Goal: Task Accomplishment & Management: Manage account settings

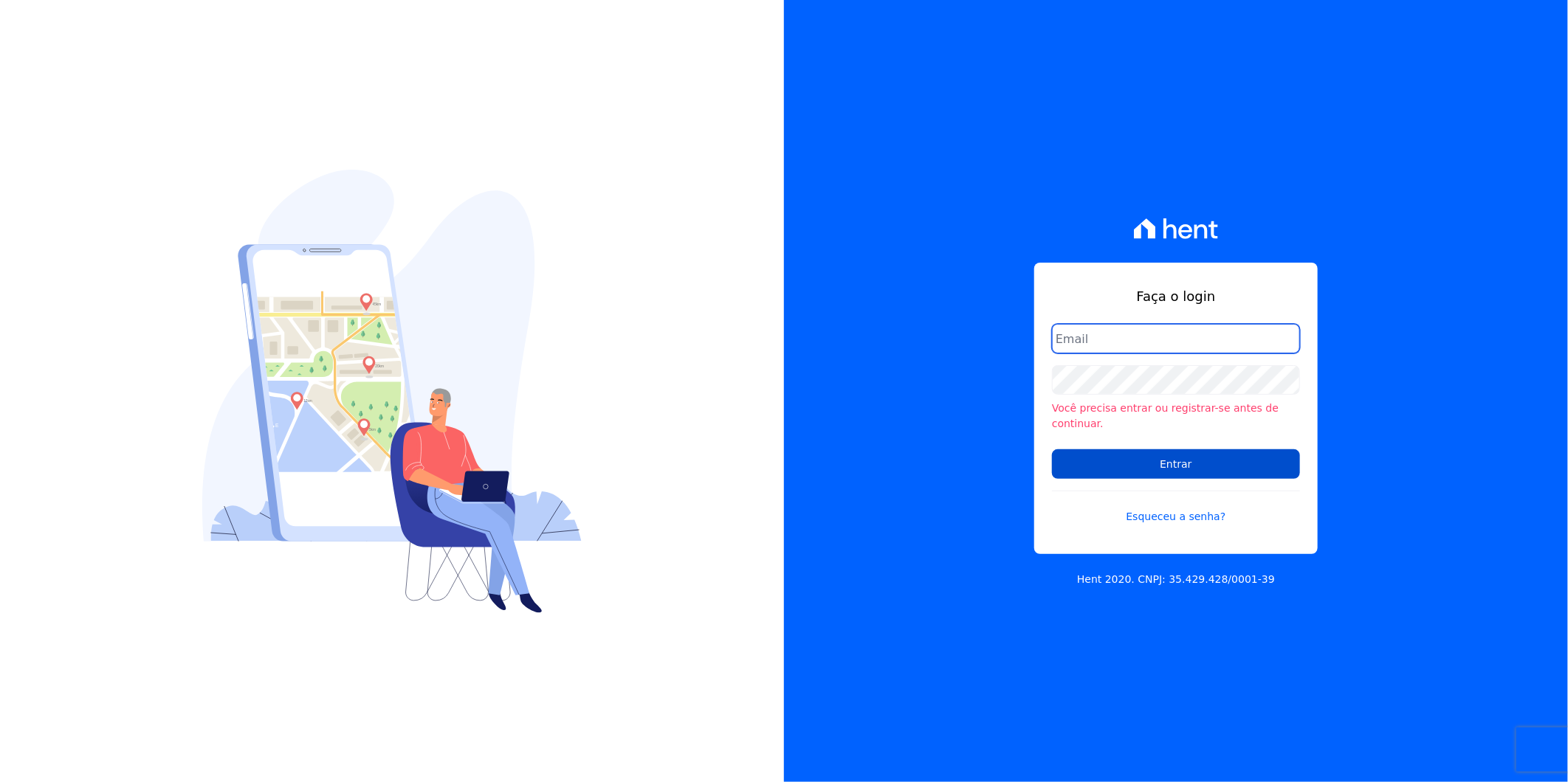
type input "[PERSON_NAME][EMAIL_ADDRESS][DOMAIN_NAME]"
click at [1224, 450] on input "Entrar" at bounding box center [1175, 464] width 248 height 30
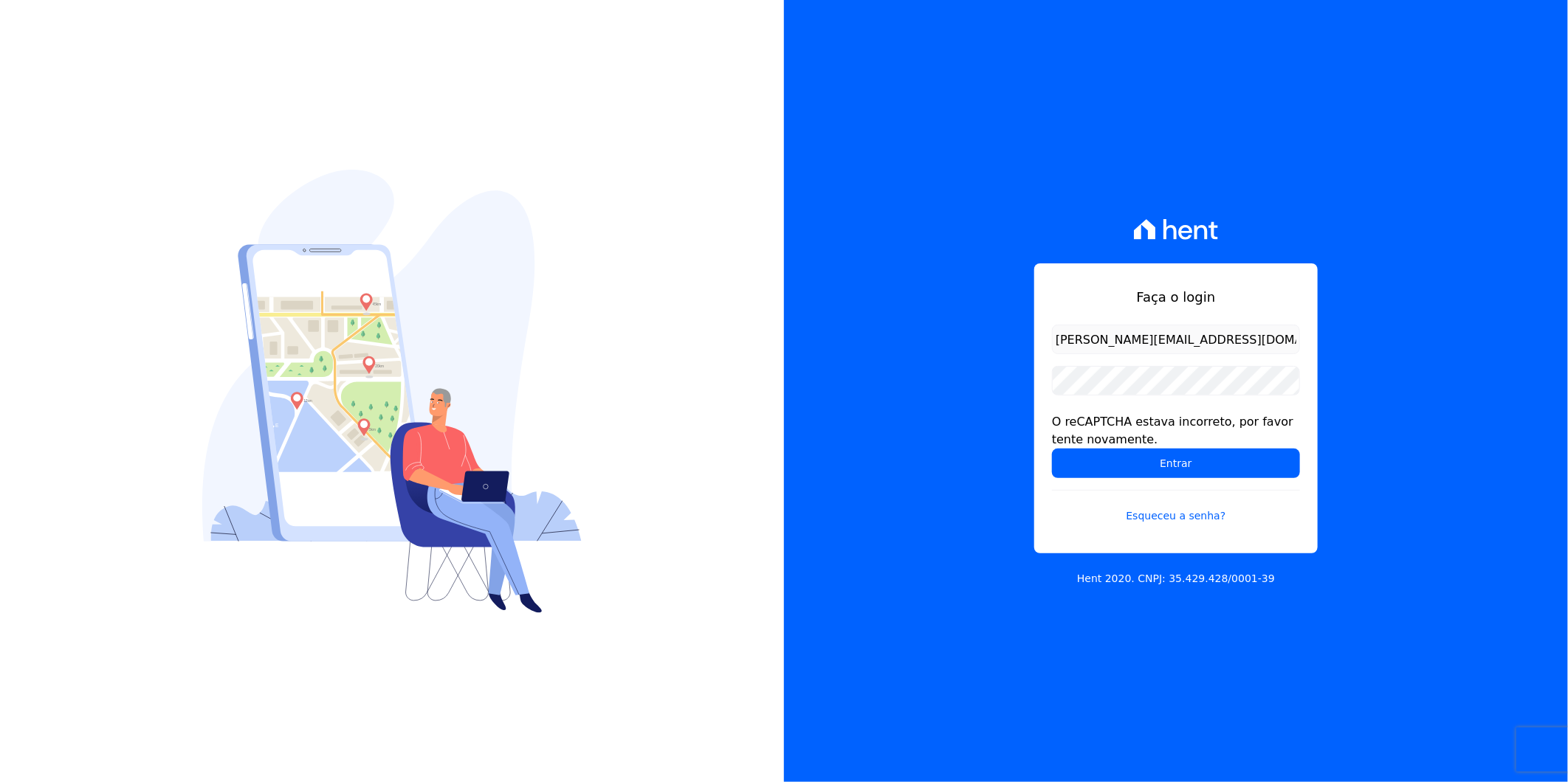
click at [1224, 450] on input "Entrar" at bounding box center [1175, 464] width 248 height 30
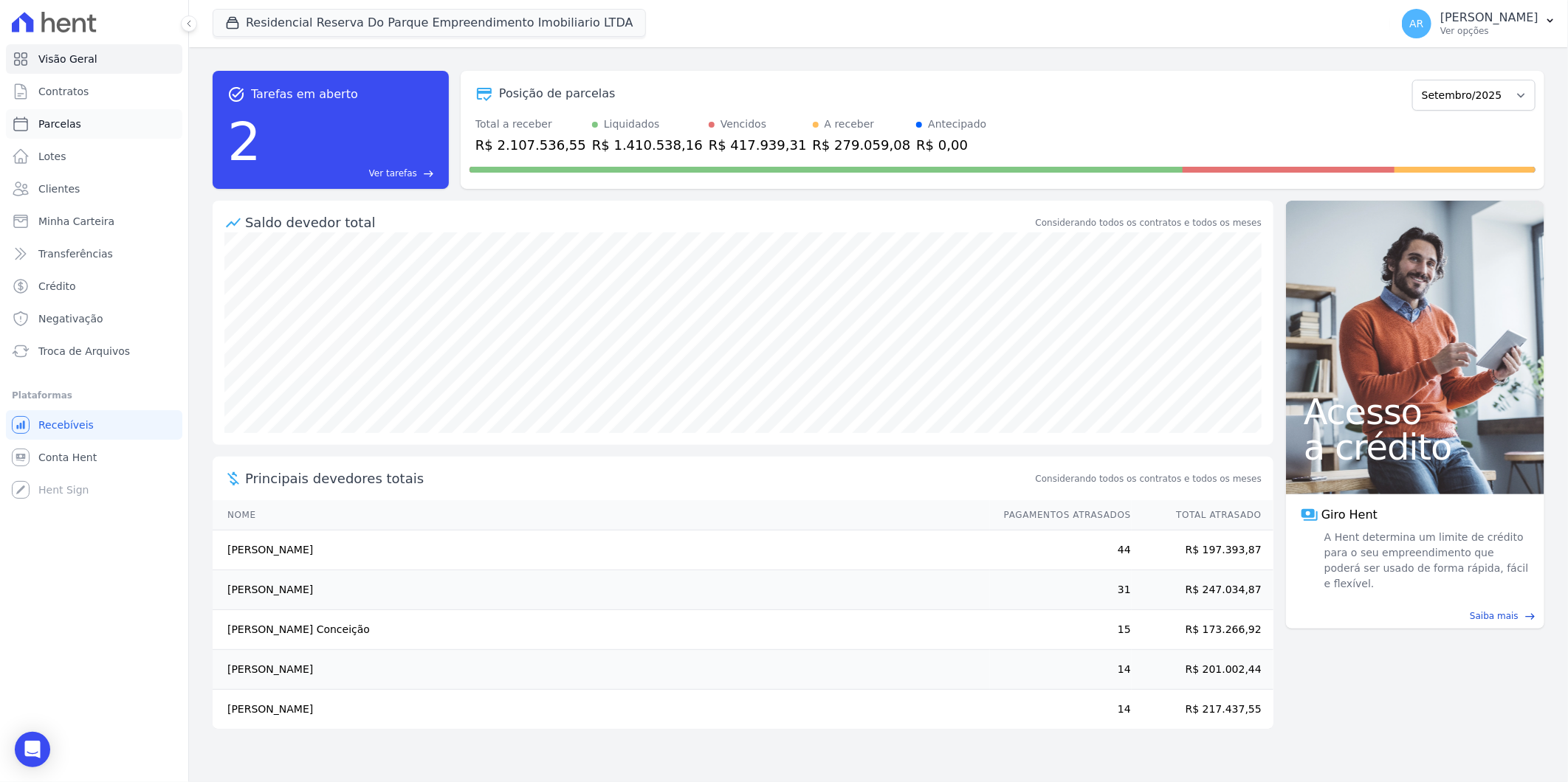
click at [97, 117] on link "Parcelas" at bounding box center [94, 123] width 176 height 30
select select
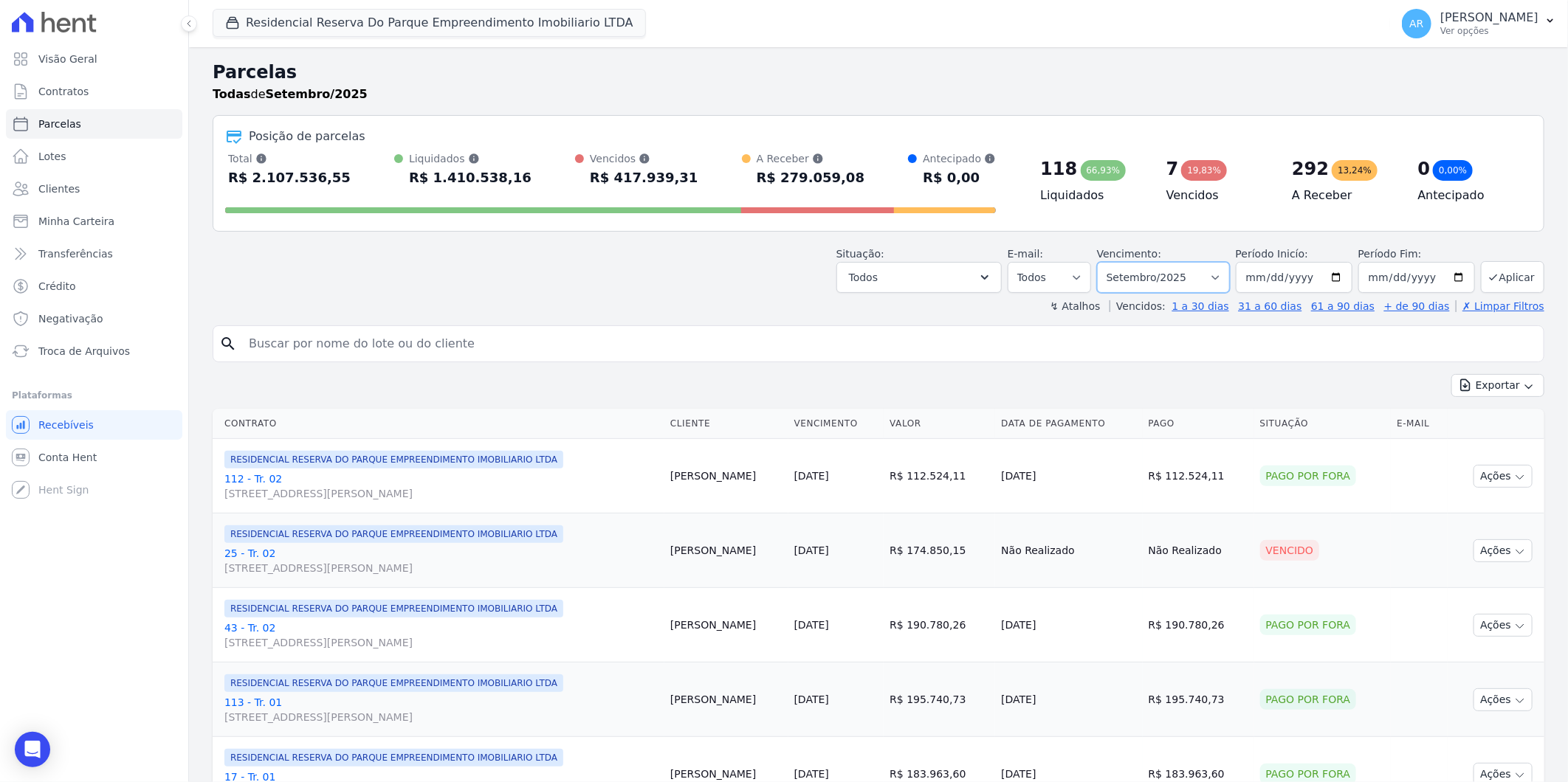
click at [1203, 281] on select "Filtrar por período ──────── Todos os meses Dezembro/[GEOGRAPHIC_DATA]/2024 Fev…" at bounding box center [1163, 278] width 132 height 31
select select "all"
click at [1106, 262] on select "Filtrar por período ──────── Todos os meses Dezembro/2023 Janeiro/2024 Fevereir…" at bounding box center [1163, 278] width 132 height 31
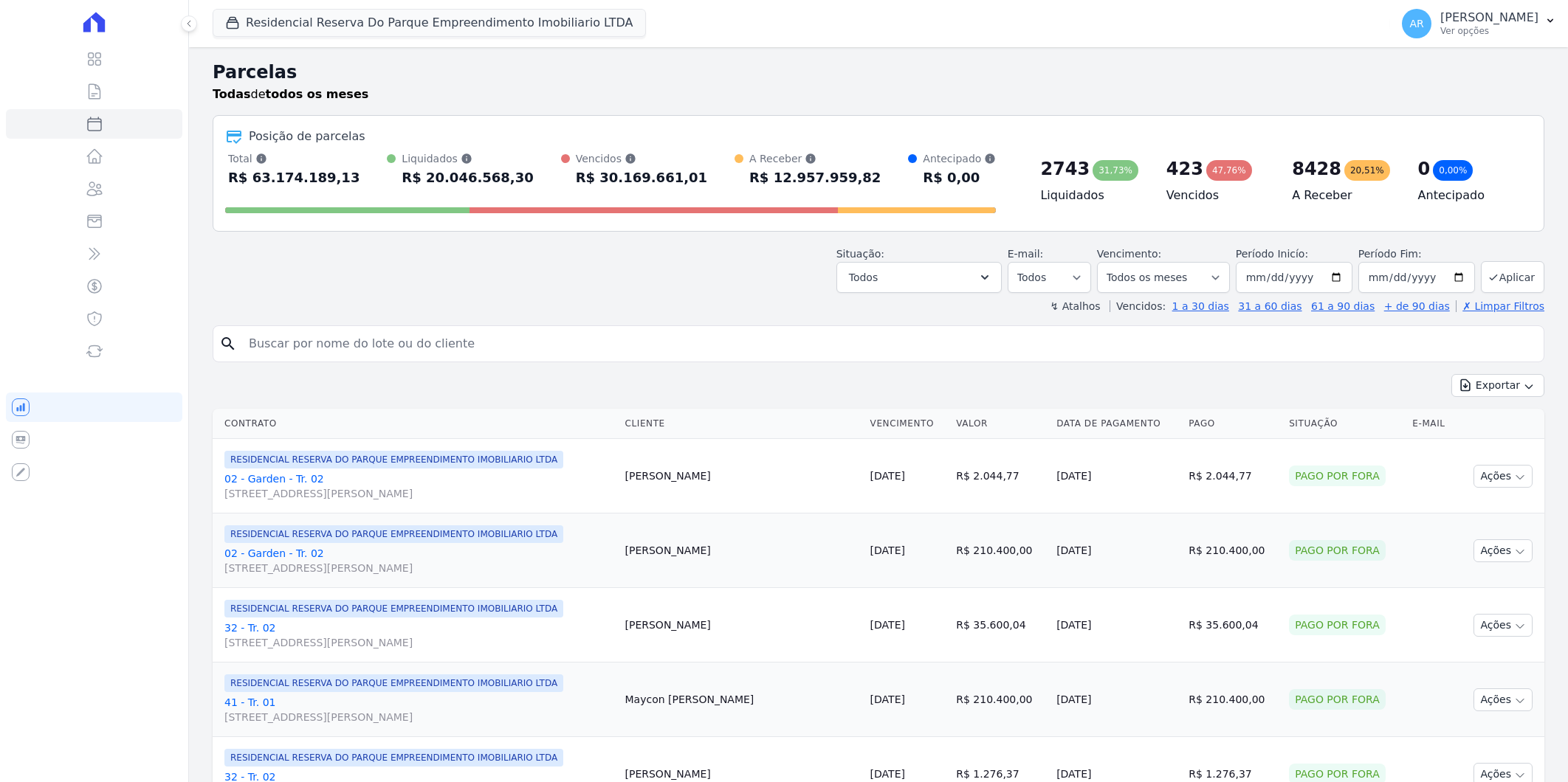
select select
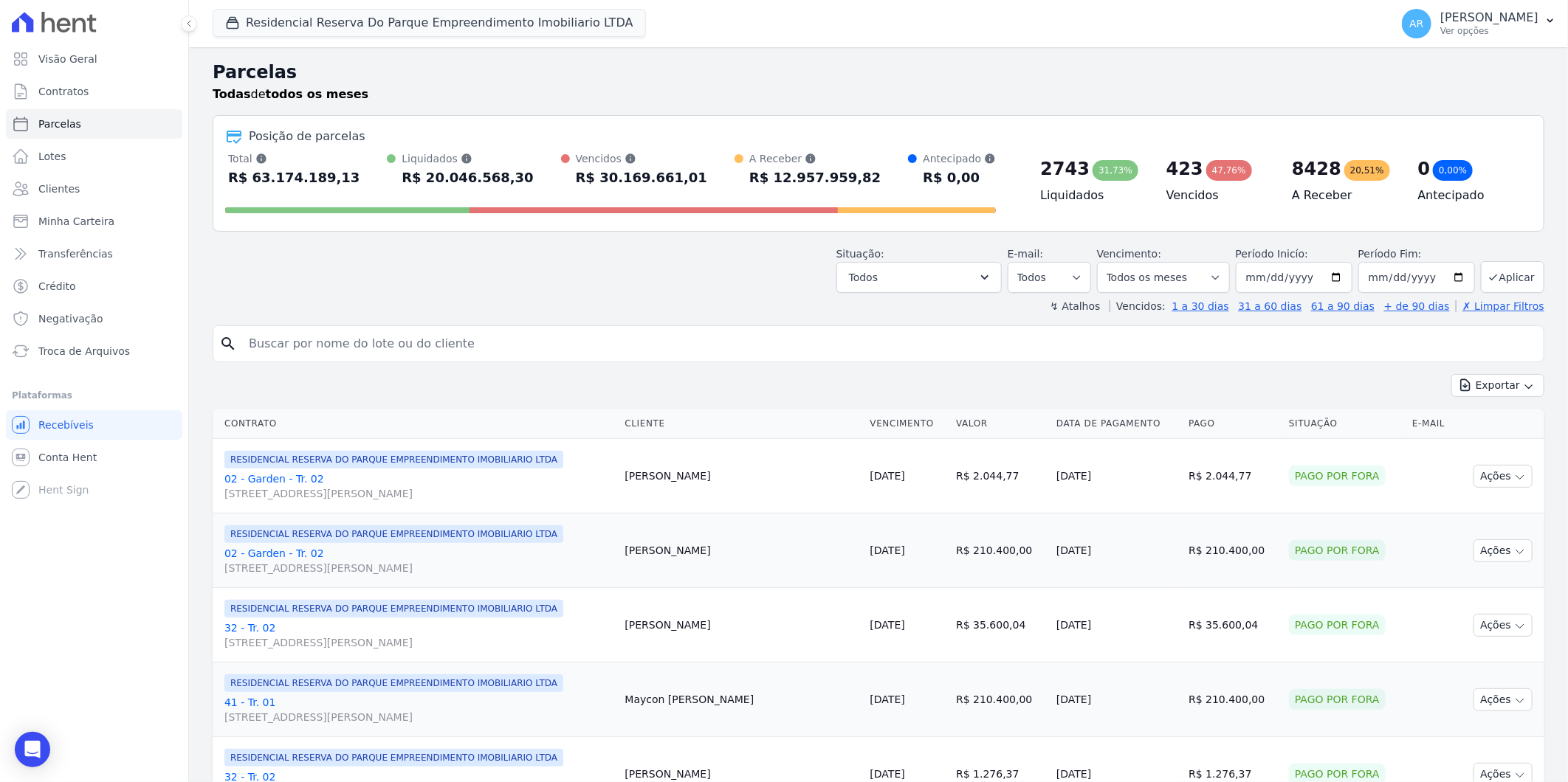
click at [429, 348] on input "search" at bounding box center [888, 344] width 1298 height 30
type input "g"
type input "EDUARDO soares"
select select
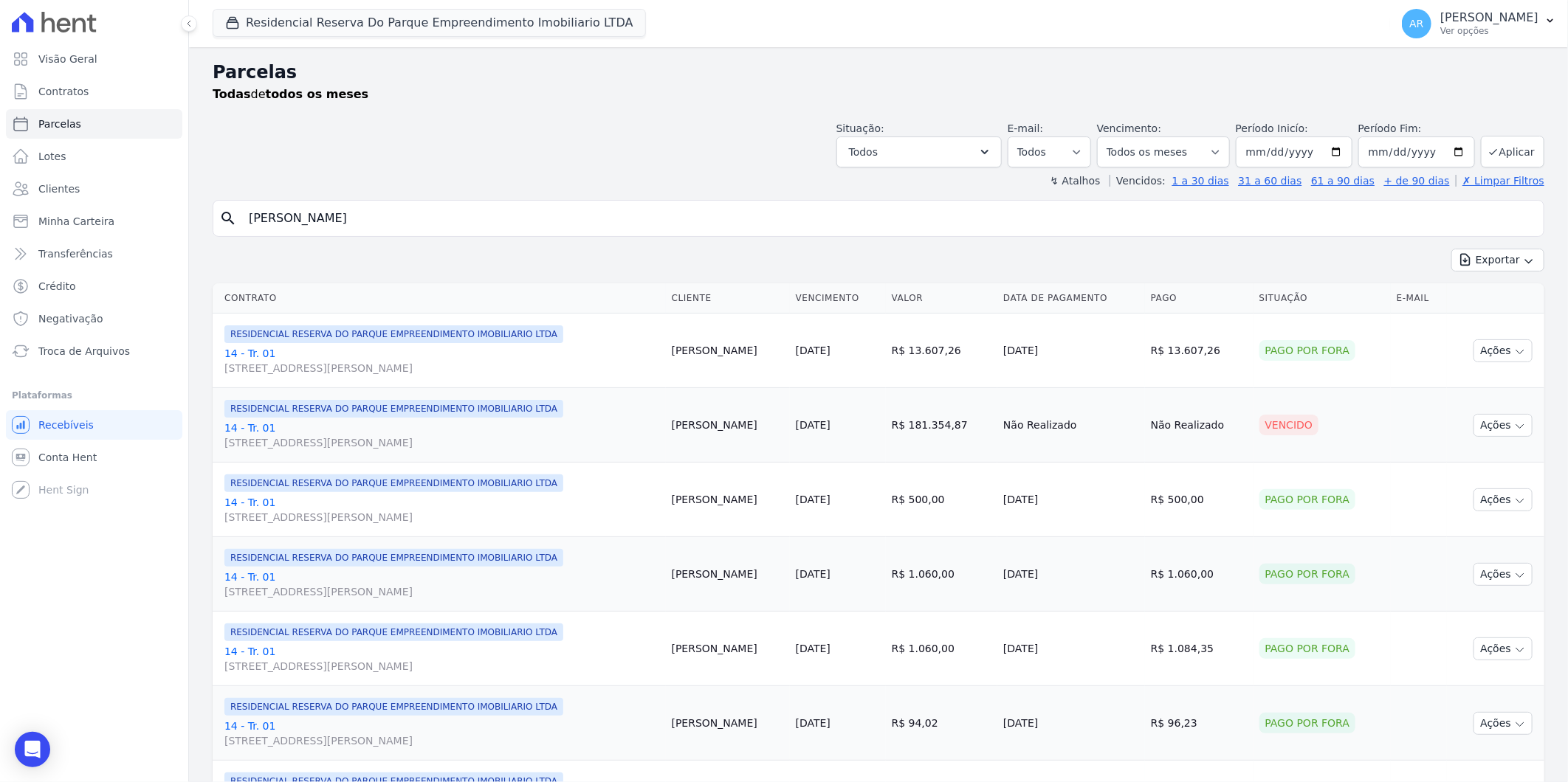
drag, startPoint x: 310, startPoint y: 217, endPoint x: 374, endPoint y: 225, distance: 64.5
click at [374, 225] on input "EDUARDO soares" at bounding box center [888, 219] width 1298 height 30
type input "EDUARDO rodrigues"
select select
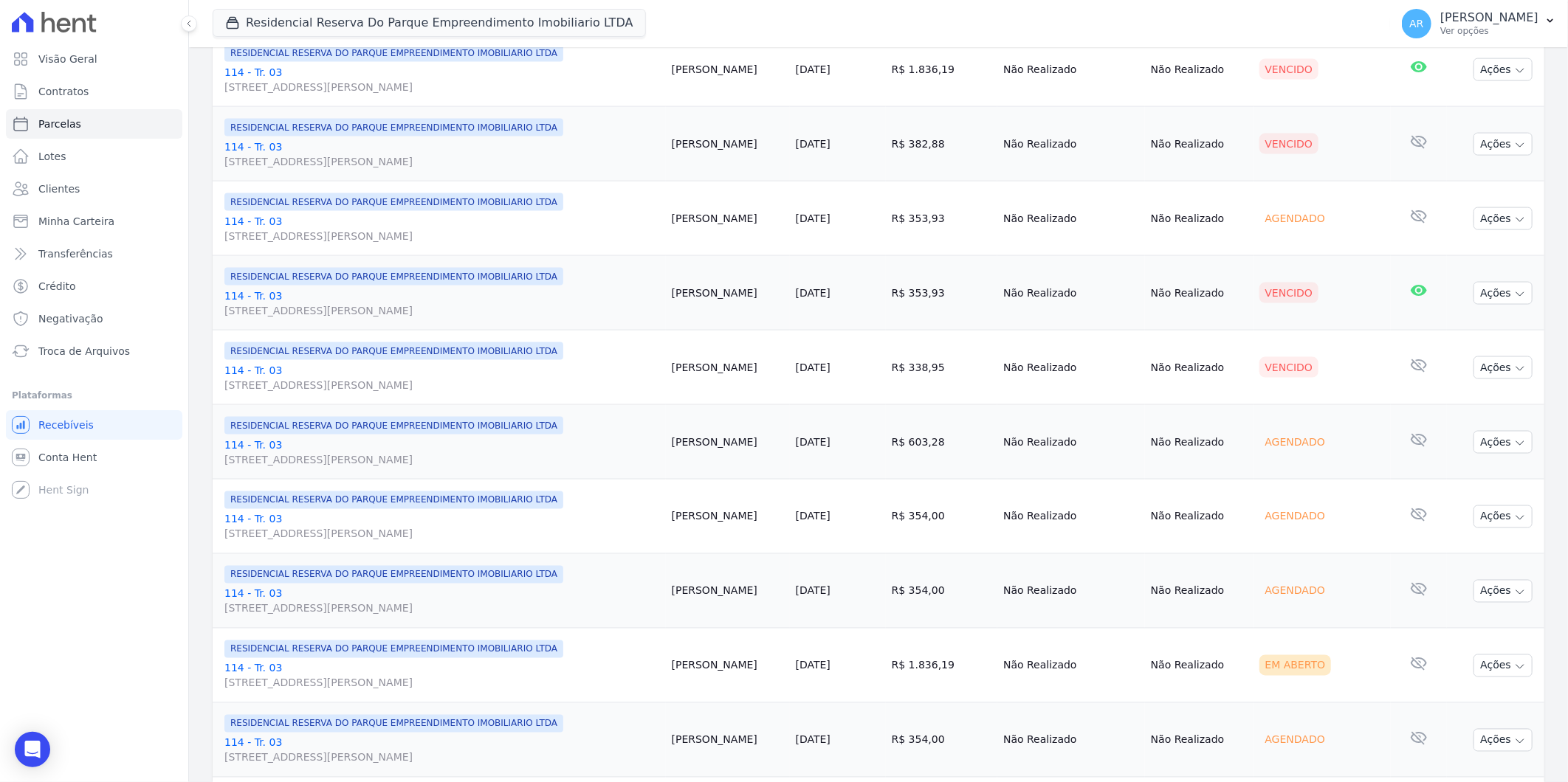
scroll to position [1461, 0]
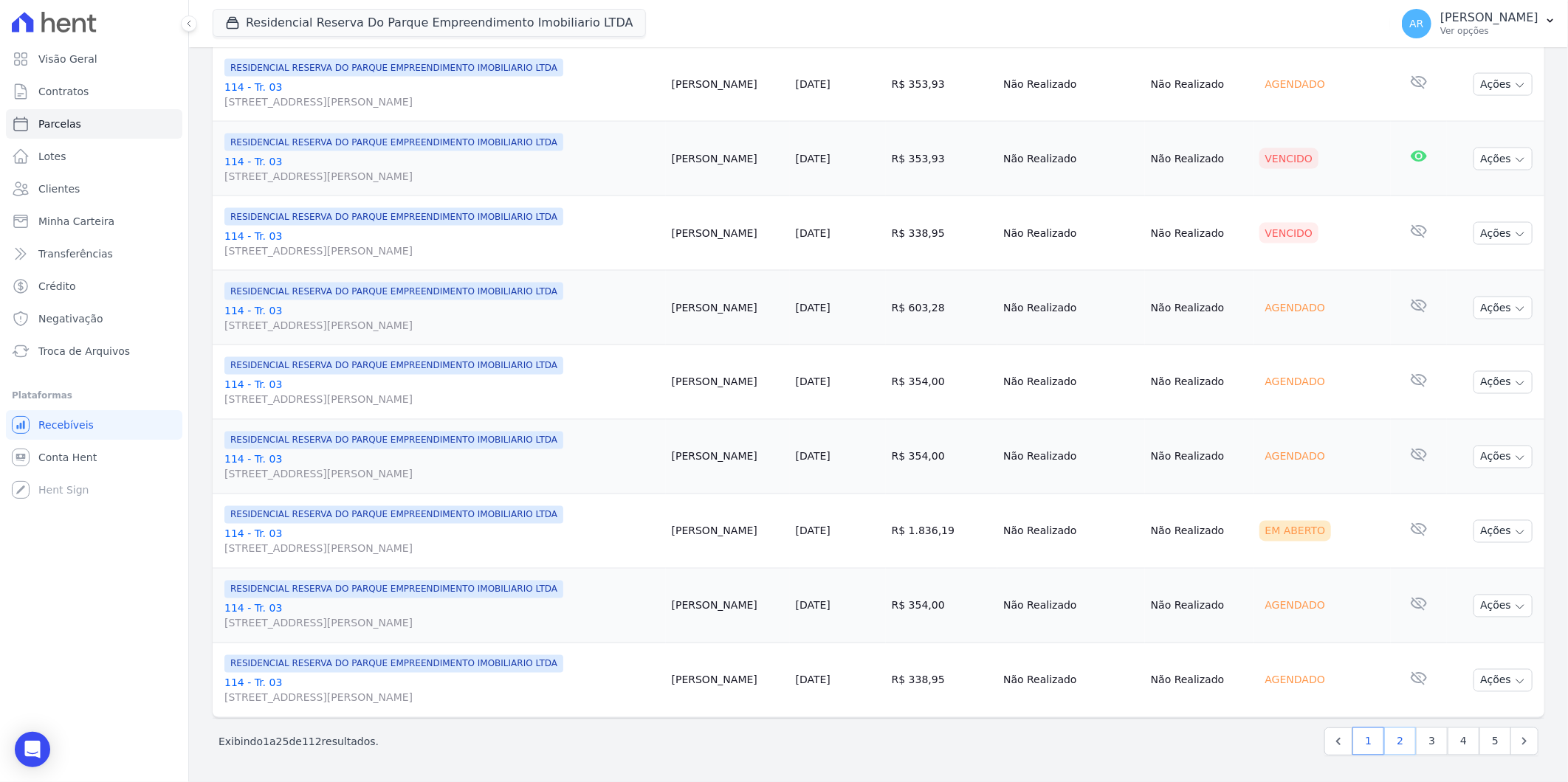
click at [1386, 735] on link "2" at bounding box center [1399, 741] width 32 height 28
select select
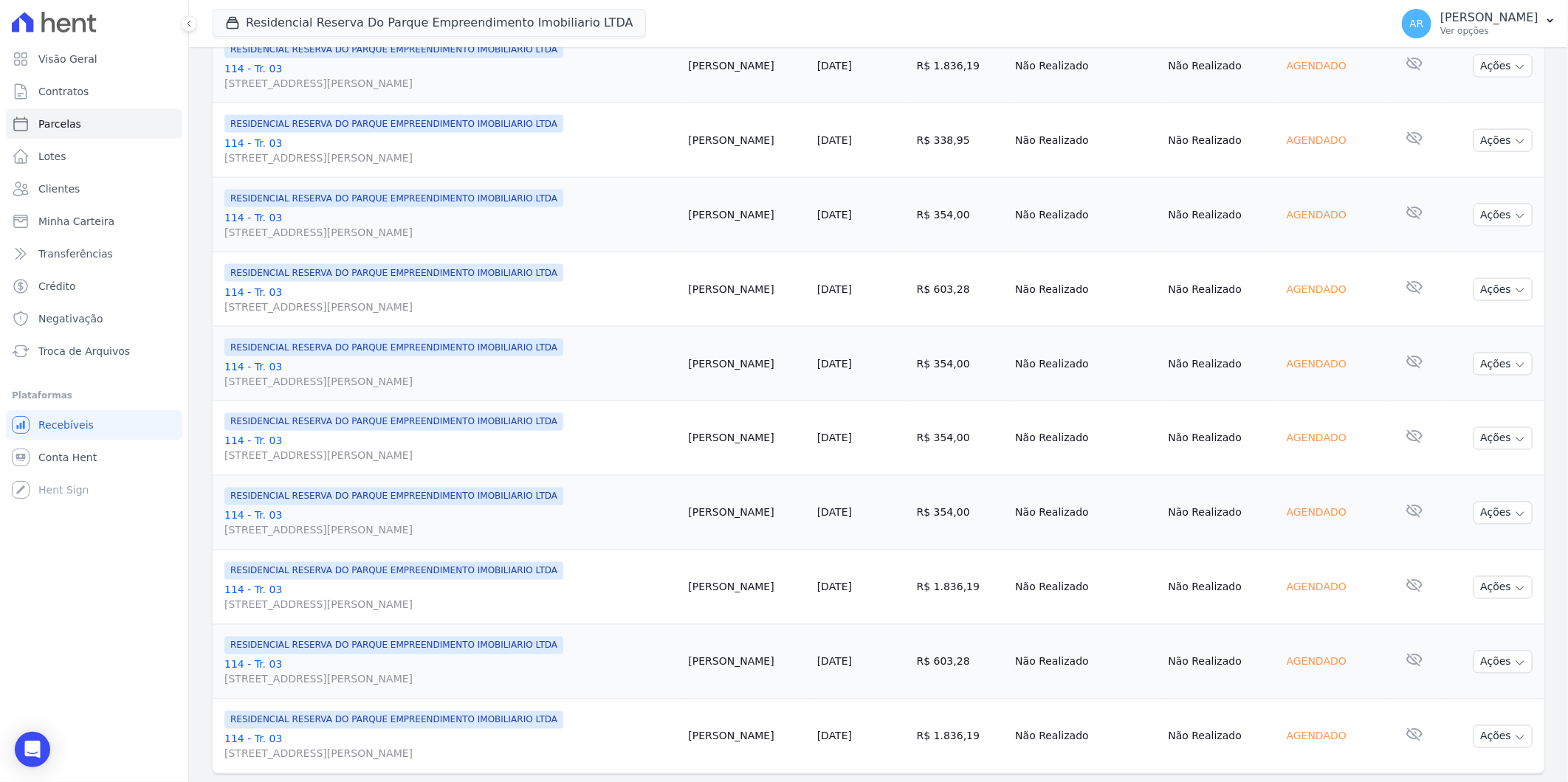
scroll to position [1461, 0]
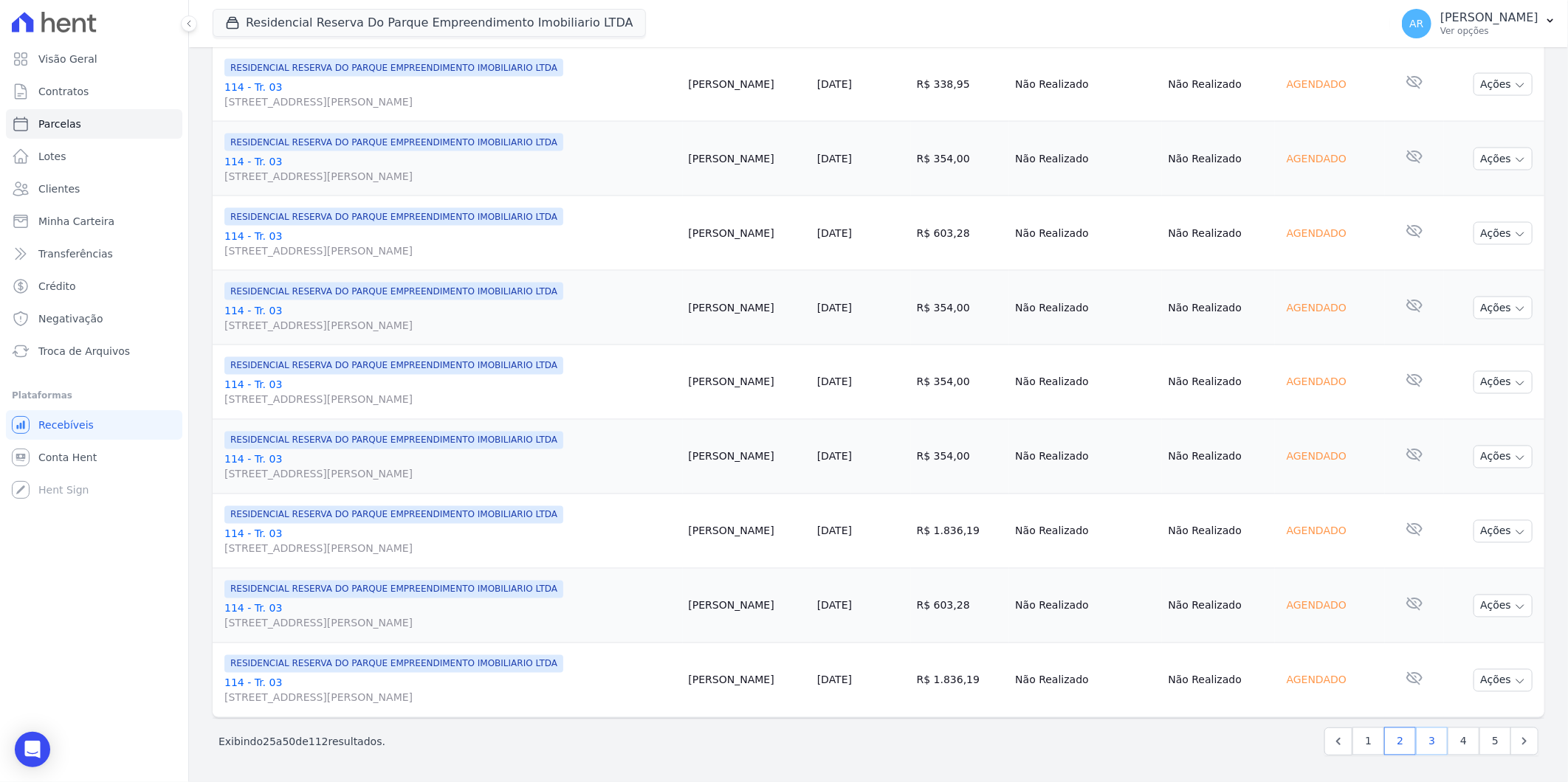
click at [1418, 734] on link "3" at bounding box center [1431, 741] width 32 height 28
select select
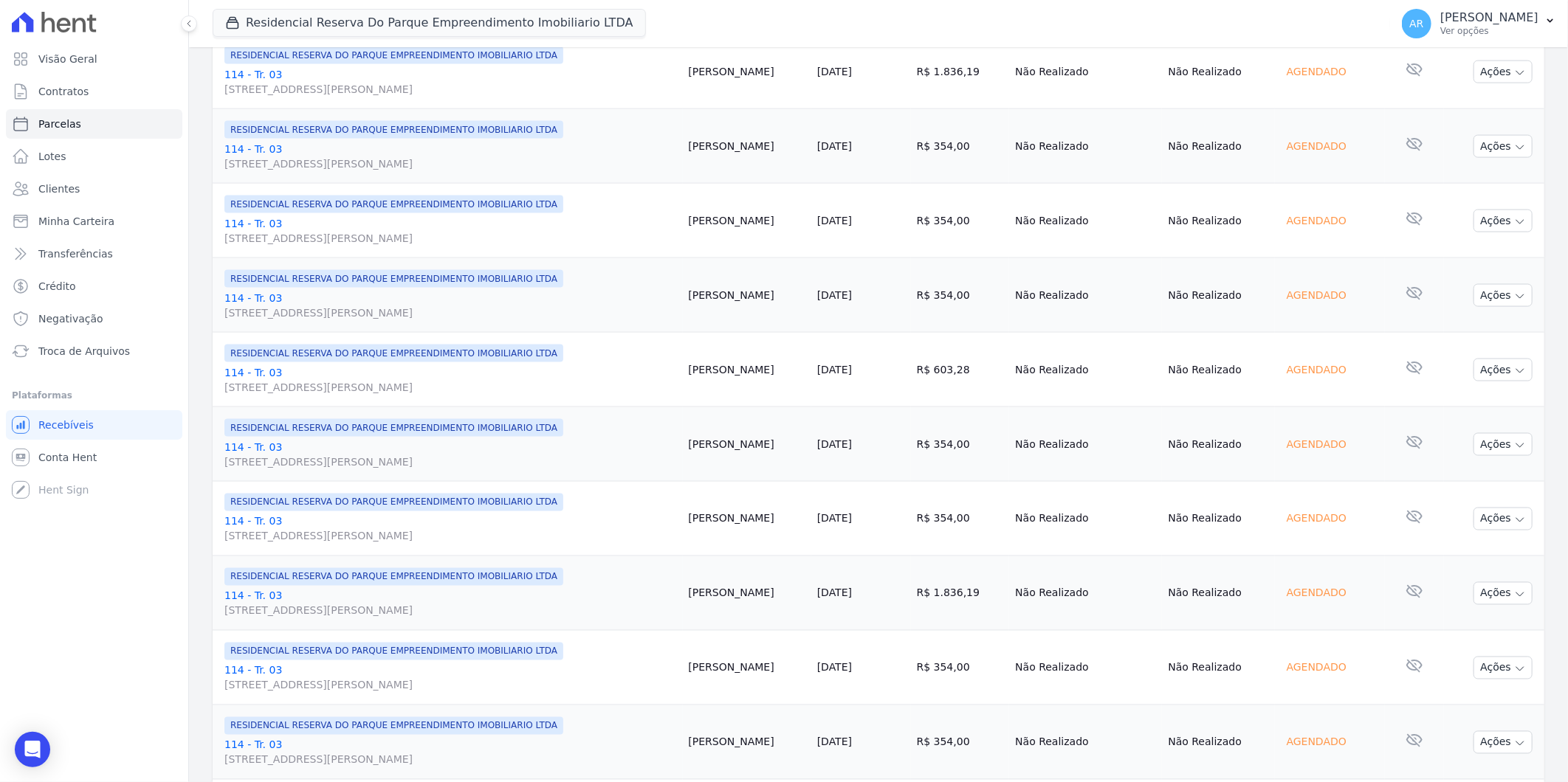
scroll to position [1461, 0]
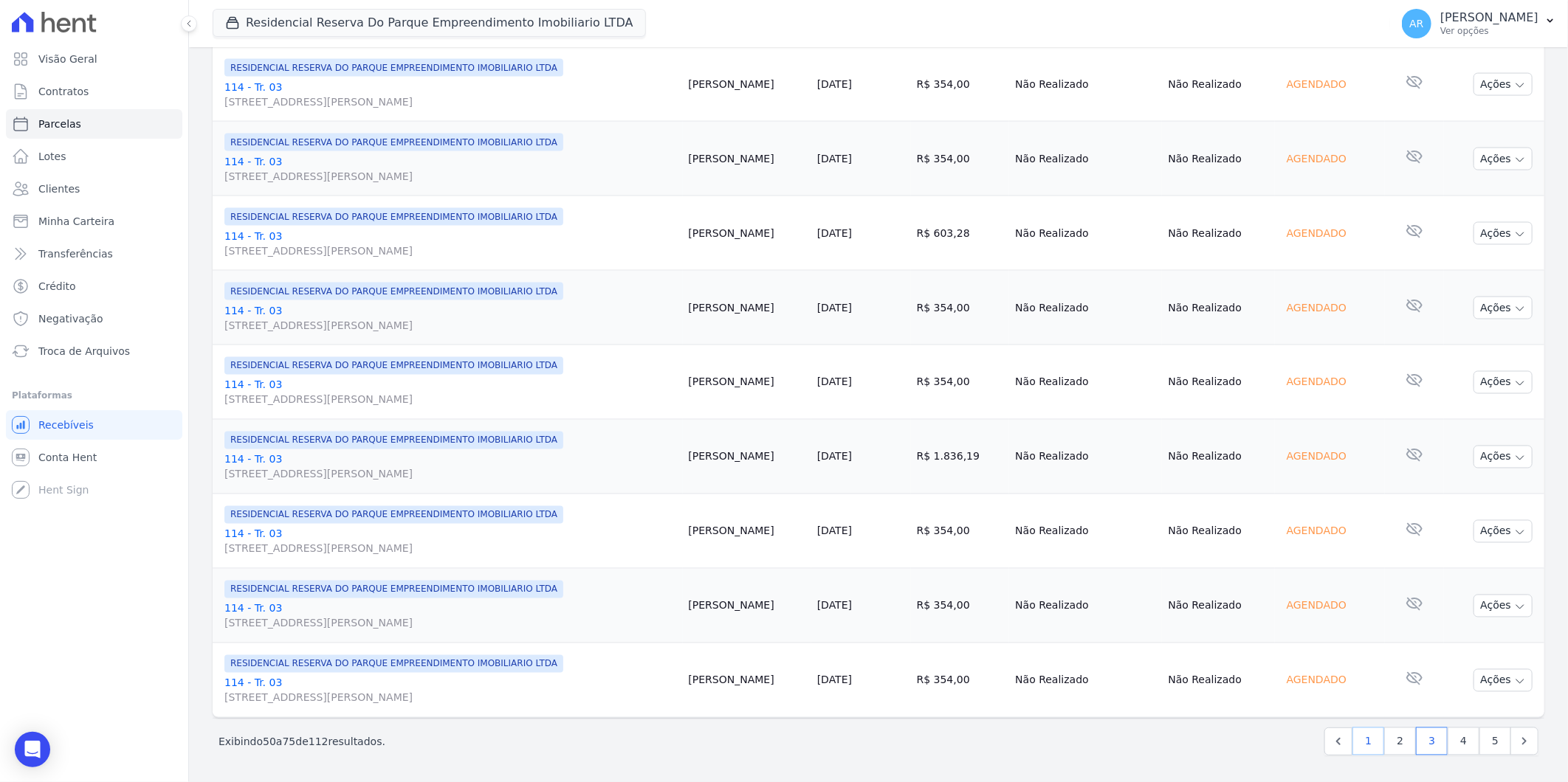
click at [1366, 741] on link "1" at bounding box center [1367, 741] width 32 height 28
select select
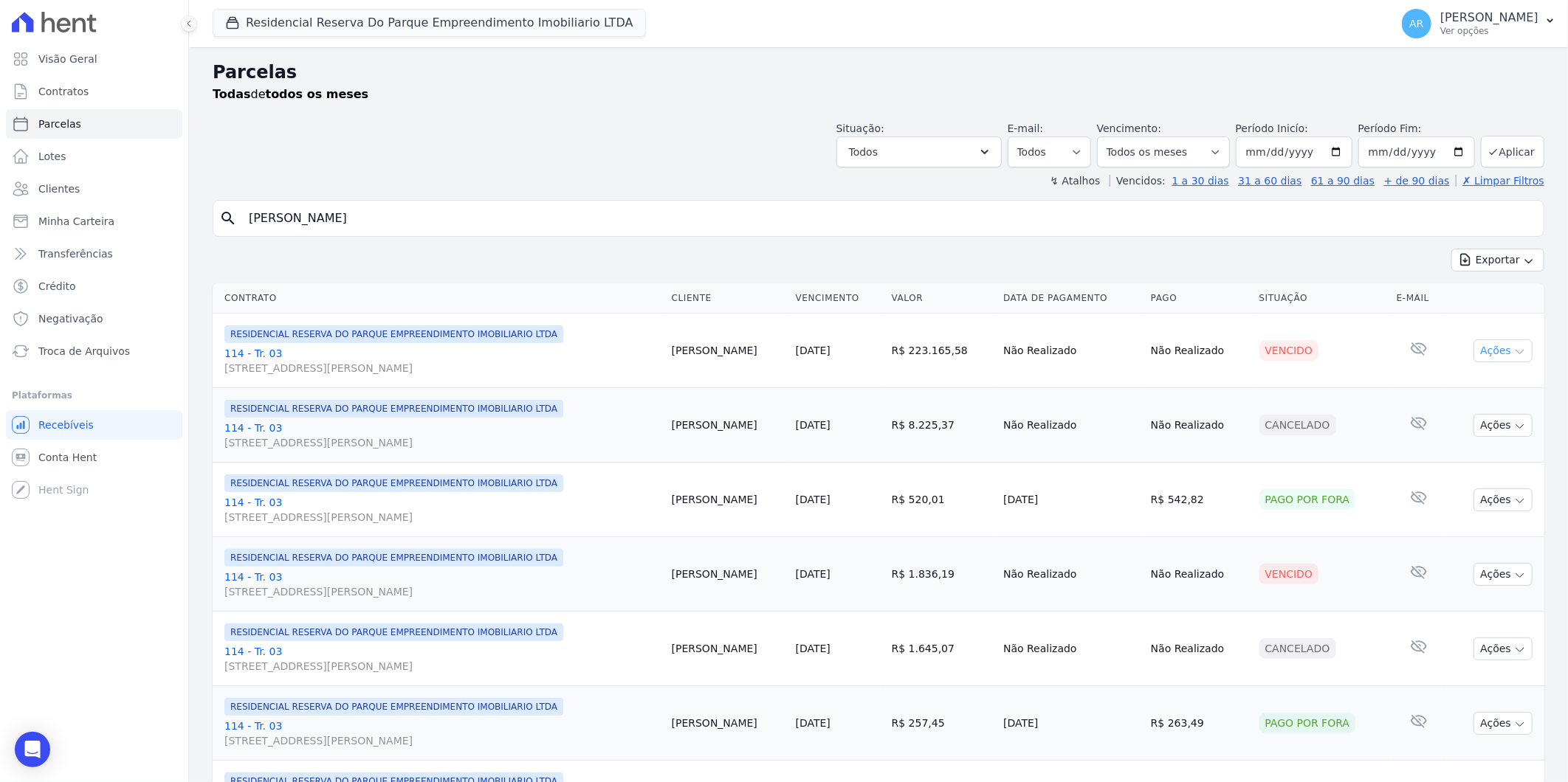
click at [1516, 350] on icon "button" at bounding box center [1520, 352] width 7 height 4
click at [1499, 463] on link "Liquidação Manual" at bounding box center [1497, 466] width 142 height 27
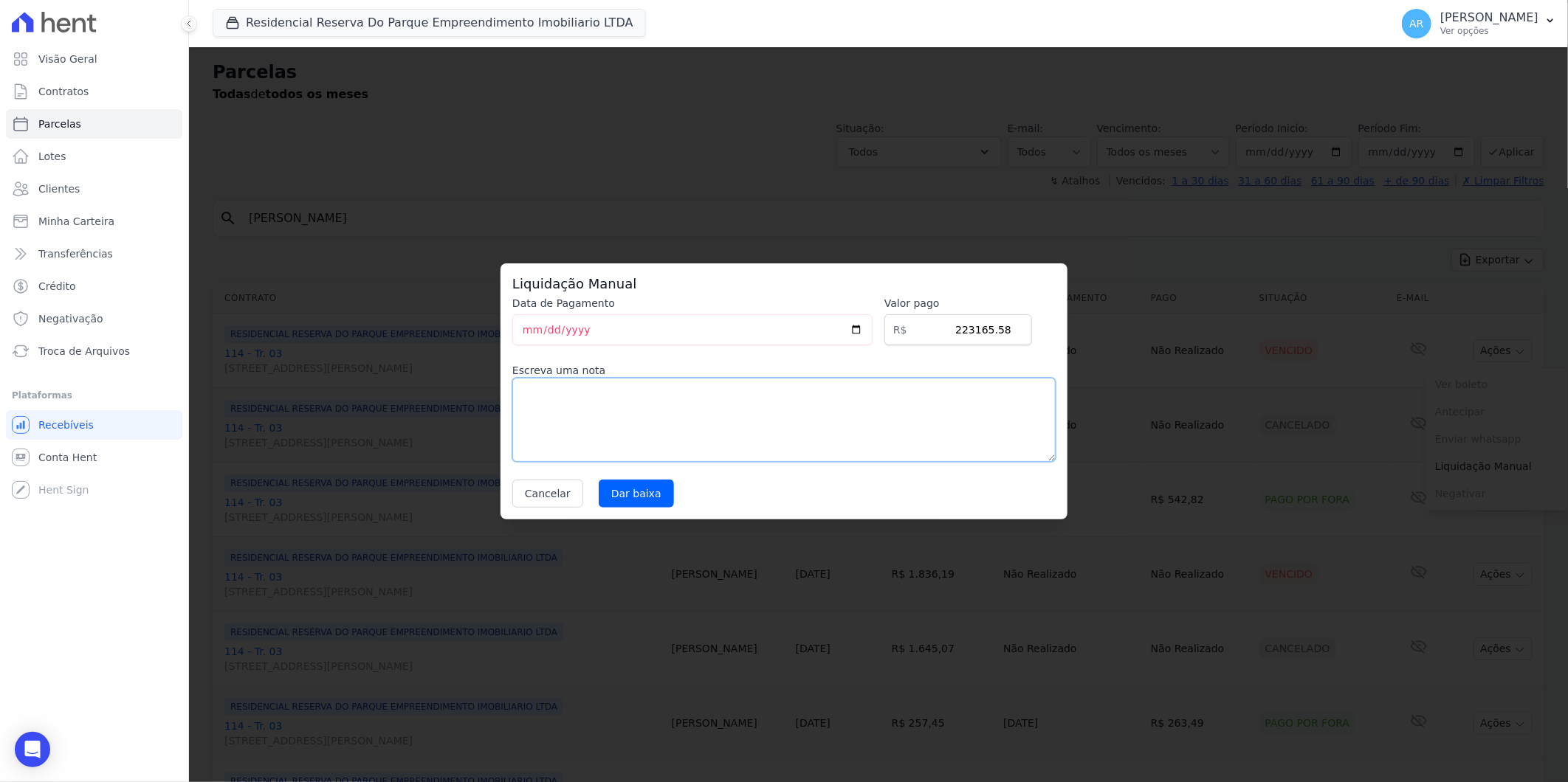
click at [765, 441] on textarea at bounding box center [784, 420] width 544 height 84
type textarea "ç"
type textarea "PARCELA CAIXA"
click at [632, 491] on input "Dar baixa" at bounding box center [636, 494] width 75 height 28
select select
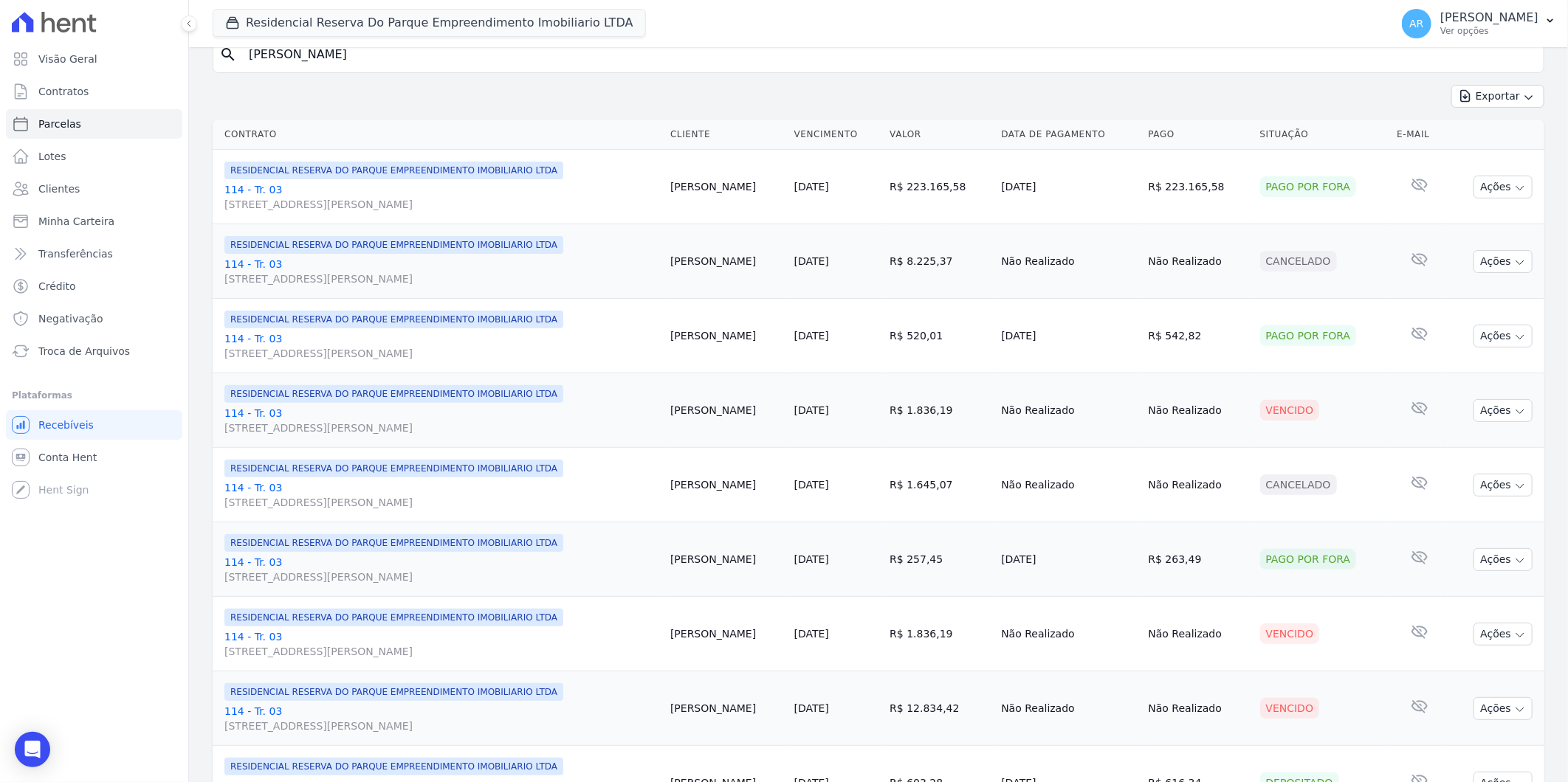
scroll to position [82, 0]
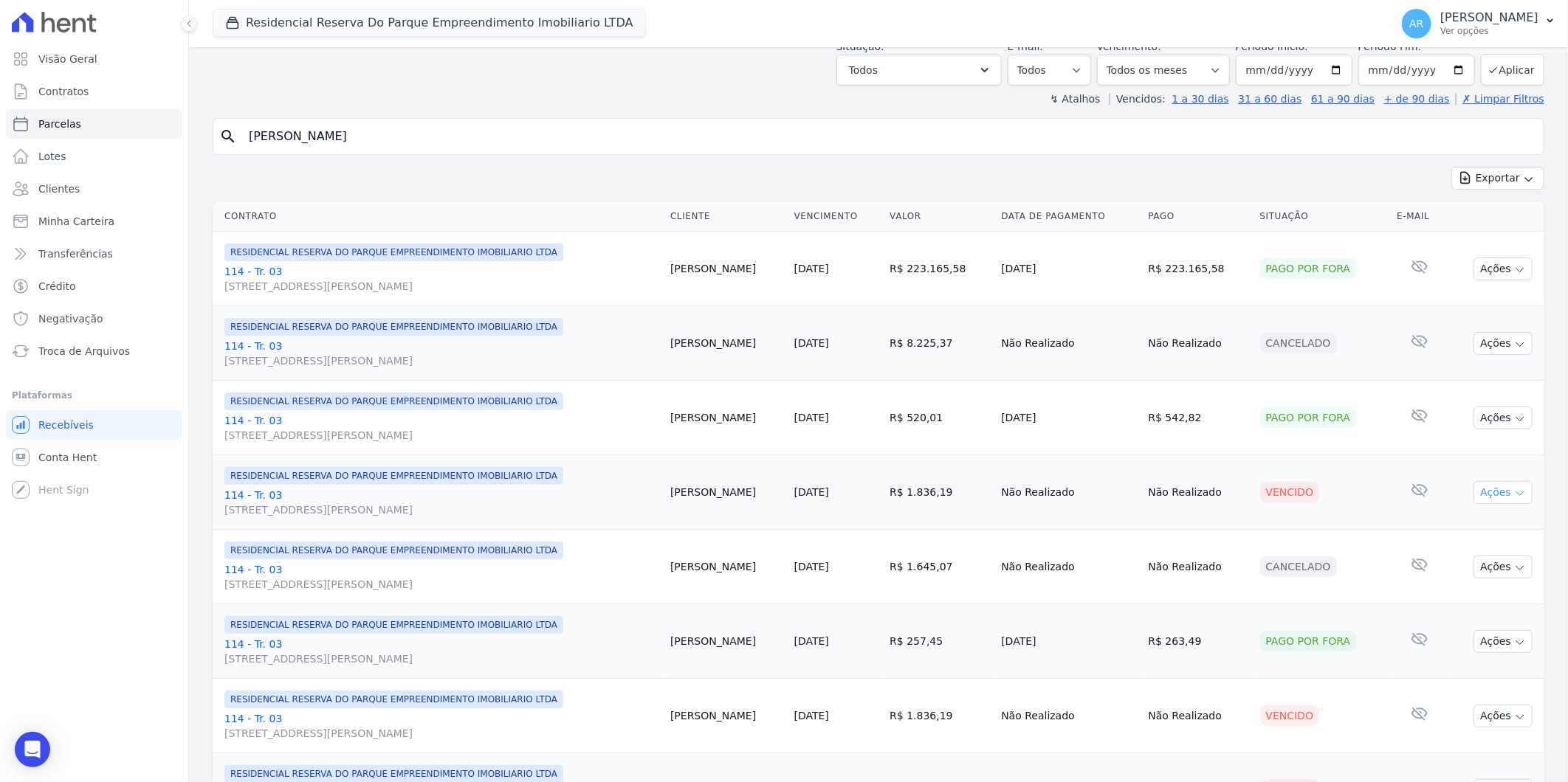
click at [1497, 496] on button "Ações" at bounding box center [1503, 492] width 59 height 23
click at [1443, 609] on link "Liquidação Manual" at bounding box center [1497, 609] width 142 height 27
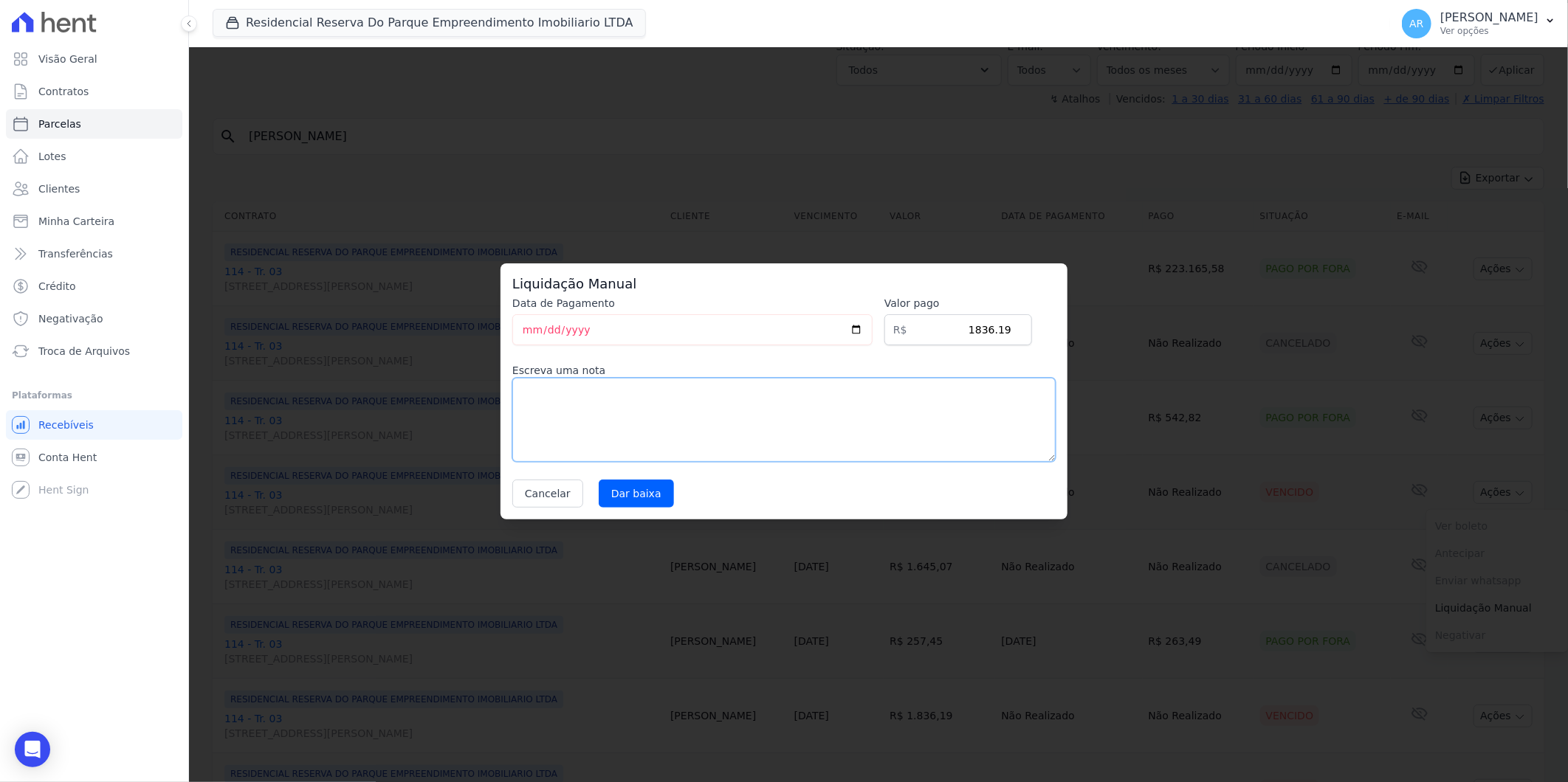
click at [609, 424] on textarea at bounding box center [784, 420] width 544 height 84
drag, startPoint x: 568, startPoint y: 425, endPoint x: 453, endPoint y: 402, distance: 117.3
click at [453, 402] on div "Liquidação Manual Data de Pagamento 2025-09-09 Valor pago R$ 1836.19 Escreva um…" at bounding box center [784, 391] width 1568 height 782
type textarea "DISTRATO"
click at [644, 491] on input "Dar baixa" at bounding box center [636, 494] width 75 height 28
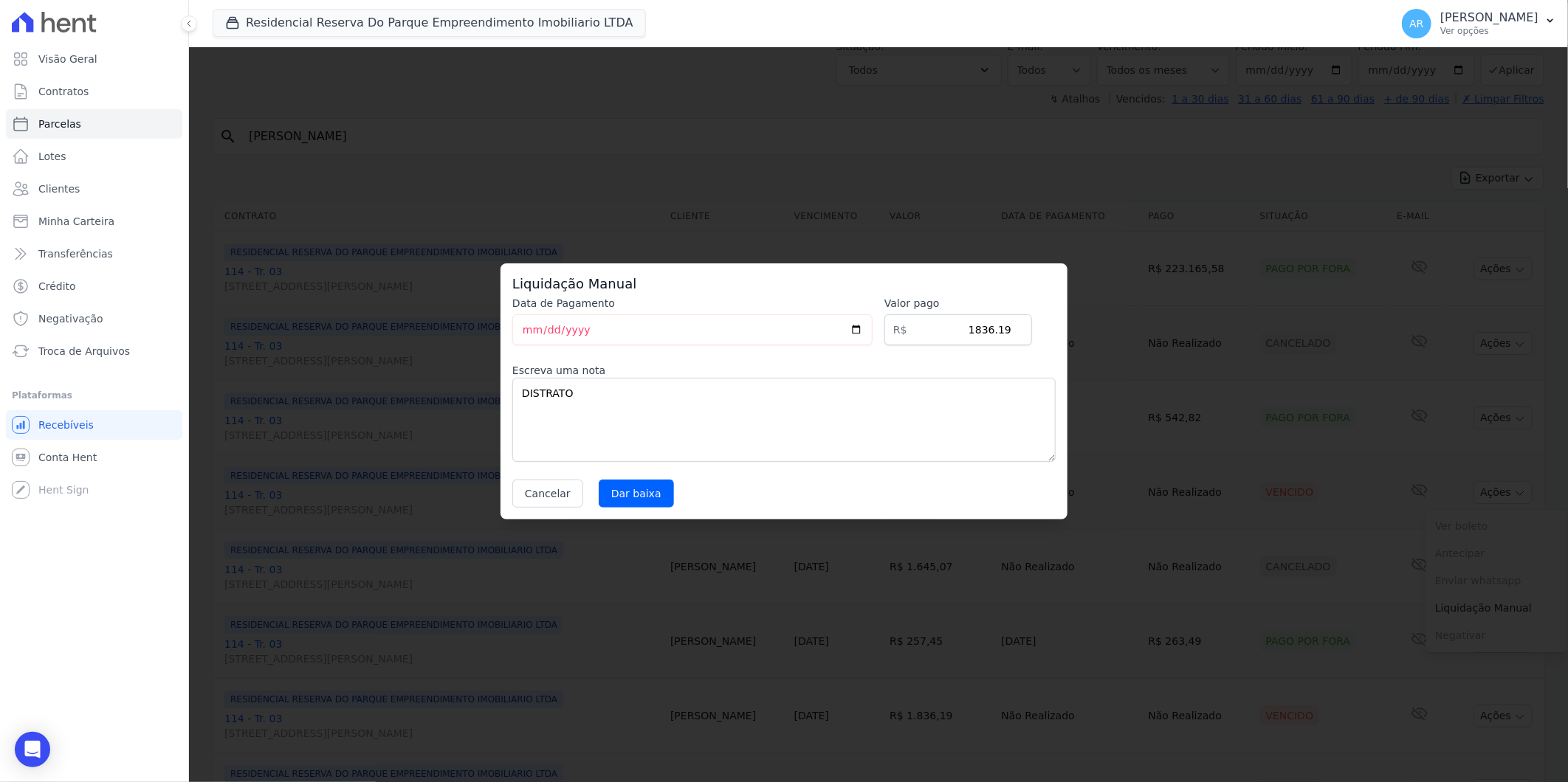
select select
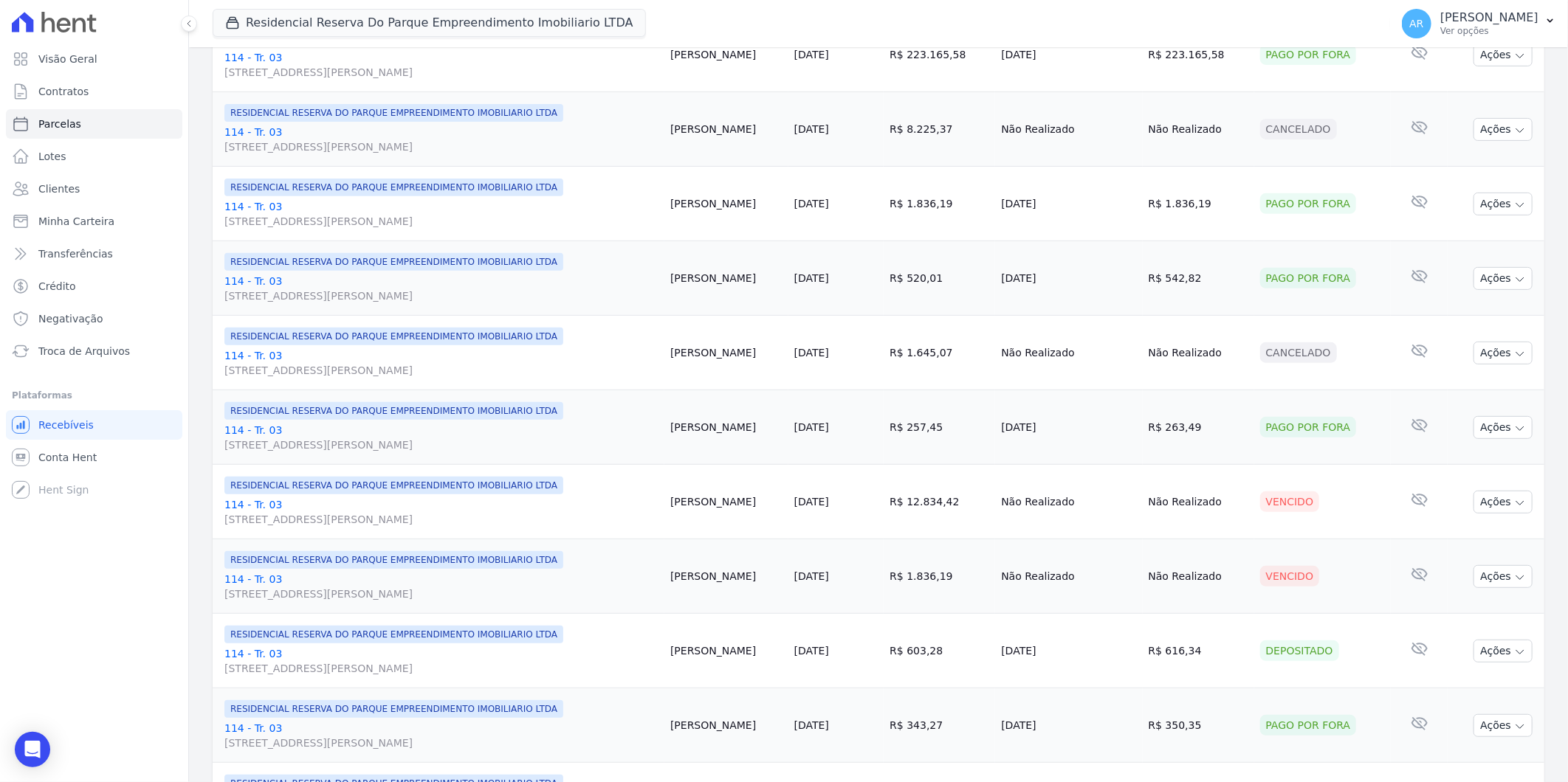
scroll to position [409, 0]
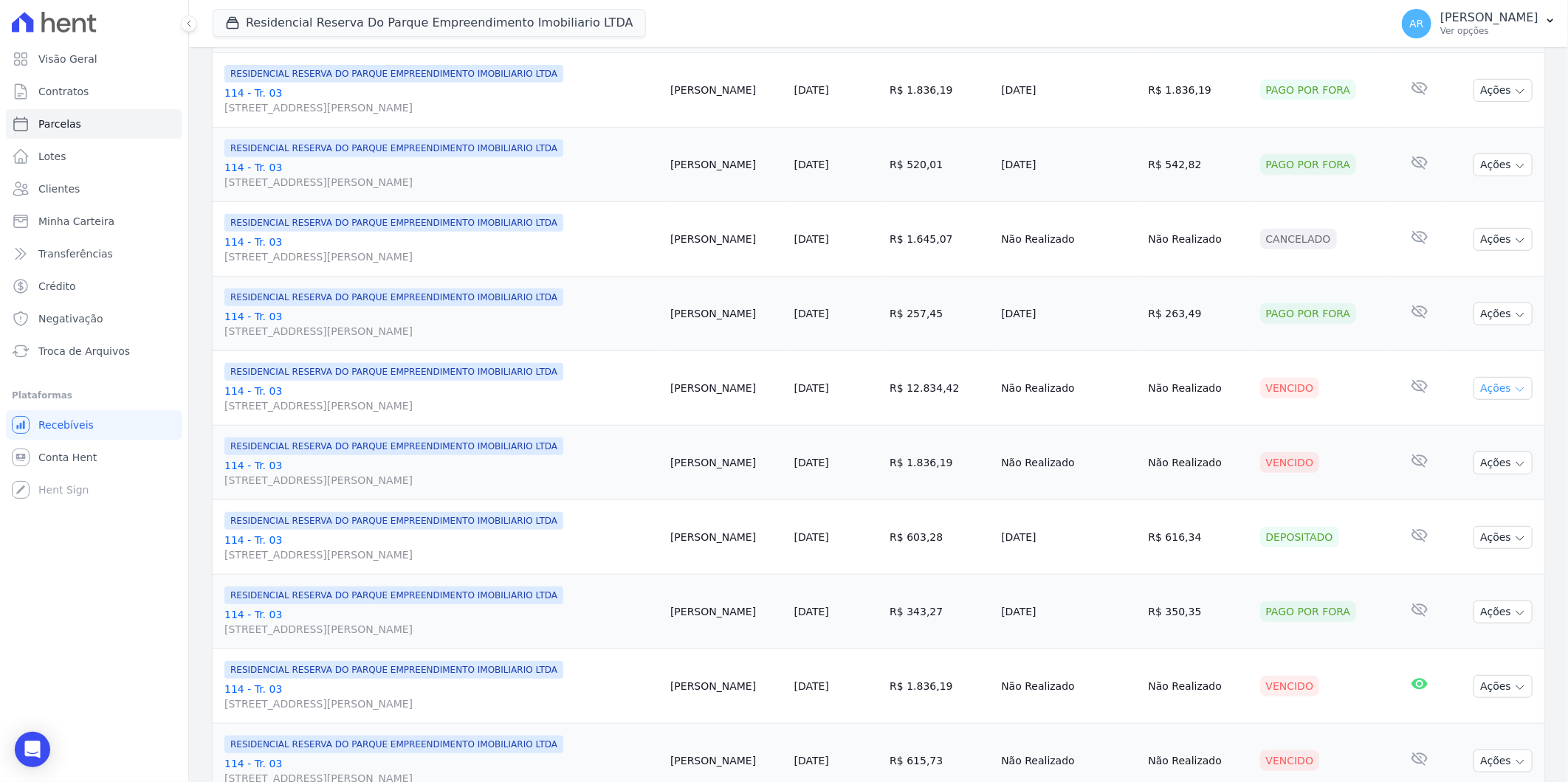
click at [1487, 385] on button "Ações" at bounding box center [1503, 388] width 59 height 23
click at [1480, 512] on link "Liquidação Manual" at bounding box center [1497, 504] width 142 height 27
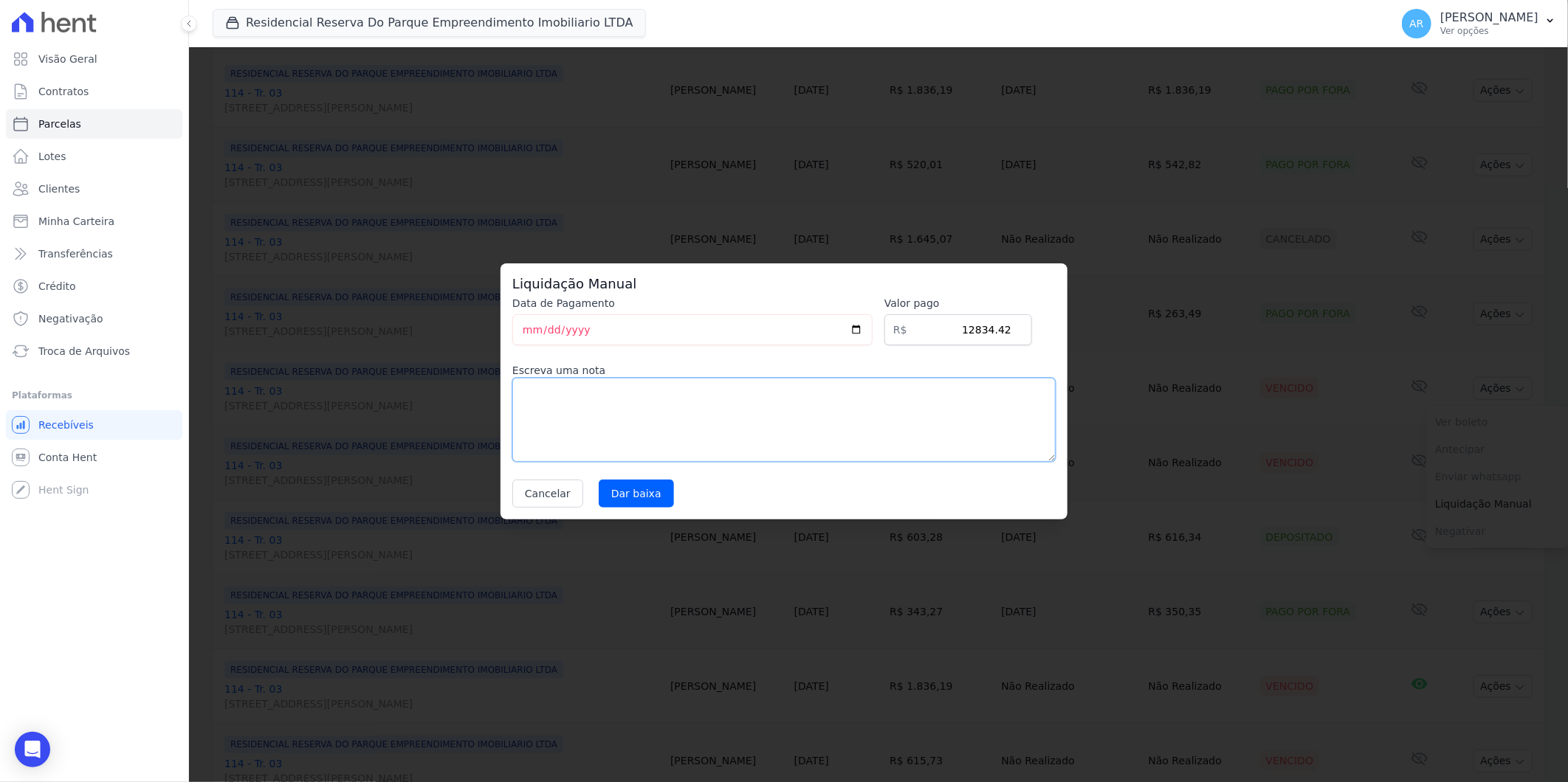
click at [703, 455] on textarea at bounding box center [784, 420] width 544 height 84
paste textarea "DISTRATO"
type textarea "DISTRATO"
click at [662, 501] on div "Cancelar Dar baixa" at bounding box center [784, 494] width 544 height 28
click at [643, 496] on input "Dar baixa" at bounding box center [636, 494] width 75 height 28
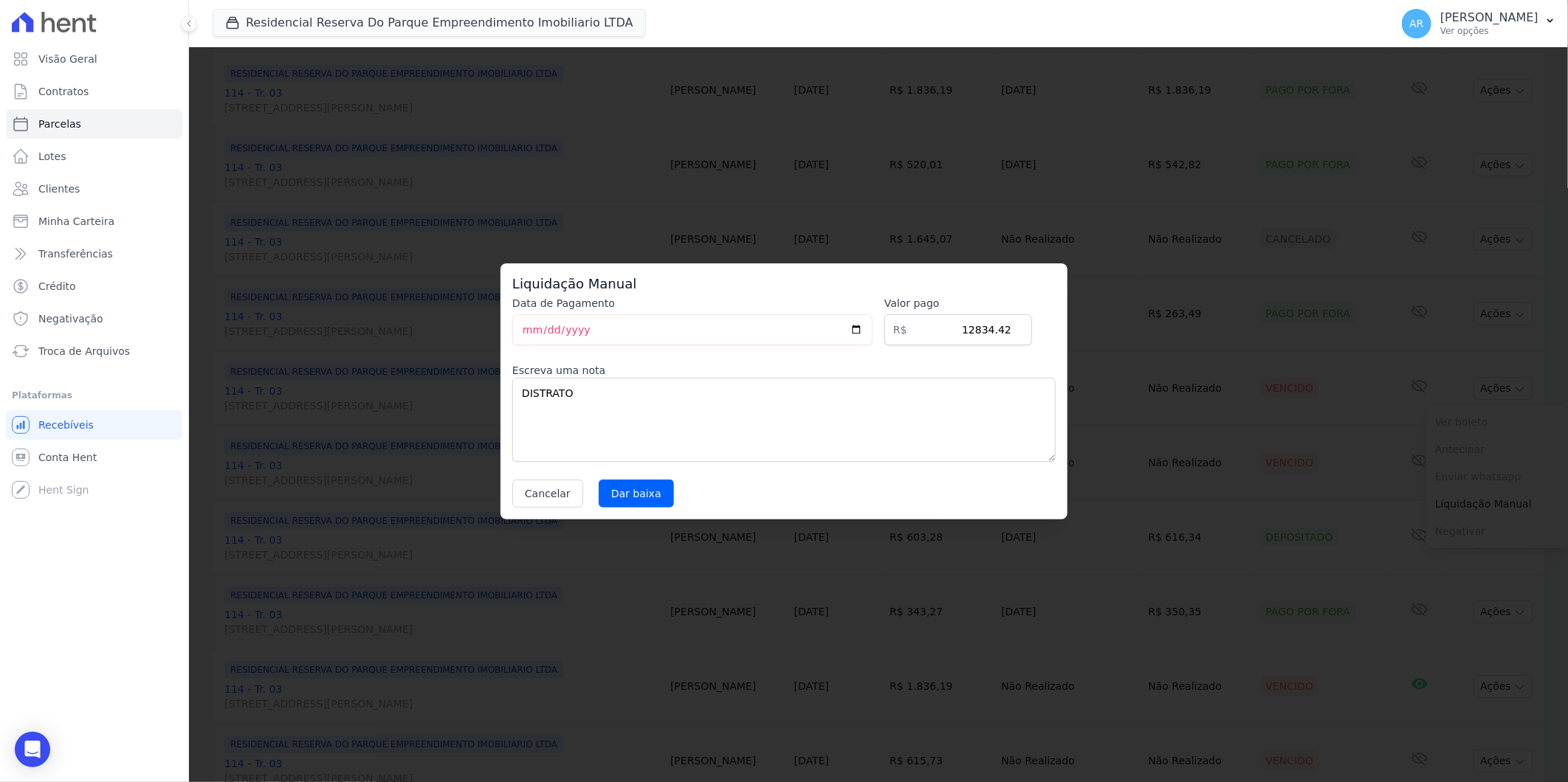
select select
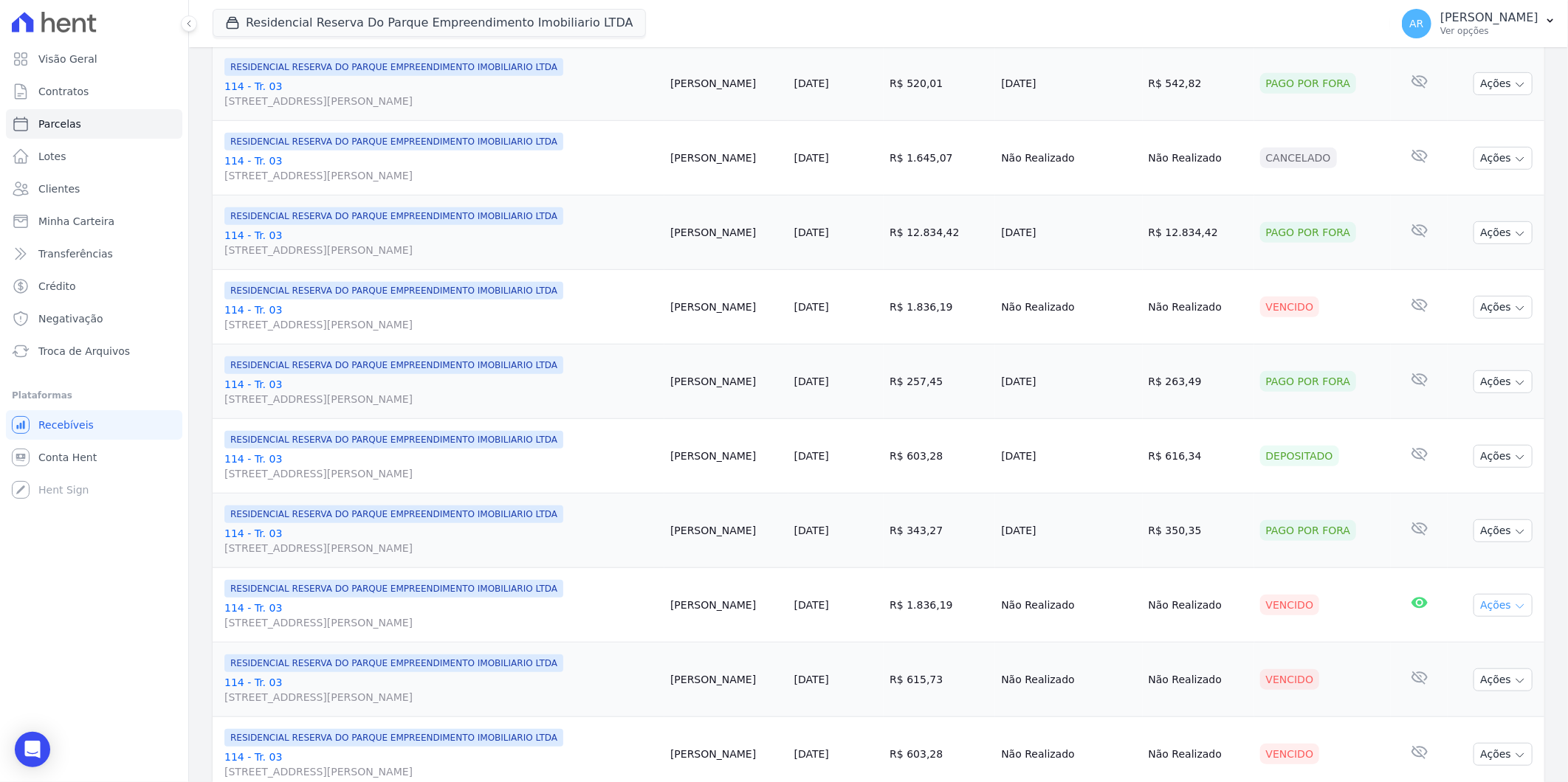
scroll to position [492, 0]
click at [1484, 297] on button "Ações" at bounding box center [1503, 306] width 59 height 23
click at [1444, 412] on link "Liquidação Manual" at bounding box center [1497, 423] width 142 height 27
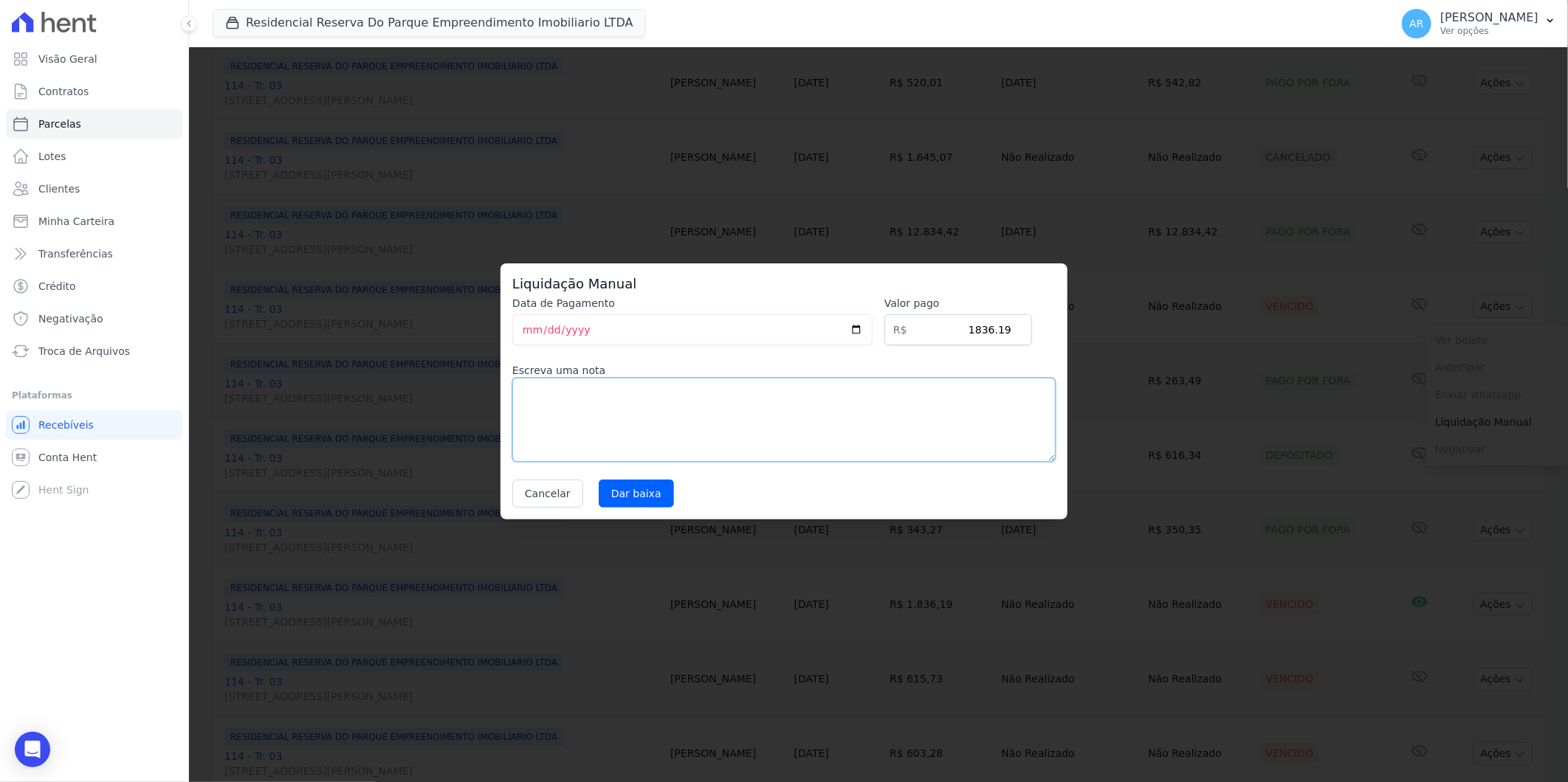
click at [899, 409] on textarea at bounding box center [784, 420] width 544 height 84
paste textarea "DISTRATO"
type textarea "DISTRATO"
click at [632, 493] on input "Dar baixa" at bounding box center [636, 494] width 75 height 28
select select
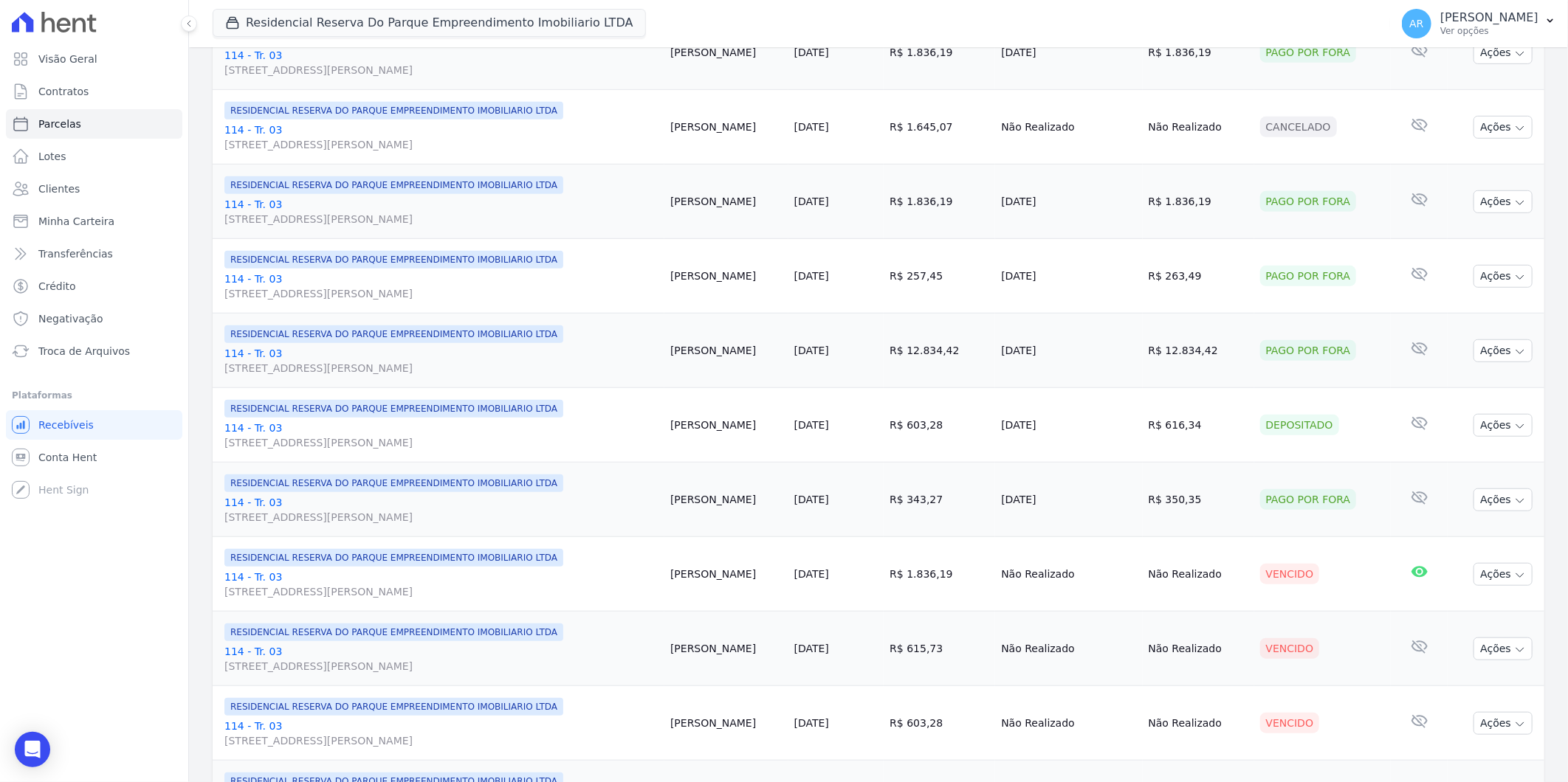
scroll to position [655, 0]
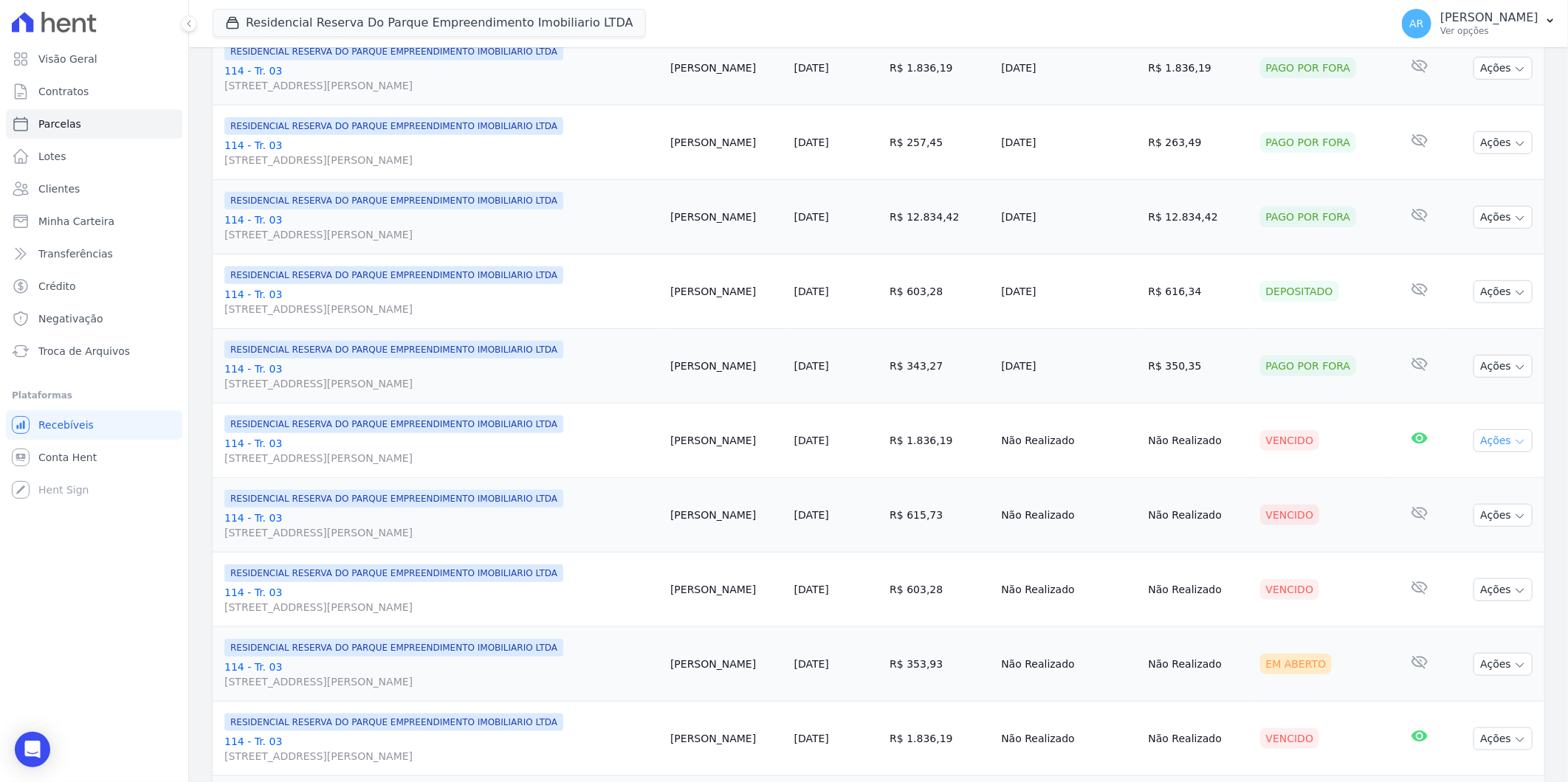
click at [1491, 443] on button "Ações" at bounding box center [1503, 440] width 59 height 23
click at [1476, 567] on link "Liquidação Manual" at bounding box center [1497, 557] width 142 height 27
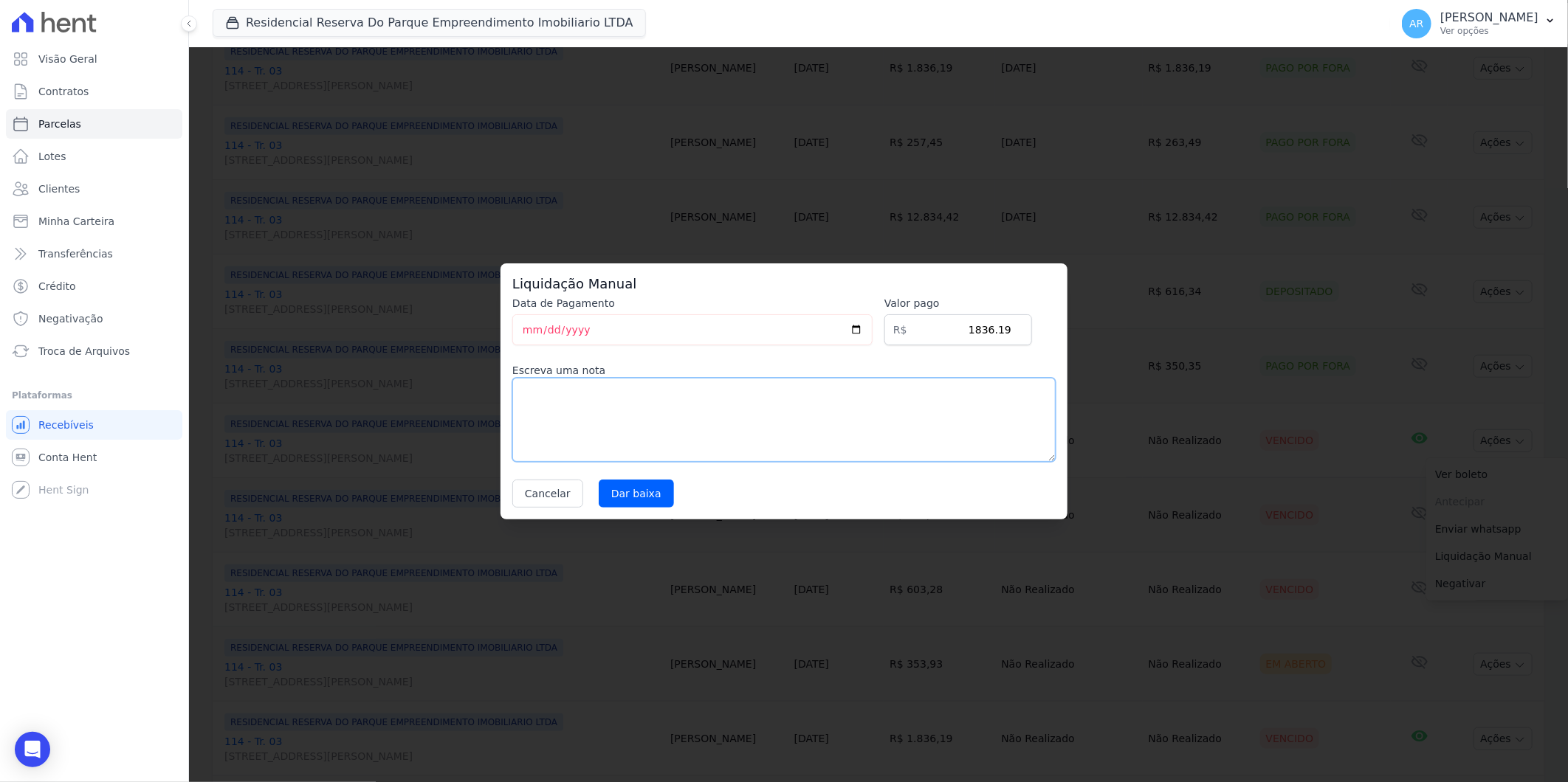
click at [736, 441] on textarea at bounding box center [784, 420] width 544 height 84
paste textarea "DISTRATO"
type textarea "DISTRATO"
click at [619, 506] on input "Dar baixa" at bounding box center [636, 494] width 75 height 28
select select
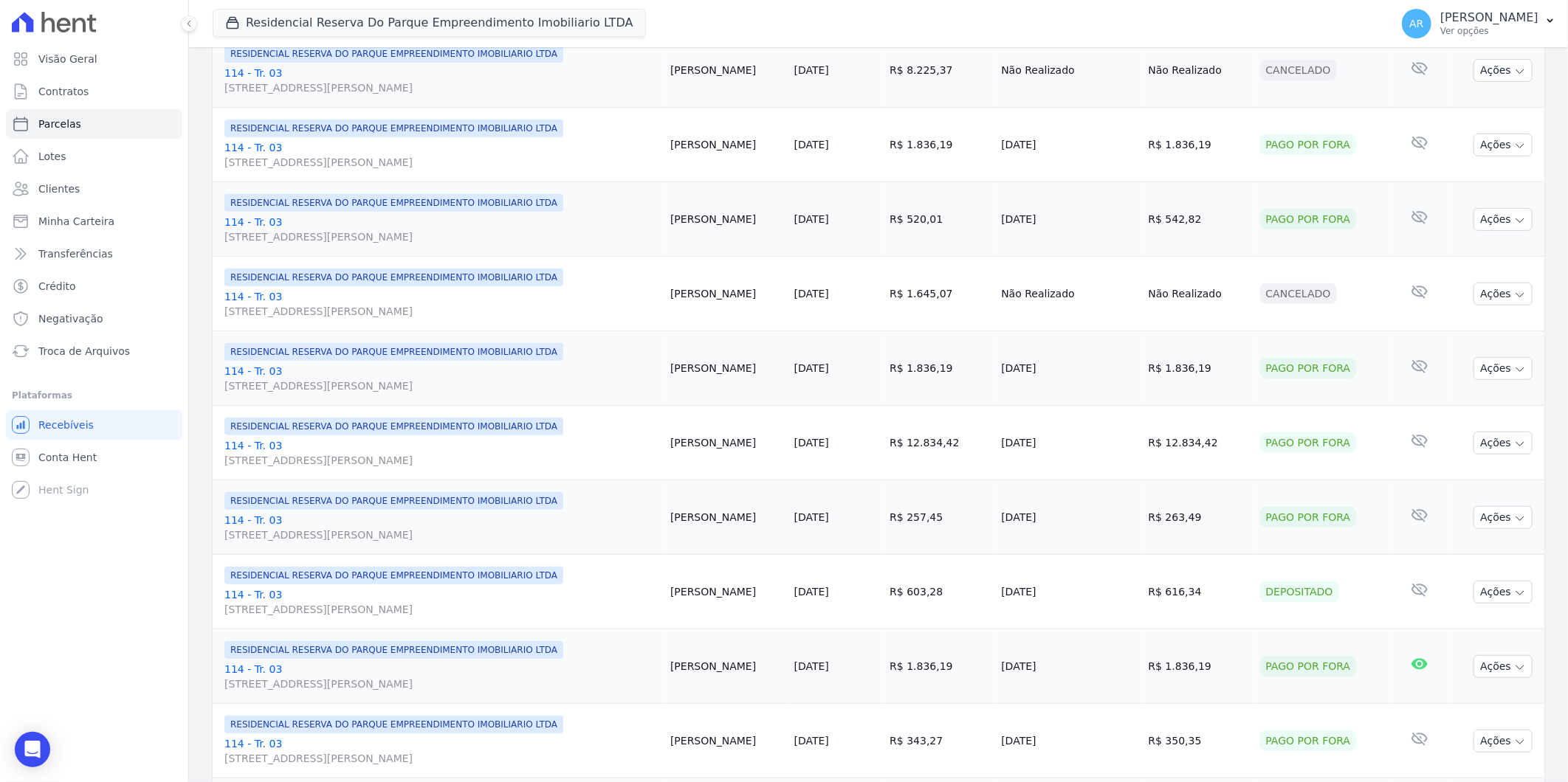
scroll to position [492, 0]
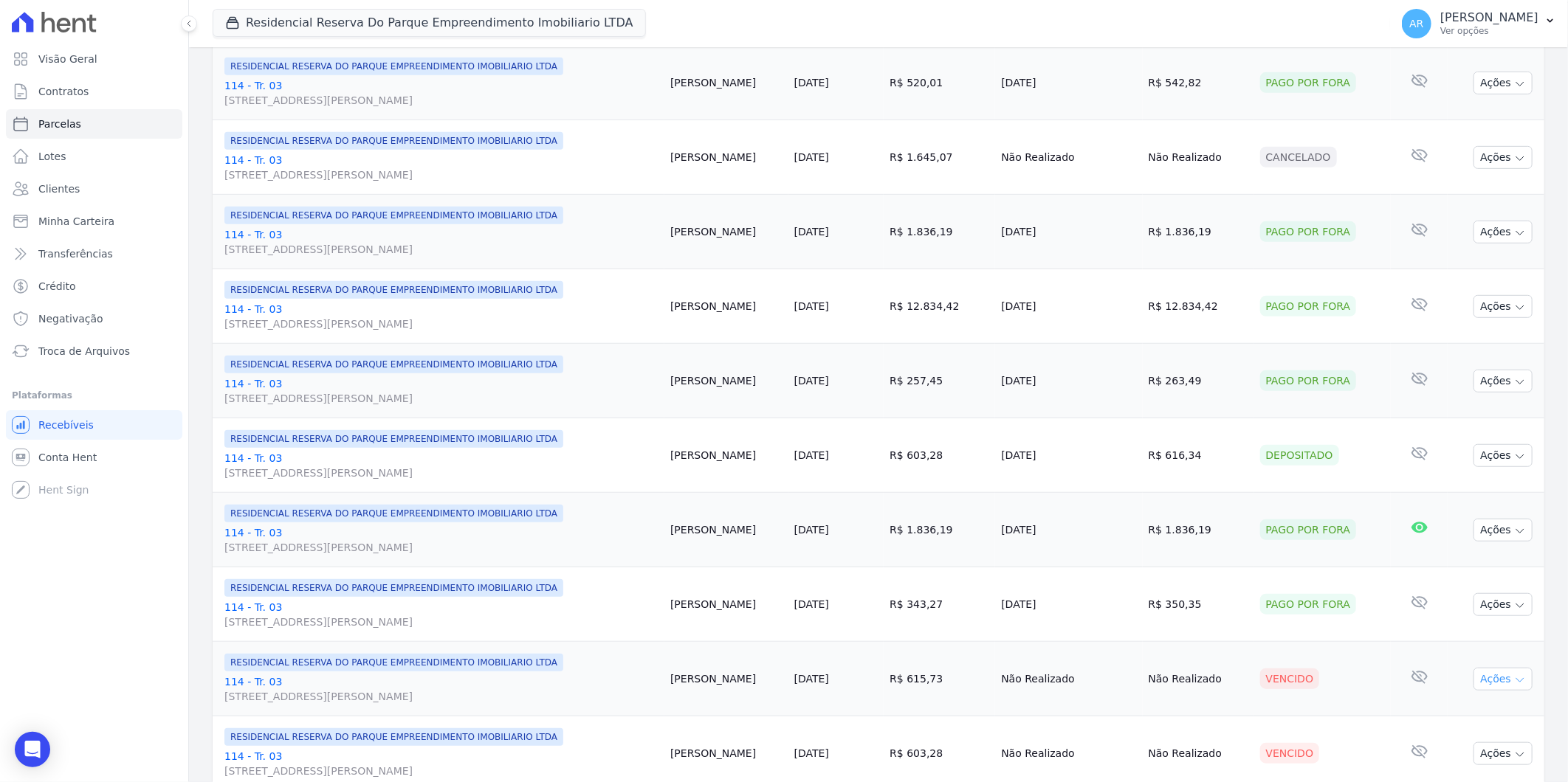
click at [1494, 675] on button "Ações" at bounding box center [1503, 679] width 59 height 23
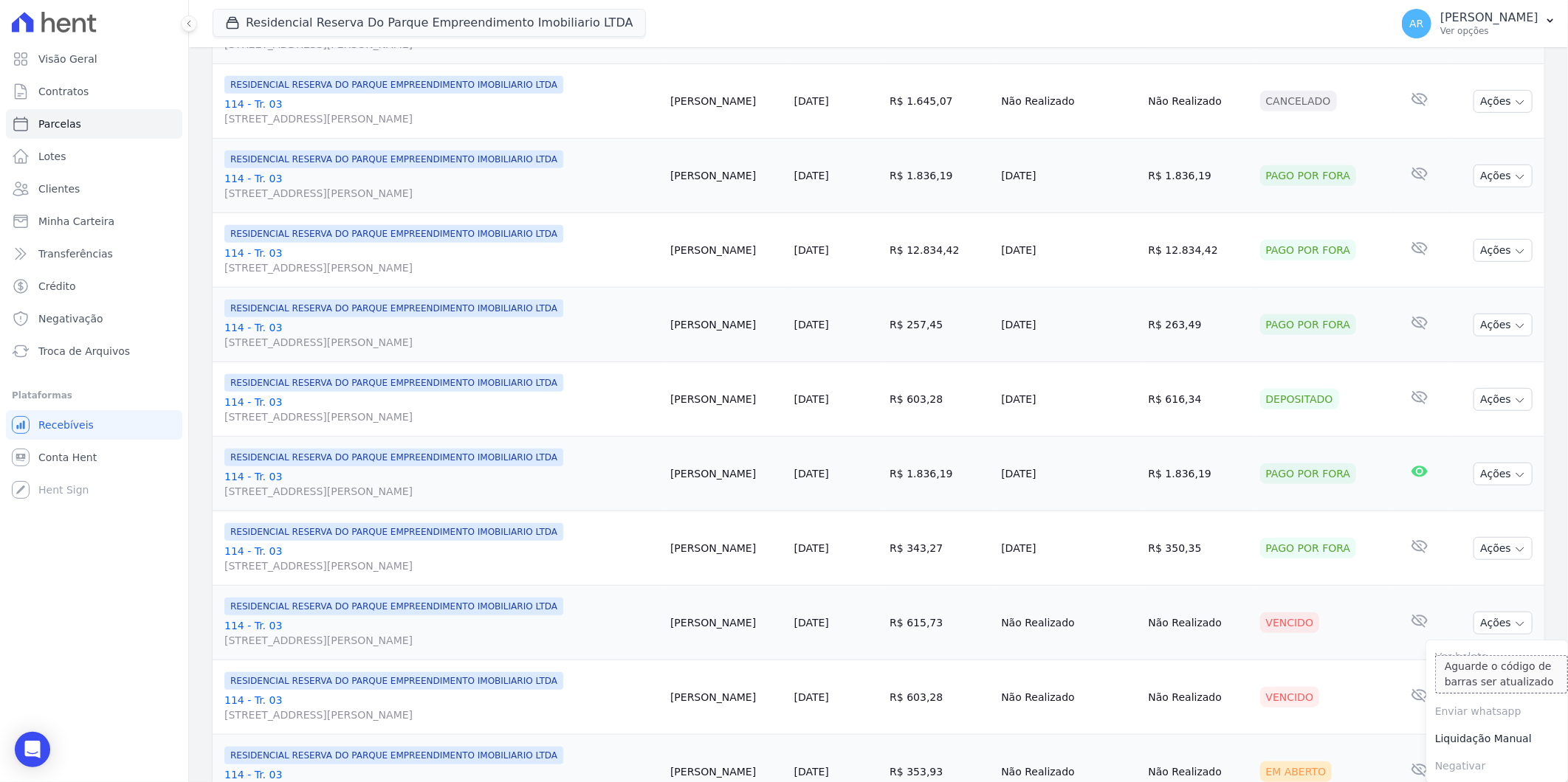
scroll to position [573, 0]
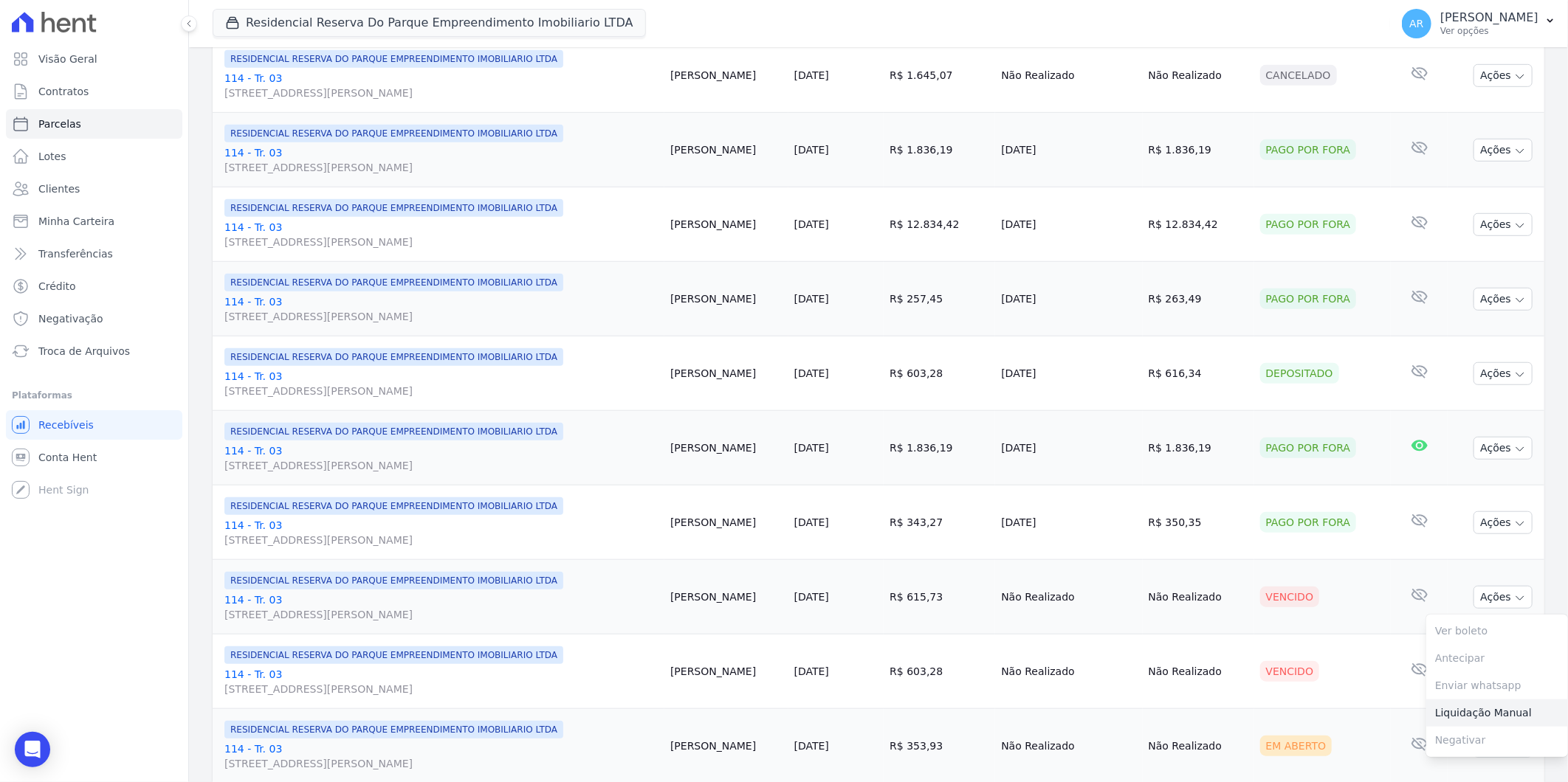
click at [1451, 718] on link "Liquidação Manual" at bounding box center [1497, 713] width 142 height 27
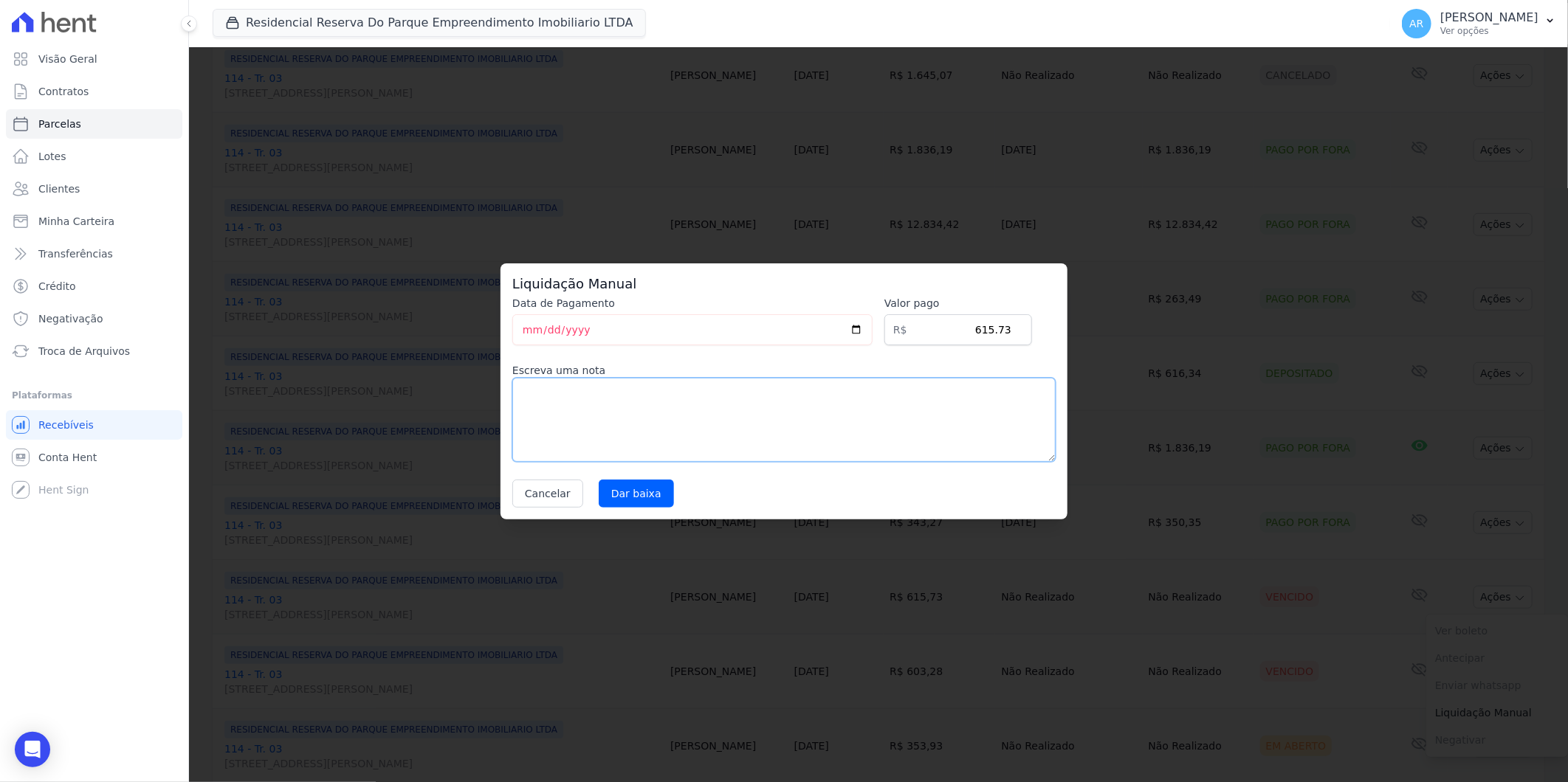
click at [808, 402] on textarea at bounding box center [784, 420] width 544 height 84
paste textarea "DISTRATO"
click at [557, 495] on button "Cancelar" at bounding box center [548, 494] width 71 height 28
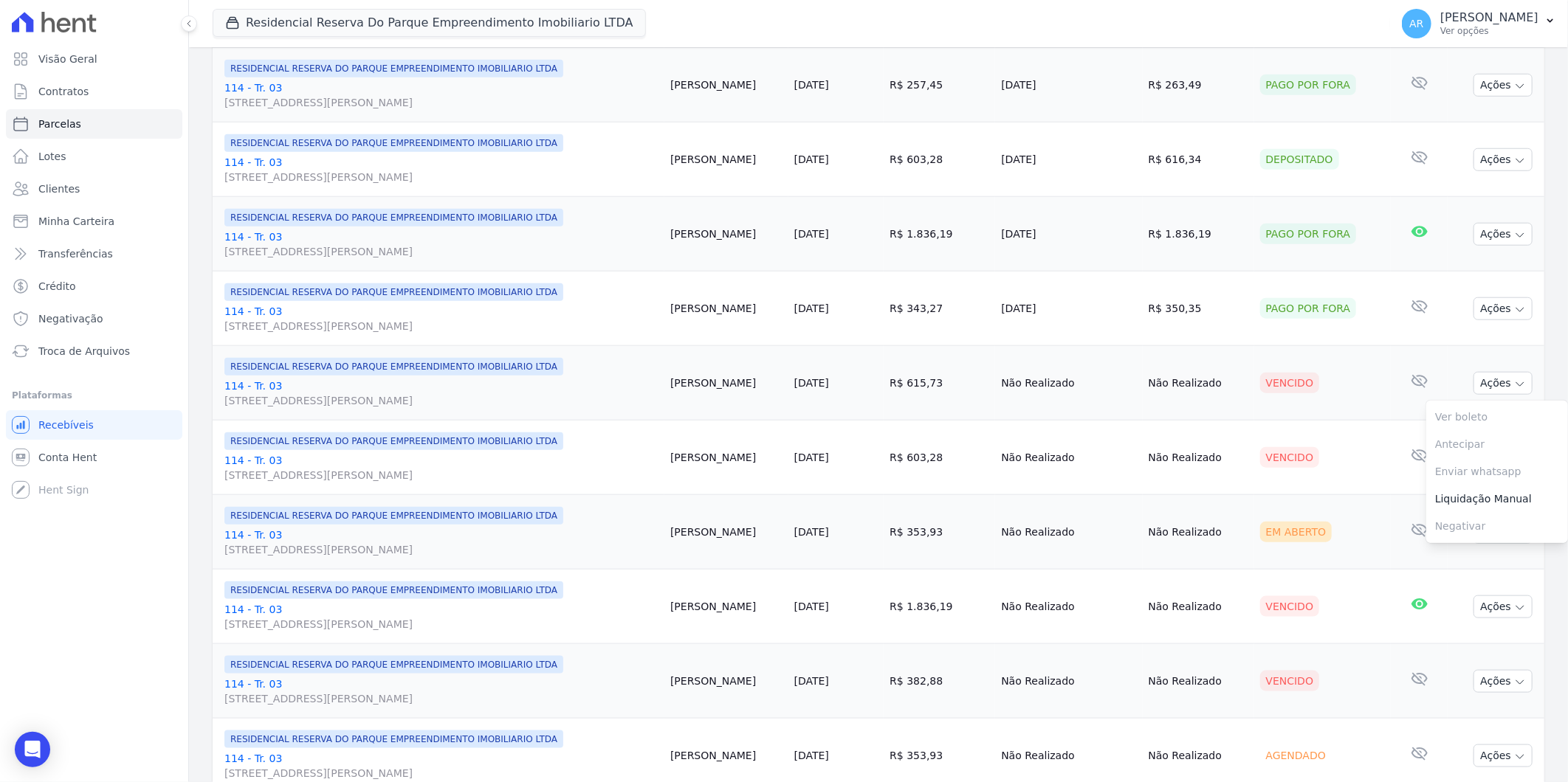
scroll to position [723, 0]
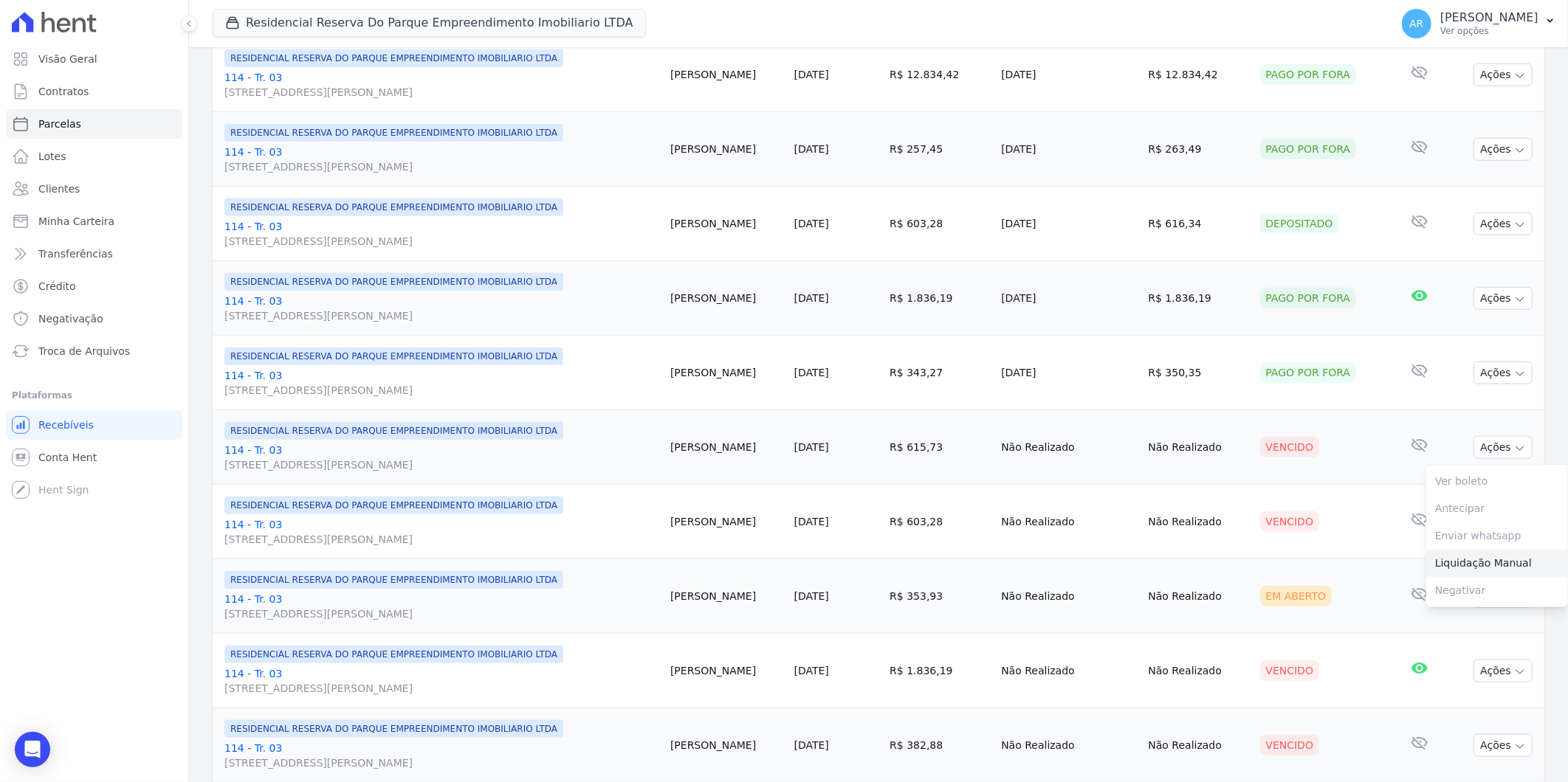
click at [1475, 564] on link "Liquidação Manual" at bounding box center [1497, 563] width 142 height 27
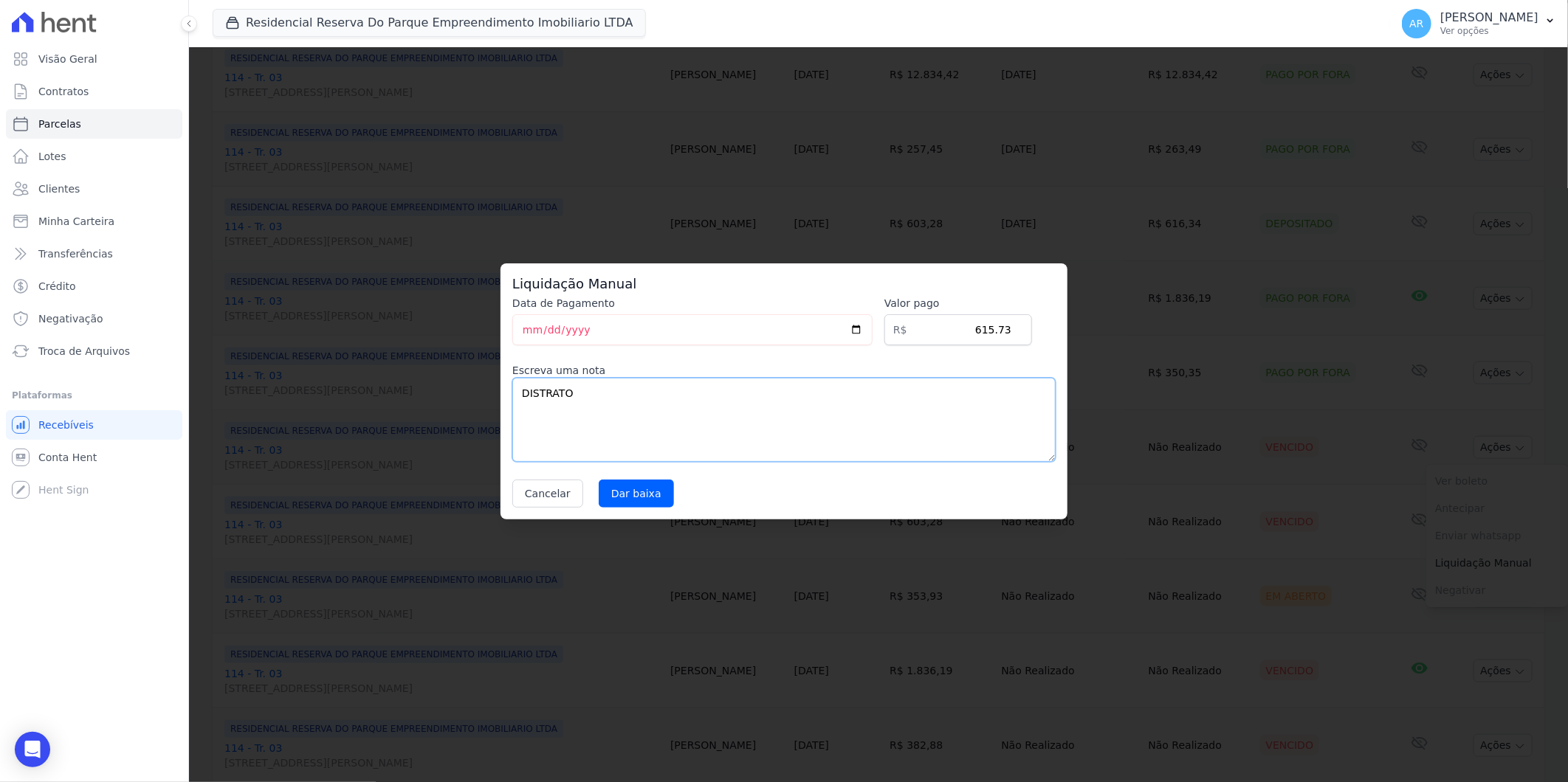
click at [726, 428] on textarea "DISTRATO" at bounding box center [784, 420] width 544 height 84
paste textarea "DISTRATO"
drag, startPoint x: 629, startPoint y: 386, endPoint x: 562, endPoint y: 388, distance: 67.0
click at [562, 388] on textarea "DISTRATODISTRATO" at bounding box center [784, 420] width 544 height 84
type textarea "DISTRATO"
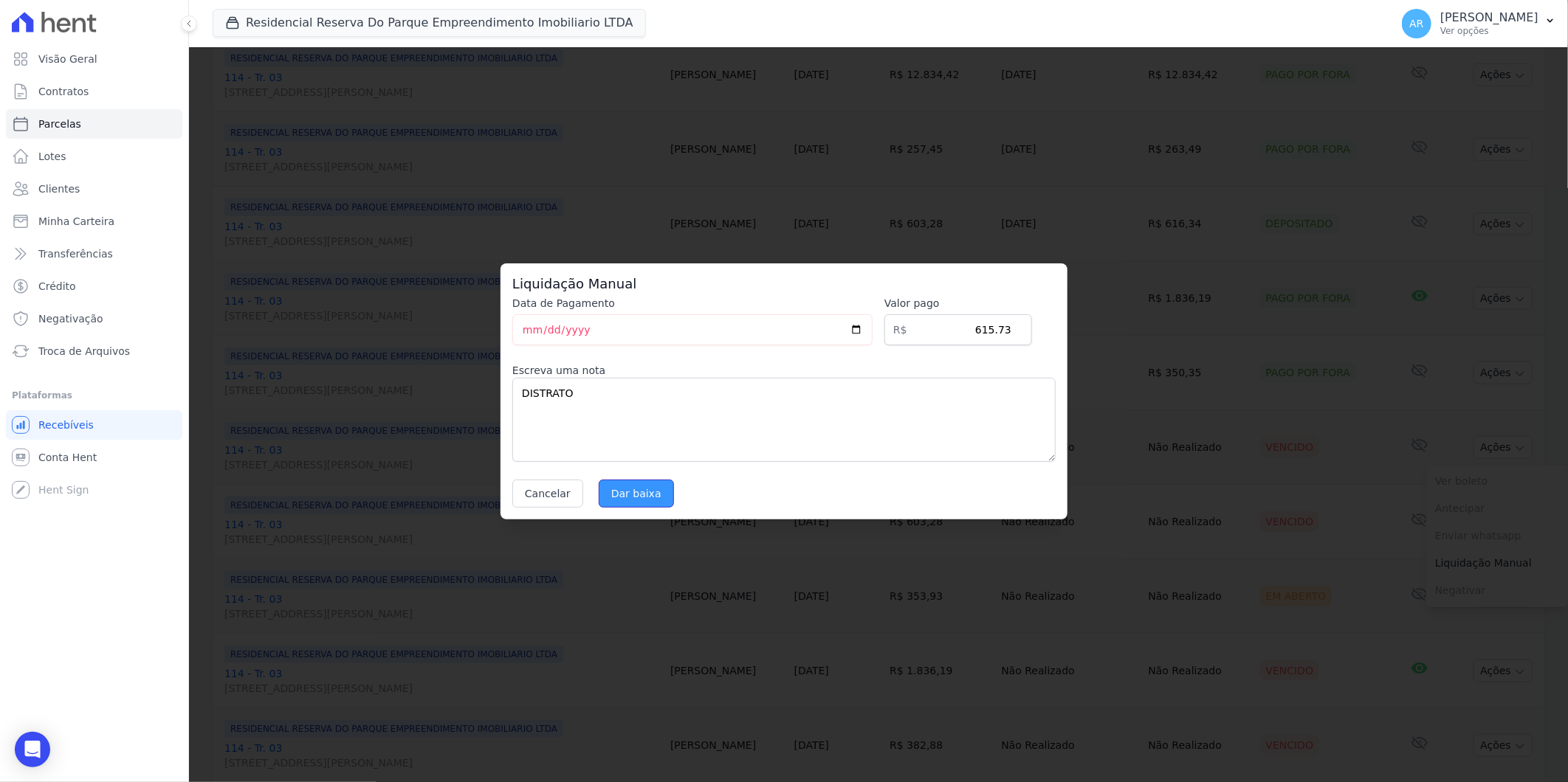
click at [633, 491] on input "Dar baixa" at bounding box center [636, 494] width 75 height 28
select select
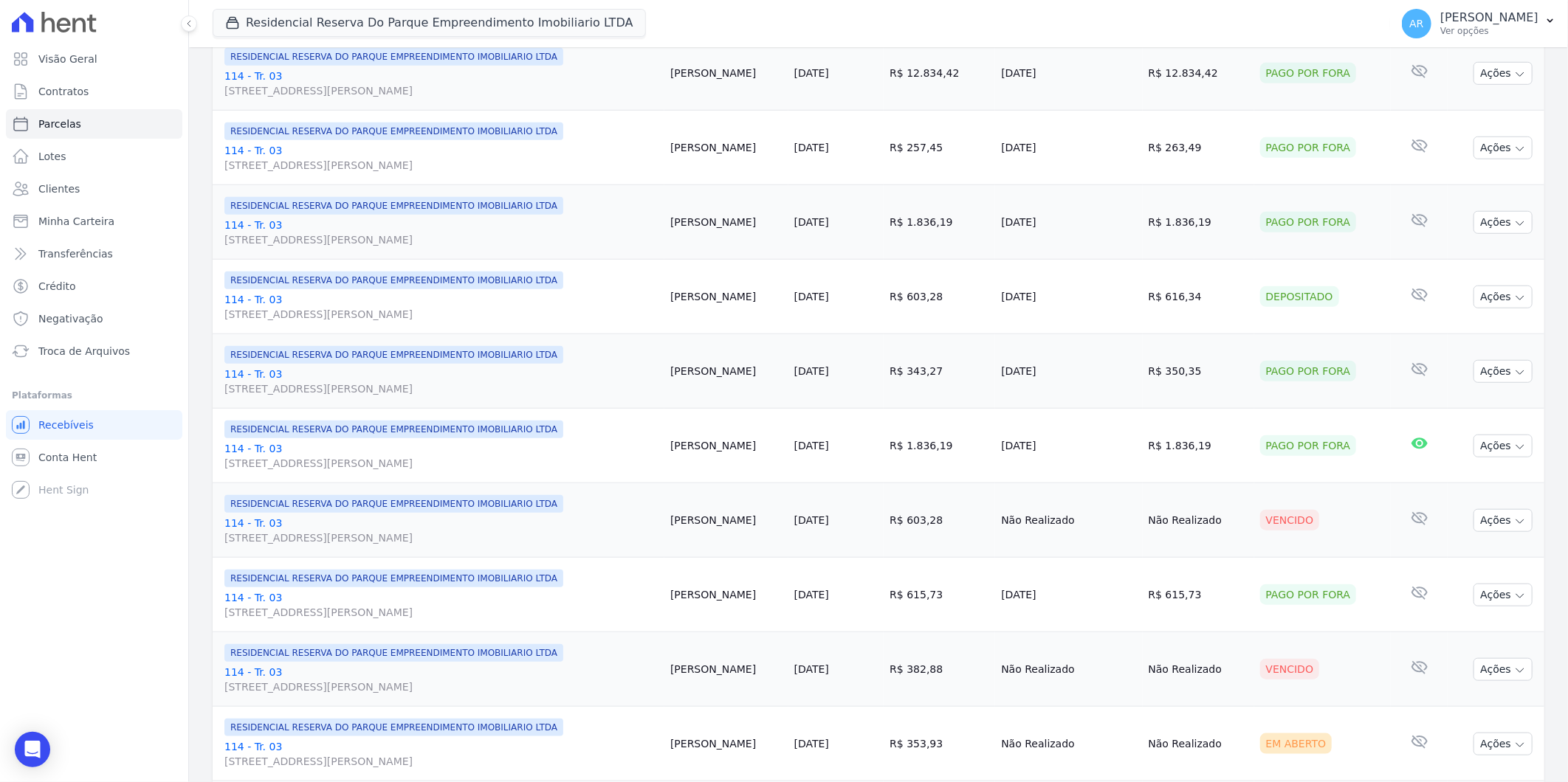
scroll to position [655, 0]
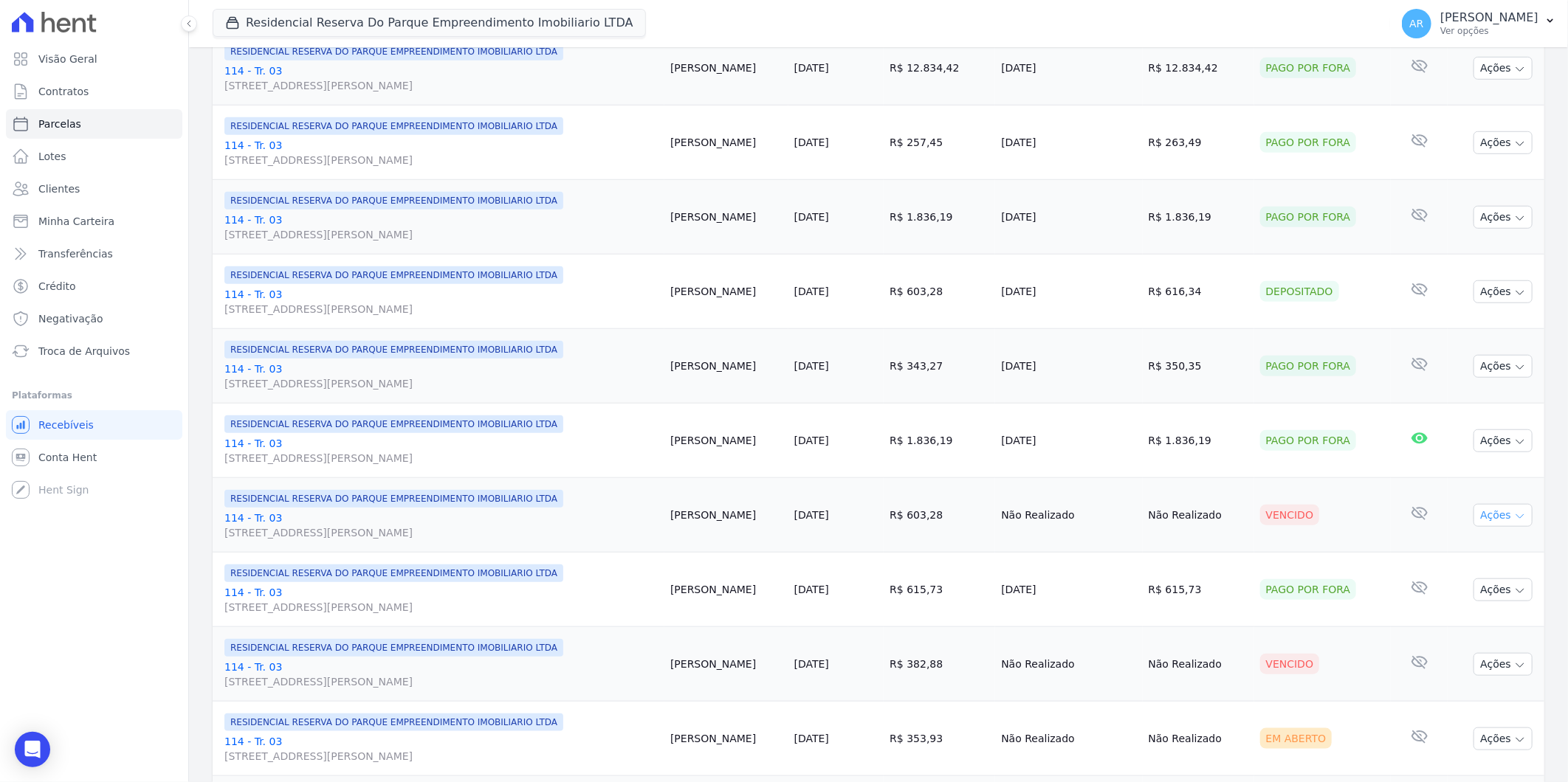
click at [1514, 521] on icon "button" at bounding box center [1519, 516] width 12 height 12
click at [1463, 630] on link "Liquidação Manual" at bounding box center [1497, 631] width 142 height 27
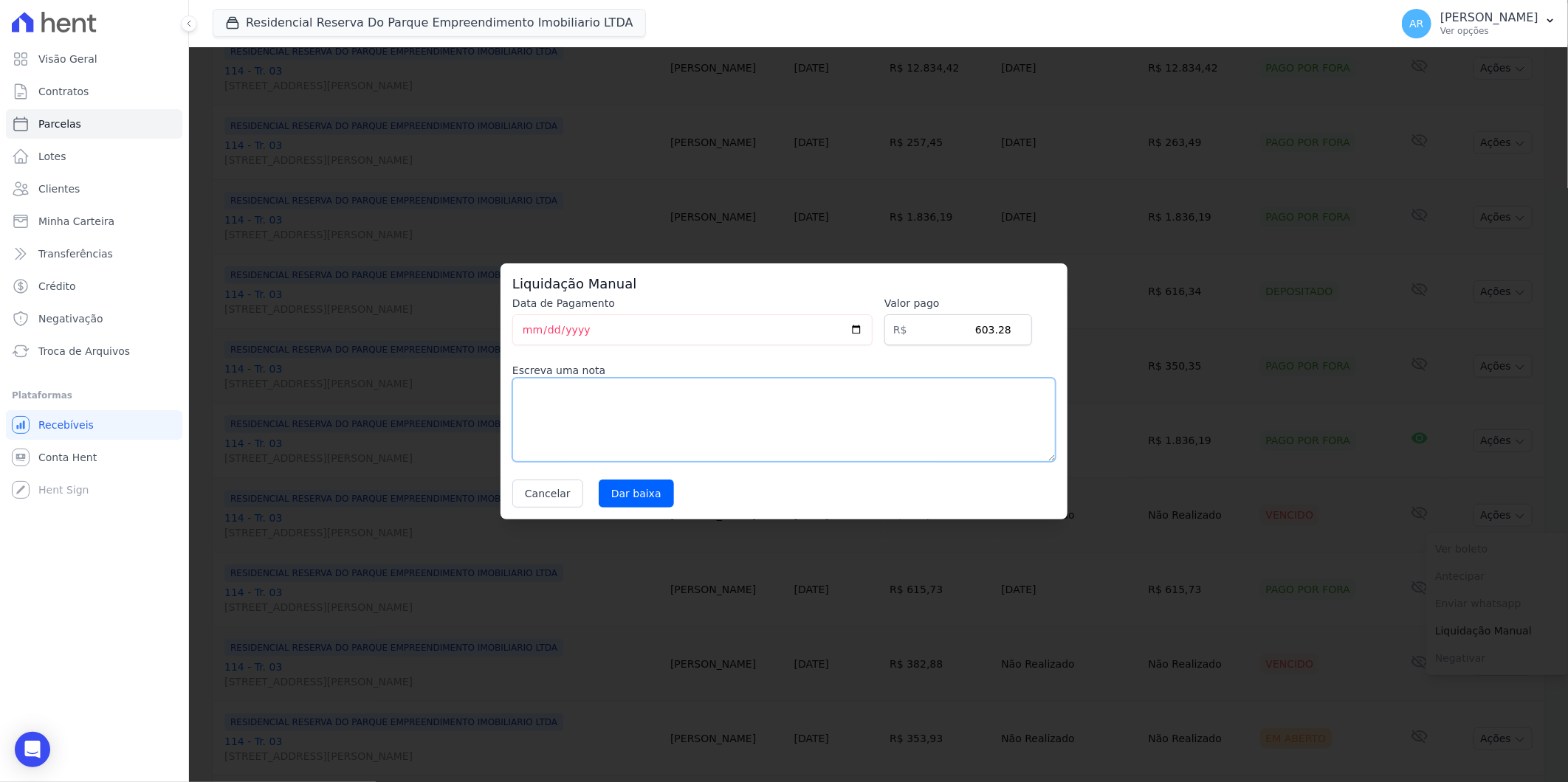
drag, startPoint x: 798, startPoint y: 417, endPoint x: 564, endPoint y: 459, distance: 237.7
click at [794, 415] on textarea at bounding box center [784, 420] width 544 height 84
paste textarea "DISTRATO"
type textarea "DISTRATO"
click at [608, 491] on input "Dar baixa" at bounding box center [636, 494] width 75 height 28
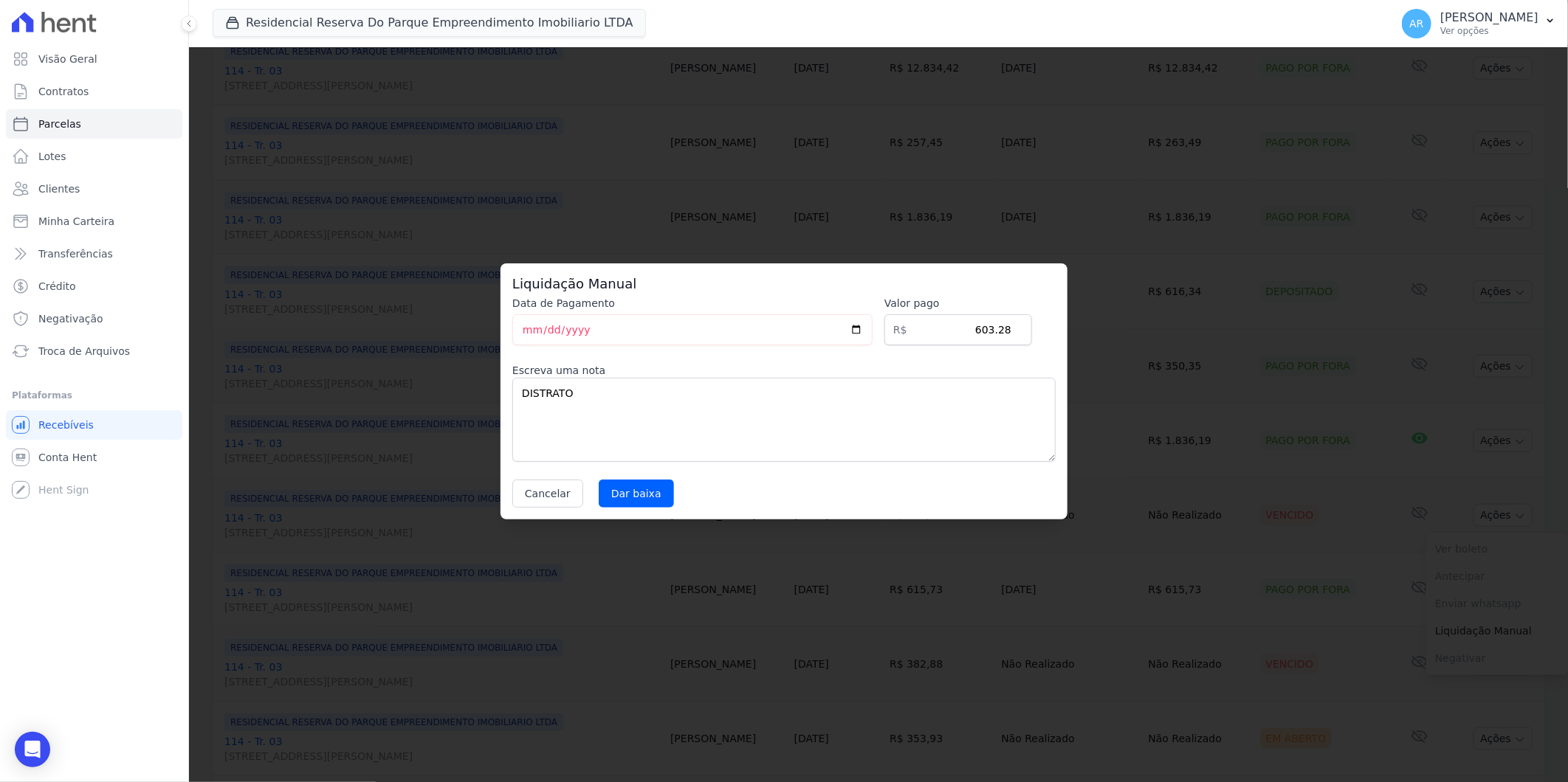
select select
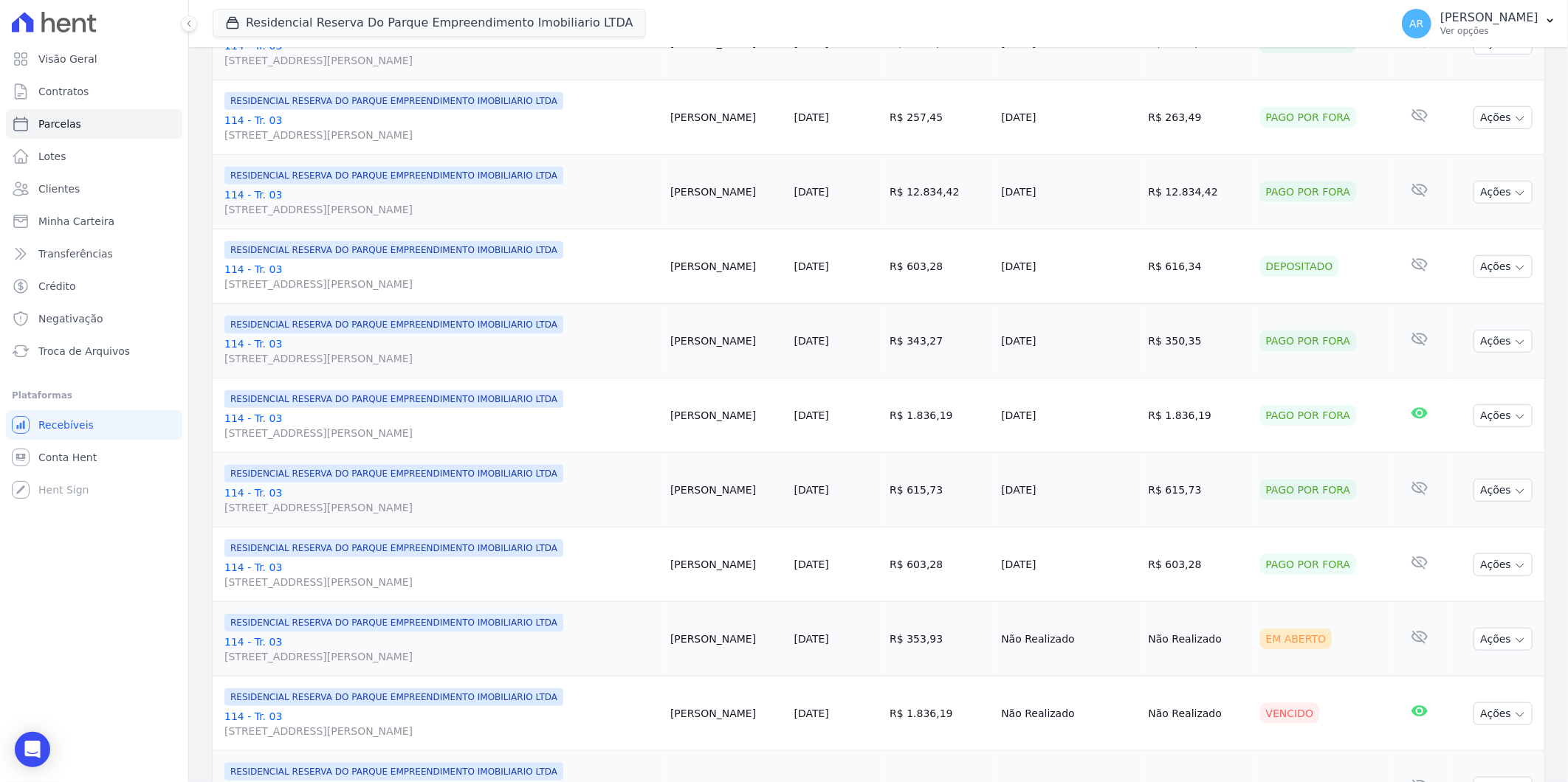
scroll to position [820, 0]
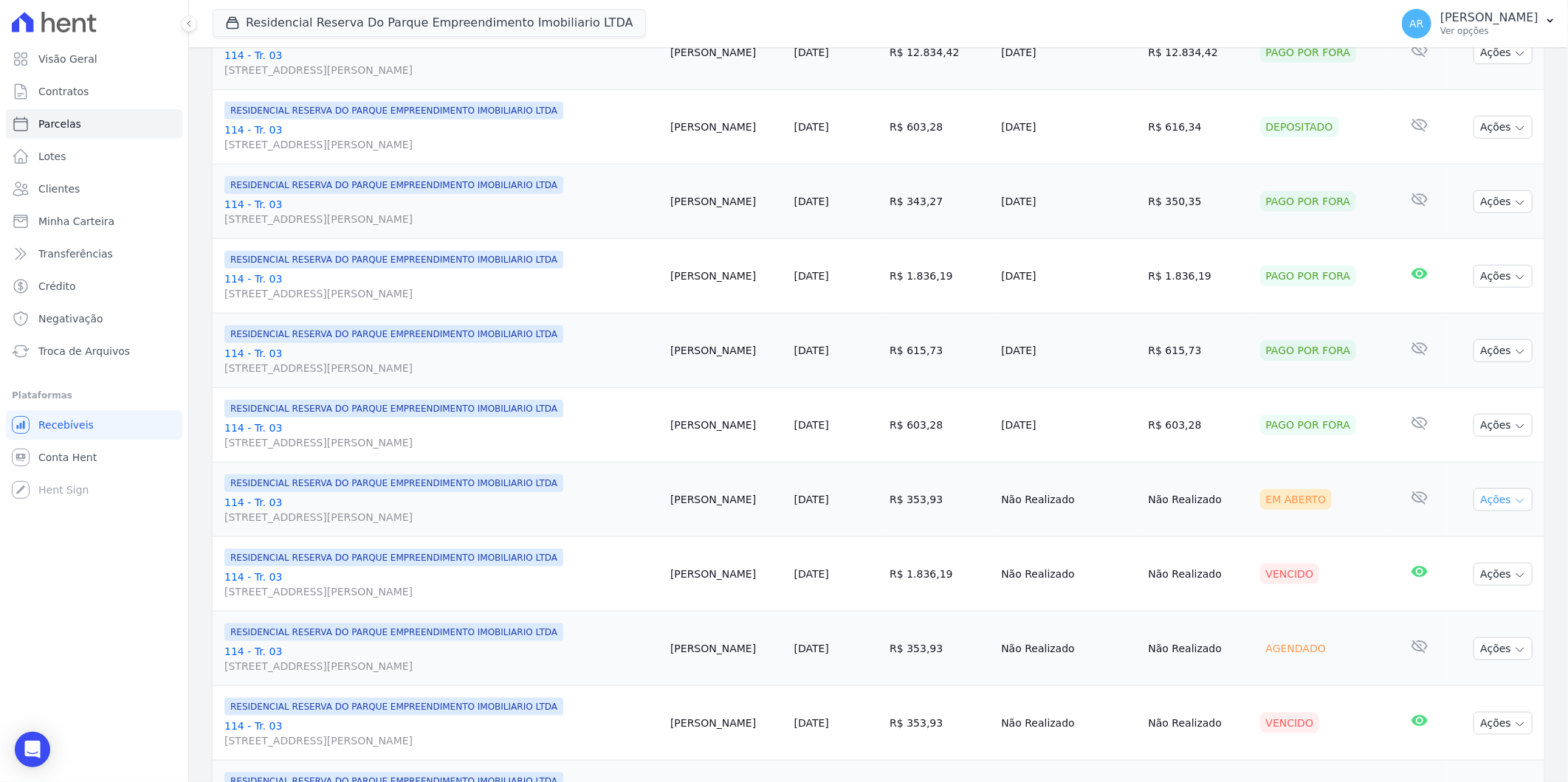
click at [1494, 502] on button "Ações" at bounding box center [1503, 500] width 59 height 23
click at [1471, 613] on link "Liquidação Manual" at bounding box center [1497, 616] width 142 height 27
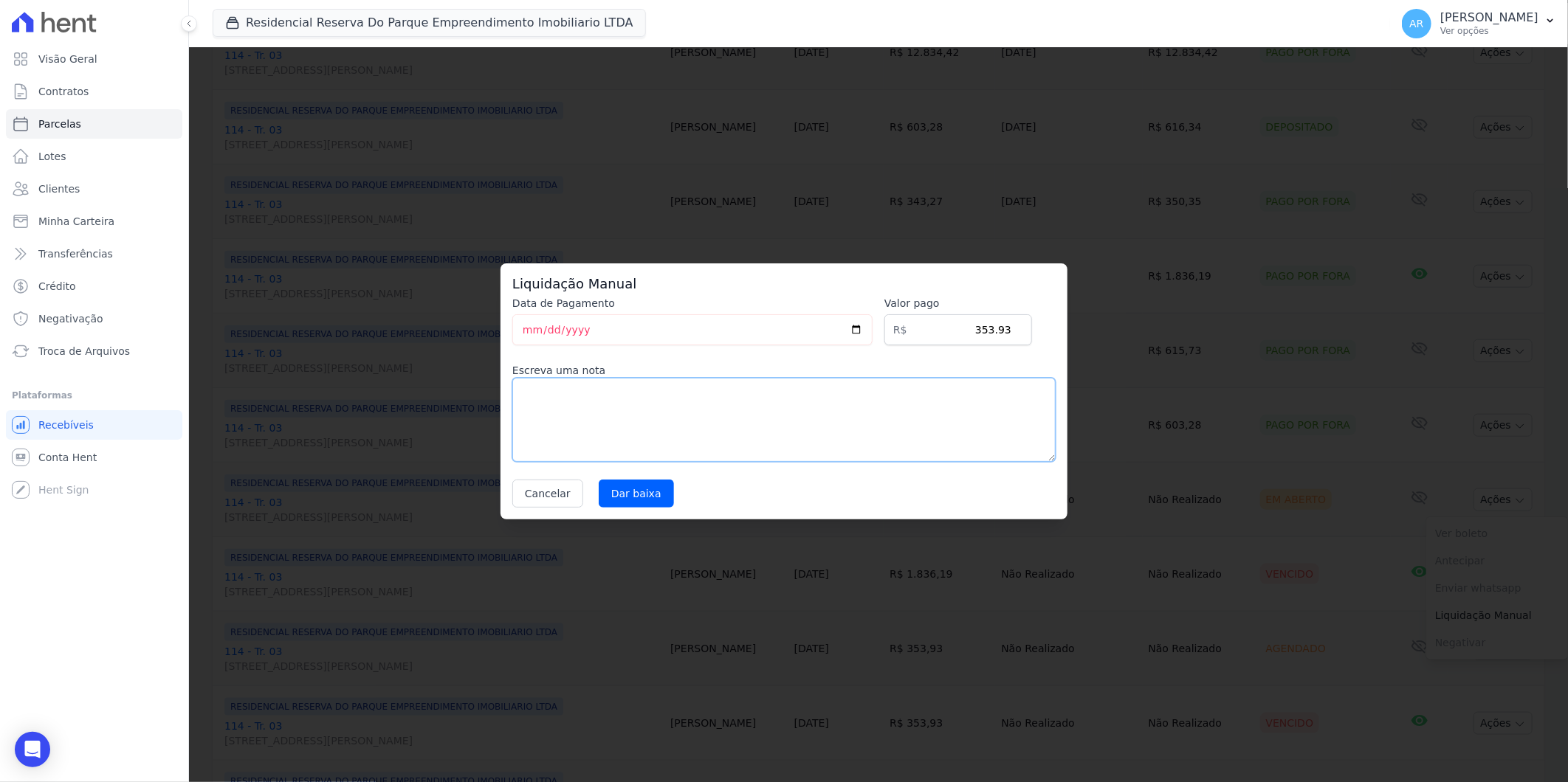
drag, startPoint x: 700, startPoint y: 408, endPoint x: 630, endPoint y: 443, distance: 78.3
click at [700, 408] on textarea at bounding box center [784, 420] width 544 height 84
paste textarea "DISTRATO"
type textarea "DISTRATO"
click at [632, 490] on input "Dar baixa" at bounding box center [636, 494] width 75 height 28
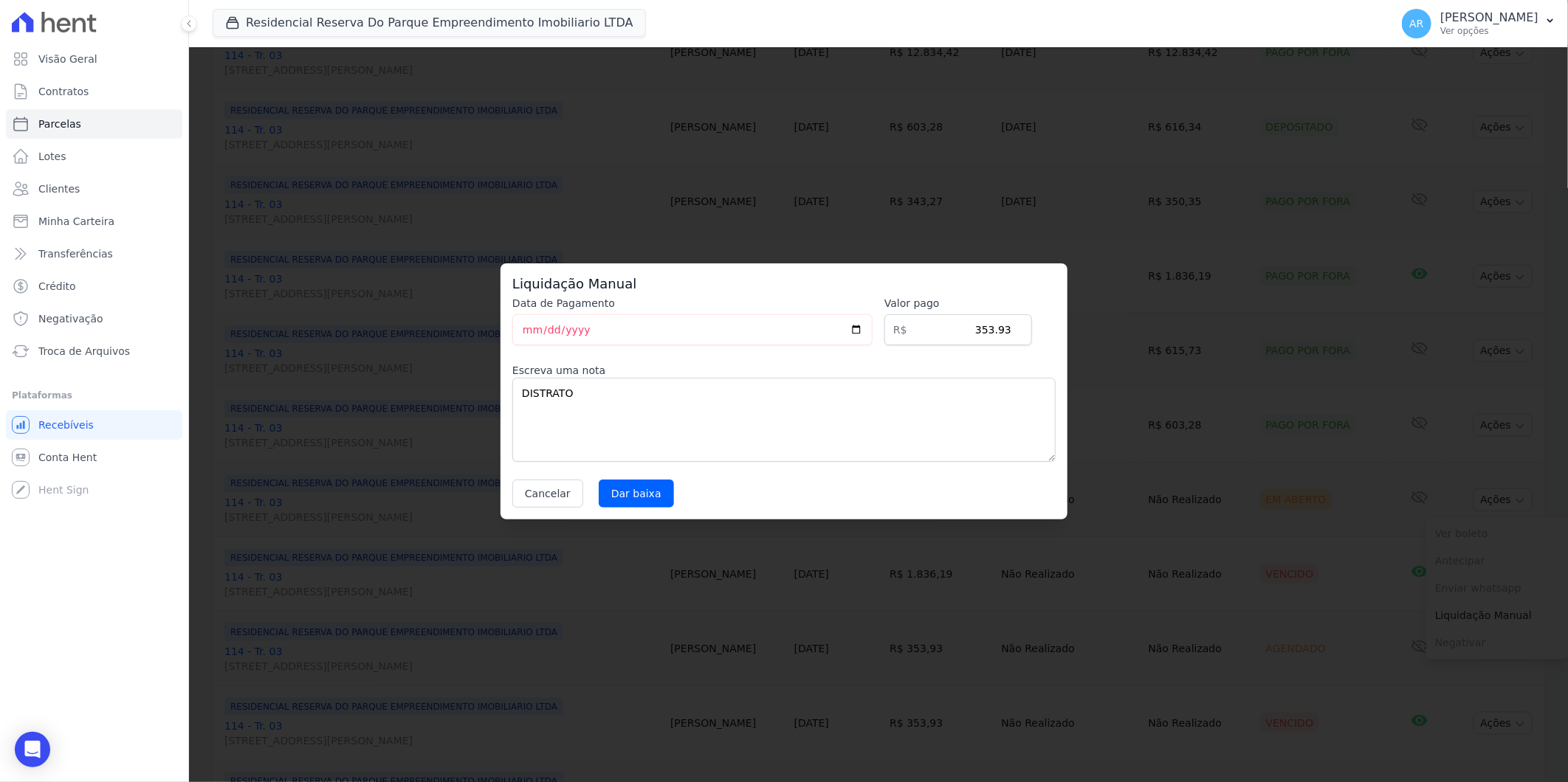
select select
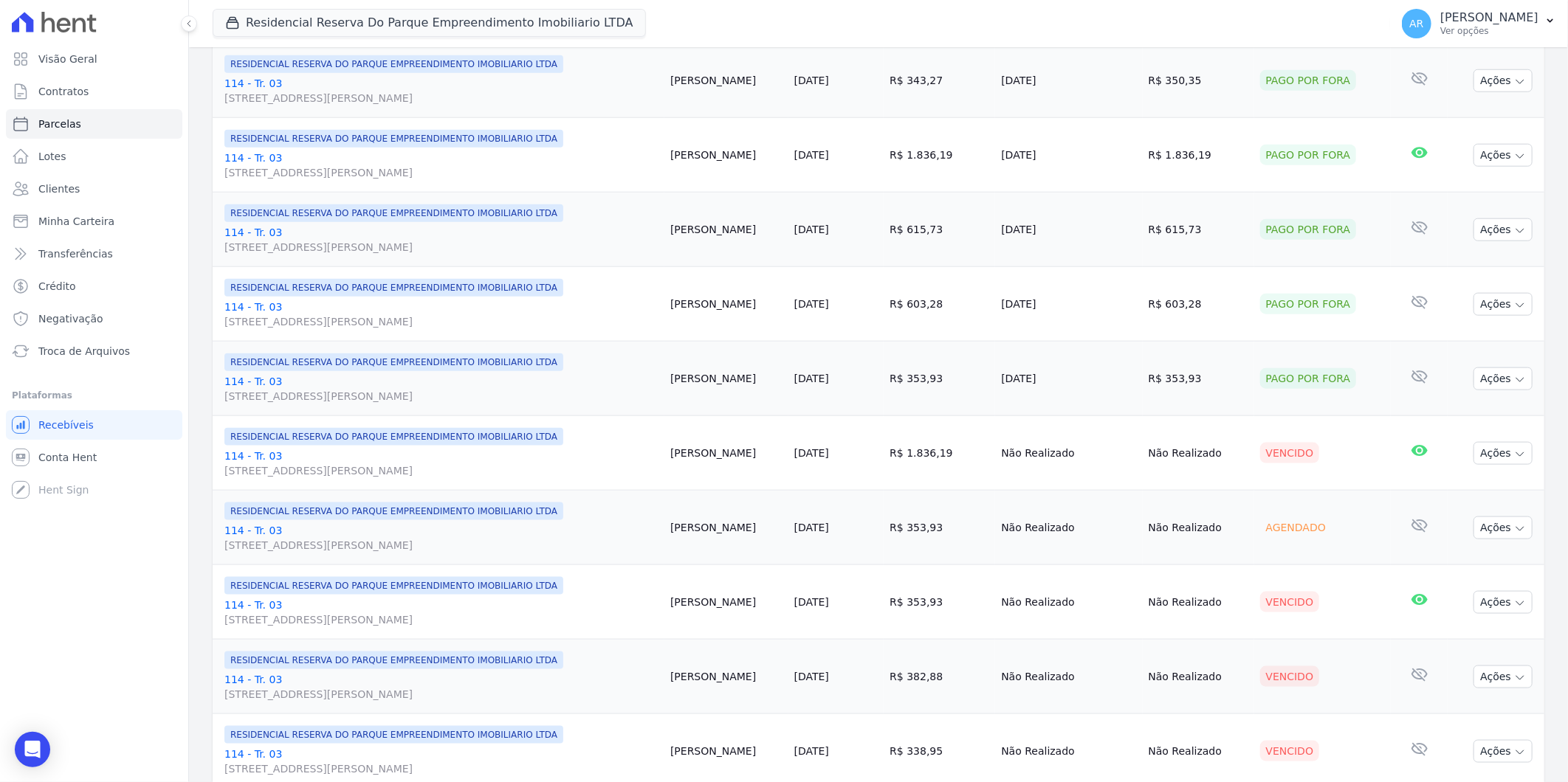
scroll to position [1066, 0]
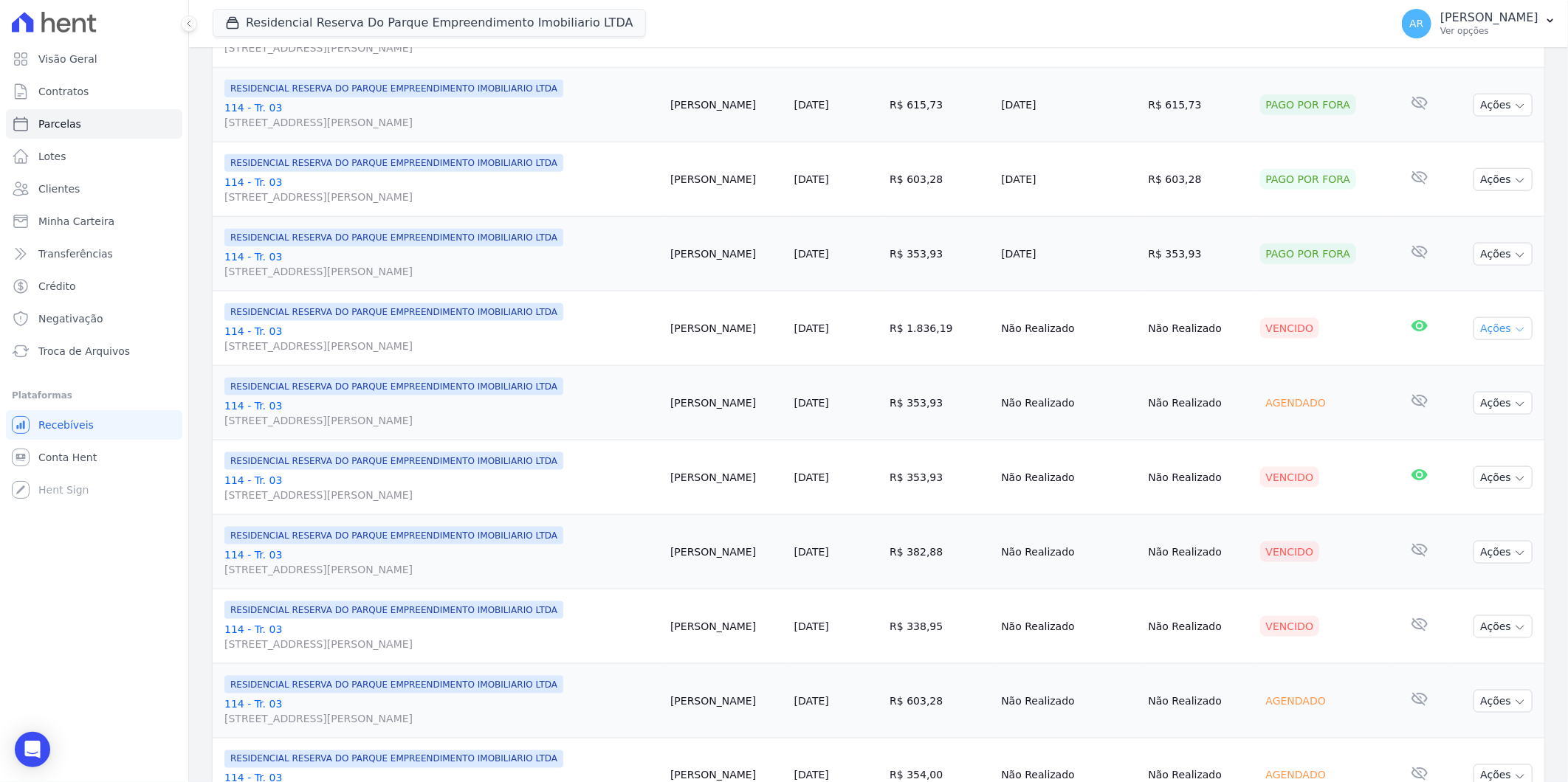
click at [1489, 337] on button "Ações" at bounding box center [1503, 328] width 59 height 23
click at [1457, 433] on link "Liquidação Manual" at bounding box center [1497, 445] width 142 height 27
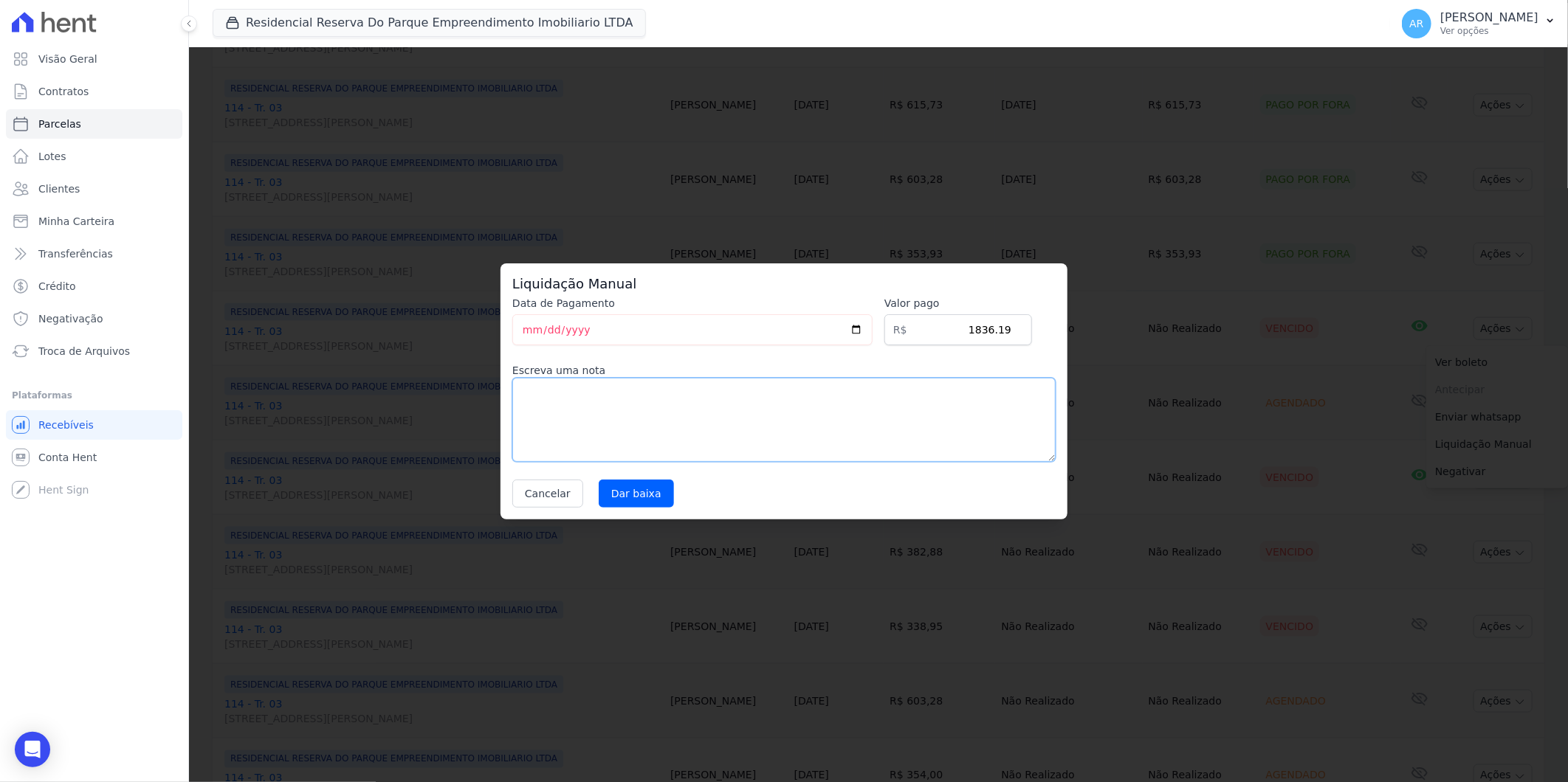
click at [718, 407] on textarea at bounding box center [784, 420] width 544 height 84
paste textarea "DISTRATO"
type textarea "DISTRATO"
click at [654, 489] on input "Dar baixa" at bounding box center [636, 494] width 75 height 28
select select
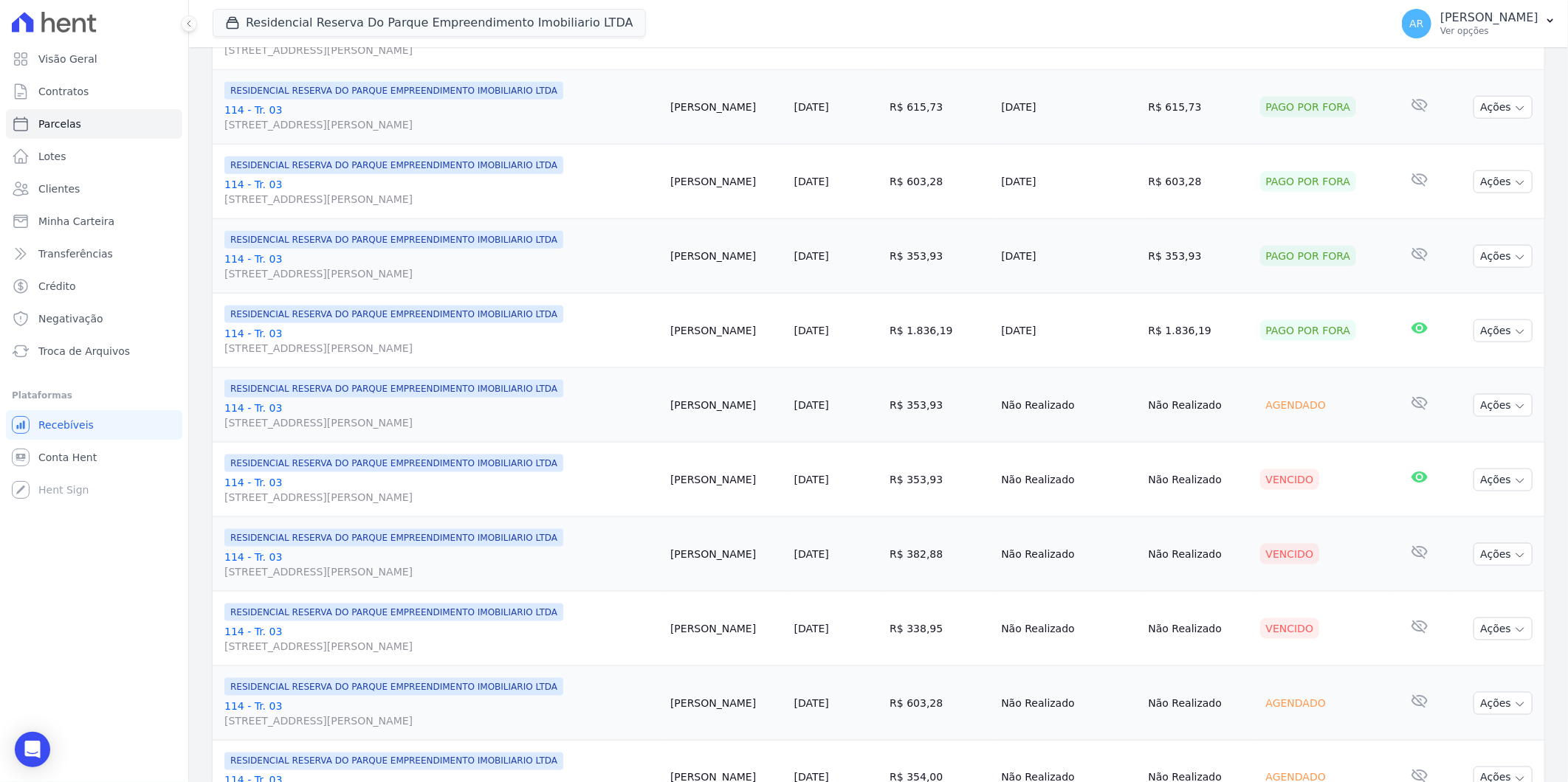
scroll to position [1066, 0]
click at [1494, 401] on button "Ações" at bounding box center [1503, 403] width 59 height 23
drag, startPoint x: 1443, startPoint y: 525, endPoint x: 1432, endPoint y: 521, distance: 11.7
click at [1443, 525] on link "Liquidação Manual" at bounding box center [1497, 519] width 142 height 27
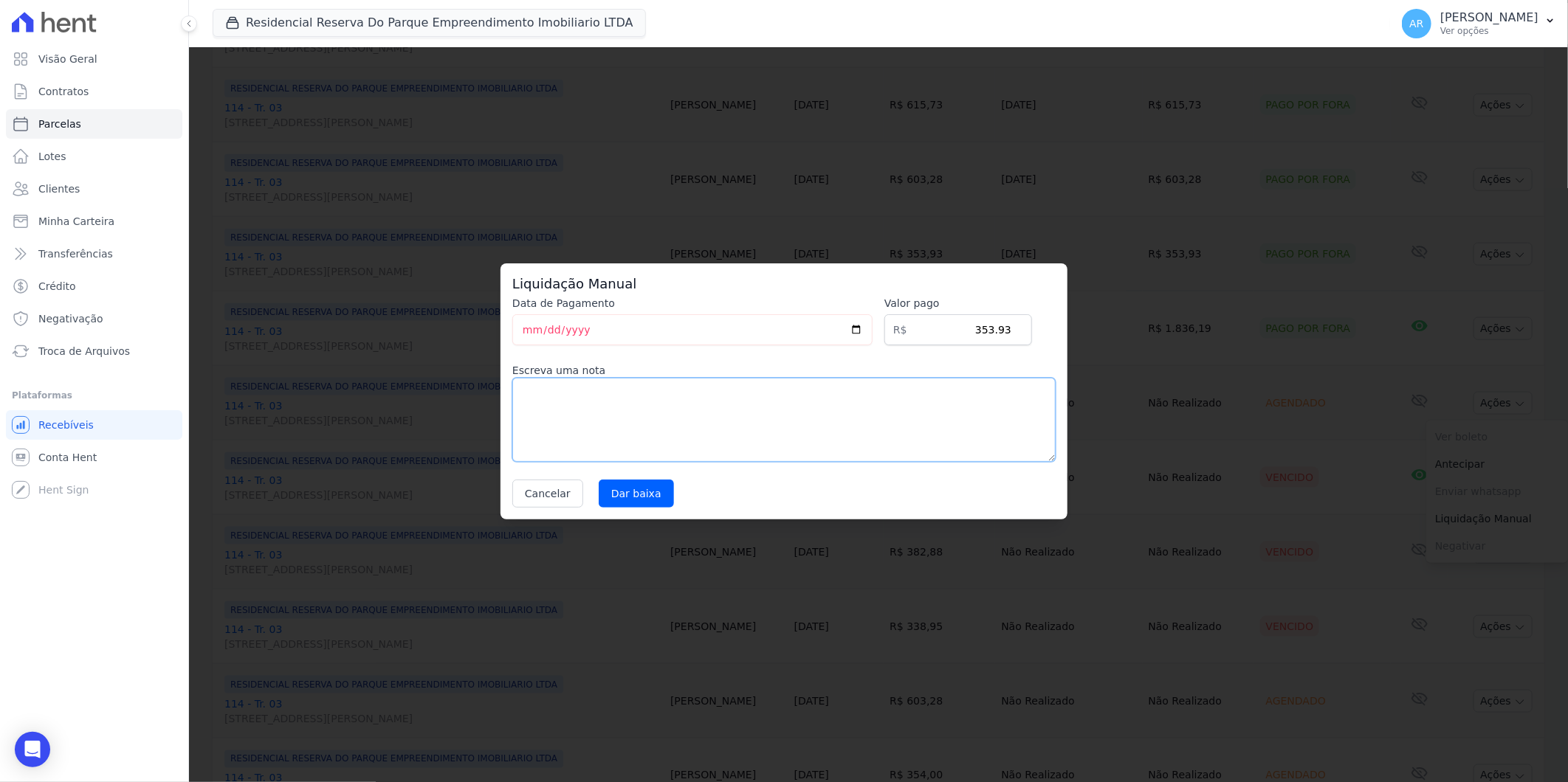
click at [823, 411] on textarea at bounding box center [784, 420] width 544 height 84
paste textarea "DISTRATO"
type textarea "DISTRATO"
click at [647, 498] on input "Dar baixa" at bounding box center [636, 494] width 75 height 28
select select
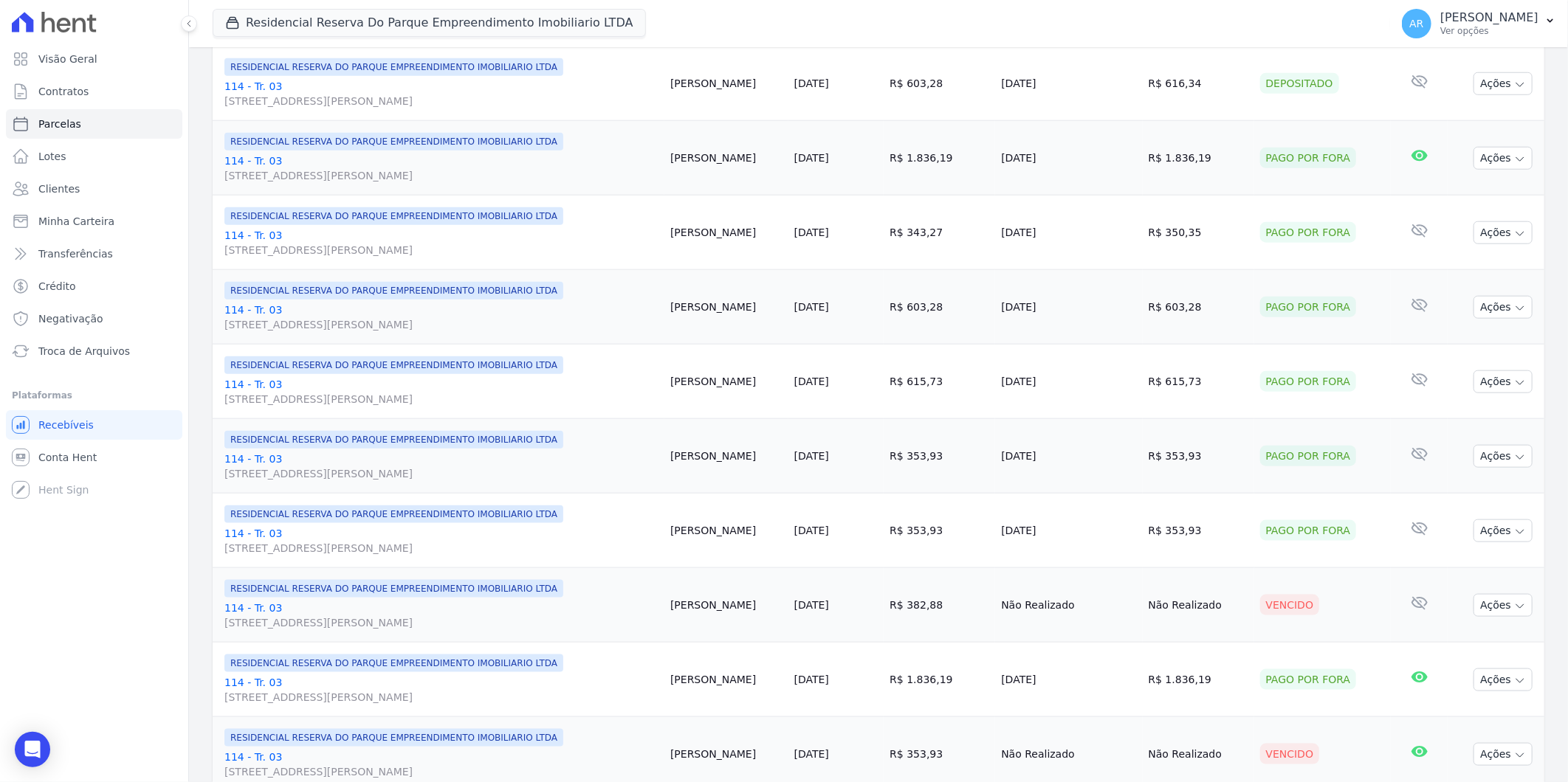
scroll to position [902, 0]
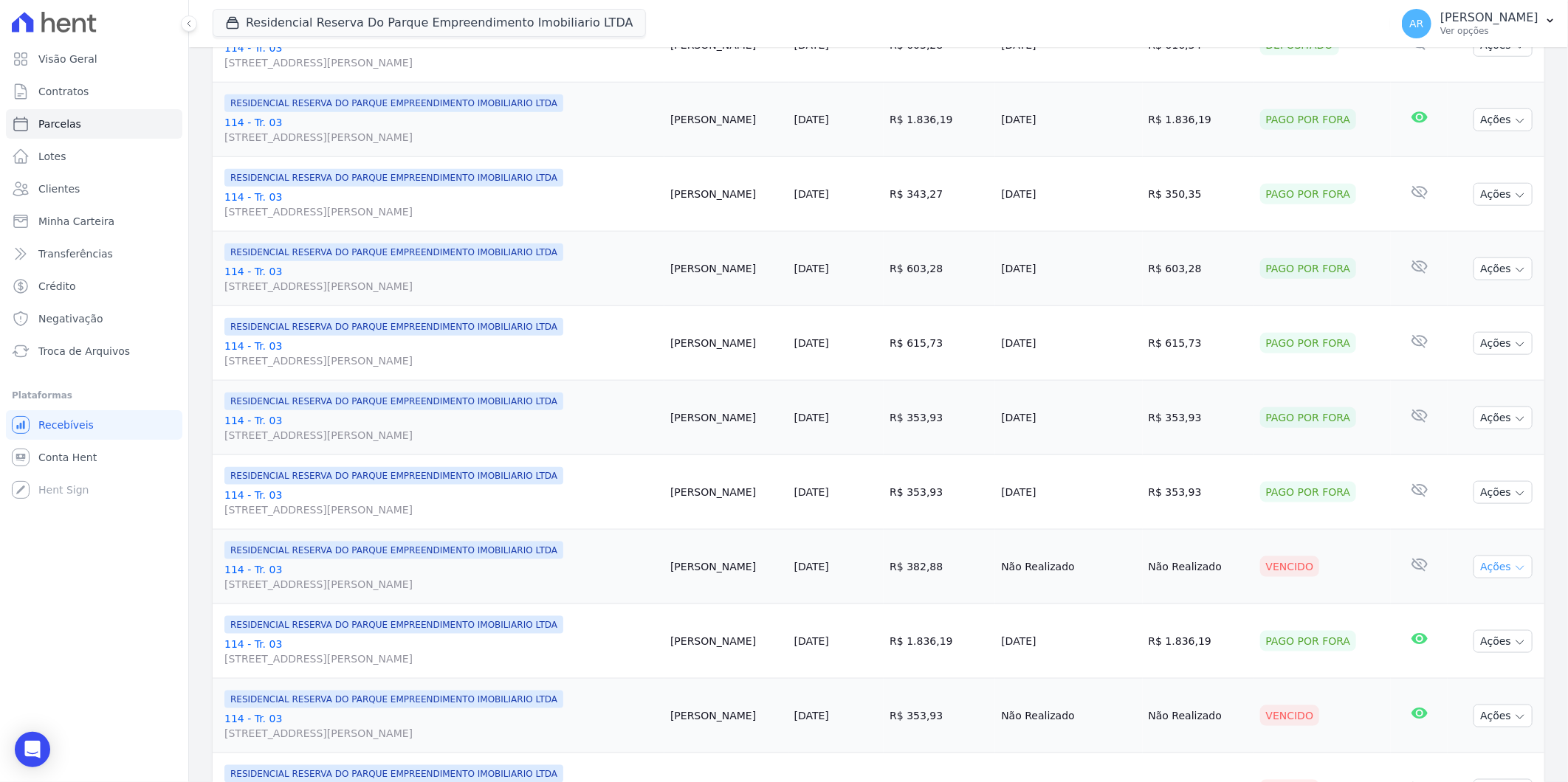
click at [1498, 576] on button "Ações" at bounding box center [1503, 567] width 59 height 23
click at [1471, 694] on link "Liquidação Manual" at bounding box center [1497, 683] width 142 height 27
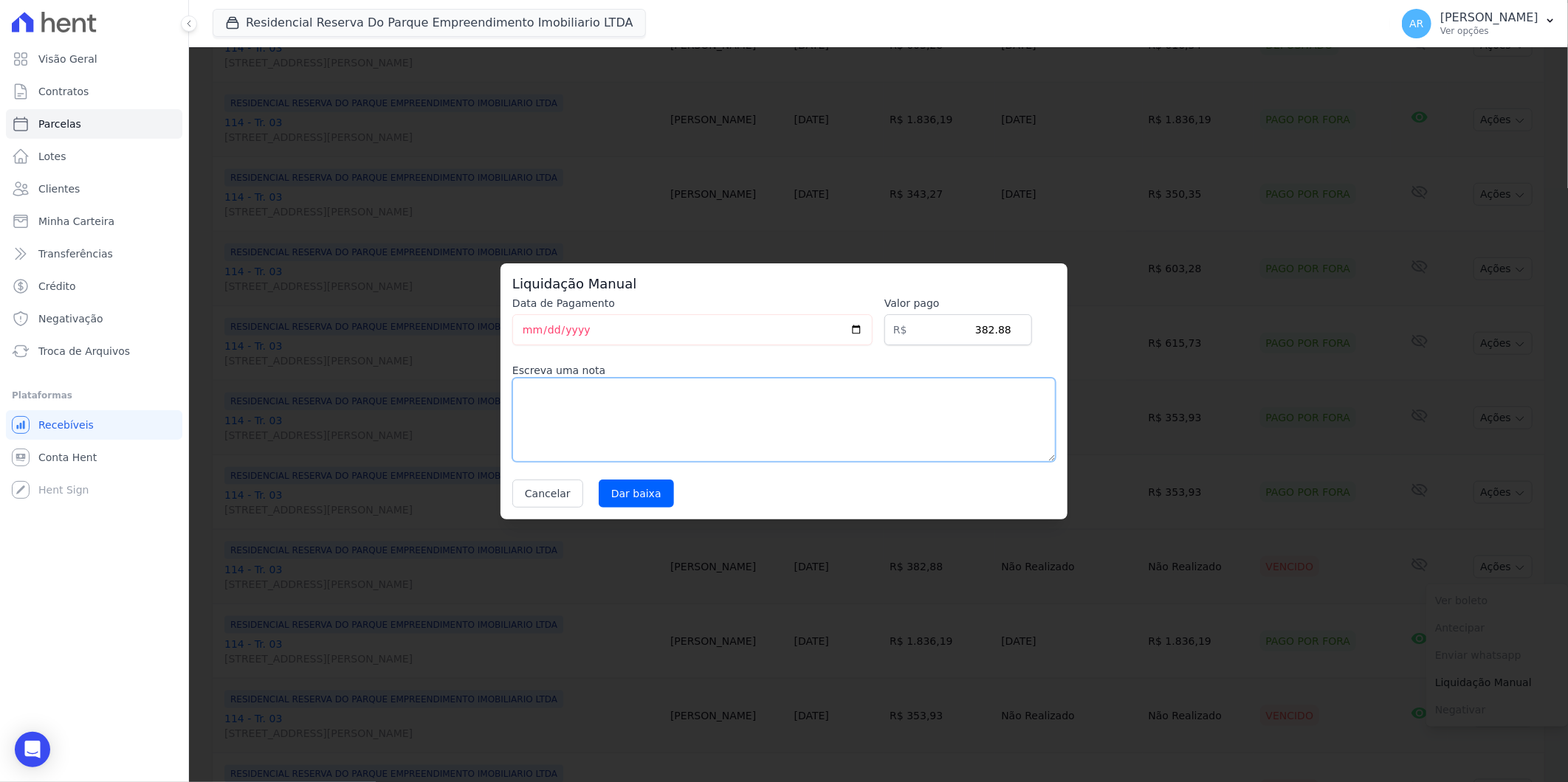
click at [751, 437] on textarea at bounding box center [784, 420] width 544 height 84
paste textarea "DISTRATO"
type textarea "DISTRATO"
click at [623, 497] on input "Dar baixa" at bounding box center [636, 494] width 75 height 28
select select
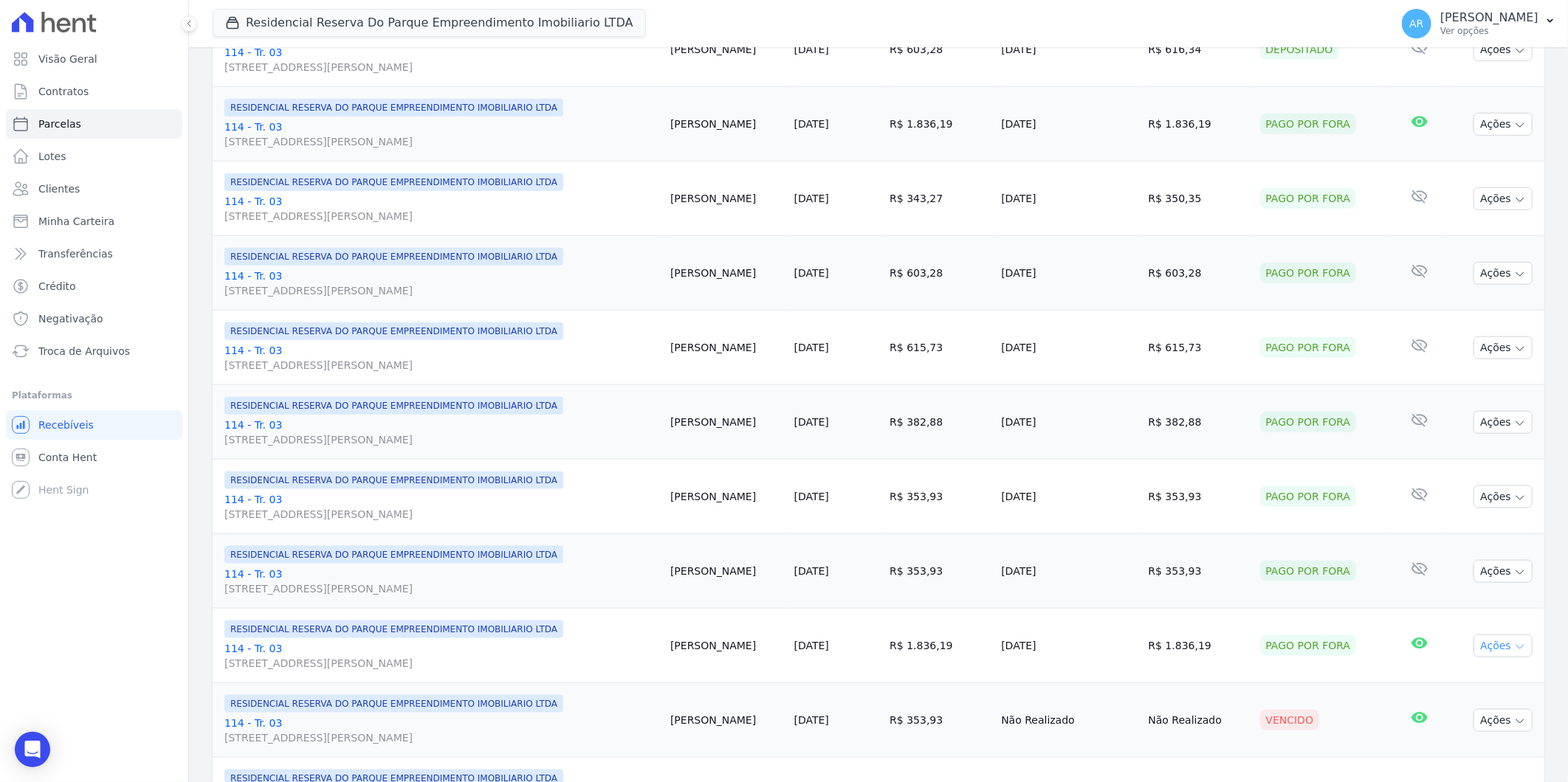
scroll to position [902, 0]
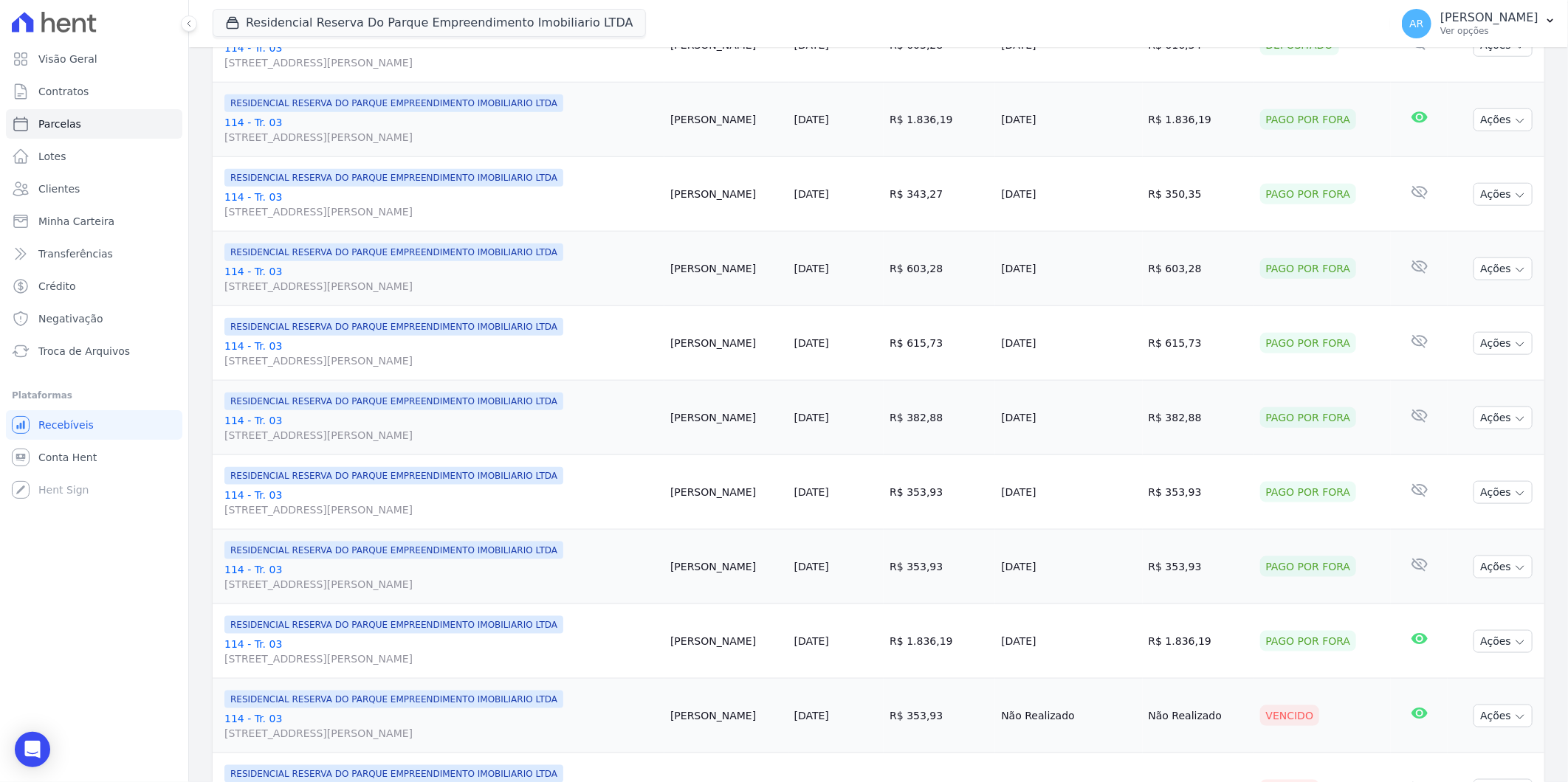
click at [1478, 704] on td "Ações Ver boleto Antecipar Antecipação não disponível Enviar whatsapp Registrar…" at bounding box center [1495, 716] width 97 height 74
click at [1477, 714] on button "Ações" at bounding box center [1503, 716] width 59 height 23
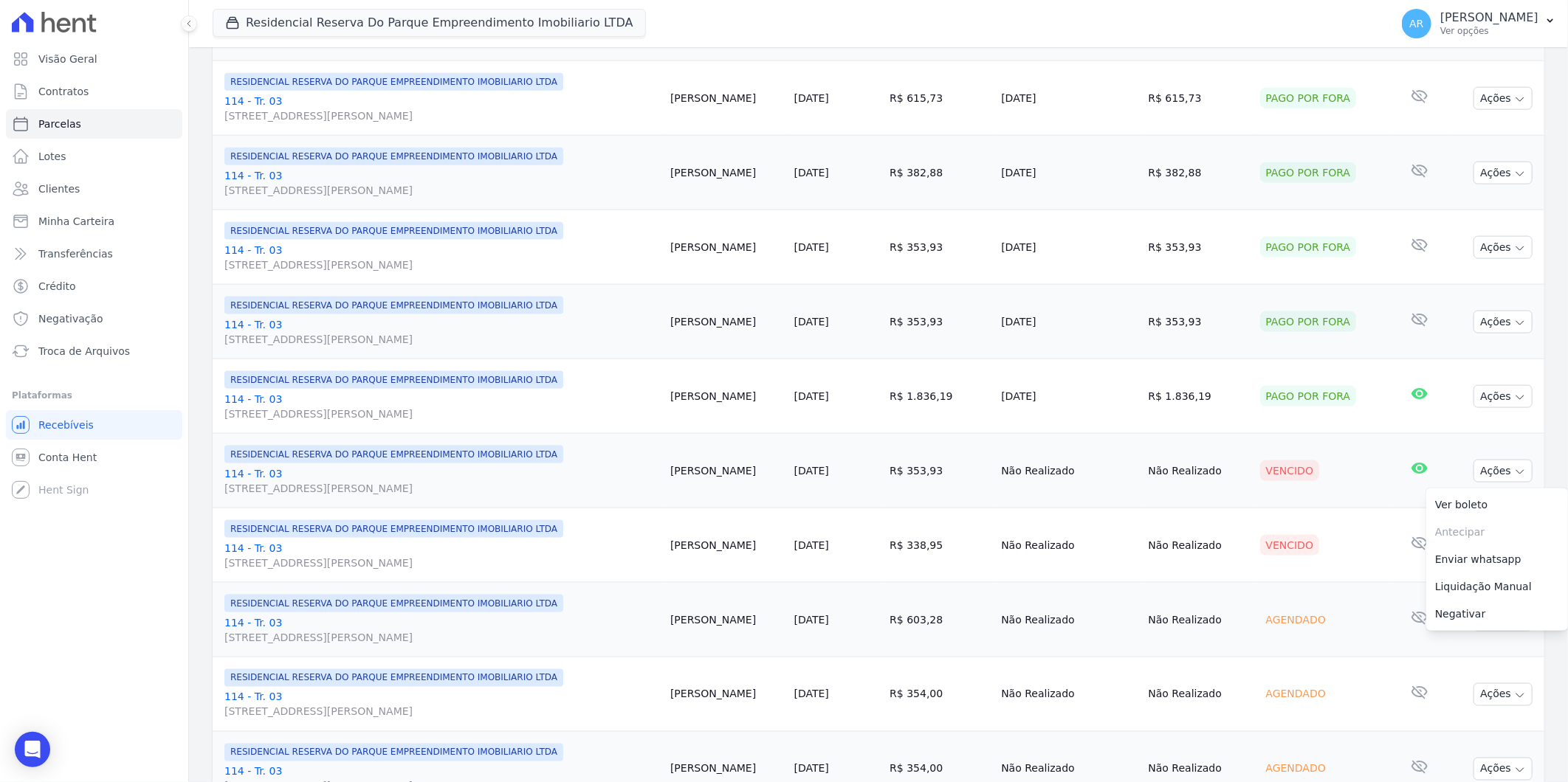
scroll to position [1148, 0]
click at [1478, 577] on link "Liquidação Manual" at bounding box center [1497, 586] width 142 height 27
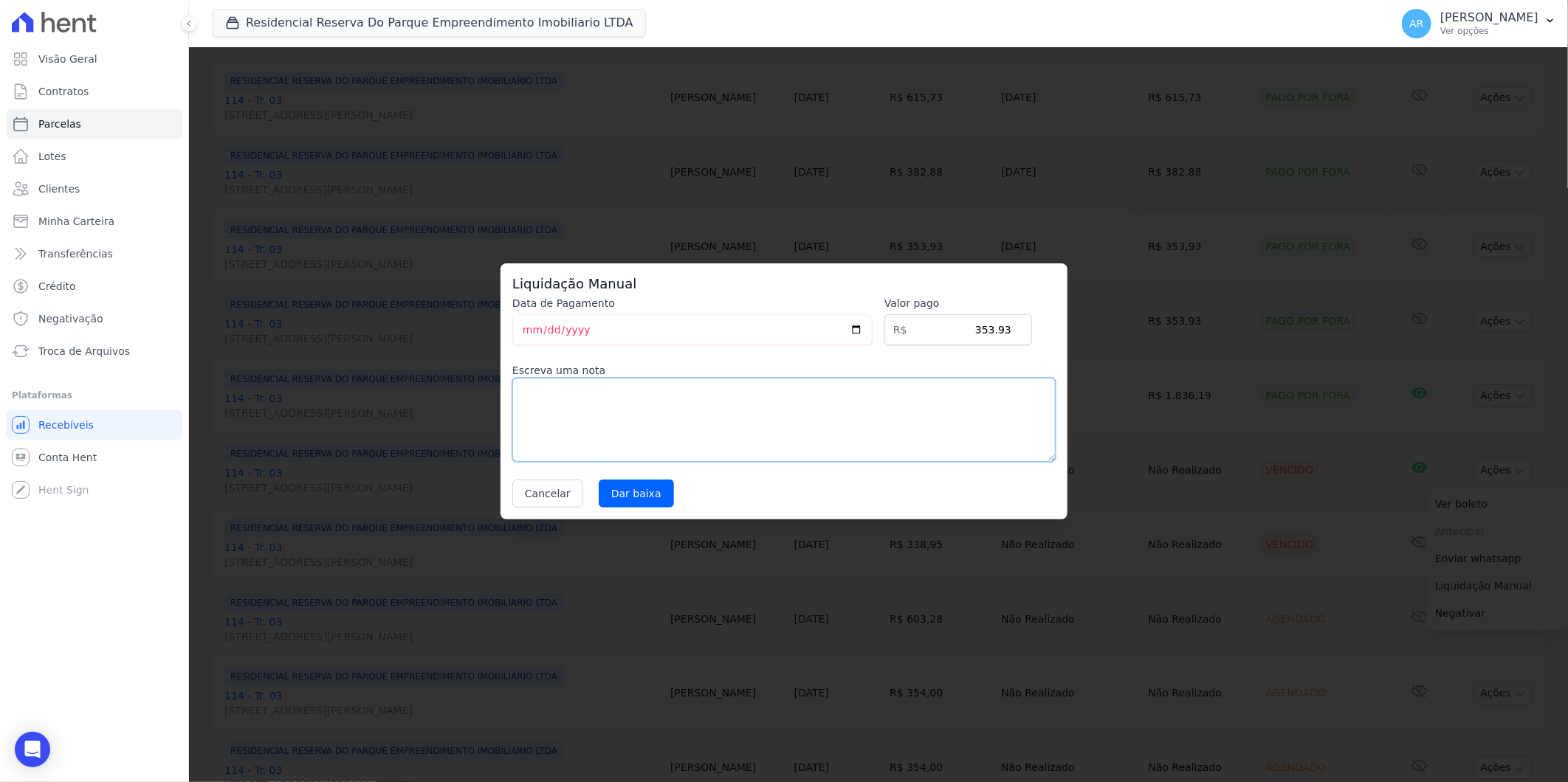
drag, startPoint x: 754, startPoint y: 401, endPoint x: 698, endPoint y: 408, distance: 56.4
click at [754, 400] on textarea at bounding box center [784, 420] width 544 height 84
paste textarea "DISTRATO"
type textarea "DISTRATO"
click at [617, 511] on div "Liquidação Manual Data de Pagamento 2025-09-09 Valor pago R$ 353.93 Escreva uma…" at bounding box center [784, 391] width 567 height 256
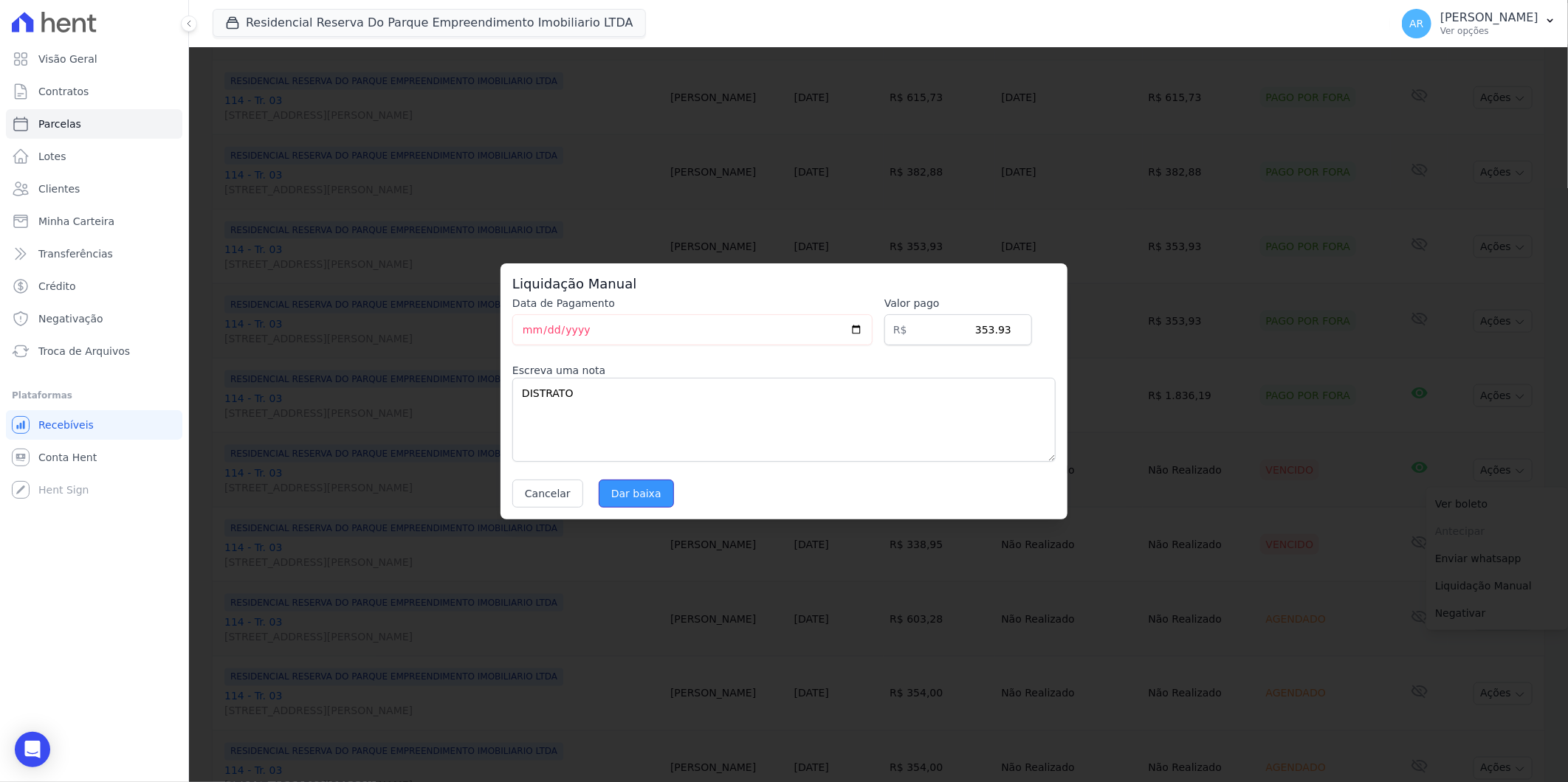
click at [622, 503] on input "Dar baixa" at bounding box center [636, 494] width 75 height 28
select select
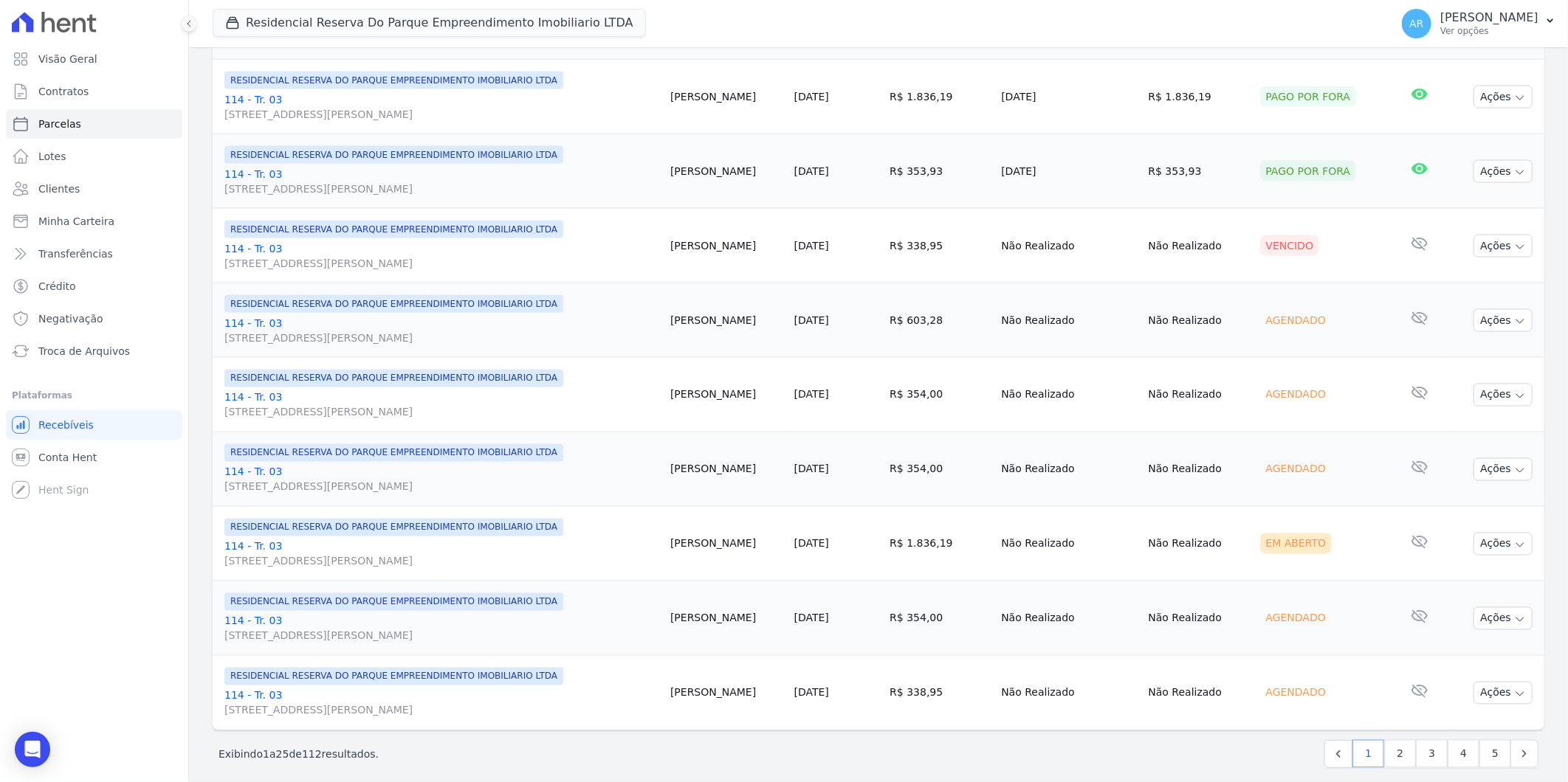
scroll to position [1461, 0]
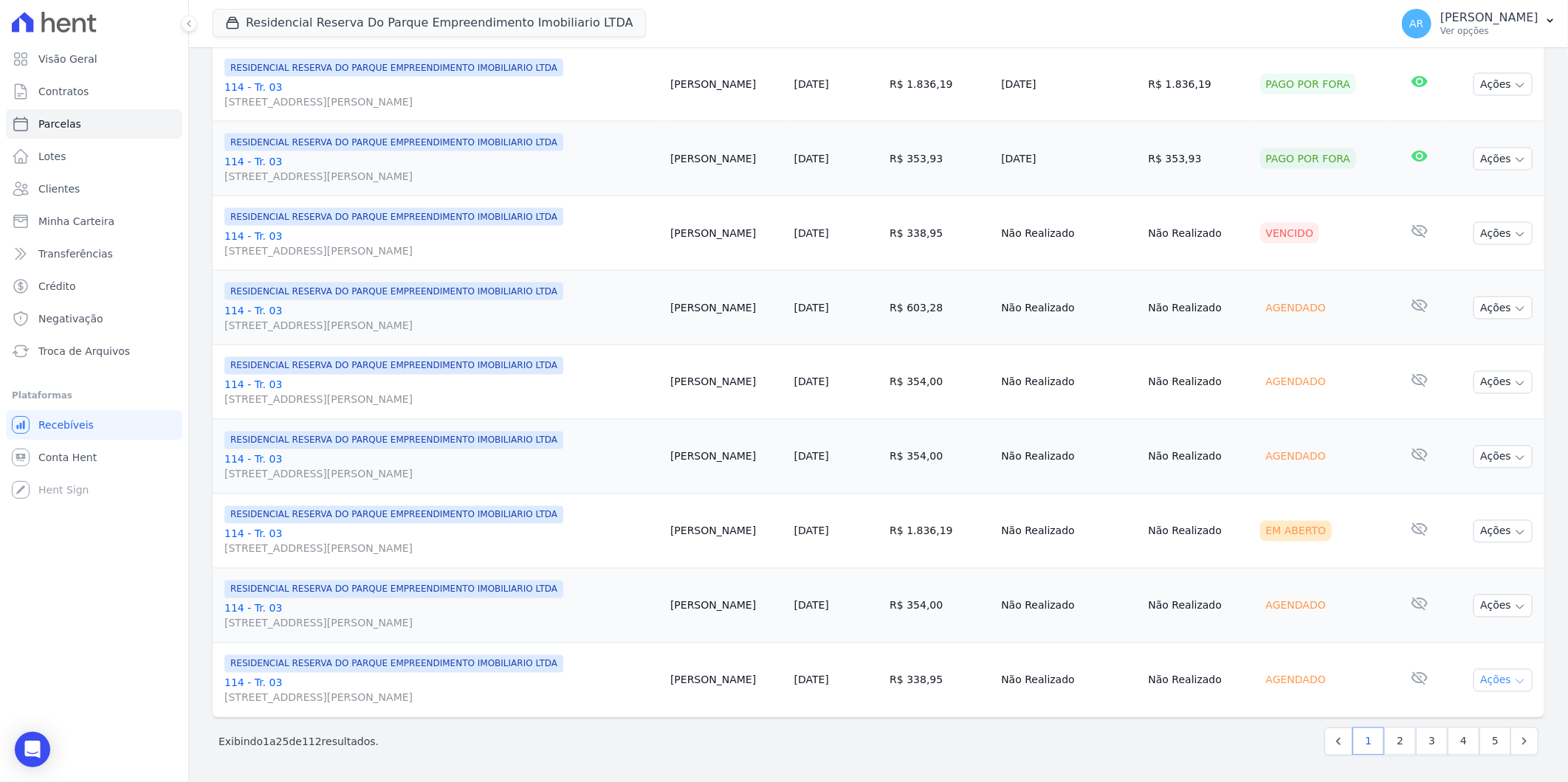
click at [1495, 676] on button "Ações" at bounding box center [1503, 680] width 59 height 23
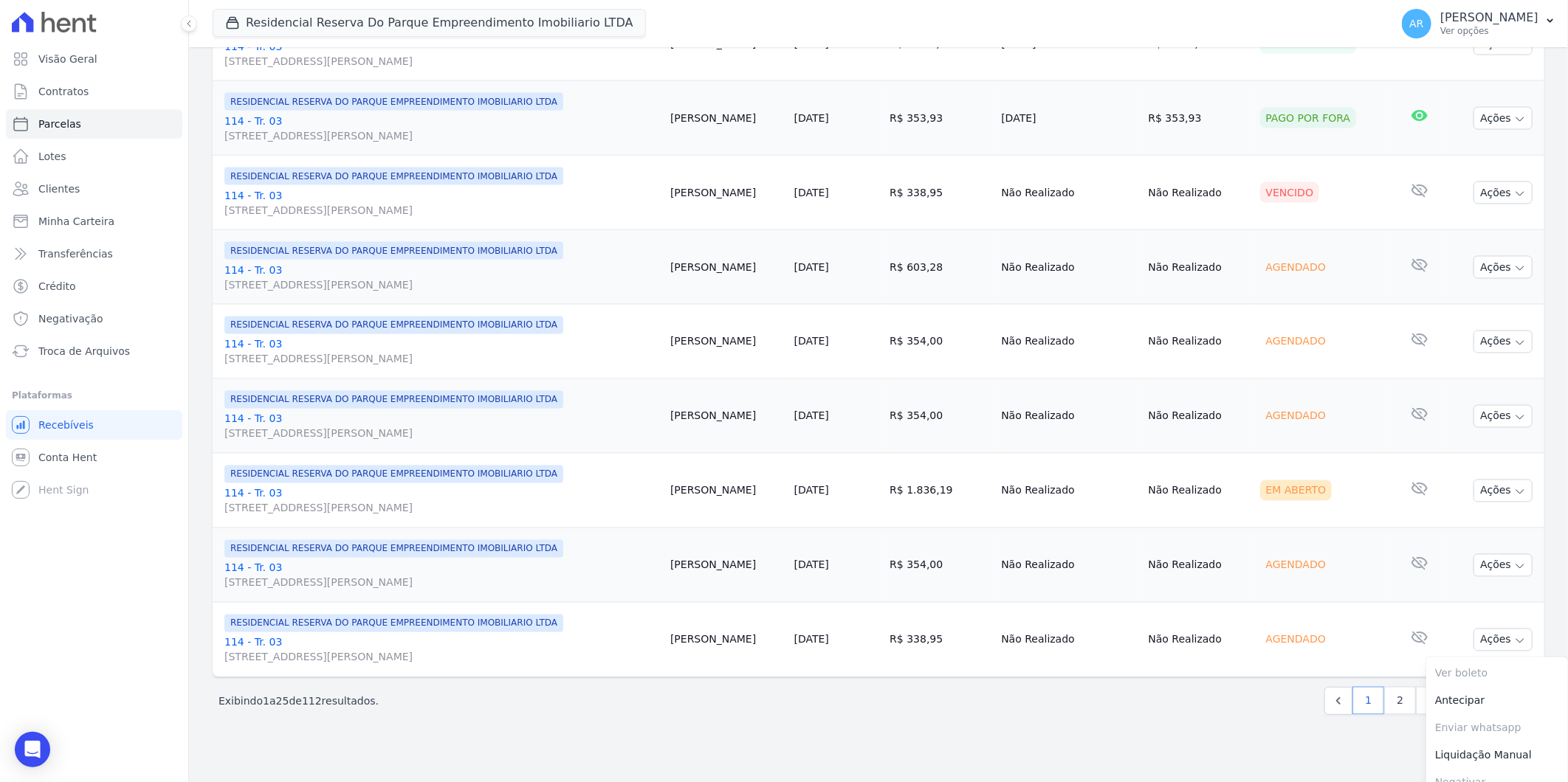
scroll to position [1518, 0]
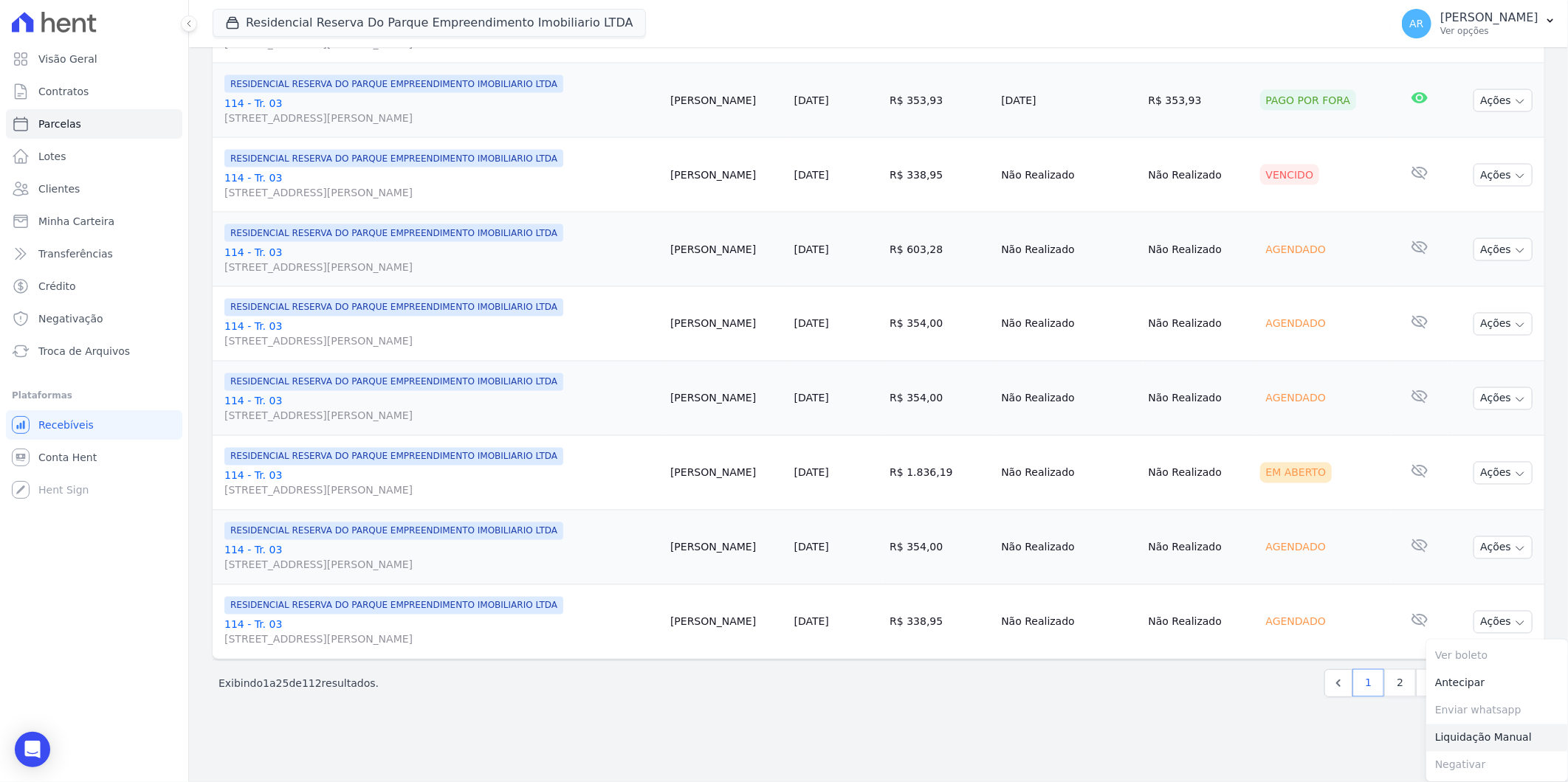
click at [1443, 731] on link "Liquidação Manual" at bounding box center [1497, 738] width 142 height 27
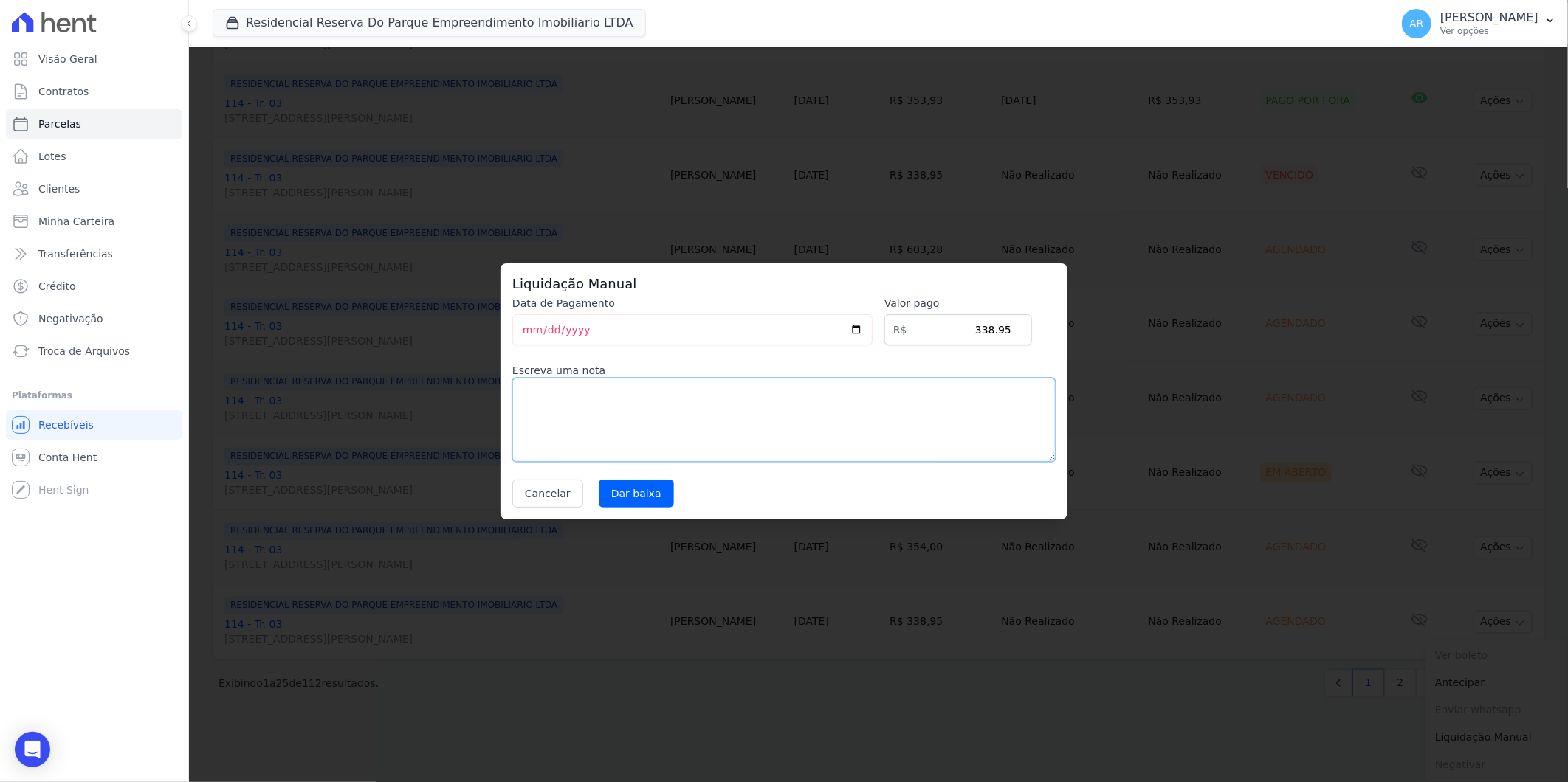
click at [769, 431] on textarea at bounding box center [784, 420] width 544 height 84
paste textarea "DISTRATO"
type textarea "DISTRATO"
click at [625, 496] on input "Dar baixa" at bounding box center [636, 494] width 75 height 28
click at [652, 500] on input "Dar baixa" at bounding box center [636, 494] width 75 height 28
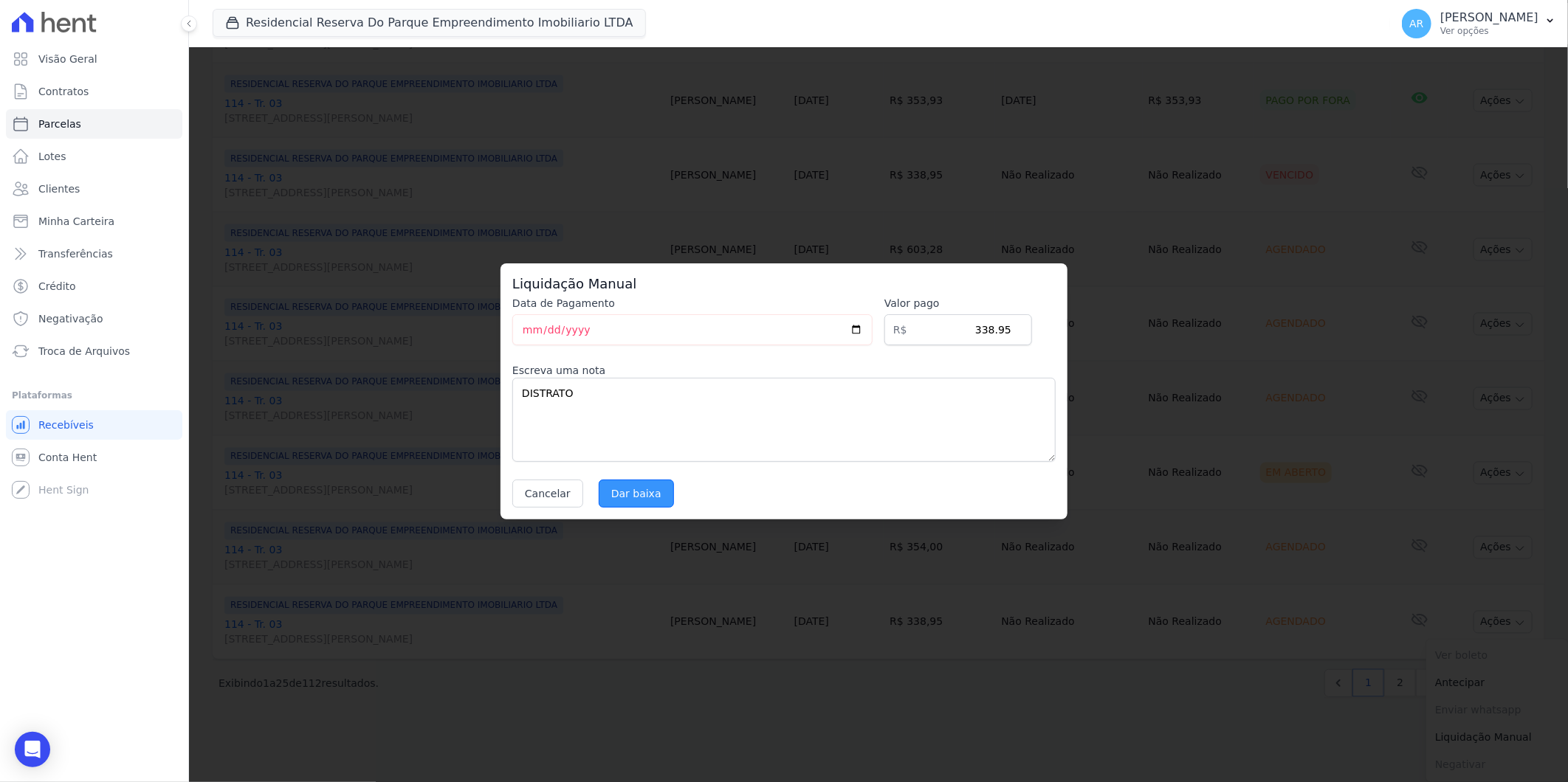
select select
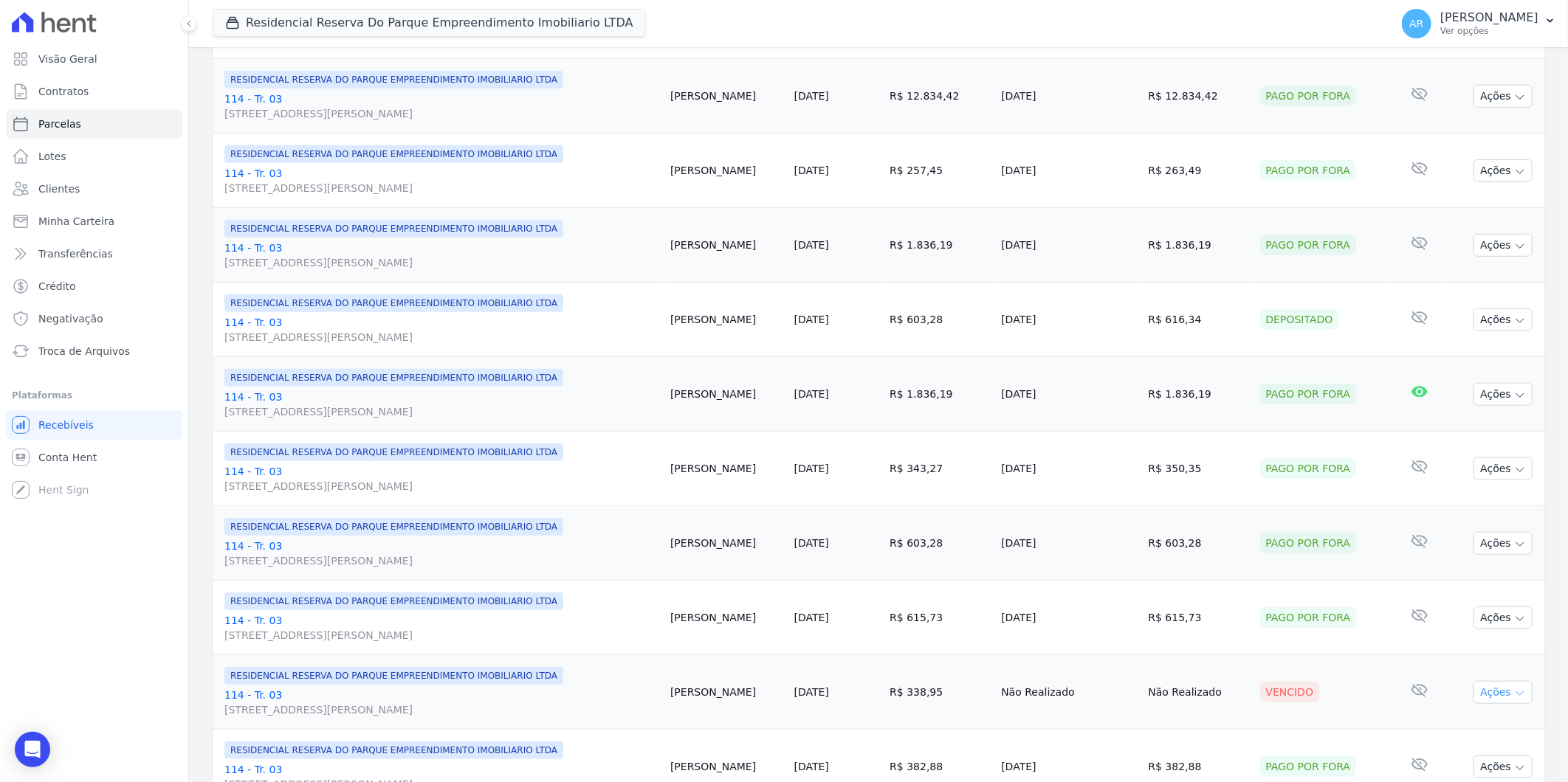
scroll to position [655, 0]
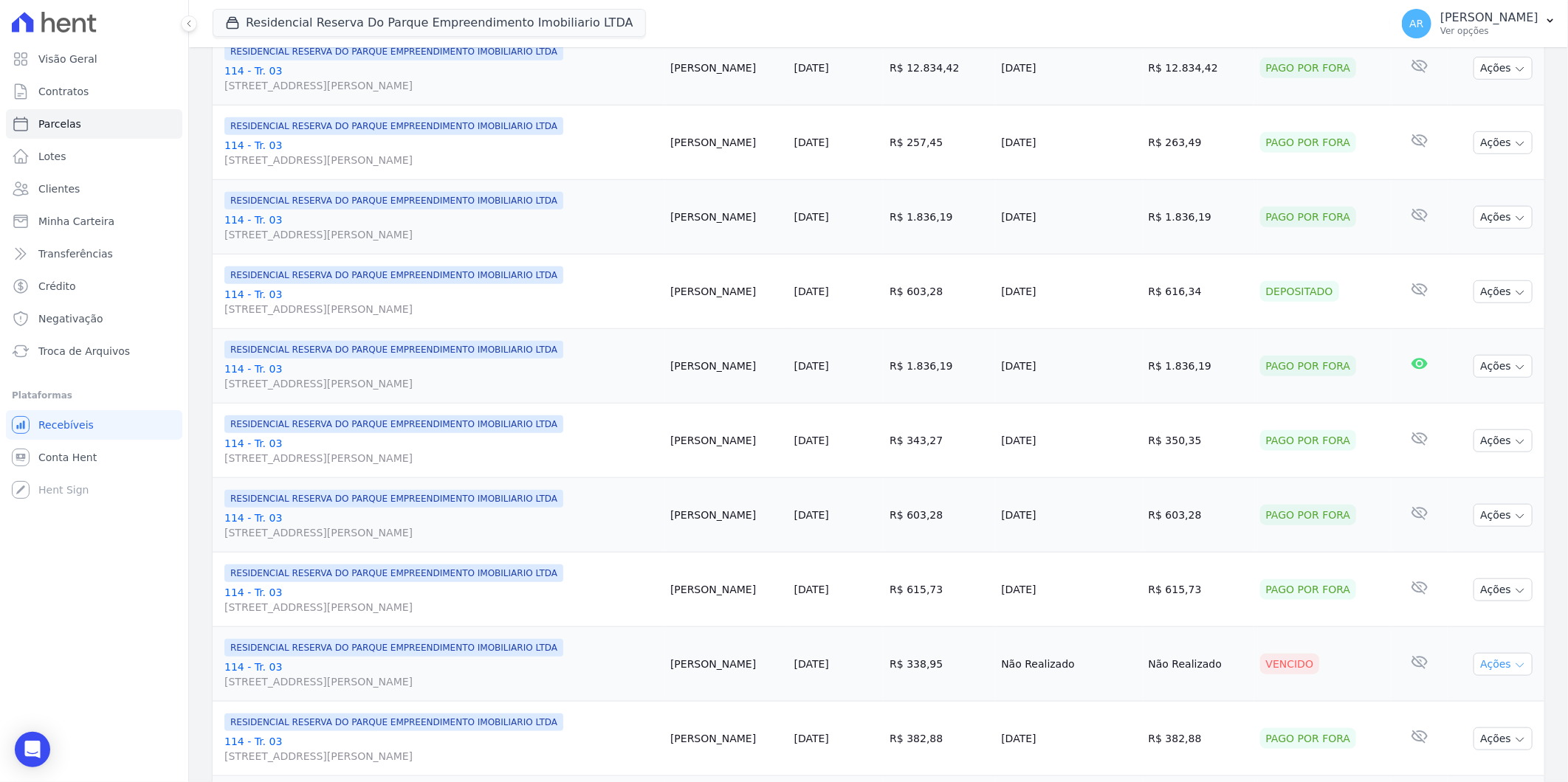
click at [1477, 663] on button "Ações" at bounding box center [1503, 664] width 59 height 23
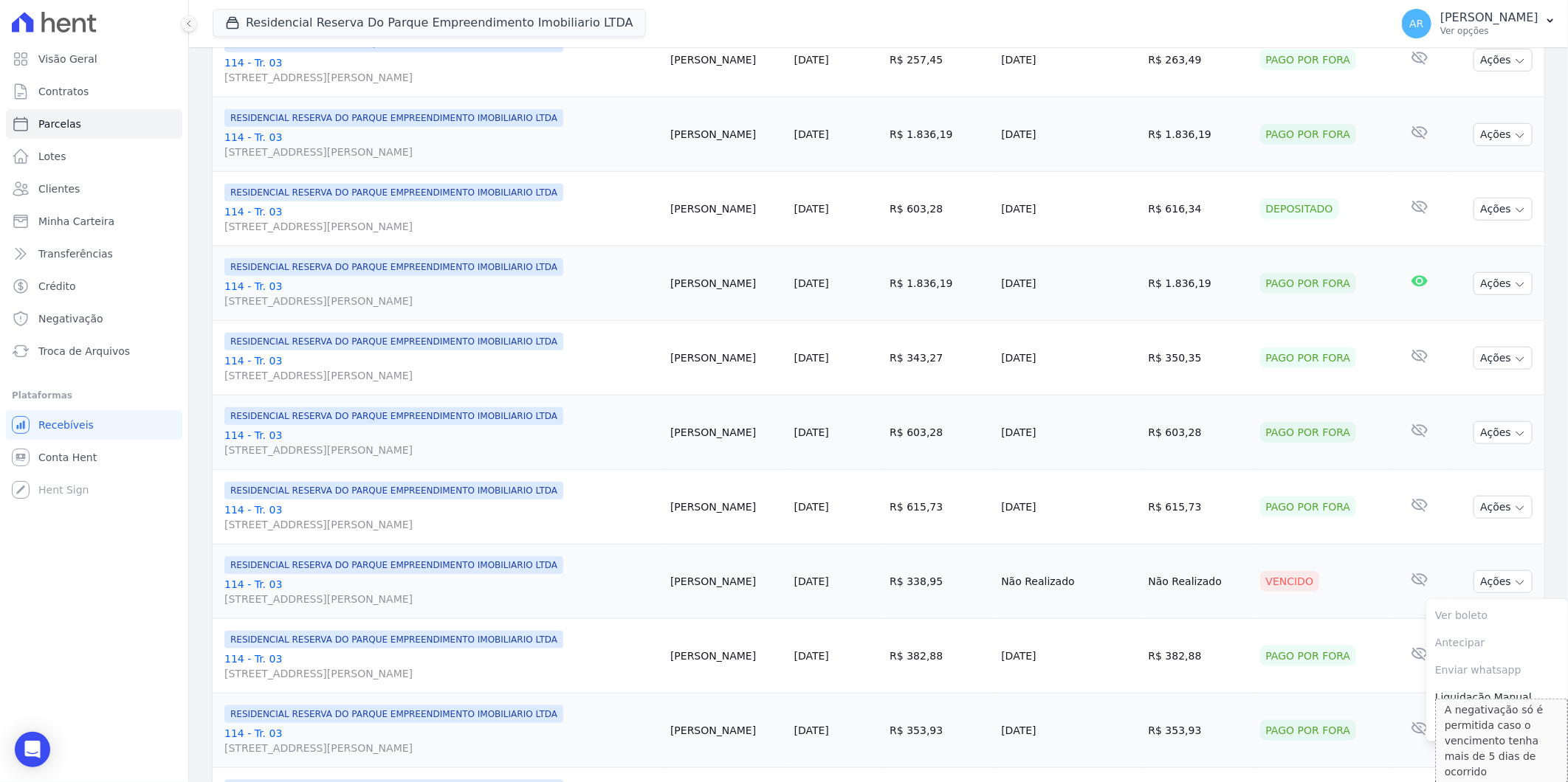
click at [1470, 709] on div "A negativação só é permitida caso o vencimento tenha mais de 5 dias de ocorrido" at bounding box center [1501, 741] width 132 height 85
click at [1433, 697] on link "Liquidação Manual" at bounding box center [1497, 698] width 142 height 27
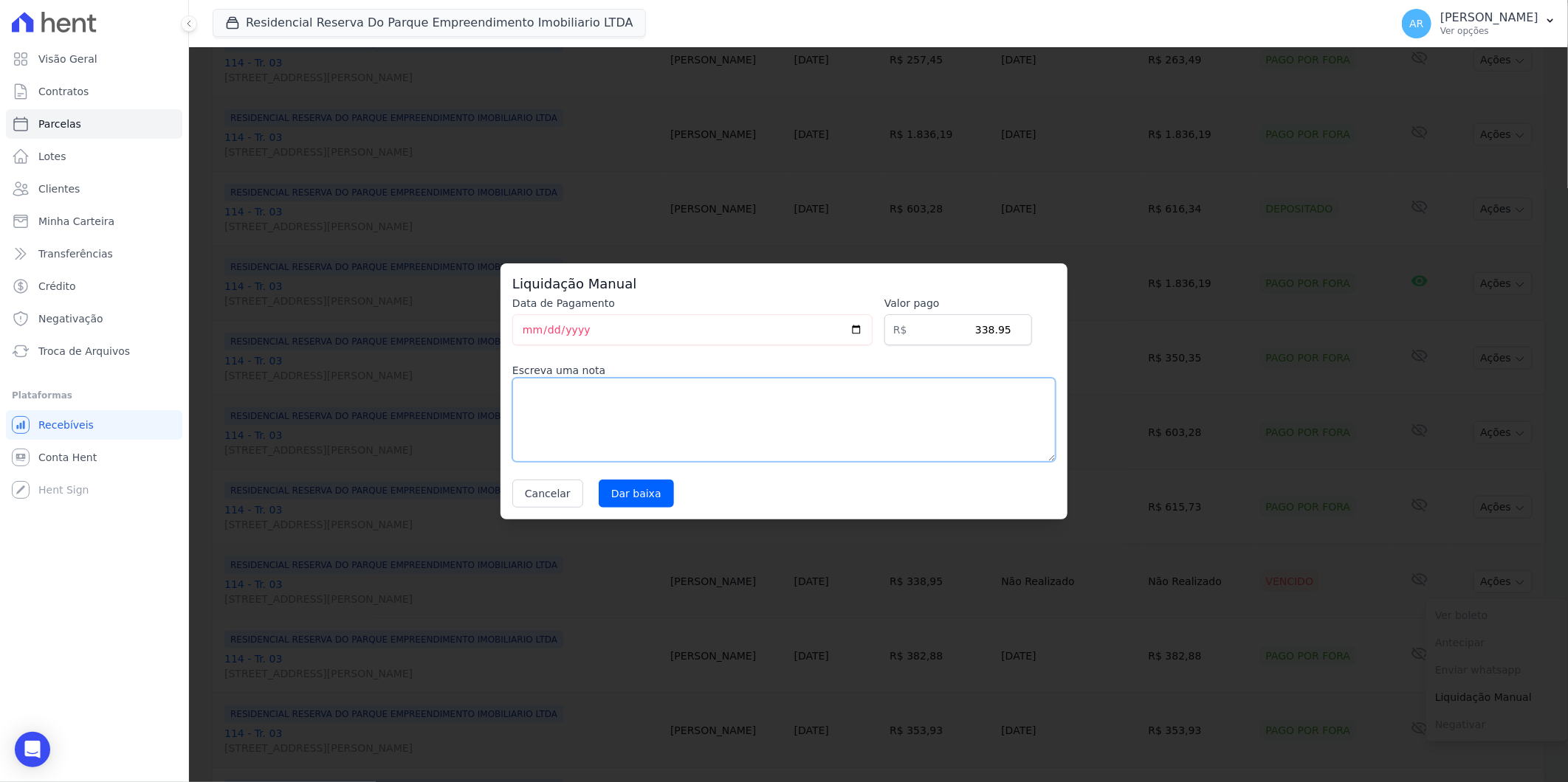
click at [625, 455] on textarea at bounding box center [784, 420] width 544 height 84
paste textarea "DISTRATO"
type textarea "DISTRATO"
click at [636, 494] on input "Dar baixa" at bounding box center [636, 494] width 75 height 28
select select
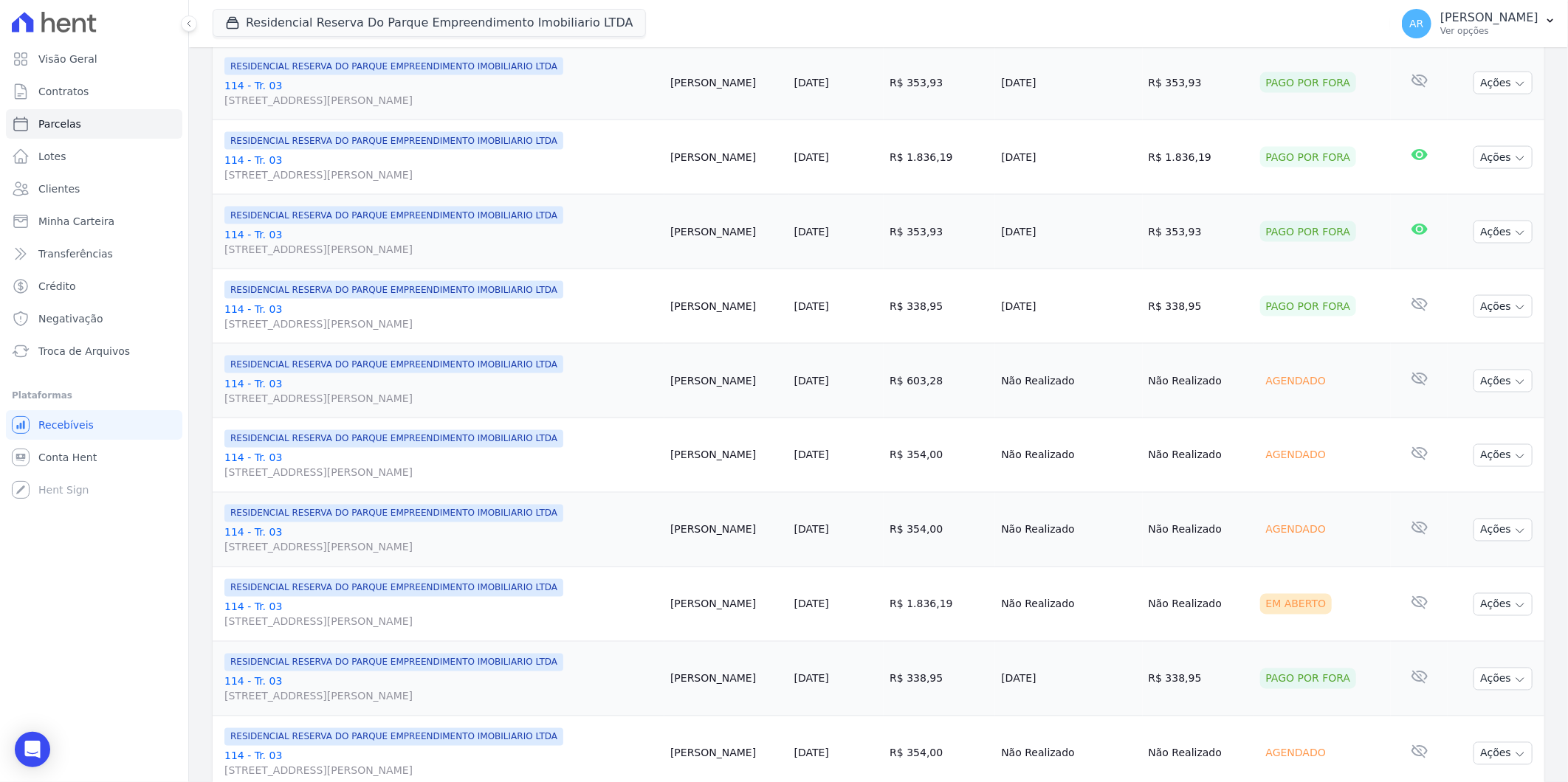
scroll to position [1393, 0]
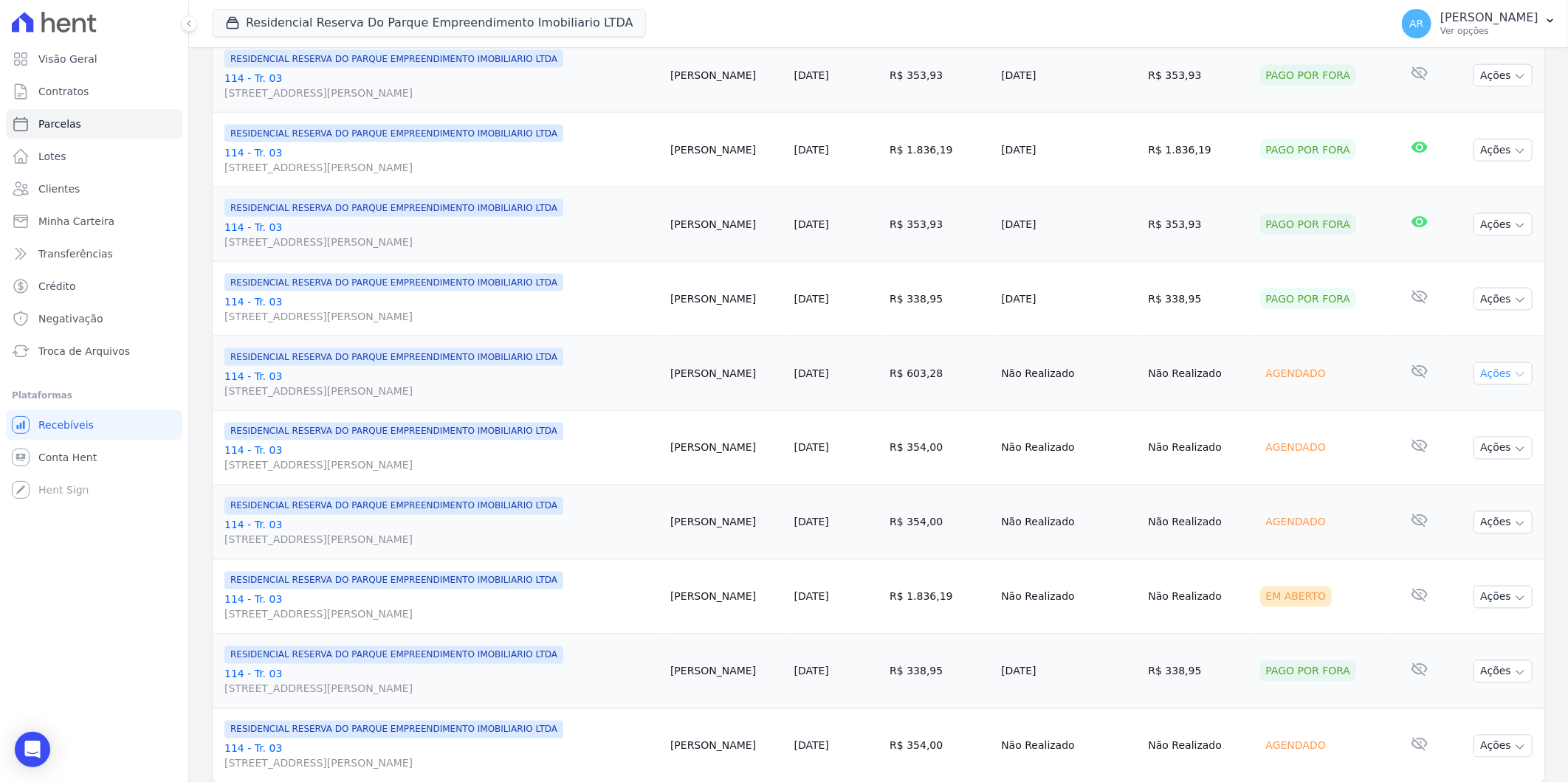
click at [1486, 378] on button "Ações" at bounding box center [1503, 373] width 59 height 23
click at [1471, 487] on link "Liquidação Manual" at bounding box center [1497, 490] width 142 height 27
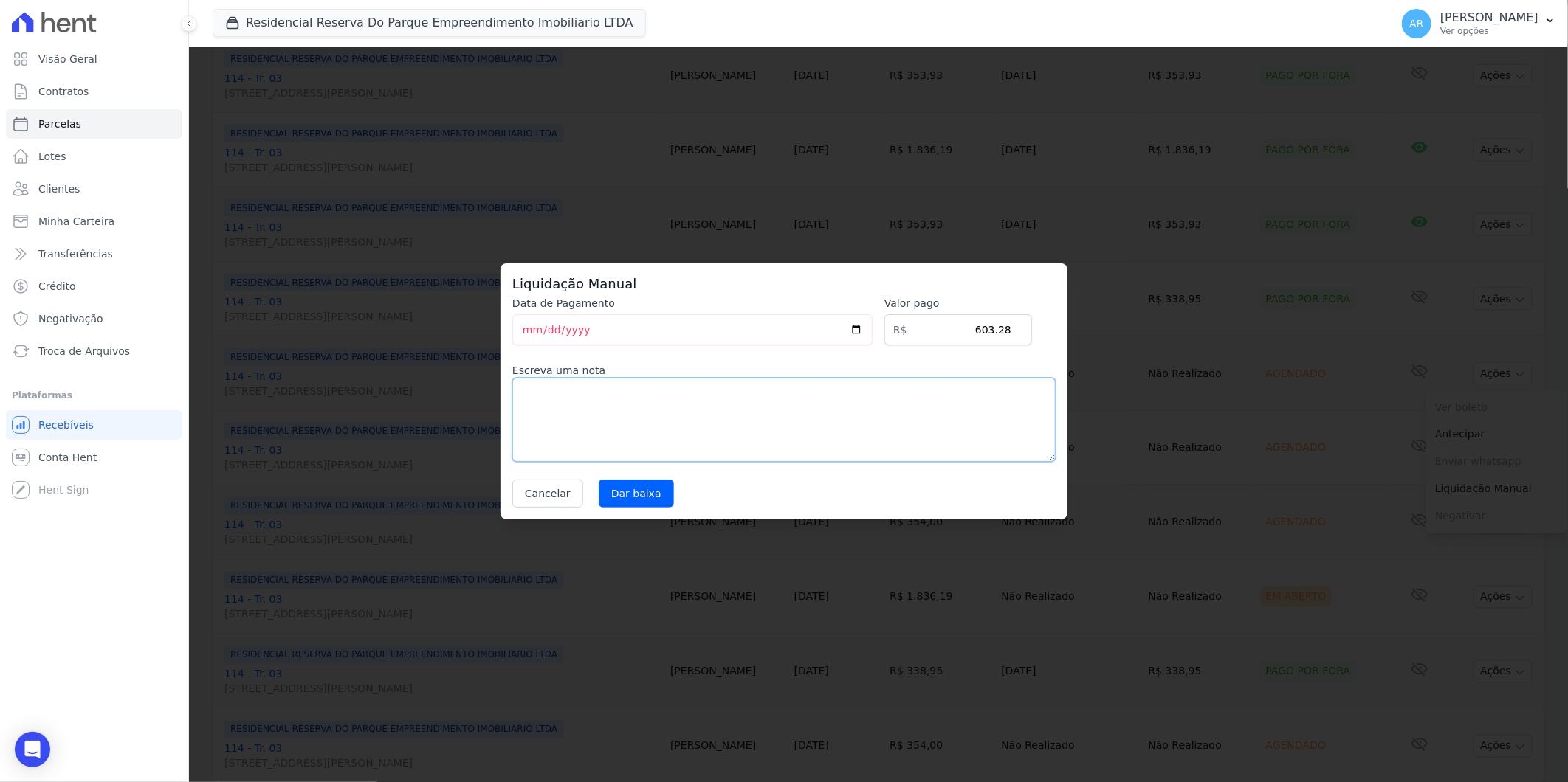
click at [858, 398] on textarea at bounding box center [784, 420] width 544 height 84
paste textarea "DISTRATO"
type textarea "DISTRATO"
click at [652, 490] on input "Dar baixa" at bounding box center [636, 494] width 75 height 28
select select
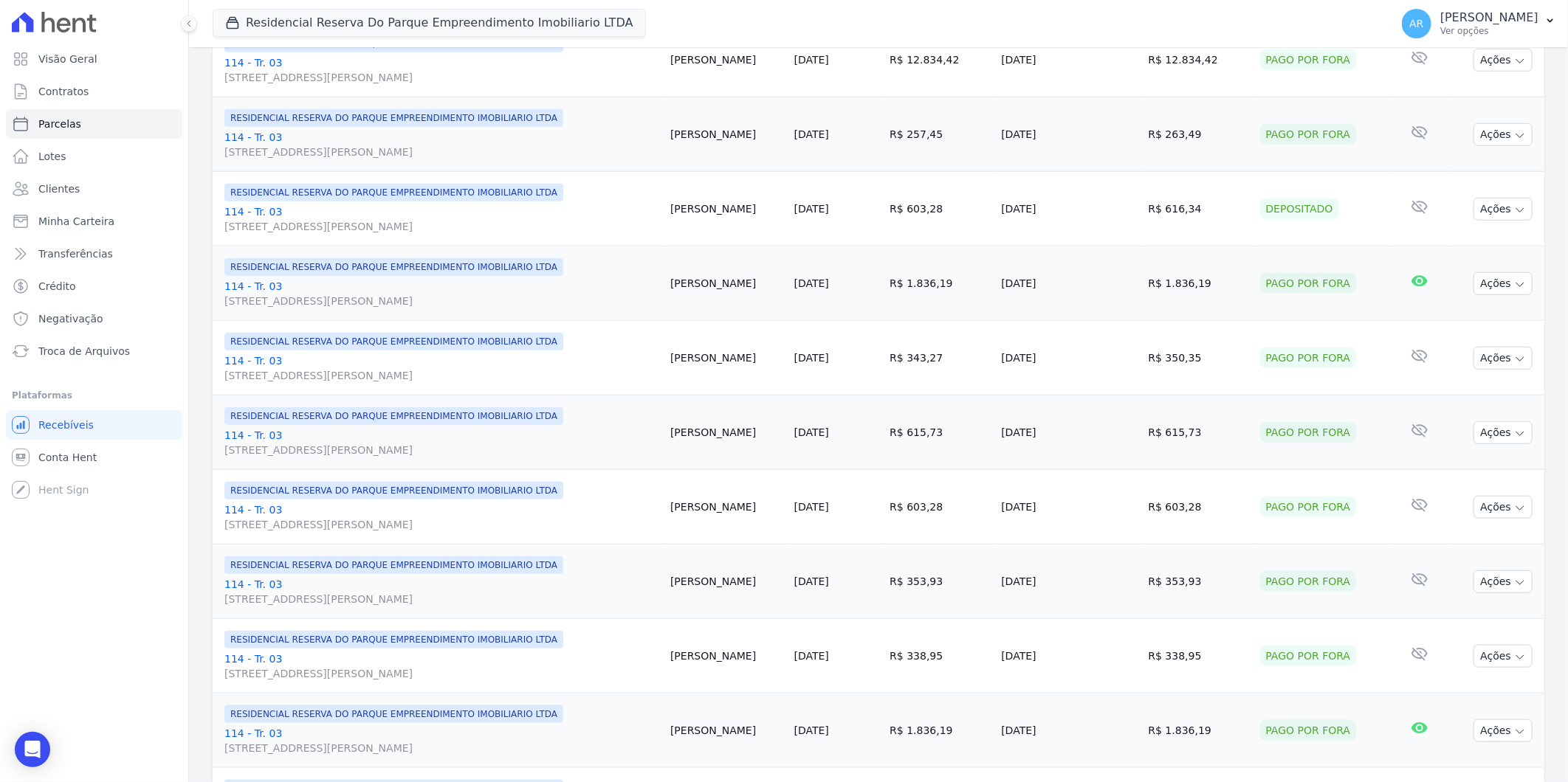
scroll to position [1312, 0]
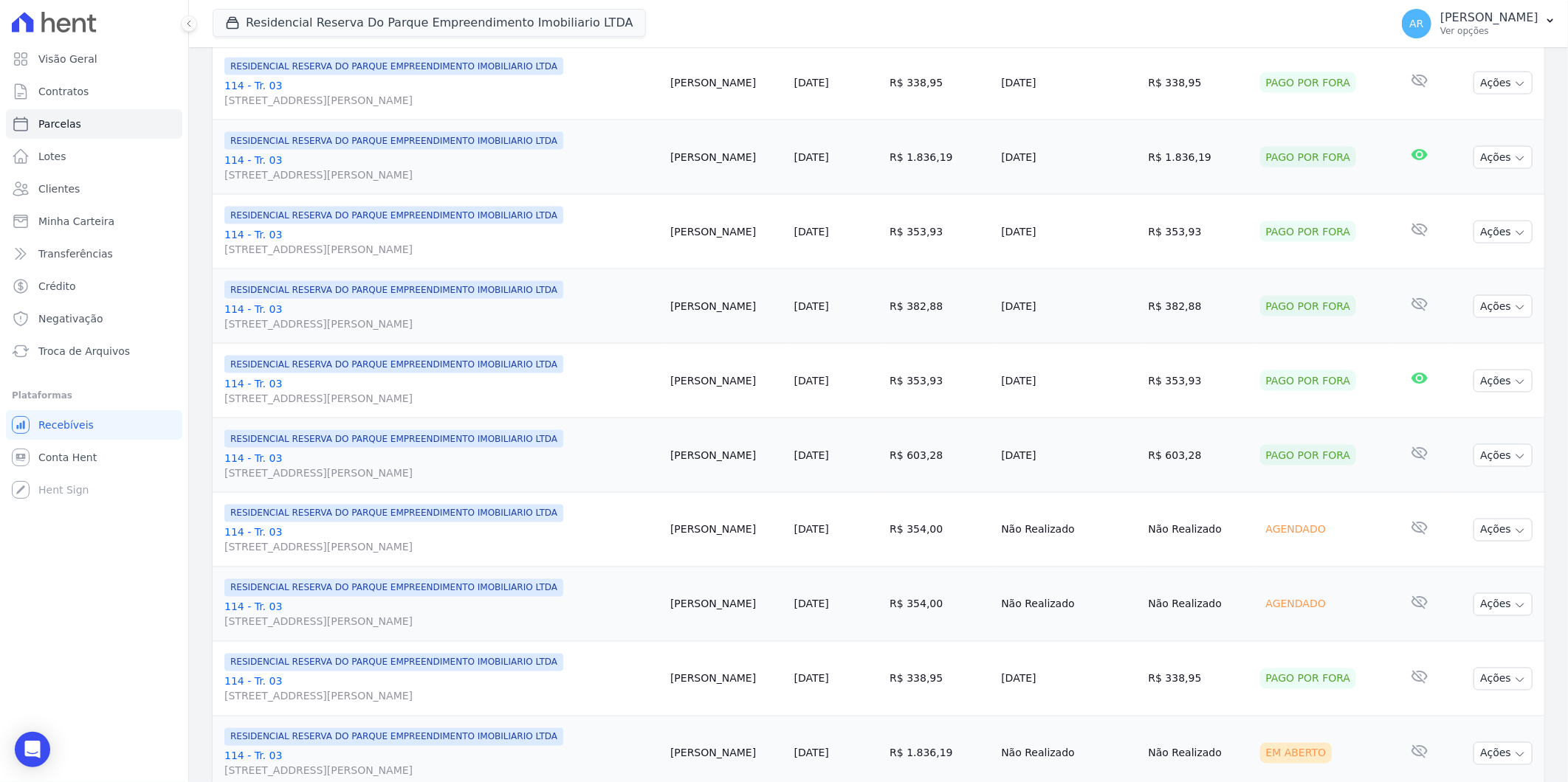
click at [1490, 516] on td "Ações Ver boleto Não é possível visualizar o boleto de um pagamento agendado [G…" at bounding box center [1495, 530] width 97 height 74
click at [1494, 529] on button "Ações" at bounding box center [1503, 530] width 59 height 23
click at [1508, 650] on link "Liquidação Manual" at bounding box center [1497, 646] width 142 height 27
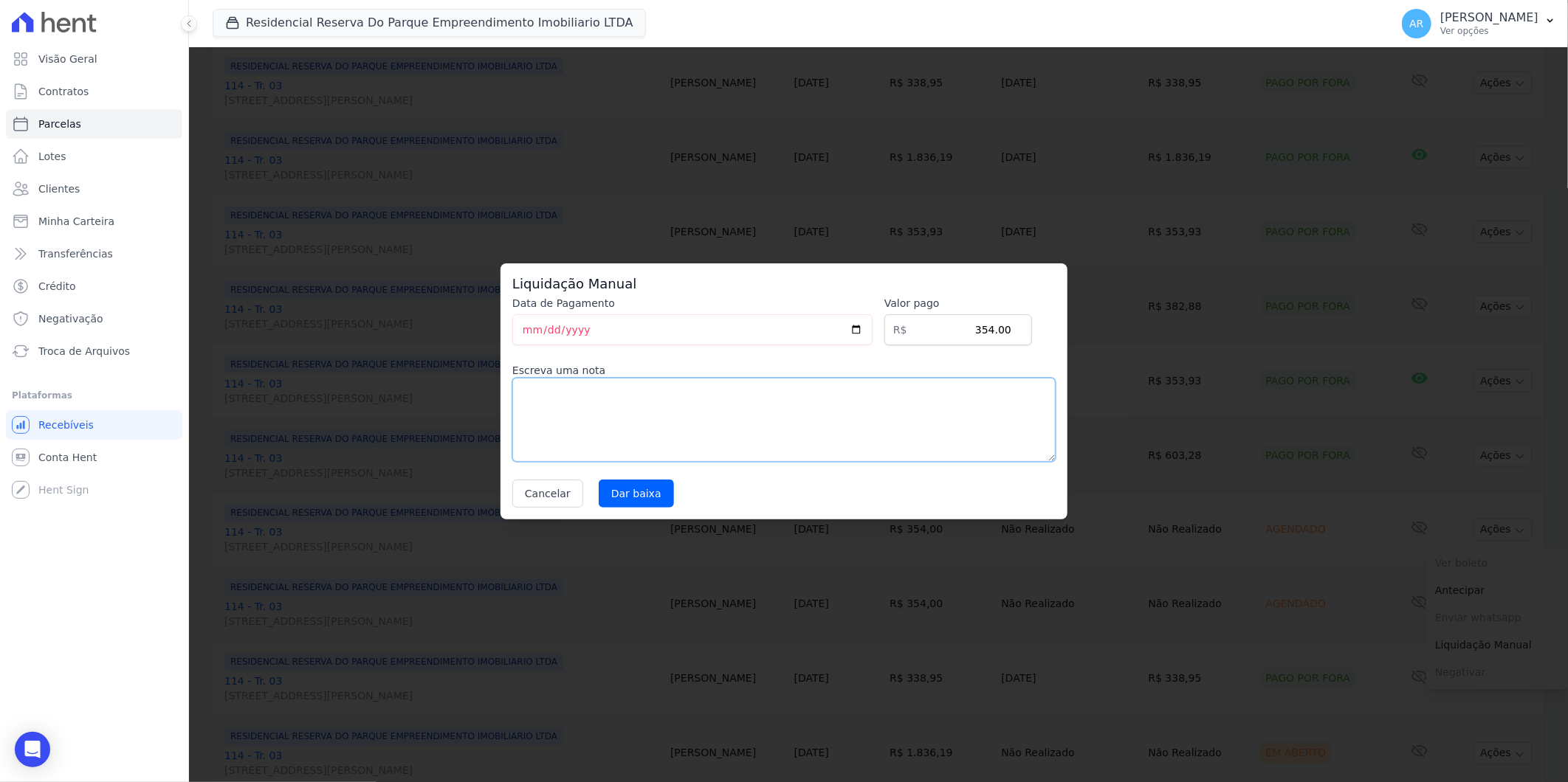
click at [852, 426] on textarea at bounding box center [784, 420] width 544 height 84
paste textarea "DISTRATO"
type textarea "DISTRATO"
click at [629, 496] on input "Dar baixa" at bounding box center [636, 494] width 75 height 28
select select
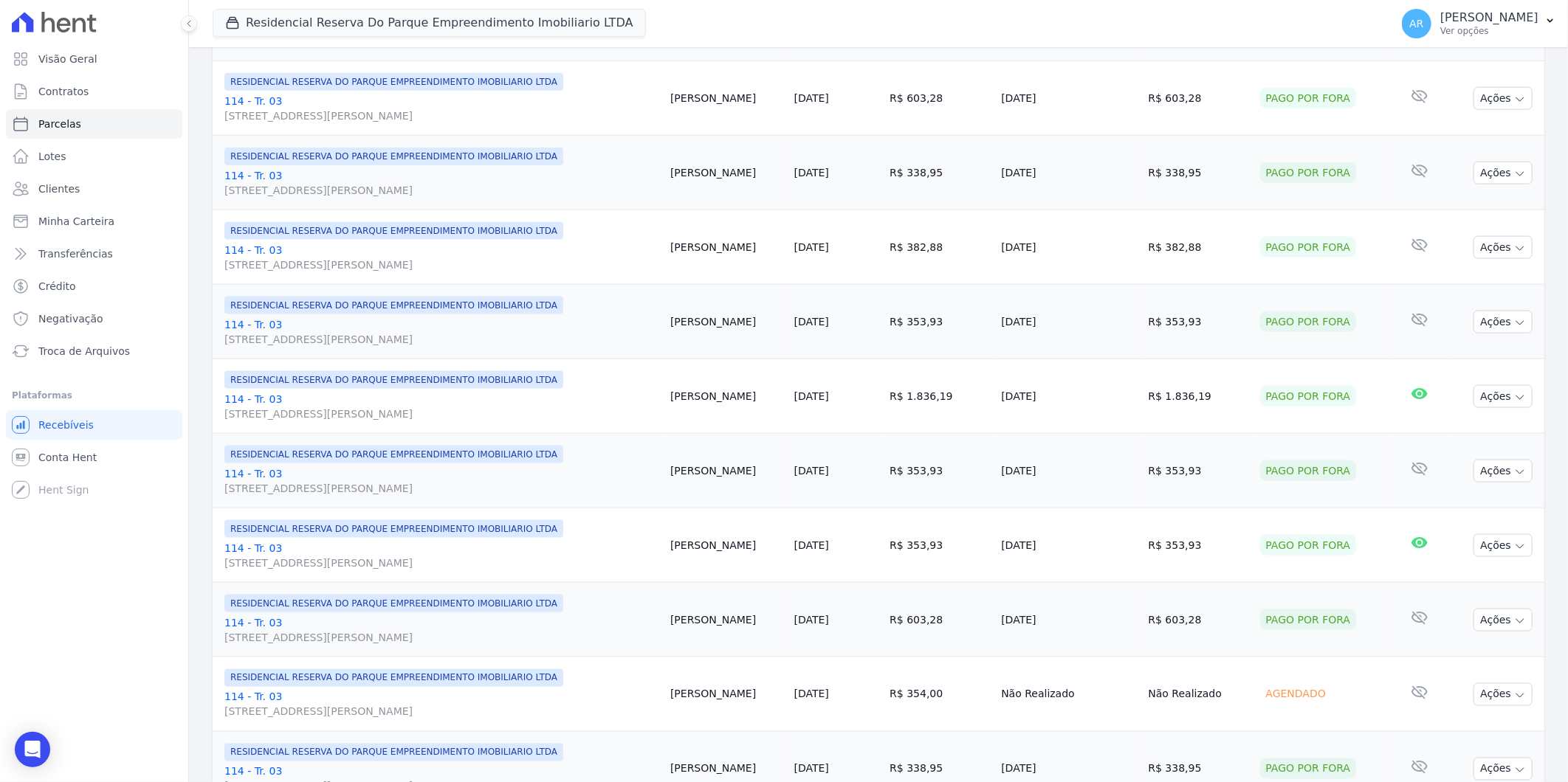
scroll to position [1148, 0]
click at [1491, 690] on button "Ações" at bounding box center [1503, 693] width 59 height 23
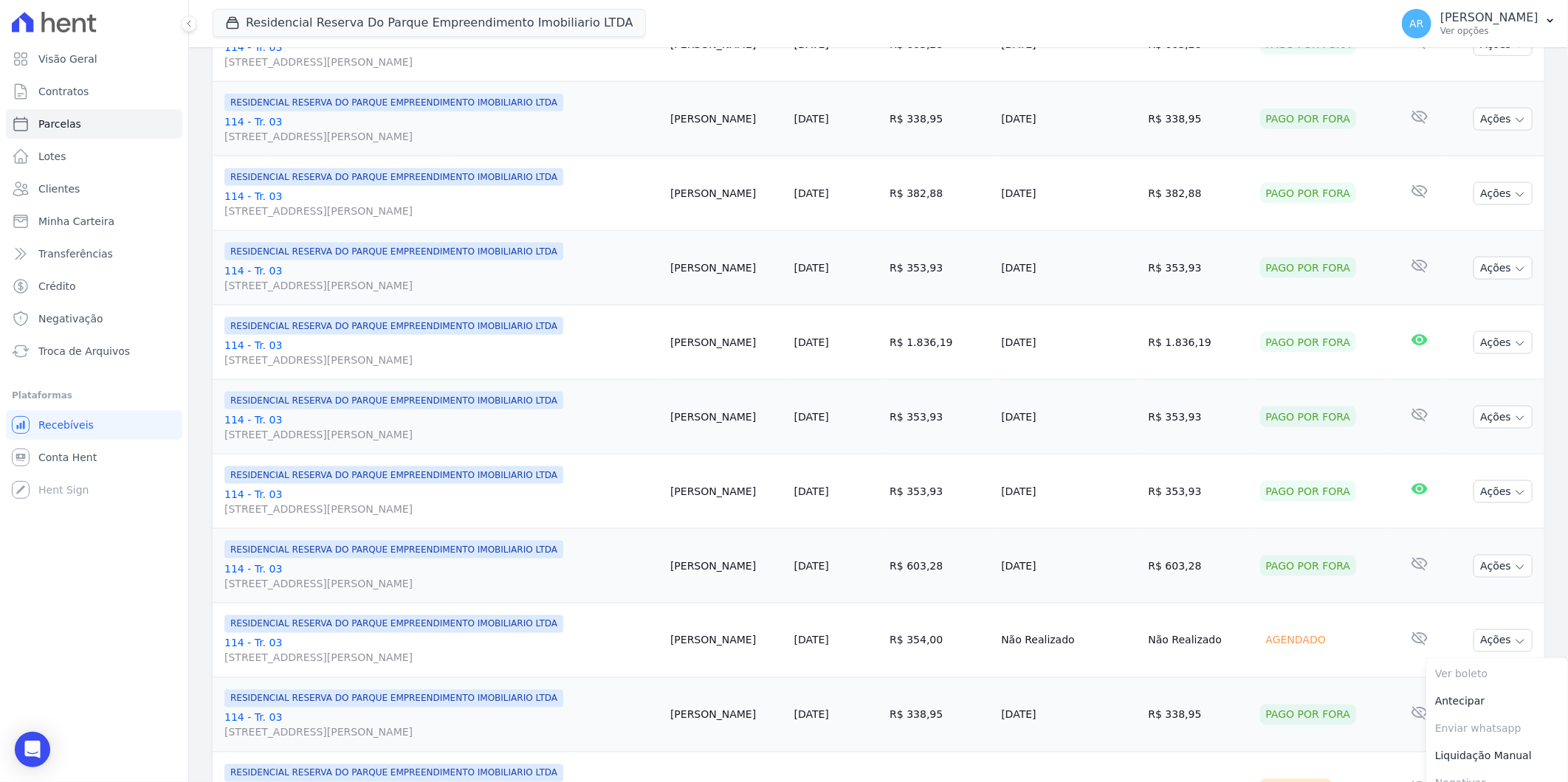
scroll to position [1229, 0]
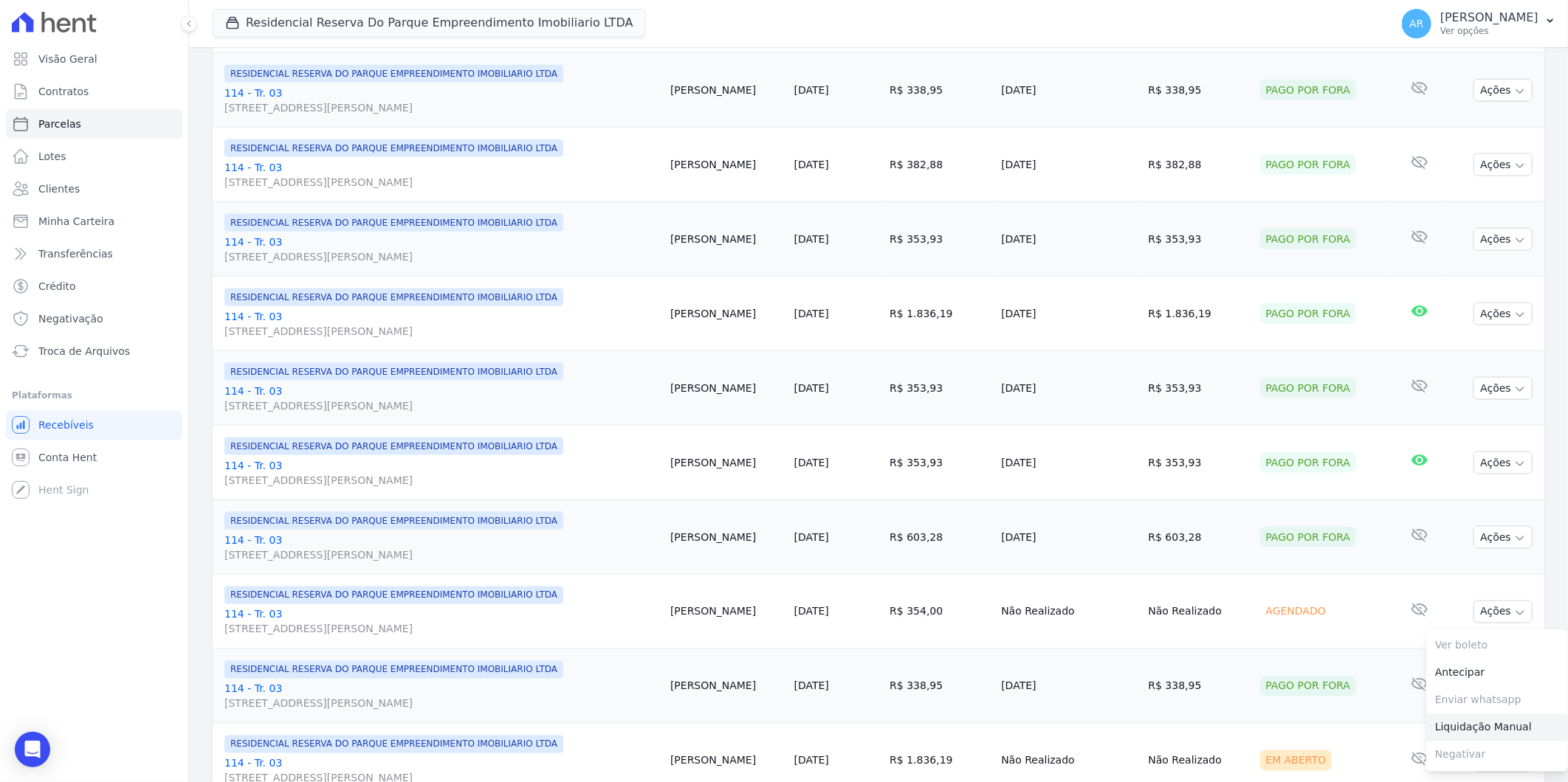
click at [1465, 724] on link "Liquidação Manual" at bounding box center [1497, 728] width 142 height 27
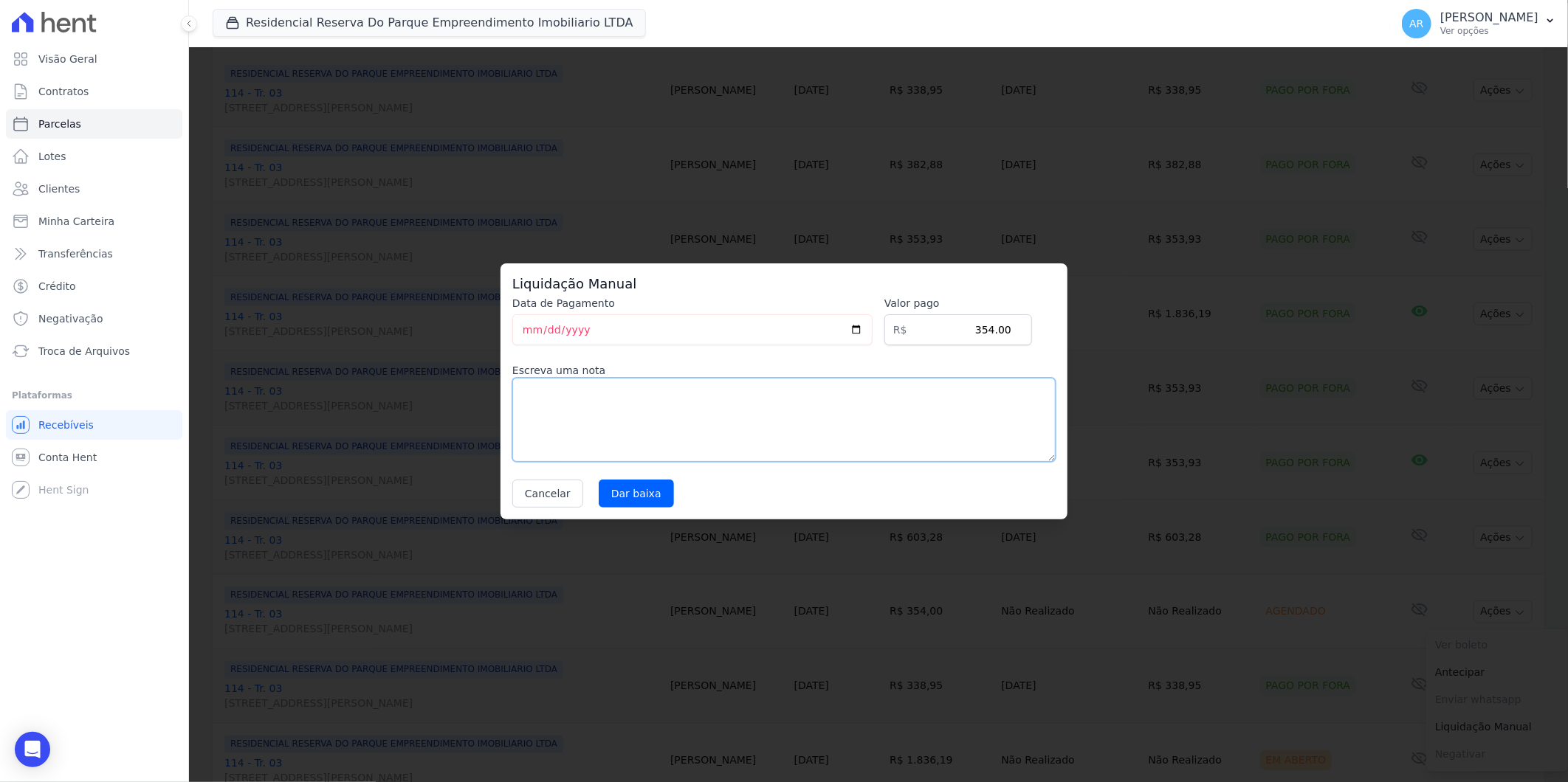
drag, startPoint x: 769, startPoint y: 425, endPoint x: 657, endPoint y: 474, distance: 122.2
click at [766, 424] on textarea at bounding box center [784, 420] width 544 height 84
paste textarea "DISTRATO"
type textarea "DISTRATO"
click at [652, 487] on input "Dar baixa" at bounding box center [636, 494] width 75 height 28
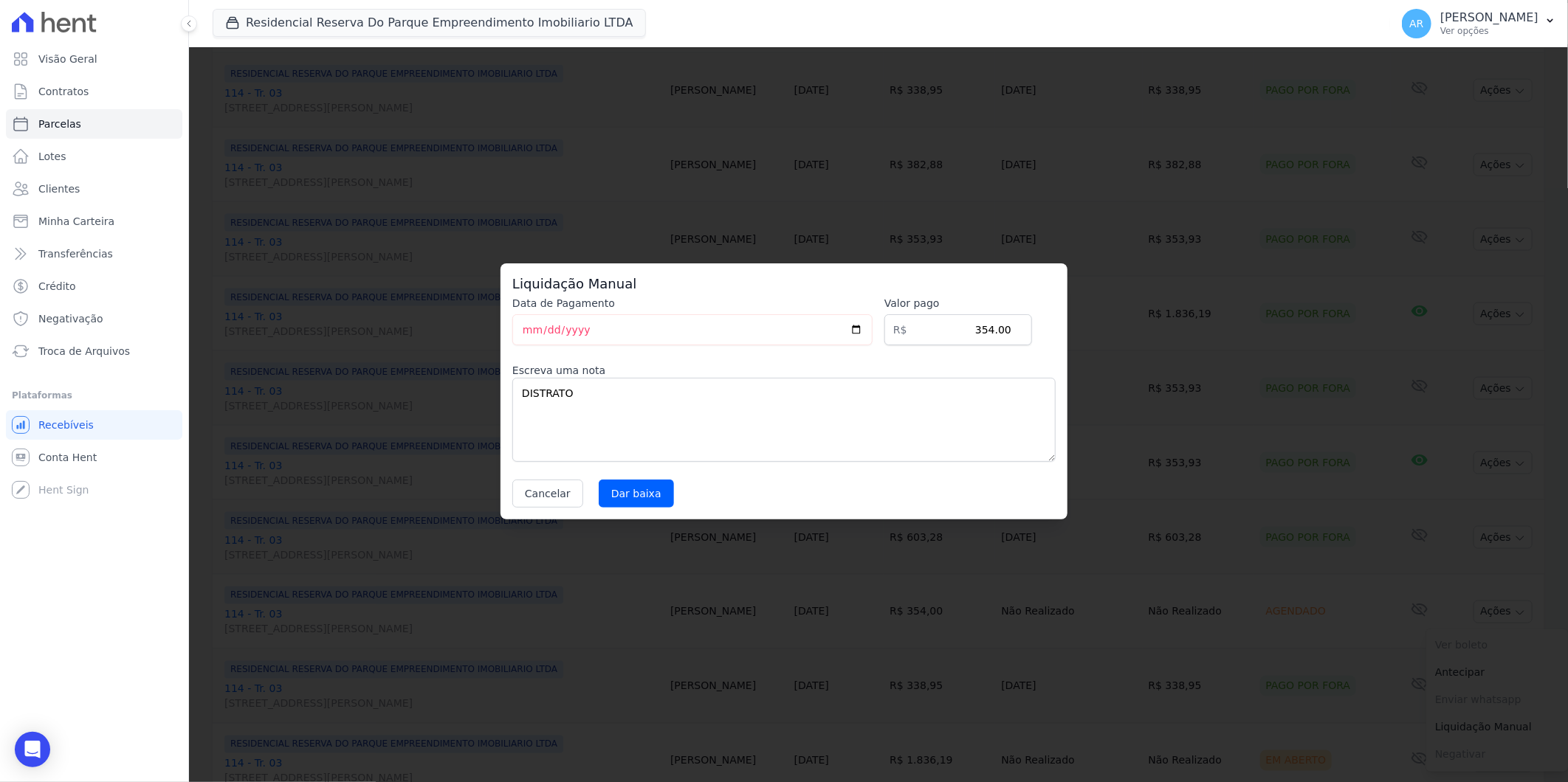
select select
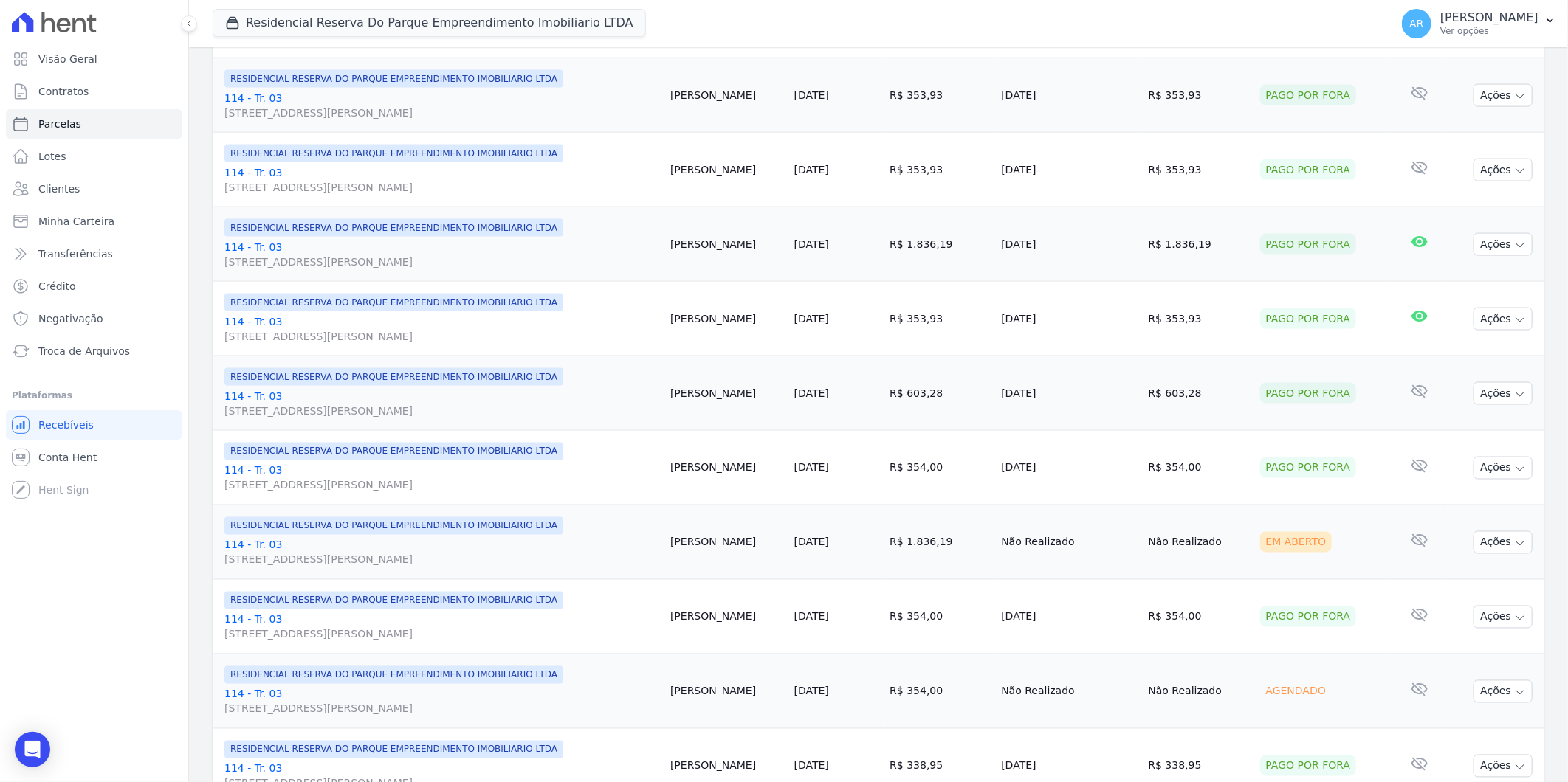
scroll to position [1393, 0]
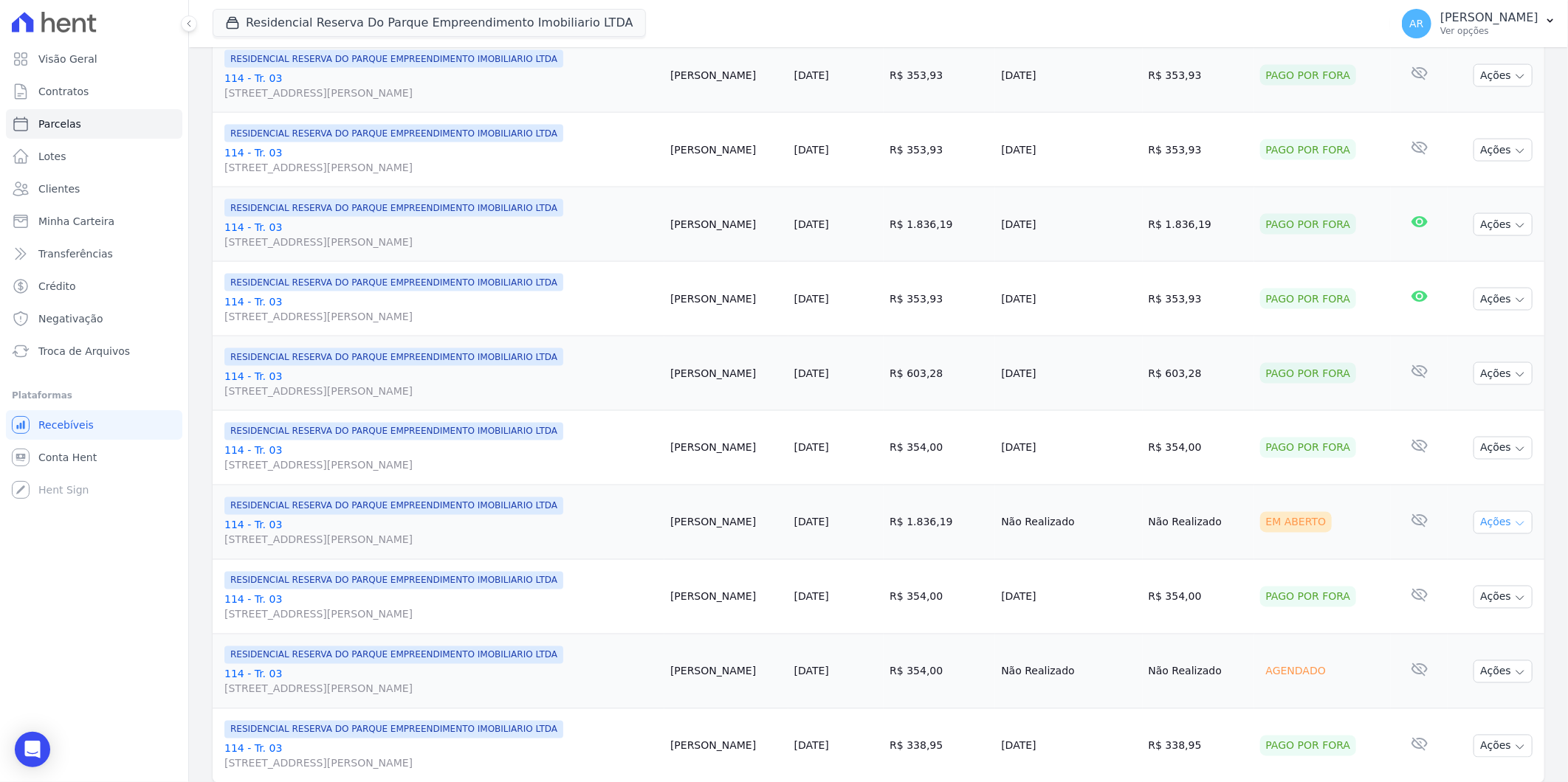
click at [1494, 529] on button "Ações" at bounding box center [1503, 523] width 59 height 23
drag, startPoint x: 1458, startPoint y: 638, endPoint x: 1434, endPoint y: 631, distance: 25.0
click at [1458, 637] on link "Liquidação Manual" at bounding box center [1497, 639] width 142 height 27
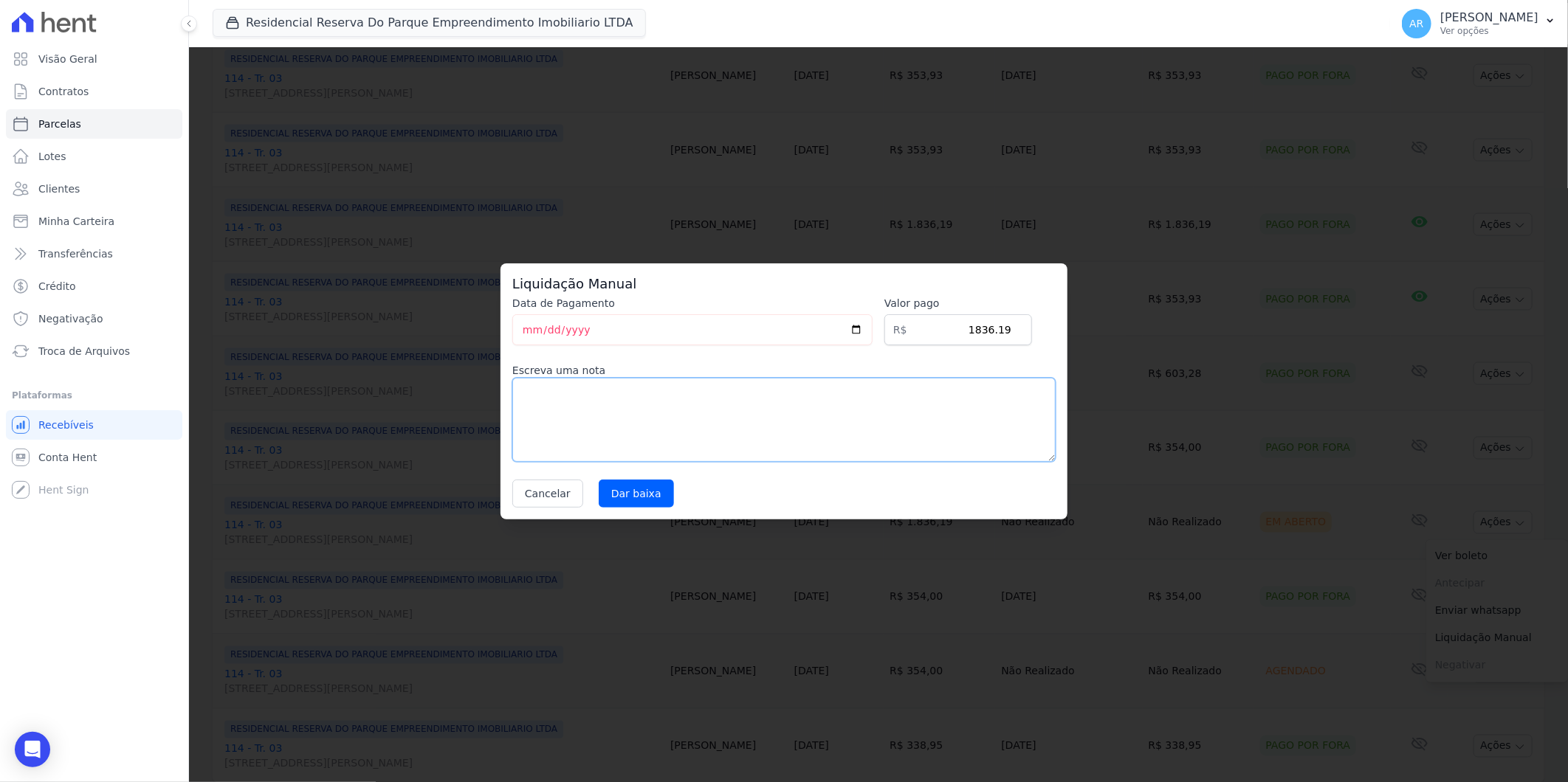
click at [728, 430] on textarea at bounding box center [784, 420] width 544 height 84
paste textarea "DISTRATO"
type textarea "DISTRATO"
click at [623, 502] on input "Dar baixa" at bounding box center [636, 494] width 75 height 28
select select
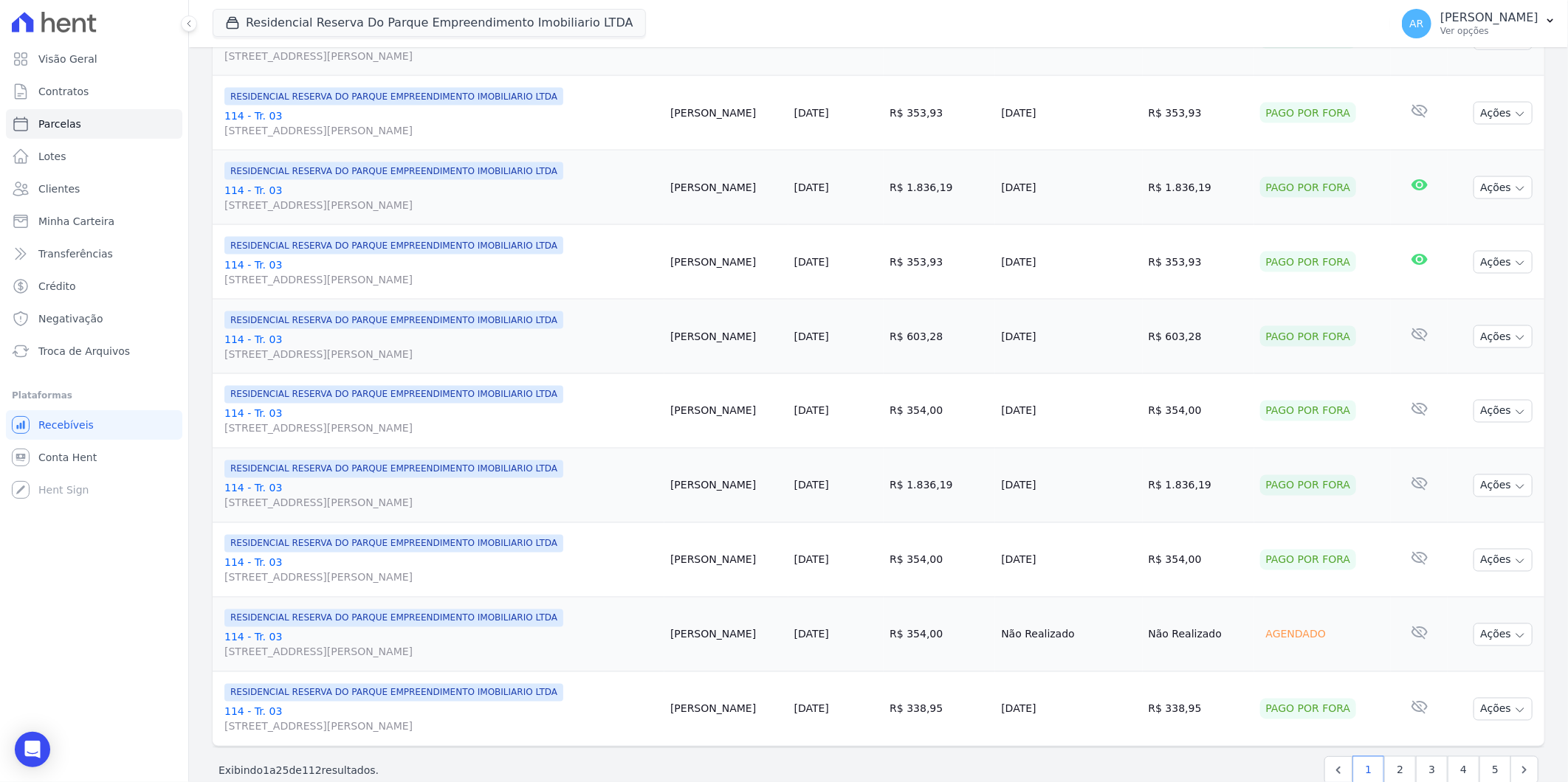
scroll to position [1461, 0]
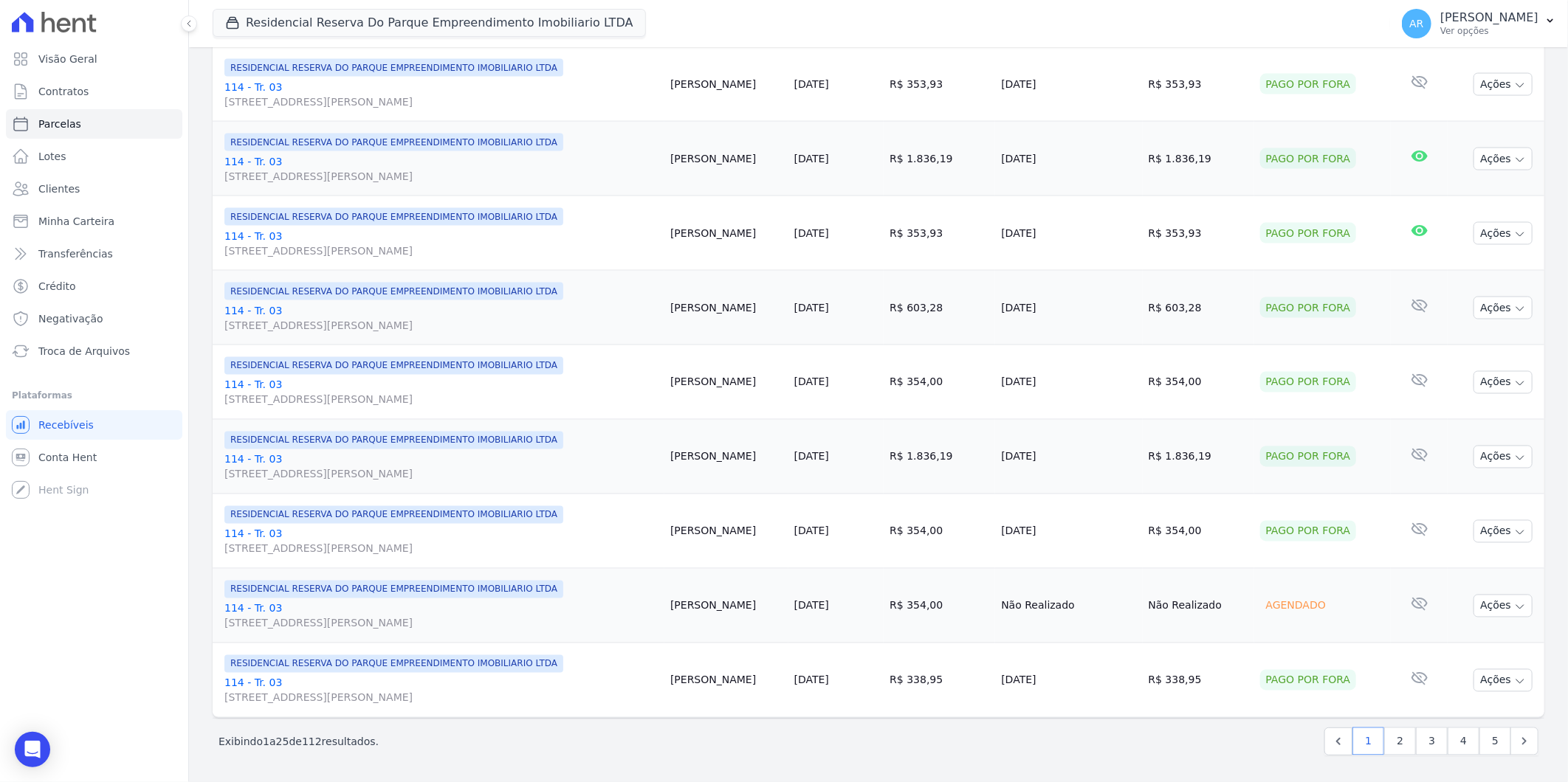
click at [1494, 623] on td "Ações Ver boleto Não é possível visualizar o boleto de um pagamento agendado [G…" at bounding box center [1495, 606] width 97 height 74
click at [1492, 615] on button "Ações" at bounding box center [1503, 606] width 59 height 23
click at [1471, 714] on link "Liquidação Manual" at bounding box center [1497, 722] width 142 height 27
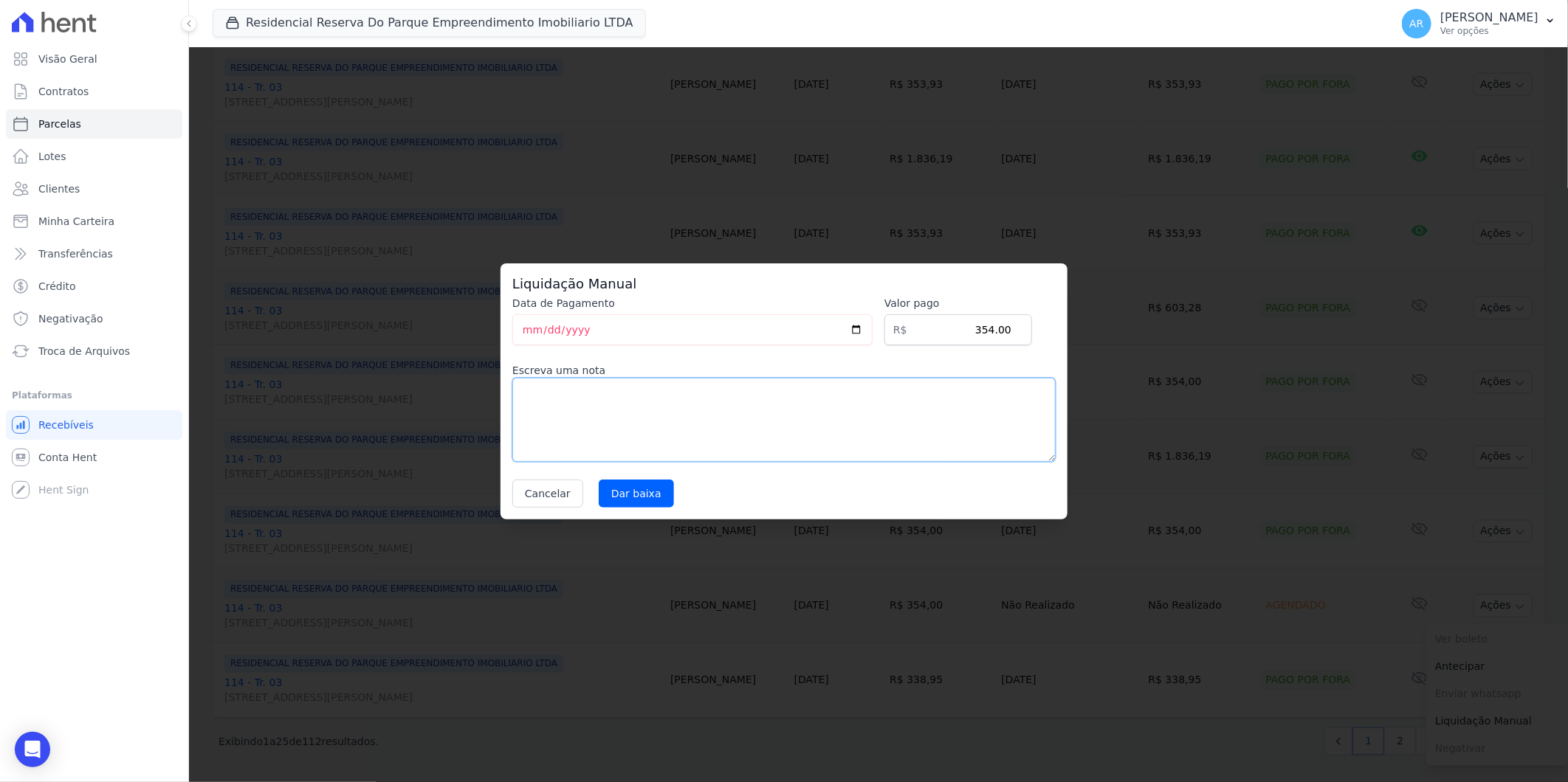
click at [758, 425] on textarea at bounding box center [784, 420] width 544 height 84
paste textarea "DISTRATO"
type textarea "DISTRATO"
click at [642, 509] on div "Liquidação Manual Data de Pagamento 2025-09-09 Valor pago R$ 354.00 Escreva uma…" at bounding box center [784, 391] width 567 height 256
click at [643, 503] on input "Dar baixa" at bounding box center [636, 494] width 75 height 28
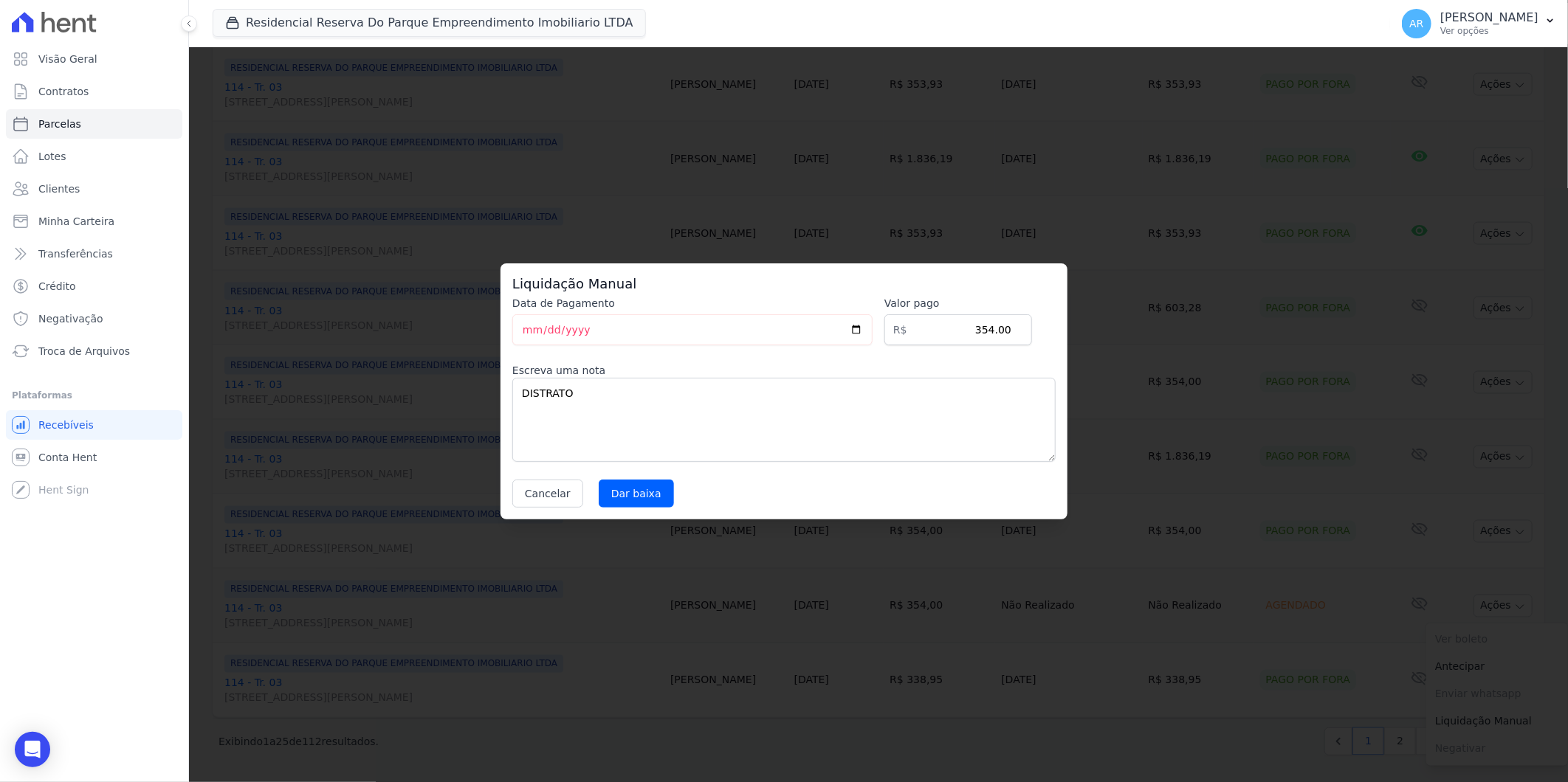
select select
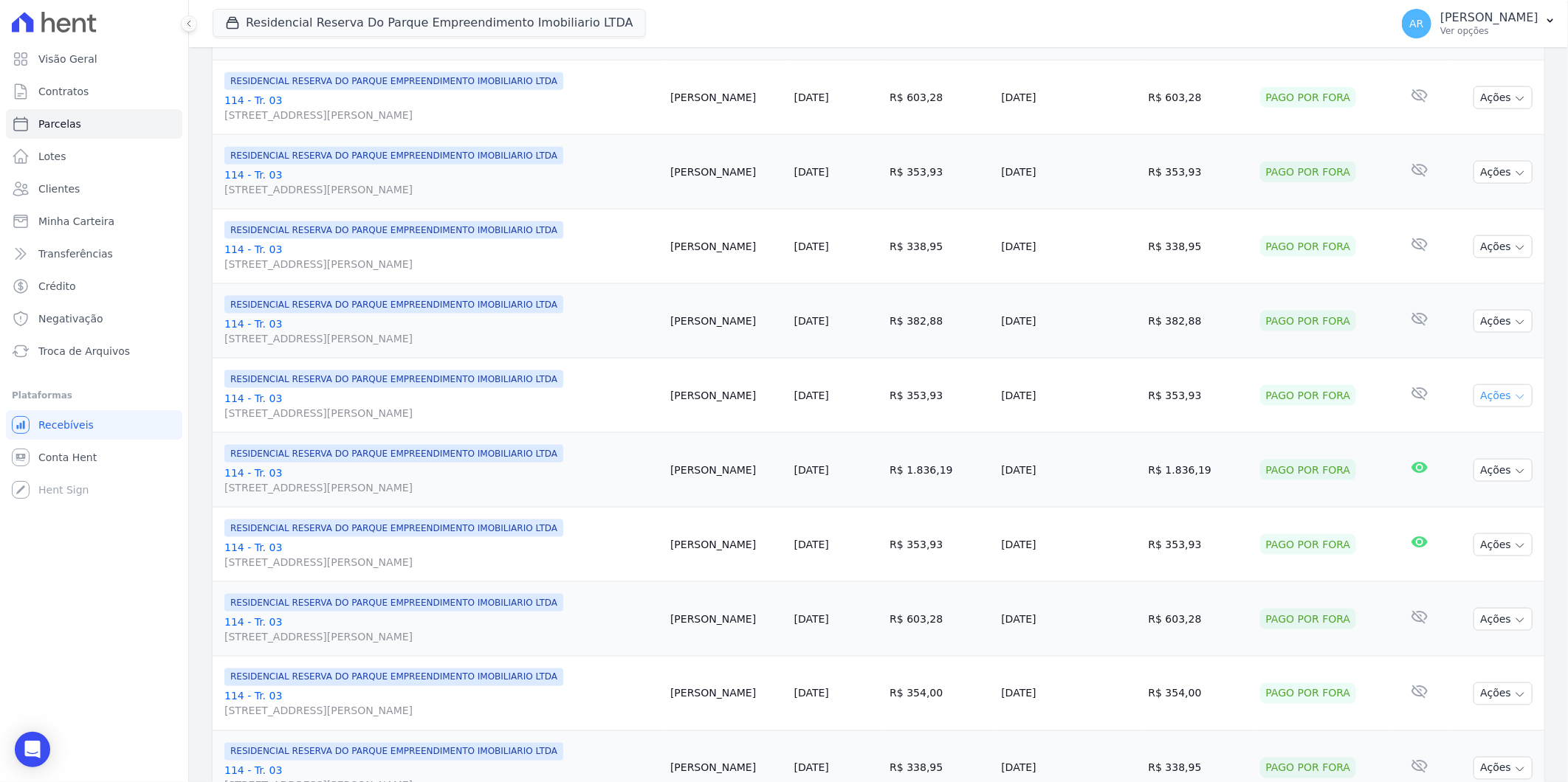
scroll to position [1461, 0]
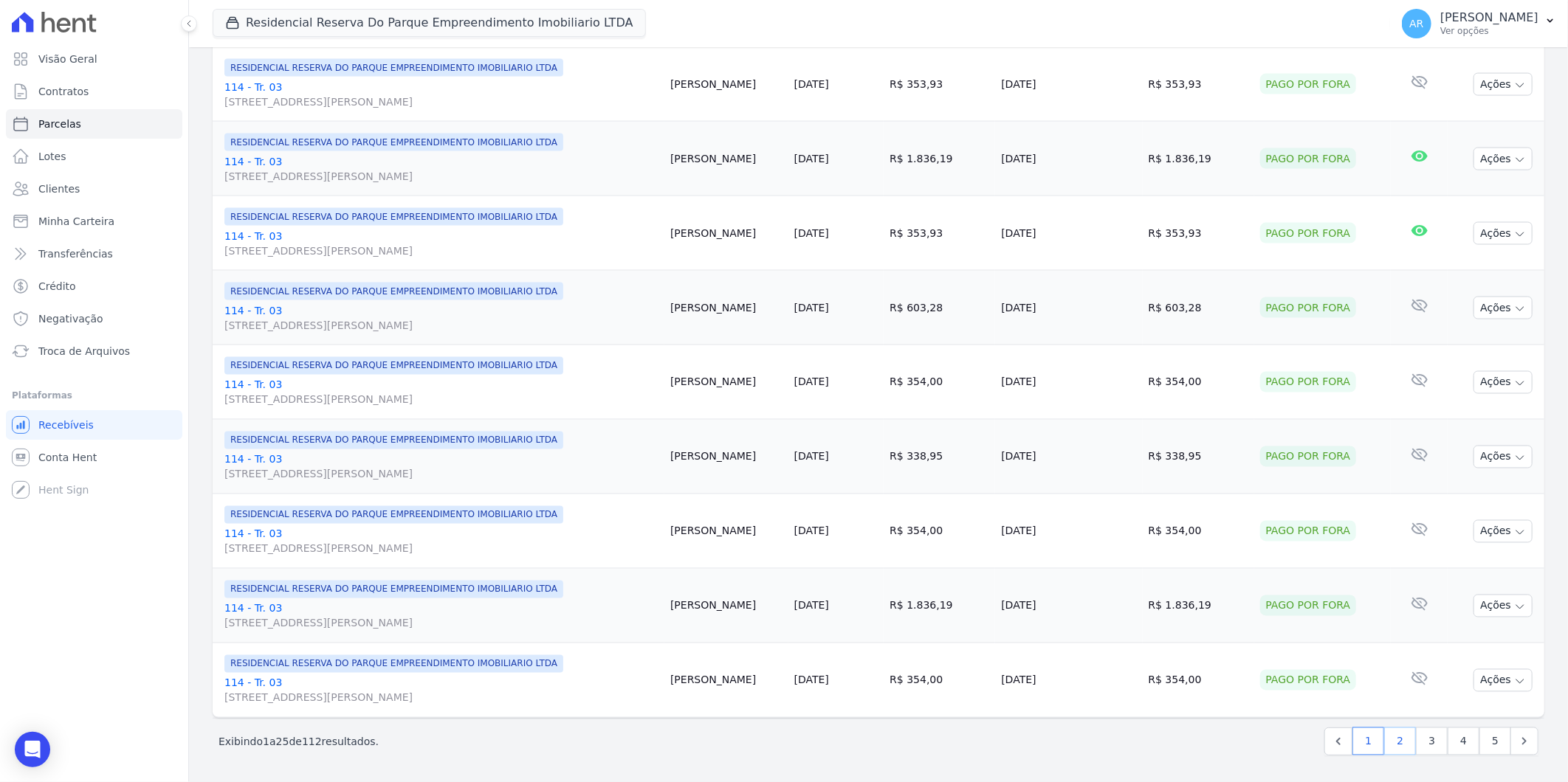
click at [1399, 738] on link "2" at bounding box center [1399, 741] width 32 height 28
select select
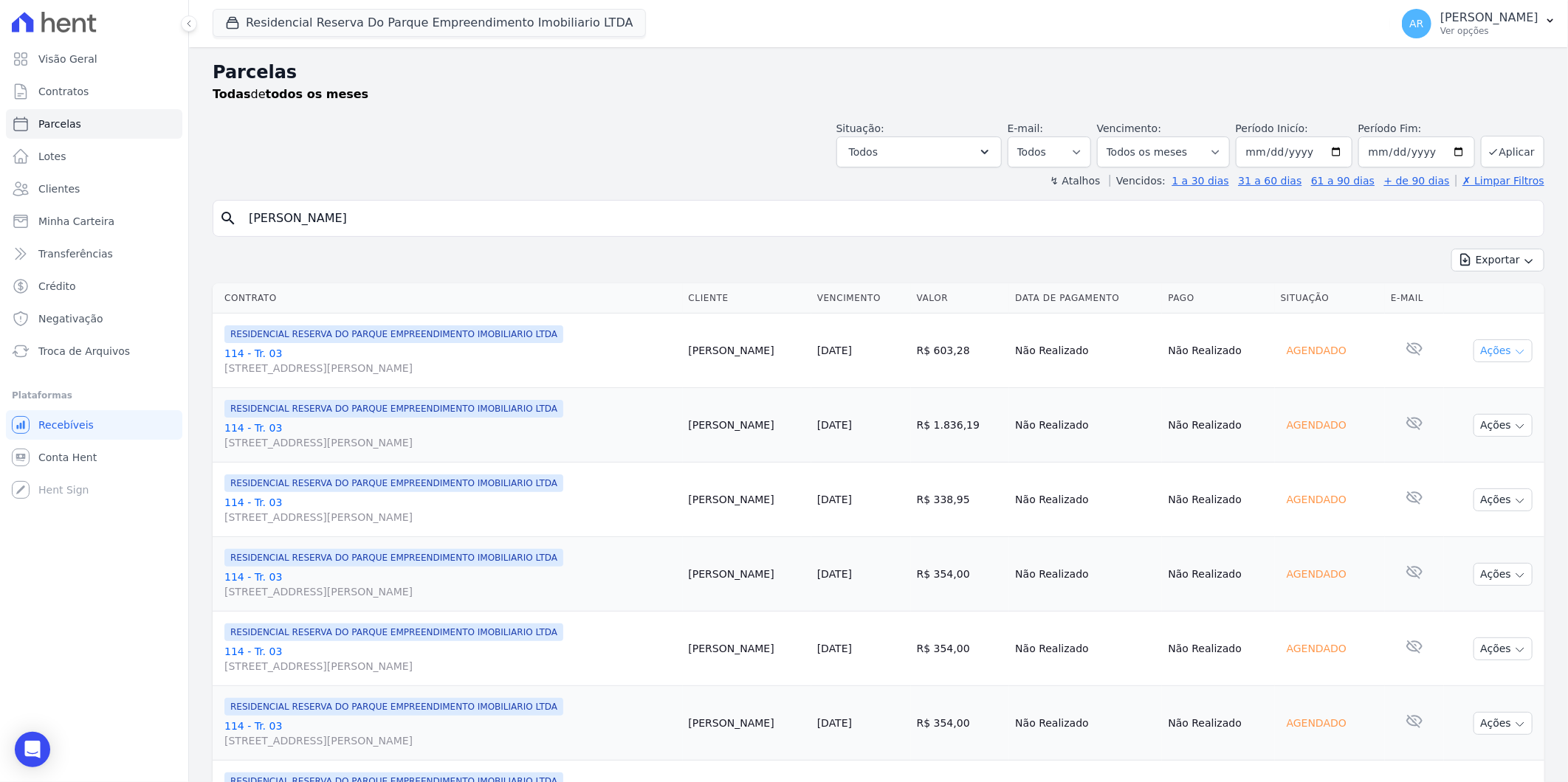
click at [1478, 349] on button "Ações" at bounding box center [1503, 350] width 59 height 23
click at [1476, 463] on link "Liquidação Manual" at bounding box center [1497, 466] width 142 height 27
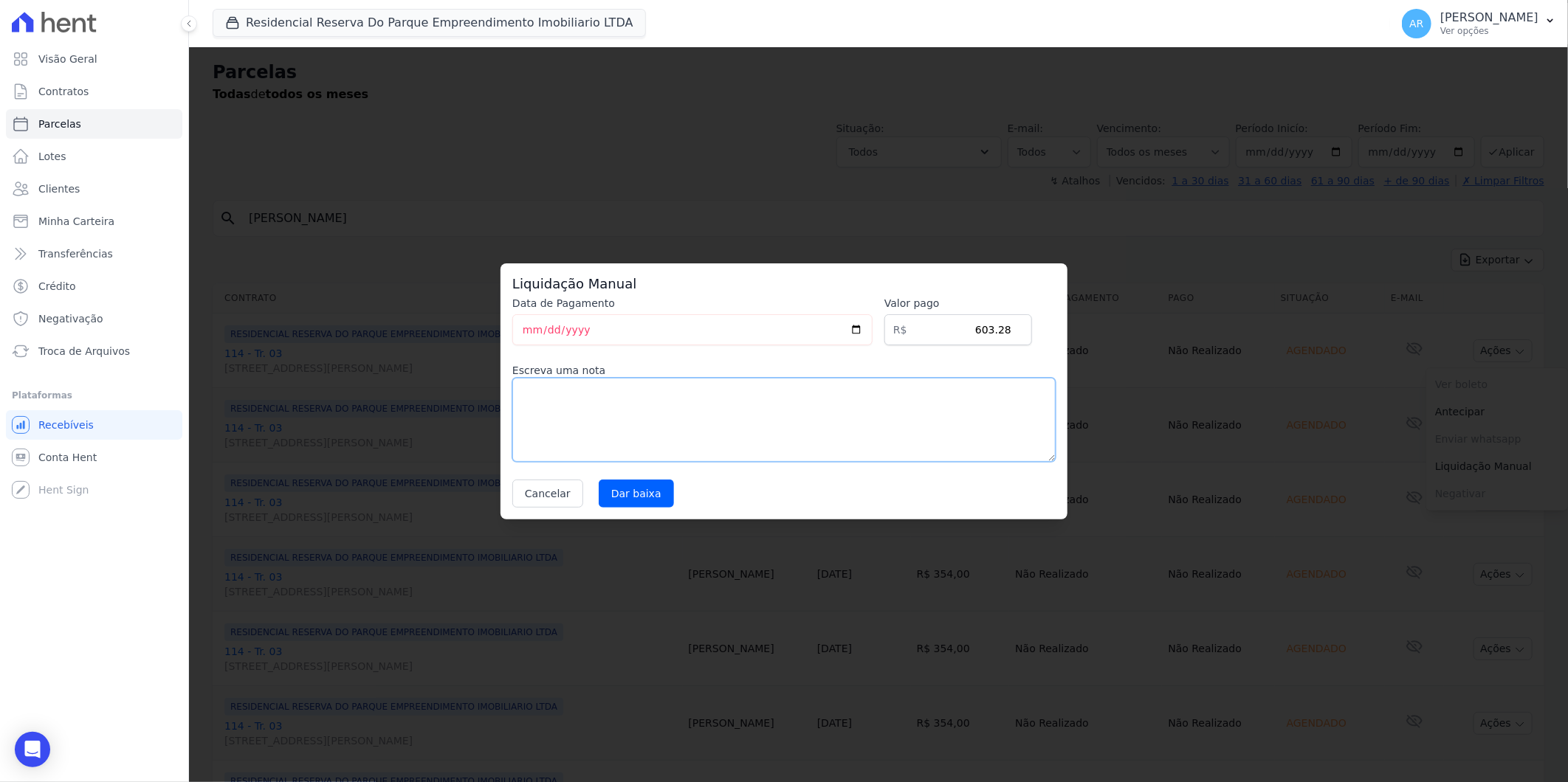
click at [867, 396] on textarea at bounding box center [784, 420] width 544 height 84
paste textarea "DISTRATO"
type textarea "DISTRATO"
click at [643, 493] on input "Dar baixa" at bounding box center [636, 494] width 75 height 28
select select
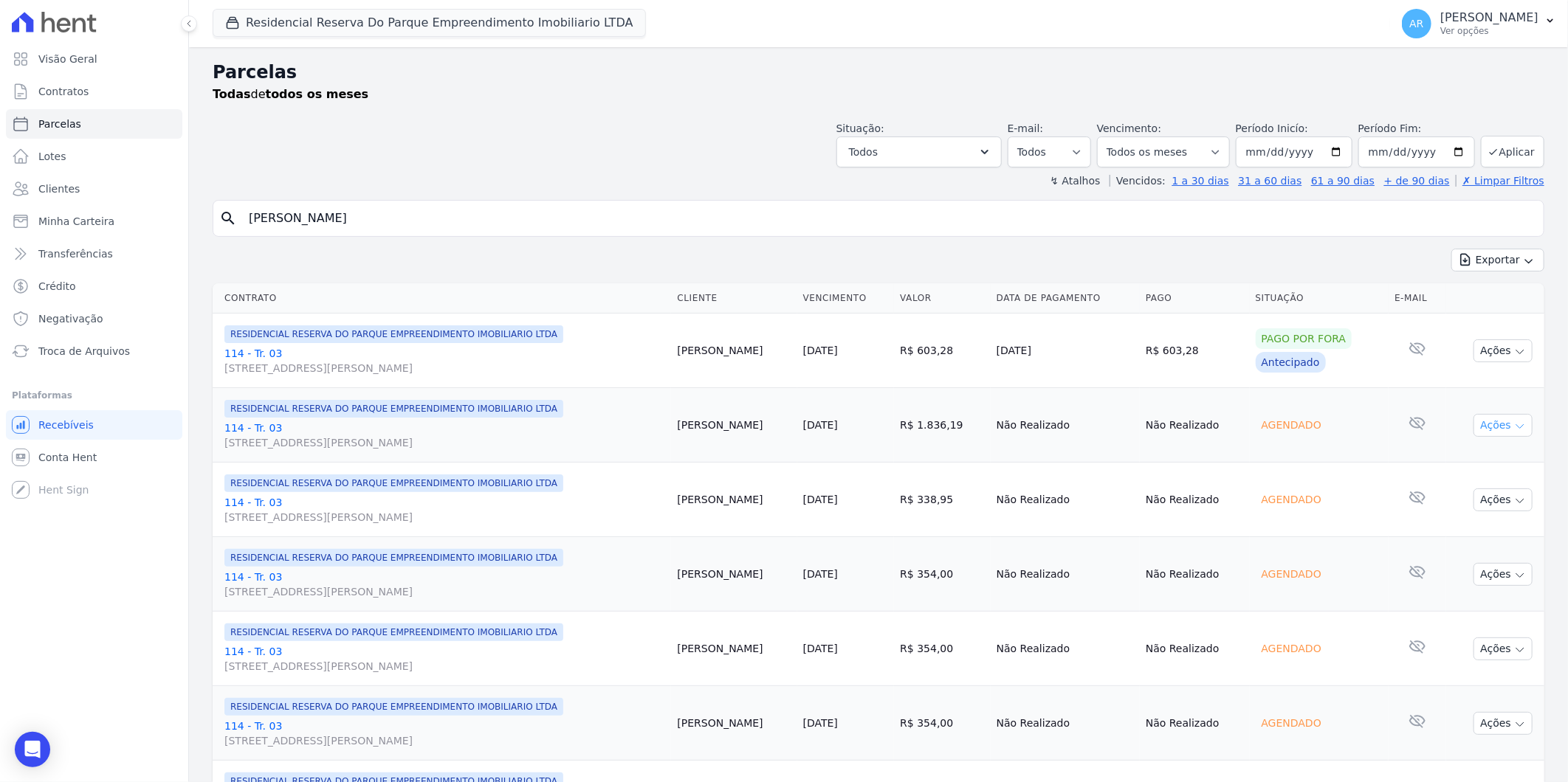
click at [1498, 422] on button "Ações" at bounding box center [1503, 425] width 59 height 23
click at [1462, 542] on link "Liquidação Manual" at bounding box center [1497, 542] width 142 height 27
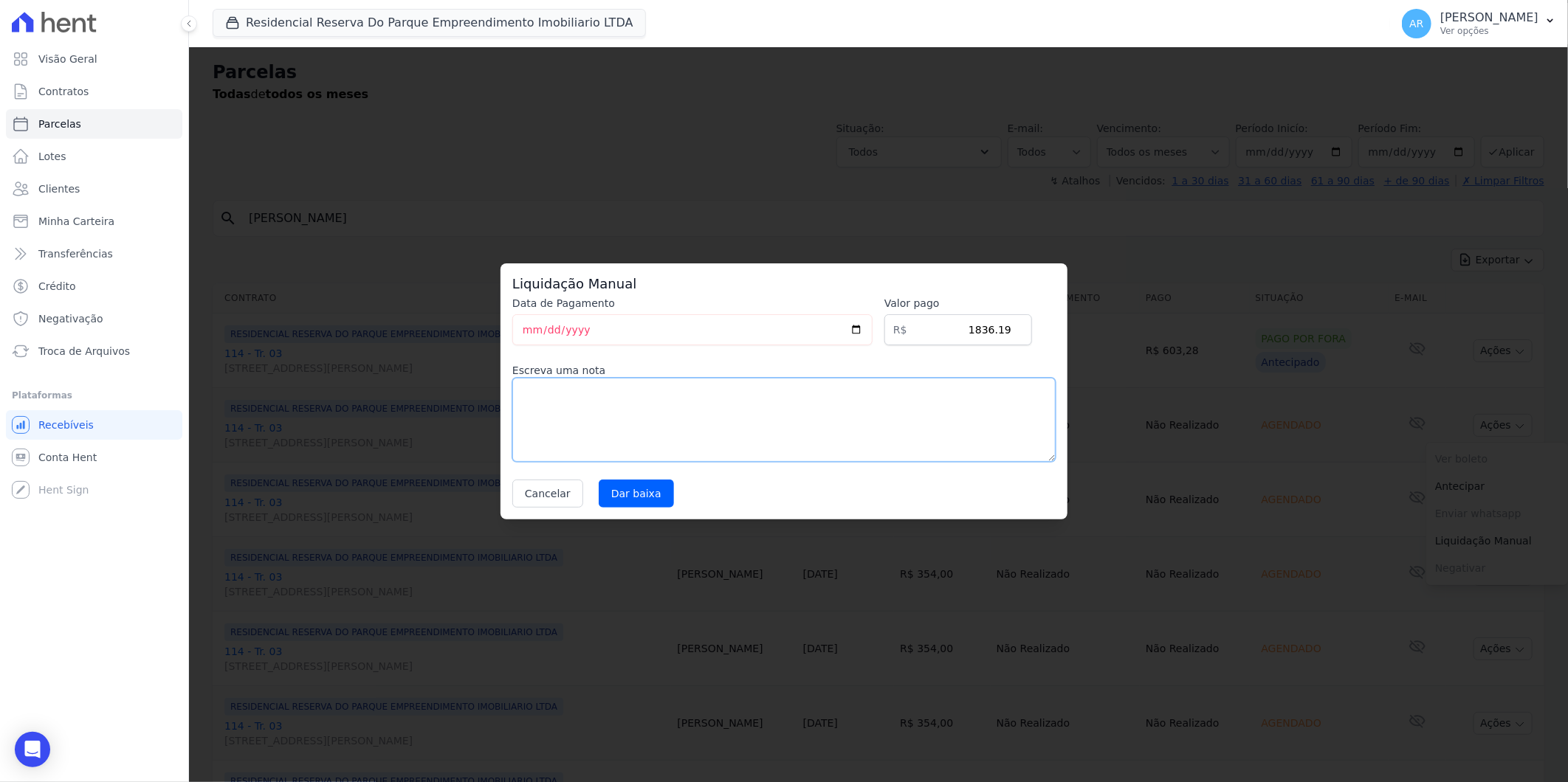
click at [947, 417] on textarea at bounding box center [784, 420] width 544 height 84
paste textarea "DISTRATO"
type textarea "DISTRATO"
click at [645, 501] on input "Dar baixa" at bounding box center [636, 494] width 75 height 28
select select
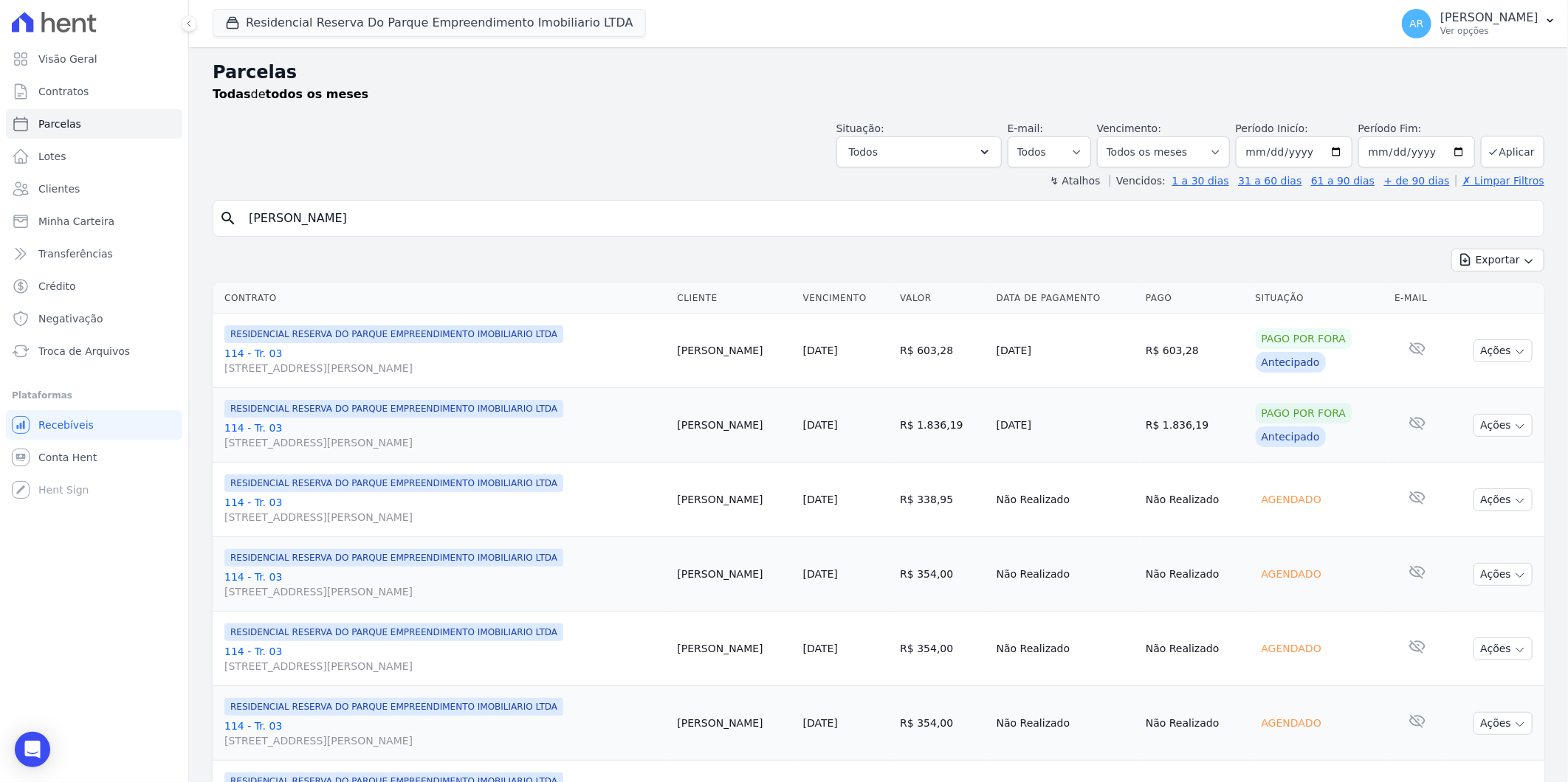
click at [1479, 513] on td "Ações Ver boleto Não é possível visualizar o boleto de um pagamento agendado An…" at bounding box center [1495, 500] width 98 height 74
click at [1490, 513] on td "Ações Ver boleto Não é possível visualizar o boleto de um pagamento agendado An…" at bounding box center [1495, 500] width 98 height 74
click at [1490, 504] on button "Ações" at bounding box center [1503, 500] width 59 height 23
click at [1460, 621] on link "Liquidação Manual" at bounding box center [1497, 616] width 142 height 27
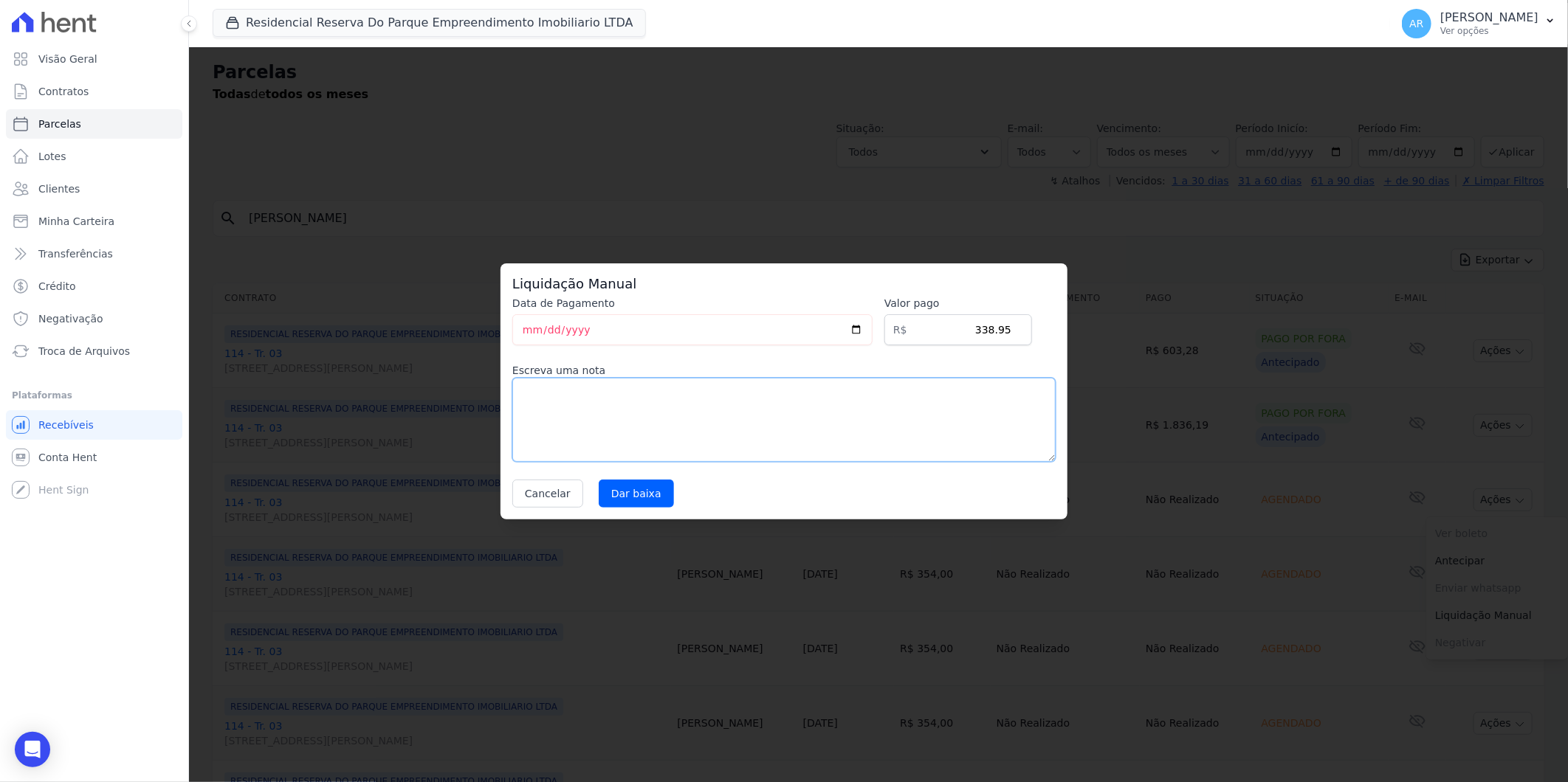
drag, startPoint x: 818, startPoint y: 448, endPoint x: 600, endPoint y: 475, distance: 219.7
click at [792, 445] on textarea at bounding box center [784, 420] width 544 height 84
paste textarea "DISTRATO"
type textarea "DISTRATO"
click at [627, 502] on input "Dar baixa" at bounding box center [636, 494] width 75 height 28
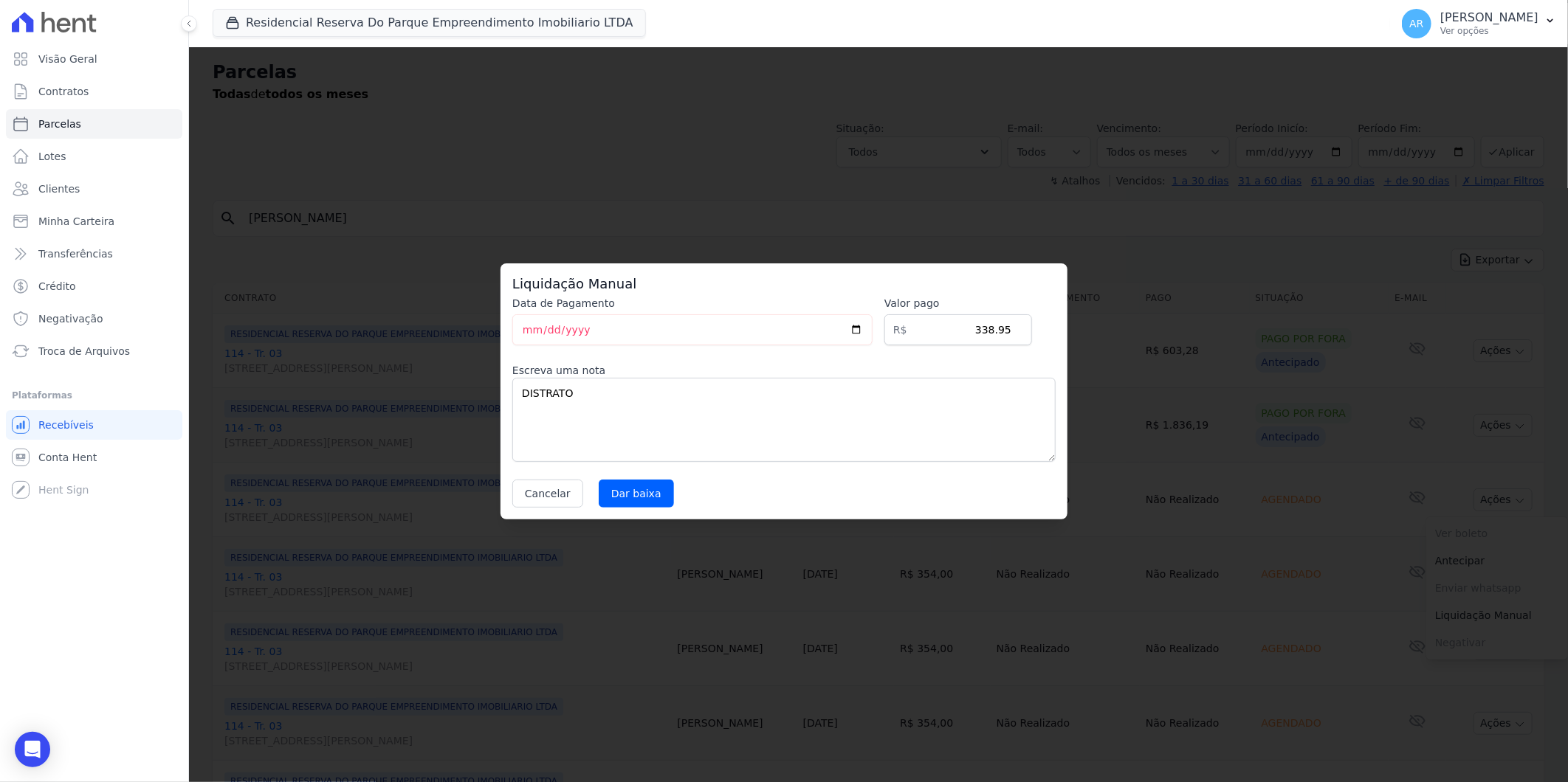
select select
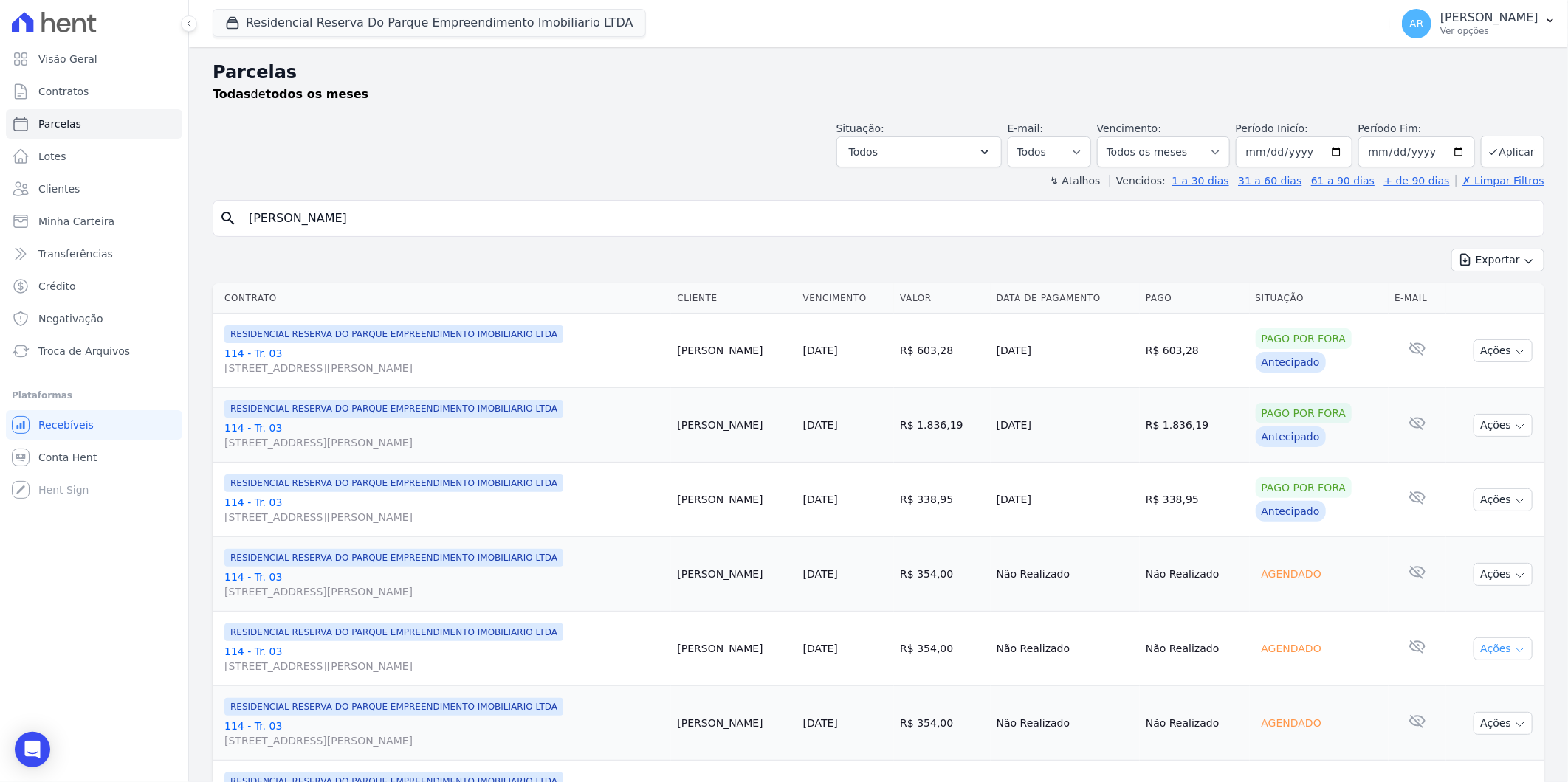
click at [1487, 654] on button "Ações" at bounding box center [1503, 649] width 59 height 23
click at [1491, 754] on link "Liquidação Manual" at bounding box center [1497, 765] width 142 height 27
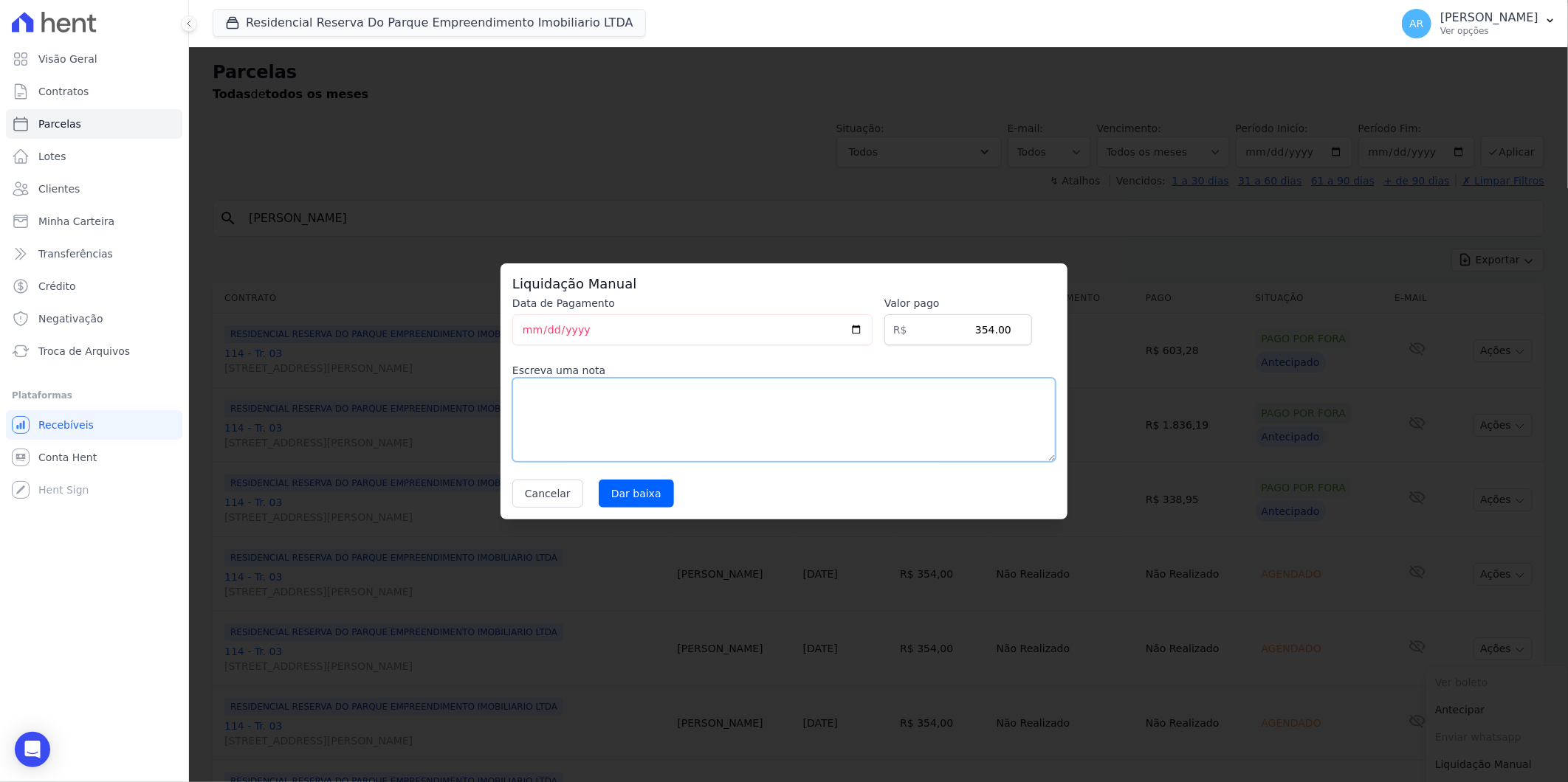
drag, startPoint x: 828, startPoint y: 435, endPoint x: 689, endPoint y: 444, distance: 139.3
click at [820, 434] on textarea at bounding box center [784, 420] width 544 height 84
type textarea "V"
drag, startPoint x: 619, startPoint y: 489, endPoint x: 632, endPoint y: 469, distance: 23.9
click at [620, 489] on input "Dar baixa" at bounding box center [636, 494] width 75 height 28
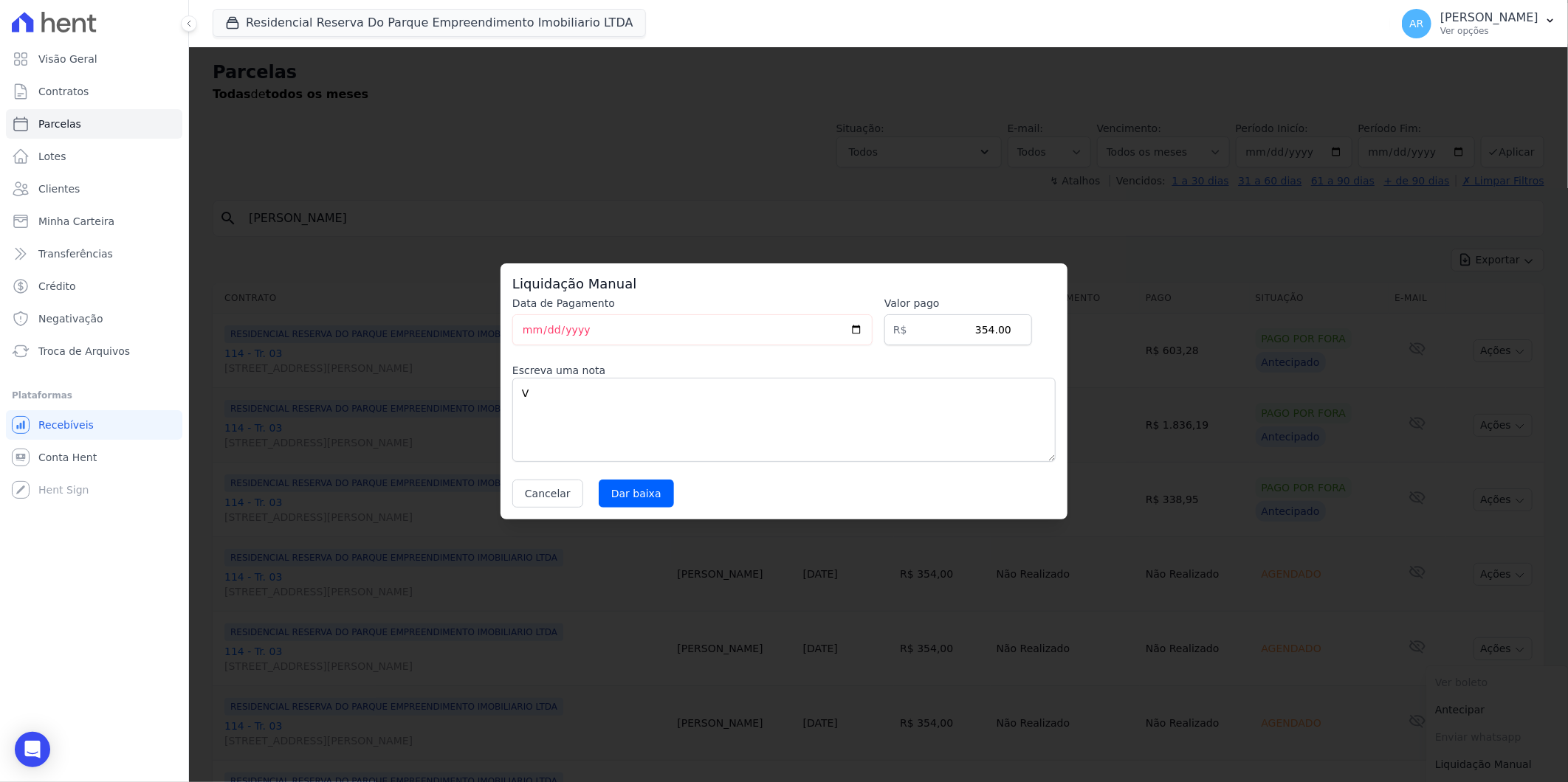
select select
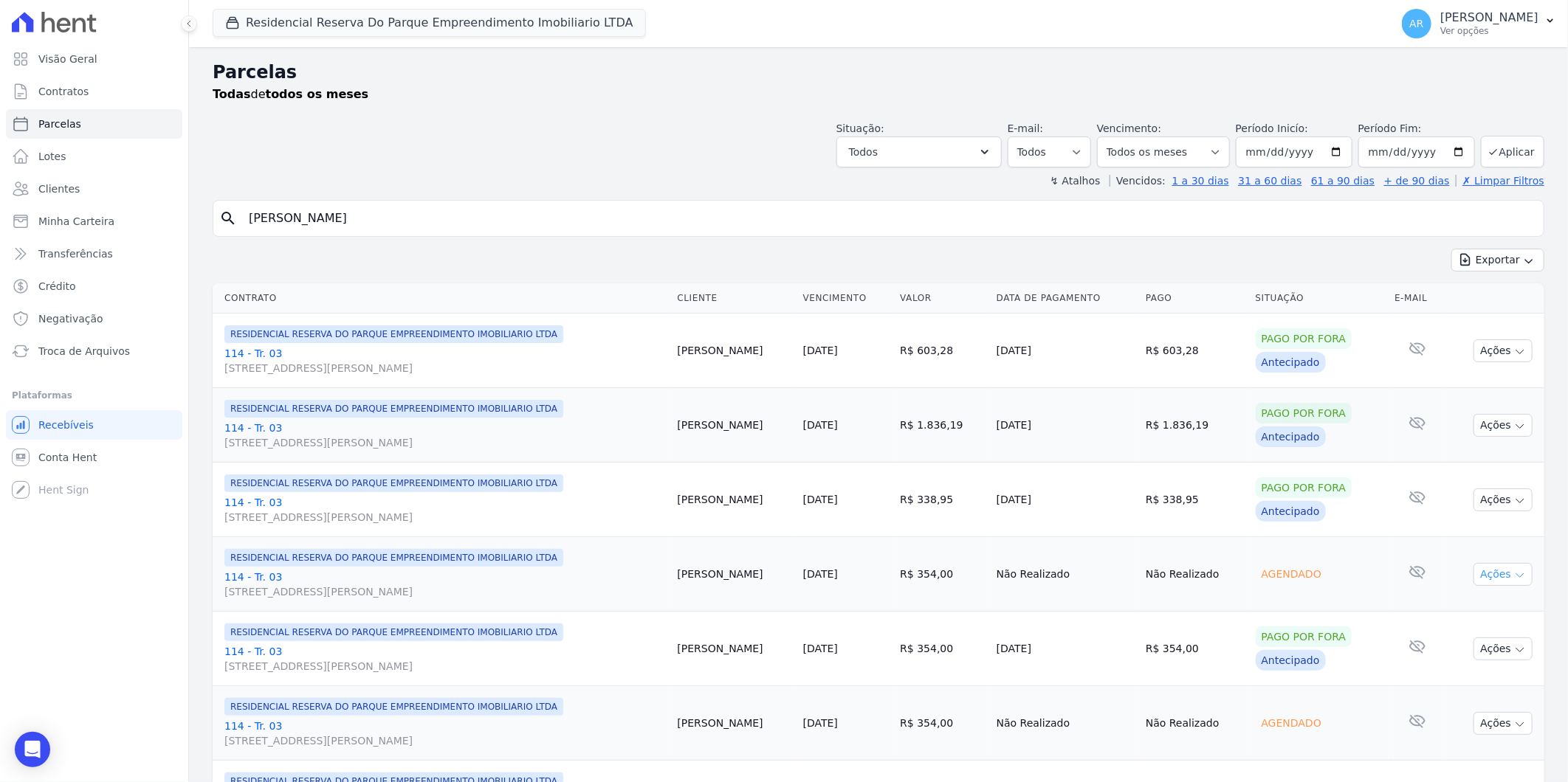
click at [1485, 576] on button "Ações" at bounding box center [1503, 574] width 59 height 23
click at [1479, 689] on link "Liquidação Manual" at bounding box center [1497, 690] width 142 height 27
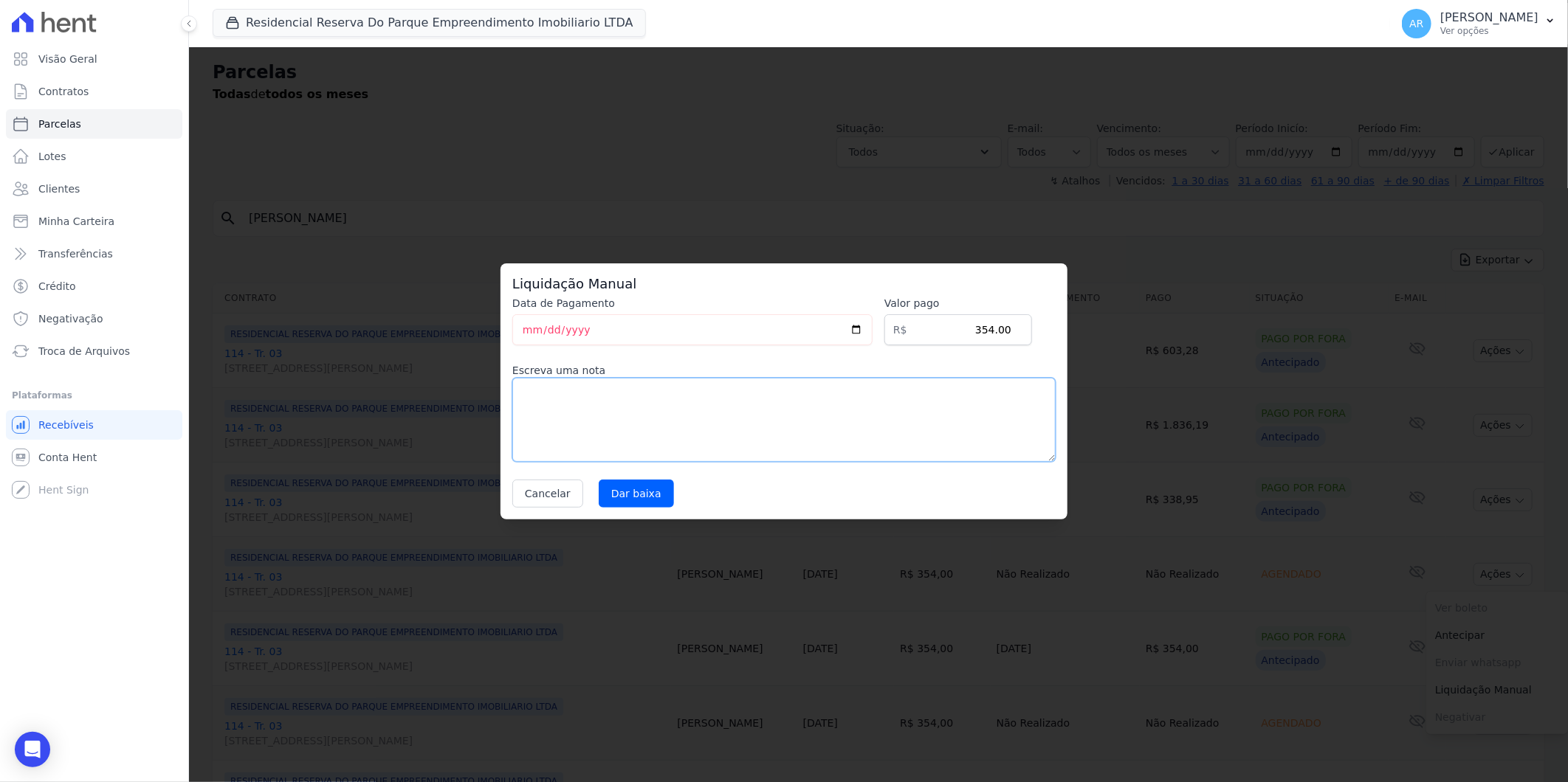
drag, startPoint x: 815, startPoint y: 431, endPoint x: 794, endPoint y: 431, distance: 21.0
click at [814, 431] on textarea at bounding box center [784, 420] width 544 height 84
paste textarea "DISTRATO"
type textarea "DISTRATO"
click at [645, 491] on input "Dar baixa" at bounding box center [636, 494] width 75 height 28
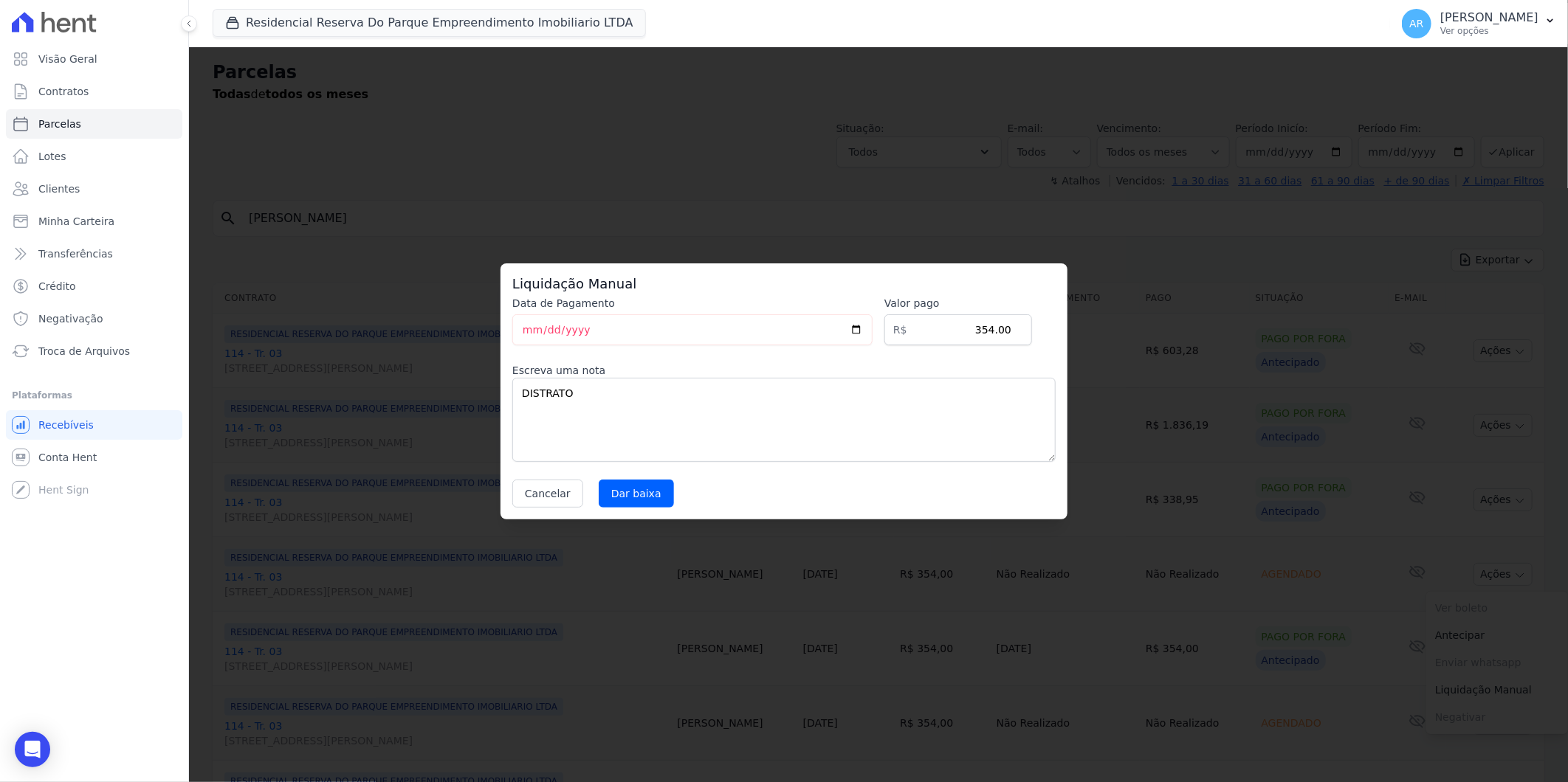
select select
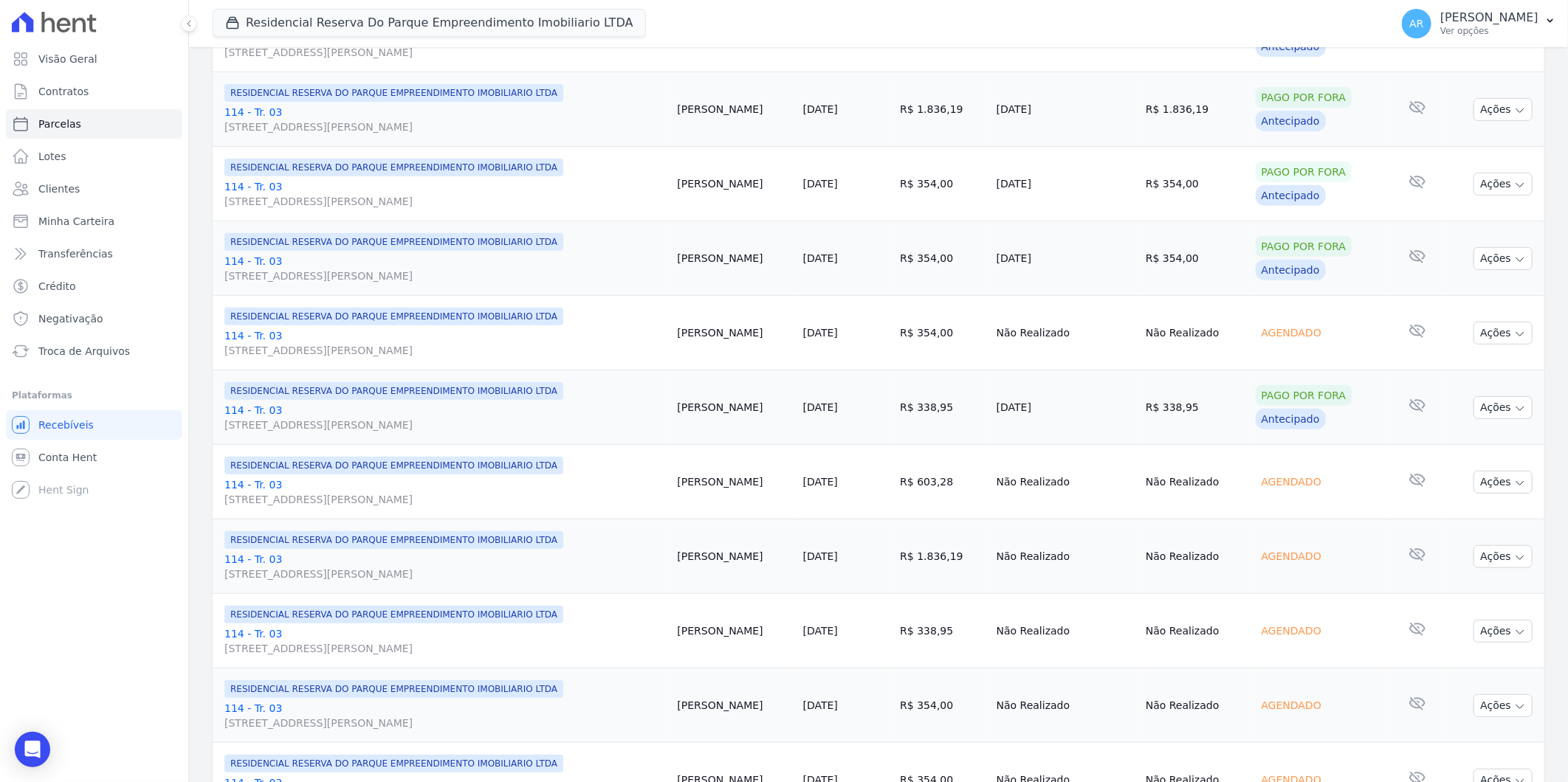
scroll to position [409, 0]
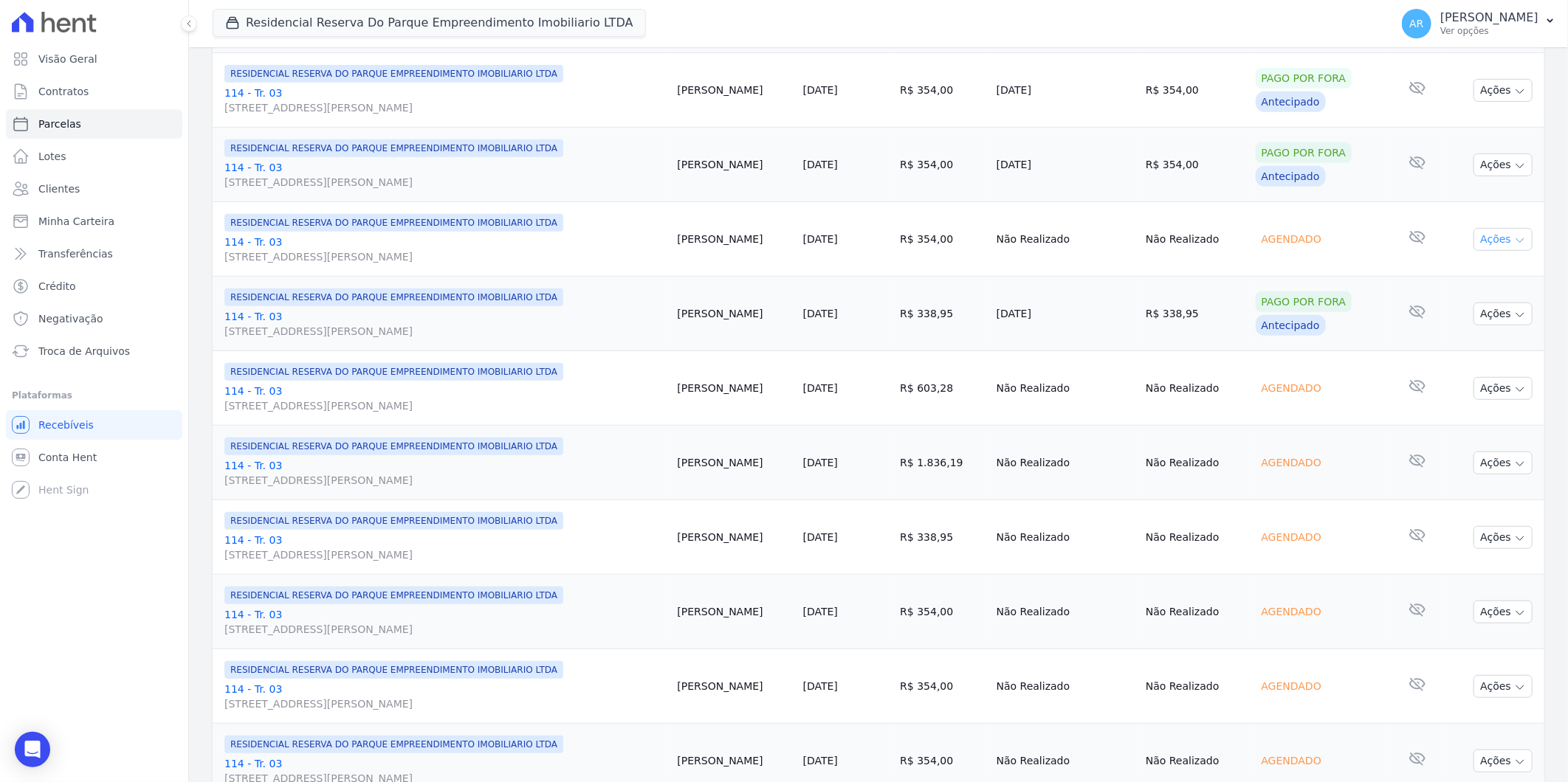
click at [1475, 233] on button "Ações" at bounding box center [1503, 239] width 59 height 23
click at [1469, 362] on link "Liquidação Manual" at bounding box center [1497, 356] width 142 height 27
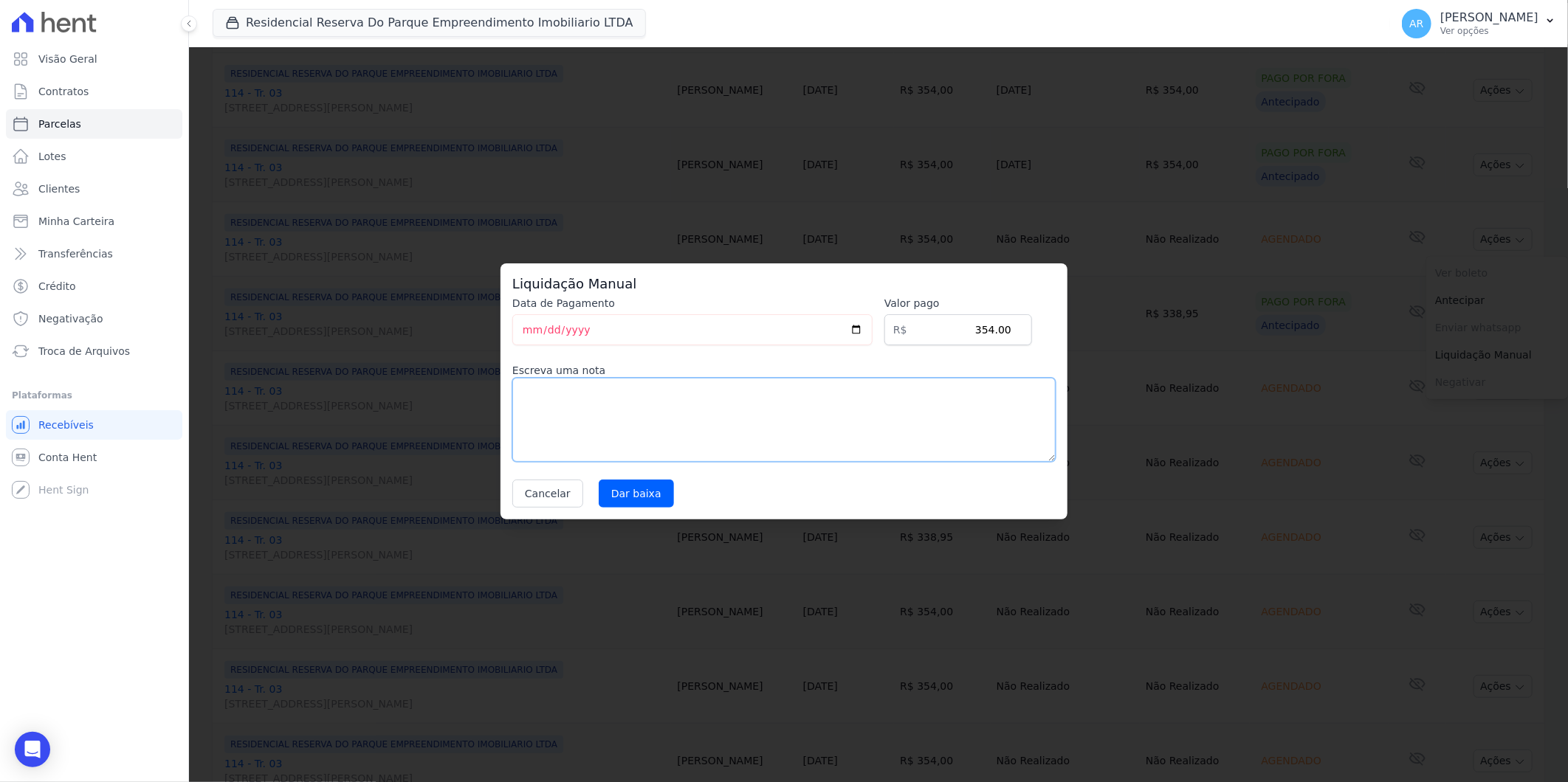
click at [760, 401] on textarea at bounding box center [784, 420] width 544 height 84
paste textarea "DISTRATO"
type textarea "DISTRATO"
click at [662, 504] on div "Cancelar Dar baixa" at bounding box center [784, 494] width 544 height 28
click at [642, 495] on input "Dar baixa" at bounding box center [636, 494] width 75 height 28
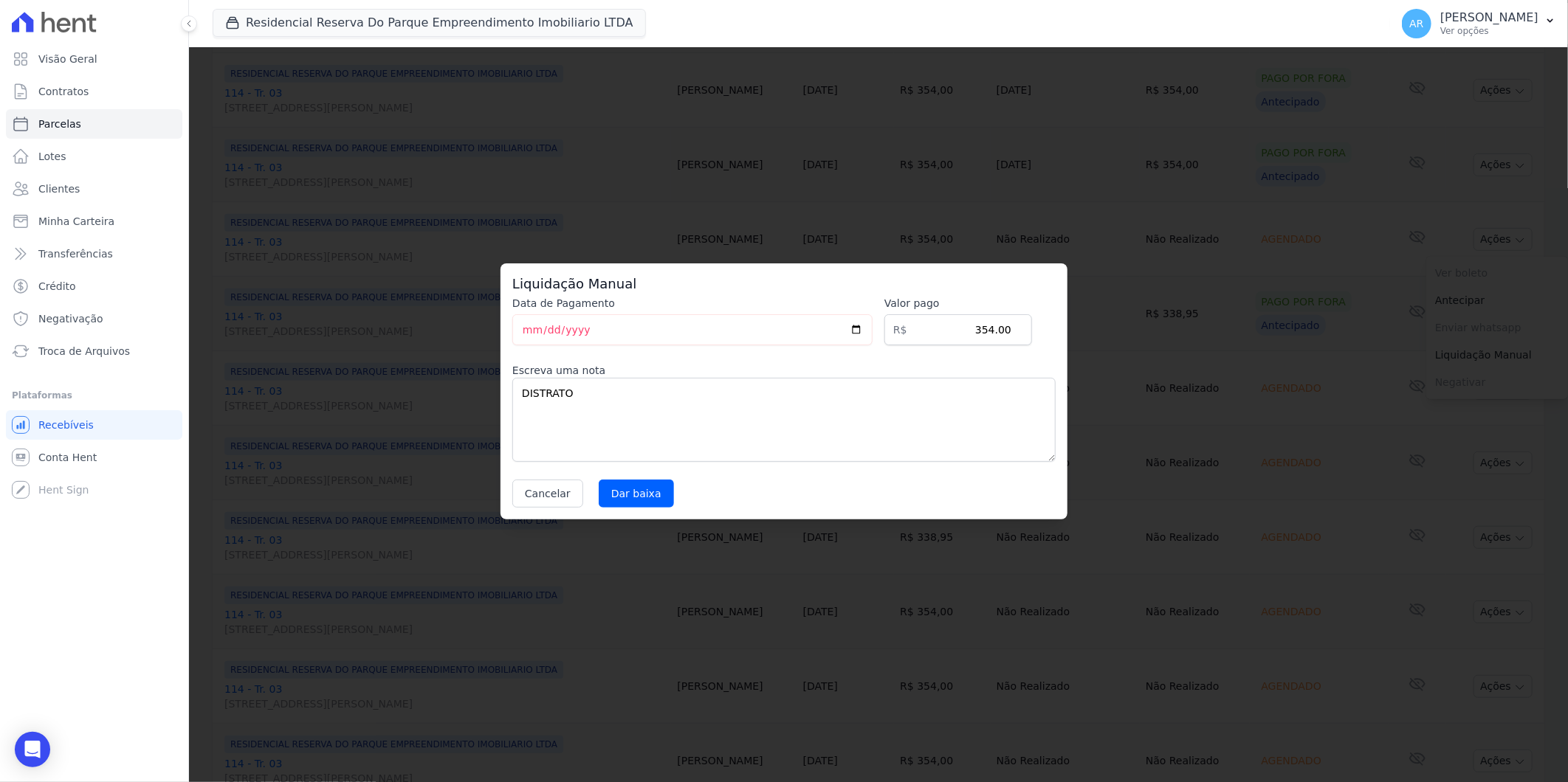
select select
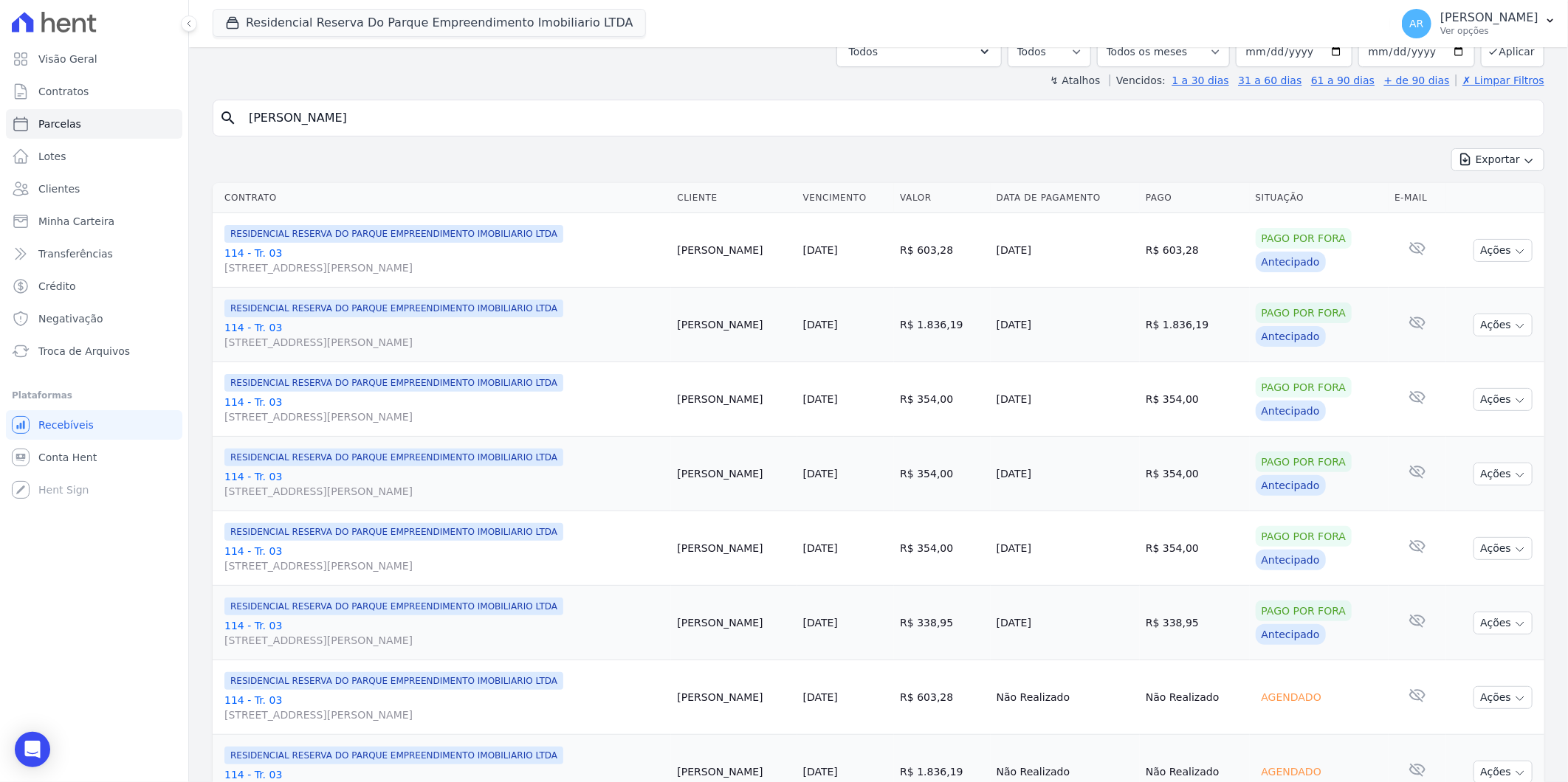
scroll to position [492, 0]
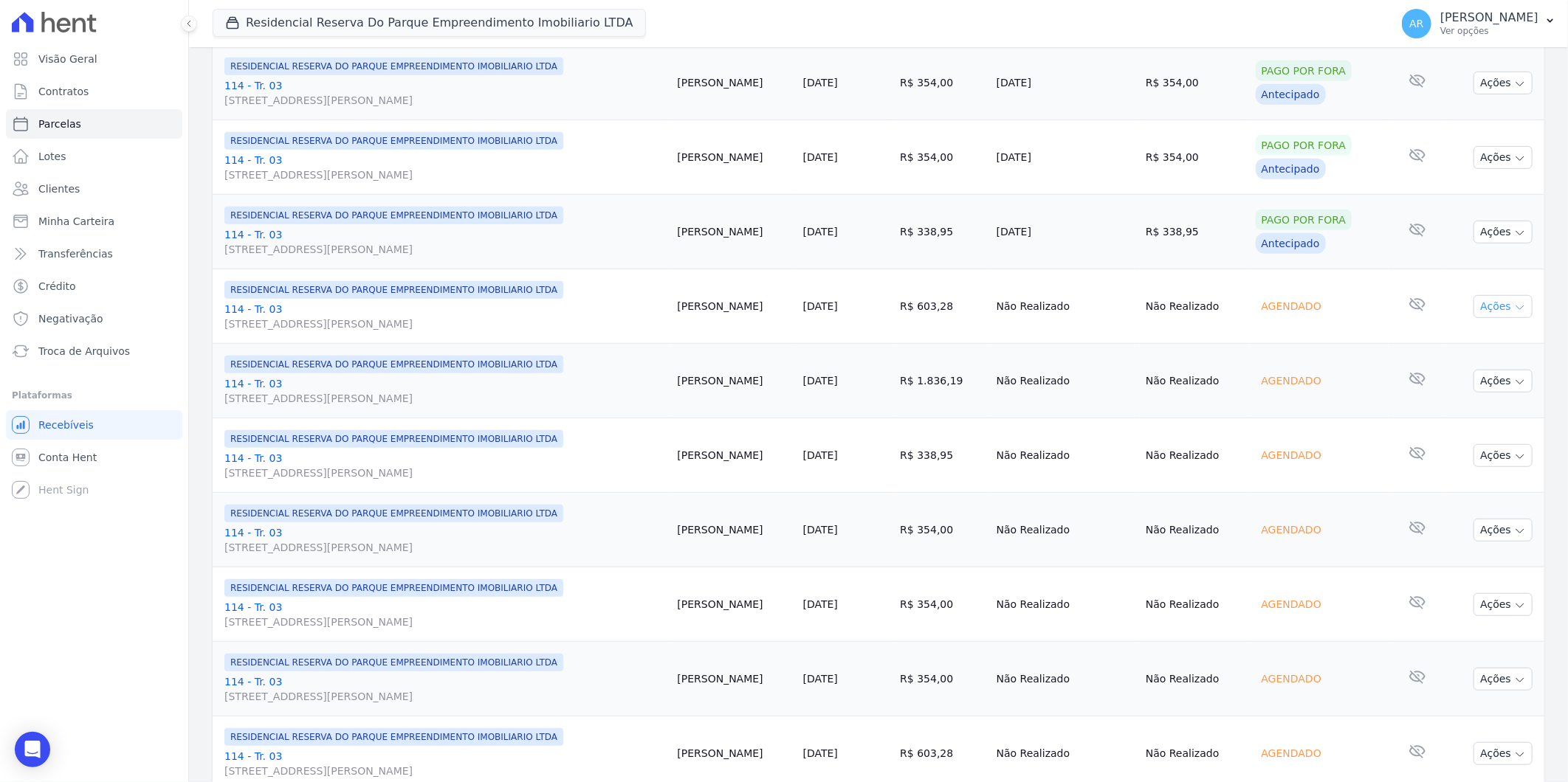
click at [1486, 295] on button "Ações" at bounding box center [1503, 306] width 59 height 23
click at [1463, 359] on link "Antecipar" at bounding box center [1497, 367] width 142 height 27
click at [1465, 414] on link "Liquidação Manual" at bounding box center [1497, 423] width 142 height 27
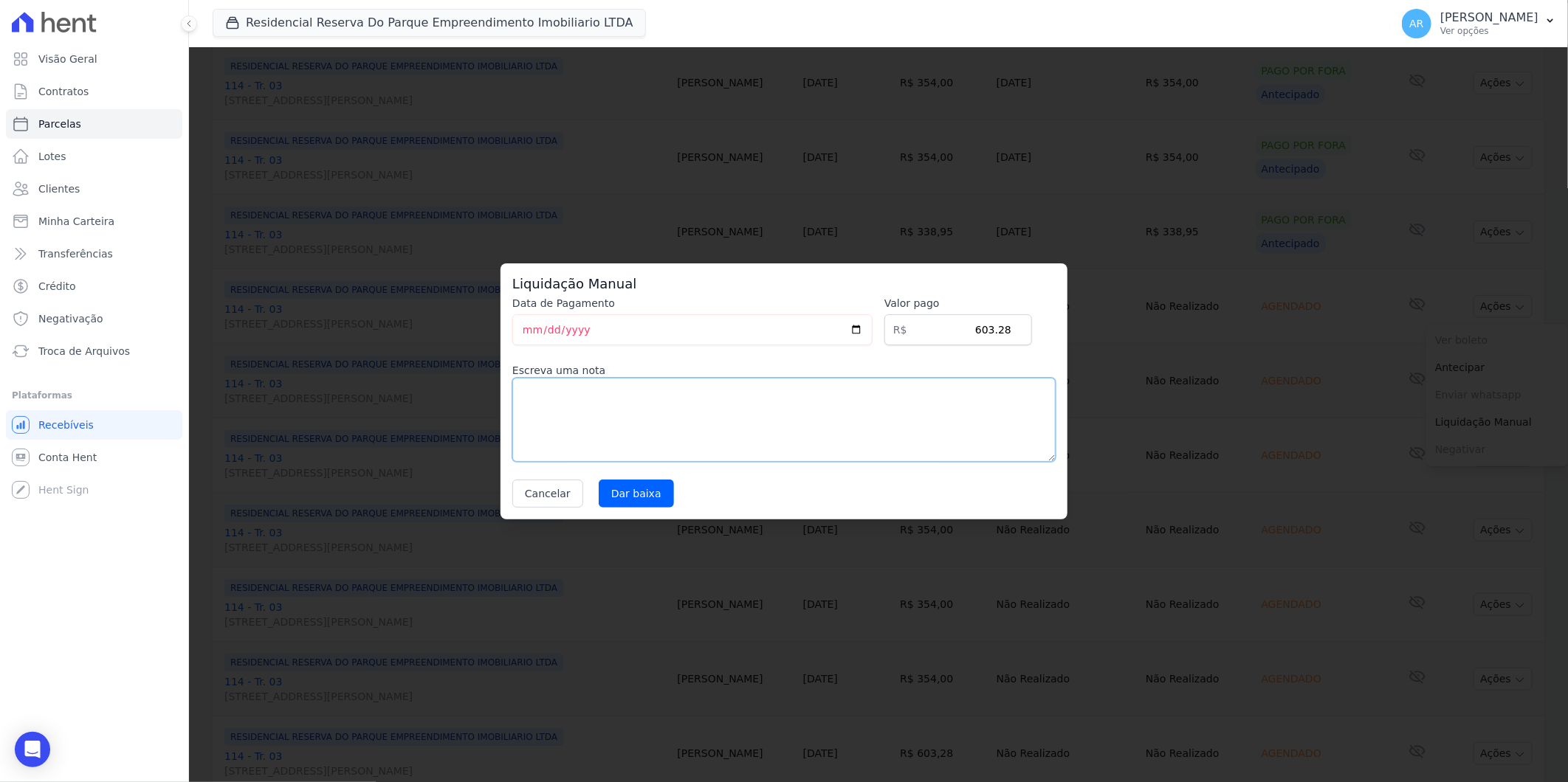
click at [742, 394] on textarea at bounding box center [784, 420] width 544 height 84
paste textarea "DISTRATO"
type textarea "DISTRATO"
click at [632, 484] on input "Dar baixa" at bounding box center [636, 494] width 75 height 28
select select
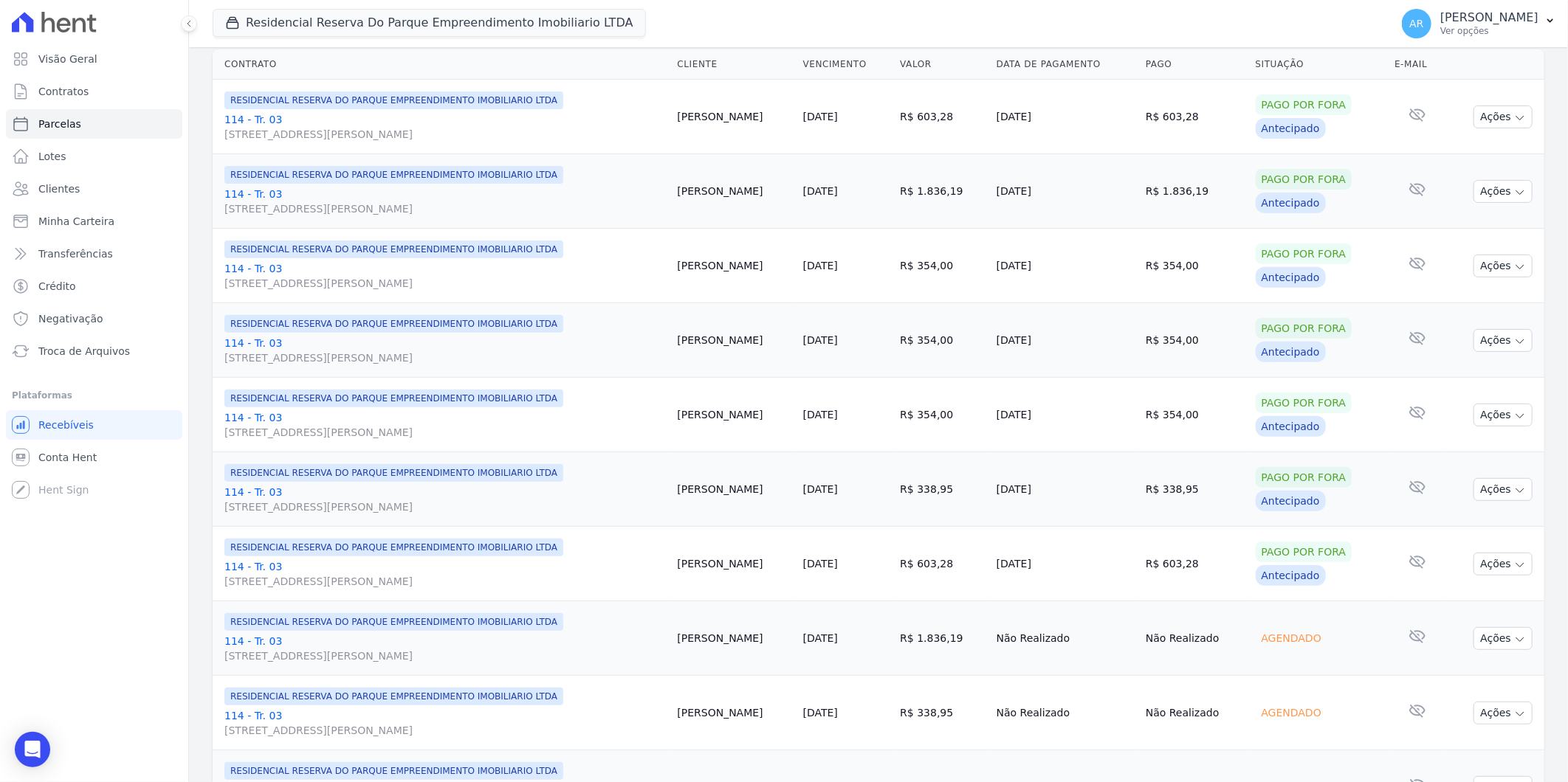
scroll to position [492, 0]
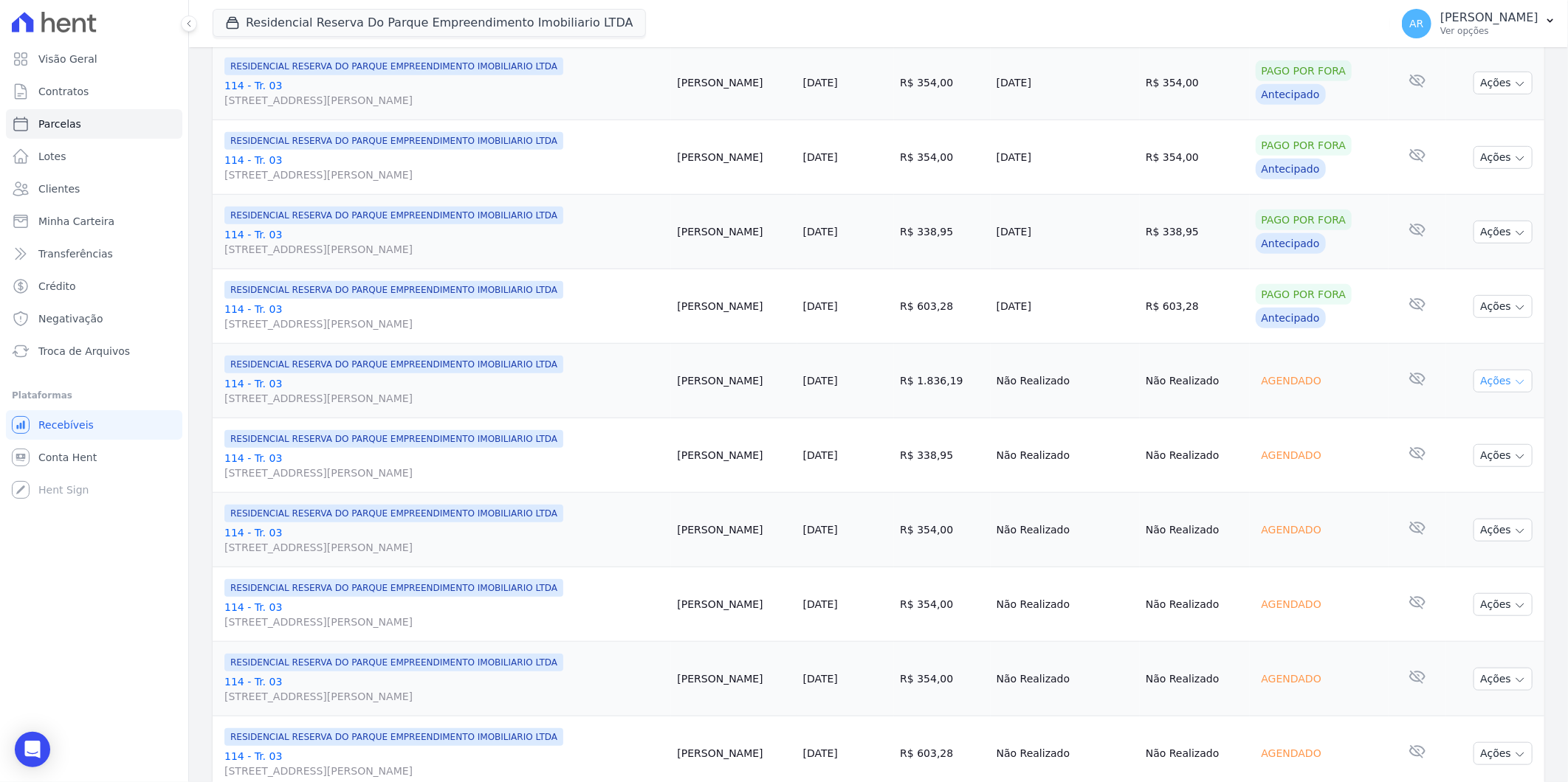
click at [1479, 389] on button "Ações" at bounding box center [1503, 381] width 59 height 23
click at [1485, 491] on link "Liquidação Manual" at bounding box center [1497, 497] width 142 height 27
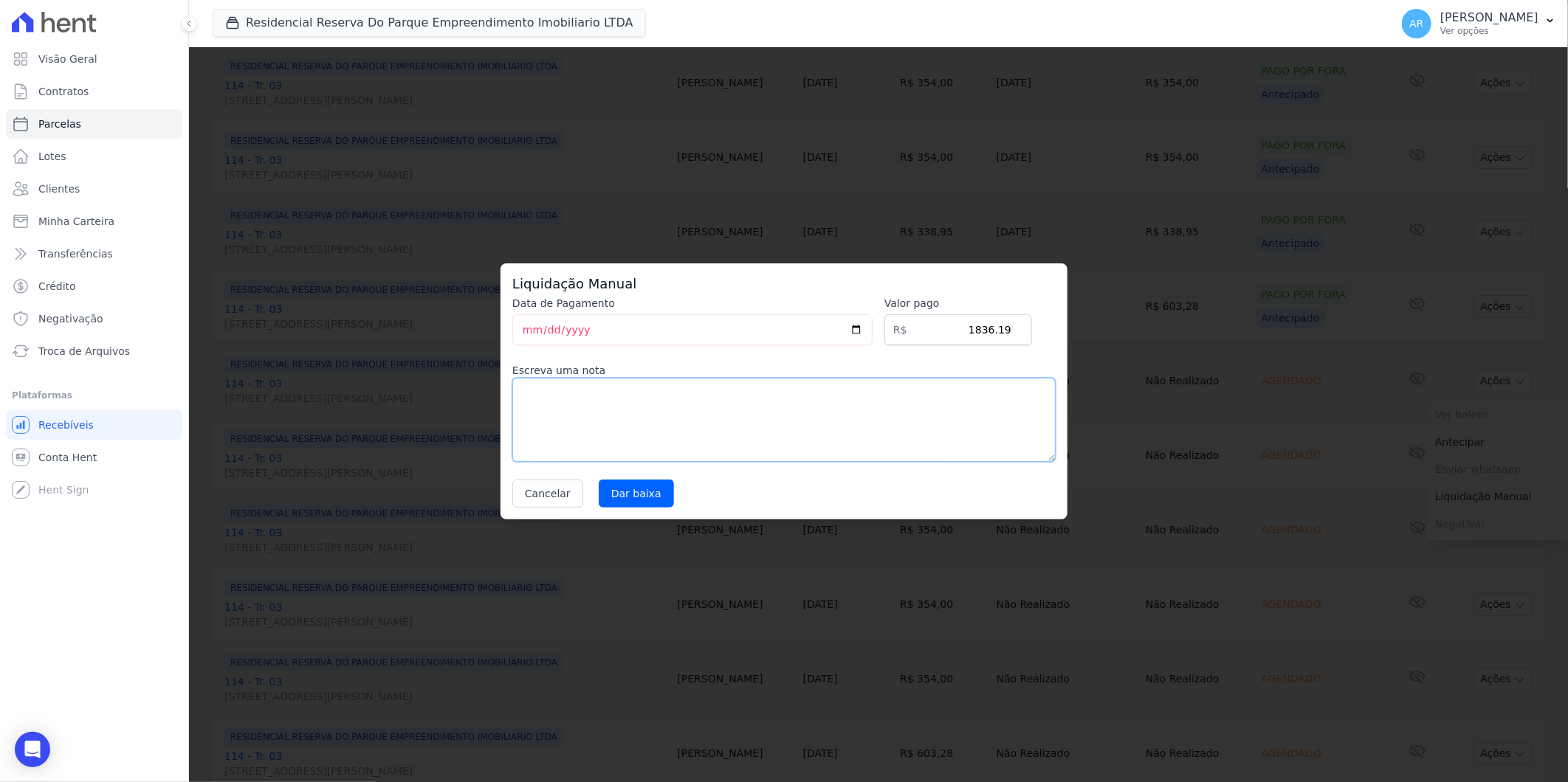
click at [739, 445] on textarea at bounding box center [784, 420] width 544 height 84
paste textarea "DISTRATO"
type textarea "DISTRATO"
click at [638, 497] on input "Dar baixa" at bounding box center [636, 494] width 75 height 28
select select
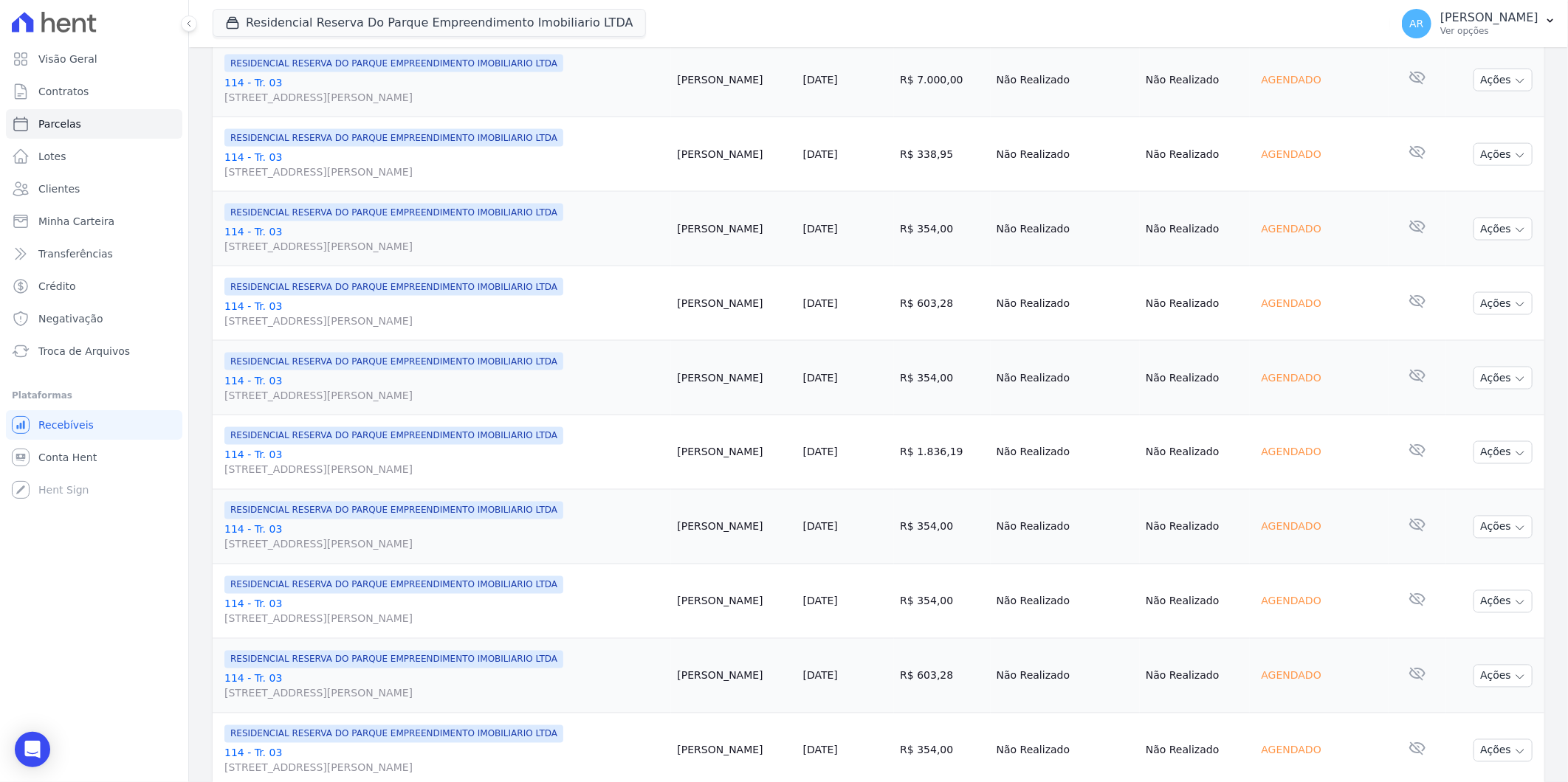
scroll to position [1461, 0]
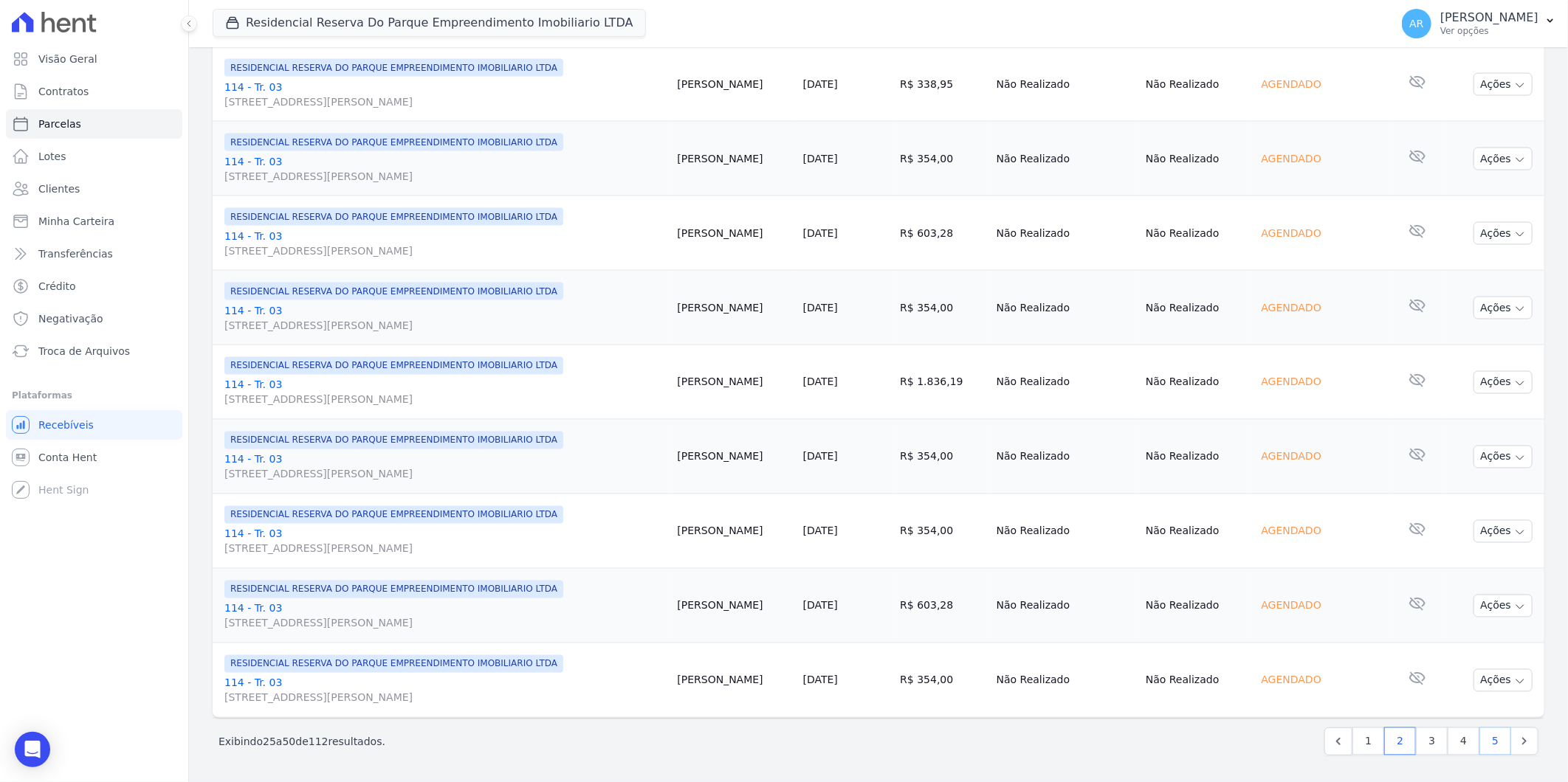
click at [1486, 739] on link "5" at bounding box center [1494, 741] width 32 height 28
select select
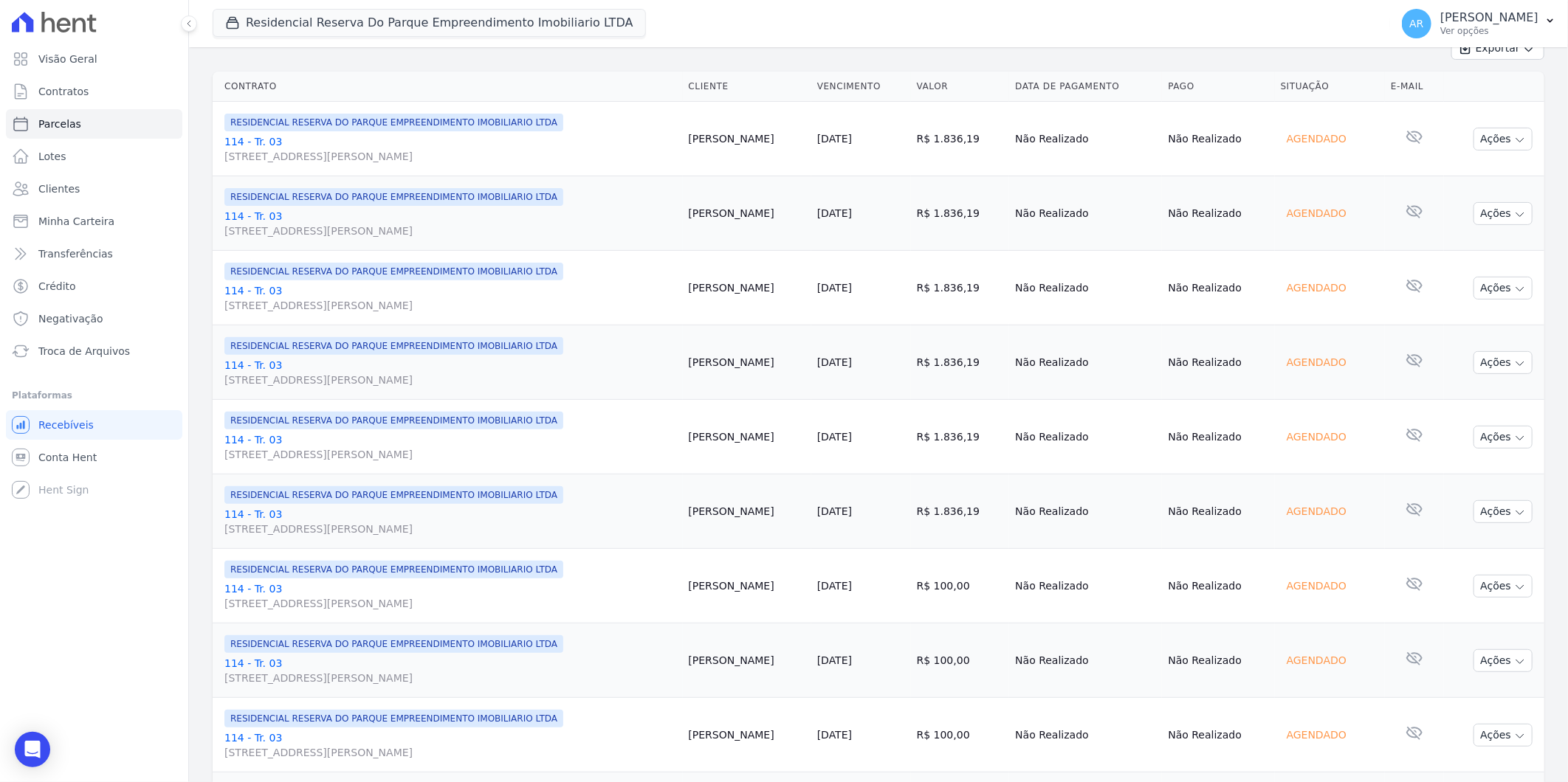
scroll to position [491, 0]
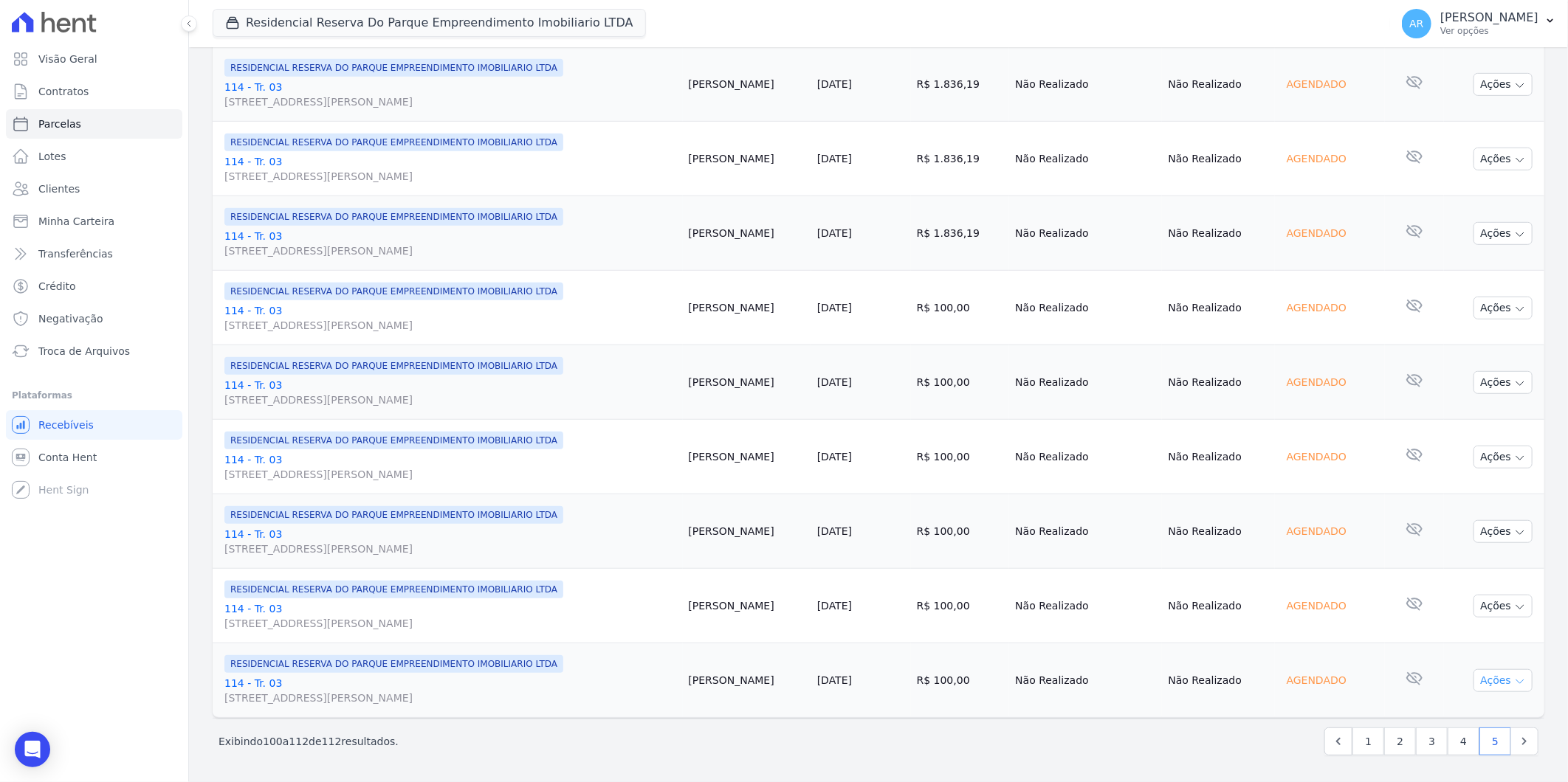
click at [1500, 675] on button "Ações" at bounding box center [1503, 680] width 59 height 23
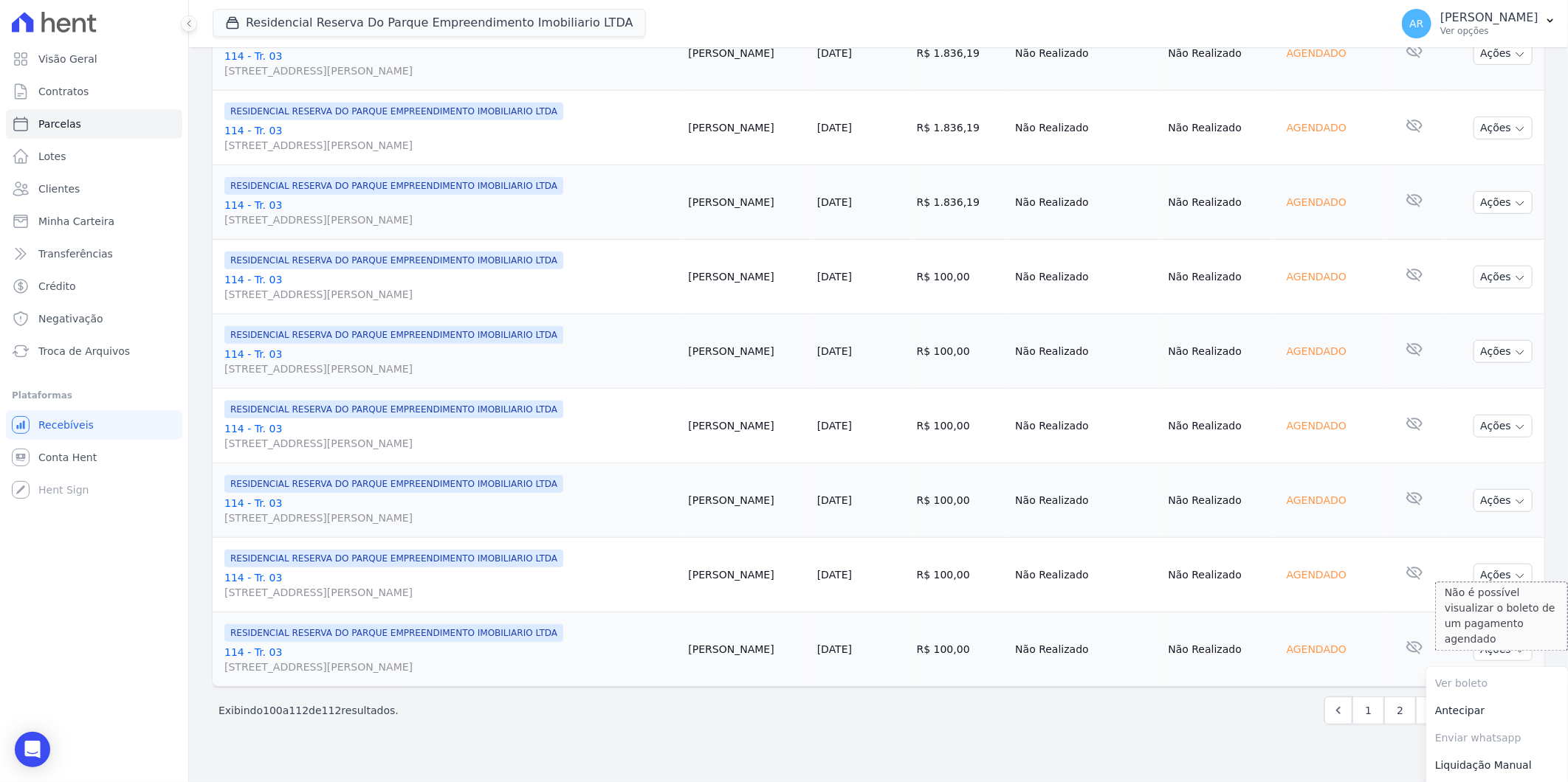
scroll to position [548, 0]
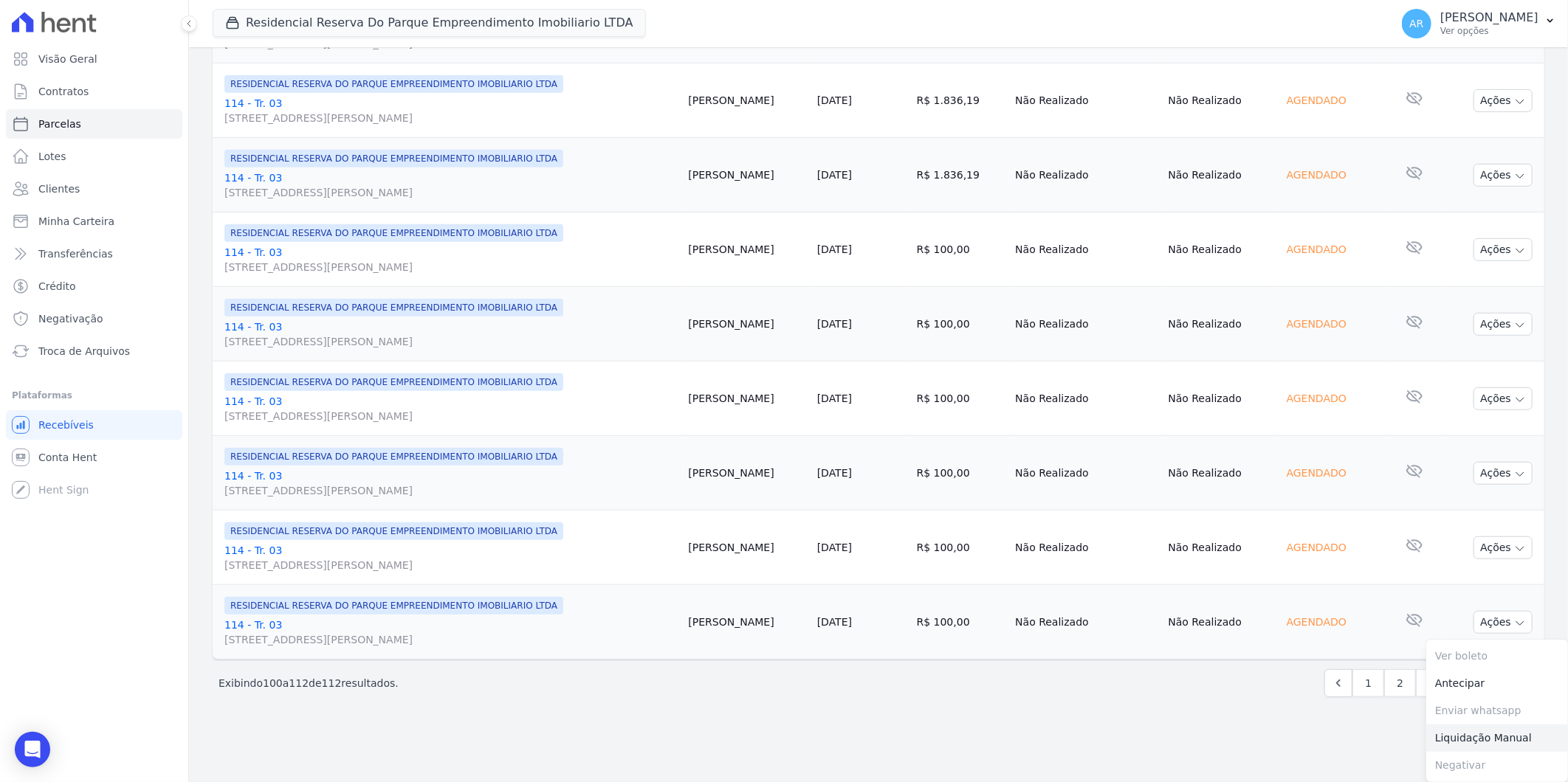
click at [1465, 735] on link "Liquidação Manual" at bounding box center [1497, 738] width 142 height 27
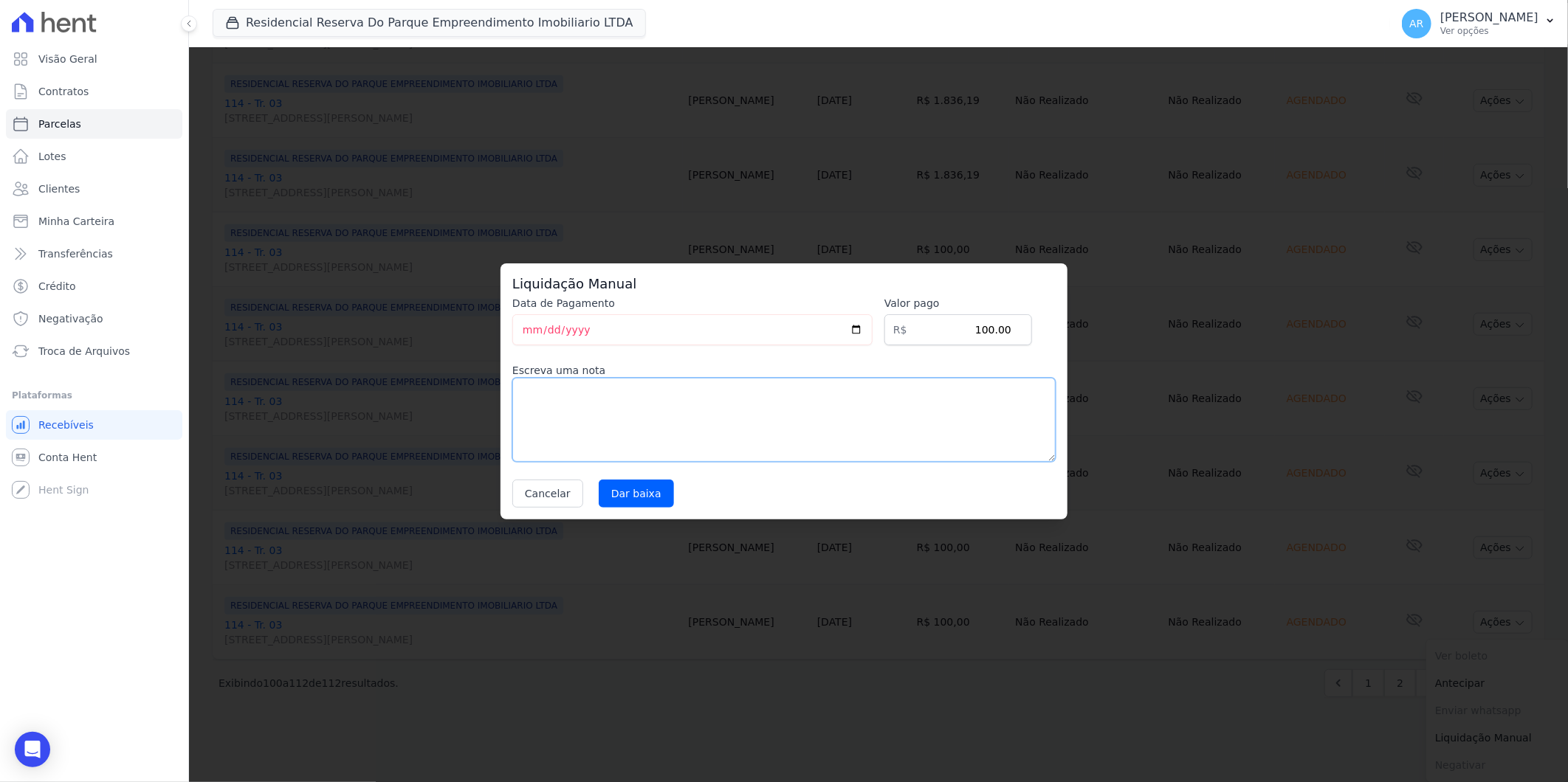
click at [809, 424] on textarea at bounding box center [784, 420] width 544 height 84
paste textarea "DISTRATO"
type textarea "DISTRATO"
click at [603, 484] on input "Dar baixa" at bounding box center [636, 494] width 75 height 28
select select
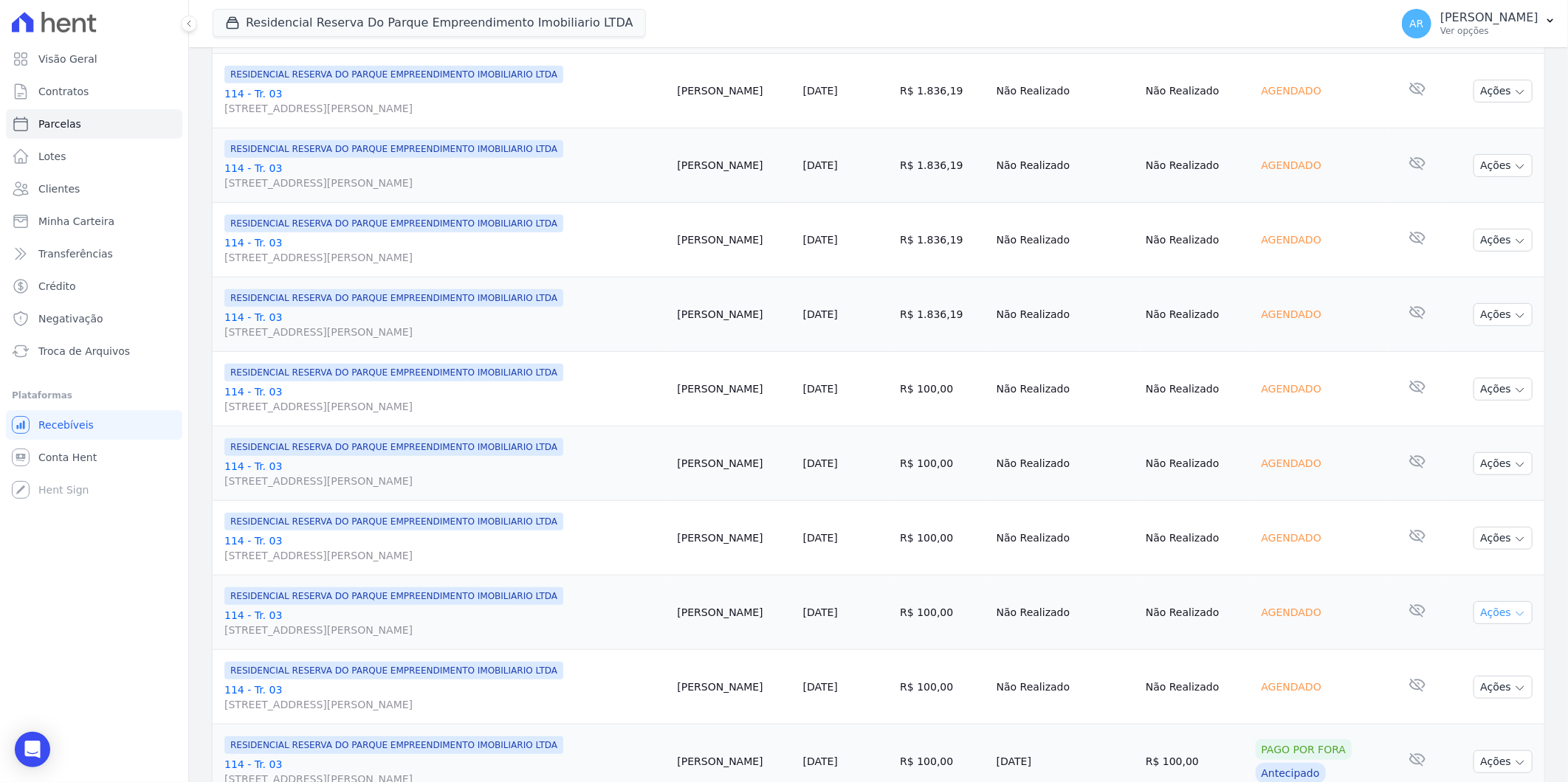
scroll to position [409, 0]
click at [1494, 694] on button "Ações" at bounding box center [1503, 686] width 59 height 23
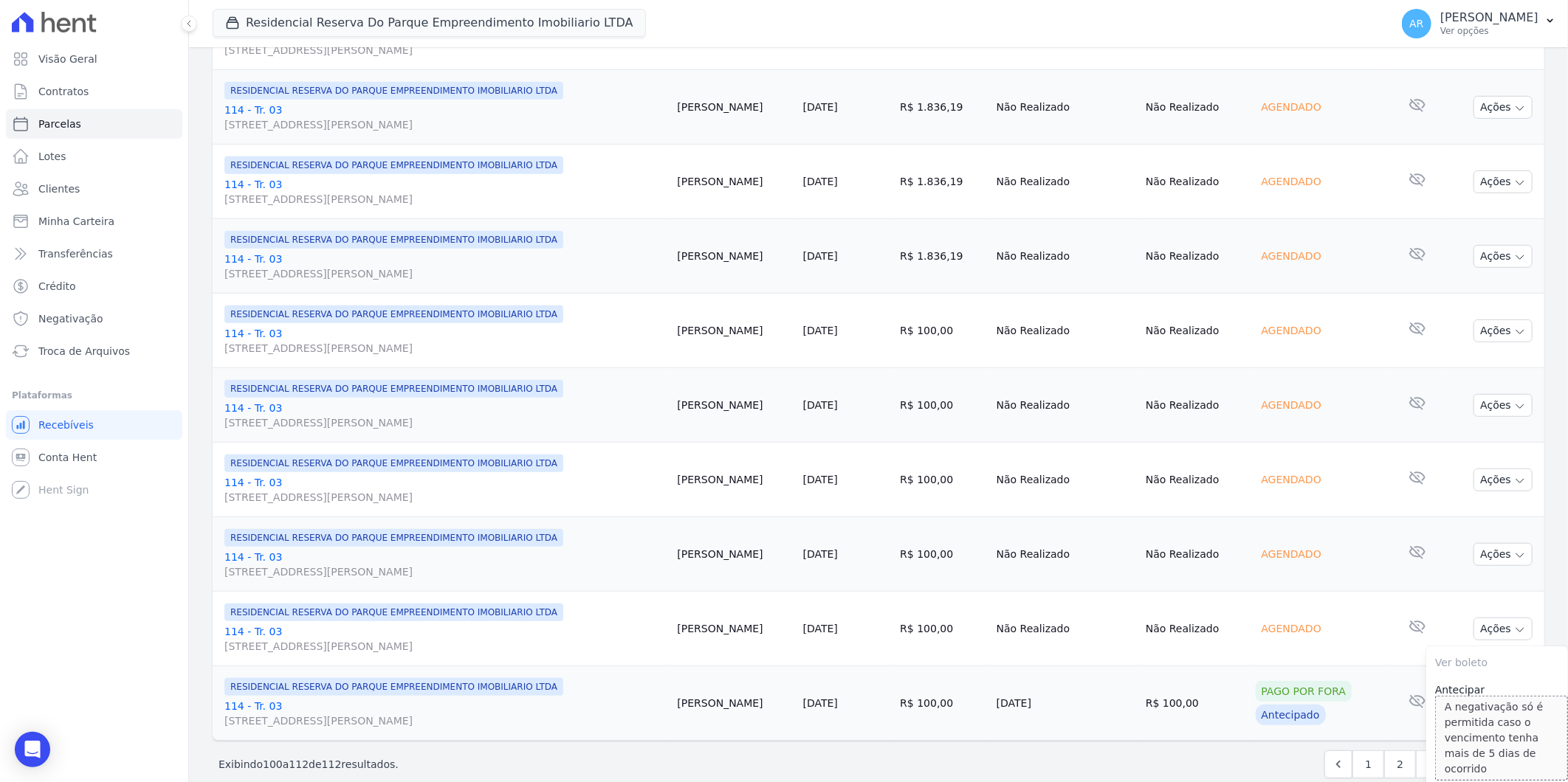
scroll to position [491, 0]
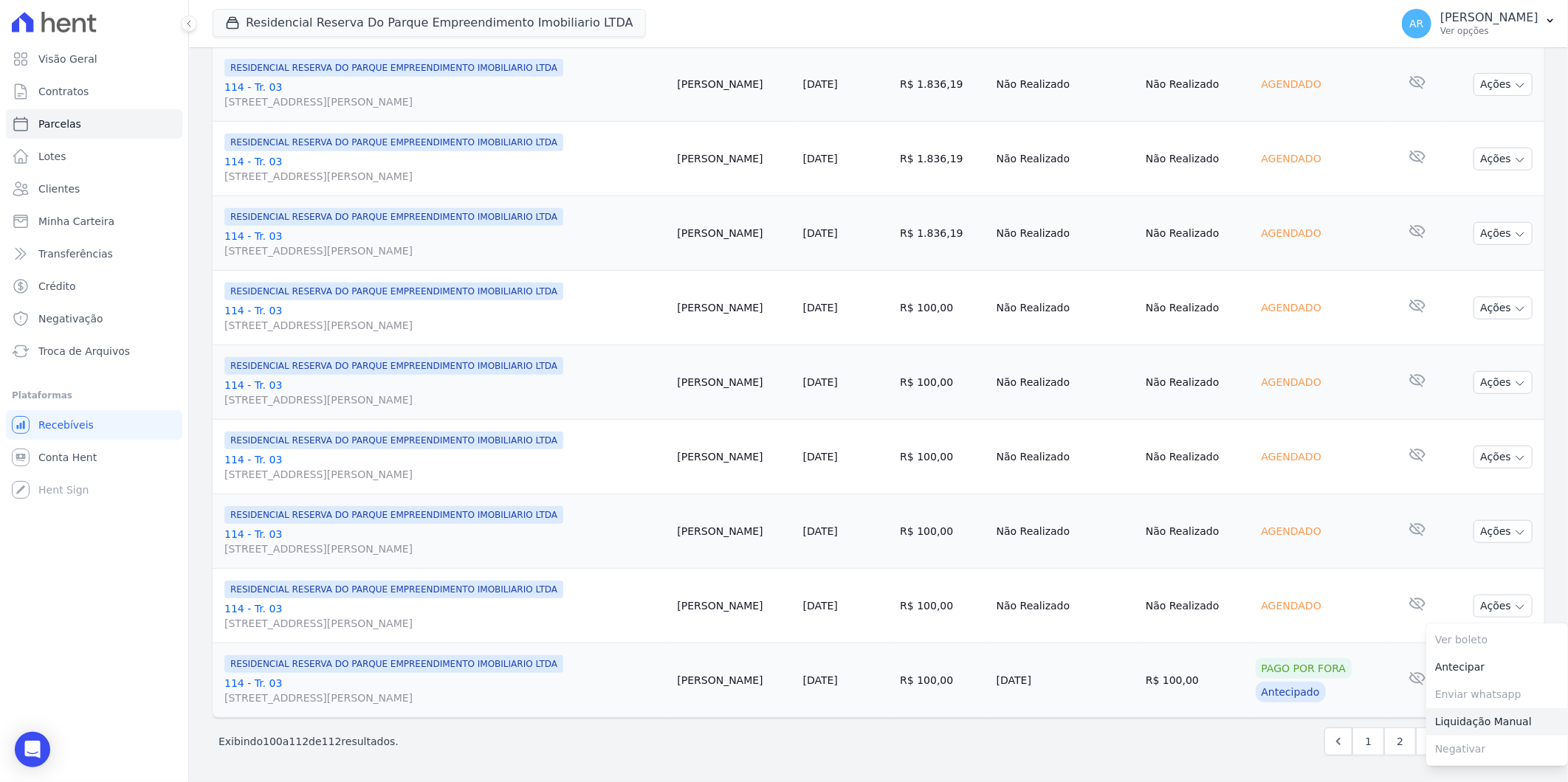
click at [1467, 714] on link "Liquidação Manual" at bounding box center [1497, 722] width 142 height 27
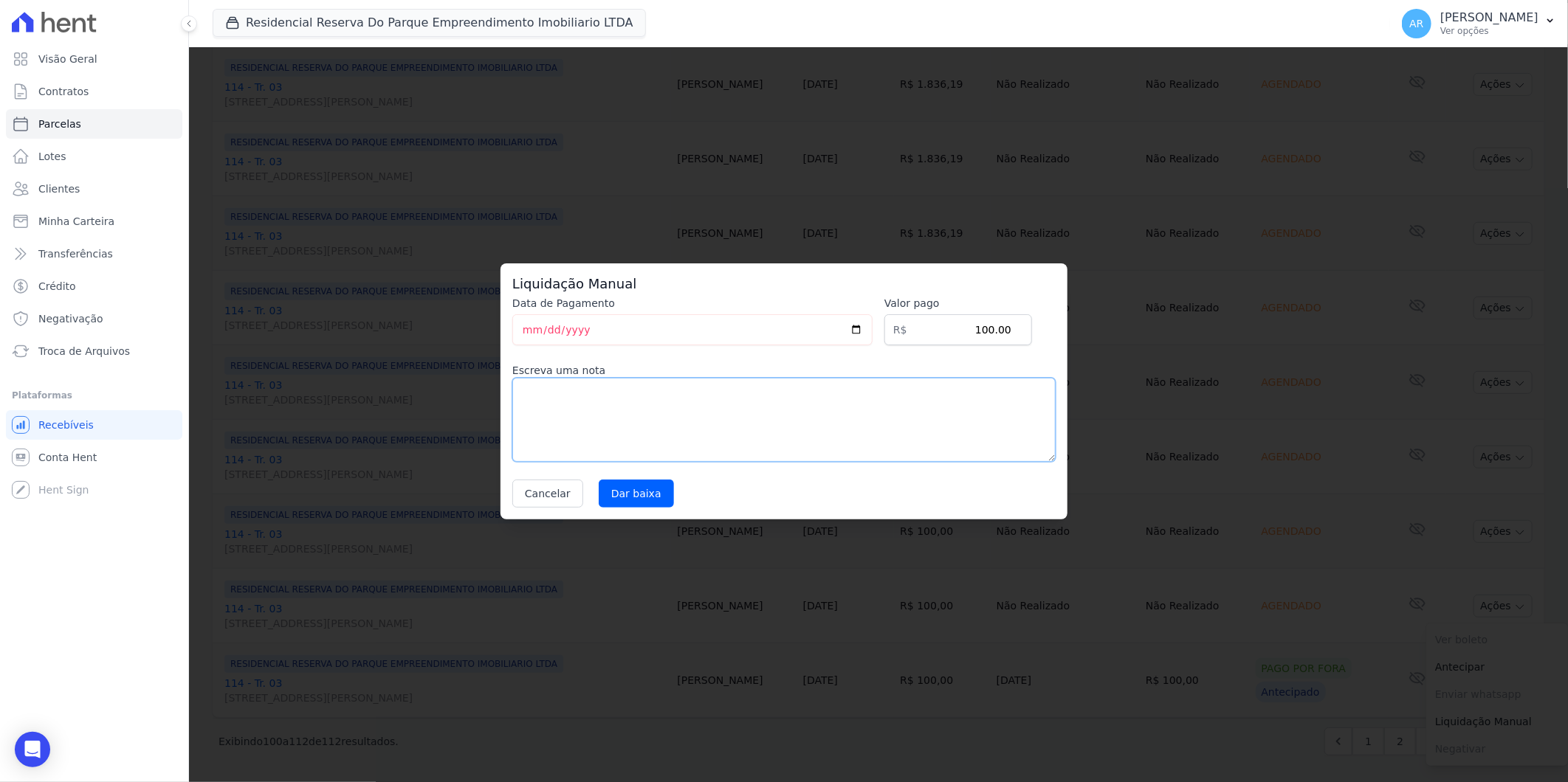
click at [661, 402] on textarea at bounding box center [784, 420] width 544 height 84
paste textarea "DISTRATO"
type textarea "DISTRATO"
click at [633, 487] on input "Dar baixa" at bounding box center [636, 494] width 75 height 28
select select
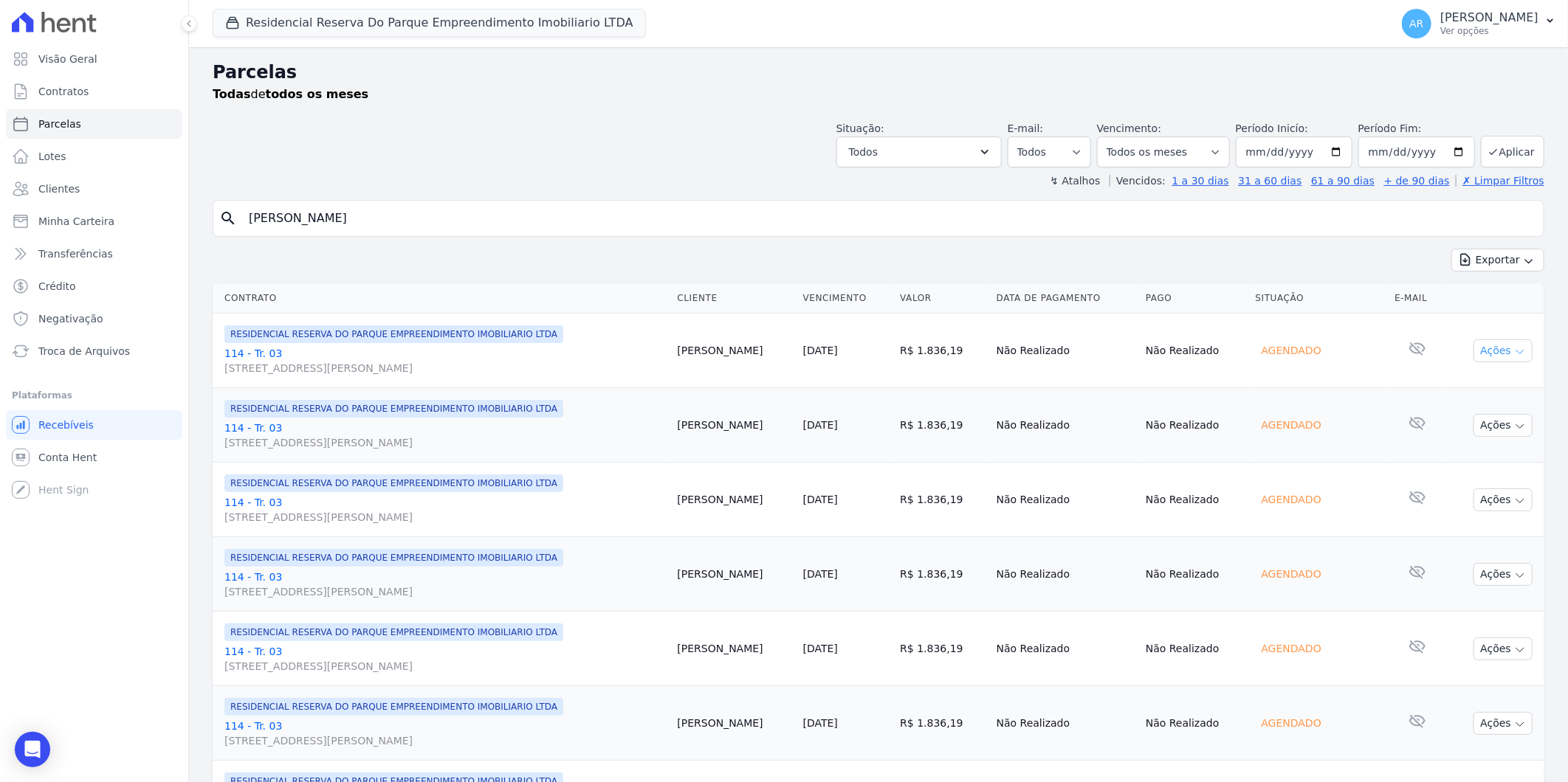
click at [1514, 357] on icon "button" at bounding box center [1519, 352] width 12 height 12
click at [1499, 463] on link "Liquidação Manual" at bounding box center [1497, 466] width 142 height 27
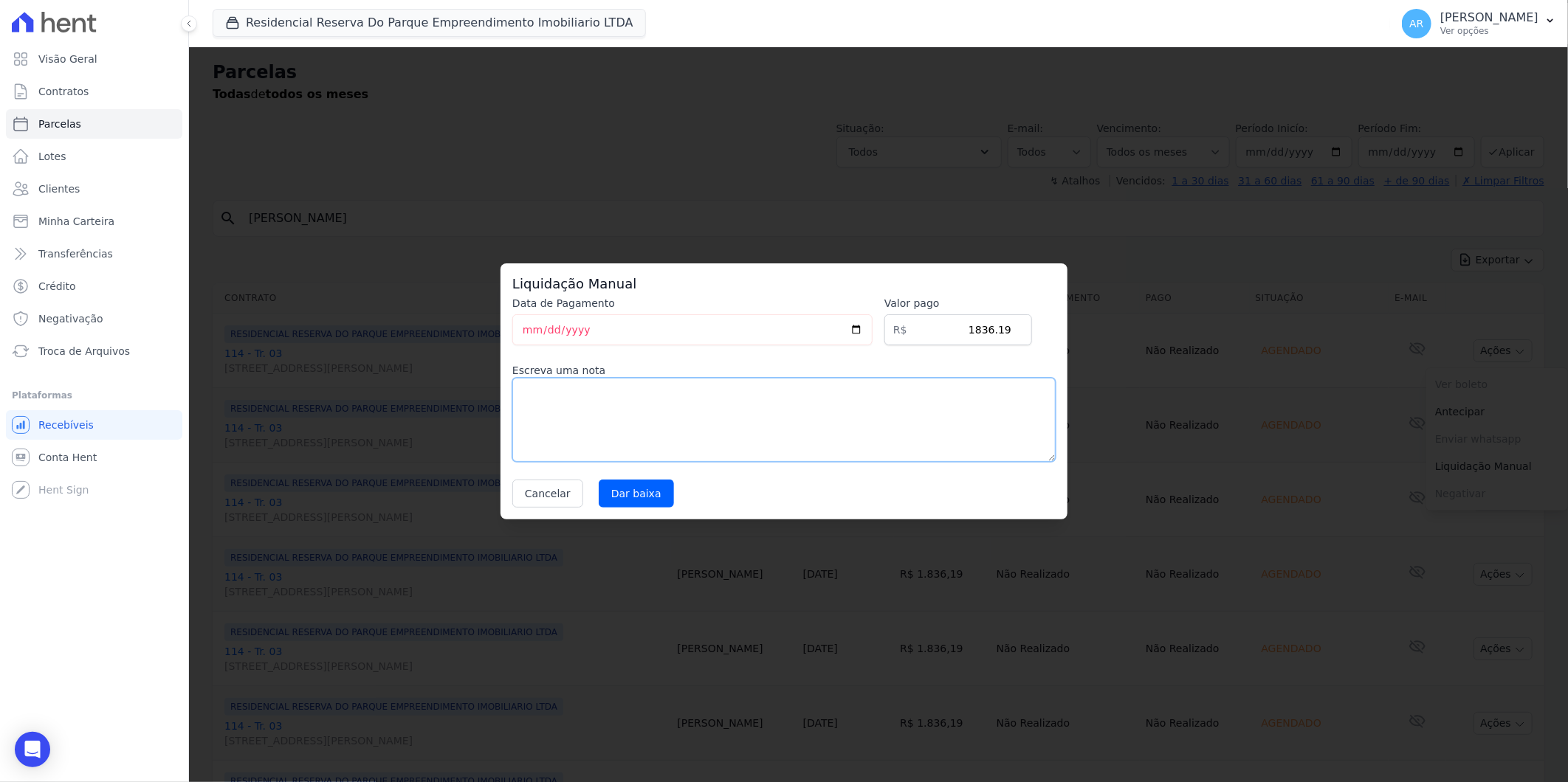
click at [953, 425] on textarea at bounding box center [784, 420] width 544 height 84
paste textarea "DISTRATO"
type textarea "DISTRATO"
click at [600, 484] on input "Dar baixa" at bounding box center [636, 494] width 75 height 28
select select
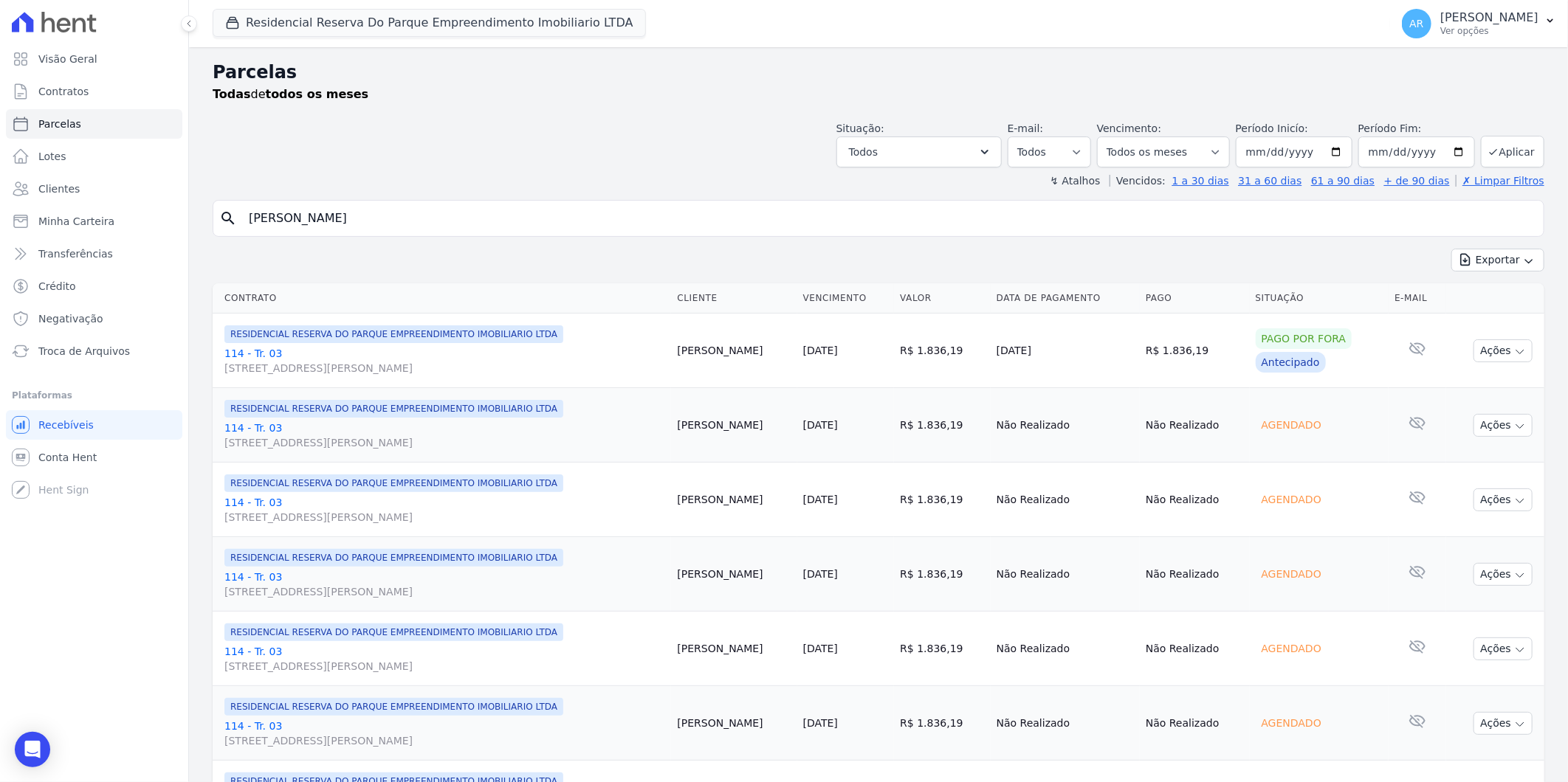
drag, startPoint x: 1488, startPoint y: 416, endPoint x: 1478, endPoint y: 465, distance: 50.0
click at [1489, 417] on button "Ações" at bounding box center [1503, 425] width 59 height 23
drag, startPoint x: 1478, startPoint y: 533, endPoint x: 1437, endPoint y: 529, distance: 41.2
click at [1478, 534] on link "Liquidação Manual" at bounding box center [1497, 542] width 142 height 27
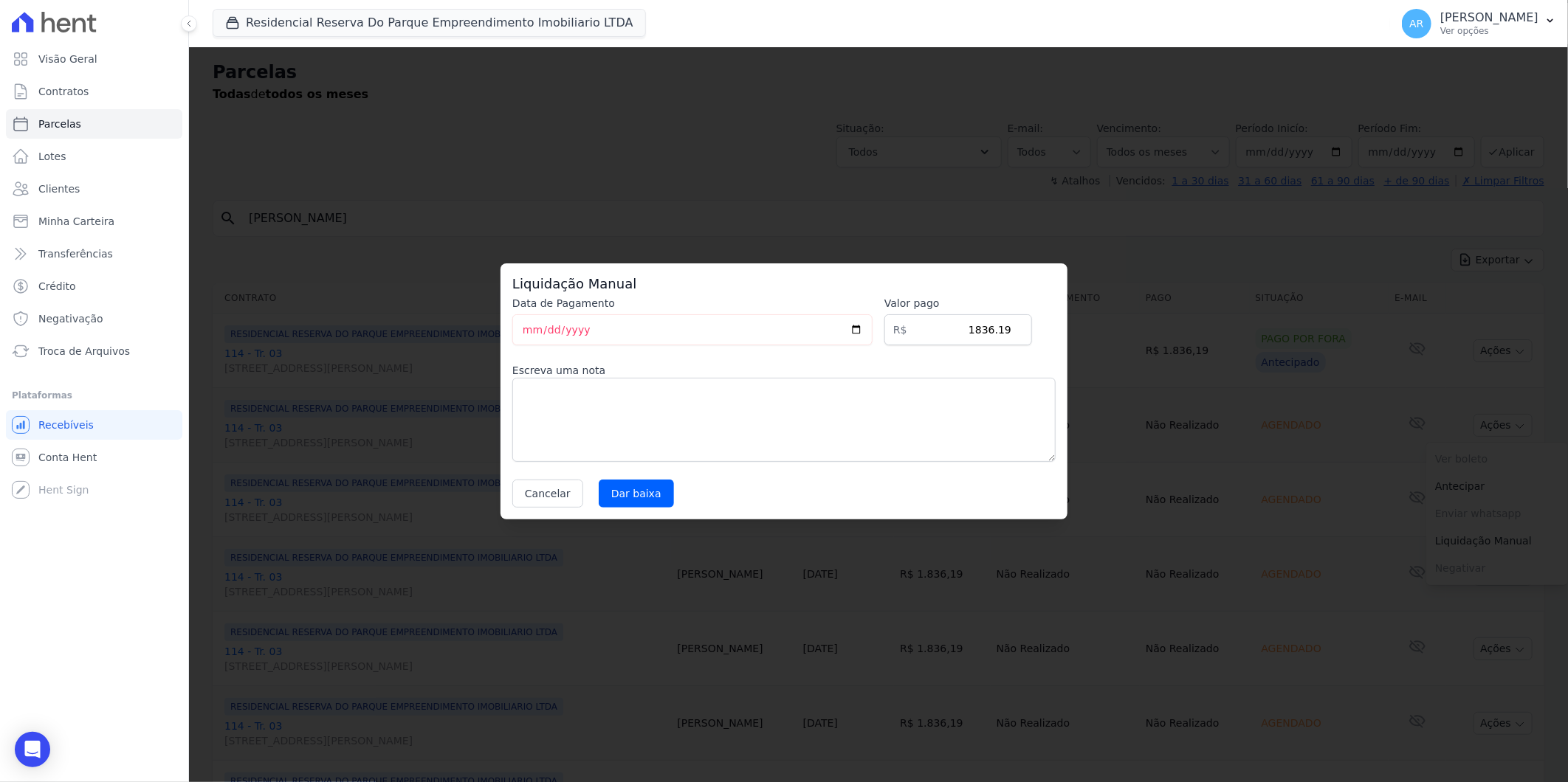
drag, startPoint x: 916, startPoint y: 473, endPoint x: 897, endPoint y: 439, distance: 38.9
click at [913, 460] on div "Data de Pagamento 2025-09-09 Valor pago R$ 1836.19 Escreva uma nota Cancelar Da…" at bounding box center [784, 401] width 544 height 211
click at [896, 437] on textarea at bounding box center [784, 420] width 544 height 84
paste textarea "DISTRATO"
type textarea "DISTRATO"
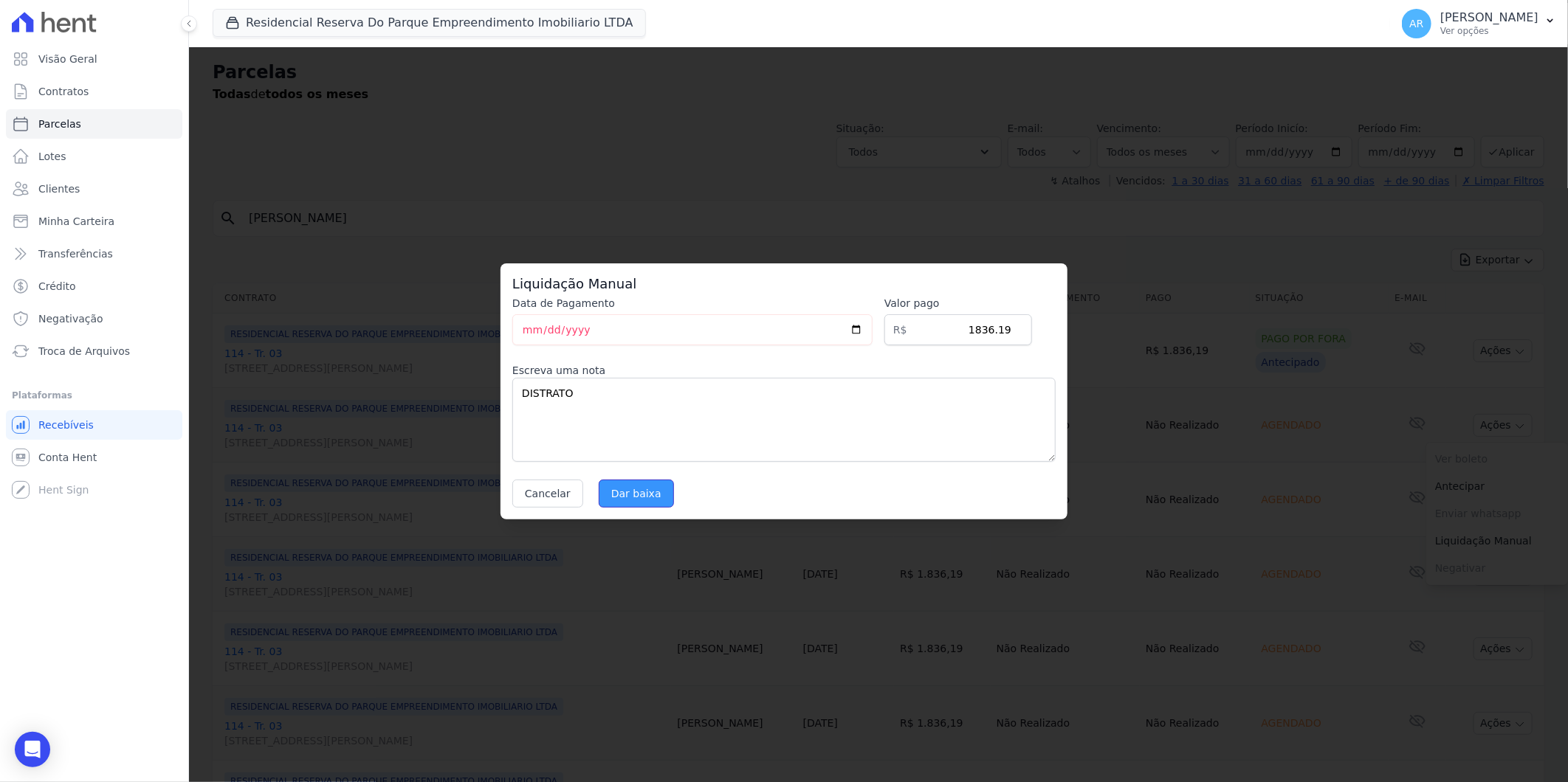
click at [631, 489] on input "Dar baixa" at bounding box center [636, 494] width 75 height 28
select select
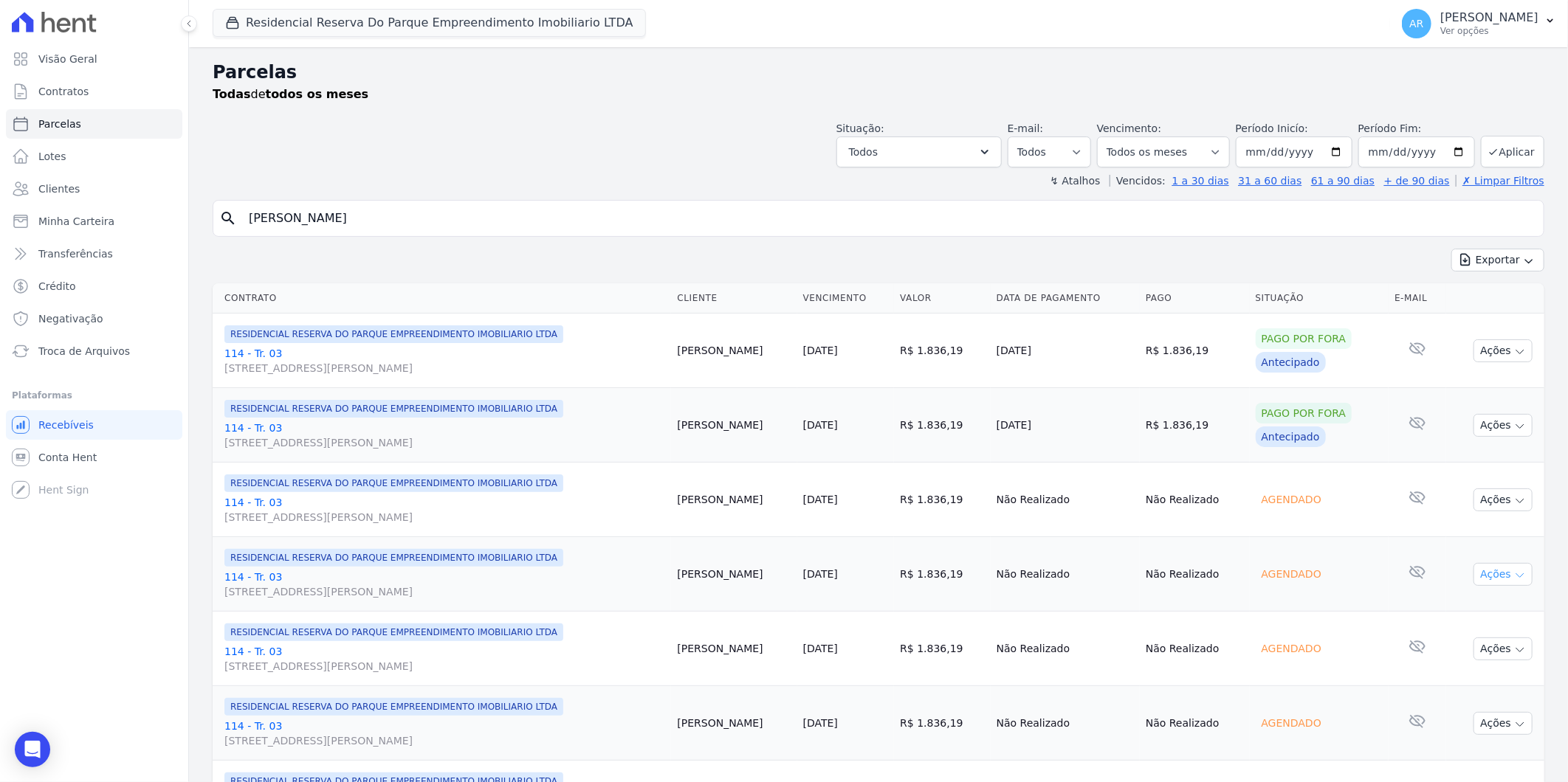
click at [1501, 568] on button "Ações" at bounding box center [1503, 574] width 59 height 23
click at [1482, 682] on link "Liquidação Manual" at bounding box center [1497, 690] width 142 height 27
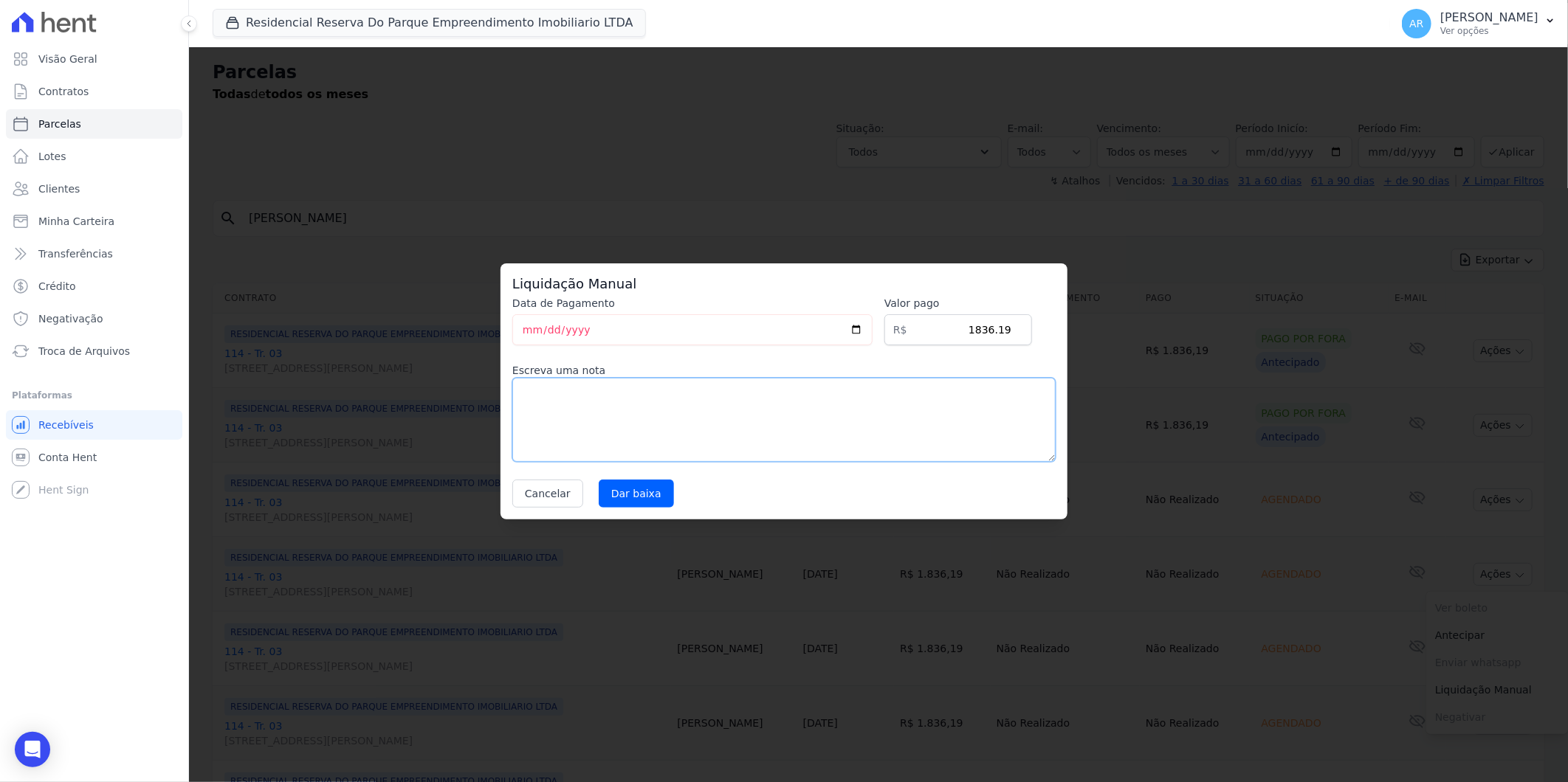
drag, startPoint x: 710, startPoint y: 432, endPoint x: 593, endPoint y: 459, distance: 120.1
click at [699, 431] on textarea at bounding box center [784, 420] width 544 height 84
paste textarea "DISTRATO"
type textarea "DISTRATO"
click at [632, 493] on input "Dar baixa" at bounding box center [636, 494] width 75 height 28
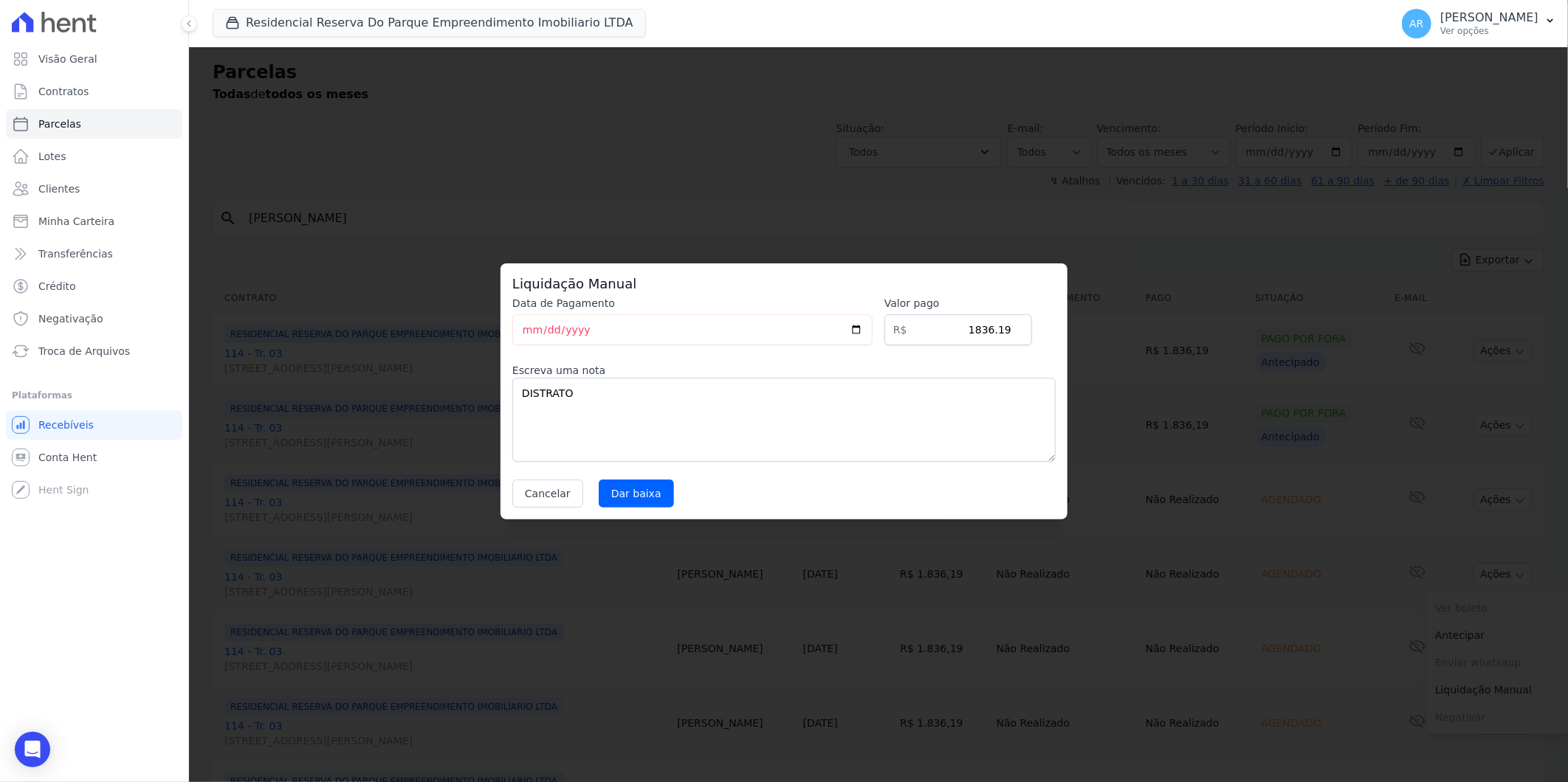
select select
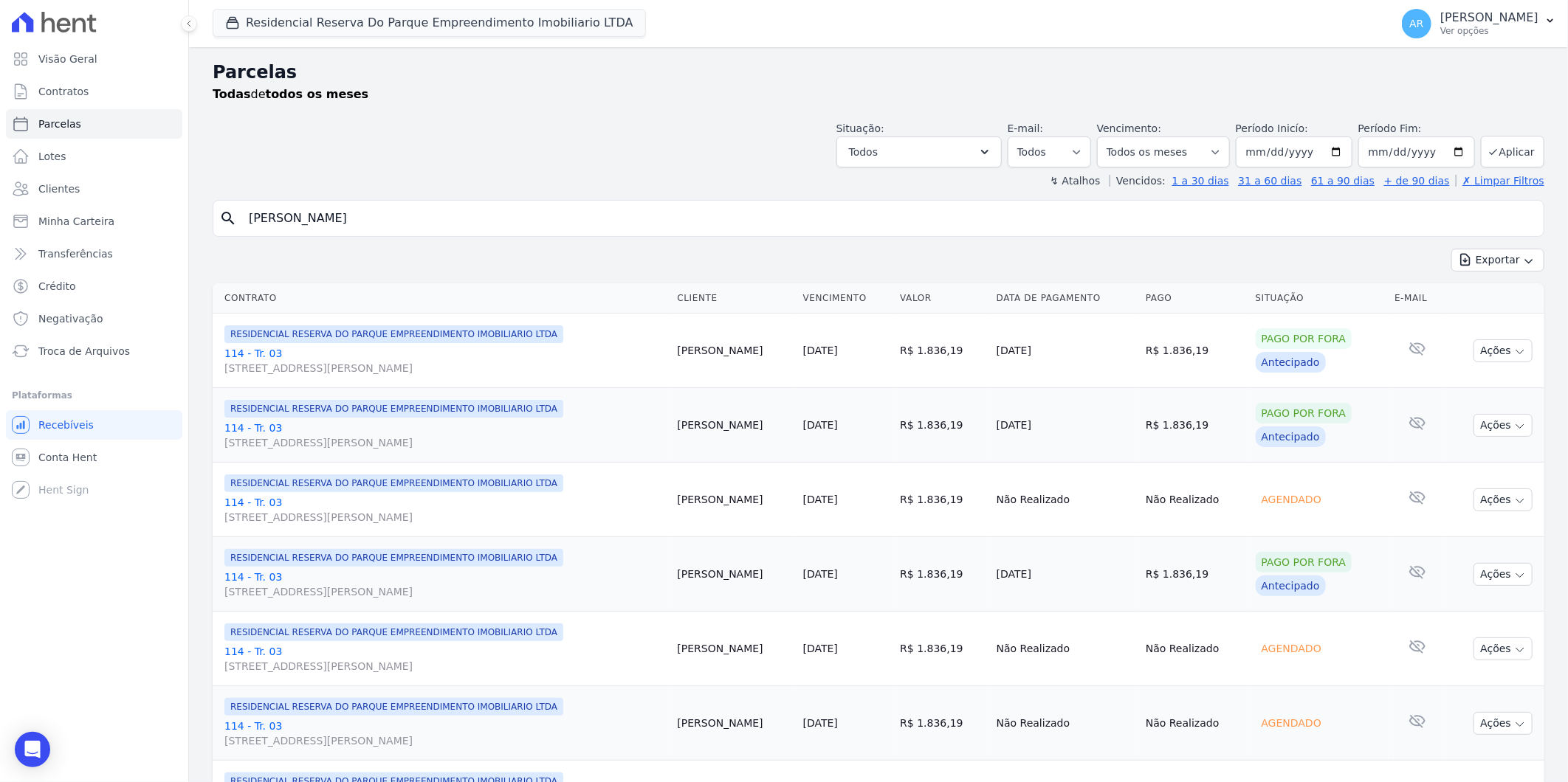
click at [1501, 501] on button "Ações" at bounding box center [1503, 500] width 59 height 23
drag, startPoint x: 1473, startPoint y: 615, endPoint x: 1208, endPoint y: 588, distance: 266.4
click at [1472, 615] on link "Liquidação Manual" at bounding box center [1497, 616] width 142 height 27
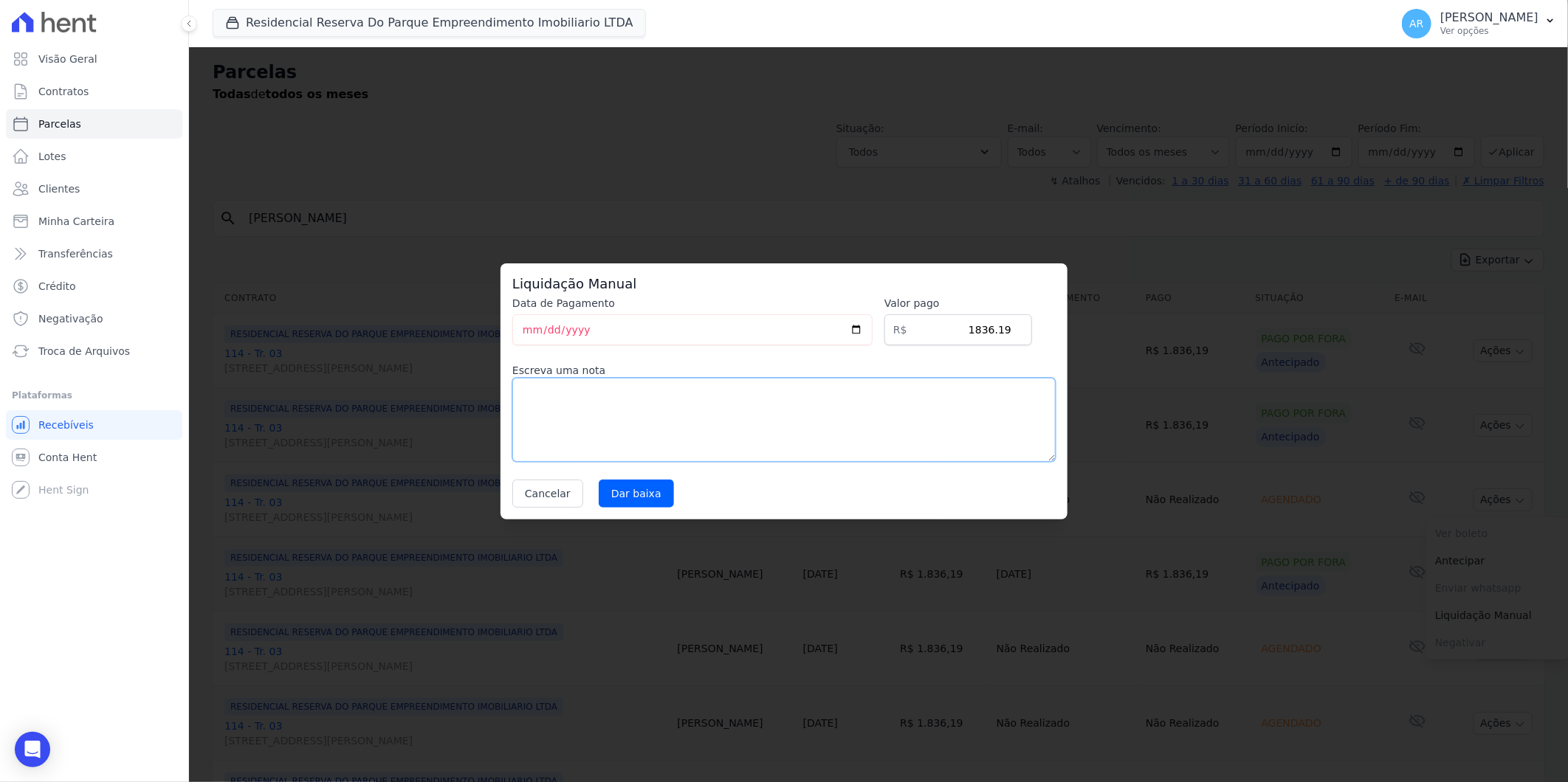
drag, startPoint x: 746, startPoint y: 416, endPoint x: 660, endPoint y: 462, distance: 97.5
click at [747, 416] on textarea at bounding box center [784, 420] width 544 height 84
paste textarea "DISTRATO"
type textarea "DISTRATO"
click at [638, 489] on input "Dar baixa" at bounding box center [636, 494] width 75 height 28
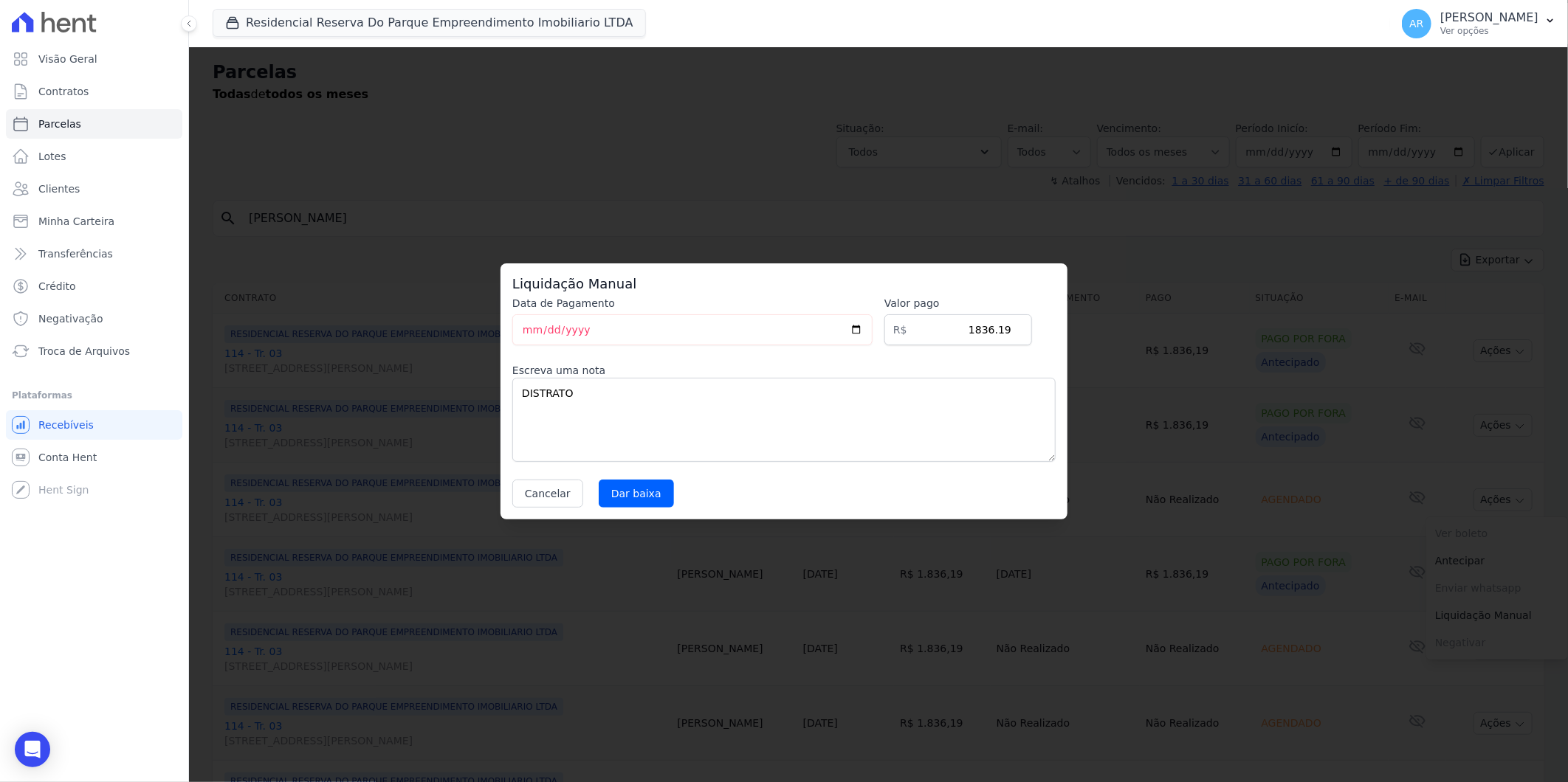
select select
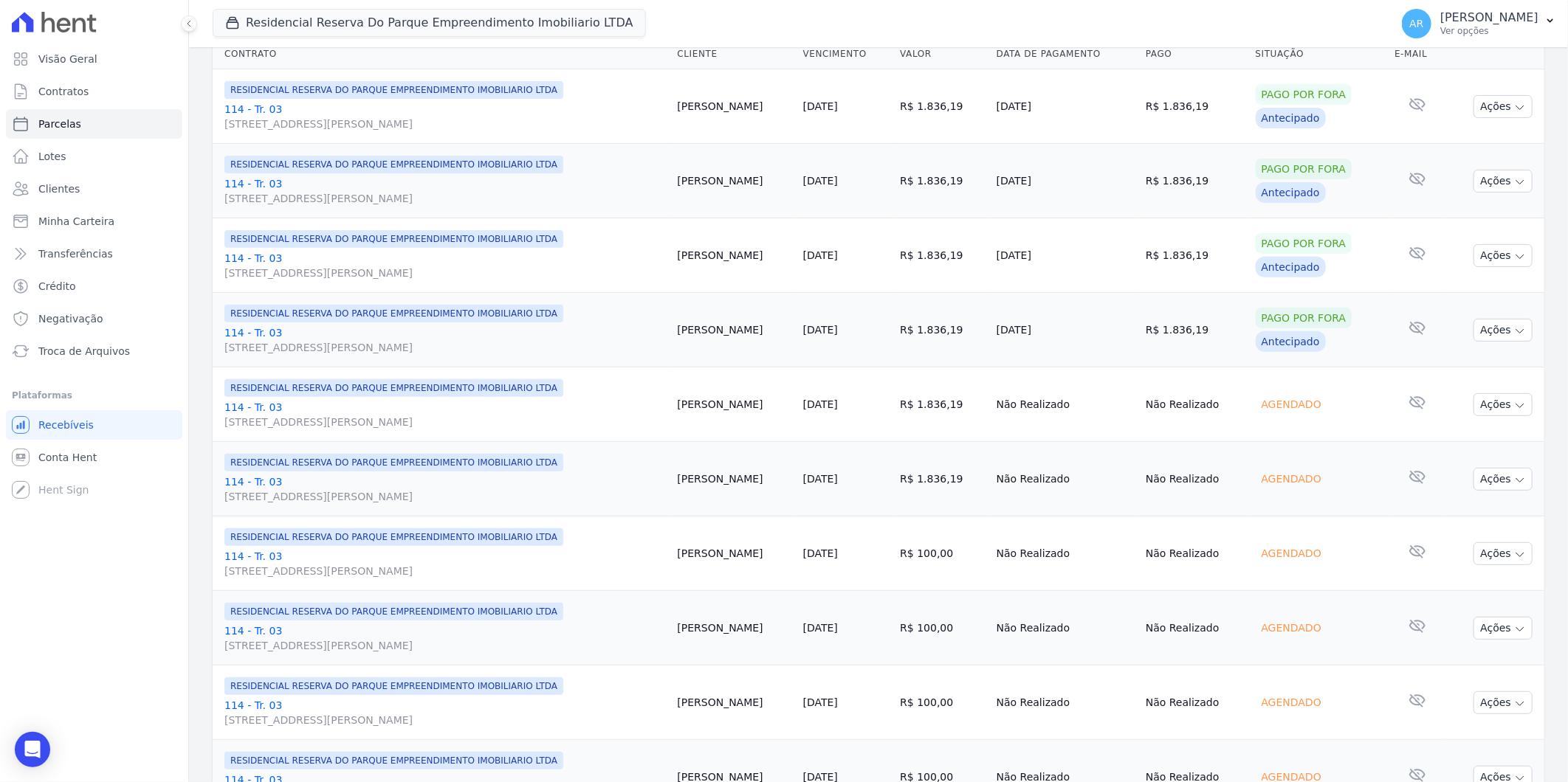
scroll to position [246, 0]
click at [1490, 405] on button "Ações" at bounding box center [1503, 403] width 59 height 23
click at [1464, 513] on link "Liquidação Manual" at bounding box center [1497, 519] width 142 height 27
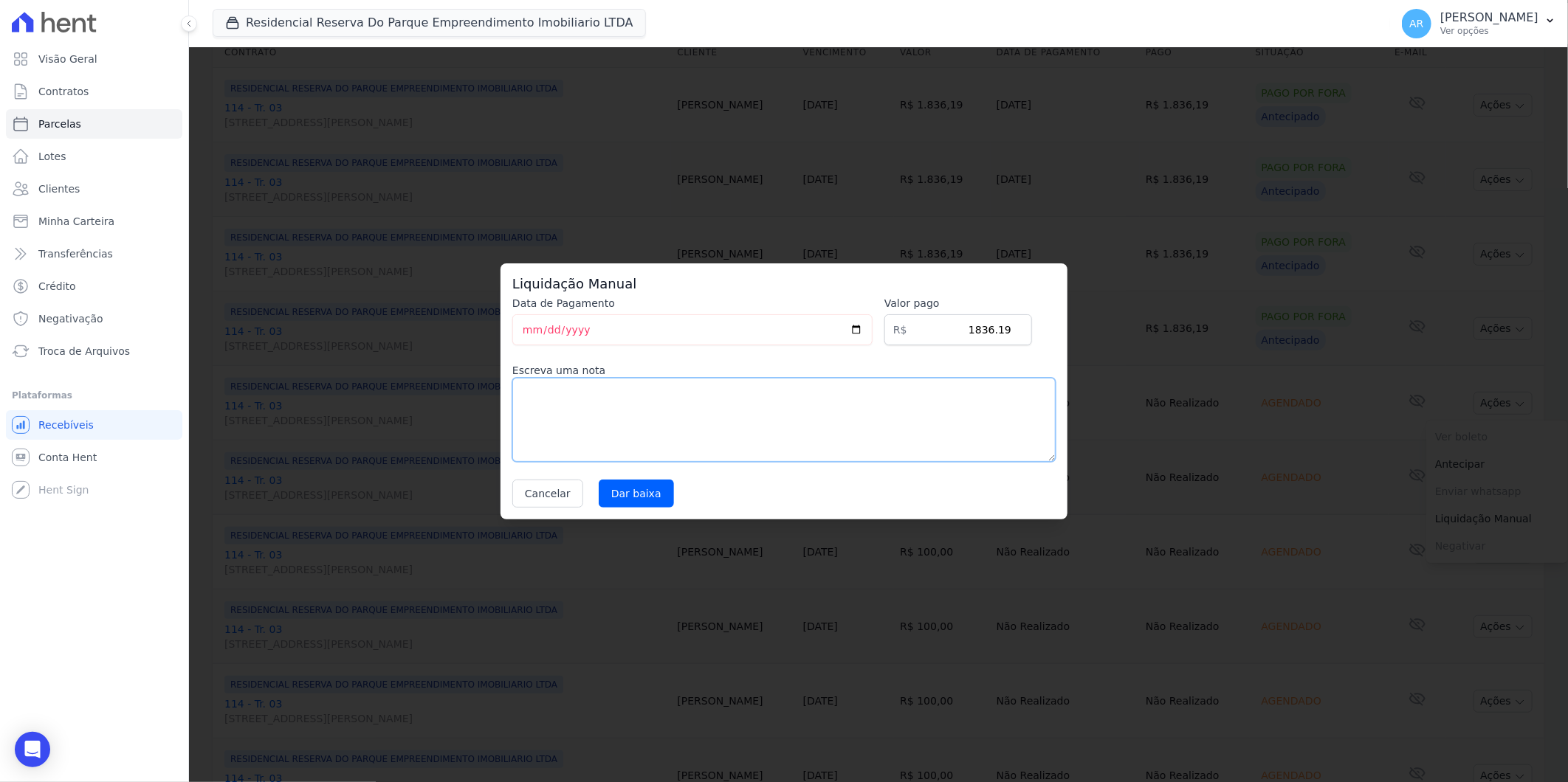
click at [778, 394] on textarea at bounding box center [784, 420] width 544 height 84
paste textarea "DISTRATO"
type textarea "DISTRATO"
click at [629, 500] on input "Dar baixa" at bounding box center [636, 494] width 75 height 28
select select
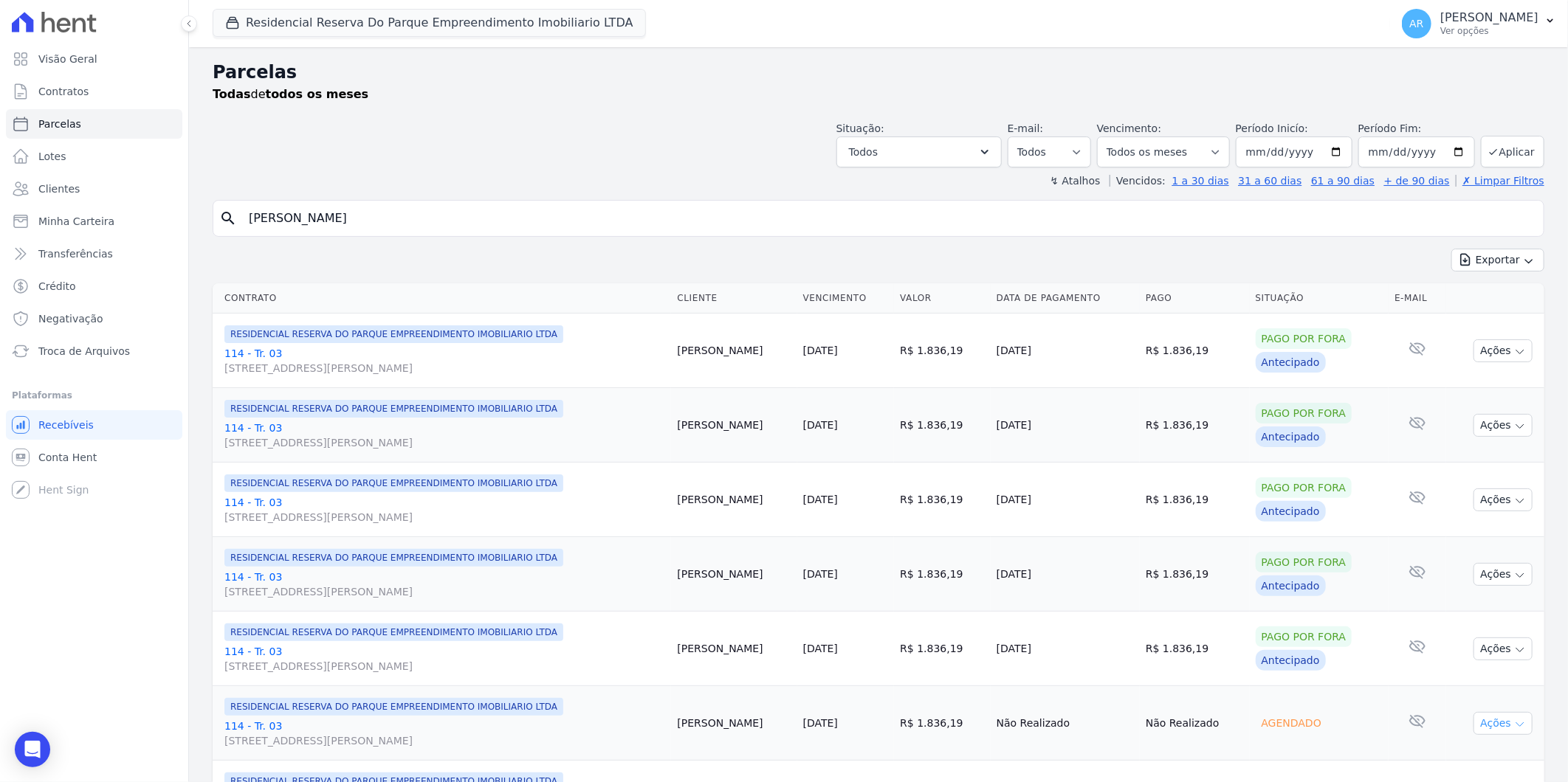
click at [1485, 718] on button "Ações" at bounding box center [1503, 723] width 59 height 23
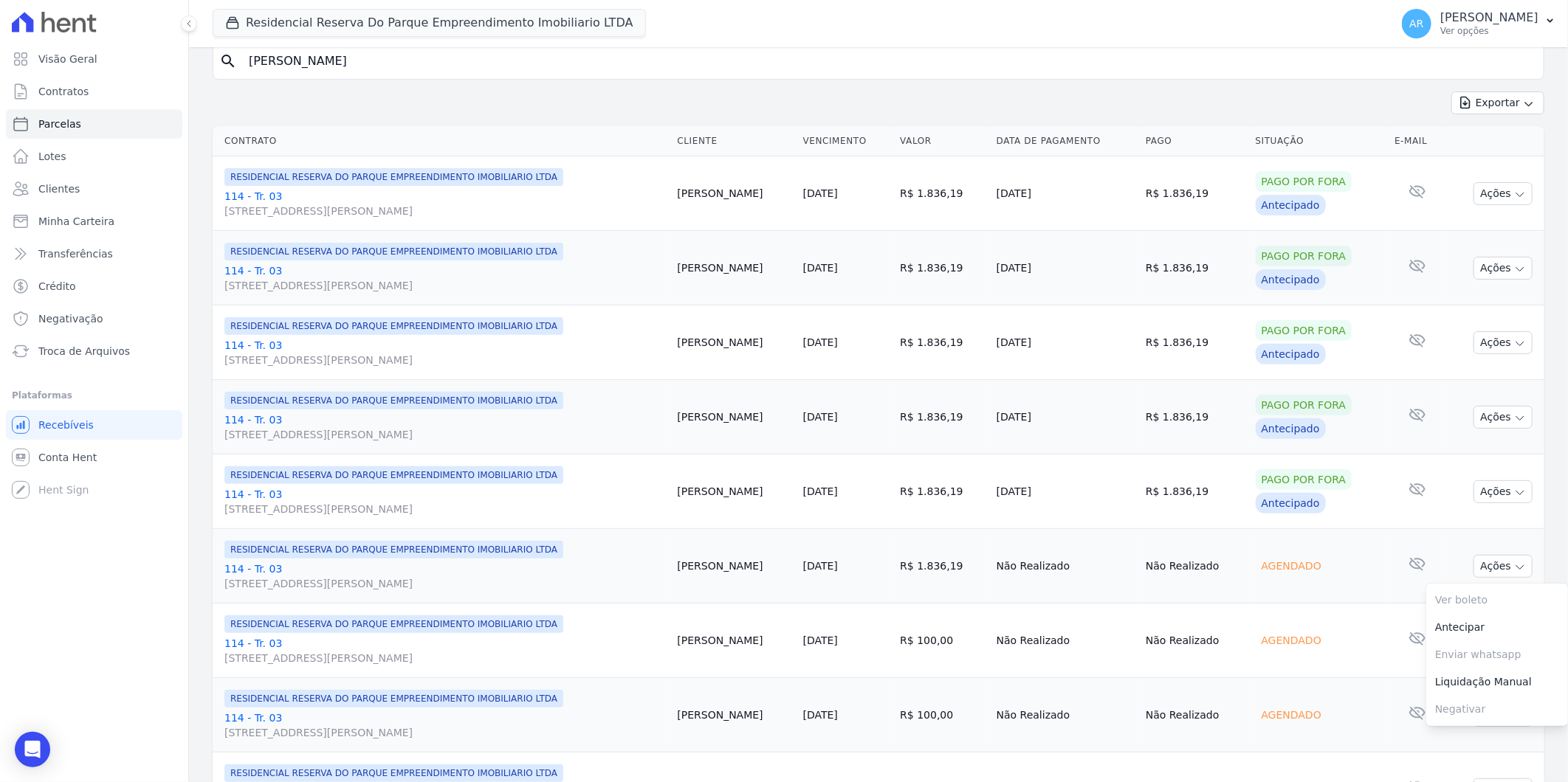
scroll to position [164, 0]
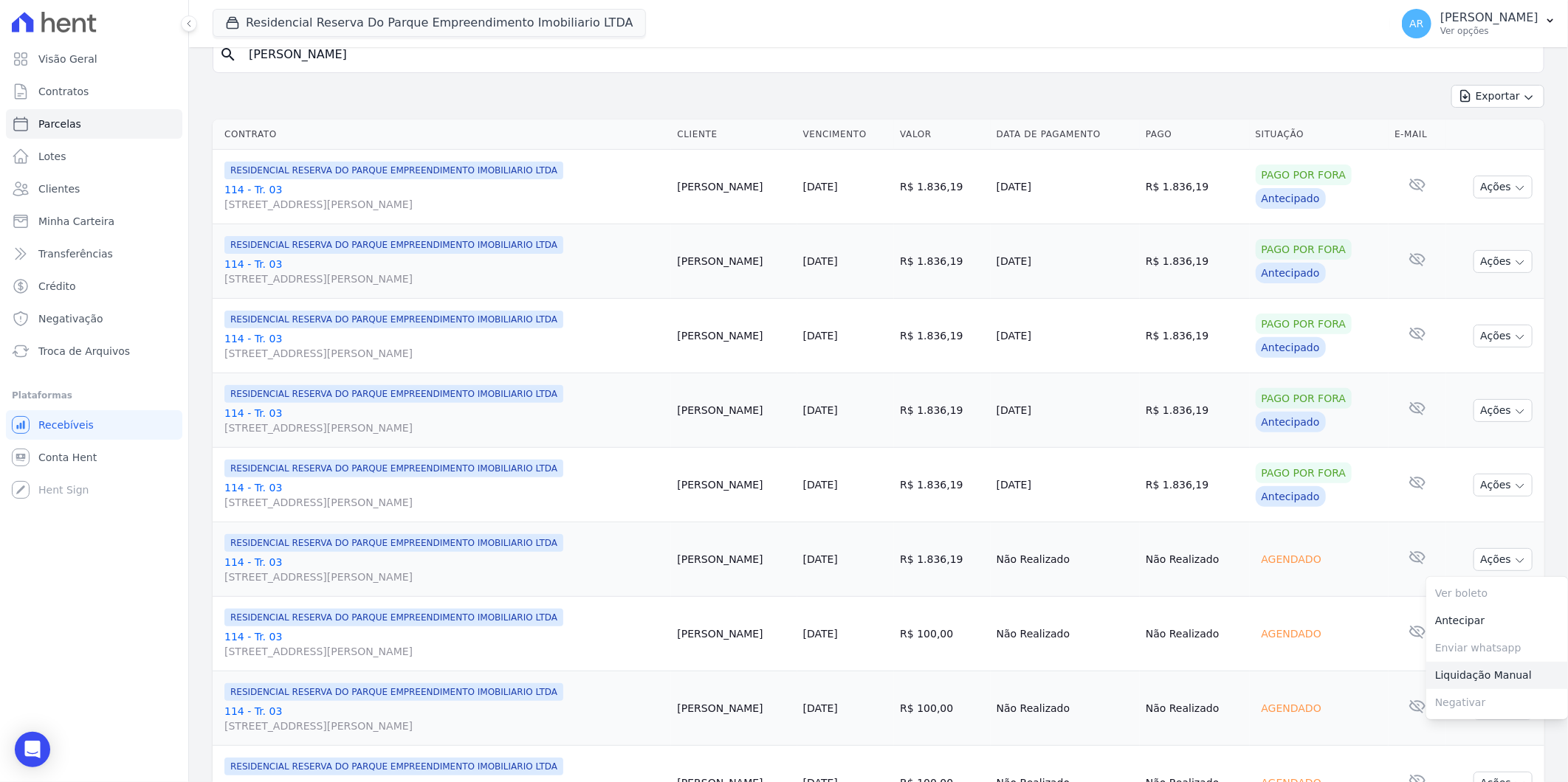
click at [1455, 679] on link "Liquidação Manual" at bounding box center [1497, 676] width 142 height 27
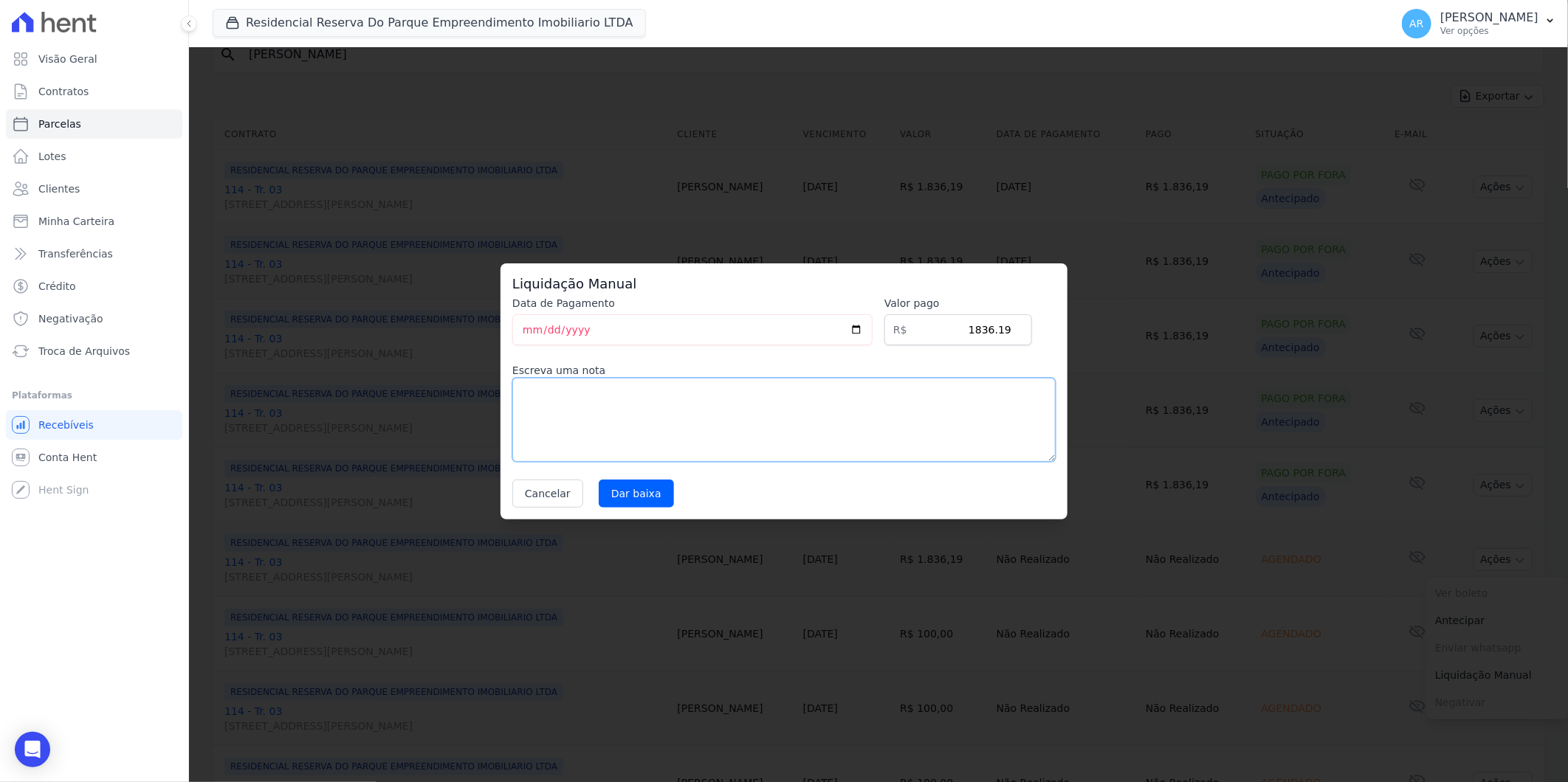
click at [713, 445] on textarea at bounding box center [784, 420] width 544 height 84
paste textarea "DISTRATO"
type textarea "DISTRATO"
click at [648, 490] on input "Dar baixa" at bounding box center [636, 494] width 75 height 28
select select
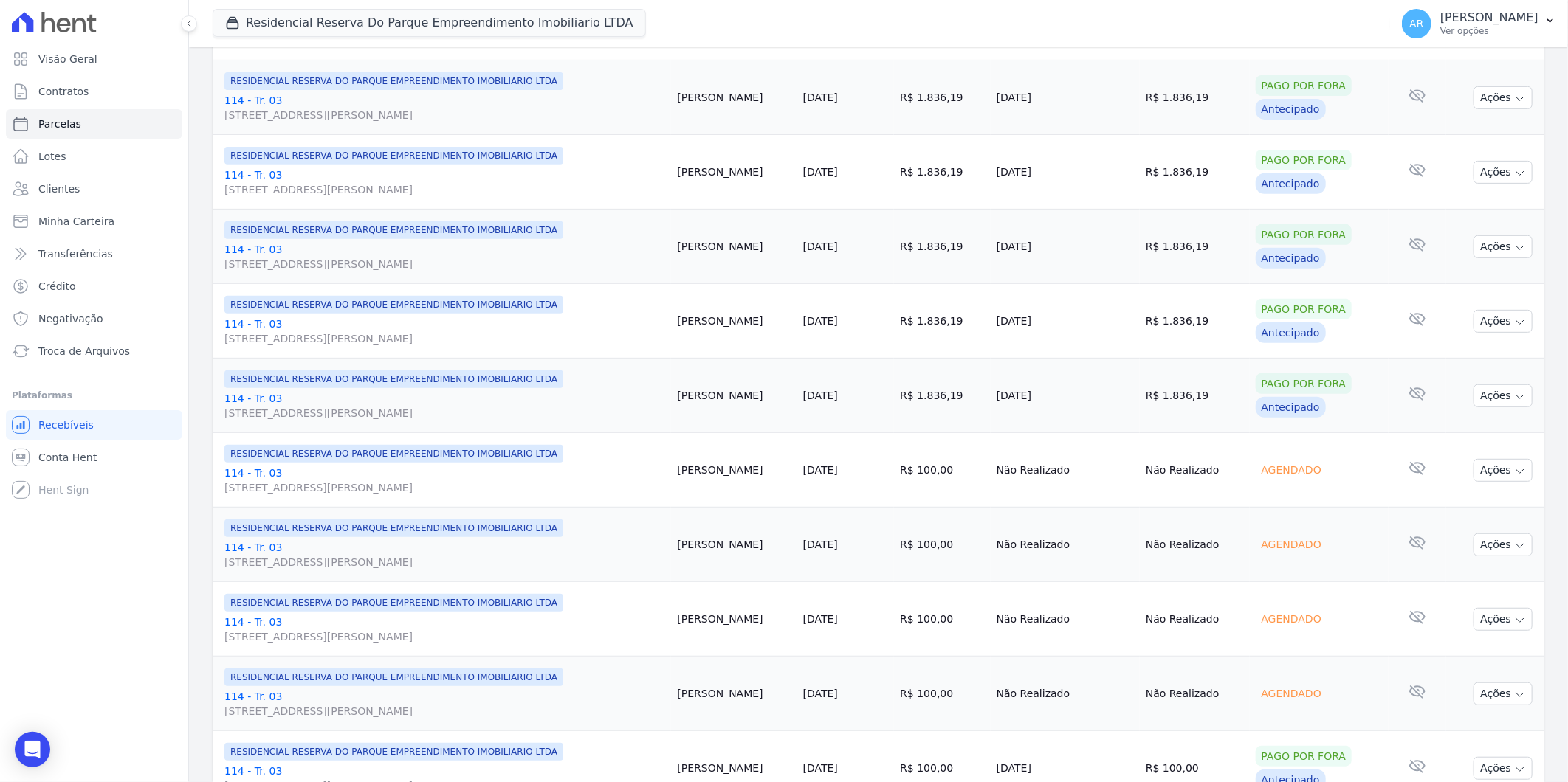
scroll to position [491, 0]
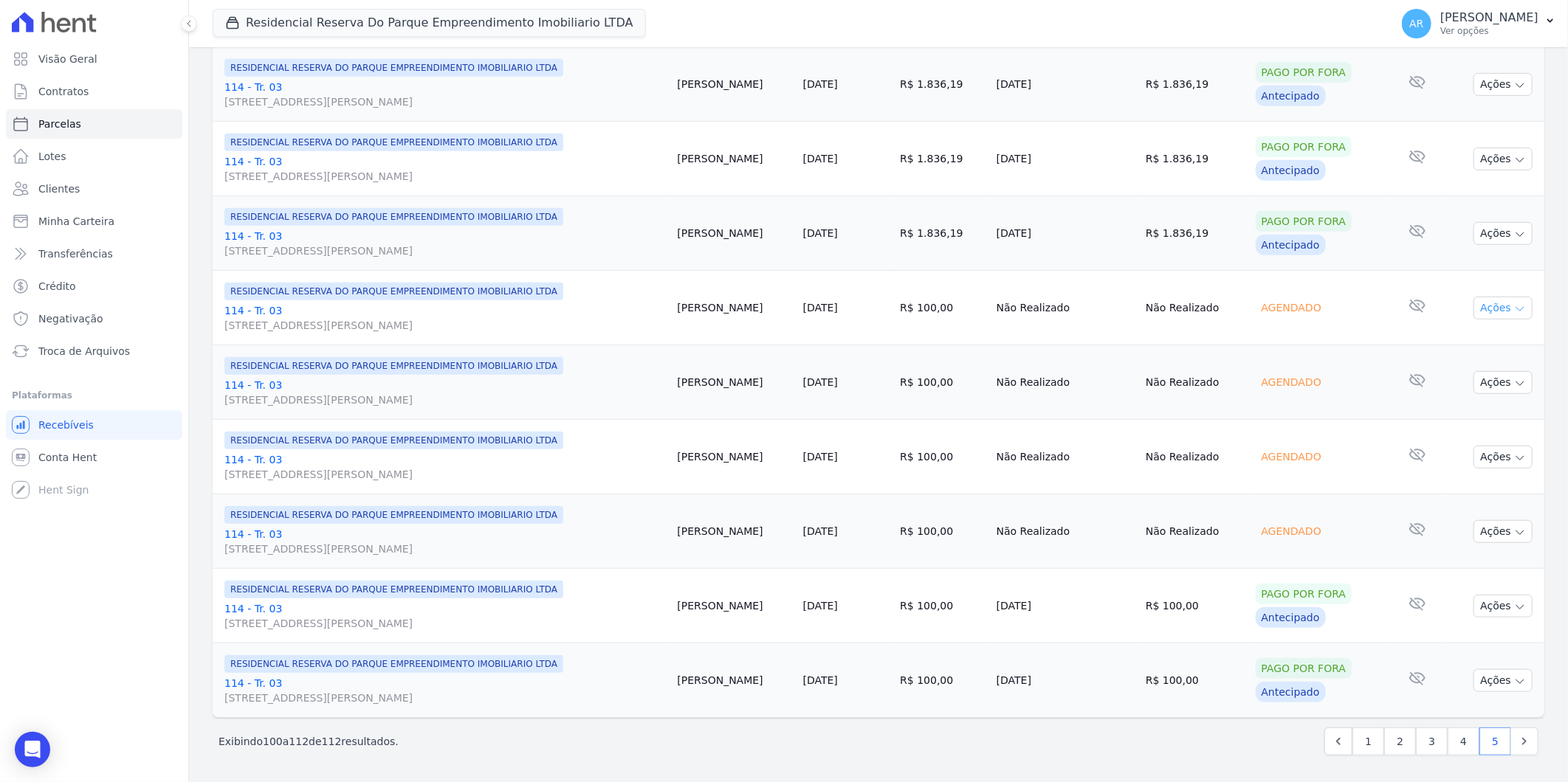
click at [1494, 307] on button "Ações" at bounding box center [1503, 308] width 59 height 23
click at [1465, 425] on link "Liquidação Manual" at bounding box center [1497, 424] width 142 height 27
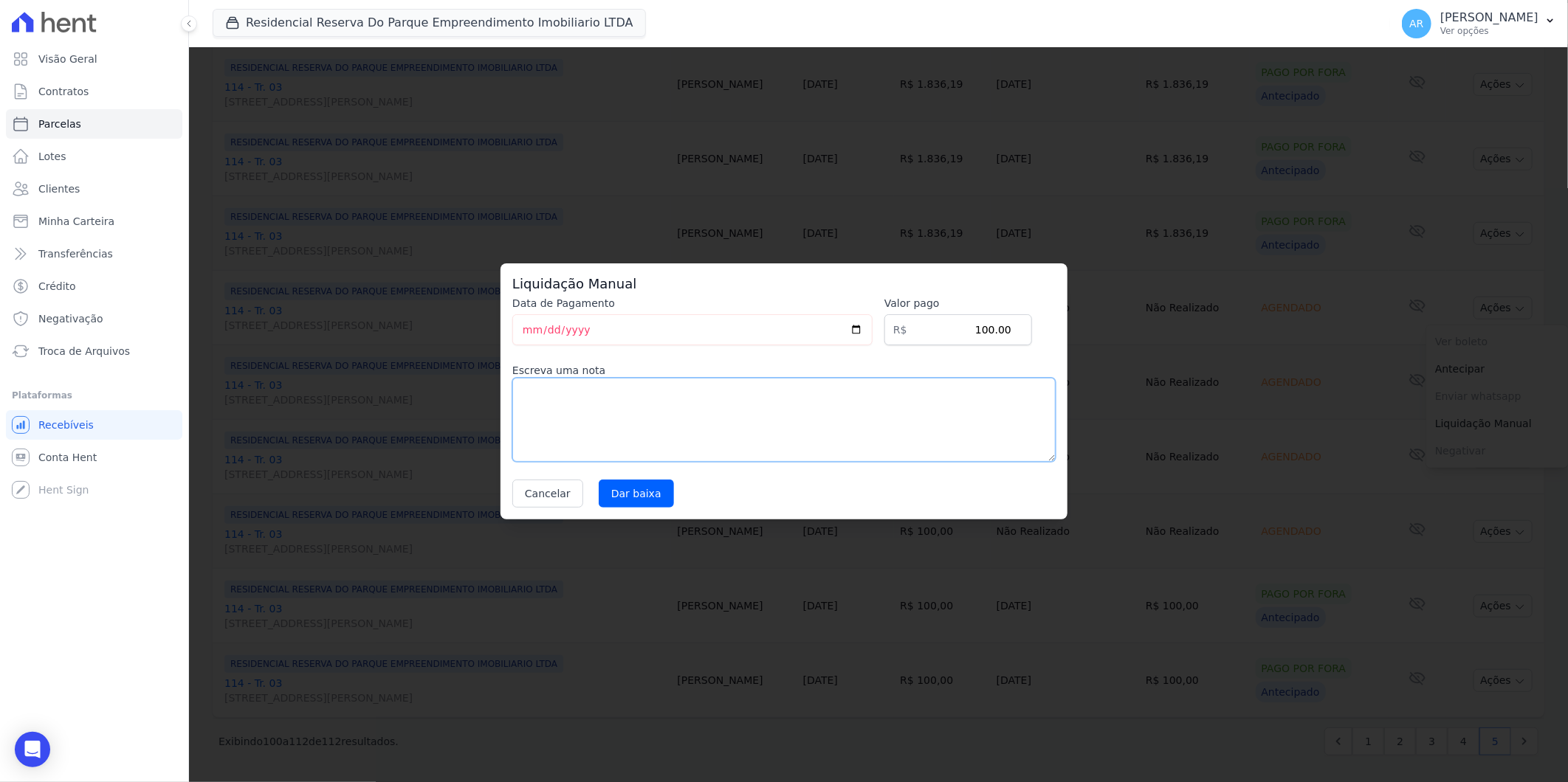
click at [857, 416] on textarea at bounding box center [784, 420] width 544 height 84
paste textarea "DISTRATO"
type textarea "DISTRATO"
click at [608, 501] on input "Dar baixa" at bounding box center [636, 494] width 75 height 28
select select
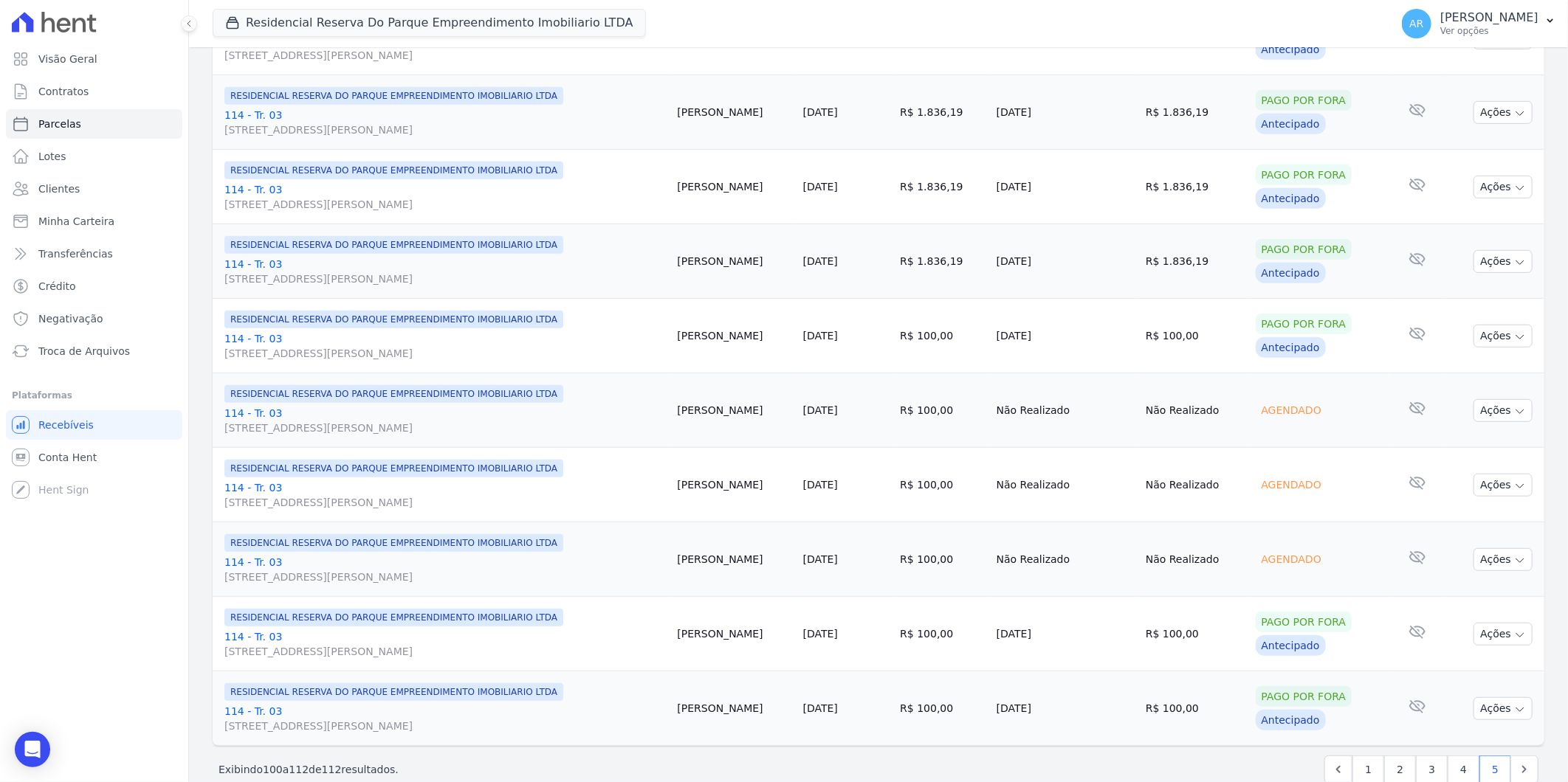
scroll to position [491, 0]
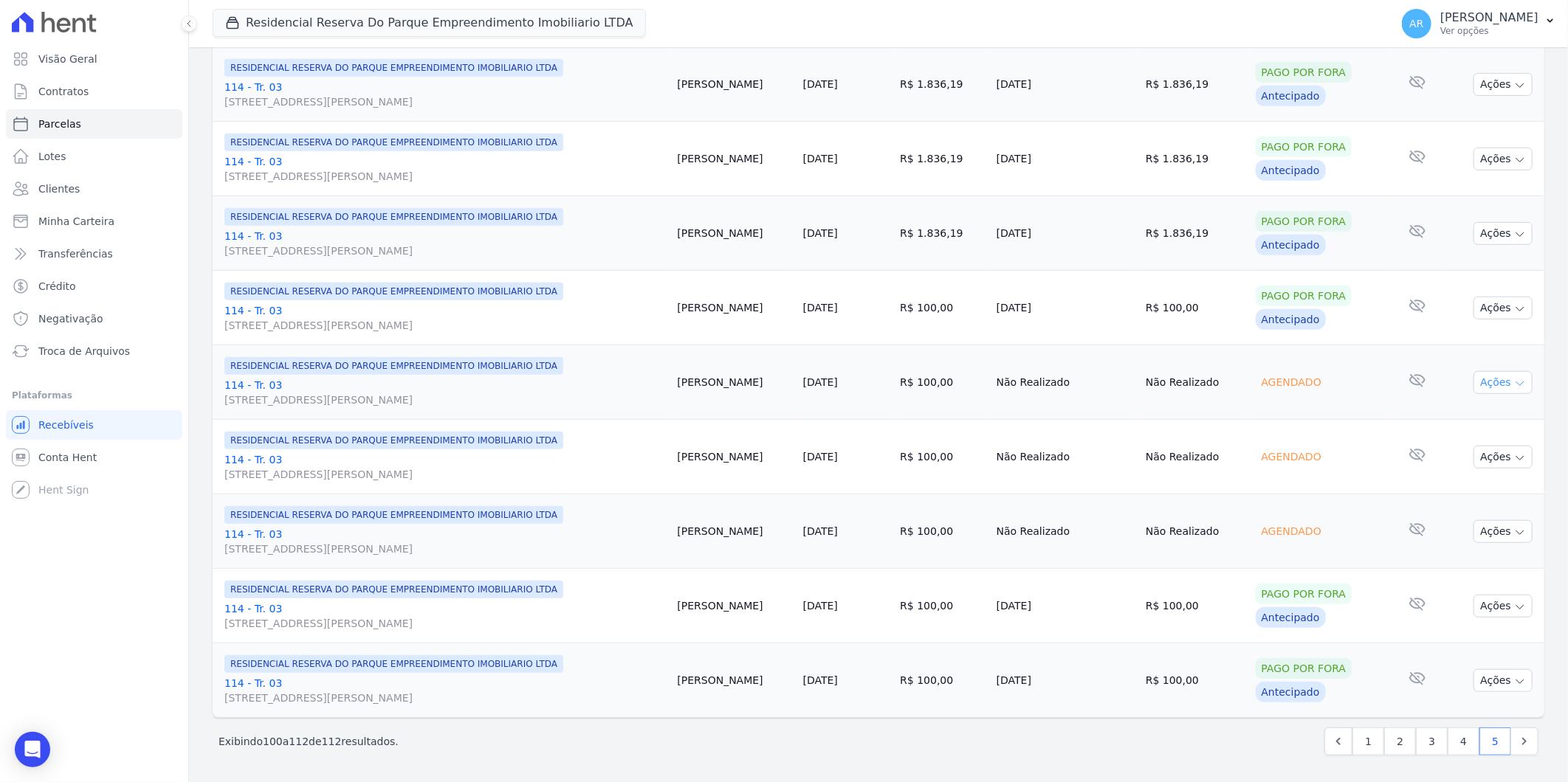
click at [1514, 384] on icon "button" at bounding box center [1519, 384] width 12 height 12
click at [1465, 503] on link "Liquidação Manual" at bounding box center [1497, 498] width 142 height 27
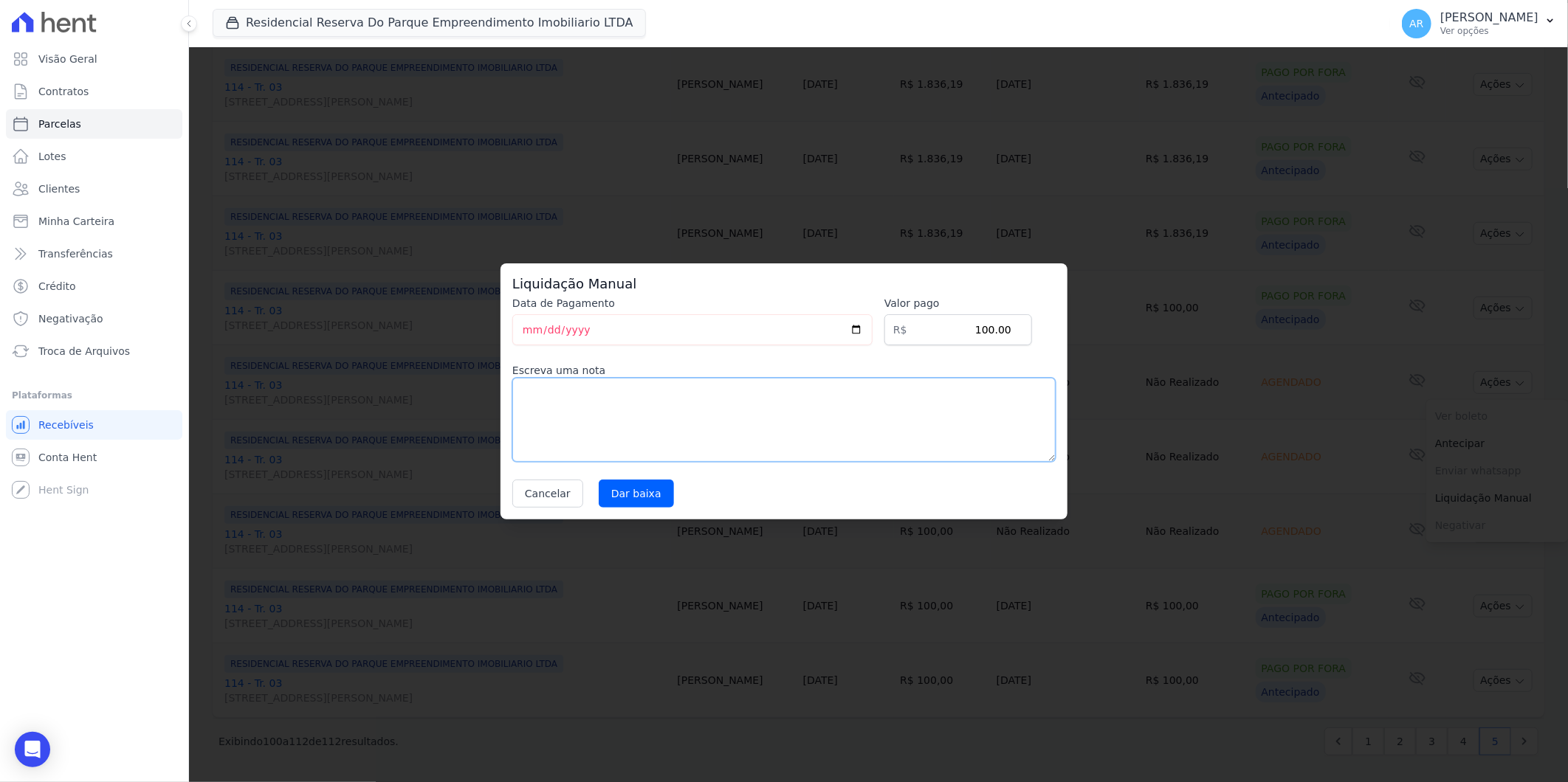
click at [600, 419] on textarea at bounding box center [784, 420] width 544 height 84
paste textarea "DISTRATO"
type textarea "DISTRATO"
click at [642, 492] on input "Dar baixa" at bounding box center [636, 494] width 75 height 28
select select
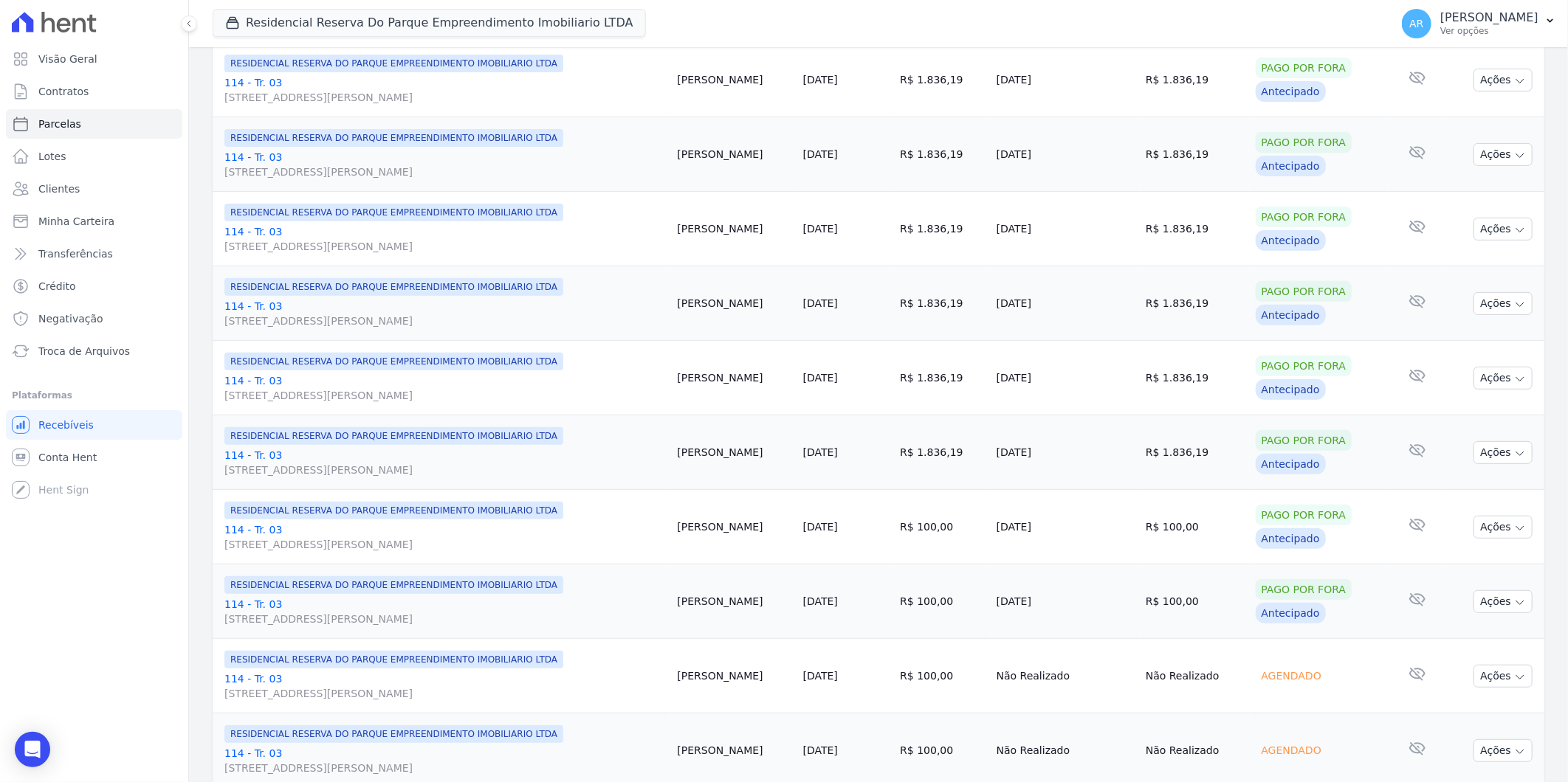
scroll to position [491, 0]
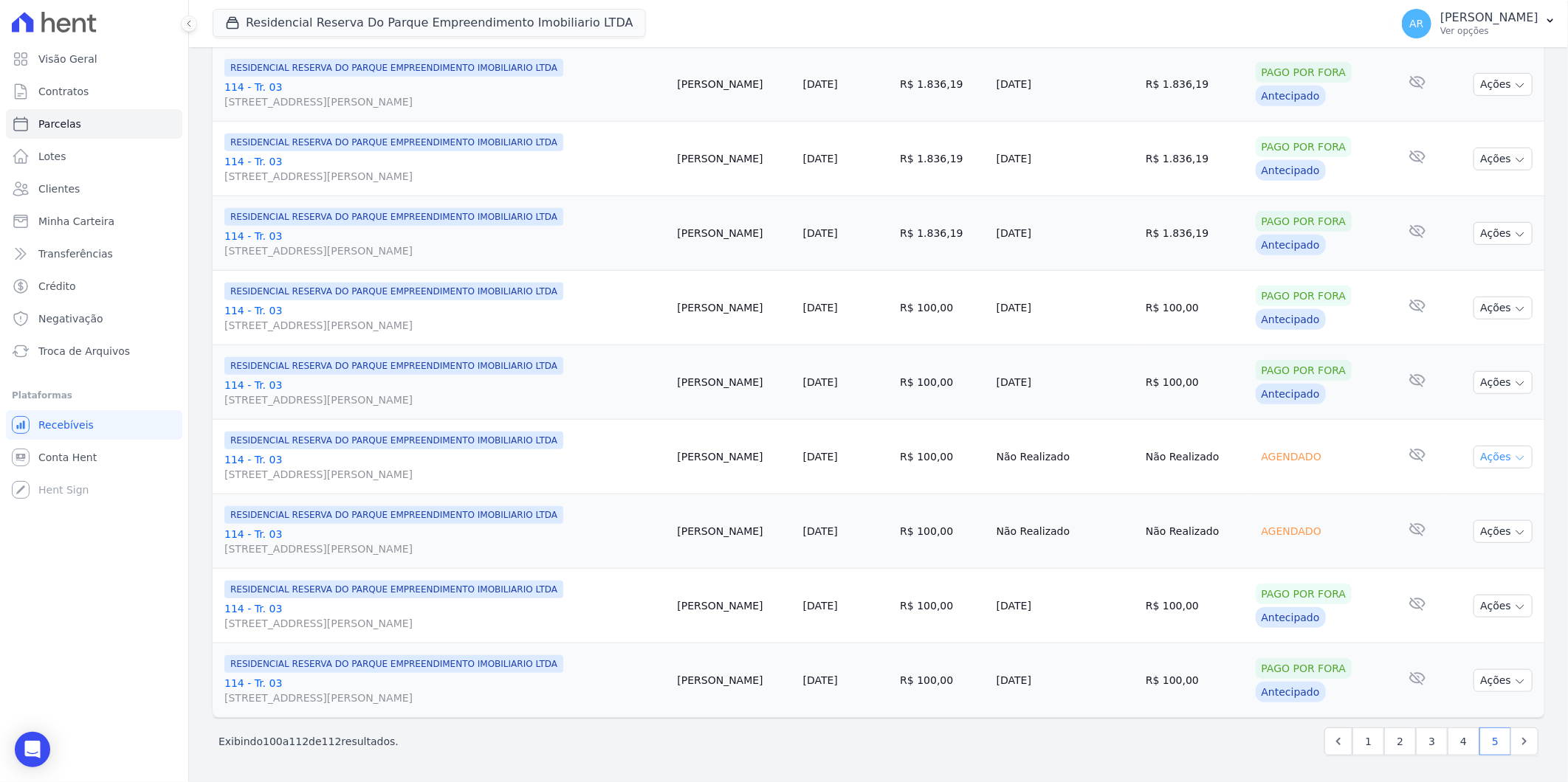
click at [1486, 454] on button "Ações" at bounding box center [1503, 456] width 59 height 23
click at [1477, 576] on link "Liquidação Manual" at bounding box center [1497, 573] width 142 height 27
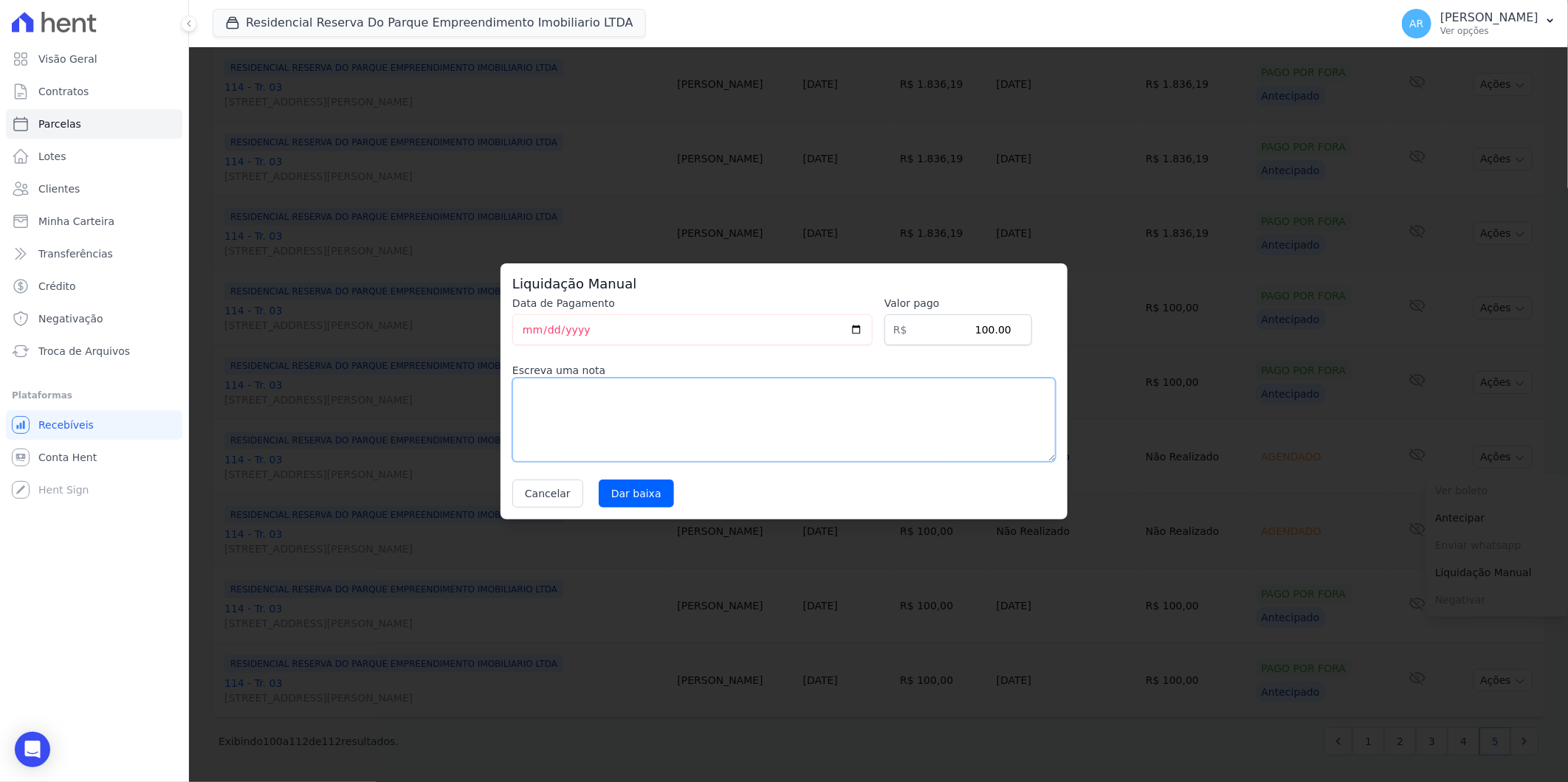
drag, startPoint x: 622, startPoint y: 408, endPoint x: 632, endPoint y: 464, distance: 56.9
click at [622, 408] on textarea at bounding box center [784, 420] width 544 height 84
paste textarea "DISTRATO"
type textarea "DISTRATO"
click at [620, 493] on input "Dar baixa" at bounding box center [636, 494] width 75 height 28
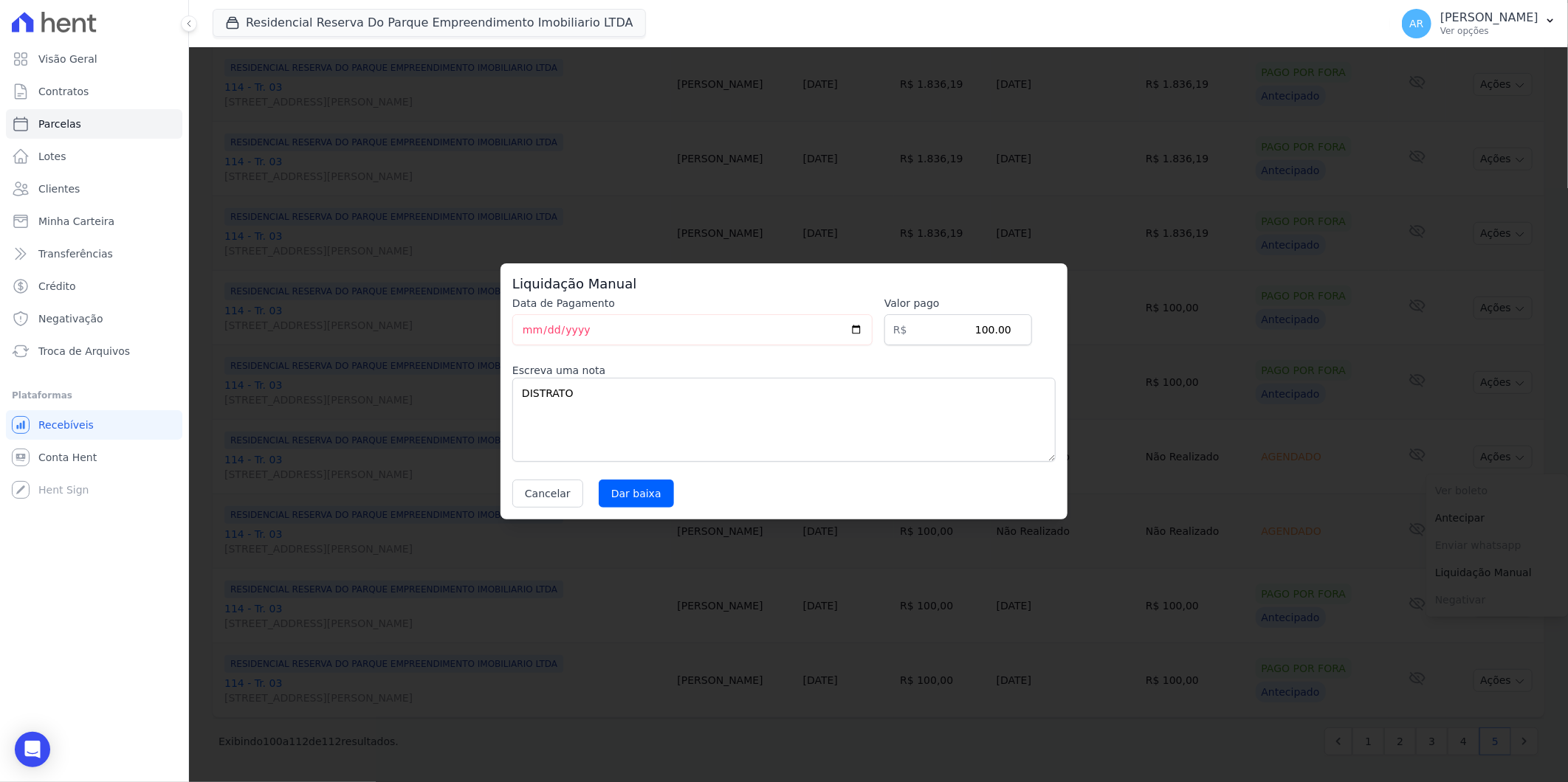
select select
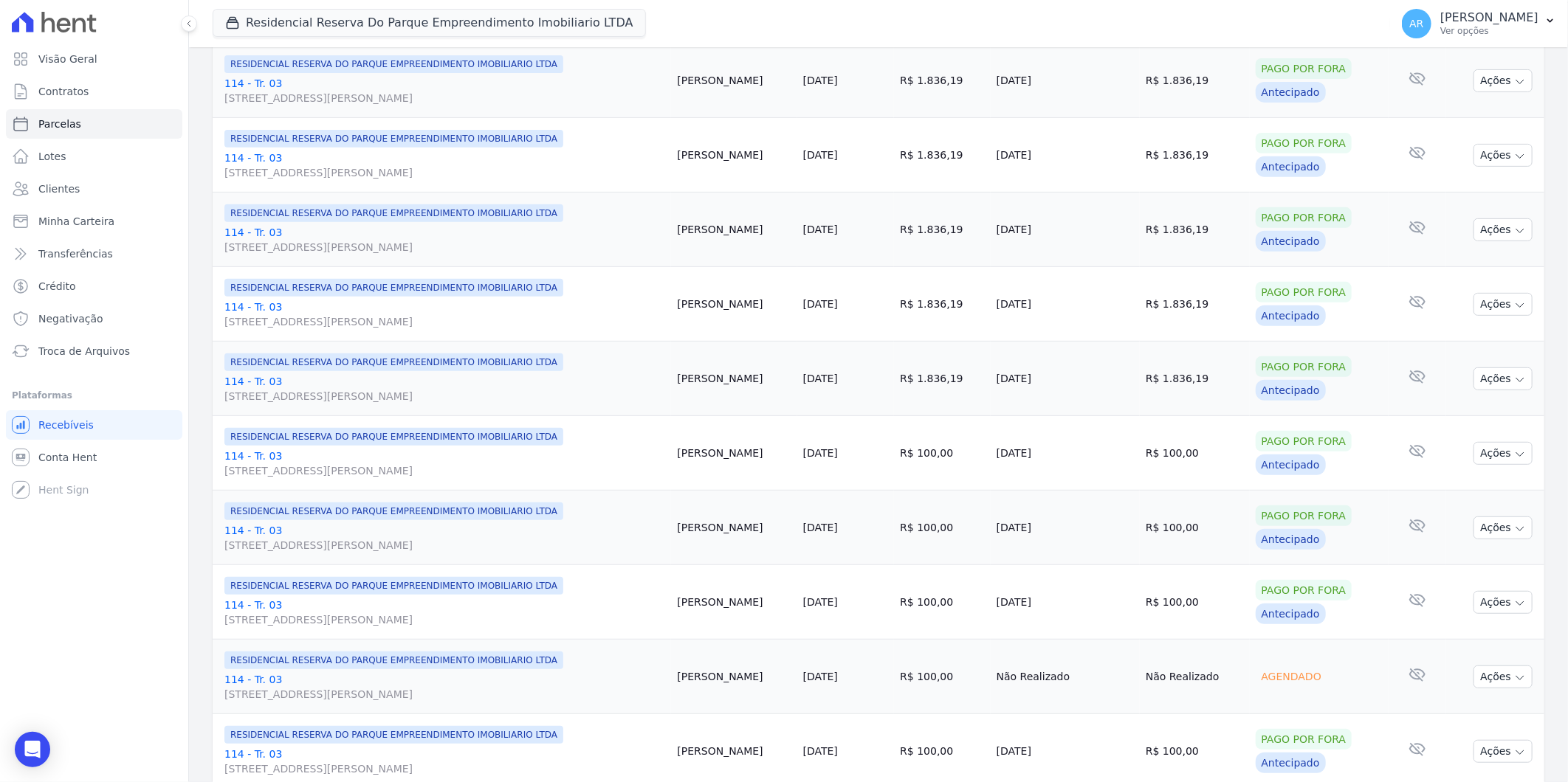
scroll to position [491, 0]
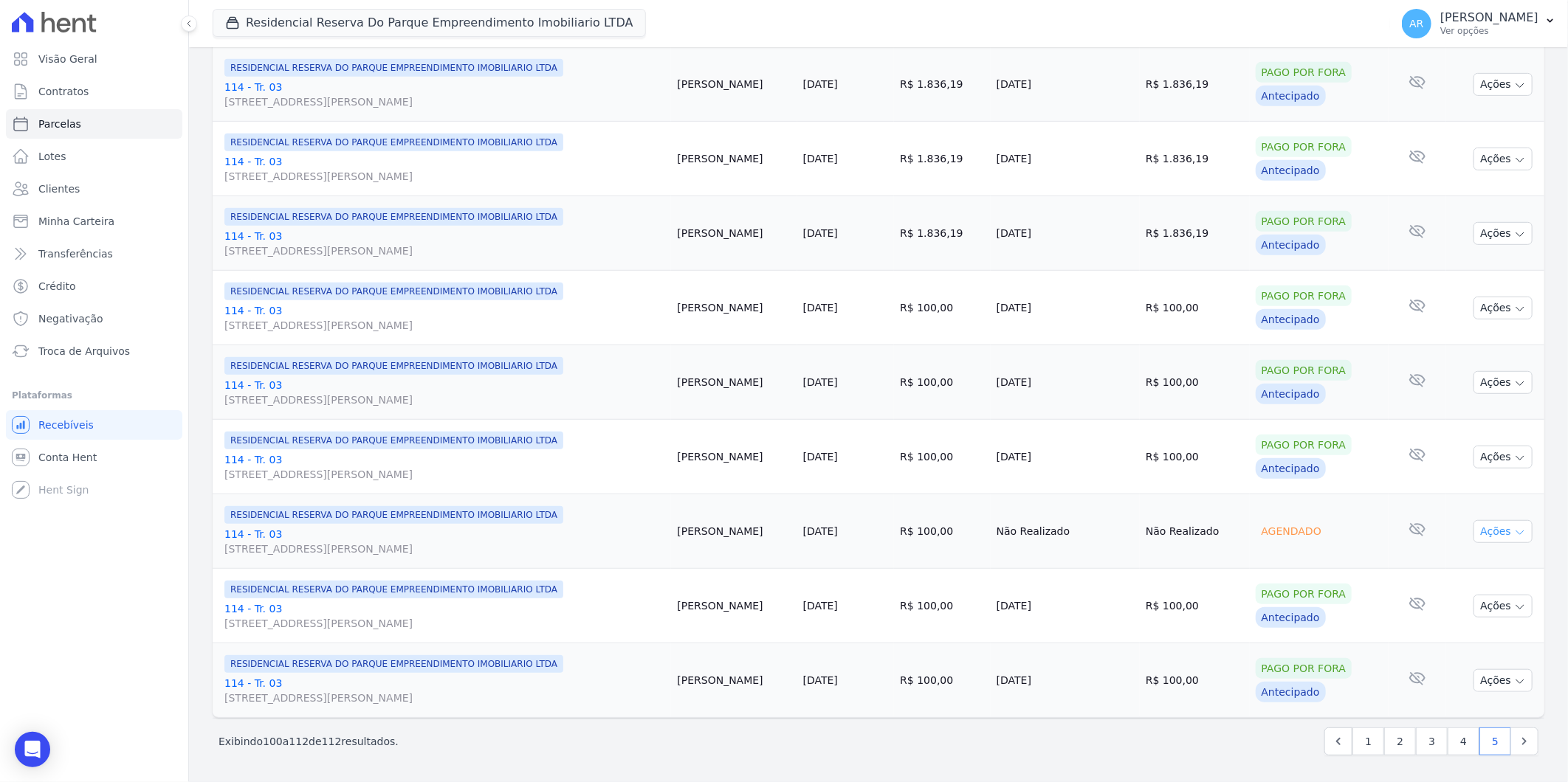
click at [1497, 528] on button "Ações" at bounding box center [1503, 532] width 59 height 23
click at [1480, 655] on link "Liquidação Manual" at bounding box center [1497, 648] width 142 height 27
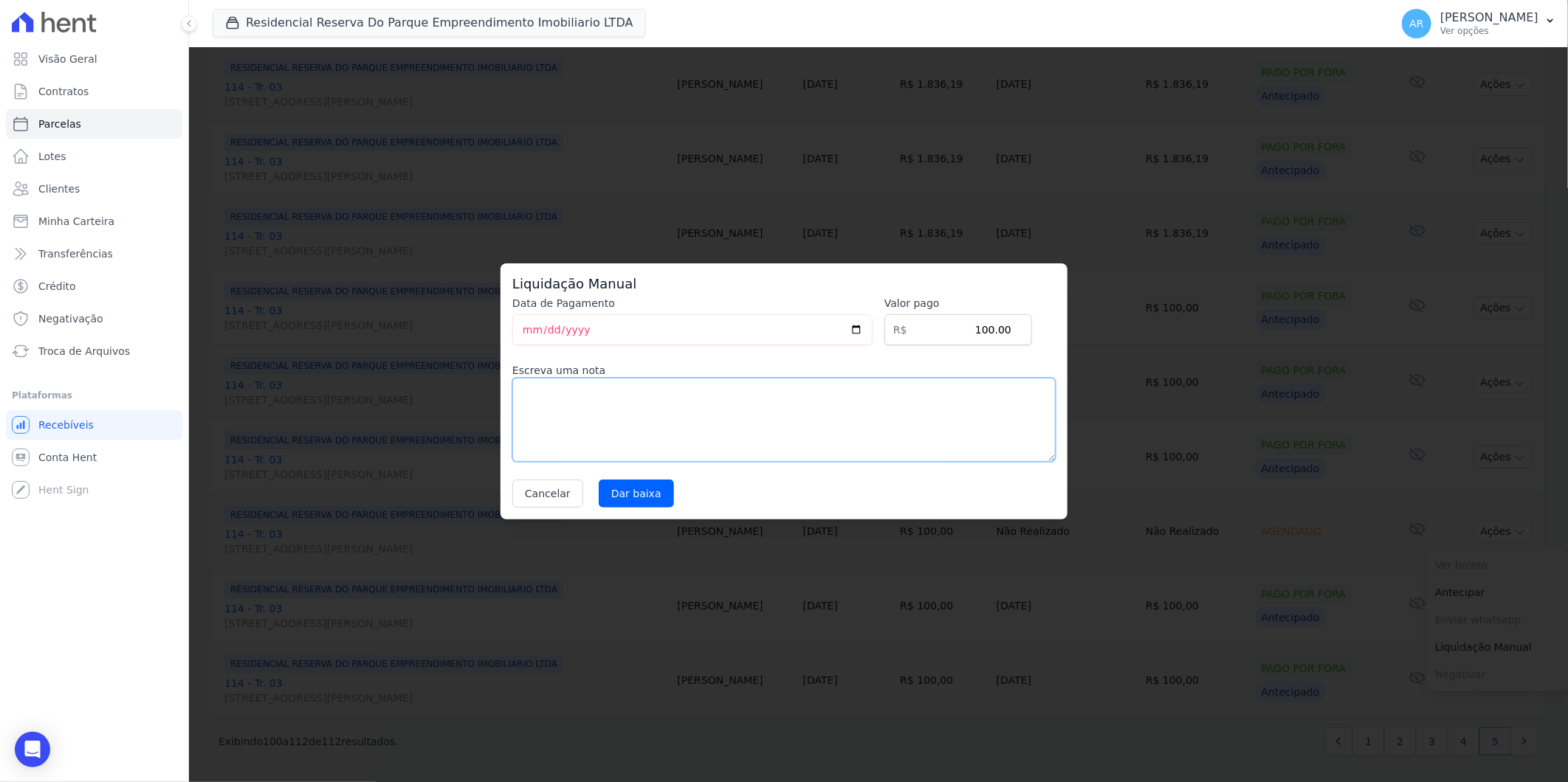
click at [697, 416] on textarea at bounding box center [784, 420] width 544 height 84
paste textarea "DISTRATO"
type textarea "DISTRATO"
click at [627, 500] on input "Dar baixa" at bounding box center [636, 494] width 75 height 28
select select
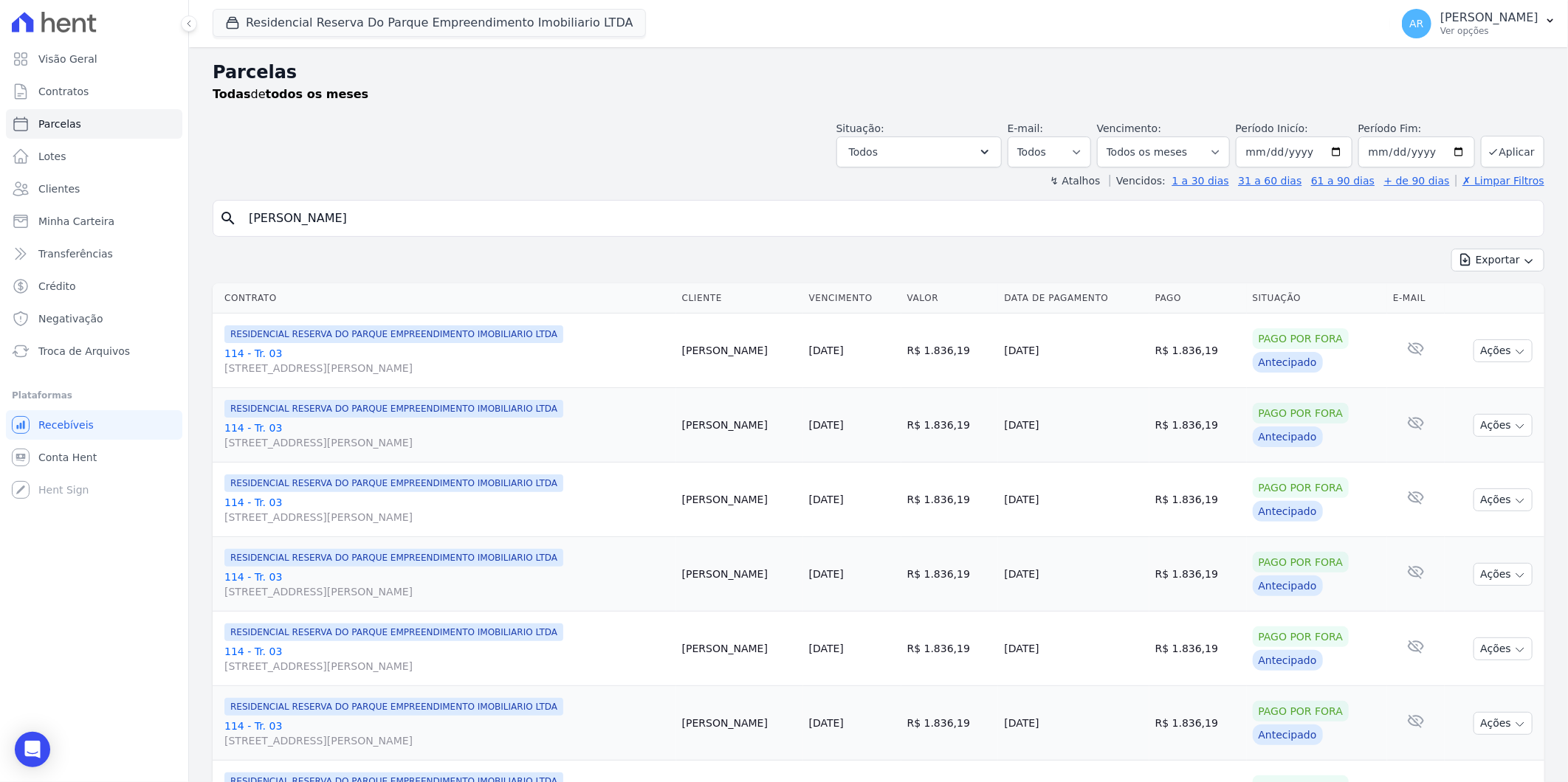
scroll to position [491, 0]
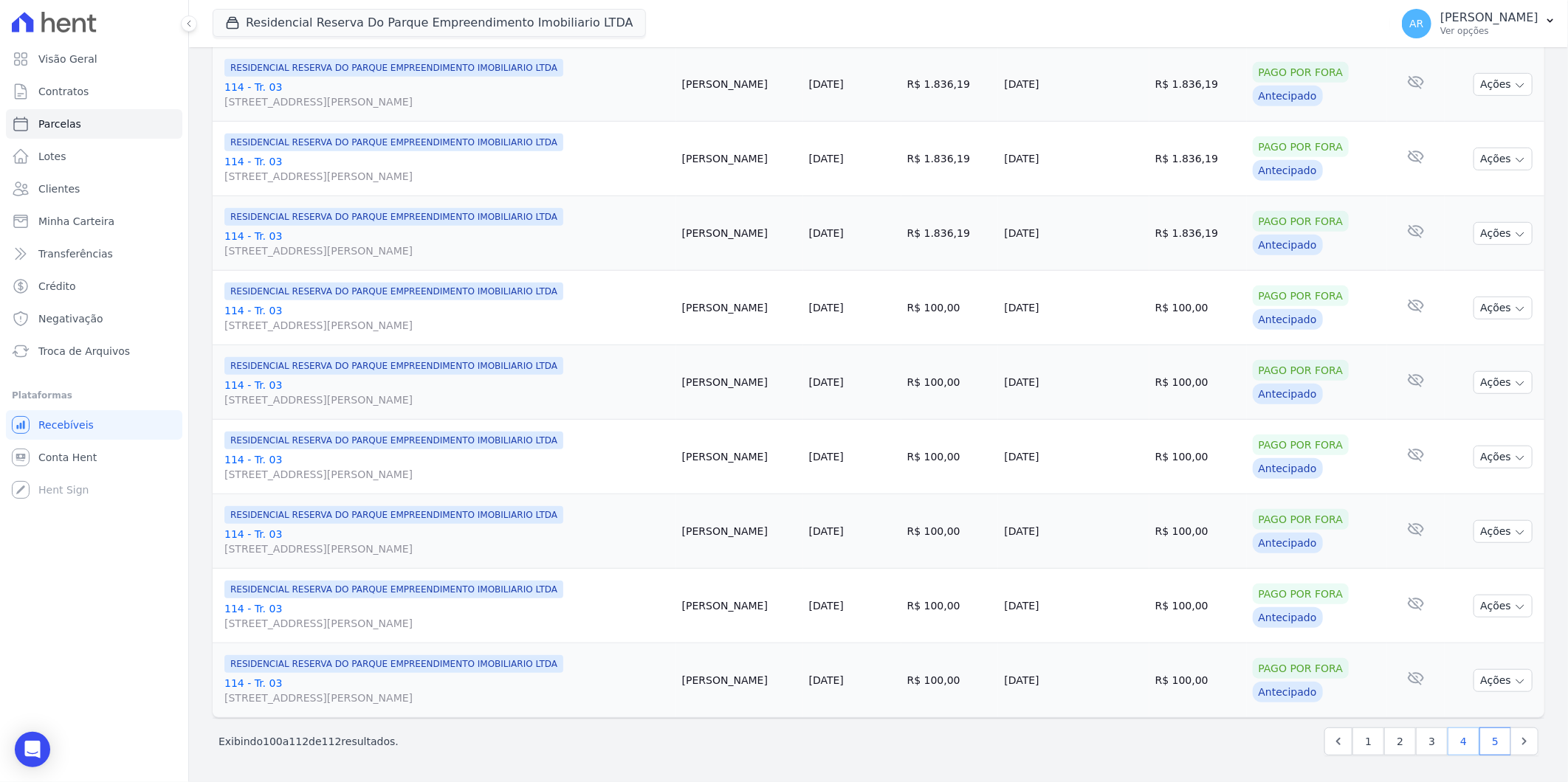
click at [1447, 746] on link "4" at bounding box center [1463, 741] width 32 height 28
select select
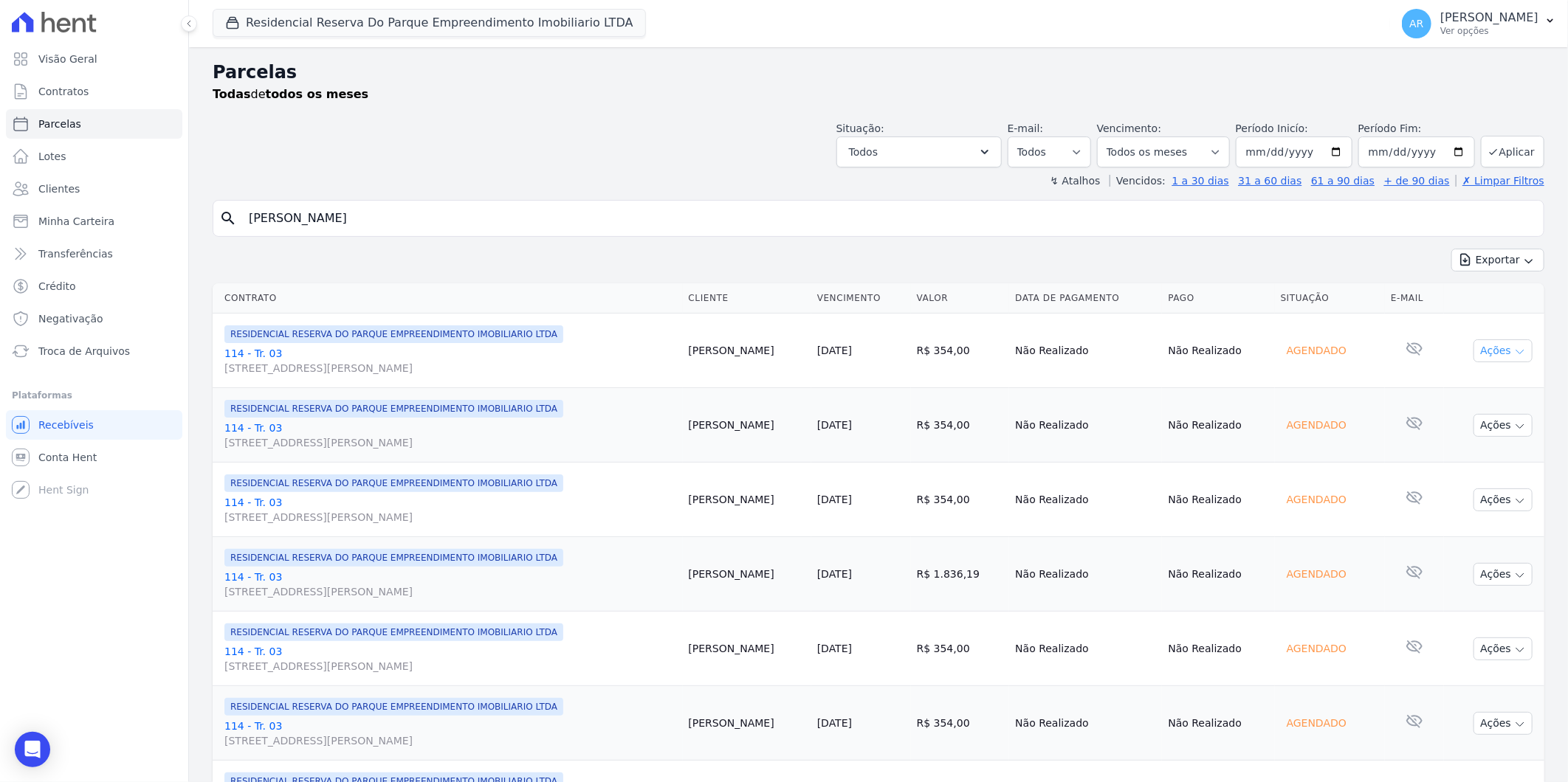
click at [1490, 347] on button "Ações" at bounding box center [1503, 350] width 59 height 23
click at [1469, 477] on div "A negativação só é permitida caso o vencimento tenha mais de 5 dias de ocorrido" at bounding box center [1501, 511] width 132 height 85
click at [1436, 465] on link "Liquidação Manual" at bounding box center [1497, 466] width 142 height 27
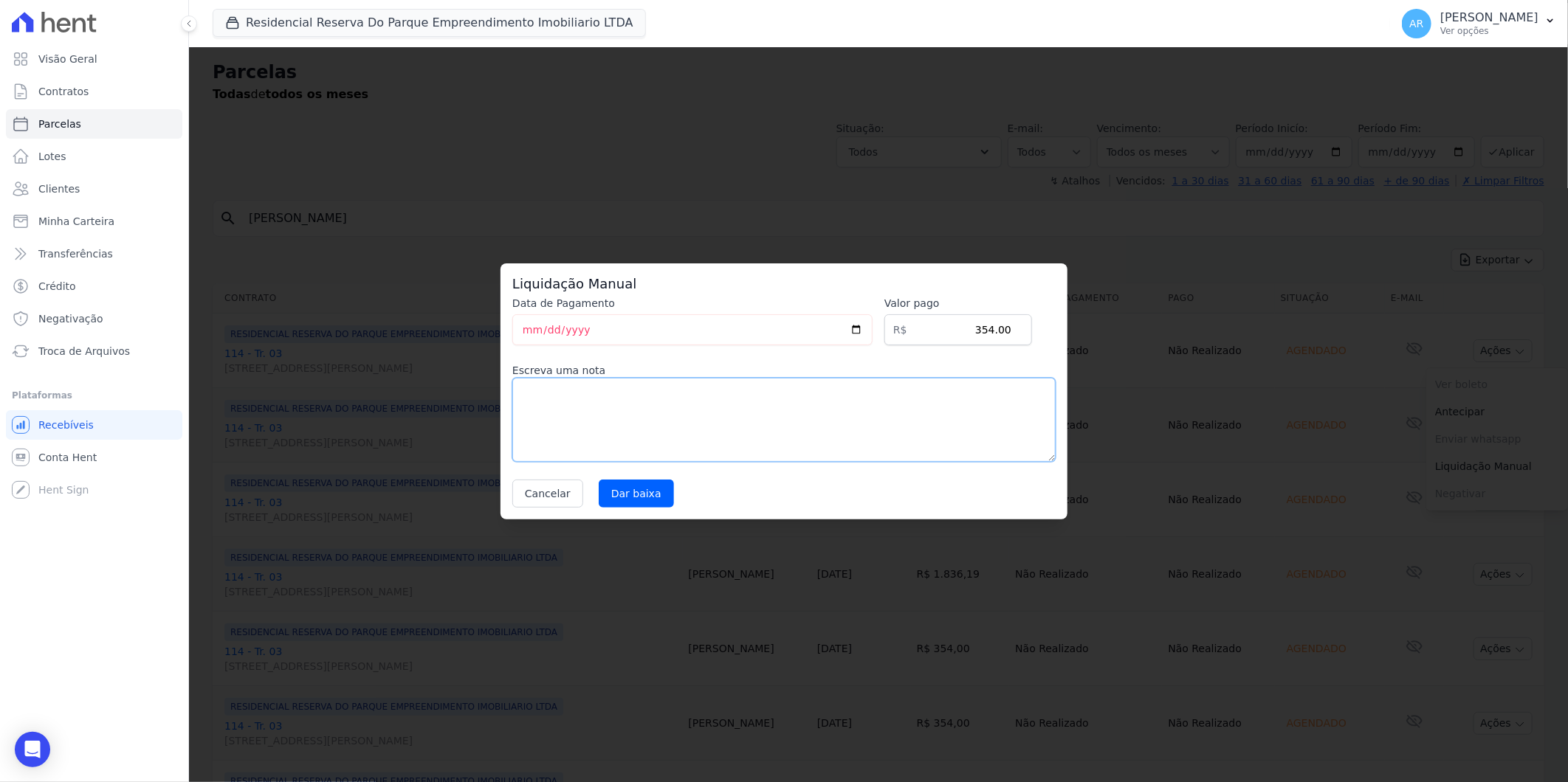
click at [749, 404] on textarea at bounding box center [784, 420] width 544 height 84
paste textarea "DISTRATO"
type textarea "DISTRATO"
click at [629, 497] on input "Dar baixa" at bounding box center [636, 494] width 75 height 28
select select
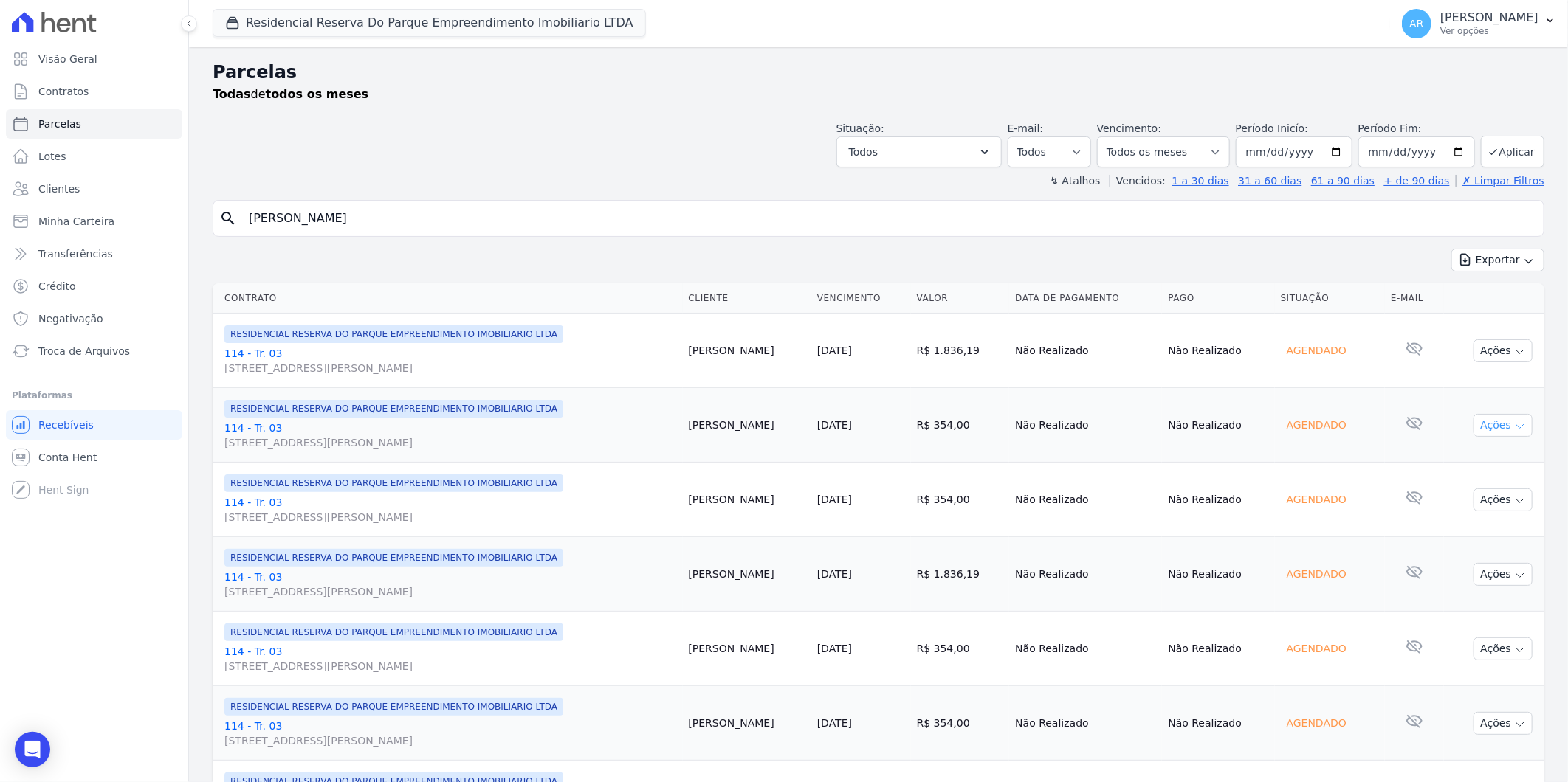
click at [1474, 422] on button "Ações" at bounding box center [1503, 425] width 59 height 23
click at [1457, 541] on link "Liquidação Manual" at bounding box center [1497, 542] width 142 height 27
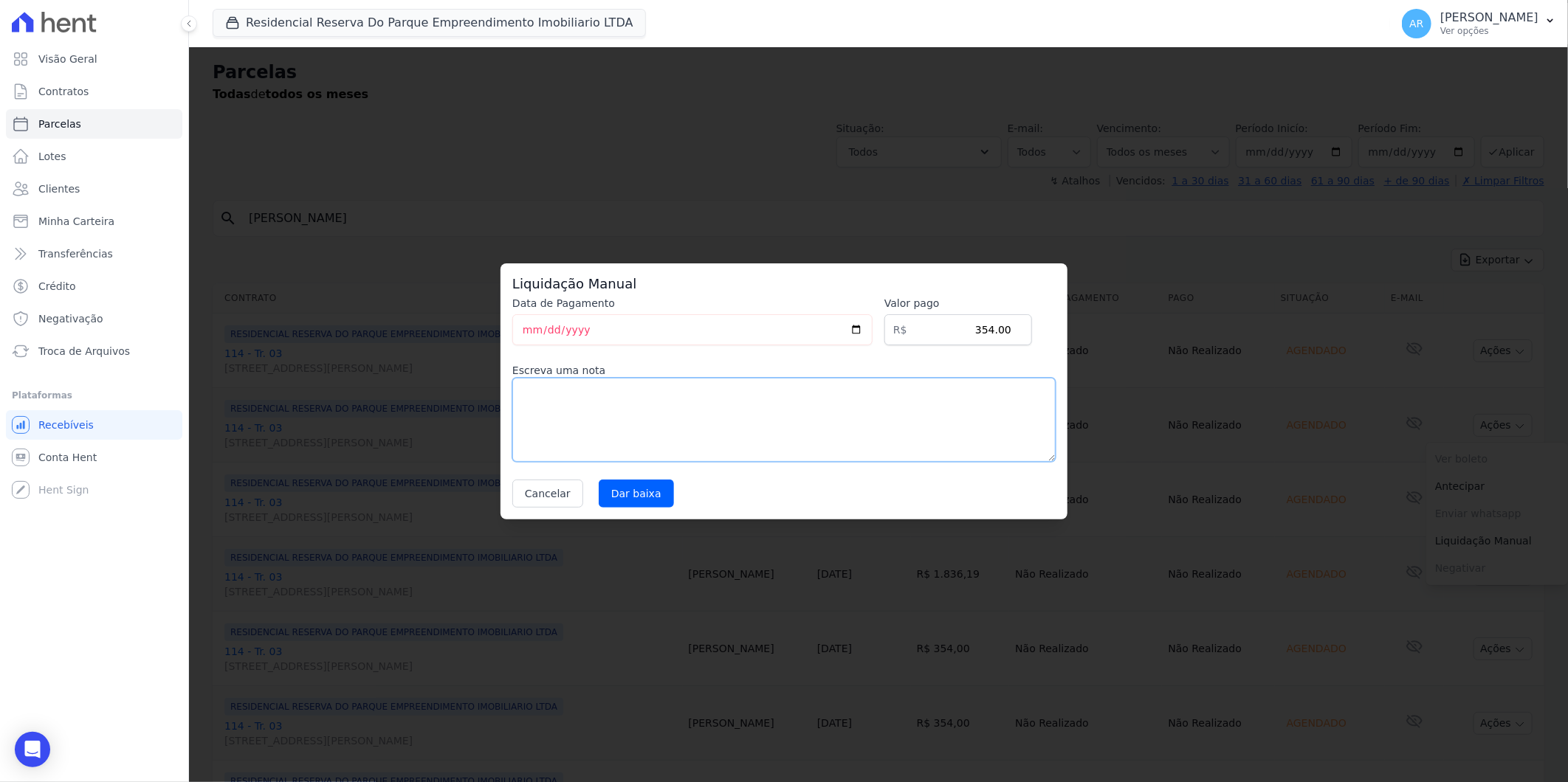
drag, startPoint x: 771, startPoint y: 391, endPoint x: 758, endPoint y: 394, distance: 13.3
click at [766, 392] on textarea at bounding box center [784, 420] width 544 height 84
paste textarea "DISTRATO"
type textarea "DISTRATO"
click at [652, 493] on input "Dar baixa" at bounding box center [636, 494] width 75 height 28
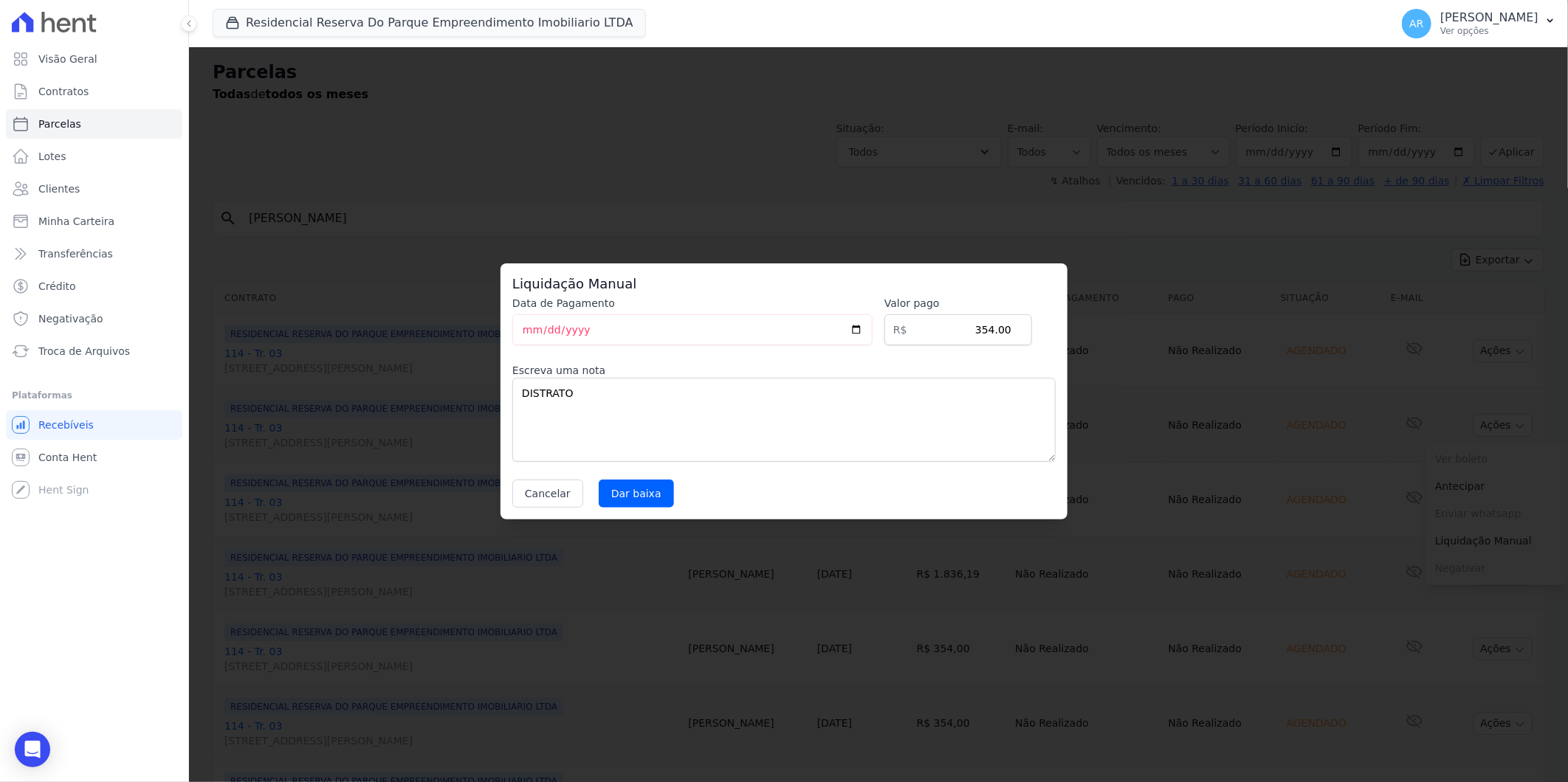
select select
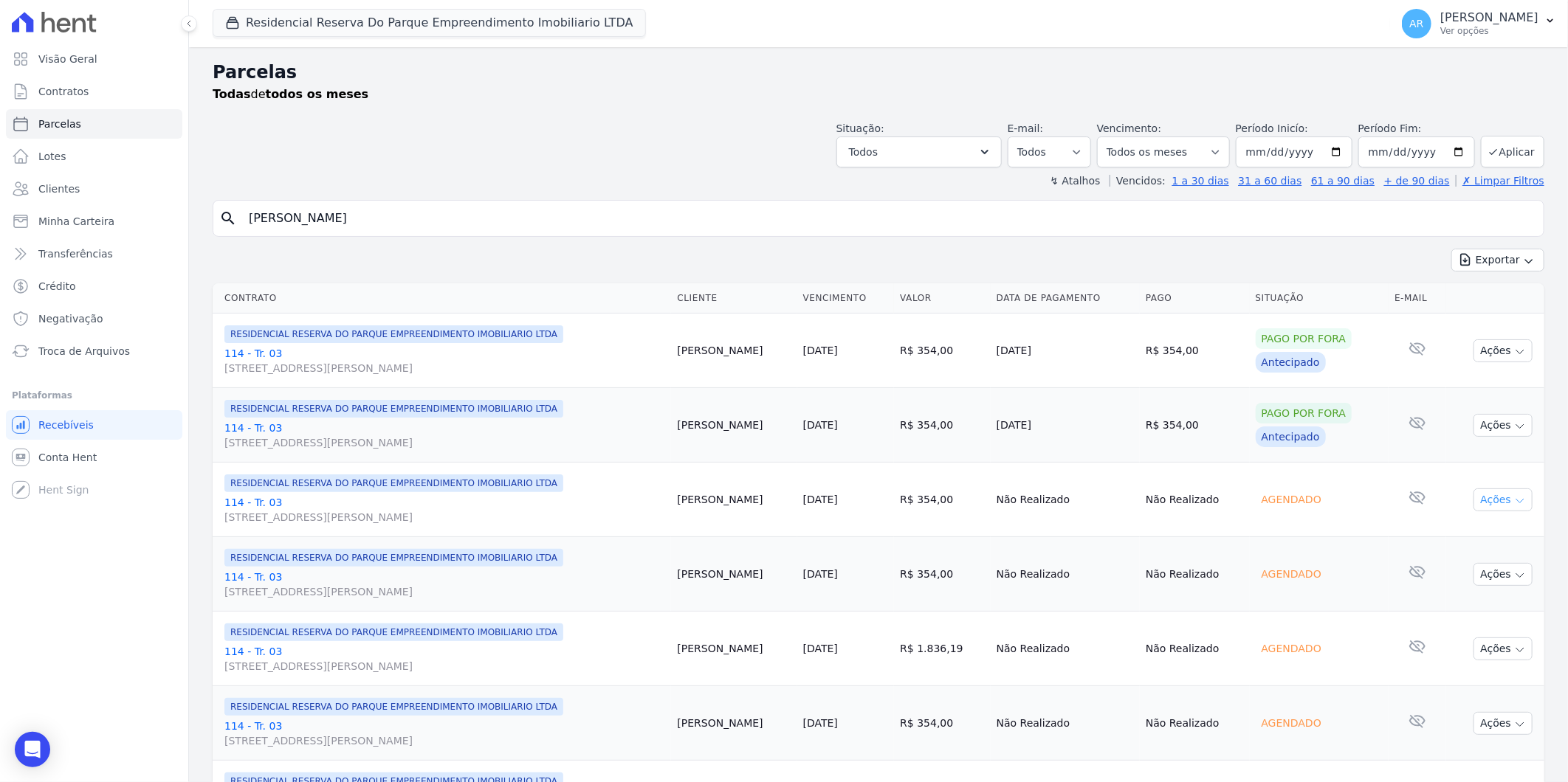
click at [1475, 503] on button "Ações" at bounding box center [1503, 500] width 59 height 23
click at [1464, 615] on link "Liquidação Manual" at bounding box center [1497, 616] width 142 height 27
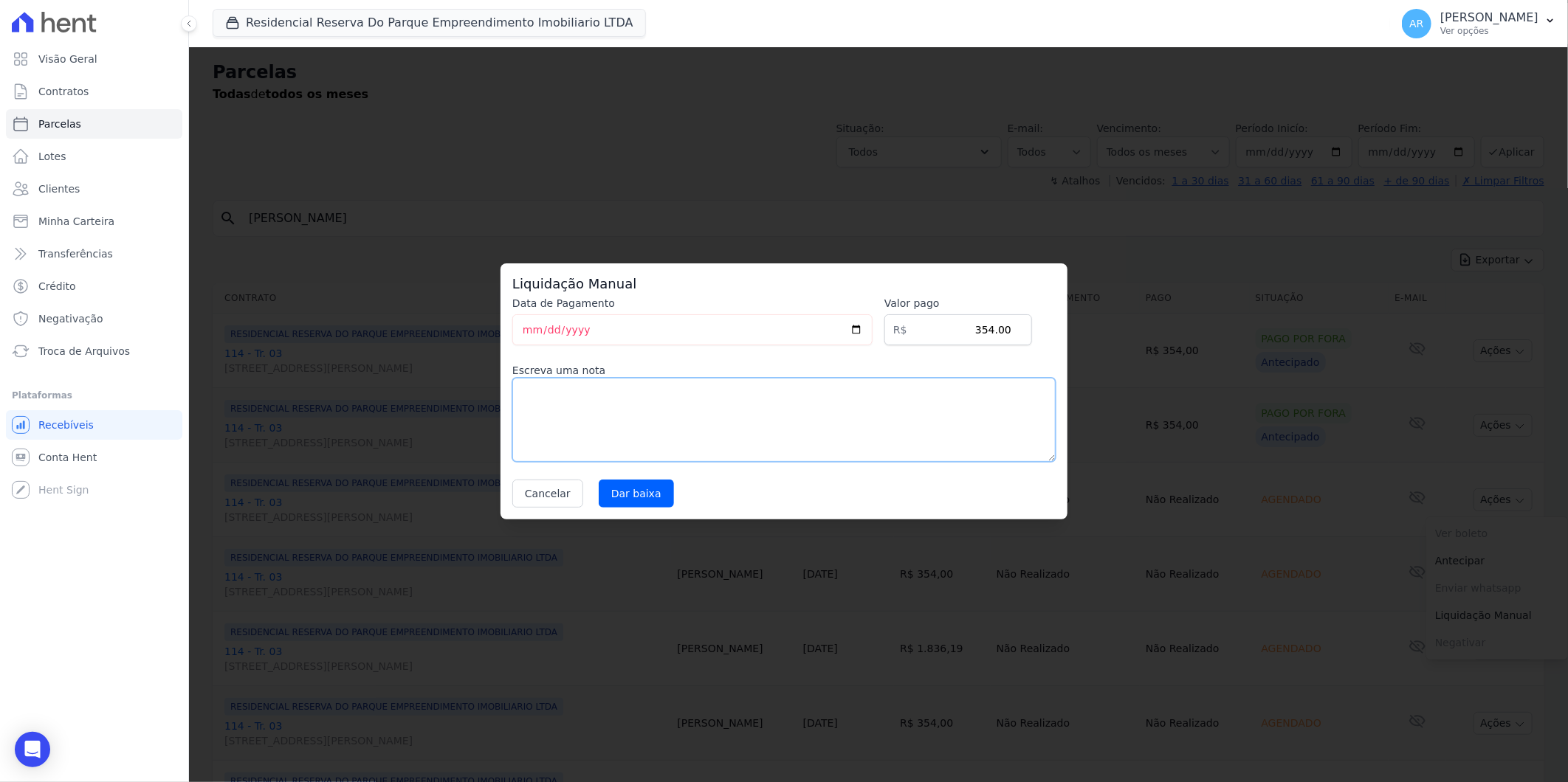
drag, startPoint x: 912, startPoint y: 447, endPoint x: 673, endPoint y: 484, distance: 241.8
click at [905, 446] on textarea at bounding box center [784, 420] width 544 height 84
paste textarea "DISTRATO"
type textarea "DISTRATO"
click at [632, 503] on input "Dar baixa" at bounding box center [636, 494] width 75 height 28
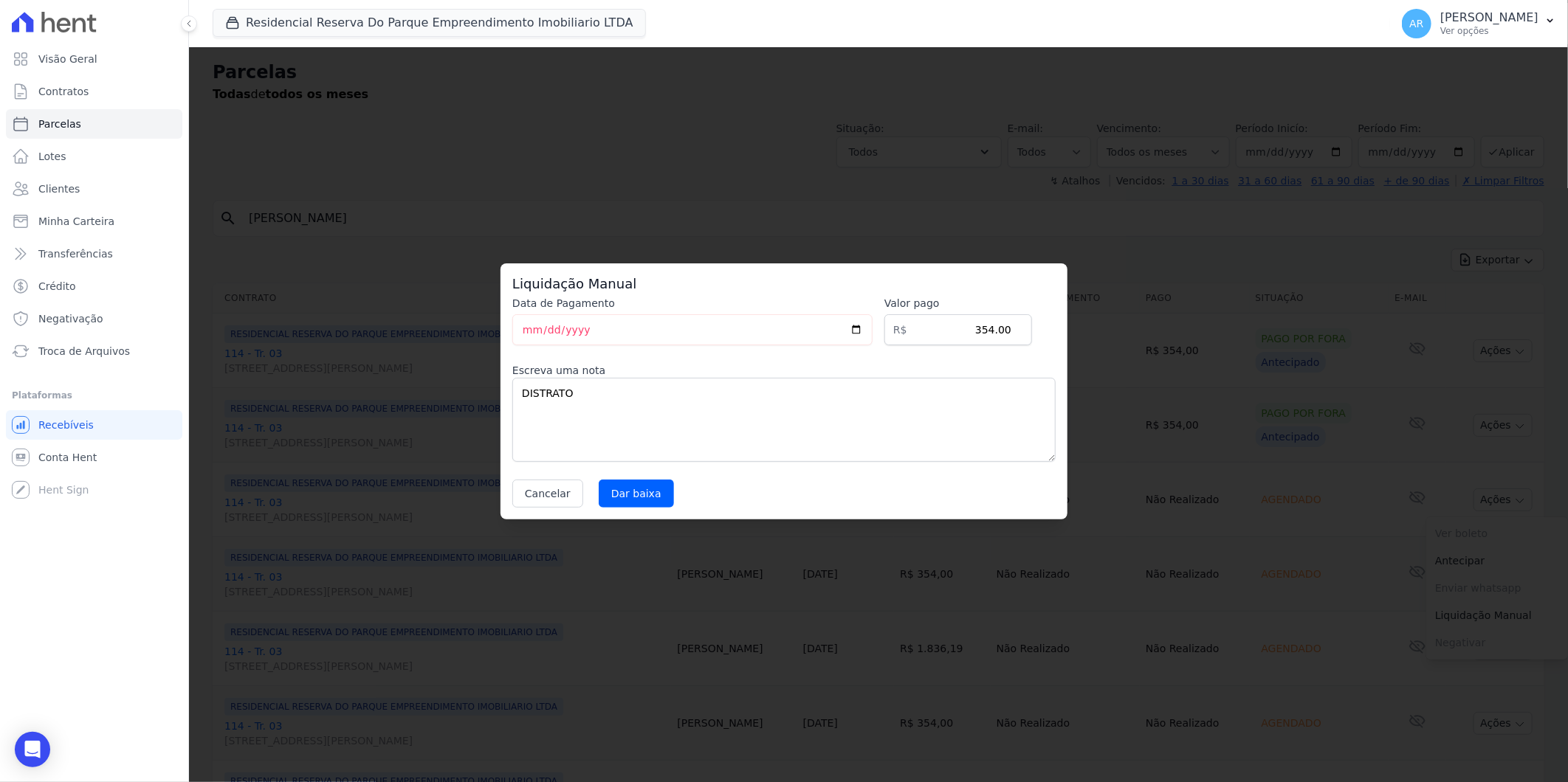
select select
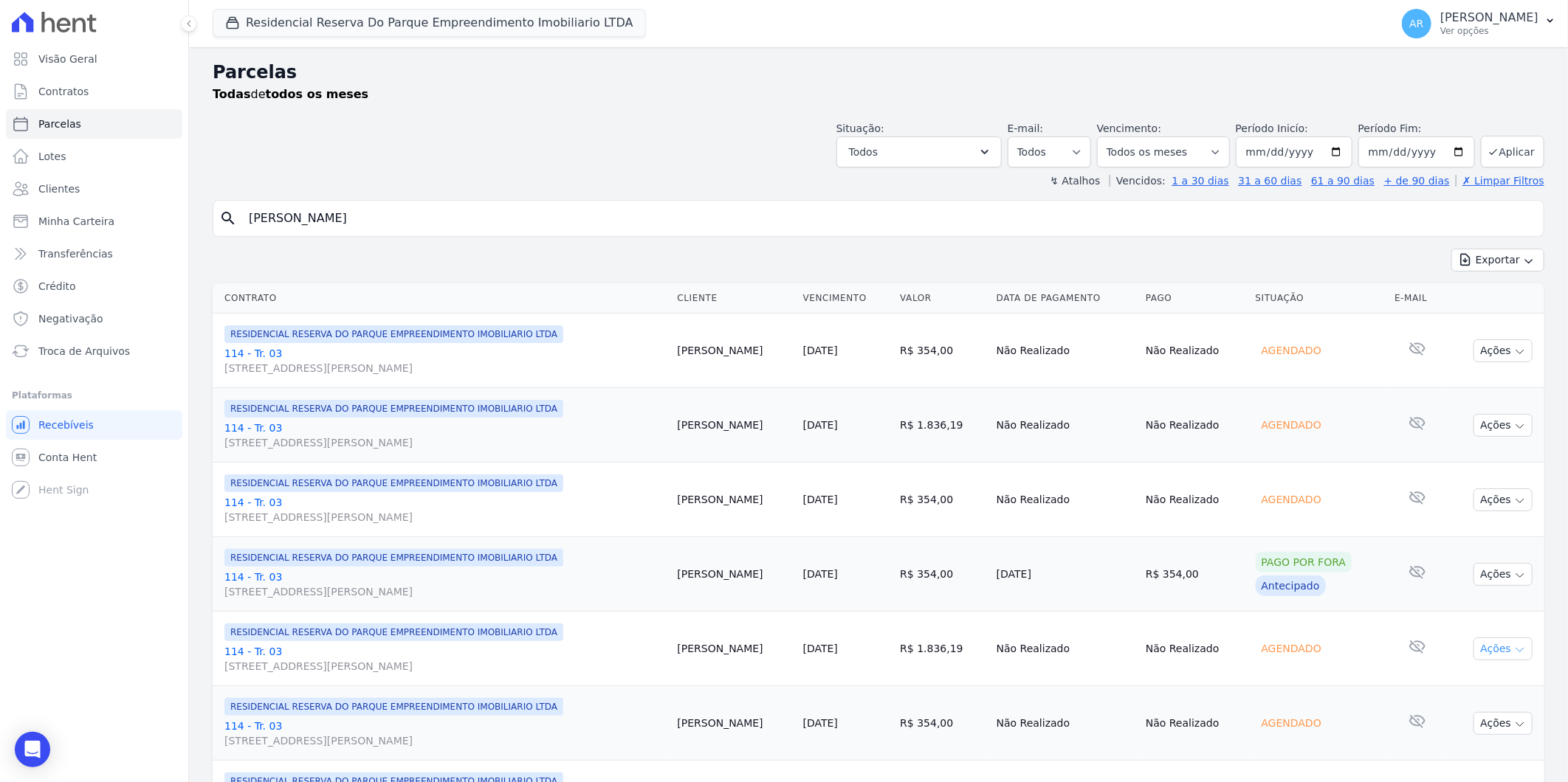
click at [1501, 651] on button "Ações" at bounding box center [1503, 649] width 59 height 23
click at [1471, 762] on link "Liquidação Manual" at bounding box center [1497, 765] width 142 height 27
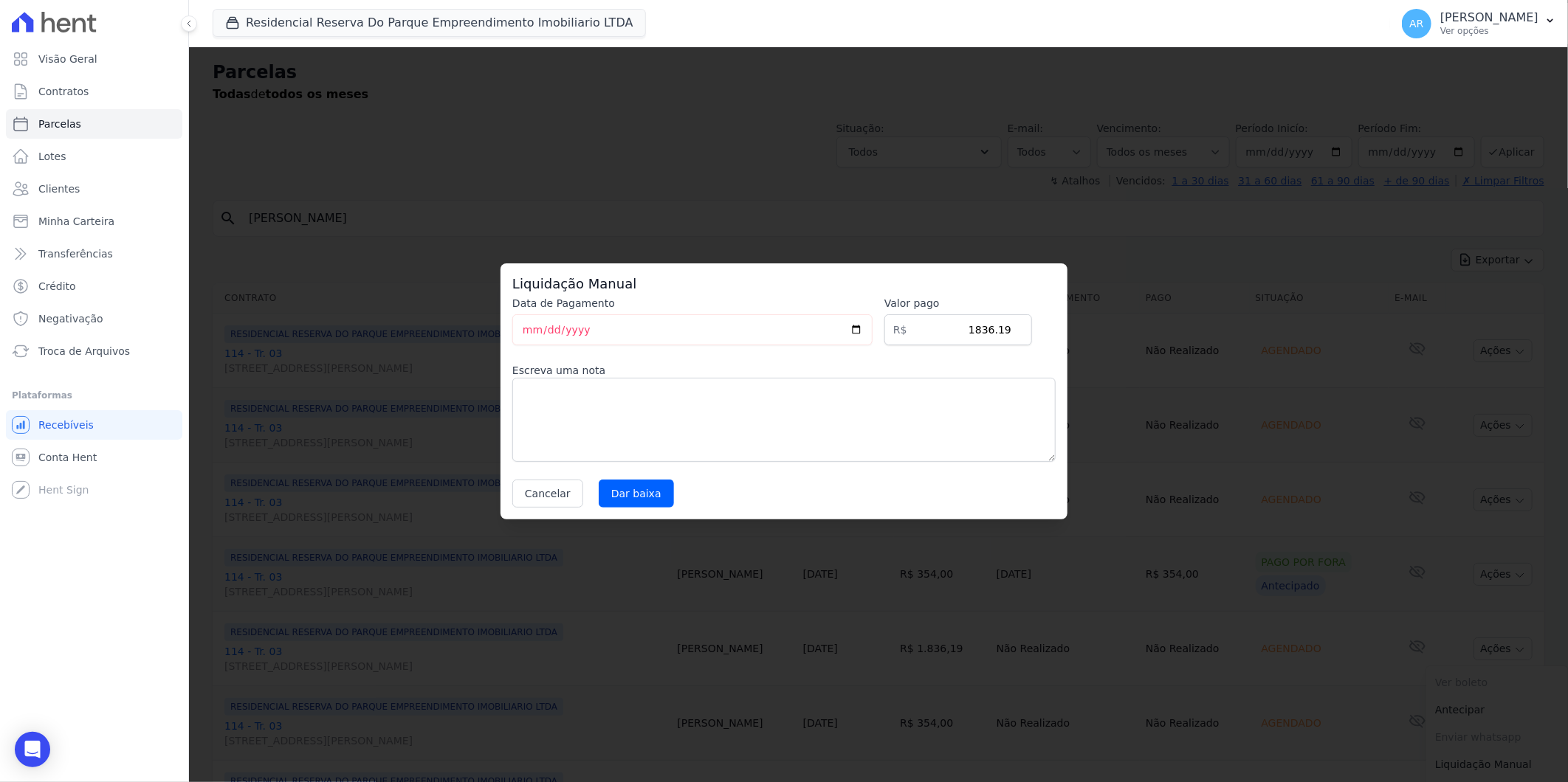
click at [841, 466] on div "Data de Pagamento 2025-09-09 Valor pago R$ 1836.19 Escreva uma nota Cancelar Da…" at bounding box center [784, 401] width 544 height 211
click at [824, 436] on textarea at bounding box center [784, 420] width 544 height 84
paste textarea "DISTRATO"
type textarea "DISTRATO"
click at [644, 480] on input "Dar baixa" at bounding box center [636, 494] width 75 height 28
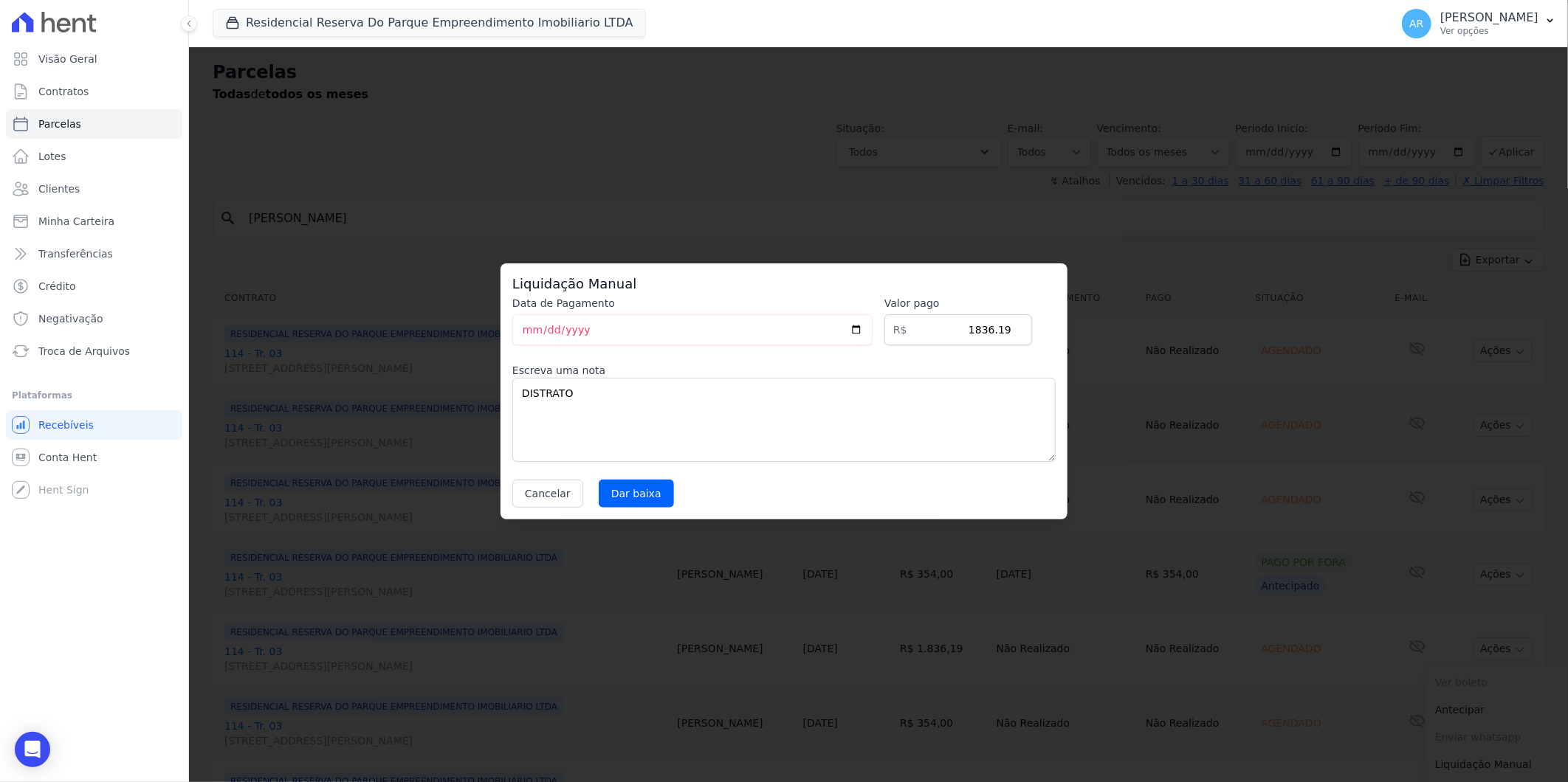
select select
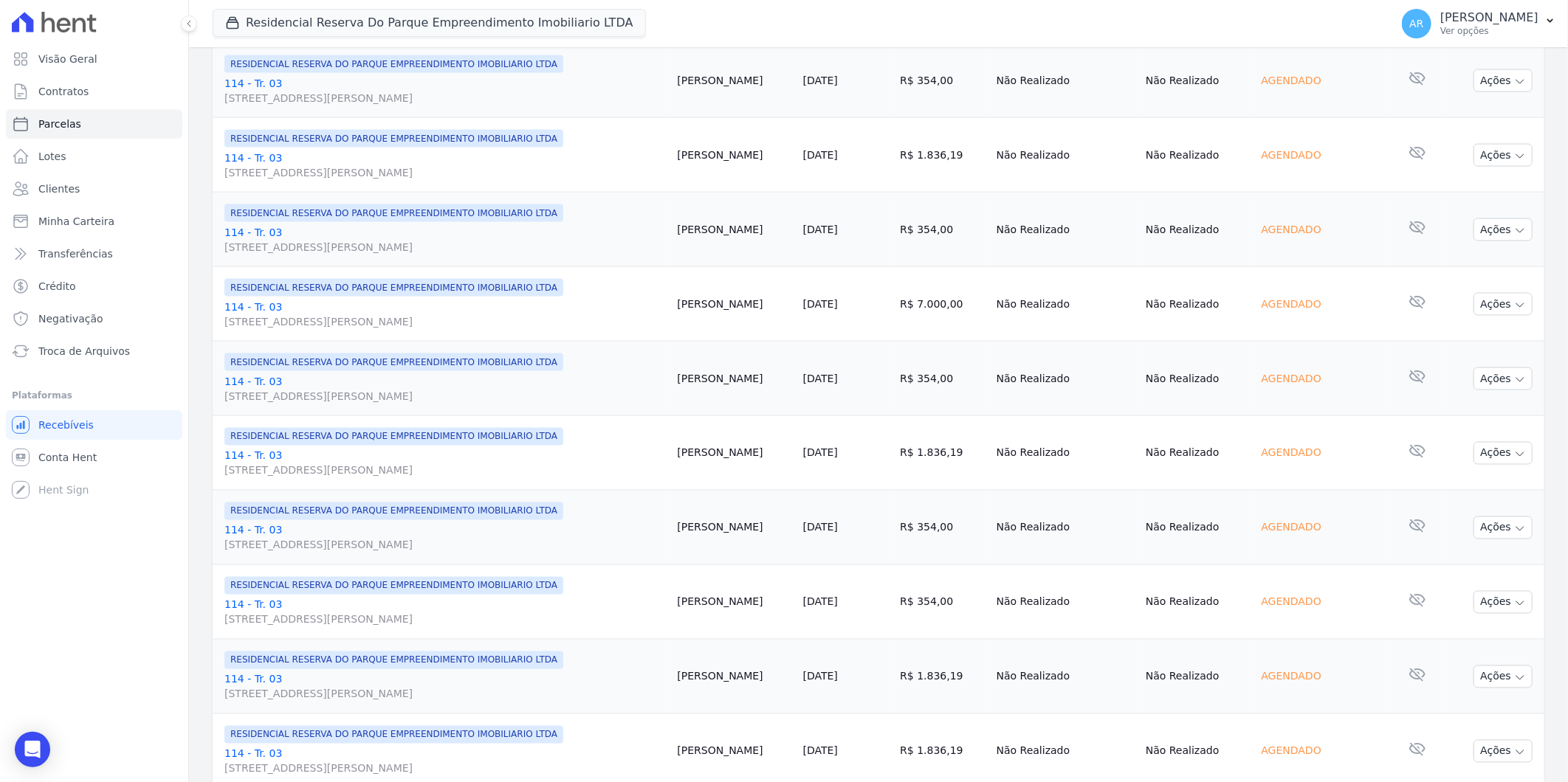
scroll to position [1461, 0]
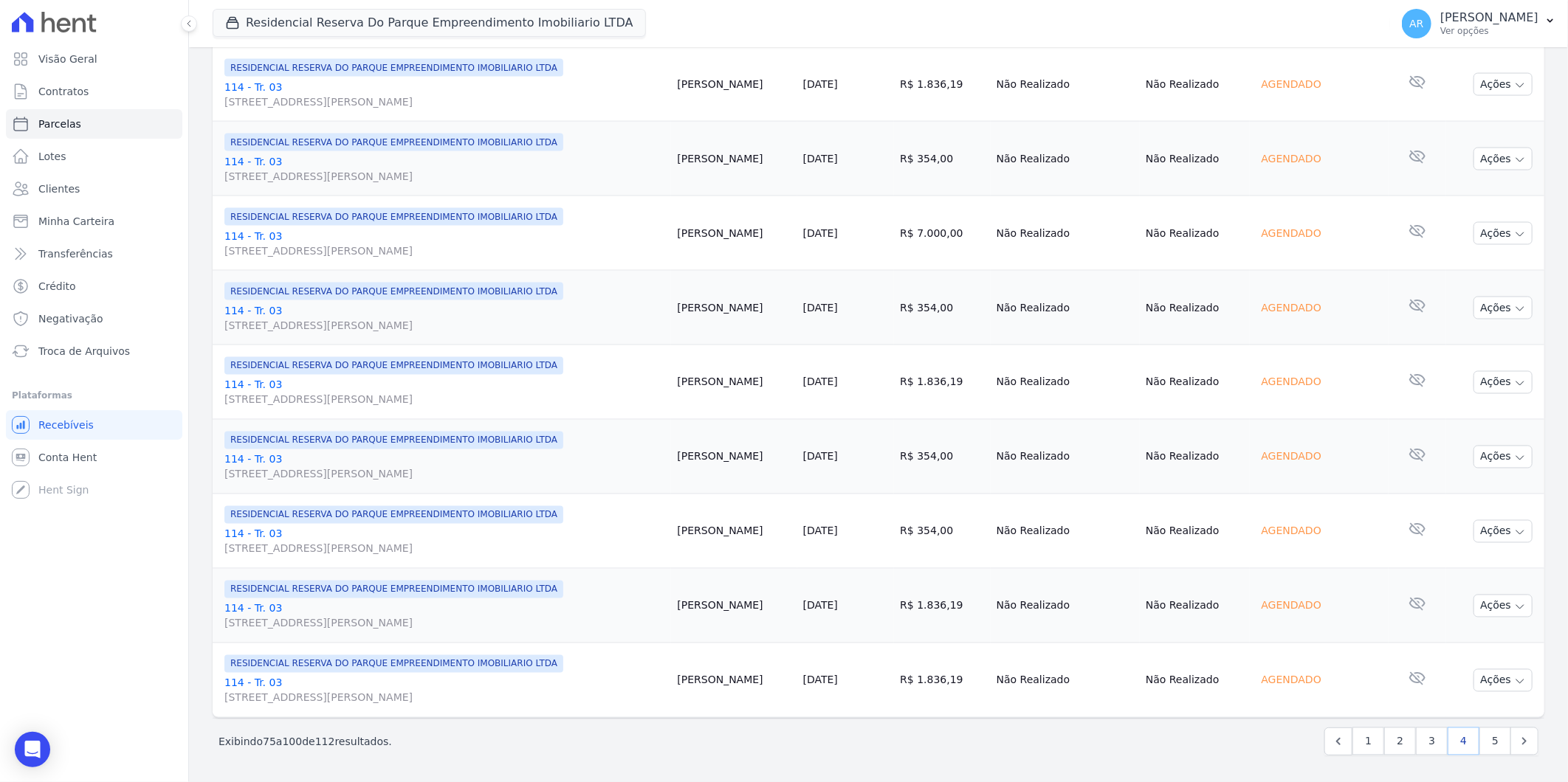
click at [1449, 742] on link "4" at bounding box center [1463, 741] width 32 height 28
select select
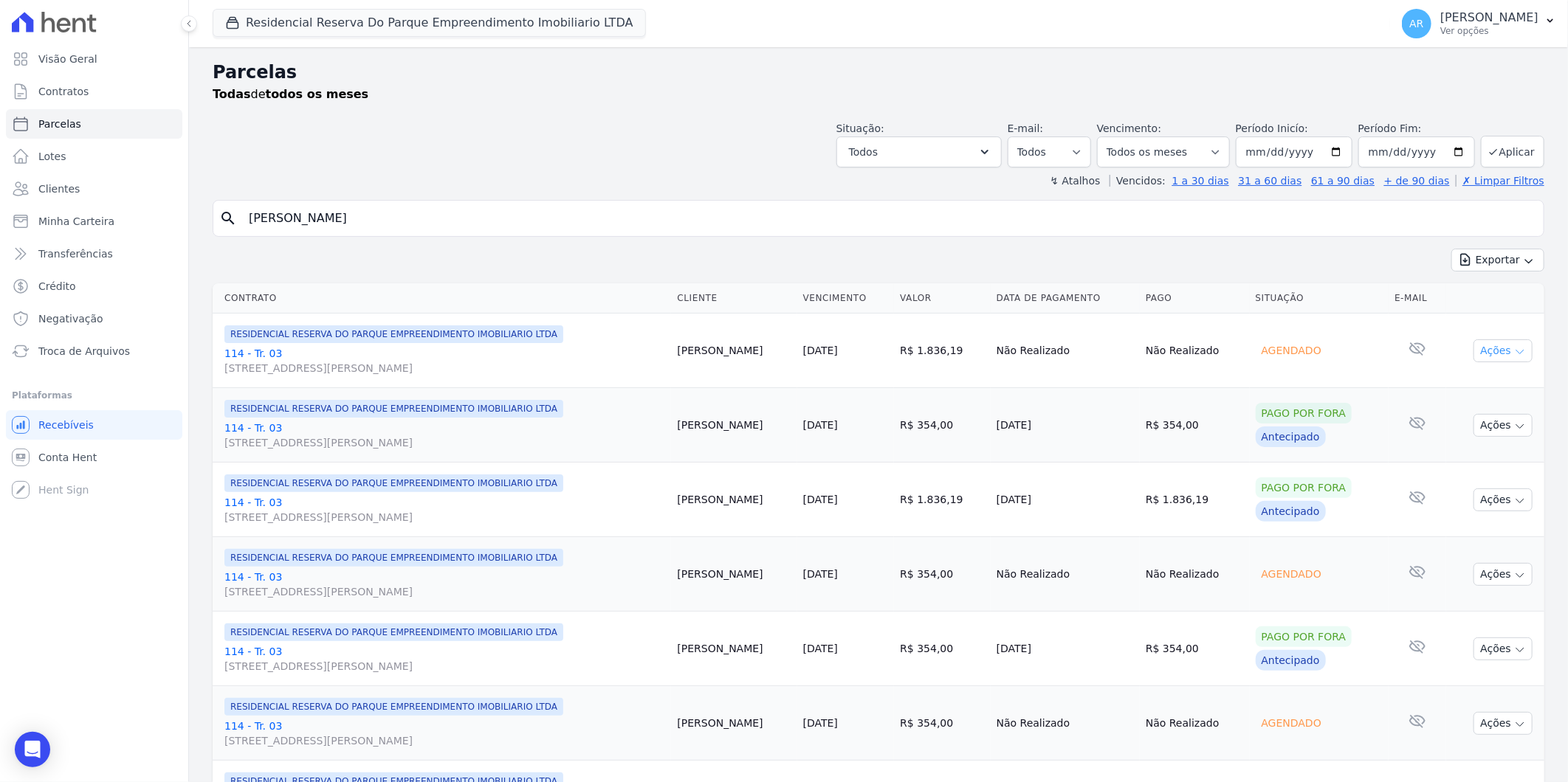
click at [1475, 351] on button "Ações" at bounding box center [1503, 350] width 59 height 23
click at [1484, 466] on link "Liquidação Manual" at bounding box center [1497, 466] width 142 height 27
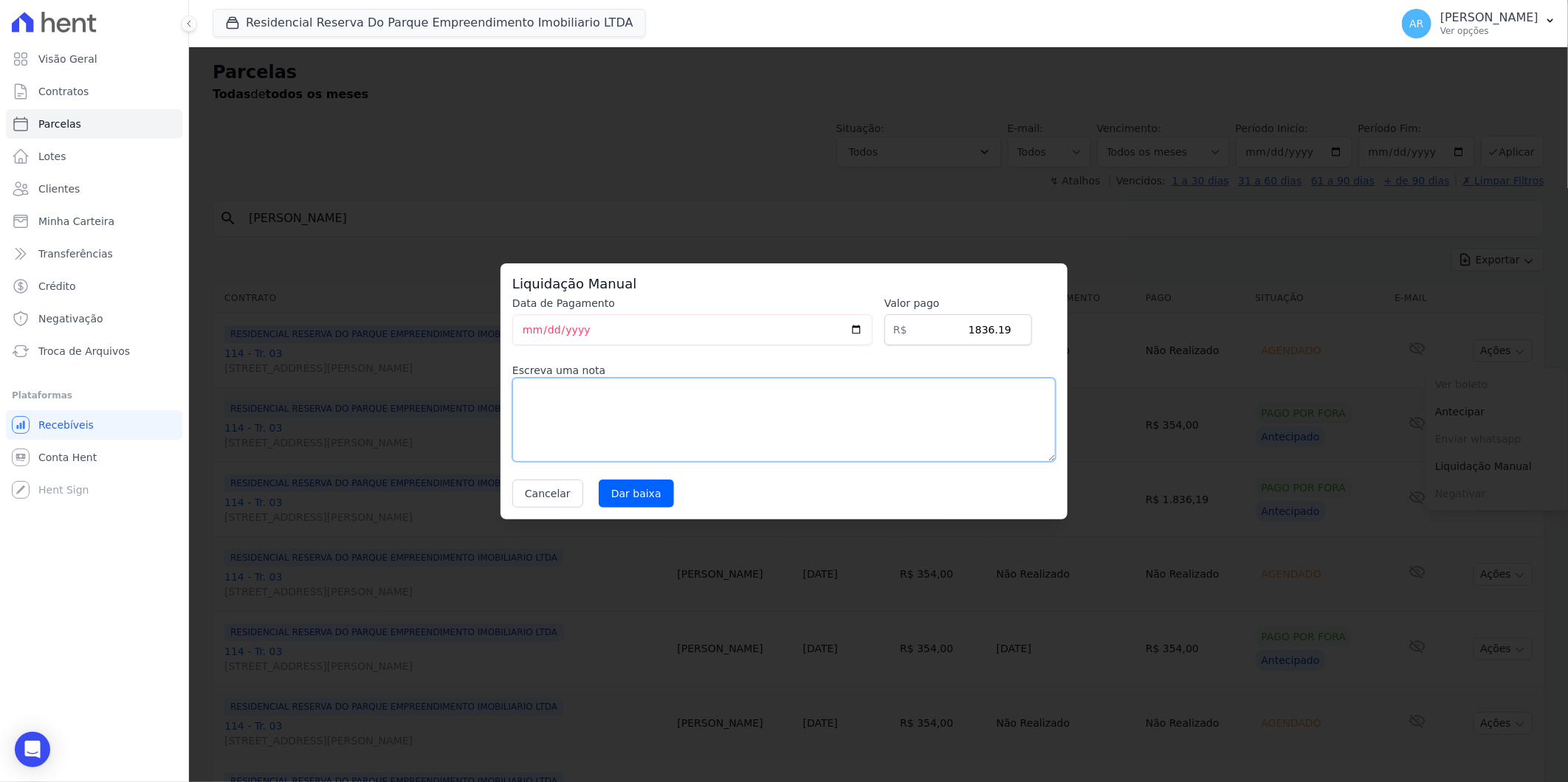
click at [801, 457] on textarea at bounding box center [784, 420] width 544 height 84
paste textarea "DISTRATO"
type textarea "DISTRATO"
click at [627, 502] on input "Dar baixa" at bounding box center [636, 494] width 75 height 28
select select
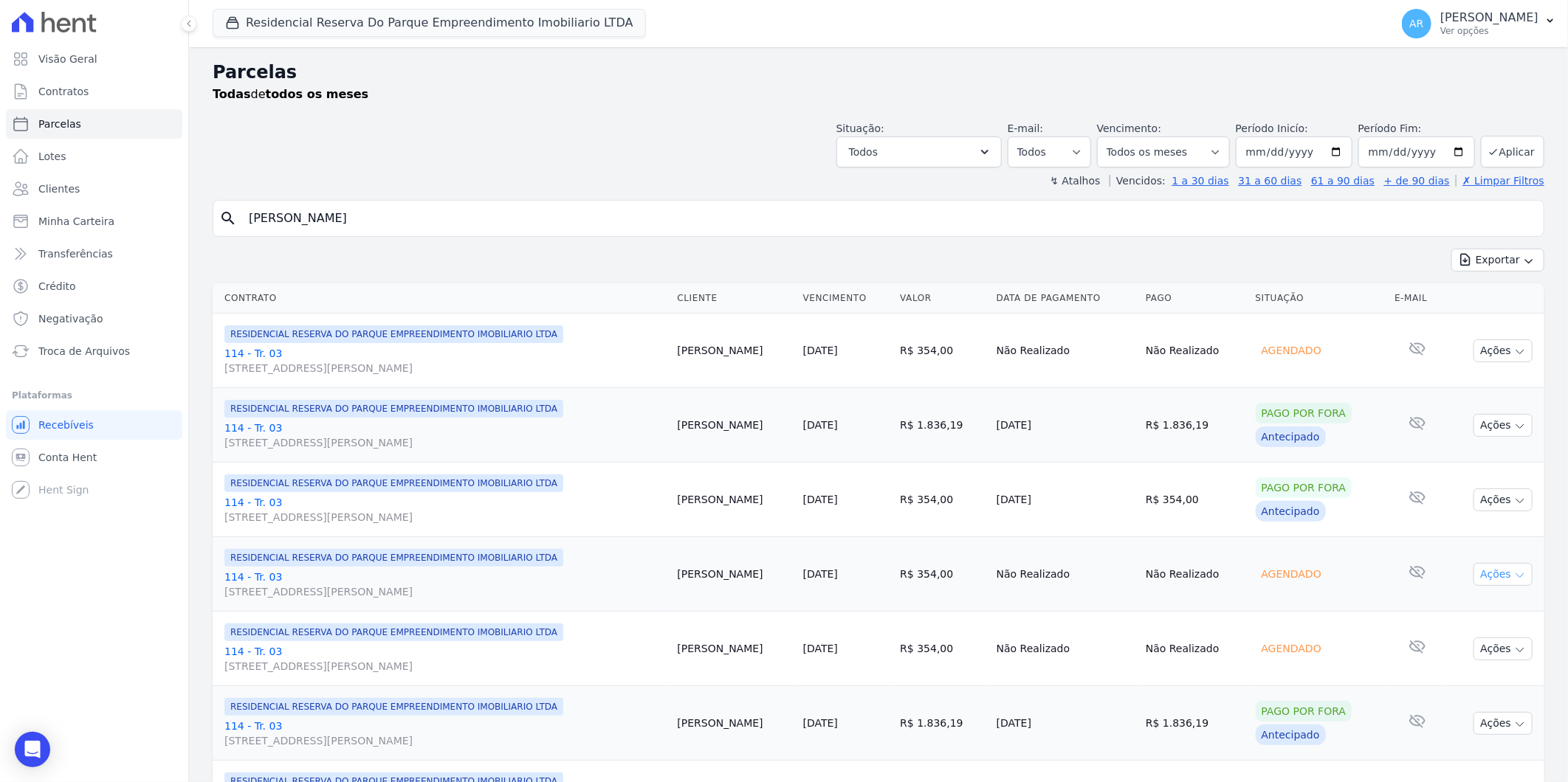
click at [1478, 583] on button "Ações" at bounding box center [1503, 574] width 59 height 23
click at [1456, 692] on link "Liquidação Manual" at bounding box center [1497, 690] width 142 height 27
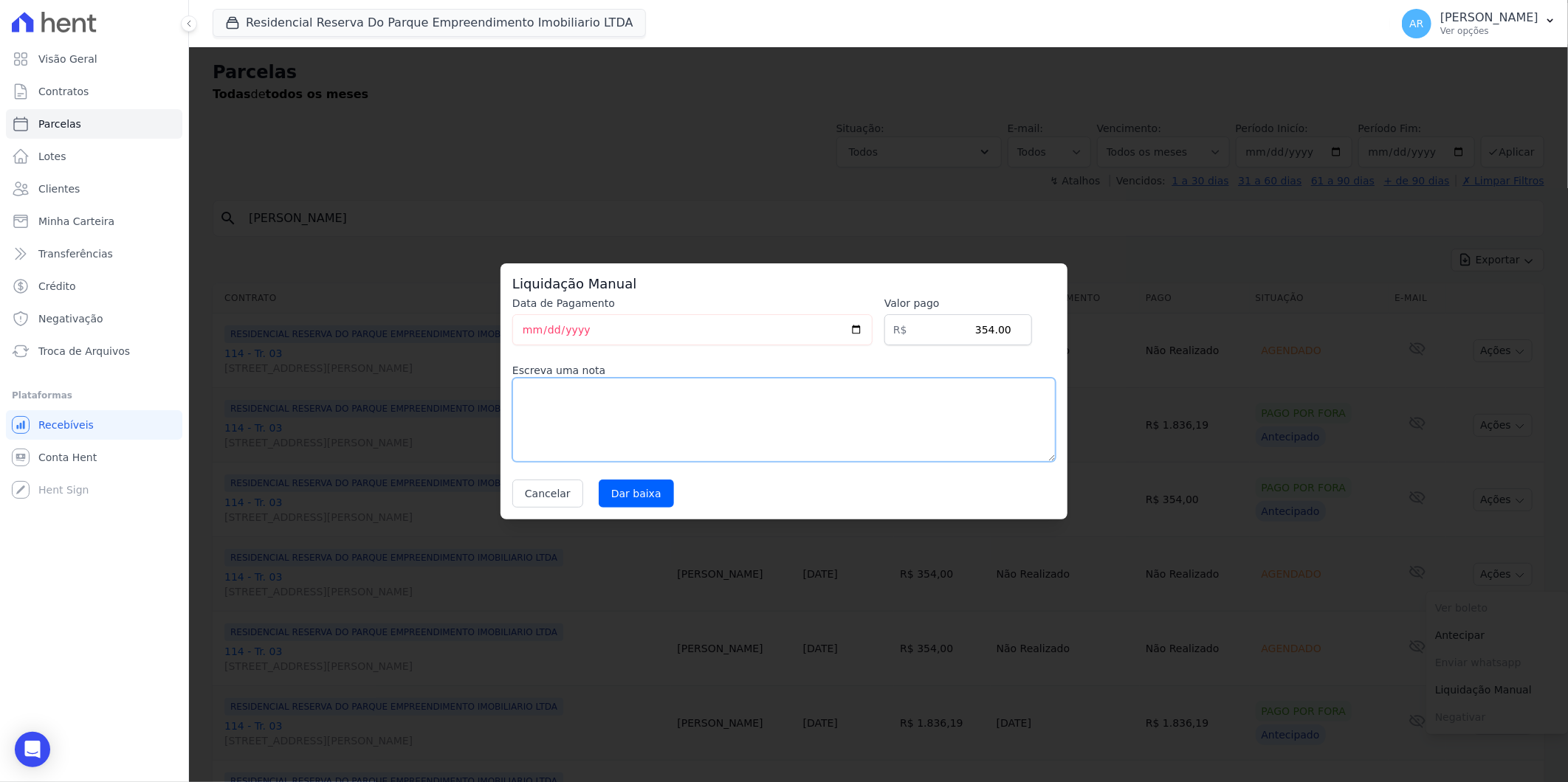
drag, startPoint x: 697, startPoint y: 418, endPoint x: 675, endPoint y: 425, distance: 23.1
click at [692, 418] on textarea at bounding box center [784, 420] width 544 height 84
paste textarea "DISTRATO"
type textarea "DISTRATO"
click at [637, 498] on input "Dar baixa" at bounding box center [636, 494] width 75 height 28
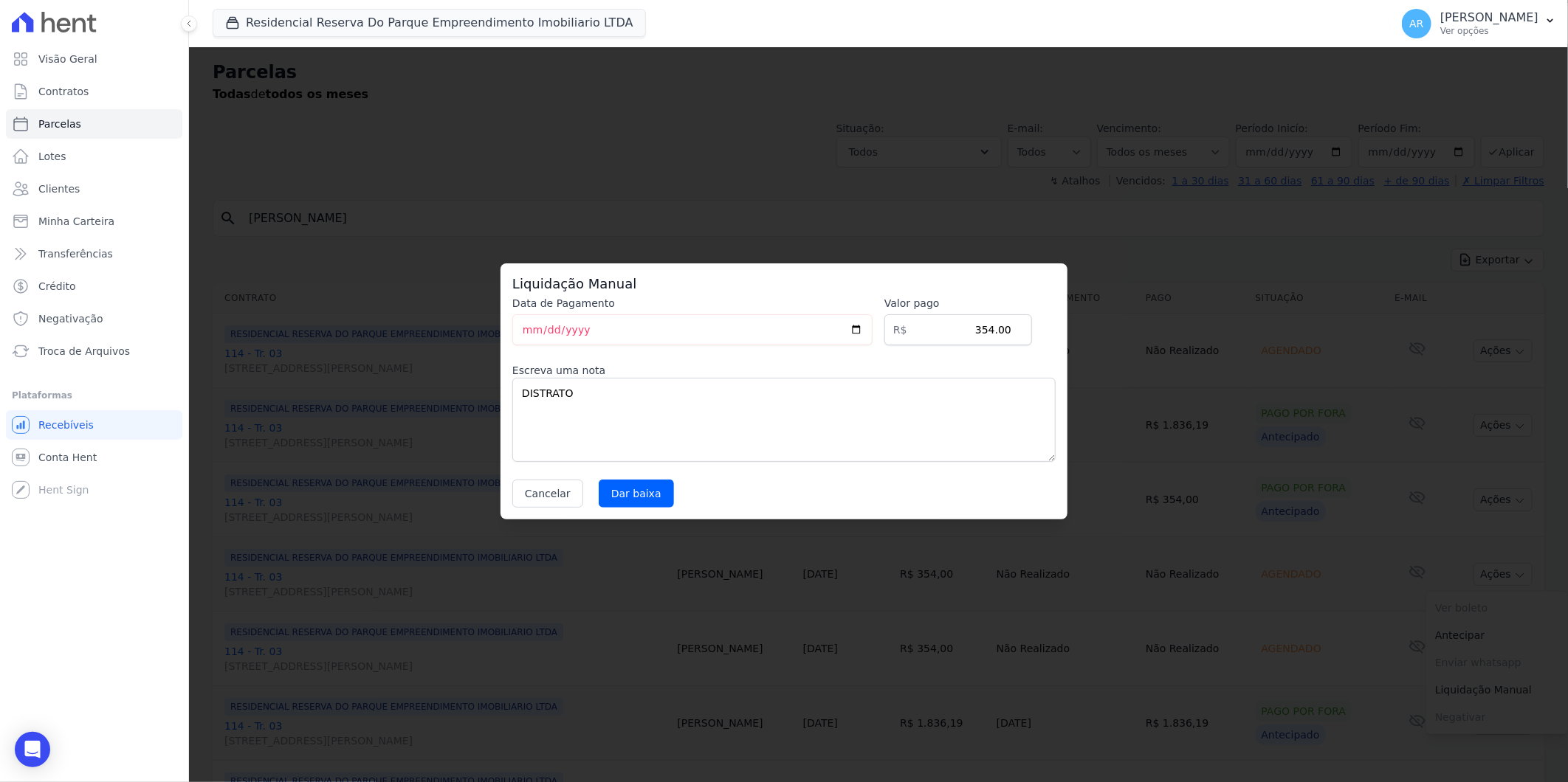
select select
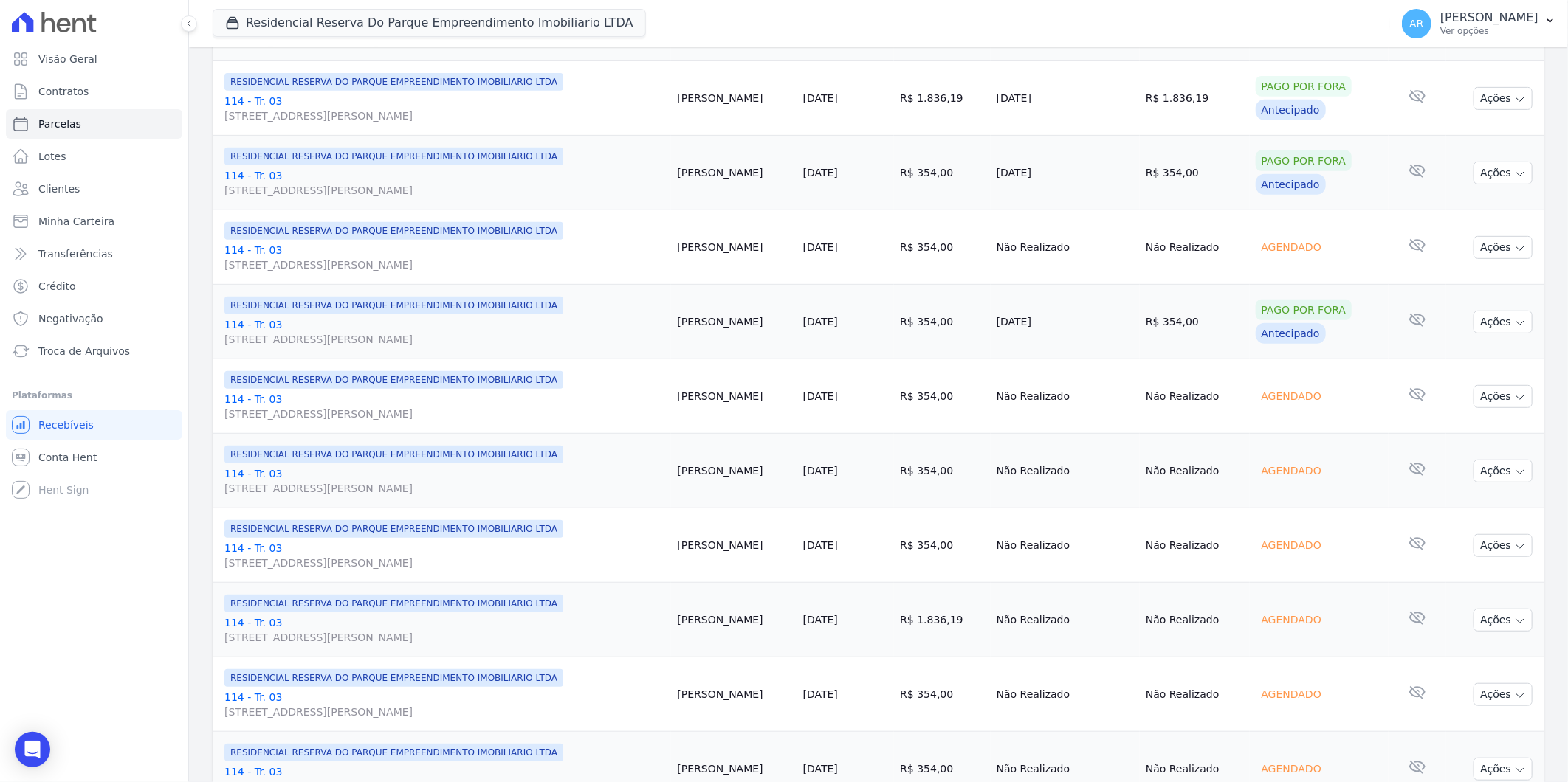
scroll to position [409, 0]
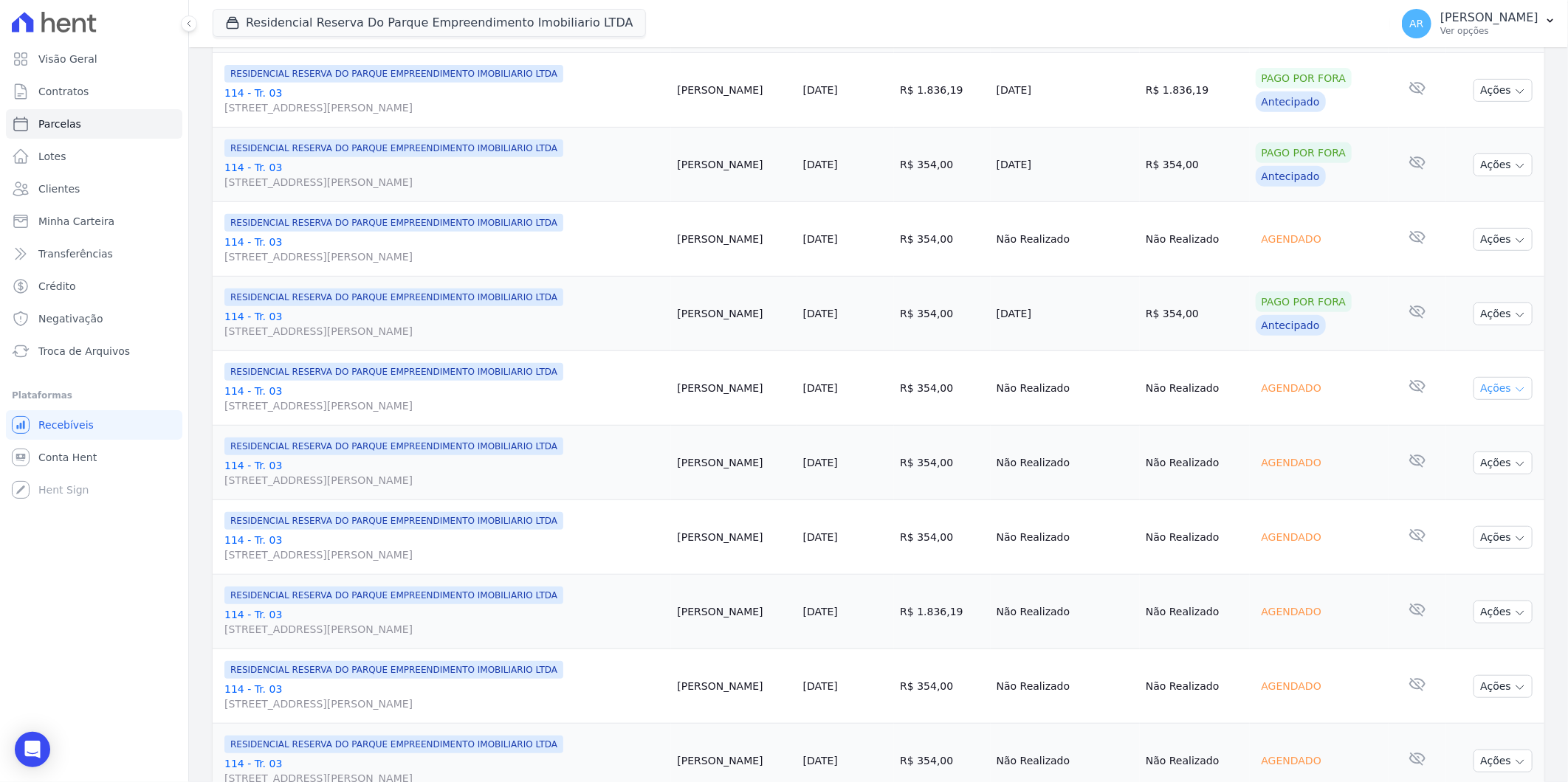
drag, startPoint x: 1501, startPoint y: 405, endPoint x: 1486, endPoint y: 384, distance: 25.8
click at [1494, 397] on td "Ações Ver boleto Não é possível visualizar o boleto de um pagamento agendado [G…" at bounding box center [1495, 388] width 98 height 74
click at [1486, 384] on button "Ações" at bounding box center [1503, 388] width 59 height 23
click at [1470, 510] on link "Liquidação Manual" at bounding box center [1497, 504] width 142 height 27
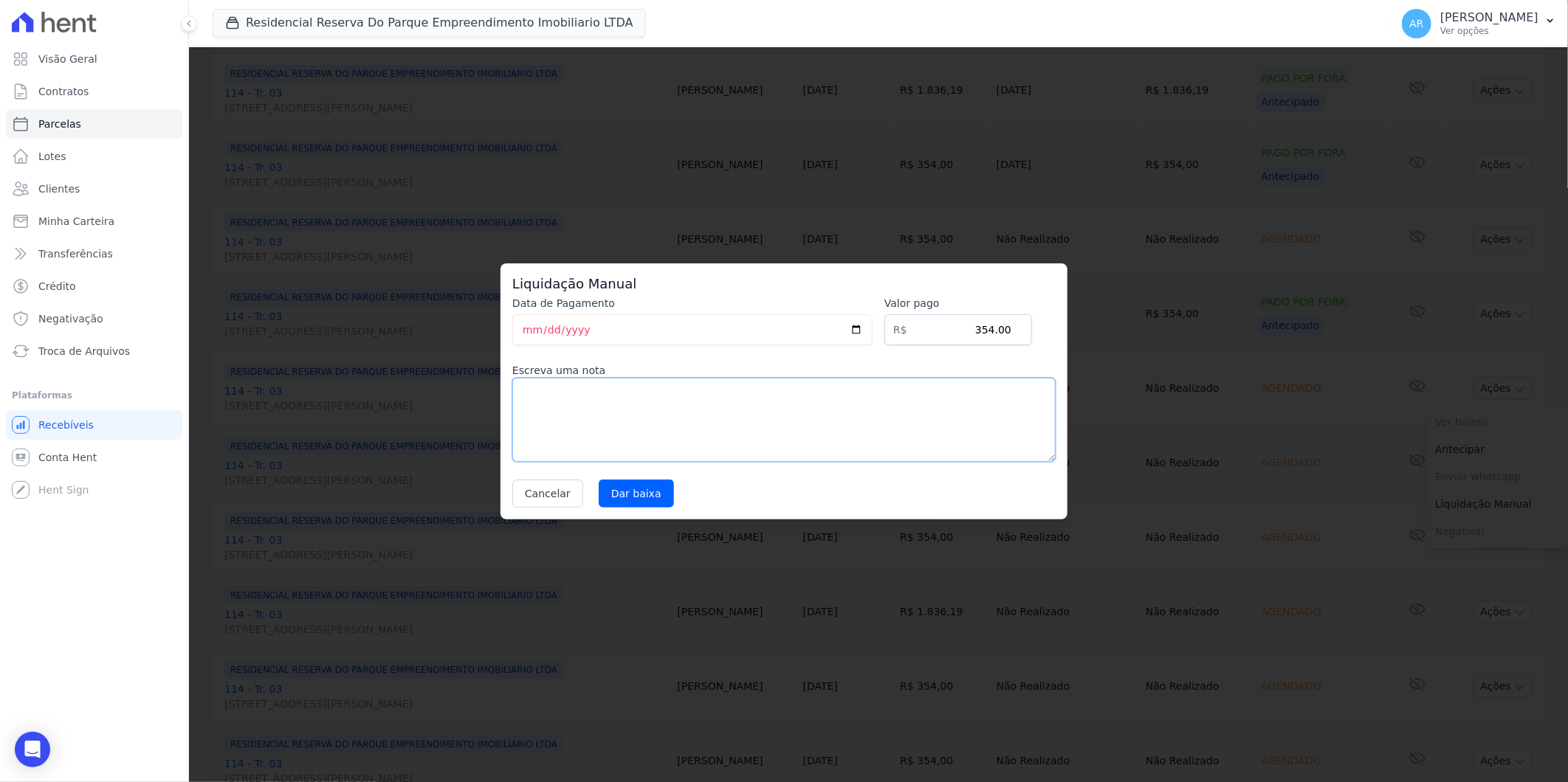
click at [791, 459] on textarea at bounding box center [784, 420] width 544 height 84
paste textarea "DISTRATO"
type textarea "DISTRATO"
click at [635, 500] on input "Dar baixa" at bounding box center [636, 494] width 75 height 28
select select
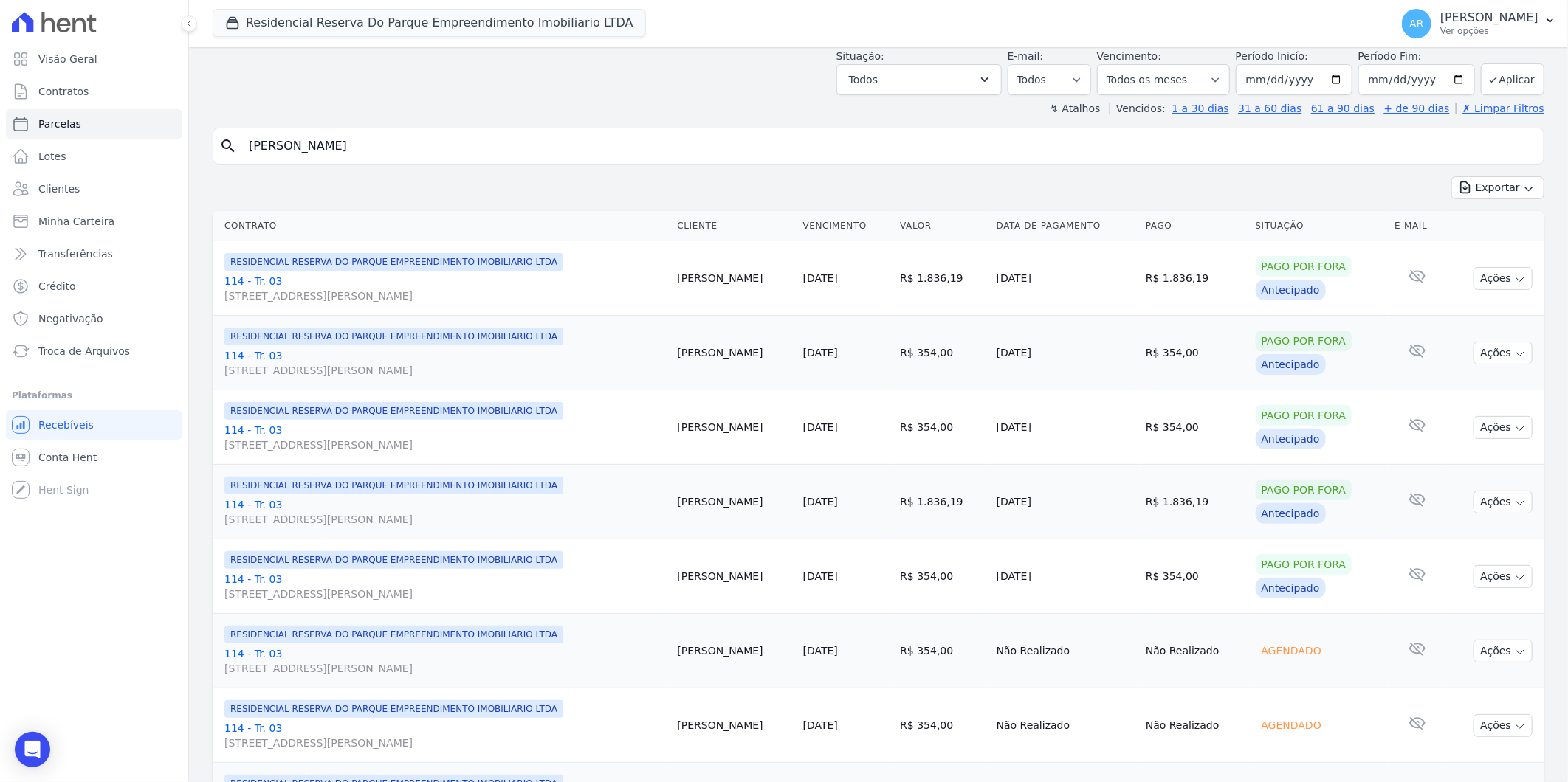
scroll to position [246, 0]
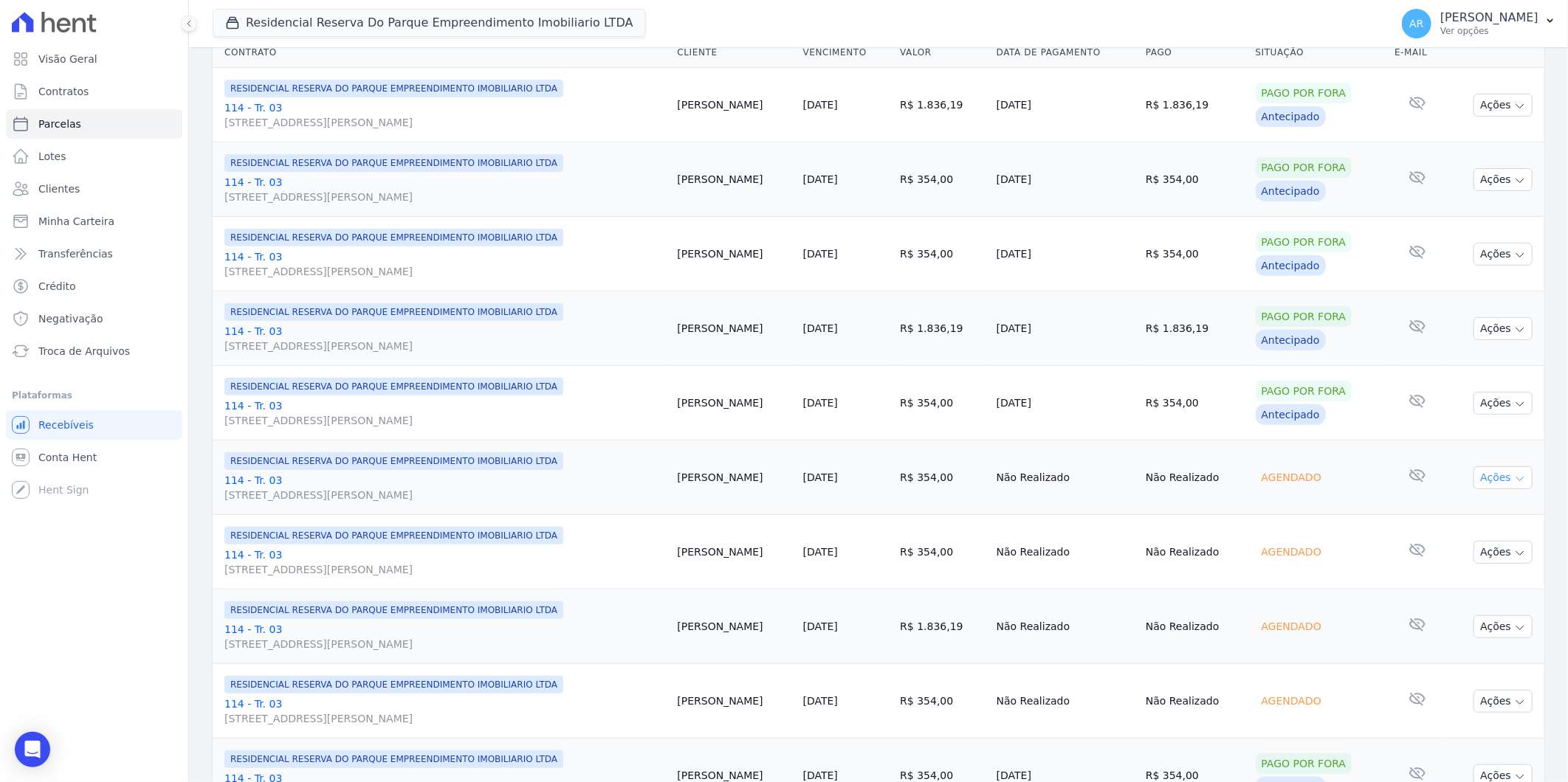
click at [1484, 485] on button "Ações" at bounding box center [1503, 477] width 59 height 23
click at [1459, 591] on link "Liquidação Manual" at bounding box center [1497, 593] width 142 height 27
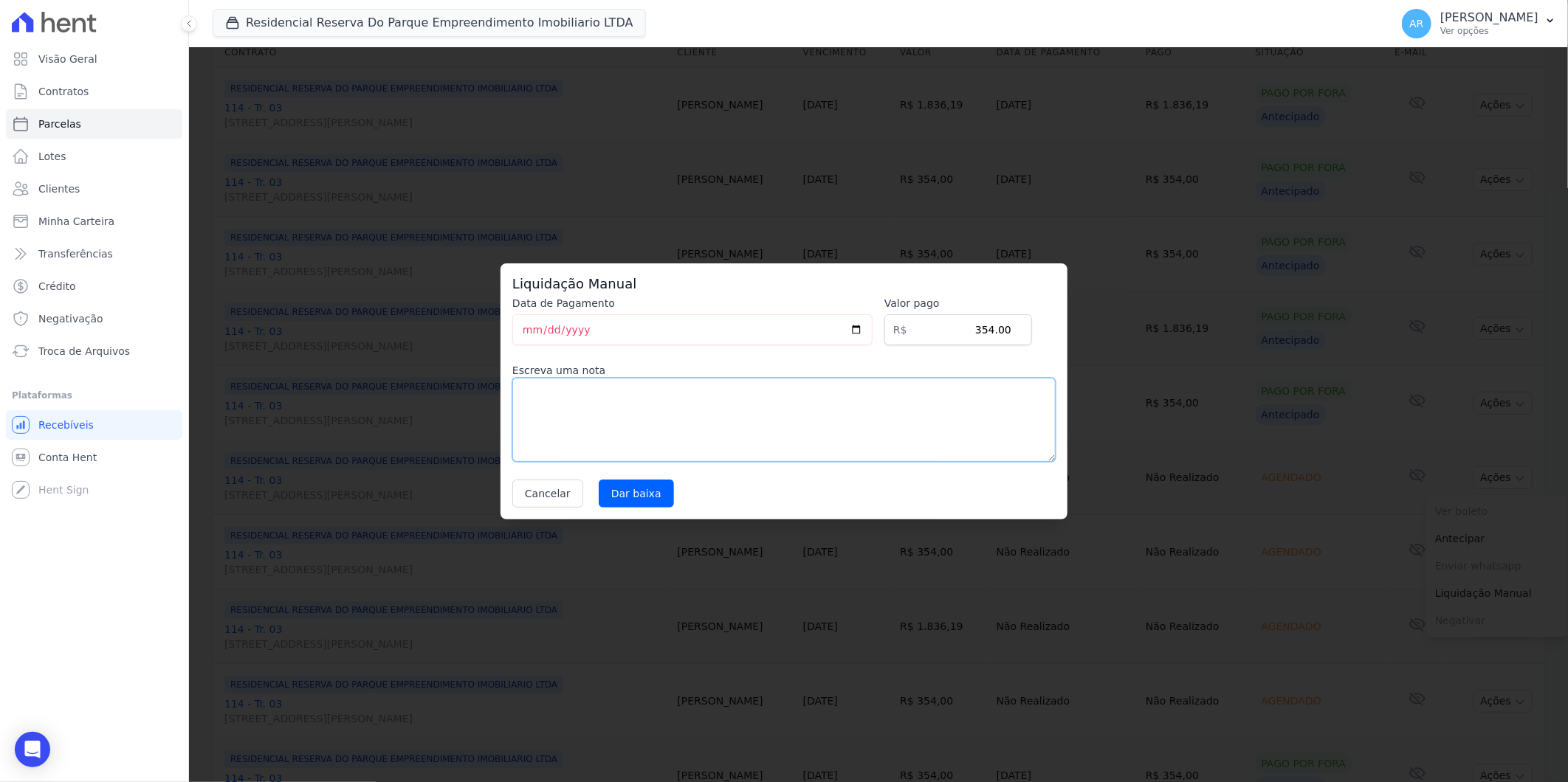
click at [758, 439] on textarea at bounding box center [784, 420] width 544 height 84
paste textarea "DISTRATO"
type textarea "DISTRATO"
click at [628, 484] on input "Dar baixa" at bounding box center [636, 494] width 75 height 28
select select
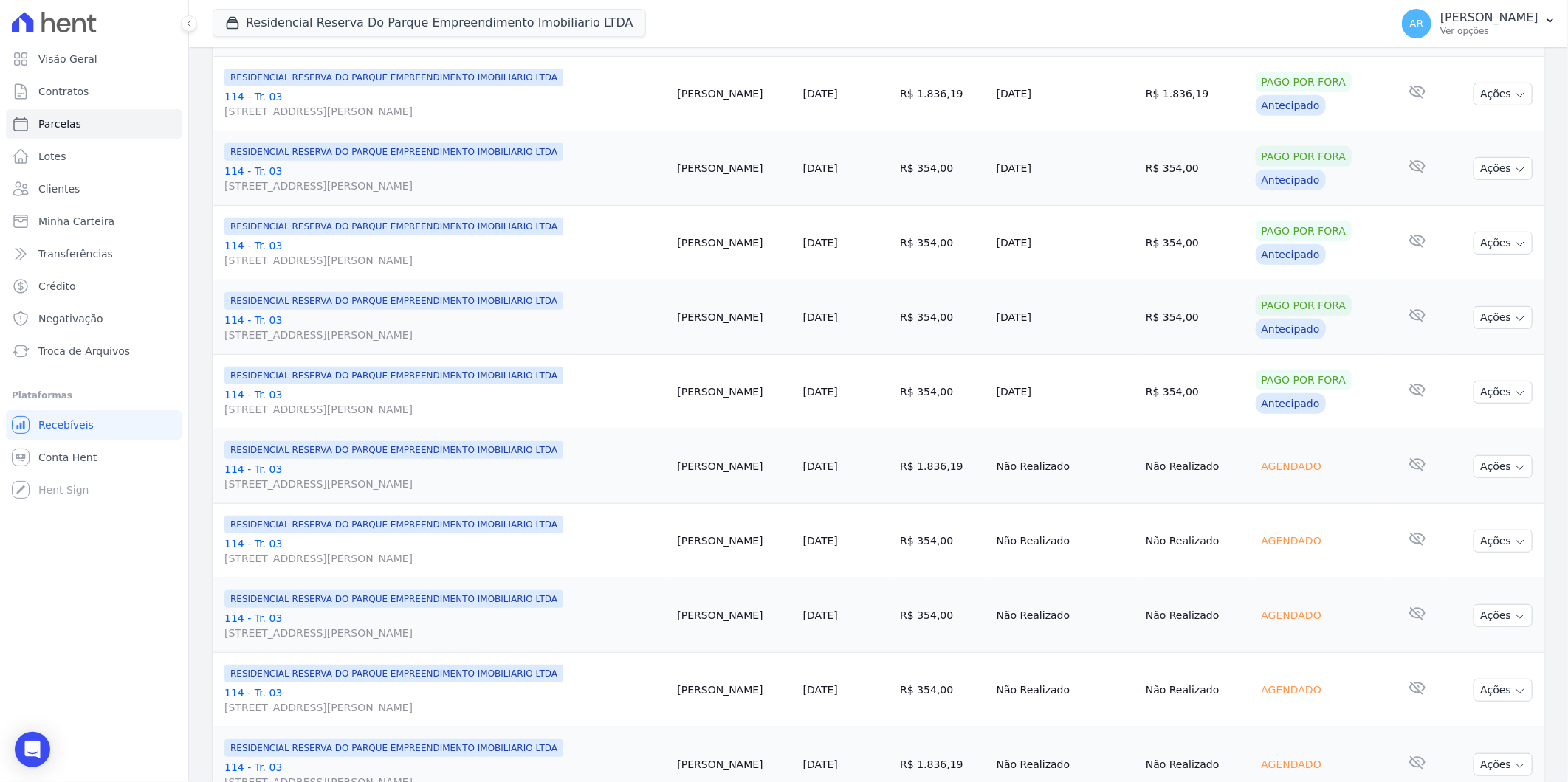
scroll to position [409, 0]
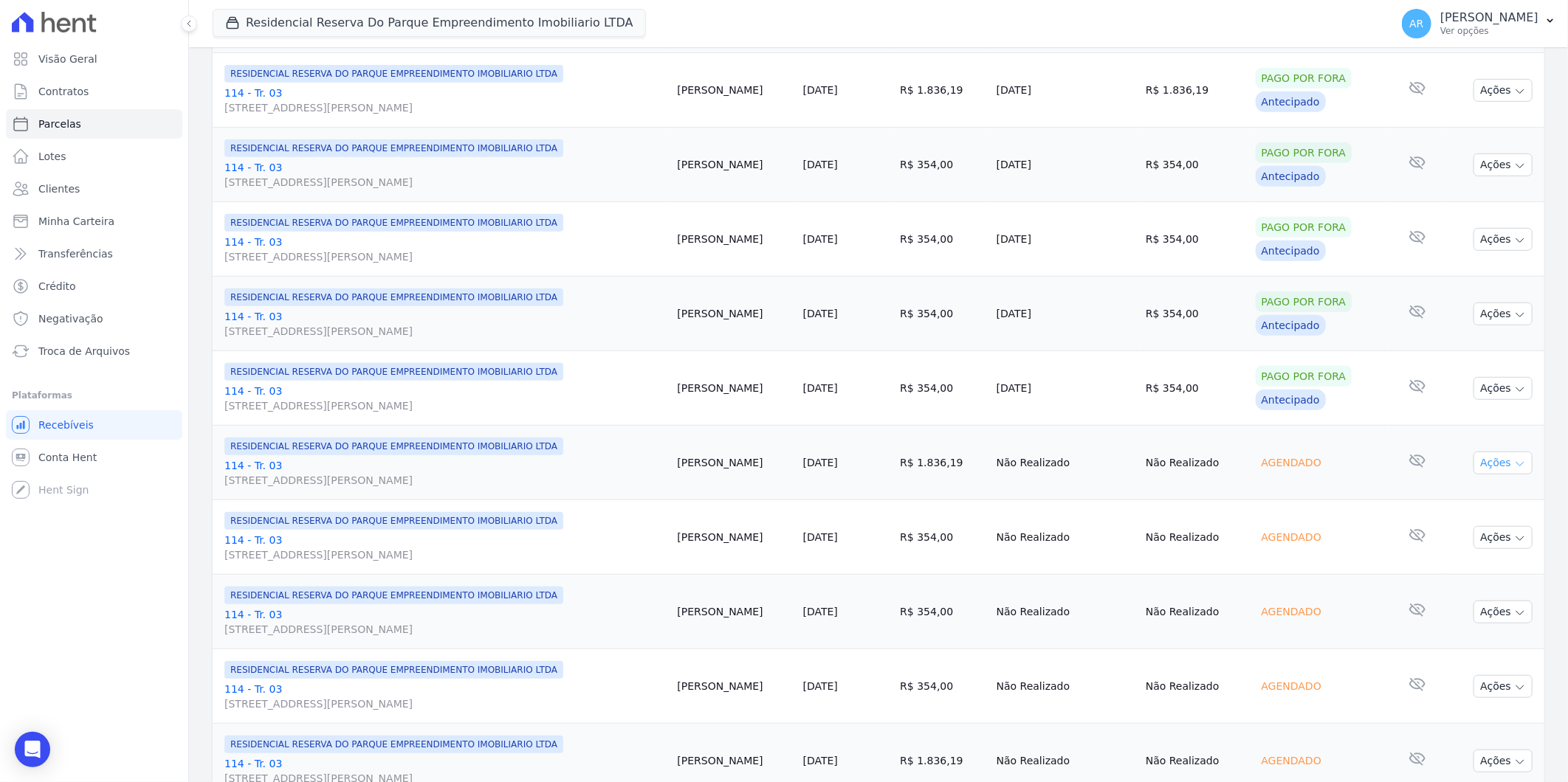
click at [1495, 461] on button "Ações" at bounding box center [1503, 463] width 59 height 23
click at [1469, 572] on link "Liquidação Manual" at bounding box center [1497, 579] width 142 height 27
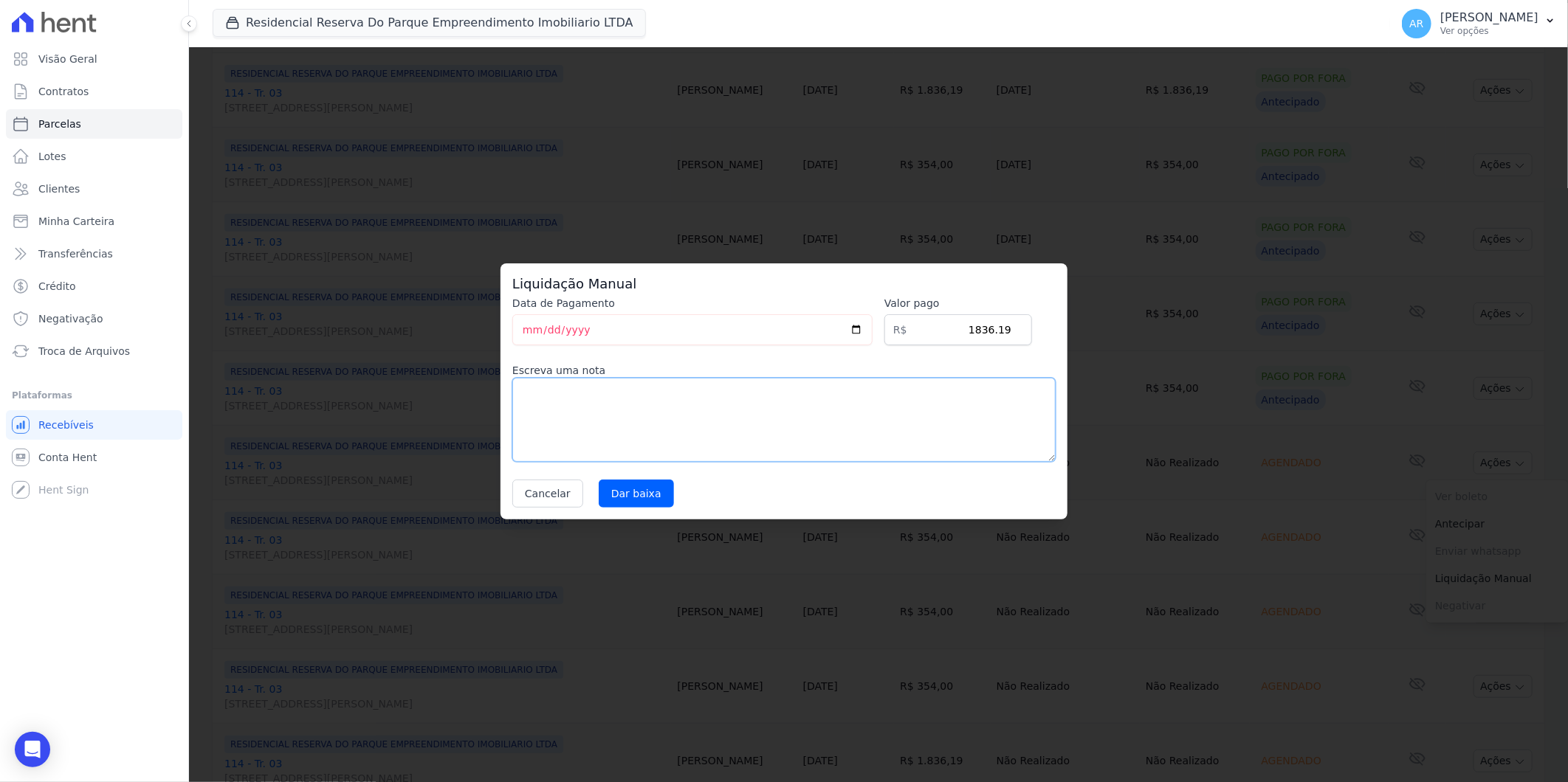
click at [588, 406] on textarea at bounding box center [784, 420] width 544 height 84
paste textarea "DISTRATO"
type textarea "DISTRATO"
click at [658, 500] on input "Dar baixa" at bounding box center [636, 494] width 75 height 28
click at [640, 496] on input "Dar baixa" at bounding box center [636, 494] width 75 height 28
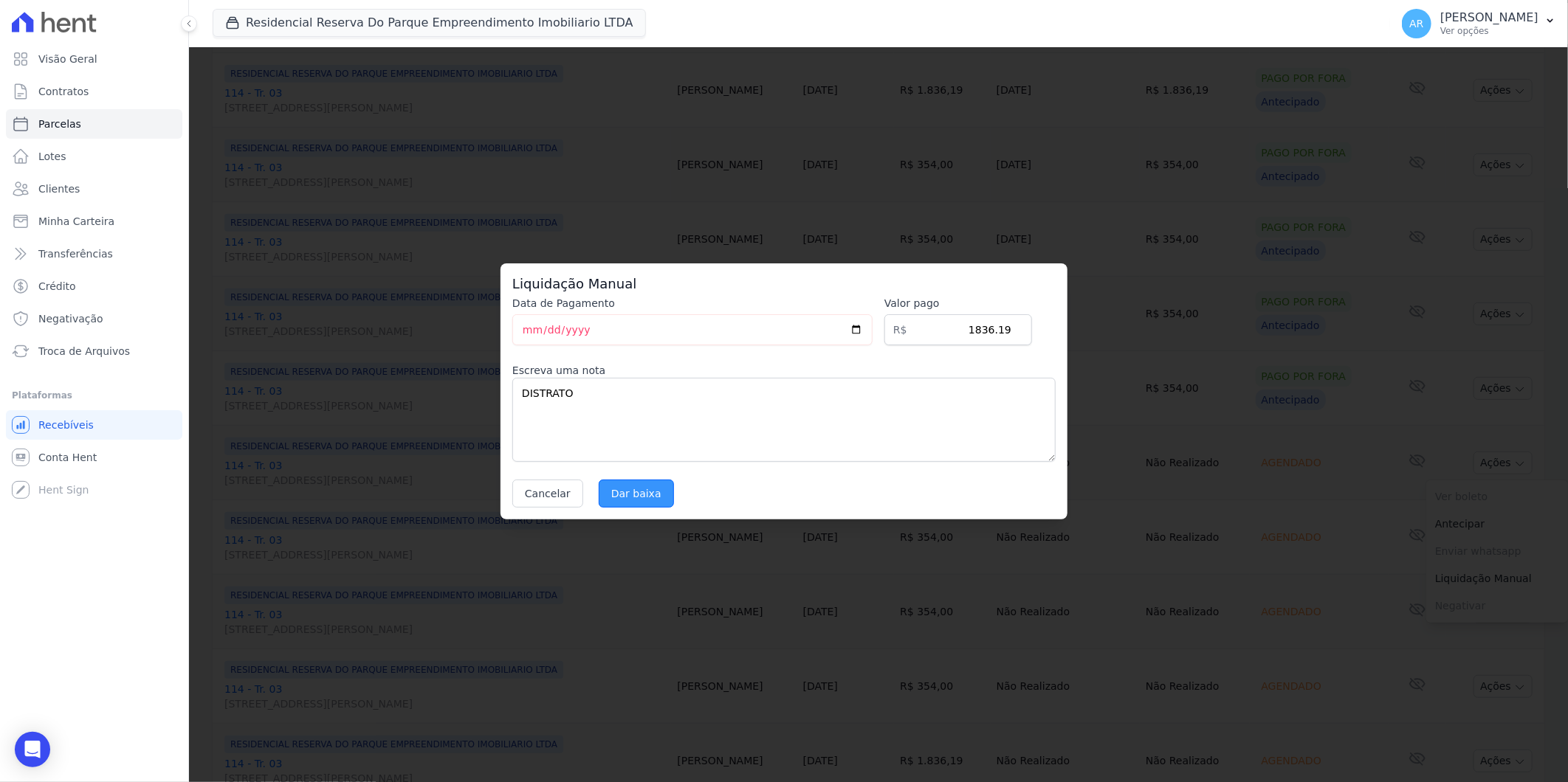
select select
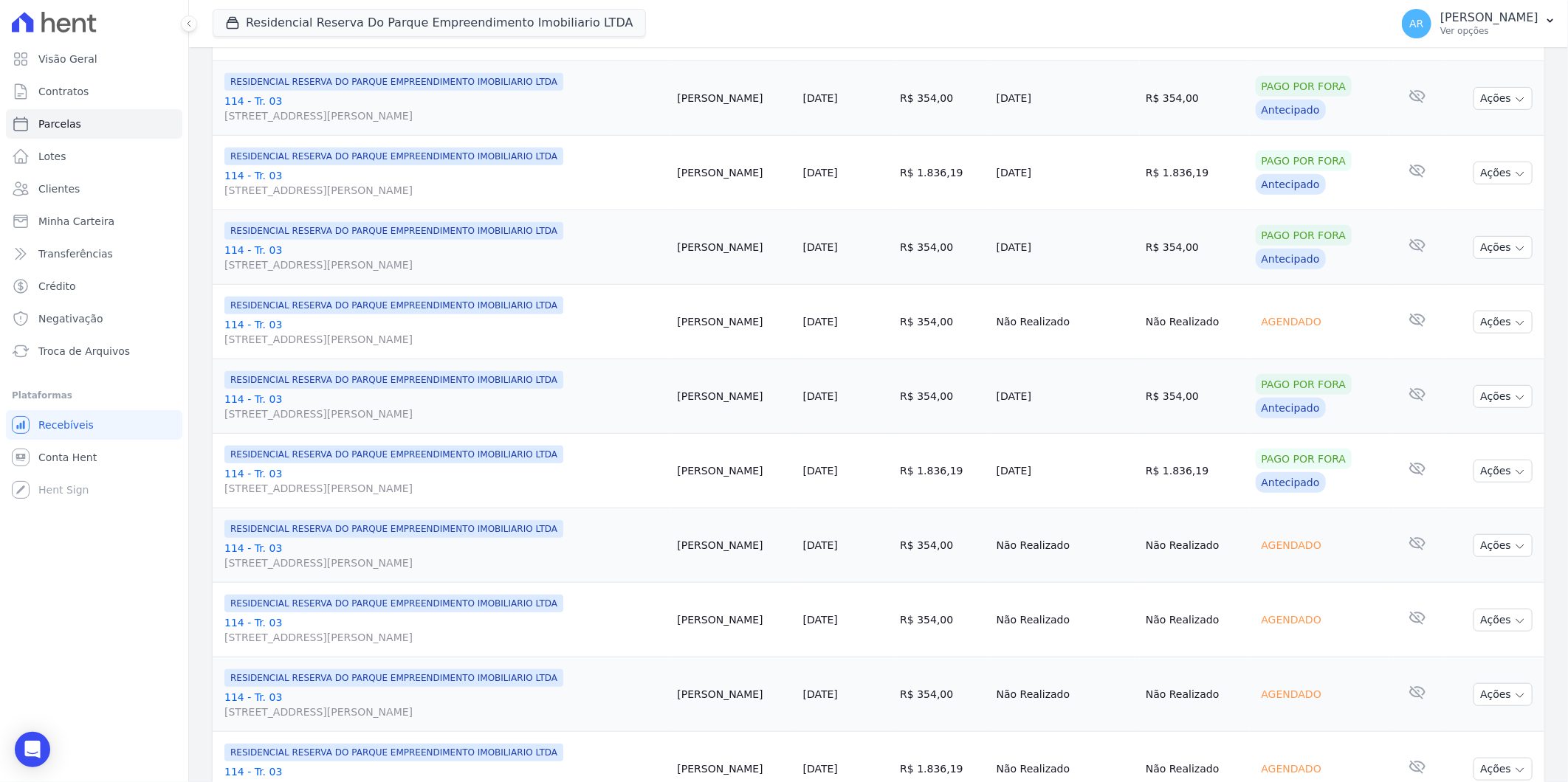
scroll to position [492, 0]
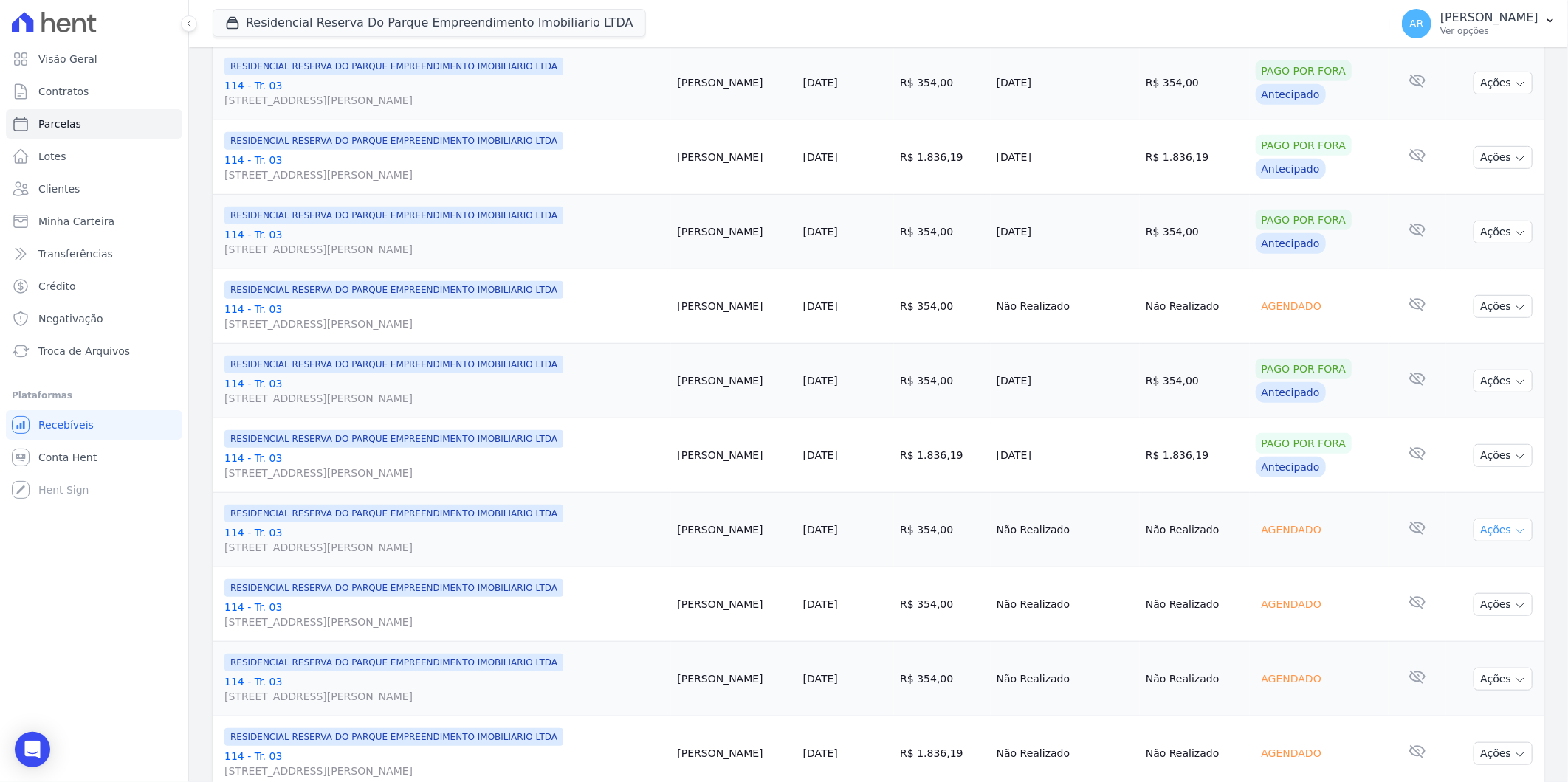
click at [1488, 521] on button "Ações" at bounding box center [1503, 530] width 59 height 23
click at [1460, 632] on link "Liquidação Manual" at bounding box center [1497, 646] width 142 height 27
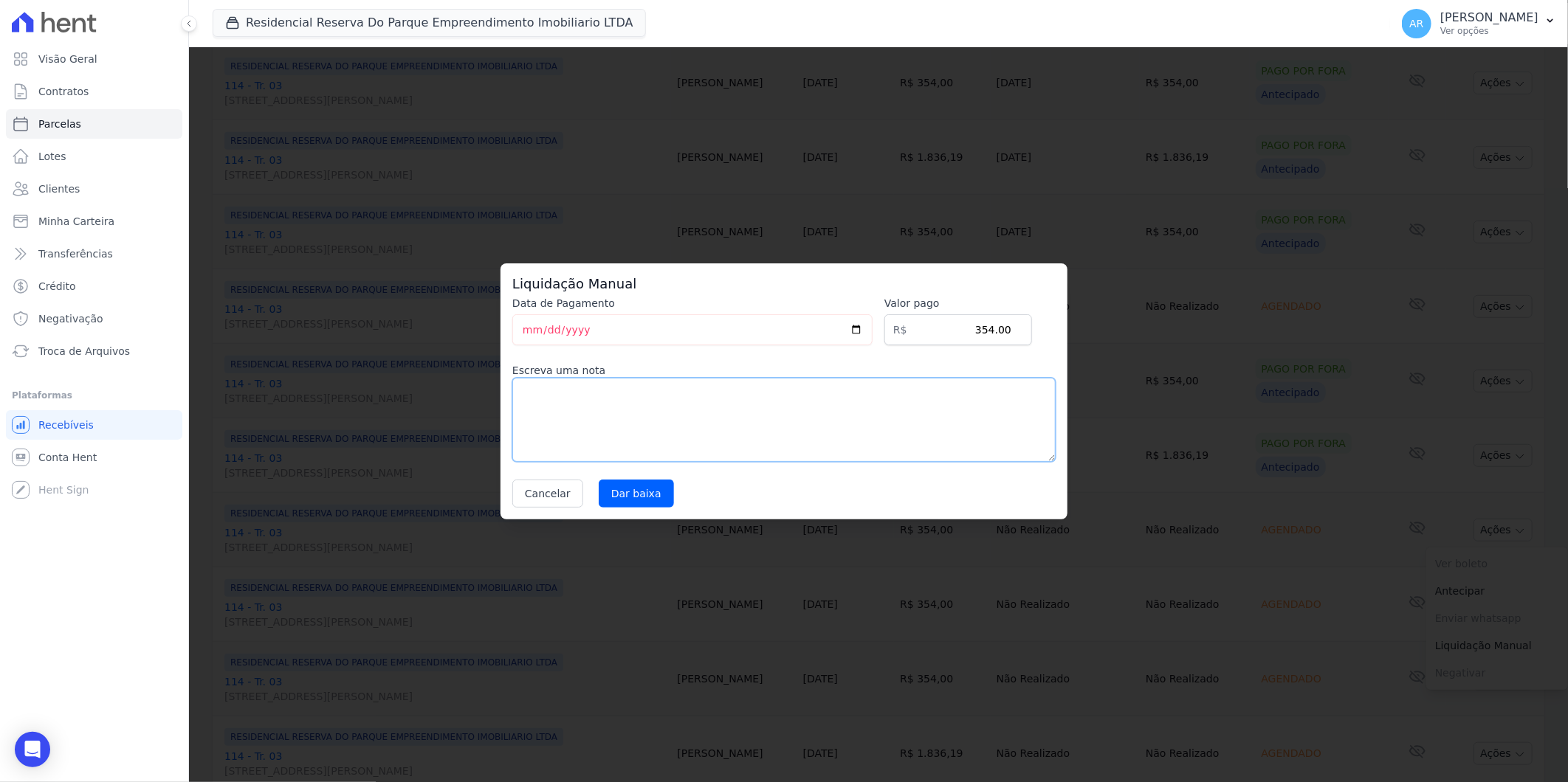
click at [684, 446] on textarea at bounding box center [784, 420] width 544 height 84
paste textarea "DISTRATO"
type textarea "DISTRATO"
click at [616, 502] on input "Dar baixa" at bounding box center [636, 494] width 75 height 28
select select
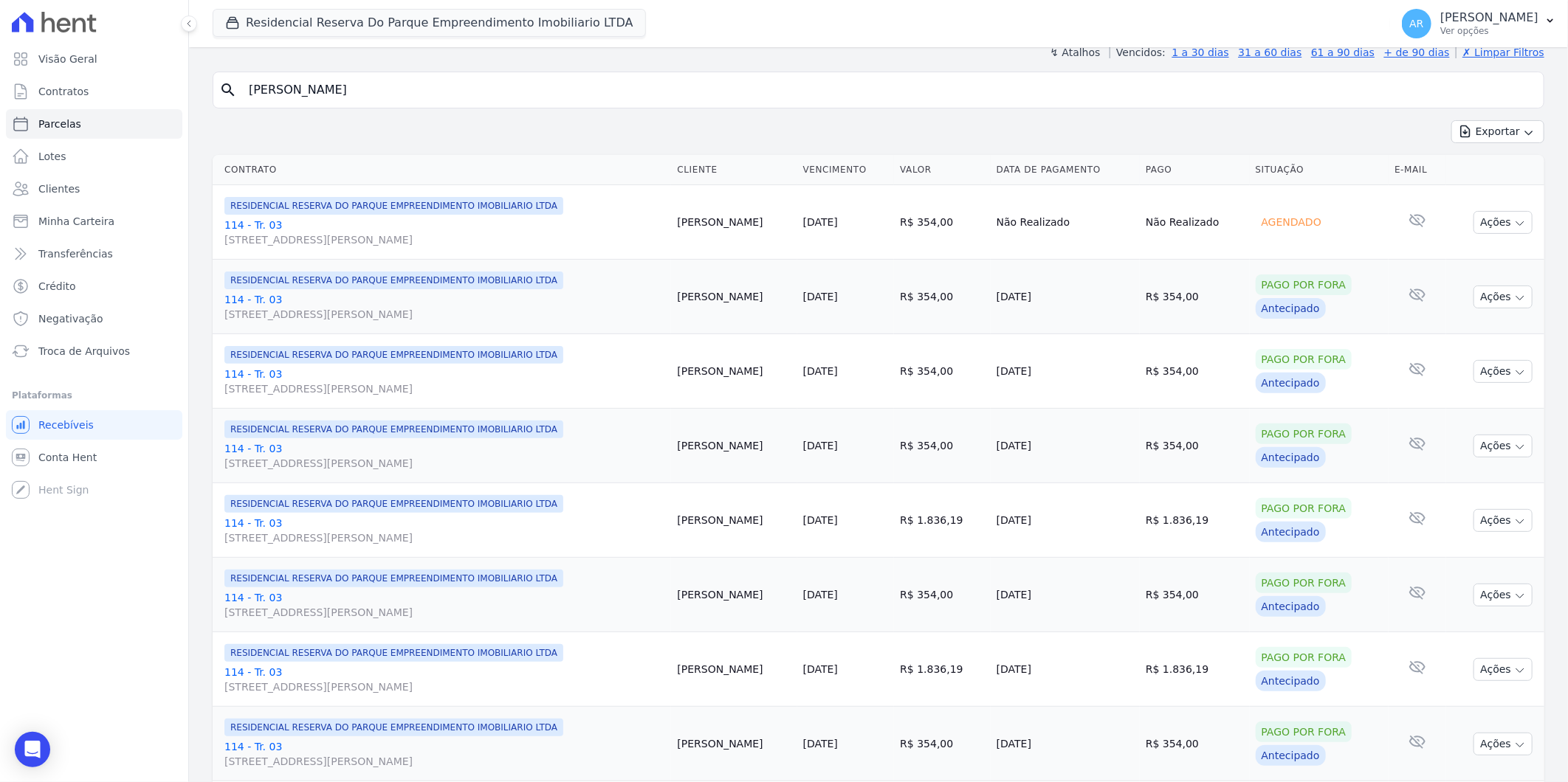
scroll to position [409, 0]
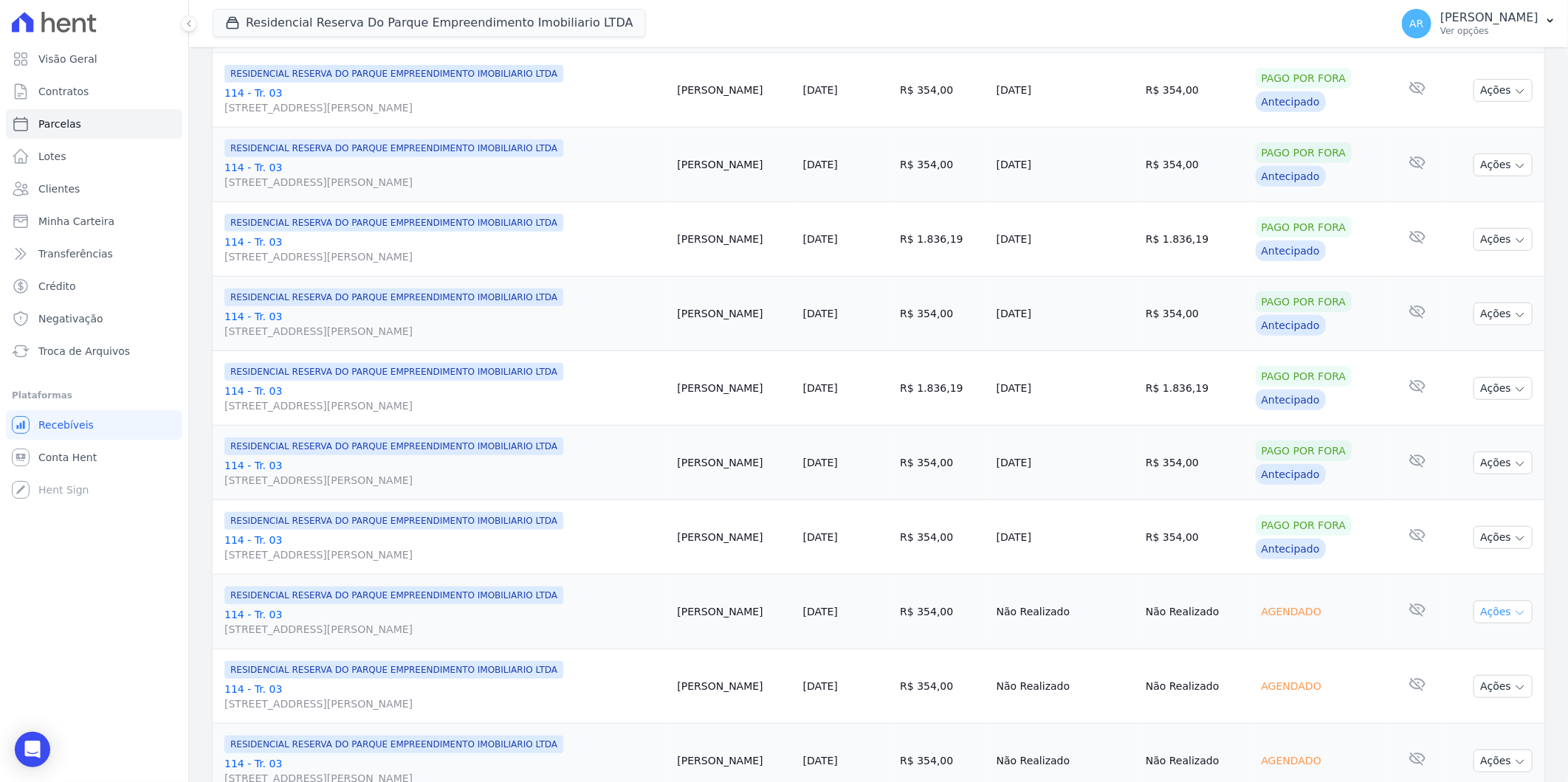
click at [1489, 618] on button "Ações" at bounding box center [1503, 611] width 59 height 23
click at [1463, 712] on span "Enviar whatsapp Aguarde o código de barras ser atualizado" at bounding box center [1497, 700] width 142 height 27
click at [1463, 730] on link "Liquidação Manual" at bounding box center [1497, 728] width 142 height 27
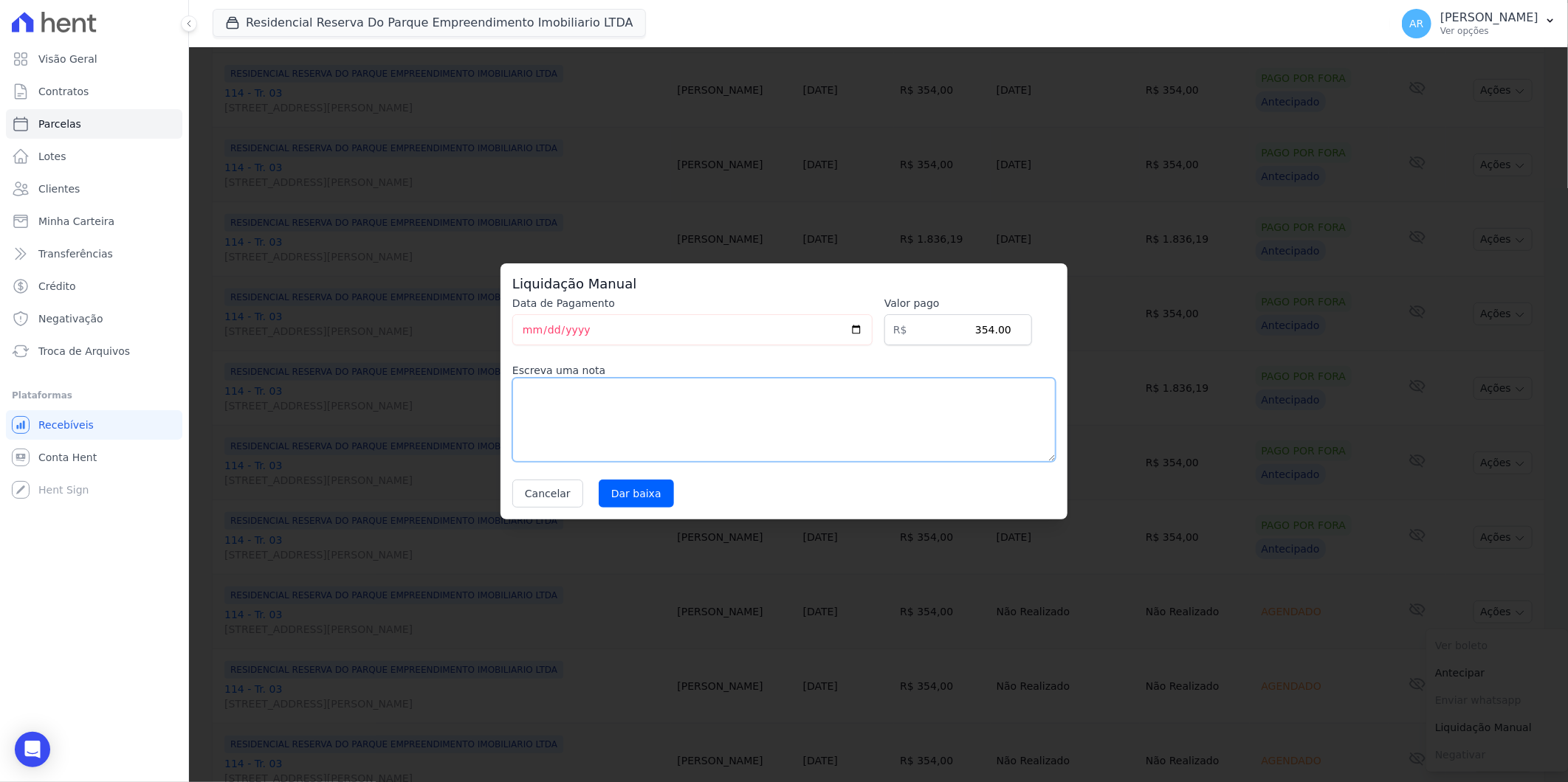
click at [773, 425] on textarea at bounding box center [784, 420] width 544 height 84
paste textarea "DISTRATO"
type textarea "DISTRATO"
click at [638, 492] on input "Dar baixa" at bounding box center [636, 494] width 75 height 28
select select
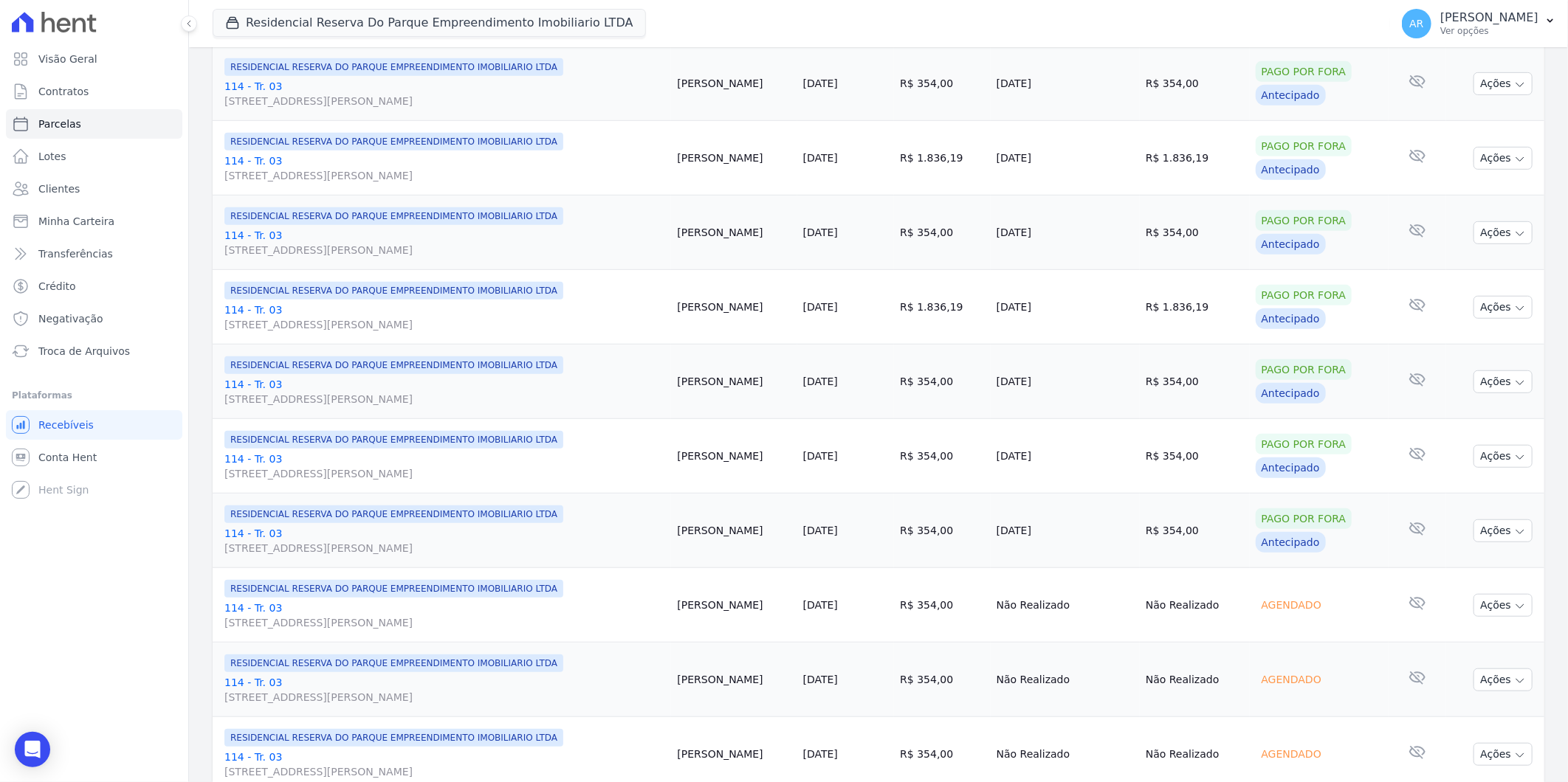
scroll to position [492, 0]
drag, startPoint x: 1494, startPoint y: 626, endPoint x: 1486, endPoint y: 613, distance: 15.3
click at [1487, 617] on td "Ações Ver boleto Não é possível visualizar o boleto de um pagamento agendado [G…" at bounding box center [1495, 605] width 98 height 74
click at [1485, 608] on button "Ações" at bounding box center [1503, 604] width 59 height 23
click at [1445, 714] on link "Liquidação Manual" at bounding box center [1497, 720] width 142 height 27
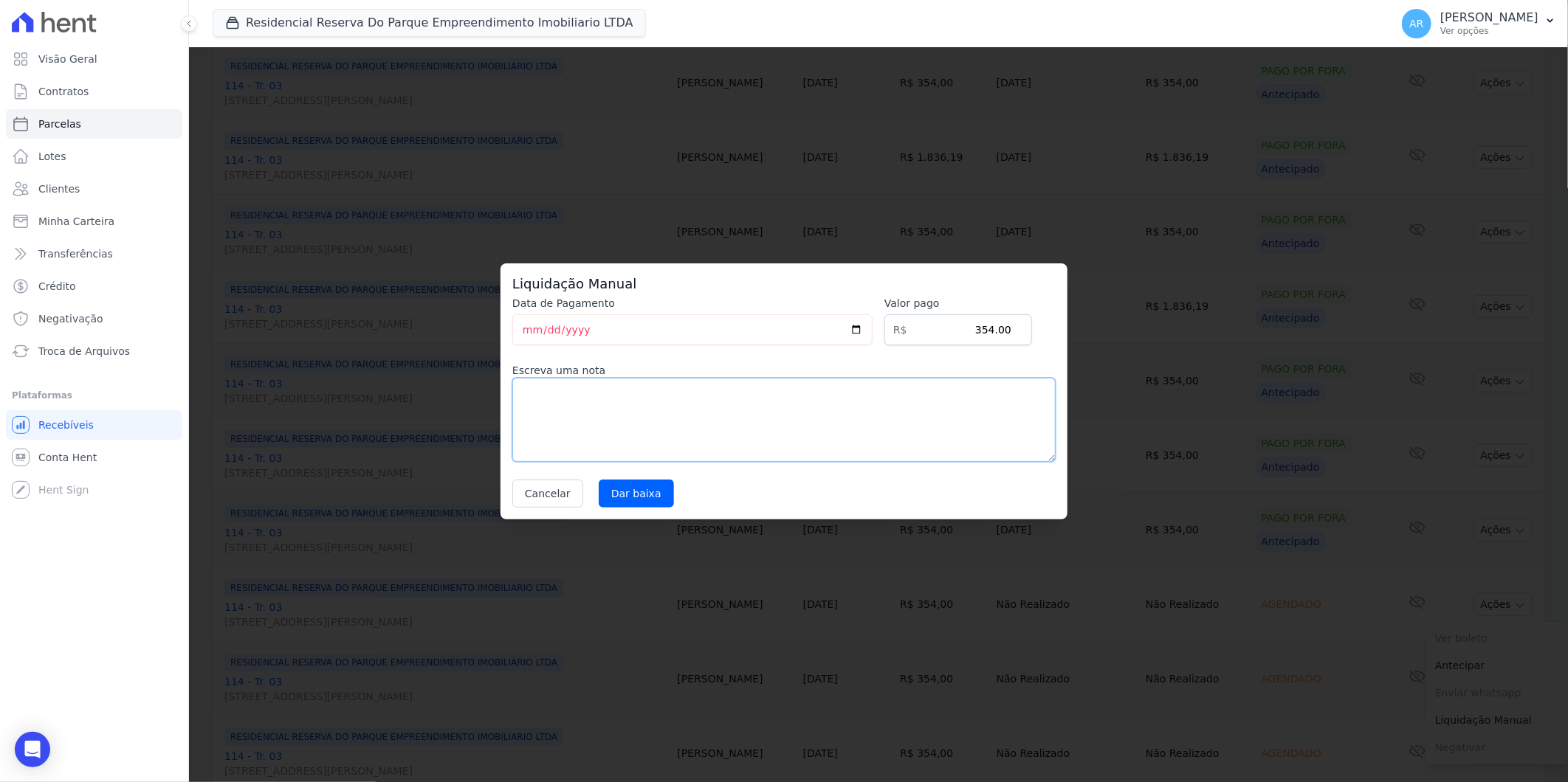
click at [700, 449] on textarea at bounding box center [784, 420] width 544 height 84
paste textarea "DISTRATO"
type textarea "DISTRATO"
click at [631, 495] on input "Dar baixa" at bounding box center [636, 494] width 75 height 28
select select
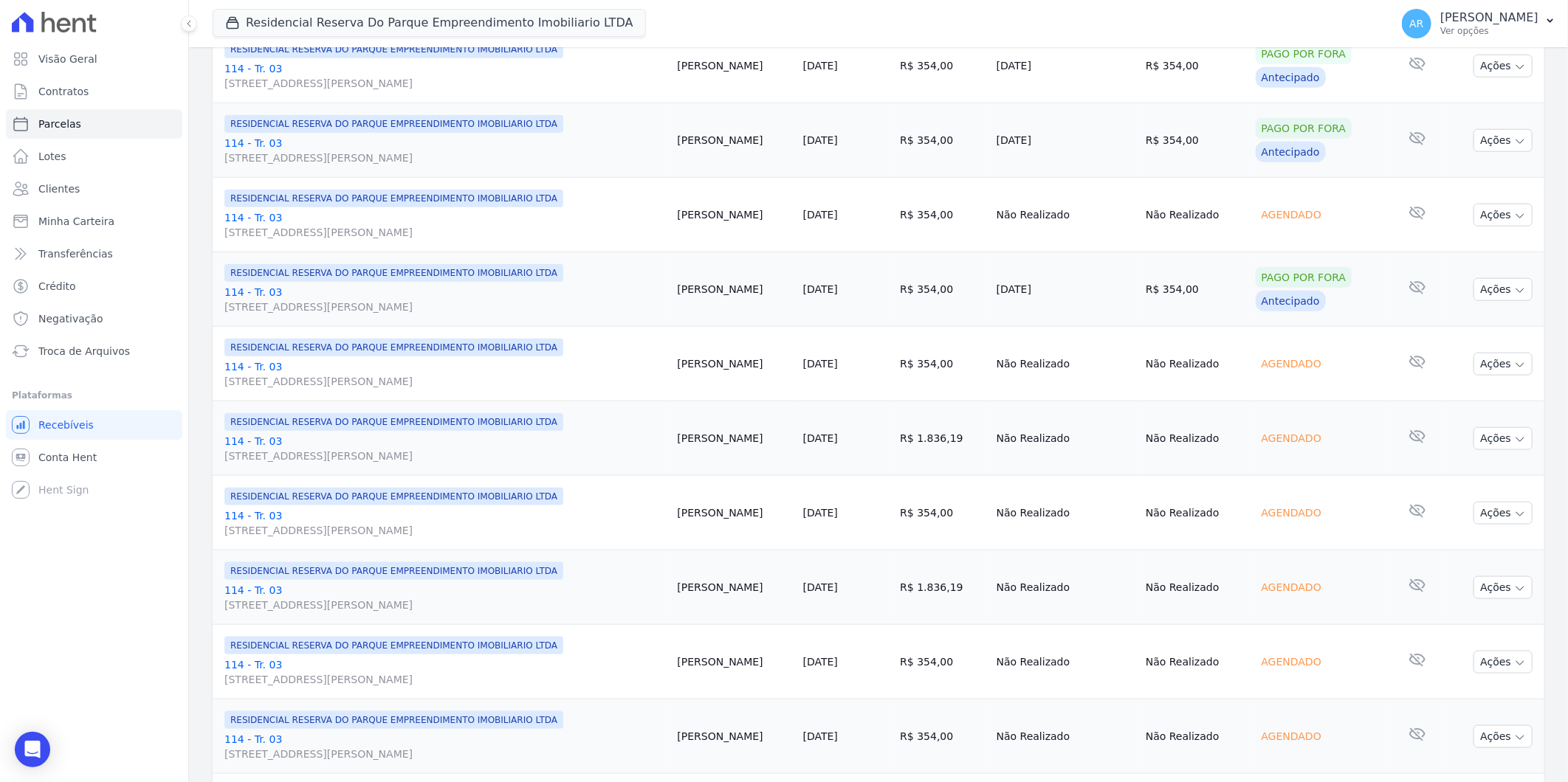
scroll to position [902, 0]
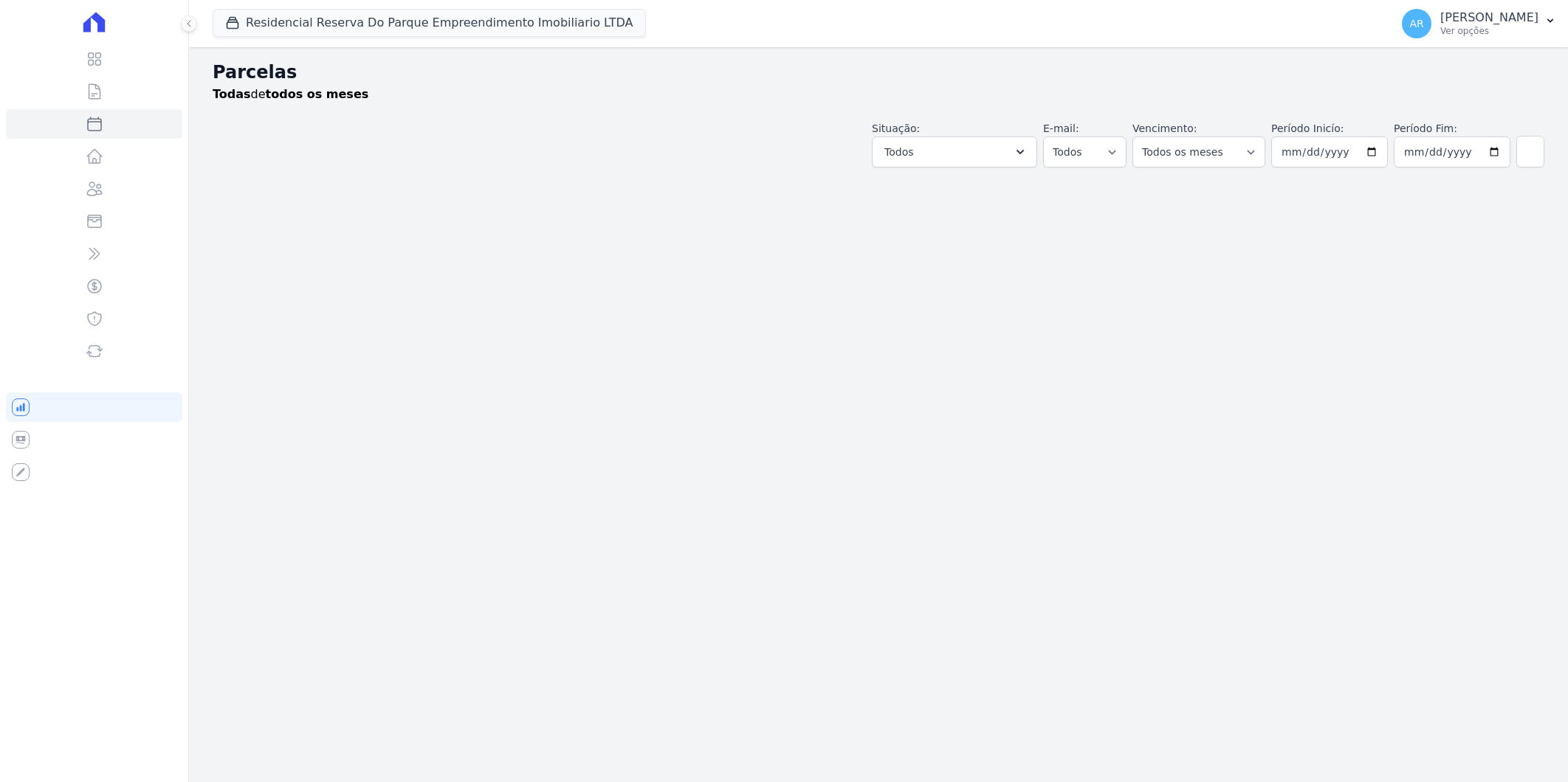
select select
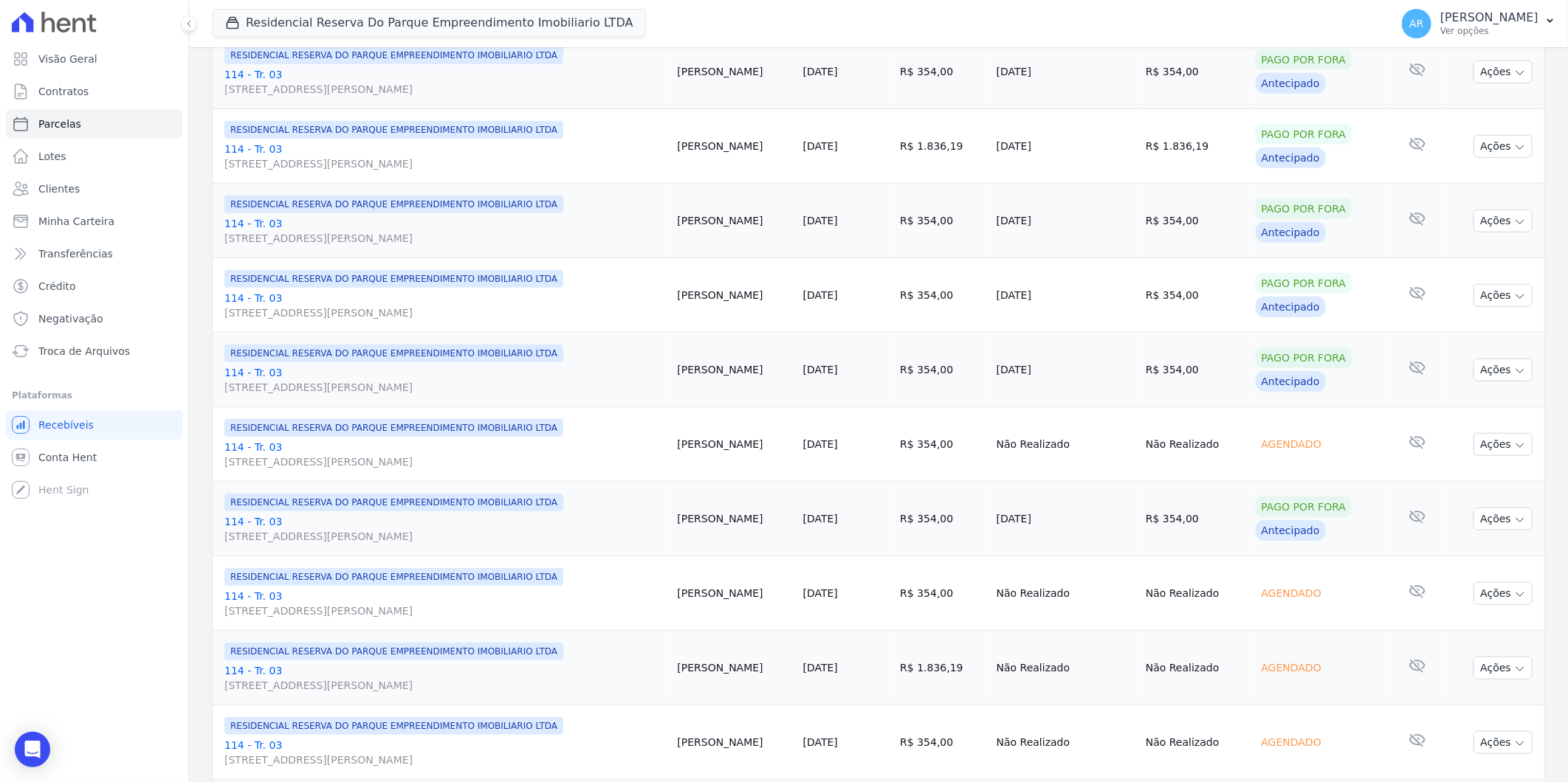
scroll to position [655, 0]
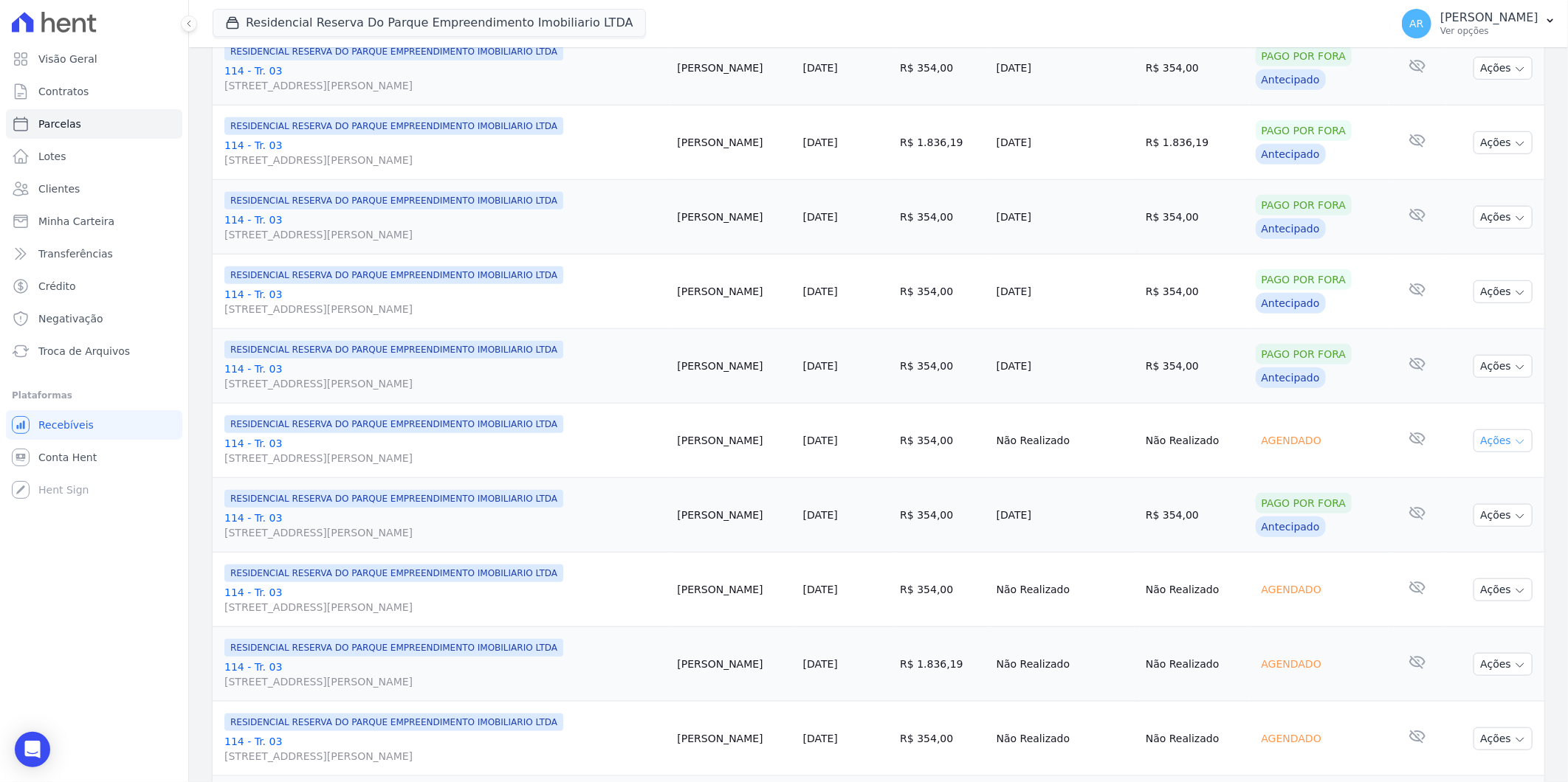
click at [1479, 445] on button "Ações" at bounding box center [1503, 440] width 59 height 23
click at [1465, 560] on link "Liquidação Manual" at bounding box center [1497, 557] width 142 height 27
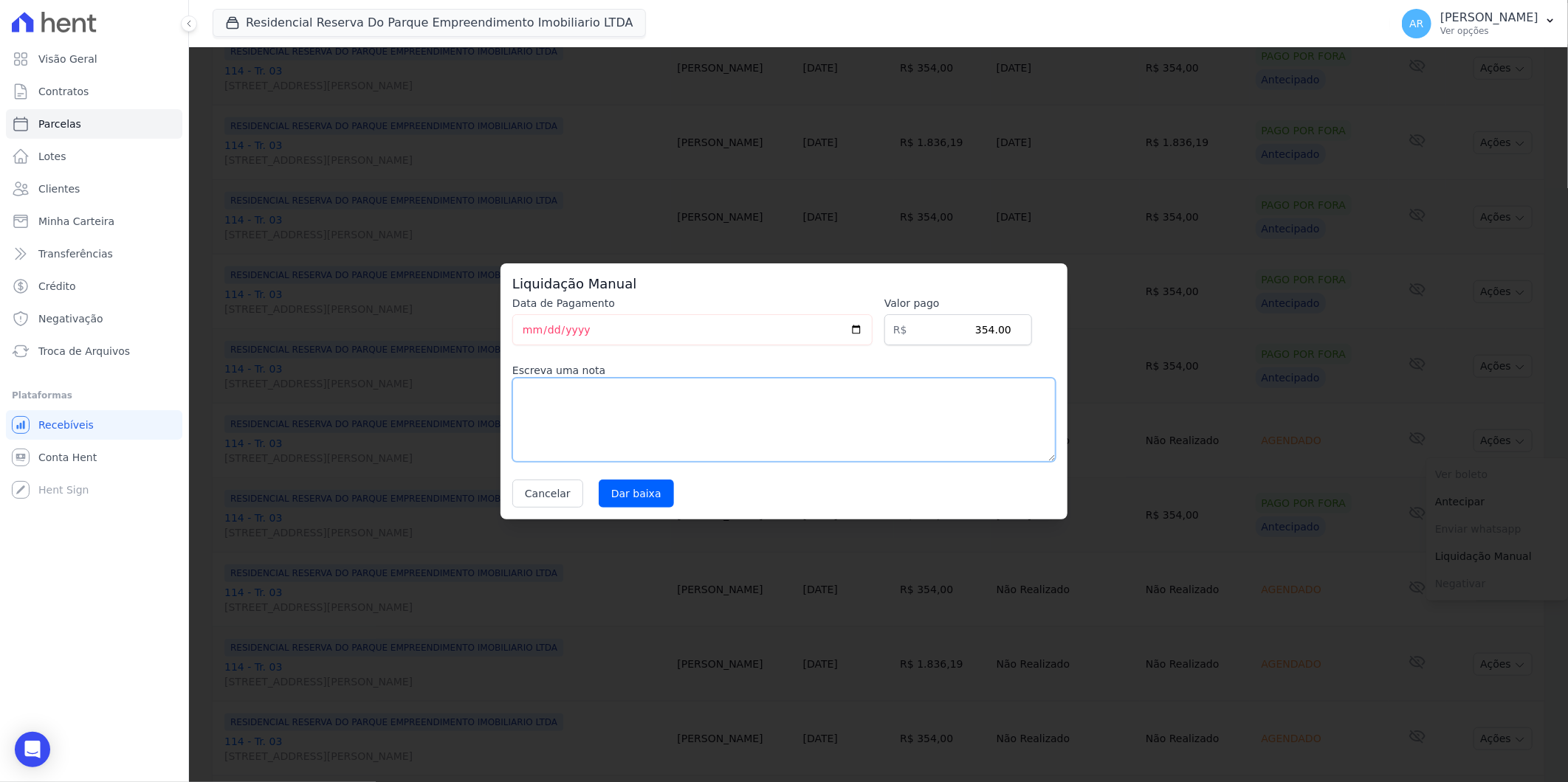
click at [598, 415] on textarea at bounding box center [784, 420] width 544 height 84
paste textarea "DISTRATO"
type textarea "DISTRATO"
click at [643, 489] on input "Dar baixa" at bounding box center [636, 494] width 75 height 28
select select
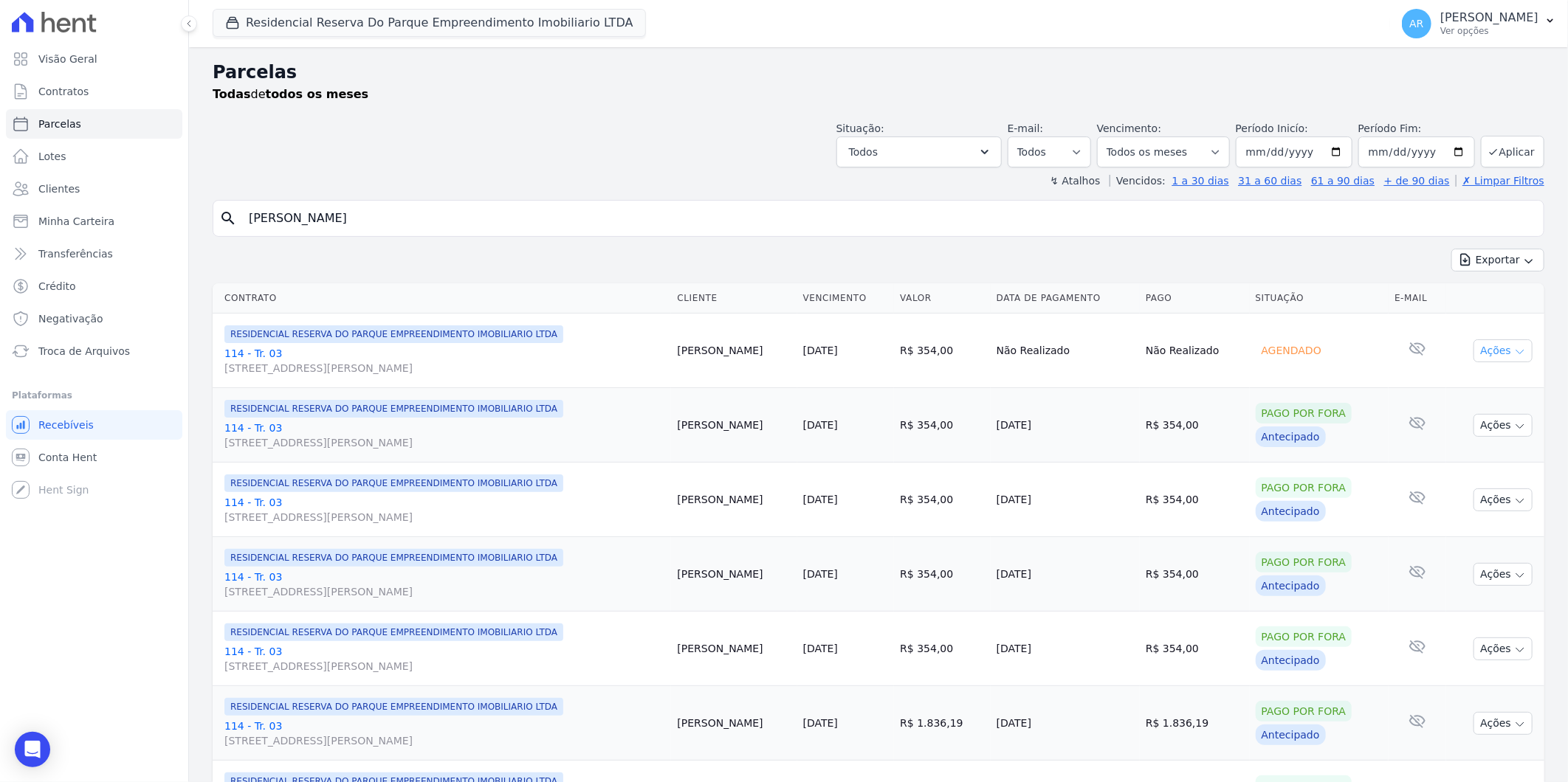
click at [1506, 340] on button "Ações" at bounding box center [1503, 350] width 59 height 23
click at [1479, 462] on link "Liquidação Manual" at bounding box center [1497, 466] width 142 height 27
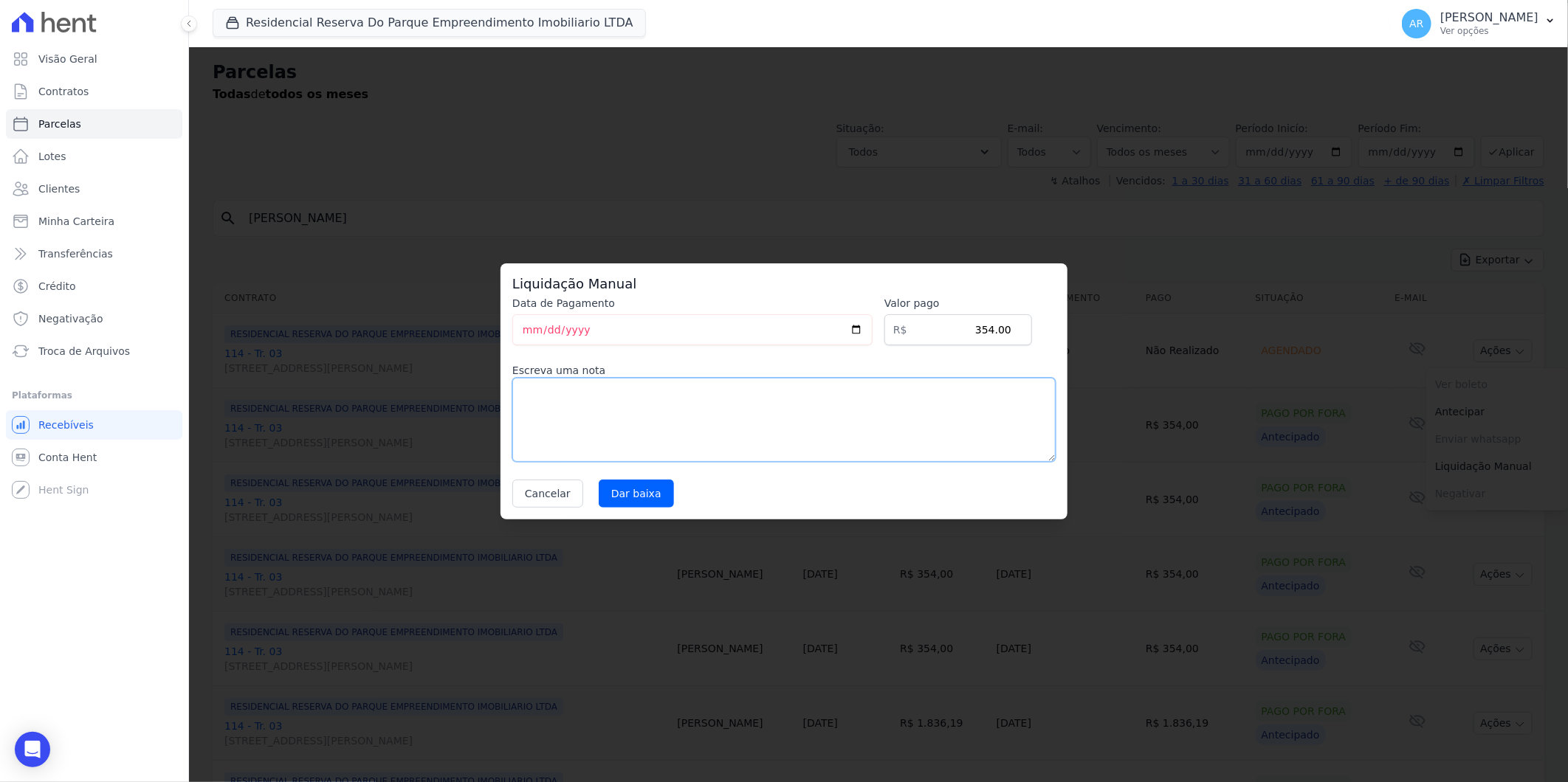
click at [844, 412] on textarea at bounding box center [784, 420] width 544 height 84
paste textarea "DISTRATO"
type textarea "DISTRATO"
click at [617, 504] on input "Dar baixa" at bounding box center [636, 494] width 75 height 28
select select
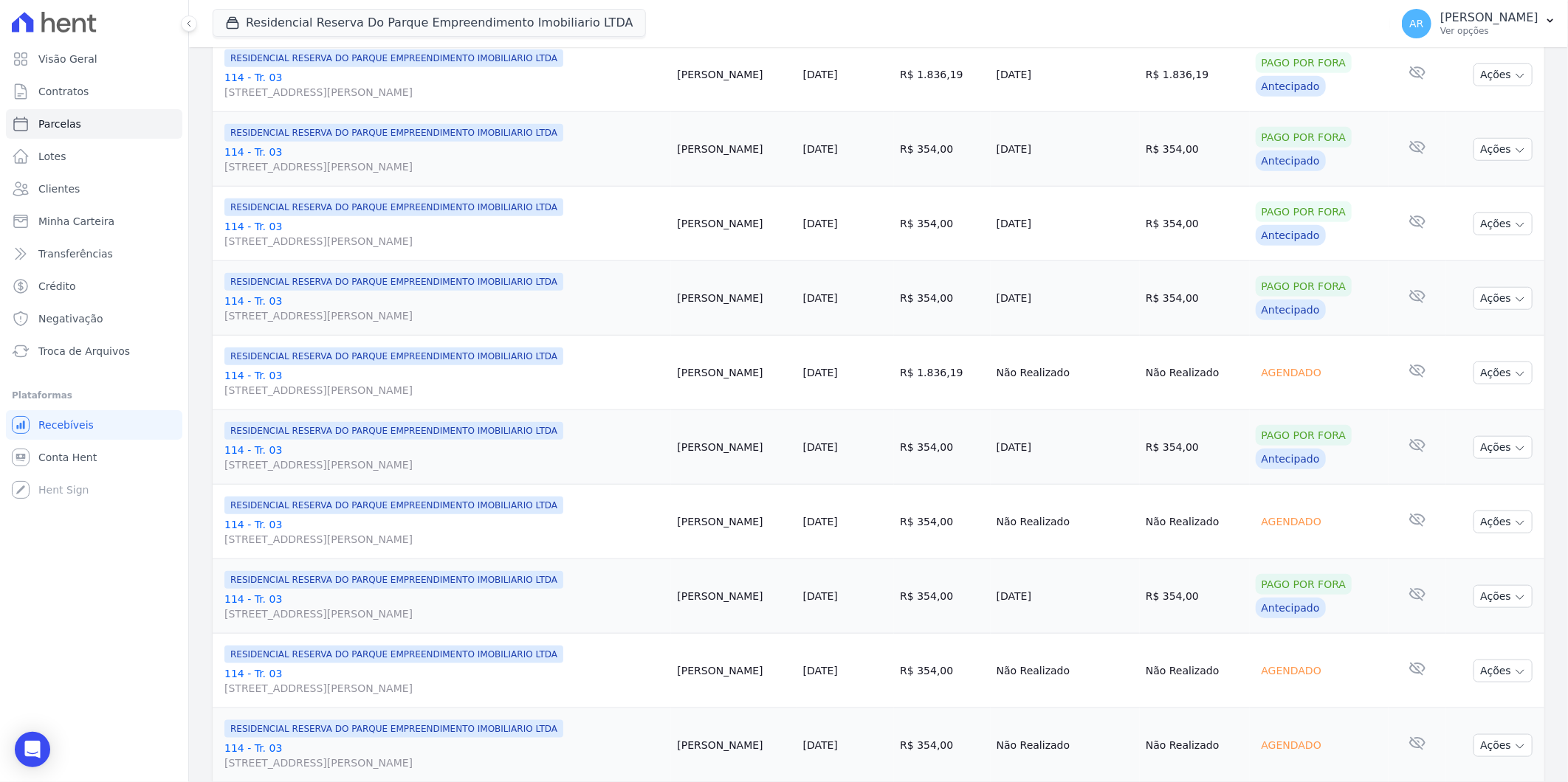
scroll to position [820, 0]
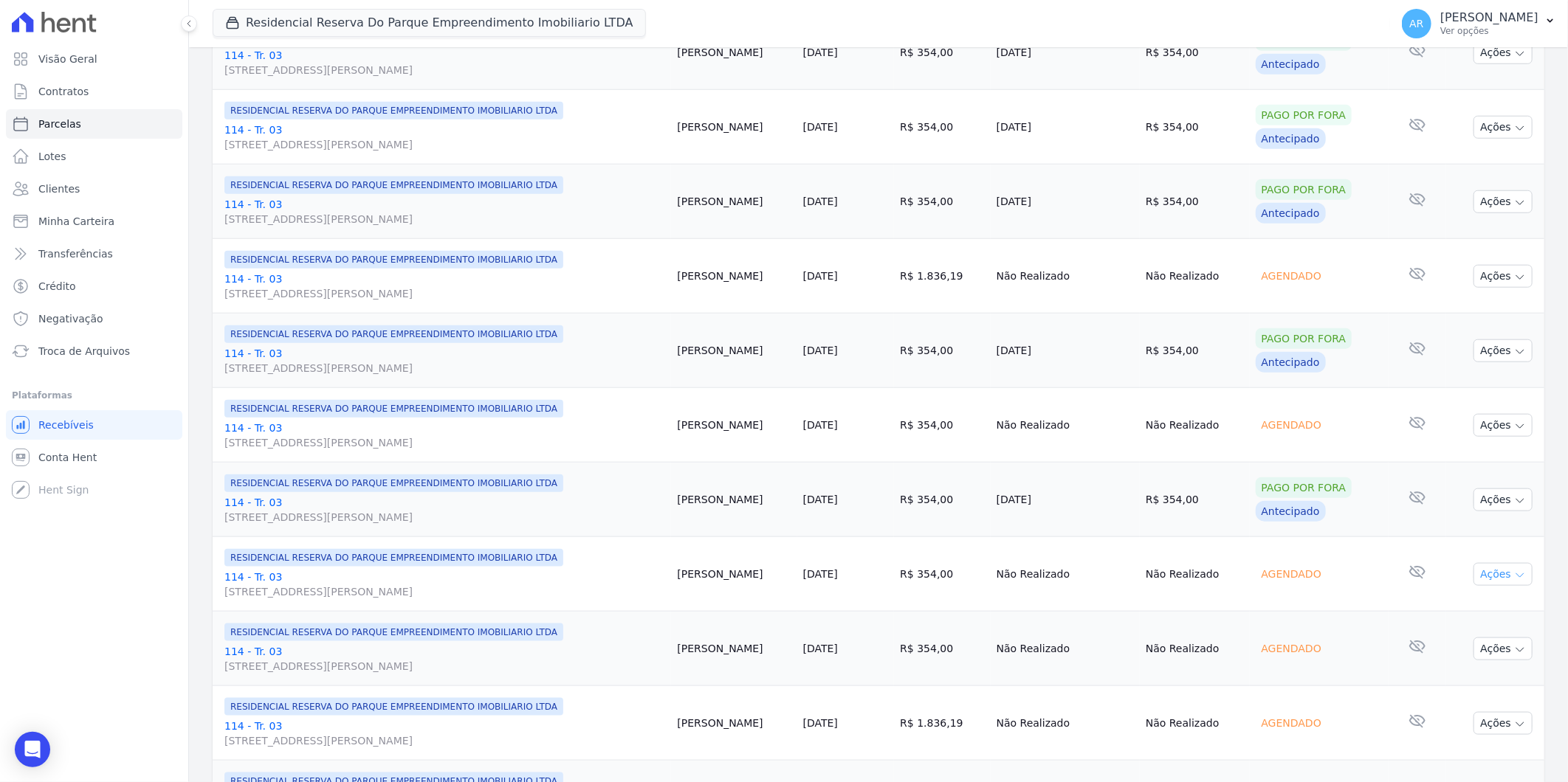
click at [1494, 572] on button "Ações" at bounding box center [1503, 574] width 59 height 23
click at [1478, 698] on link "Liquidação Manual" at bounding box center [1497, 690] width 142 height 27
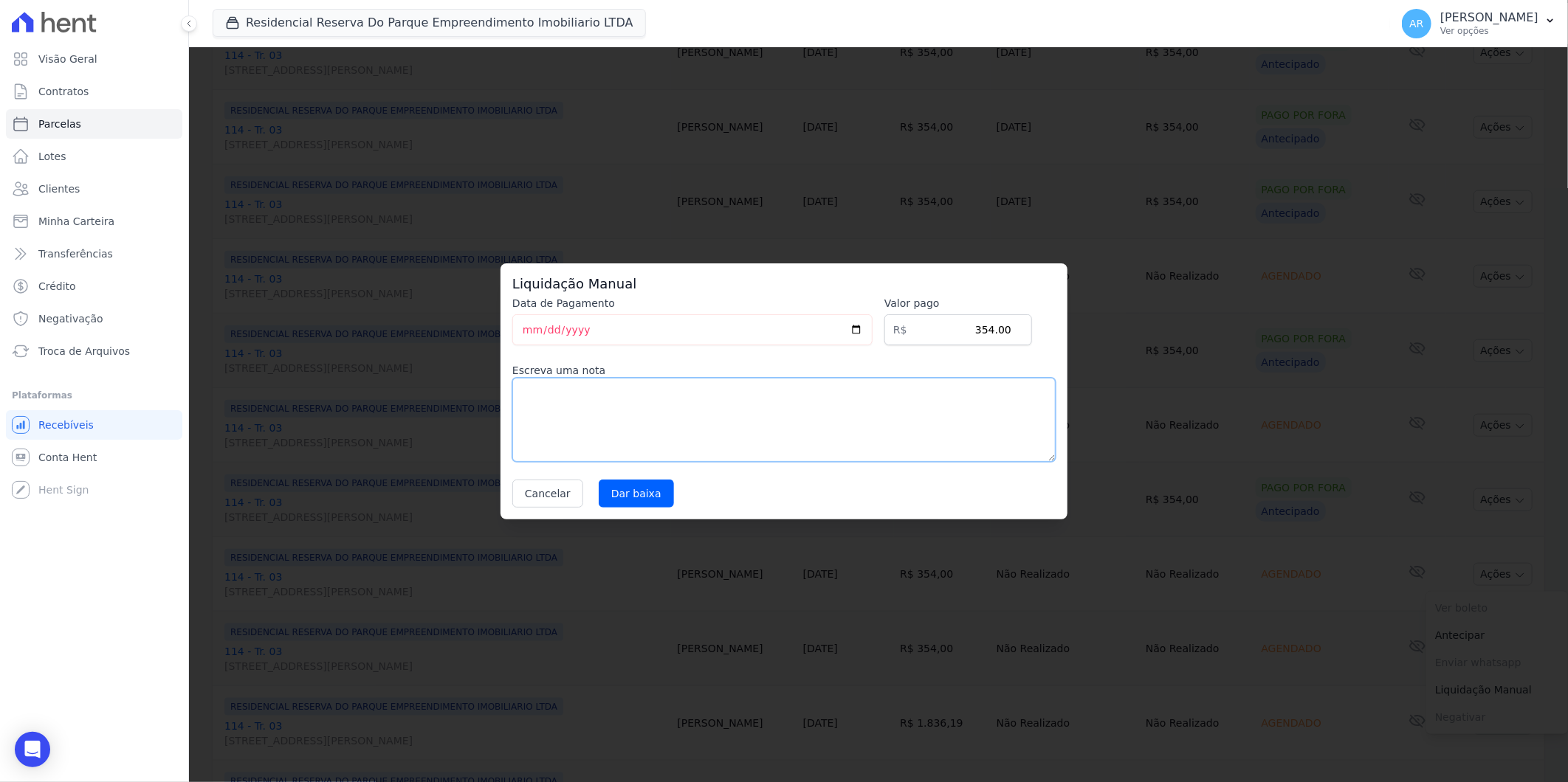
drag, startPoint x: 834, startPoint y: 426, endPoint x: 703, endPoint y: 462, distance: 135.9
click at [829, 425] on textarea at bounding box center [784, 420] width 544 height 84
paste textarea "DISTRATO"
type textarea "DISTRATO"
click at [652, 501] on input "Dar baixa" at bounding box center [636, 494] width 75 height 28
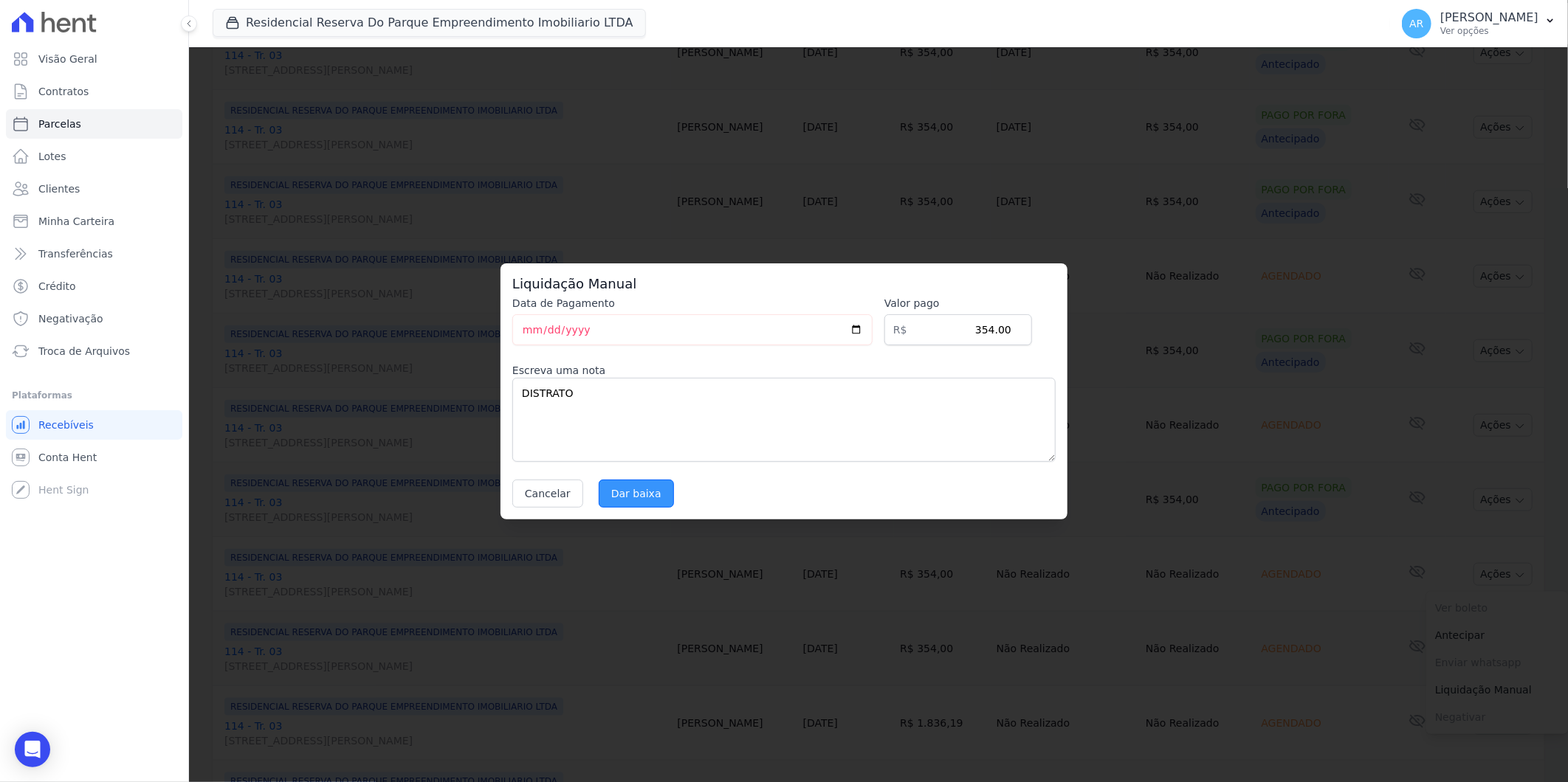
select select
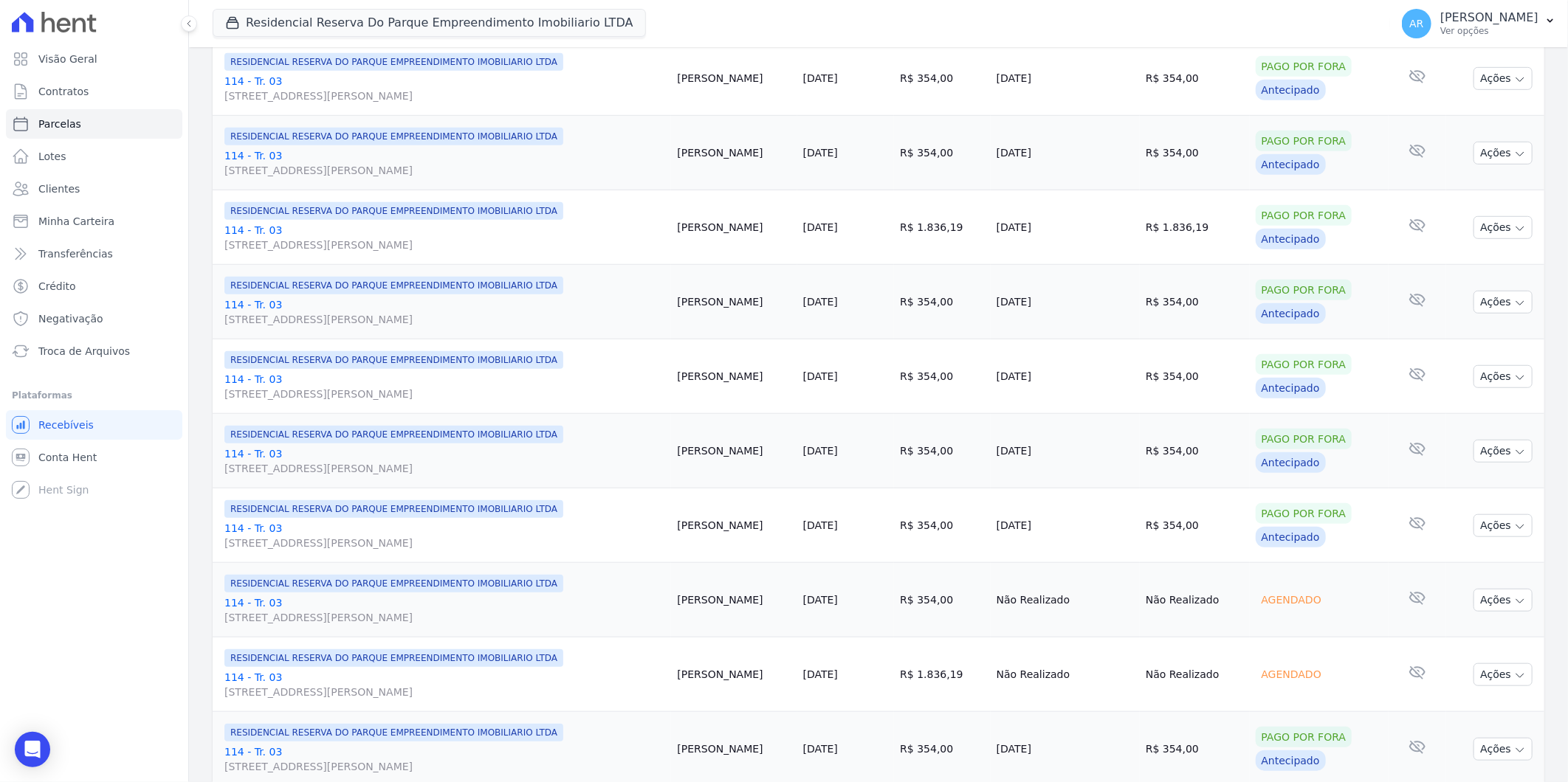
scroll to position [573, 0]
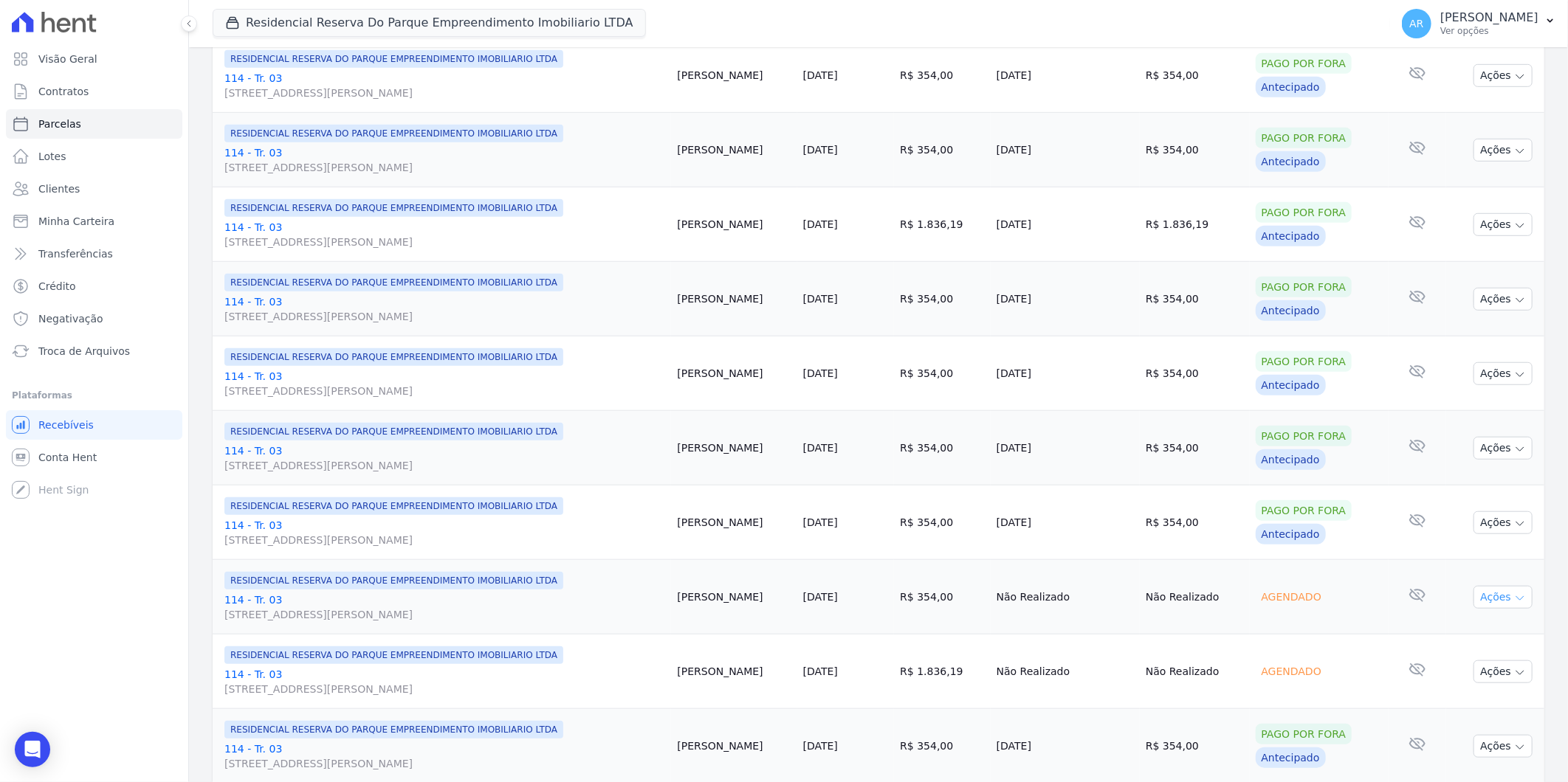
click at [1484, 595] on button "Ações" at bounding box center [1503, 597] width 59 height 23
click at [1465, 714] on link "Liquidação Manual" at bounding box center [1497, 713] width 142 height 27
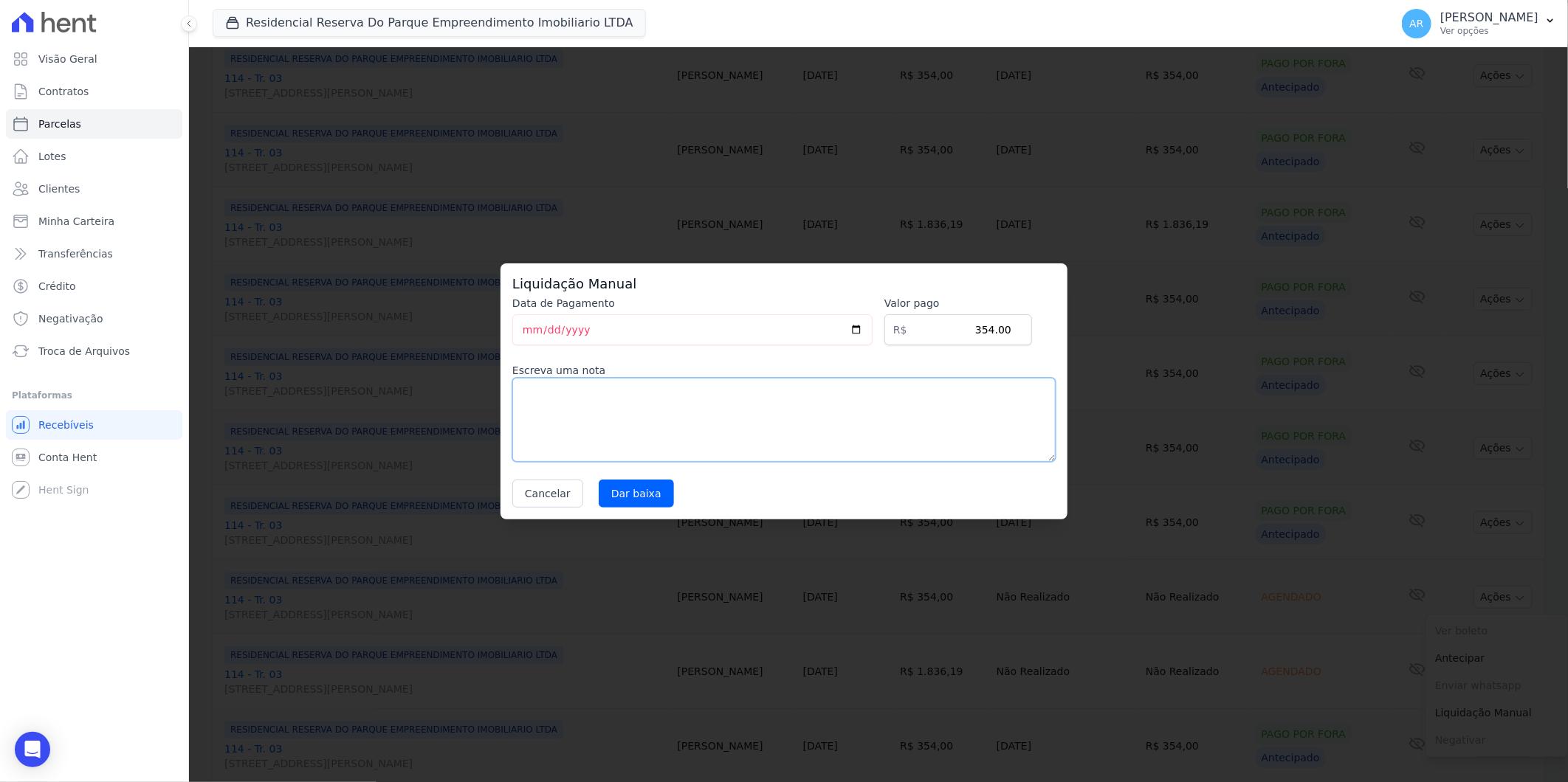
click at [681, 397] on textarea at bounding box center [784, 420] width 544 height 84
paste textarea "DISTRATO"
type textarea "DISTRATO"
click at [647, 496] on input "Dar baixa" at bounding box center [636, 494] width 75 height 28
select select
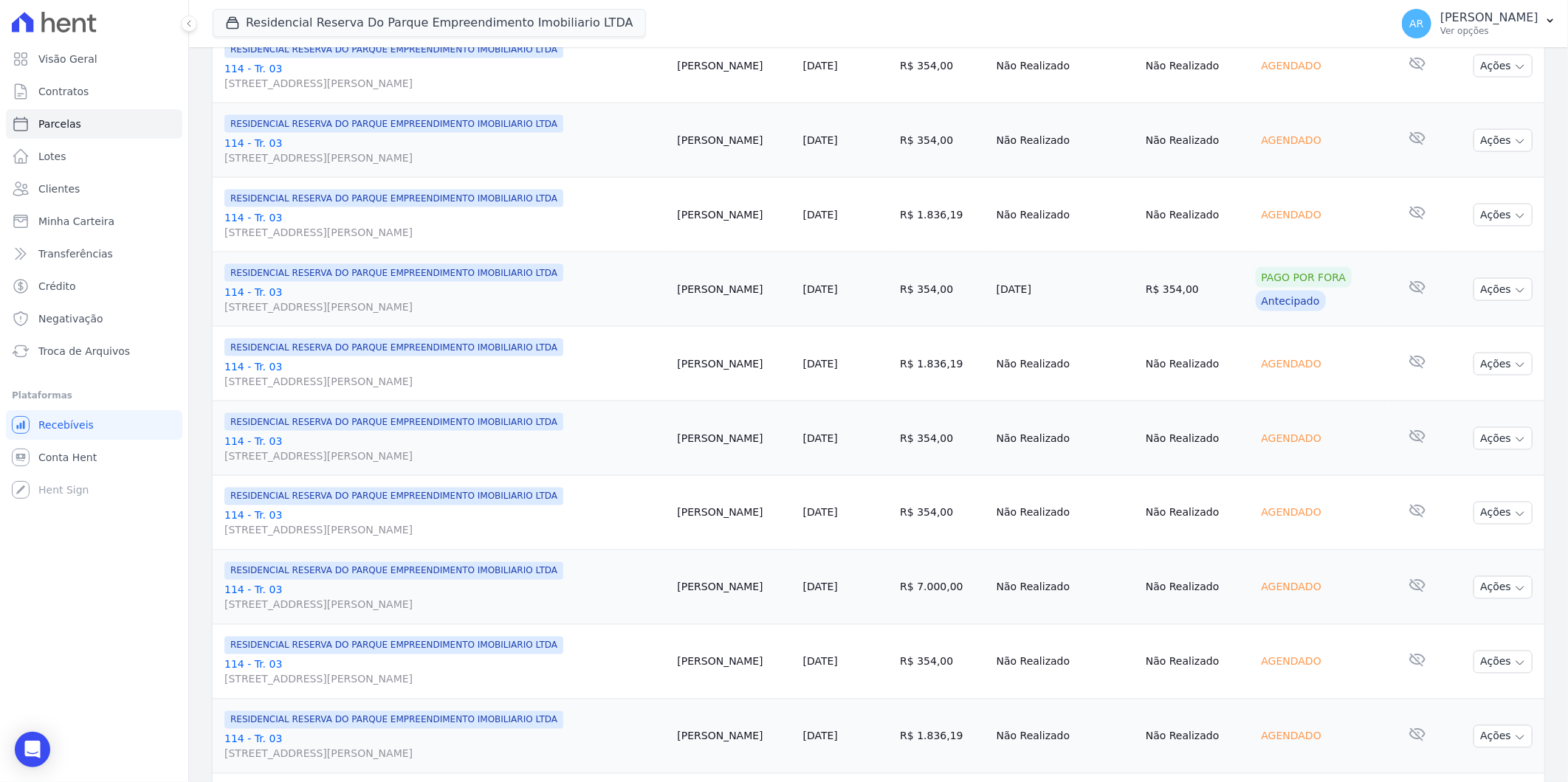
scroll to position [1461, 0]
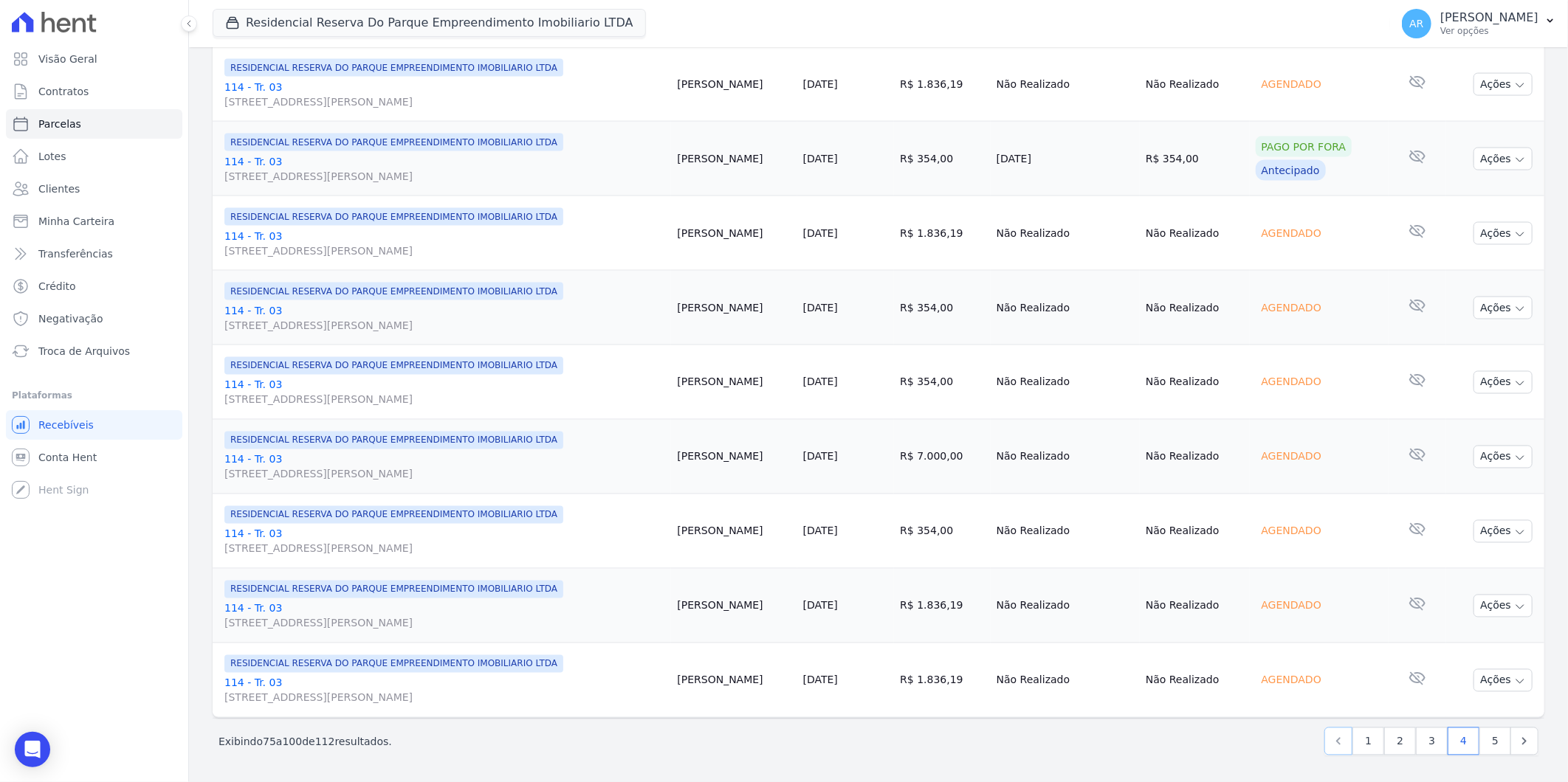
click at [1331, 743] on icon "Previous" at bounding box center [1338, 741] width 15 height 15
select select
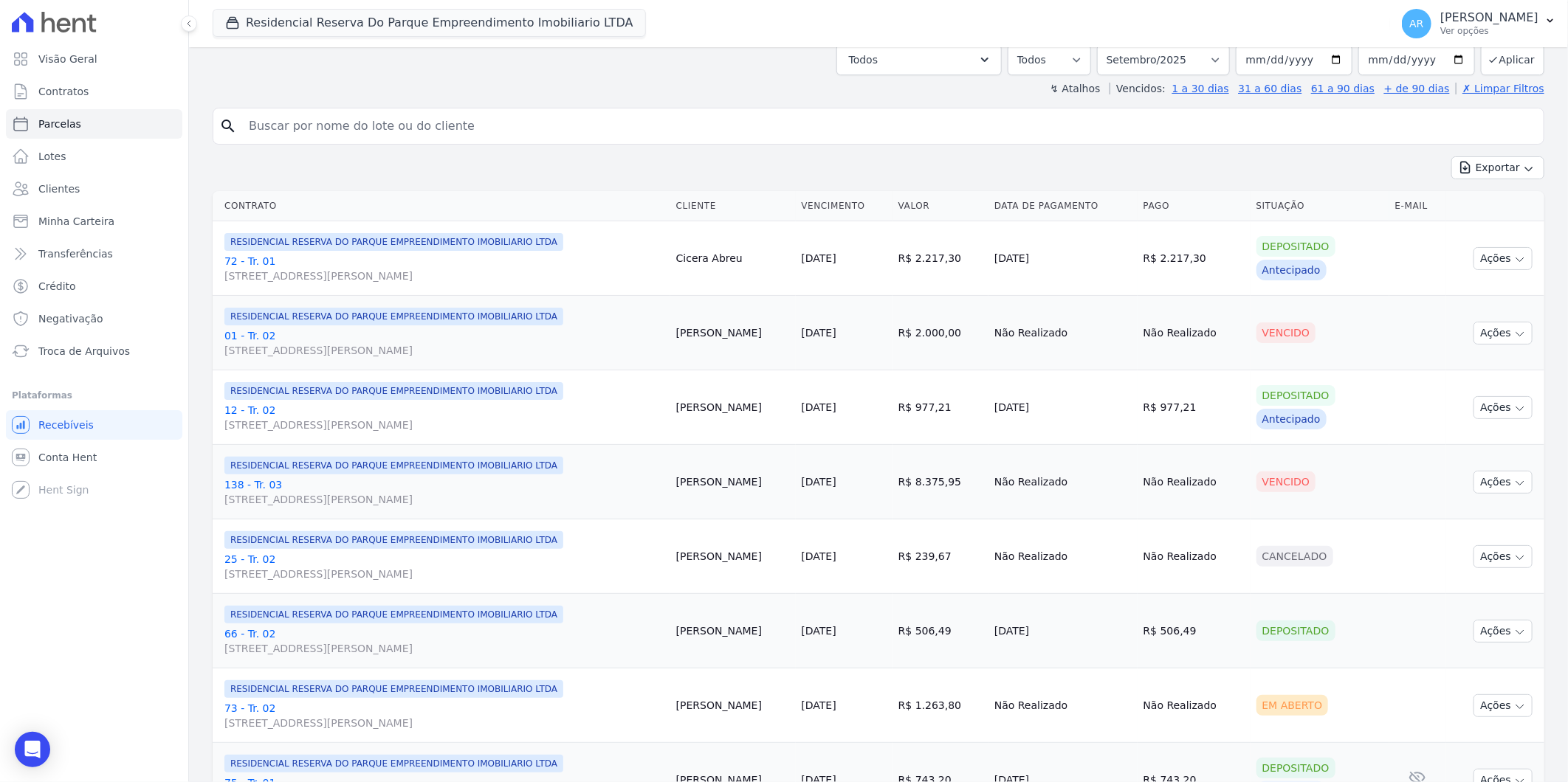
scroll to position [192, 0]
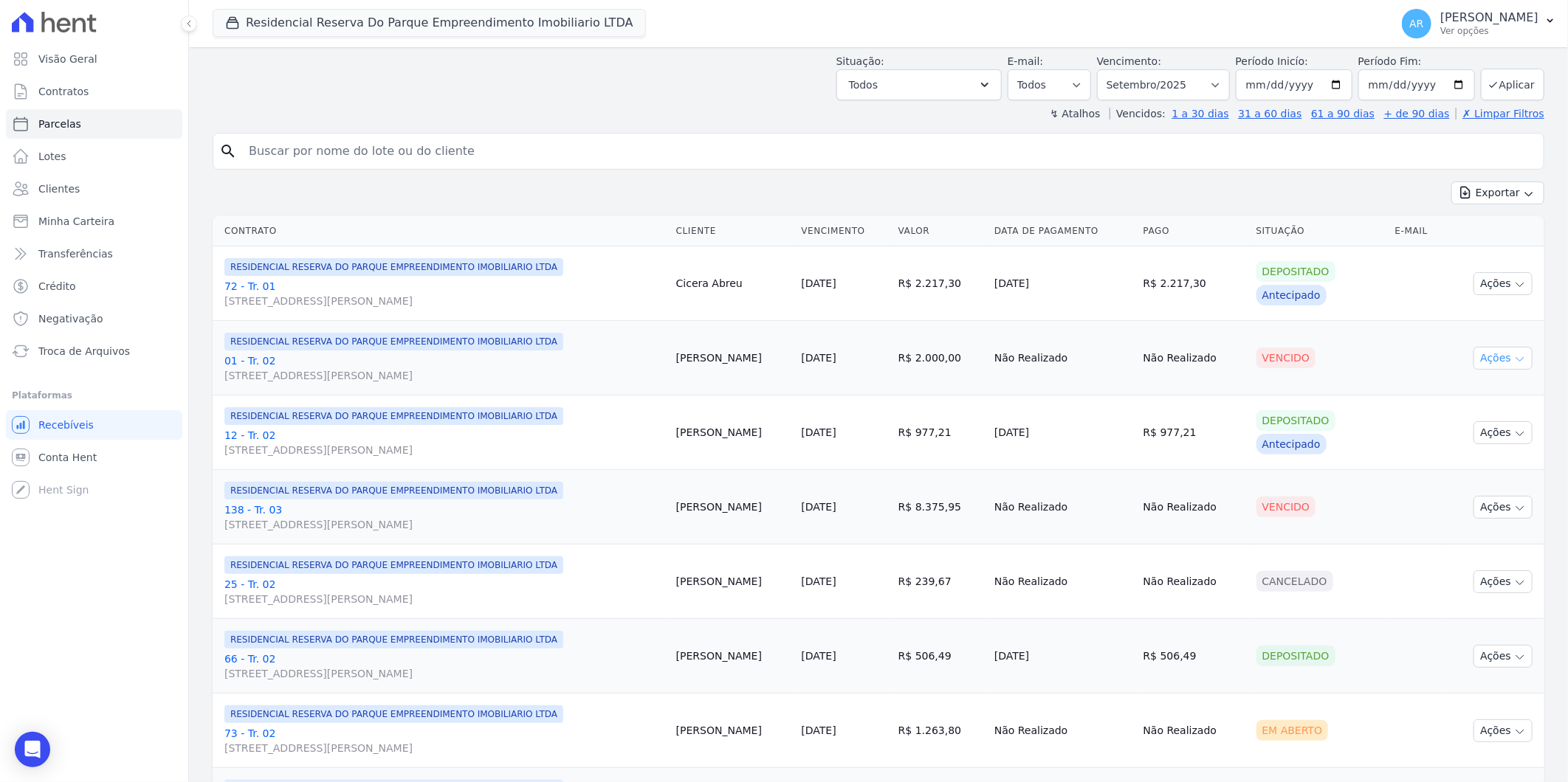
click at [1496, 367] on button "Ações" at bounding box center [1503, 357] width 59 height 23
click at [1478, 474] on link "Liquidação Manual" at bounding box center [1497, 474] width 142 height 27
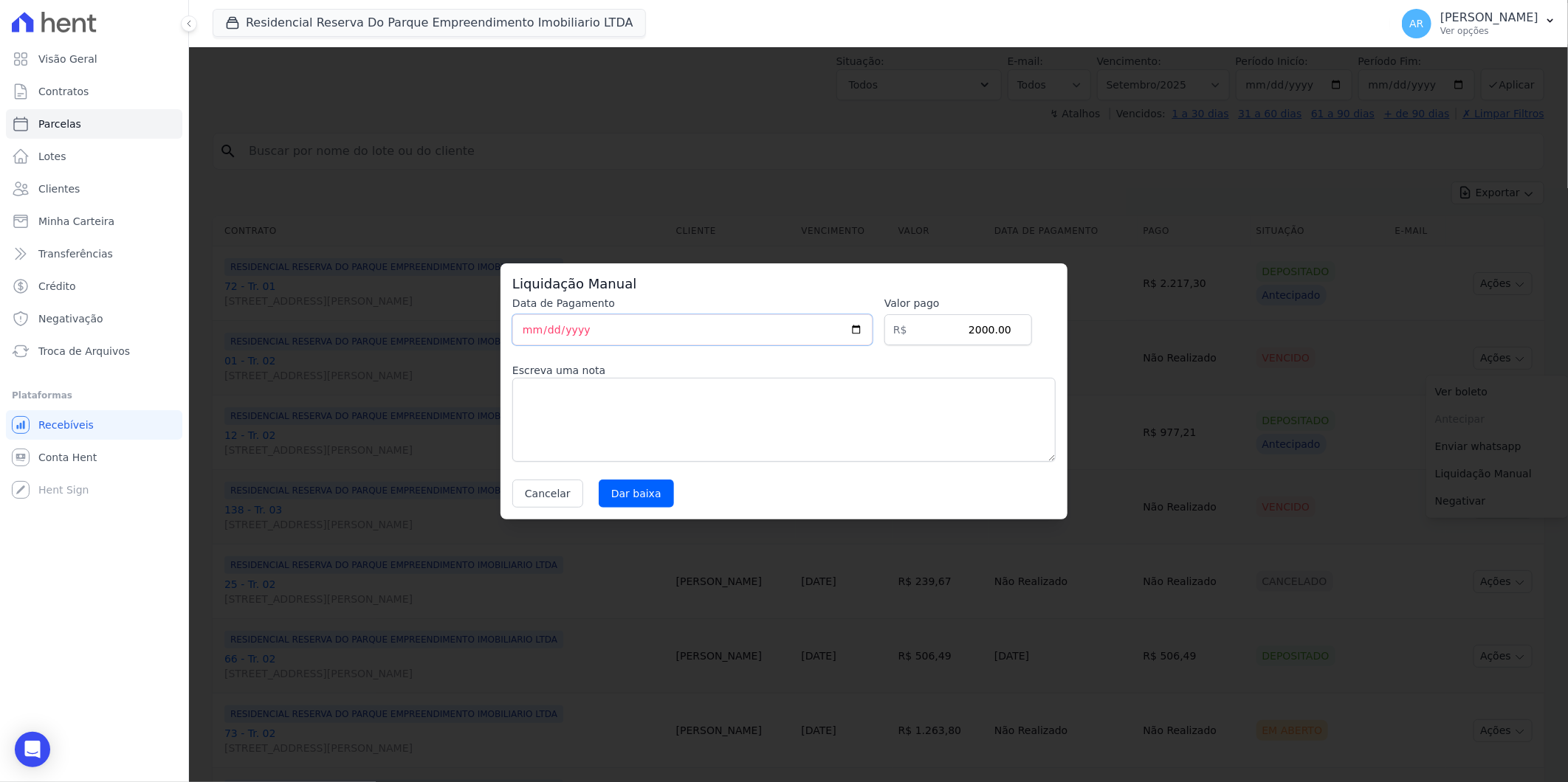
drag, startPoint x: 548, startPoint y: 343, endPoint x: 556, endPoint y: 347, distance: 8.9
click at [554, 347] on div "Data de Pagamento 2025-09-09 Valor pago R$ 2000.00 Escreva uma nota Cancelar Da…" at bounding box center [784, 401] width 544 height 211
click at [572, 409] on textarea at bounding box center [784, 420] width 544 height 84
paste textarea "DISTRATO"
type textarea "DISTRATO"
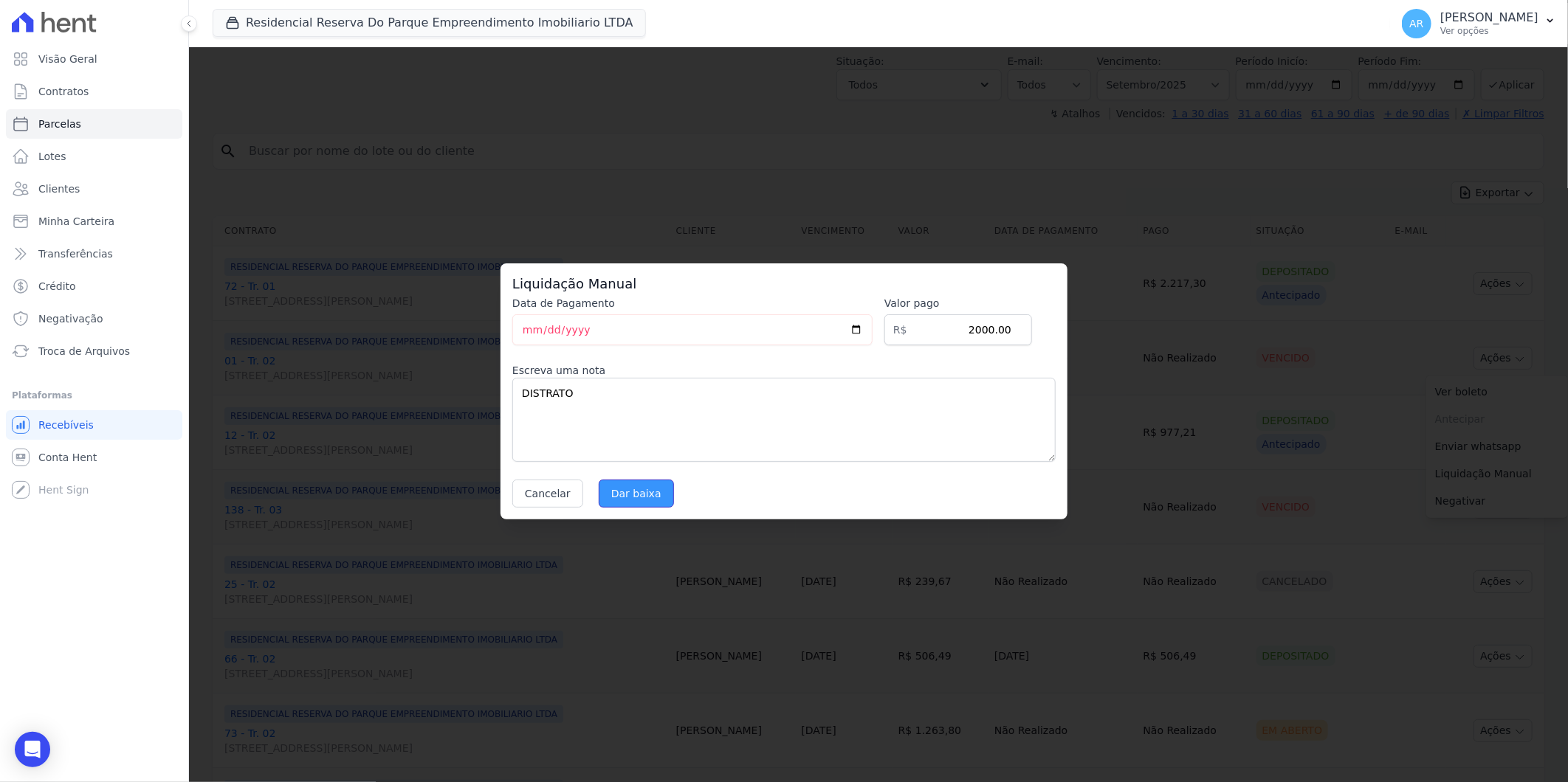
click at [639, 502] on input "Dar baixa" at bounding box center [636, 494] width 75 height 28
select select
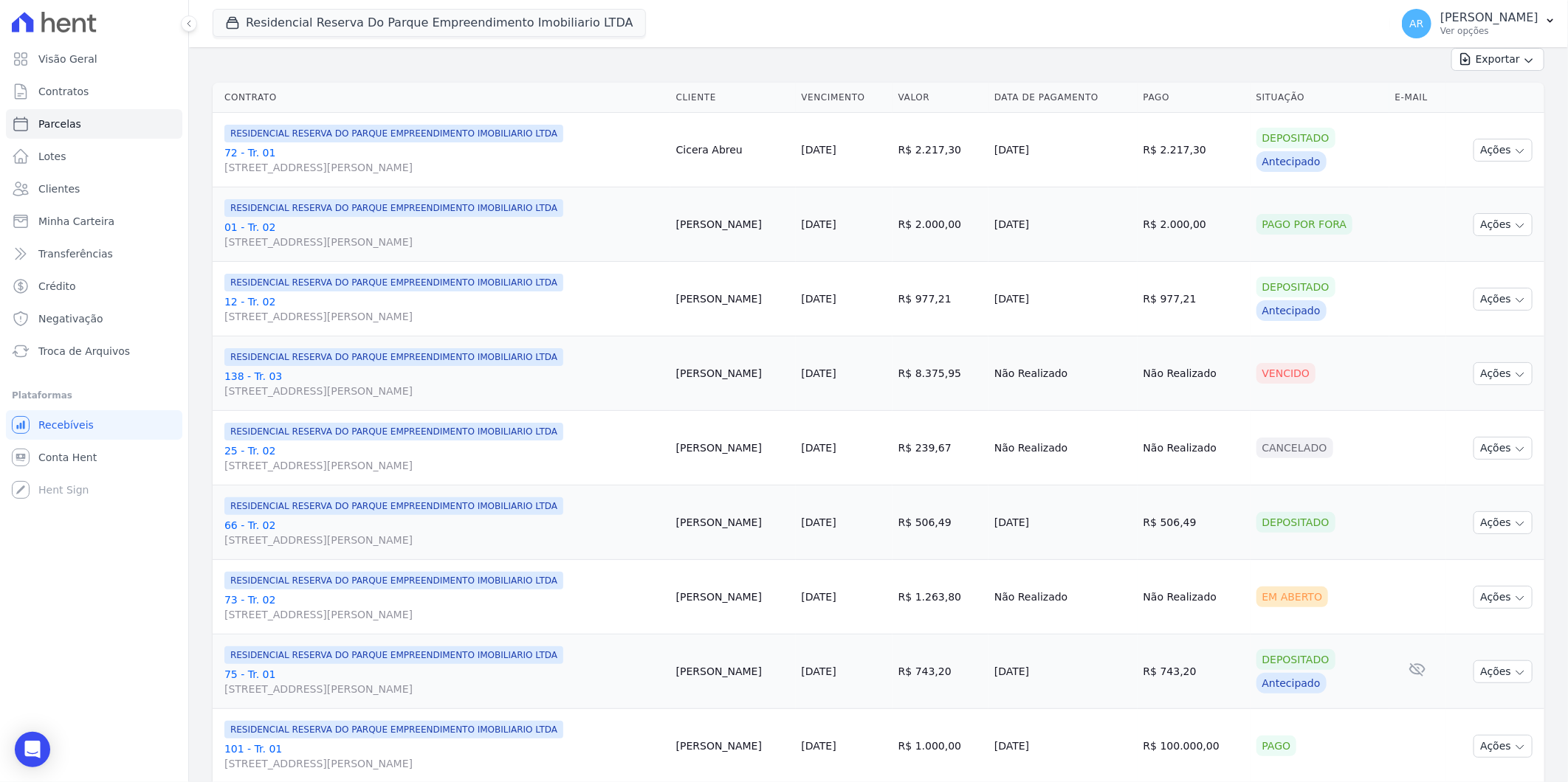
scroll to position [327, 0]
click at [1499, 594] on button "Ações" at bounding box center [1503, 595] width 59 height 23
click at [1466, 718] on link "Liquidação Manual" at bounding box center [1497, 712] width 142 height 27
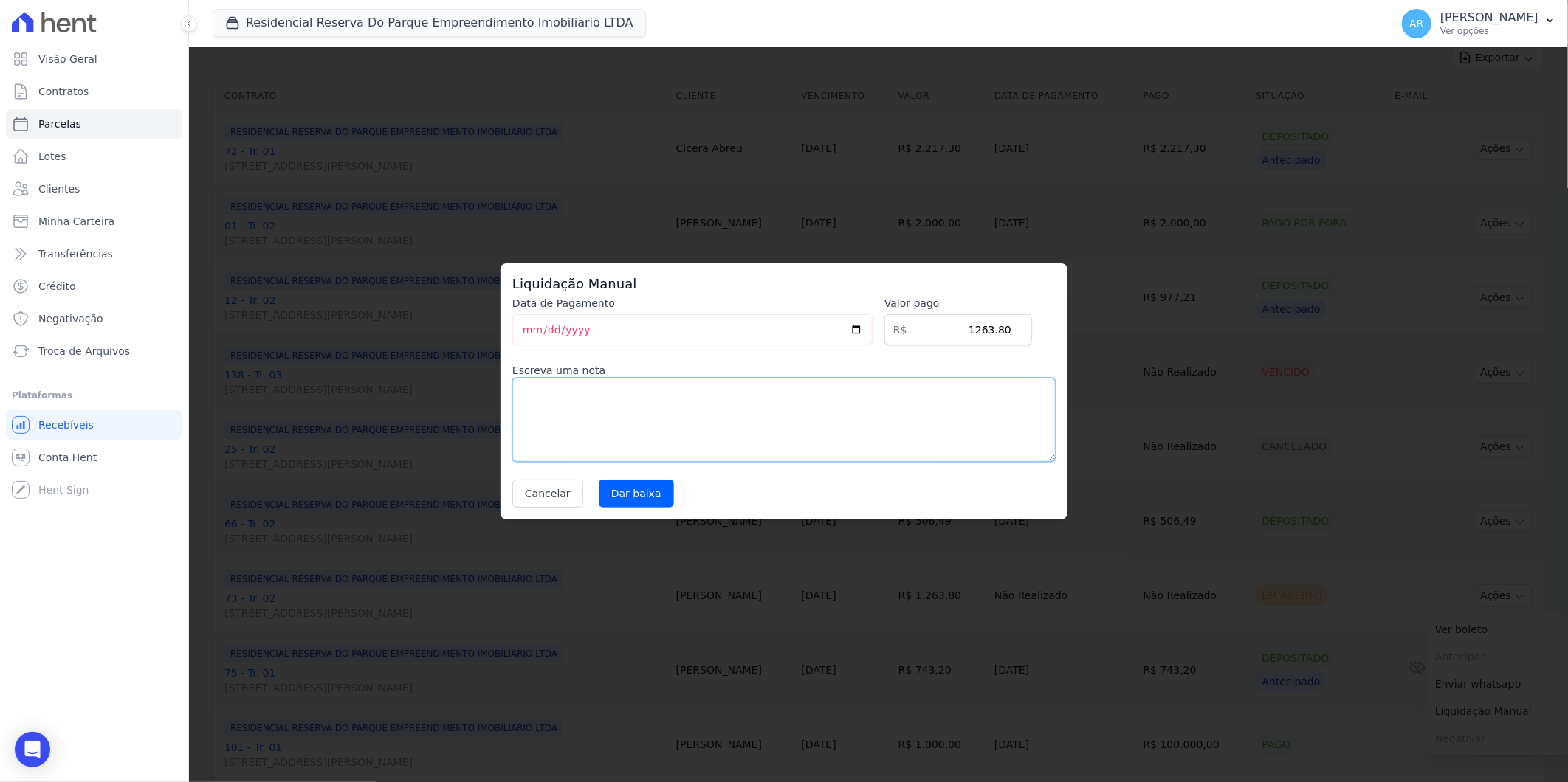
click at [646, 412] on textarea at bounding box center [784, 420] width 544 height 84
paste textarea "DISTRATO"
type textarea "DISTRATO"
click at [632, 487] on input "Dar baixa" at bounding box center [636, 494] width 75 height 28
select select
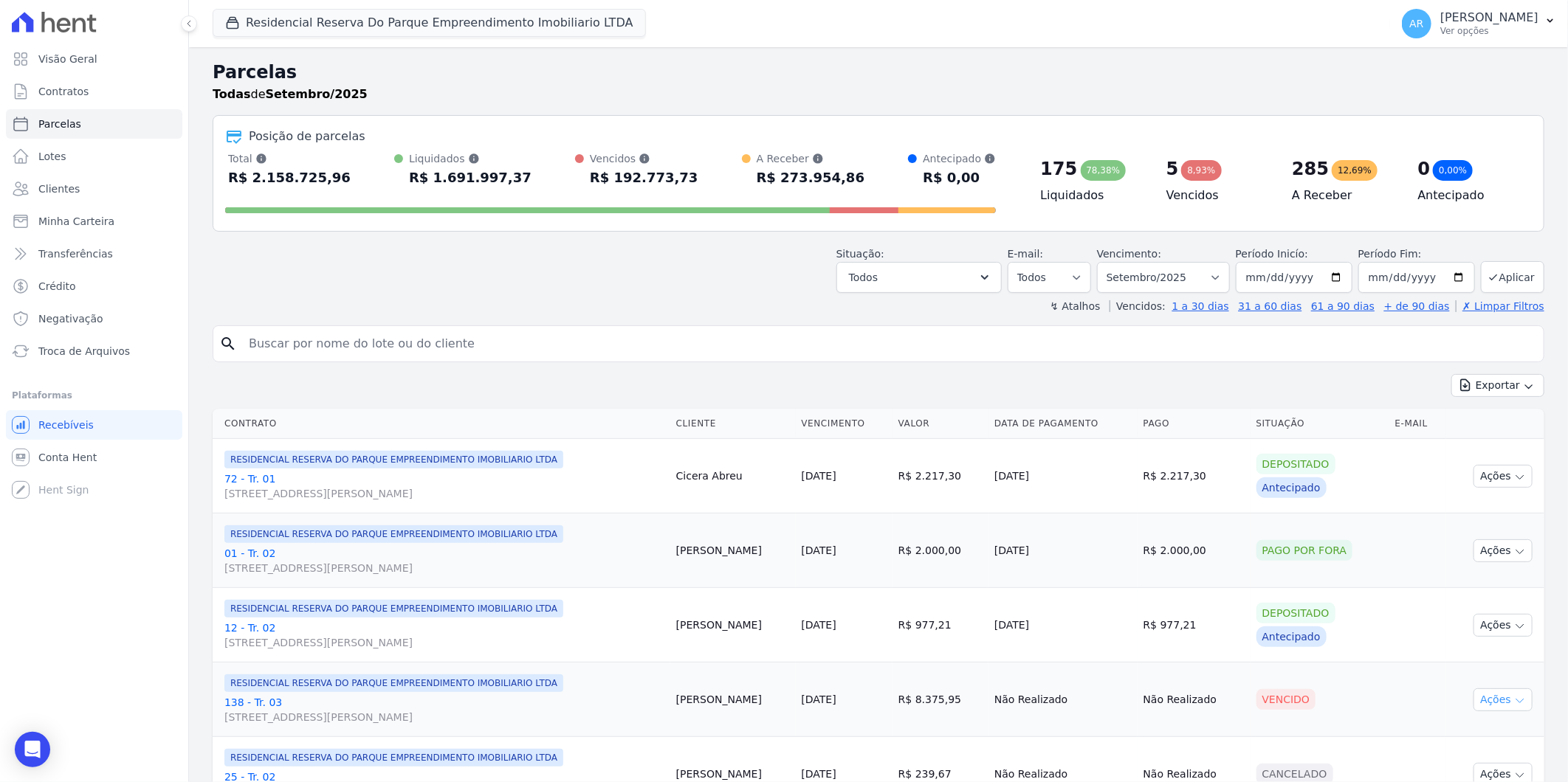
click at [1485, 696] on button "Ações" at bounding box center [1503, 699] width 59 height 23
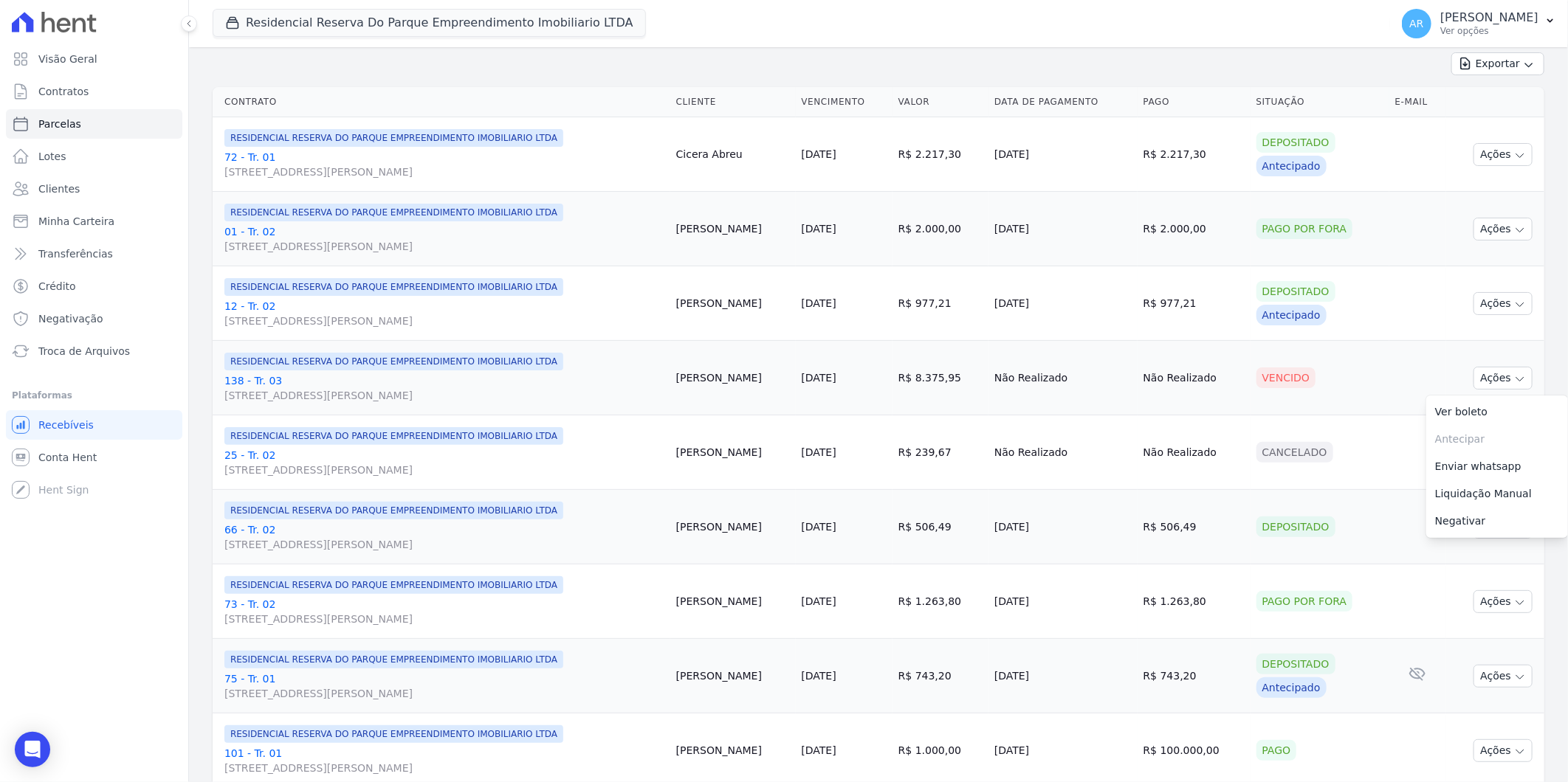
scroll to position [409, 0]
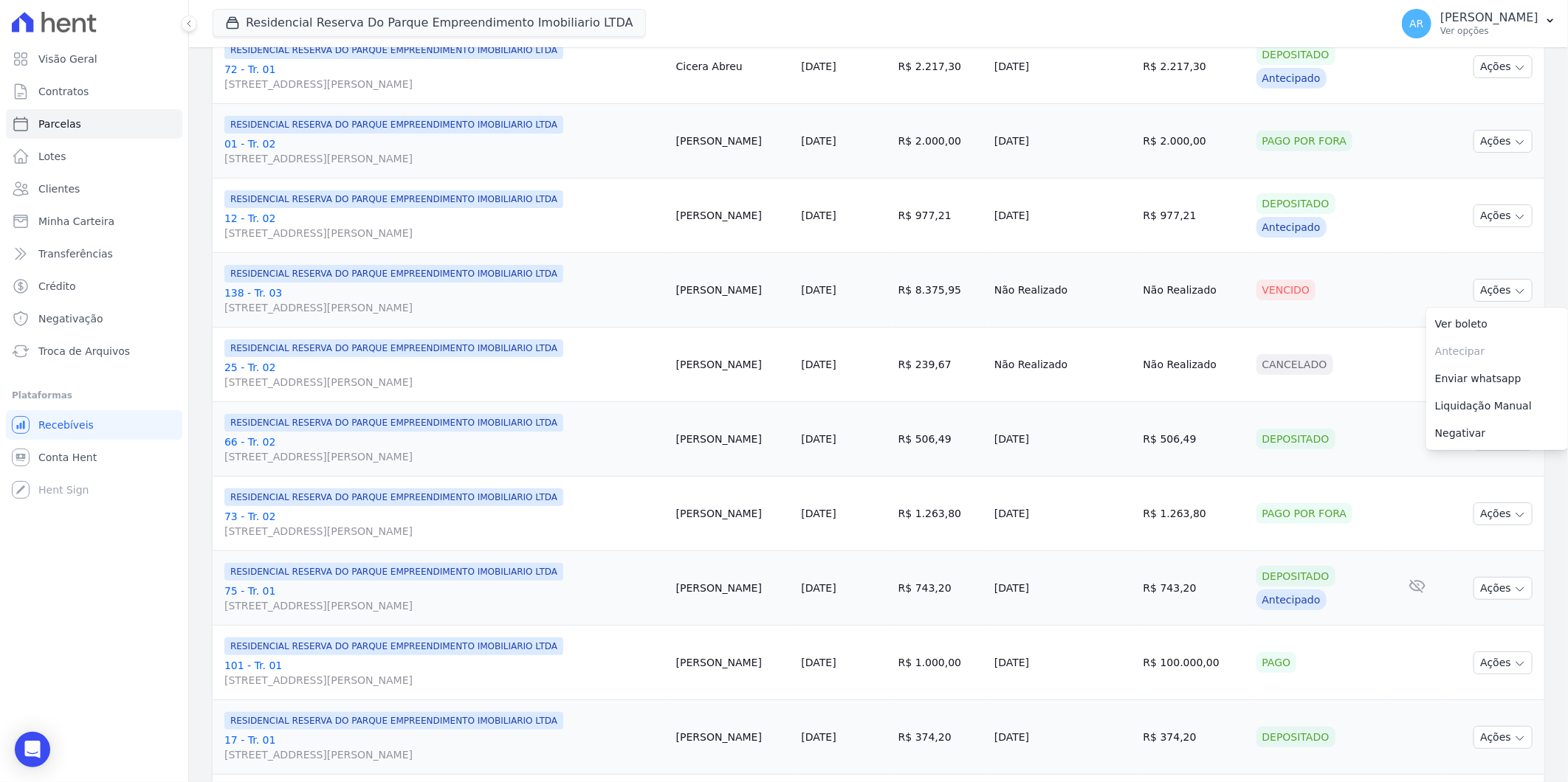
click at [1481, 601] on td "Ações Ver boleto Antecipar Antecipação não disponível Enviar whatsapp Não é pos…" at bounding box center [1495, 589] width 98 height 74
click at [1482, 593] on button "Ações" at bounding box center [1503, 588] width 59 height 23
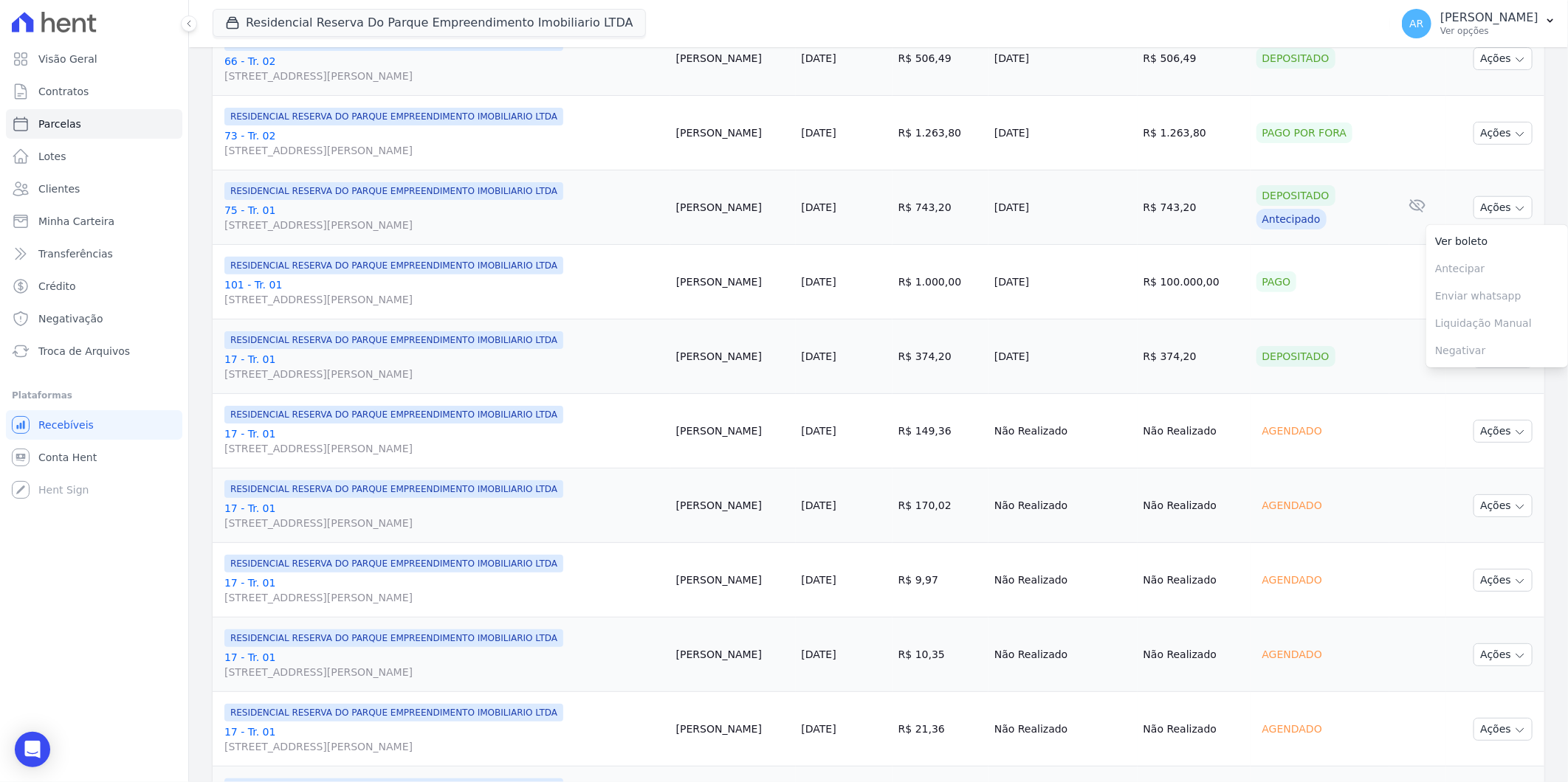
scroll to position [766, 0]
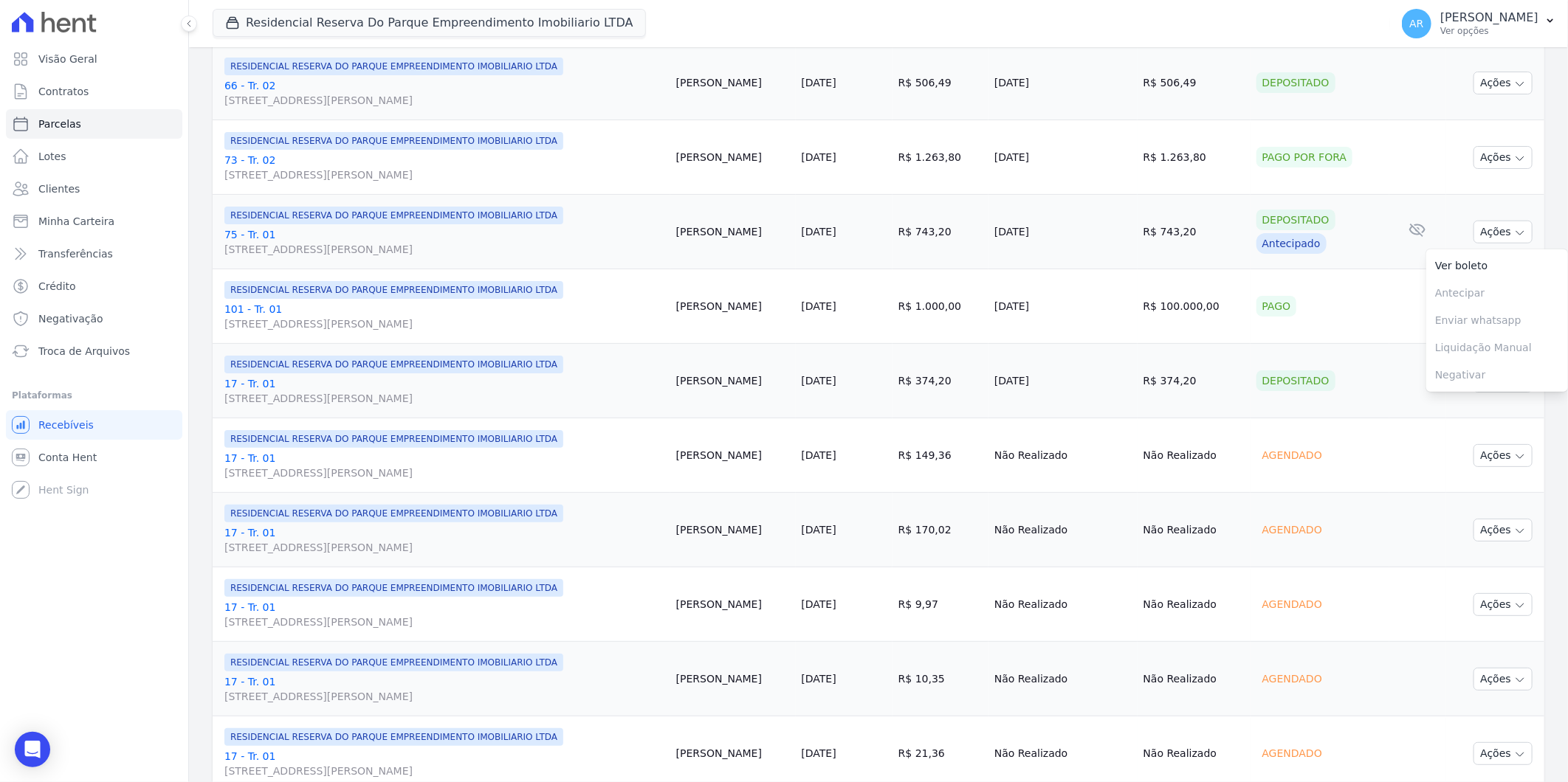
click at [1535, 491] on div "Contrato Cliente Vencimento Valor Data de Pagamento Pago Situação E-mail RESIDE…" at bounding box center [878, 590] width 1379 height 1905
click at [1492, 380] on button "Ações" at bounding box center [1503, 381] width 59 height 23
click at [1544, 350] on div "Contrato Cliente Vencimento Valor Data de Pagamento Pago Situação E-mail RESIDE…" at bounding box center [878, 590] width 1379 height 1905
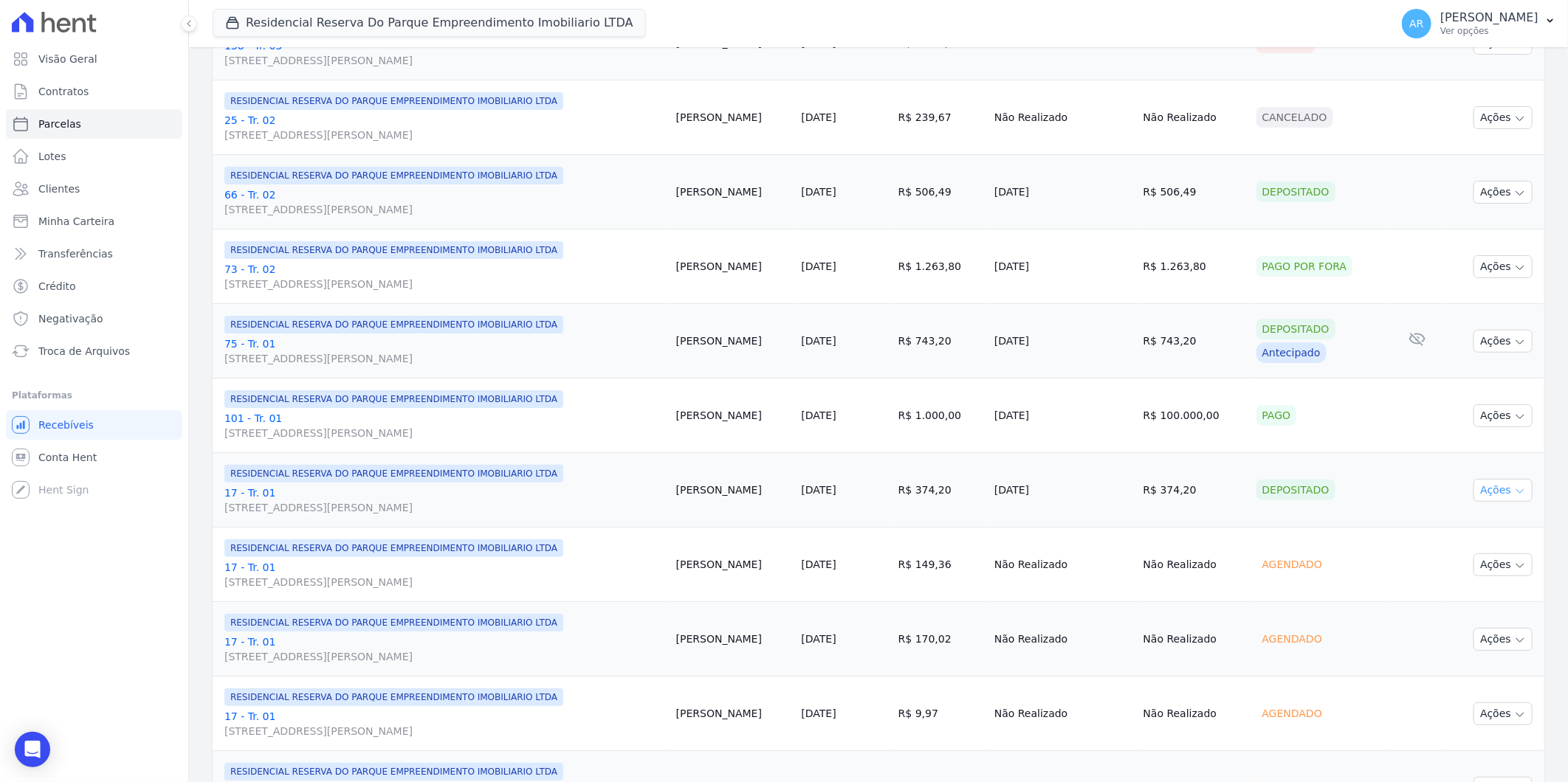
scroll to position [521, 0]
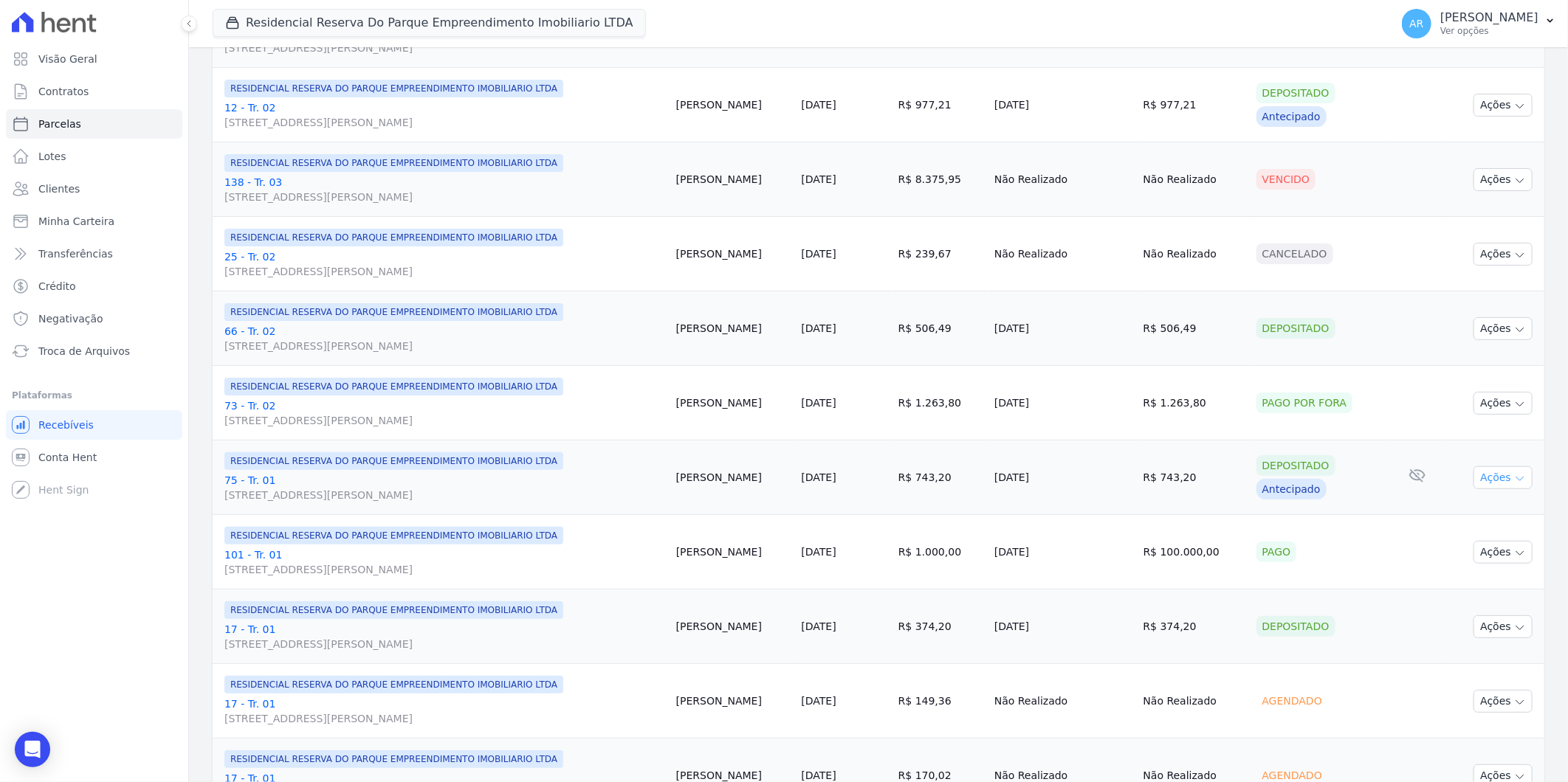
click at [1482, 474] on button "Ações" at bounding box center [1503, 477] width 59 height 23
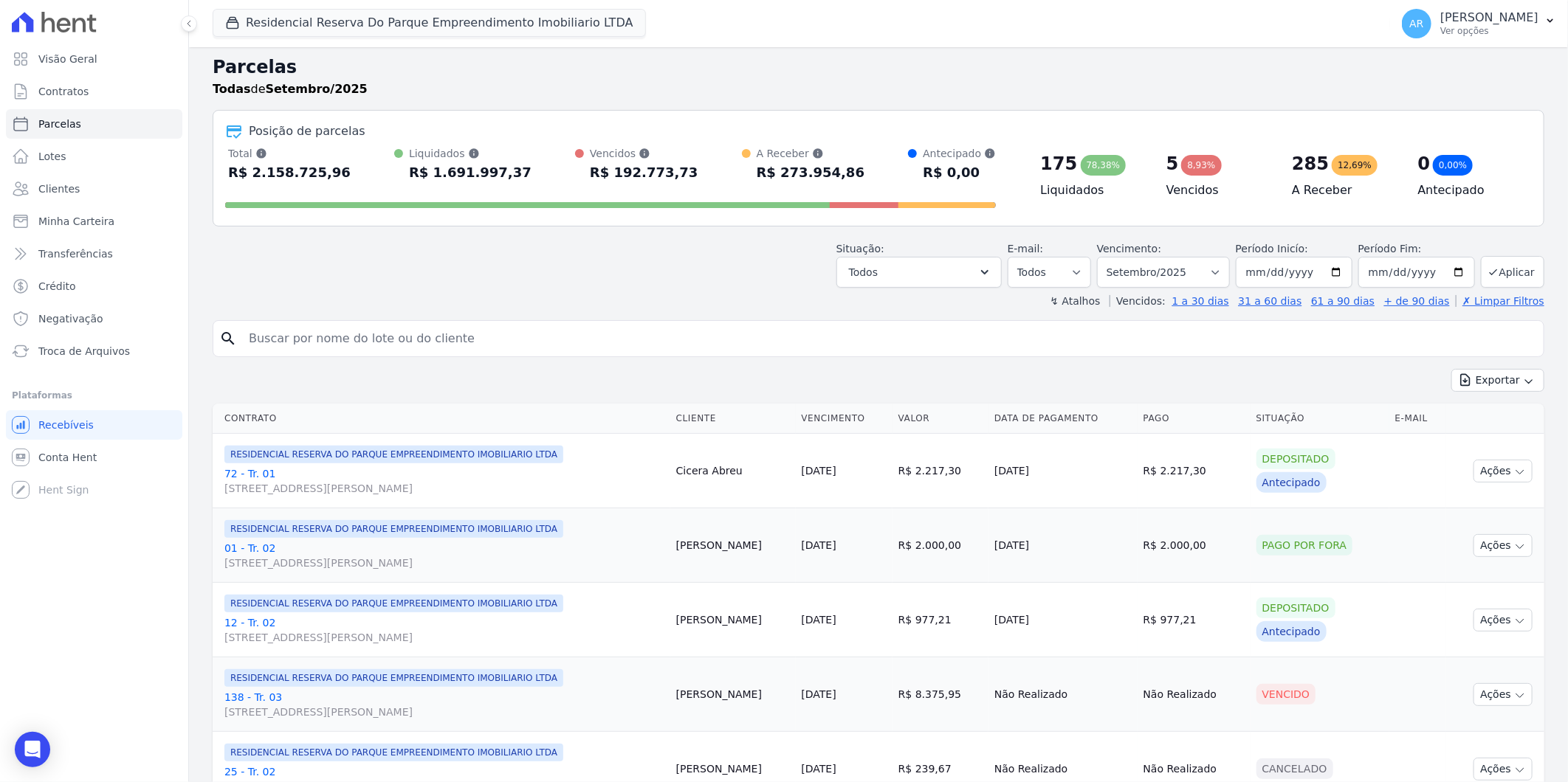
scroll to position [0, 0]
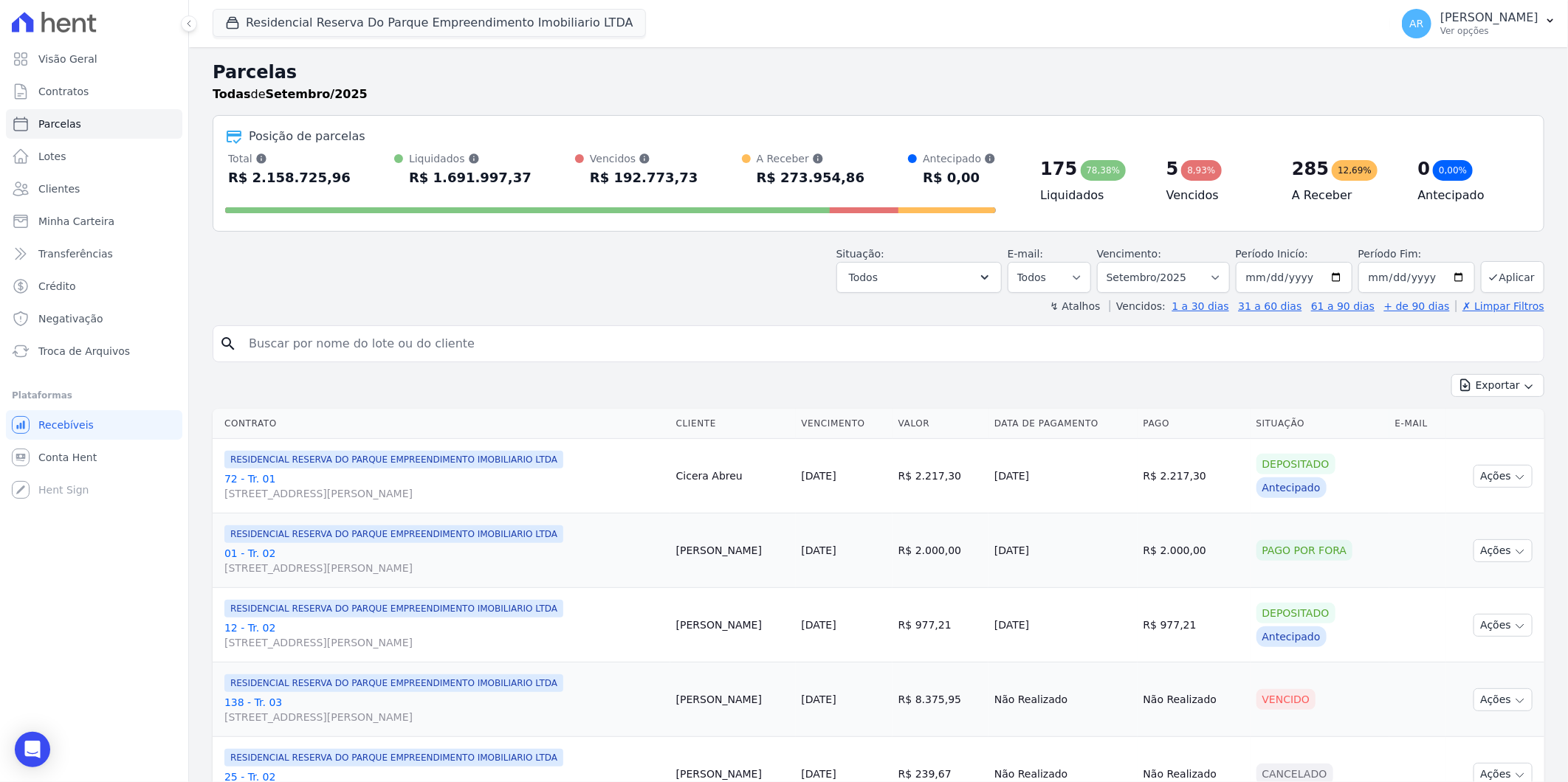
click at [333, 348] on input "search" at bounding box center [888, 344] width 1298 height 30
type input "G"
type input "EDUARDO RO"
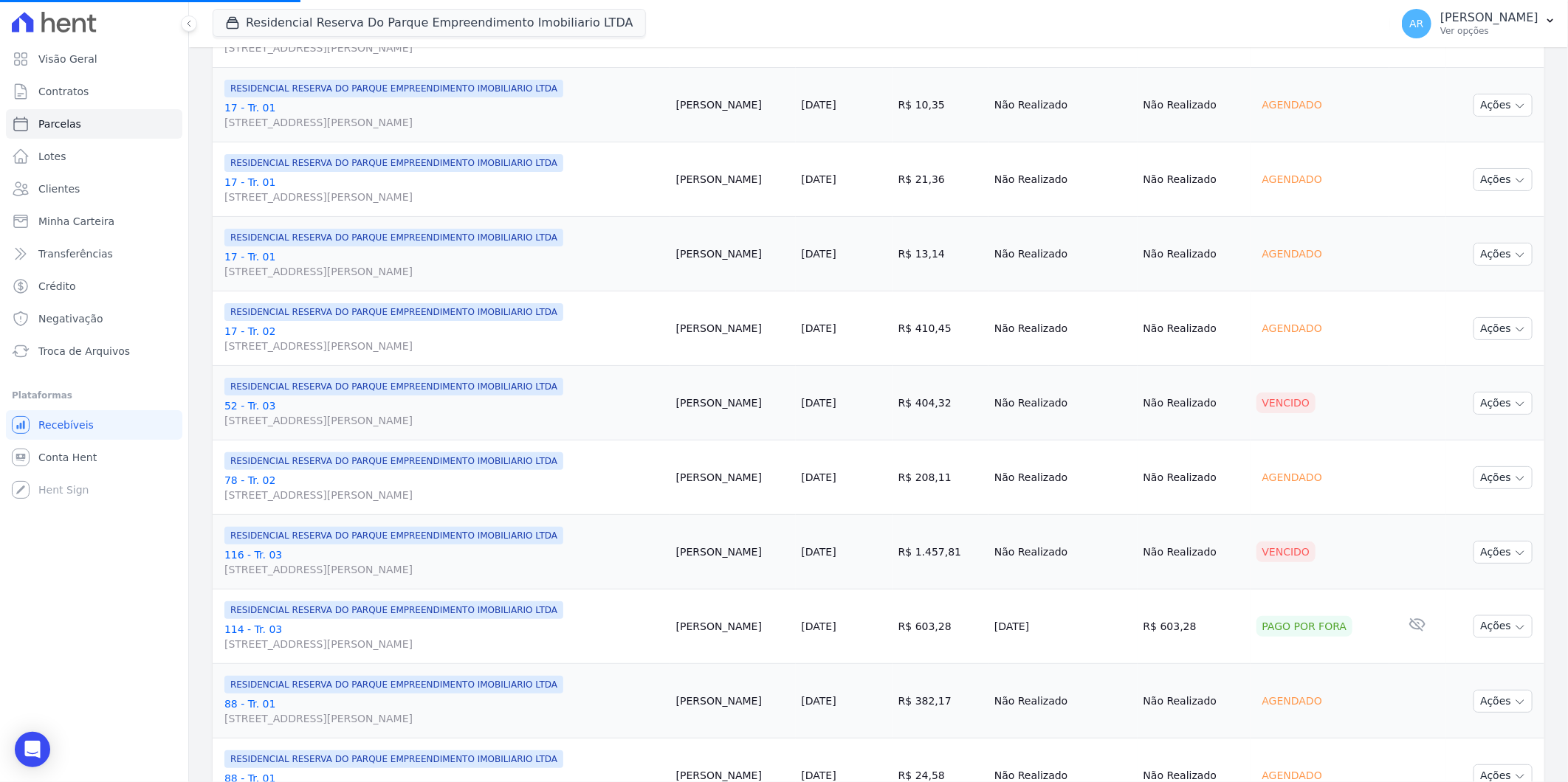
scroll to position [1587, 0]
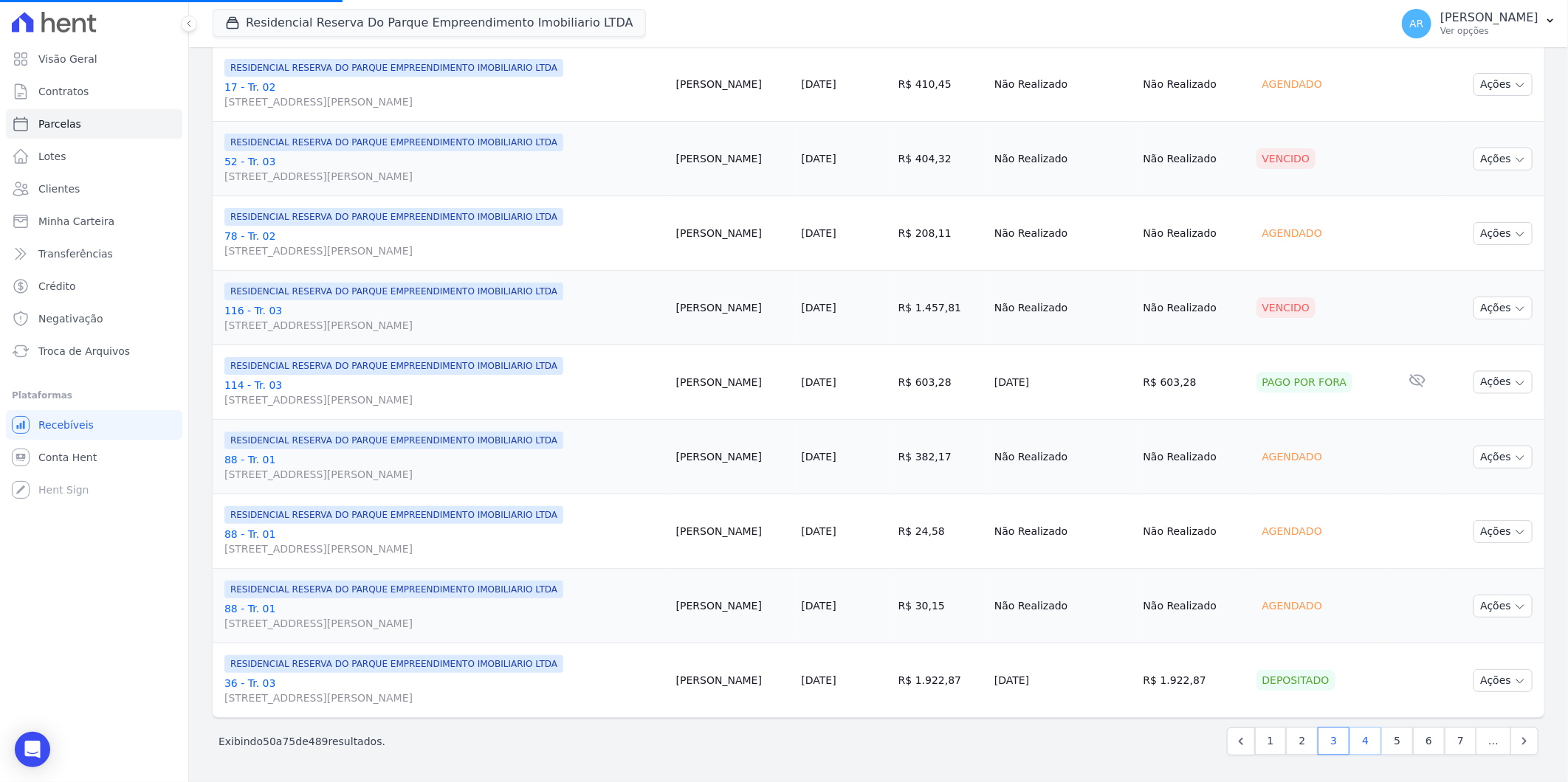
click at [1364, 747] on link "4" at bounding box center [1365, 741] width 32 height 28
click at [1360, 742] on link "4" at bounding box center [1365, 741] width 32 height 28
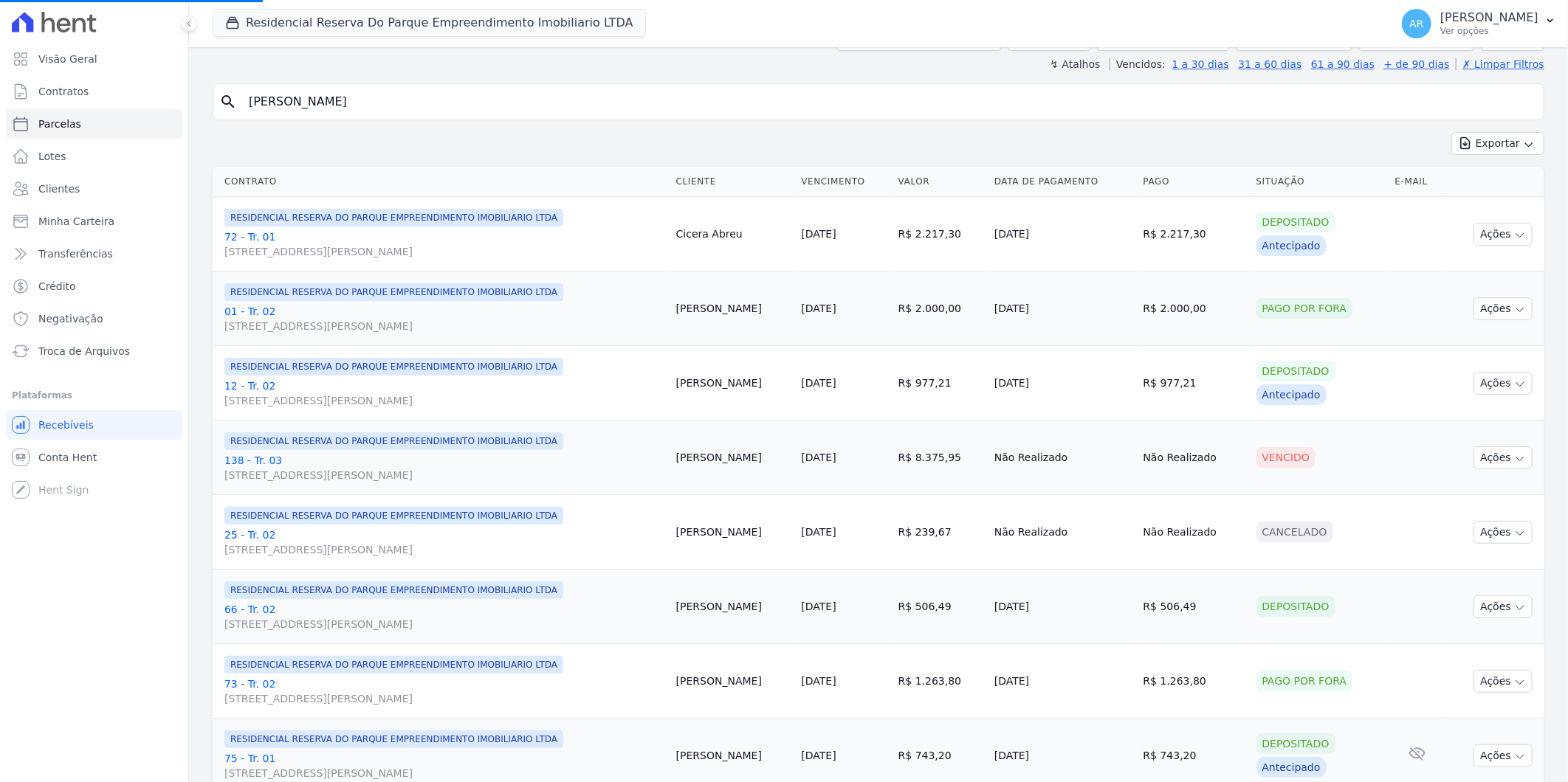
scroll to position [0, 0]
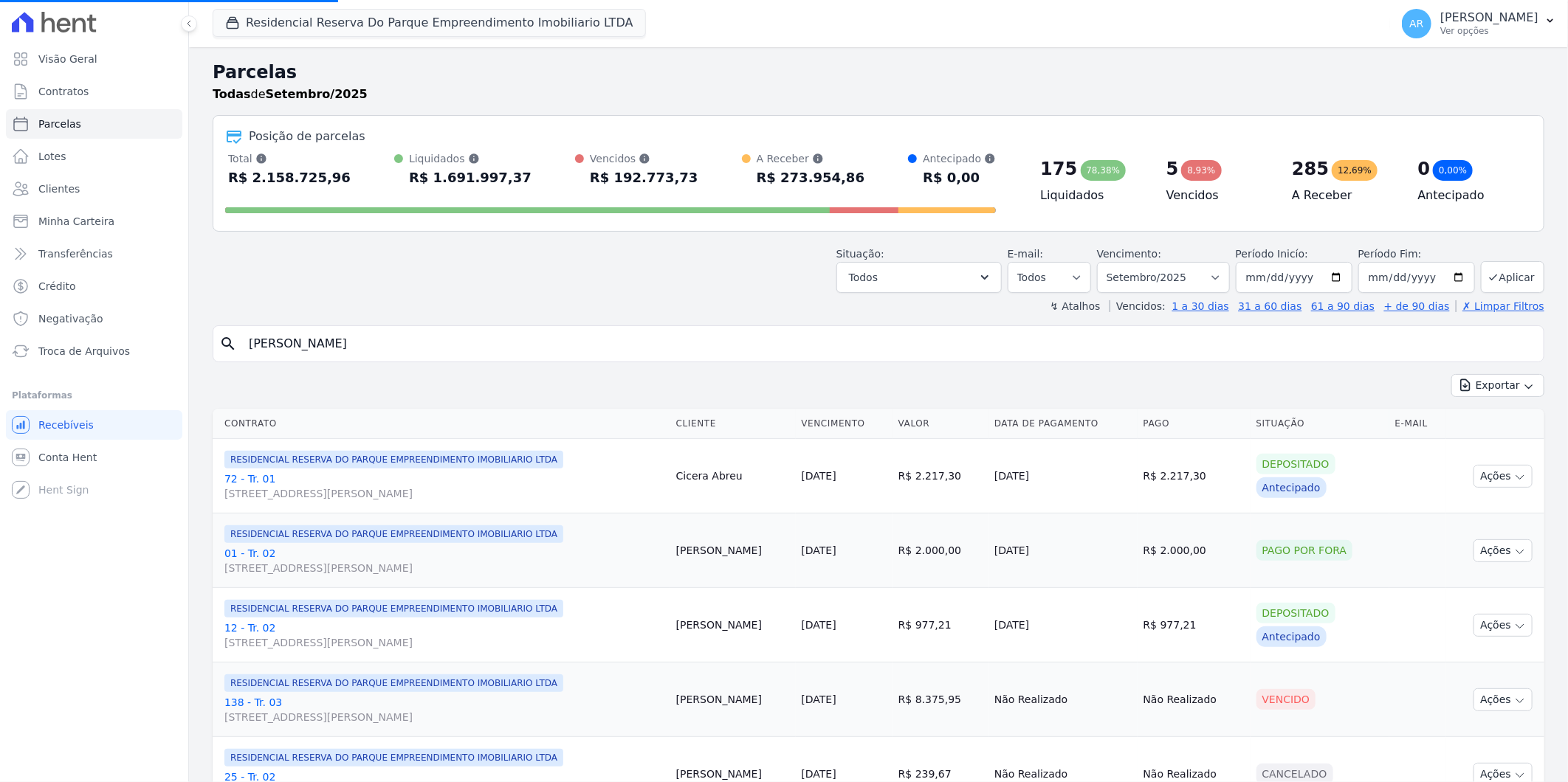
click at [353, 346] on input "EDUARDO RO" at bounding box center [888, 344] width 1298 height 30
click at [1218, 271] on select "Filtrar por período ──────── Todos os meses Dezembro/2023 Janeiro/2024 Fevereir…" at bounding box center [1163, 278] width 132 height 31
select select "all"
click at [1106, 262] on select "Filtrar por período ──────── Todos os meses Dezembro/2023 Janeiro/2024 Fevereir…" at bounding box center [1163, 278] width 132 height 31
select select
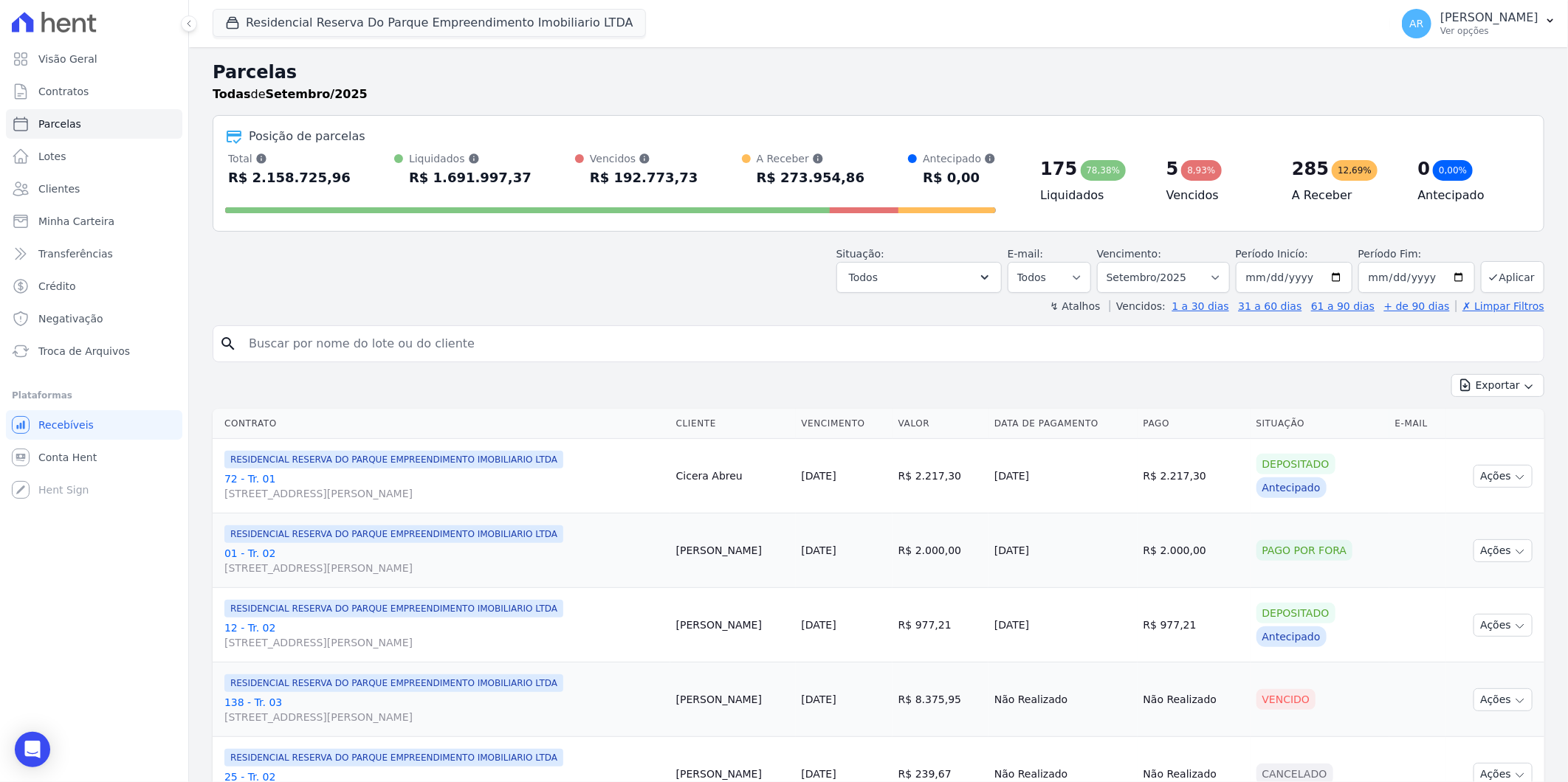
click at [796, 630] on td "[PERSON_NAME]" at bounding box center [733, 625] width 125 height 74
click at [1293, 629] on div "Antecipado" at bounding box center [1291, 637] width 70 height 21
drag, startPoint x: 1316, startPoint y: 643, endPoint x: 1333, endPoint y: 635, distance: 18.8
click at [1327, 635] on div "Antecipado" at bounding box center [1291, 637] width 70 height 21
drag, startPoint x: 1333, startPoint y: 635, endPoint x: 1483, endPoint y: 627, distance: 150.2
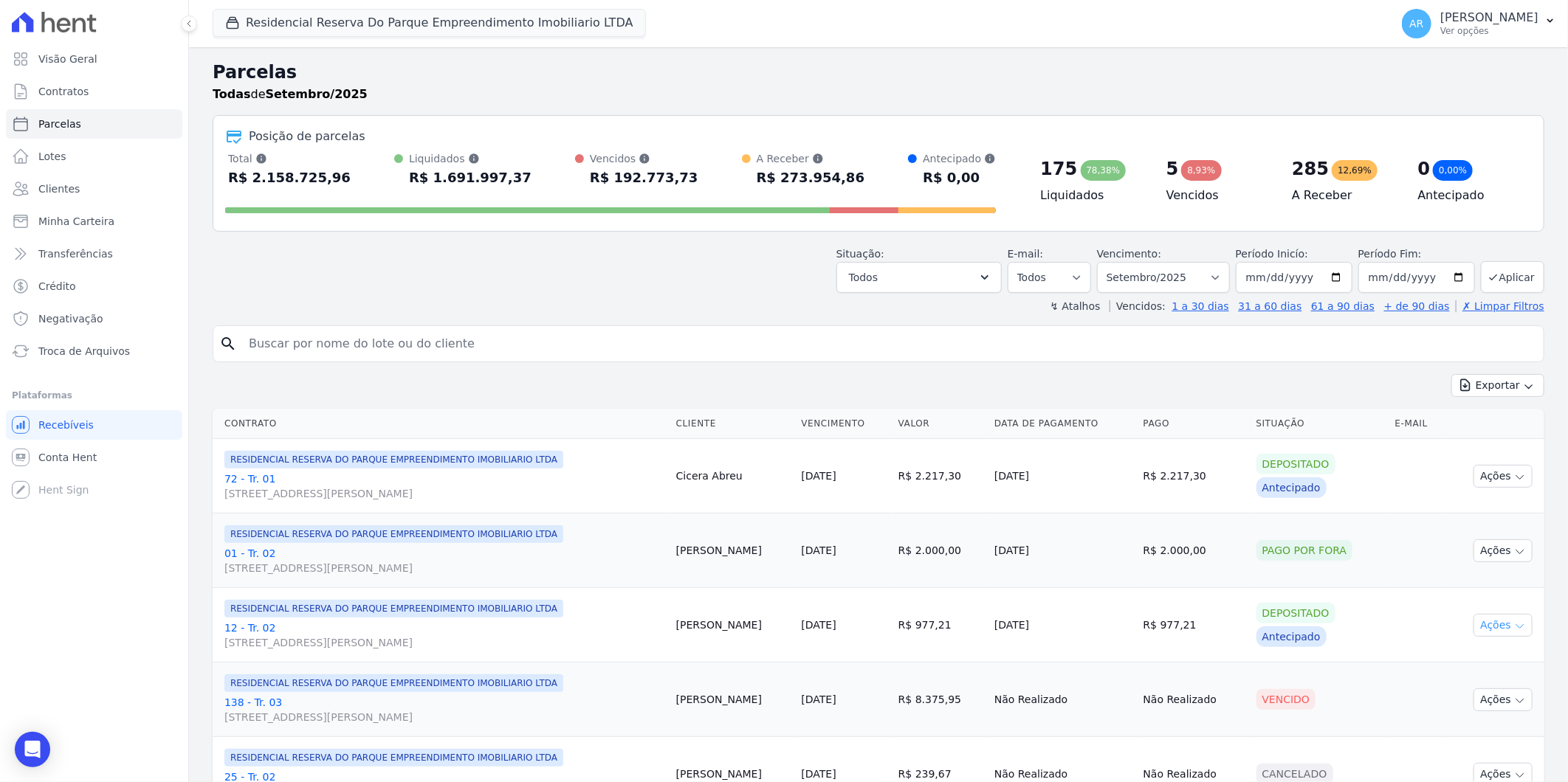
click at [1483, 627] on button "Ações" at bounding box center [1503, 625] width 59 height 23
click at [1469, 664] on link "Ver boleto" at bounding box center [1497, 660] width 142 height 27
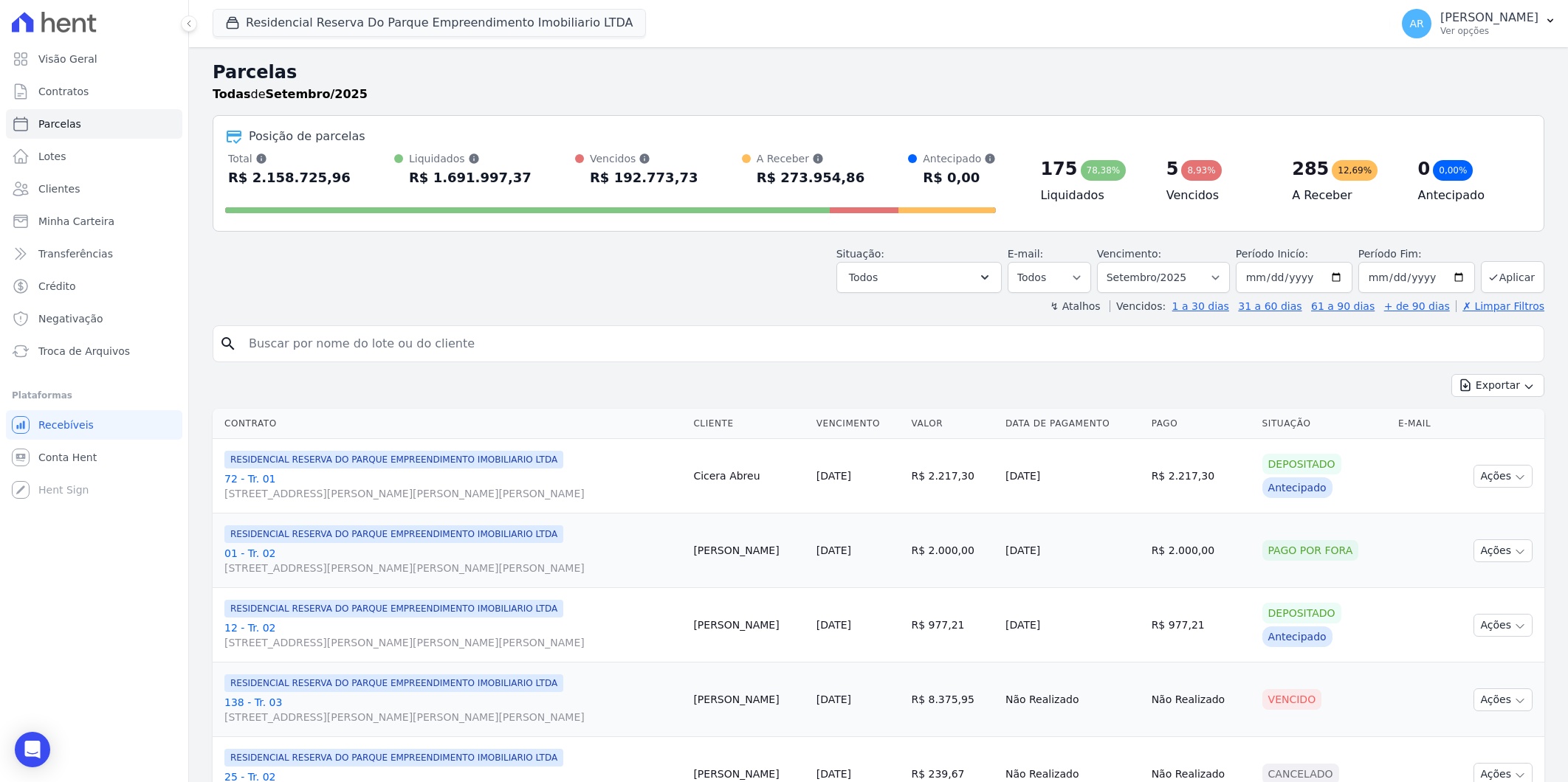
select select
click at [79, 128] on link "Parcelas" at bounding box center [94, 123] width 176 height 30
select select
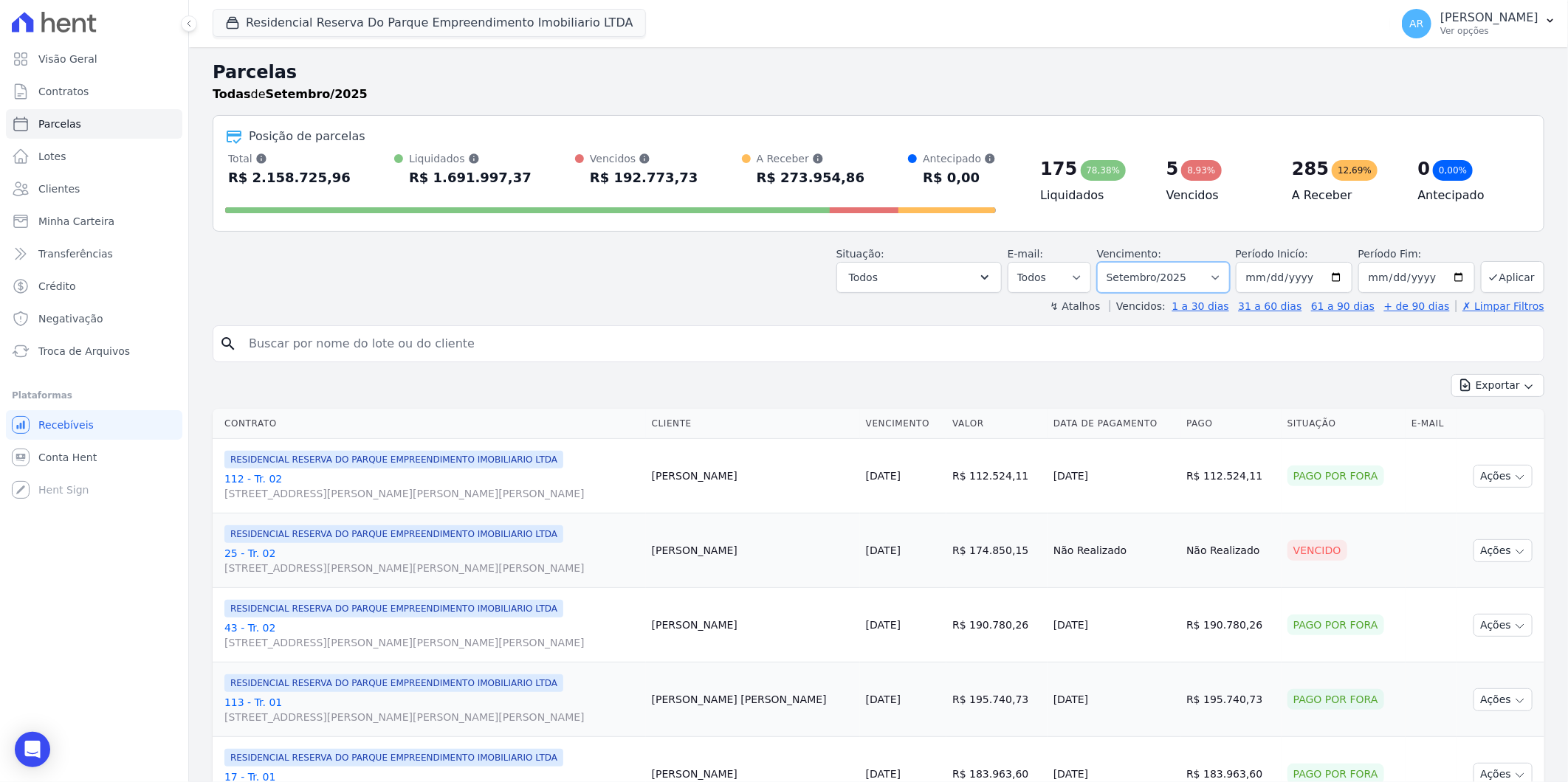
click at [1146, 284] on select "Filtrar por período ──────── Todos os meses Dezembro/[GEOGRAPHIC_DATA]/2024 Fev…" at bounding box center [1163, 278] width 132 height 31
select select "all"
click at [1106, 262] on select "Filtrar por período ──────── Todos os meses Dezembro/[GEOGRAPHIC_DATA]/2024 Fev…" at bounding box center [1163, 278] width 132 height 31
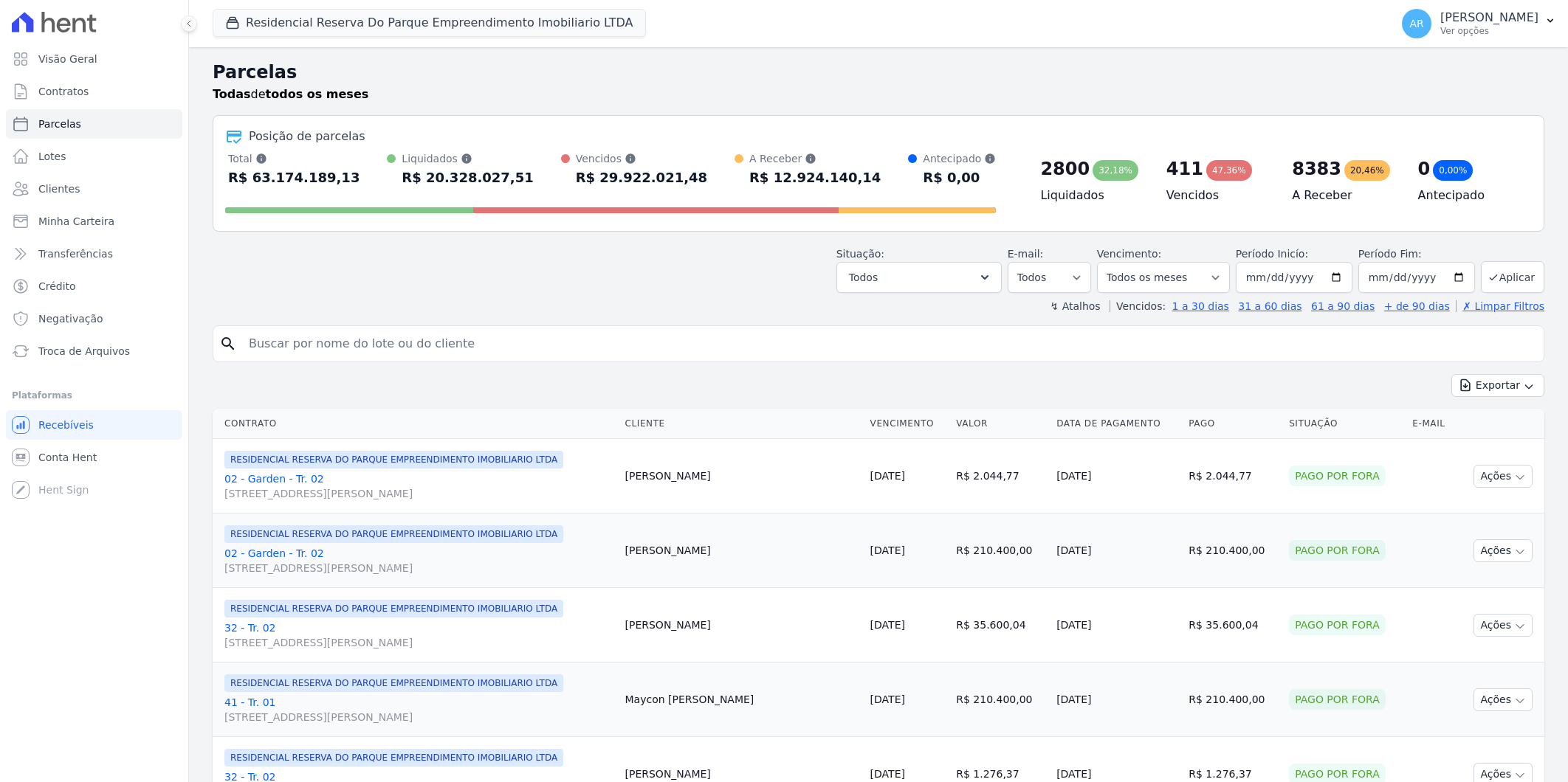
select select
click at [543, 347] on input "search" at bounding box center [888, 344] width 1298 height 30
type input "[PERSON_NAME]"
select select
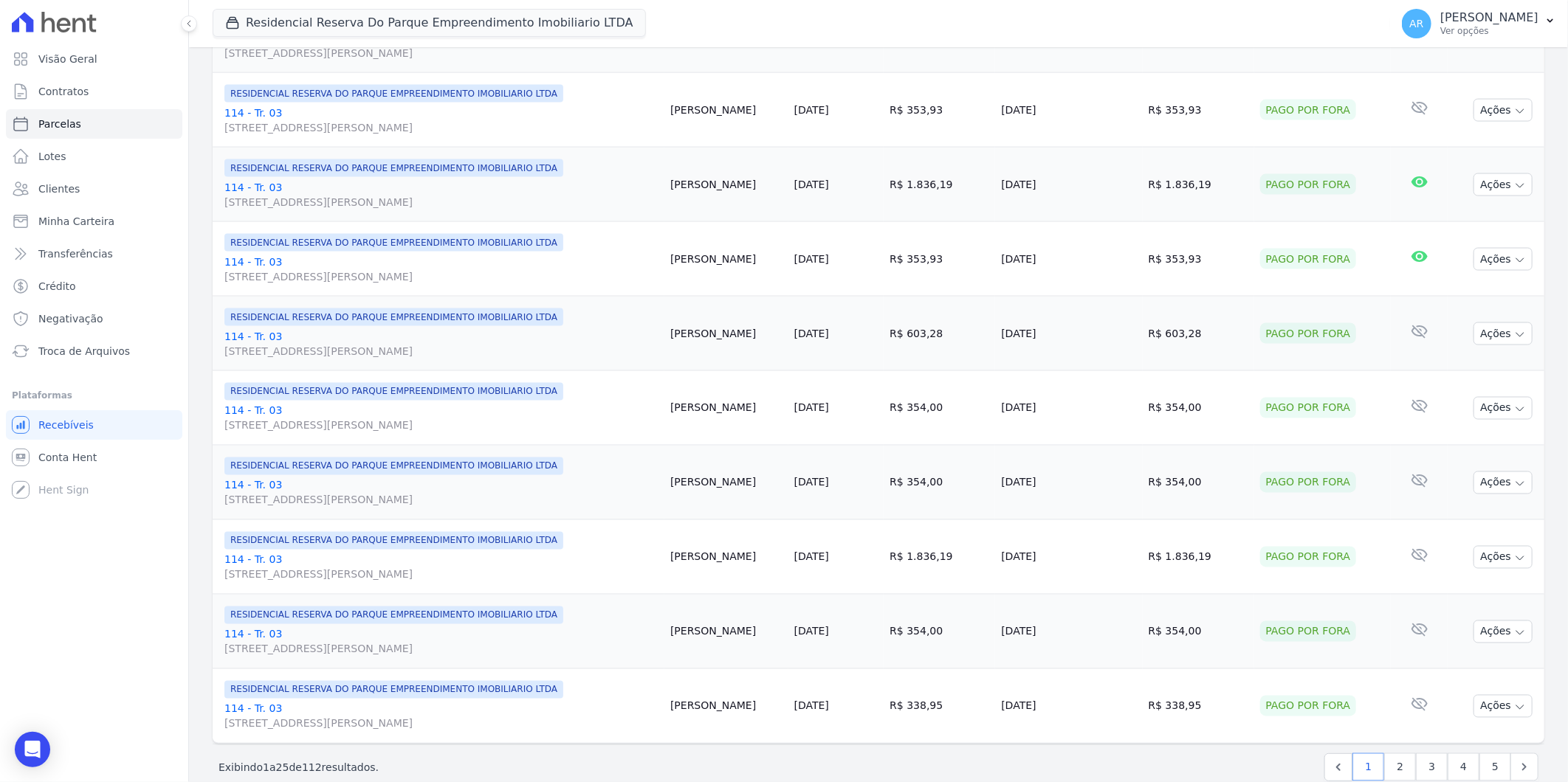
scroll to position [1461, 0]
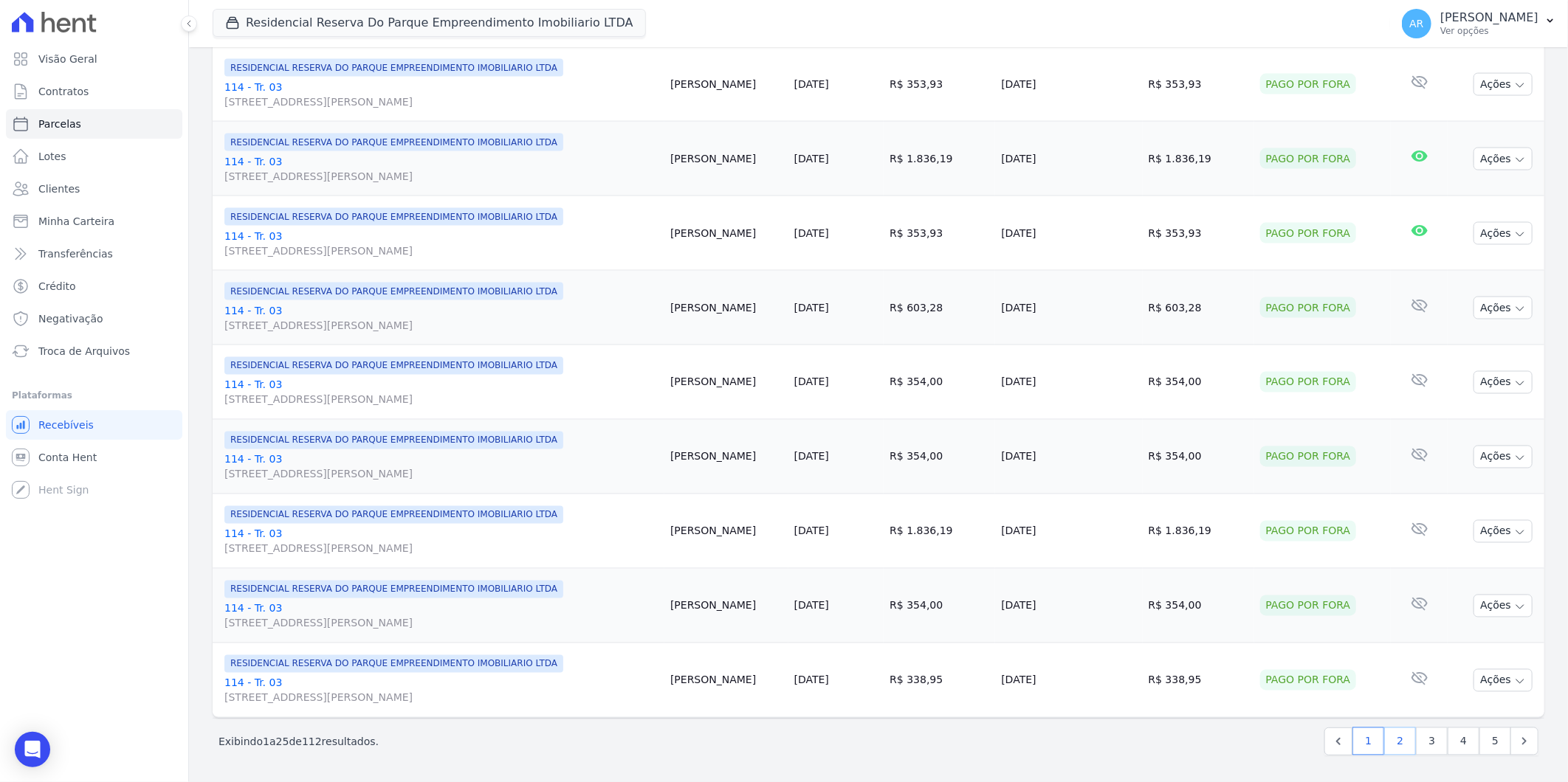
click at [1390, 741] on link "2" at bounding box center [1399, 741] width 32 height 28
select select
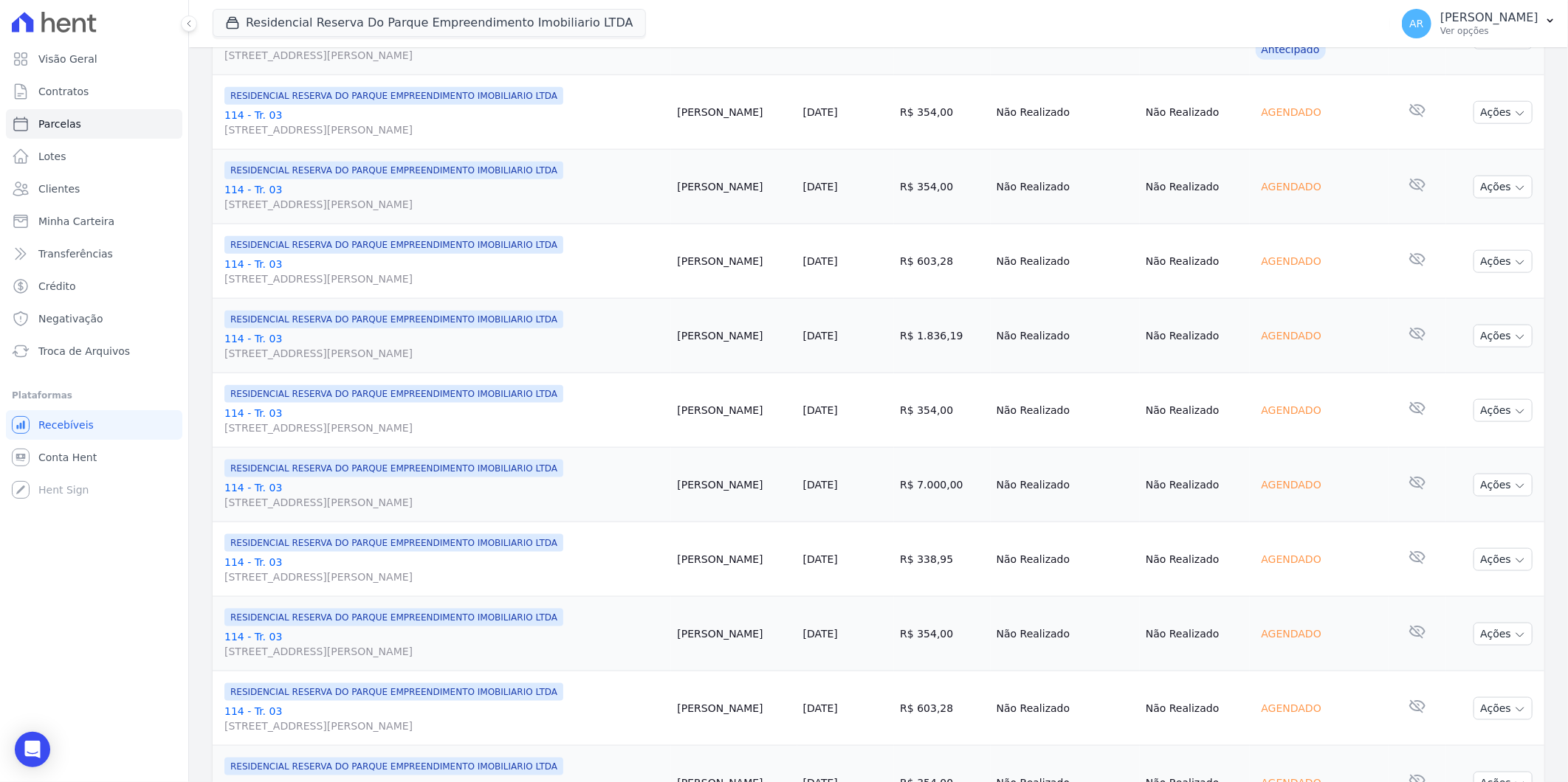
scroll to position [1461, 0]
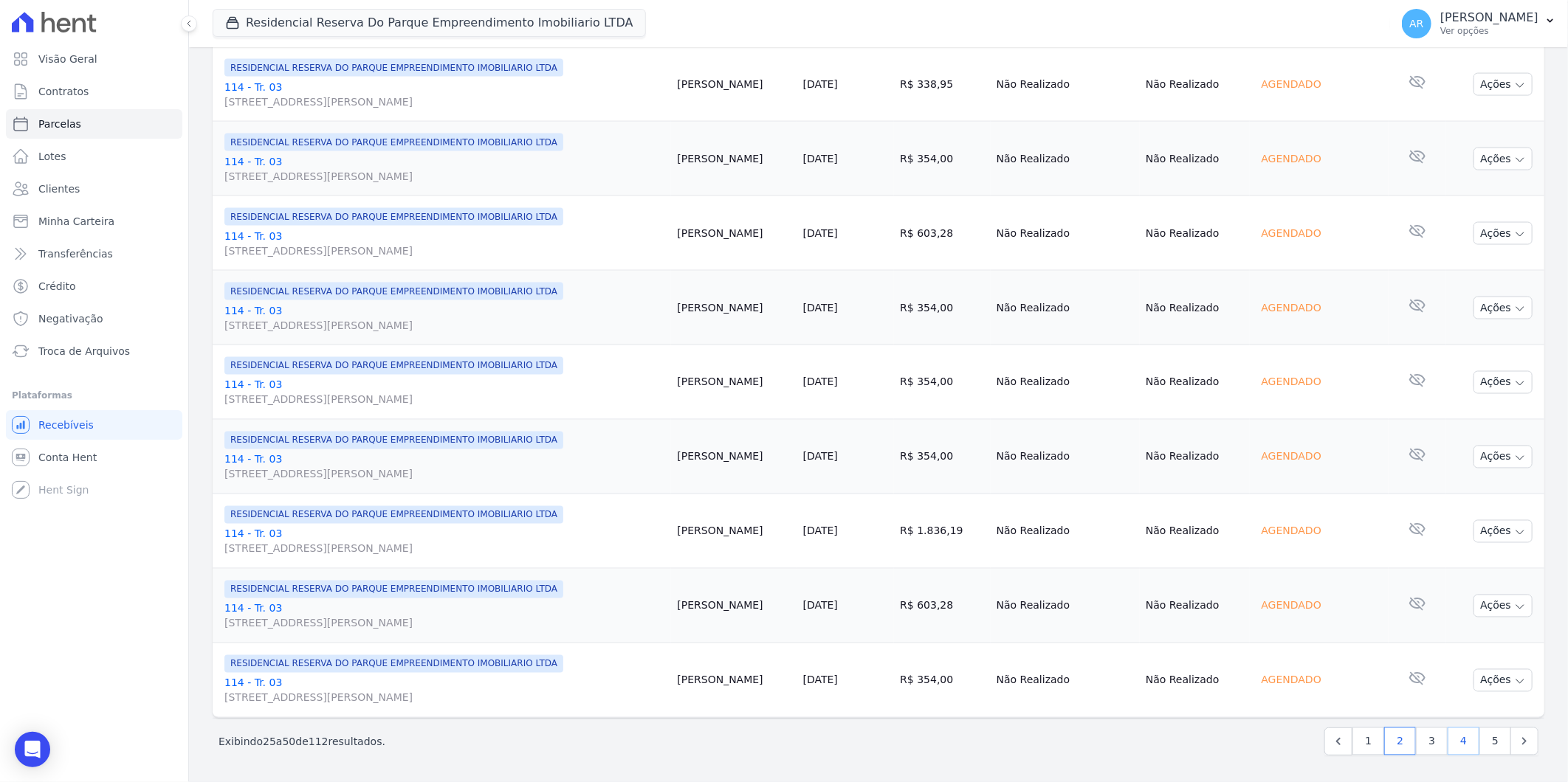
click at [1459, 743] on link "4" at bounding box center [1463, 741] width 32 height 28
select select
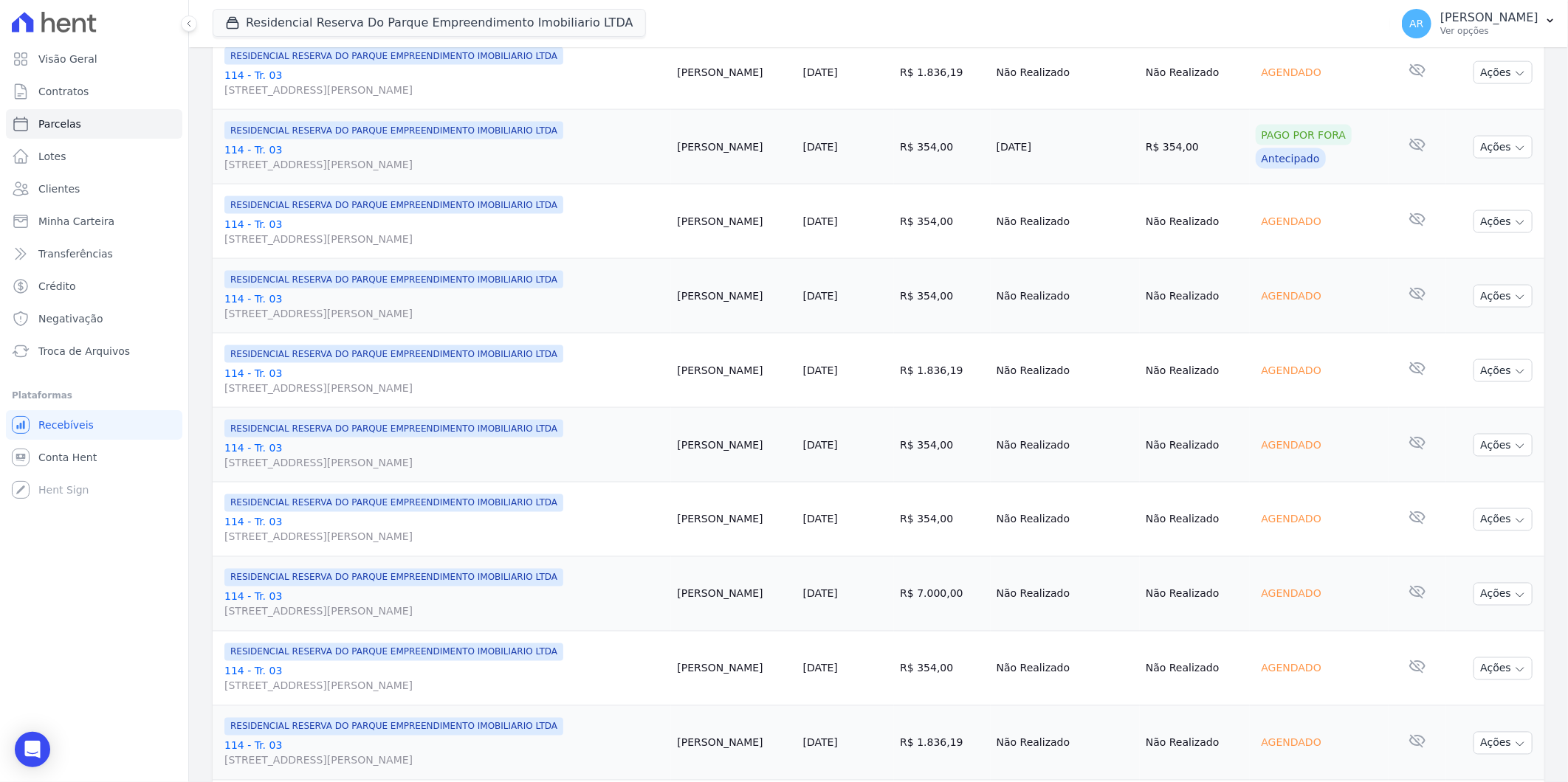
scroll to position [1461, 0]
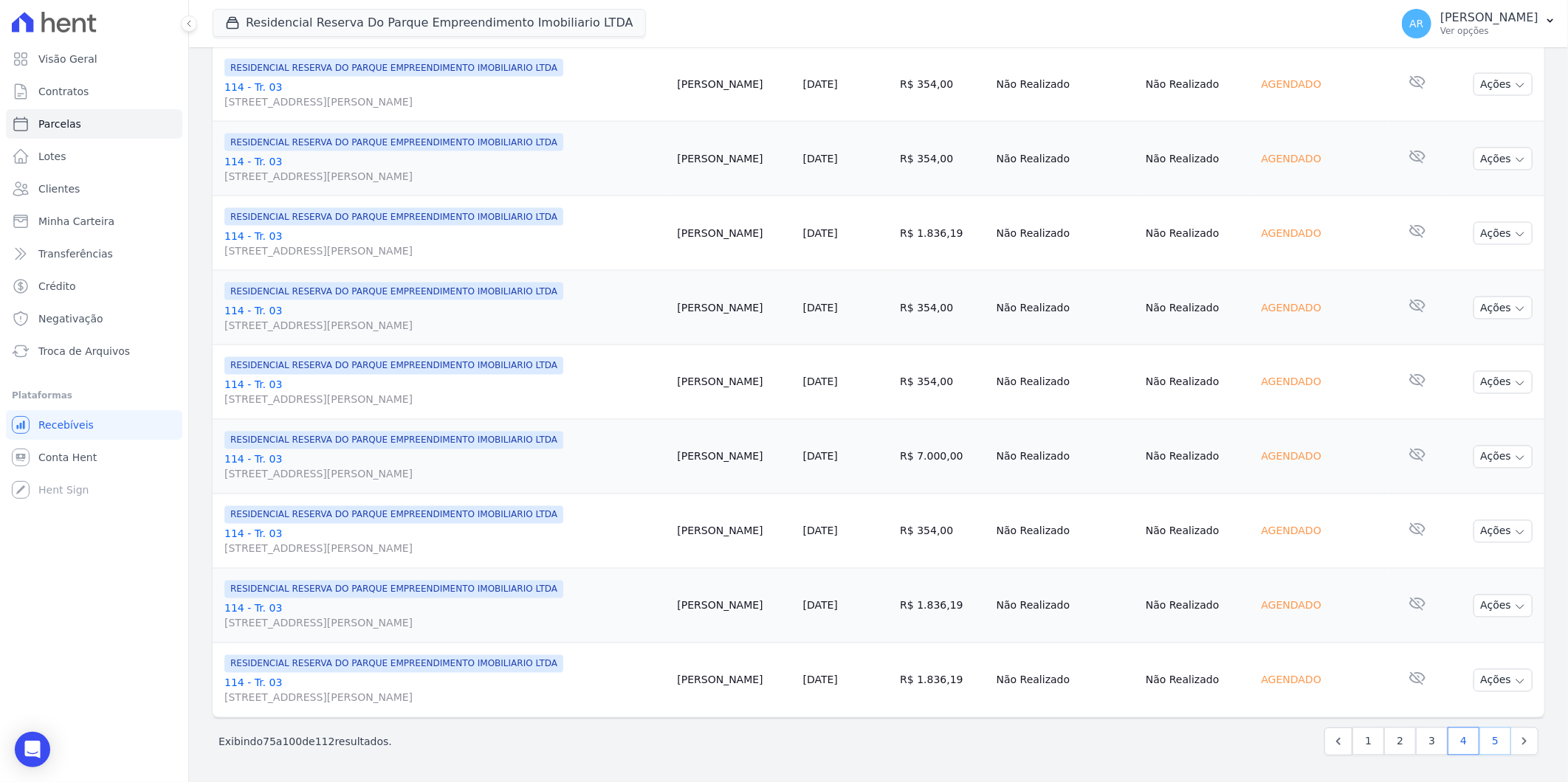
click at [1479, 742] on link "5" at bounding box center [1494, 741] width 32 height 28
select select
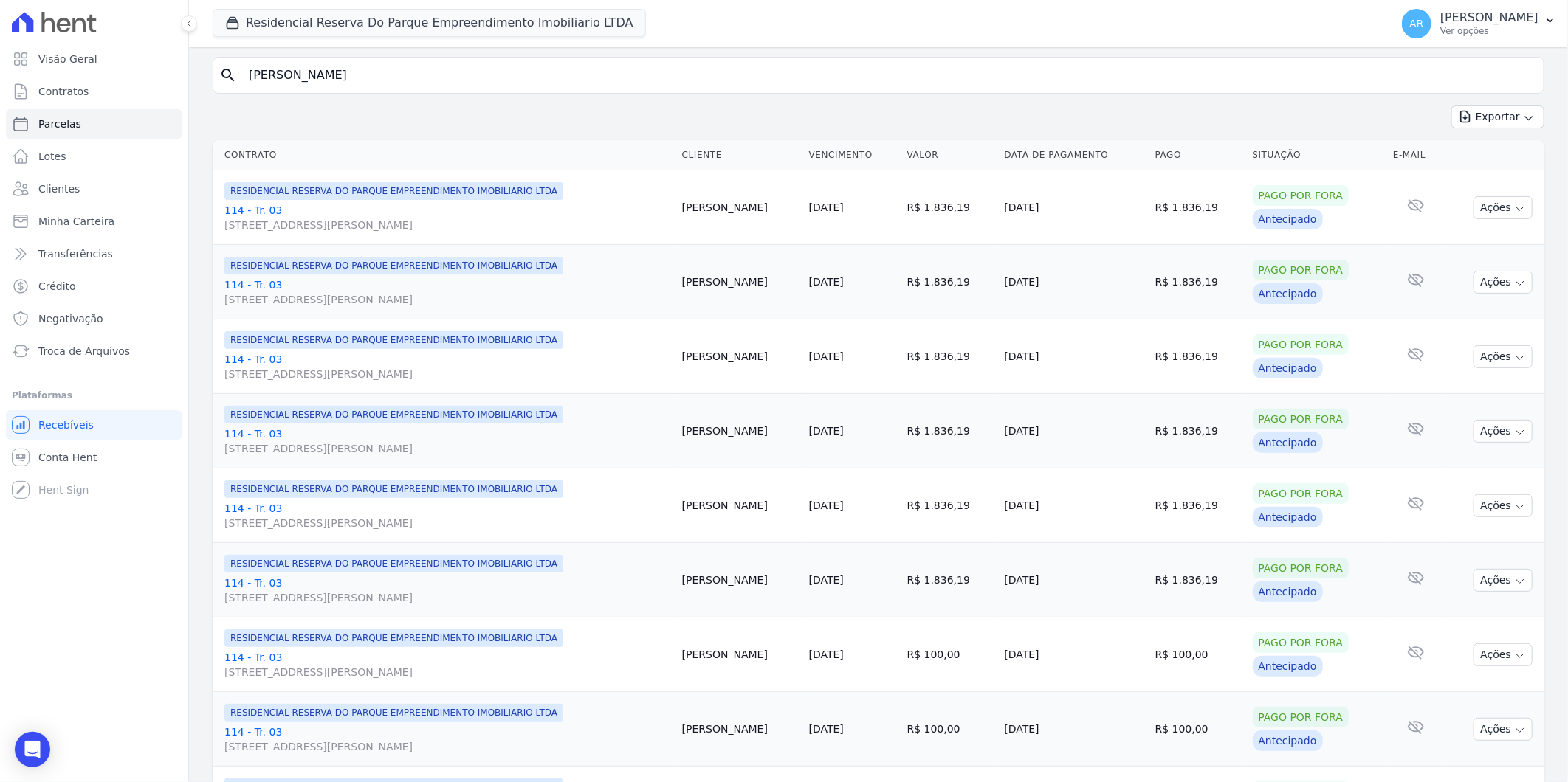
scroll to position [491, 0]
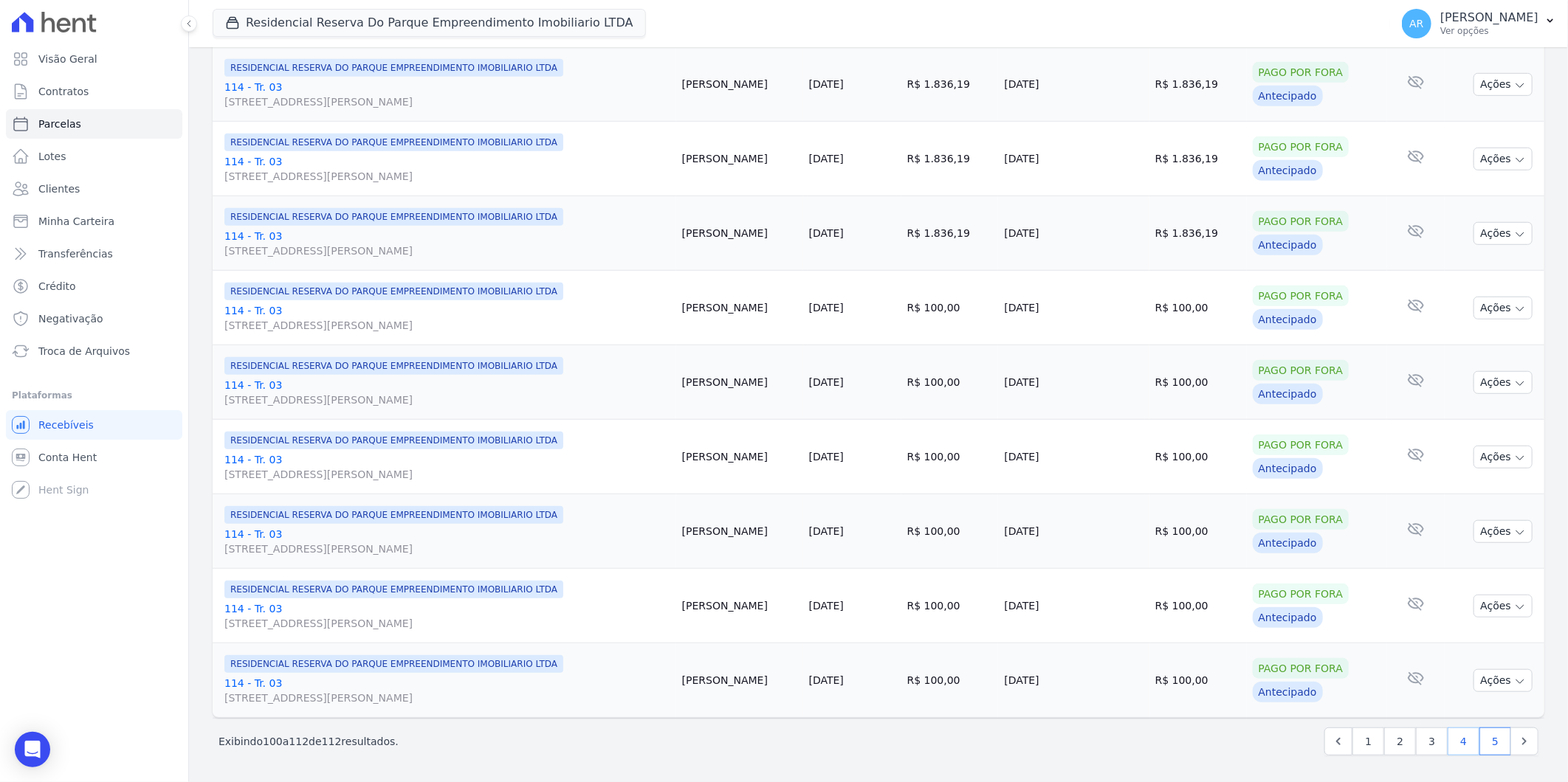
click at [1455, 740] on link "4" at bounding box center [1463, 741] width 32 height 28
select select
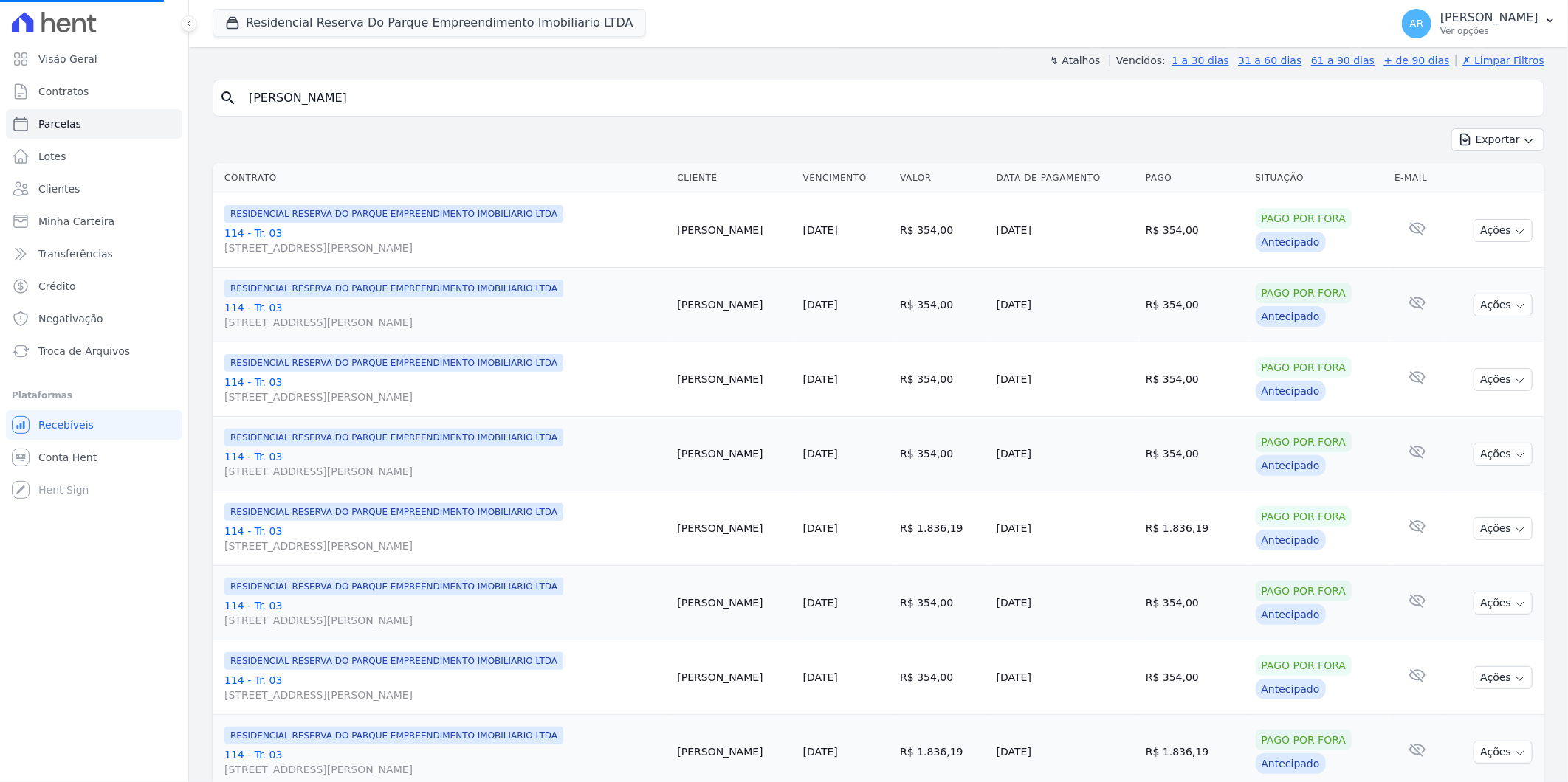
scroll to position [409, 0]
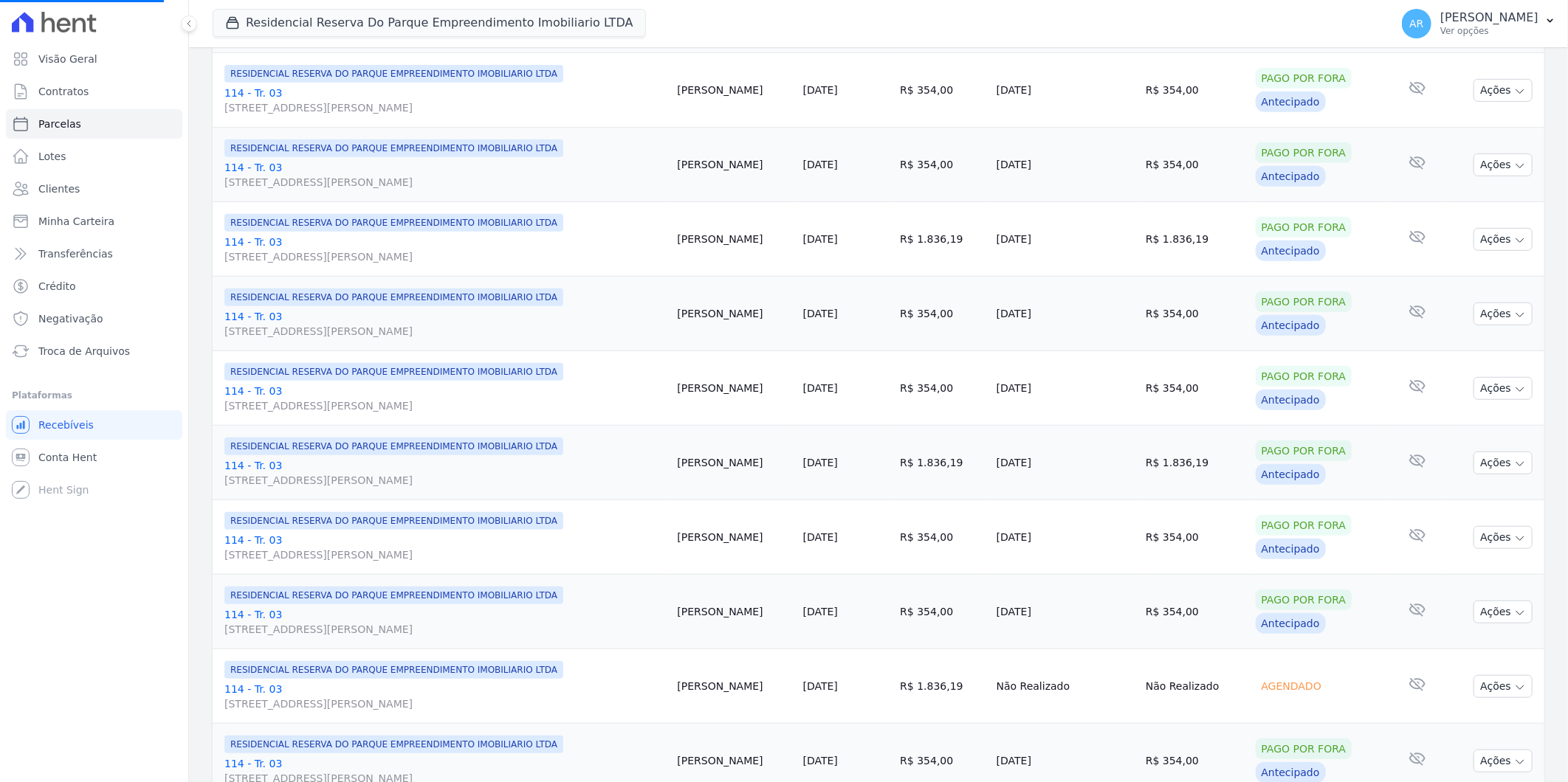
select select
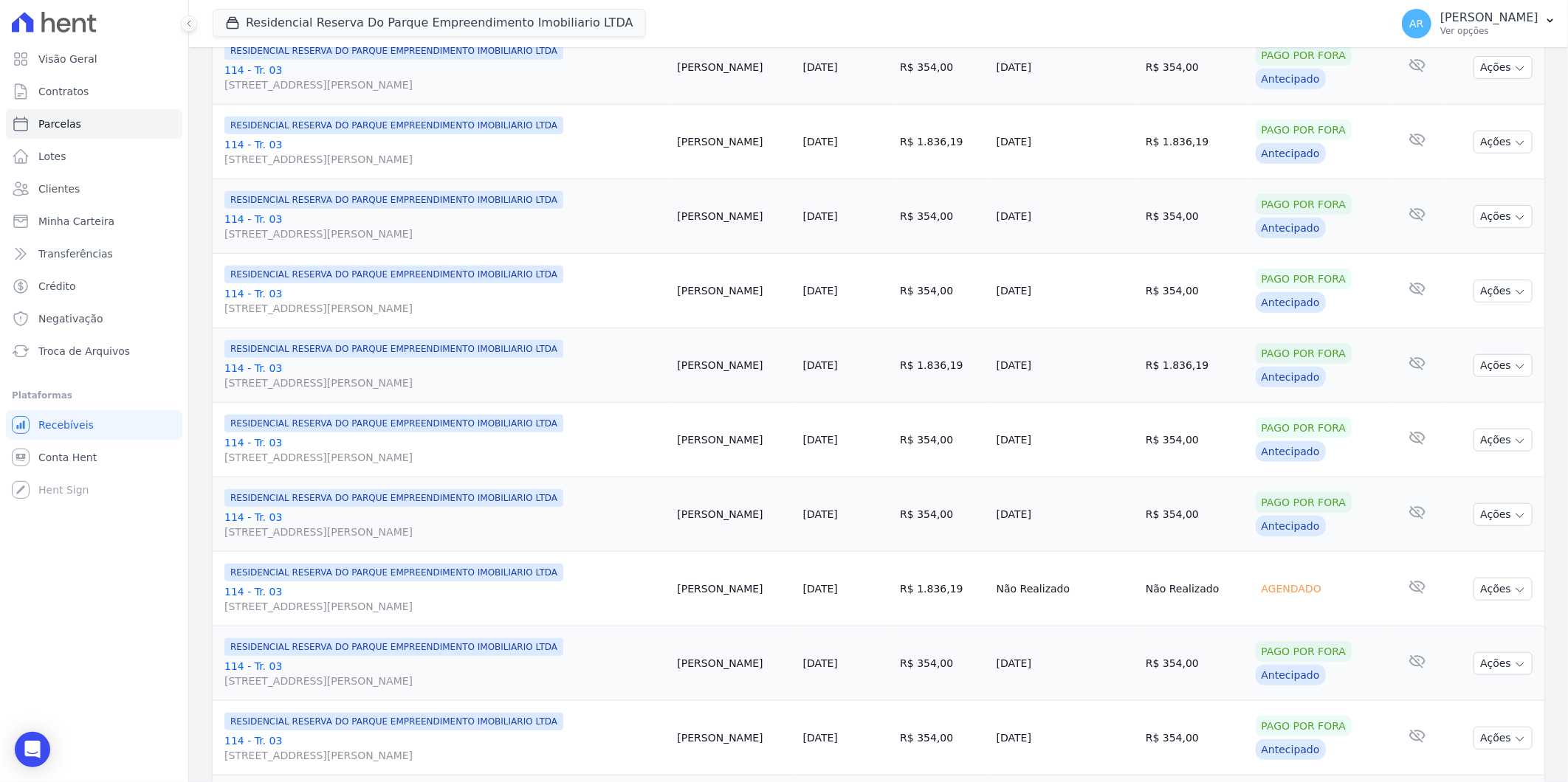
scroll to position [655, 0]
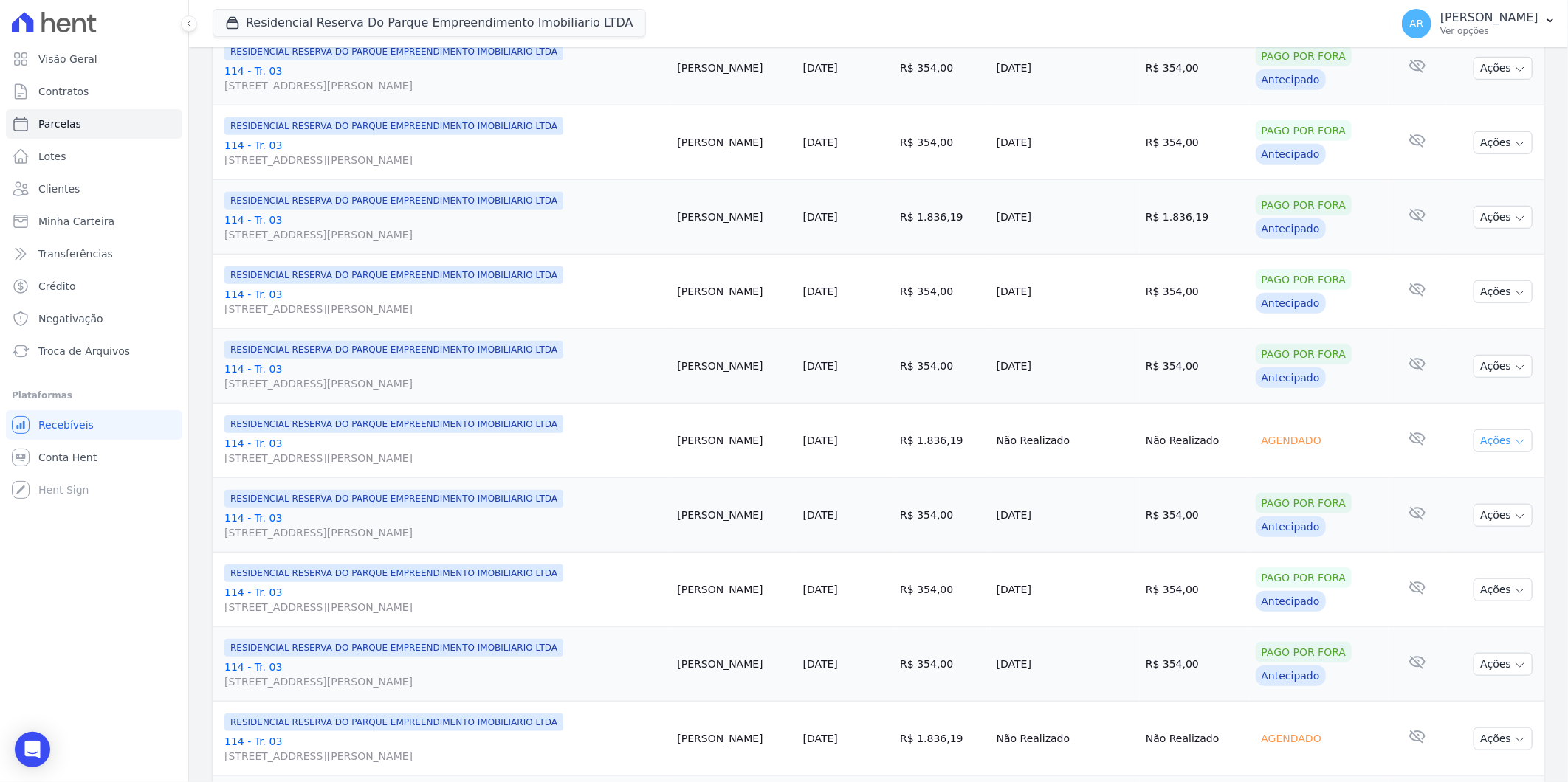
click at [1485, 436] on button "Ações" at bounding box center [1503, 440] width 59 height 23
click at [1477, 564] on link "Liquidação Manual" at bounding box center [1497, 557] width 142 height 27
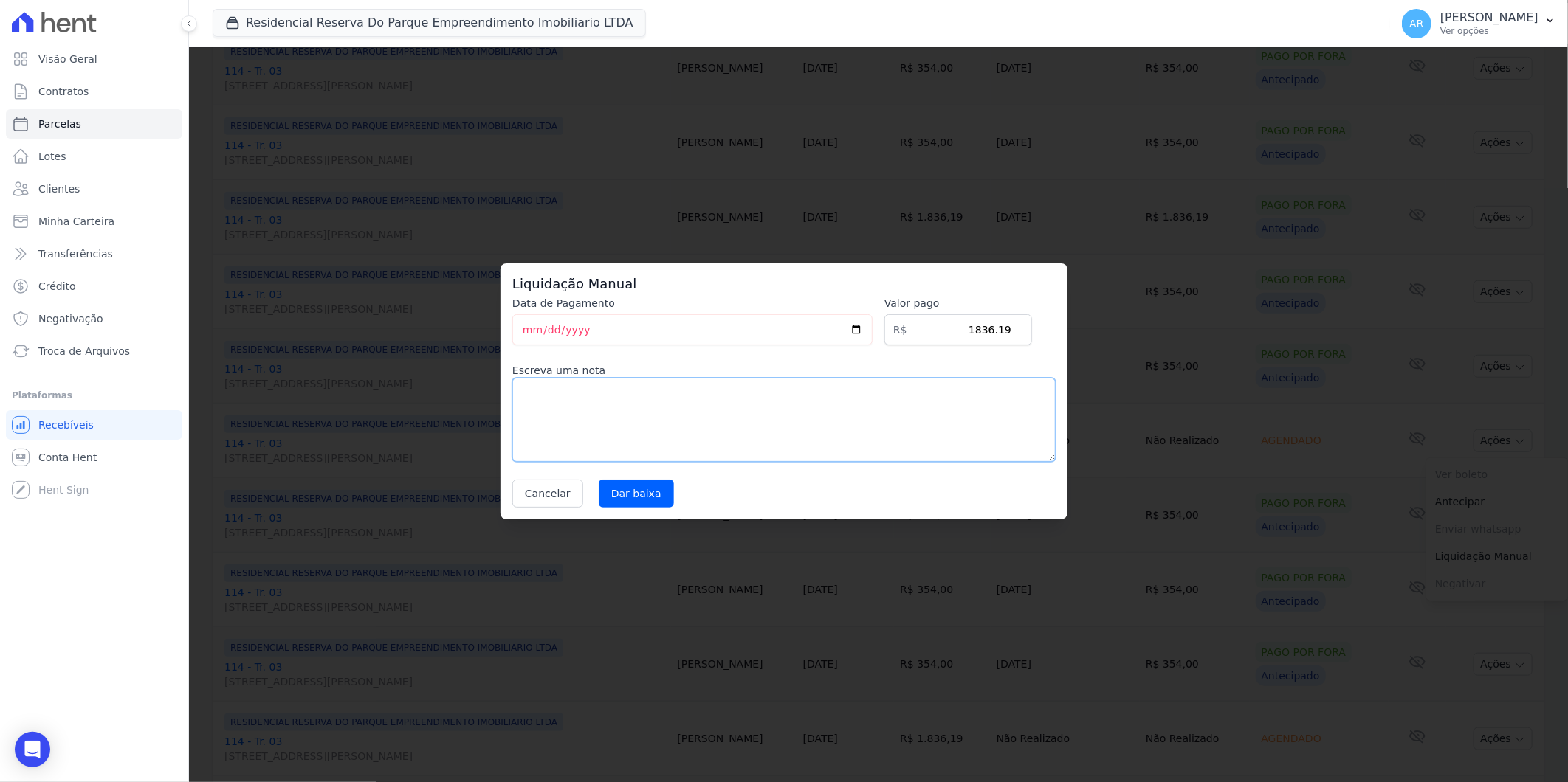
click at [781, 426] on textarea at bounding box center [784, 420] width 544 height 84
paste textarea "DISTRATO"
type textarea "DISTRATO"
click at [635, 505] on input "Dar baixa" at bounding box center [636, 494] width 75 height 28
select select
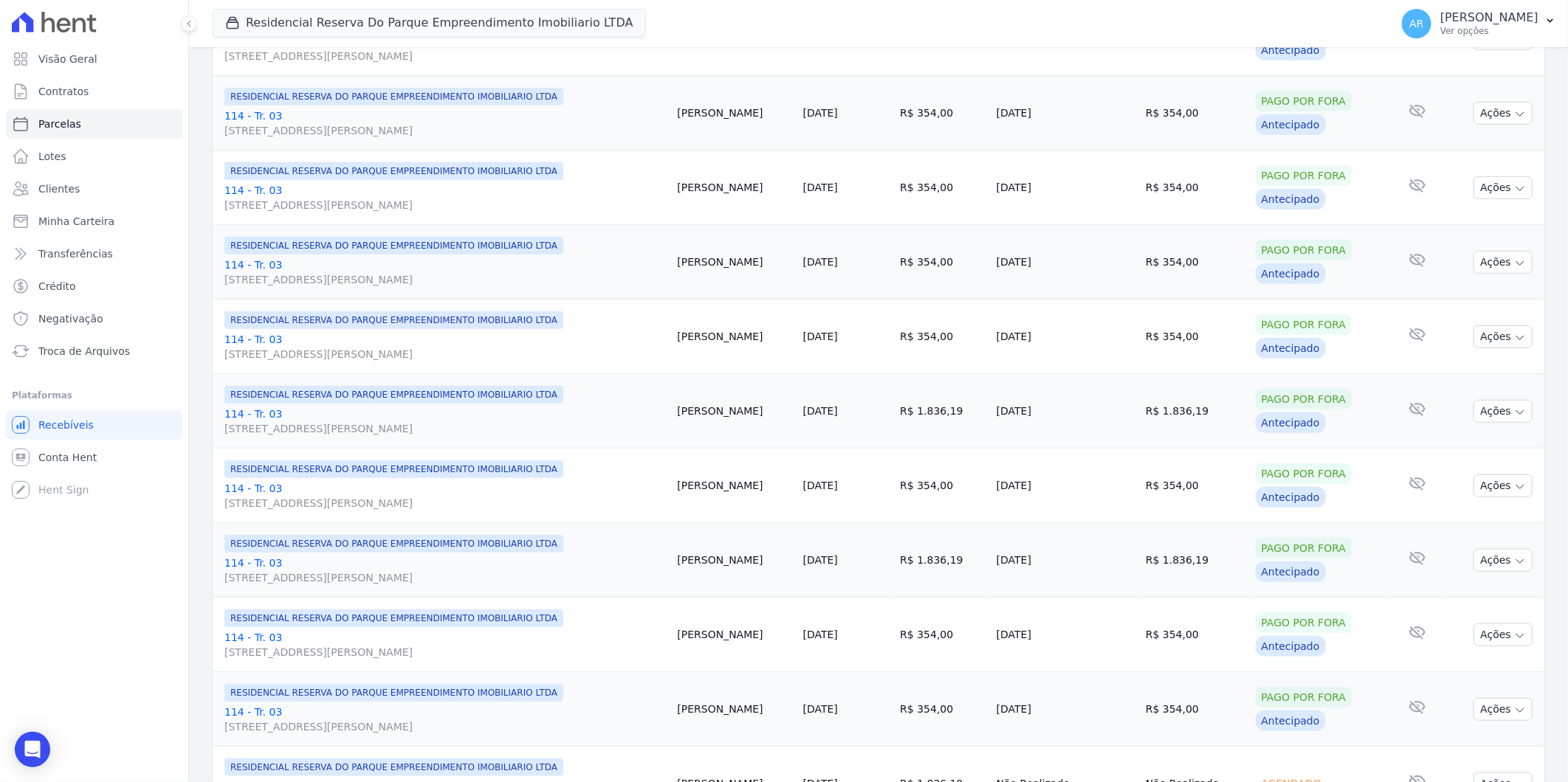
scroll to position [902, 0]
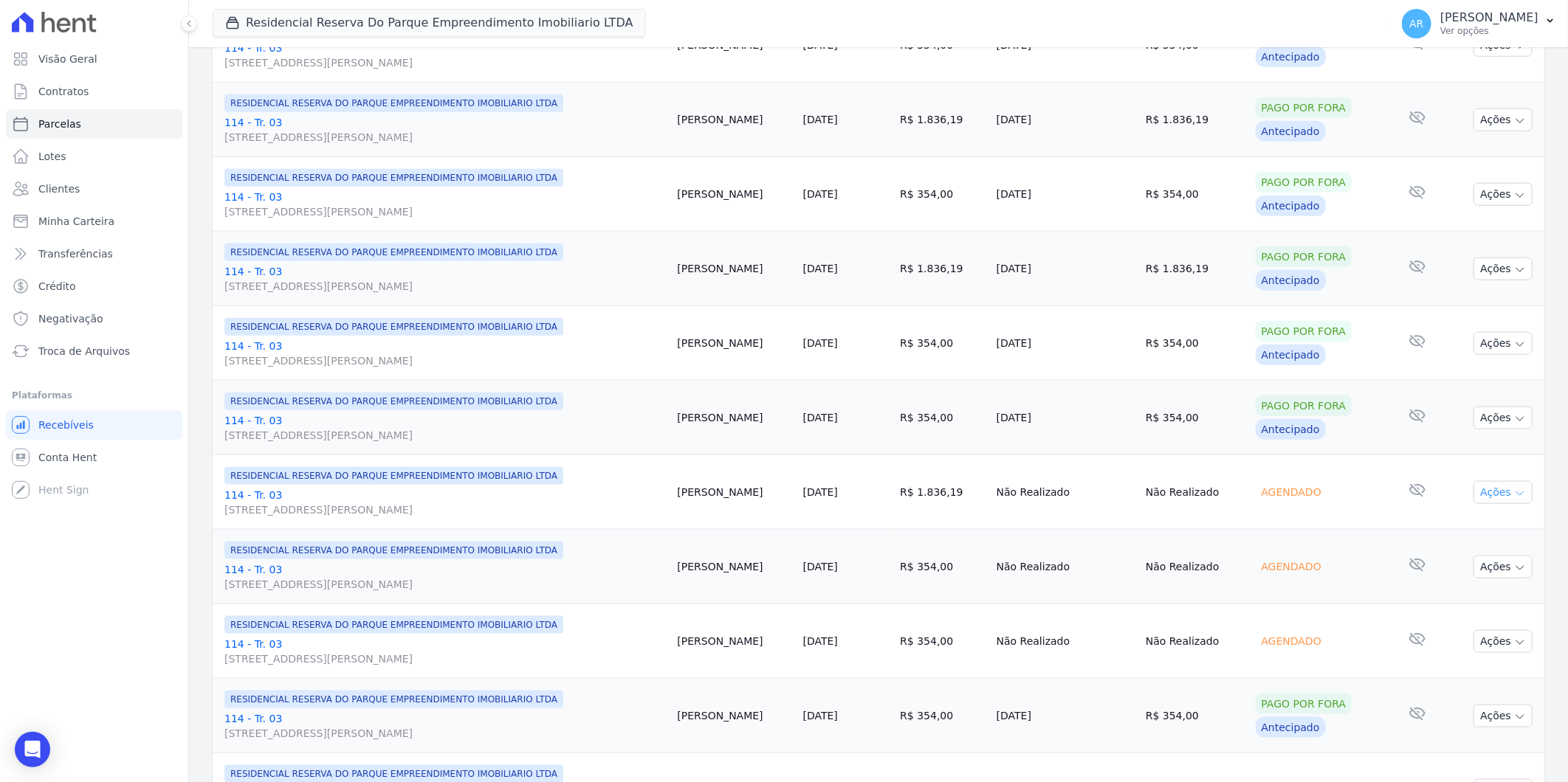
click at [1514, 493] on icon "button" at bounding box center [1519, 494] width 12 height 12
click at [1466, 615] on link "Liquidação Manual" at bounding box center [1497, 609] width 142 height 27
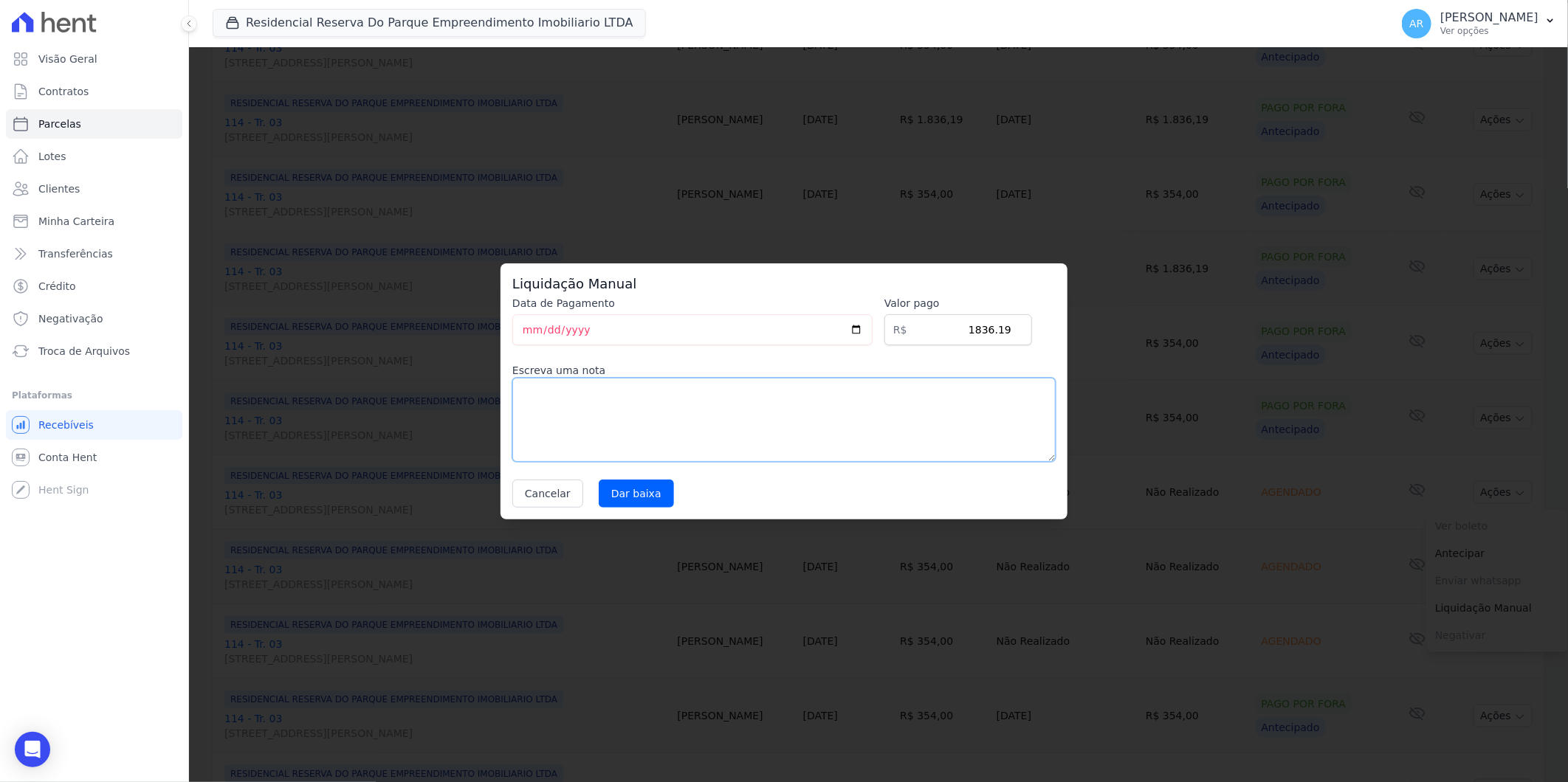
click at [793, 419] on textarea at bounding box center [784, 420] width 544 height 84
paste textarea "DISTRATO"
type textarea "DISTRATO"
click at [619, 504] on input "Dar baixa" at bounding box center [636, 494] width 75 height 28
select select
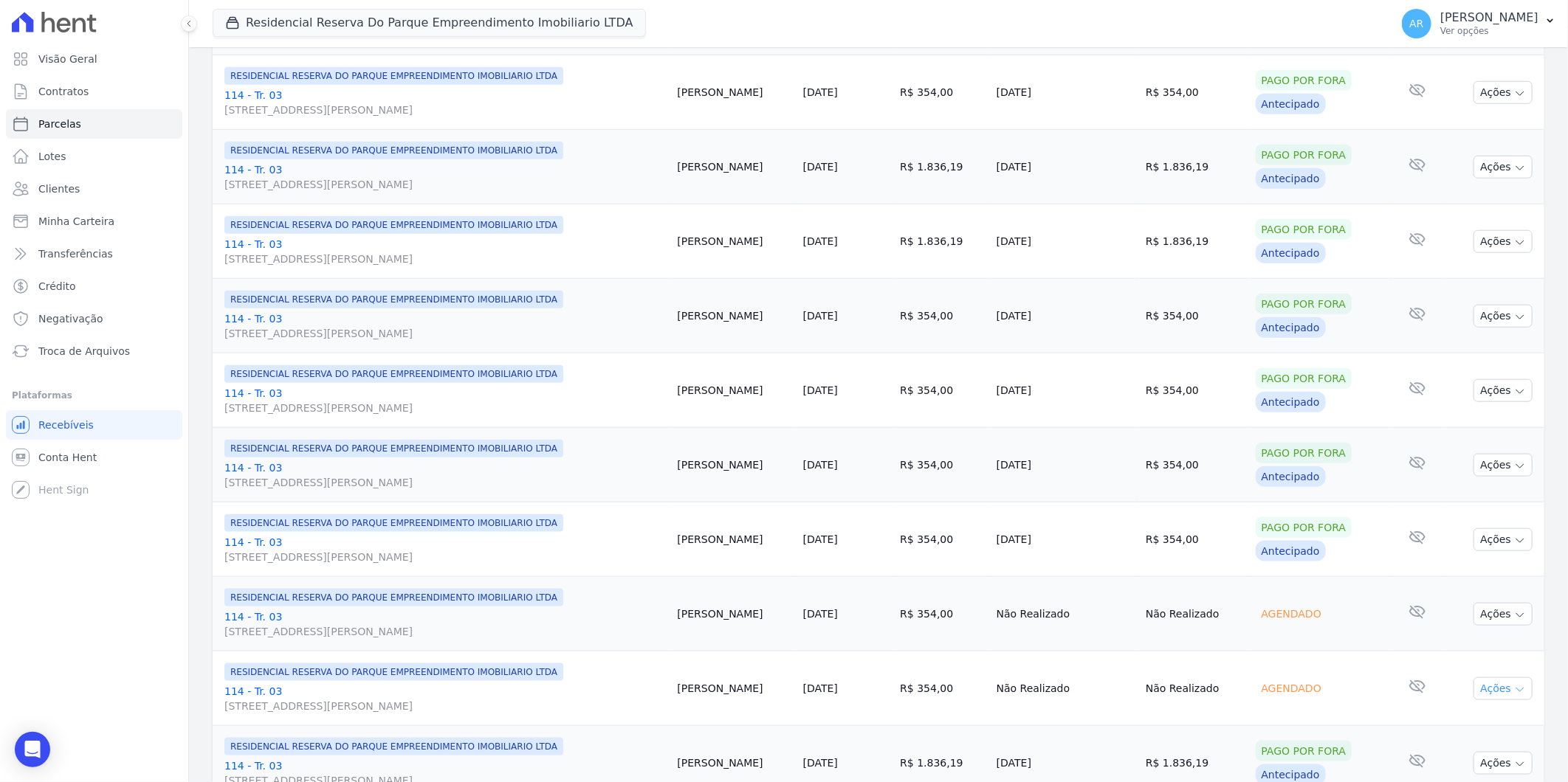
scroll to position [902, 0]
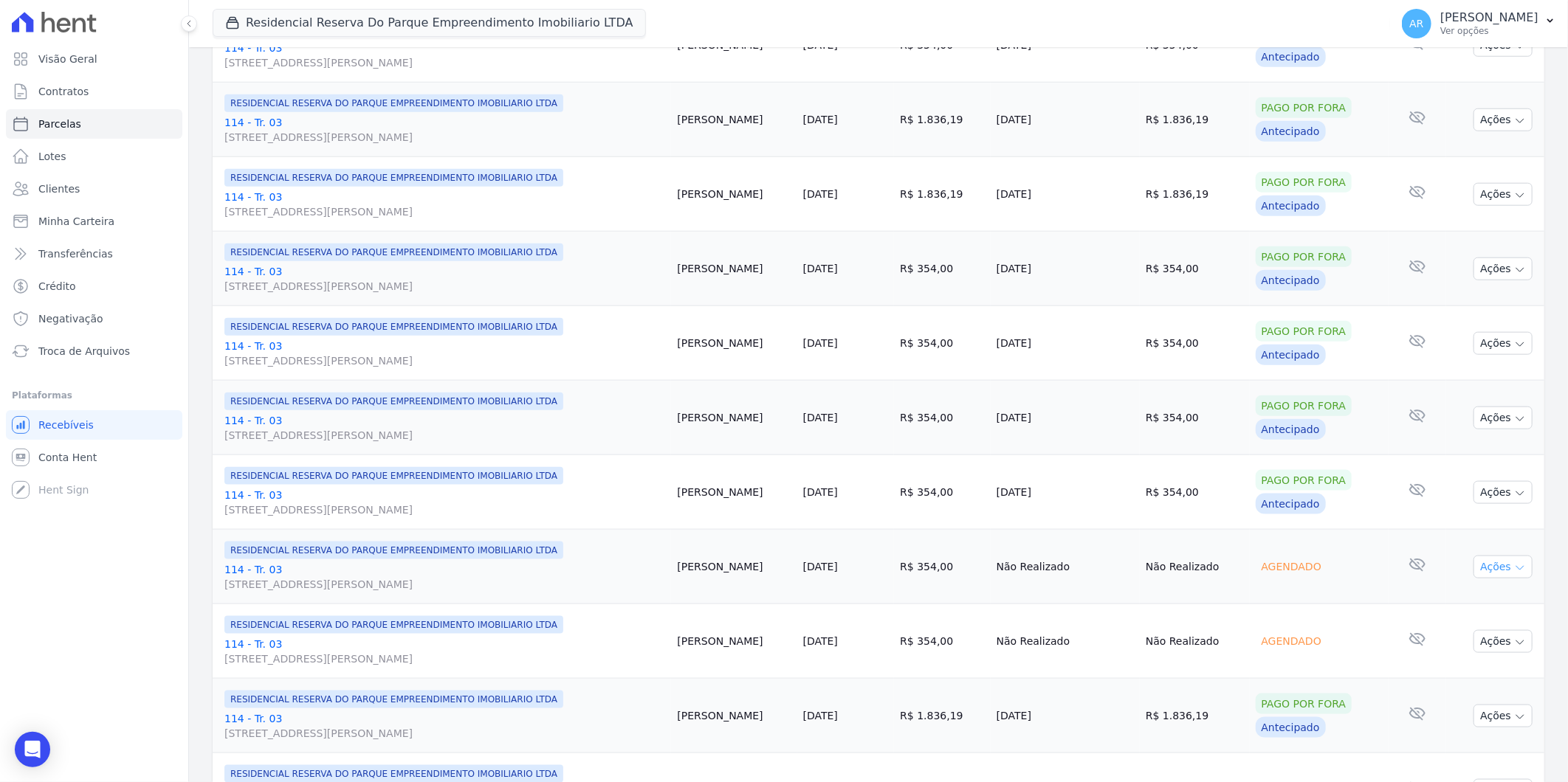
click at [1491, 568] on button "Ações" at bounding box center [1503, 567] width 59 height 23
click at [1471, 687] on div "A negativação só é permitida caso o vencimento tenha mais de 5 dias de ocorrido" at bounding box center [1501, 677] width 132 height 85
click at [1451, 688] on link "Liquidação Manual" at bounding box center [1497, 683] width 142 height 27
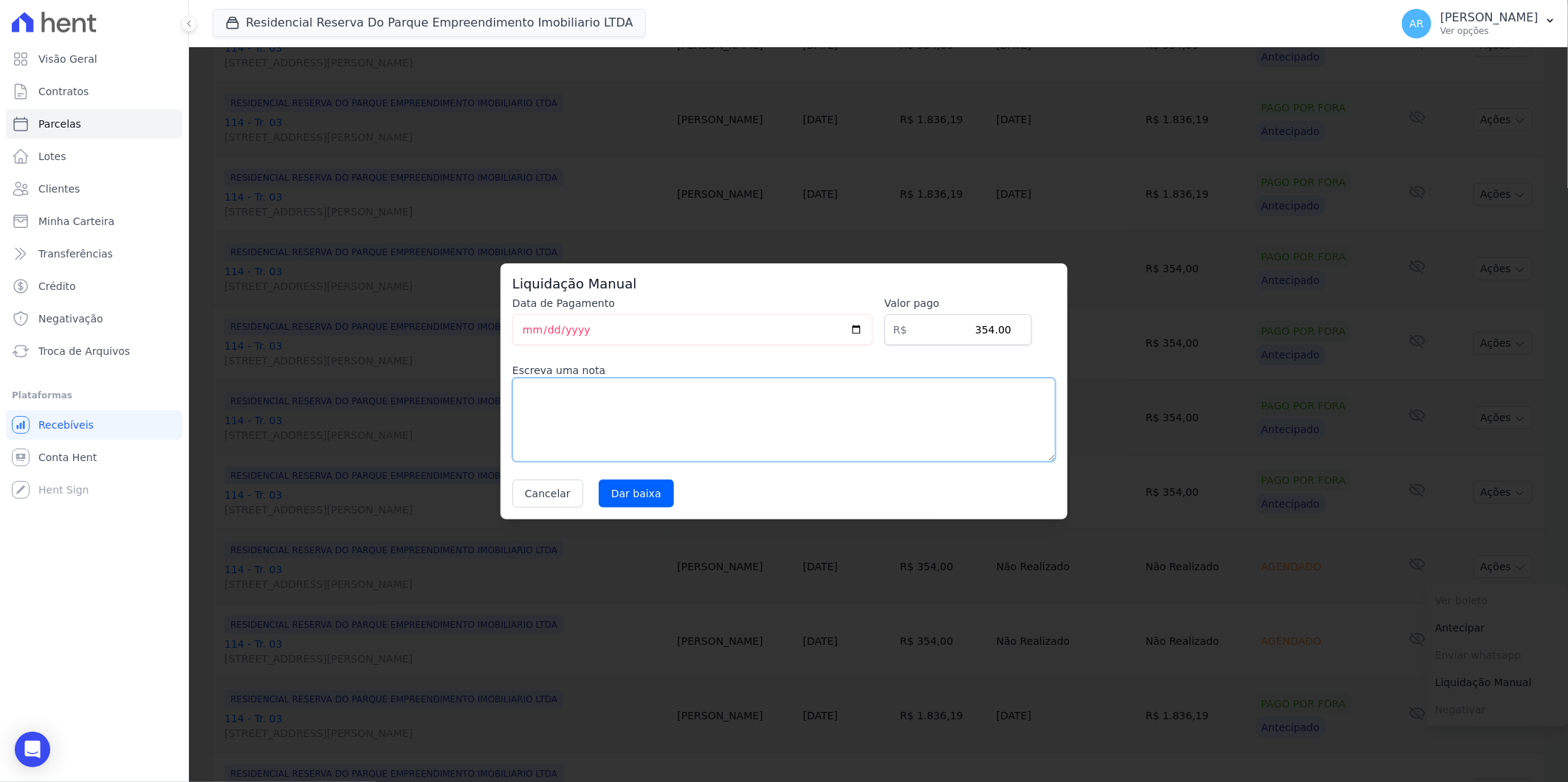
click at [780, 445] on textarea at bounding box center [784, 420] width 544 height 84
paste textarea "DISTRATO"
type textarea "DISTRATO"
click at [643, 501] on input "Dar baixa" at bounding box center [636, 494] width 75 height 28
select select
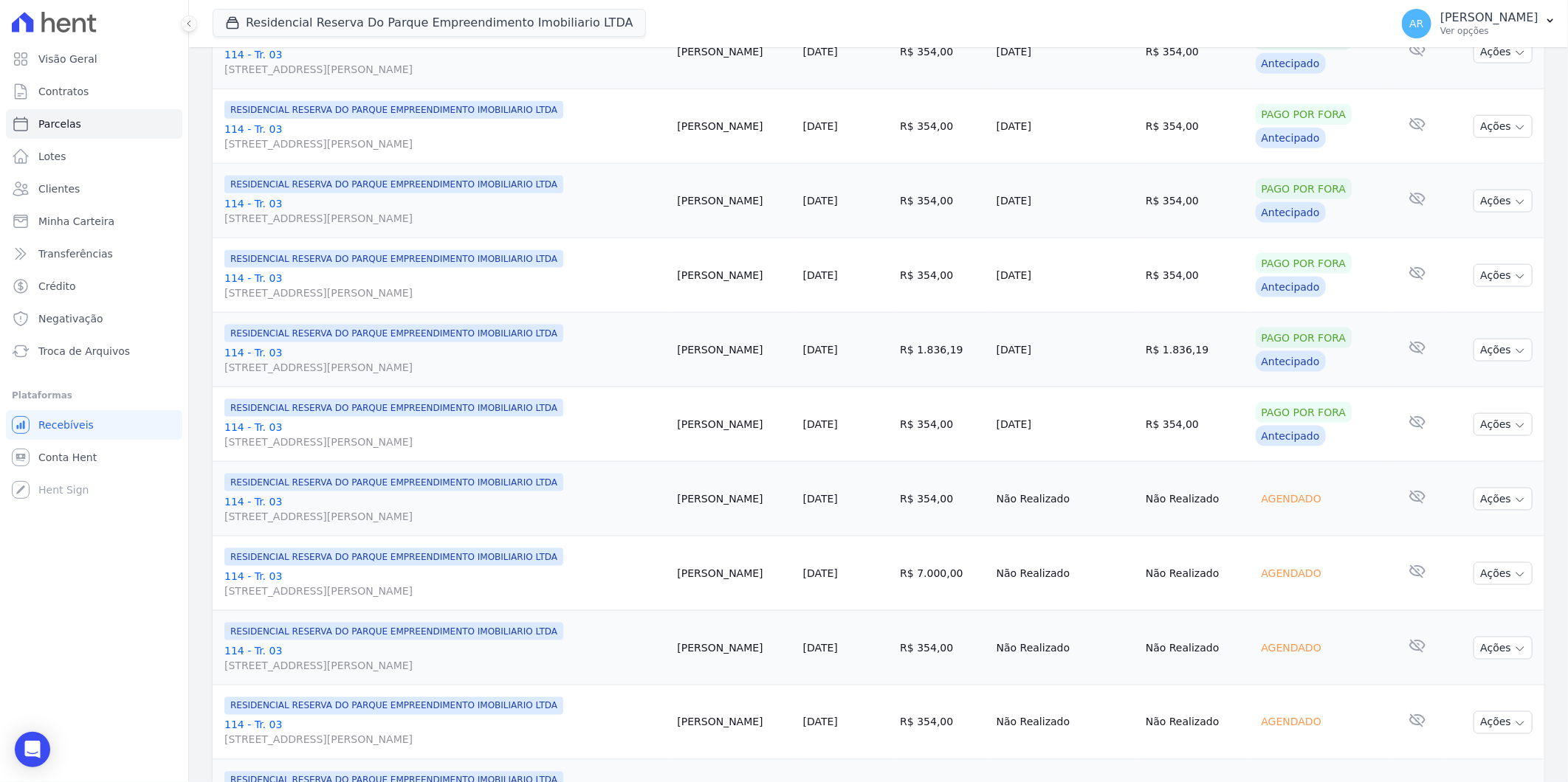
scroll to position [1148, 0]
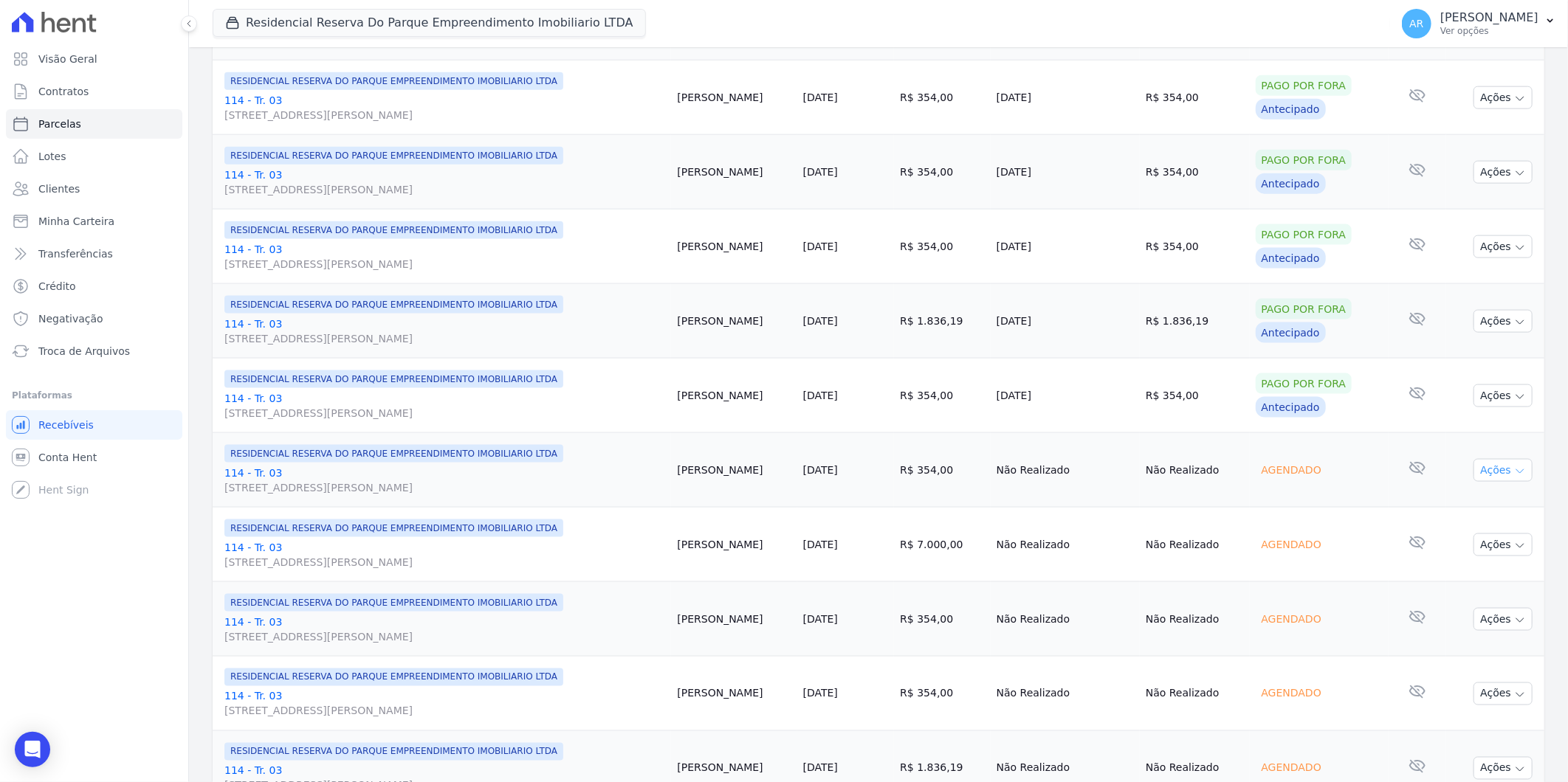
click at [1478, 476] on button "Ações" at bounding box center [1503, 470] width 59 height 23
click at [1455, 583] on link "Liquidação Manual" at bounding box center [1497, 586] width 142 height 27
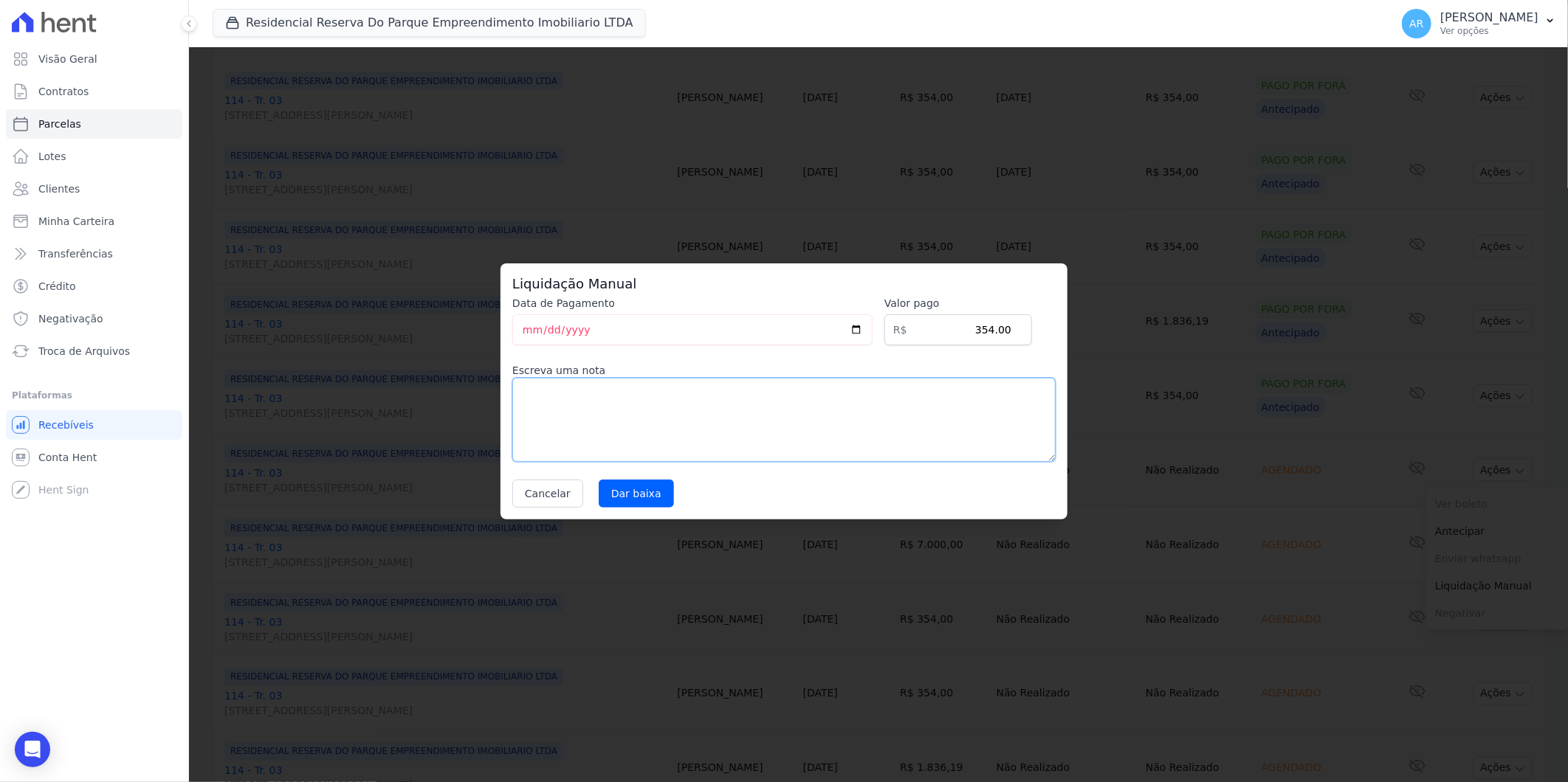
click at [781, 435] on textarea at bounding box center [784, 420] width 544 height 84
paste textarea "DISTRATO"
type textarea "DISTRATO"
click at [608, 489] on input "Dar baixa" at bounding box center [636, 494] width 75 height 28
select select
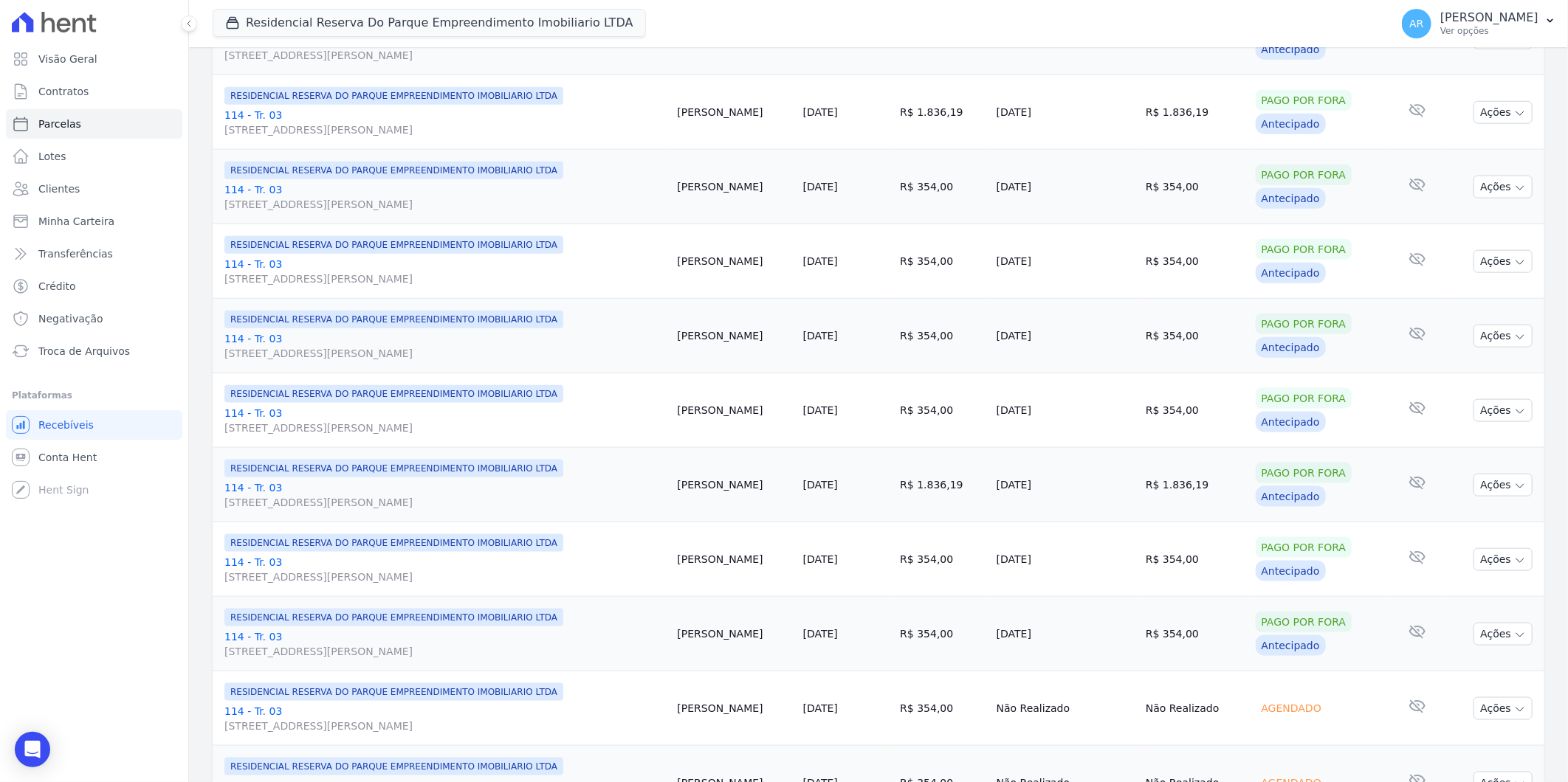
scroll to position [1066, 0]
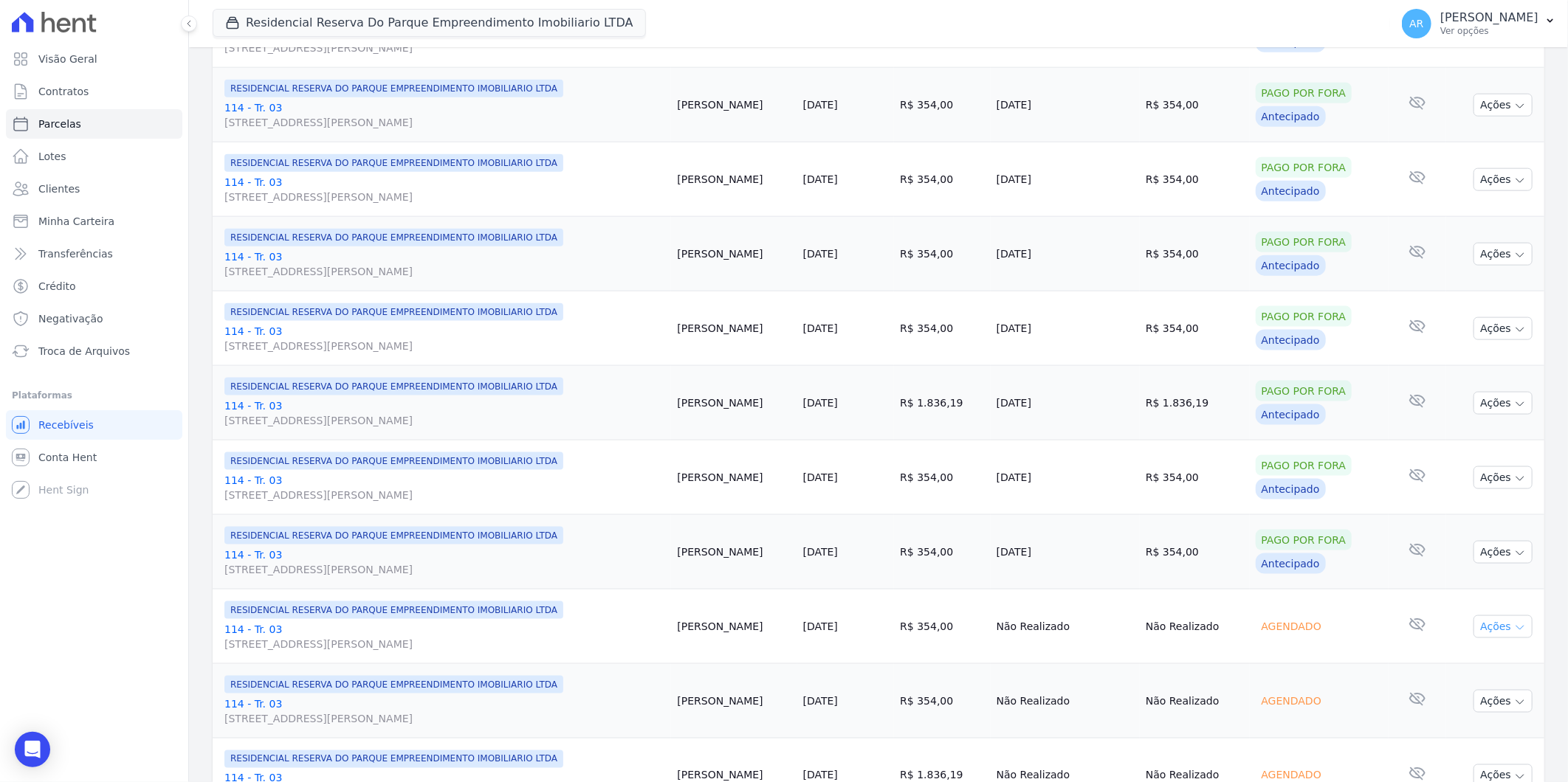
click at [1486, 624] on button "Ações" at bounding box center [1503, 626] width 59 height 23
click at [1458, 743] on link "Liquidação Manual" at bounding box center [1497, 743] width 142 height 27
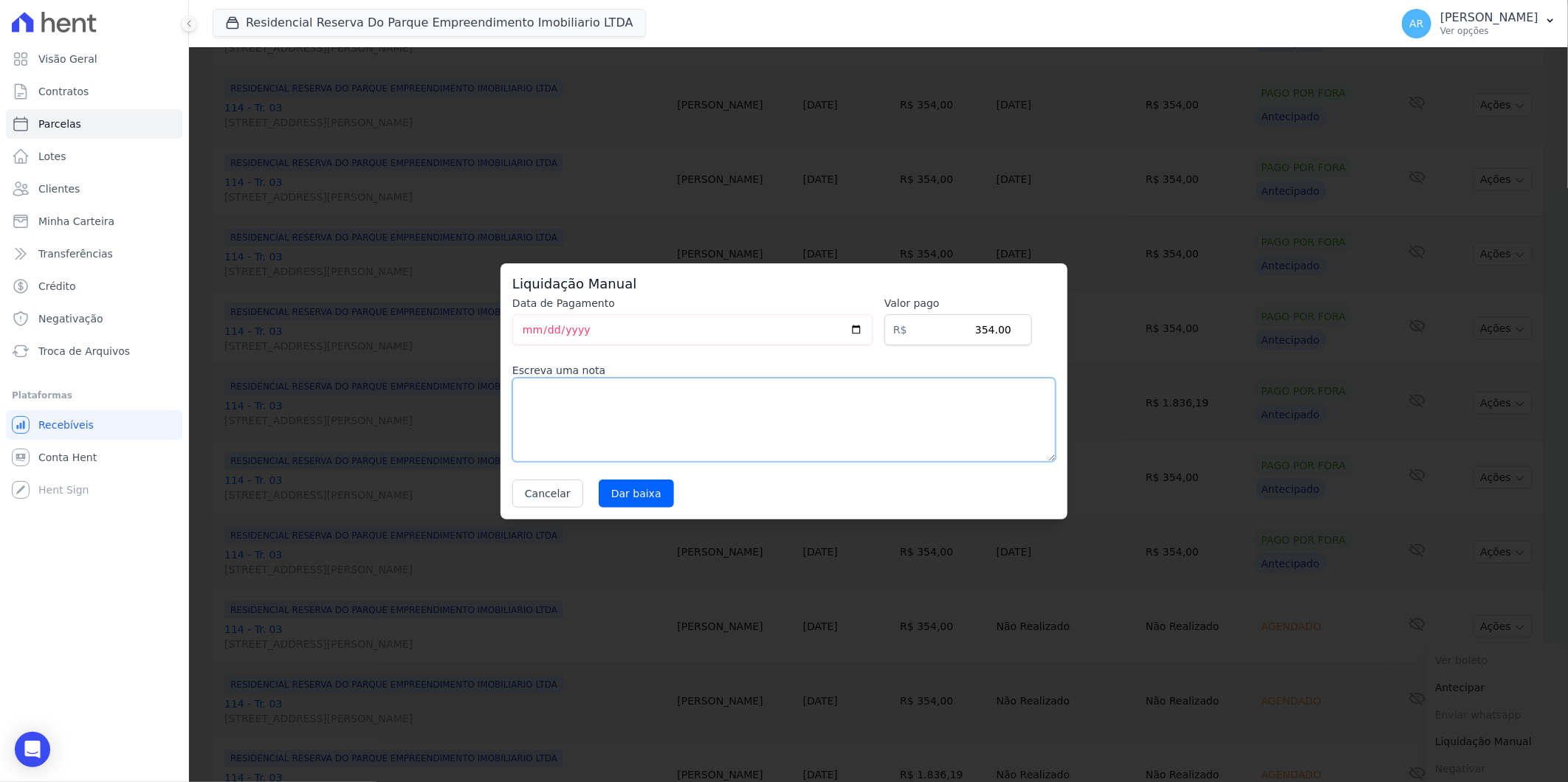
click at [801, 438] on textarea at bounding box center [784, 420] width 544 height 84
paste textarea "DISTRATO"
type textarea "DISTRATO"
click at [619, 484] on input "Dar baixa" at bounding box center [636, 494] width 75 height 28
select select
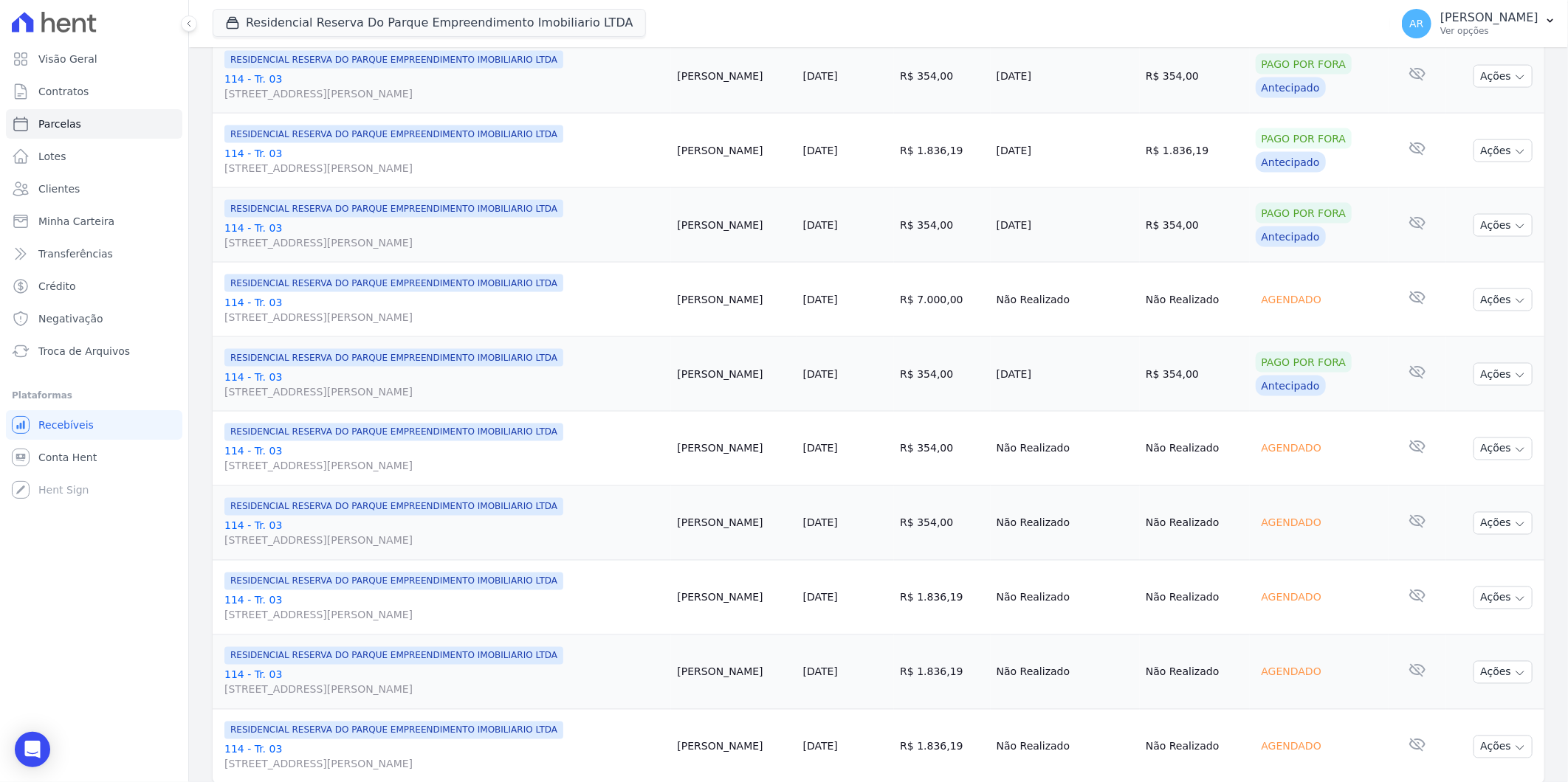
scroll to position [1393, 0]
click at [1475, 303] on button "Ações" at bounding box center [1503, 298] width 59 height 23
click at [1463, 415] on link "Liquidação Manual" at bounding box center [1497, 415] width 142 height 27
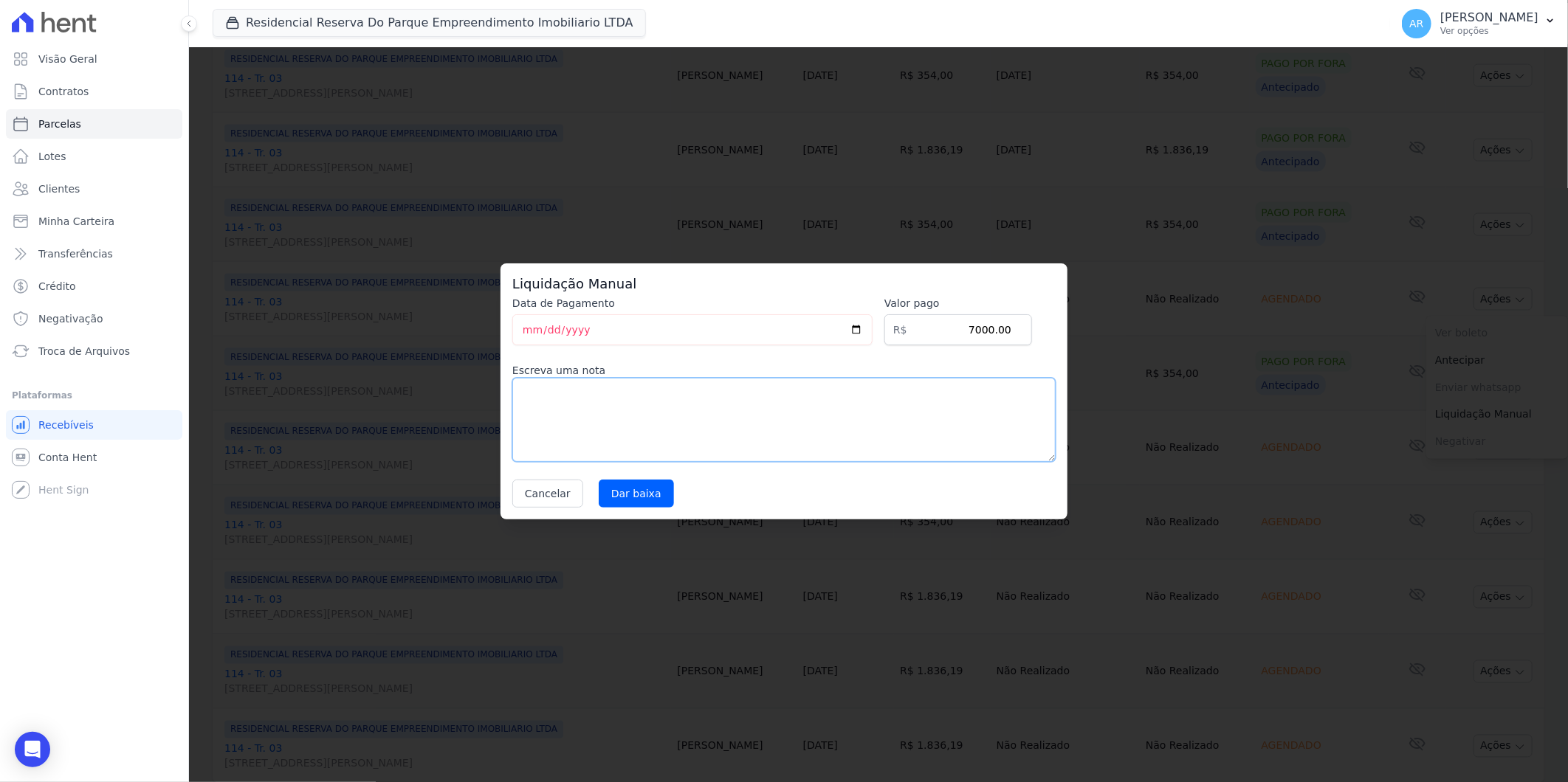
click at [739, 417] on textarea at bounding box center [784, 420] width 544 height 84
paste textarea "DISTRATO"
type textarea "DISTRATO"
click at [636, 489] on input "Dar baixa" at bounding box center [636, 494] width 75 height 28
select select
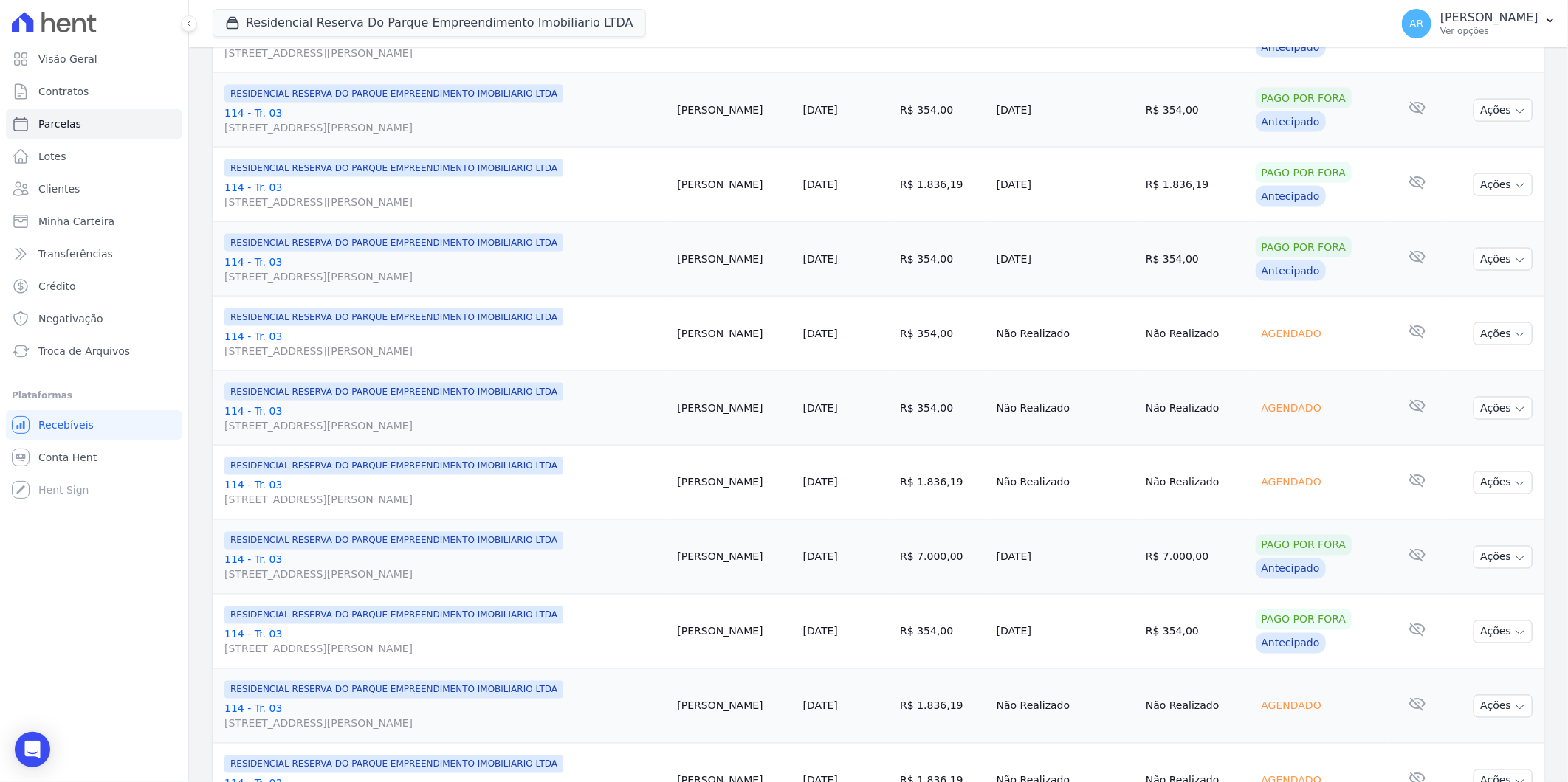
scroll to position [1461, 0]
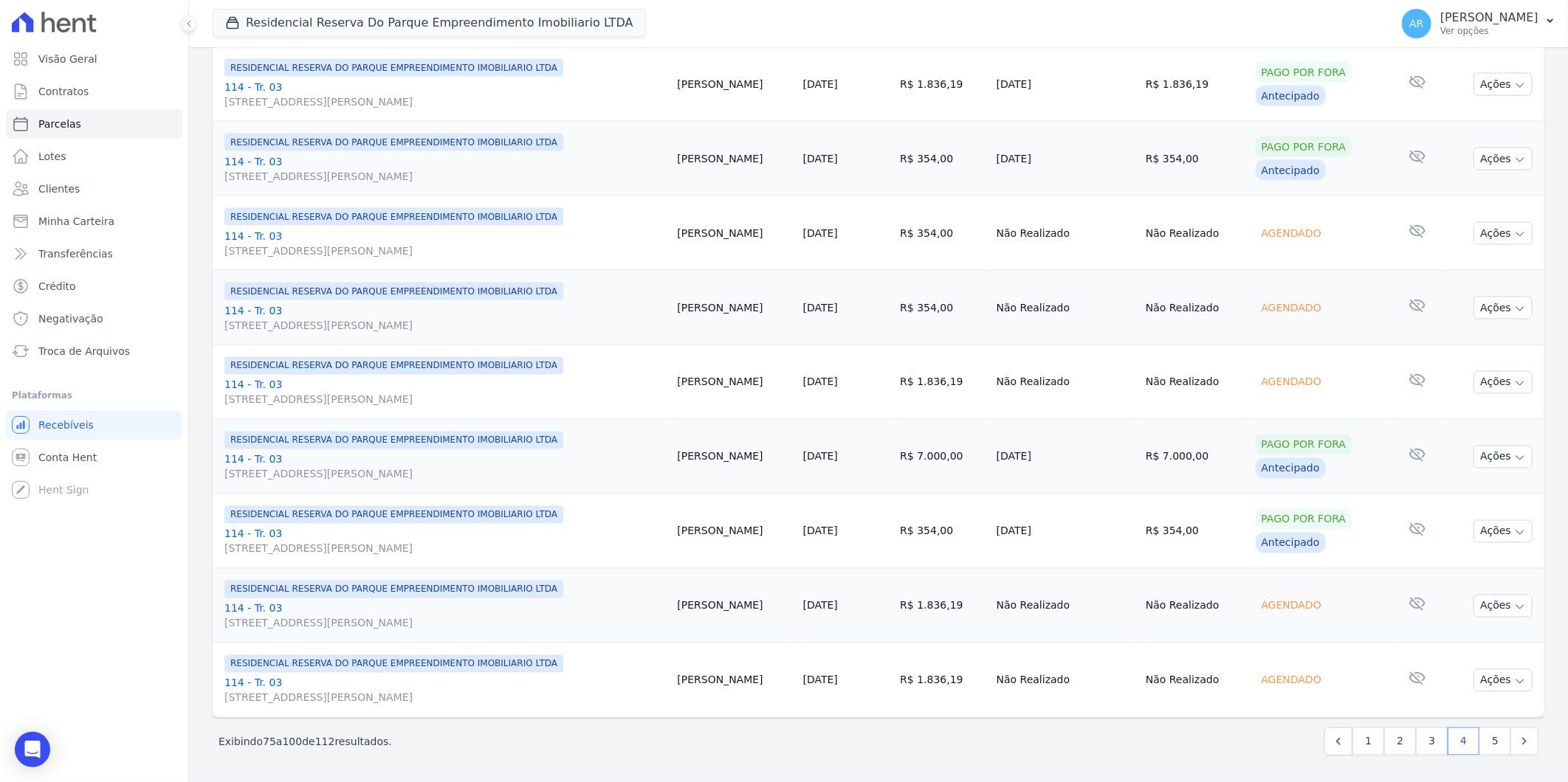
click at [1493, 219] on td "Ações Ver boleto Não é possível visualizar o boleto de um pagamento agendado [G…" at bounding box center [1495, 233] width 98 height 74
click at [1492, 231] on button "Ações" at bounding box center [1503, 233] width 59 height 23
click at [1460, 345] on link "Liquidação Manual" at bounding box center [1497, 349] width 142 height 27
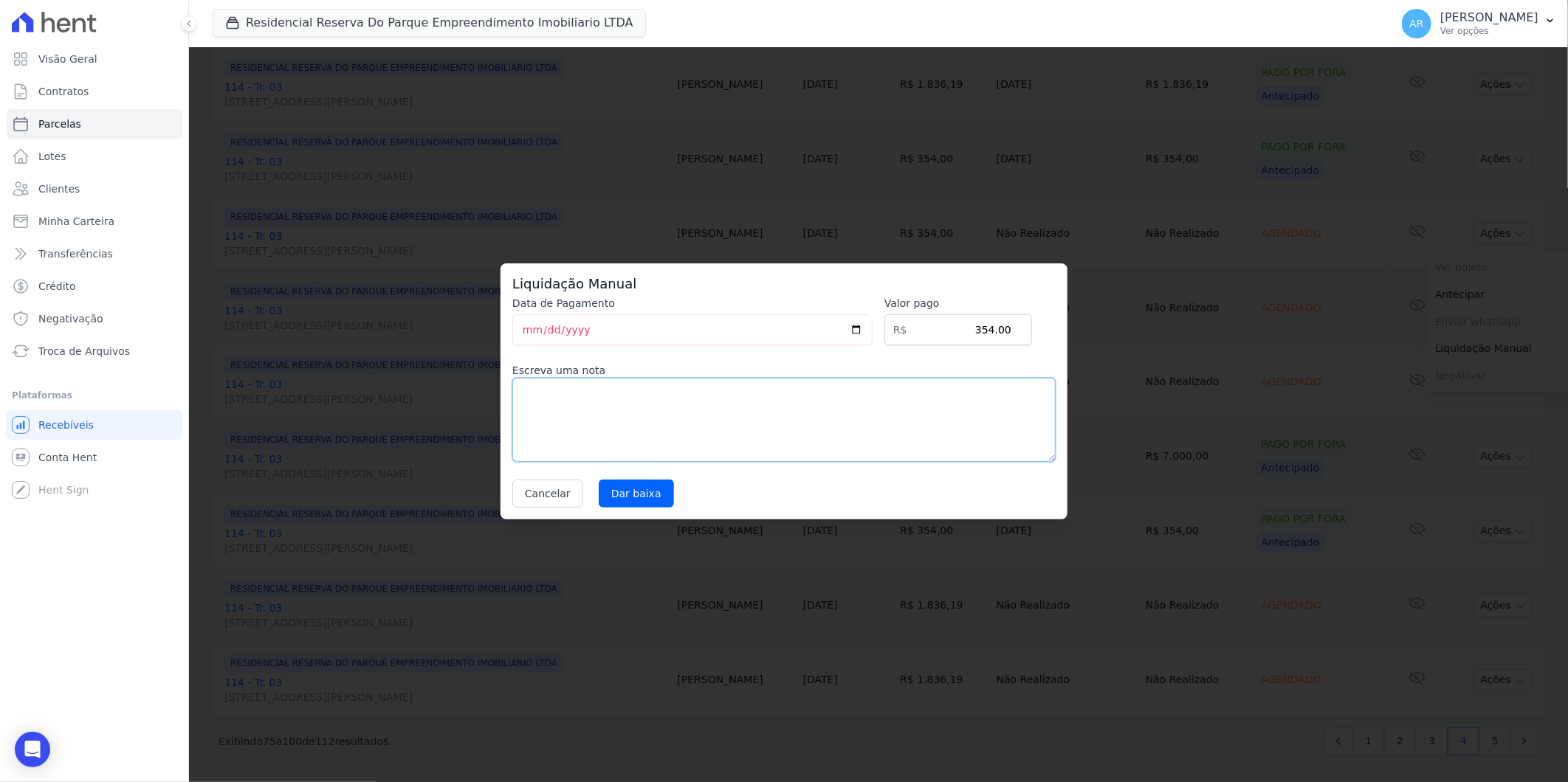
drag, startPoint x: 820, startPoint y: 419, endPoint x: 772, endPoint y: 434, distance: 50.3
click at [818, 419] on textarea at bounding box center [784, 420] width 544 height 84
paste textarea "DISTRATO"
type textarea "DISTRATO"
click at [609, 499] on input "Dar baixa" at bounding box center [636, 494] width 75 height 28
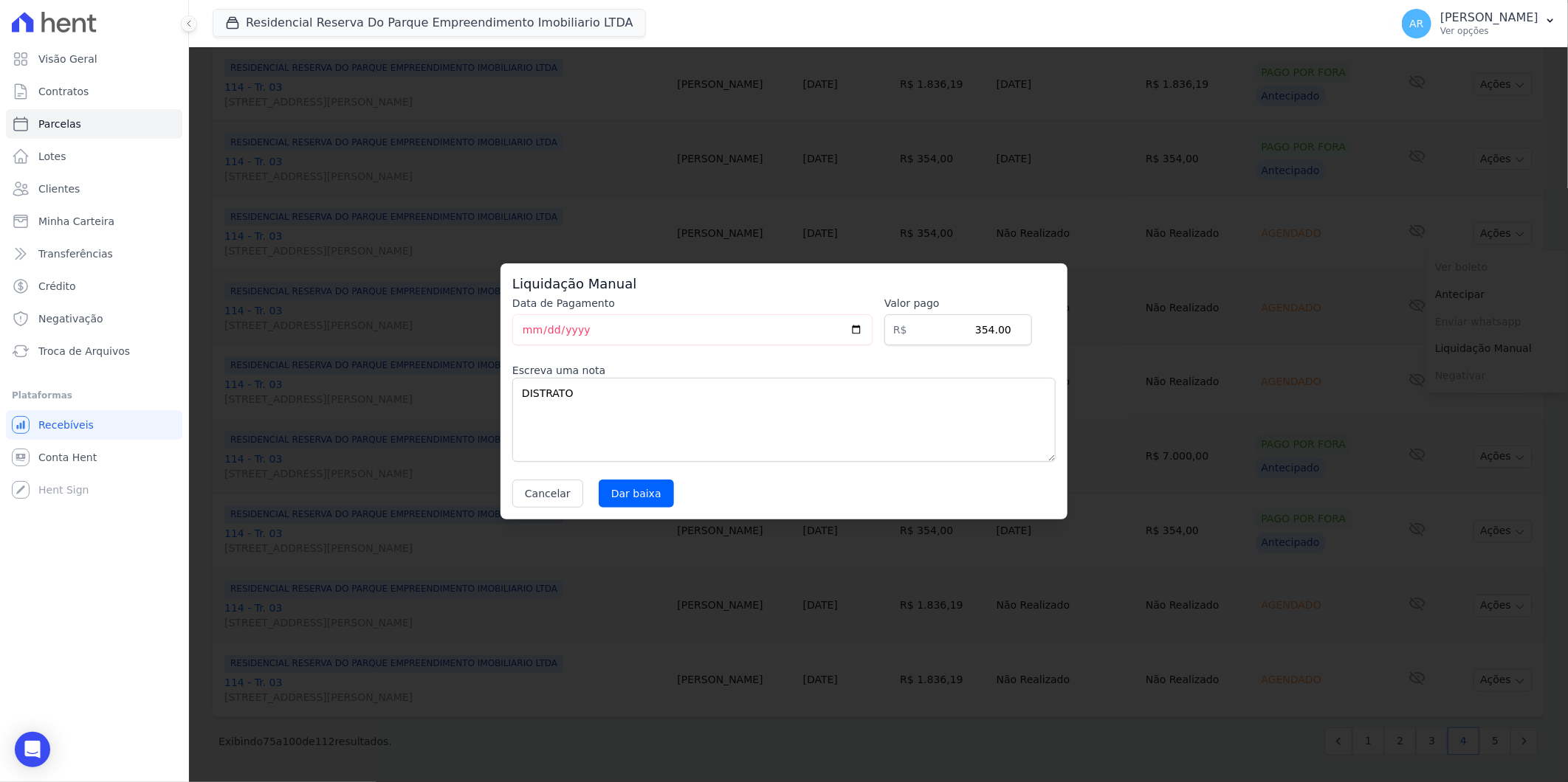
select select
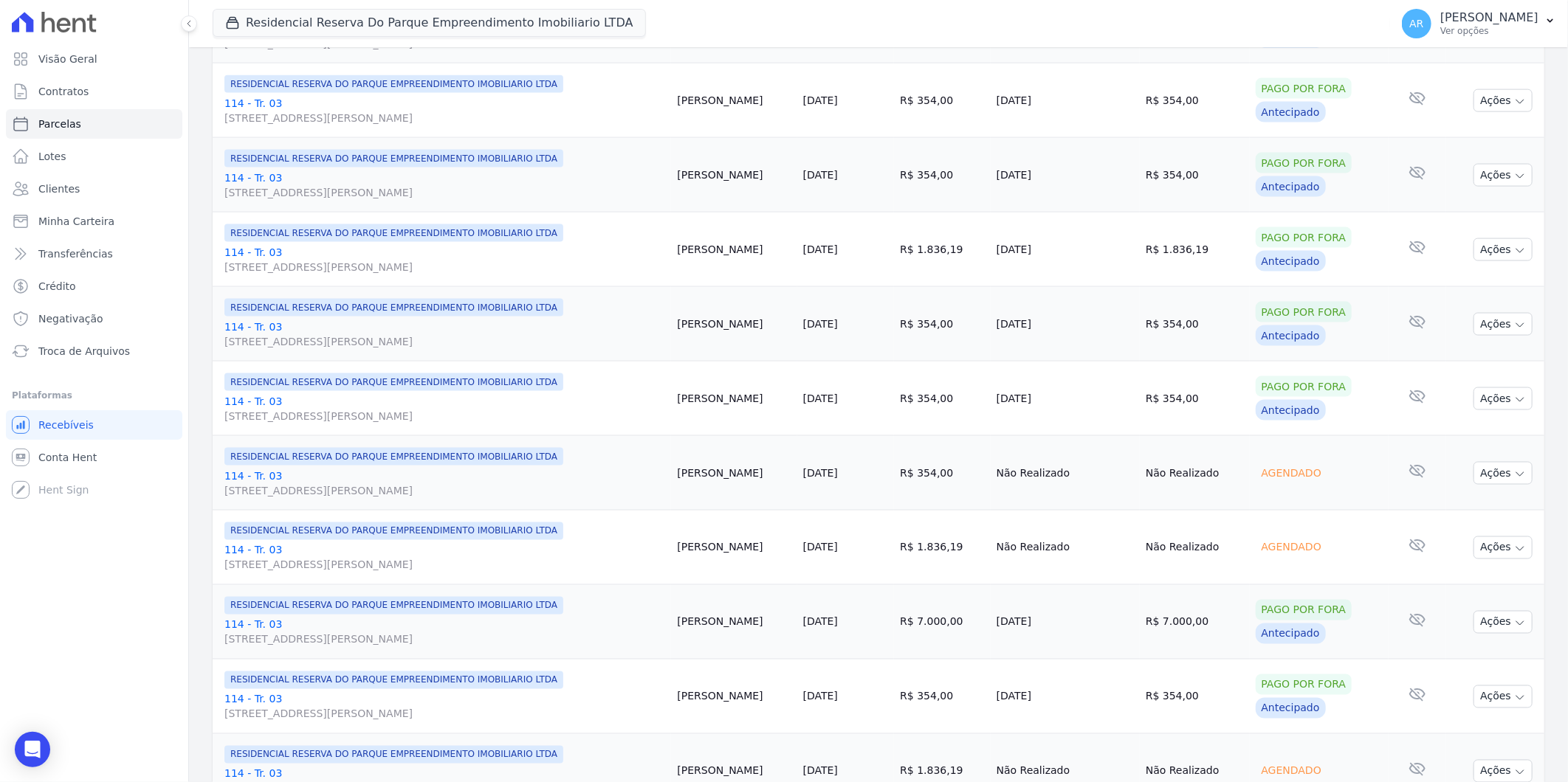
scroll to position [1461, 0]
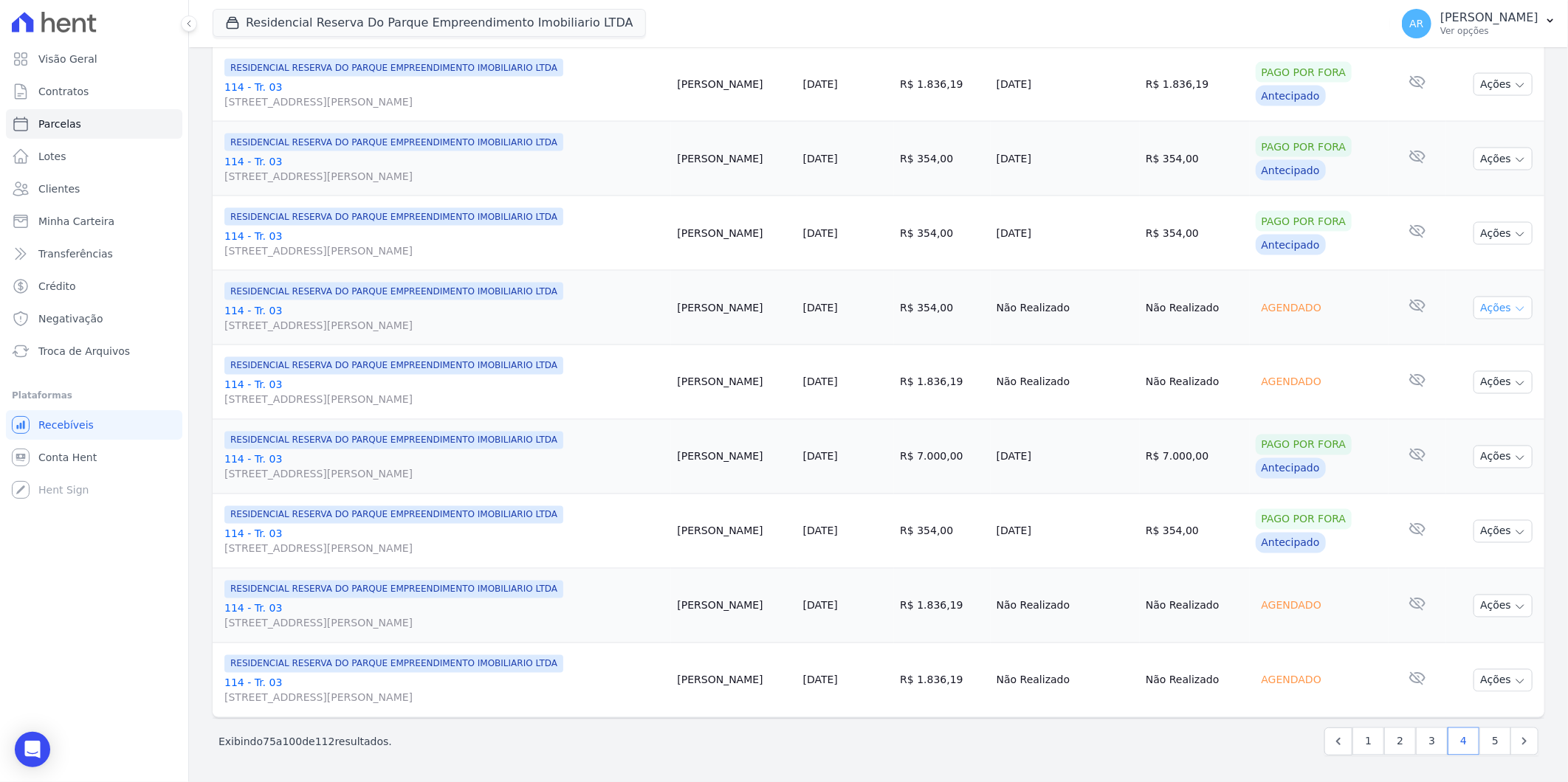
click at [1475, 307] on button "Ações" at bounding box center [1503, 308] width 59 height 23
click at [1470, 424] on link "Liquidação Manual" at bounding box center [1497, 424] width 142 height 27
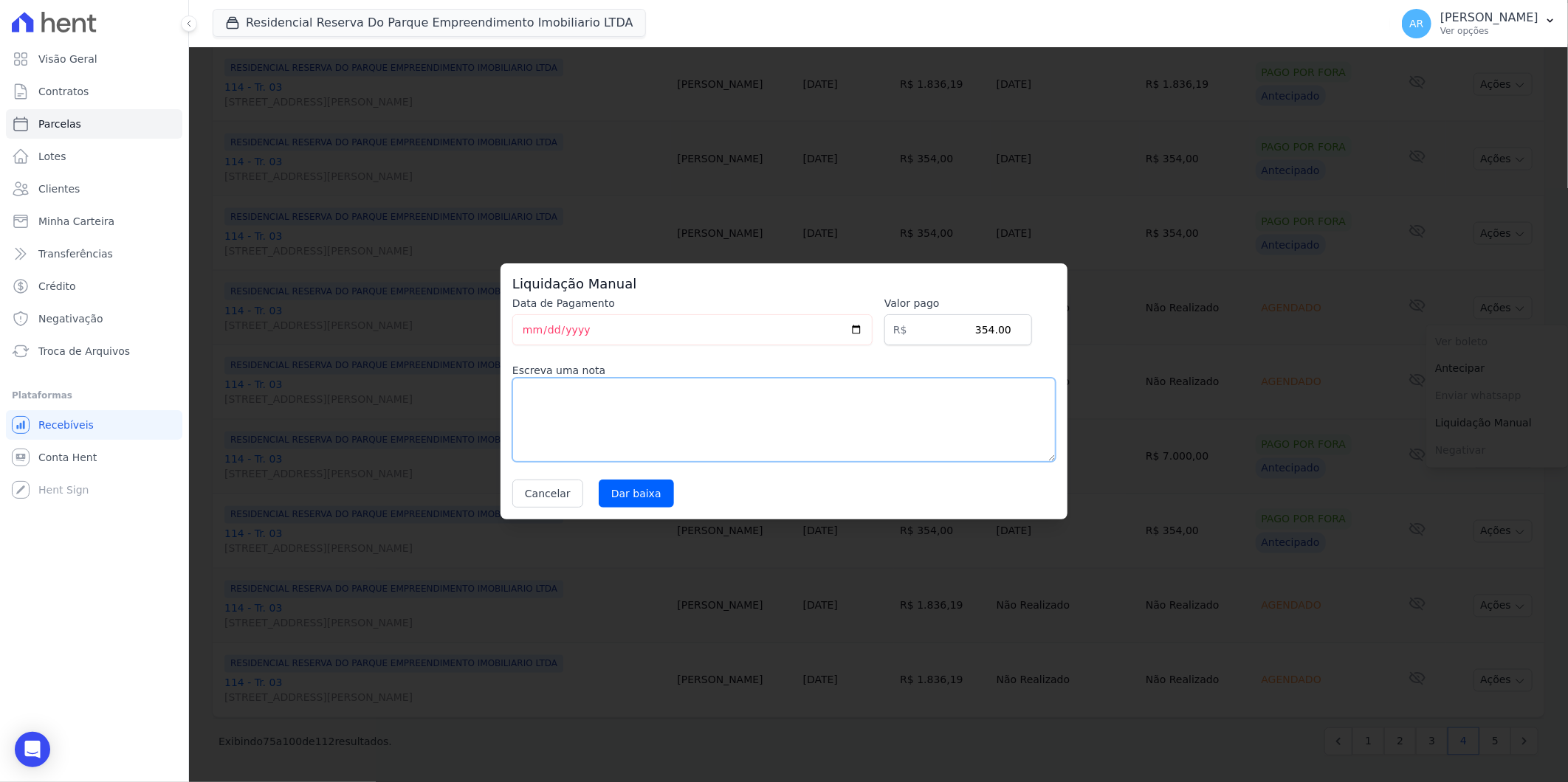
click at [641, 434] on textarea at bounding box center [784, 420] width 544 height 84
paste textarea "DISTRATO"
type textarea "DISTRATO"
click at [629, 497] on input "Dar baixa" at bounding box center [636, 494] width 75 height 28
select select
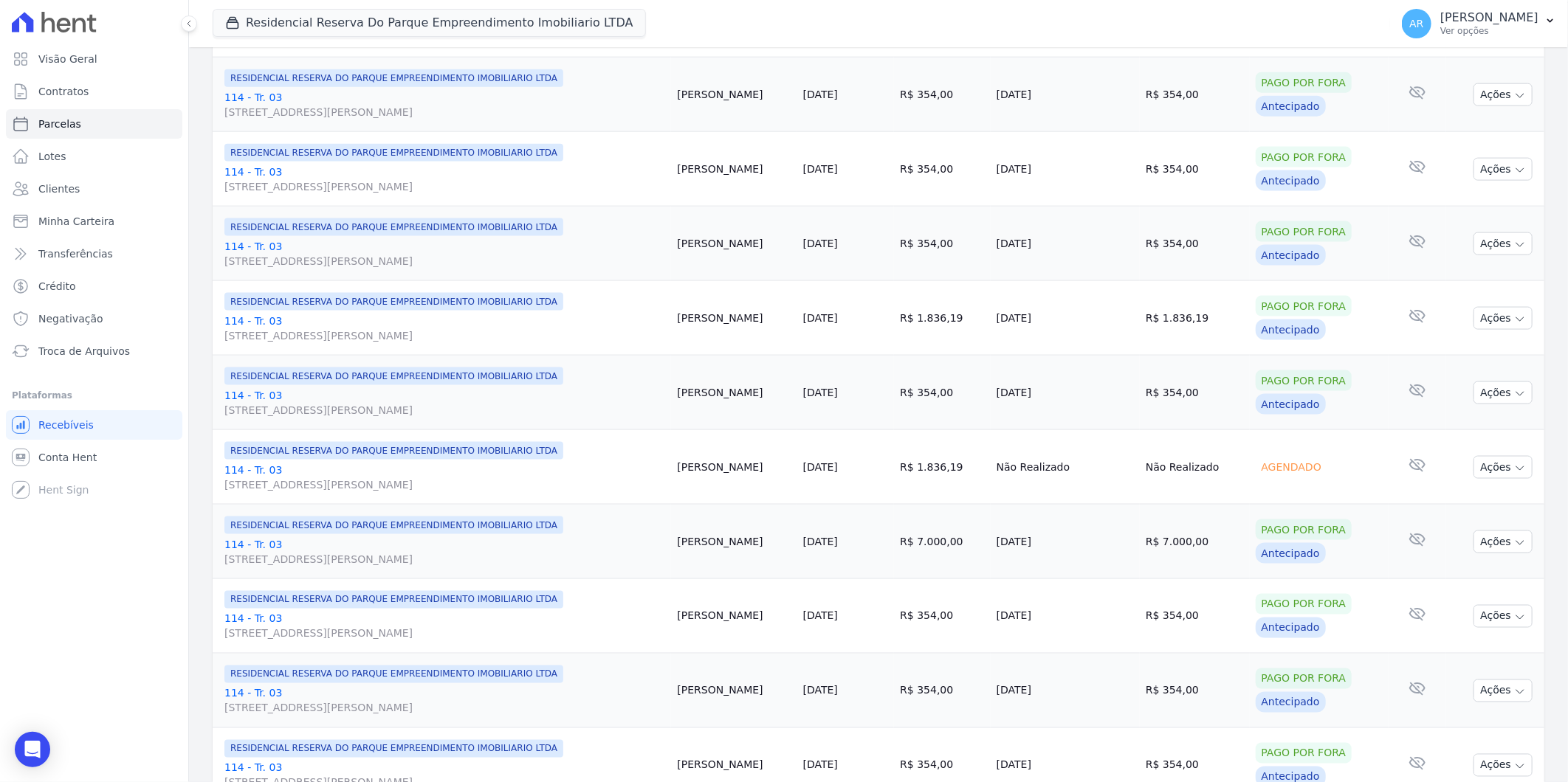
scroll to position [1229, 0]
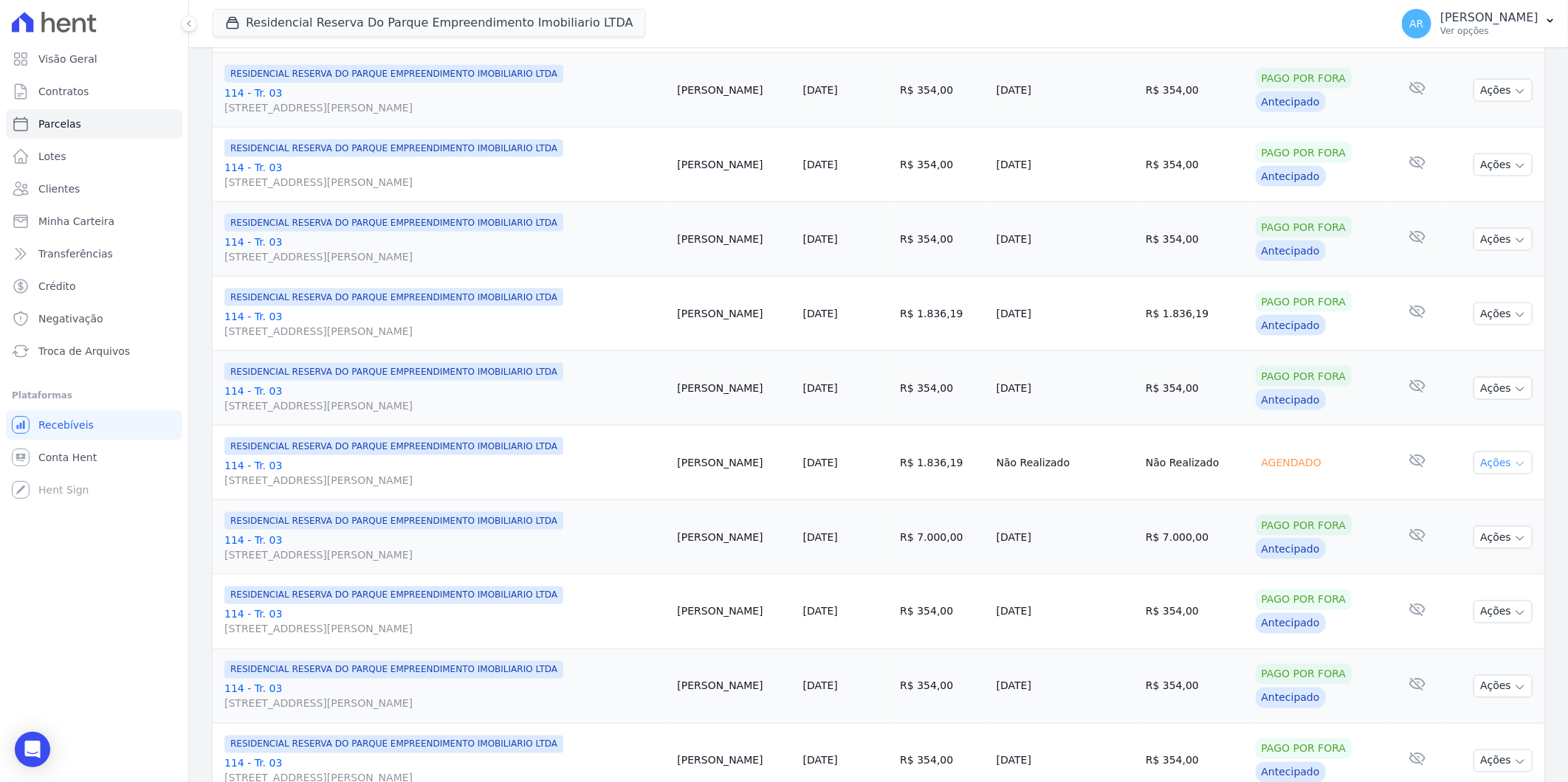
click at [1488, 469] on button "Ações" at bounding box center [1503, 463] width 59 height 23
click at [1455, 578] on link "Liquidação Manual" at bounding box center [1497, 579] width 142 height 27
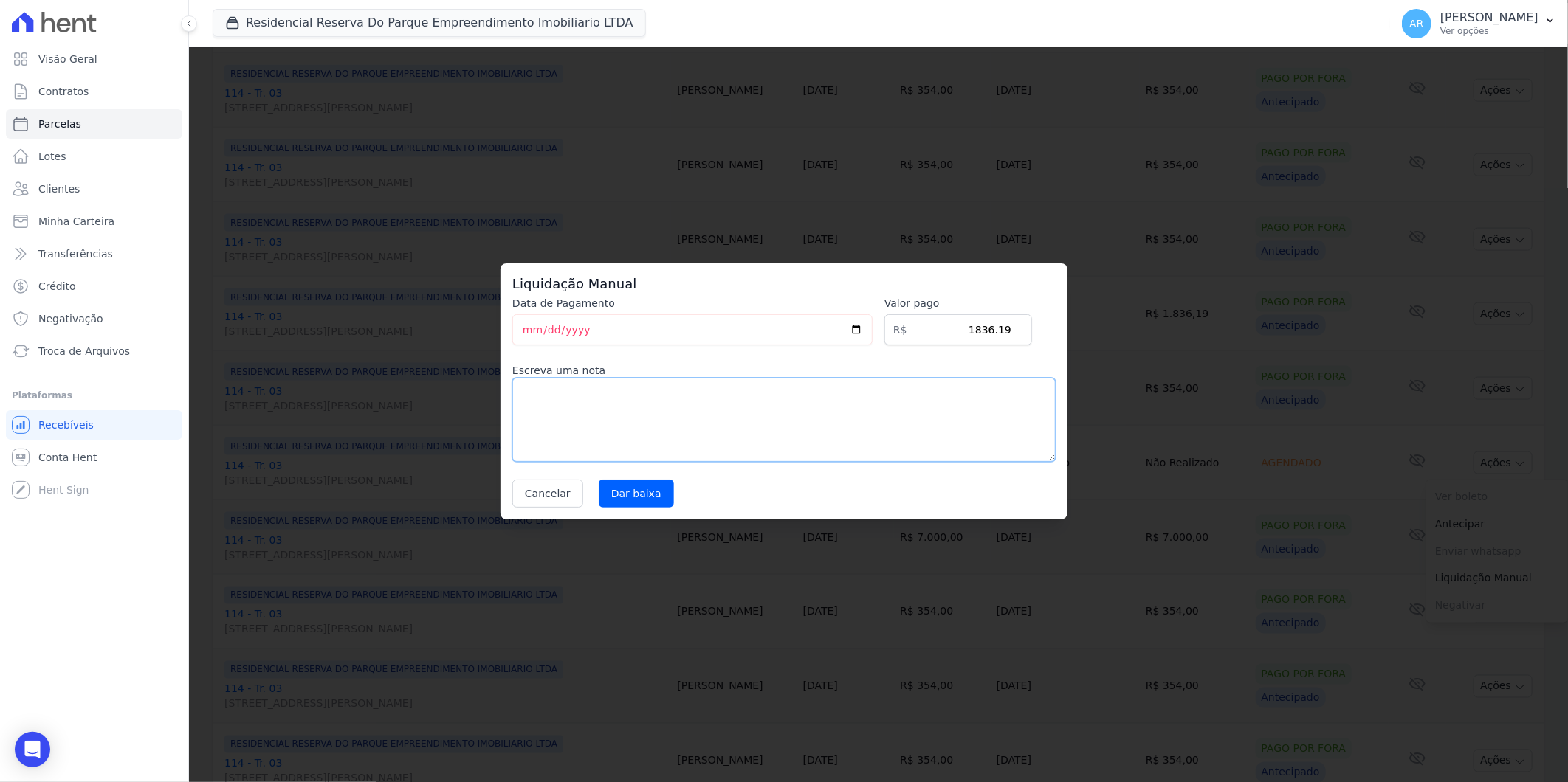
click at [847, 428] on textarea at bounding box center [784, 420] width 544 height 84
paste textarea "DISTRATO"
type textarea "DISTRATO"
click at [641, 484] on input "Dar baixa" at bounding box center [636, 494] width 75 height 28
select select
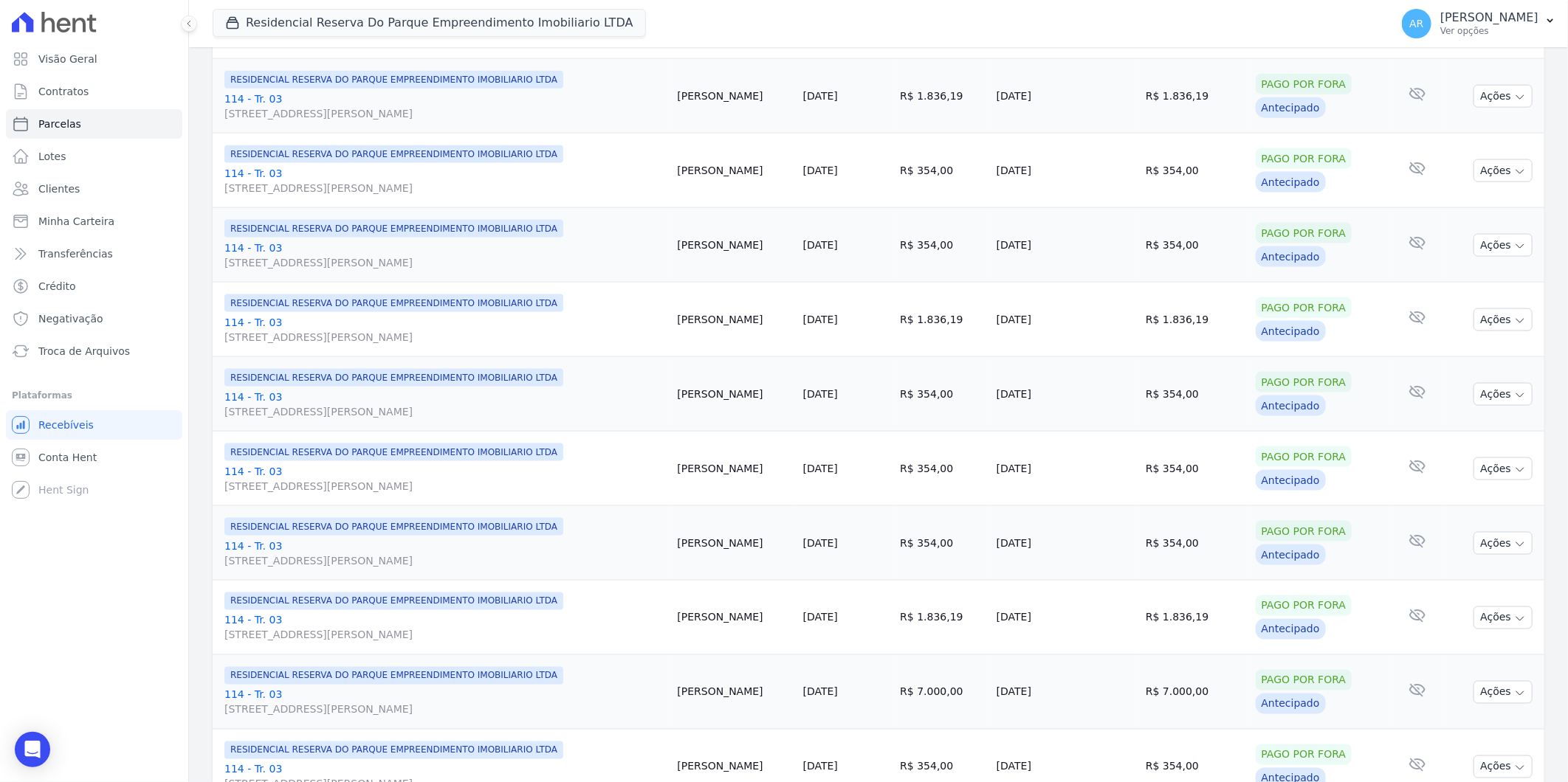
scroll to position [1461, 0]
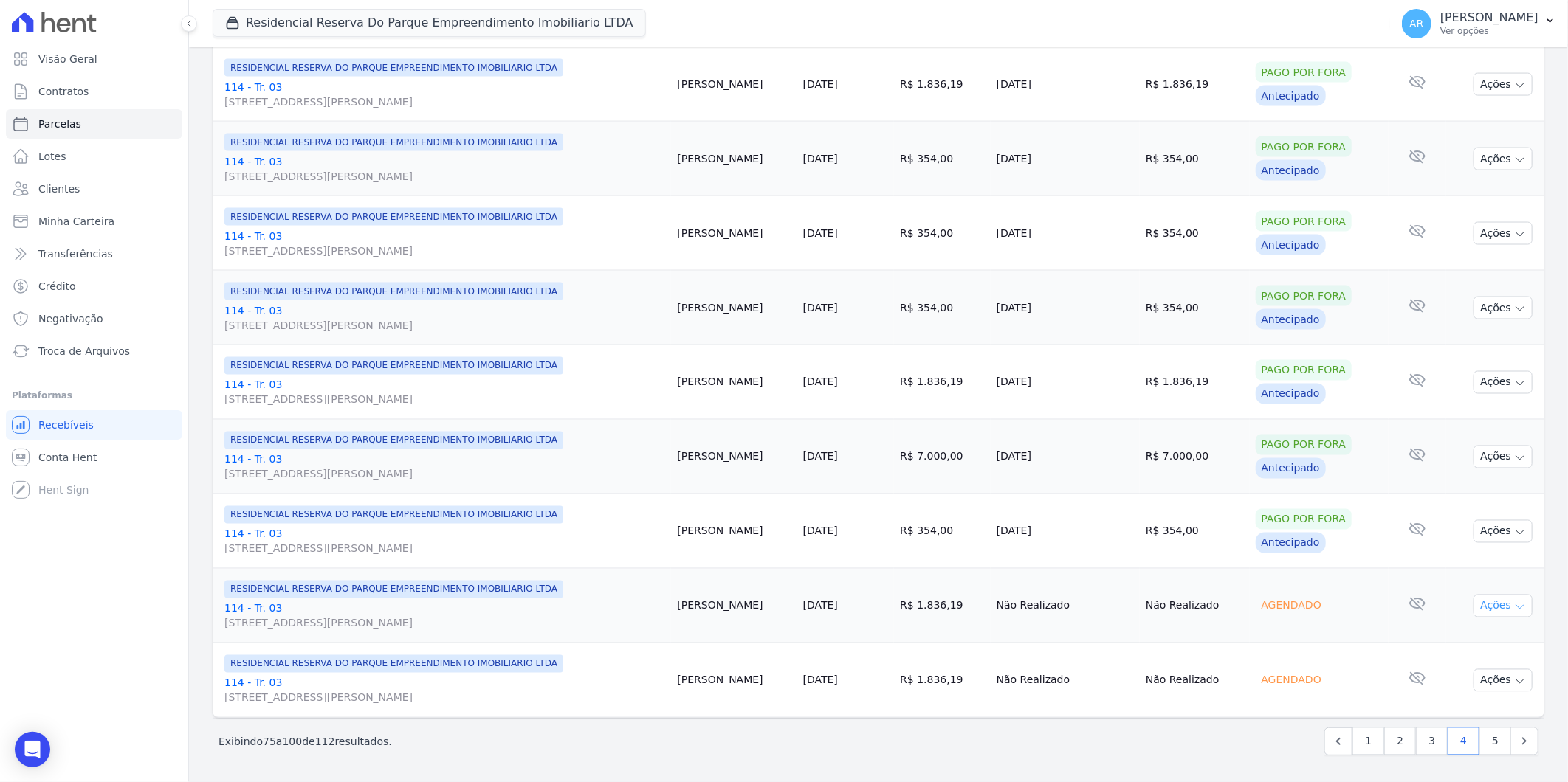
click at [1490, 607] on button "Ações" at bounding box center [1503, 606] width 59 height 23
click at [1458, 720] on link "Liquidação Manual" at bounding box center [1497, 722] width 142 height 27
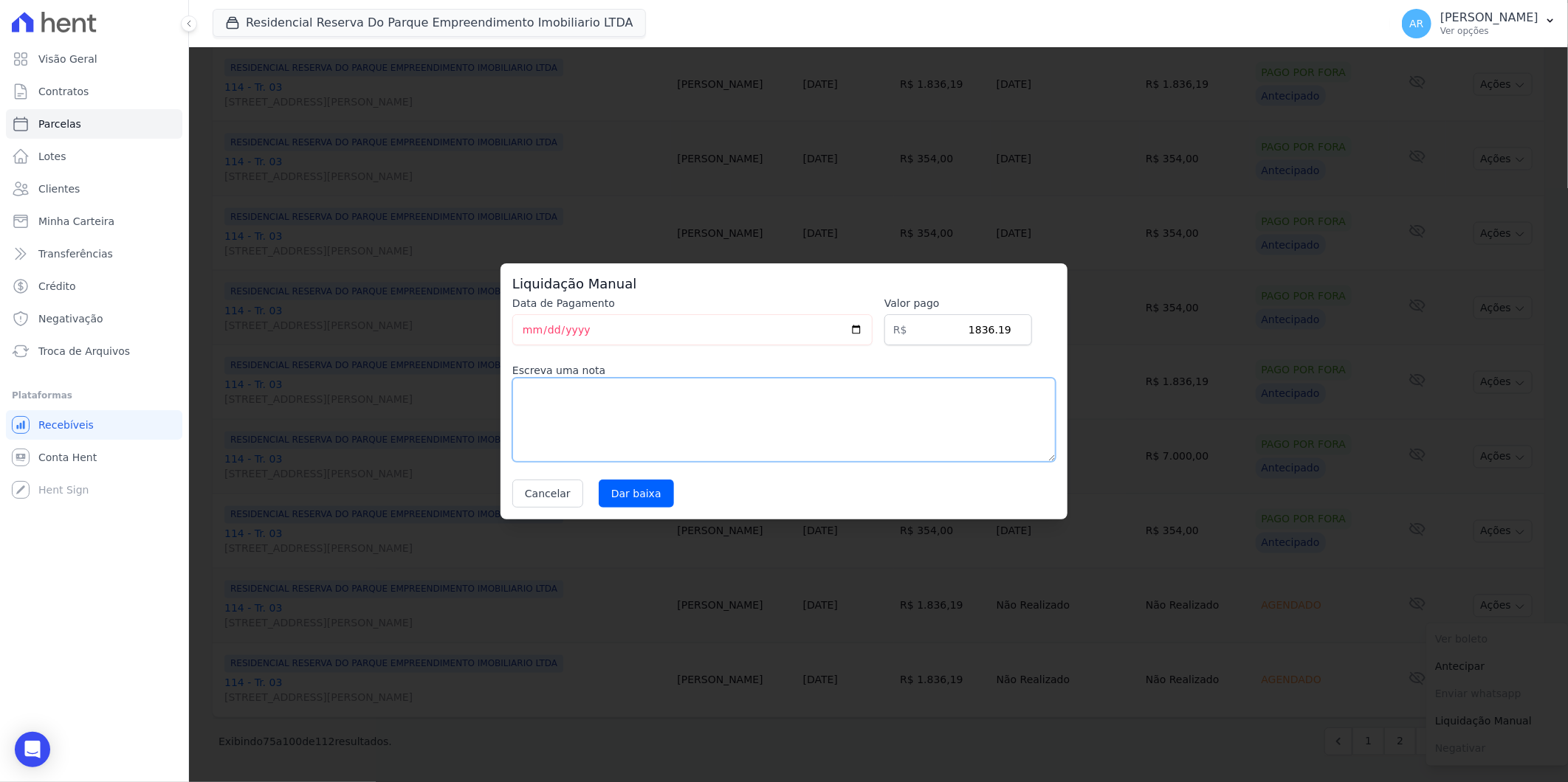
click at [813, 434] on textarea at bounding box center [784, 420] width 544 height 84
paste textarea "DISTRATO"
type textarea "DISTRATO"
click at [635, 493] on input "Dar baixa" at bounding box center [636, 494] width 75 height 28
select select
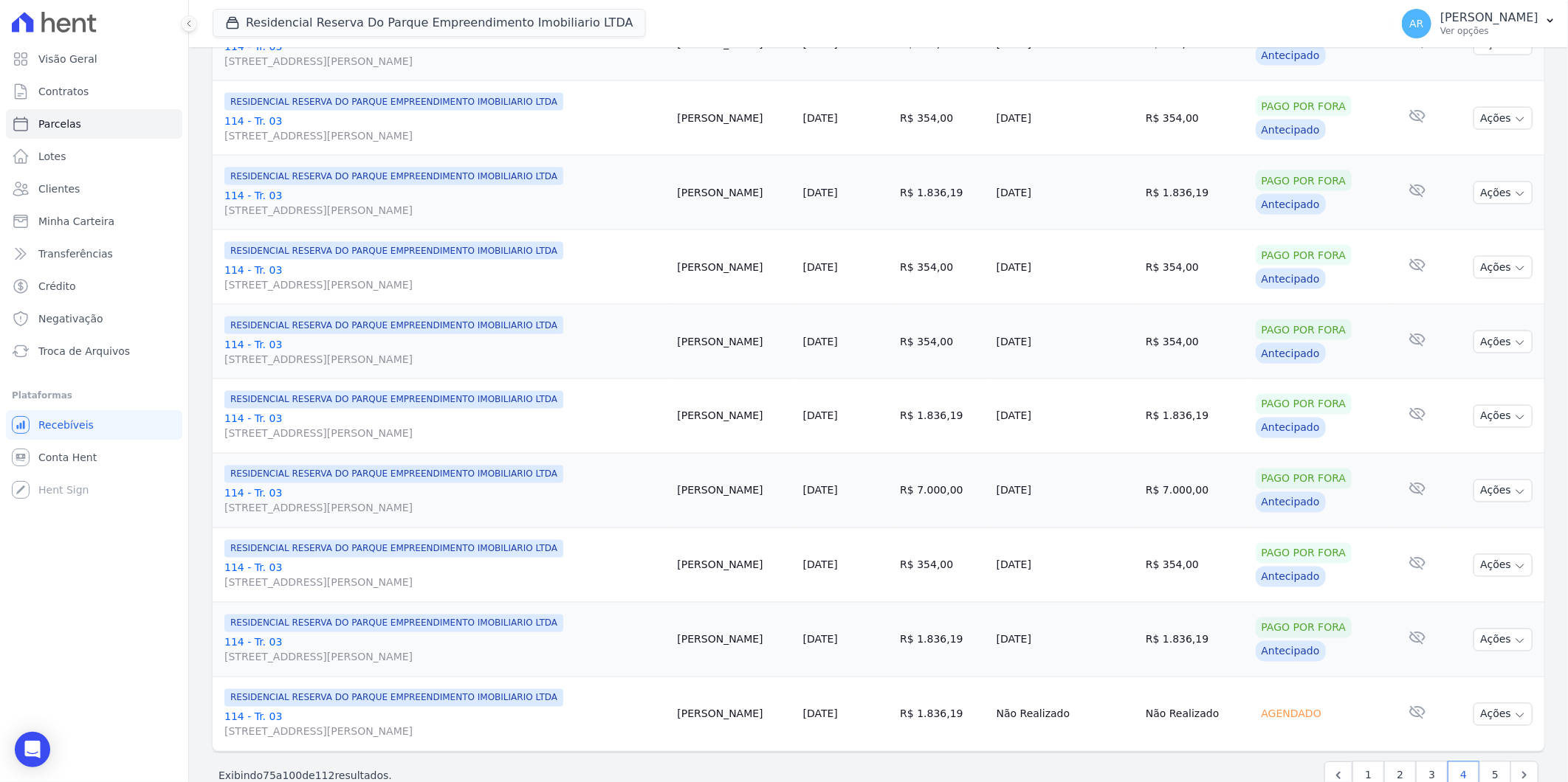
scroll to position [1461, 0]
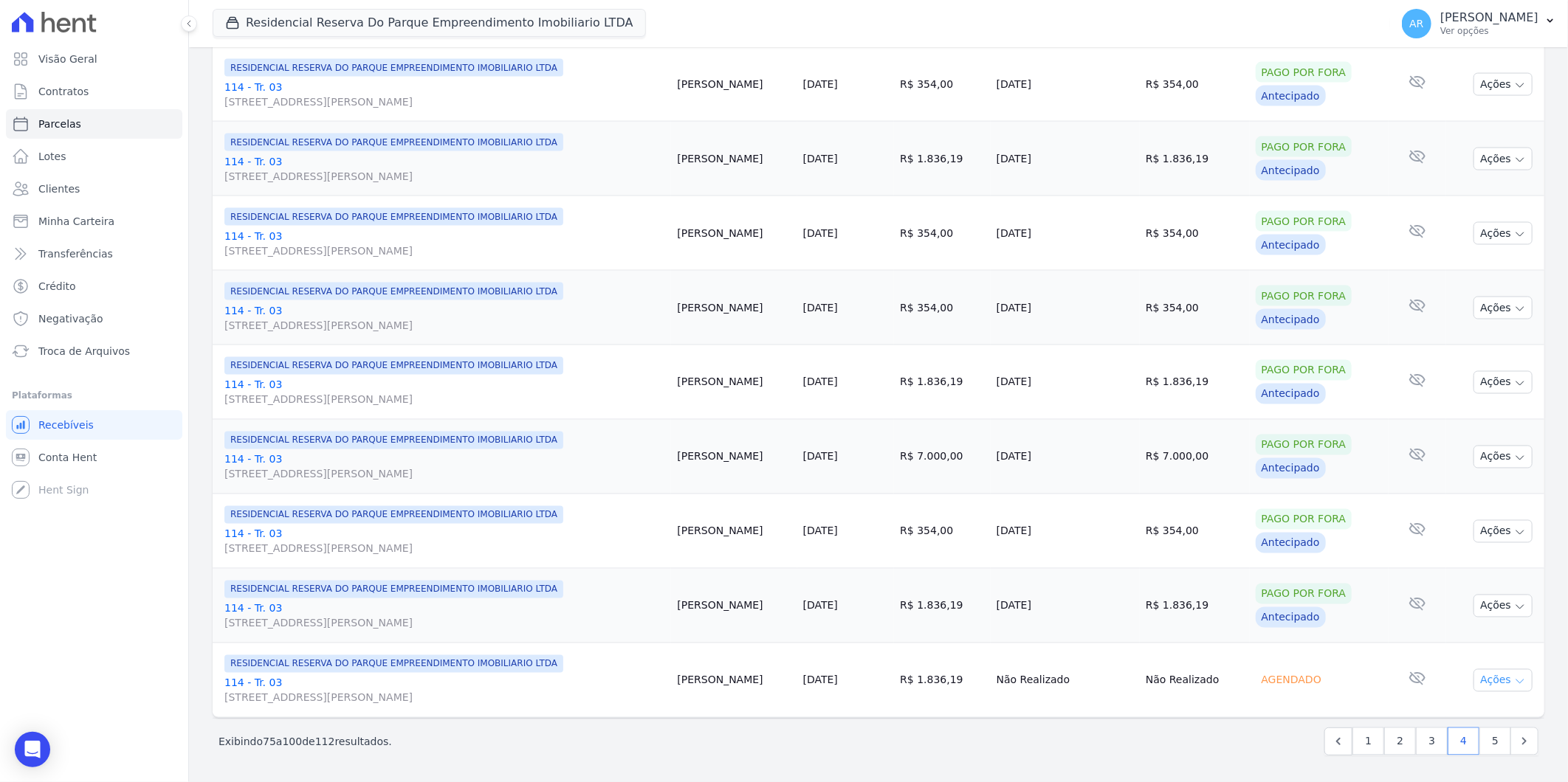
click at [1486, 678] on button "Ações" at bounding box center [1503, 680] width 59 height 23
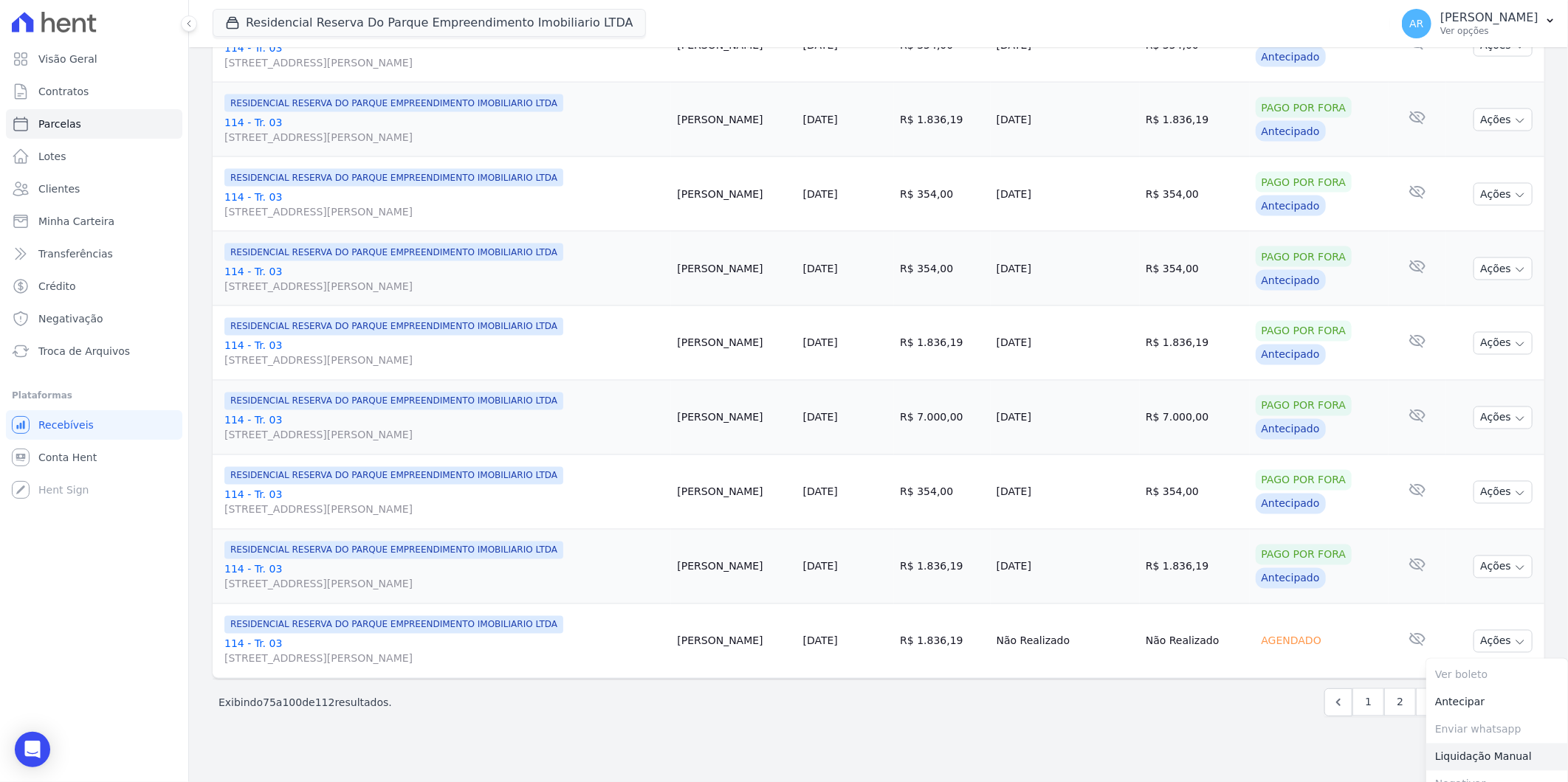
scroll to position [1518, 0]
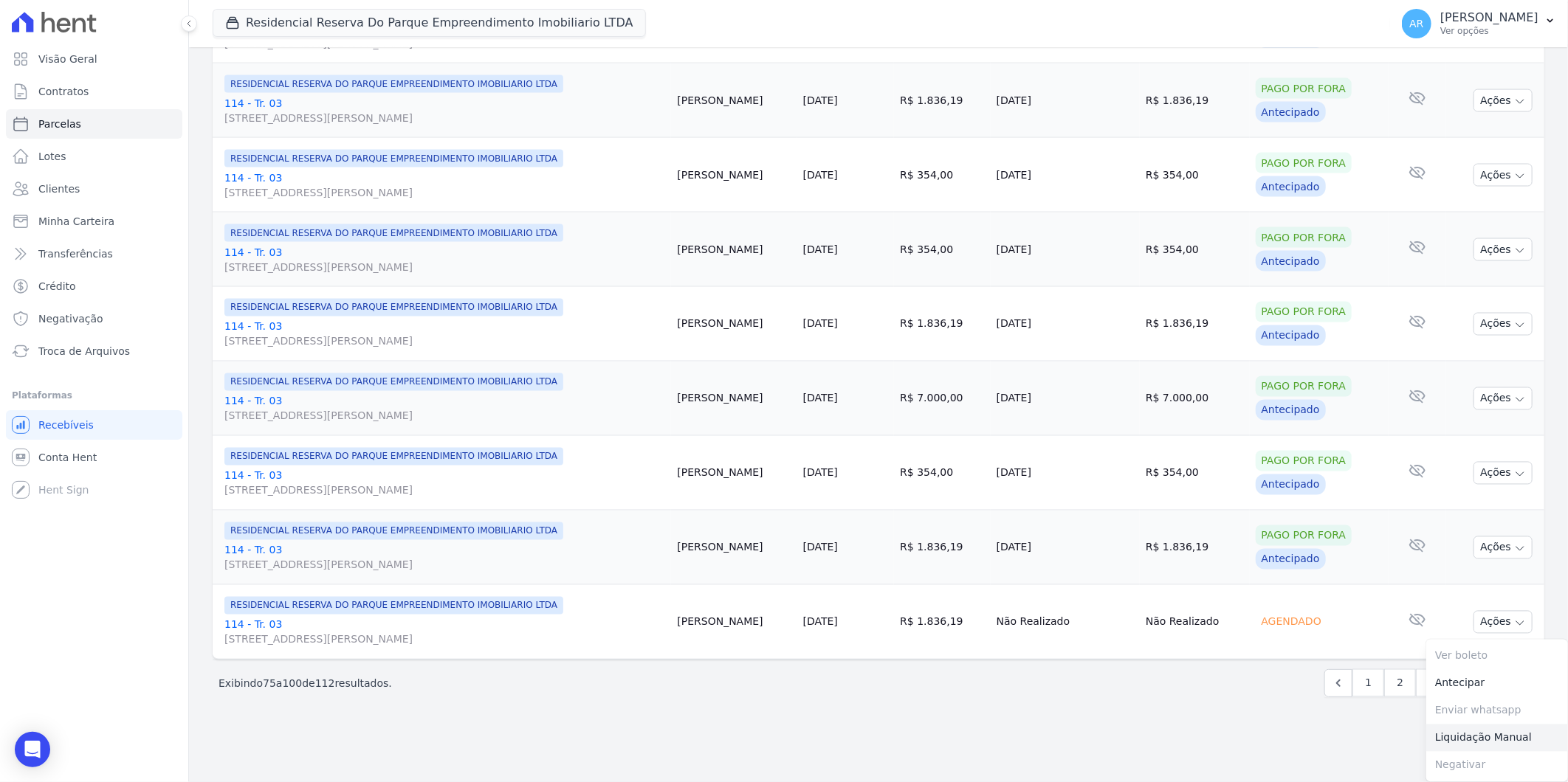
click at [1446, 733] on link "Liquidação Manual" at bounding box center [1497, 738] width 142 height 27
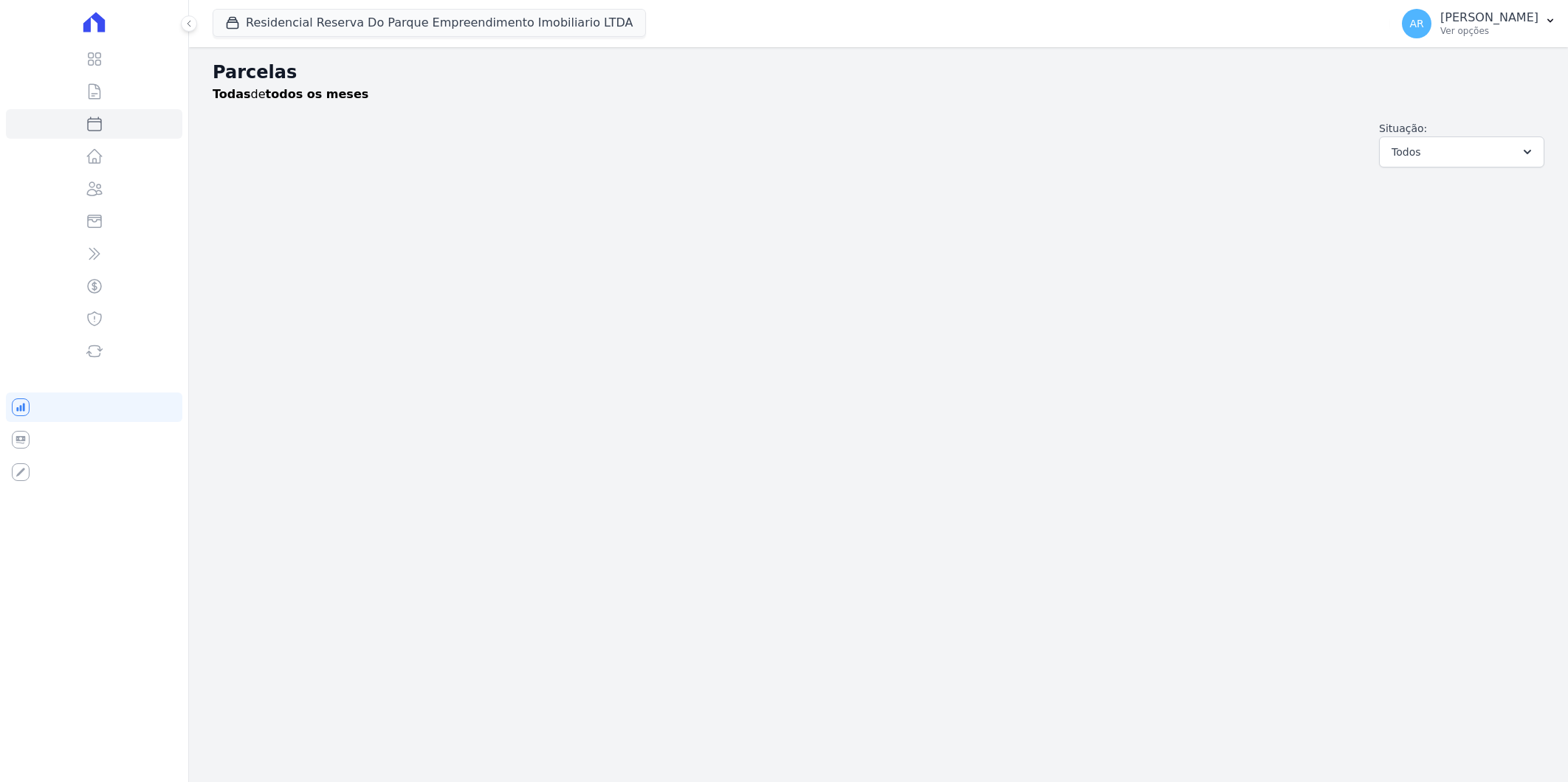
select select
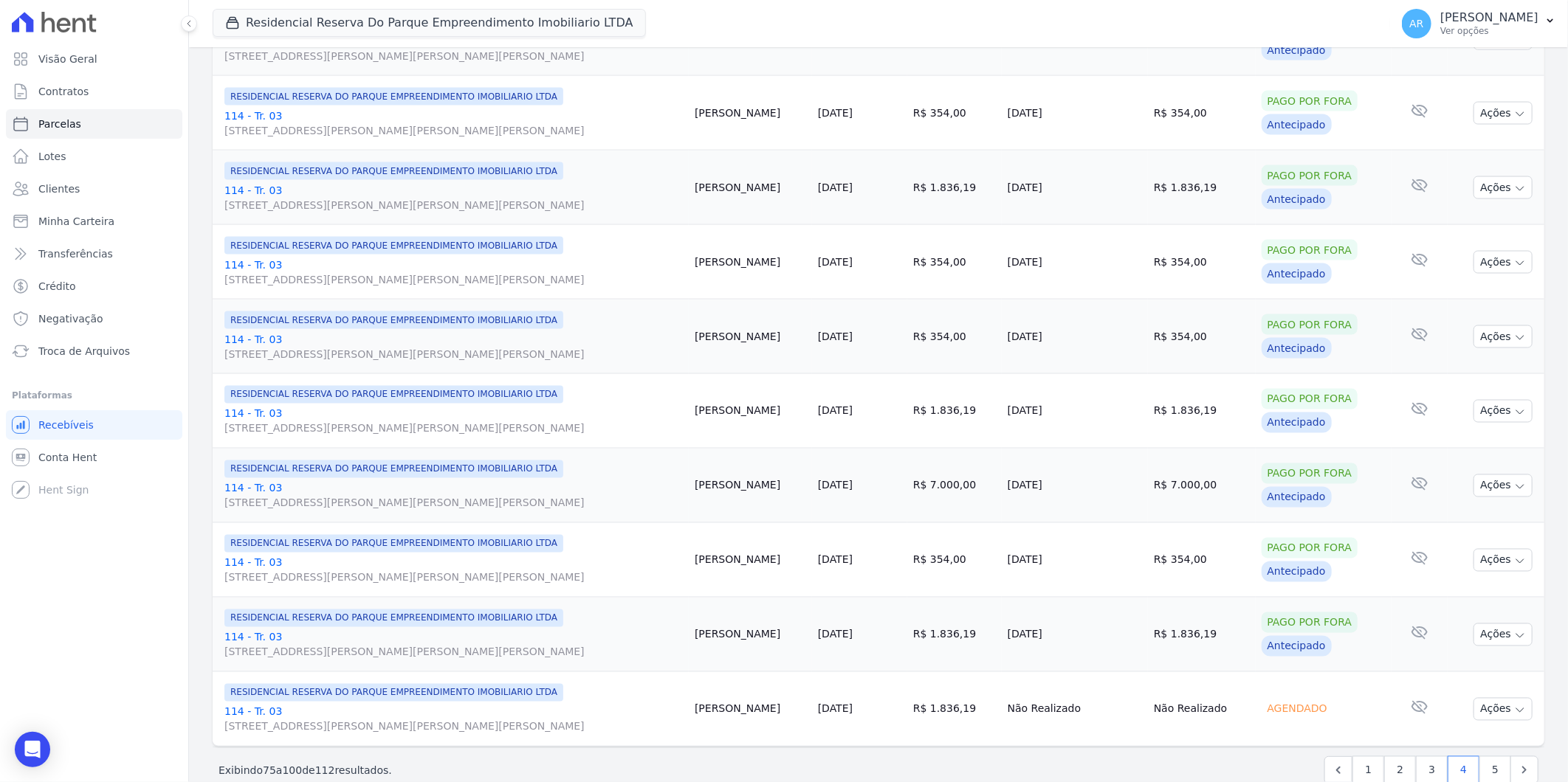
scroll to position [1461, 0]
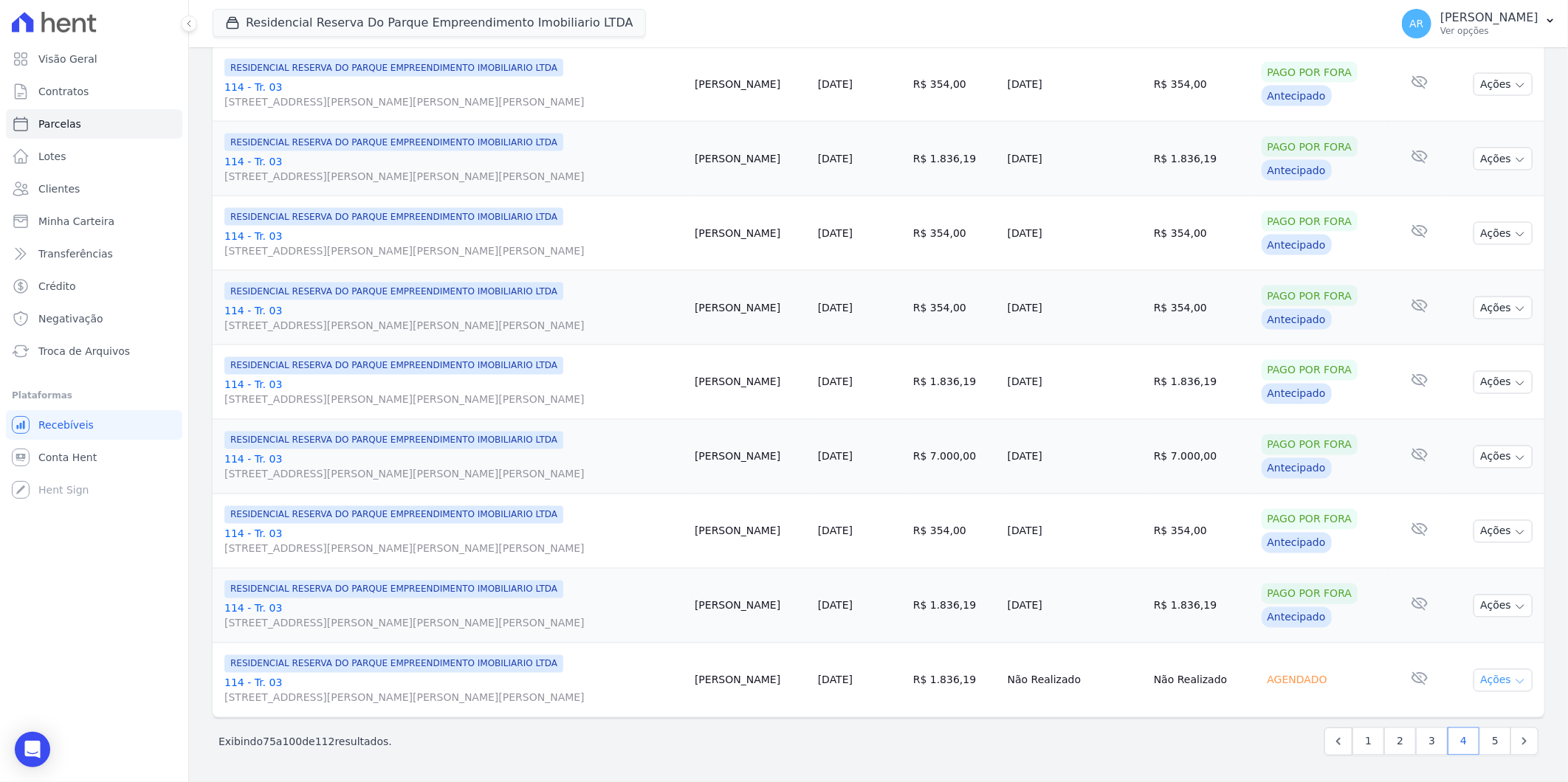
click at [1494, 683] on button "Ações" at bounding box center [1503, 680] width 59 height 23
click at [1444, 744] on link "Antecipar" at bounding box center [1497, 739] width 142 height 27
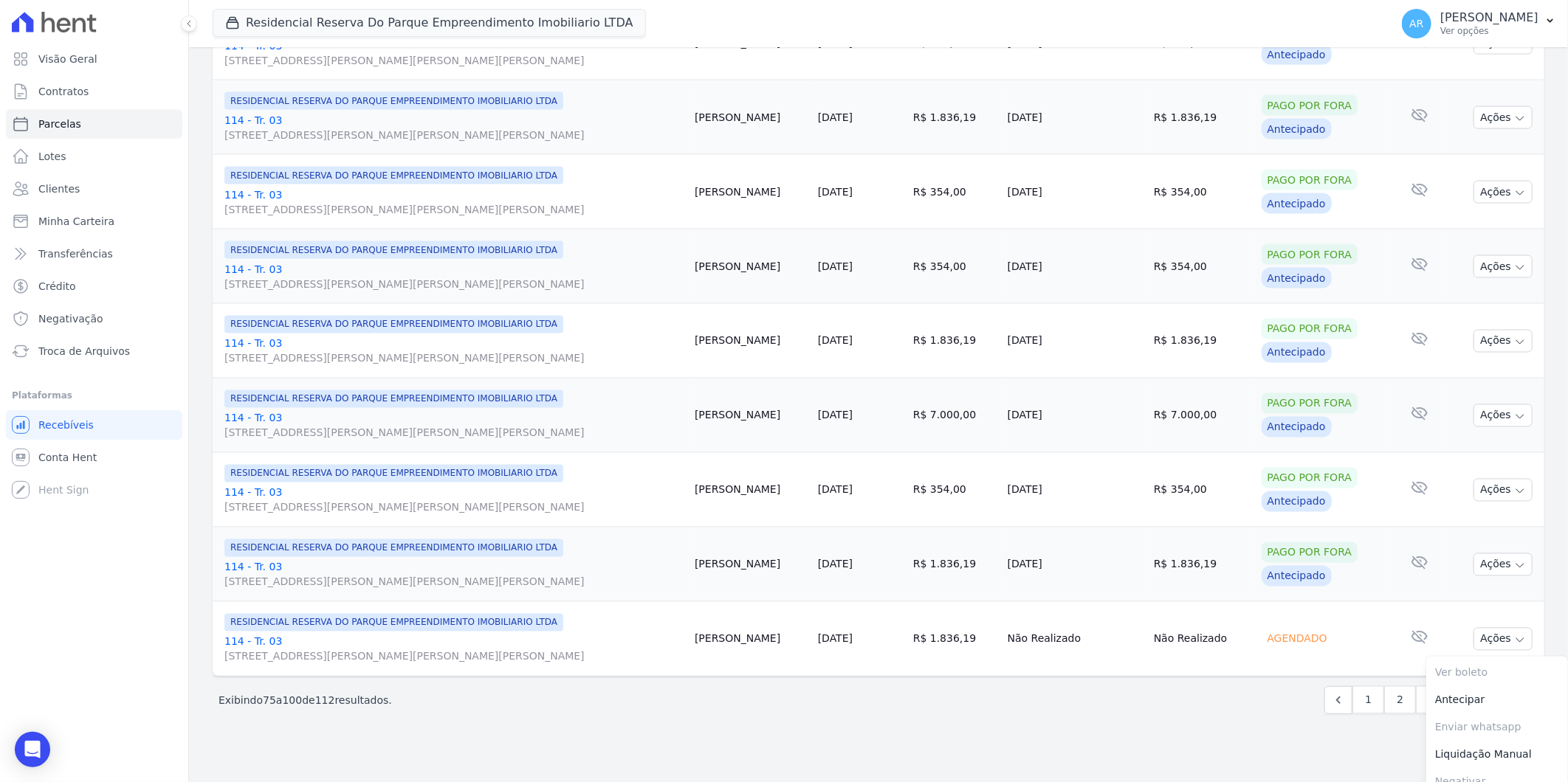
scroll to position [1518, 0]
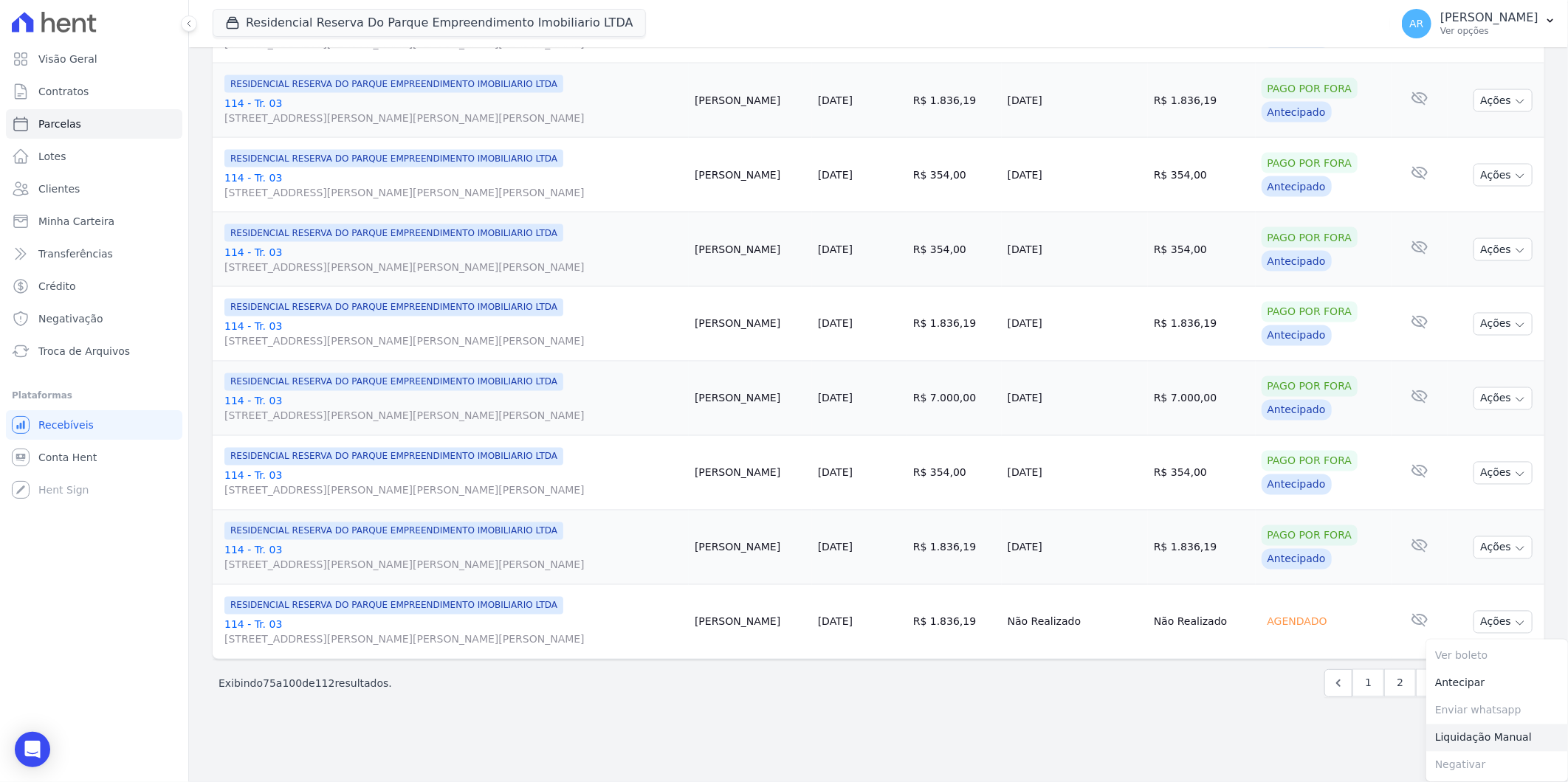
click at [1486, 738] on link "Liquidação Manual" at bounding box center [1497, 738] width 142 height 27
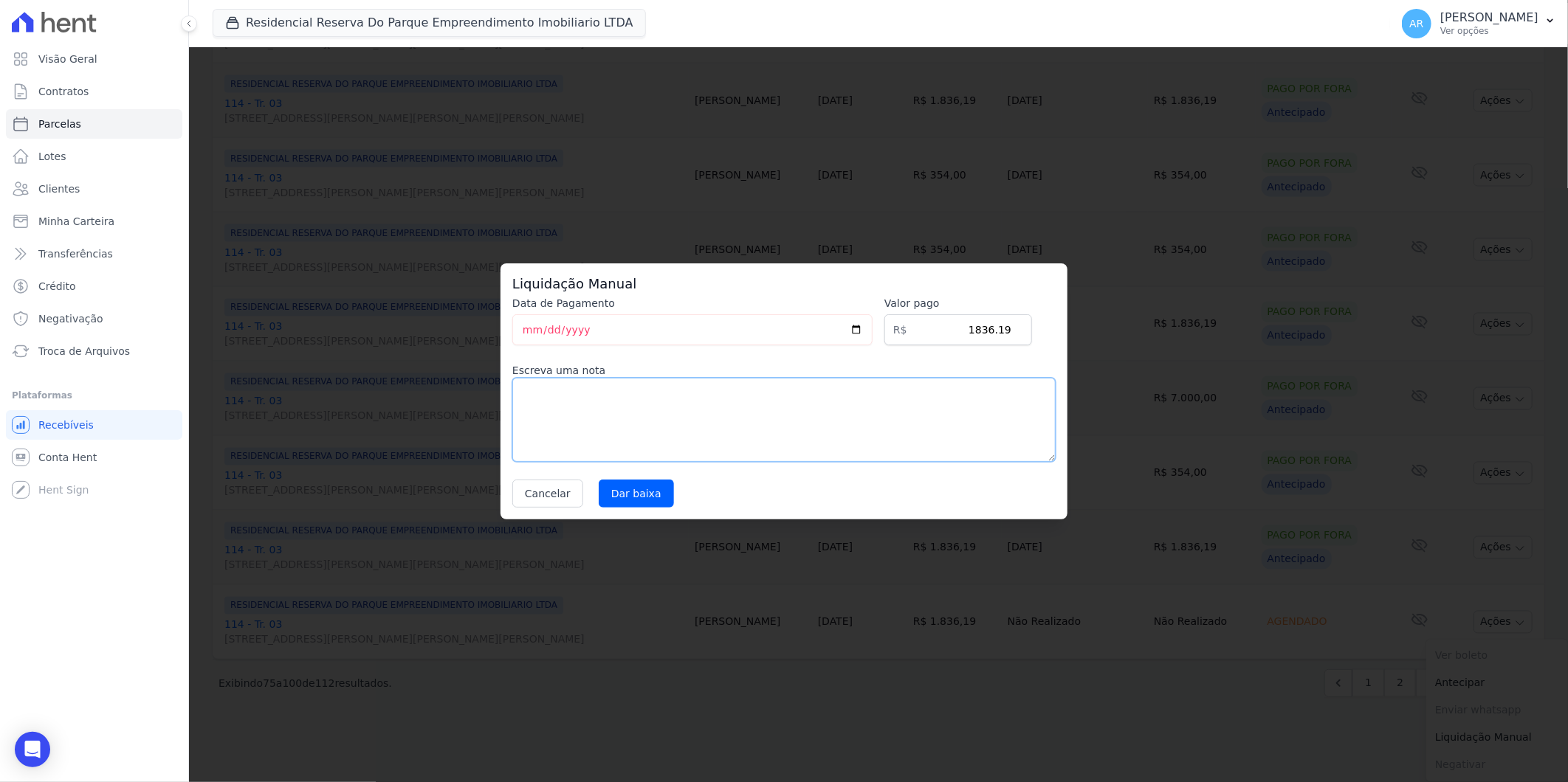
click at [593, 417] on textarea at bounding box center [784, 420] width 544 height 84
paste textarea "DISTRATO"
type textarea "DISTRATO"
click at [600, 490] on input "Dar baixa" at bounding box center [636, 494] width 75 height 28
select select
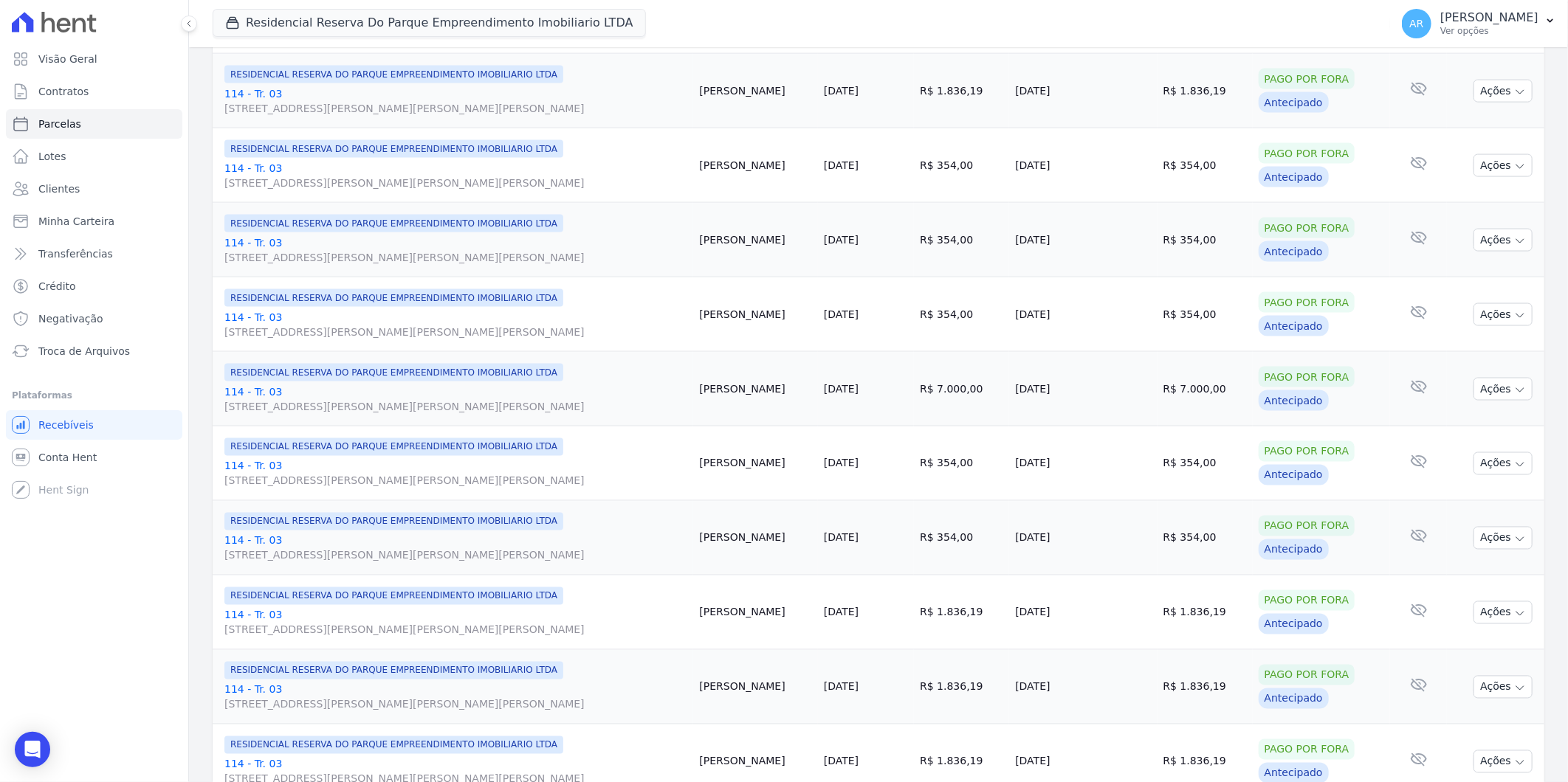
scroll to position [1461, 0]
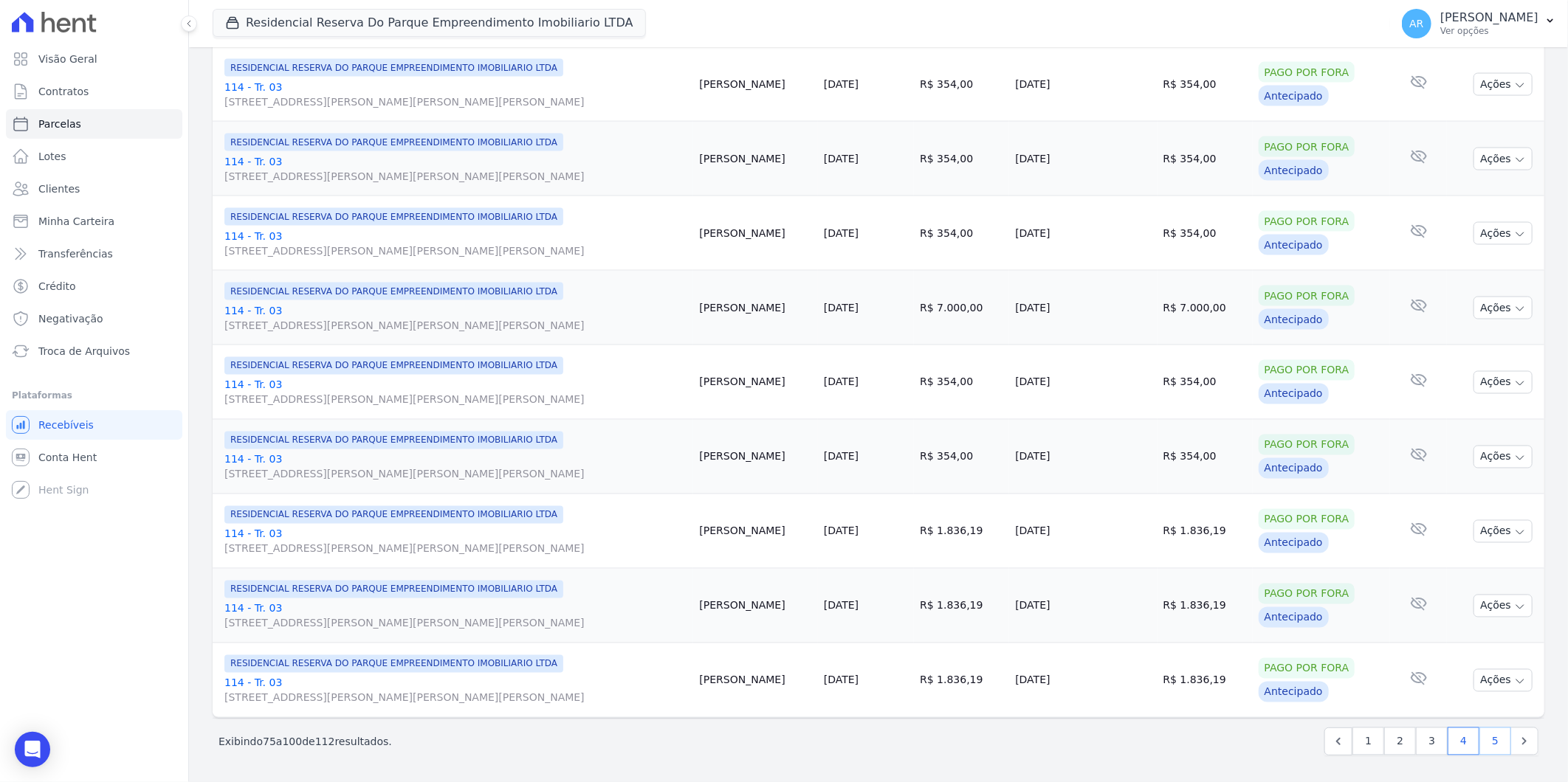
click at [1479, 746] on link "5" at bounding box center [1494, 741] width 32 height 28
select select
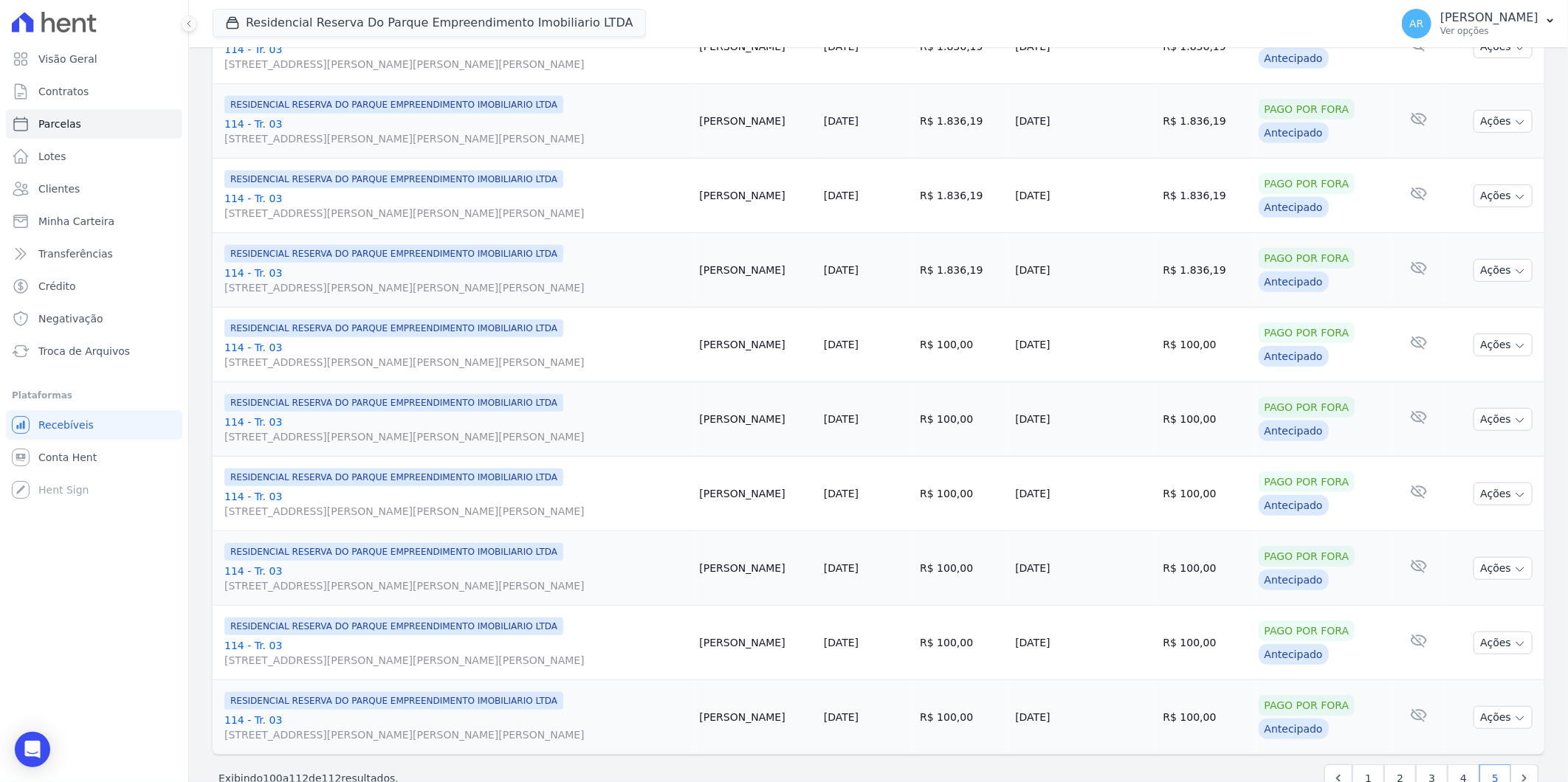
scroll to position [491, 0]
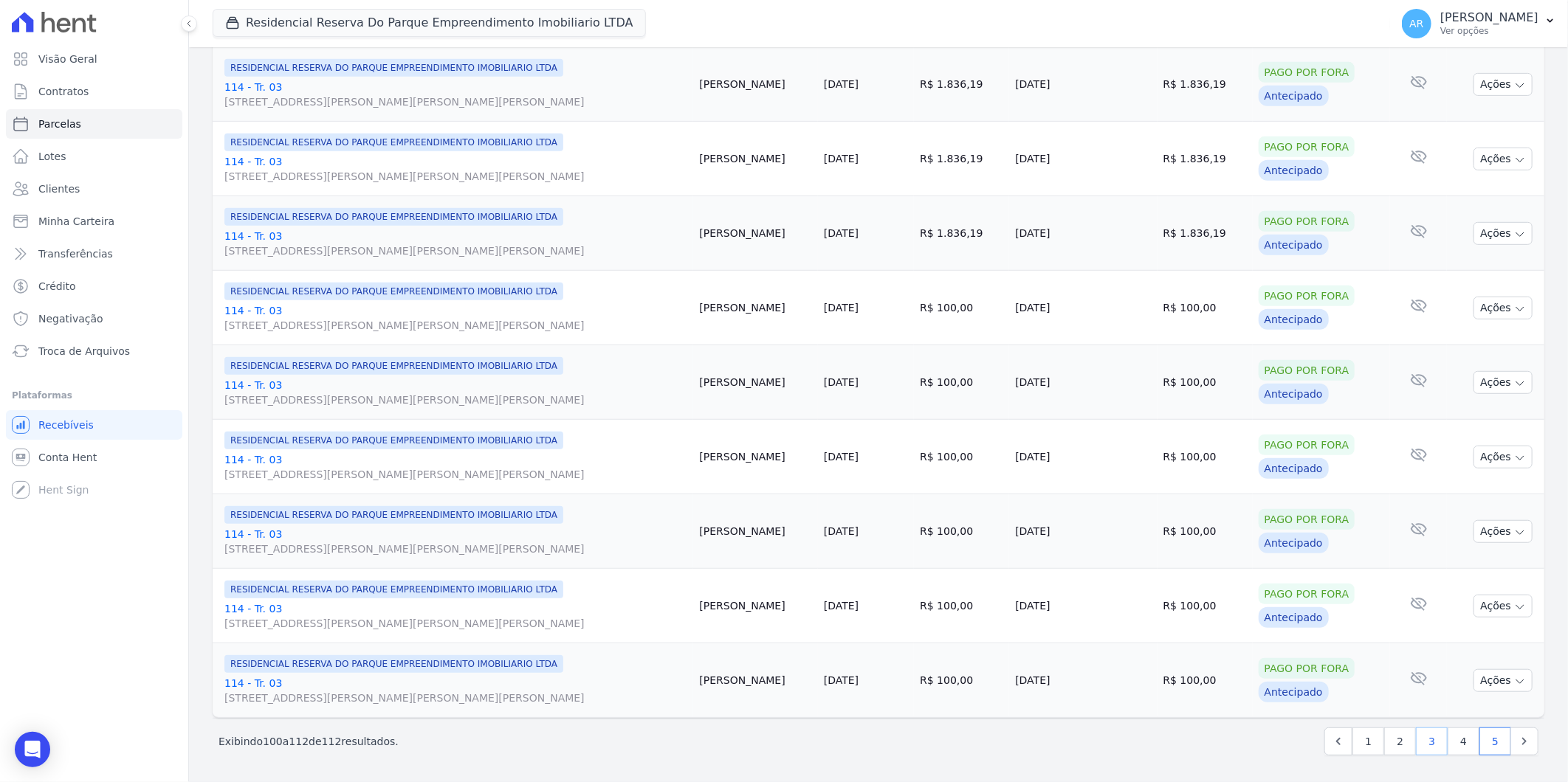
click at [1419, 750] on link "3" at bounding box center [1431, 741] width 32 height 28
select select
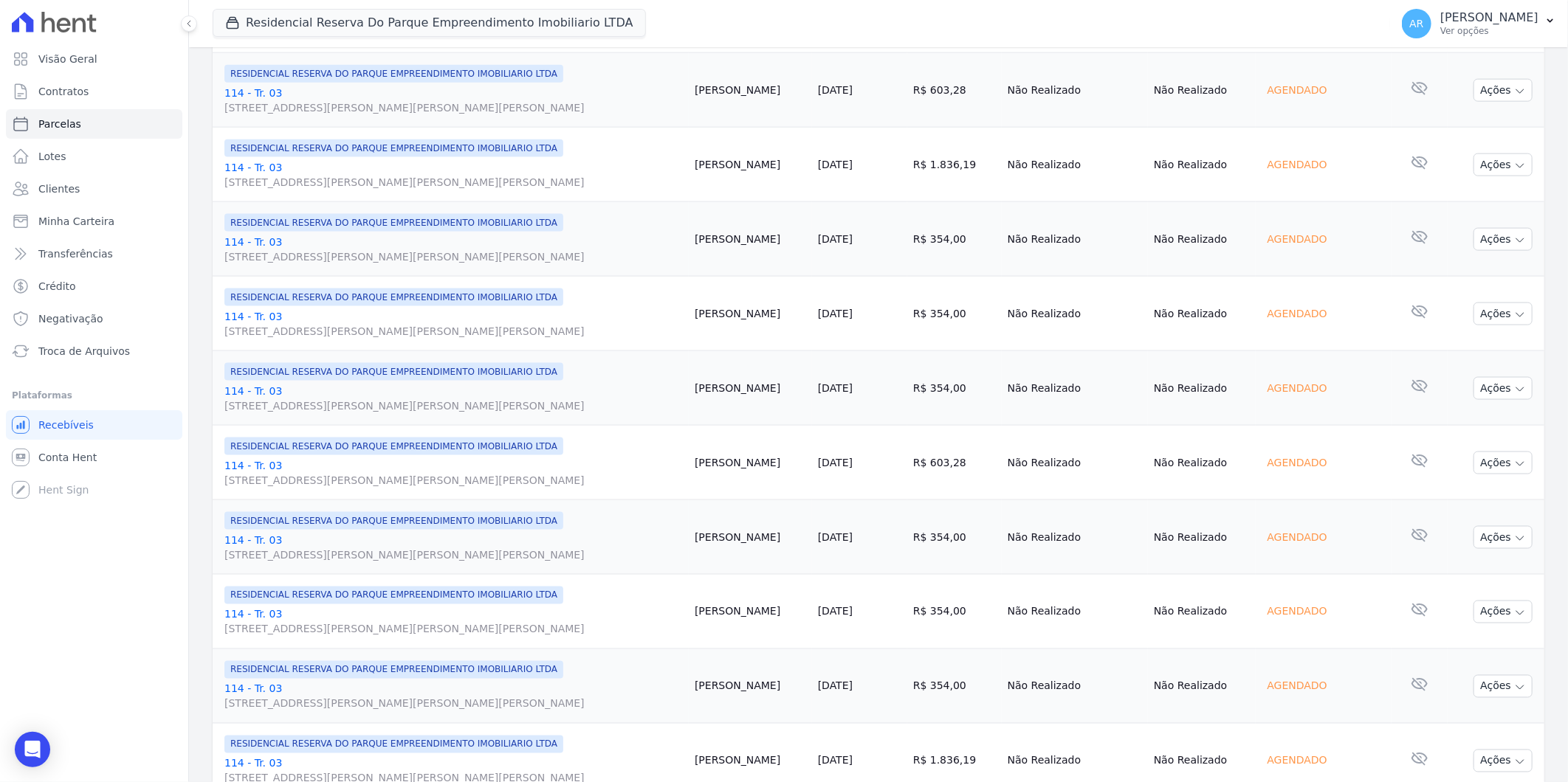
scroll to position [1461, 0]
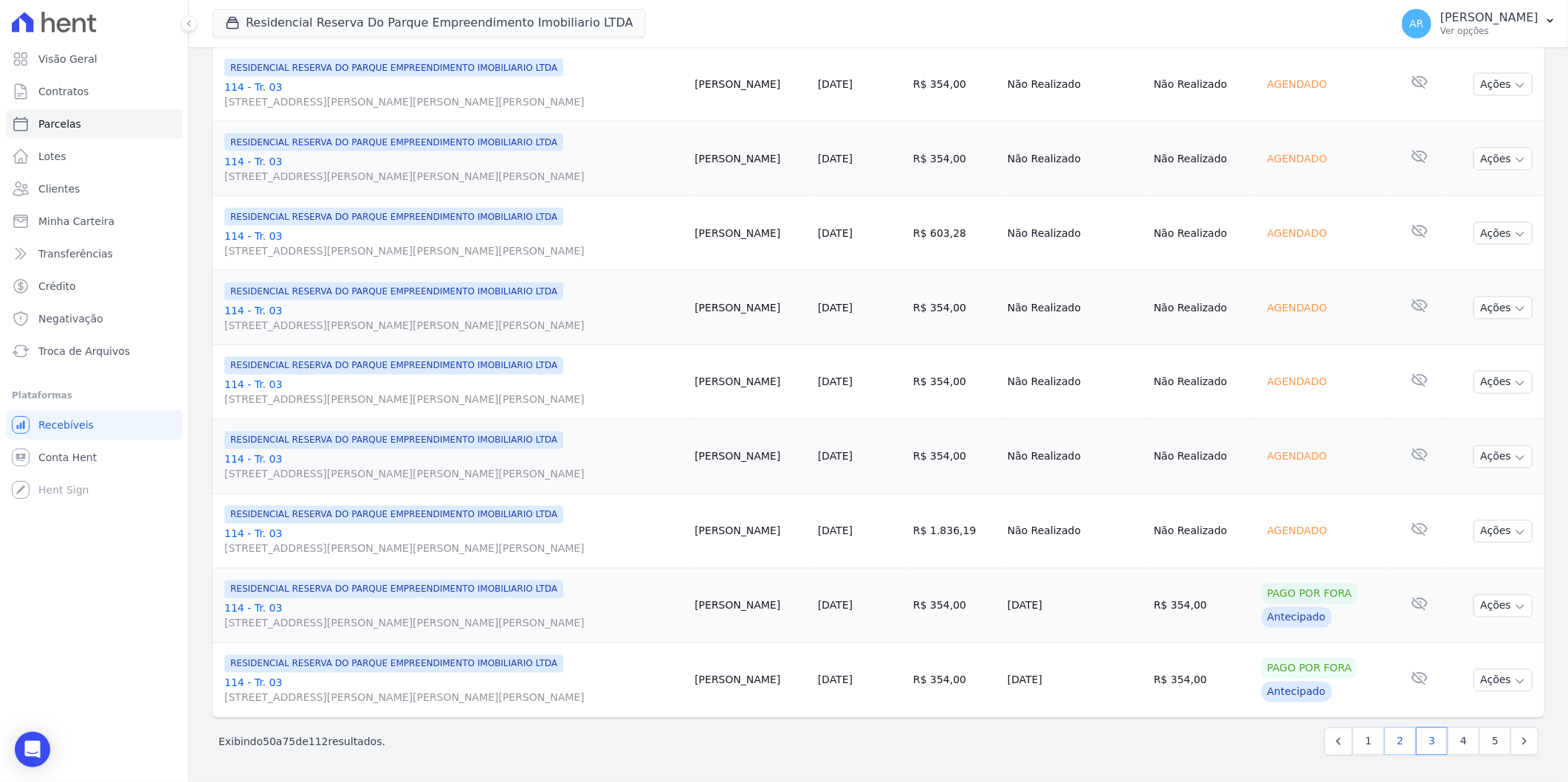
click at [1397, 742] on link "2" at bounding box center [1399, 741] width 32 height 28
select select
click at [1359, 741] on link "1" at bounding box center [1367, 741] width 32 height 28
select select
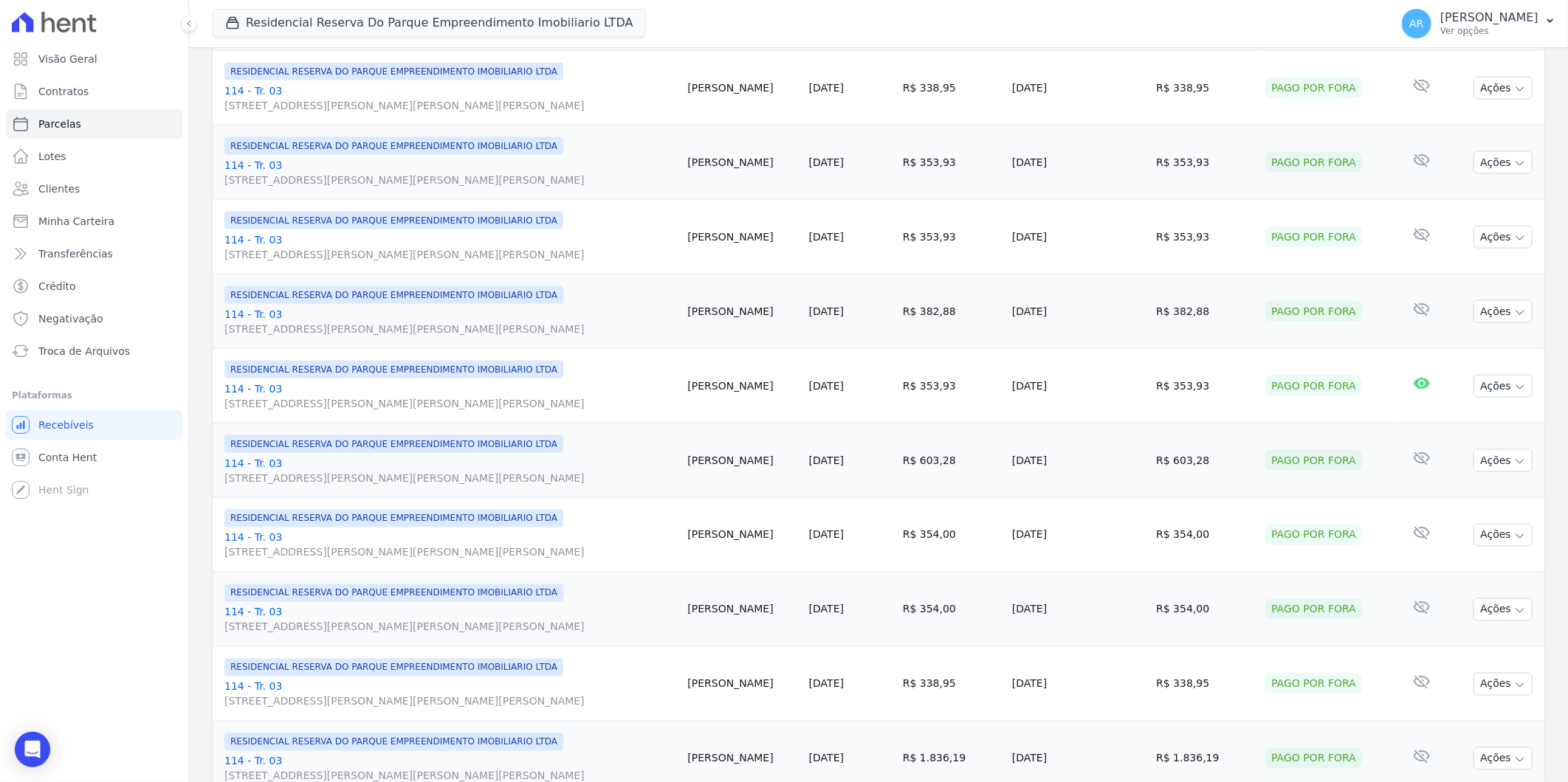
scroll to position [1461, 0]
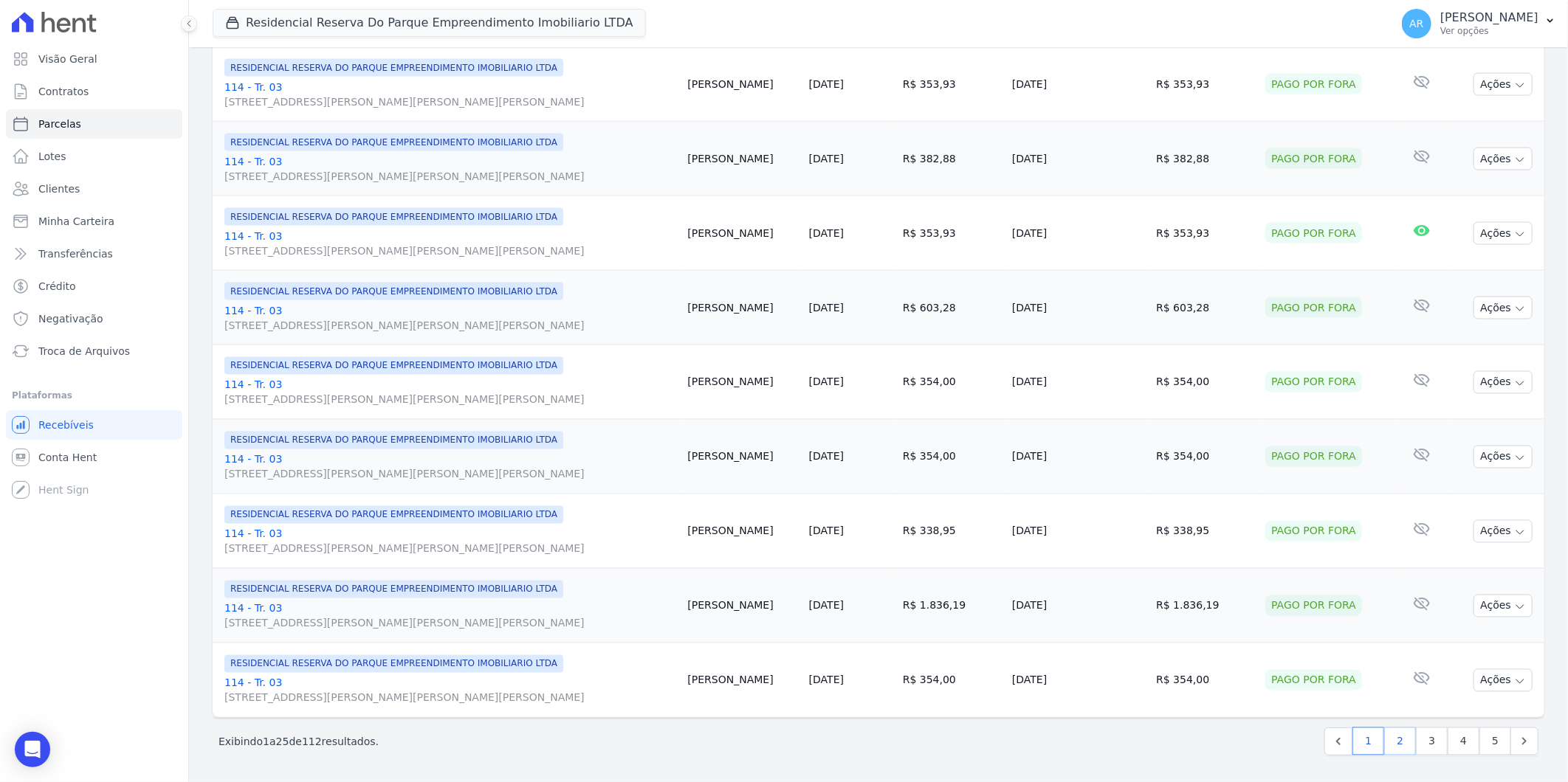
click at [1391, 738] on link "2" at bounding box center [1399, 741] width 32 height 28
select select
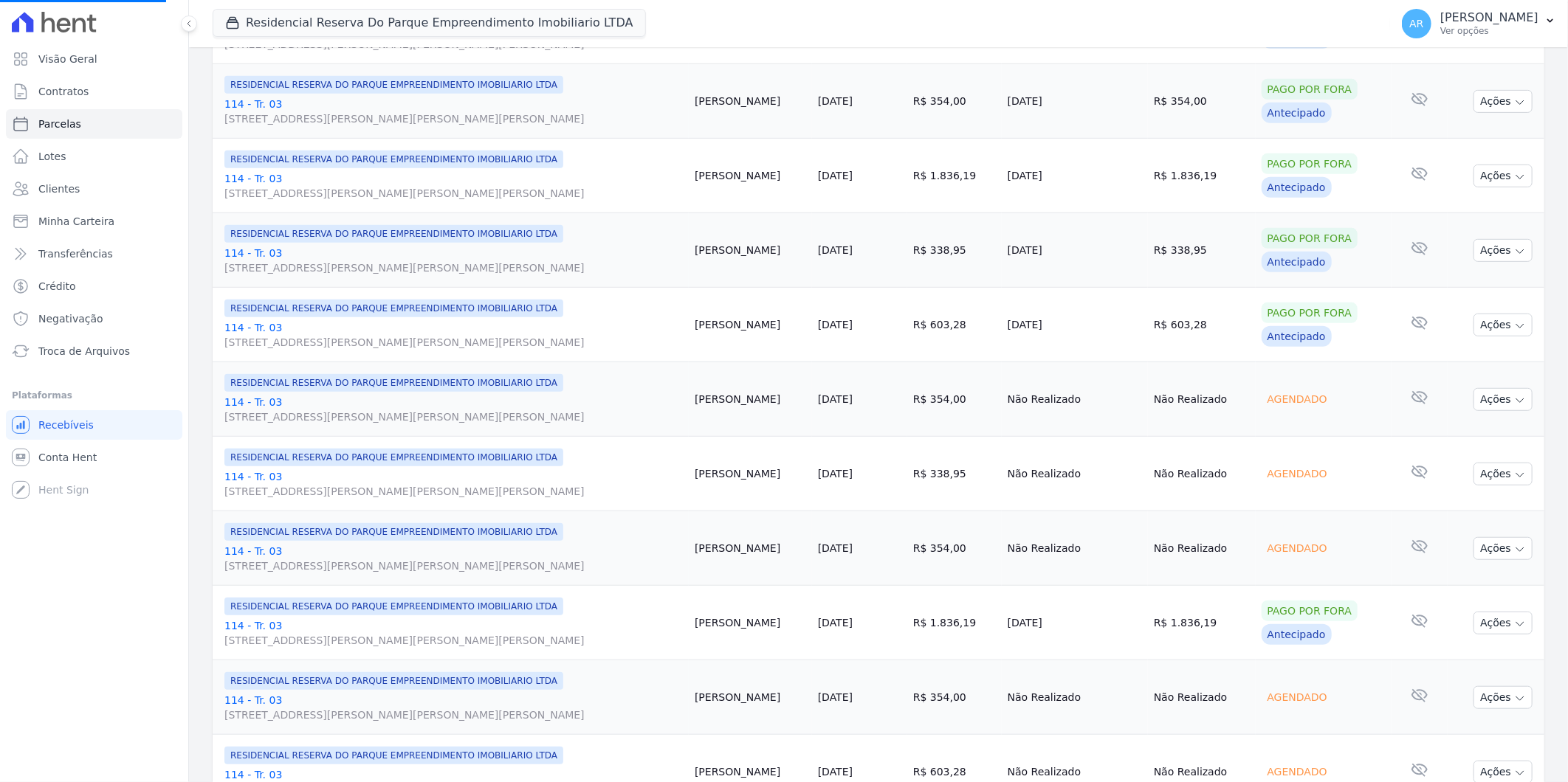
scroll to position [573, 0]
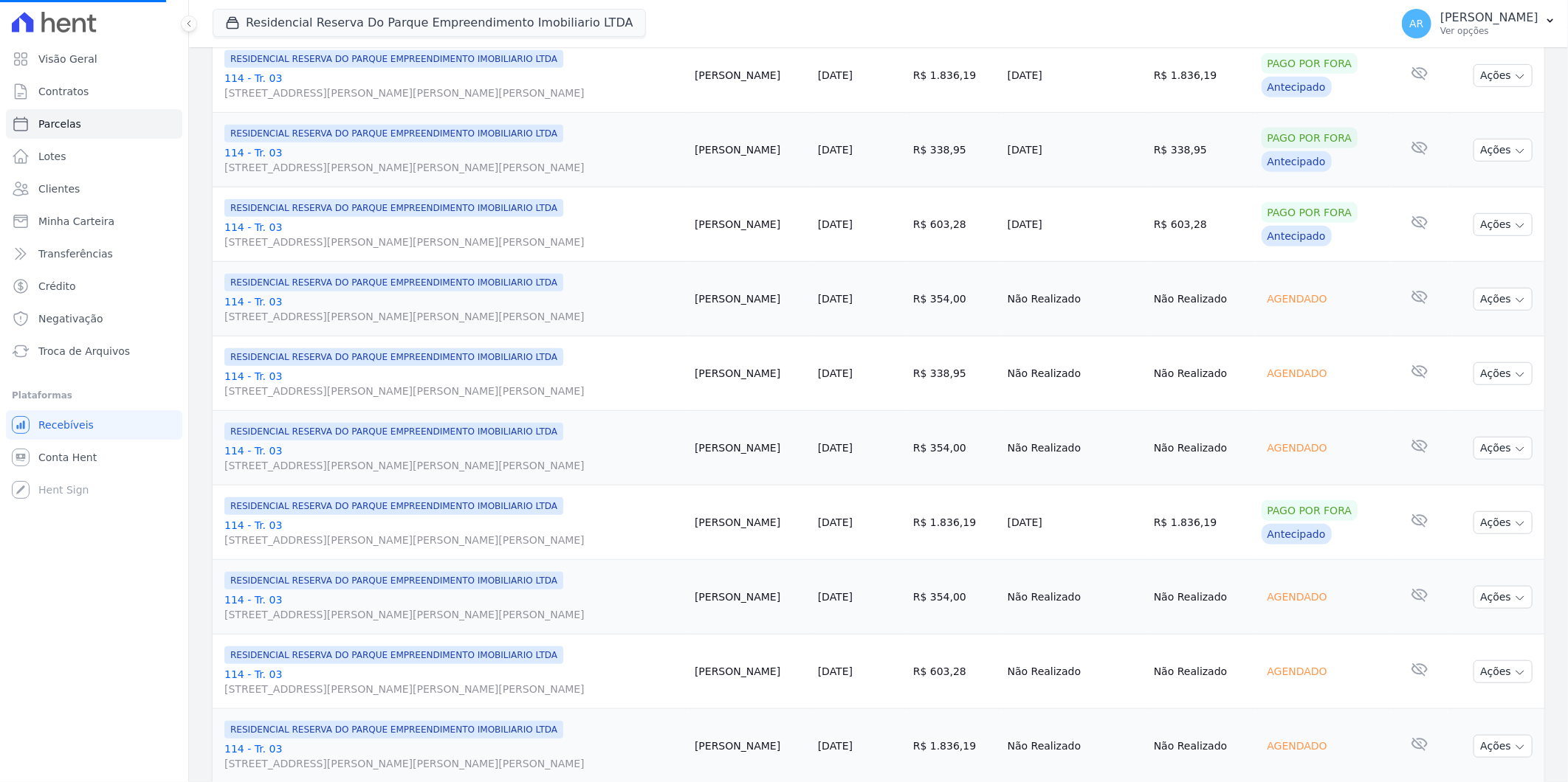
select select
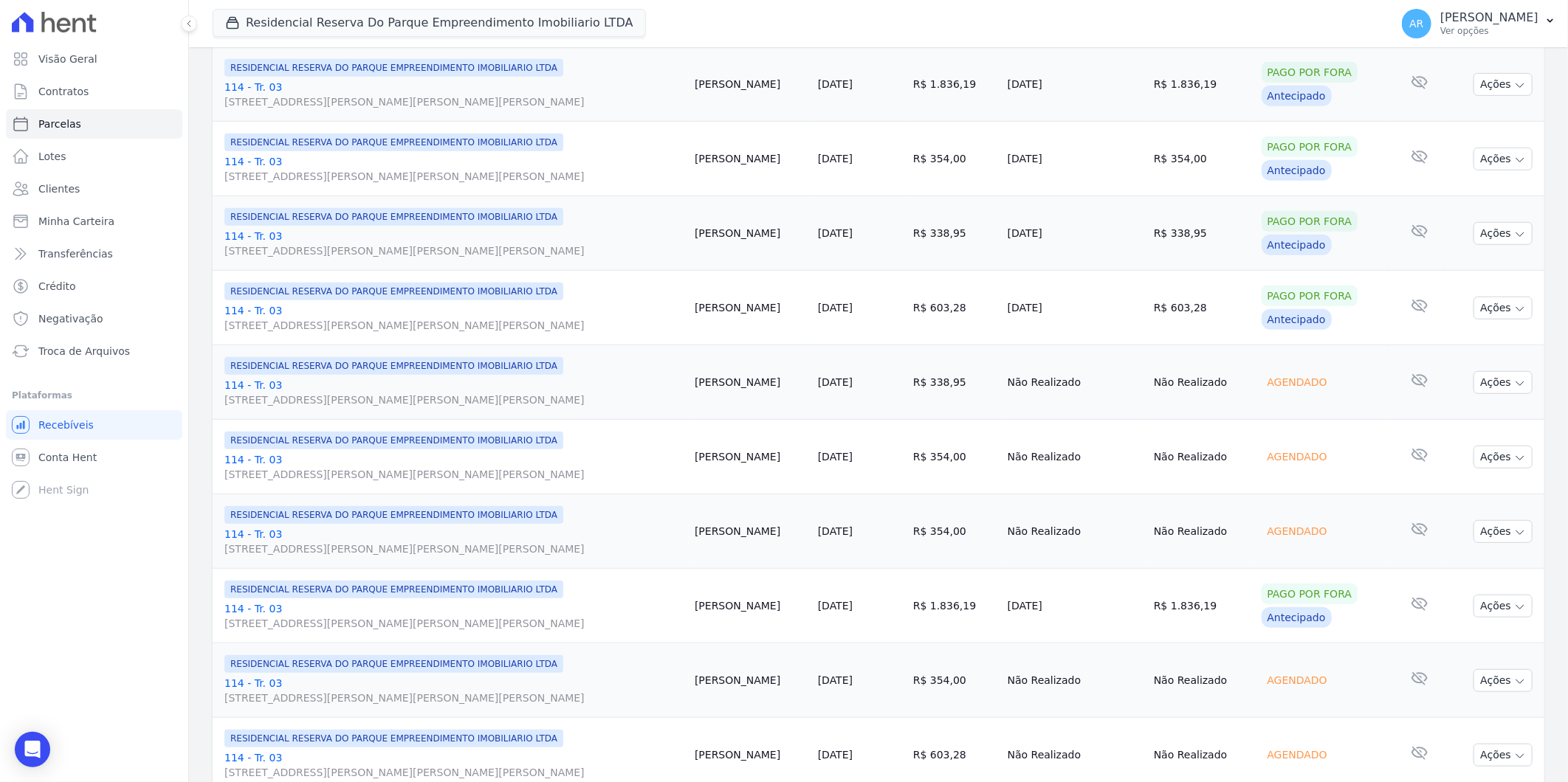
scroll to position [492, 0]
click at [1480, 372] on button "Ações" at bounding box center [1503, 381] width 59 height 23
click at [1463, 497] on link "Liquidação Manual" at bounding box center [1497, 497] width 142 height 27
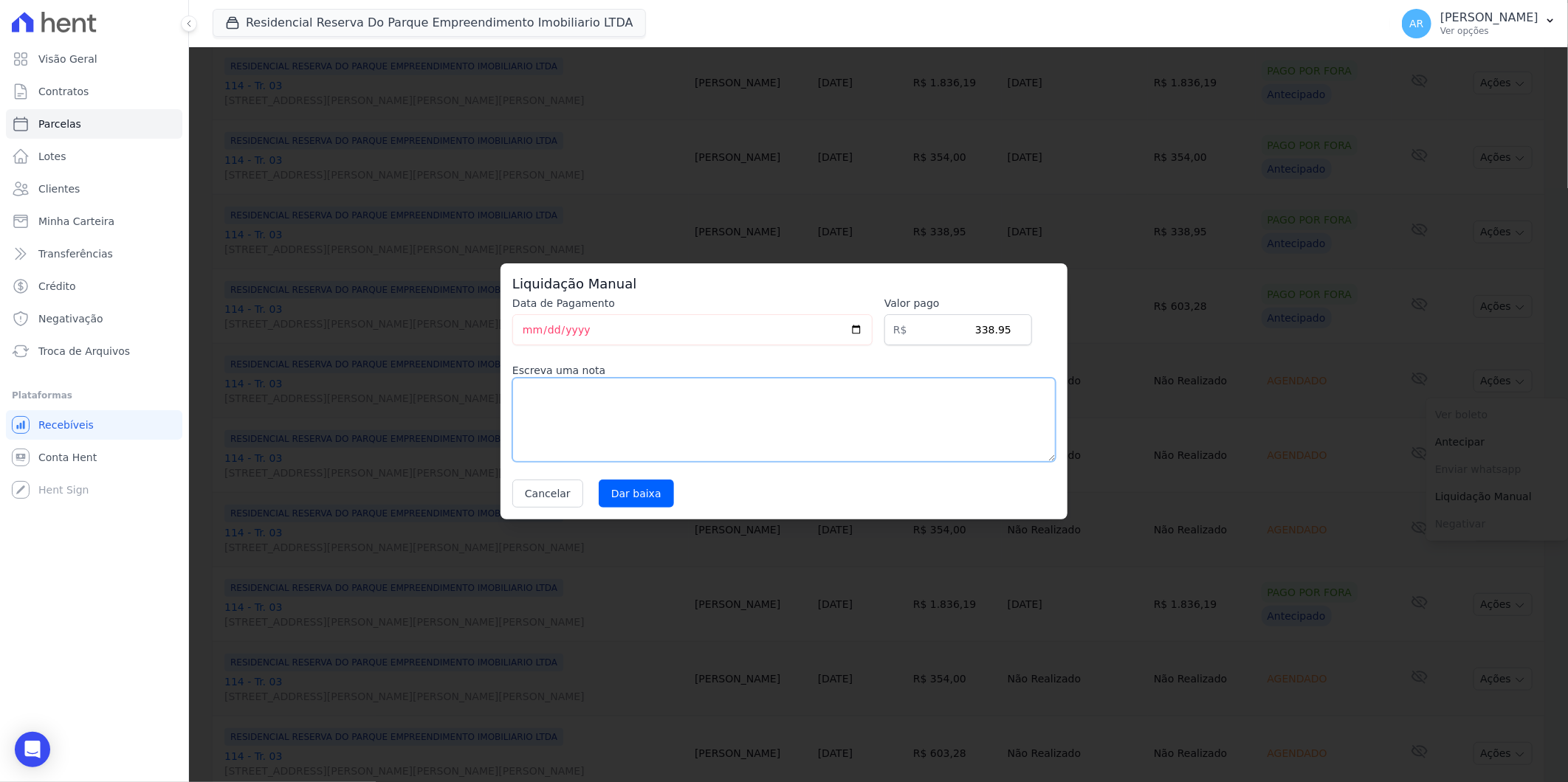
click at [734, 418] on textarea at bounding box center [784, 420] width 544 height 84
paste textarea "DISTRATO"
type textarea "DISTRATO"
click at [622, 493] on input "Dar baixa" at bounding box center [636, 494] width 75 height 28
select select
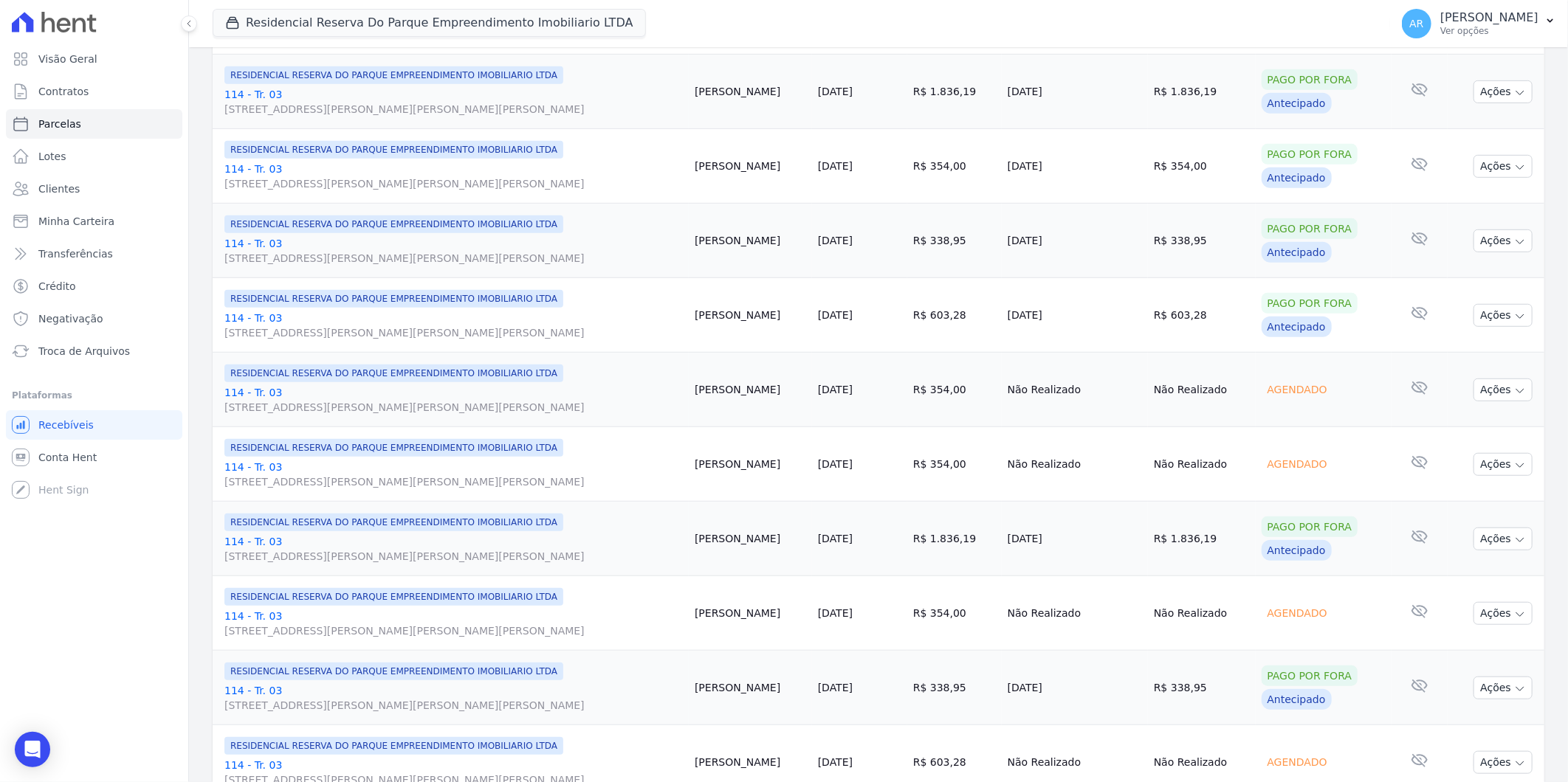
scroll to position [492, 0]
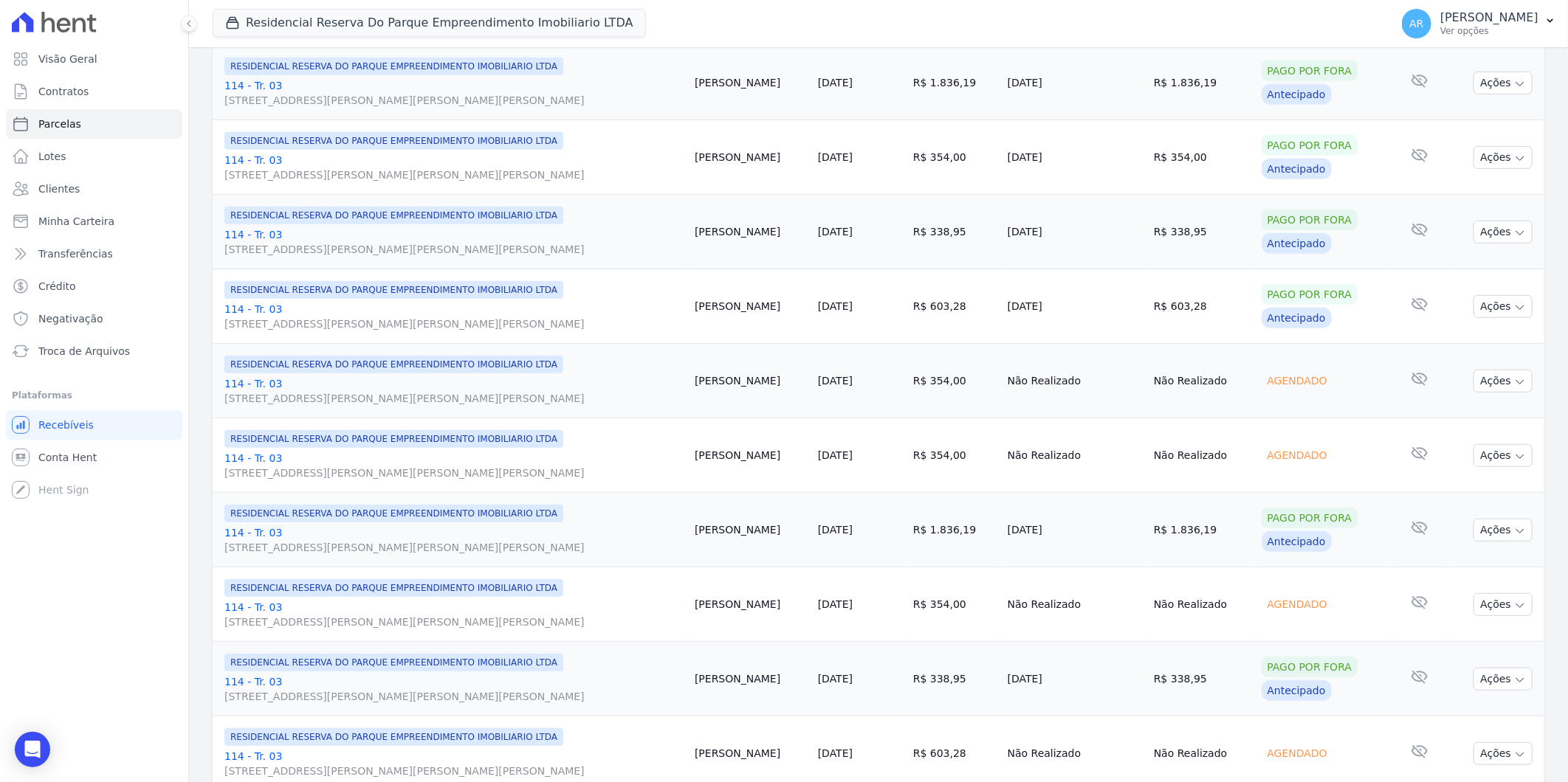
click at [1504, 396] on td "Ações Ver boleto Não é possível visualizar o boleto de um pagamento agendado [G…" at bounding box center [1495, 381] width 97 height 74
click at [1499, 386] on button "Ações" at bounding box center [1503, 381] width 59 height 23
click at [1470, 496] on link "Liquidação Manual" at bounding box center [1497, 497] width 142 height 27
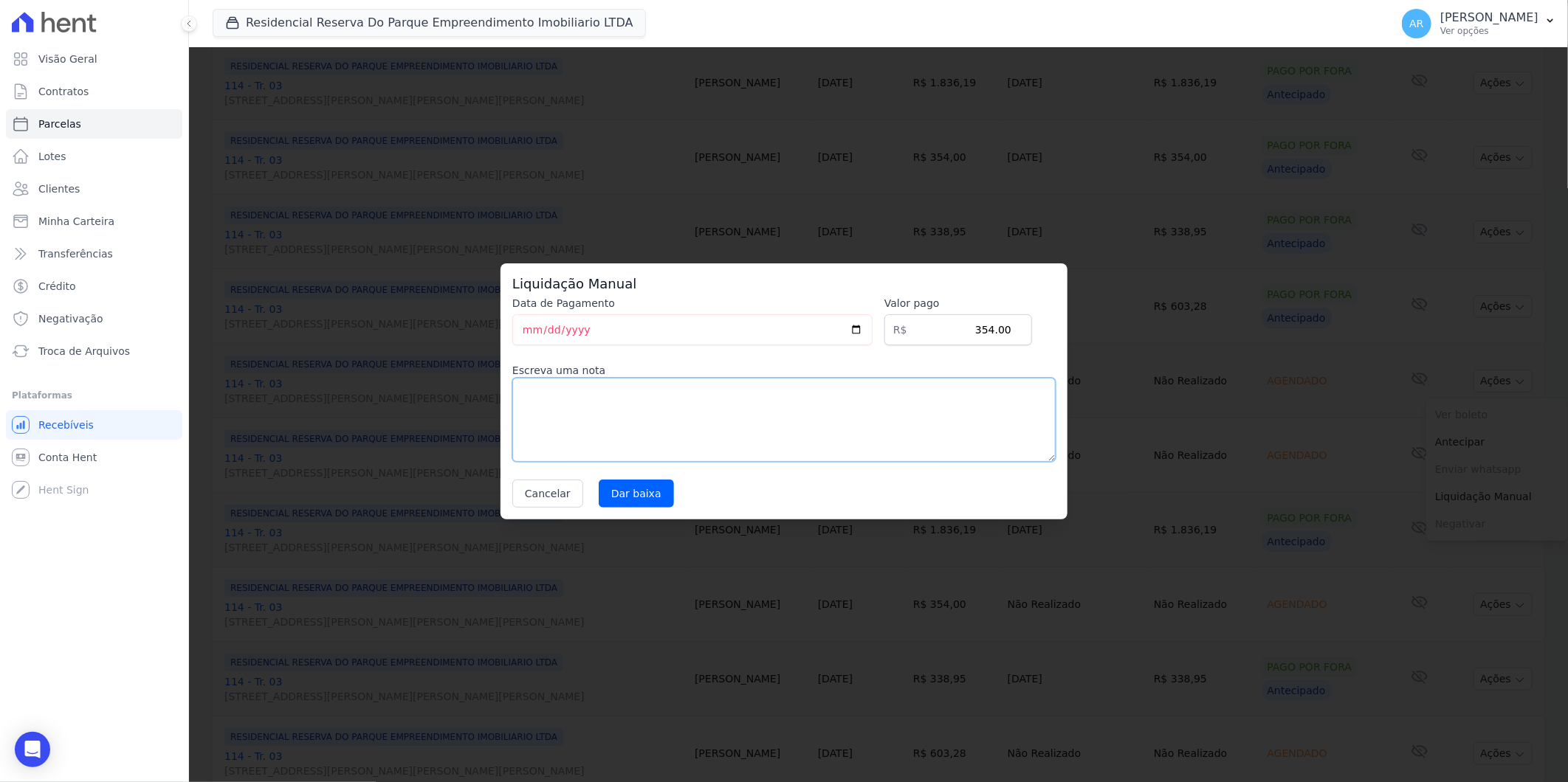
click at [830, 438] on textarea at bounding box center [784, 420] width 544 height 84
paste textarea "DISTRATO"
type textarea "DISTRATO"
click at [628, 494] on input "Dar baixa" at bounding box center [636, 494] width 75 height 28
select select
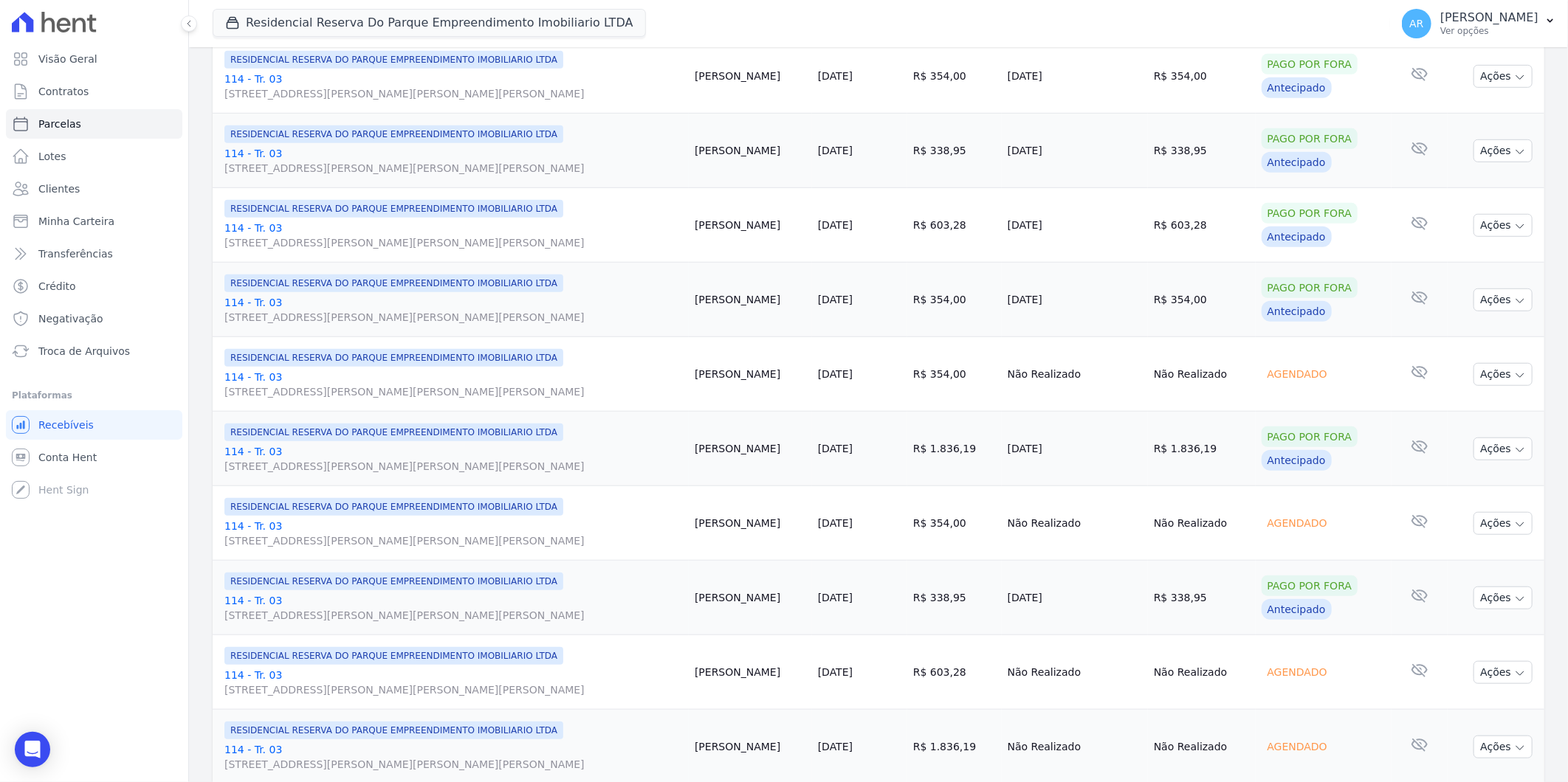
scroll to position [573, 0]
click at [1495, 380] on button "Ações" at bounding box center [1503, 373] width 59 height 23
click at [1473, 489] on link "Liquidação Manual" at bounding box center [1497, 490] width 142 height 27
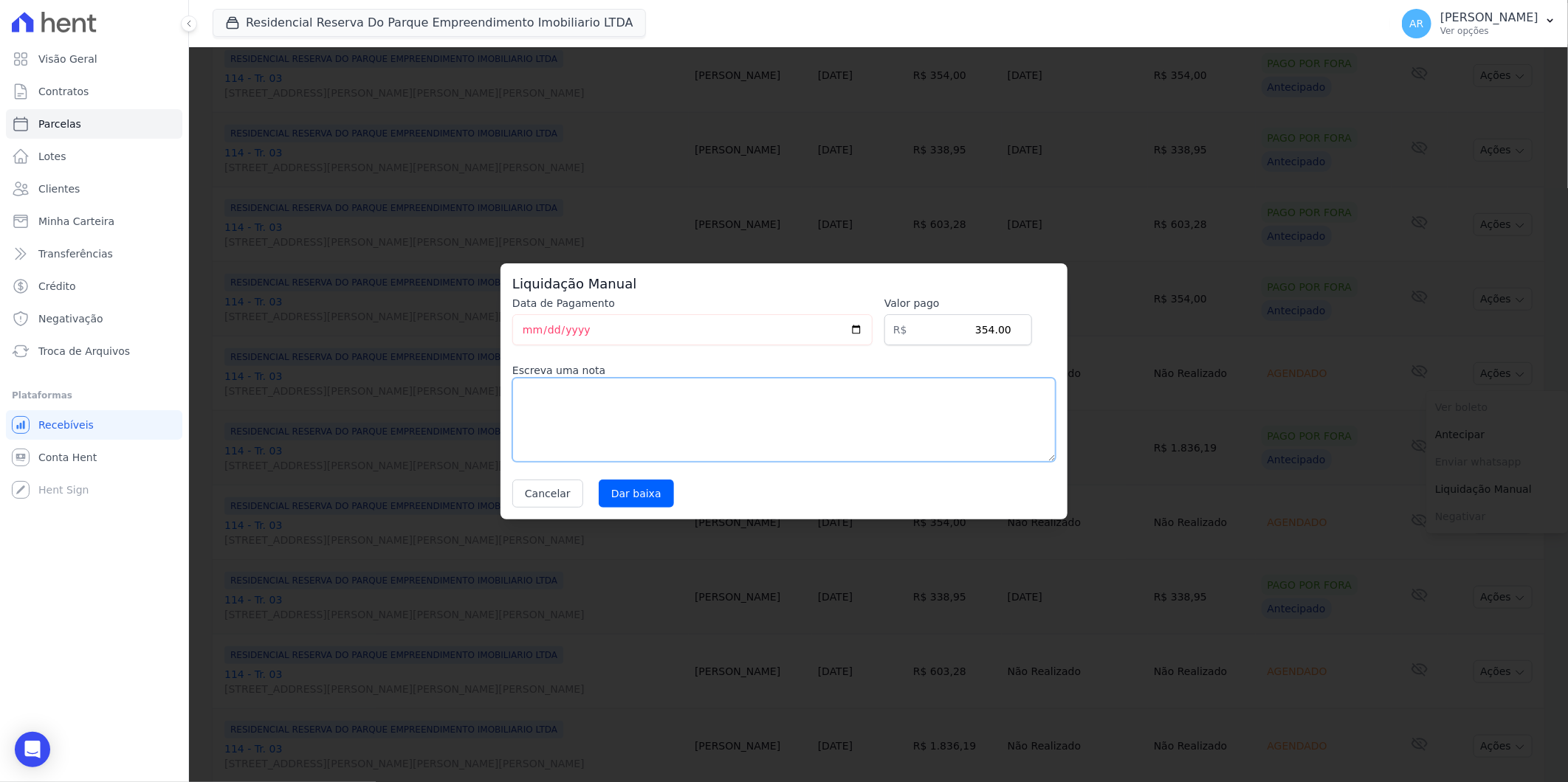
click at [825, 414] on textarea at bounding box center [784, 420] width 544 height 84
paste textarea "DISTRATO"
type textarea "DISTRATO"
click at [647, 511] on div "Liquidação Manual Data de Pagamento 2025-09-09 Valor pago R$ 354.00 Escreva uma…" at bounding box center [784, 391] width 567 height 256
click at [637, 496] on input "Dar baixa" at bounding box center [636, 494] width 75 height 28
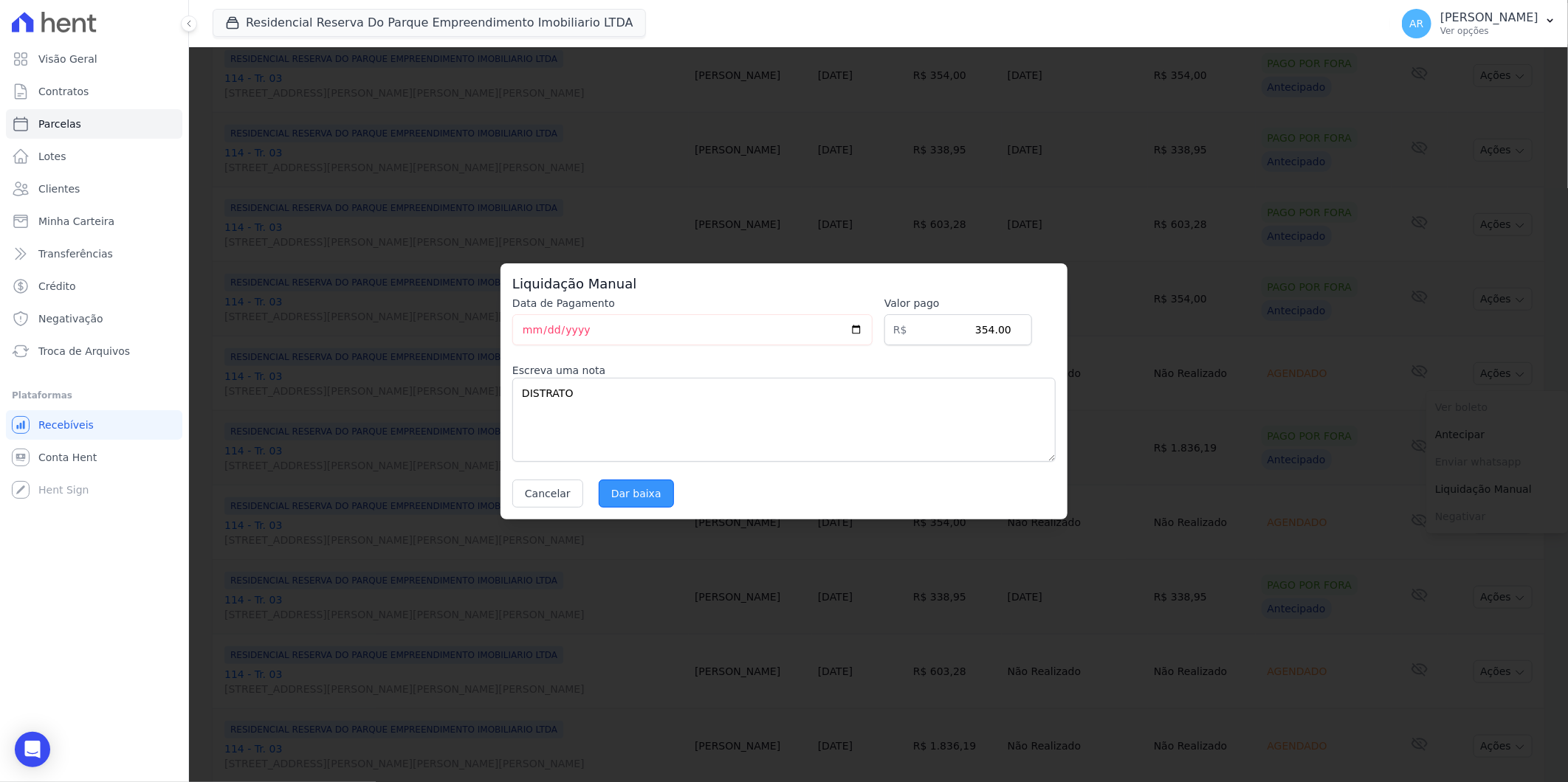
select select
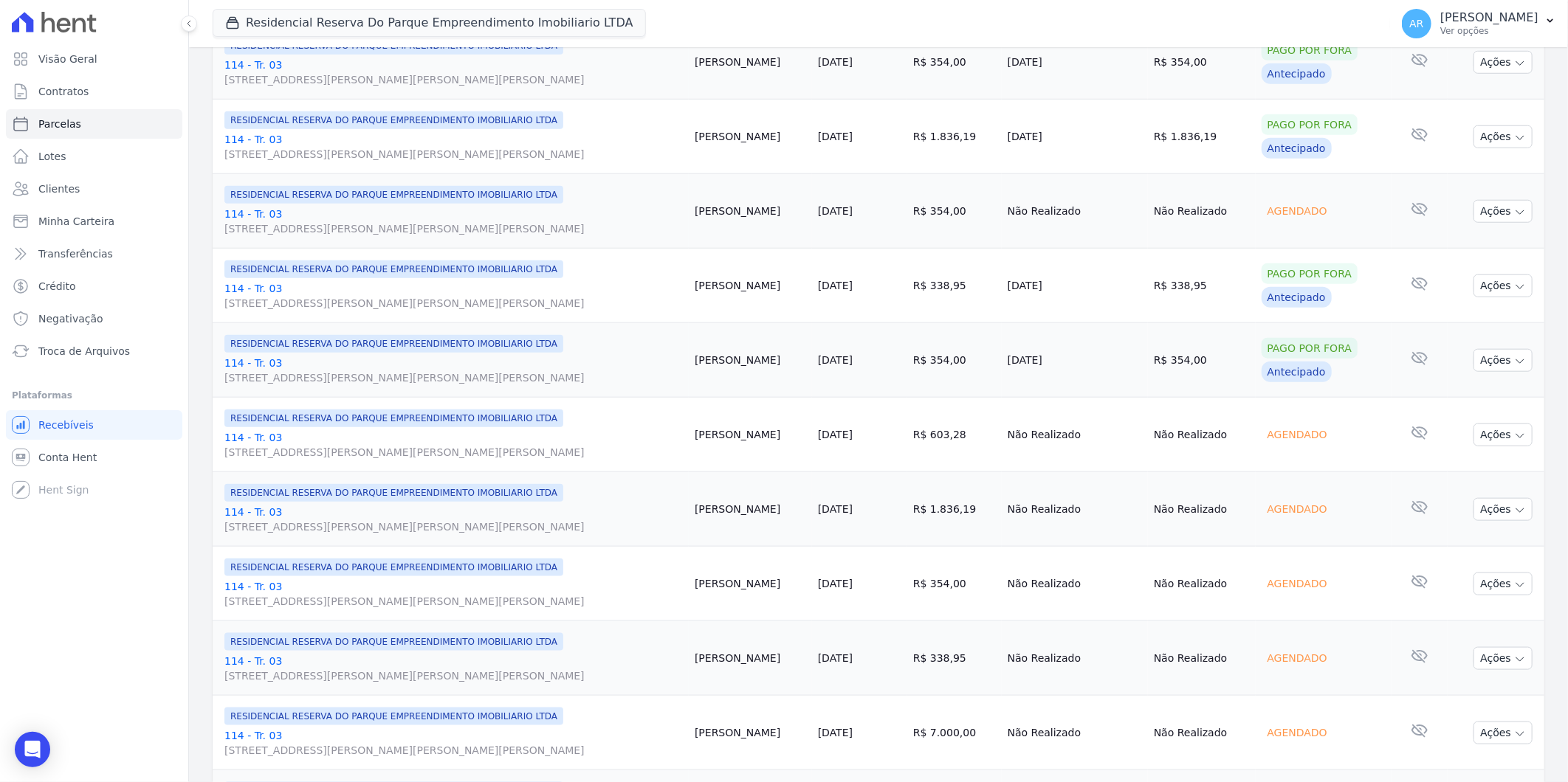
scroll to position [820, 0]
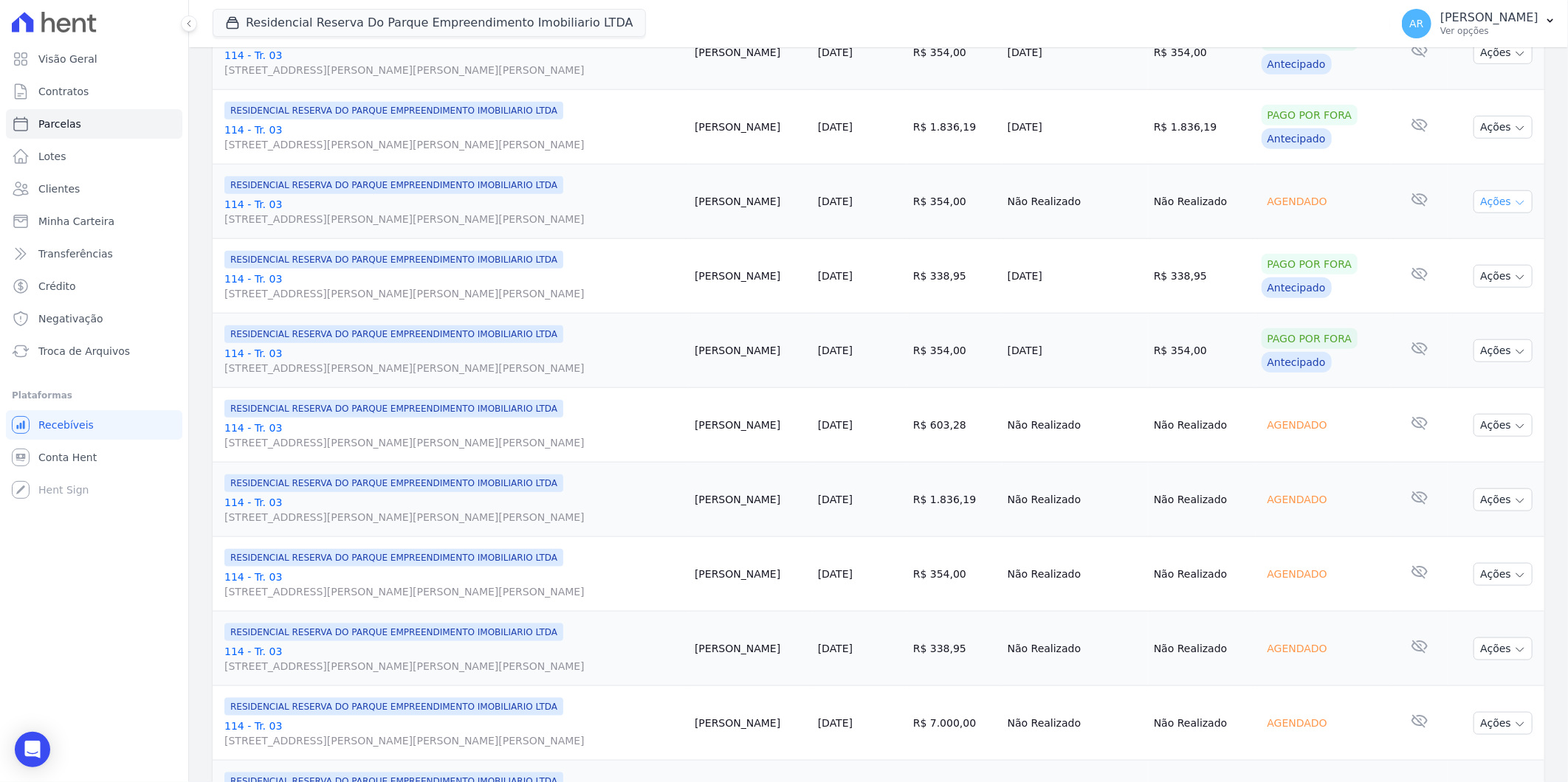
click at [1492, 211] on button "Ações" at bounding box center [1503, 201] width 59 height 23
click at [1464, 316] on link "Liquidação Manual" at bounding box center [1497, 318] width 142 height 27
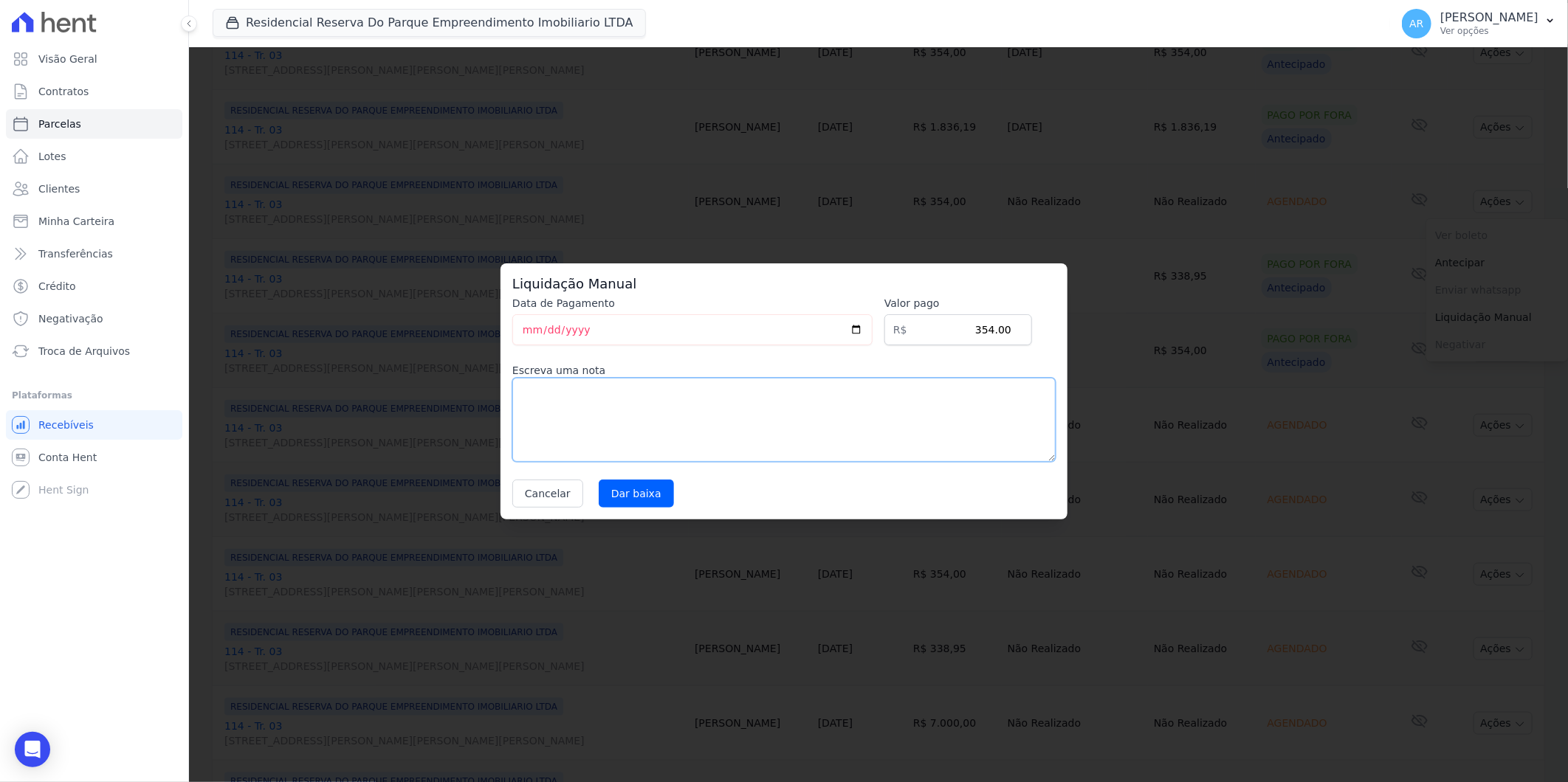
click at [620, 398] on textarea at bounding box center [784, 420] width 544 height 84
paste textarea "DISTRATO"
type textarea "DISTRATO"
click at [644, 484] on input "Dar baixa" at bounding box center [636, 494] width 75 height 28
select select
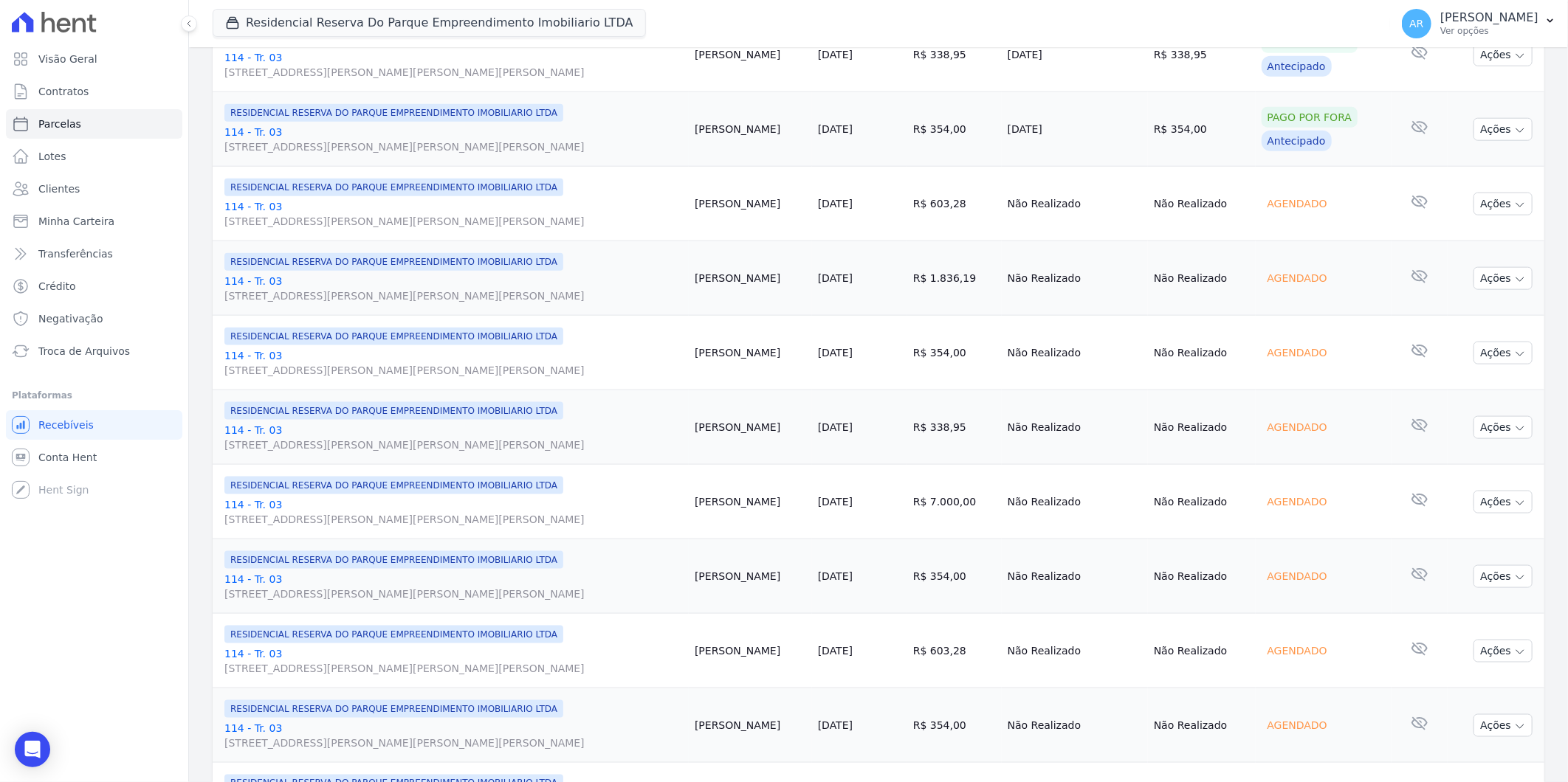
scroll to position [887, 0]
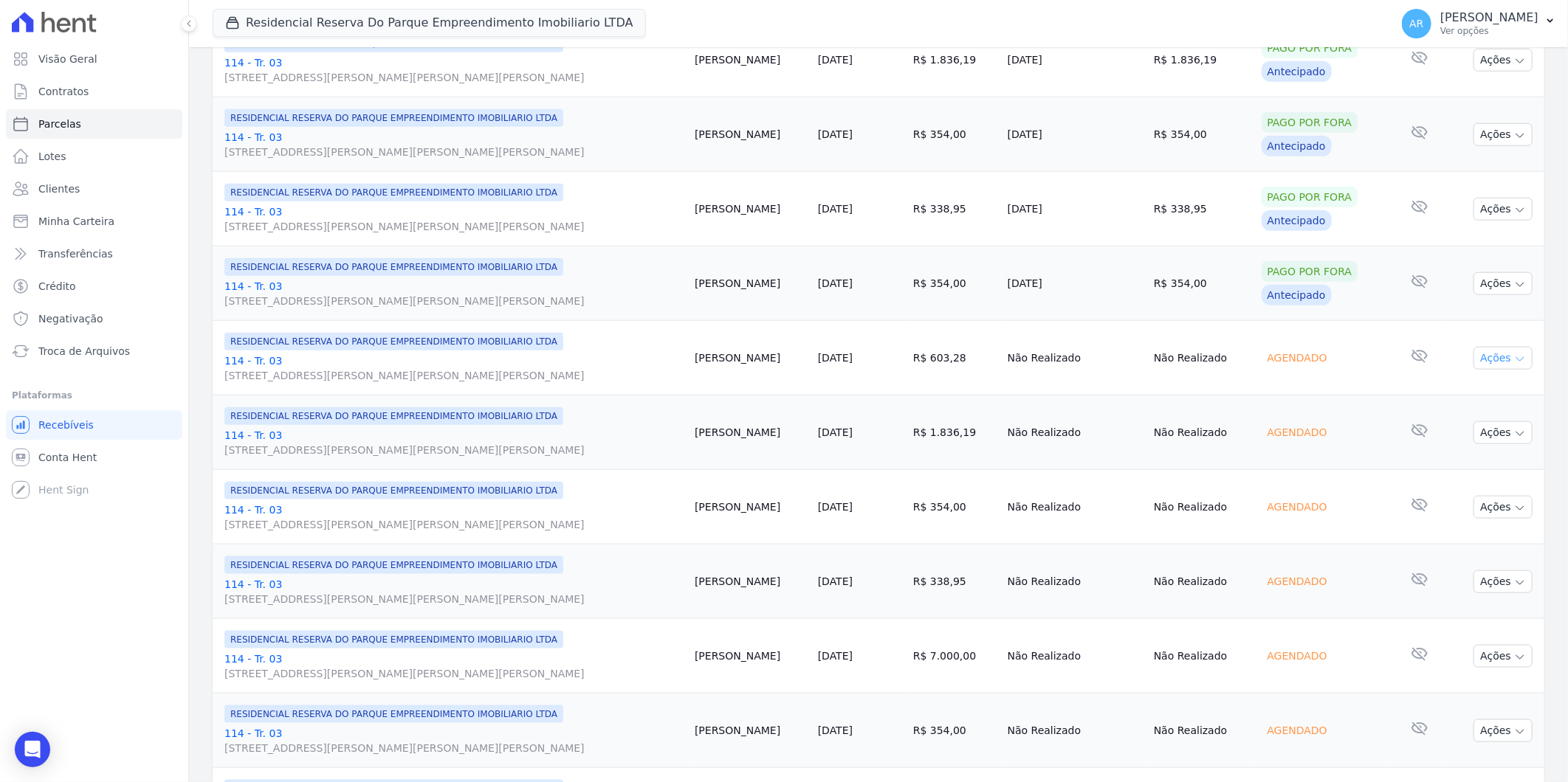
click at [1514, 362] on icon "button" at bounding box center [1519, 359] width 12 height 12
click at [1460, 468] on link "Liquidação Manual" at bounding box center [1497, 474] width 142 height 27
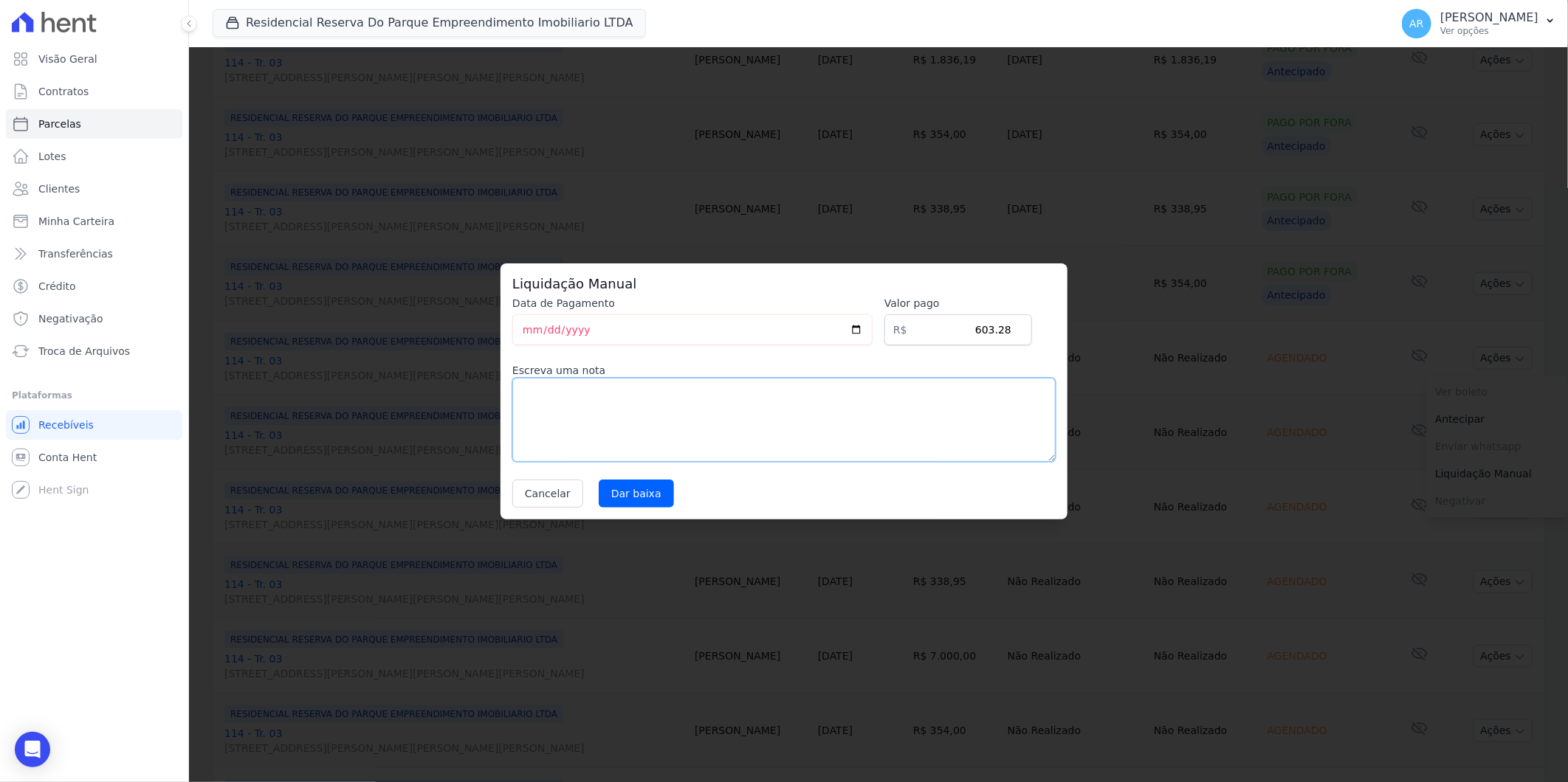
click at [761, 434] on textarea at bounding box center [784, 420] width 544 height 84
paste textarea "DISTRATO"
type textarea "DISTRATO"
click at [655, 488] on input "Dar baixa" at bounding box center [636, 494] width 75 height 28
select select
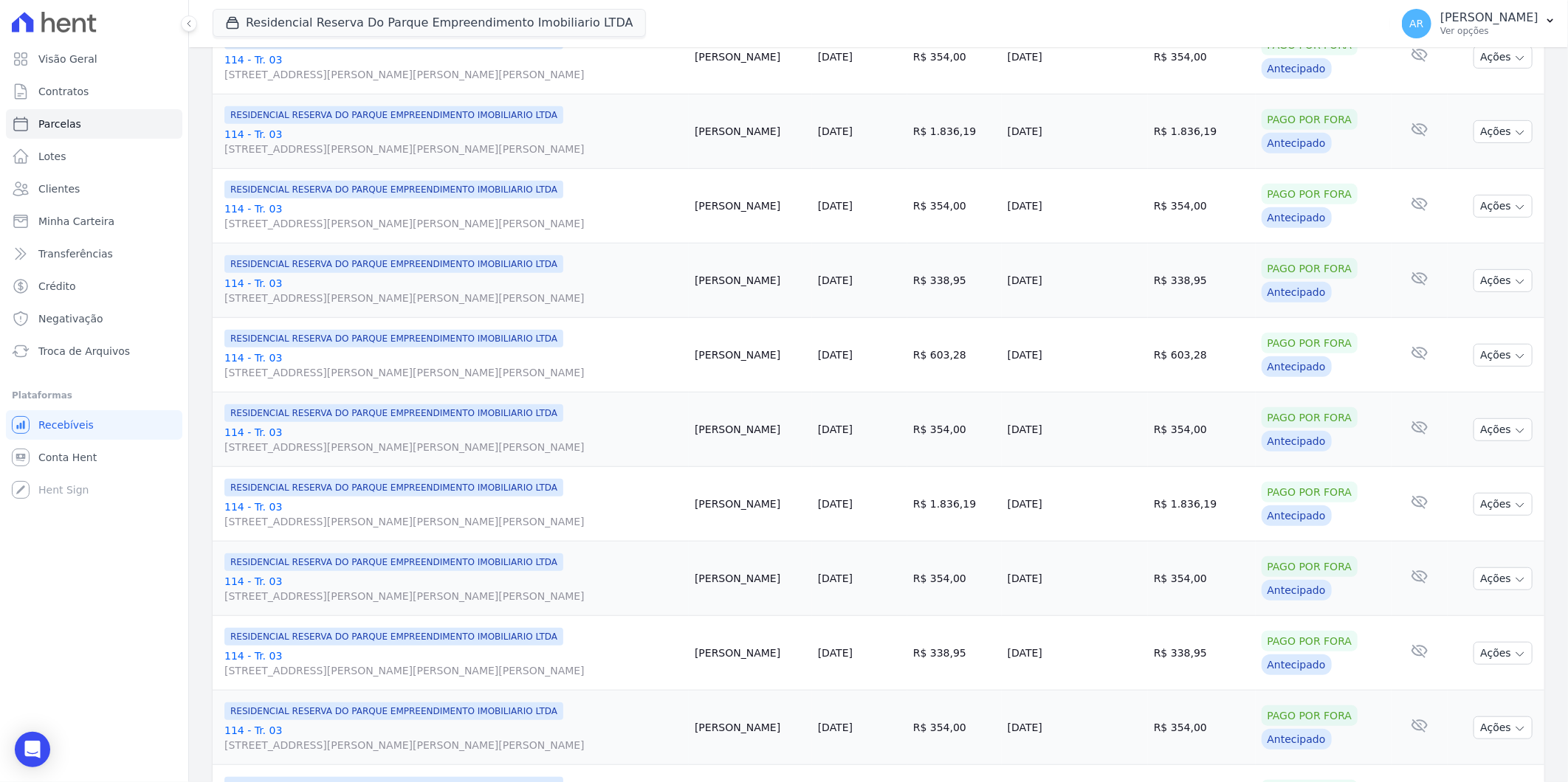
scroll to position [738, 0]
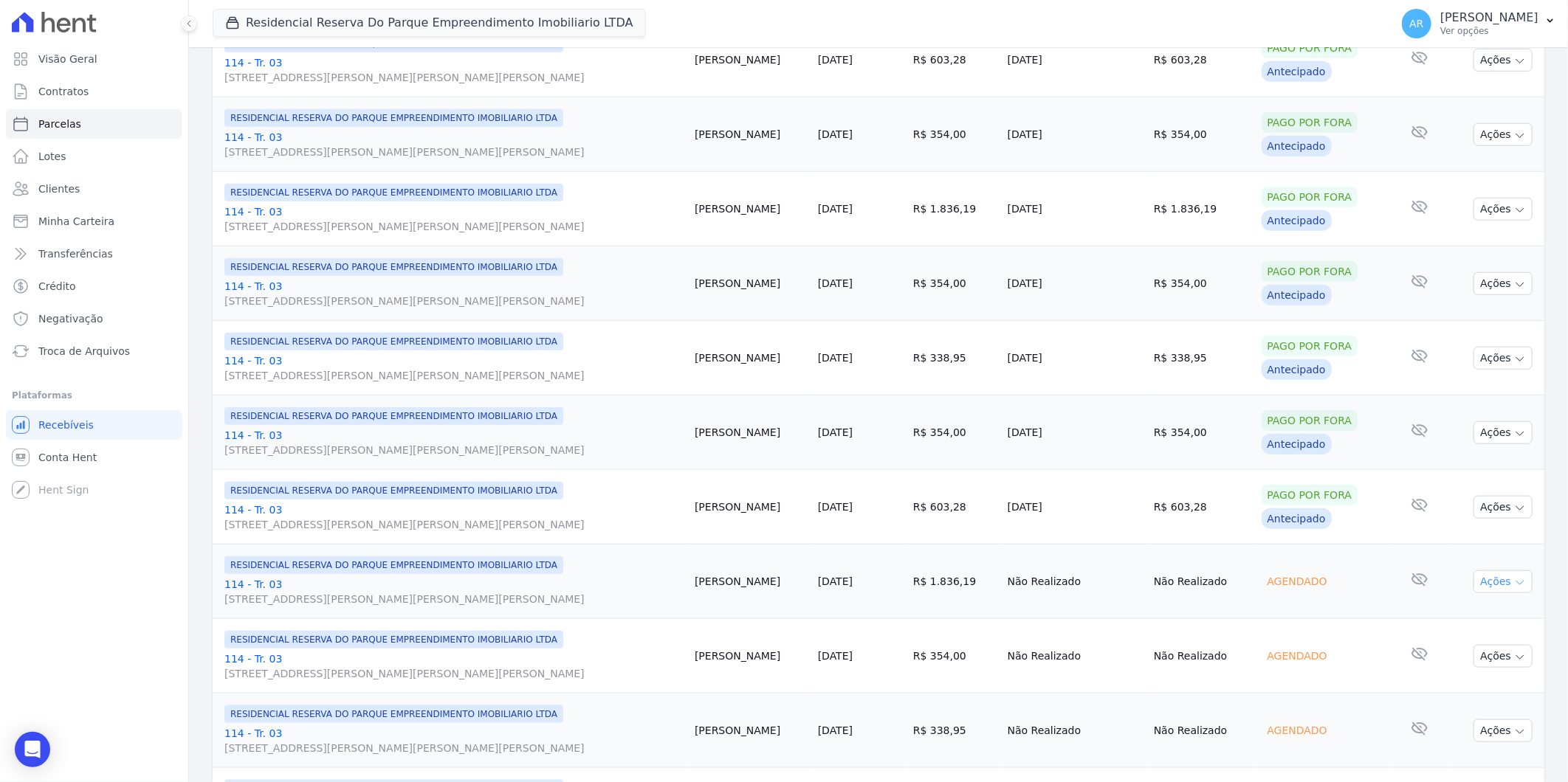
click at [1504, 576] on button "Ações" at bounding box center [1503, 582] width 59 height 23
click at [1440, 694] on link "Liquidação Manual" at bounding box center [1497, 698] width 142 height 27
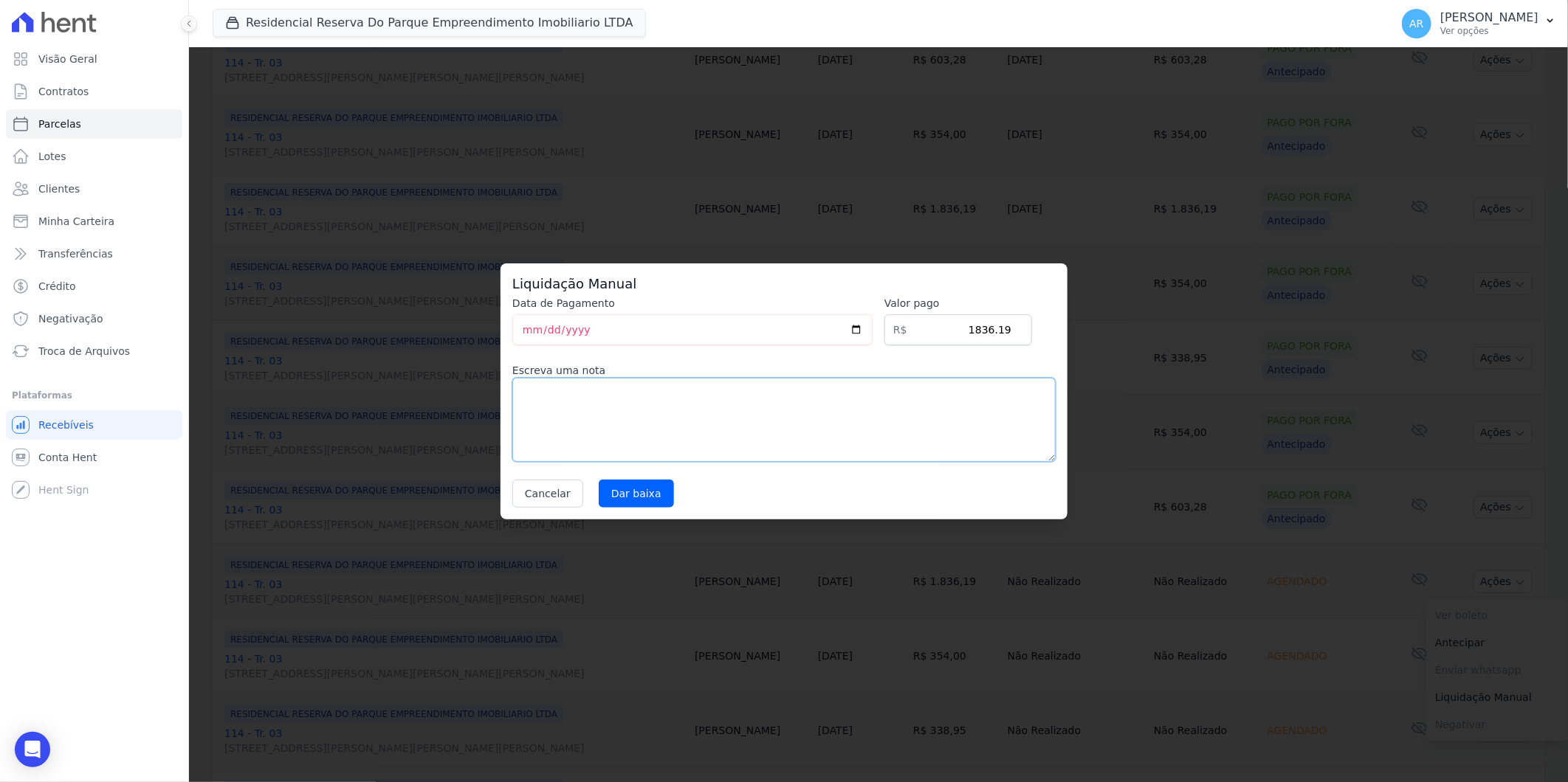
click at [742, 453] on textarea at bounding box center [784, 420] width 544 height 84
paste textarea "DISTRATO"
type textarea "DISTRATO"
click at [628, 494] on input "Dar baixa" at bounding box center [636, 494] width 75 height 28
select select
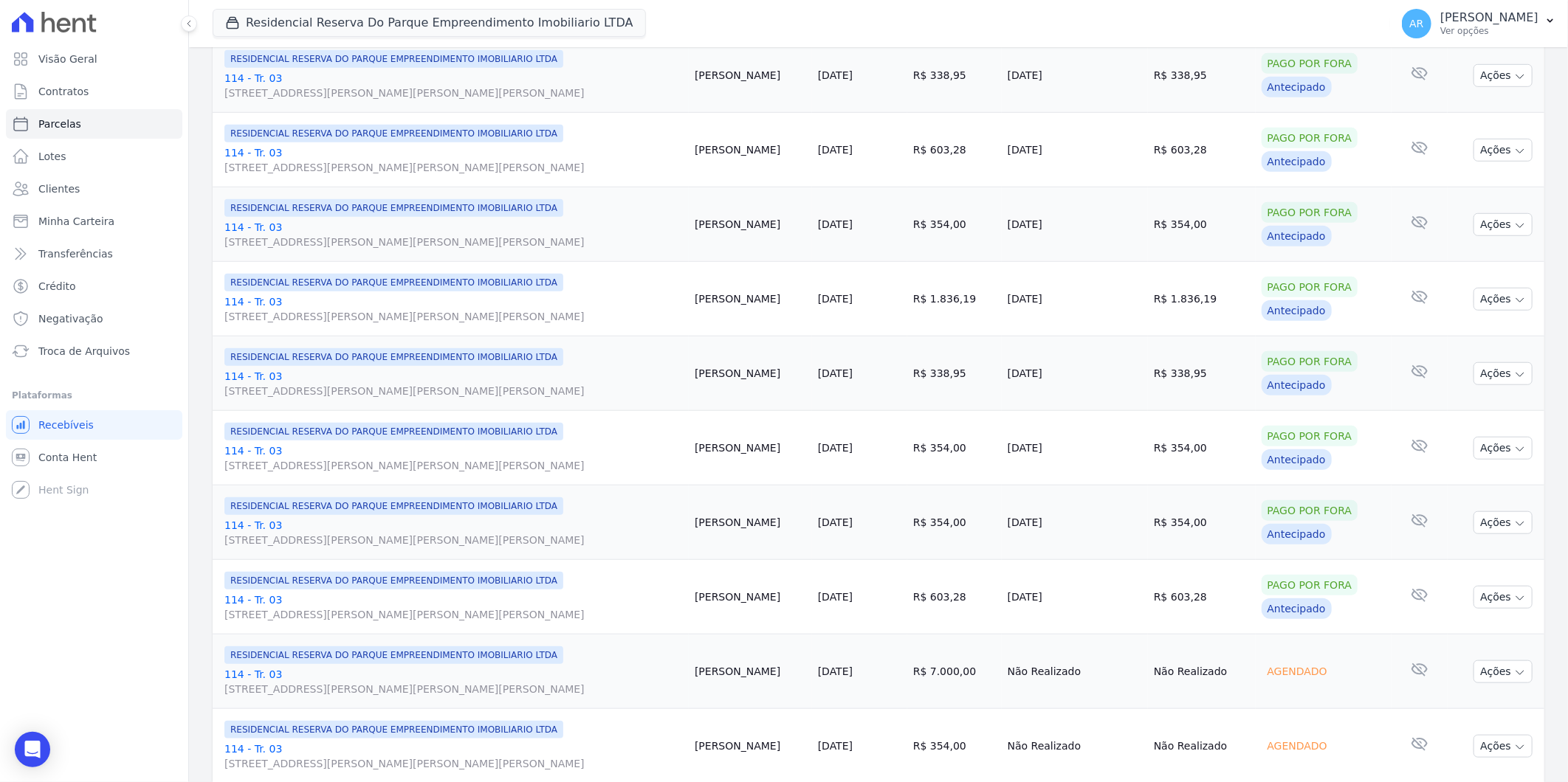
scroll to position [655, 0]
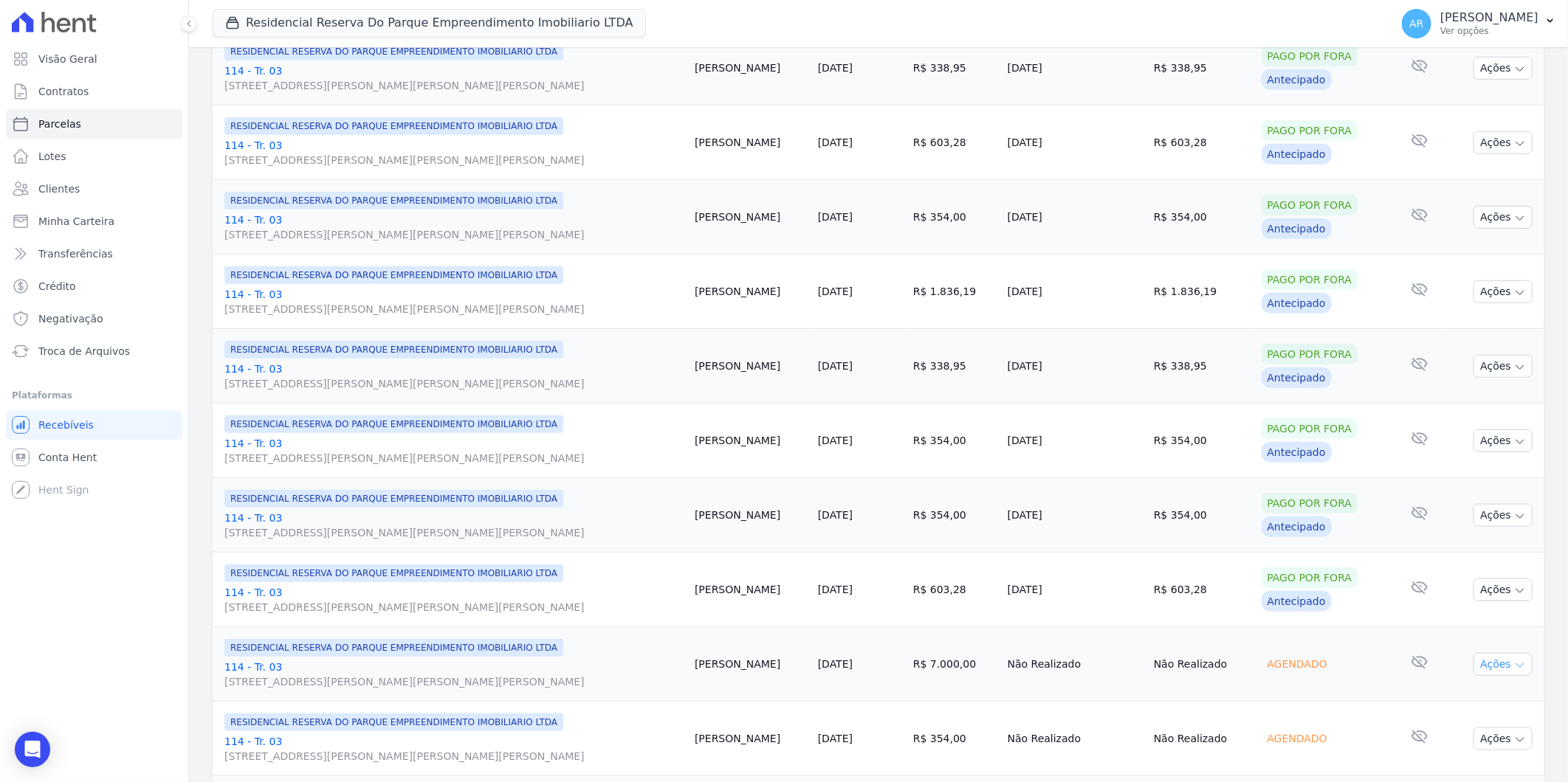
click at [1482, 655] on button "Ações" at bounding box center [1503, 664] width 59 height 23
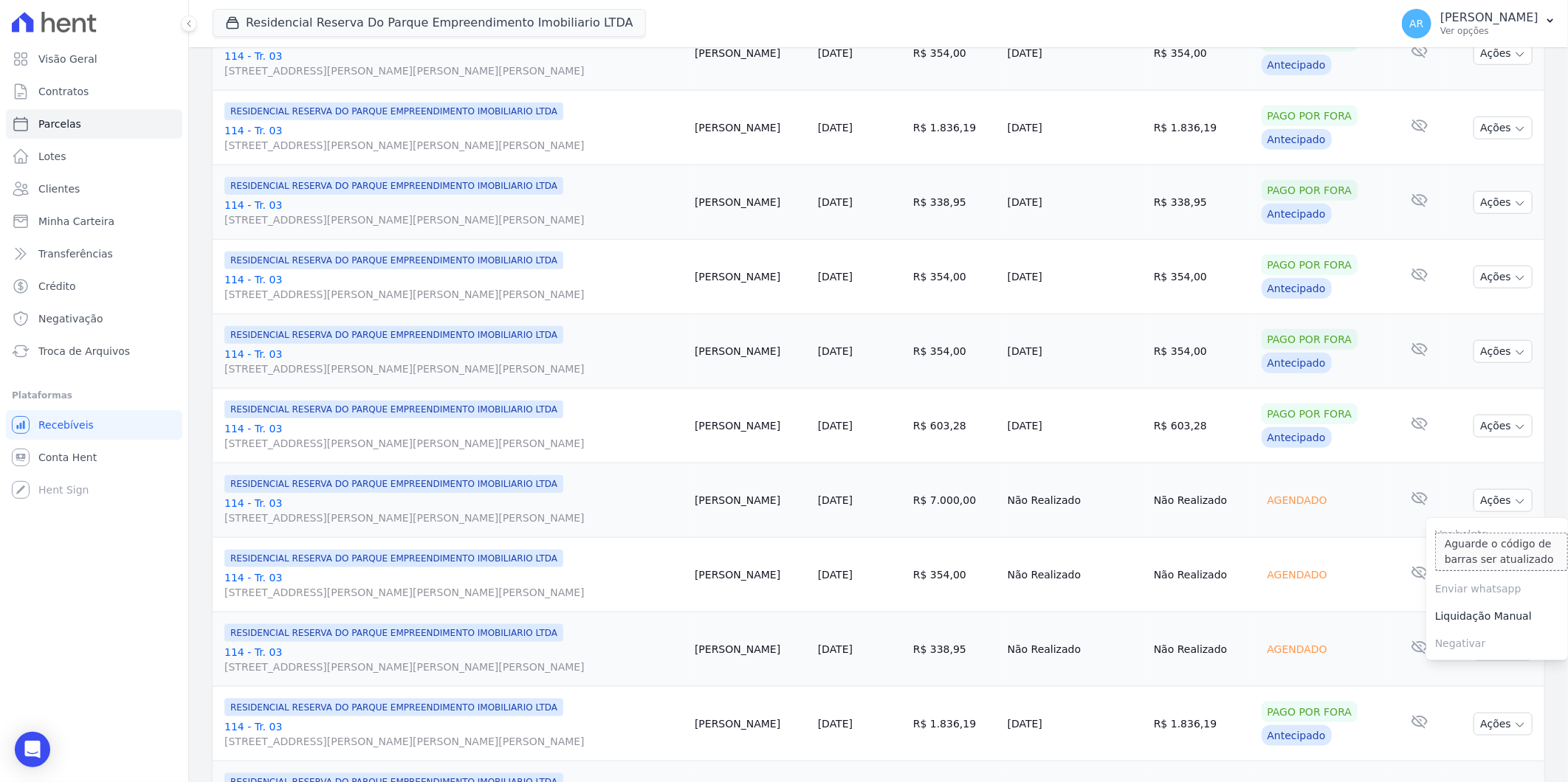
scroll to position [820, 0]
click at [1455, 617] on div "A negativação só é permitida caso o vencimento tenha mais de 5 dias de ocorrido" at bounding box center [1501, 660] width 132 height 85
click at [1470, 613] on link "Liquidação Manual" at bounding box center [1497, 616] width 142 height 27
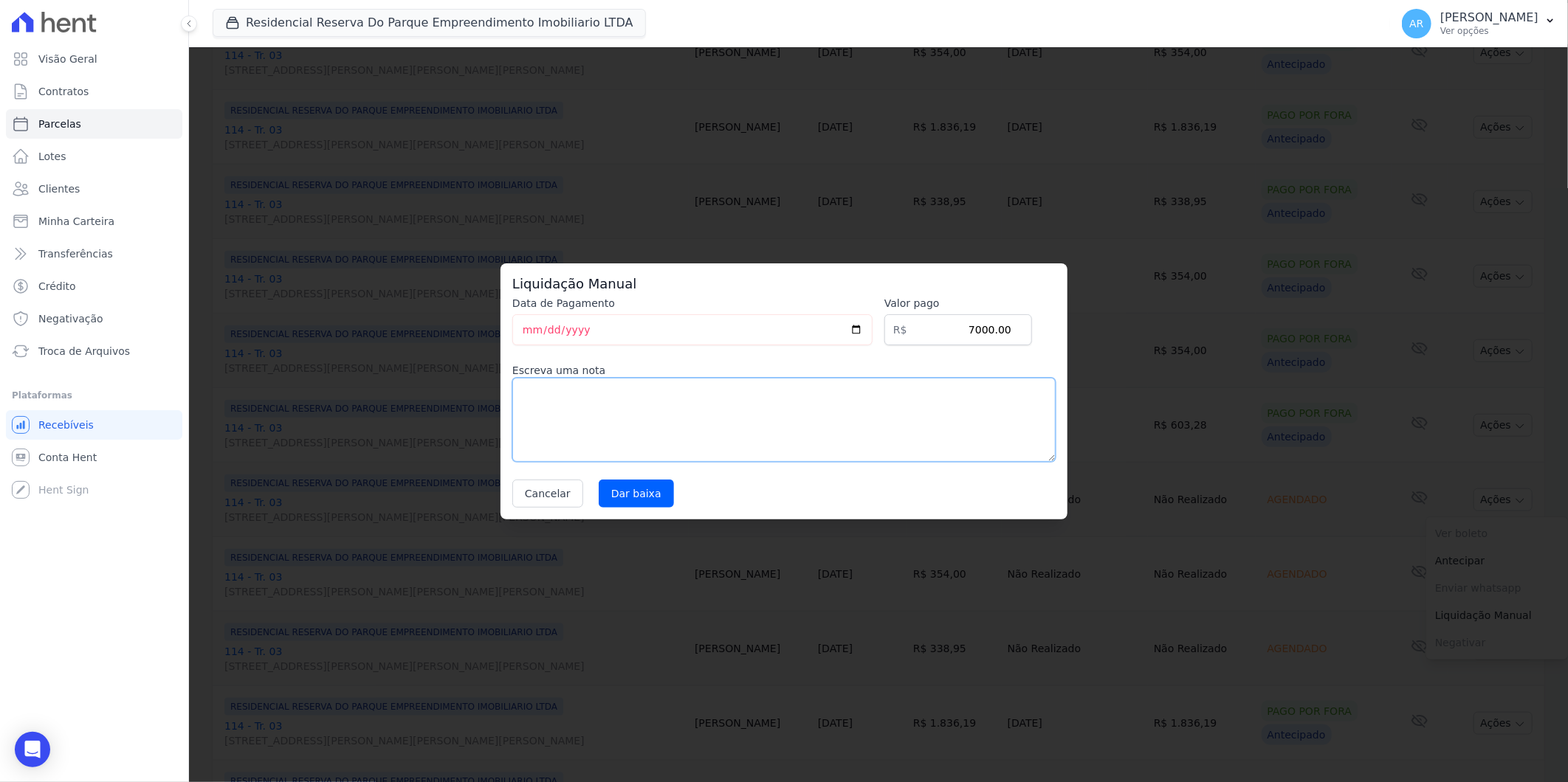
drag, startPoint x: 683, startPoint y: 429, endPoint x: 614, endPoint y: 453, distance: 73.1
click at [682, 429] on textarea at bounding box center [784, 420] width 544 height 84
paste textarea "DISTRATO"
type textarea "DISTRATO"
click at [630, 504] on input "Dar baixa" at bounding box center [636, 494] width 75 height 28
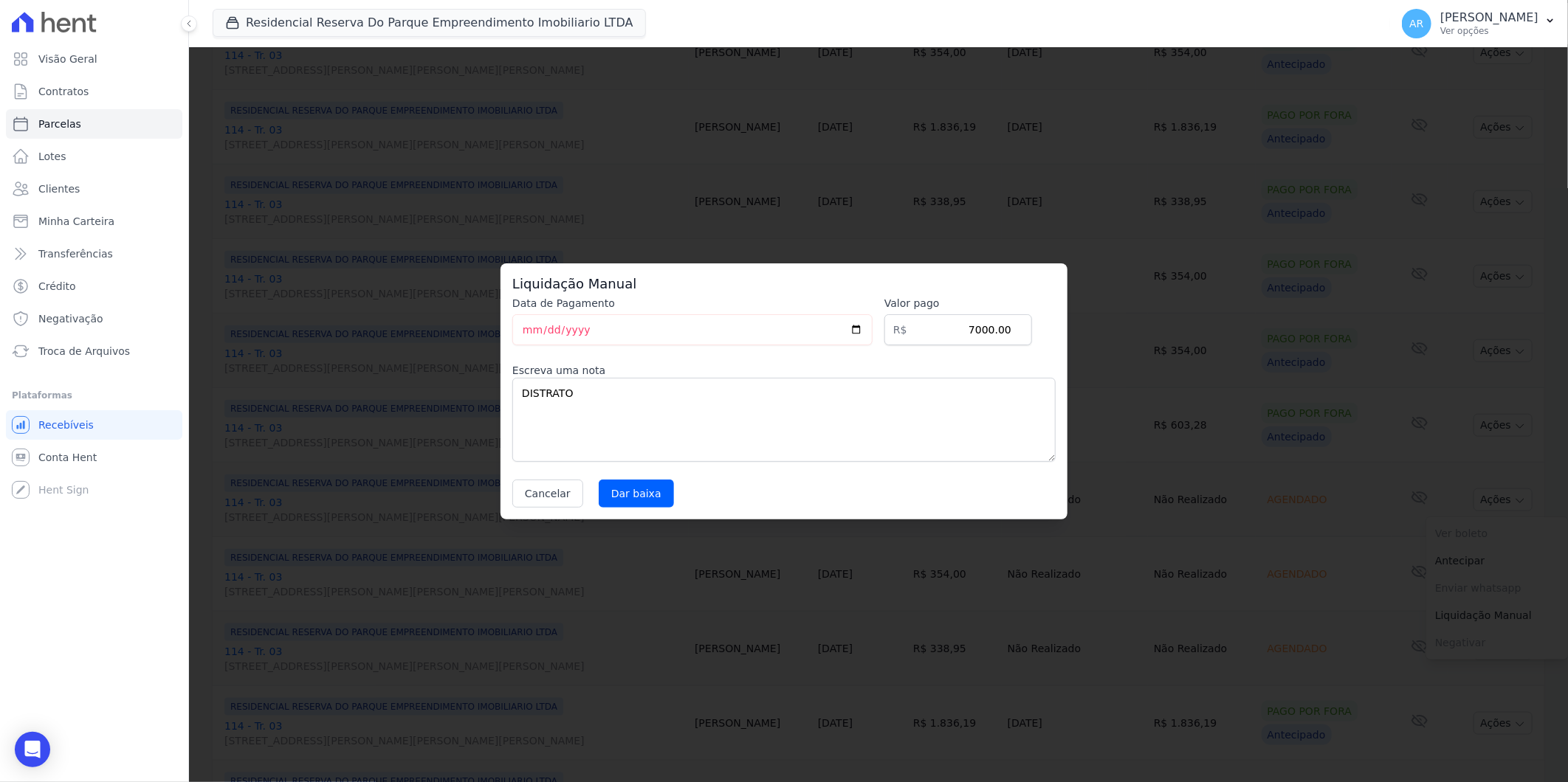
select select
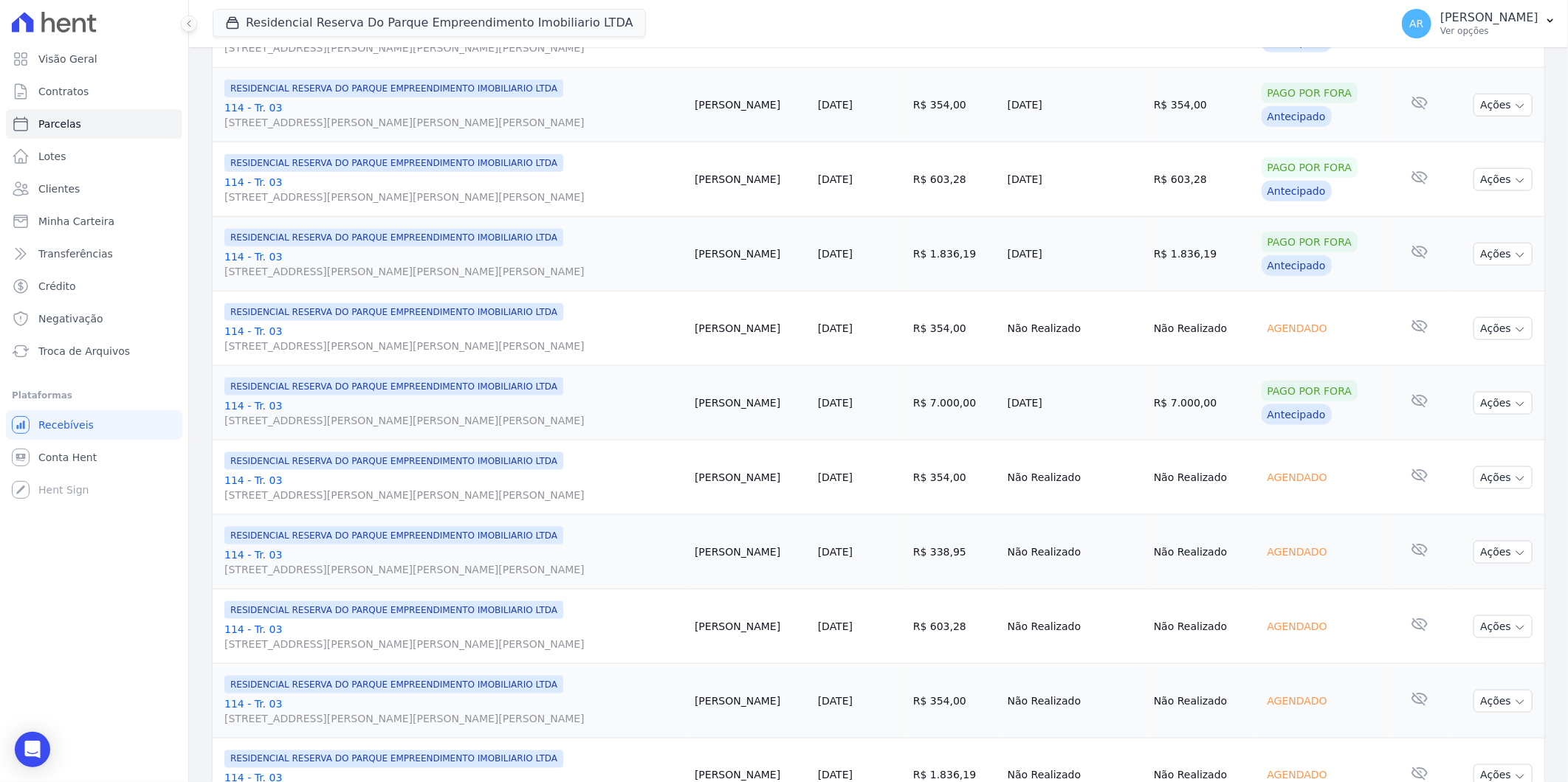
scroll to position [1461, 0]
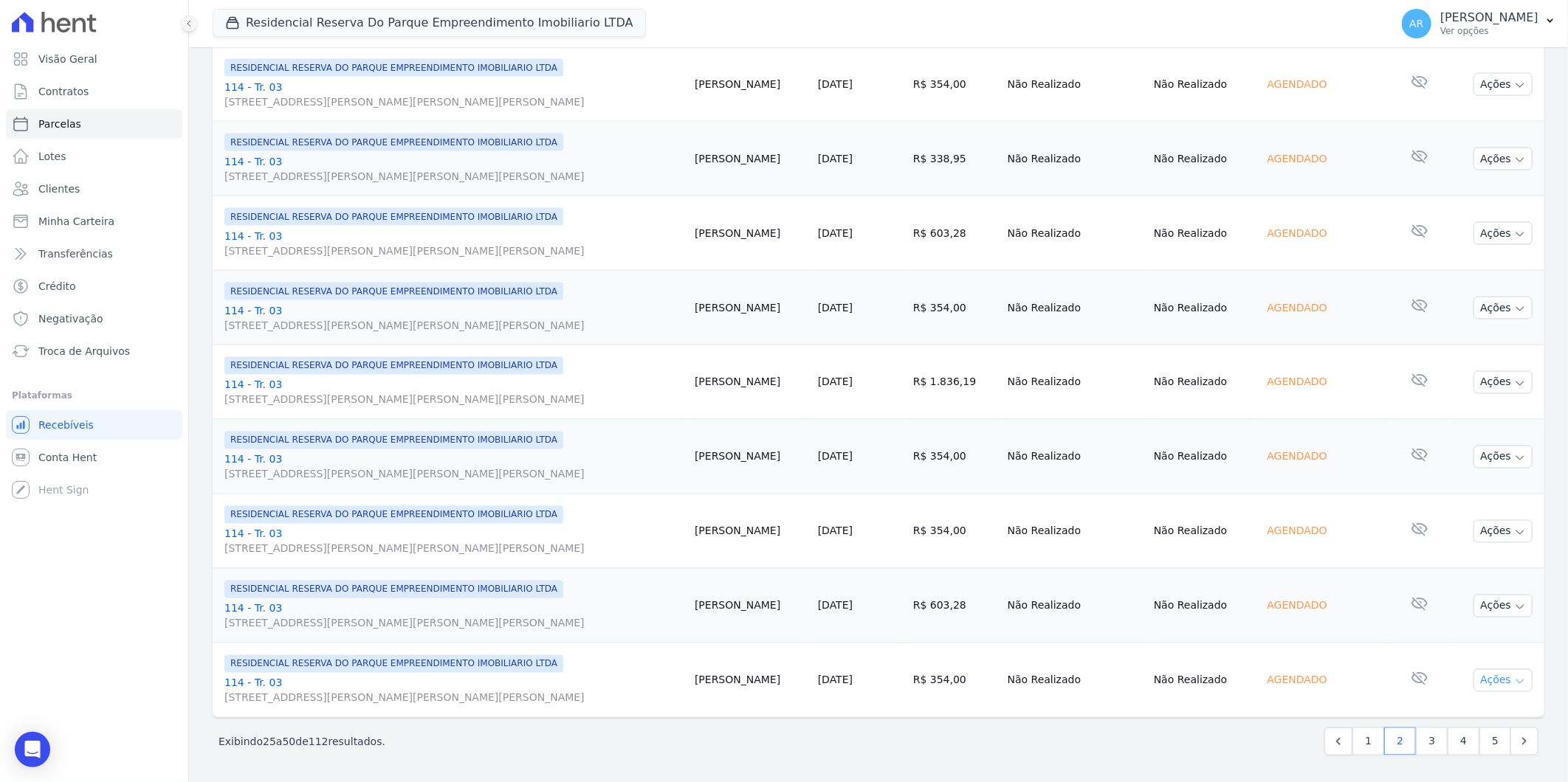
click at [1477, 673] on button "Ações" at bounding box center [1503, 680] width 59 height 23
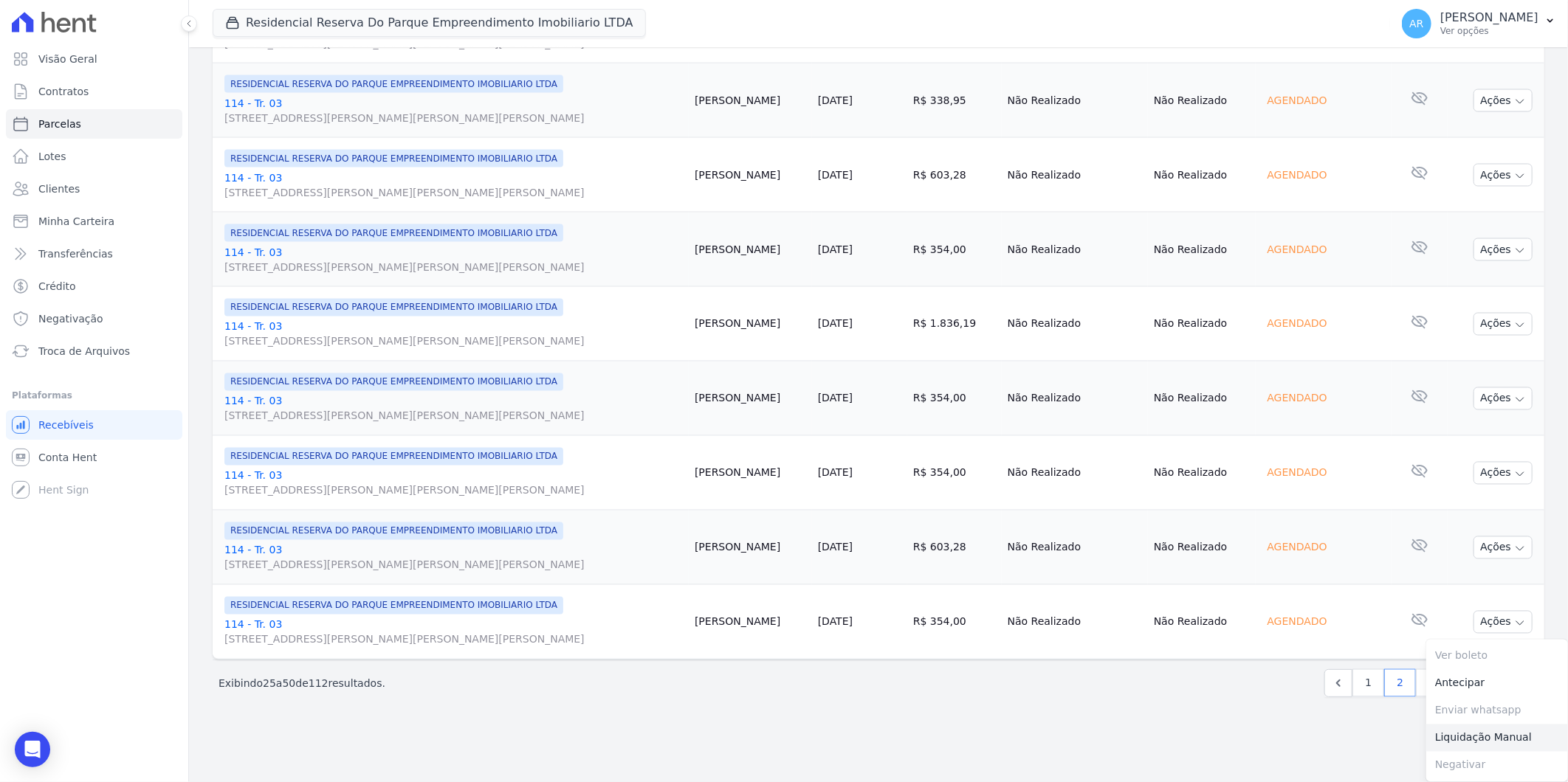
click at [1465, 743] on link "Liquidação Manual" at bounding box center [1497, 738] width 142 height 27
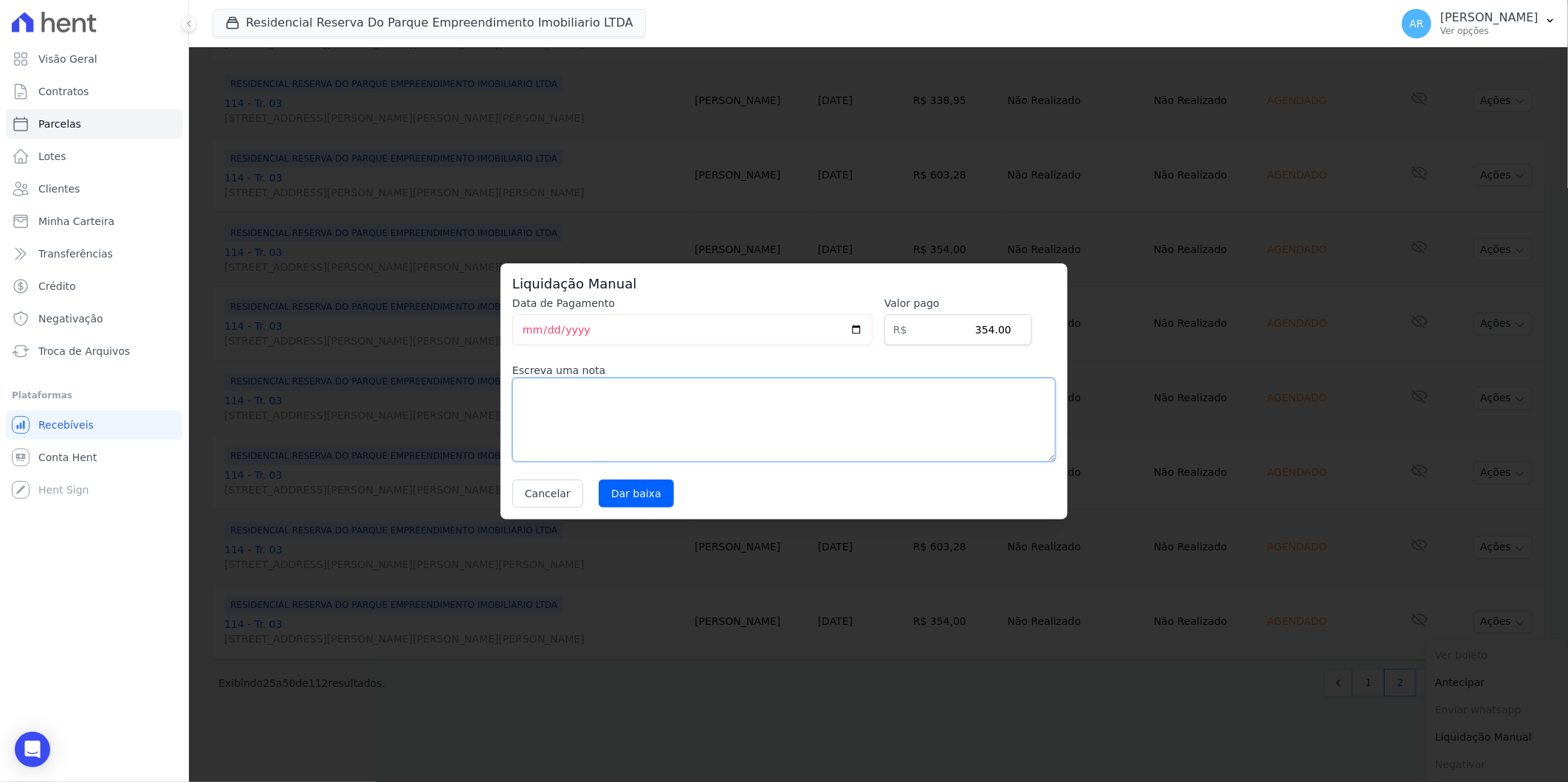
click at [726, 391] on textarea at bounding box center [784, 420] width 544 height 84
paste textarea "DISTRATO"
type textarea "DISTRATO"
click at [639, 502] on input "Dar baixa" at bounding box center [636, 494] width 75 height 28
select select
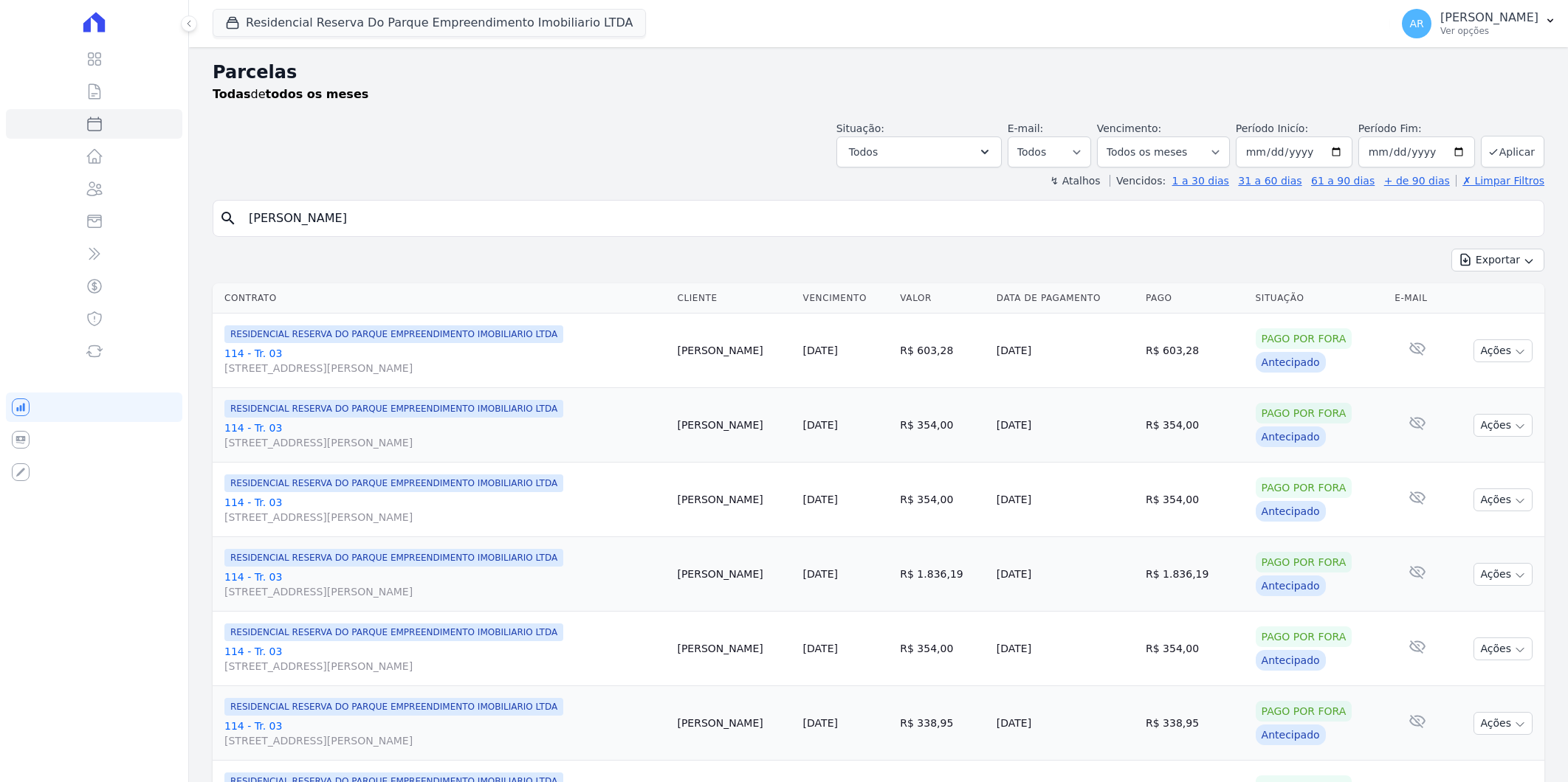
select select
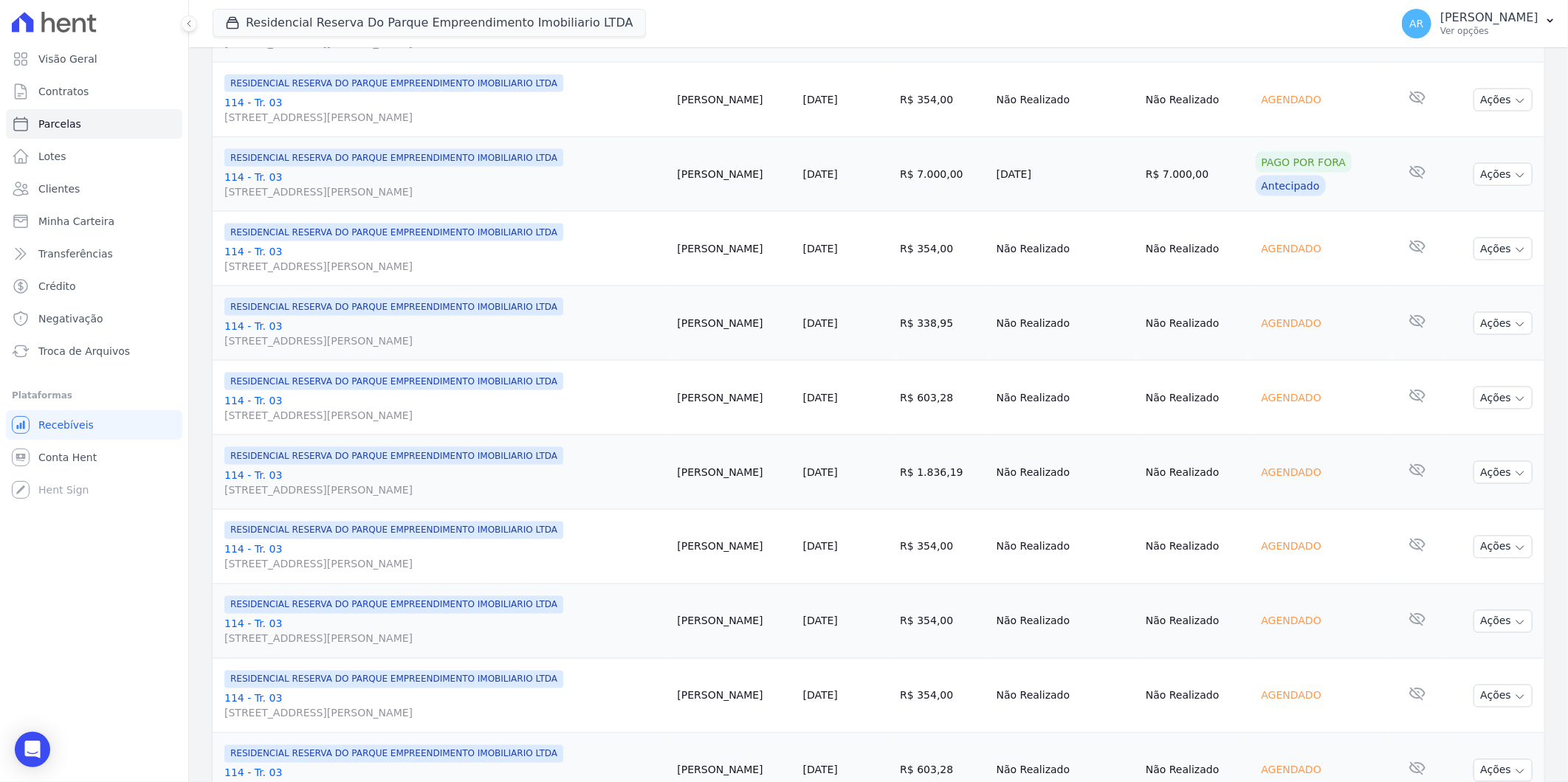
scroll to position [969, 0]
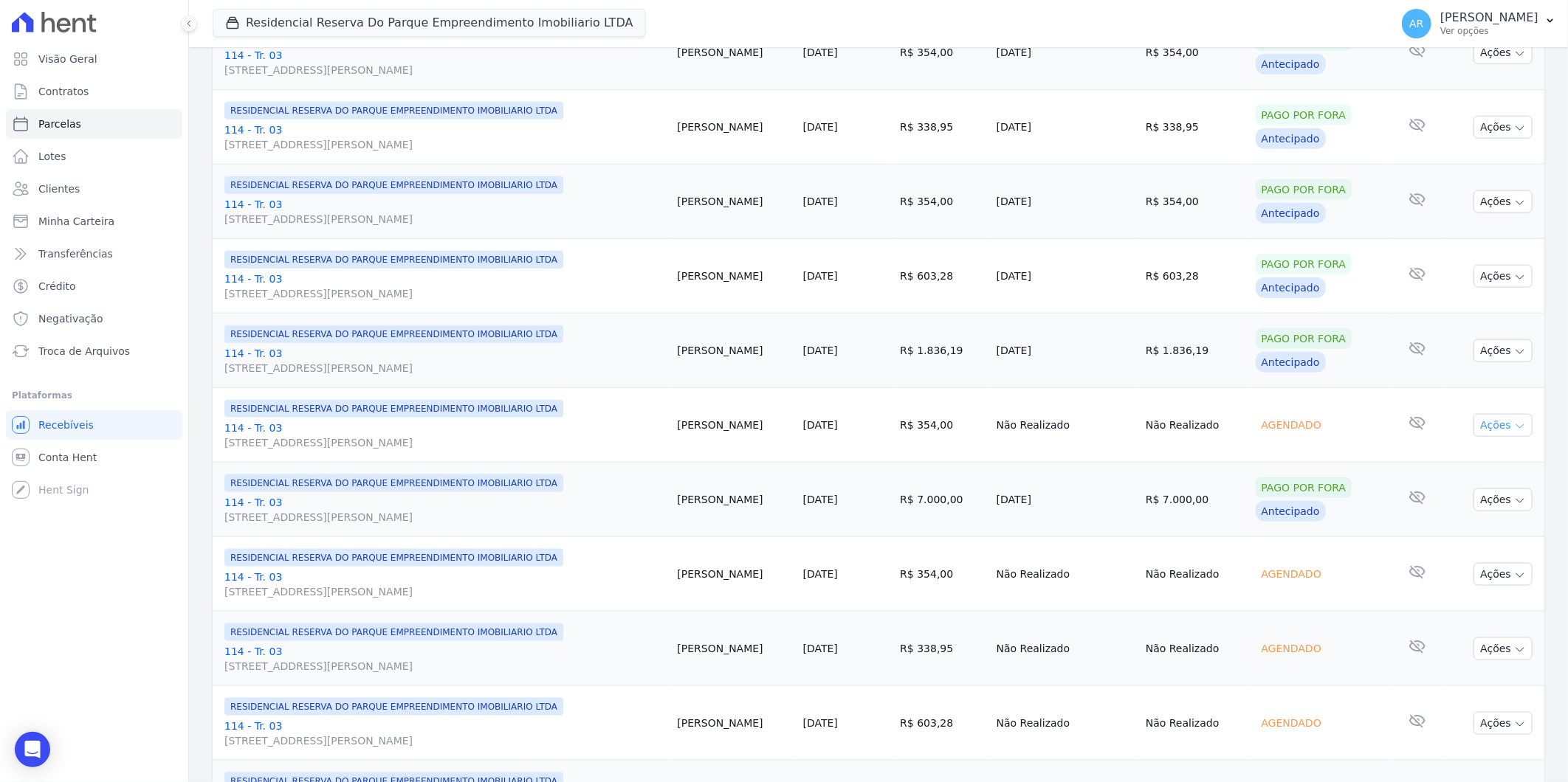
click at [1490, 418] on button "Ações" at bounding box center [1503, 425] width 59 height 23
click at [1482, 543] on link "Liquidação Manual" at bounding box center [1497, 542] width 142 height 27
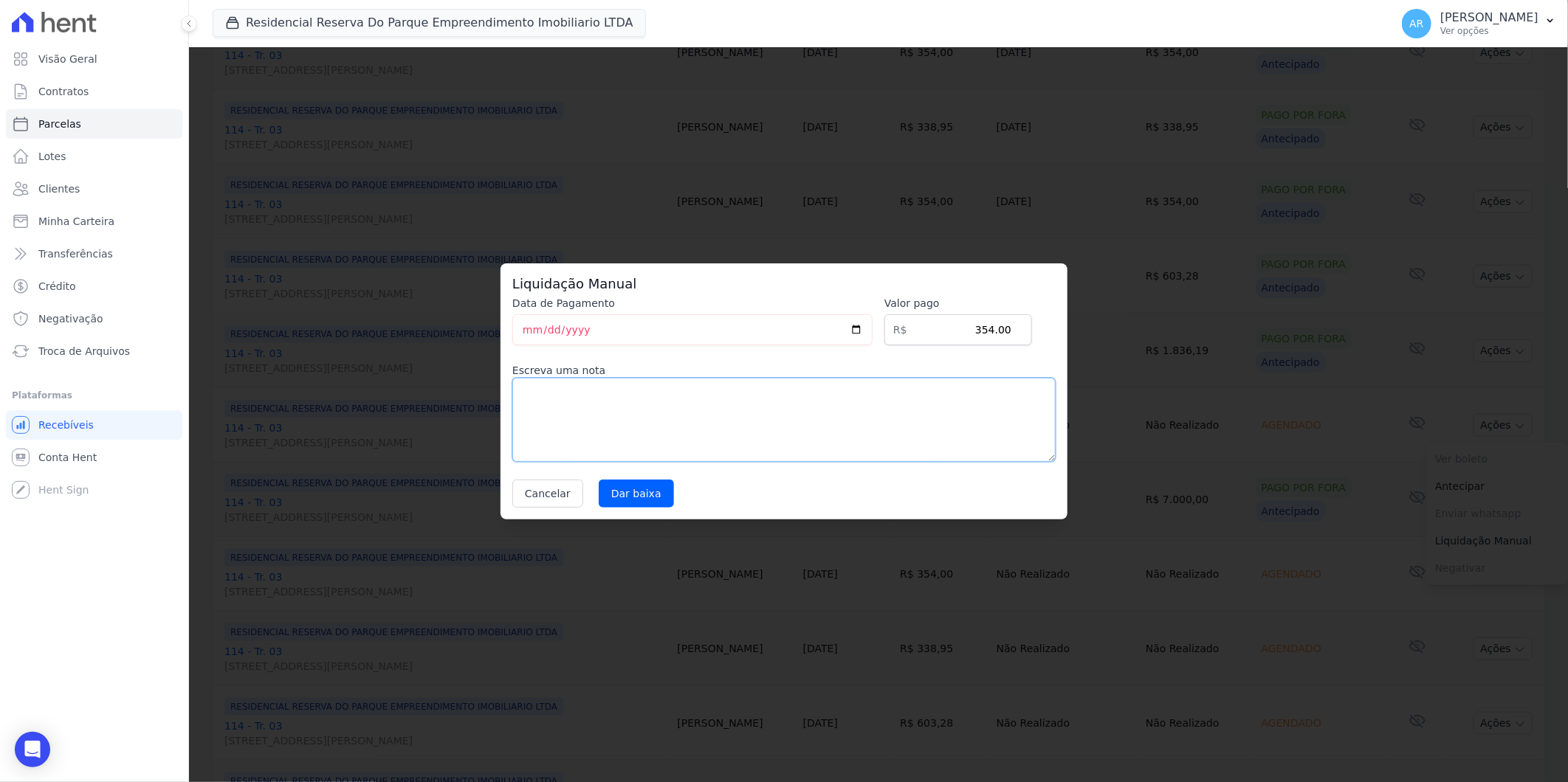
paste textarea "DISTRATO"
type textarea "DISTRATO"
click at [599, 490] on input "Dar baixa" at bounding box center [636, 494] width 75 height 28
select select
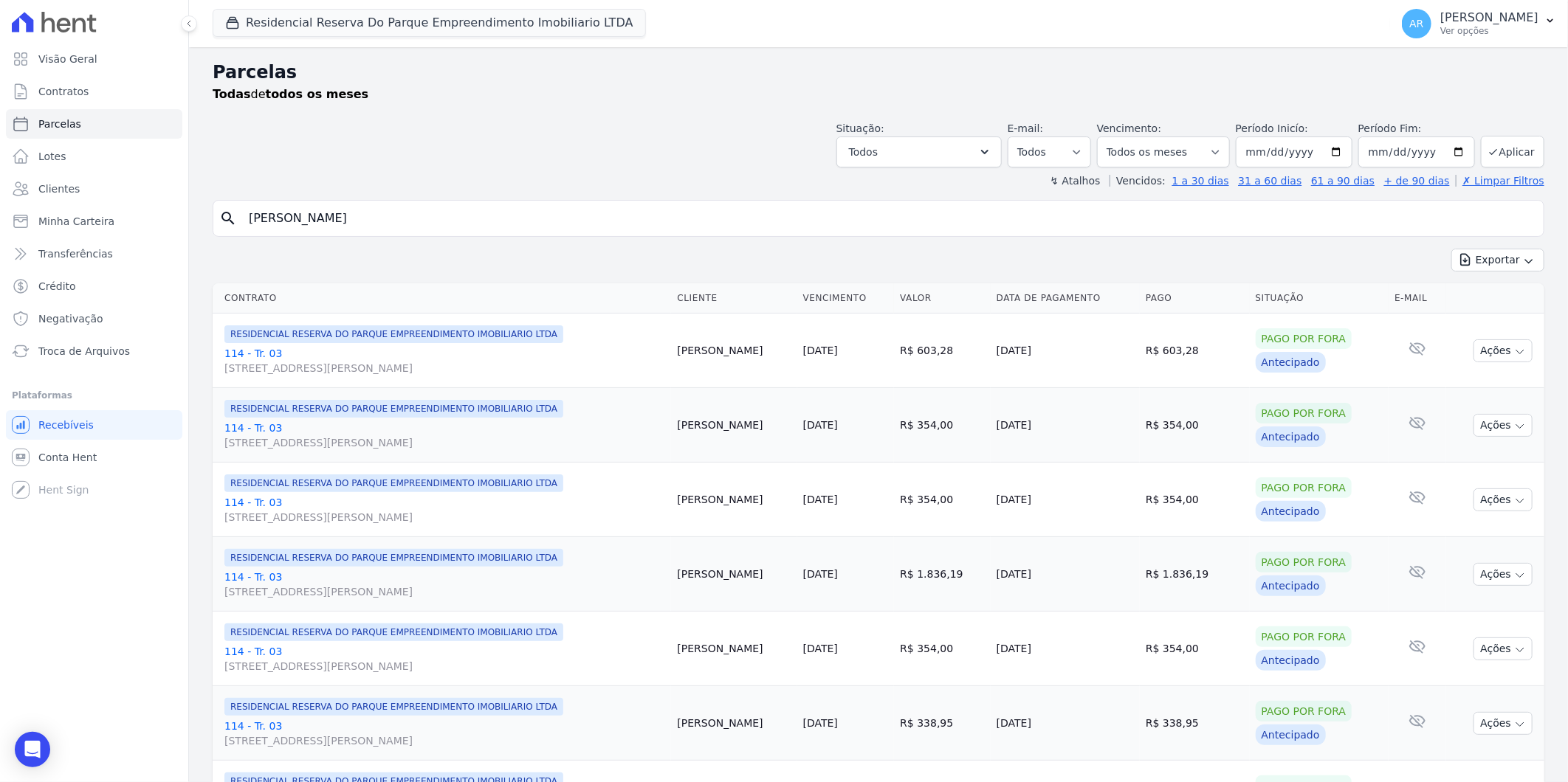
click at [370, 224] on input "[PERSON_NAME]" at bounding box center [888, 219] width 1298 height 30
select select
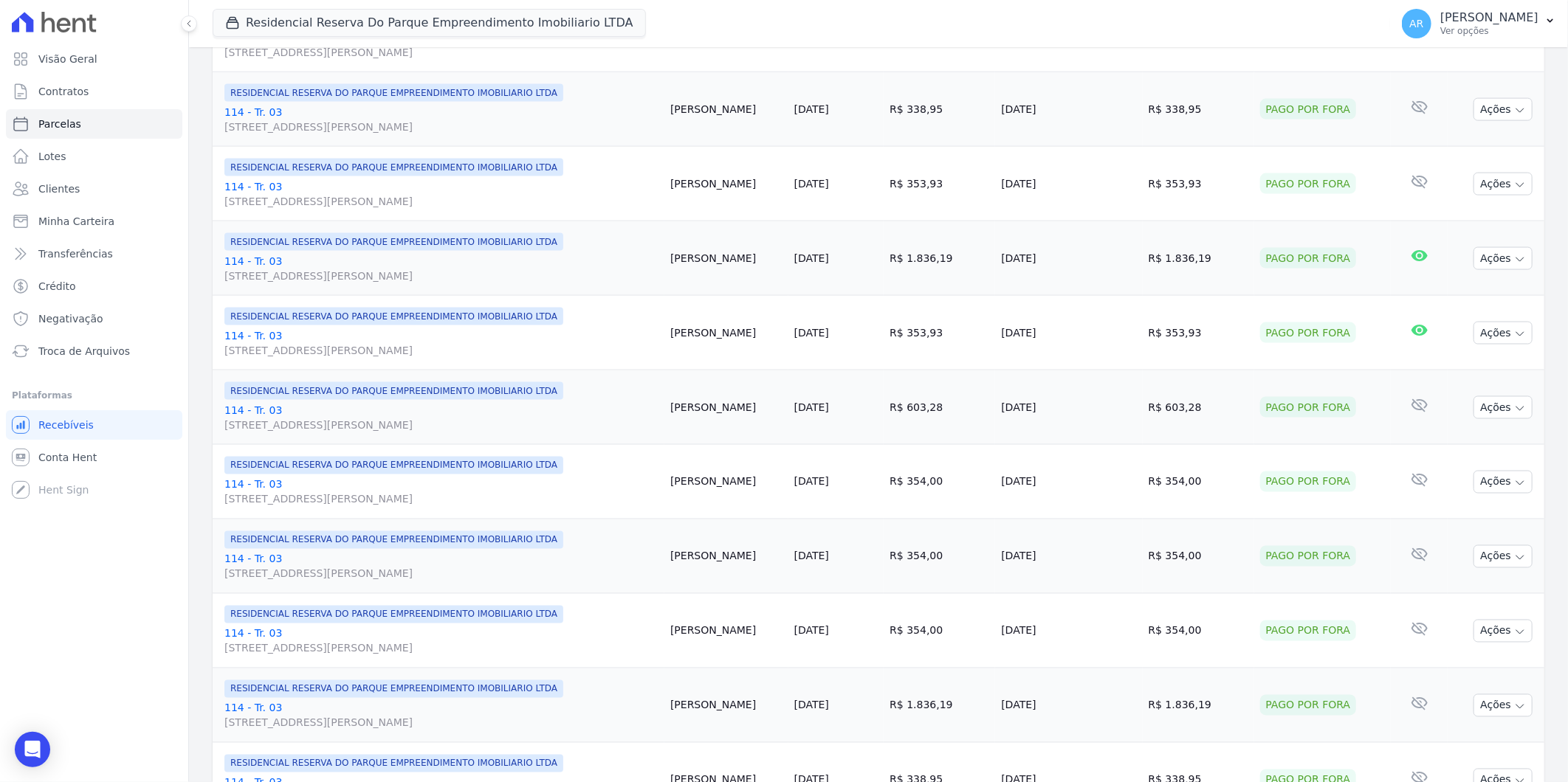
scroll to position [1461, 0]
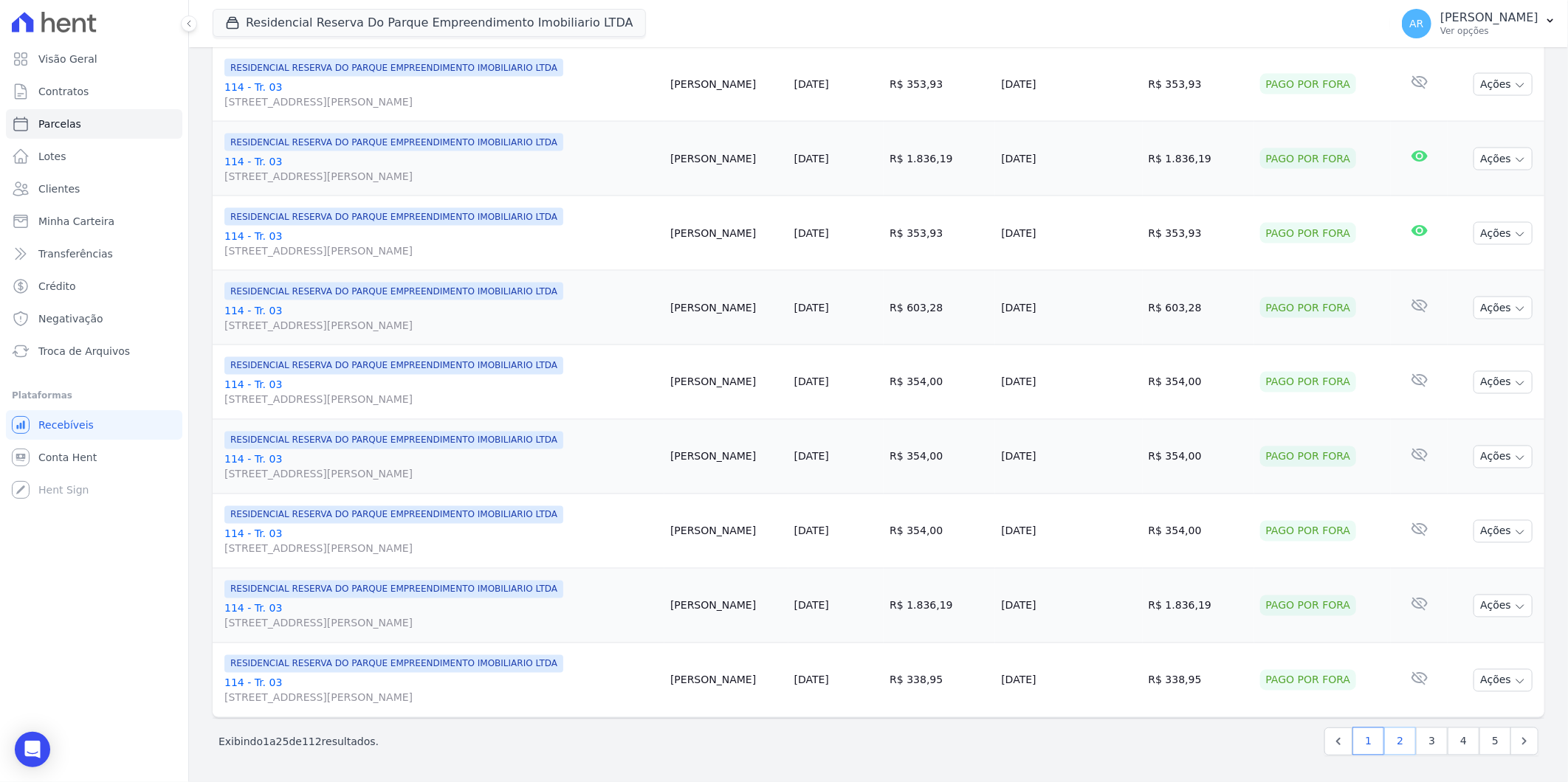
click at [1393, 736] on link "2" at bounding box center [1399, 741] width 32 height 28
select select
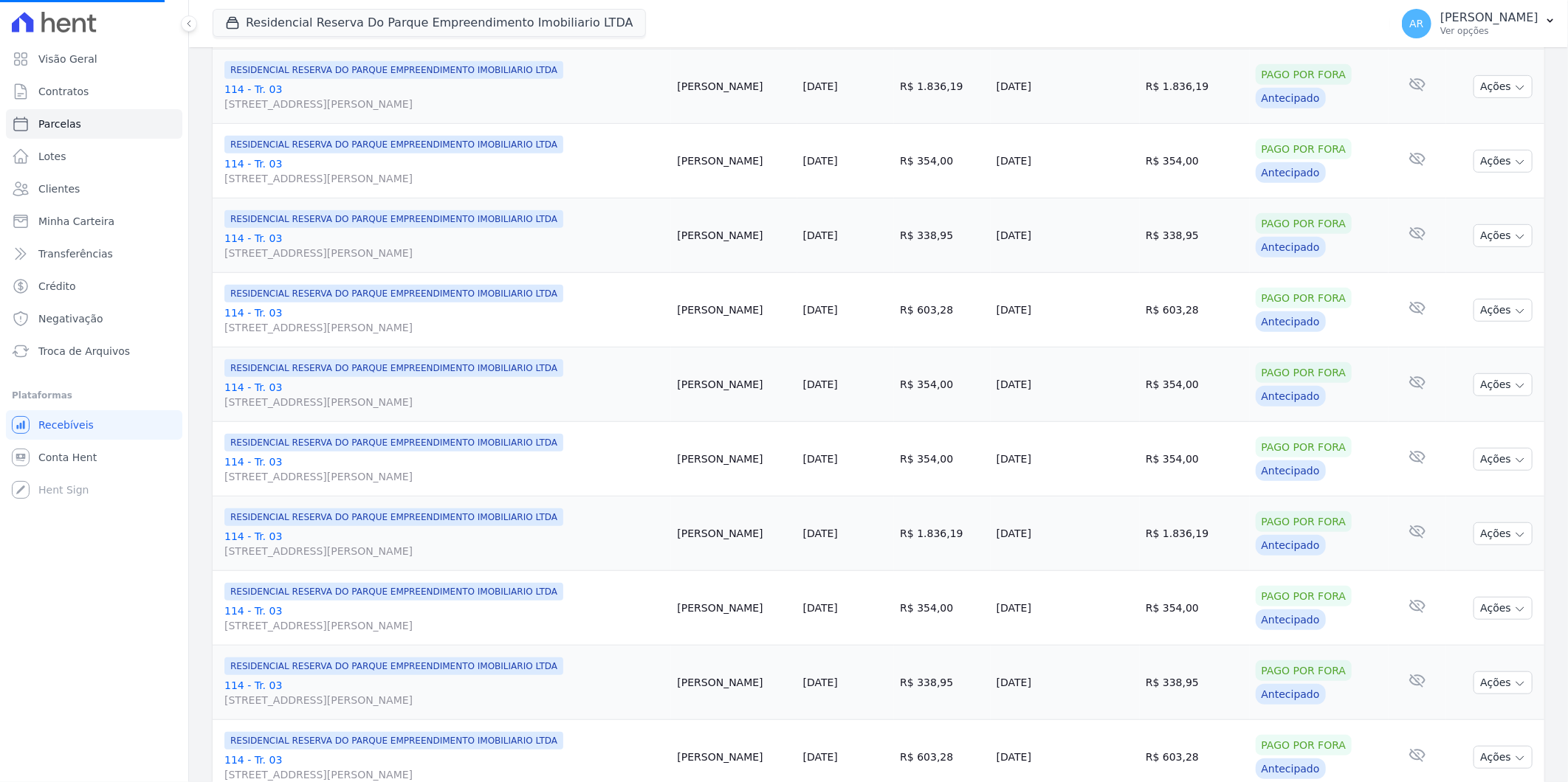
scroll to position [492, 0]
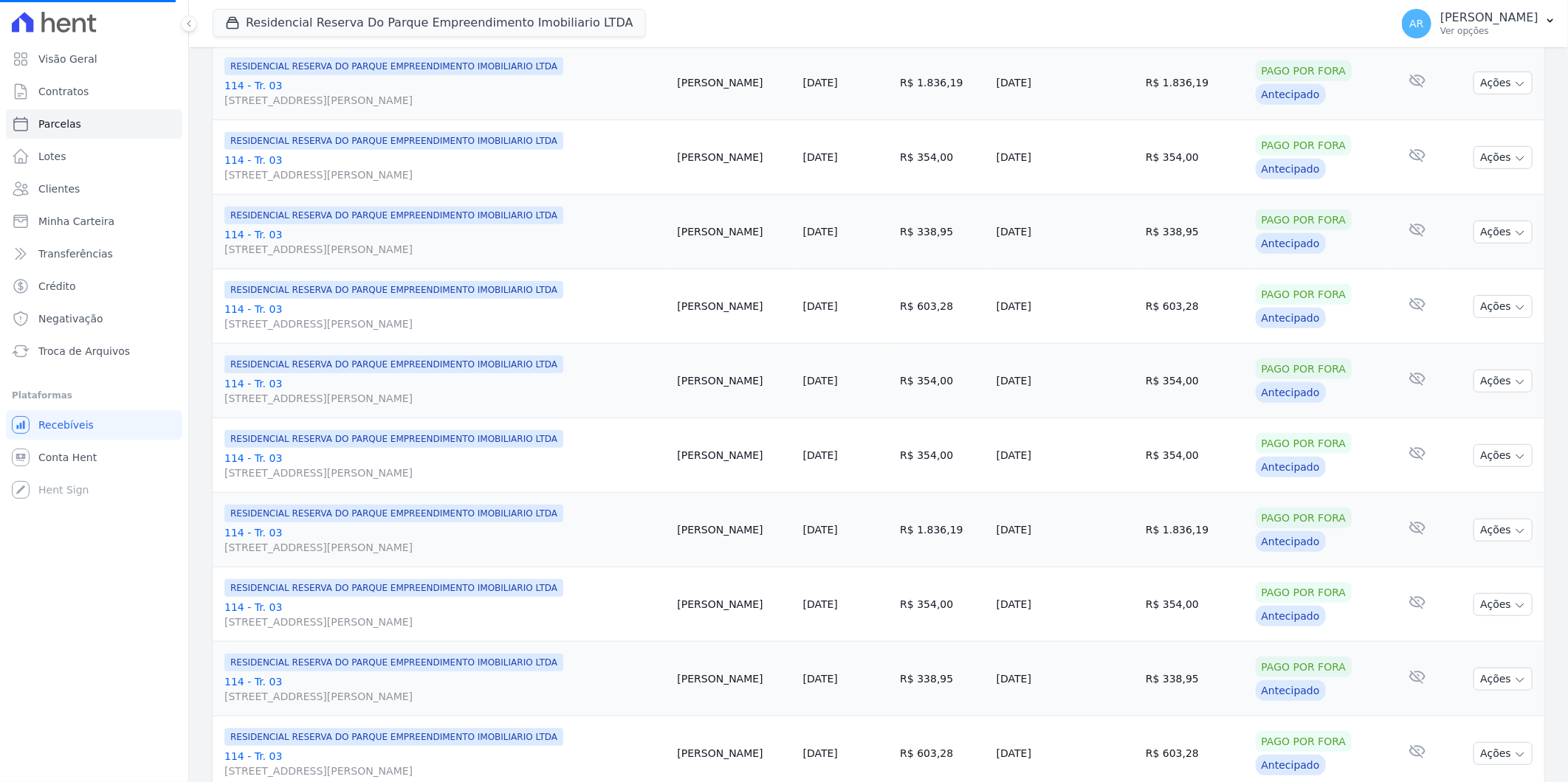
select select
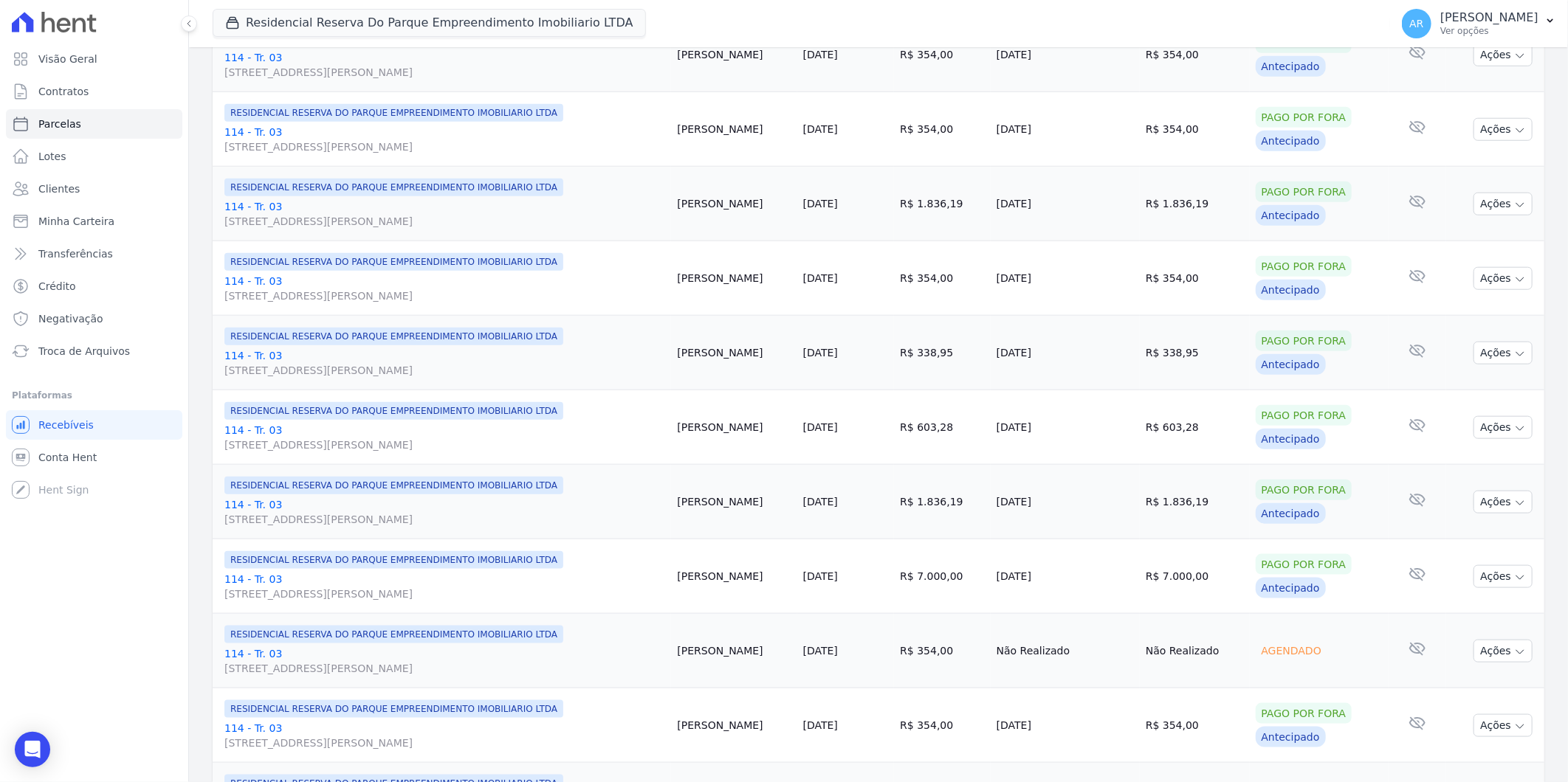
scroll to position [1148, 0]
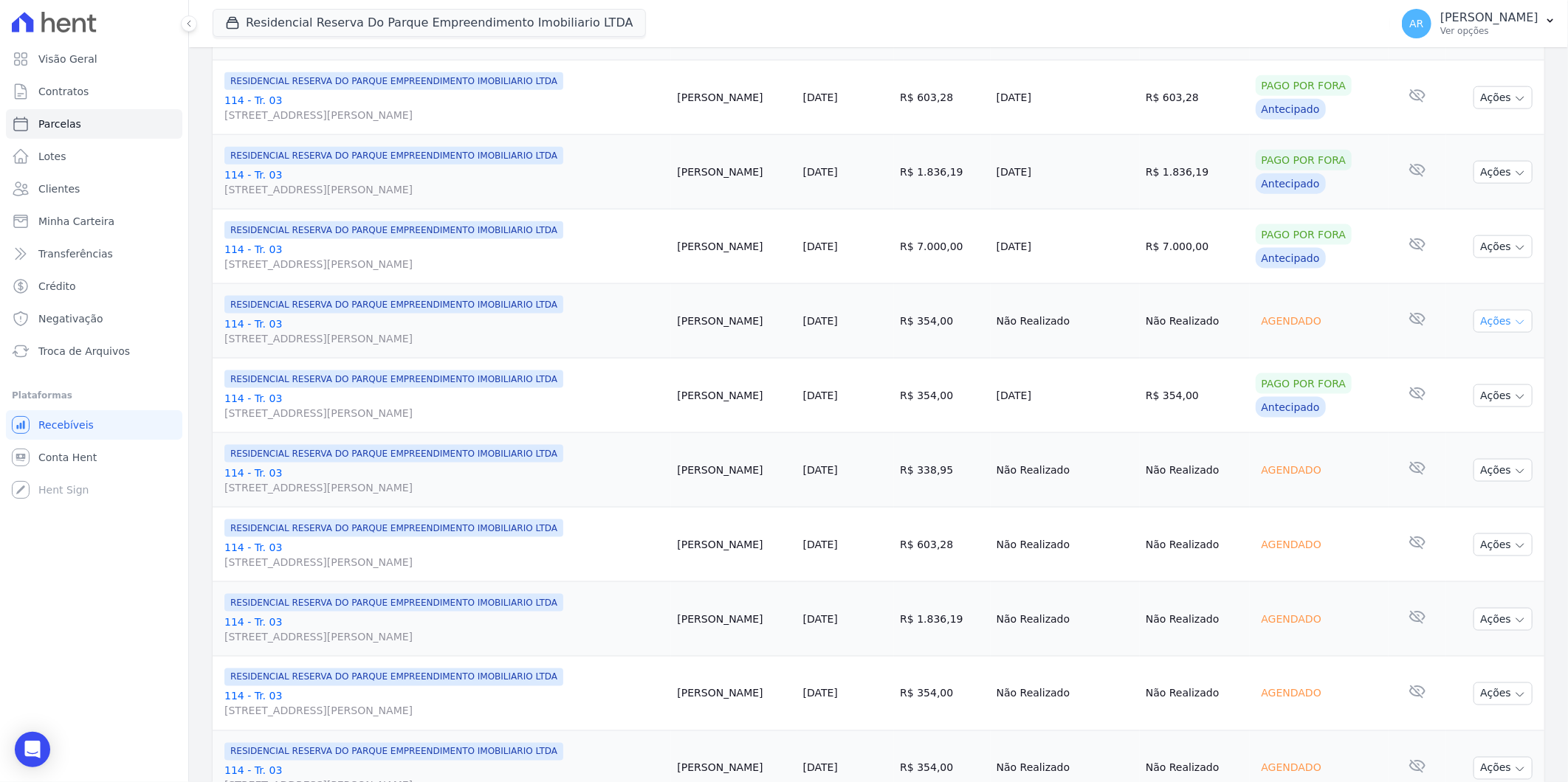
click at [1499, 327] on button "Ações" at bounding box center [1503, 321] width 59 height 23
click at [1474, 434] on link "Liquidação Manual" at bounding box center [1497, 437] width 142 height 27
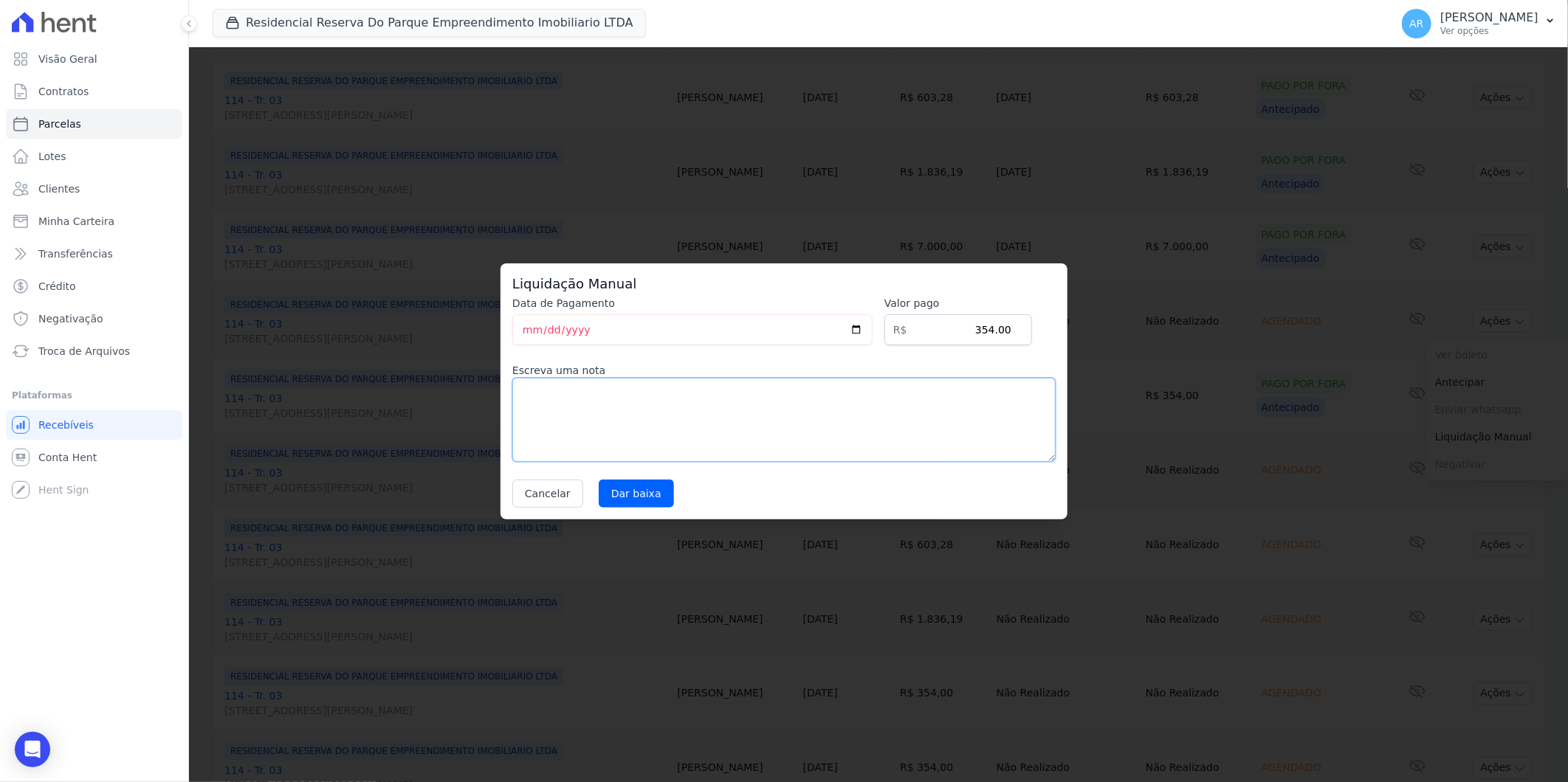
paste textarea "DISTRATO"
type textarea "DISTRATO"
click at [621, 508] on div "Liquidação Manual Data de Pagamento [DATE] [GEOGRAPHIC_DATA] R$ 354.00 Escreva …" at bounding box center [784, 391] width 567 height 256
click at [630, 502] on input "Dar baixa" at bounding box center [636, 494] width 75 height 28
select select
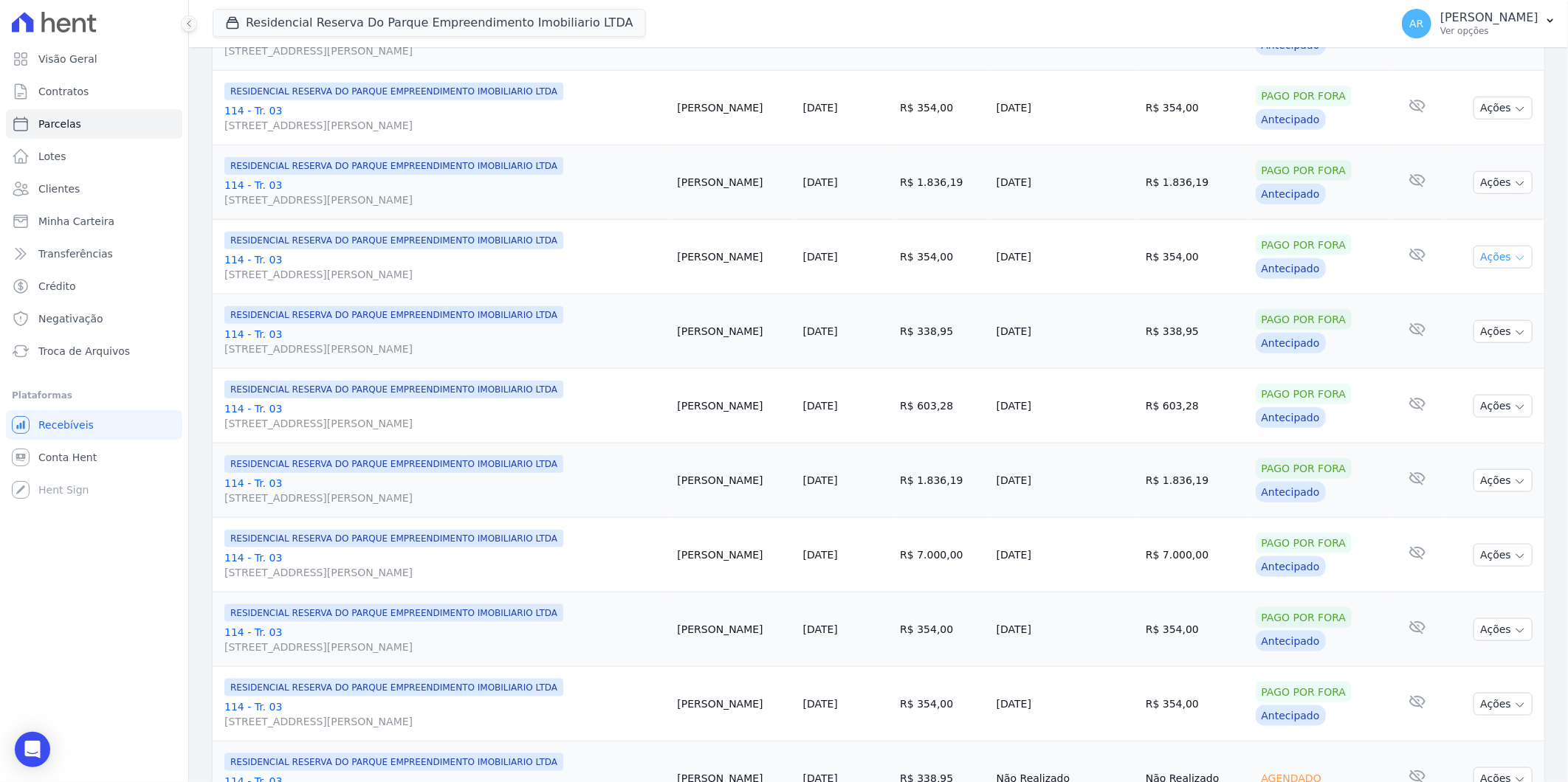
scroll to position [1066, 0]
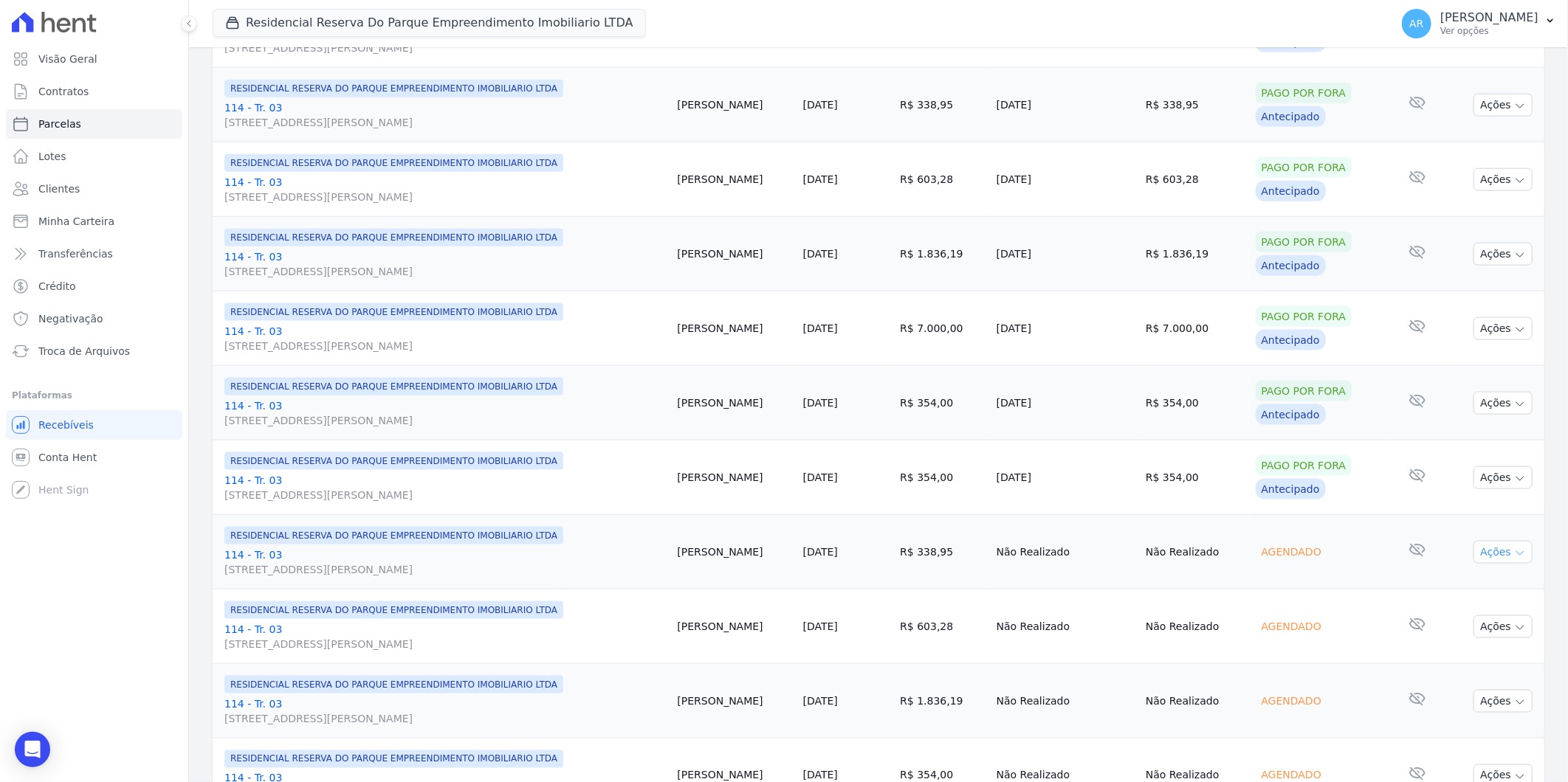
click at [1494, 562] on button "Ações" at bounding box center [1503, 552] width 59 height 23
click at [1486, 666] on link "Liquidação Manual" at bounding box center [1497, 669] width 142 height 27
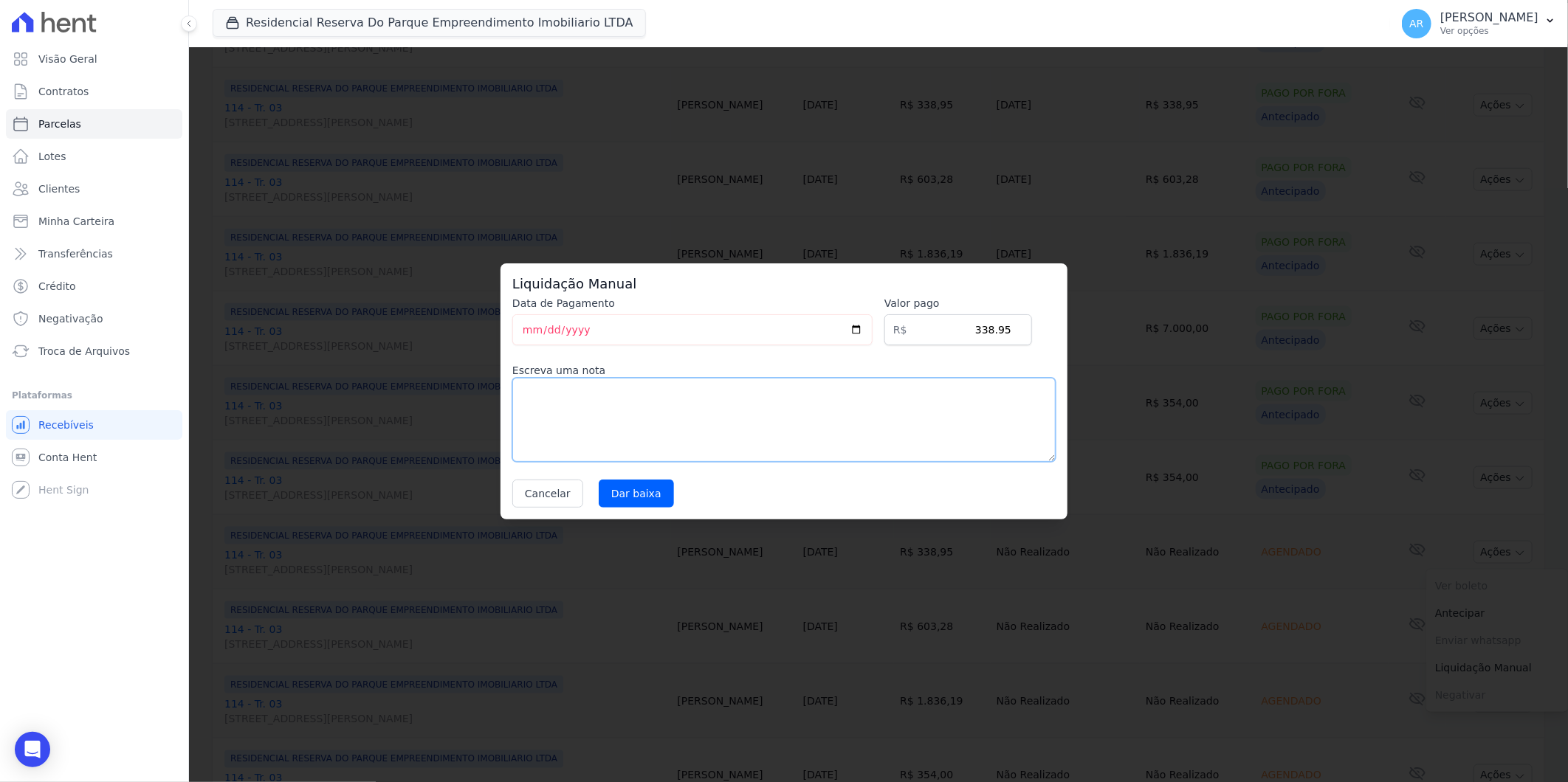
drag, startPoint x: 766, startPoint y: 399, endPoint x: 773, endPoint y: 402, distance: 7.6
click at [773, 402] on textarea at bounding box center [784, 420] width 544 height 84
paste textarea "DISTRATO"
type textarea "DISTRATO"
click at [652, 495] on input "Dar baixa" at bounding box center [636, 494] width 75 height 28
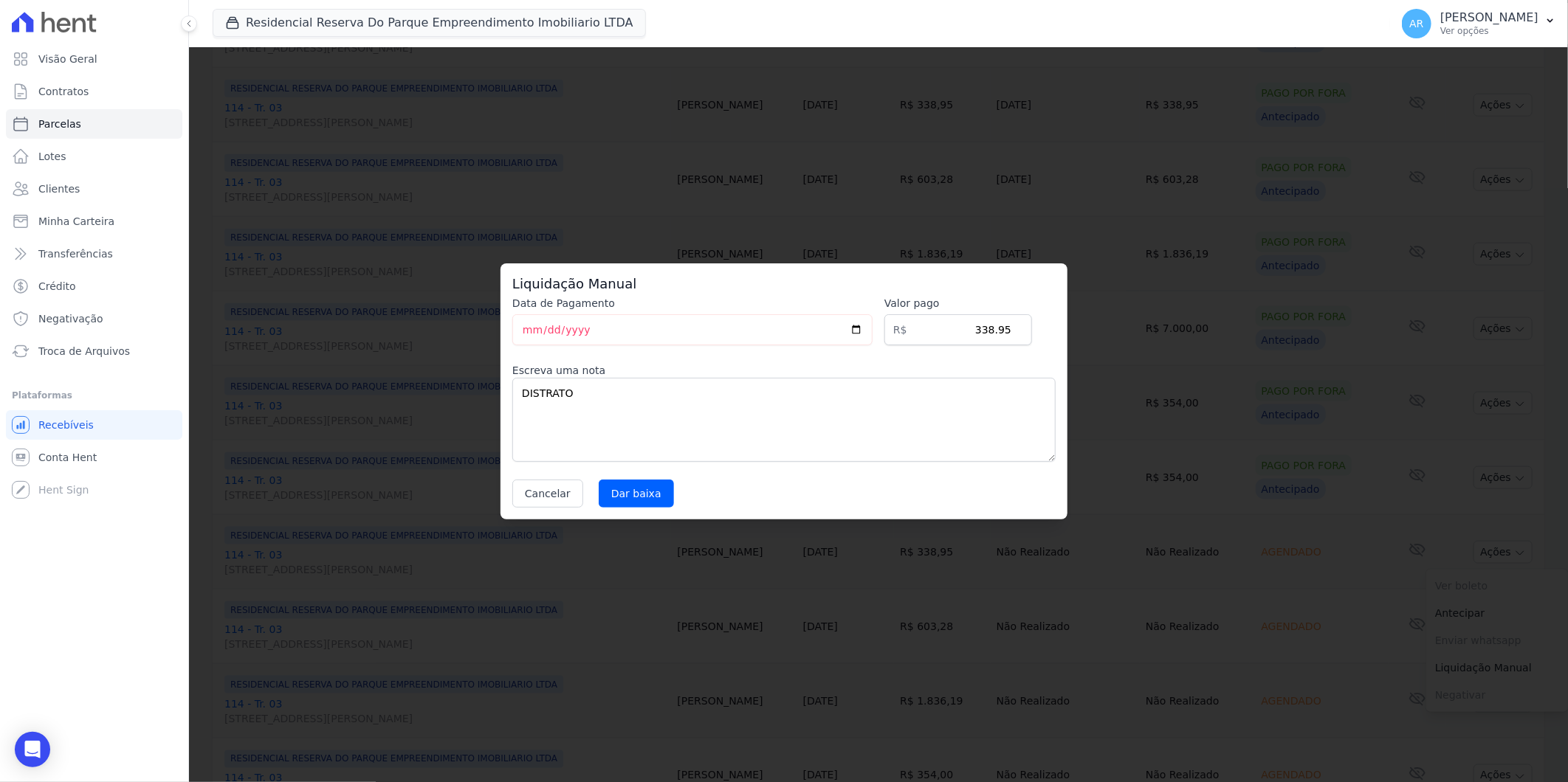
select select
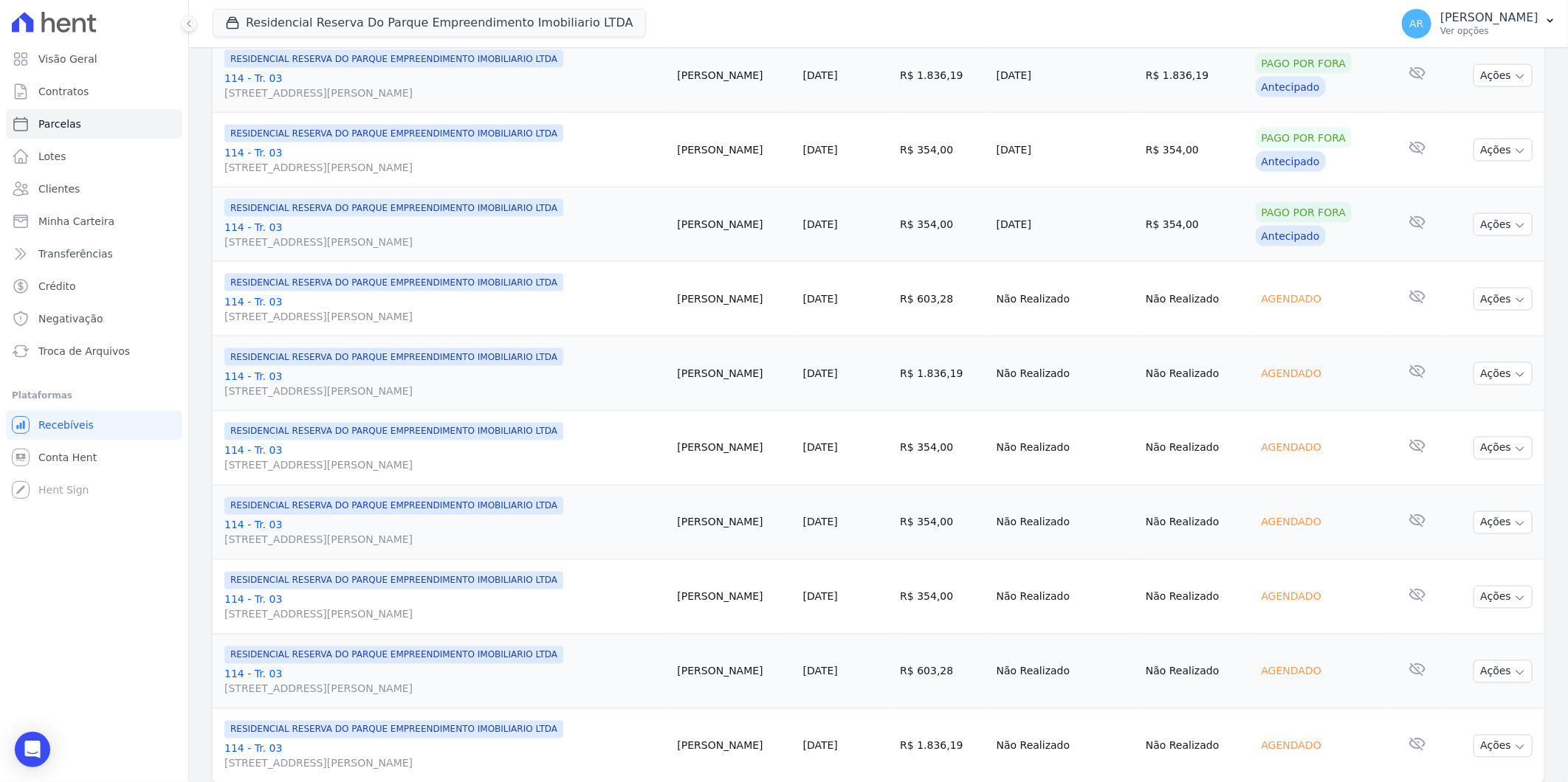
scroll to position [1461, 0]
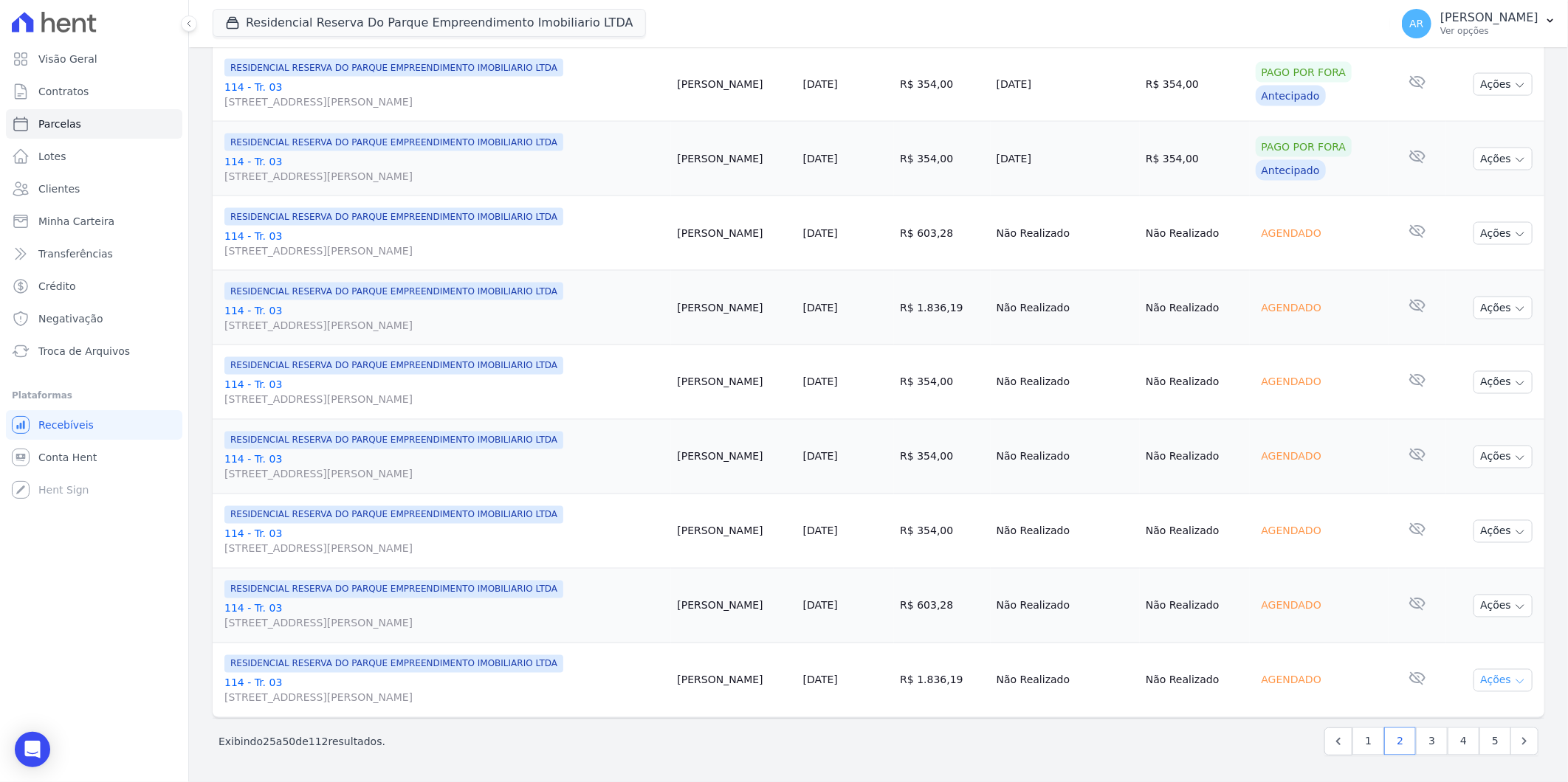
click at [1494, 675] on button "Ações" at bounding box center [1503, 680] width 59 height 23
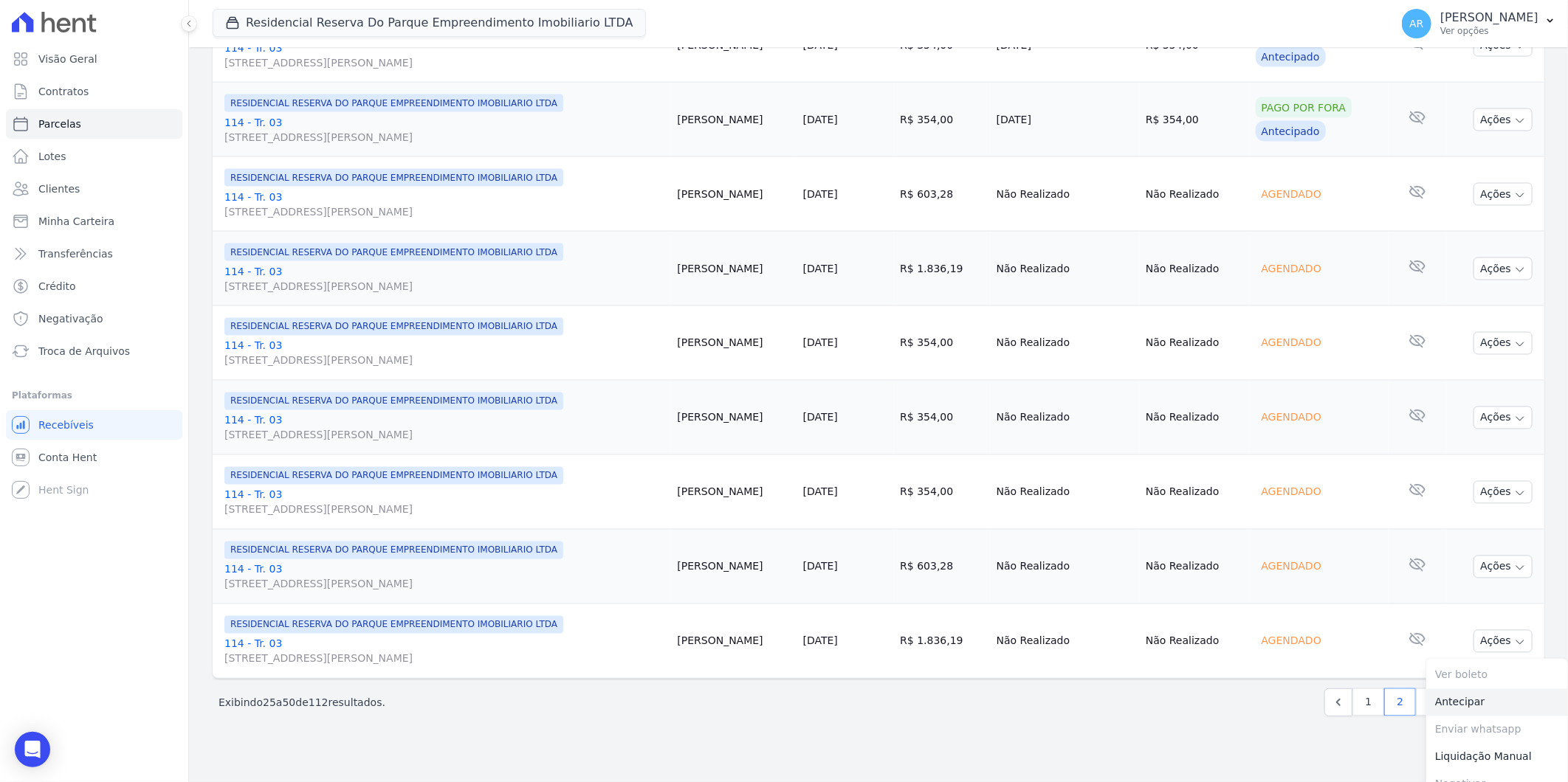
scroll to position [1518, 0]
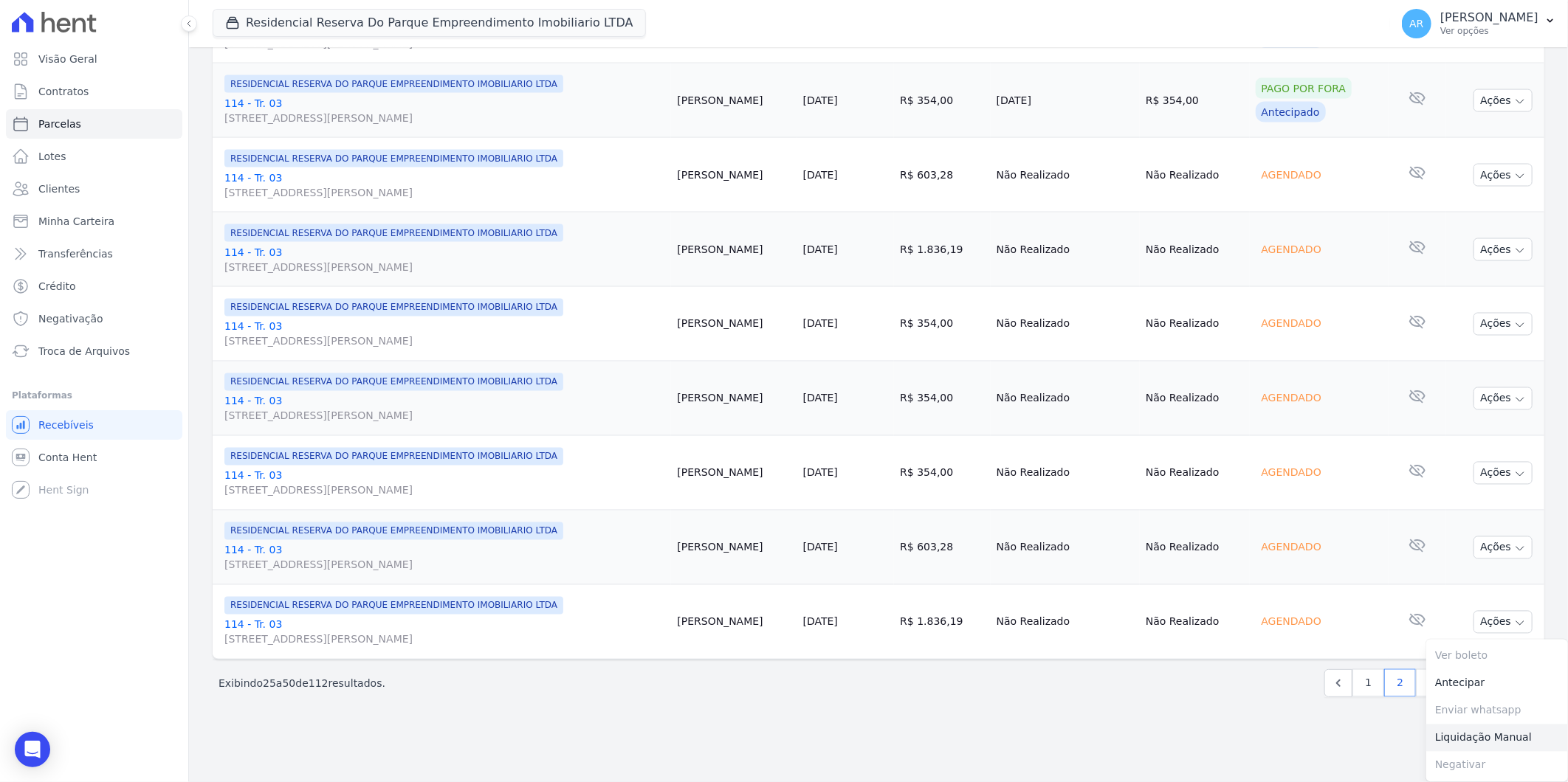
click at [1460, 737] on link "Liquidação Manual" at bounding box center [1497, 738] width 142 height 27
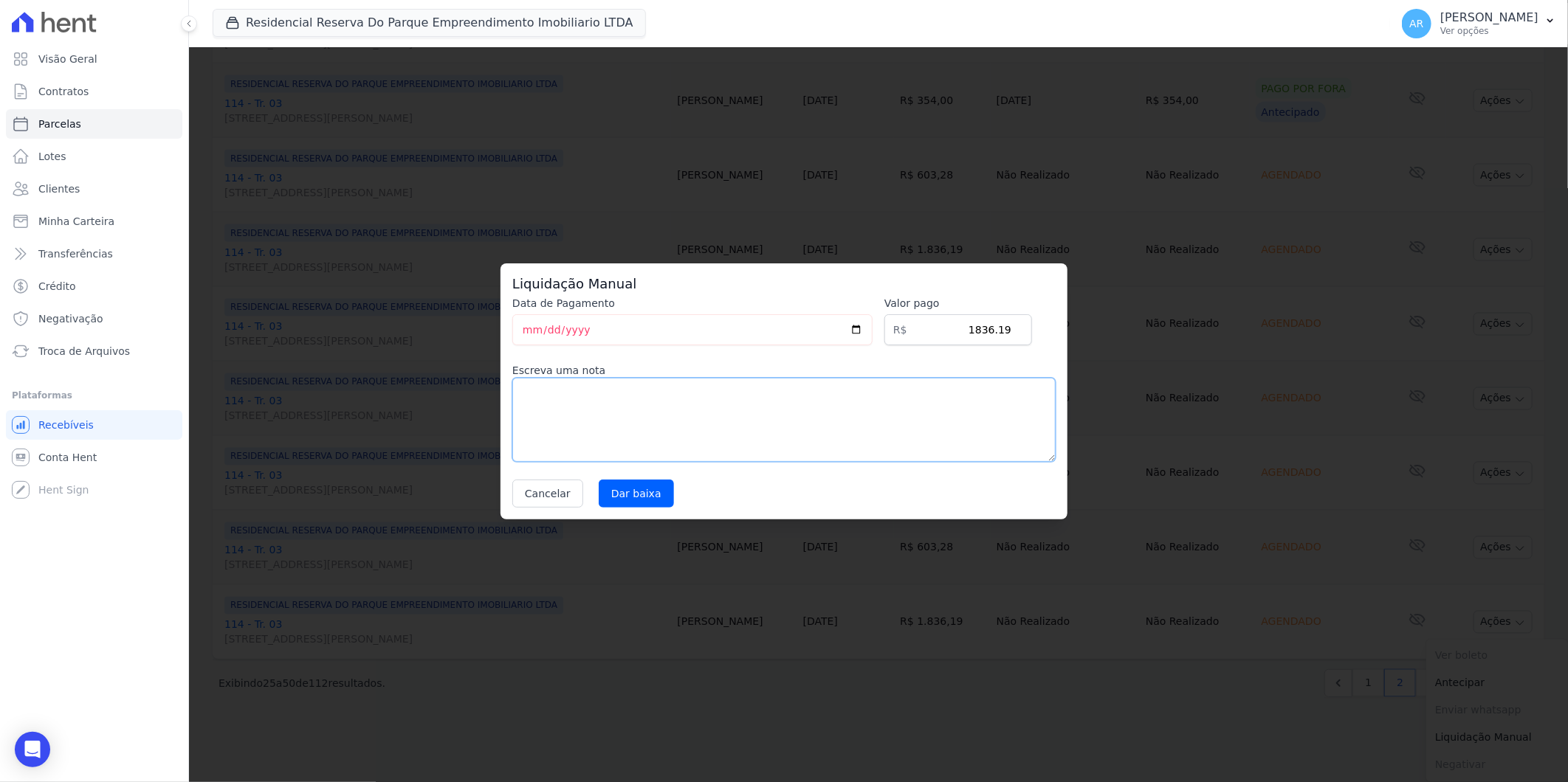
click at [739, 457] on textarea at bounding box center [784, 420] width 544 height 84
paste textarea "DISTRATO"
type textarea "DISTRATO"
click at [622, 496] on input "Dar baixa" at bounding box center [636, 494] width 75 height 28
select select
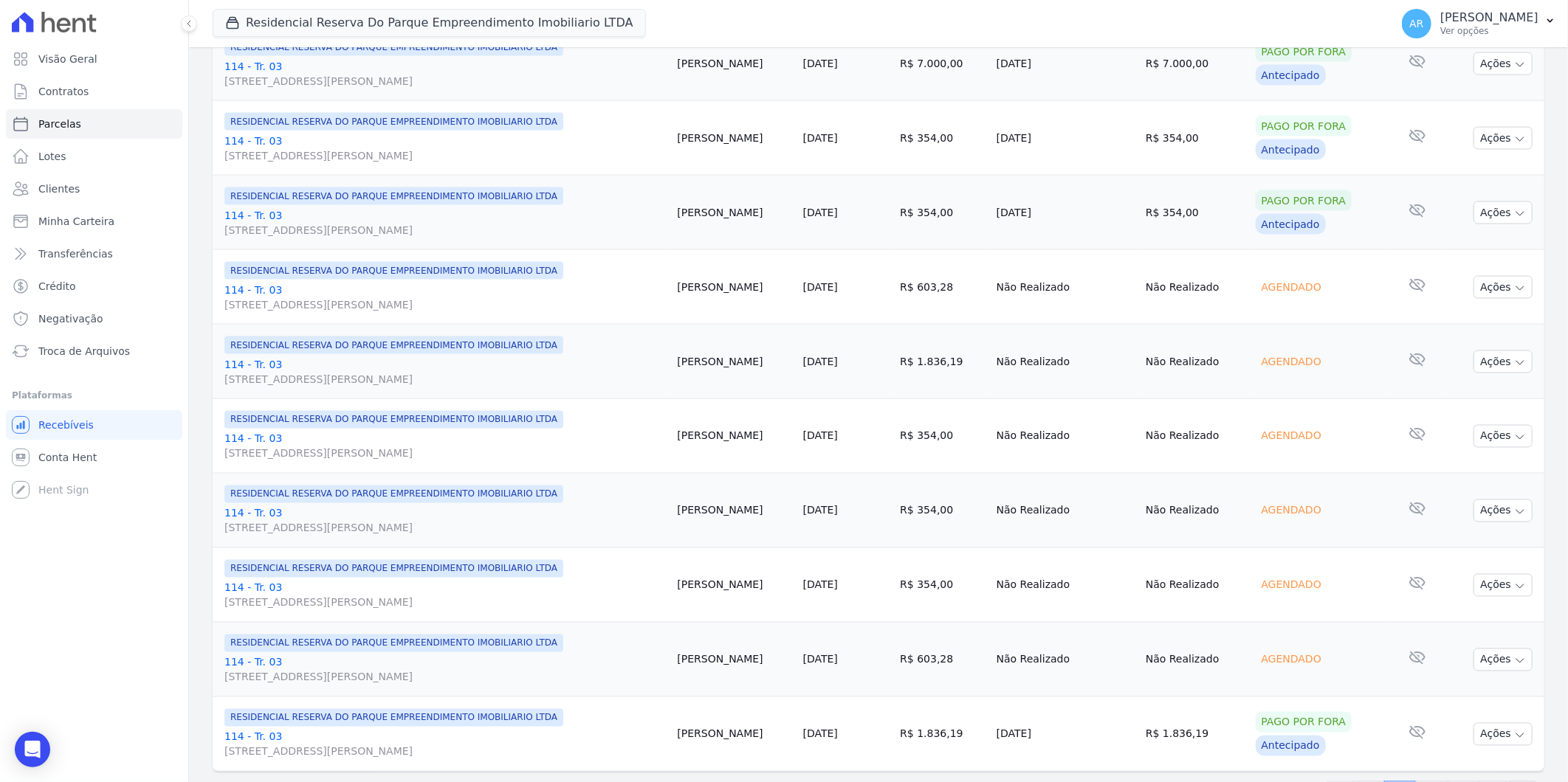
scroll to position [1461, 0]
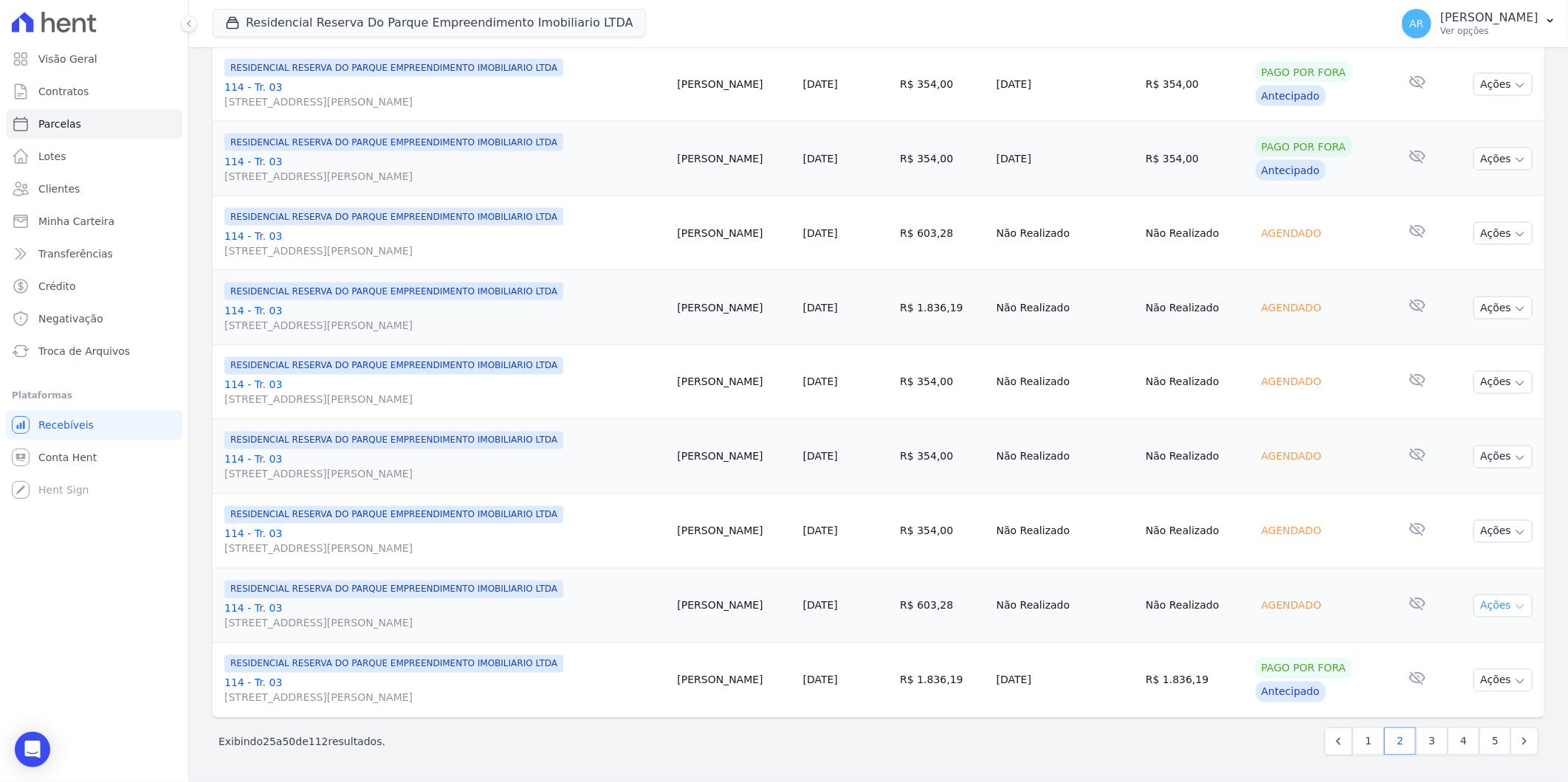
click at [1485, 615] on button "Ações" at bounding box center [1503, 606] width 59 height 23
click at [1469, 711] on link "Liquidação Manual" at bounding box center [1497, 722] width 142 height 27
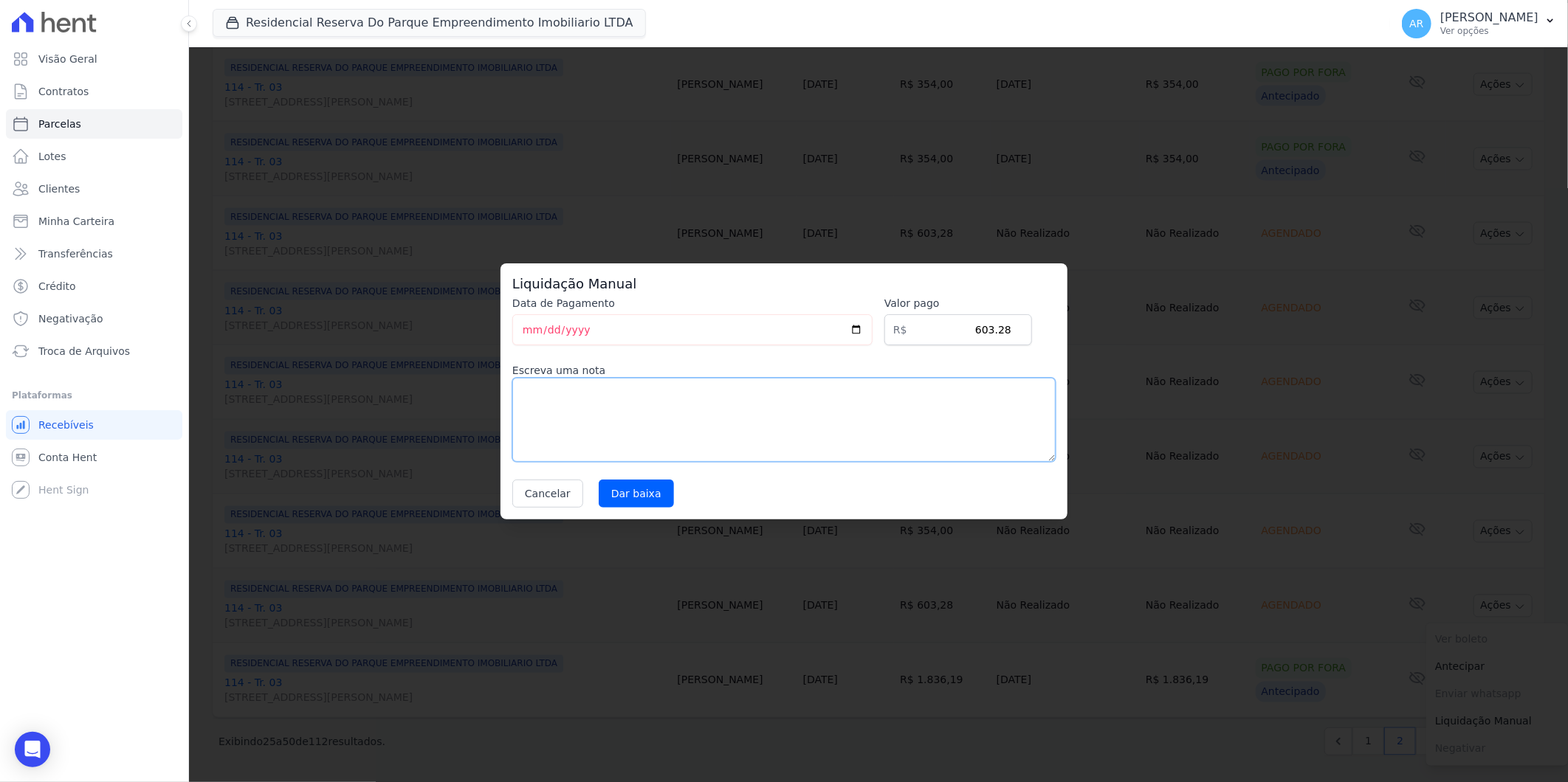
click at [668, 419] on textarea at bounding box center [784, 420] width 544 height 84
paste textarea "DISTRATO"
type textarea "DISTRATO"
drag, startPoint x: 667, startPoint y: 502, endPoint x: 635, endPoint y: 487, distance: 35.3
click at [663, 500] on div "Cancelar [GEOGRAPHIC_DATA]" at bounding box center [784, 494] width 544 height 28
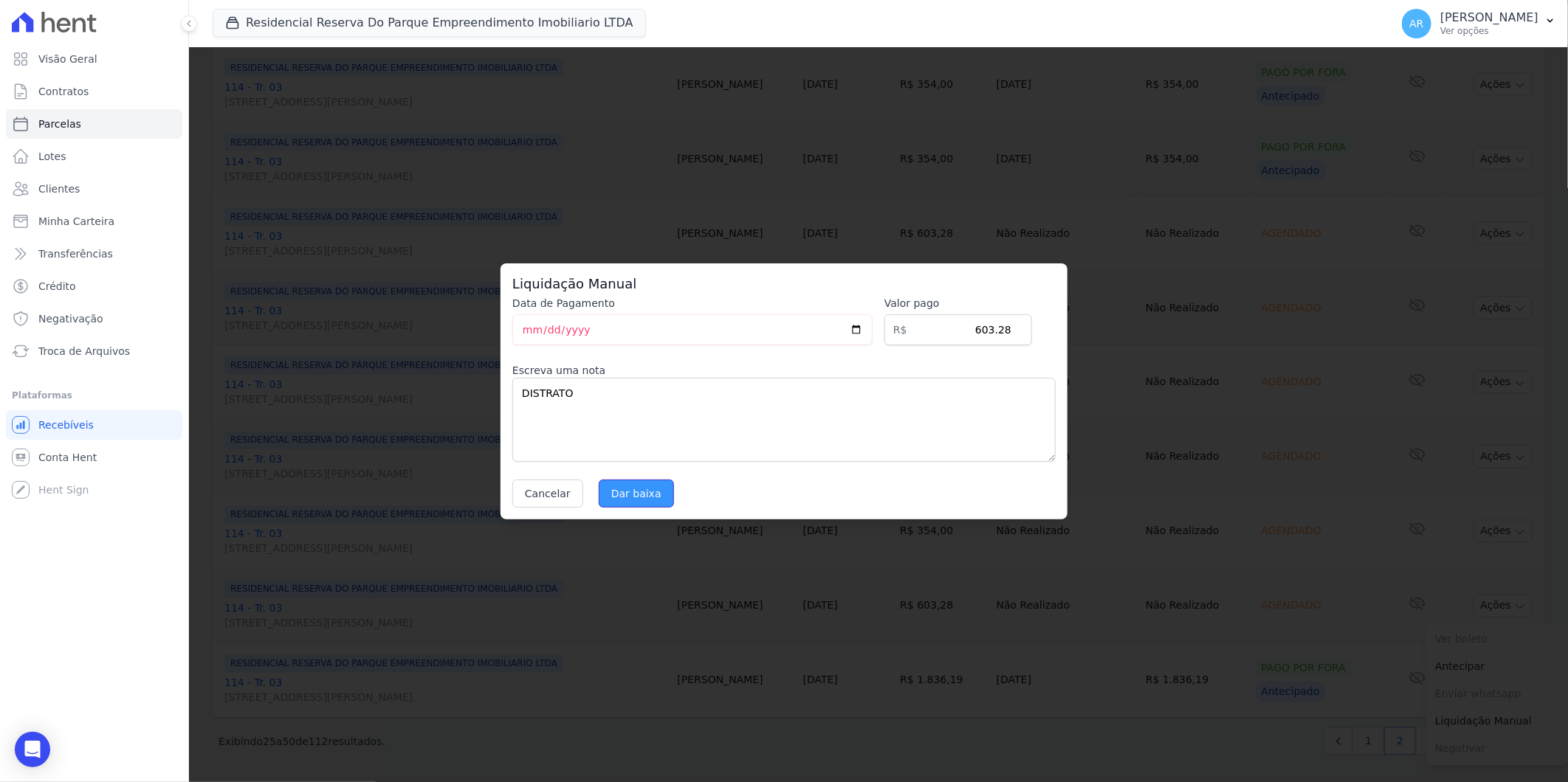
click at [635, 487] on input "Dar baixa" at bounding box center [636, 494] width 75 height 28
select select
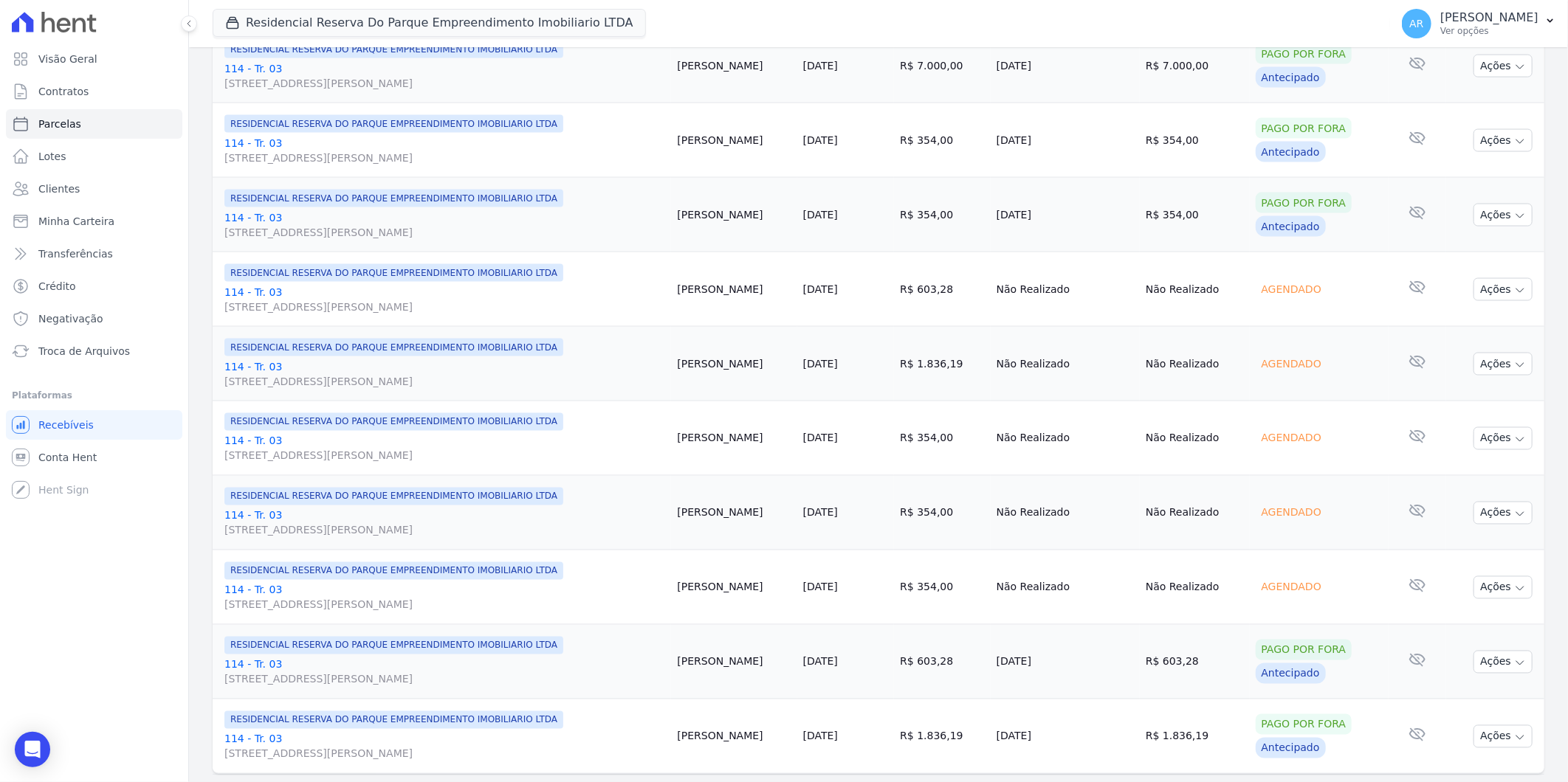
scroll to position [1461, 0]
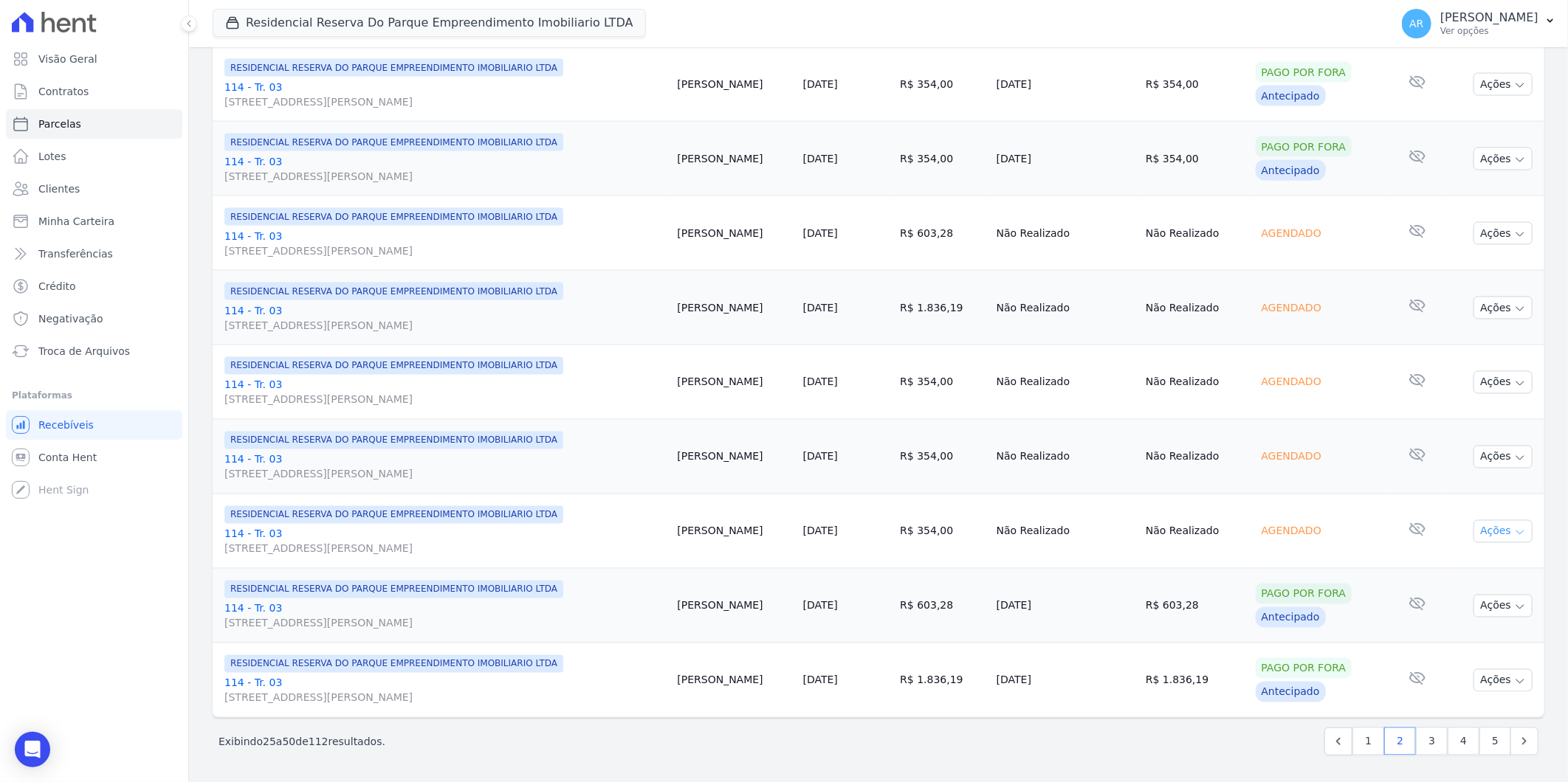
click at [1494, 529] on button "Ações" at bounding box center [1503, 532] width 59 height 23
click at [1463, 647] on link "Liquidação Manual" at bounding box center [1497, 648] width 142 height 27
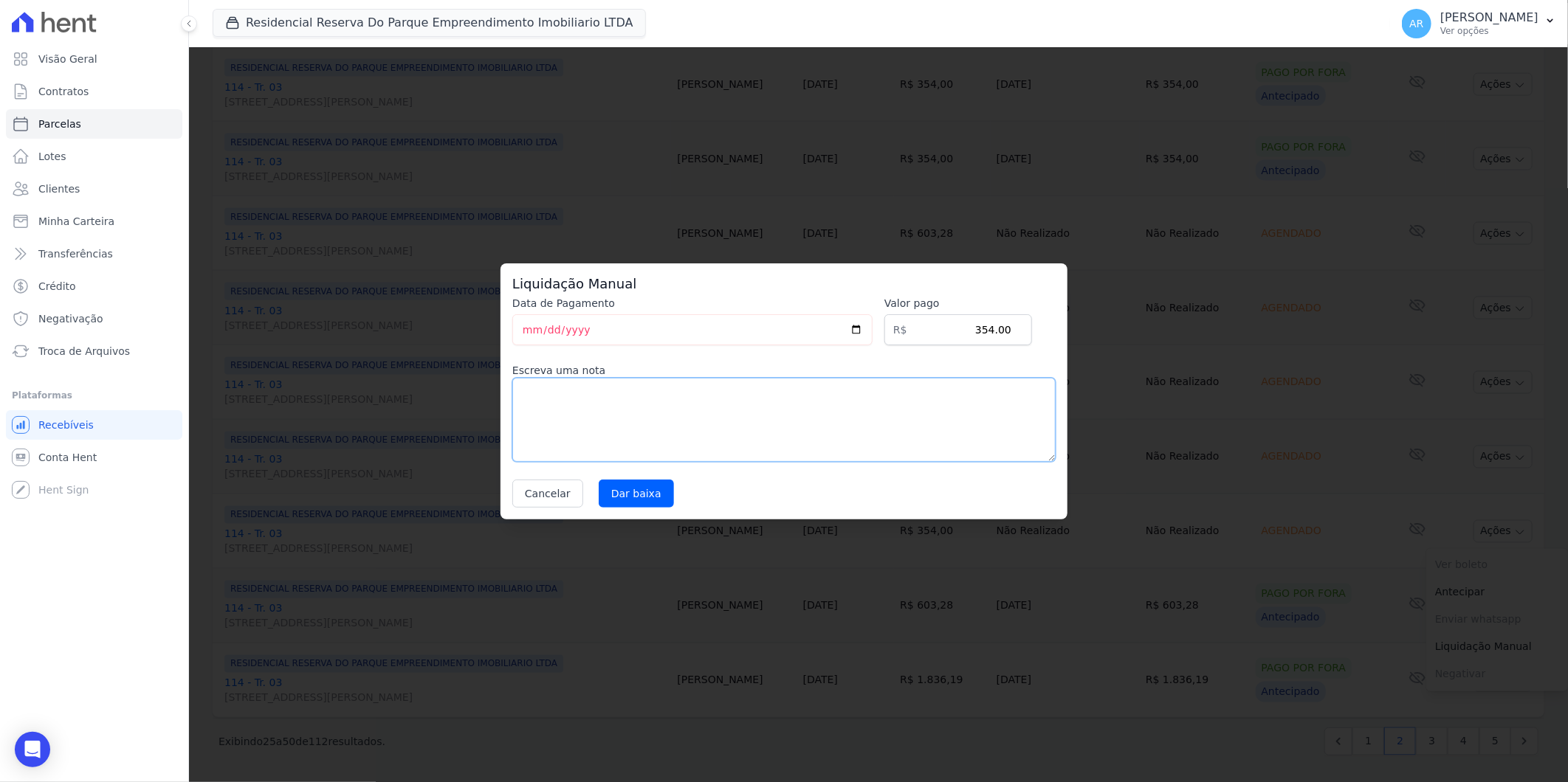
click at [720, 459] on textarea at bounding box center [784, 420] width 544 height 84
paste textarea "DISTRATO"
type textarea "DISTRATO"
click at [612, 482] on input "Dar baixa" at bounding box center [636, 494] width 75 height 28
select select
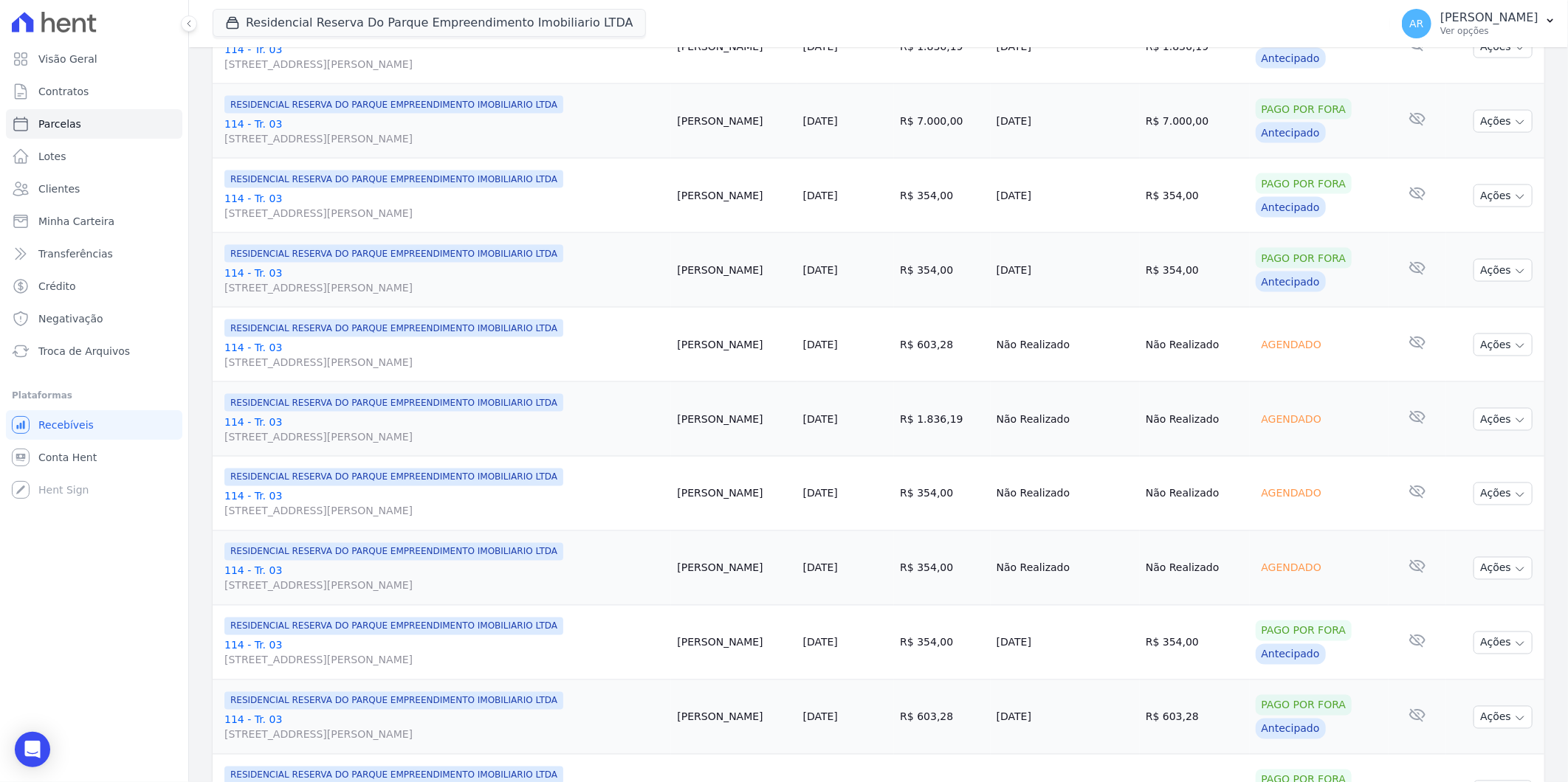
scroll to position [1461, 0]
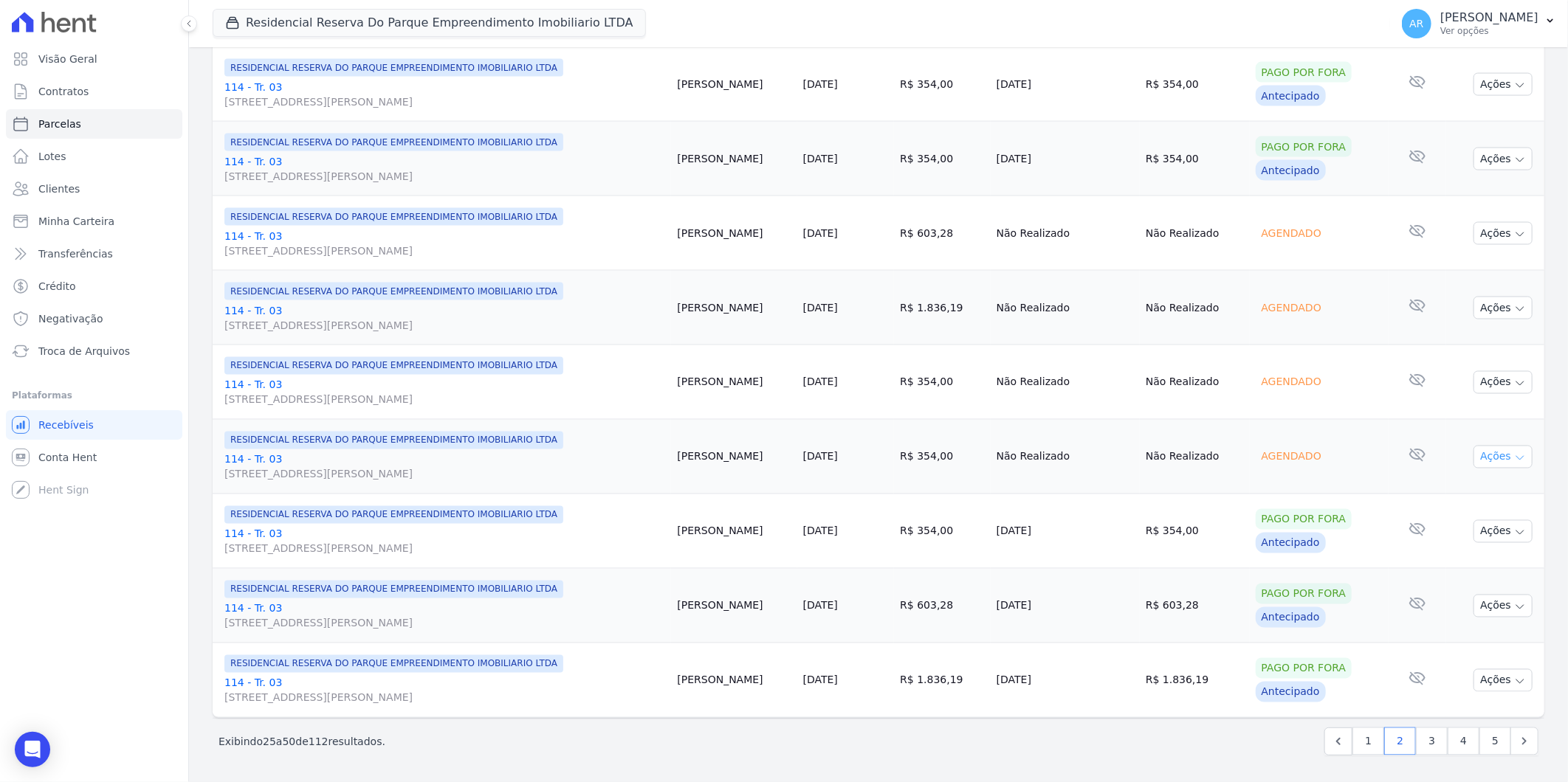
click at [1477, 455] on button "Ações" at bounding box center [1503, 456] width 59 height 23
click at [1452, 570] on link "Liquidação Manual" at bounding box center [1497, 573] width 142 height 27
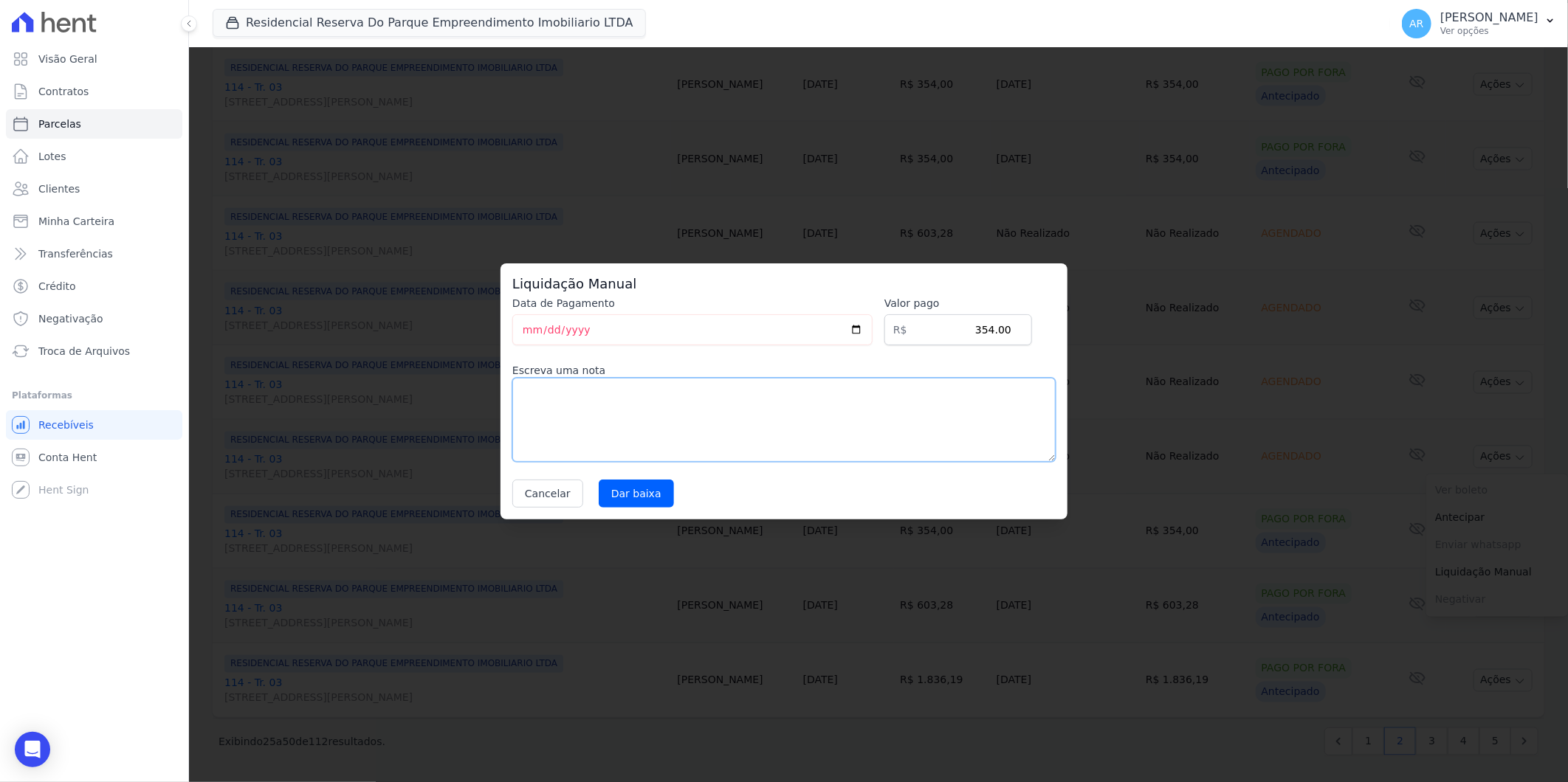
click at [730, 402] on textarea at bounding box center [784, 420] width 544 height 84
paste textarea "DISTRATO"
type textarea "DISTRATO"
click at [610, 498] on input "Dar baixa" at bounding box center [636, 494] width 75 height 28
select select
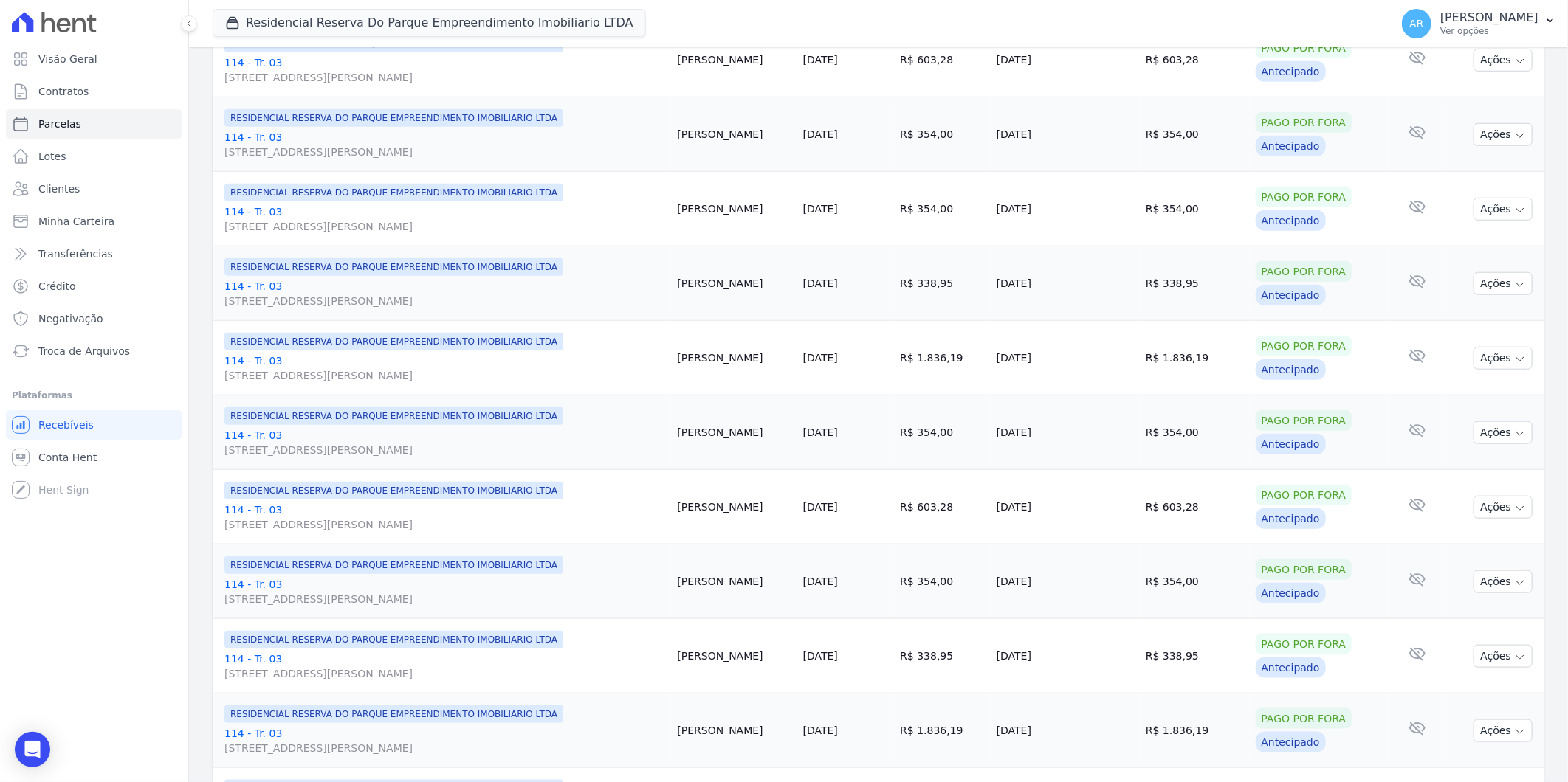
scroll to position [1229, 0]
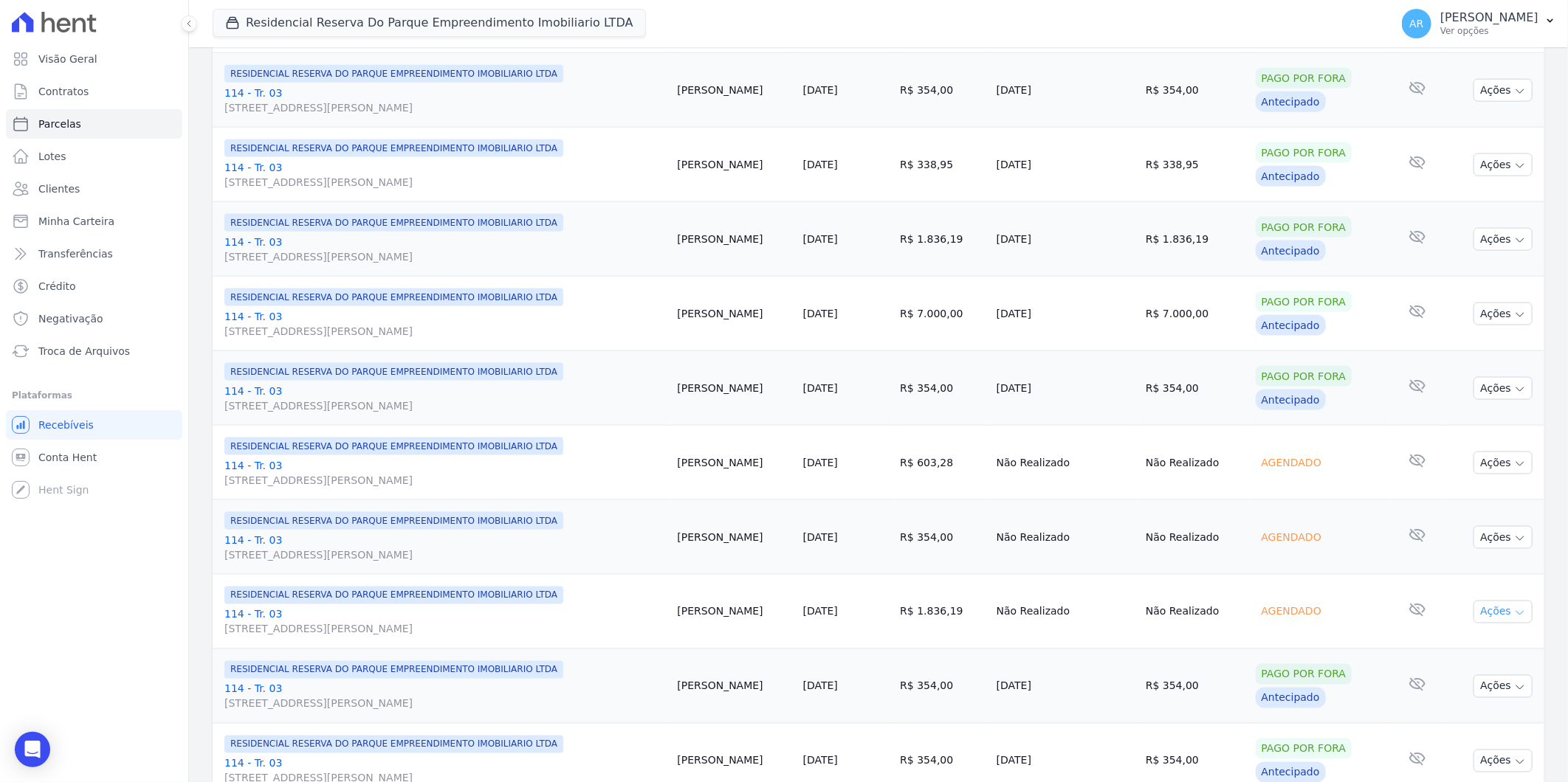
click at [1494, 609] on button "Ações" at bounding box center [1503, 611] width 59 height 23
click at [1443, 718] on link "Liquidação Manual" at bounding box center [1497, 728] width 142 height 27
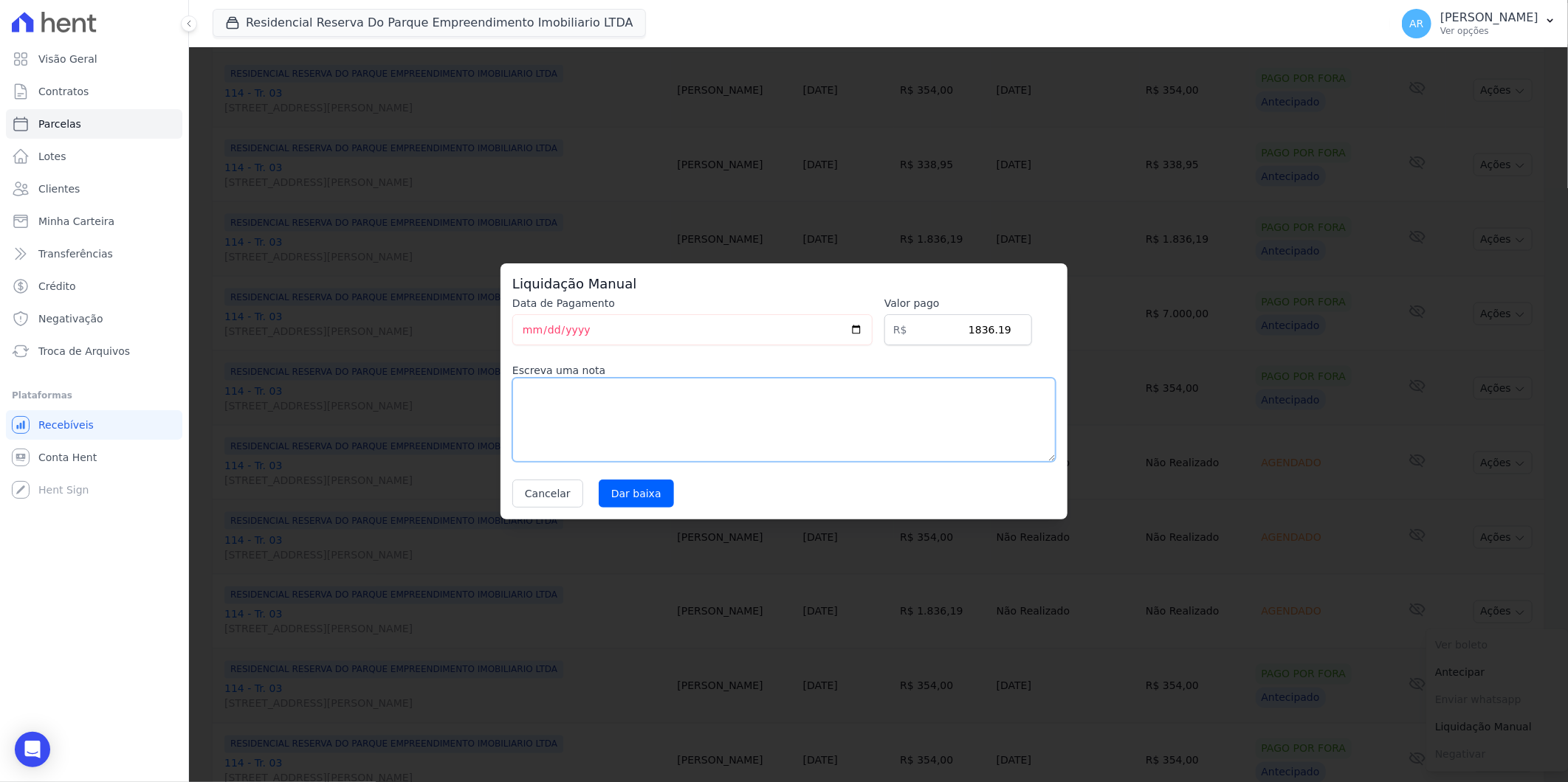
click at [698, 443] on textarea at bounding box center [784, 420] width 544 height 84
paste textarea "DISTRATO"
type textarea "DISTRATO"
click at [639, 487] on input "Dar baixa" at bounding box center [636, 494] width 75 height 28
select select
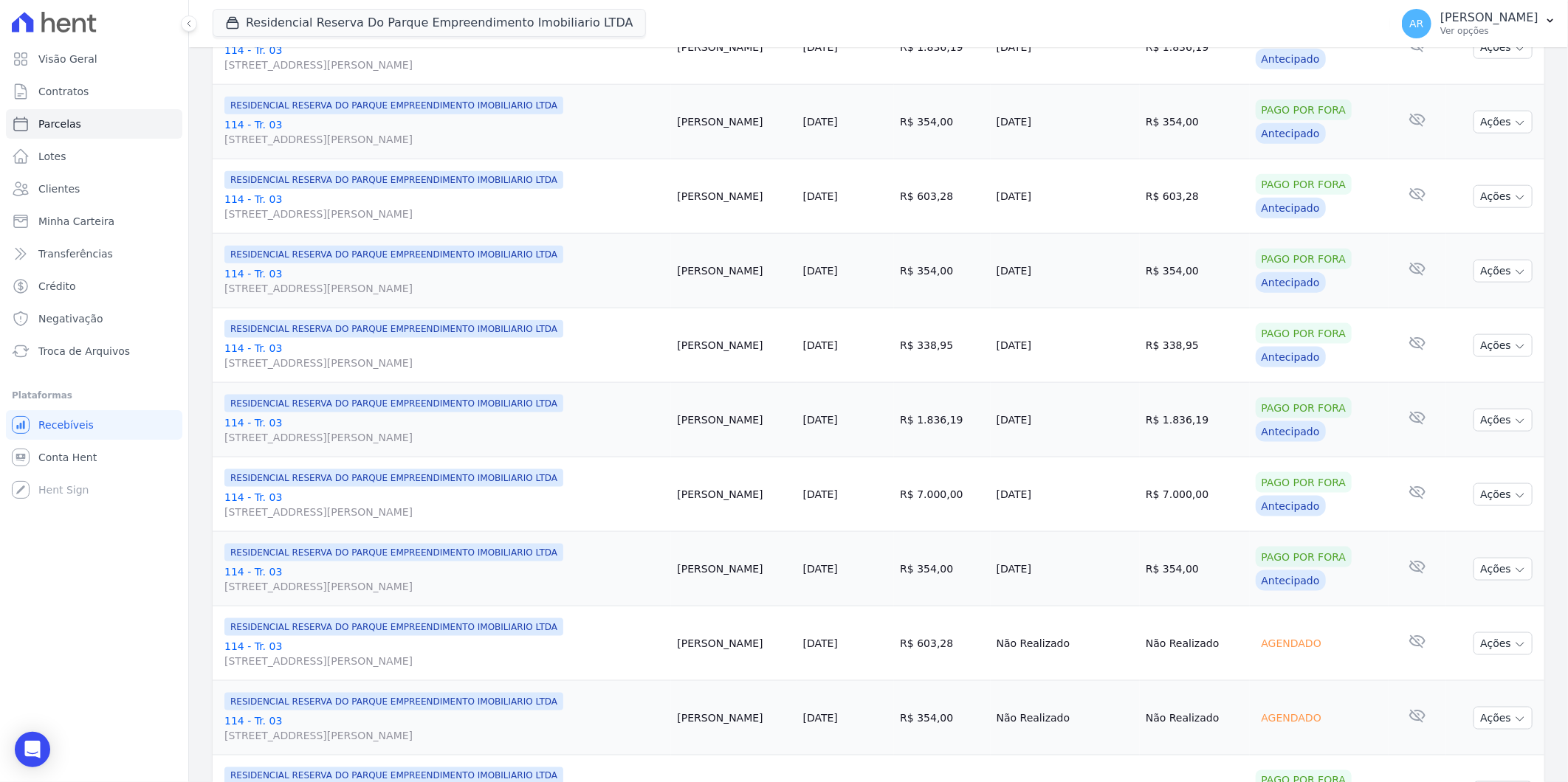
scroll to position [1312, 0]
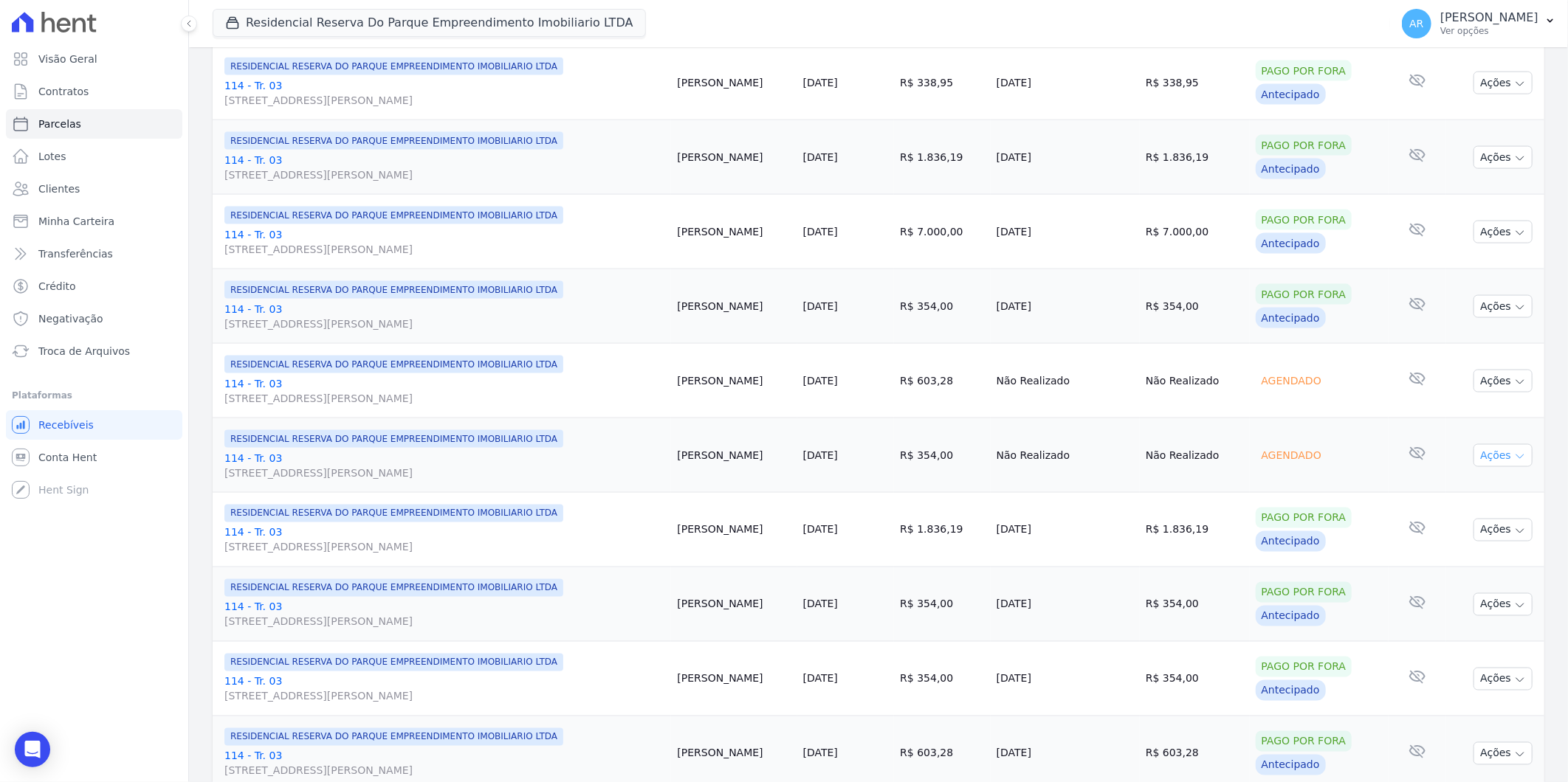
click at [1494, 465] on button "Ações" at bounding box center [1503, 455] width 59 height 23
click at [1458, 552] on span "Enviar whatsapp Aguarde o código de barras ser atualizado" at bounding box center [1497, 544] width 142 height 27
click at [1450, 570] on link "Liquidação Manual" at bounding box center [1497, 572] width 142 height 27
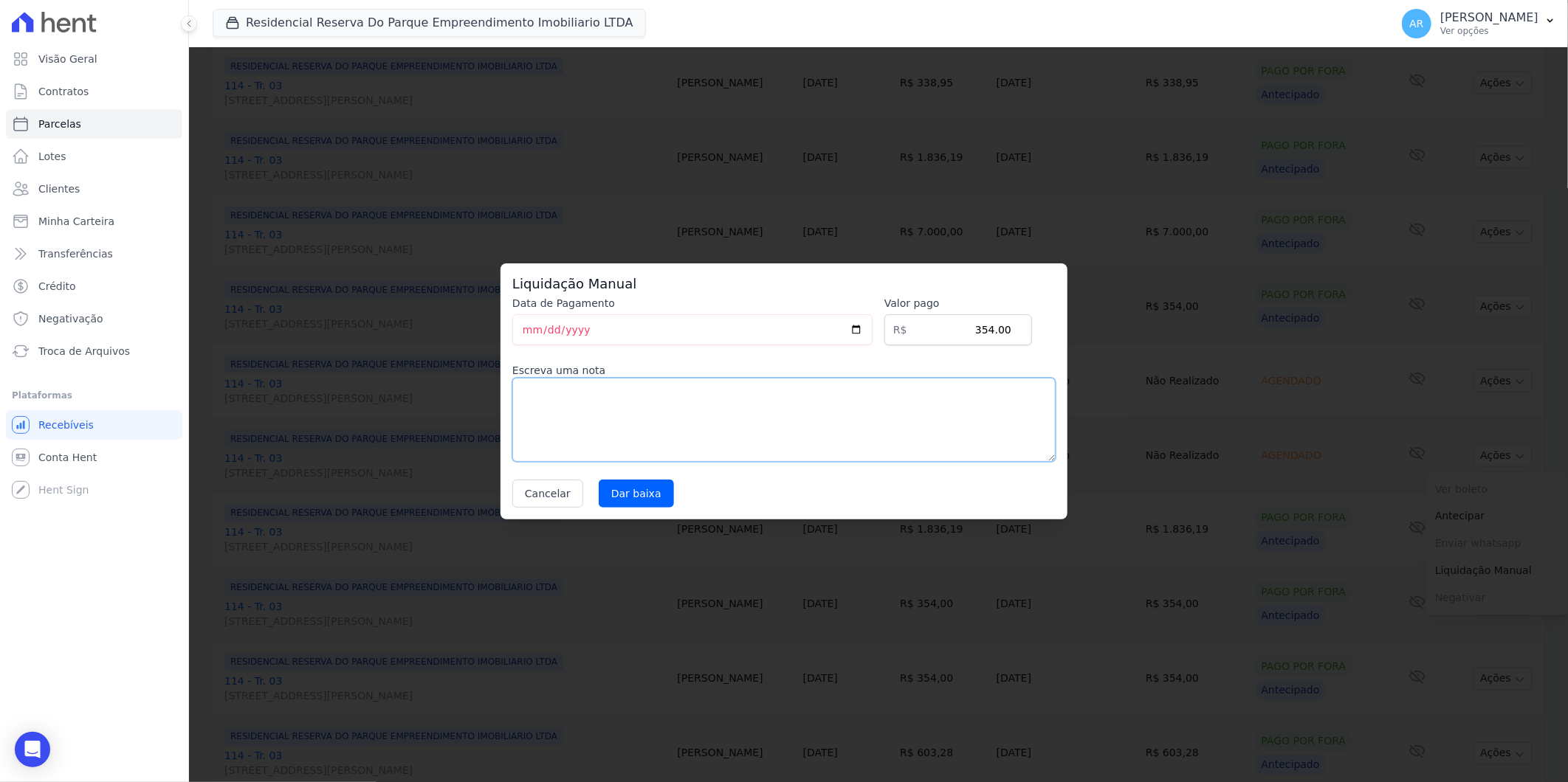
click at [759, 429] on textarea at bounding box center [784, 420] width 544 height 84
paste textarea "DISTRATO"
type textarea "DISTRATO"
click at [632, 484] on input "Dar baixa" at bounding box center [636, 494] width 75 height 28
select select
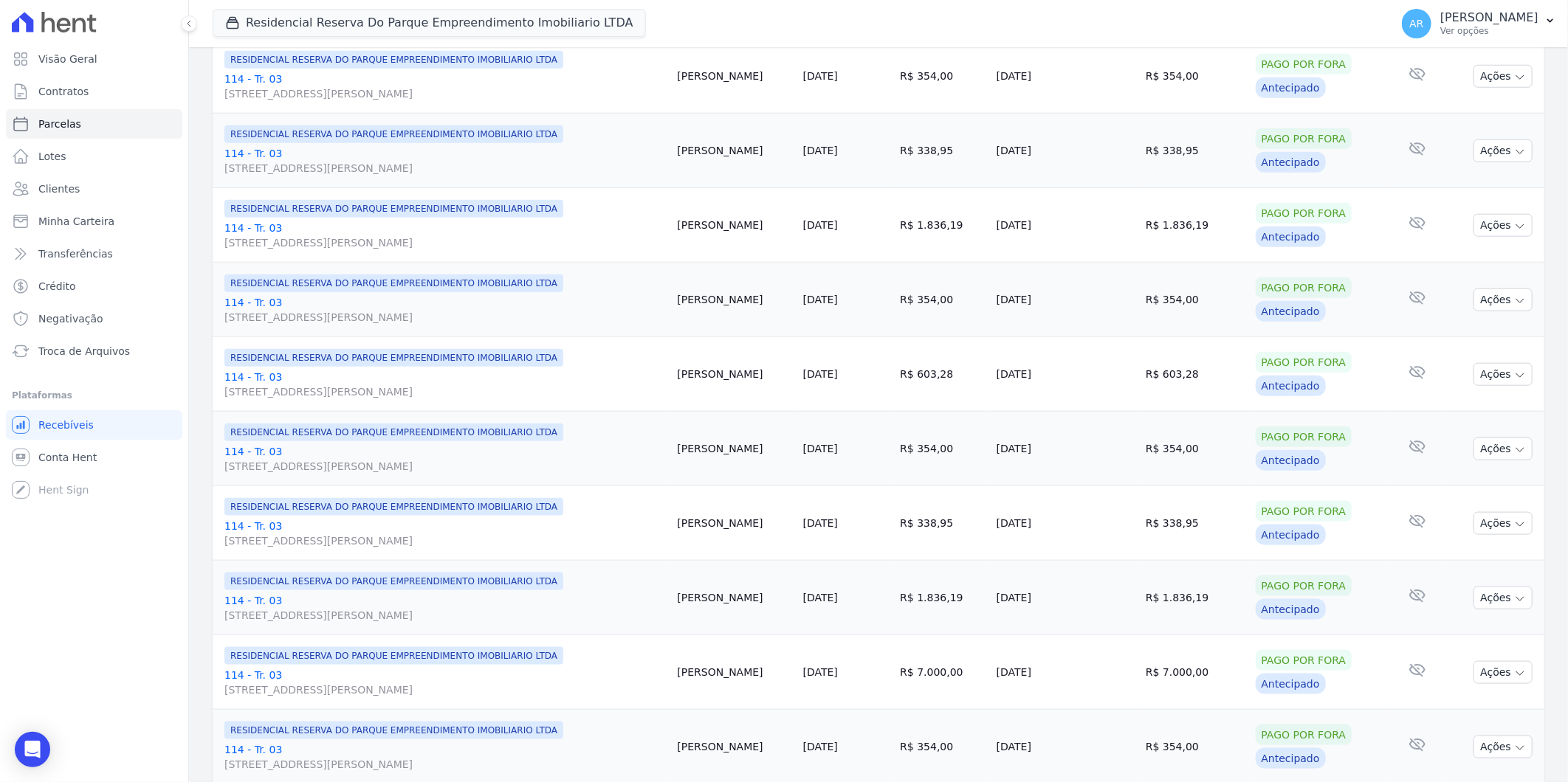
scroll to position [1148, 0]
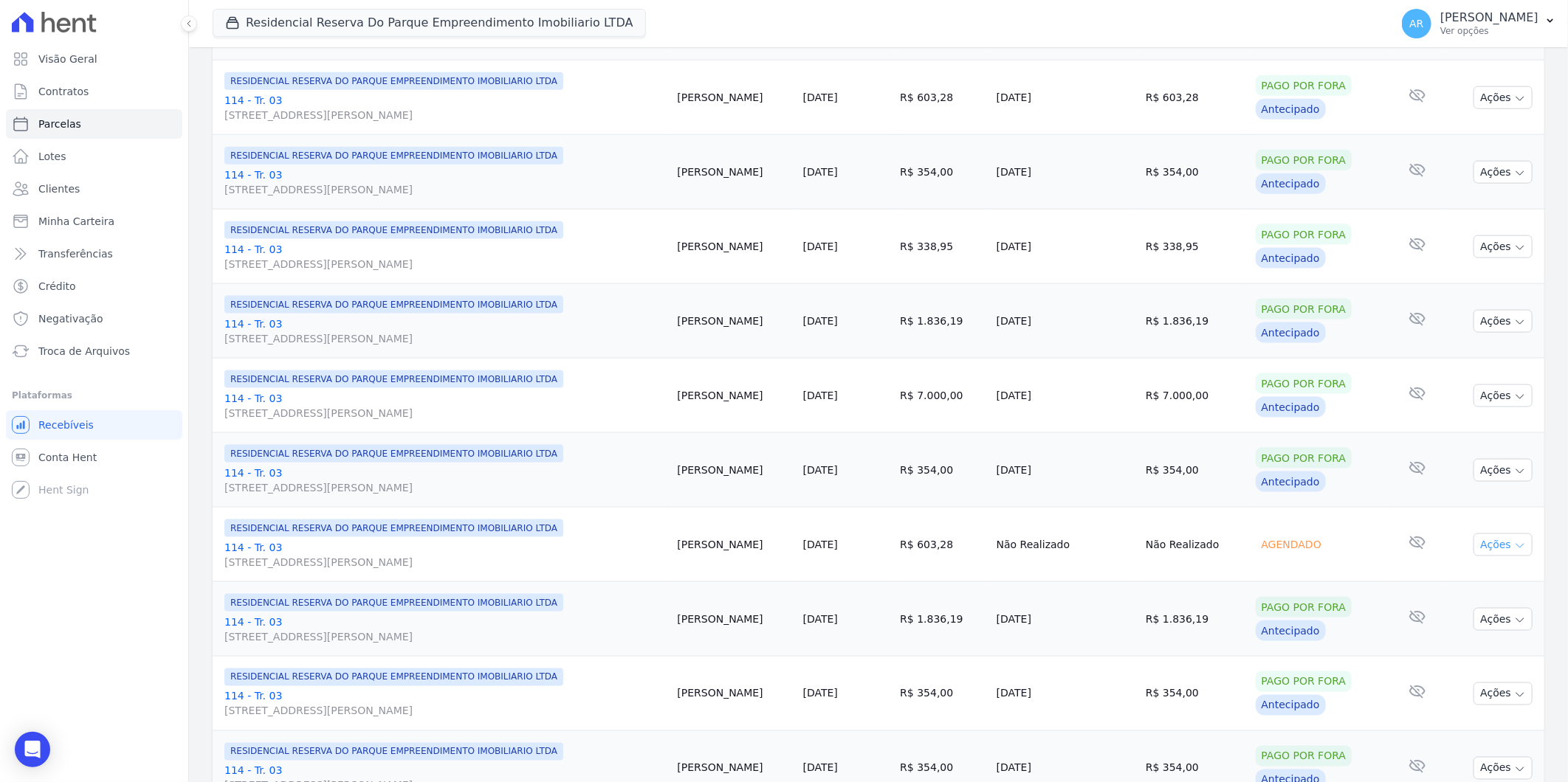
click at [1514, 542] on icon "button" at bounding box center [1519, 545] width 12 height 12
click at [1474, 658] on link "Liquidação Manual" at bounding box center [1497, 660] width 142 height 27
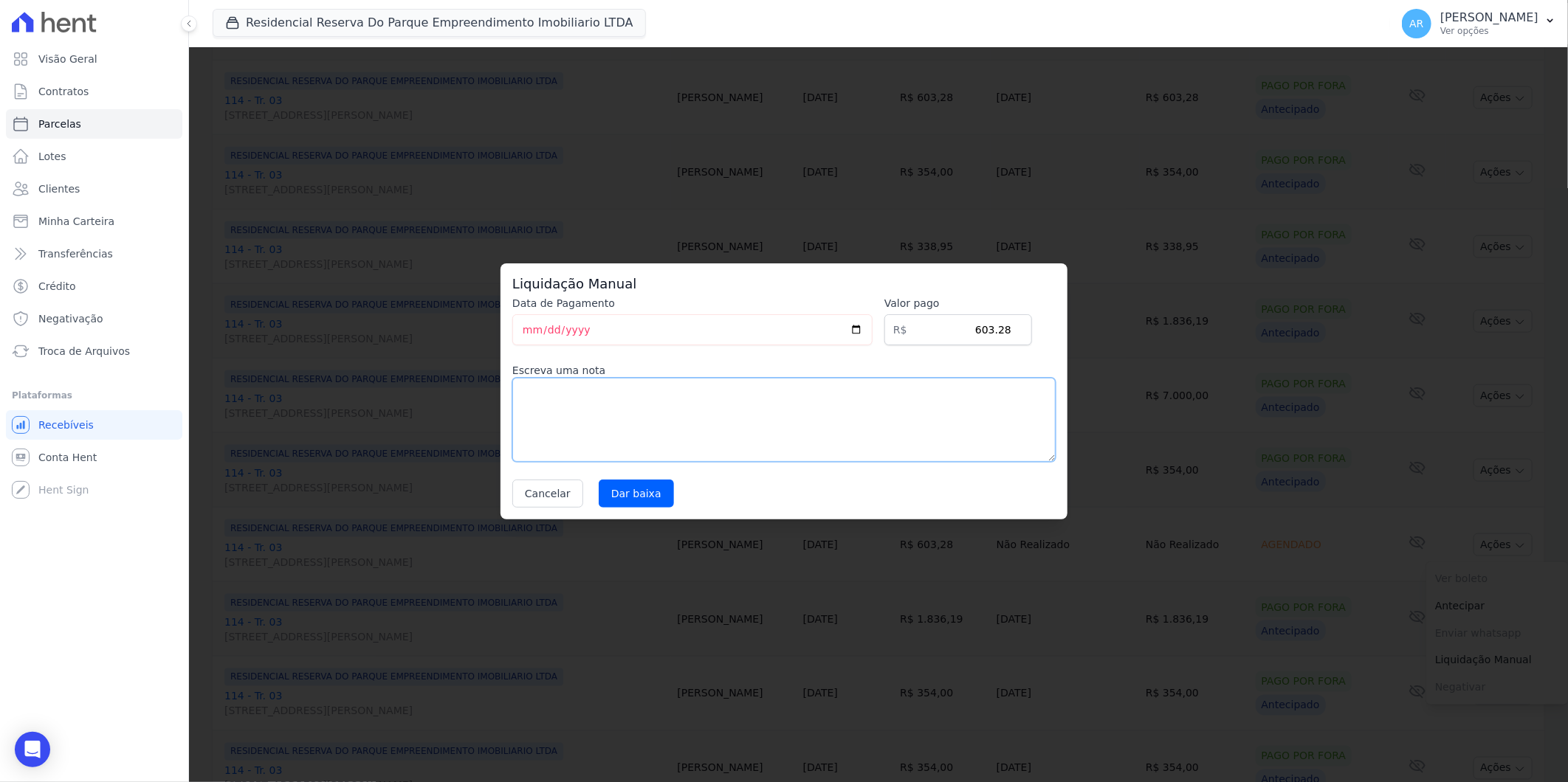
click at [747, 437] on textarea at bounding box center [784, 420] width 544 height 84
paste textarea "DISTRATO"
type textarea "DISTRATO"
click at [645, 502] on input "Dar baixa" at bounding box center [636, 494] width 75 height 28
select select
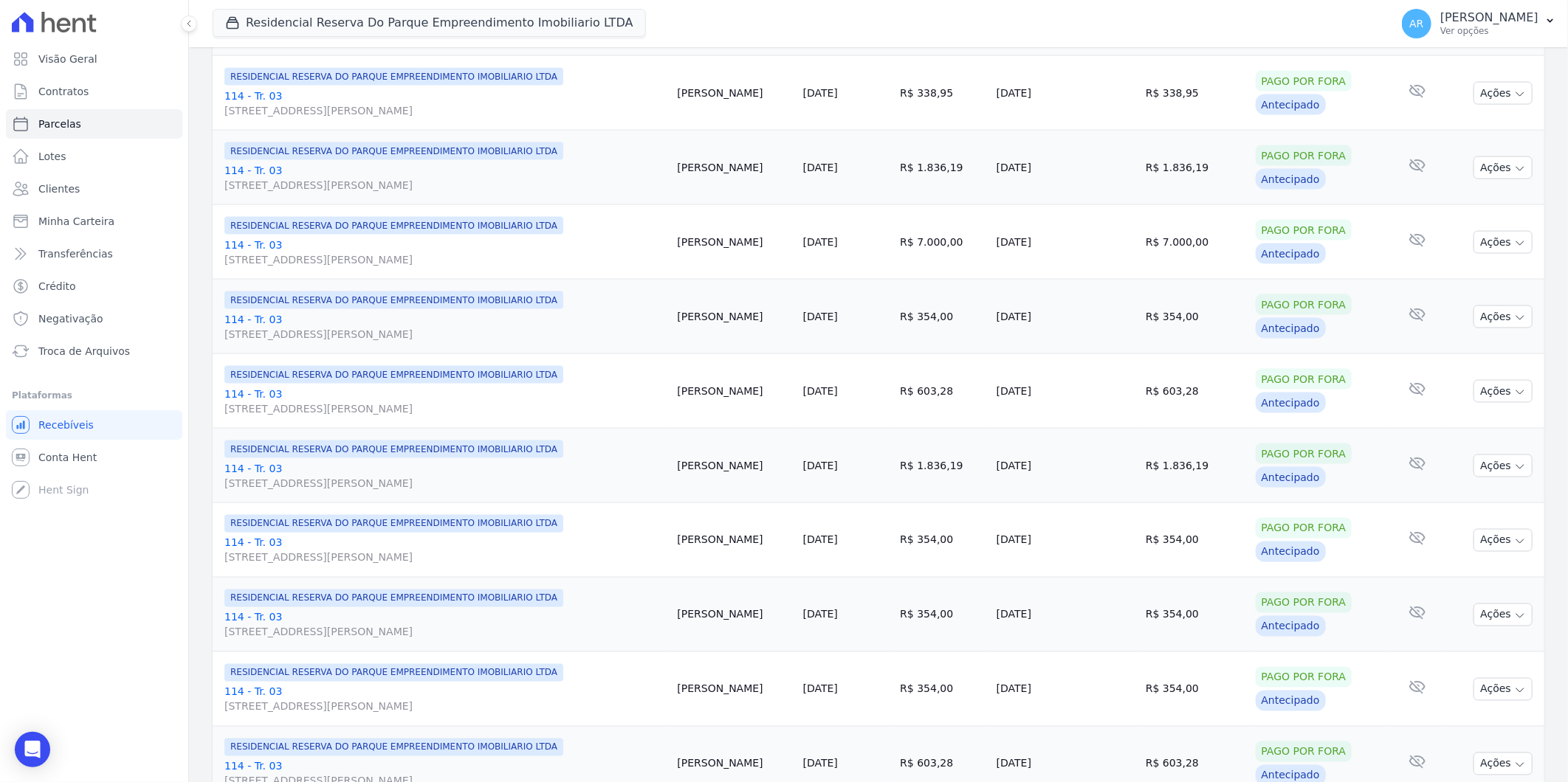
scroll to position [1461, 0]
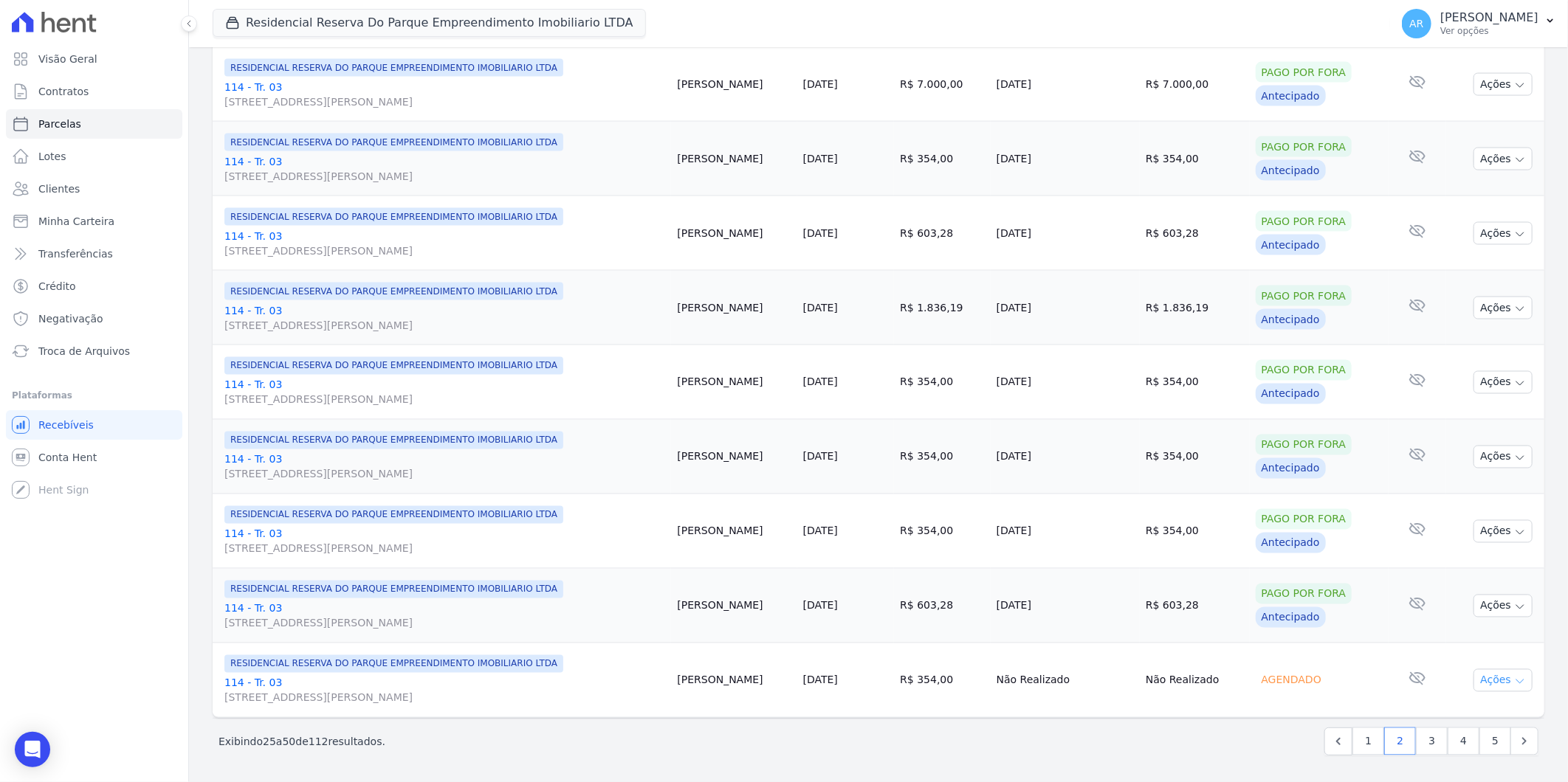
click at [1500, 682] on button "Ações" at bounding box center [1503, 680] width 59 height 23
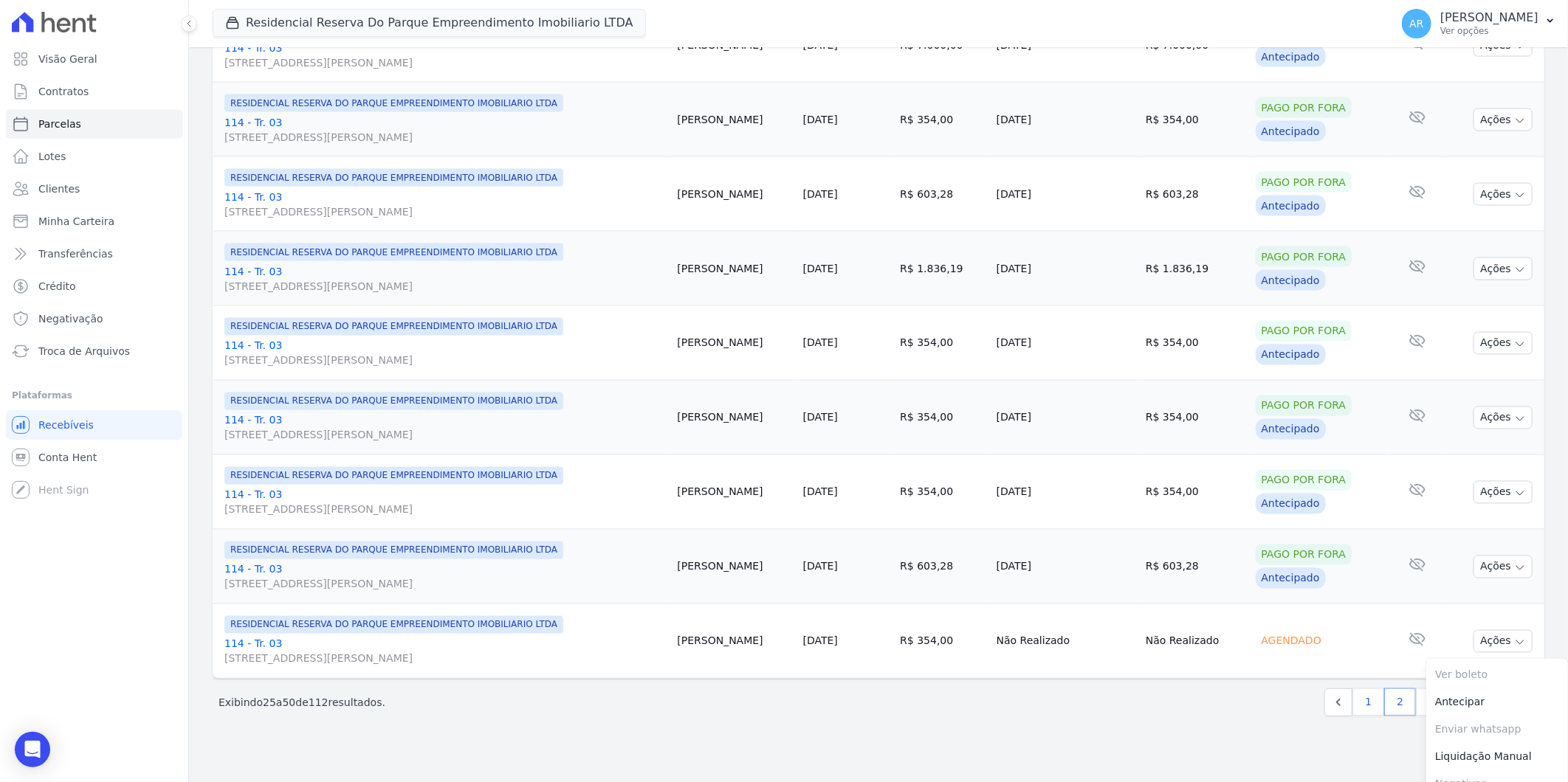
scroll to position [1518, 0]
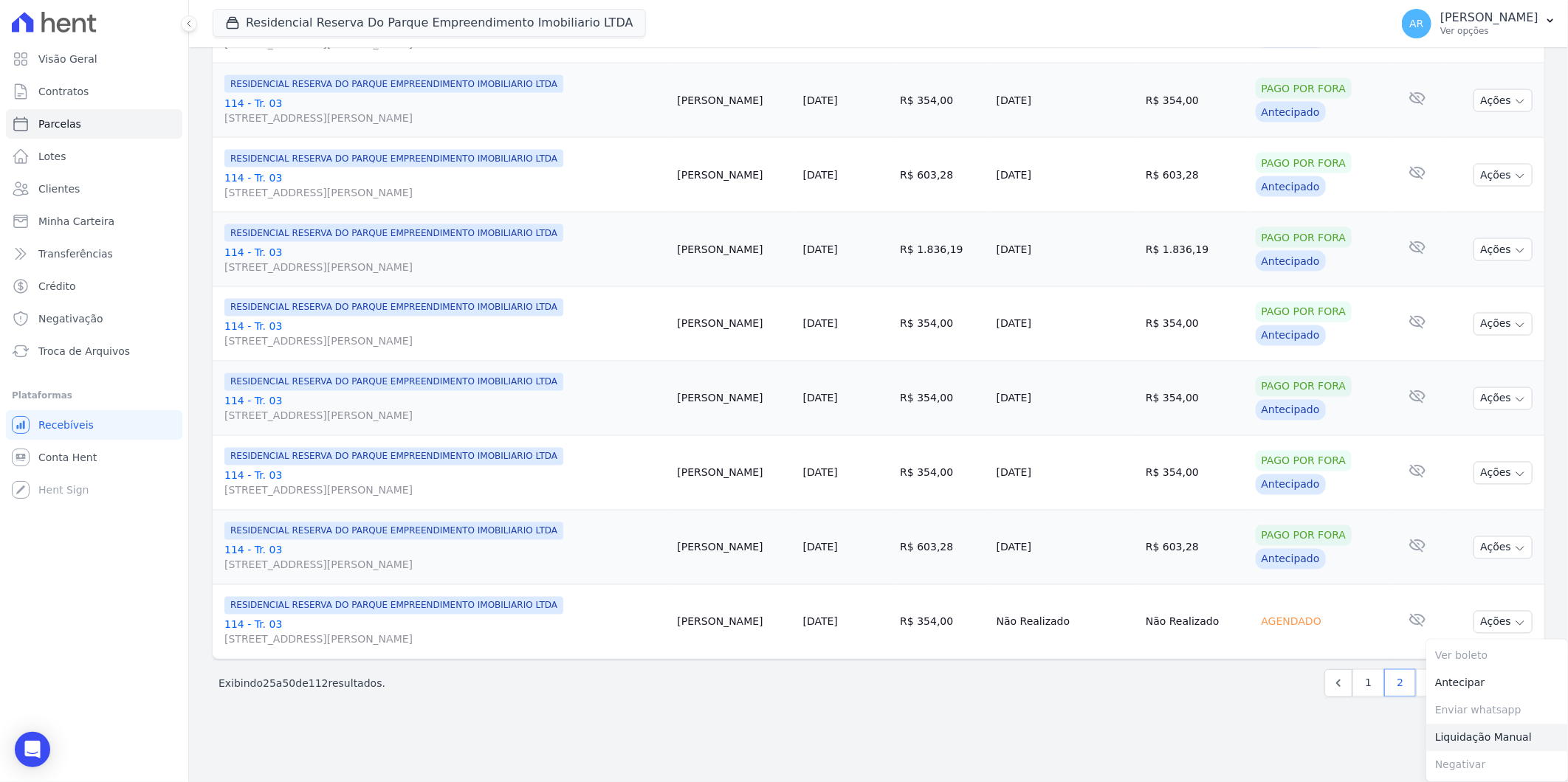
click at [1448, 738] on link "Liquidação Manual" at bounding box center [1497, 738] width 142 height 27
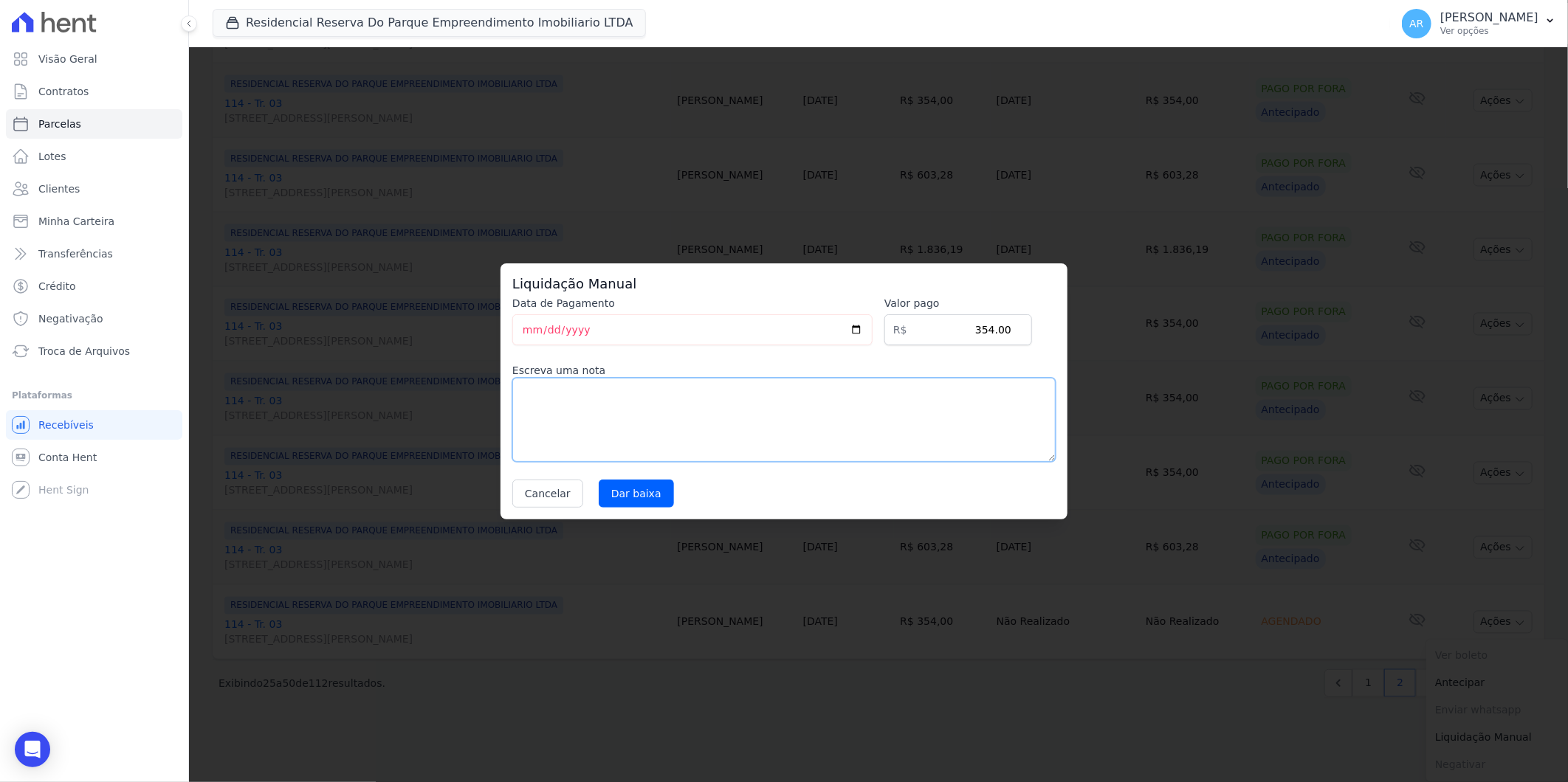
click at [588, 402] on textarea at bounding box center [784, 420] width 544 height 84
paste textarea "DISTRATO"
type textarea "DISTRATO"
click at [608, 496] on input "Dar baixa" at bounding box center [636, 494] width 75 height 28
select select
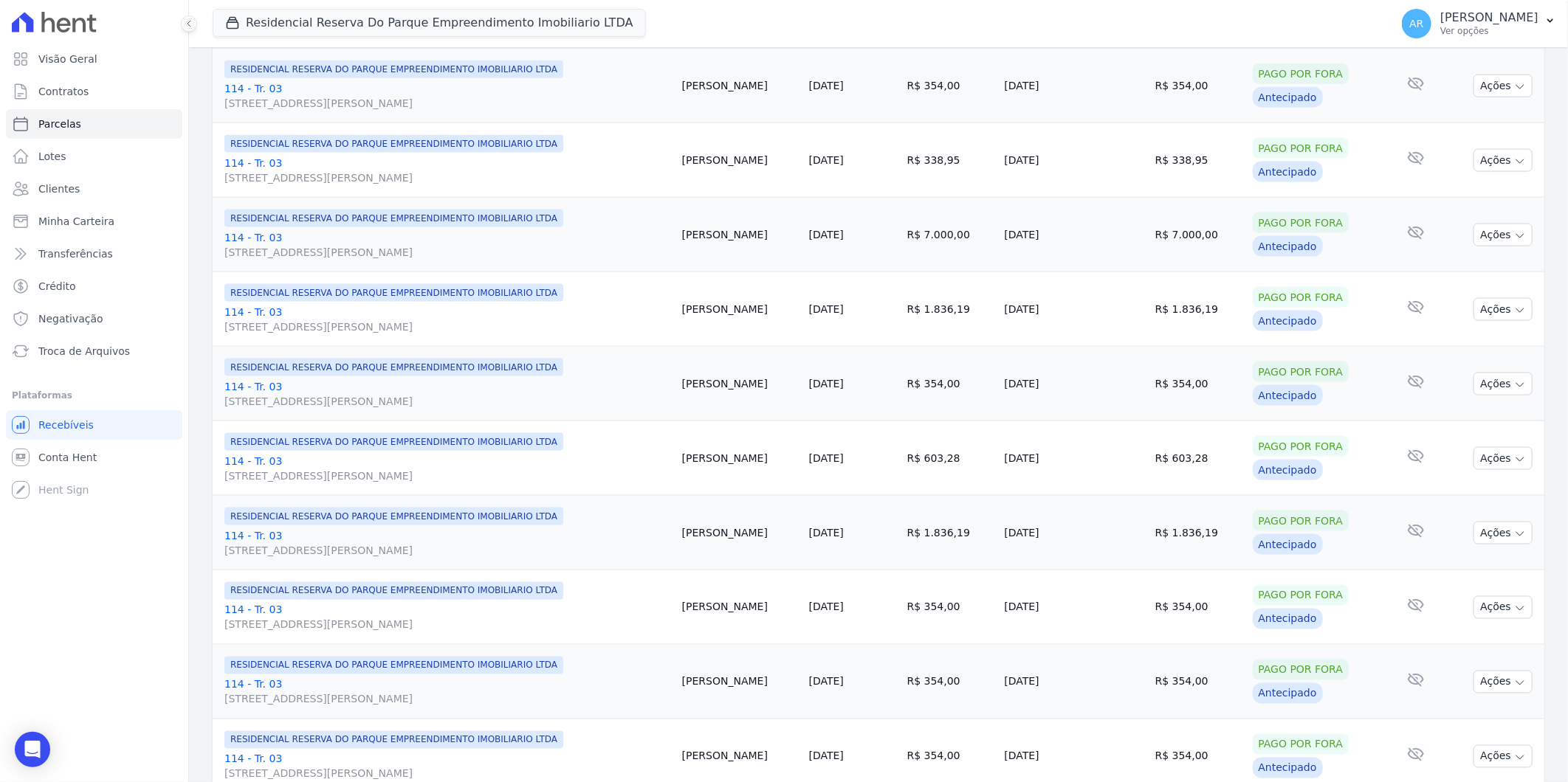
scroll to position [1461, 0]
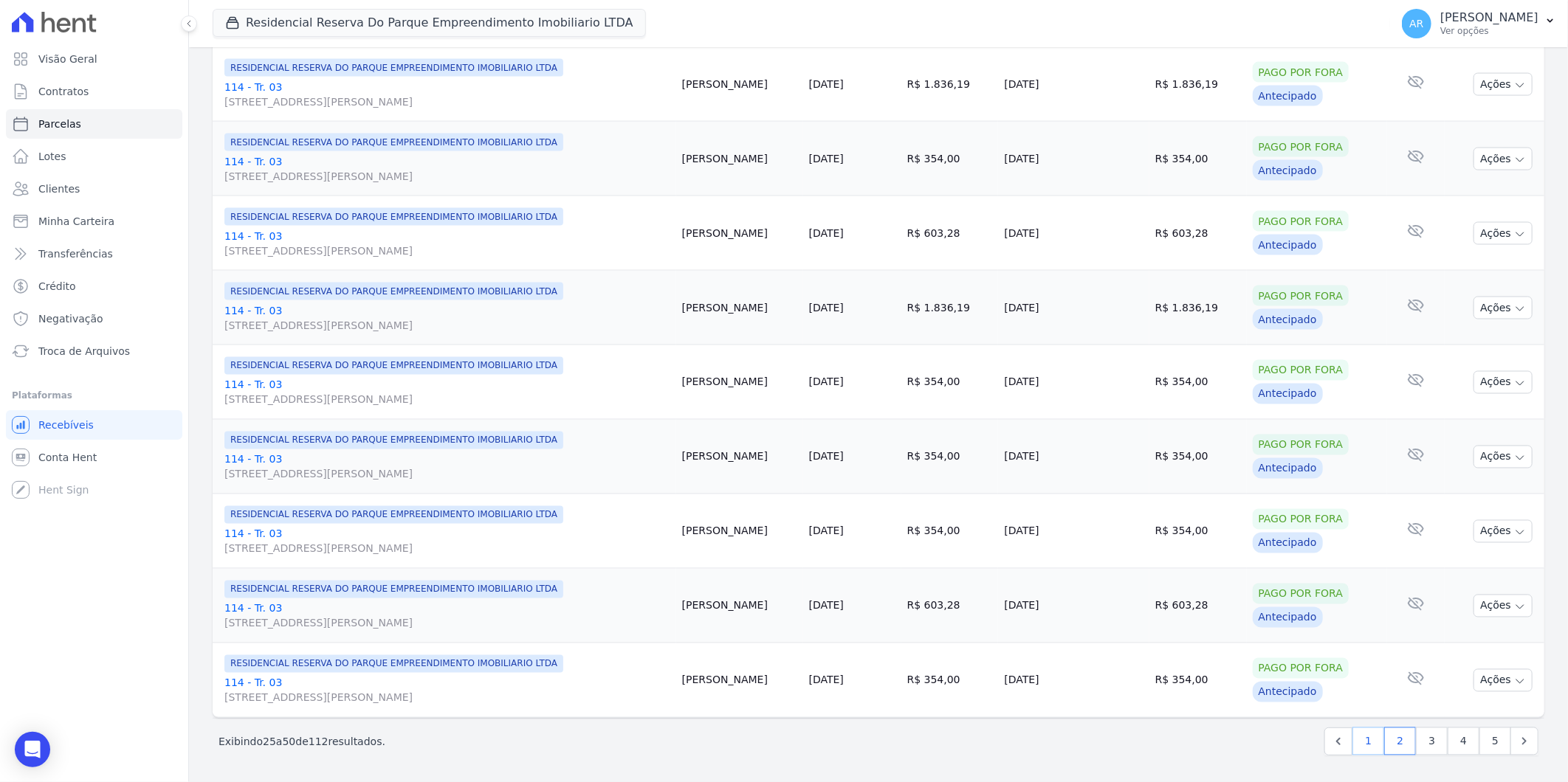
click at [1367, 740] on link "1" at bounding box center [1367, 741] width 32 height 28
select select
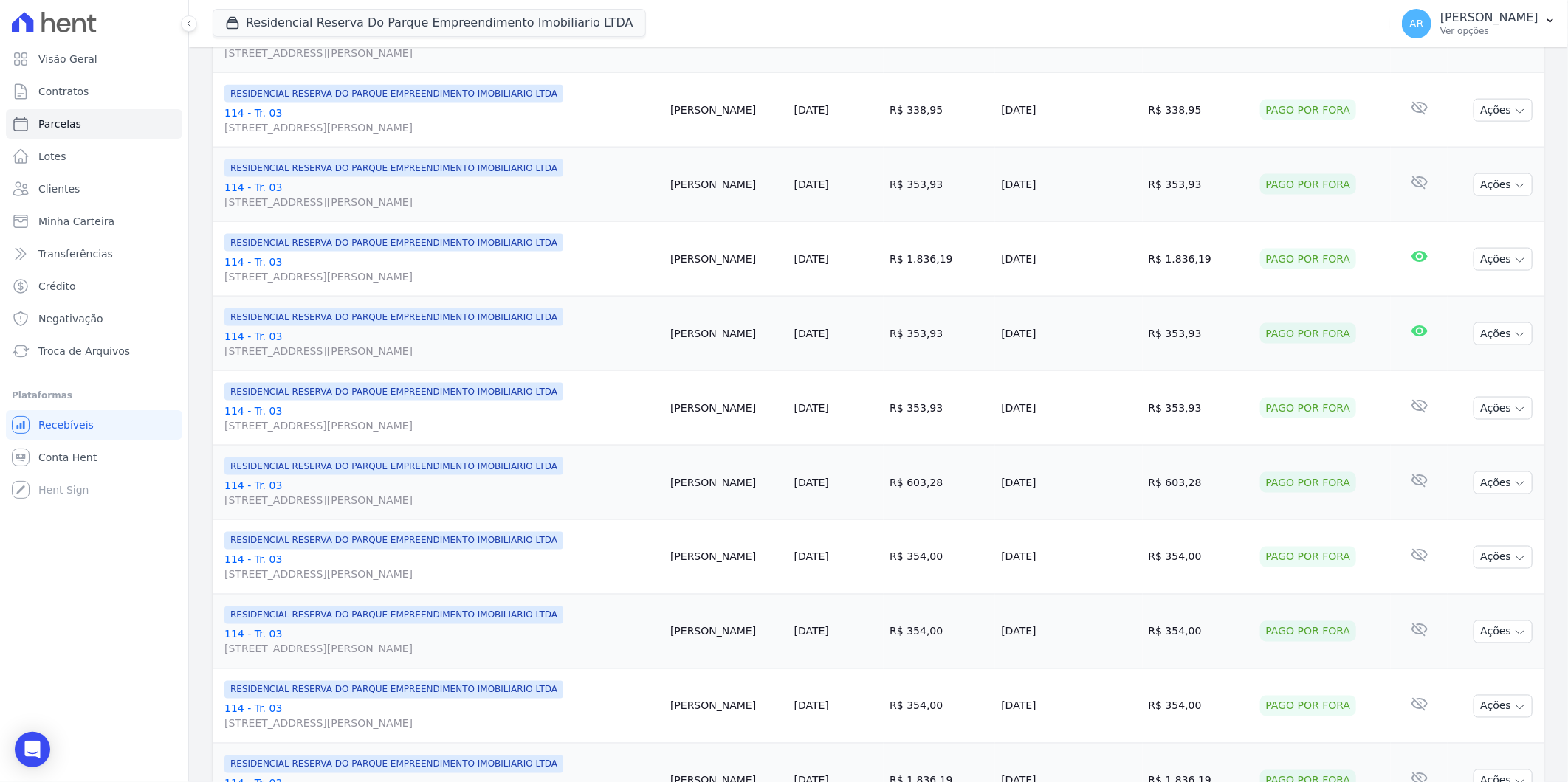
scroll to position [1461, 0]
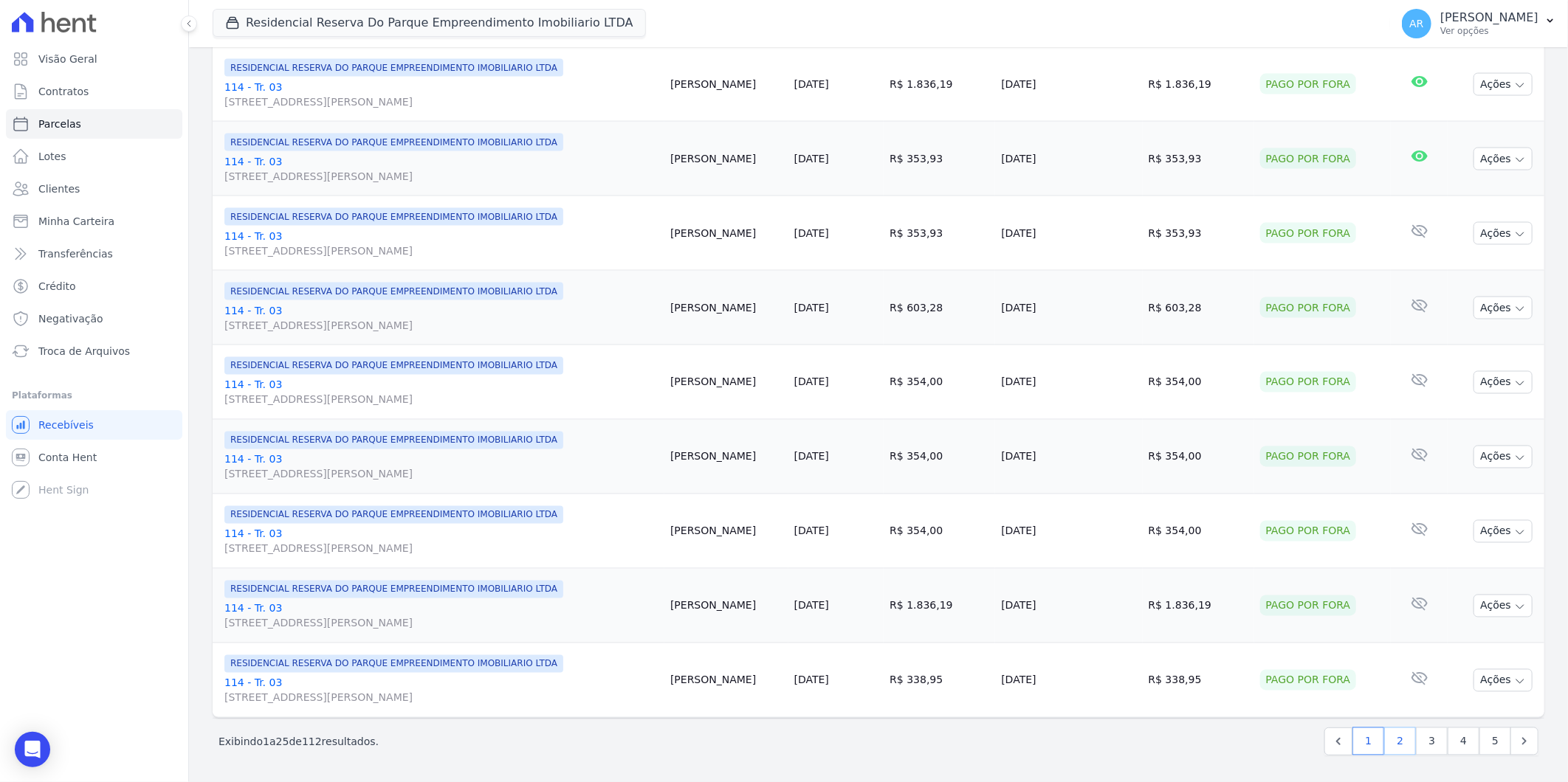
click at [1384, 748] on link "2" at bounding box center [1399, 741] width 32 height 28
select select
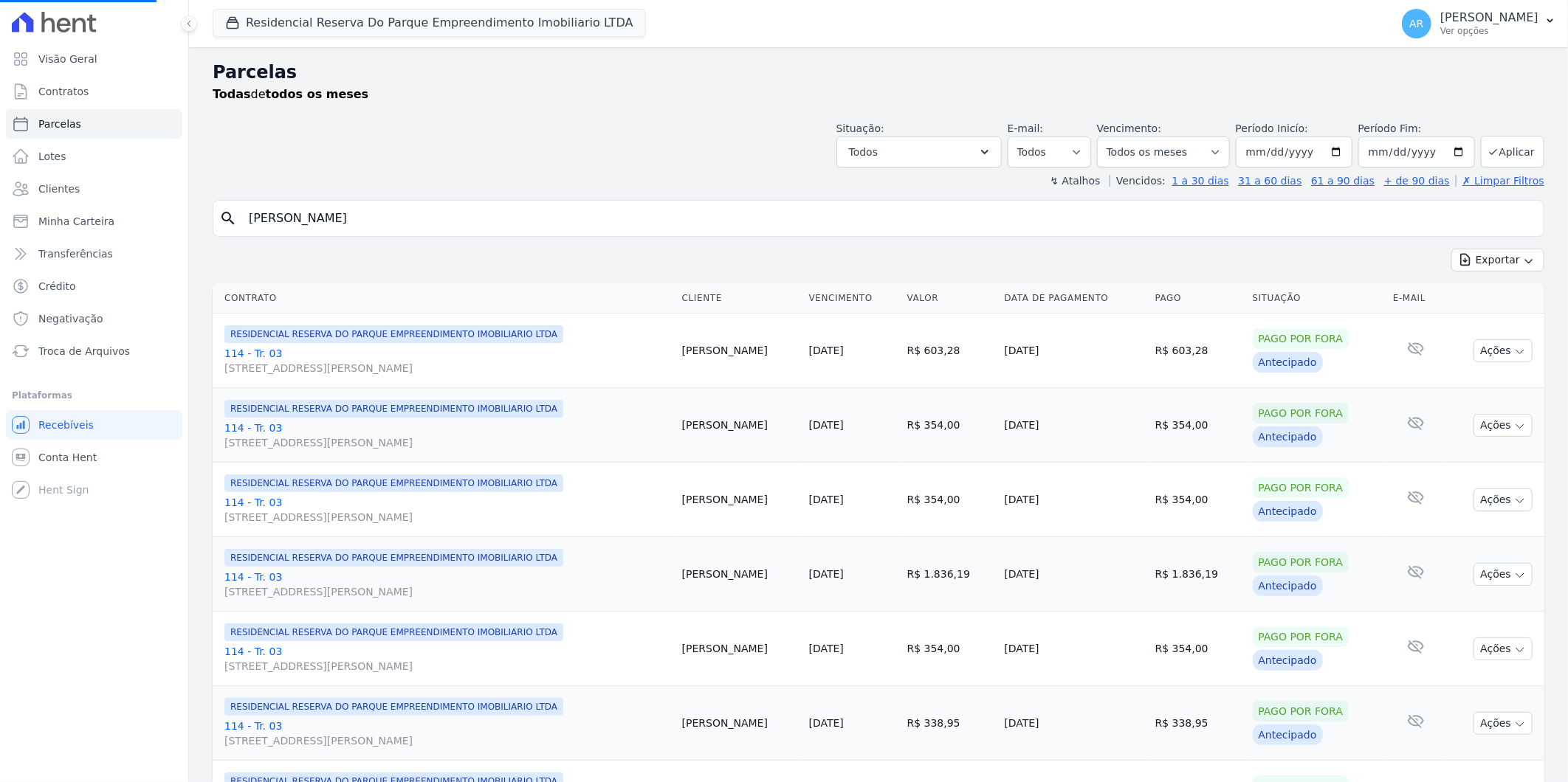
scroll to position [655, 0]
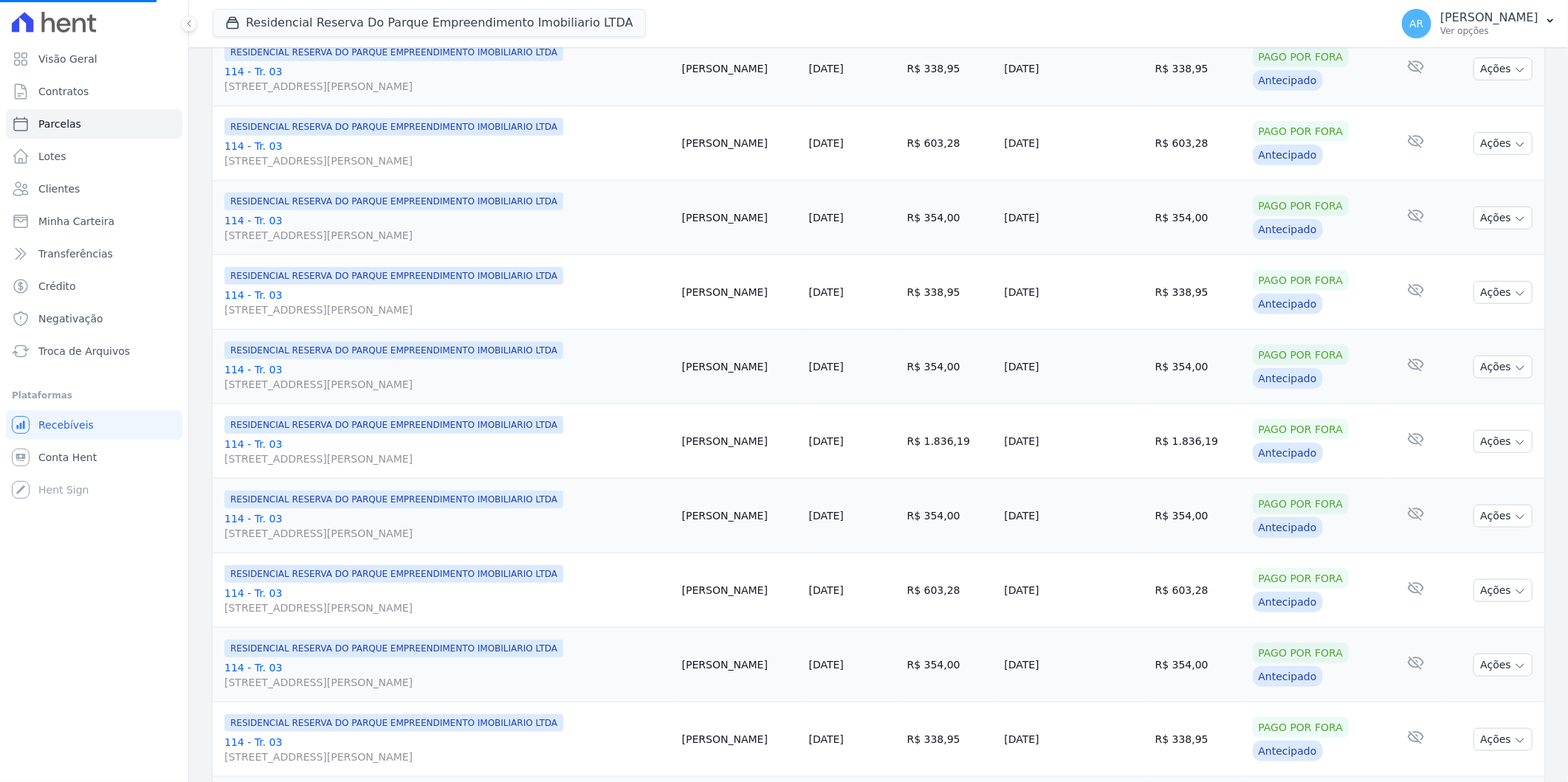
select select
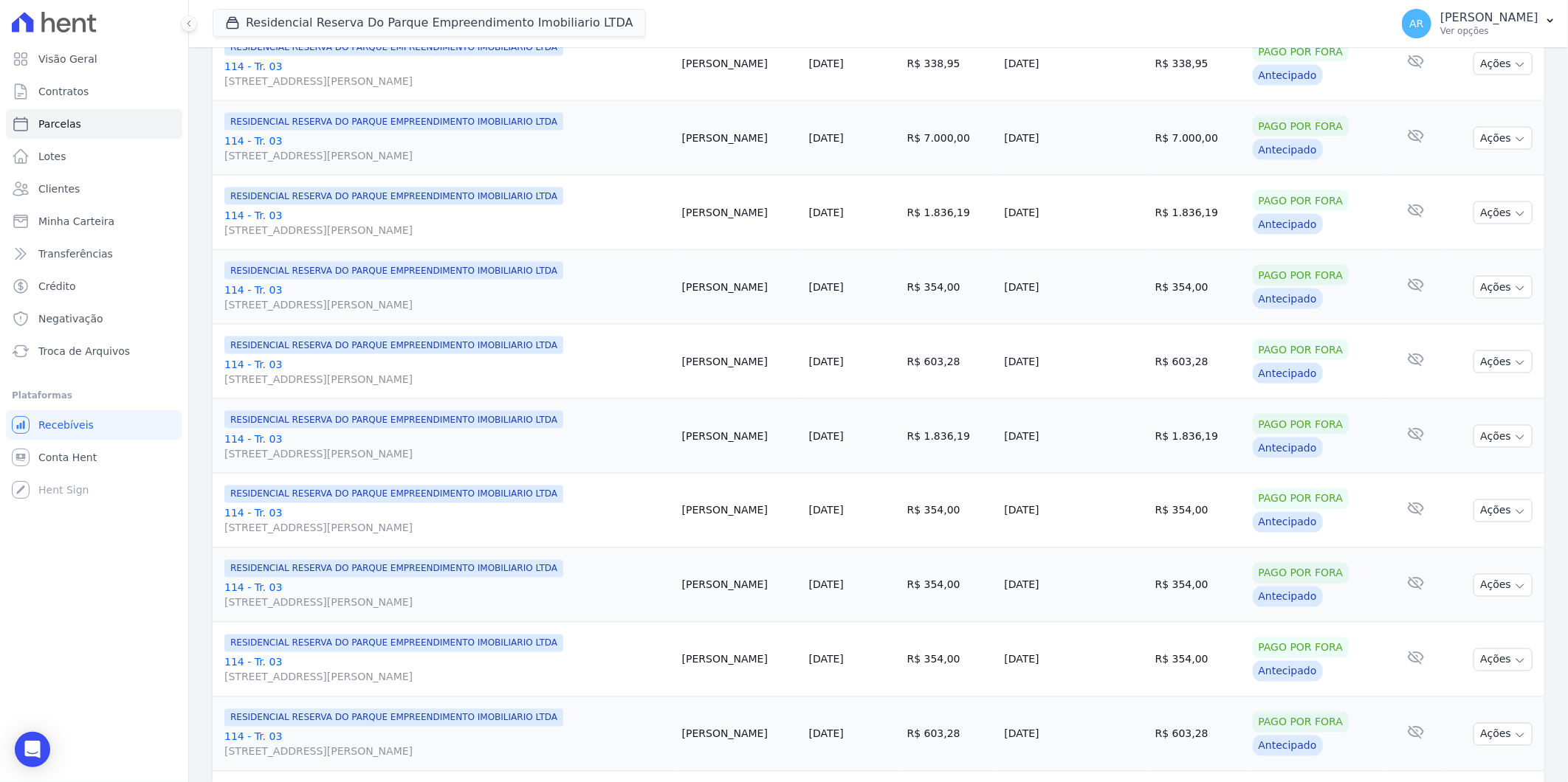
scroll to position [1461, 0]
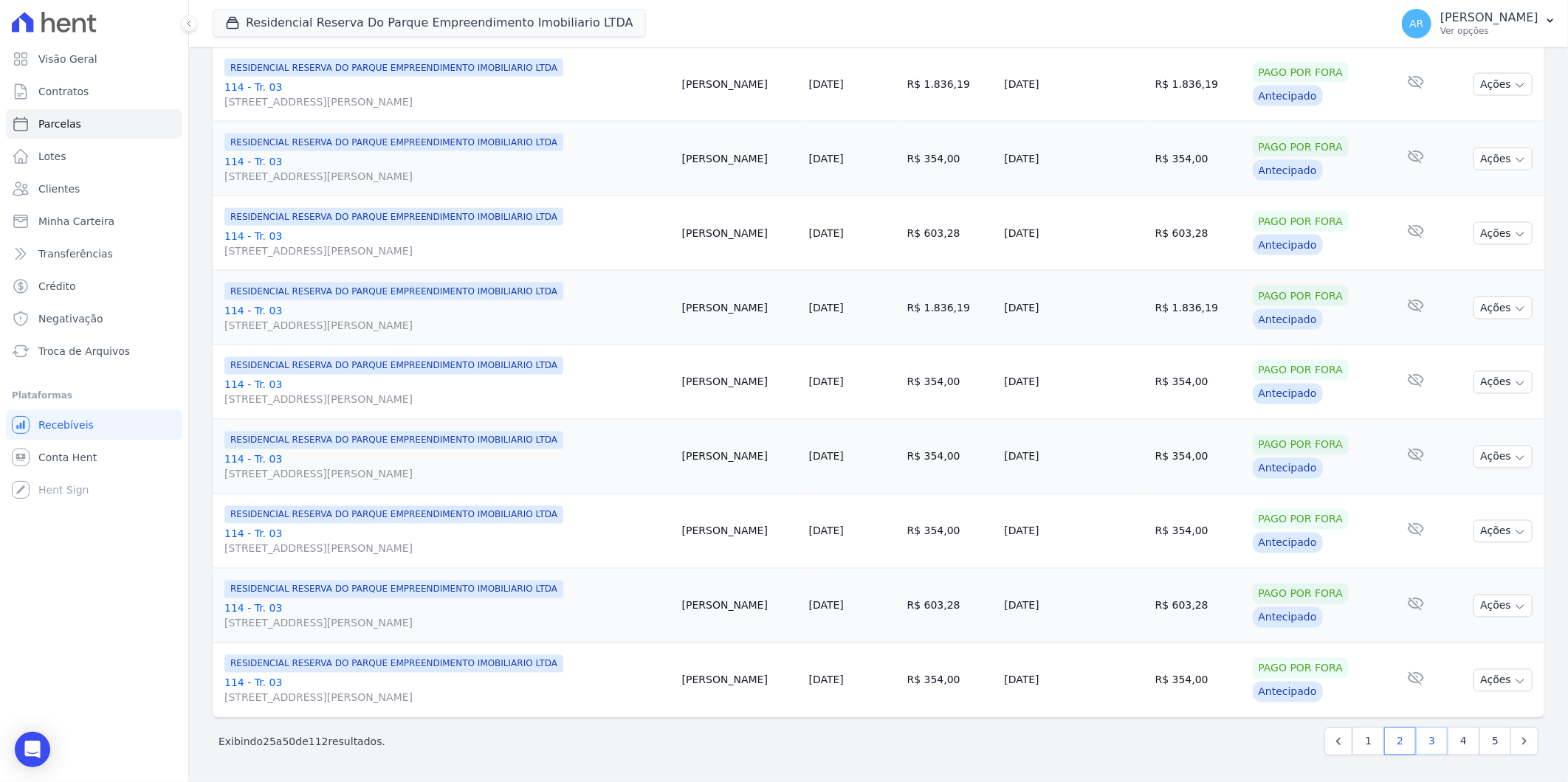
click at [1423, 735] on link "3" at bounding box center [1431, 741] width 32 height 28
select select
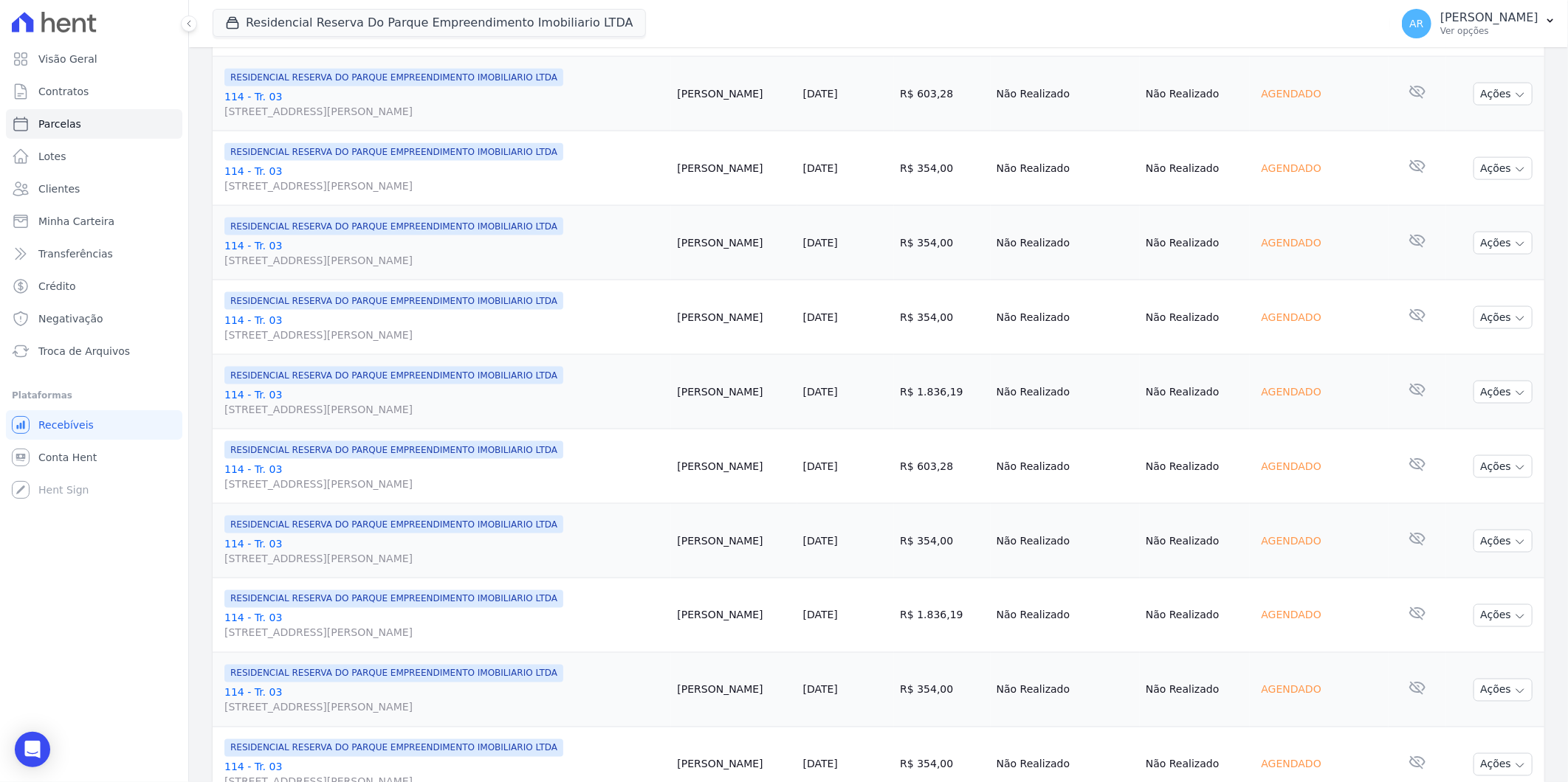
scroll to position [1461, 0]
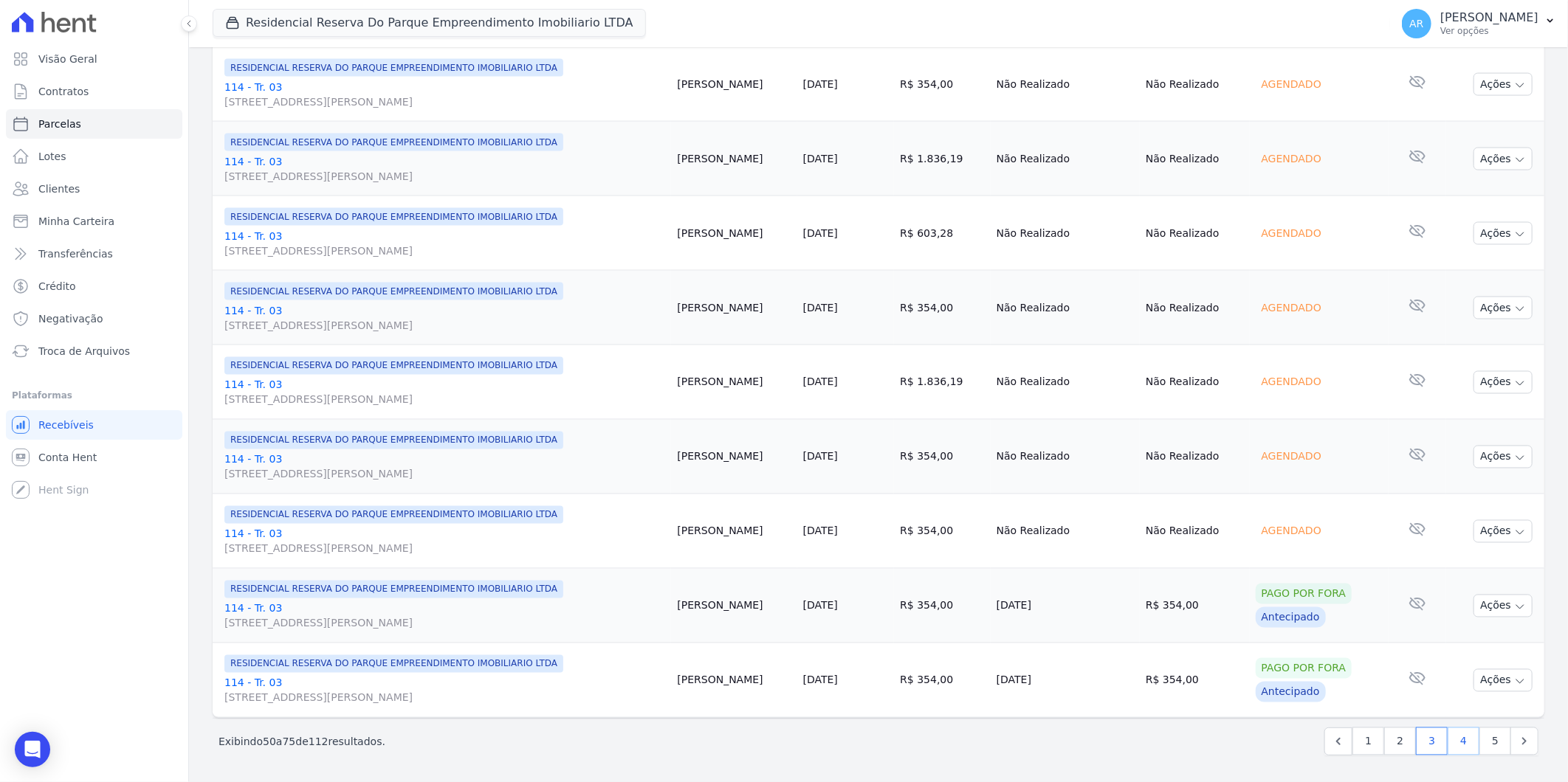
click at [1463, 749] on link "4" at bounding box center [1463, 741] width 32 height 28
select select
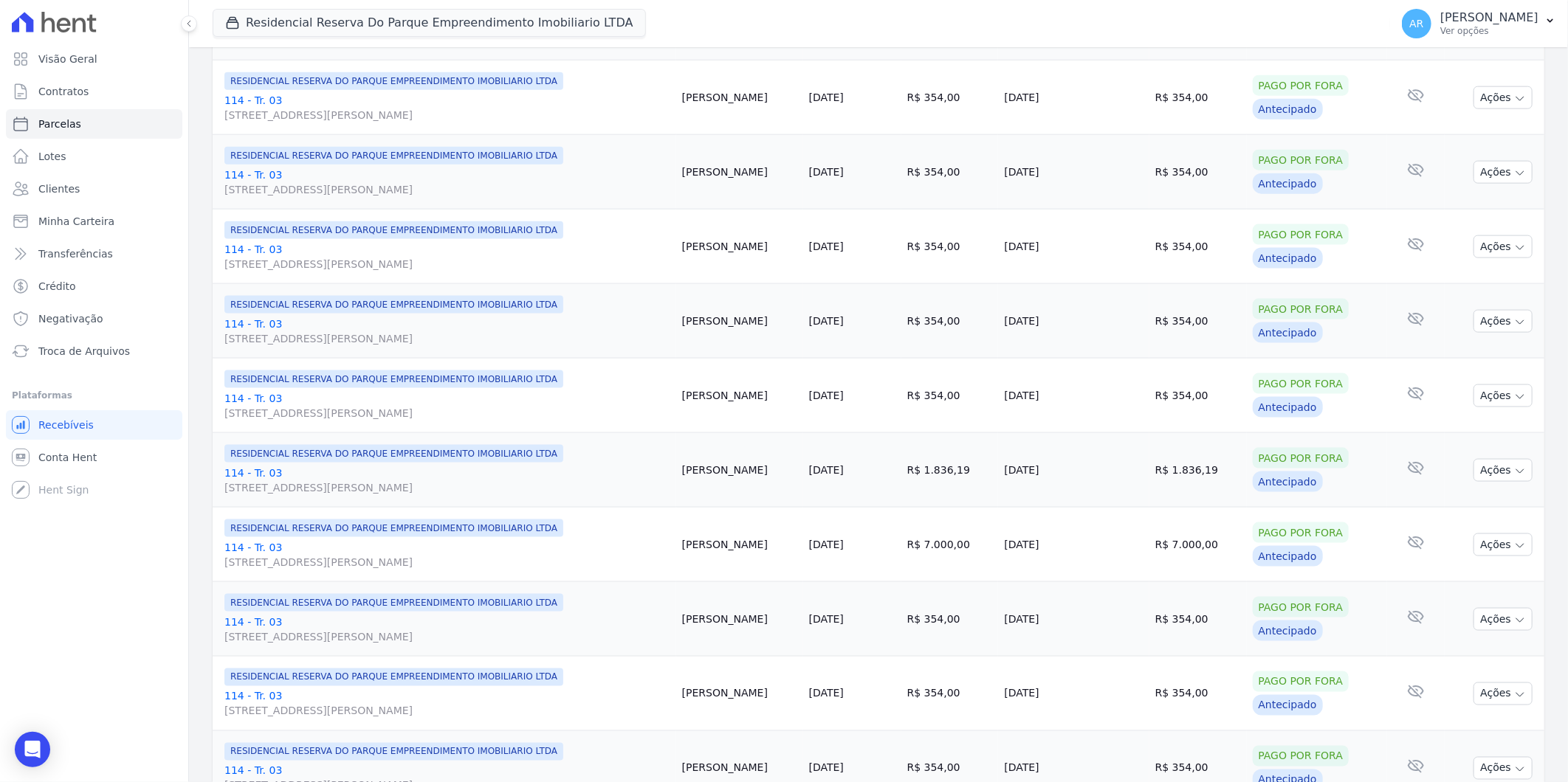
scroll to position [1461, 0]
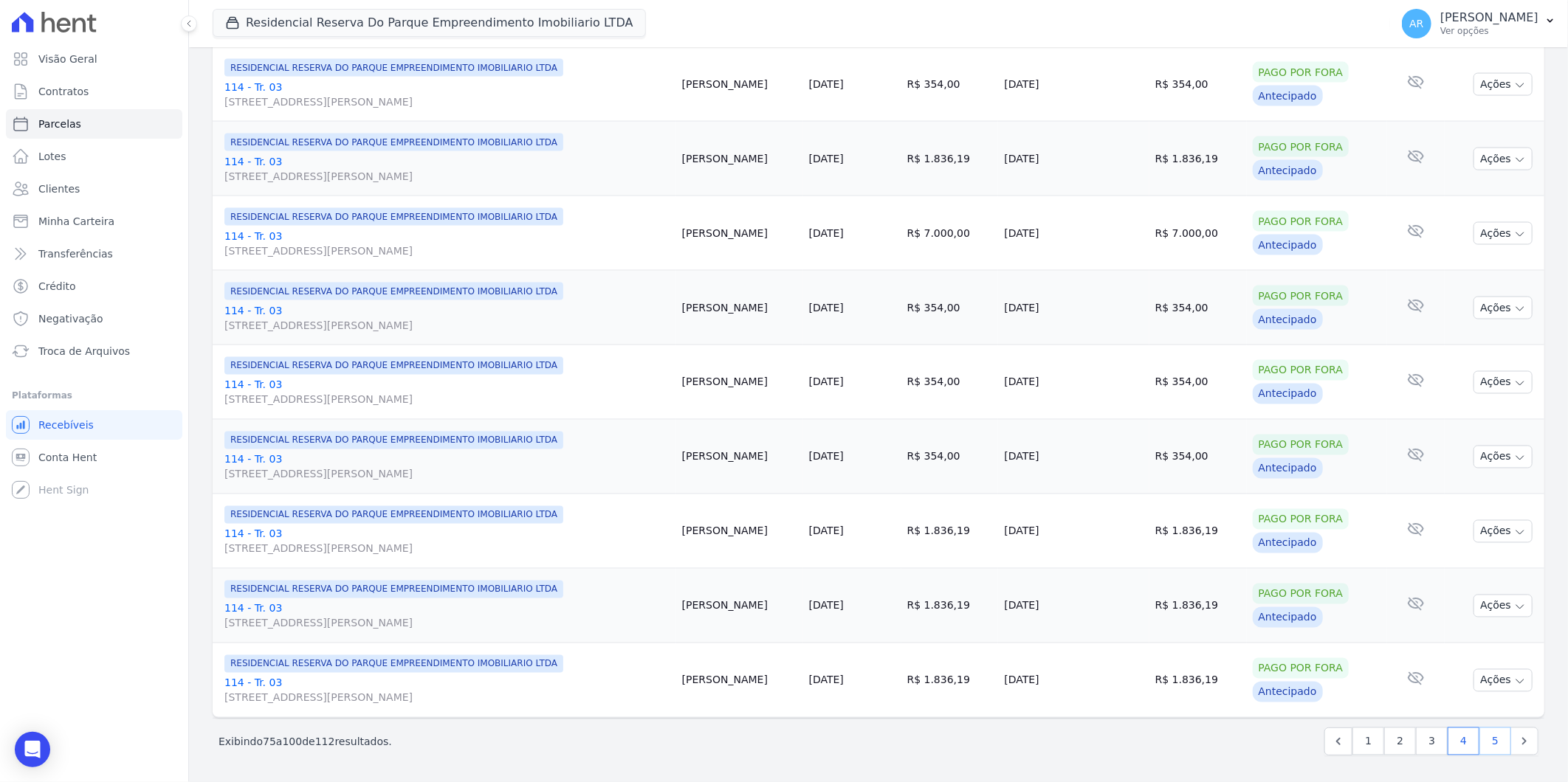
click at [1479, 749] on link "5" at bounding box center [1494, 741] width 32 height 28
select select
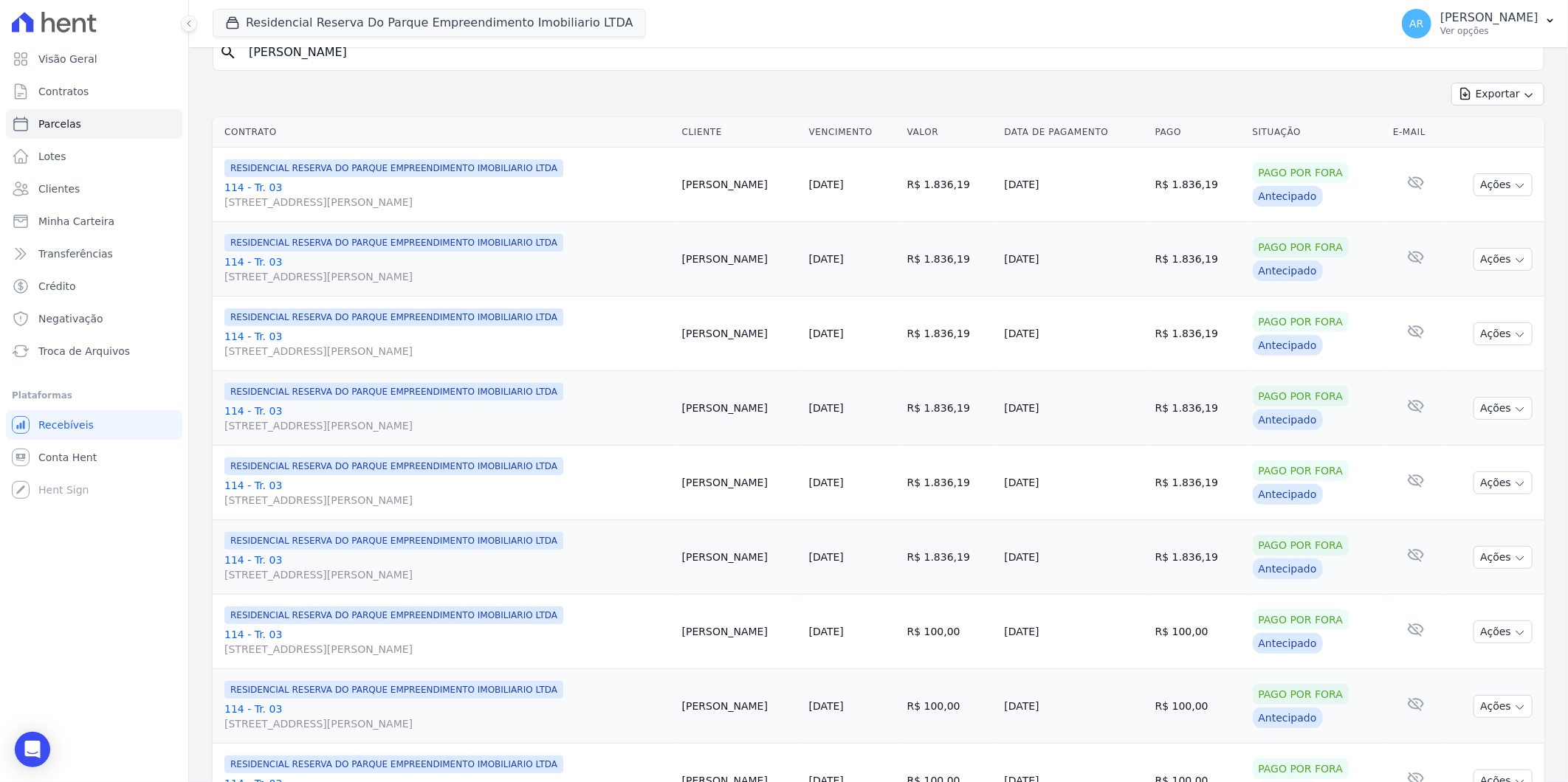
scroll to position [491, 0]
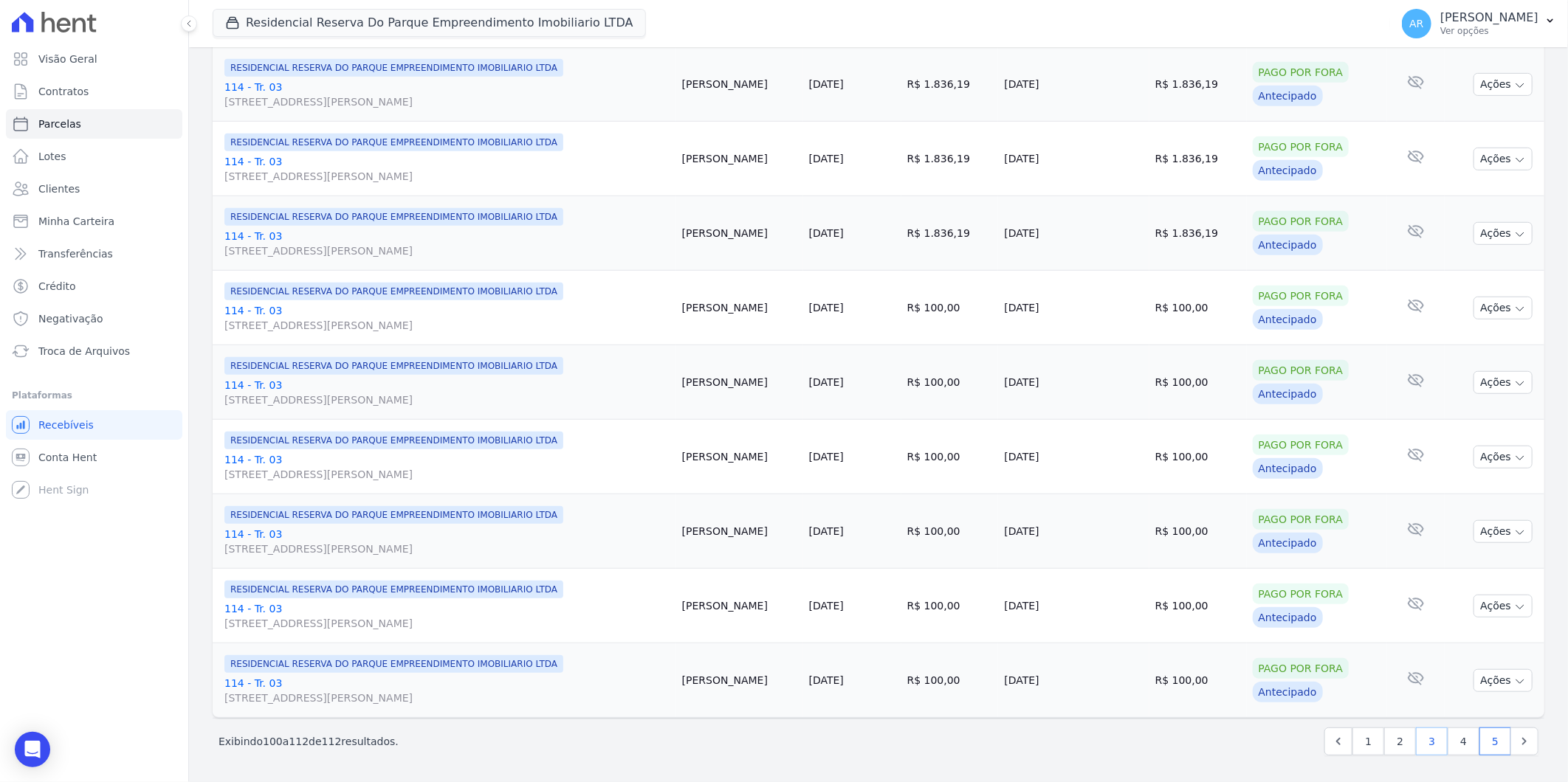
click at [1416, 743] on link "3" at bounding box center [1431, 741] width 32 height 28
select select
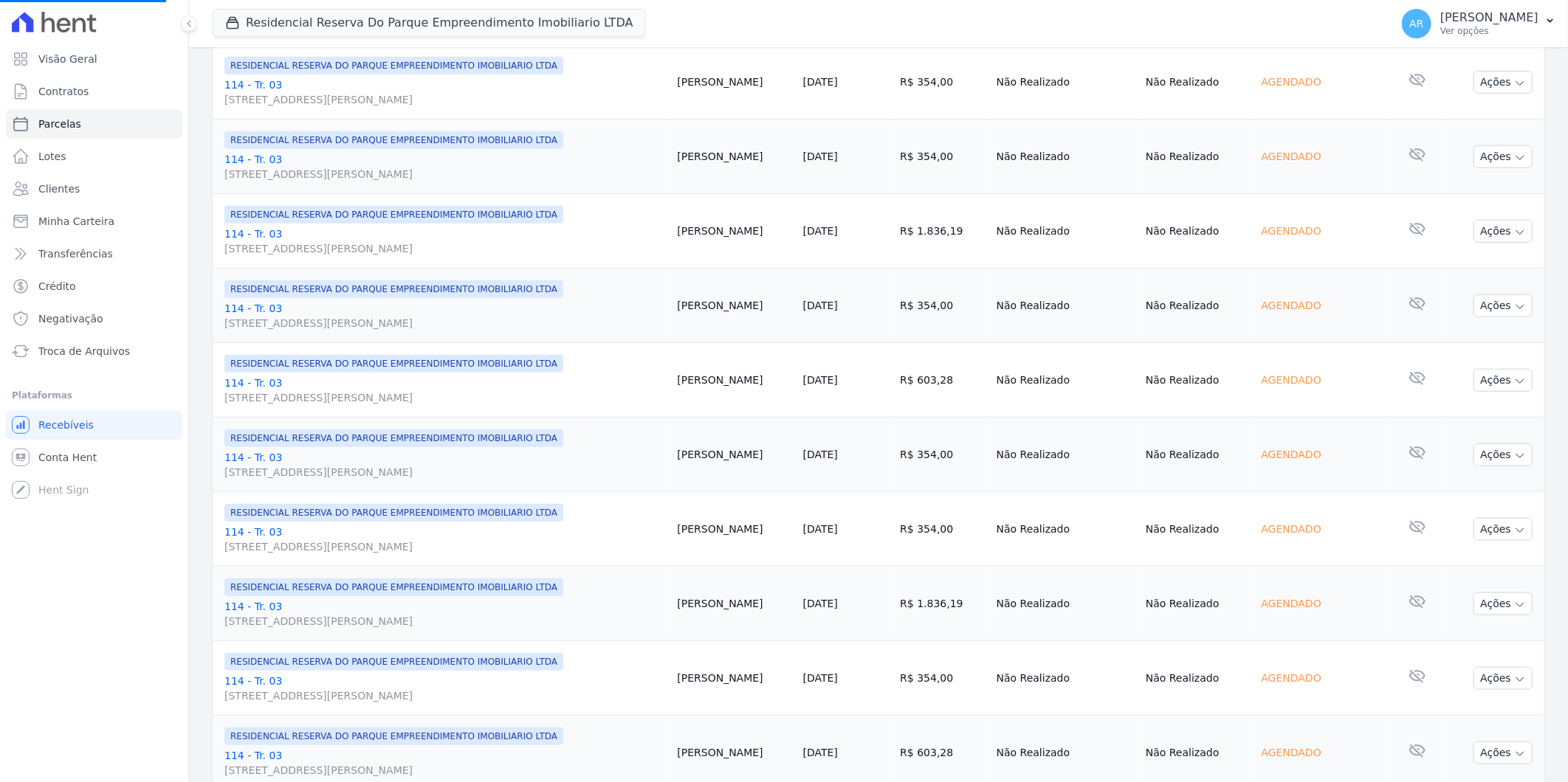
scroll to position [655, 0]
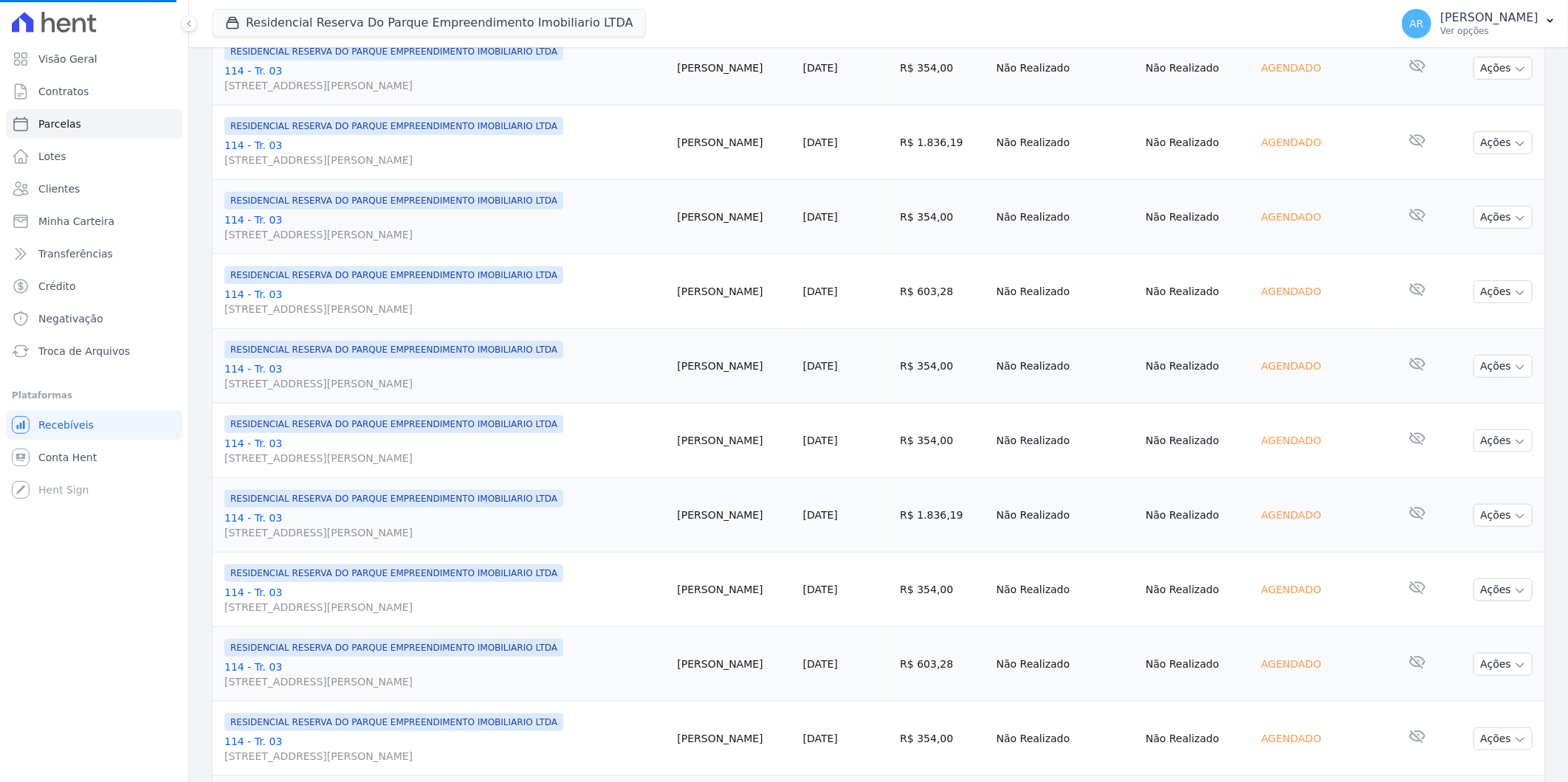
select select
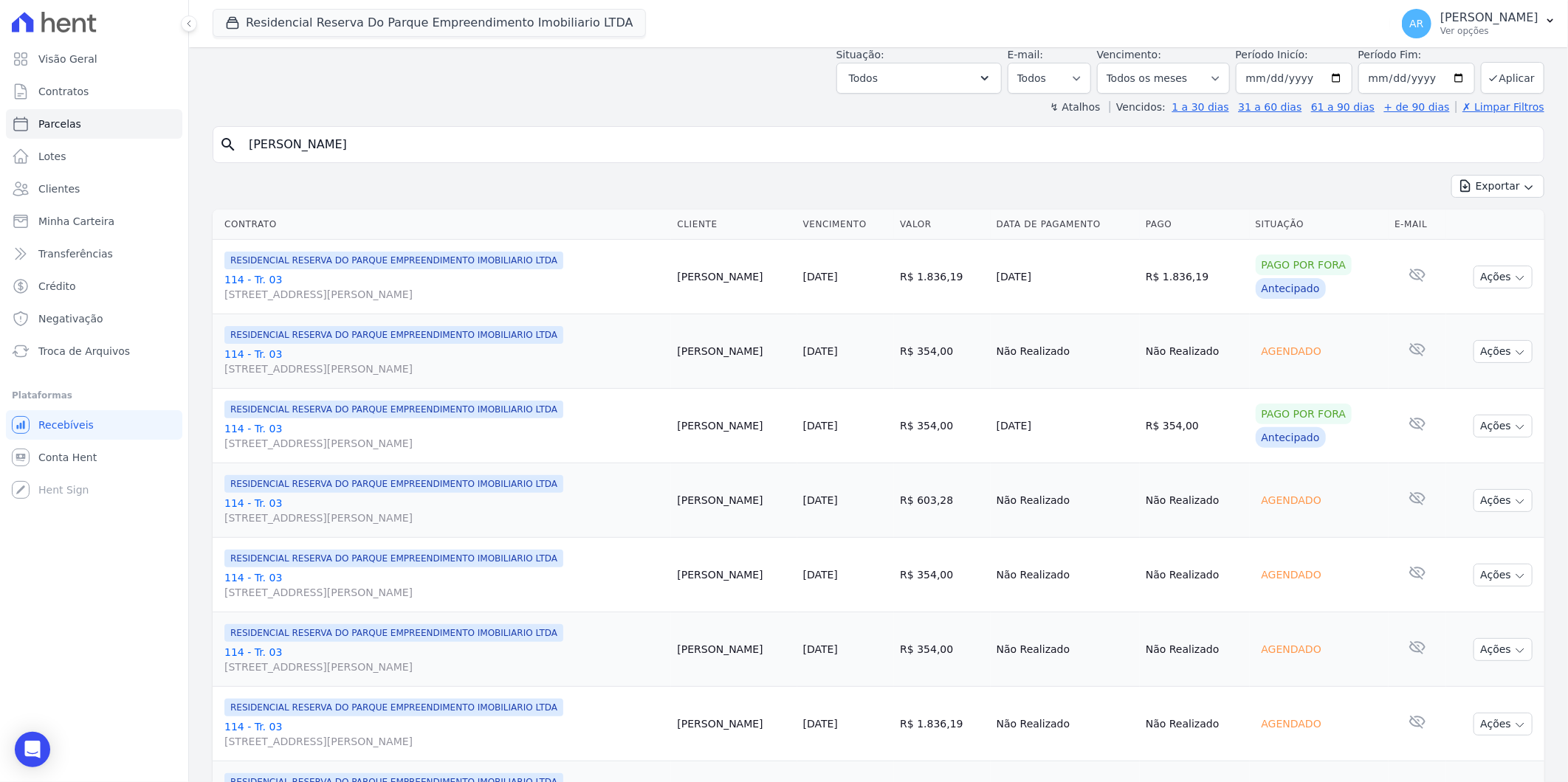
scroll to position [0, 0]
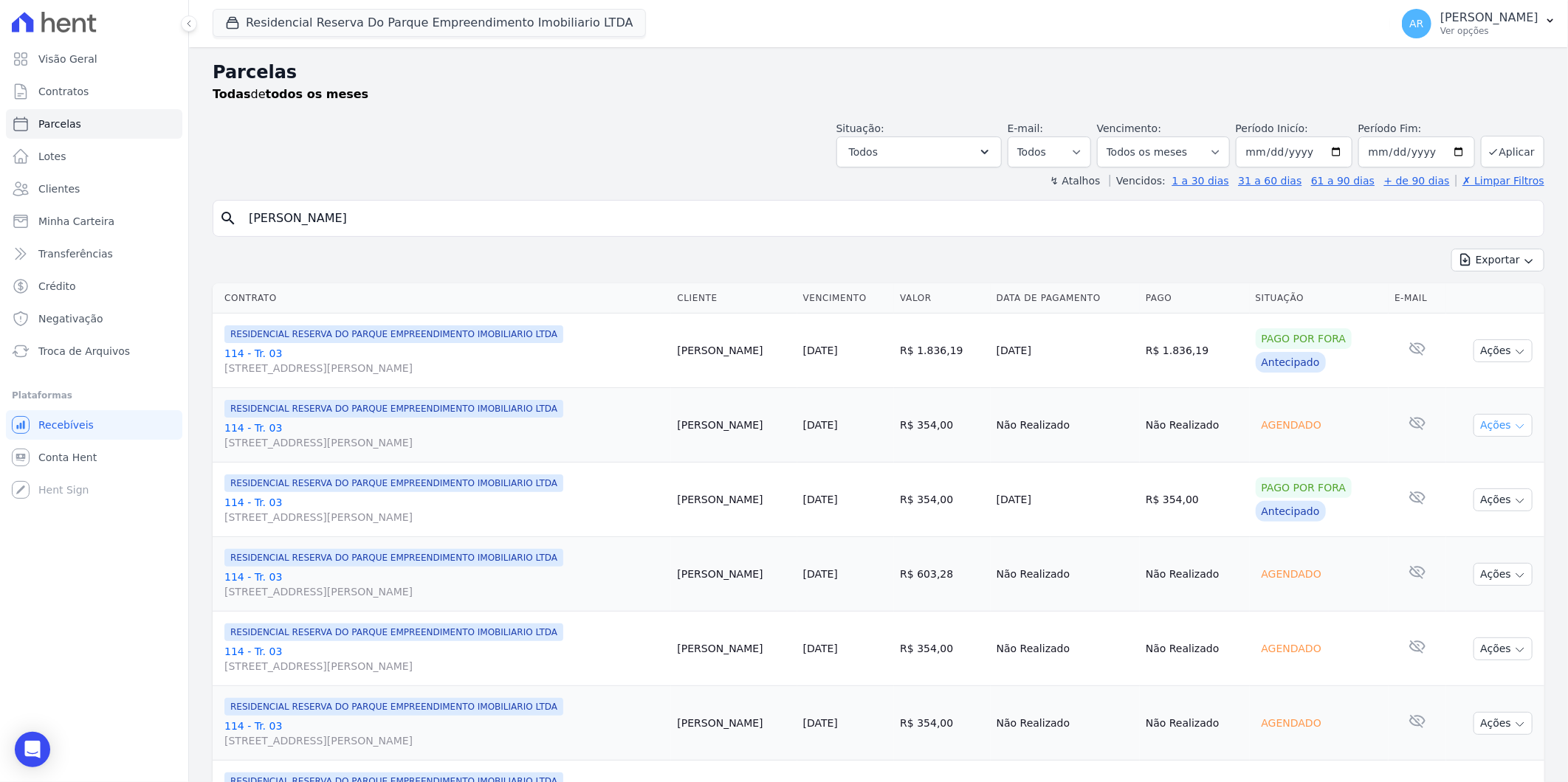
click at [1482, 418] on button "Ações" at bounding box center [1503, 425] width 59 height 23
click at [1462, 537] on link "Liquidação Manual" at bounding box center [1497, 542] width 142 height 27
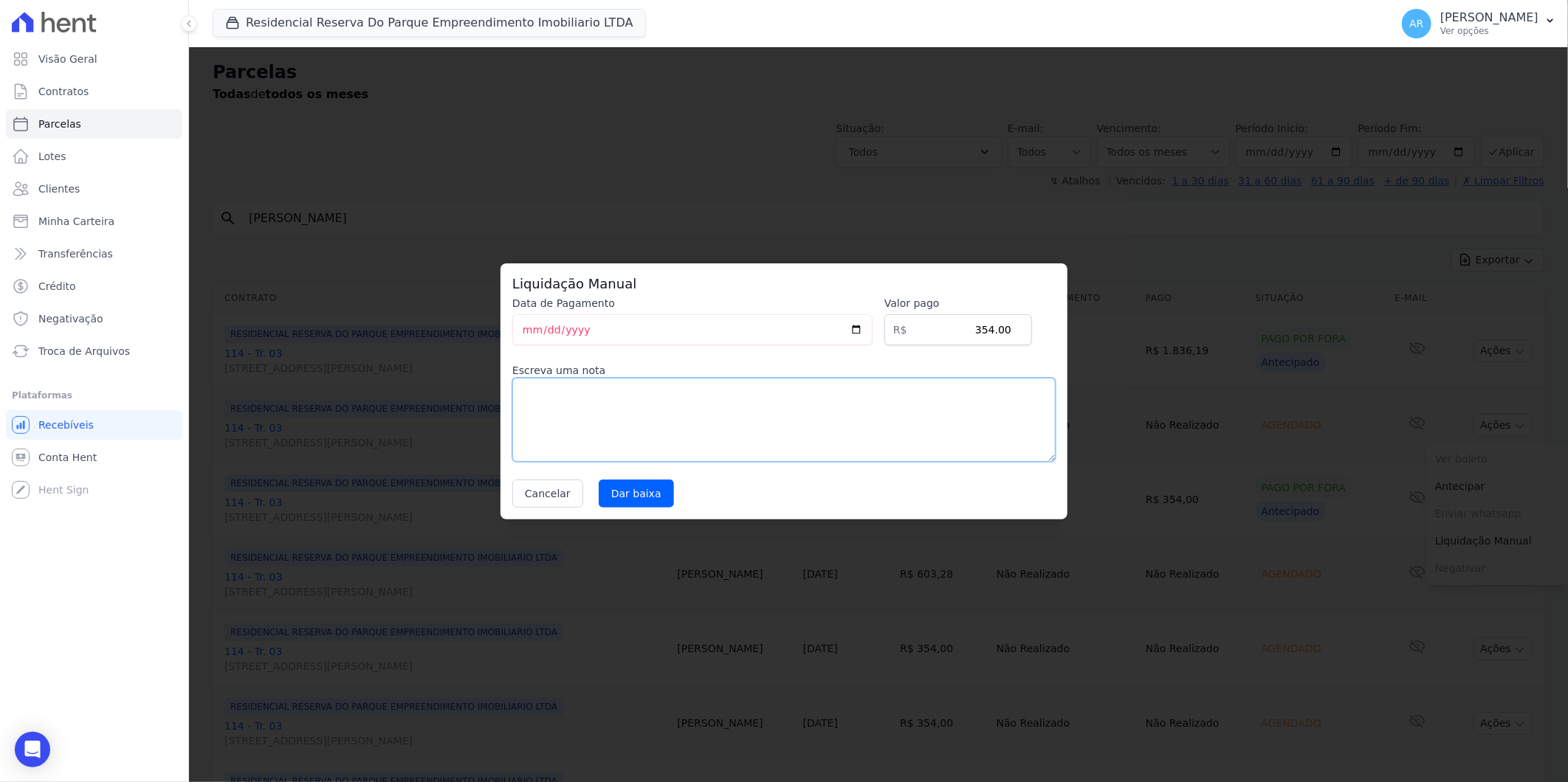
click at [642, 426] on textarea at bounding box center [784, 420] width 544 height 84
paste textarea "DISTRATO"
type textarea "DISTRATO"
click at [654, 497] on input "Dar baixa" at bounding box center [636, 494] width 75 height 28
select select
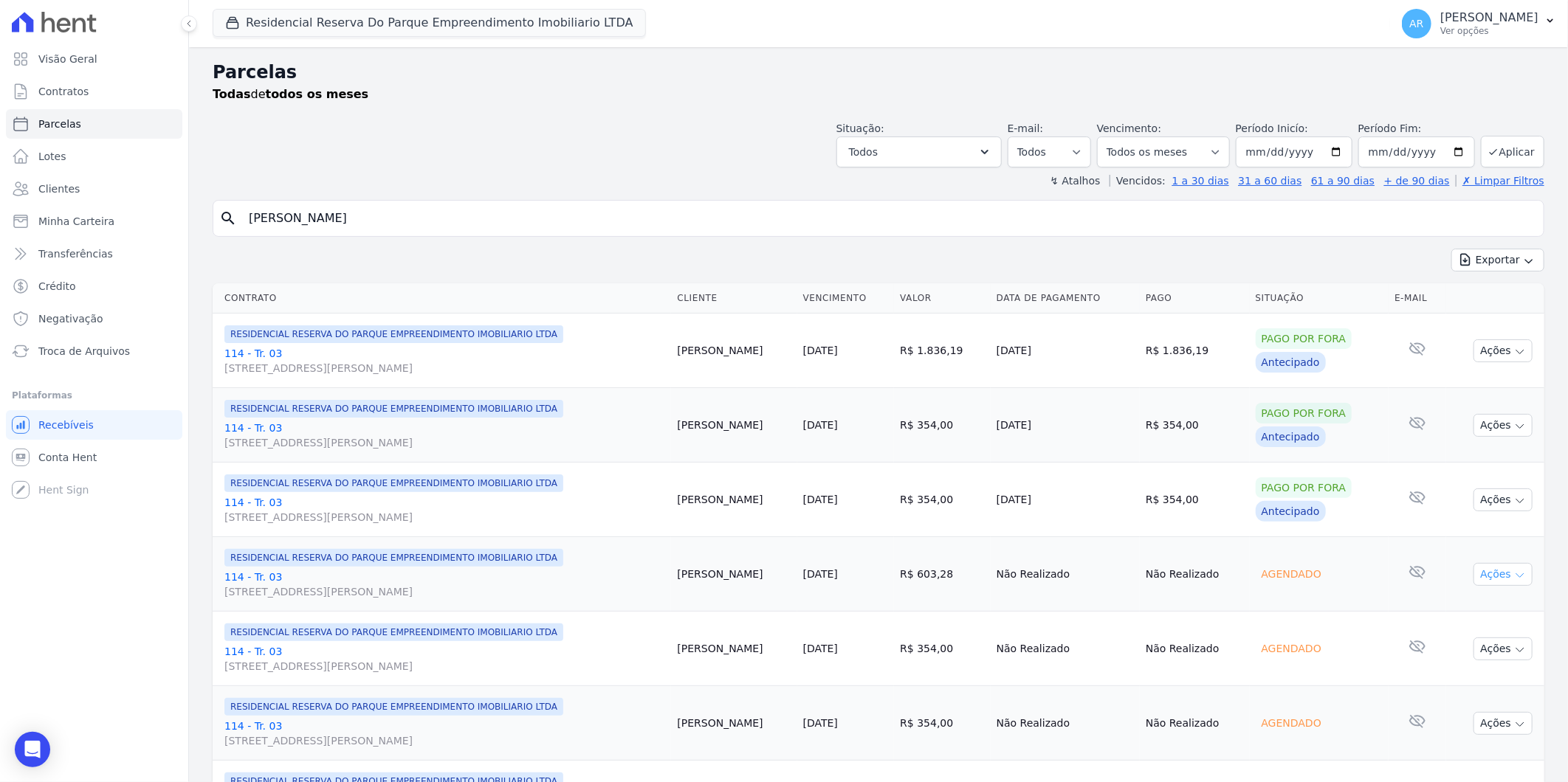
click at [1474, 577] on button "Ações" at bounding box center [1503, 574] width 59 height 23
click at [1457, 689] on link "Liquidação Manual" at bounding box center [1497, 690] width 142 height 27
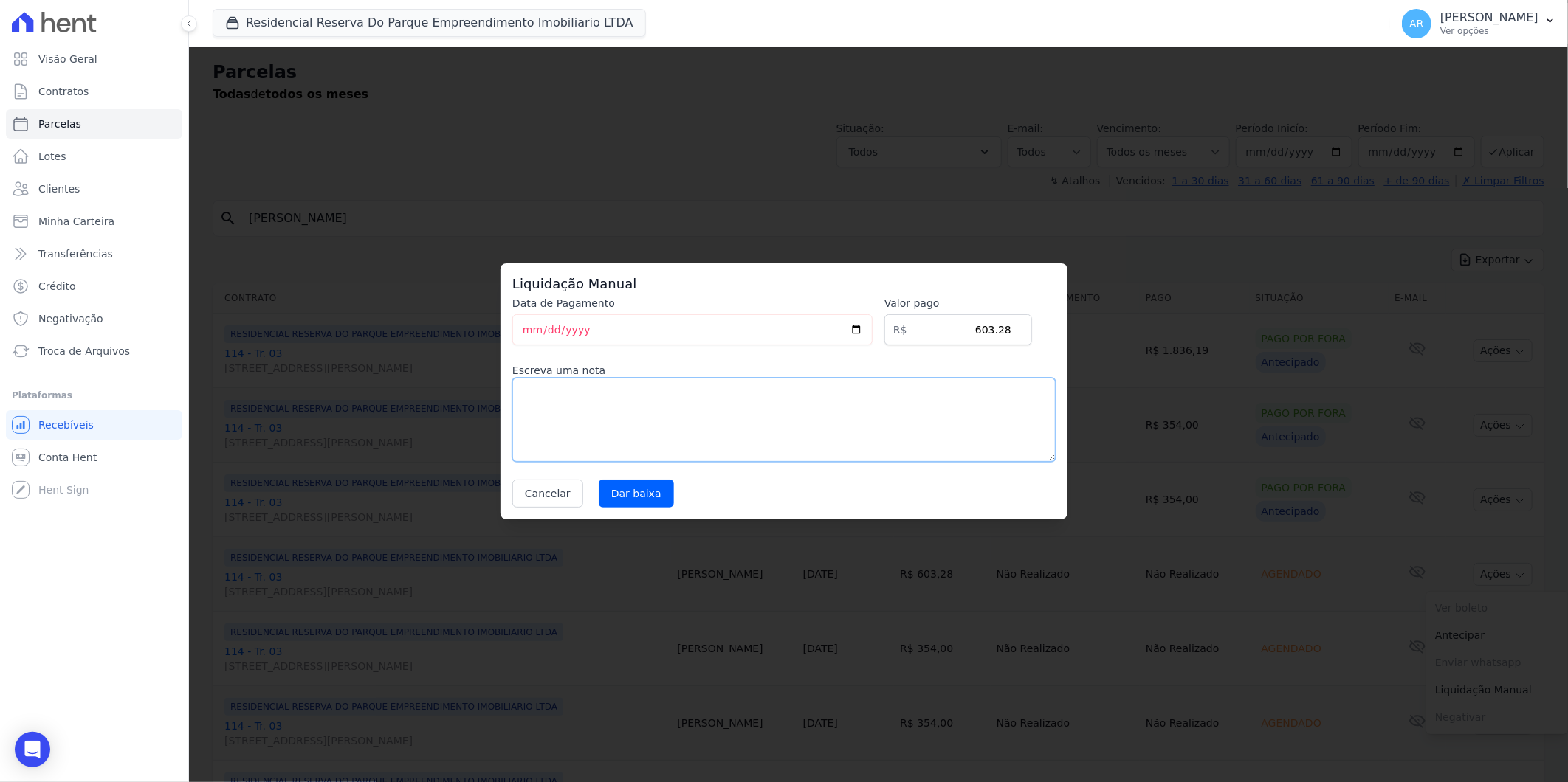
click at [772, 423] on textarea at bounding box center [784, 420] width 544 height 84
paste textarea "DISTRATO"
type textarea "DISTRATO"
click at [639, 488] on input "Dar baixa" at bounding box center [636, 494] width 75 height 28
select select
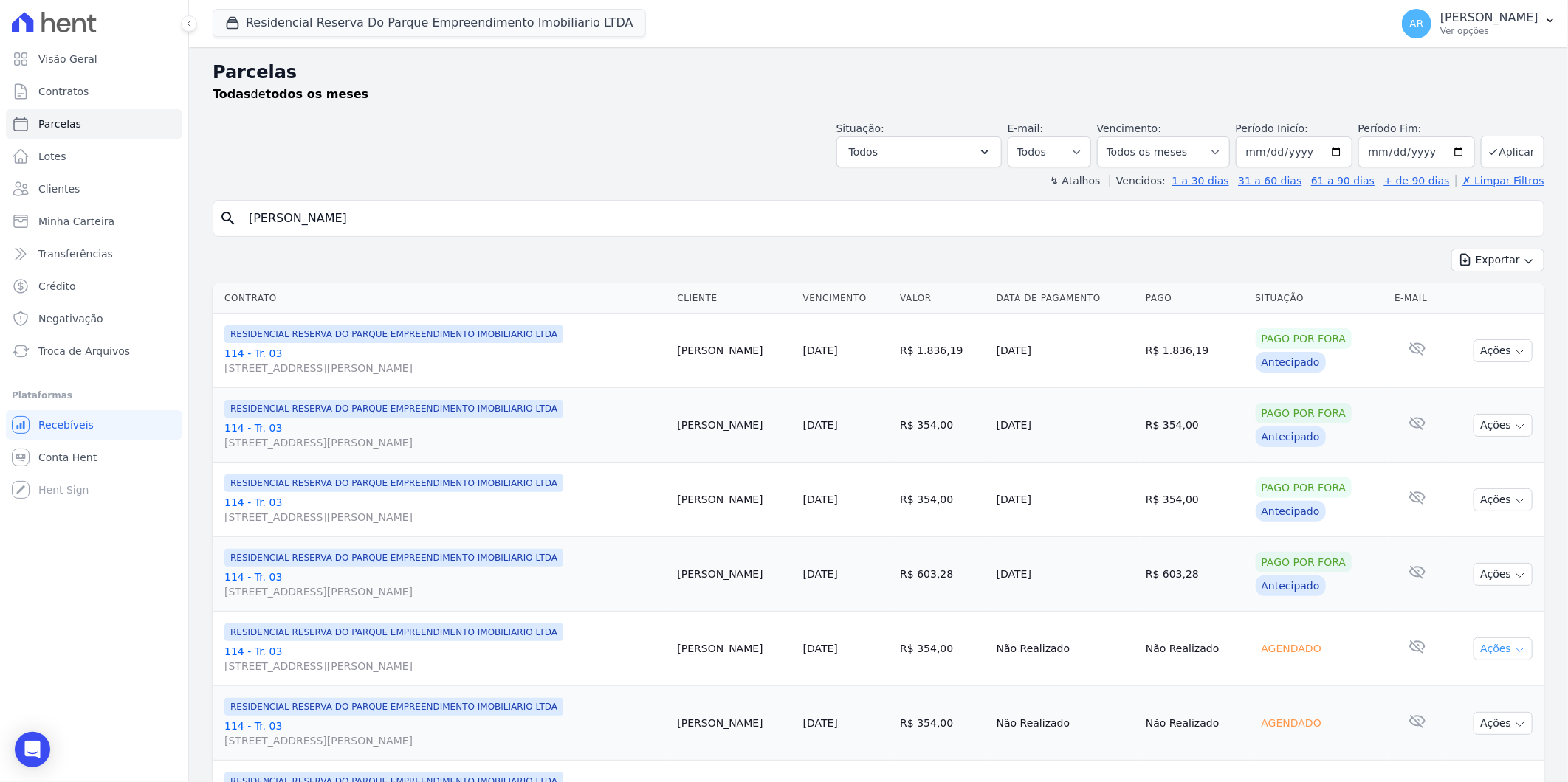
drag, startPoint x: 1501, startPoint y: 655, endPoint x: 1423, endPoint y: 685, distance: 83.6
click at [1499, 655] on button "Ações" at bounding box center [1503, 649] width 59 height 23
click at [1473, 765] on link "Liquidação Manual" at bounding box center [1497, 765] width 142 height 27
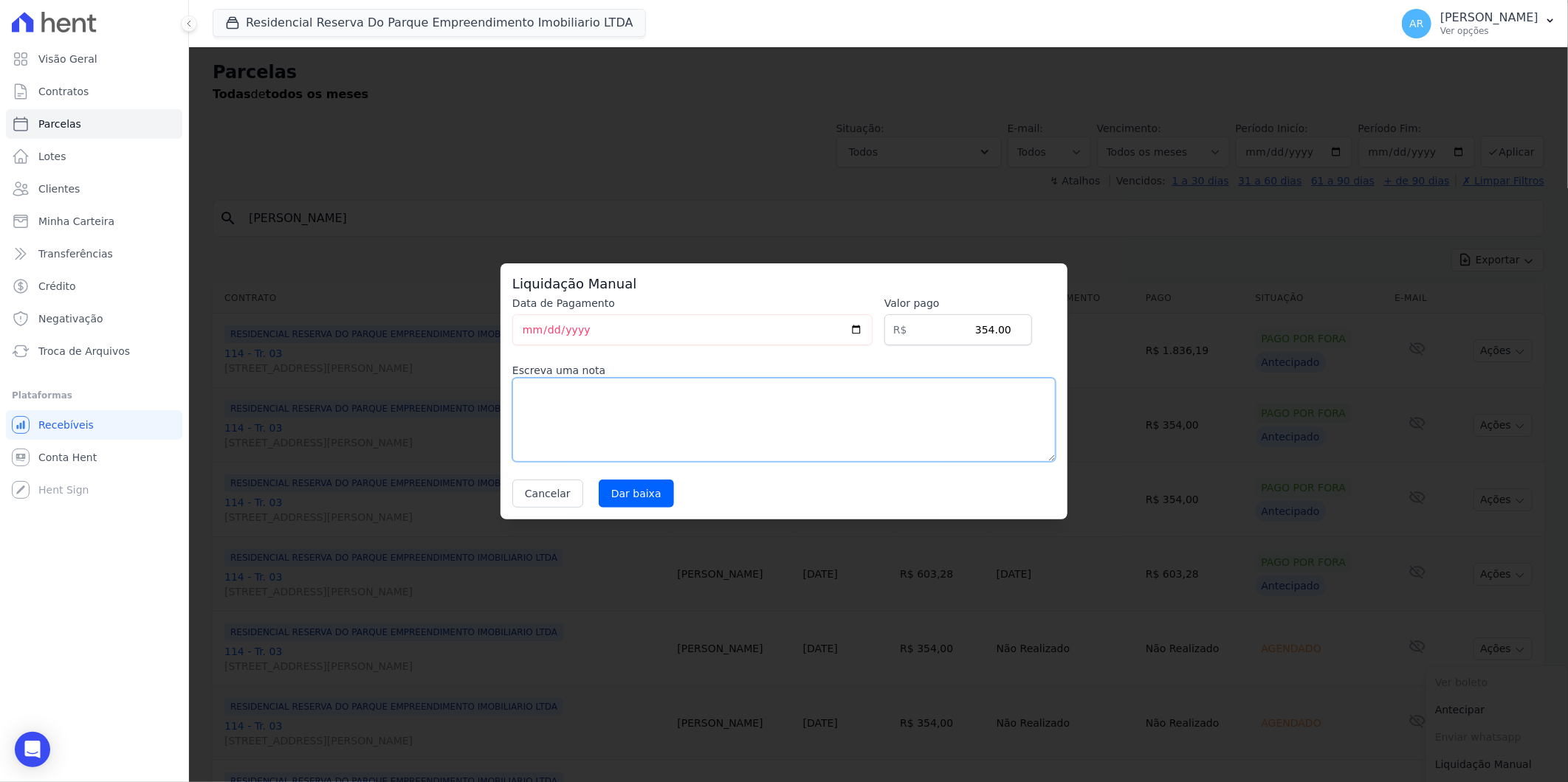
click at [763, 415] on textarea at bounding box center [784, 420] width 544 height 84
paste textarea "DISTRATO"
type textarea "DISTRATO"
drag, startPoint x: 668, startPoint y: 504, endPoint x: 654, endPoint y: 501, distance: 14.3
click at [657, 503] on div "Cancelar Dar baixa" at bounding box center [784, 494] width 544 height 28
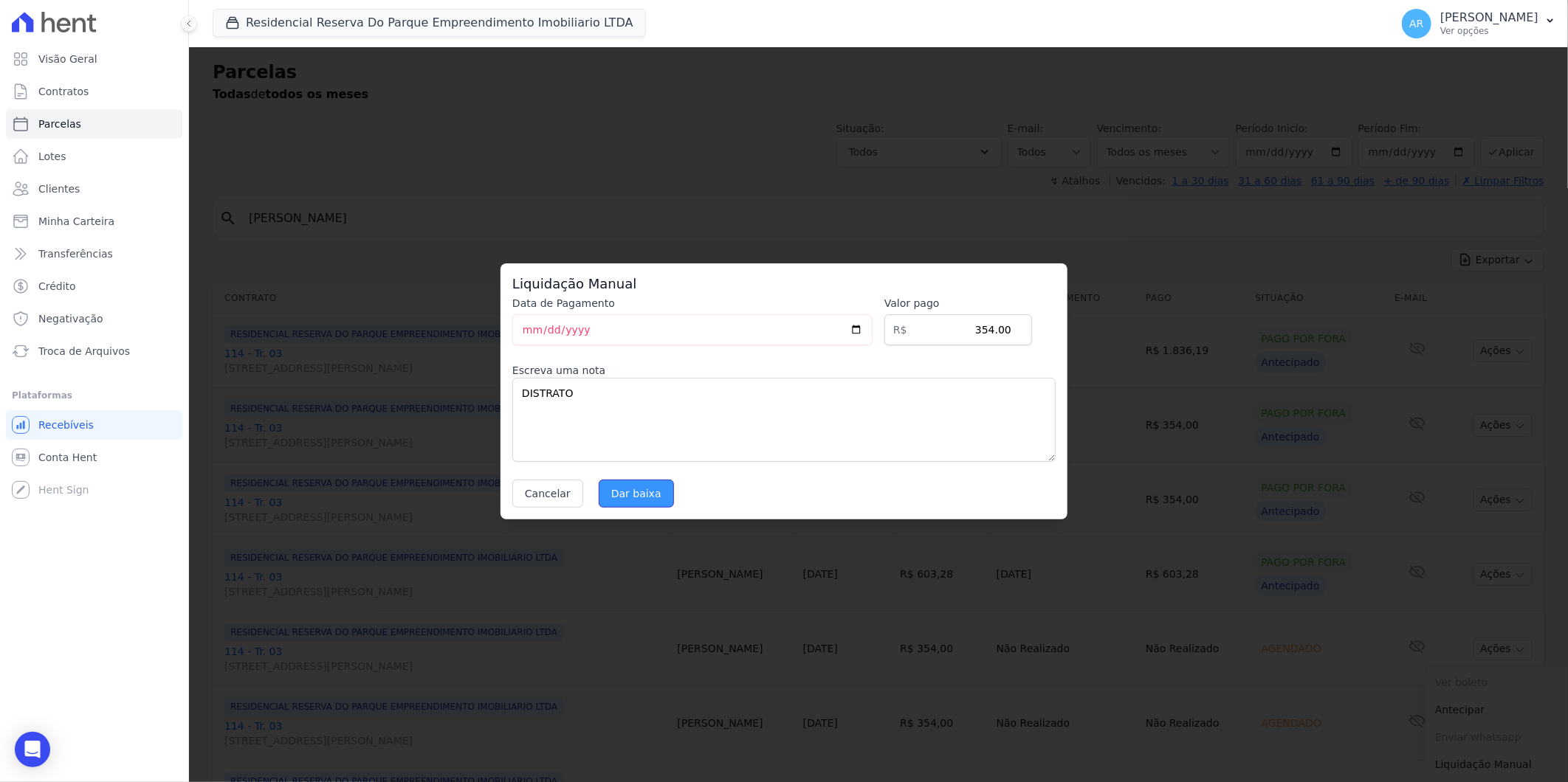
click at [650, 498] on input "Dar baixa" at bounding box center [636, 494] width 75 height 28
select select
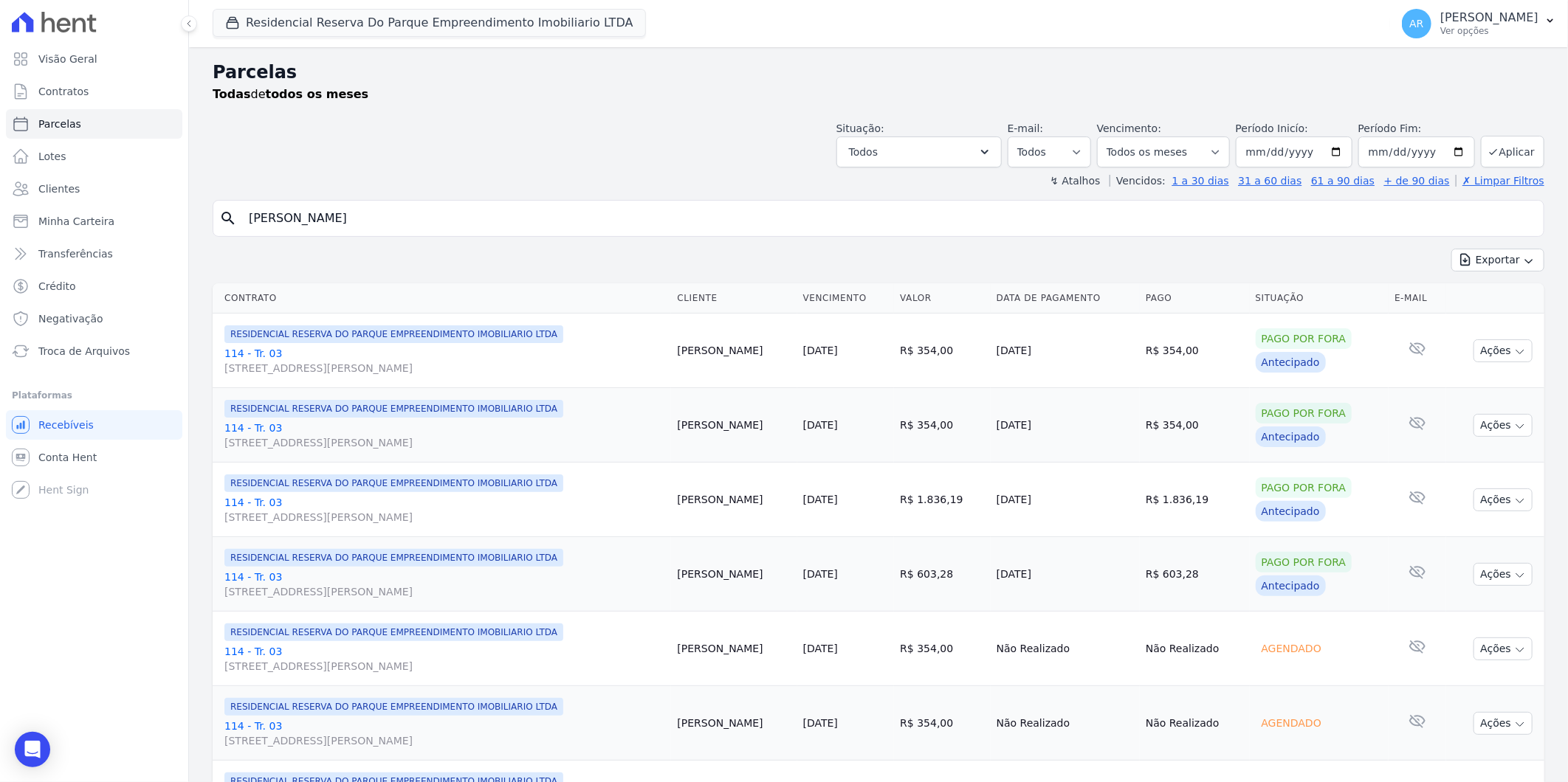
scroll to position [82, 0]
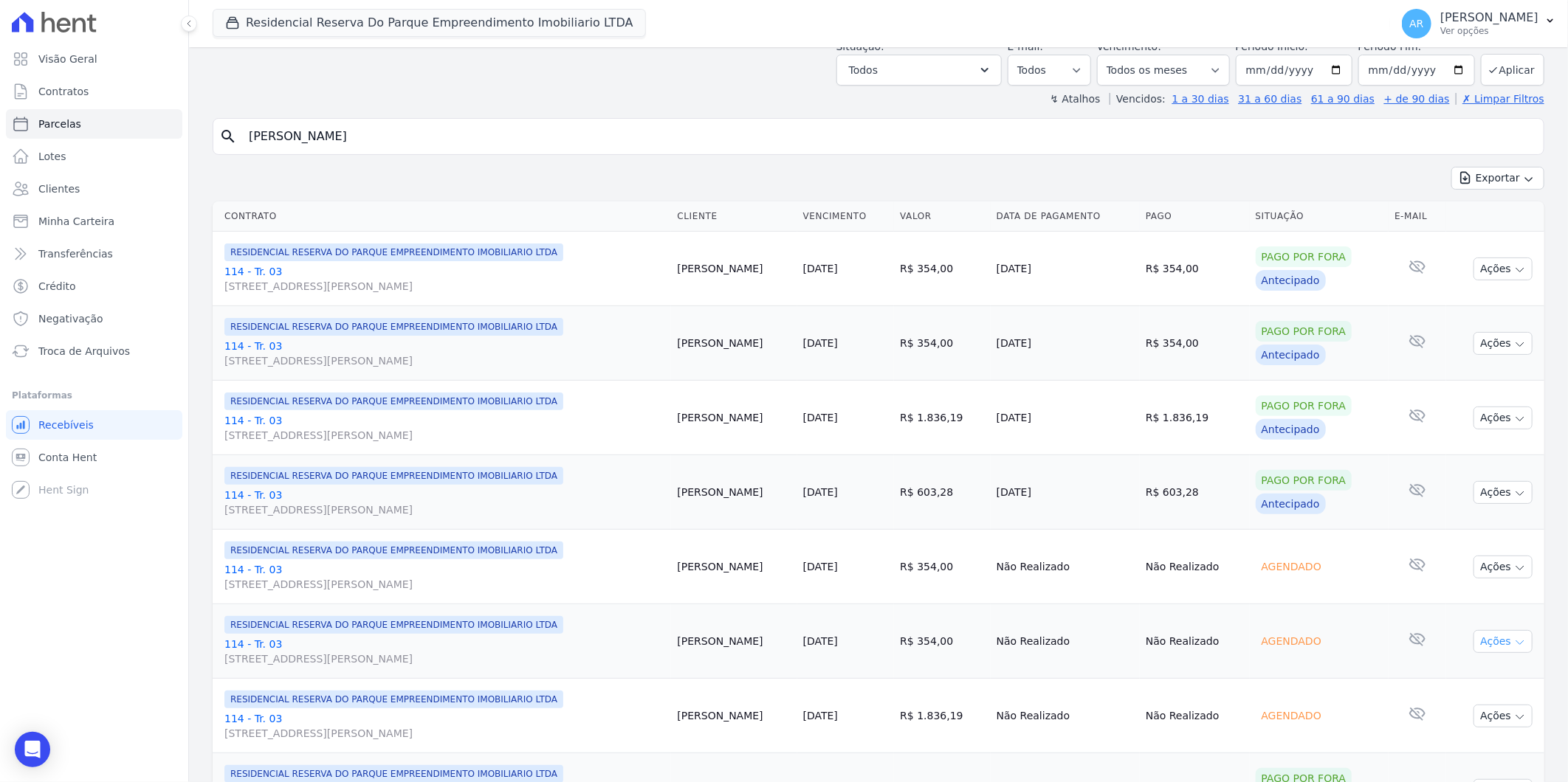
click at [1474, 648] on button "Ações" at bounding box center [1503, 641] width 59 height 23
click at [1470, 754] on link "Liquidação Manual" at bounding box center [1497, 758] width 142 height 27
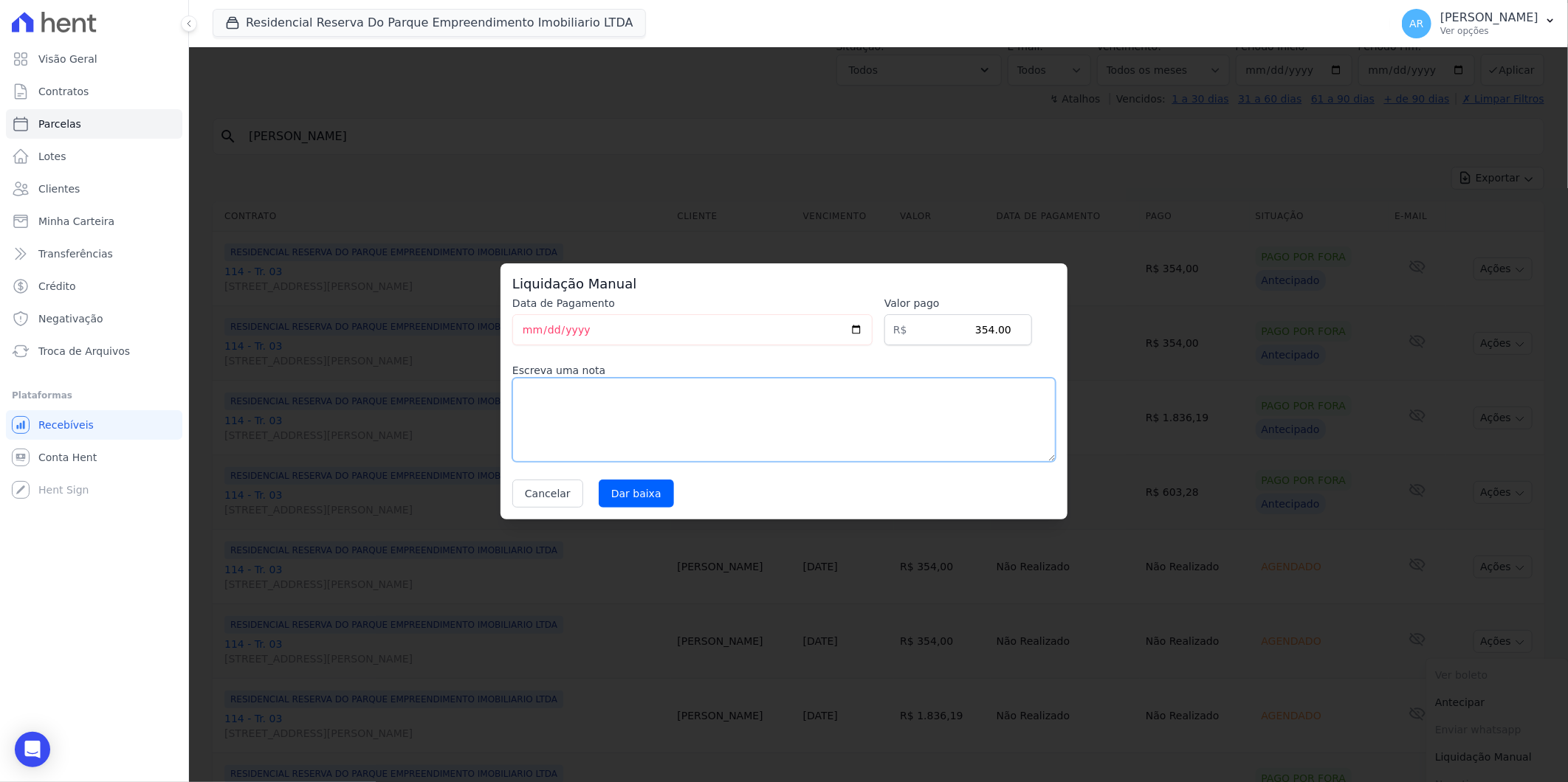
click at [621, 429] on textarea at bounding box center [784, 420] width 544 height 84
paste textarea "DISTRATO"
type textarea "DISTRATO"
click at [607, 500] on input "Dar baixa" at bounding box center [636, 494] width 75 height 28
select select
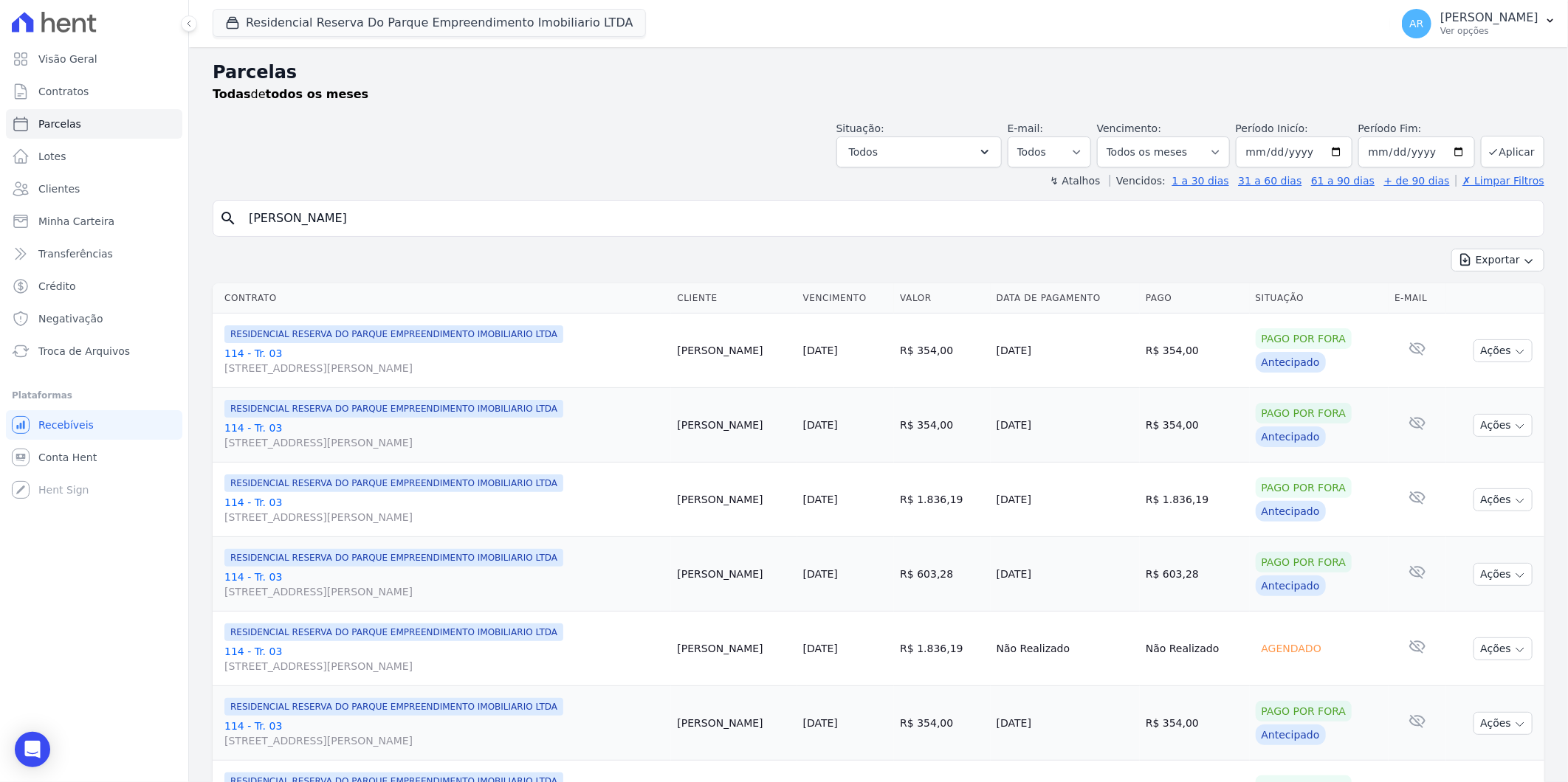
click at [620, 214] on input "[PERSON_NAME]" at bounding box center [888, 219] width 1298 height 30
select select
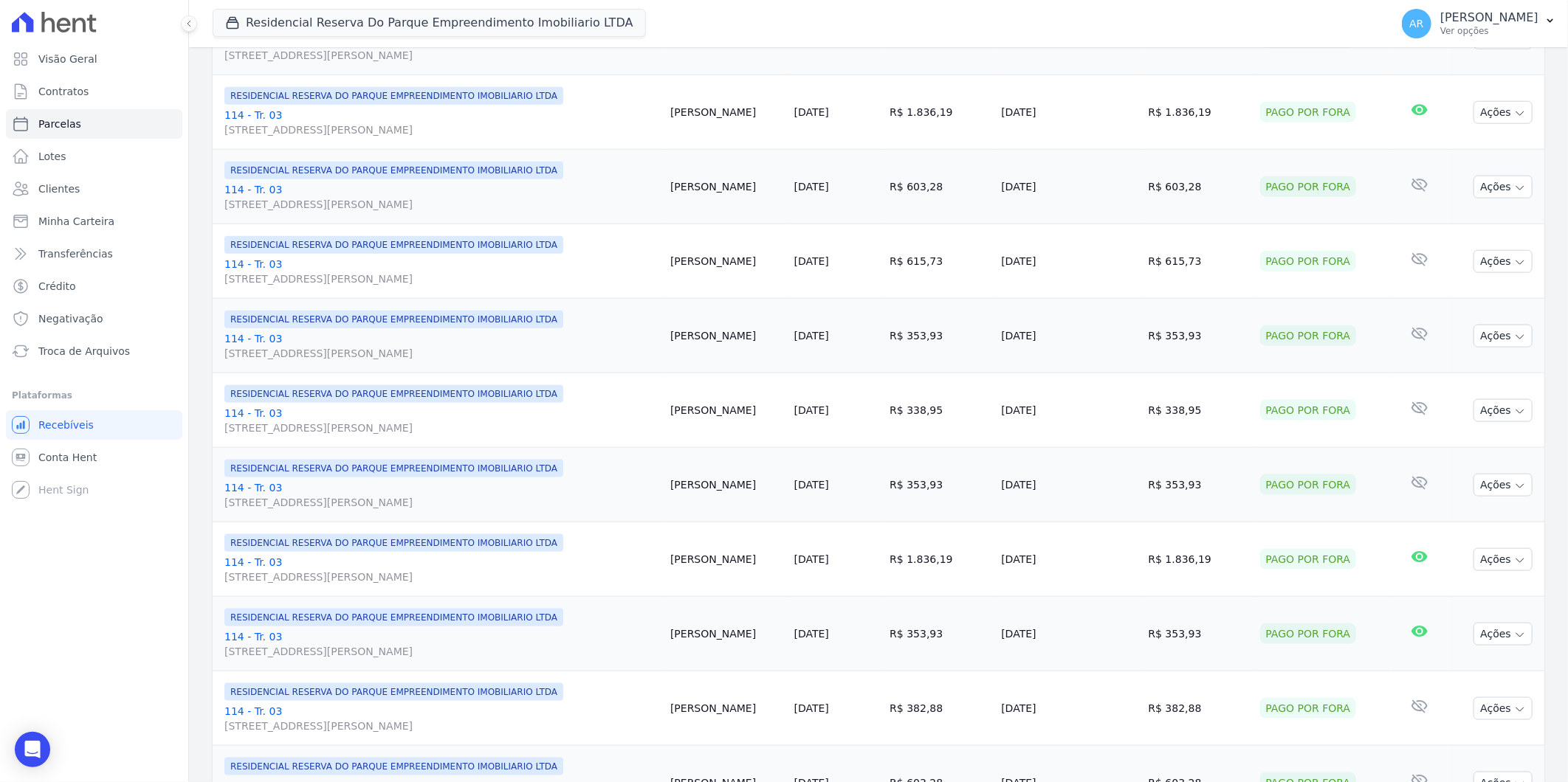
scroll to position [1461, 0]
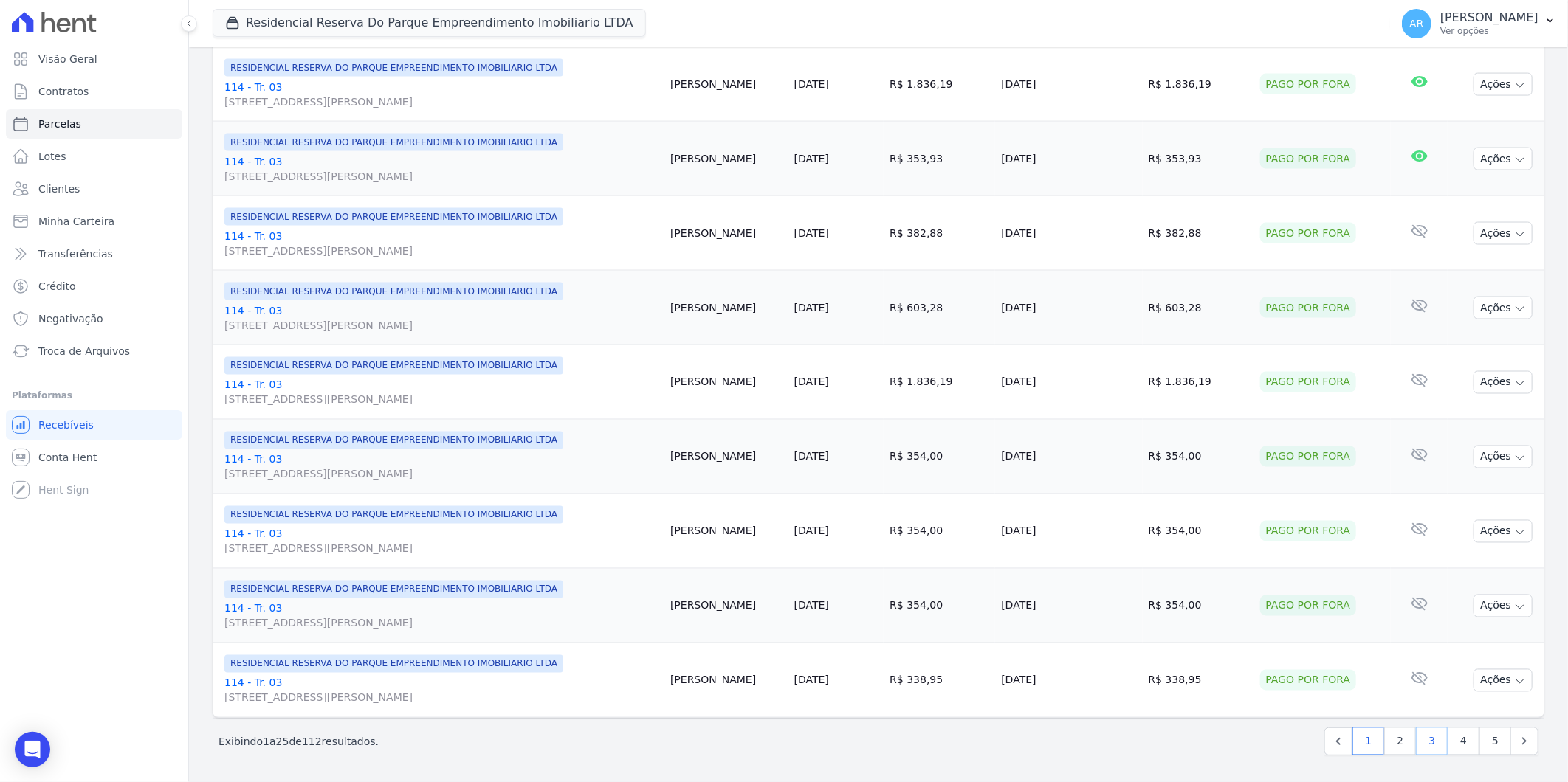
click at [1417, 739] on link "3" at bounding box center [1431, 741] width 32 height 28
select select
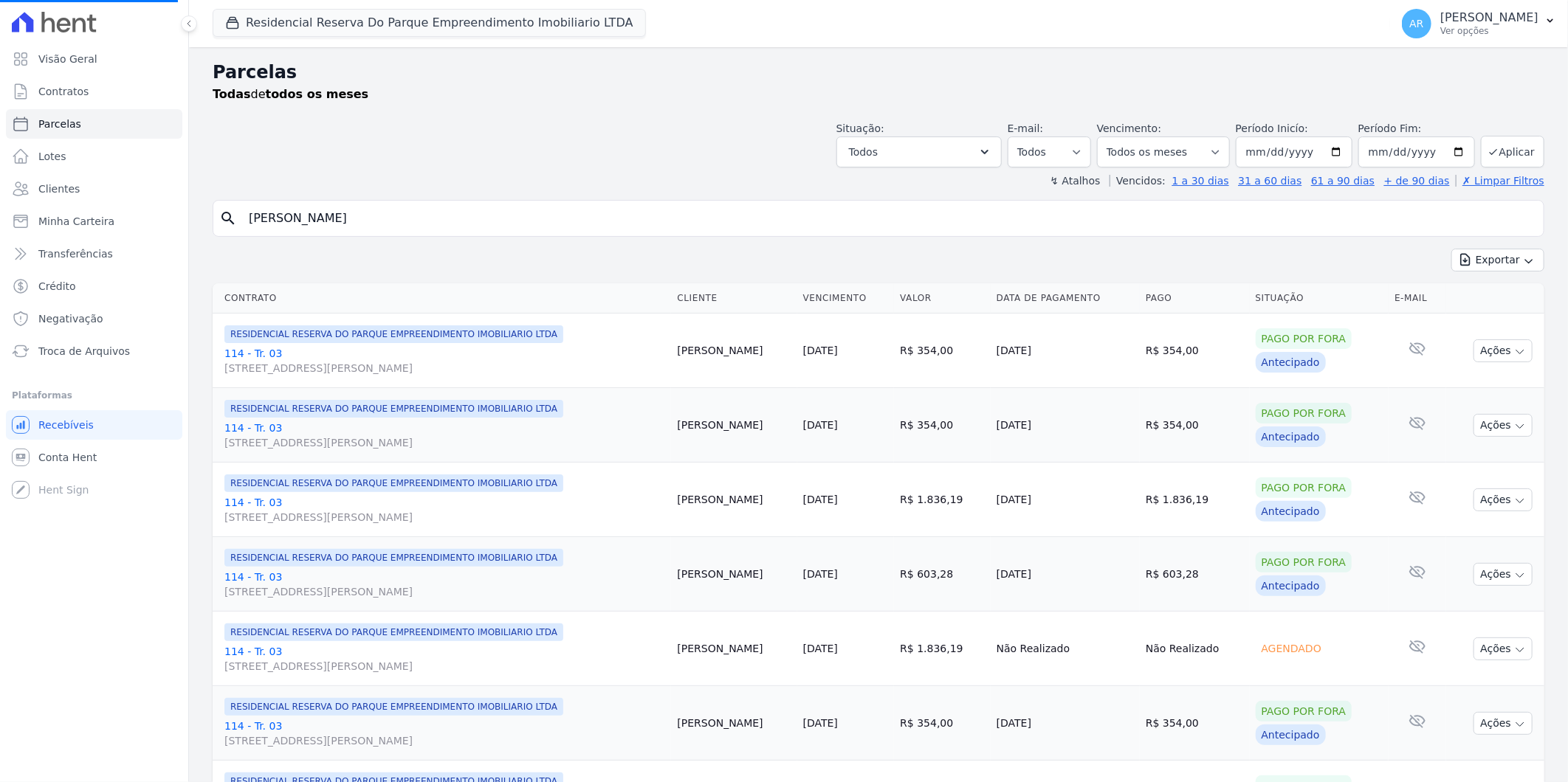
select select
click at [1478, 658] on button "Ações" at bounding box center [1503, 649] width 59 height 23
click at [1471, 765] on link "Liquidação Manual" at bounding box center [1497, 765] width 142 height 27
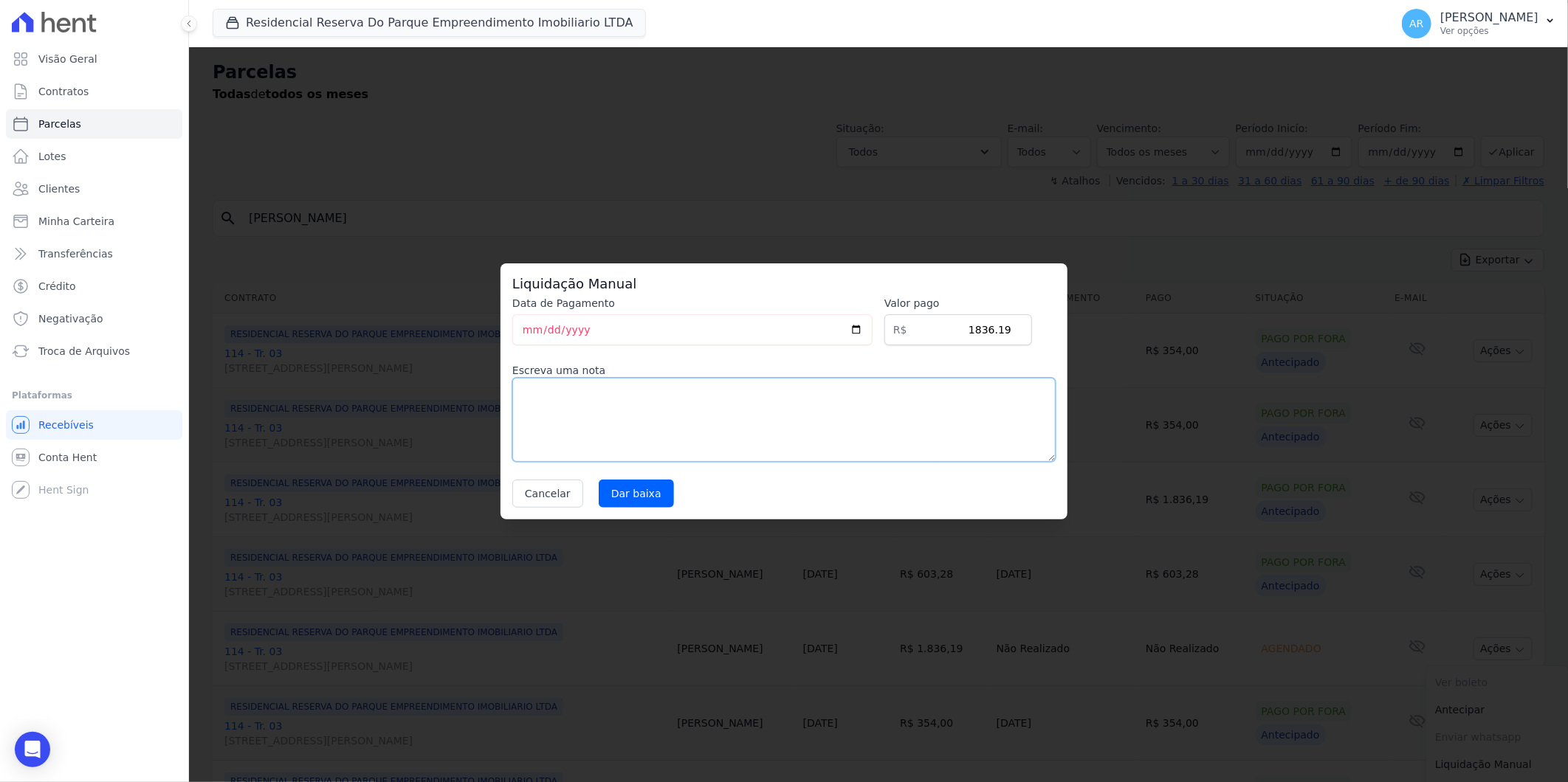
paste textarea "DISTRATO"
type textarea "DISTRATO"
click at [660, 497] on input "Dar baixa" at bounding box center [636, 494] width 75 height 28
select select
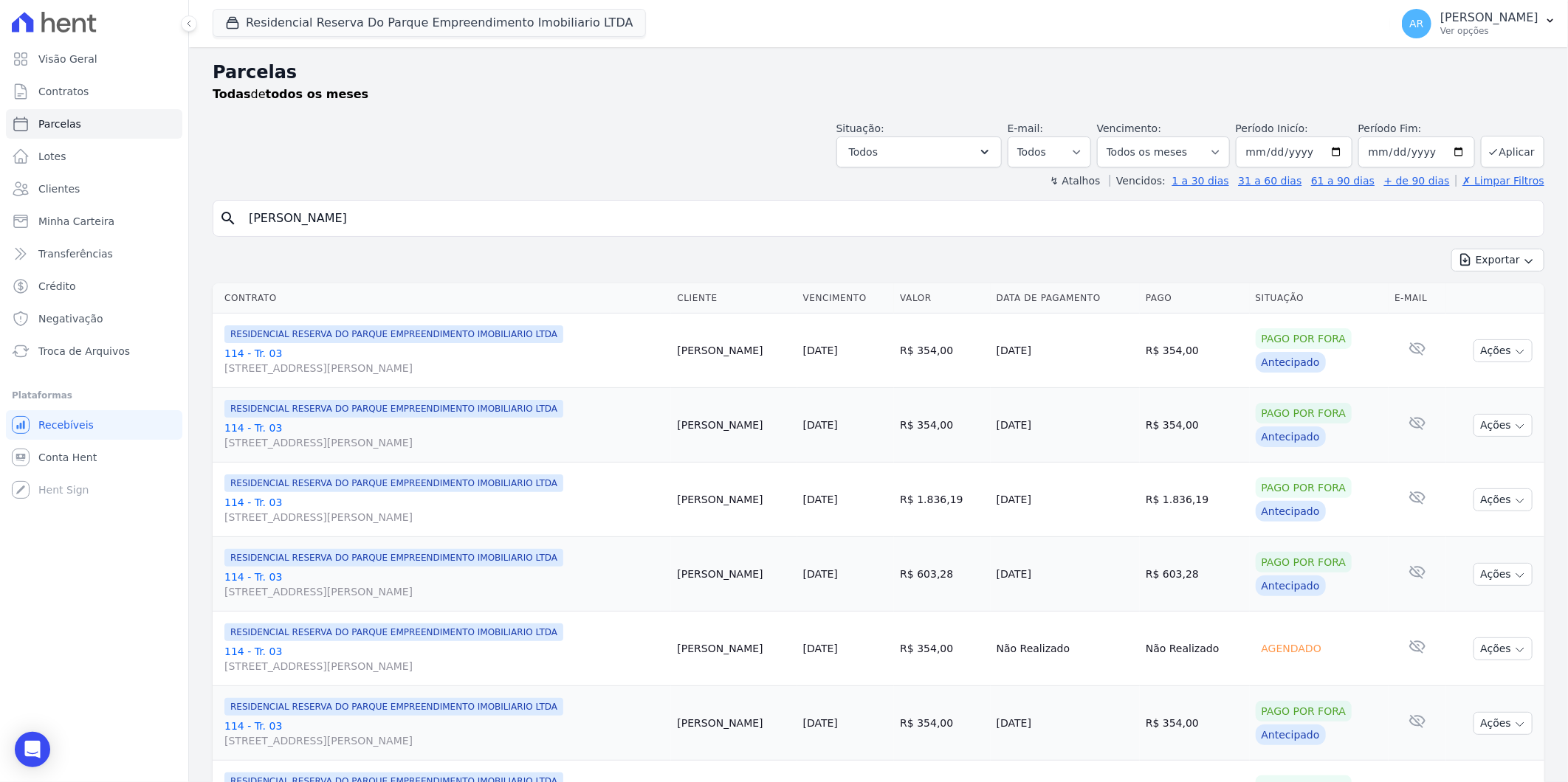
click at [622, 227] on input "[PERSON_NAME]" at bounding box center [888, 219] width 1298 height 30
select select
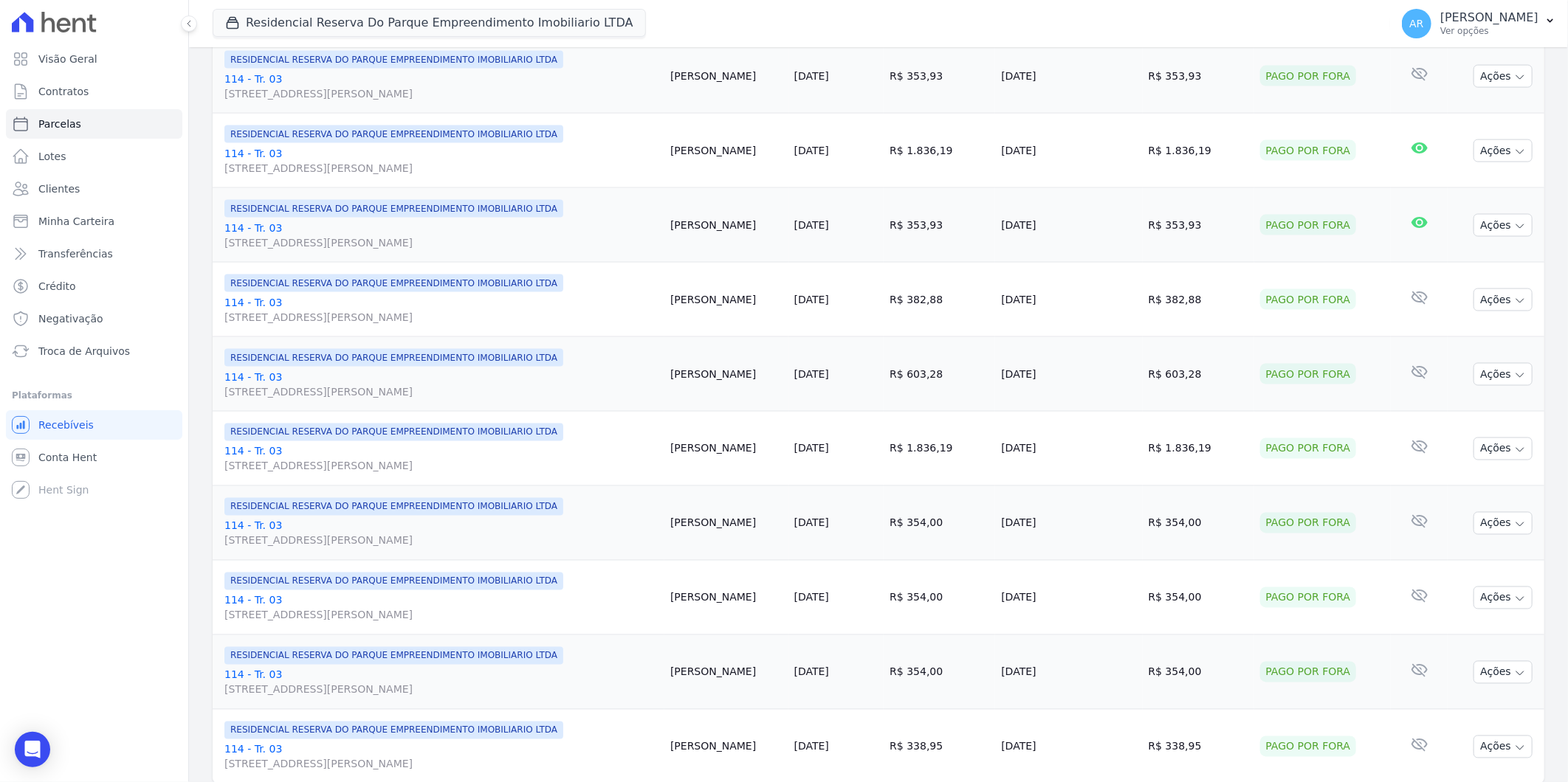
scroll to position [1461, 0]
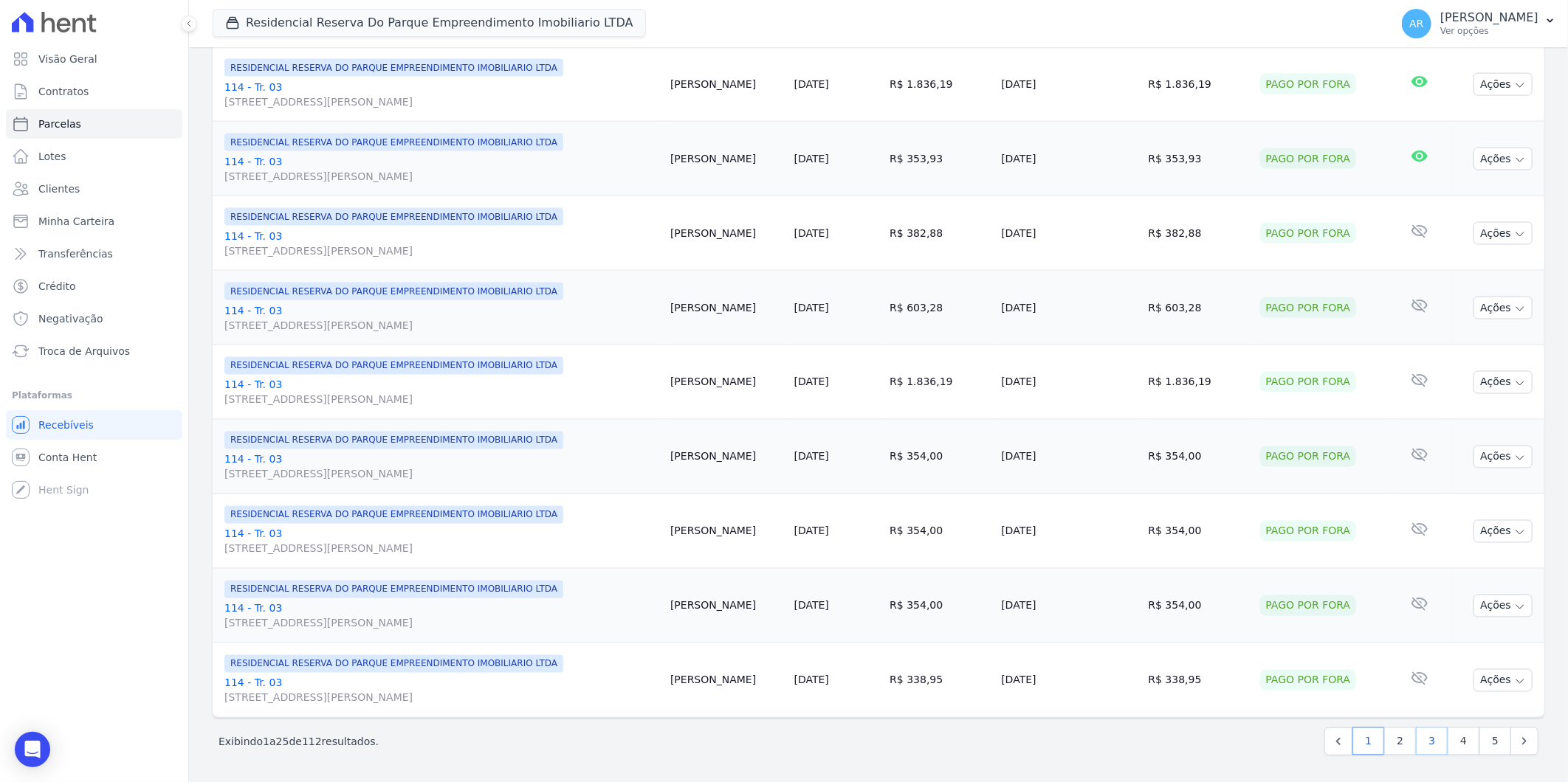
click at [1423, 740] on link "3" at bounding box center [1431, 741] width 32 height 28
select select
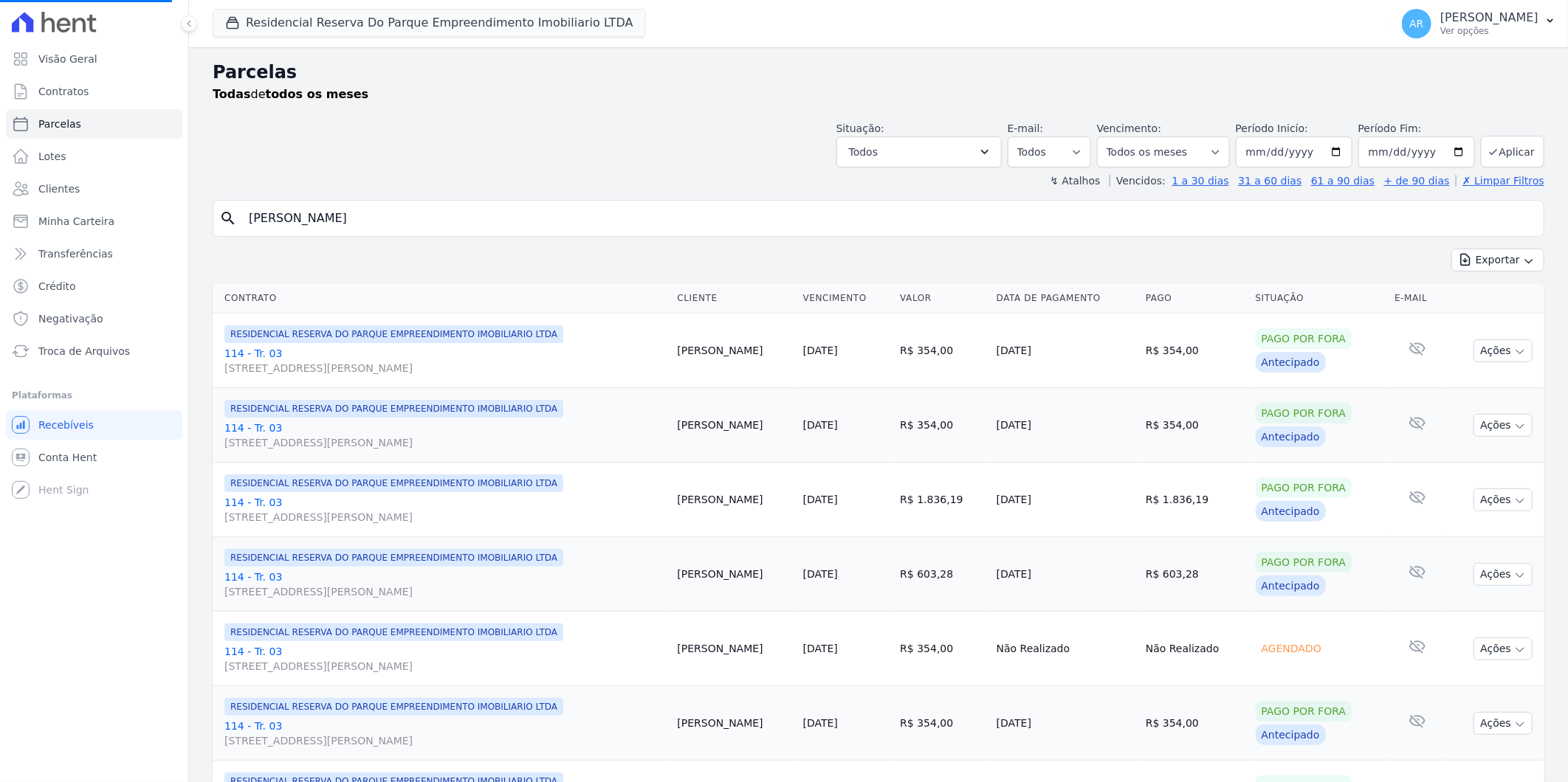
select select
drag, startPoint x: 1467, startPoint y: 637, endPoint x: 1483, endPoint y: 646, distance: 18.4
click at [1474, 639] on div "Ações Ver boleto Não é possível visualizar o boleto de um pagamento agendado [G…" at bounding box center [1503, 649] width 59 height 23
click at [1487, 652] on button "Ações" at bounding box center [1503, 649] width 59 height 23
click at [1463, 769] on link "Liquidação Manual" at bounding box center [1497, 765] width 142 height 27
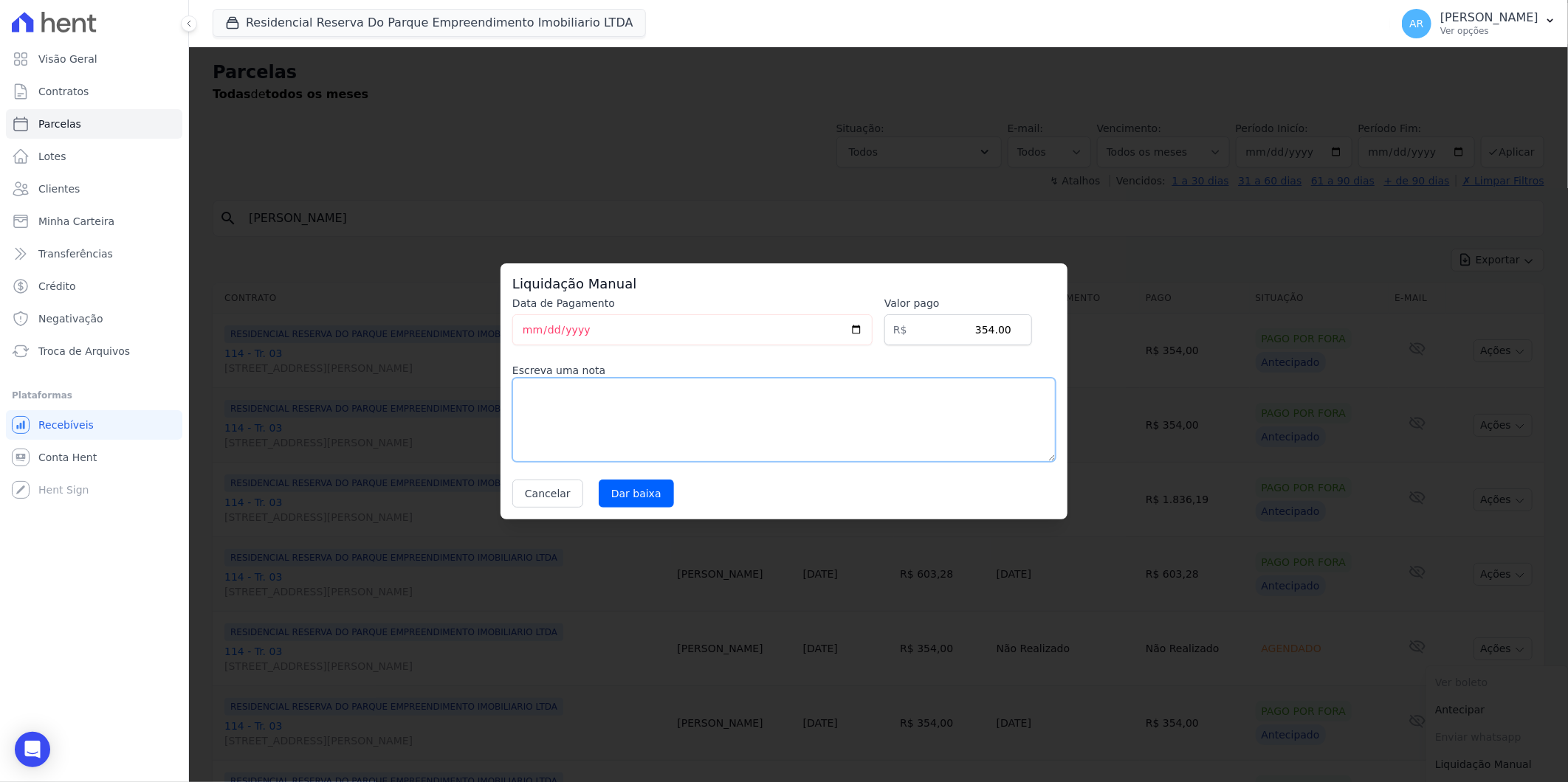
click at [822, 421] on textarea at bounding box center [784, 420] width 544 height 84
paste textarea "DISTRATO"
type textarea "DISTRATO"
click at [637, 490] on input "Dar baixa" at bounding box center [636, 494] width 75 height 28
select select
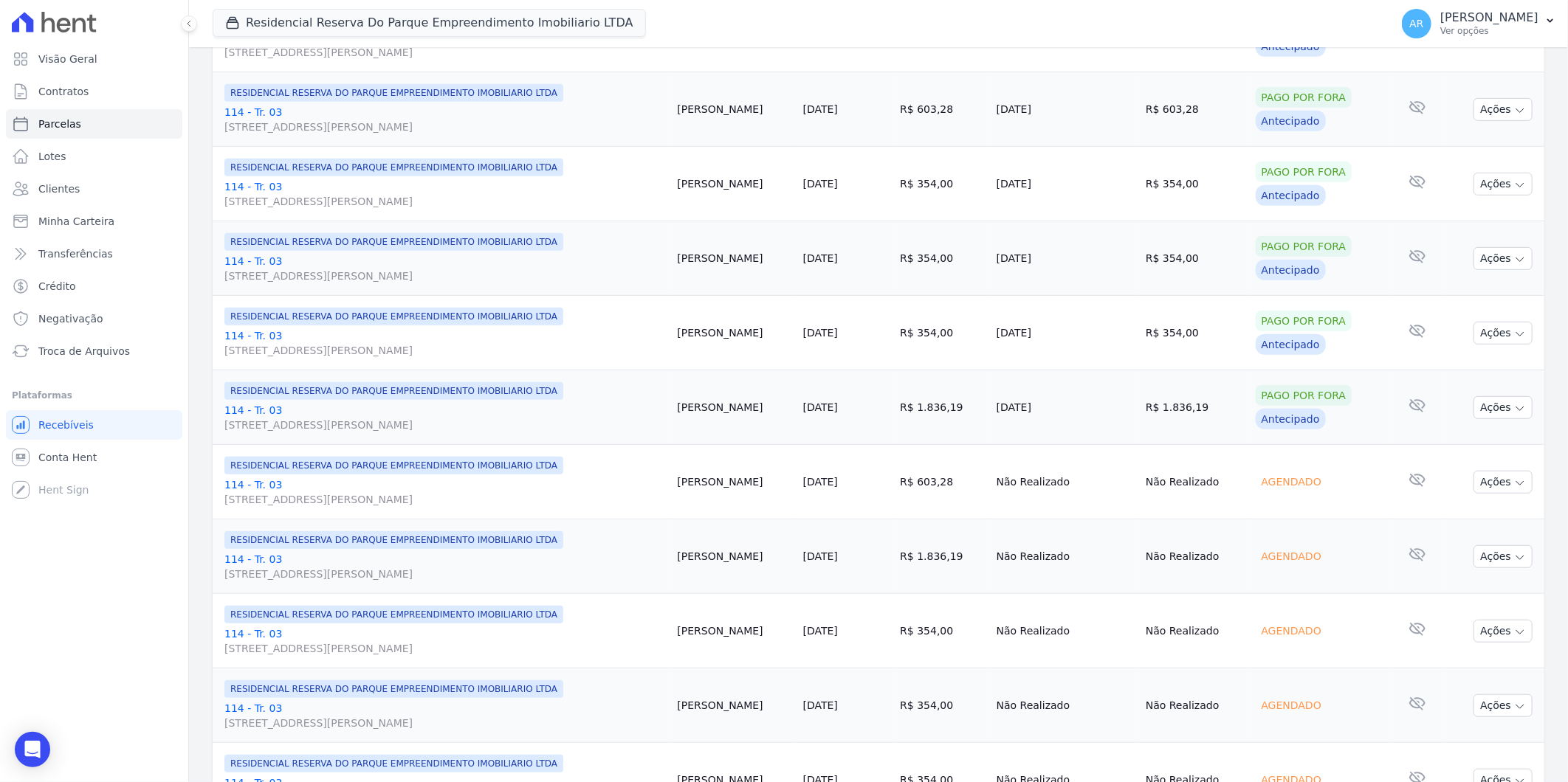
scroll to position [492, 0]
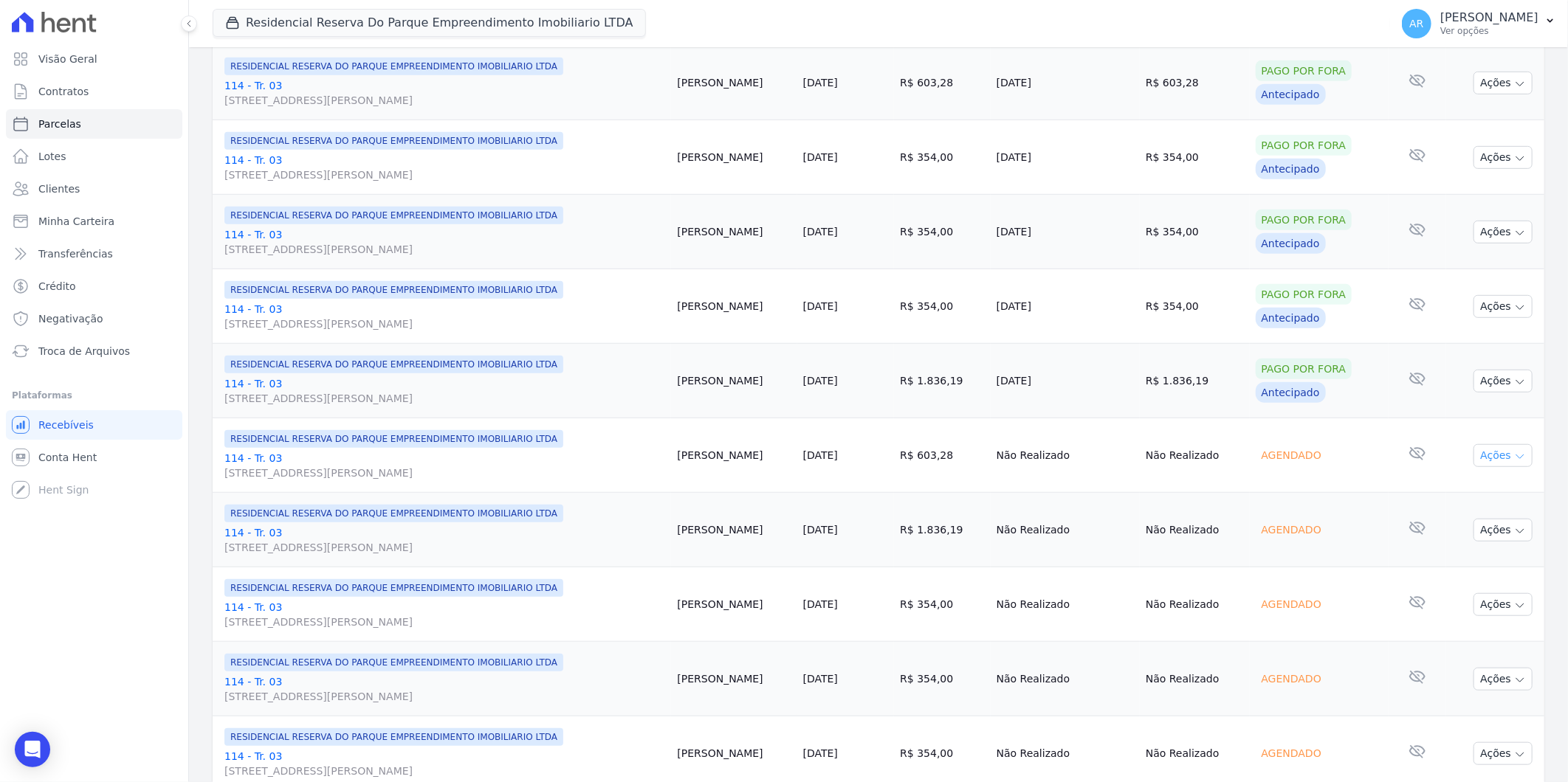
click at [1474, 459] on button "Ações" at bounding box center [1503, 455] width 59 height 23
click at [1463, 574] on link "Liquidação Manual" at bounding box center [1497, 572] width 142 height 27
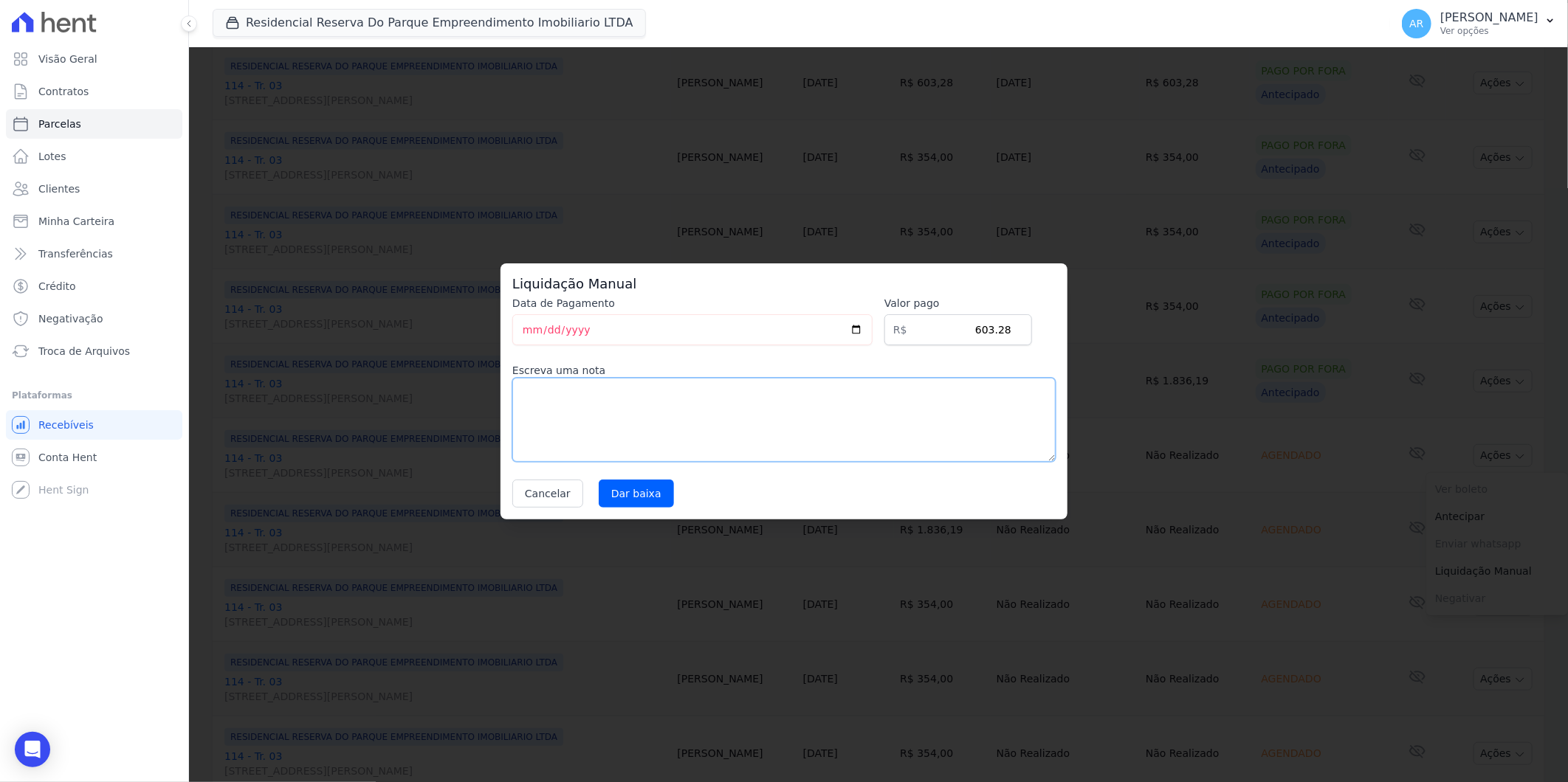
click at [582, 409] on textarea at bounding box center [784, 420] width 544 height 84
paste textarea "DISTRATO"
type textarea "DISTRATO"
click at [628, 482] on input "Dar baixa" at bounding box center [636, 494] width 75 height 28
select select
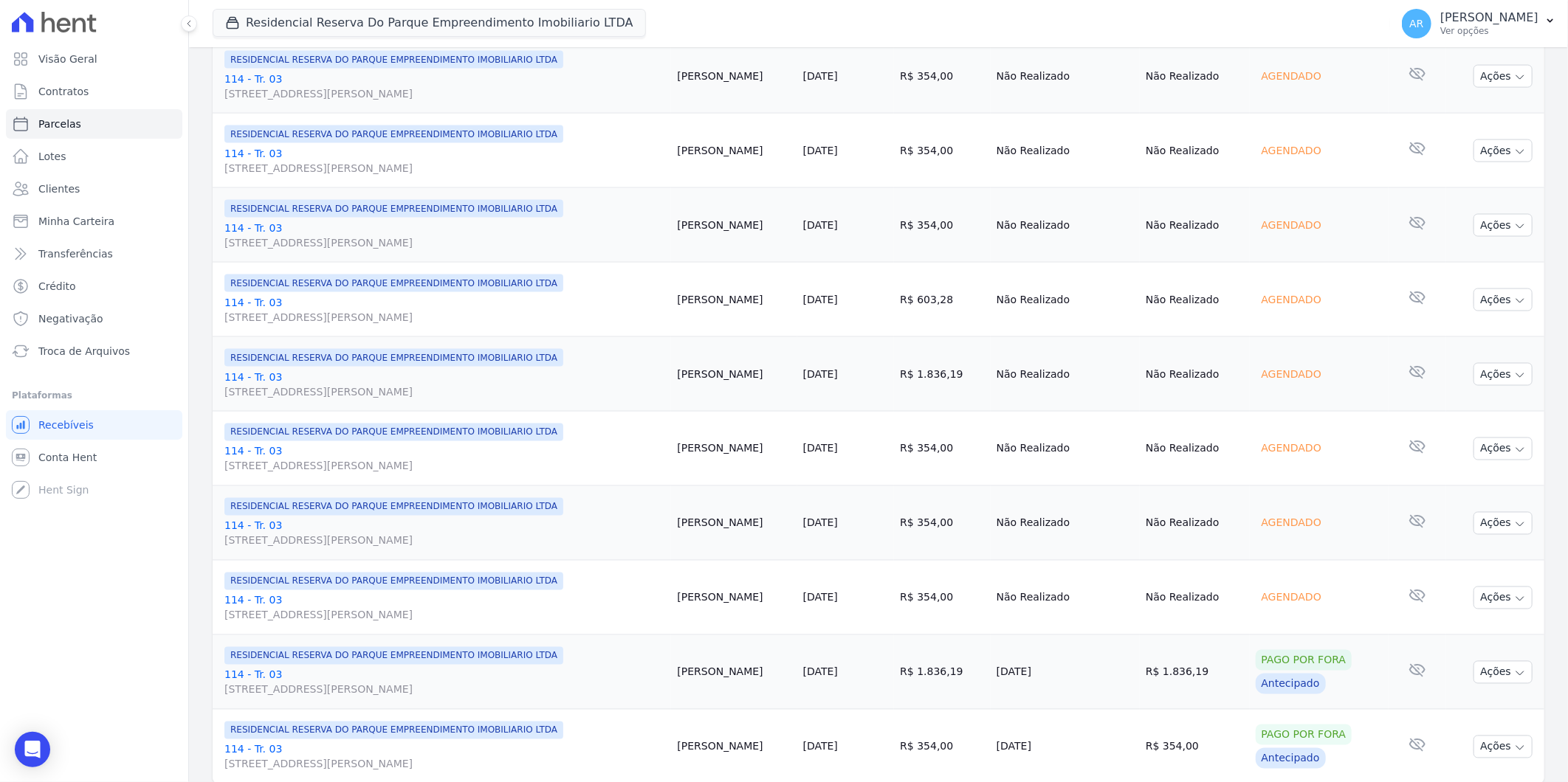
scroll to position [1461, 0]
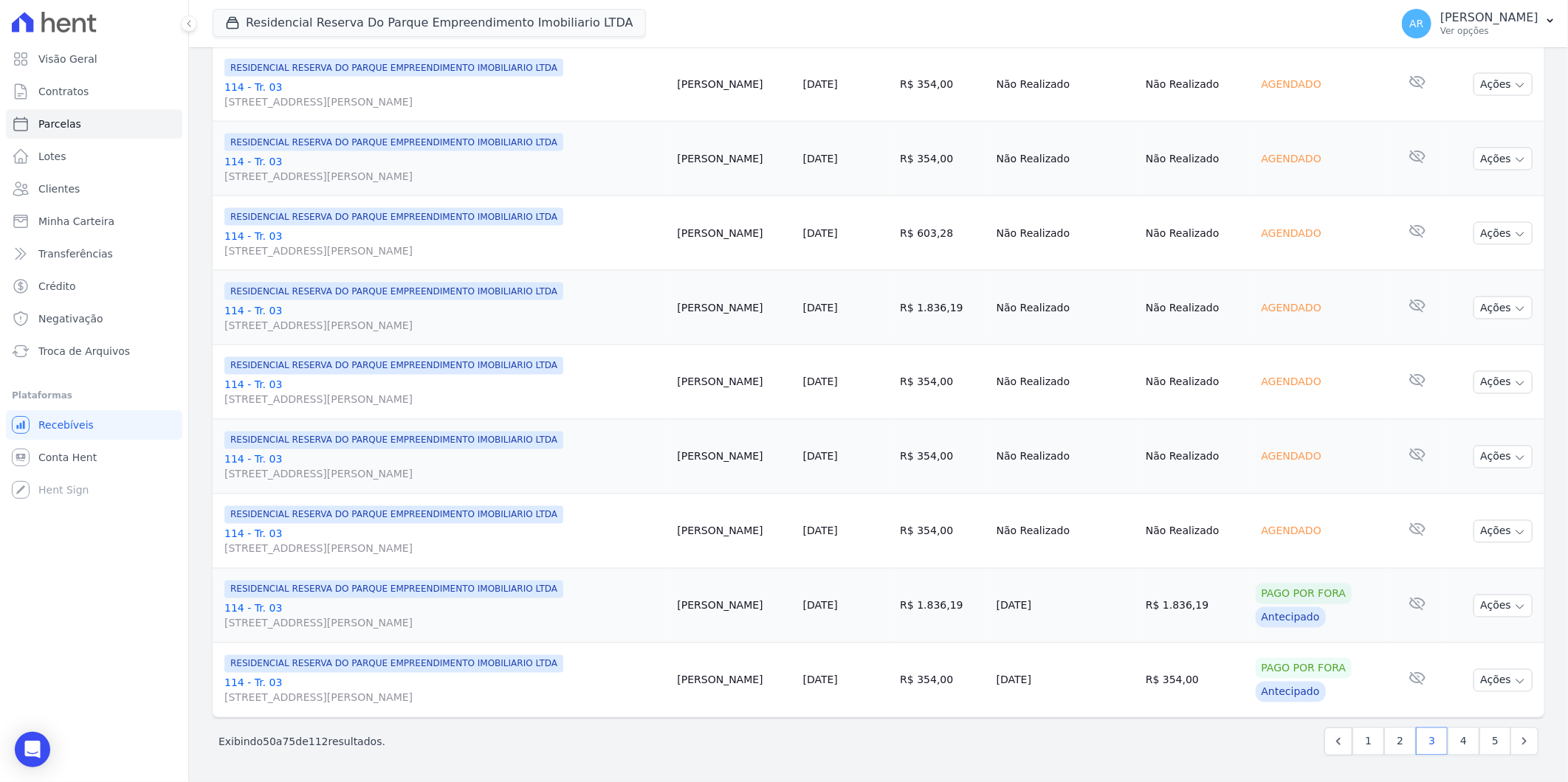
click at [1480, 517] on td "Ações Ver boleto Não é possível visualizar o boleto de um pagamento agendado [G…" at bounding box center [1495, 532] width 98 height 74
click at [1478, 533] on button "Ações" at bounding box center [1503, 532] width 59 height 23
click at [1451, 640] on link "Liquidação Manual" at bounding box center [1497, 648] width 142 height 27
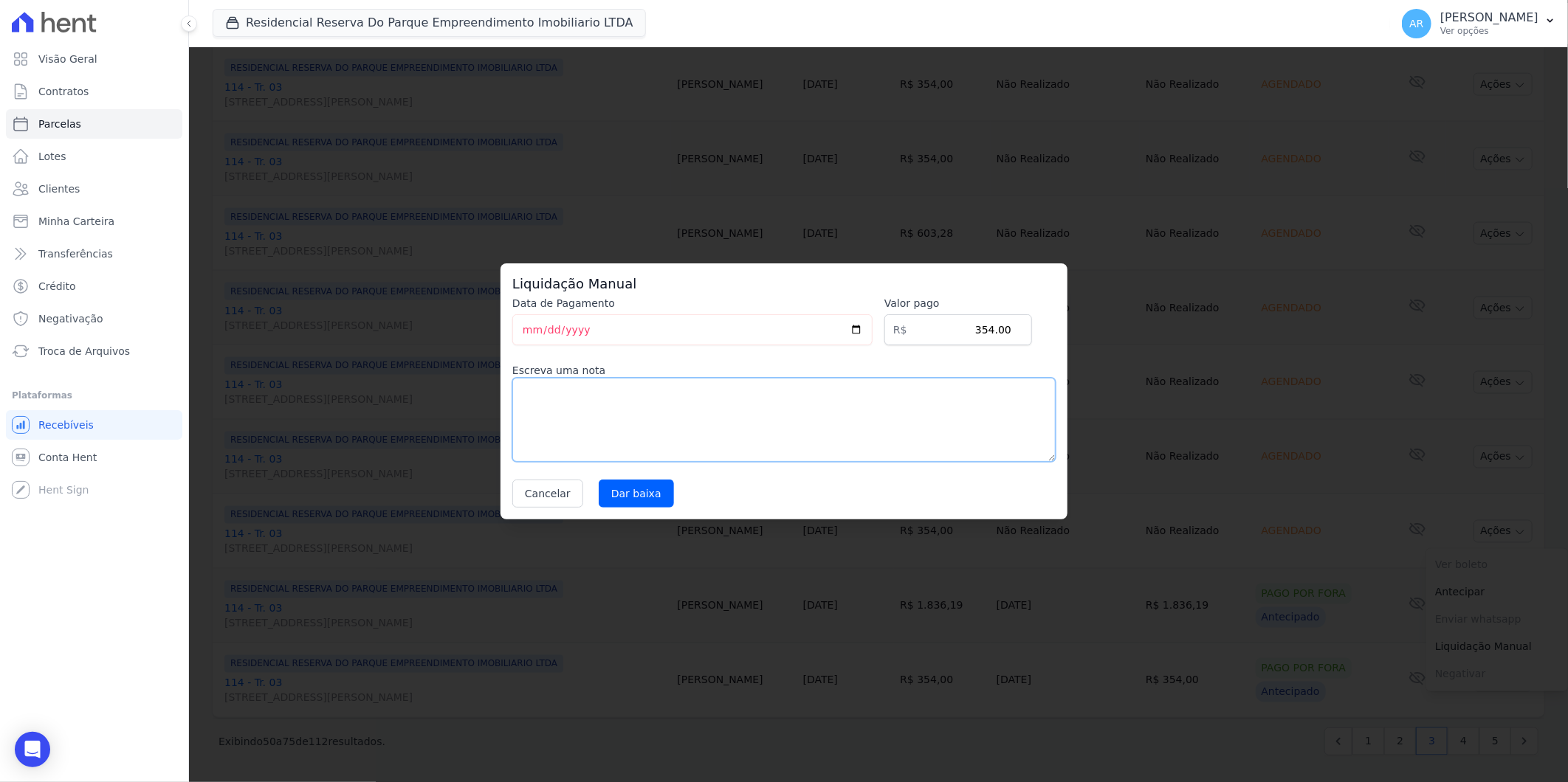
drag, startPoint x: 732, startPoint y: 440, endPoint x: 644, endPoint y: 446, distance: 88.2
click at [731, 440] on textarea at bounding box center [784, 420] width 544 height 84
paste textarea "DISTRATO"
type textarea "DISTRATO"
click at [607, 484] on input "Dar baixa" at bounding box center [636, 494] width 75 height 28
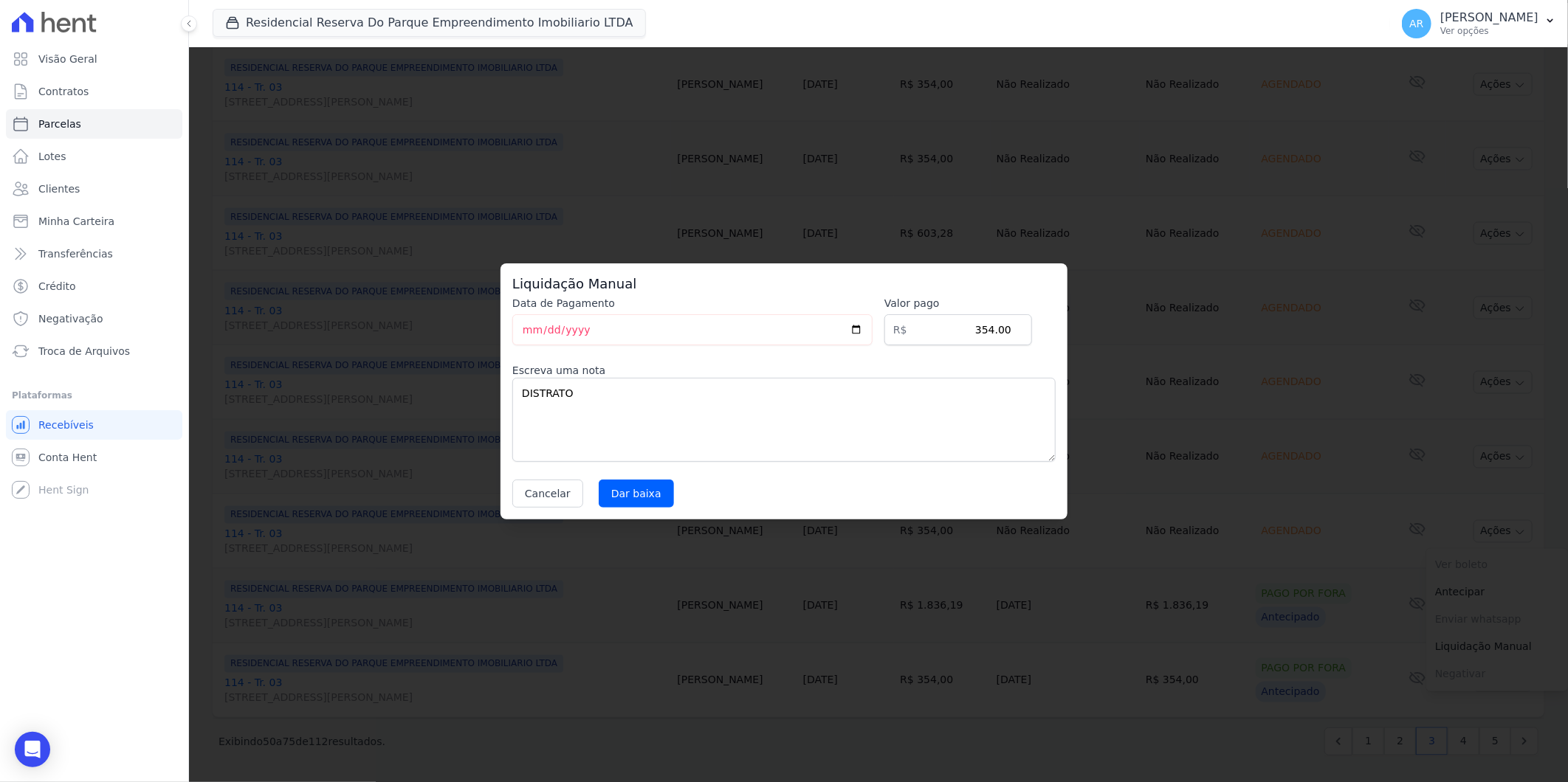
select select
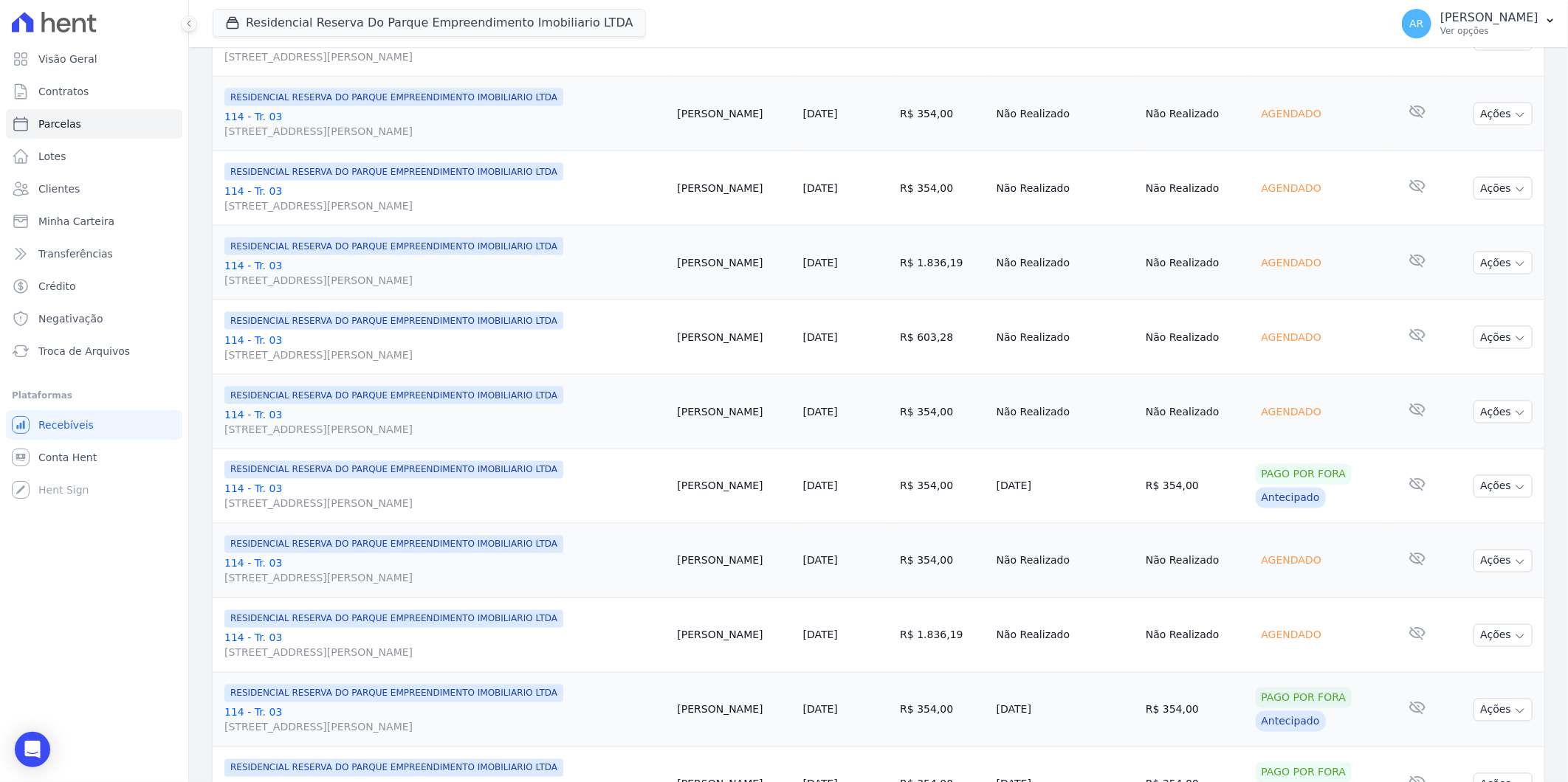
scroll to position [1393, 0]
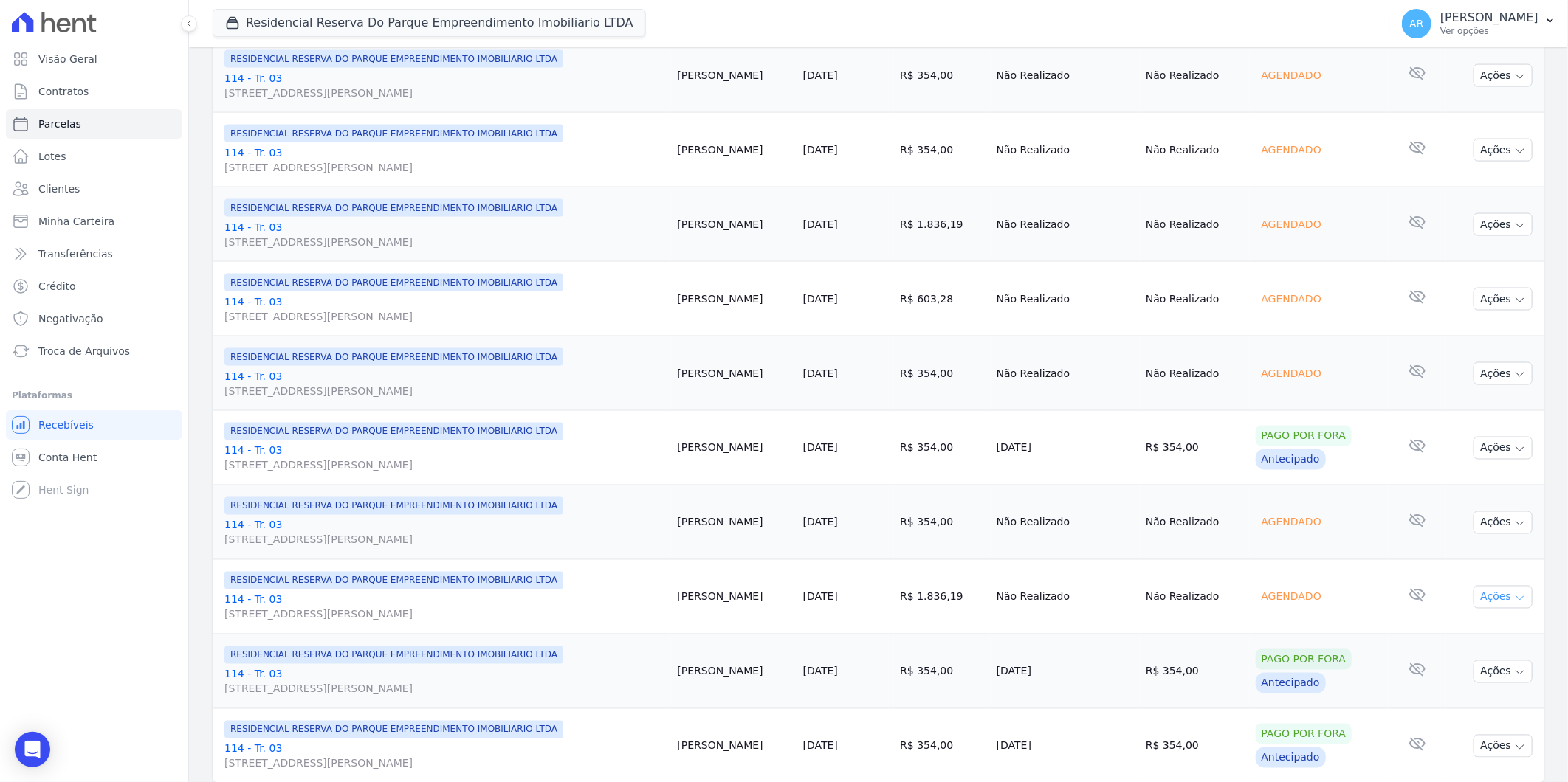
click at [1493, 601] on button "Ações" at bounding box center [1503, 597] width 59 height 23
click at [1460, 710] on link "Liquidação Manual" at bounding box center [1497, 713] width 142 height 27
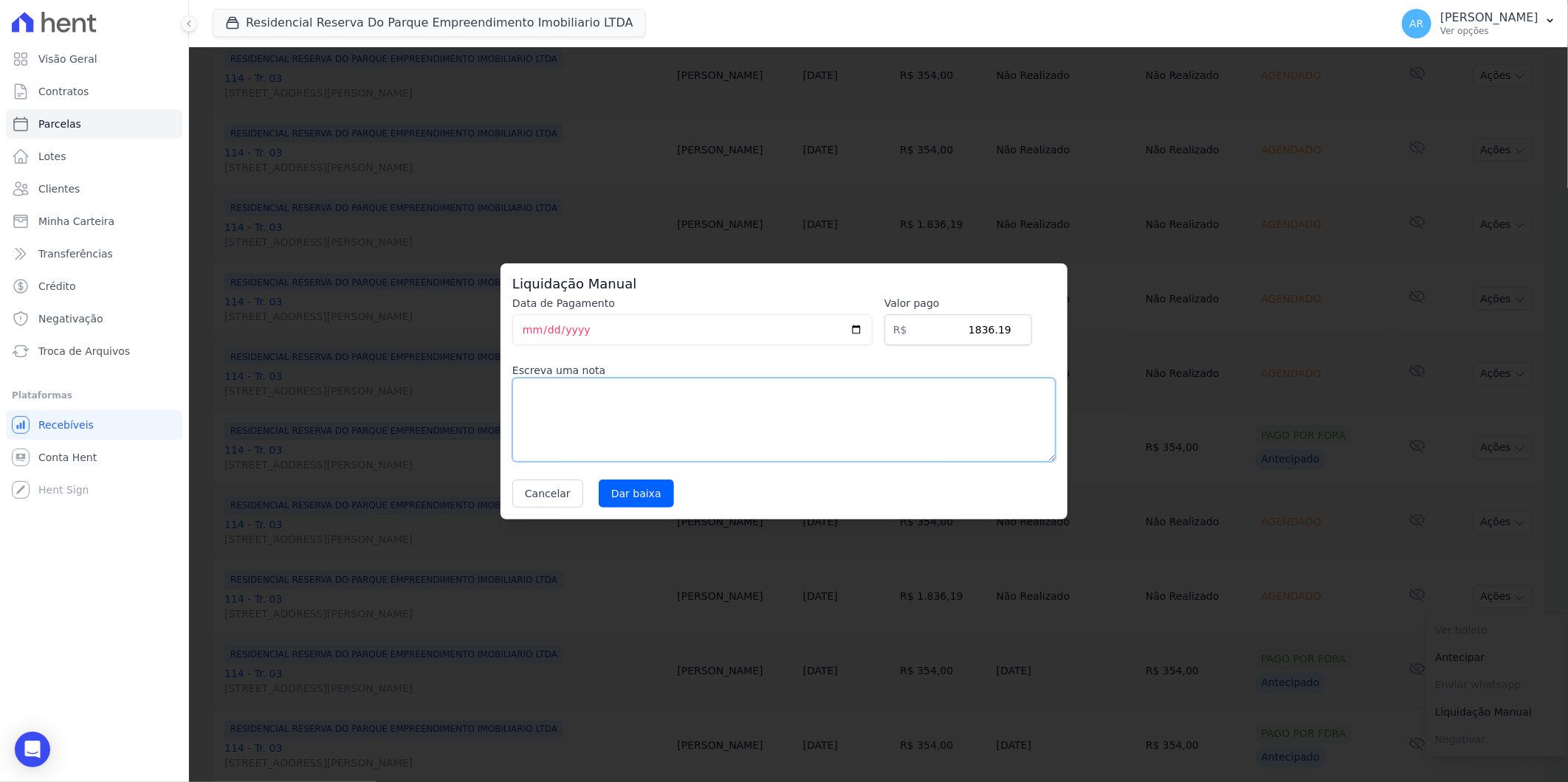
click at [667, 436] on textarea at bounding box center [784, 420] width 544 height 84
paste textarea "DISTRATO"
type textarea "DISTRATO"
click at [640, 481] on input "Dar baixa" at bounding box center [636, 494] width 75 height 28
select select
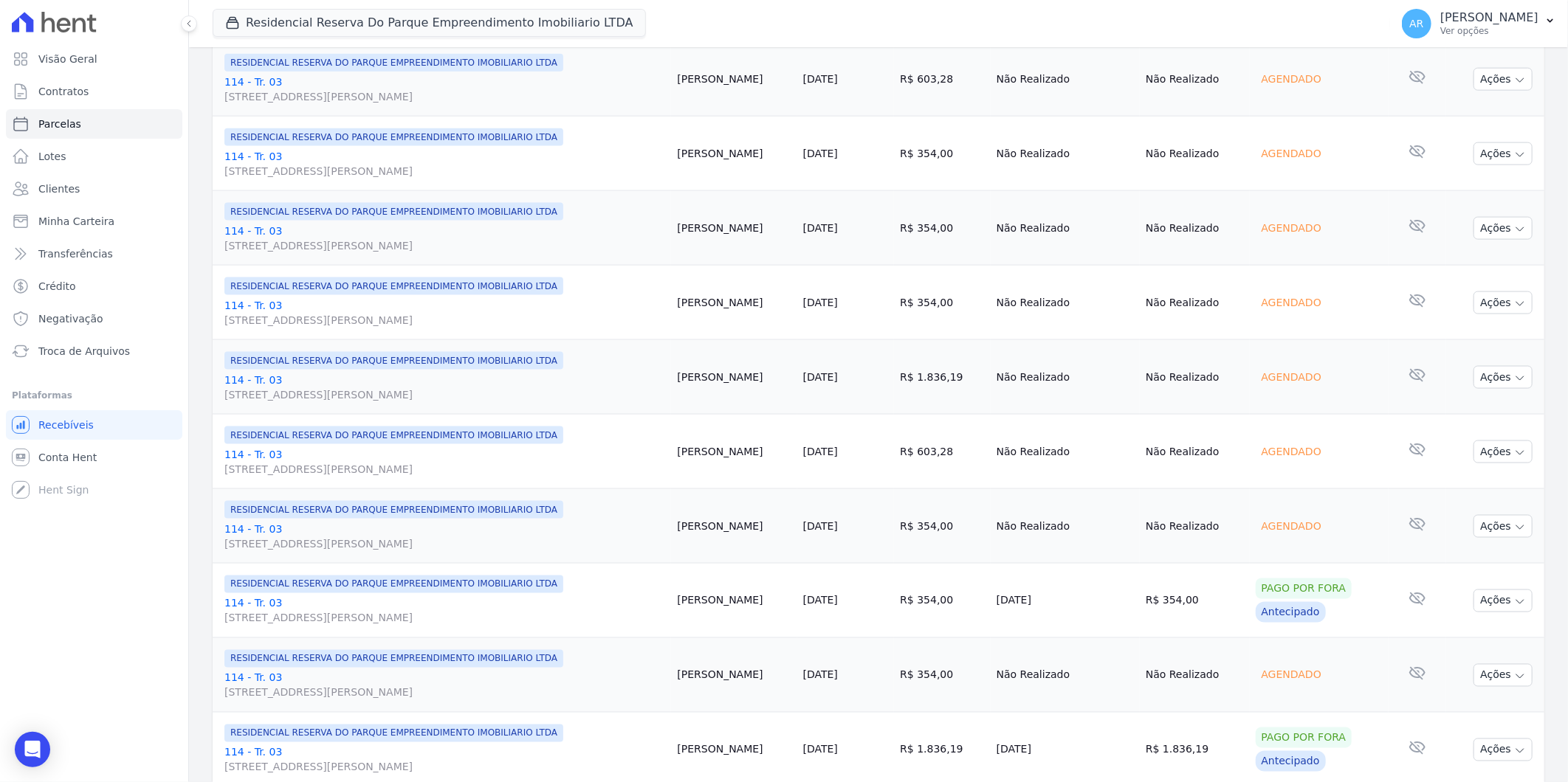
scroll to position [1461, 0]
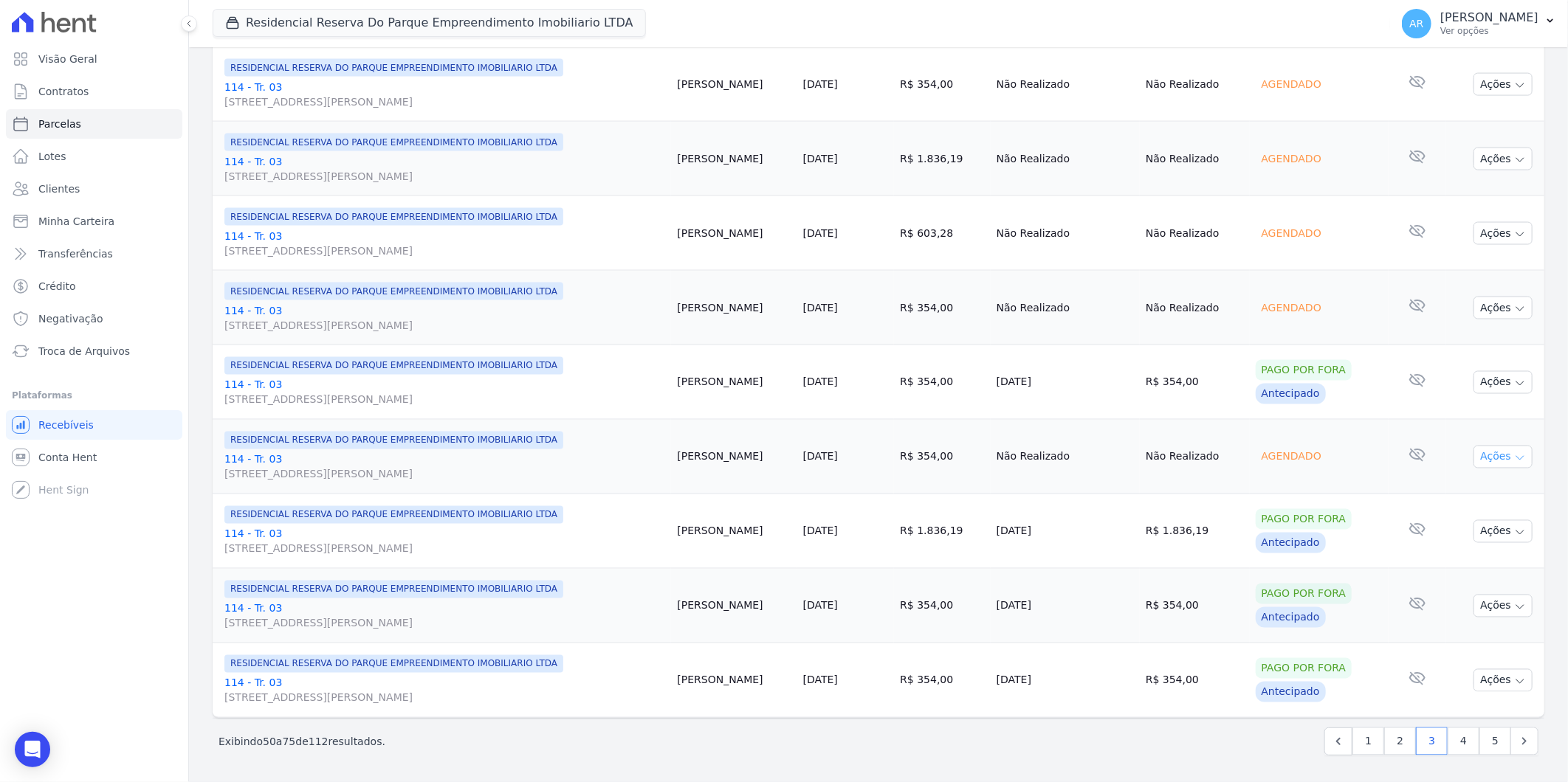
click at [1477, 460] on button "Ações" at bounding box center [1503, 456] width 59 height 23
click at [1467, 556] on span "Enviar whatsapp Aguarde o código de barras ser atualizado" at bounding box center [1497, 546] width 142 height 27
click at [1465, 568] on link "Liquidação Manual" at bounding box center [1497, 573] width 142 height 27
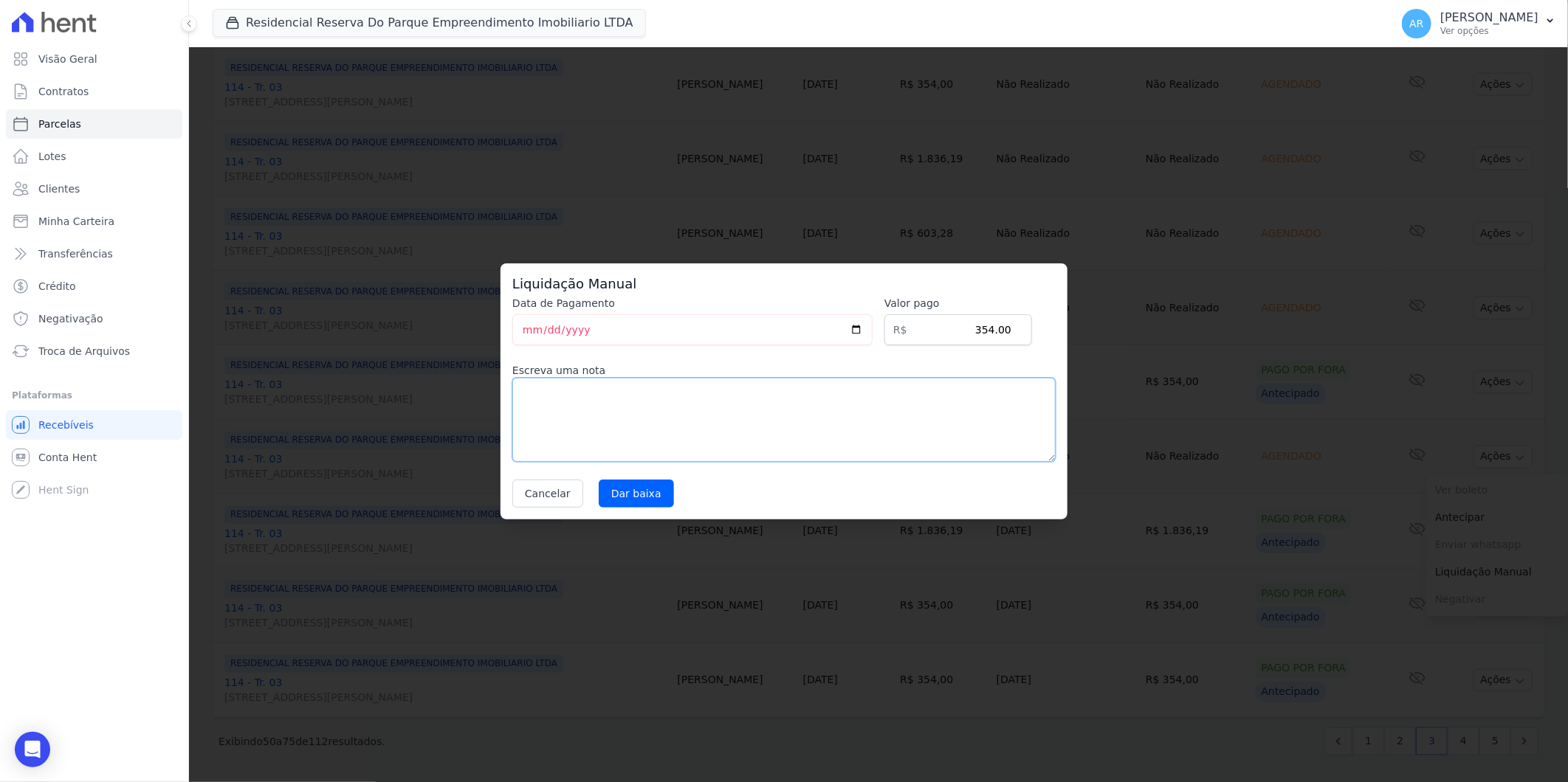
drag, startPoint x: 809, startPoint y: 409, endPoint x: 726, endPoint y: 434, distance: 86.7
click at [808, 409] on textarea at bounding box center [784, 420] width 544 height 84
paste textarea "DISTRATO"
type textarea "DISTRATO"
click at [615, 495] on input "Dar baixa" at bounding box center [636, 494] width 75 height 28
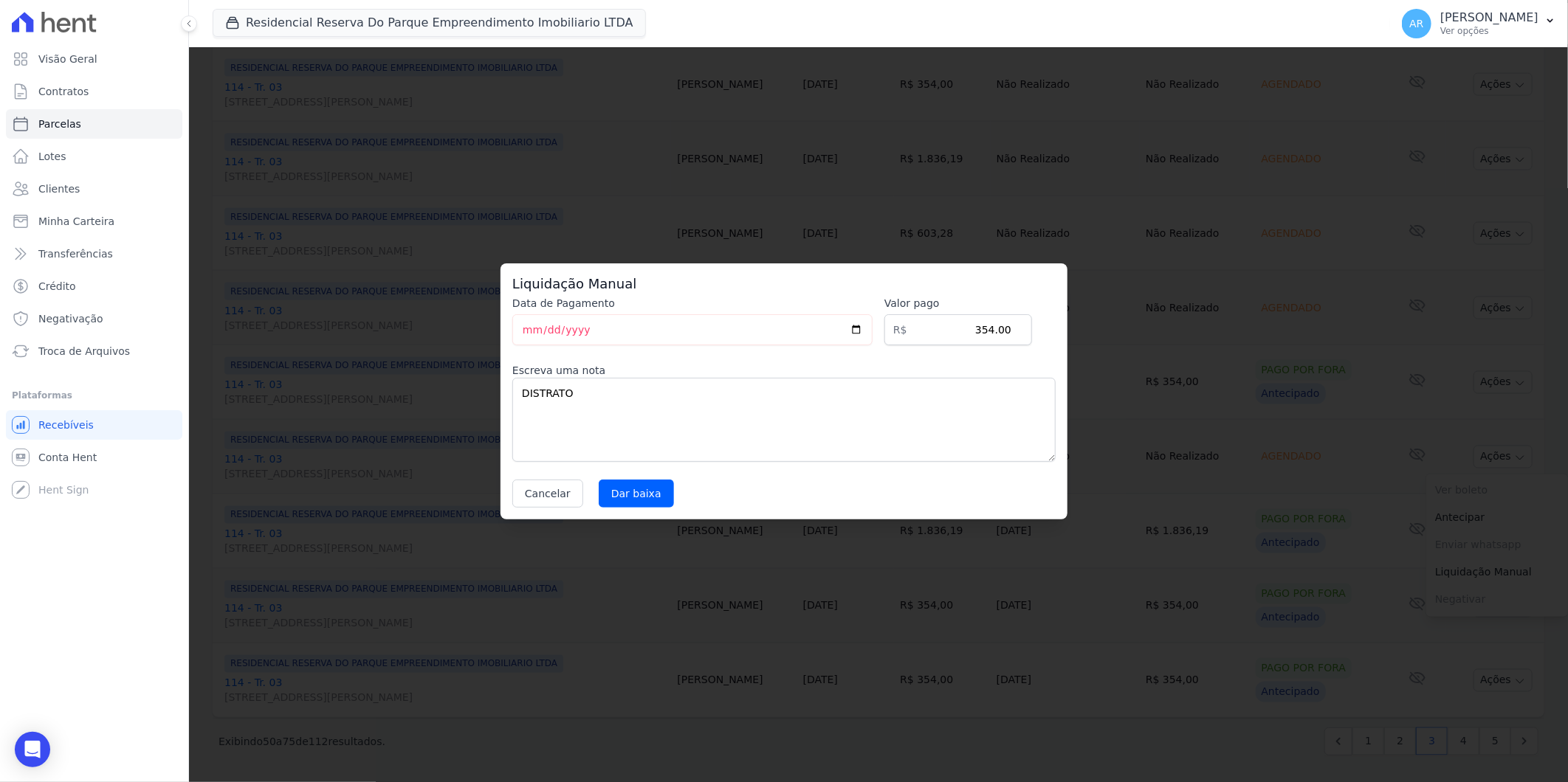
select select
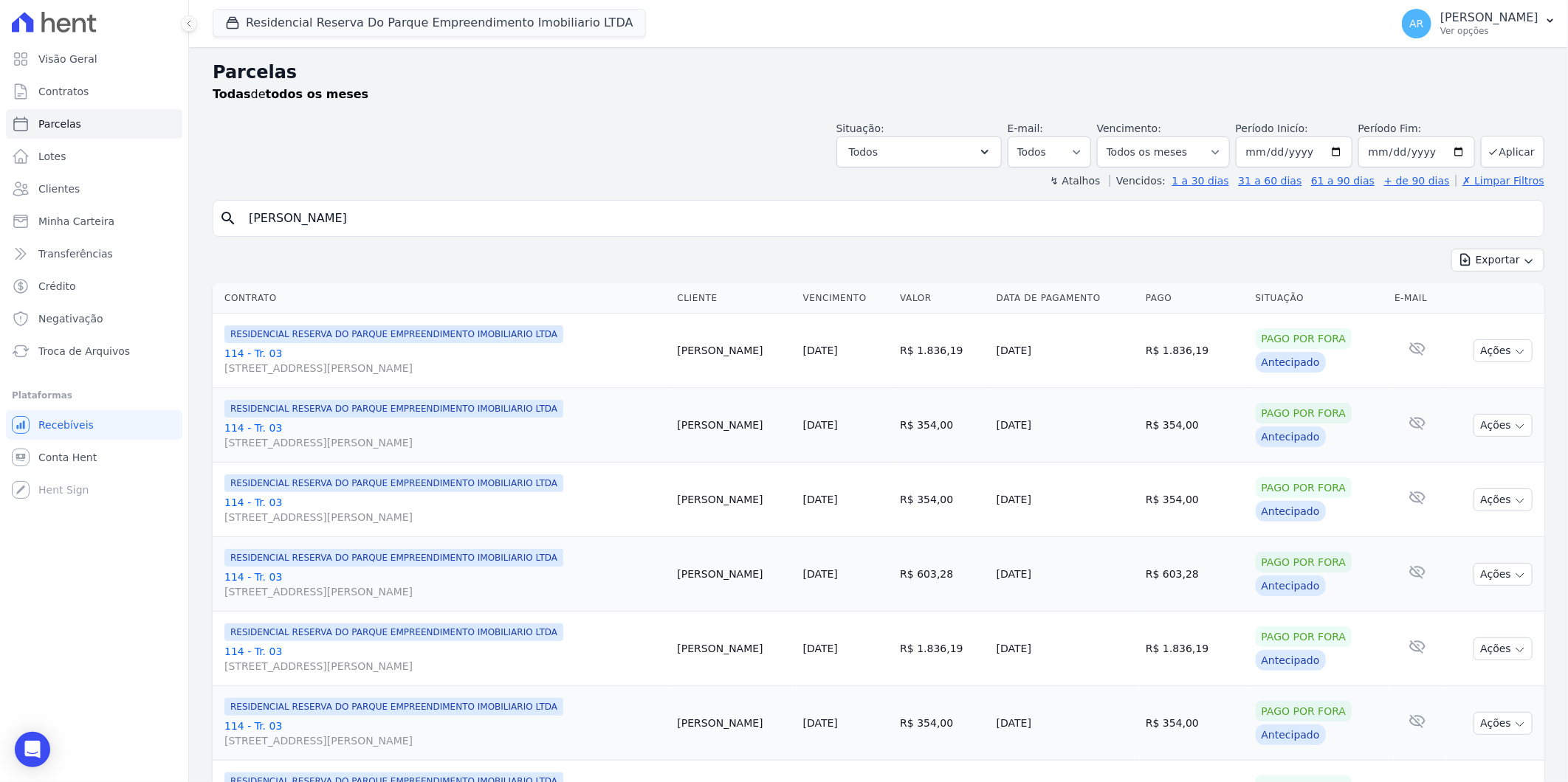
click at [595, 225] on input "[PERSON_NAME]" at bounding box center [888, 219] width 1298 height 30
select select
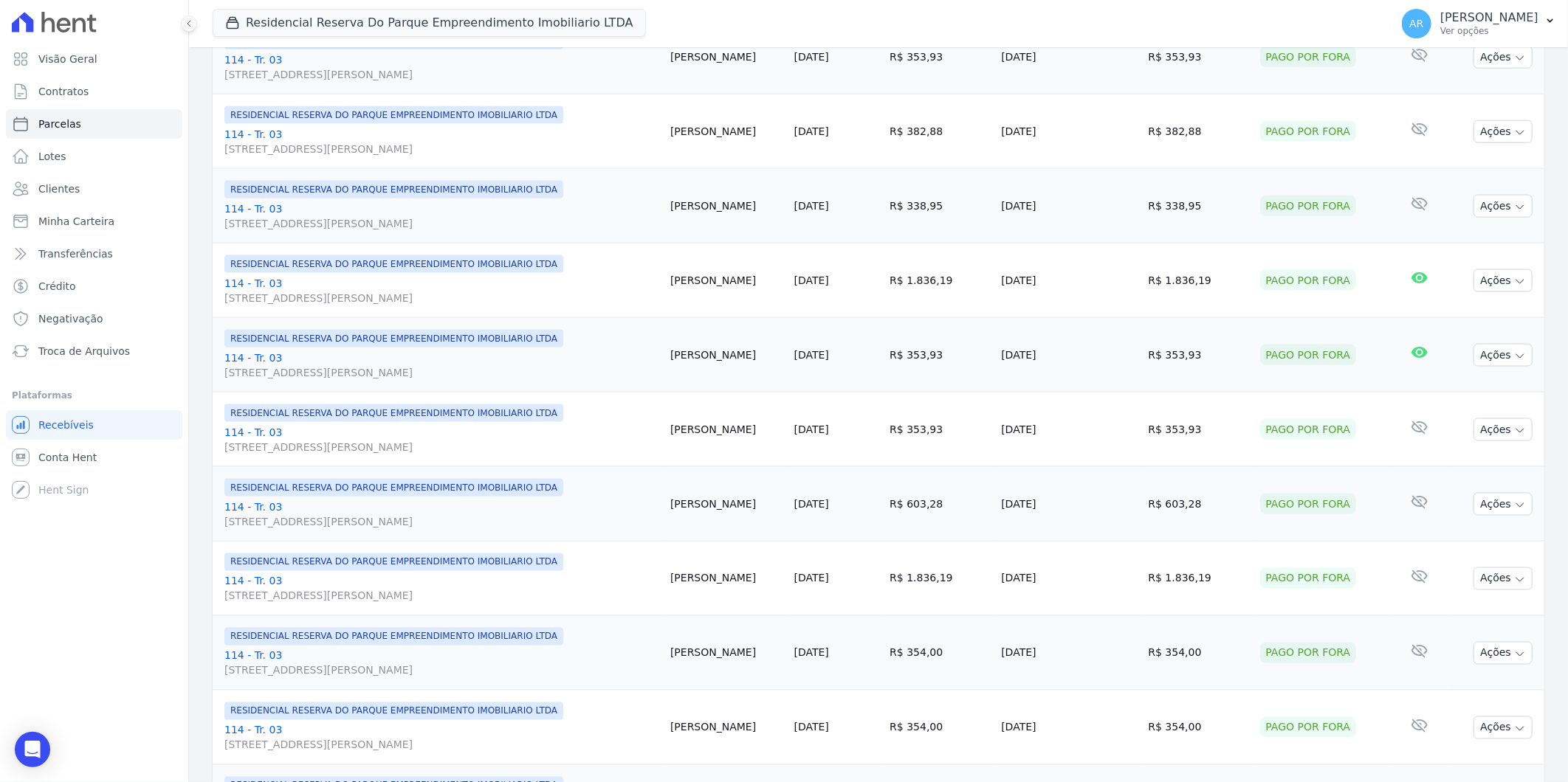
scroll to position [1461, 0]
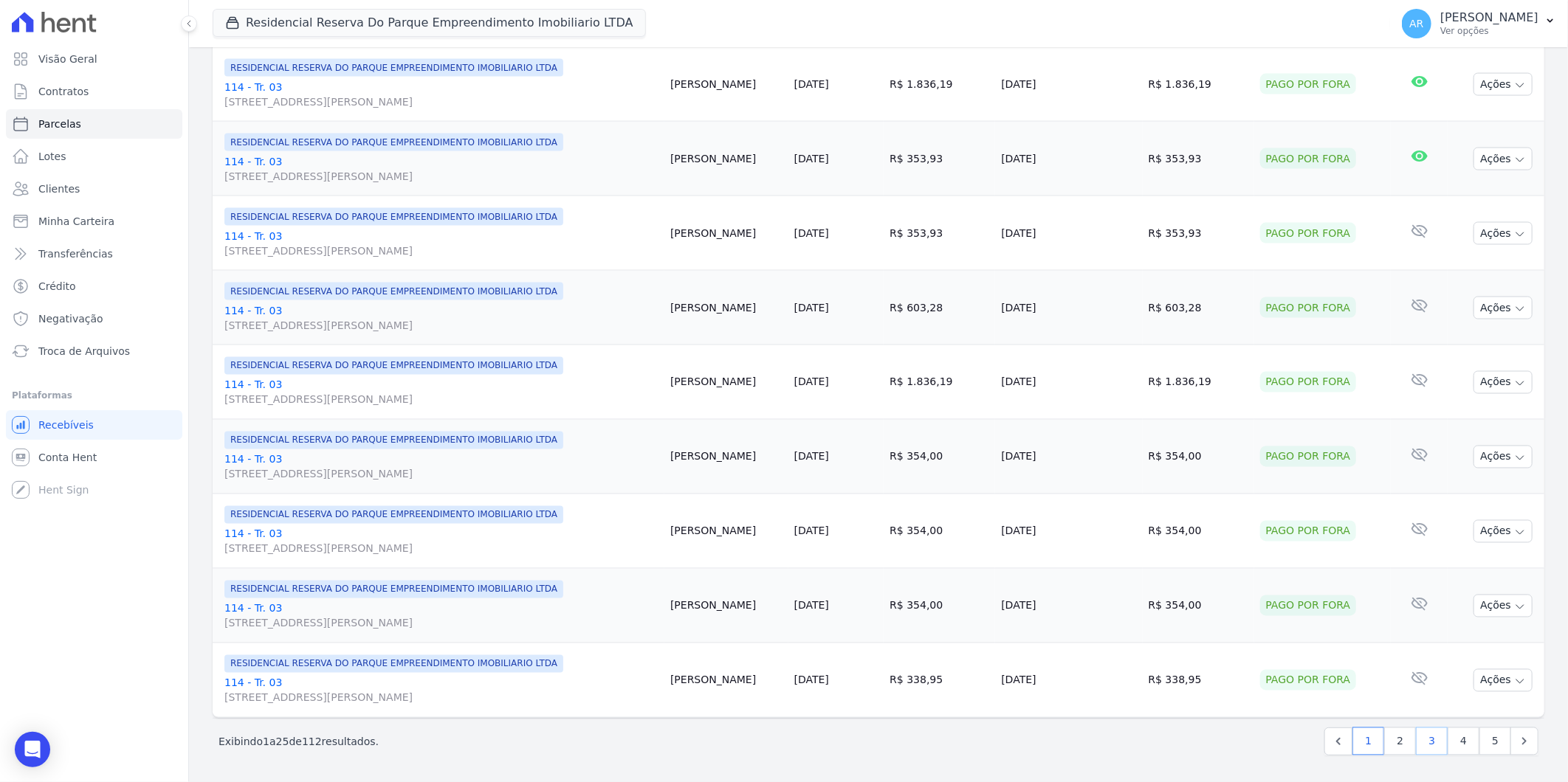
click at [1427, 746] on link "3" at bounding box center [1431, 741] width 32 height 28
select select
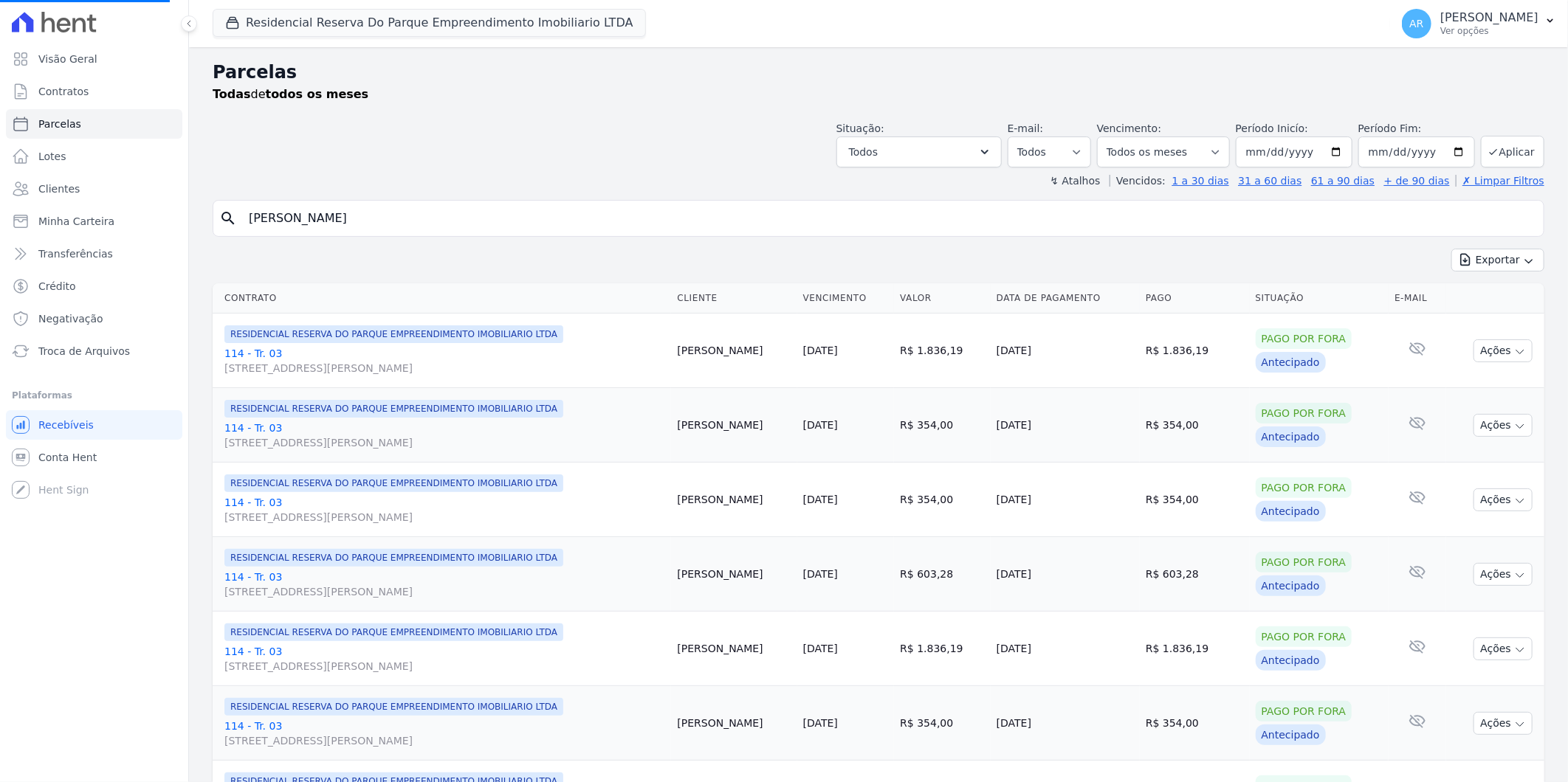
select select
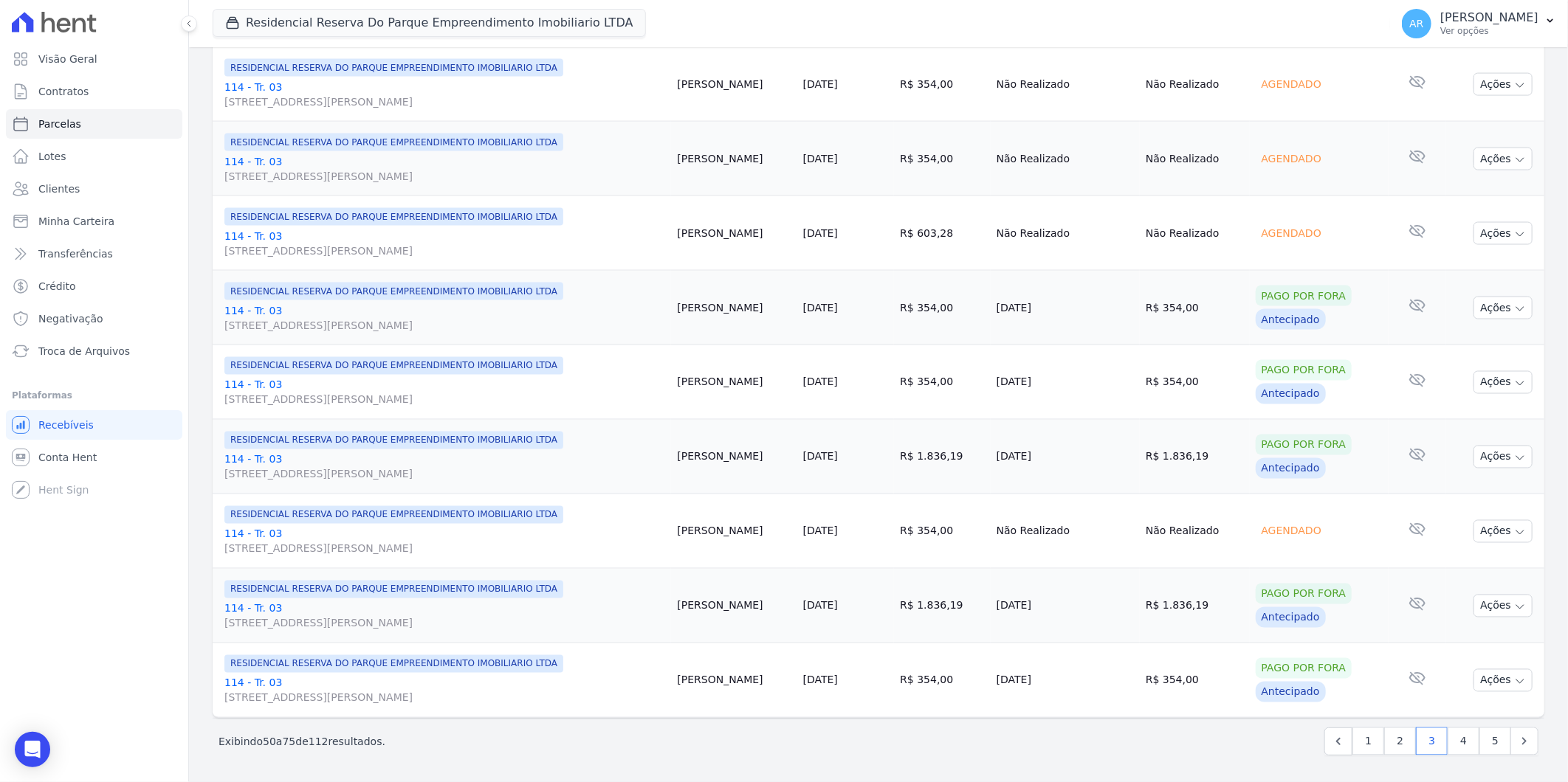
scroll to position [1461, 0]
click at [1514, 527] on icon "button" at bounding box center [1519, 533] width 12 height 12
click at [1478, 647] on link "Liquidação Manual" at bounding box center [1497, 648] width 142 height 27
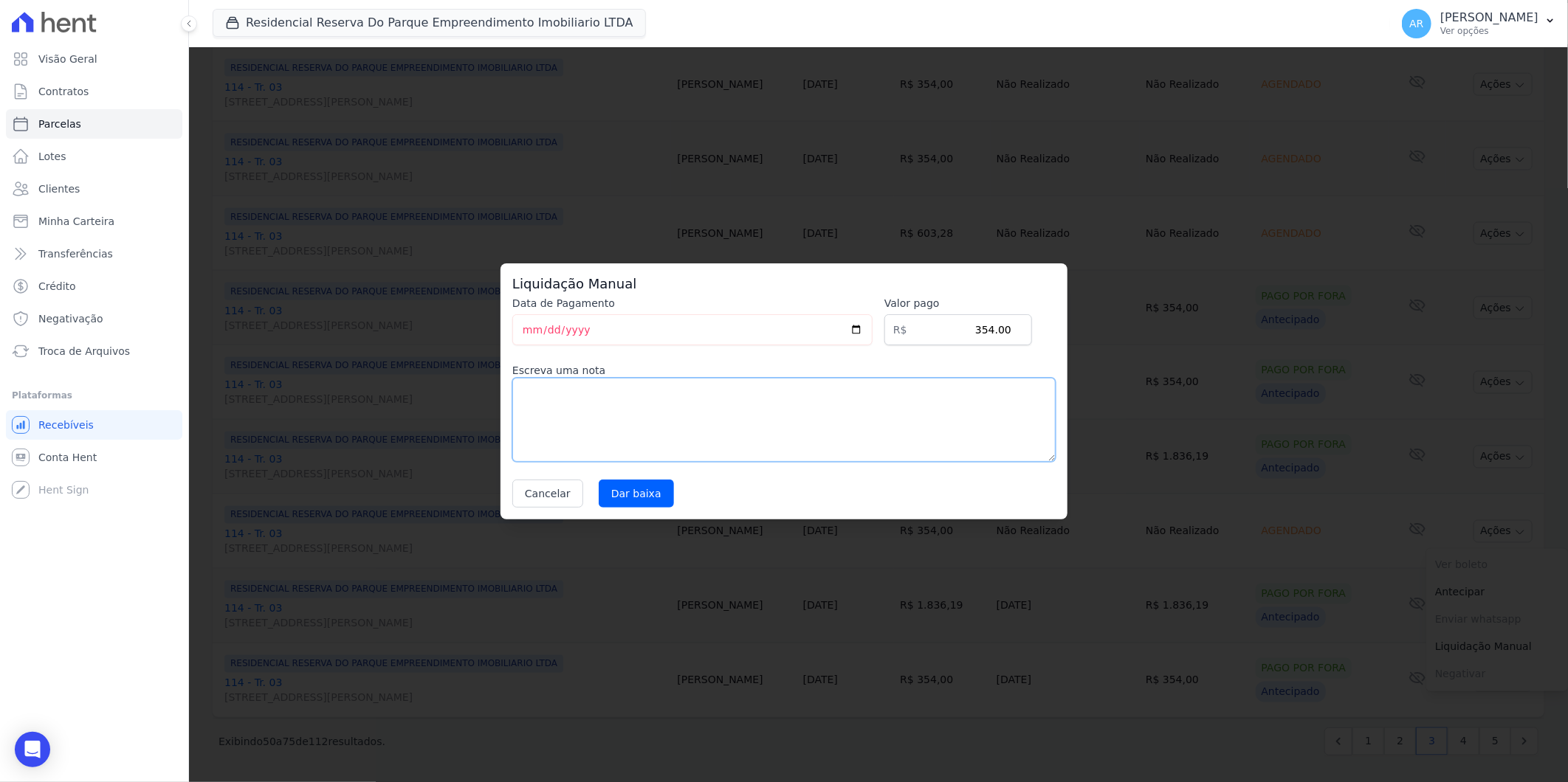
click at [746, 417] on textarea at bounding box center [784, 420] width 544 height 84
paste textarea "DISTRATO"
type textarea "DISTRATO"
click at [639, 496] on input "Dar baixa" at bounding box center [636, 494] width 75 height 28
select select
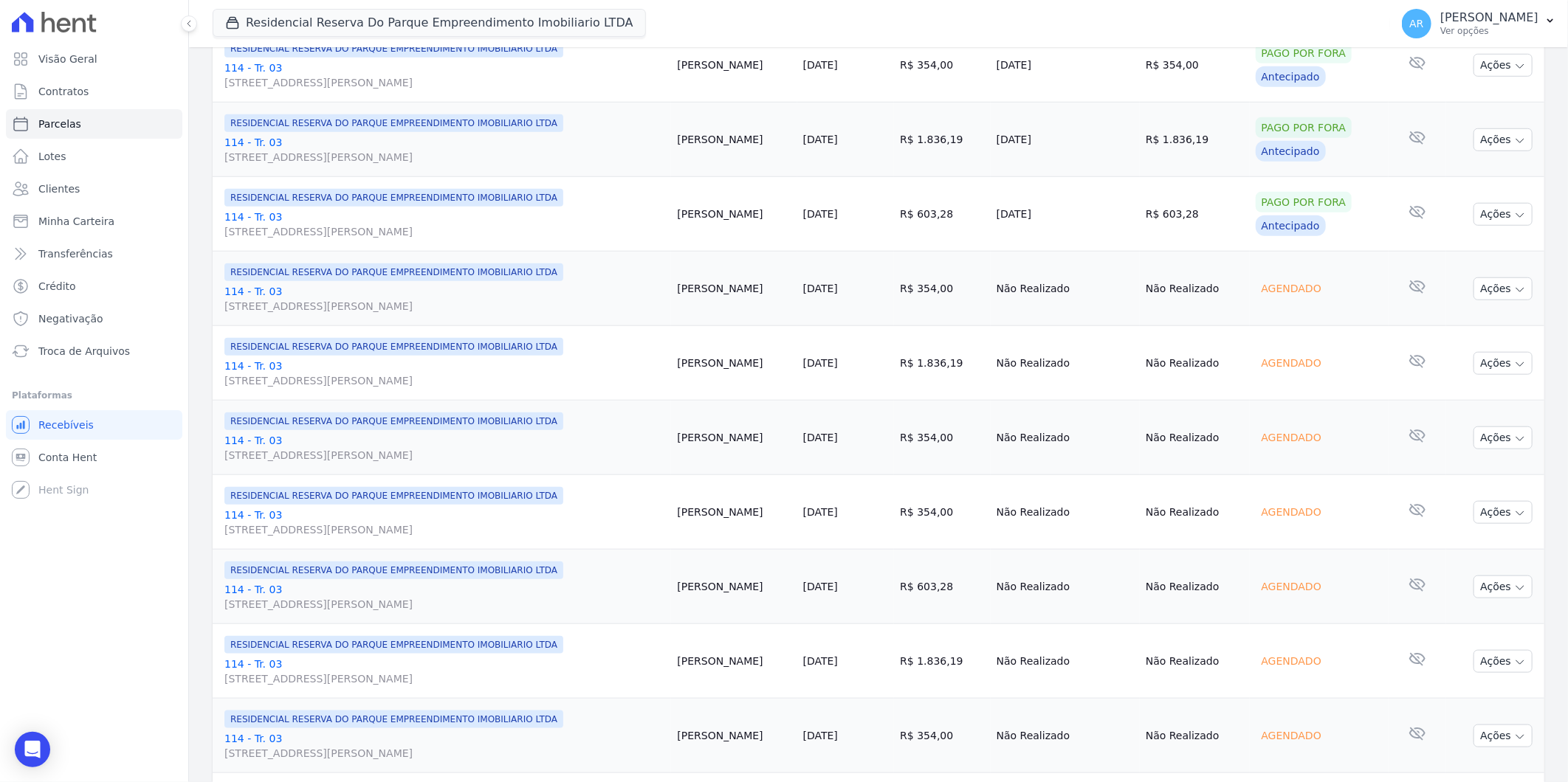
scroll to position [723, 0]
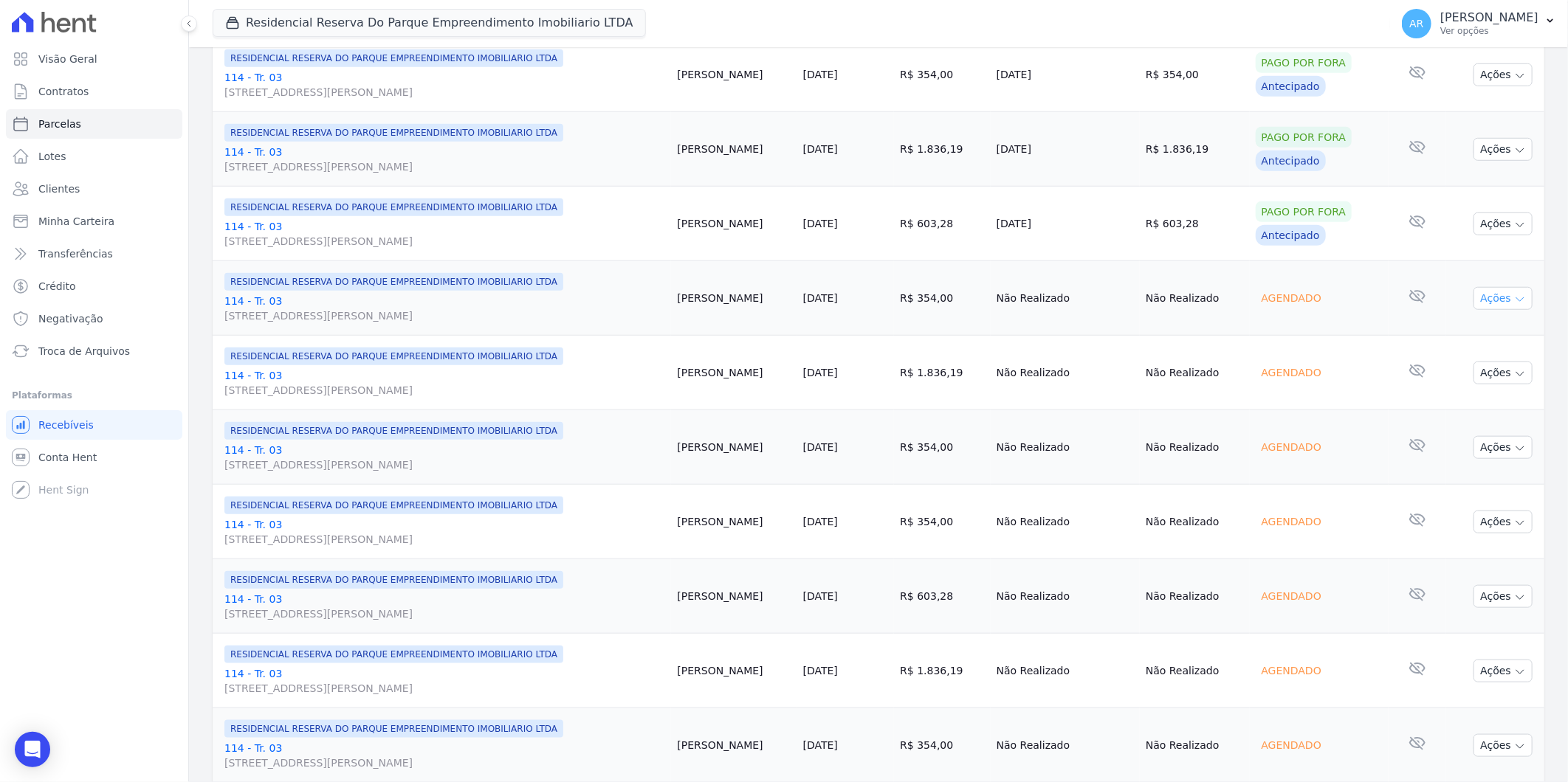
click at [1488, 308] on button "Ações" at bounding box center [1503, 298] width 59 height 23
click at [1471, 415] on link "Liquidação Manual" at bounding box center [1497, 415] width 142 height 27
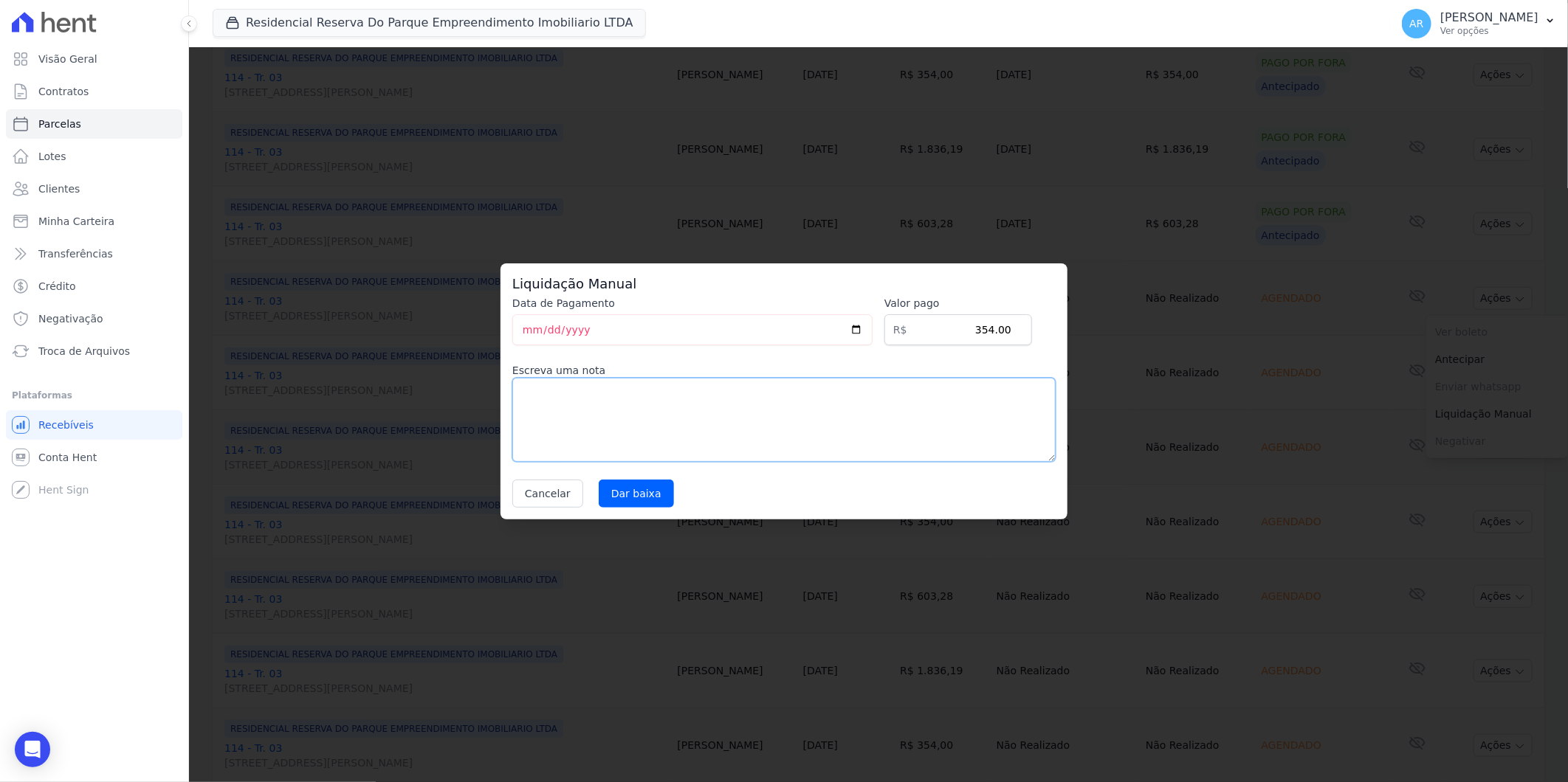
click at [692, 430] on textarea at bounding box center [784, 420] width 544 height 84
paste textarea "DISTRATO"
type textarea "DISTRATO"
click at [617, 493] on input "Dar baixa" at bounding box center [636, 494] width 75 height 28
select select
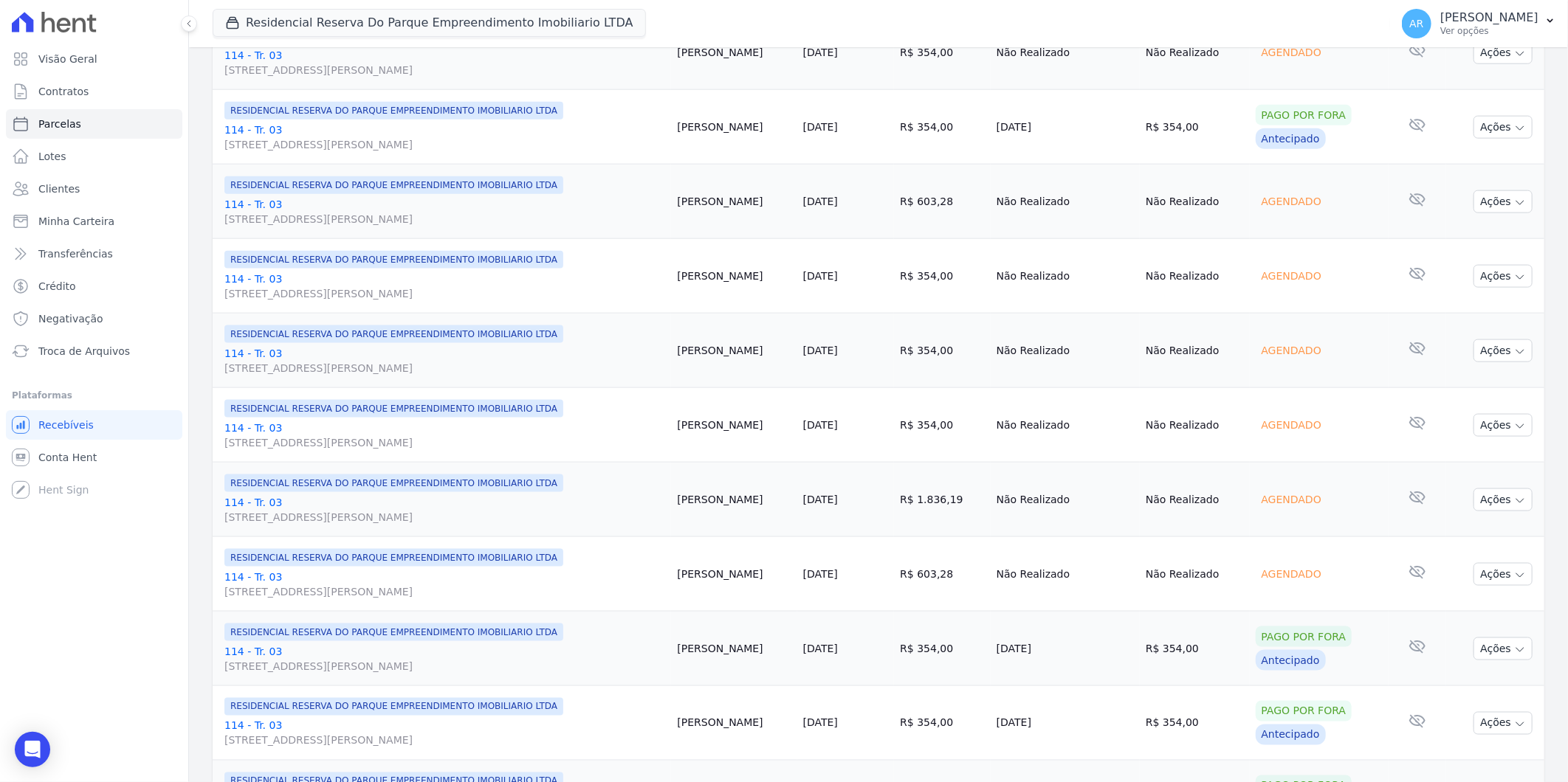
scroll to position [1148, 0]
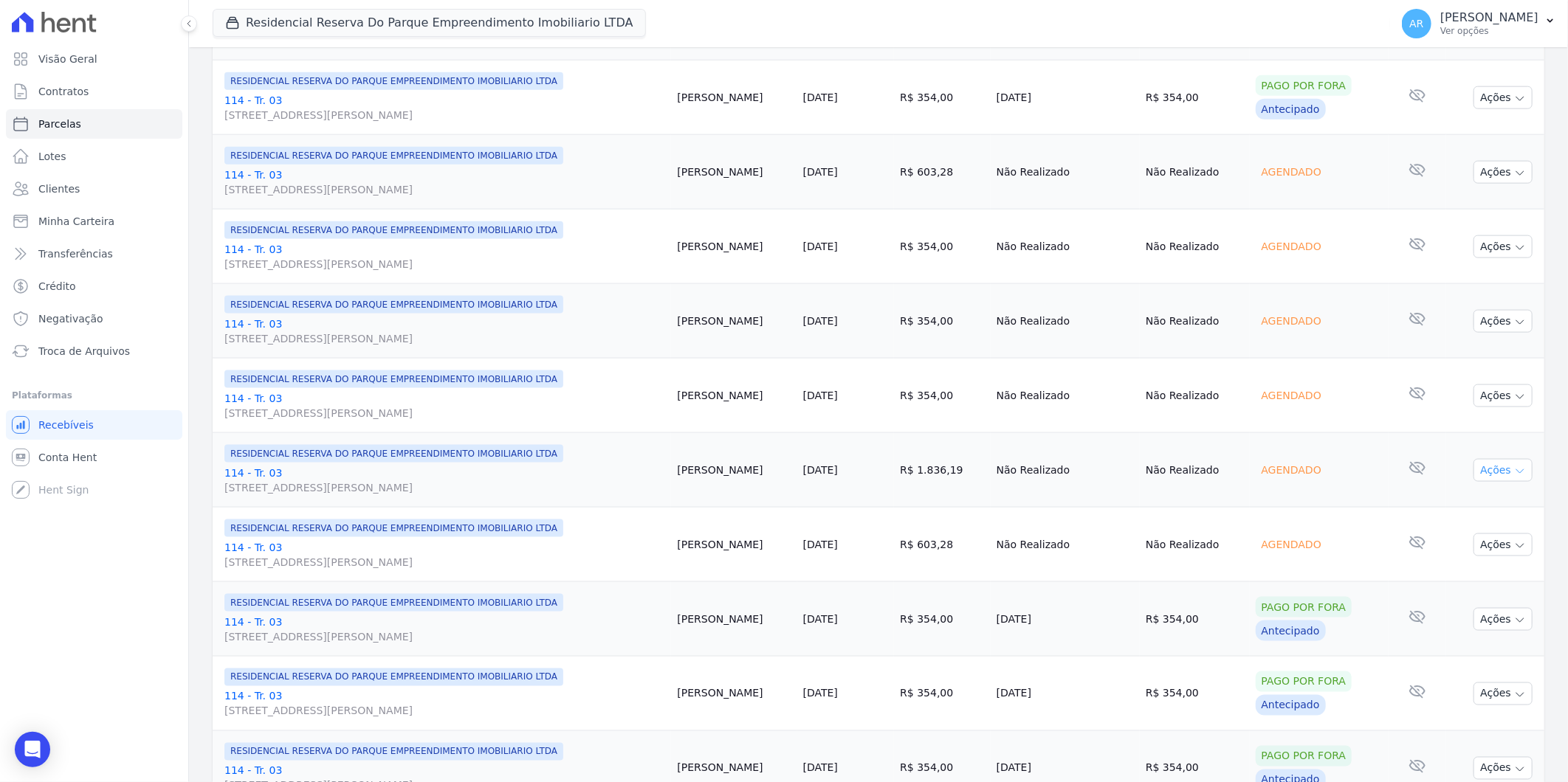
click at [1496, 464] on button "Ações" at bounding box center [1503, 470] width 59 height 23
click at [1481, 591] on link "Liquidação Manual" at bounding box center [1497, 586] width 142 height 27
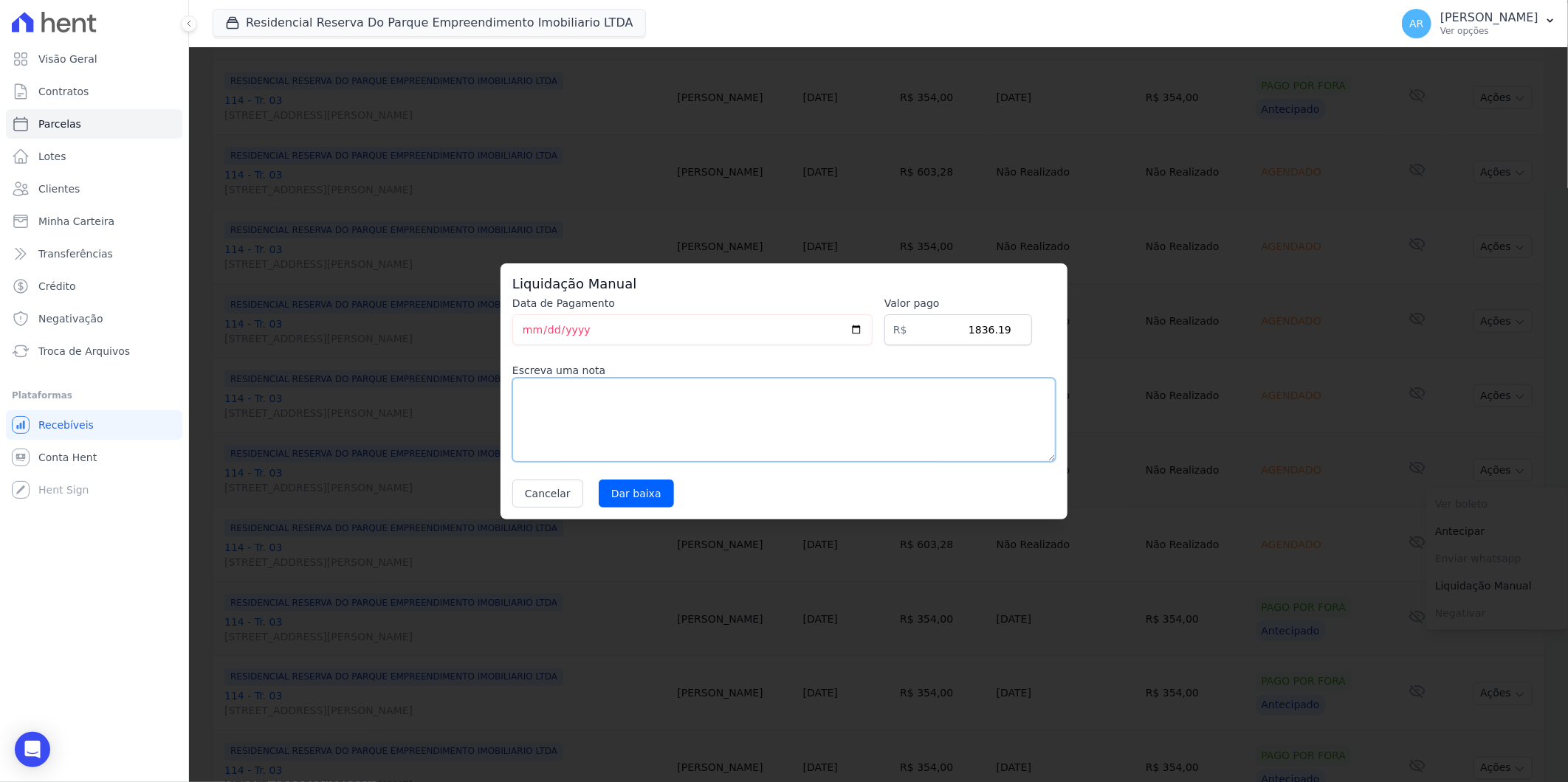
click at [753, 426] on textarea at bounding box center [784, 420] width 544 height 84
paste textarea "DISTRATO"
type textarea "DISTRATO"
click at [622, 496] on input "Dar baixa" at bounding box center [636, 494] width 75 height 28
select select
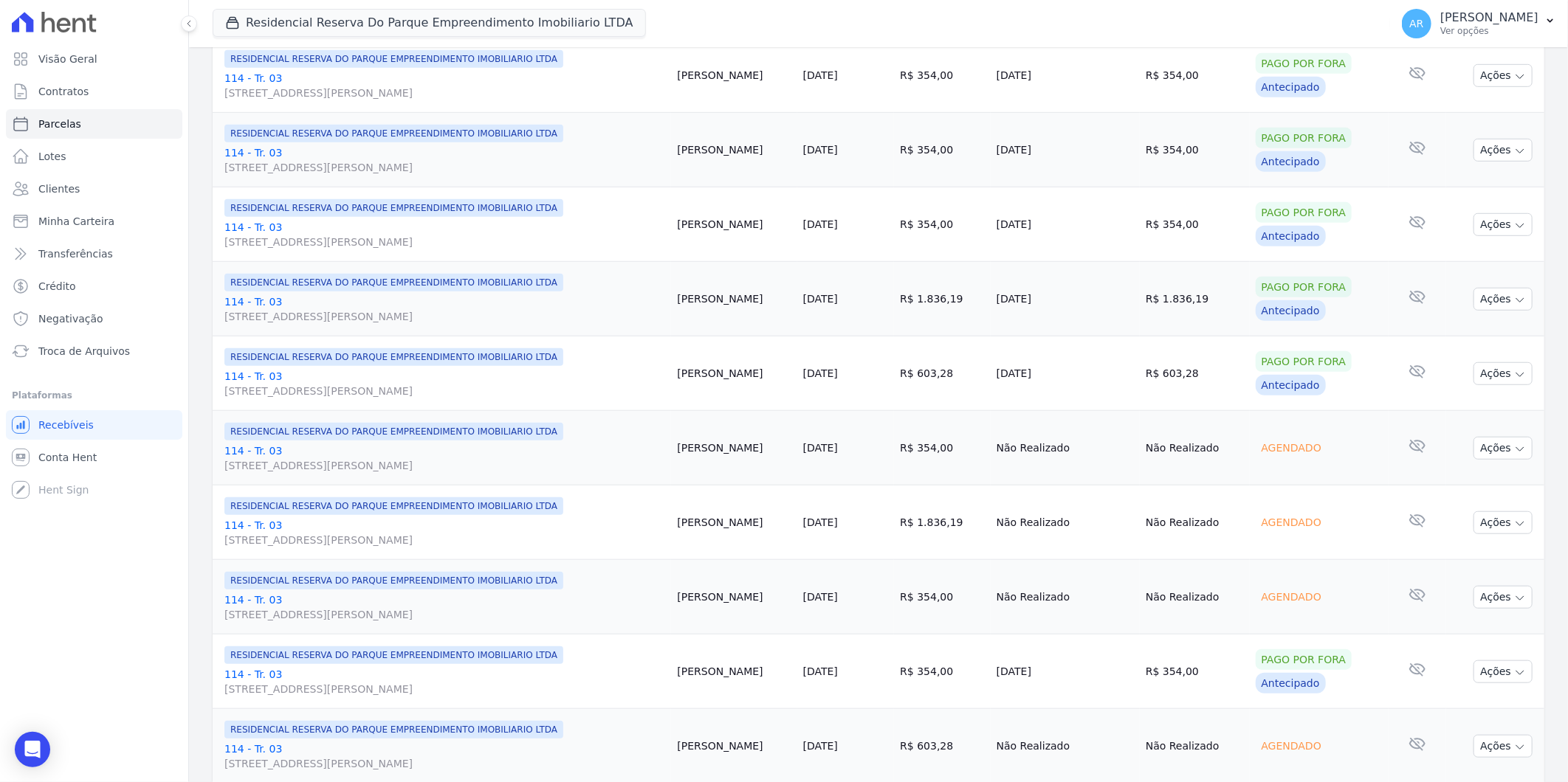
scroll to position [82, 0]
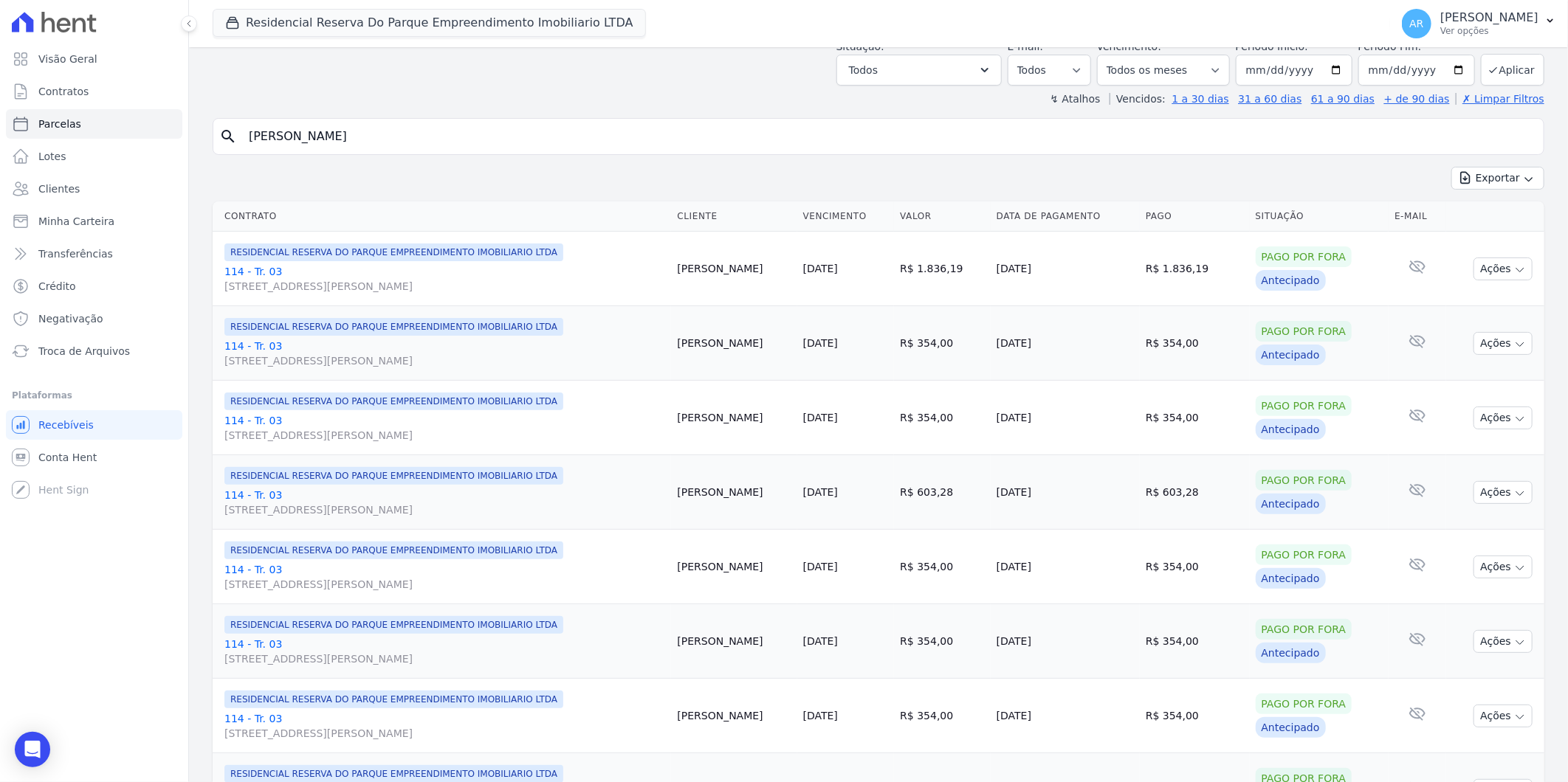
click at [378, 129] on input "[PERSON_NAME]" at bounding box center [888, 136] width 1298 height 30
select select
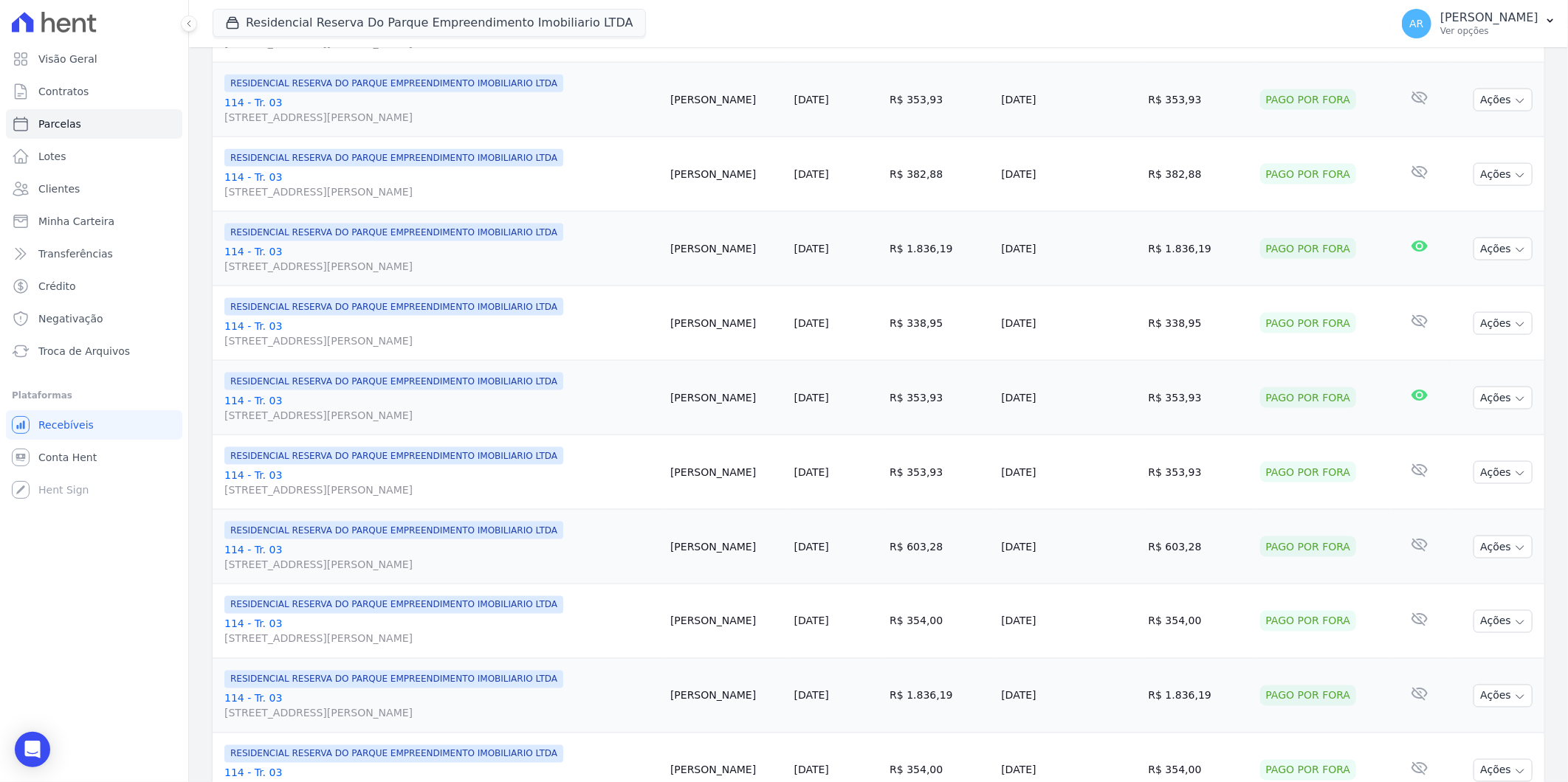
scroll to position [1461, 0]
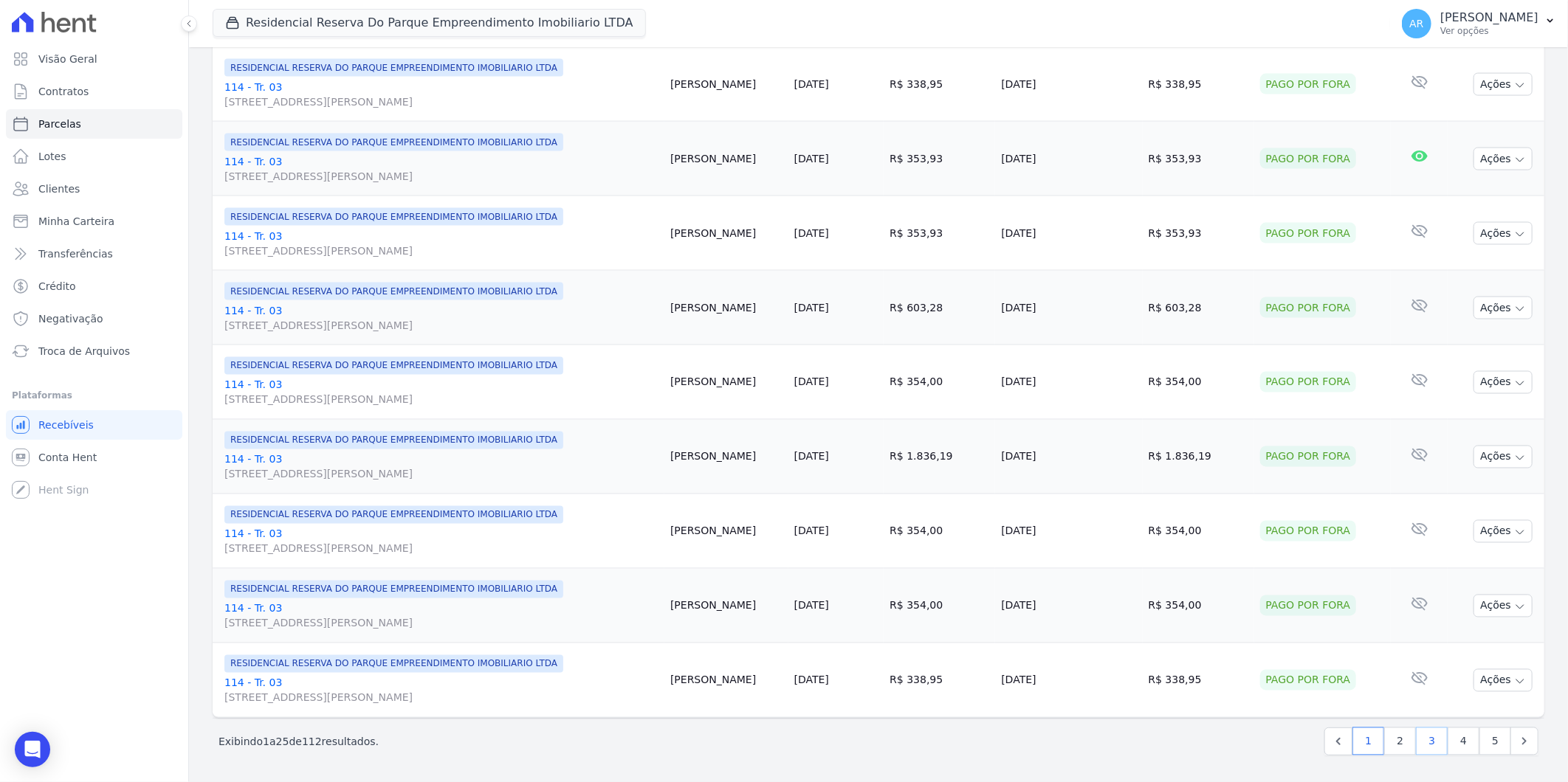
click at [1416, 734] on link "3" at bounding box center [1431, 741] width 32 height 28
select select
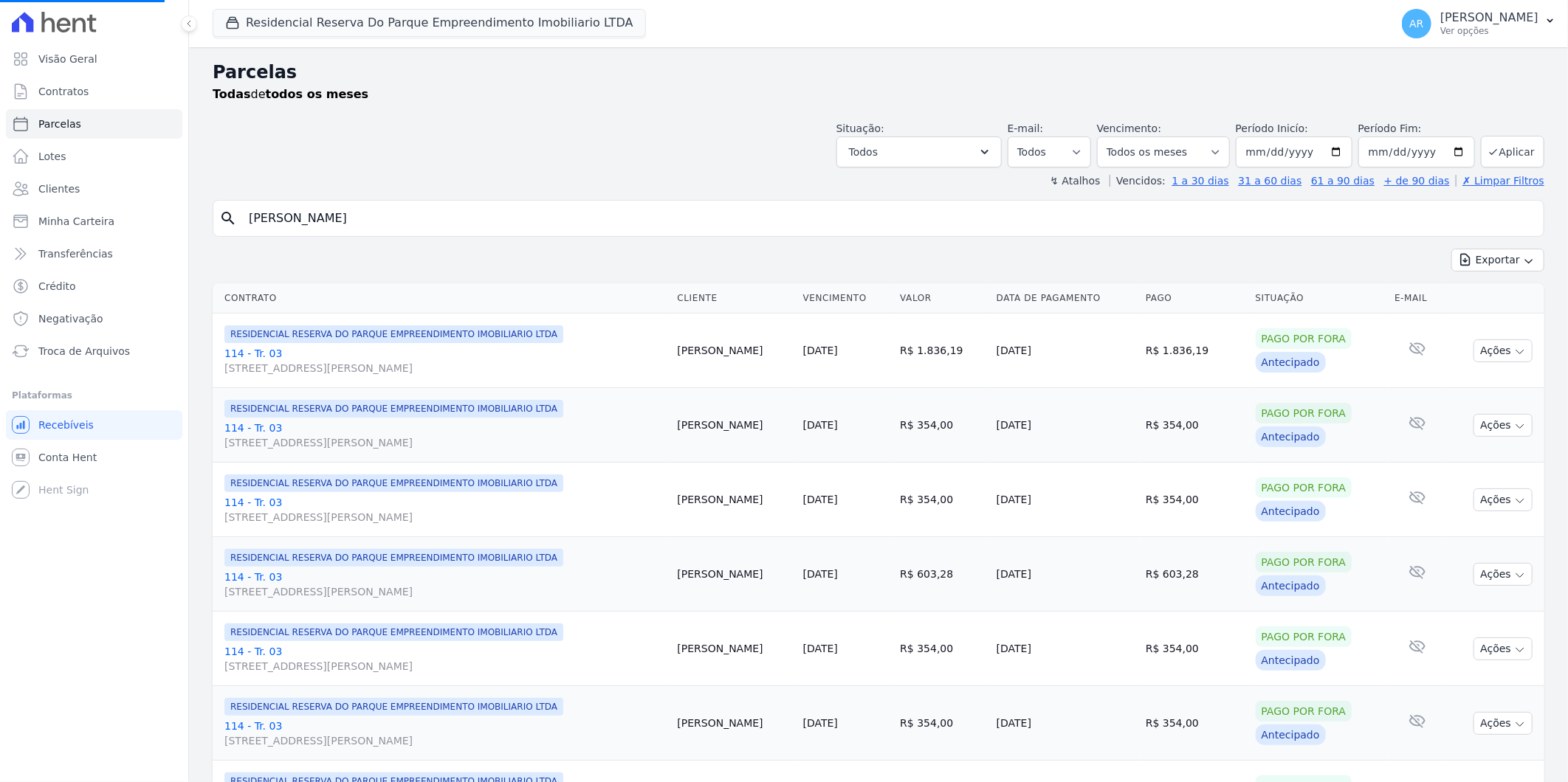
select select
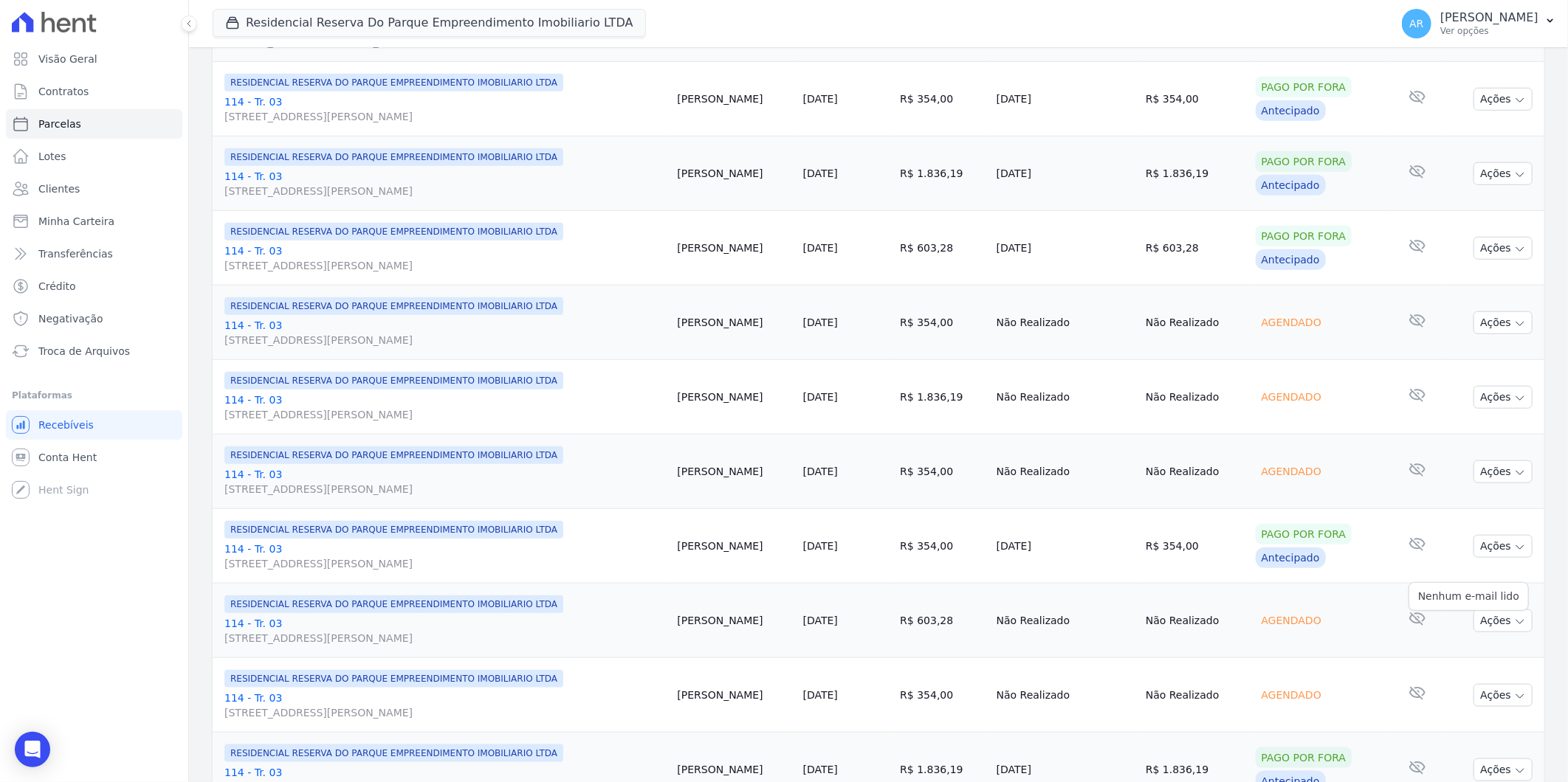
scroll to position [640, 0]
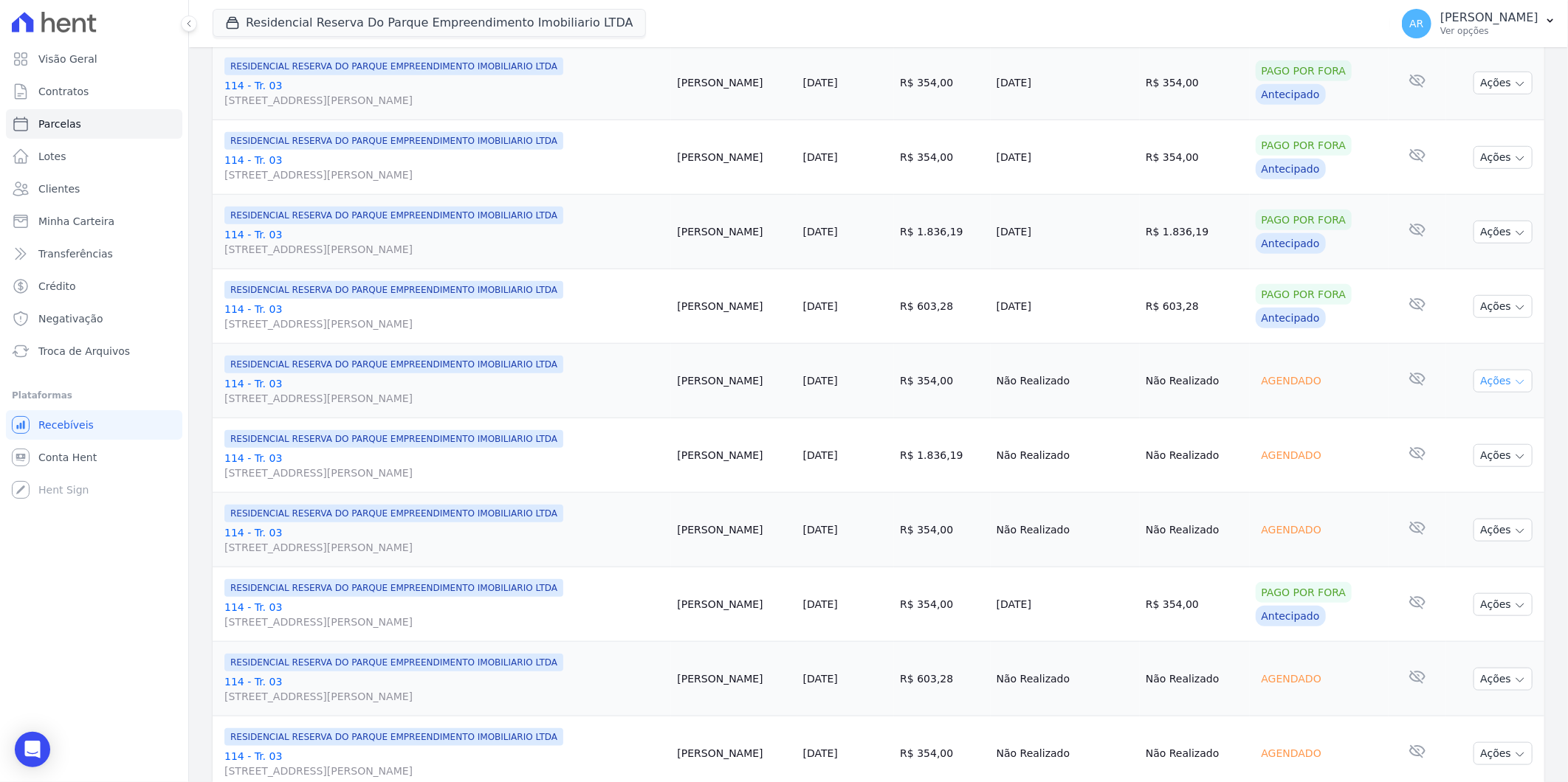
click at [1500, 373] on button "Ações" at bounding box center [1503, 381] width 59 height 23
click at [1464, 501] on link "Liquidação Manual" at bounding box center [1497, 497] width 142 height 27
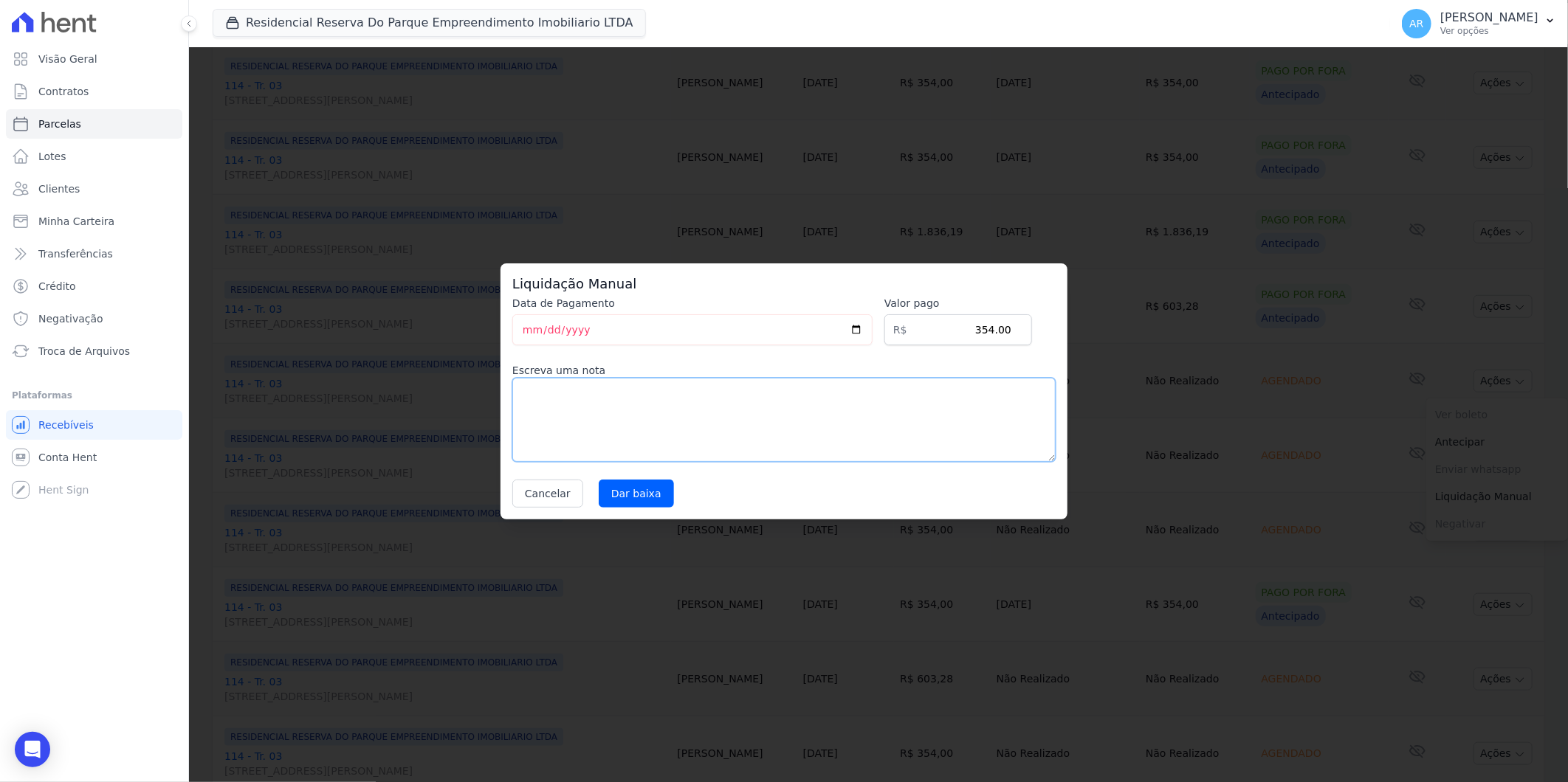
click at [697, 422] on textarea at bounding box center [784, 420] width 544 height 84
paste textarea "DISTRATO"
type textarea "DISTRATO"
click at [632, 485] on input "Dar baixa" at bounding box center [636, 494] width 75 height 28
select select
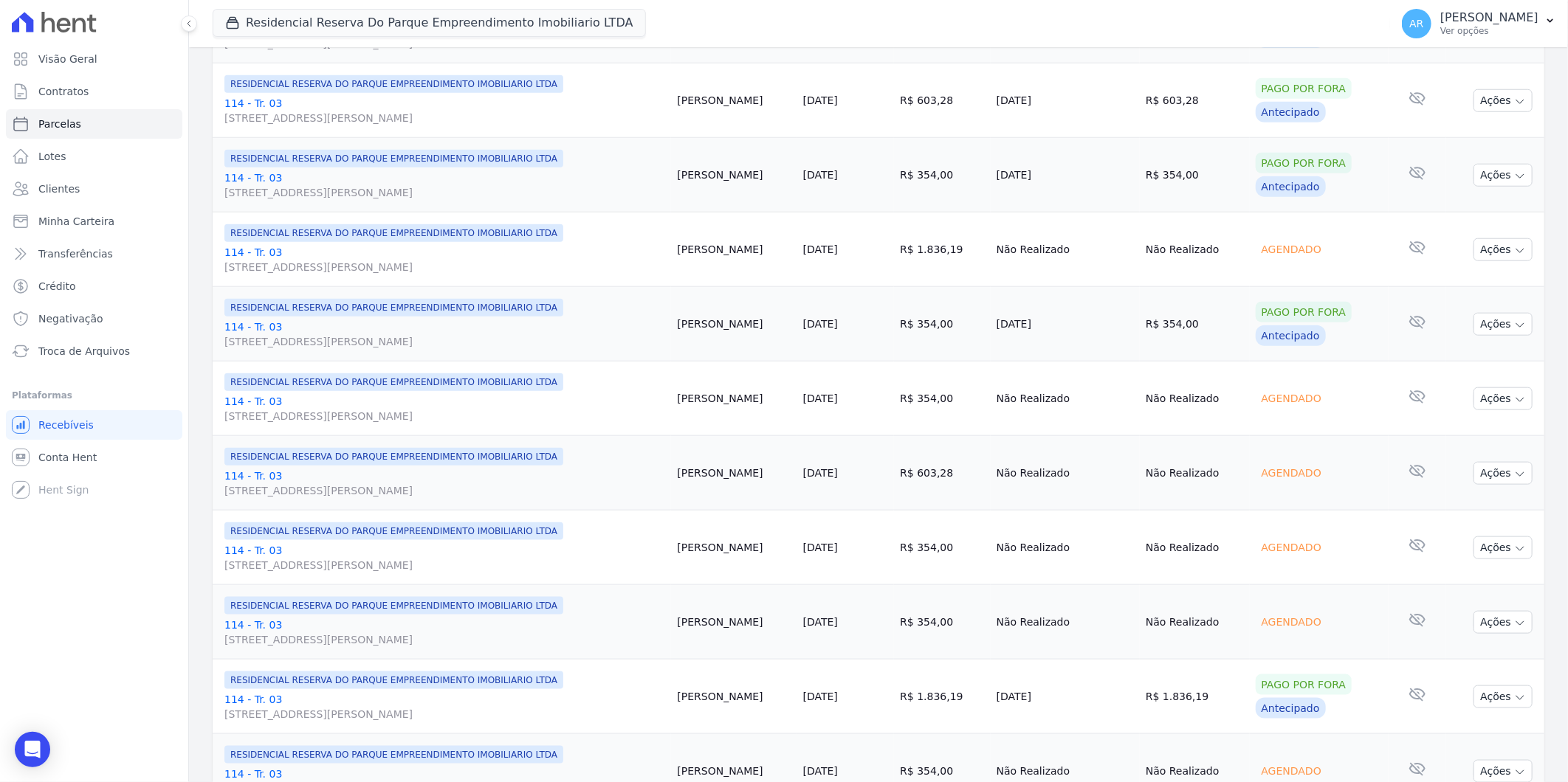
scroll to position [820, 0]
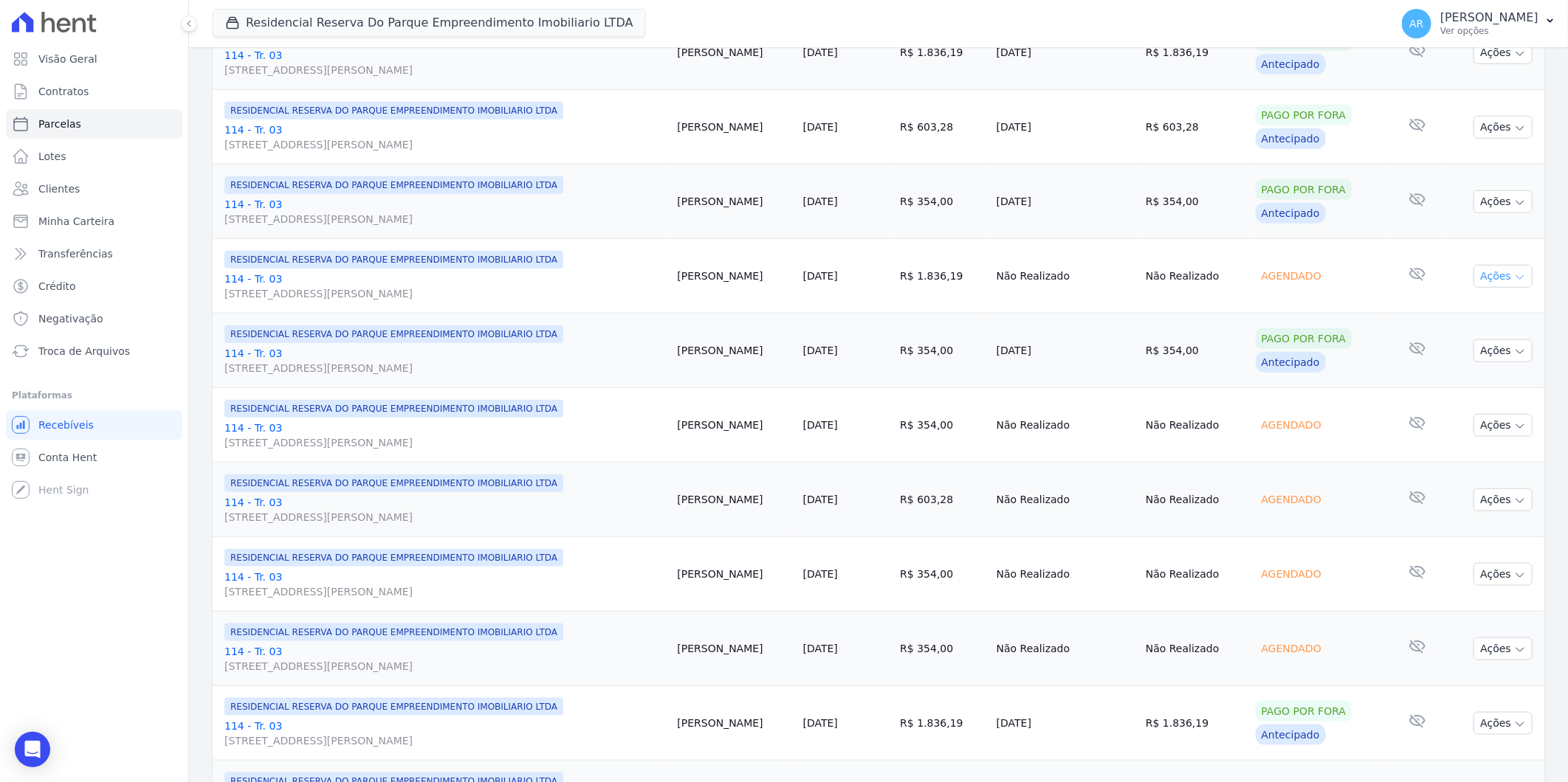
click at [1489, 270] on button "Ações" at bounding box center [1503, 276] width 59 height 23
click at [1479, 377] on span "Enviar whatsapp Aguarde o código de barras ser atualizado" at bounding box center [1497, 365] width 142 height 27
click at [1476, 386] on link "Liquidação Manual" at bounding box center [1497, 392] width 142 height 27
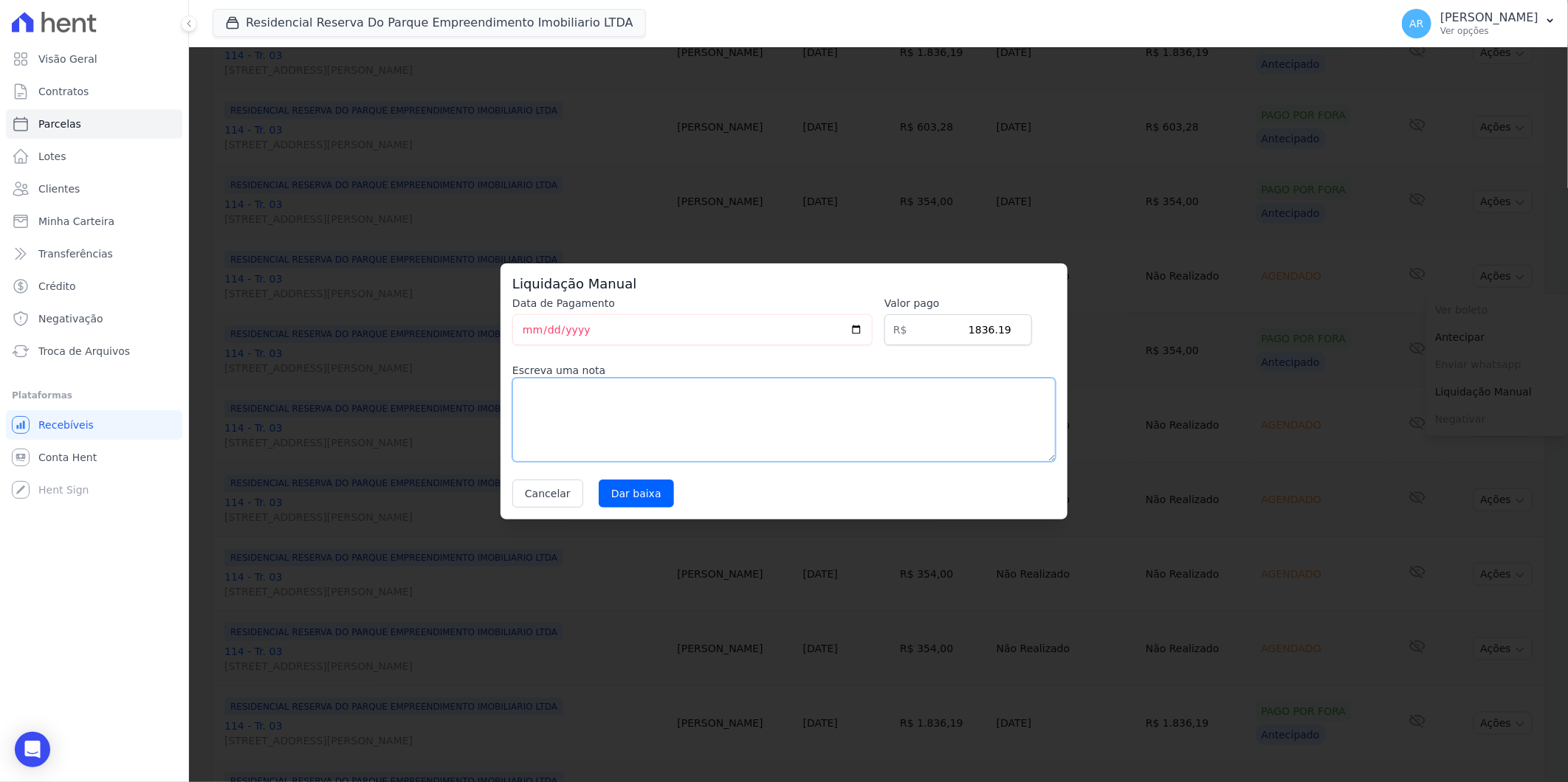
click at [678, 402] on textarea at bounding box center [784, 420] width 544 height 84
paste textarea "DISTRATO"
type textarea "DISTRATO"
click at [645, 494] on input "Dar baixa" at bounding box center [636, 494] width 75 height 28
select select
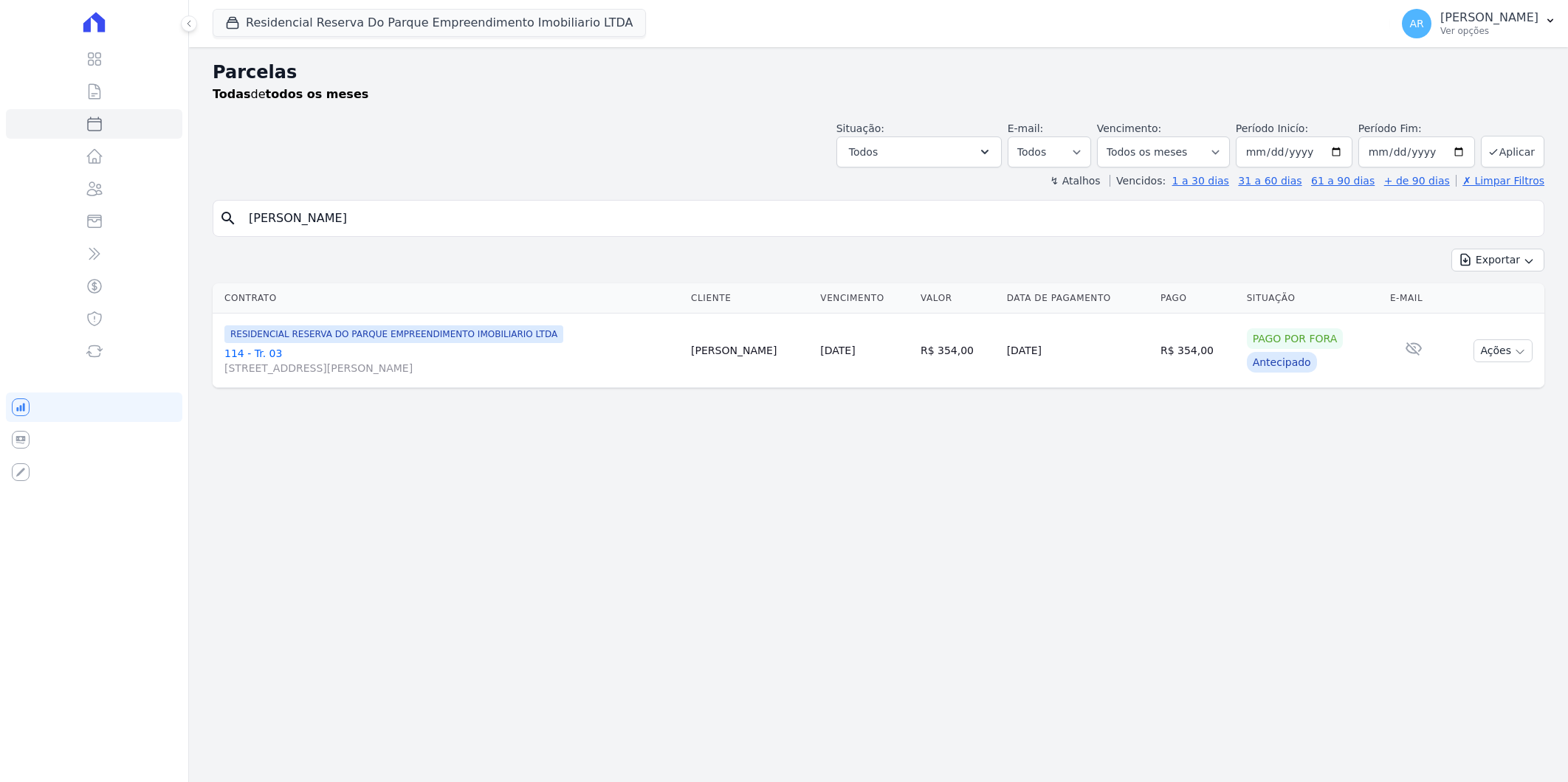
select select
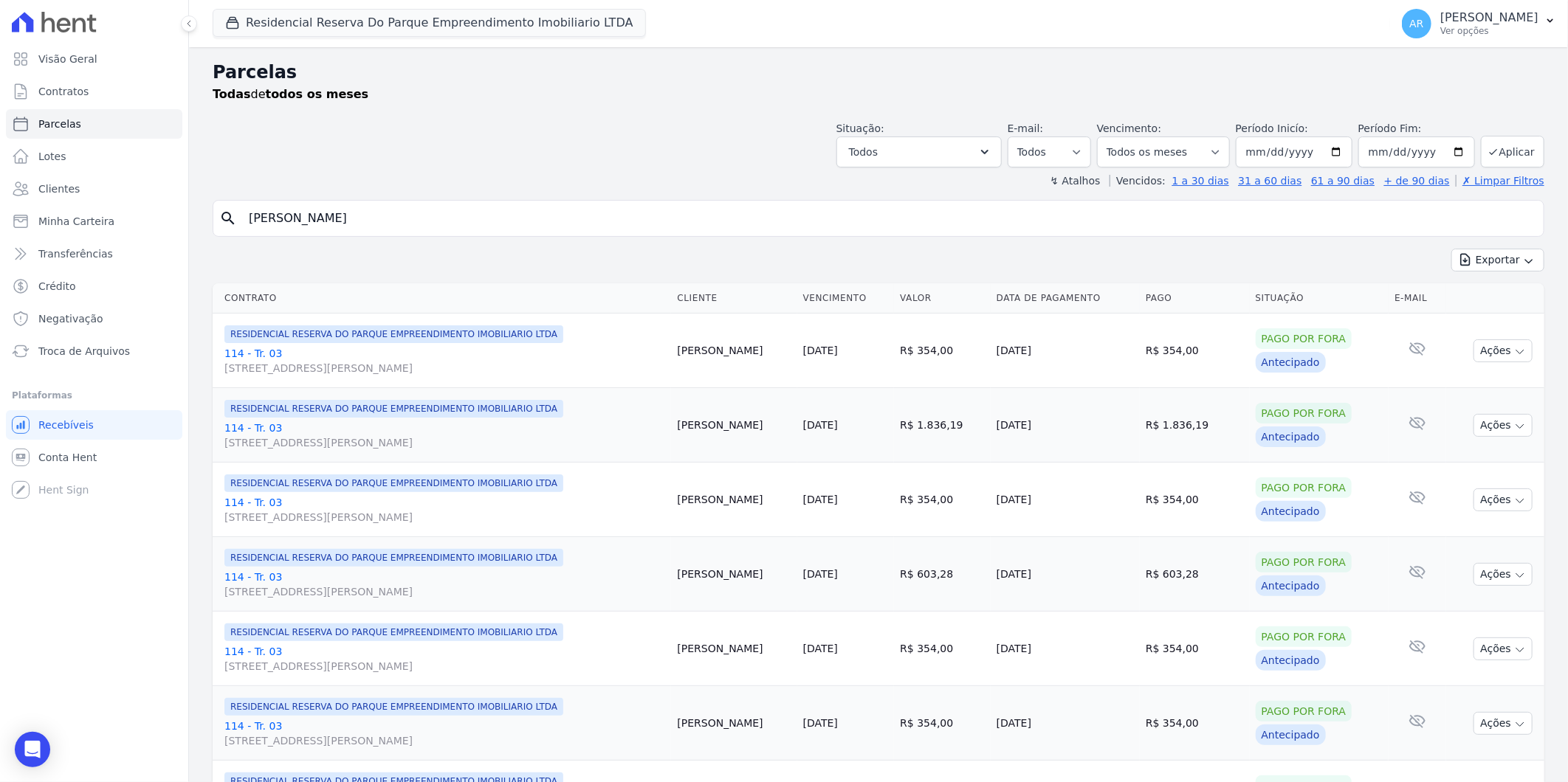
click at [401, 204] on input "[PERSON_NAME]" at bounding box center [888, 219] width 1298 height 30
select select
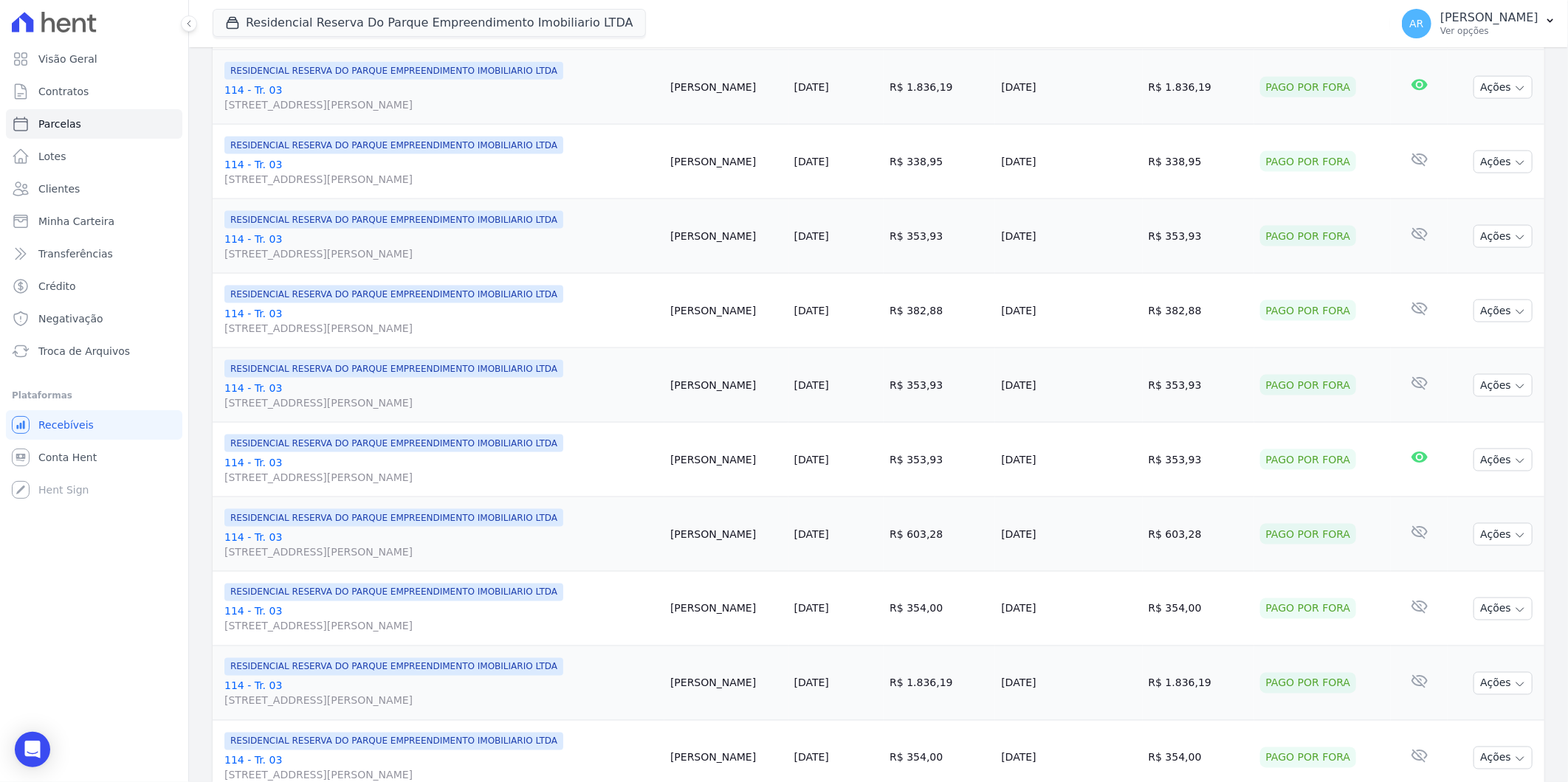
scroll to position [1461, 0]
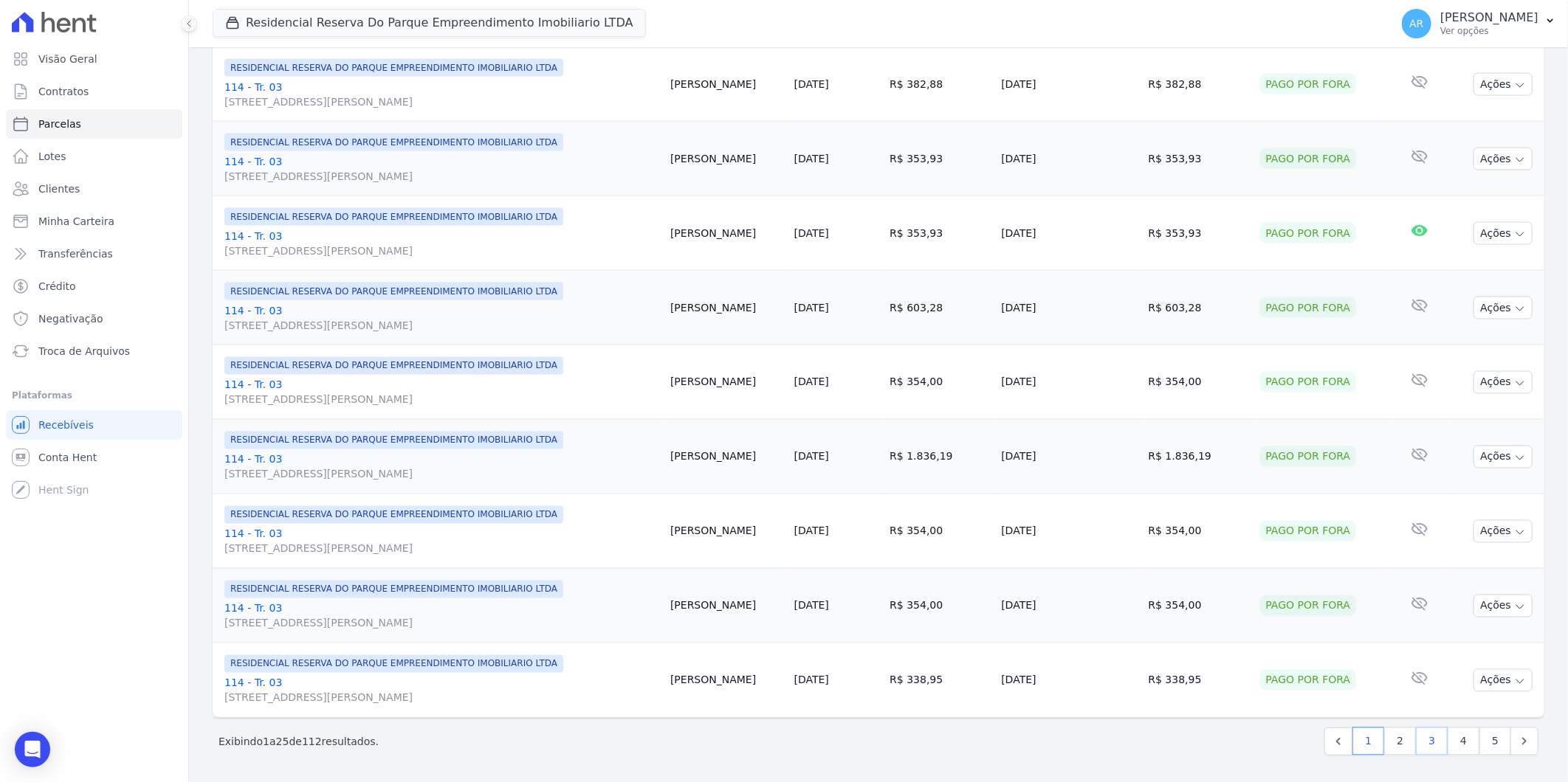
click at [1425, 743] on link "3" at bounding box center [1431, 741] width 32 height 28
select select
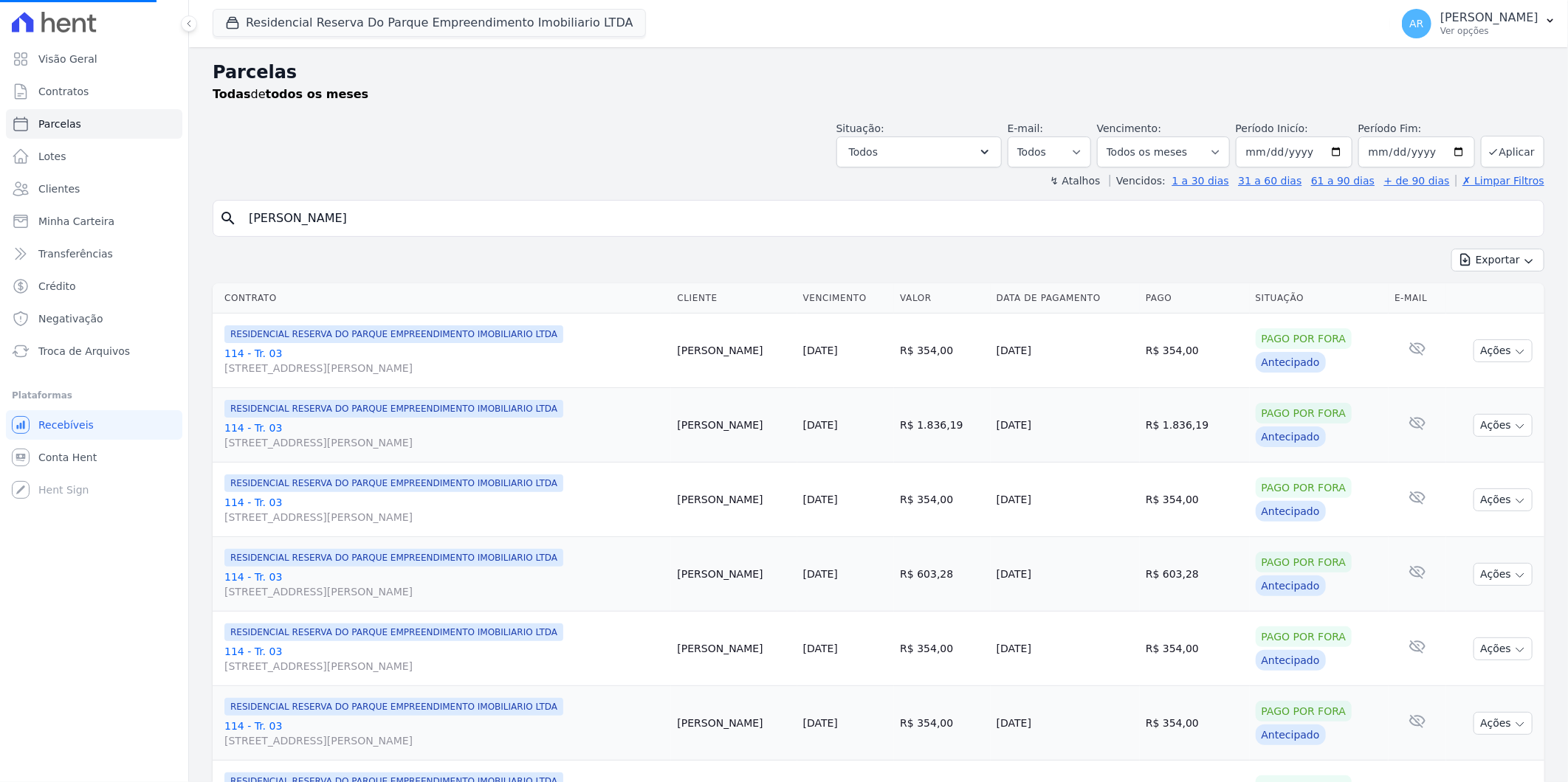
select select
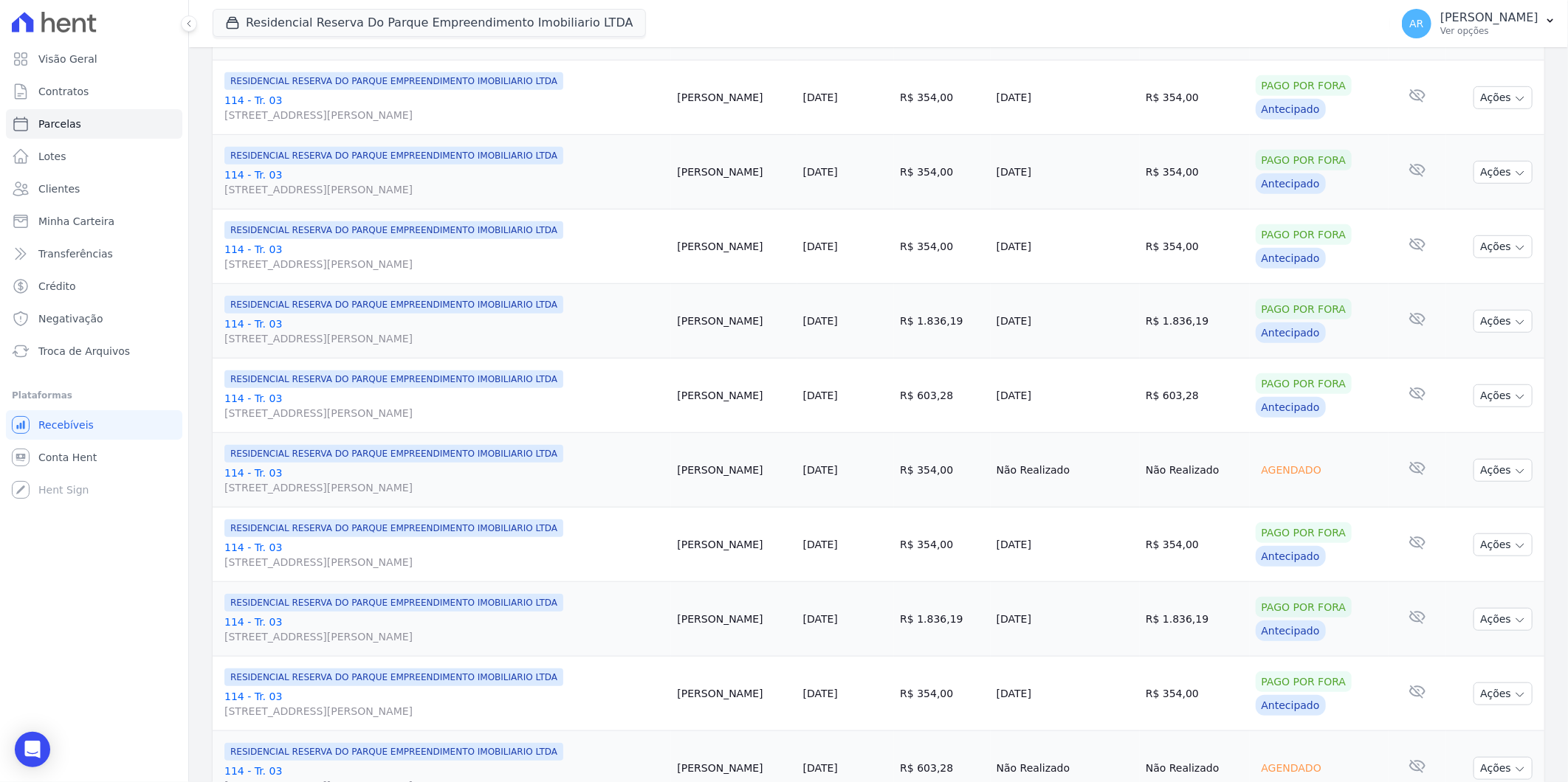
scroll to position [738, 0]
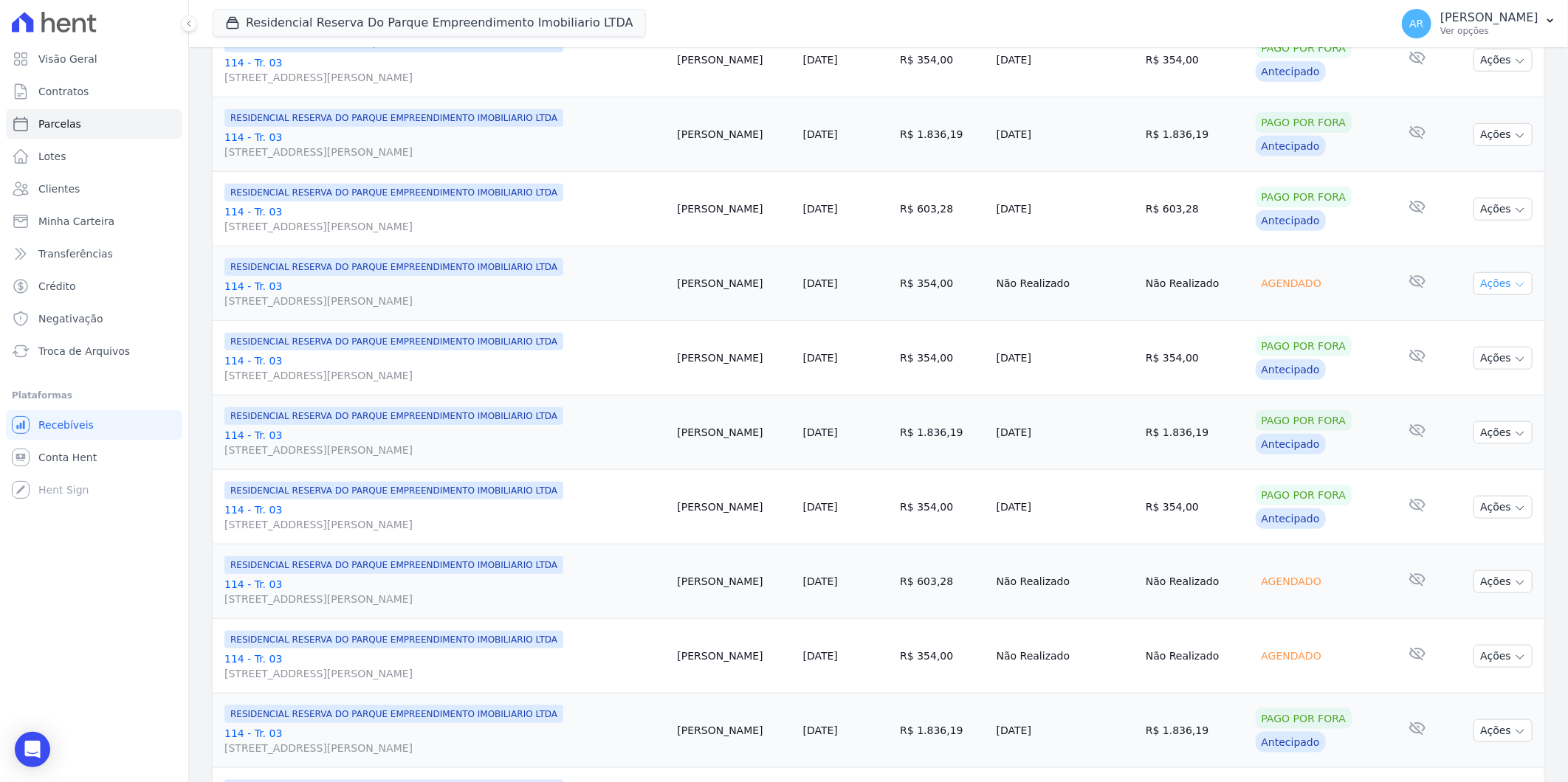
click at [1514, 279] on icon "button" at bounding box center [1519, 285] width 12 height 12
click at [1475, 394] on link "Liquidação Manual" at bounding box center [1497, 399] width 142 height 27
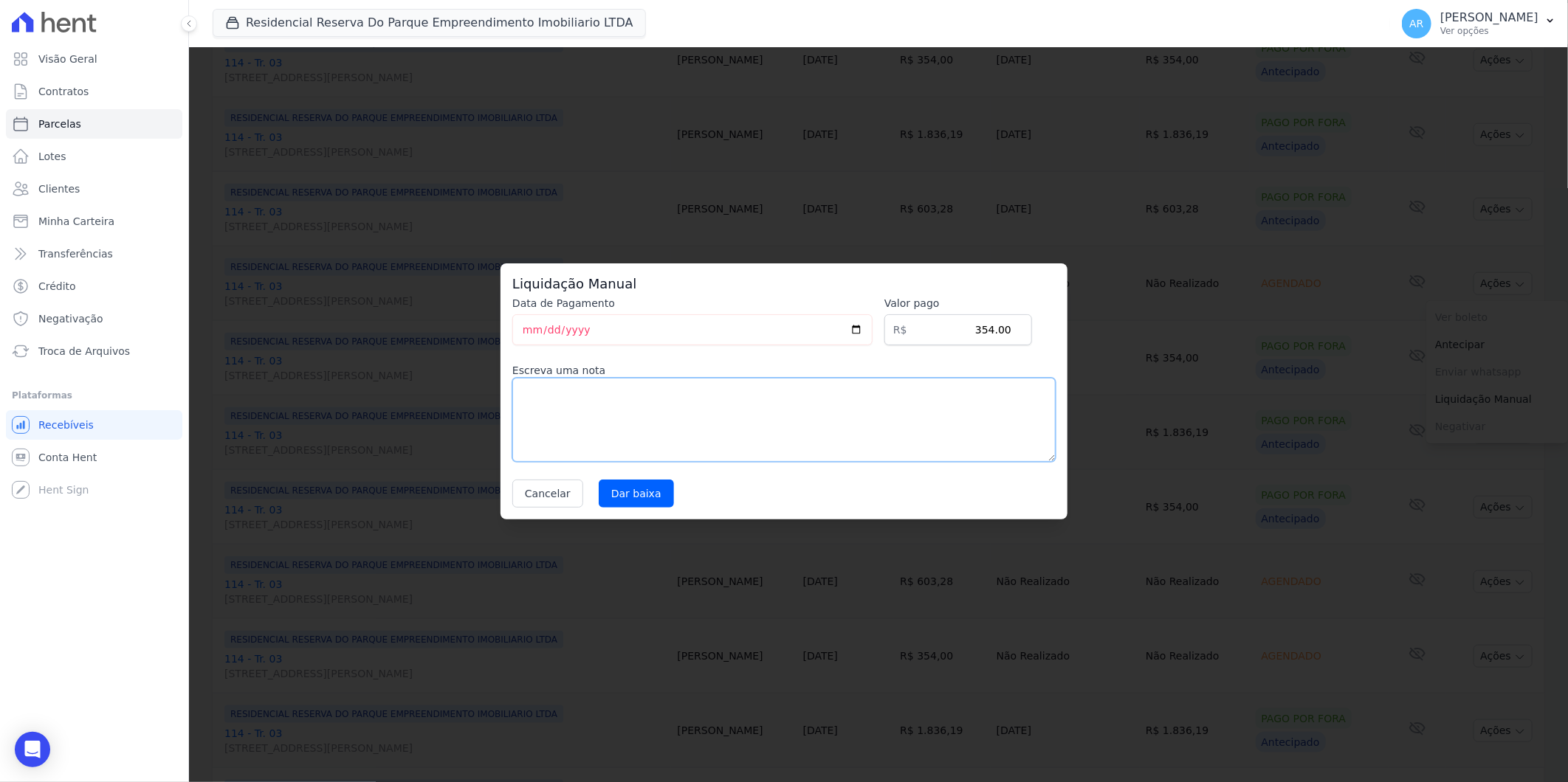
click at [685, 444] on textarea at bounding box center [784, 420] width 544 height 84
paste textarea "DISTRATO"
type textarea "DISTRATO"
click at [626, 494] on input "Dar baixa" at bounding box center [636, 494] width 75 height 28
select select
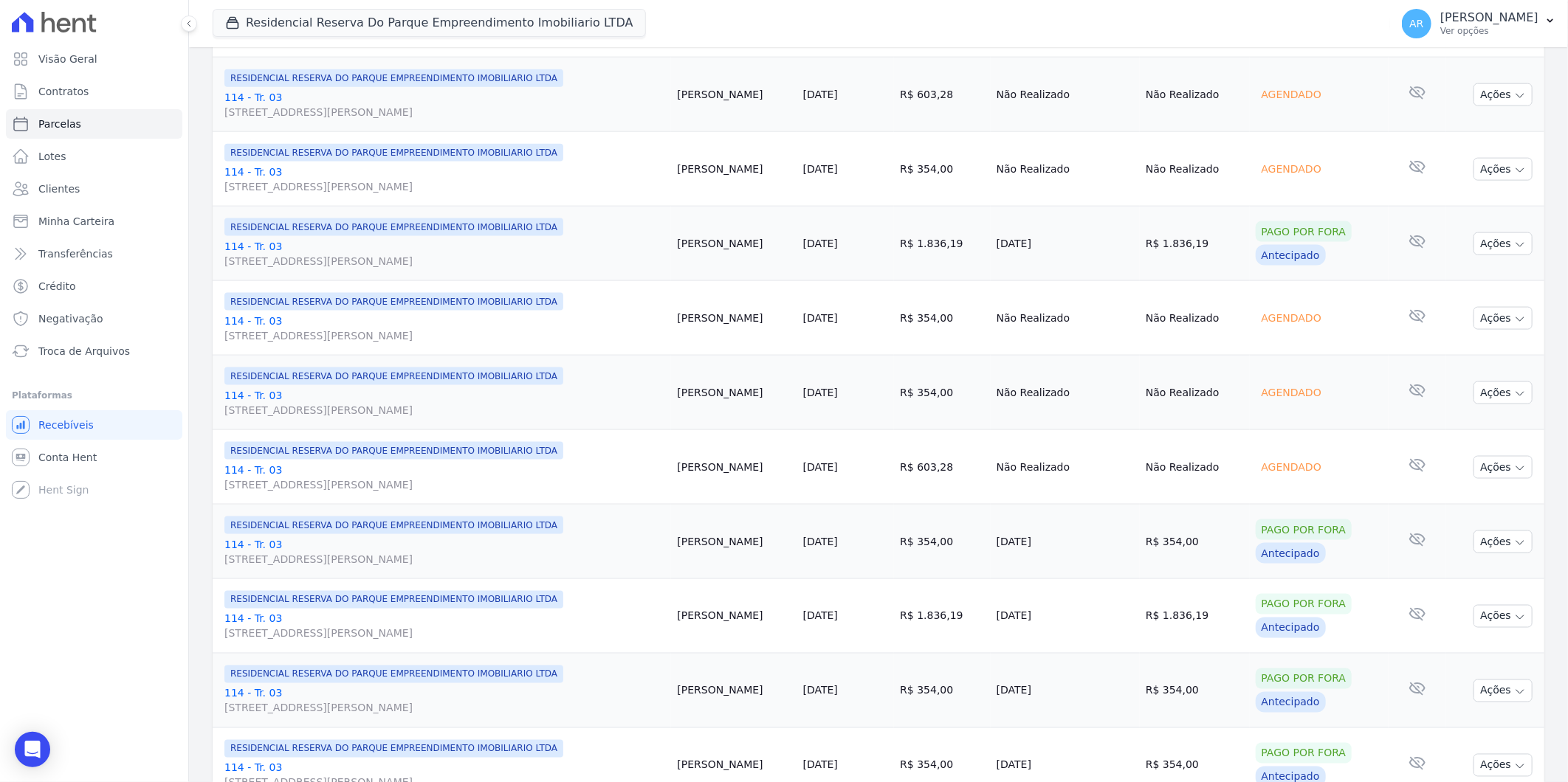
scroll to position [887, 0]
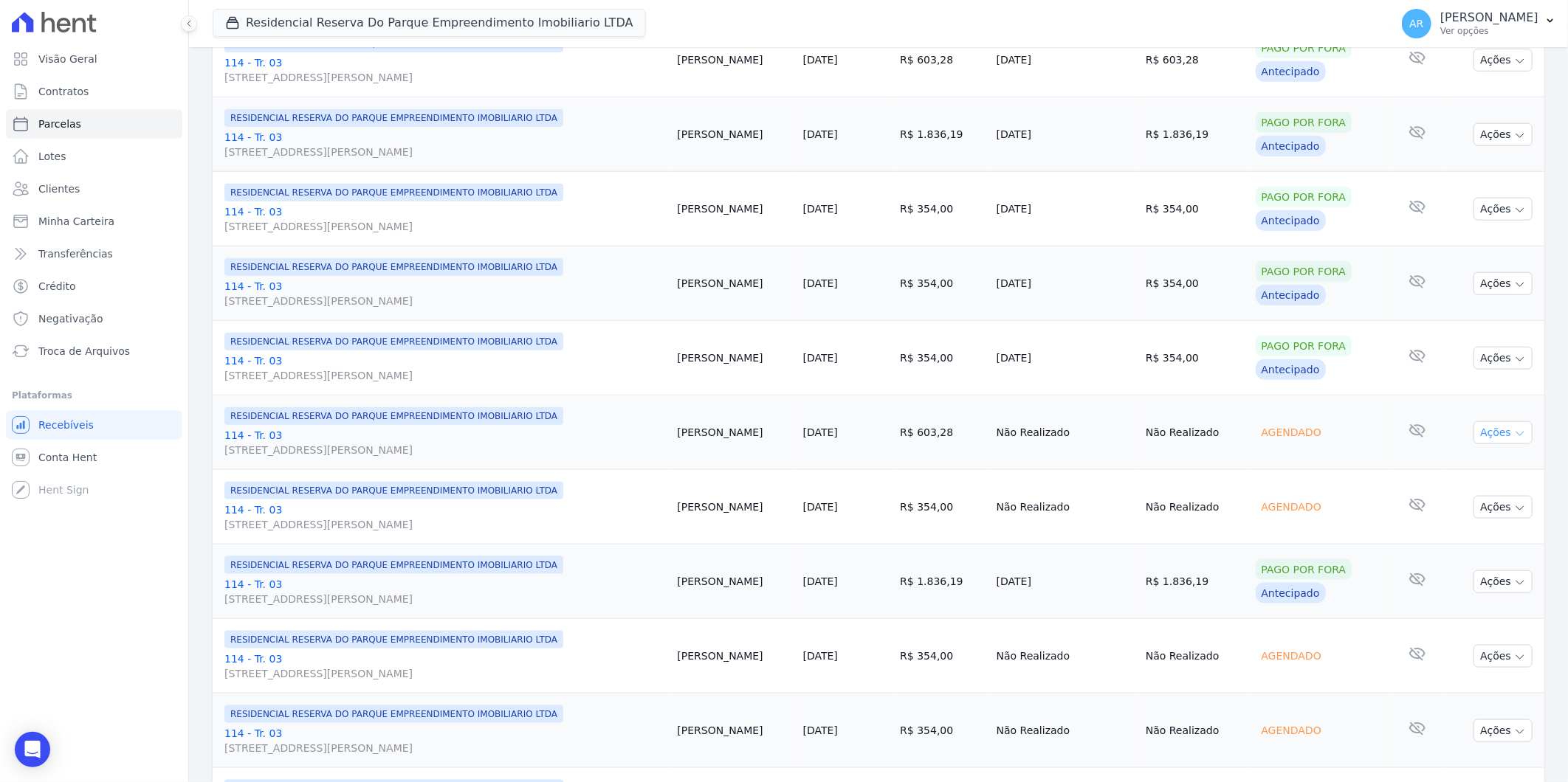
click at [1514, 429] on icon "button" at bounding box center [1519, 434] width 12 height 12
click at [1466, 542] on link "Liquidação Manual" at bounding box center [1497, 549] width 142 height 27
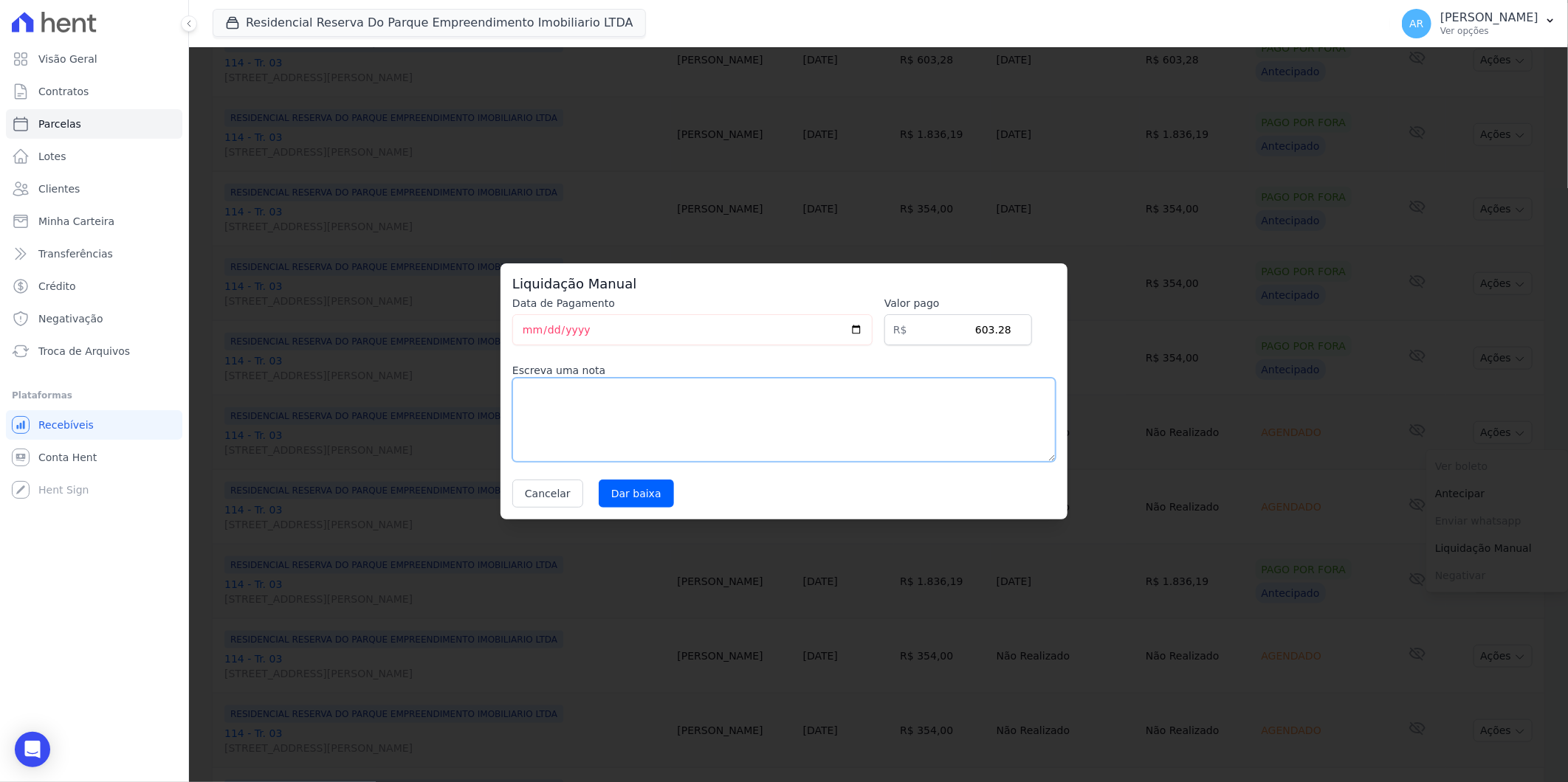
click at [631, 441] on textarea at bounding box center [784, 420] width 544 height 84
paste textarea "DISTRATO"
type textarea "DISTRATO"
click at [613, 484] on input "Dar baixa" at bounding box center [636, 494] width 75 height 28
select select
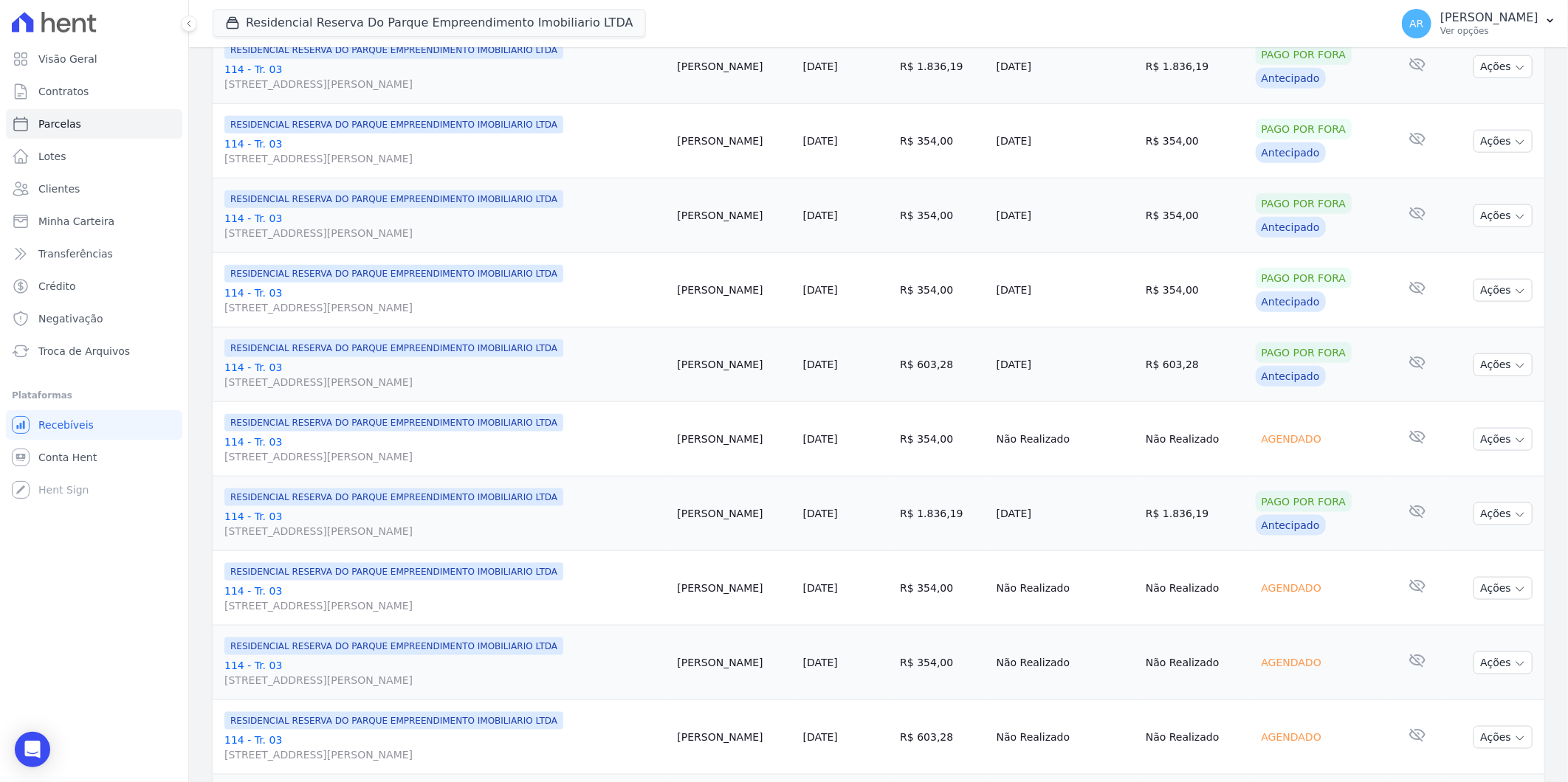
scroll to position [983, 0]
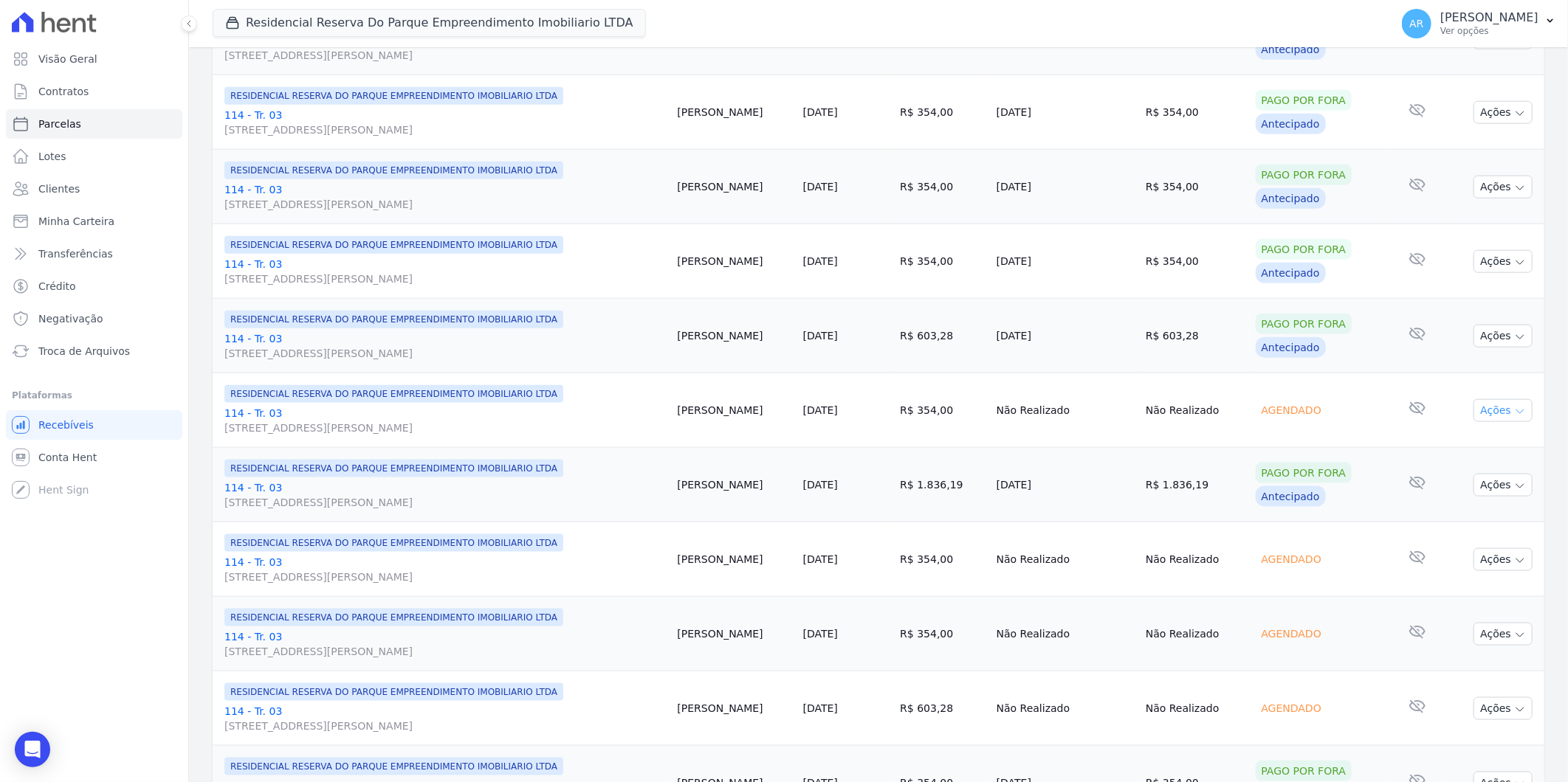
drag, startPoint x: 1494, startPoint y: 409, endPoint x: 1477, endPoint y: 428, distance: 25.5
click at [1494, 412] on button "Ações" at bounding box center [1503, 410] width 59 height 23
click at [1463, 532] on link "Liquidação Manual" at bounding box center [1497, 526] width 142 height 27
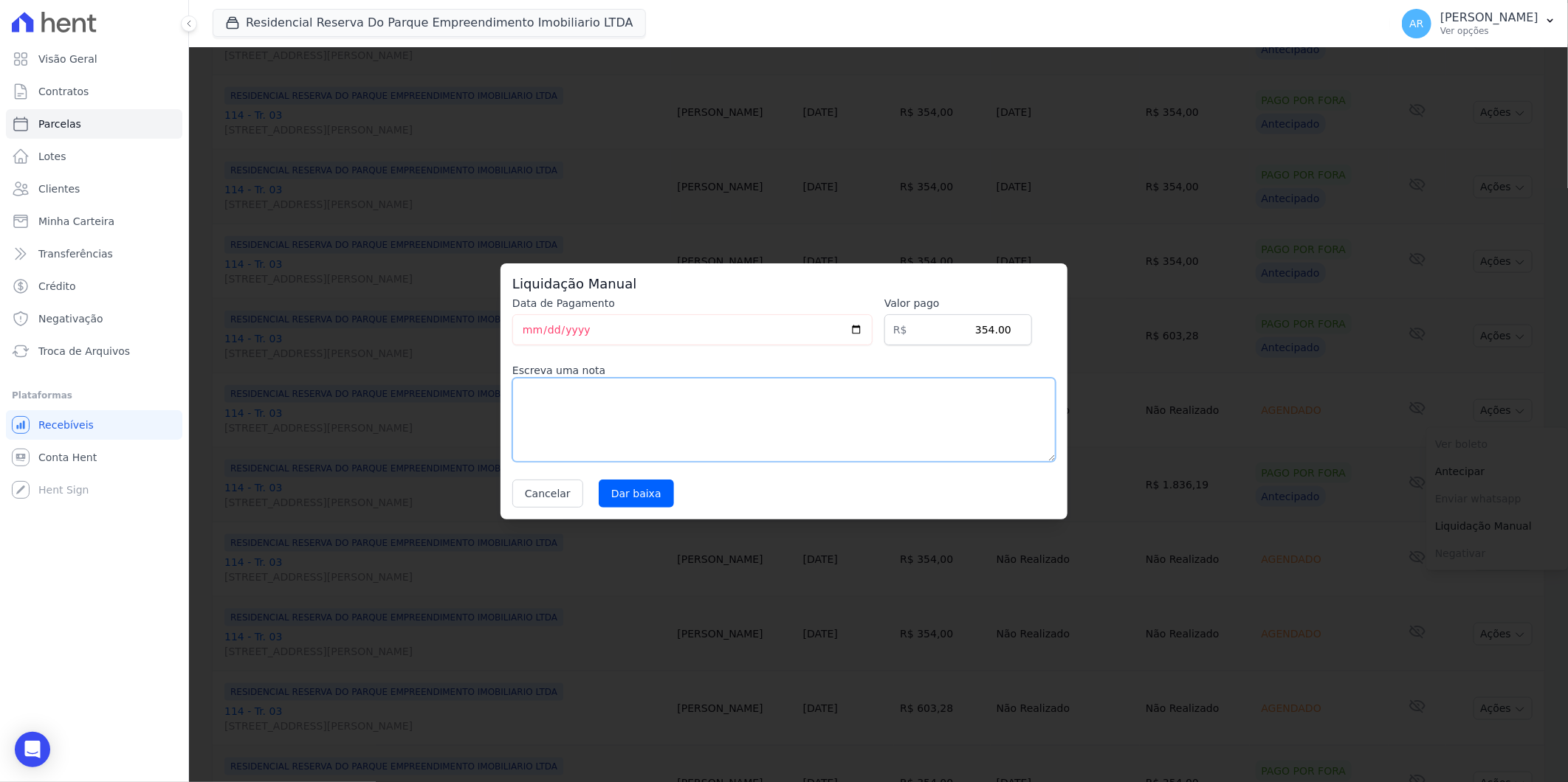
click at [678, 422] on textarea at bounding box center [784, 420] width 544 height 84
paste textarea "DISTRATO"
type textarea "DISTRATO"
click at [621, 495] on input "Dar baixa" at bounding box center [636, 494] width 75 height 28
select select
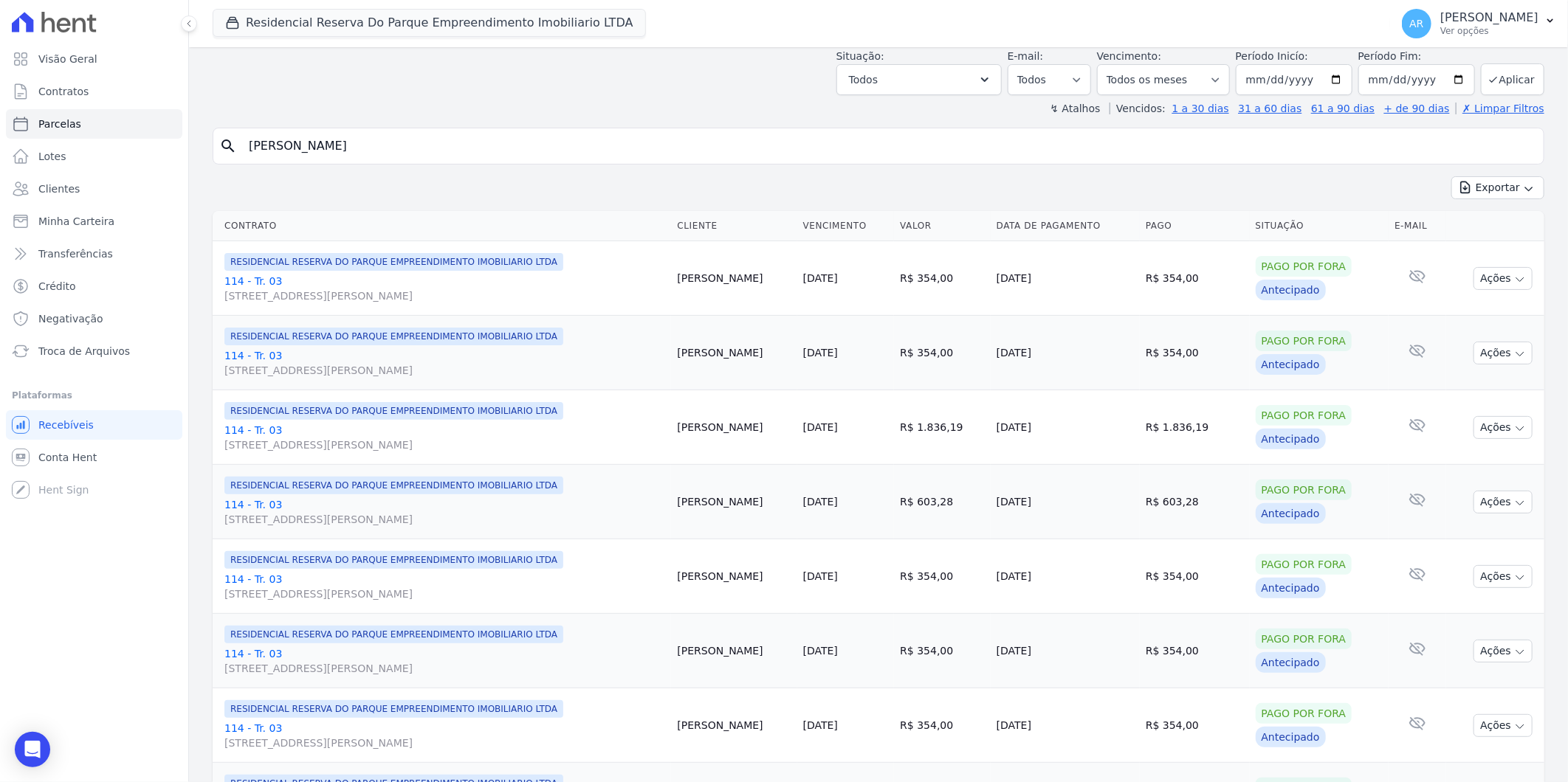
scroll to position [67, 0]
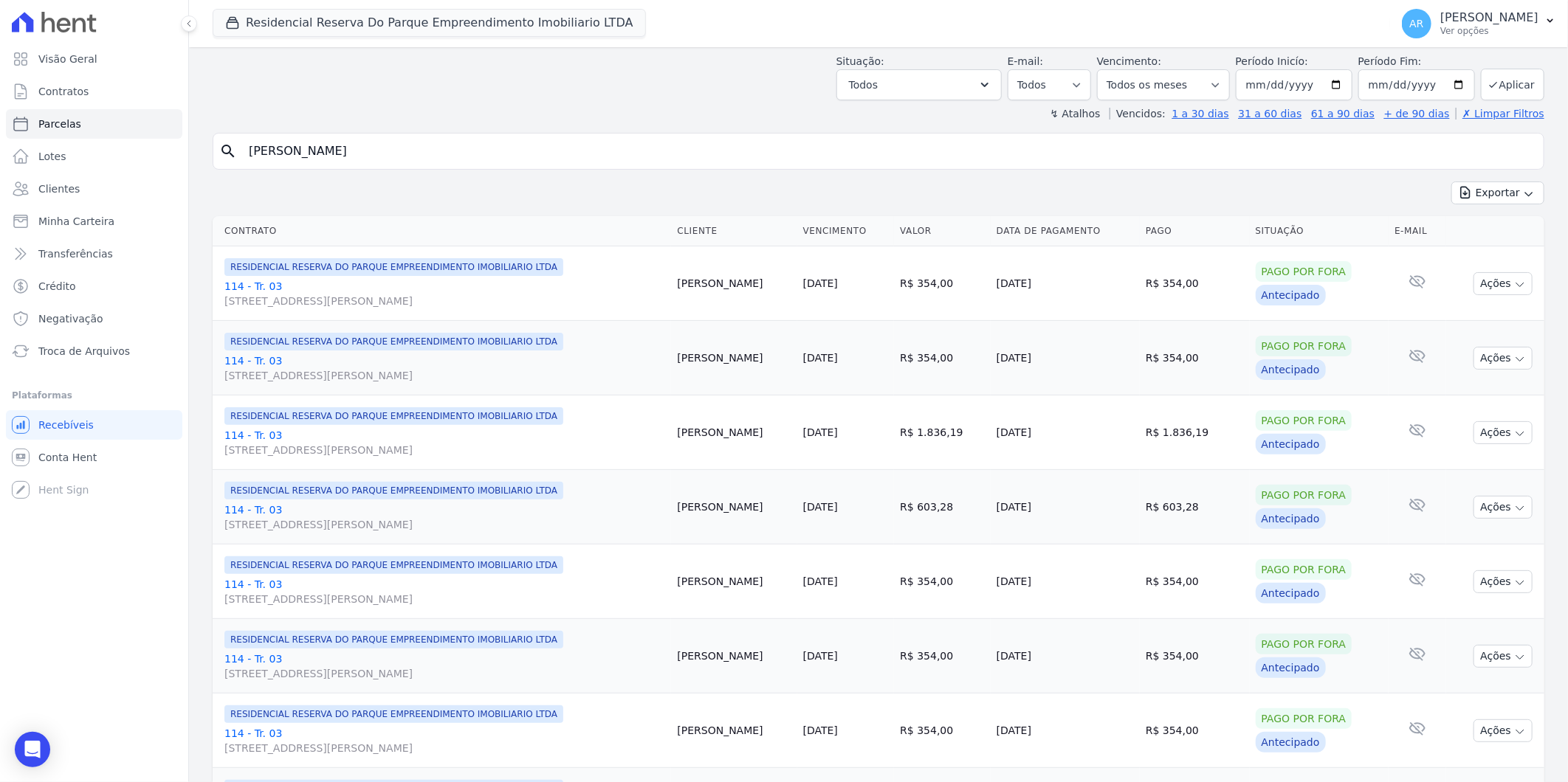
click at [441, 158] on input "[PERSON_NAME]" at bounding box center [888, 151] width 1298 height 30
select select
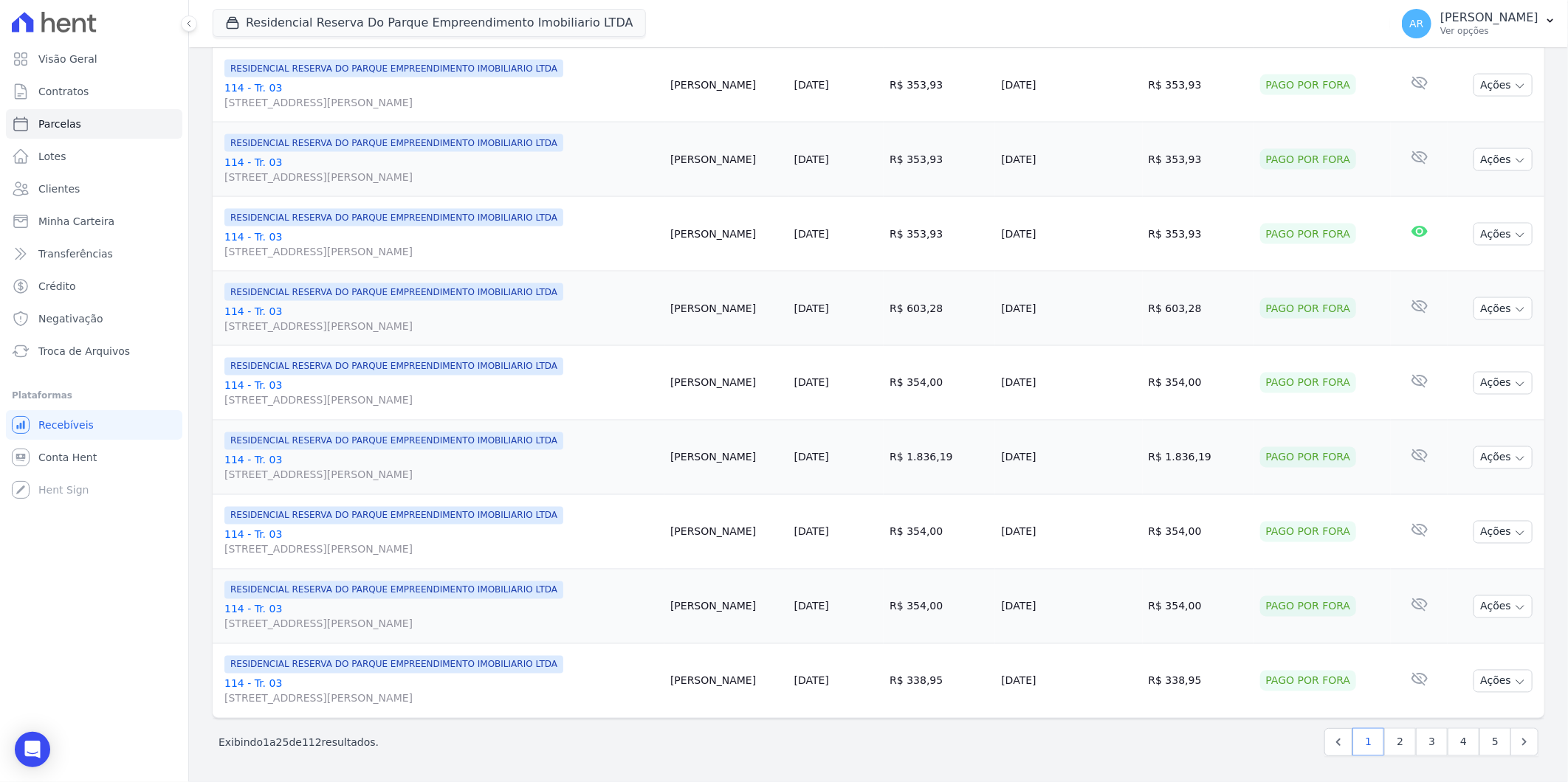
scroll to position [1461, 0]
click at [1419, 738] on link "3" at bounding box center [1431, 741] width 32 height 28
select select
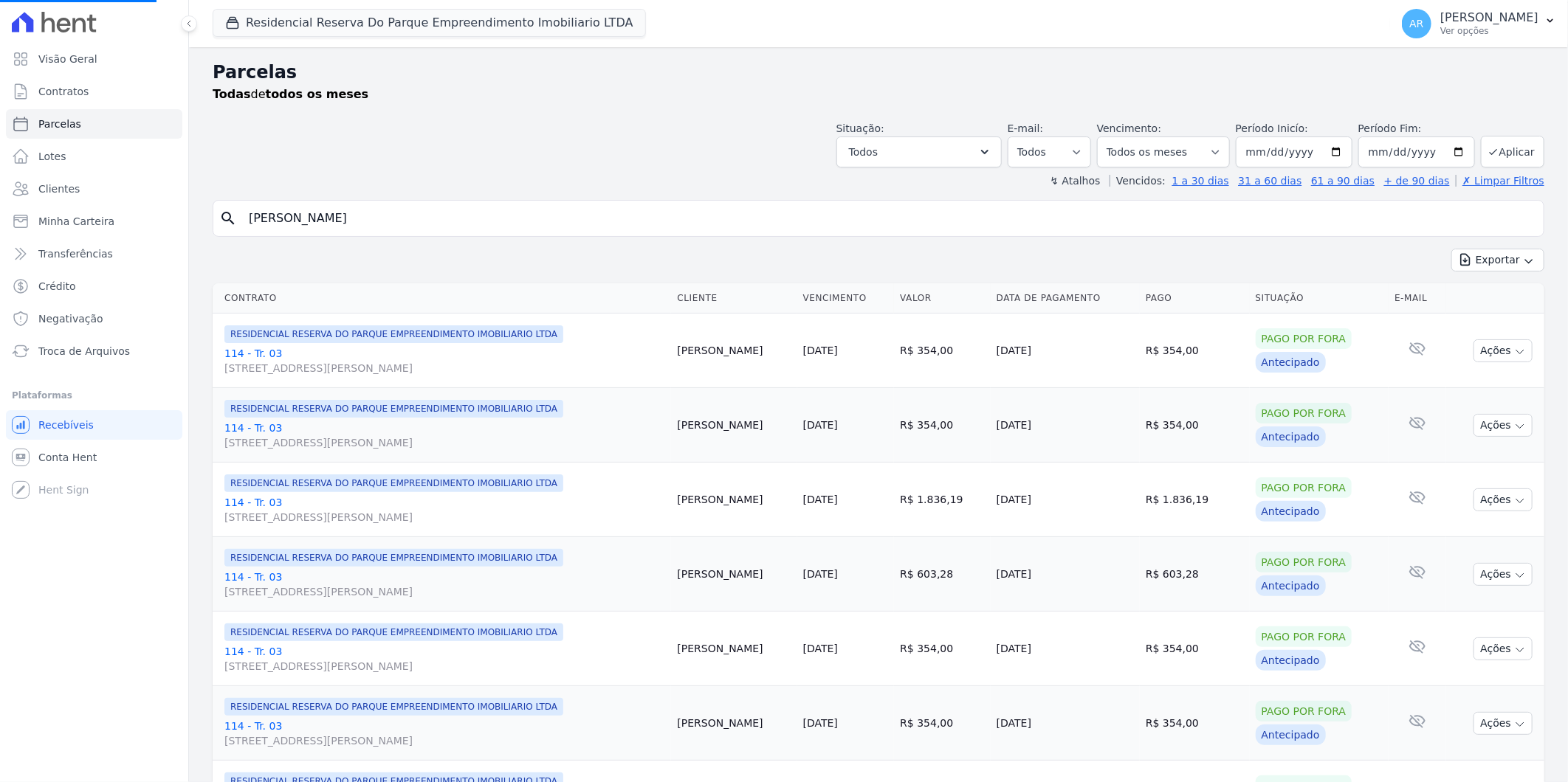
select select
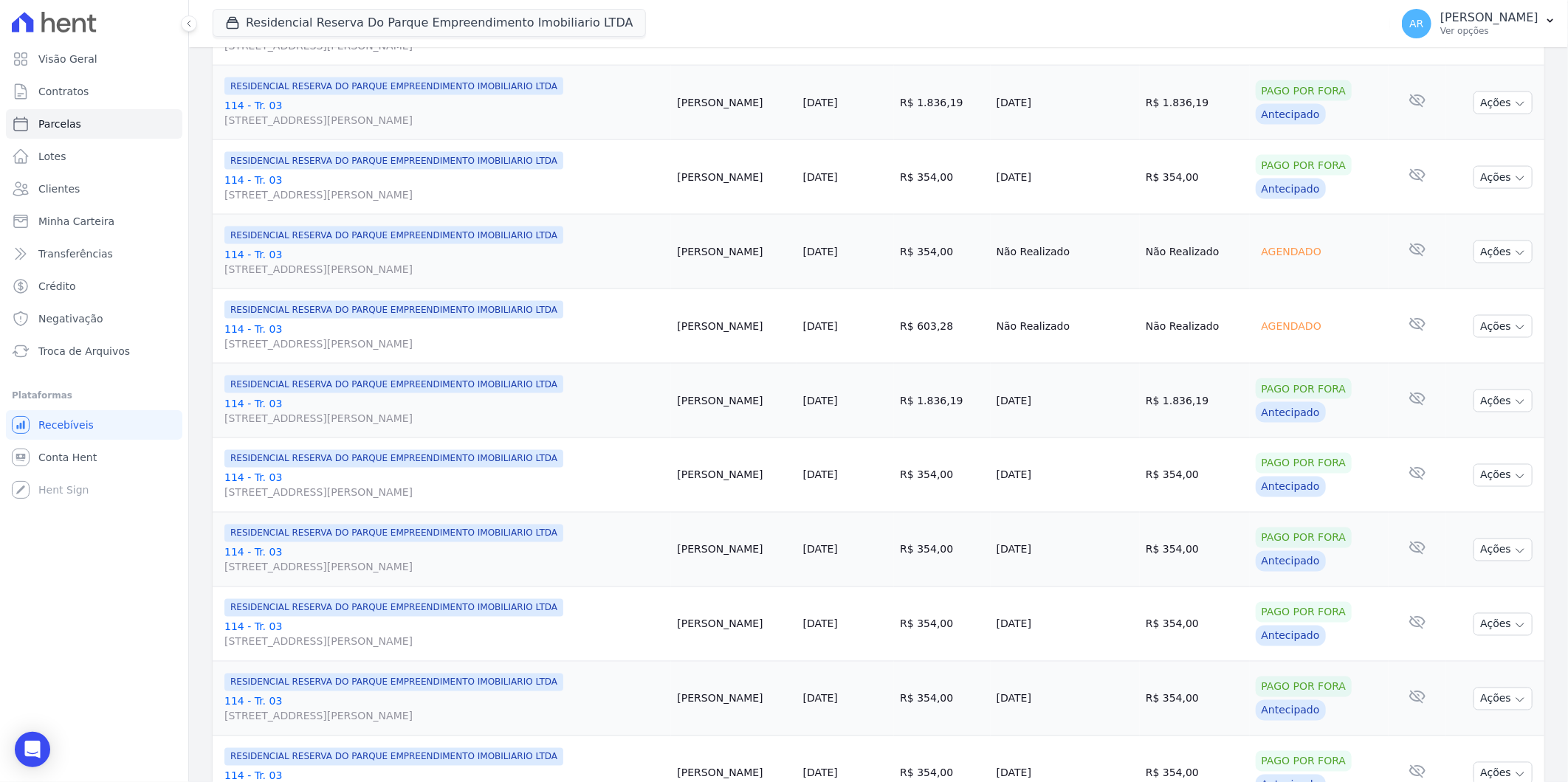
scroll to position [1393, 0]
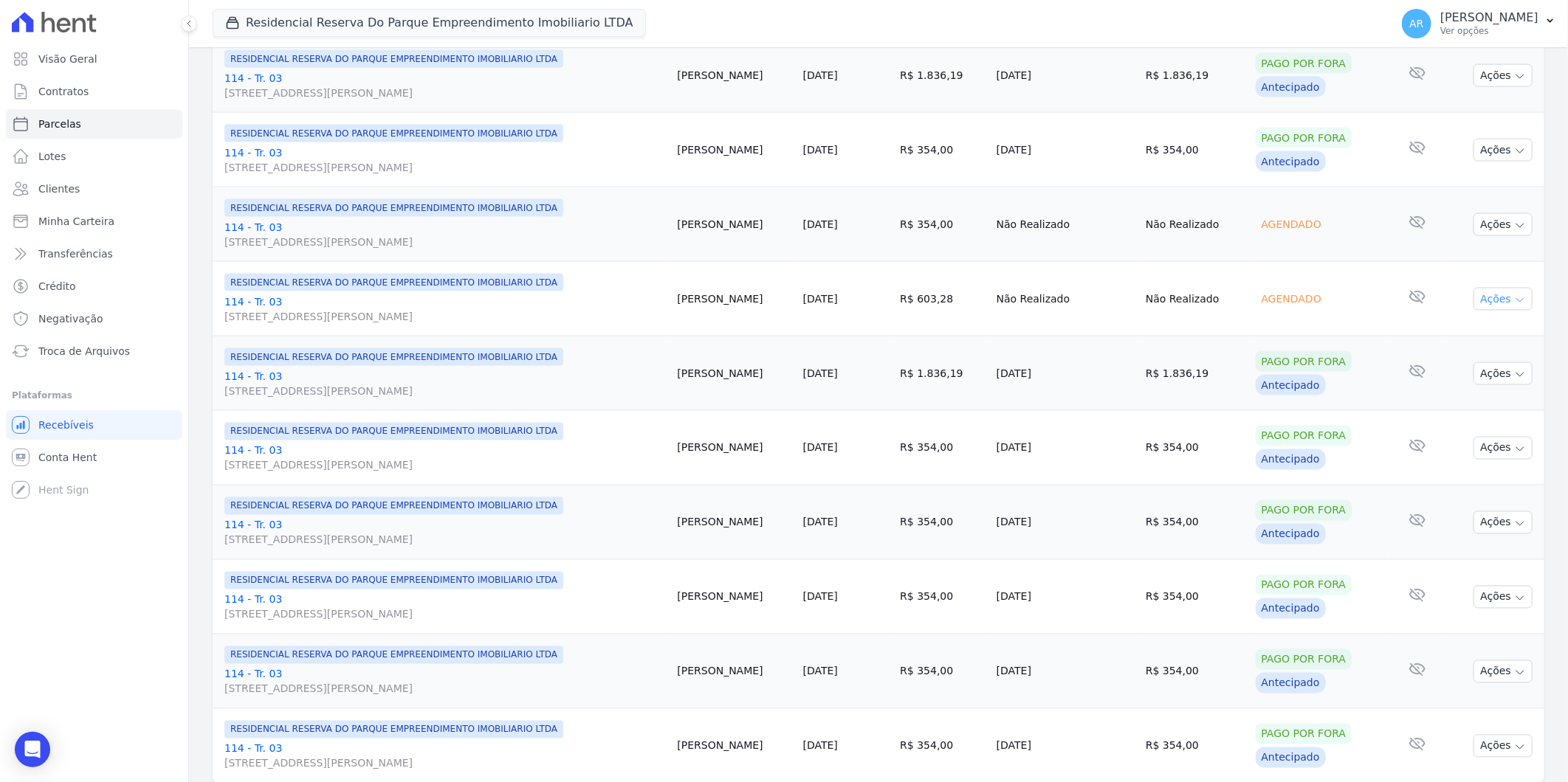
click at [1489, 305] on button "Ações" at bounding box center [1503, 298] width 59 height 23
click at [1458, 406] on link "Liquidação Manual" at bounding box center [1497, 415] width 142 height 27
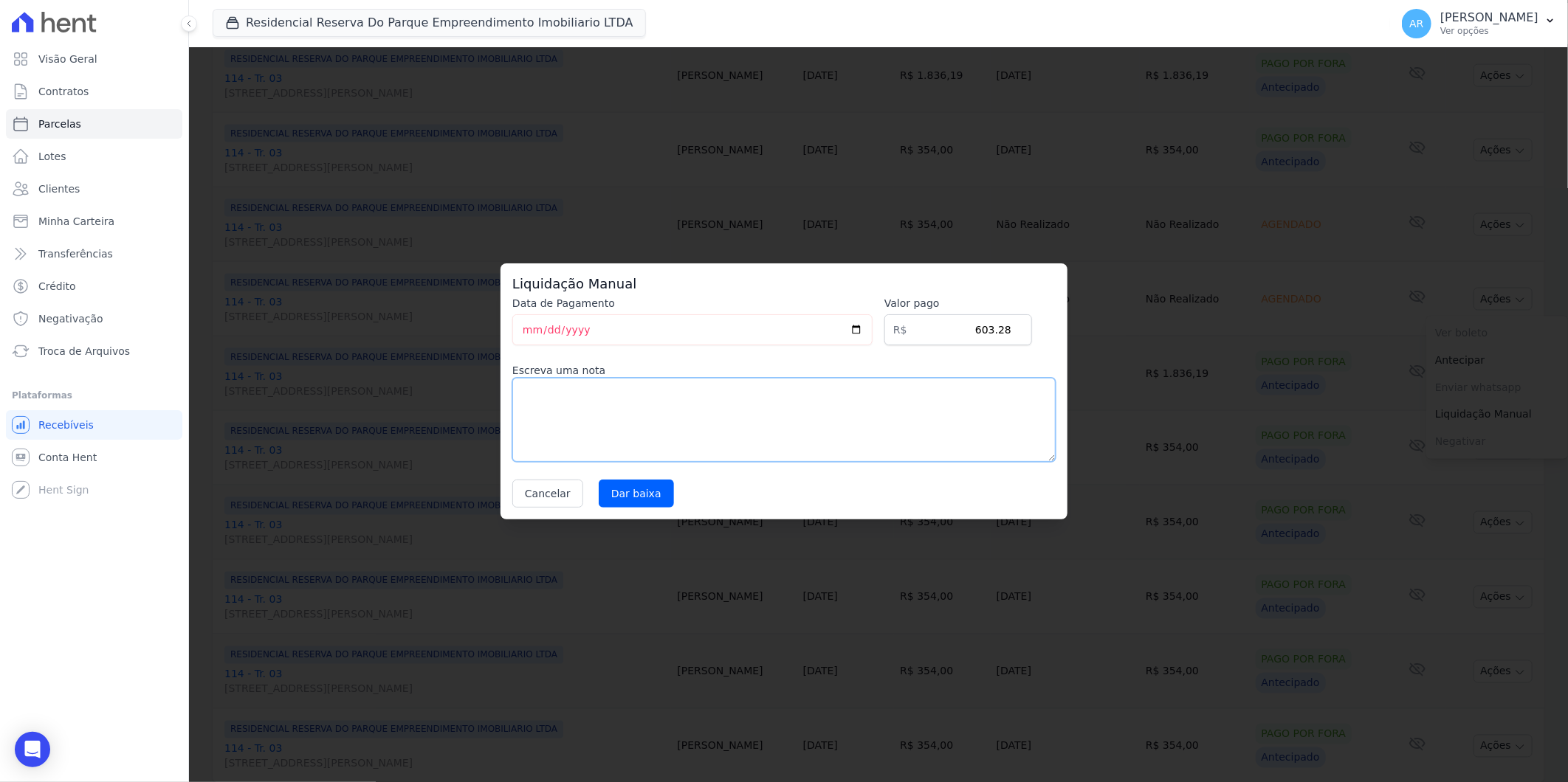
click at [573, 410] on textarea at bounding box center [784, 420] width 544 height 84
paste textarea "DISTRATO"
type textarea "DISTRATO"
click at [632, 493] on input "Dar baixa" at bounding box center [636, 494] width 75 height 28
select select
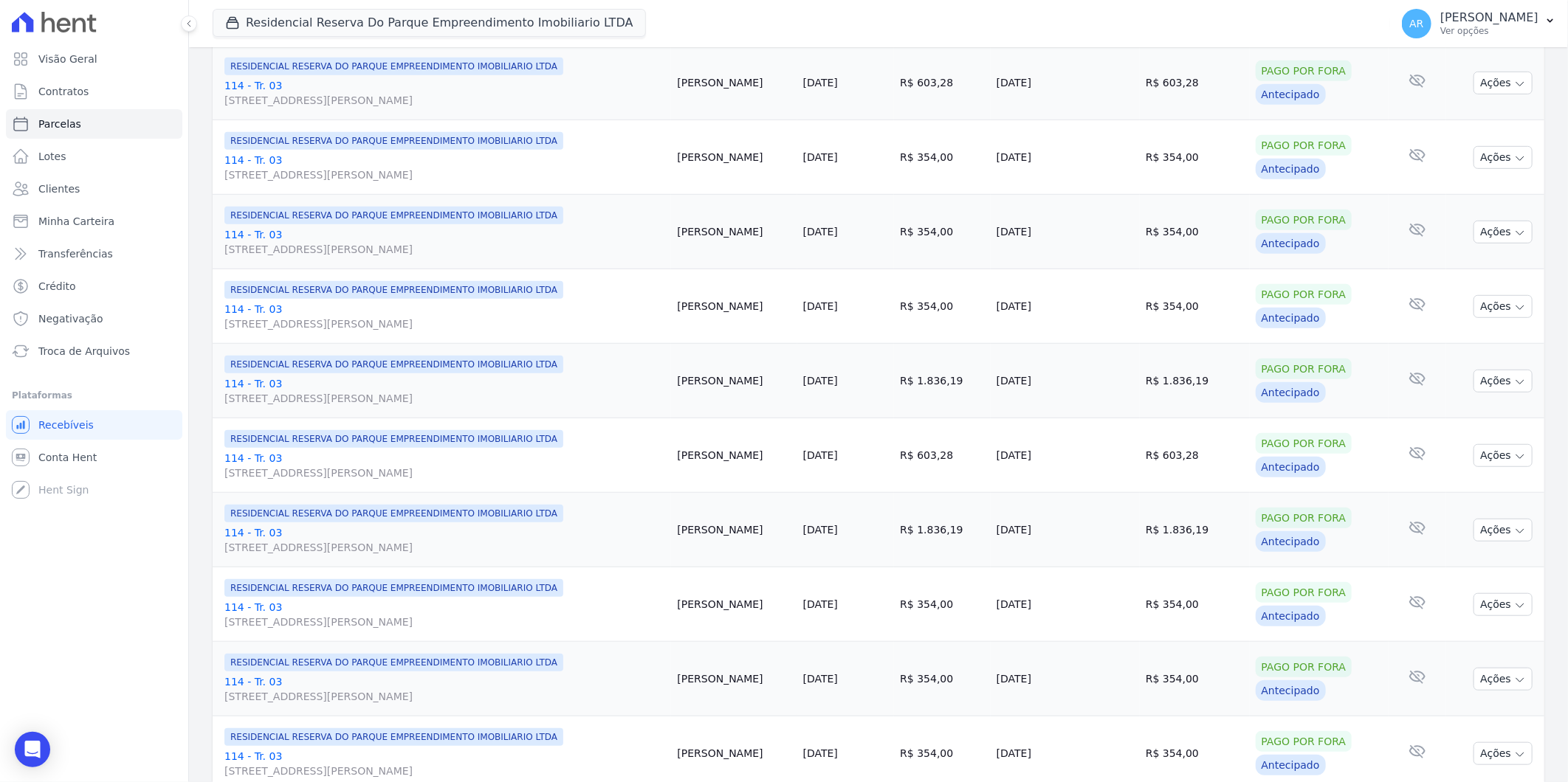
scroll to position [1148, 0]
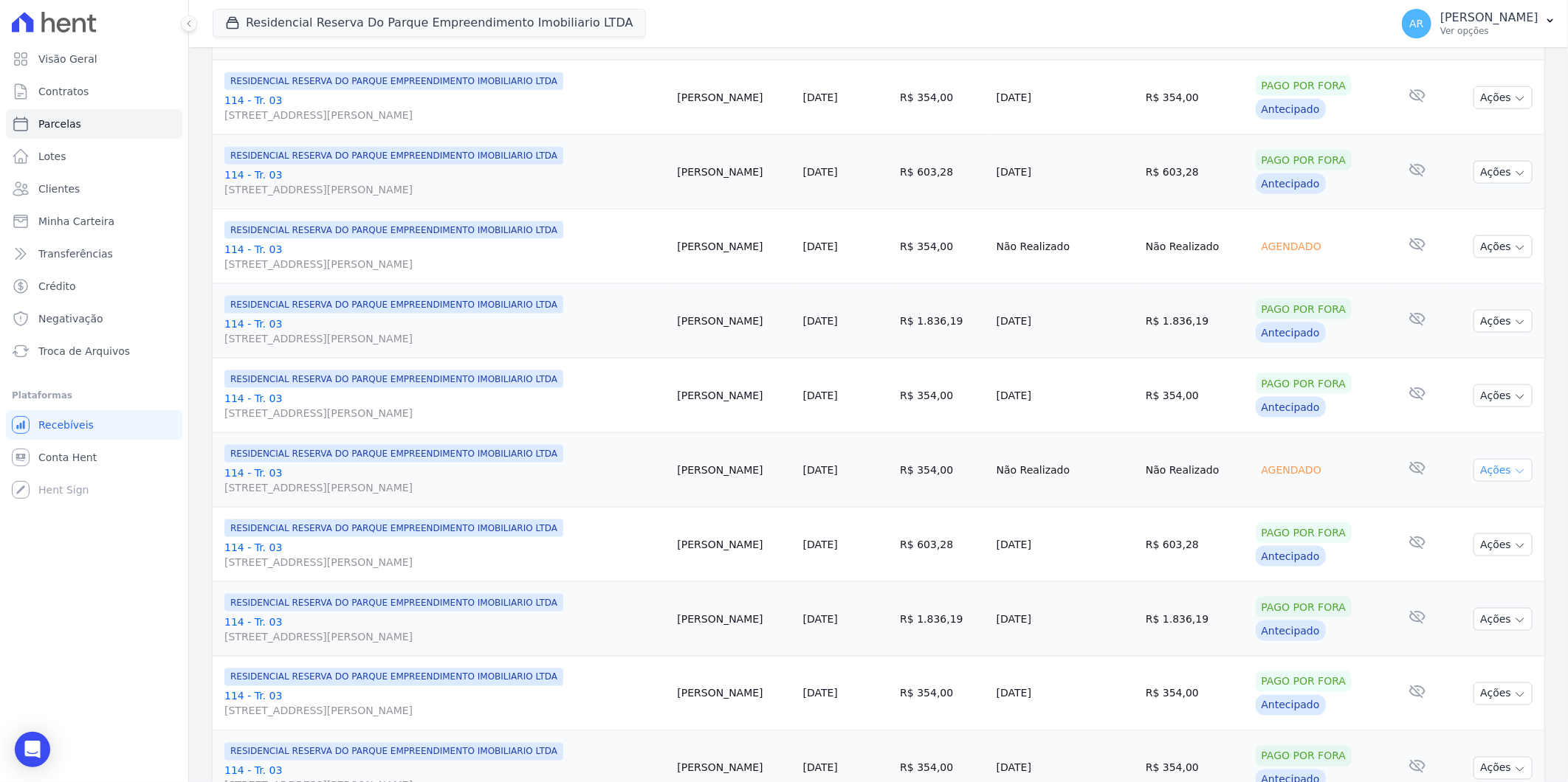
click at [1518, 473] on button "Ações" at bounding box center [1503, 470] width 59 height 23
click at [1475, 589] on link "Liquidação Manual" at bounding box center [1497, 586] width 142 height 27
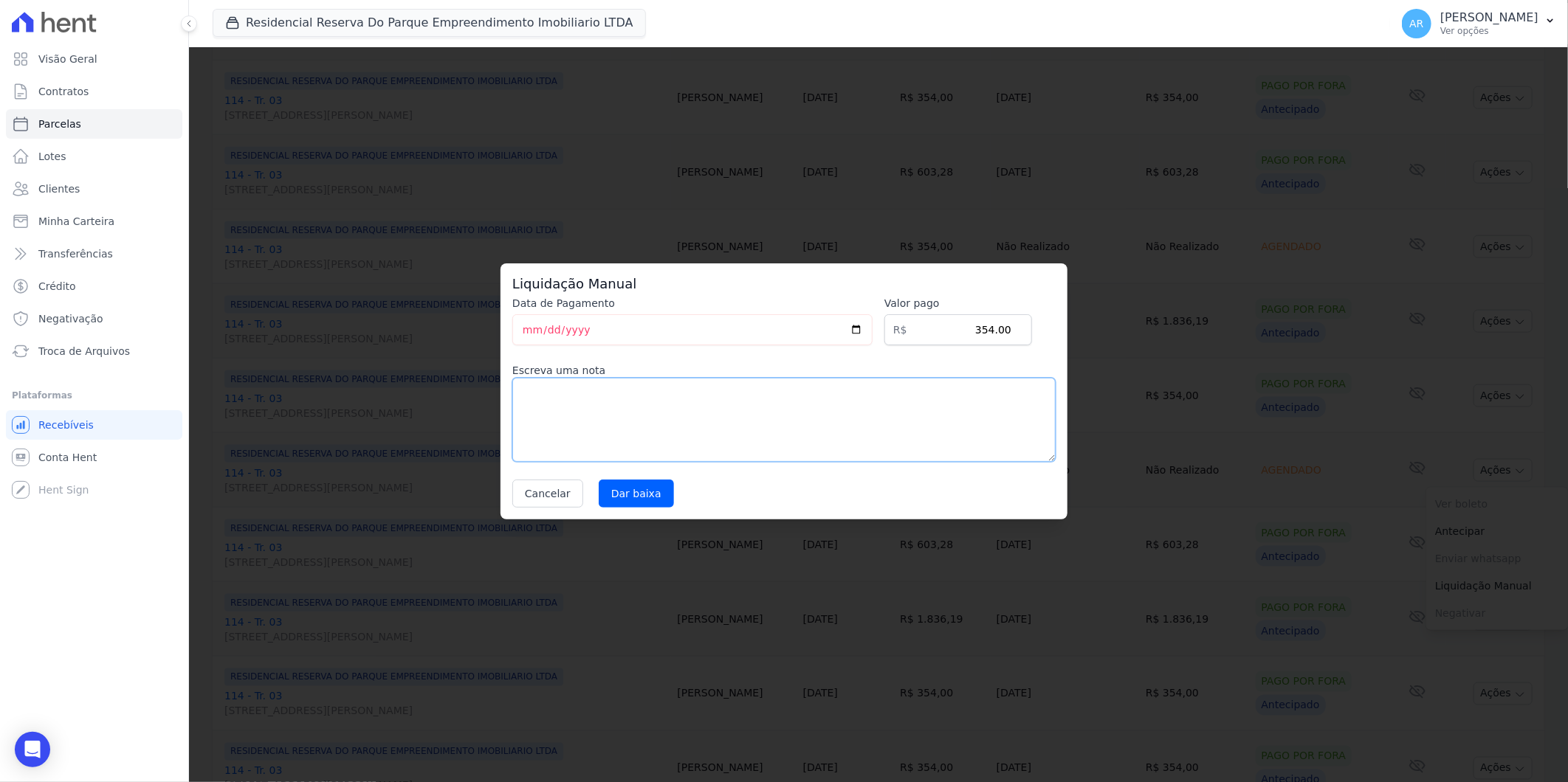
click at [682, 417] on textarea at bounding box center [784, 420] width 544 height 84
paste textarea "DISTRATO"
type textarea "DISTRATO"
click at [660, 487] on input "Dar baixa" at bounding box center [636, 494] width 75 height 28
select select
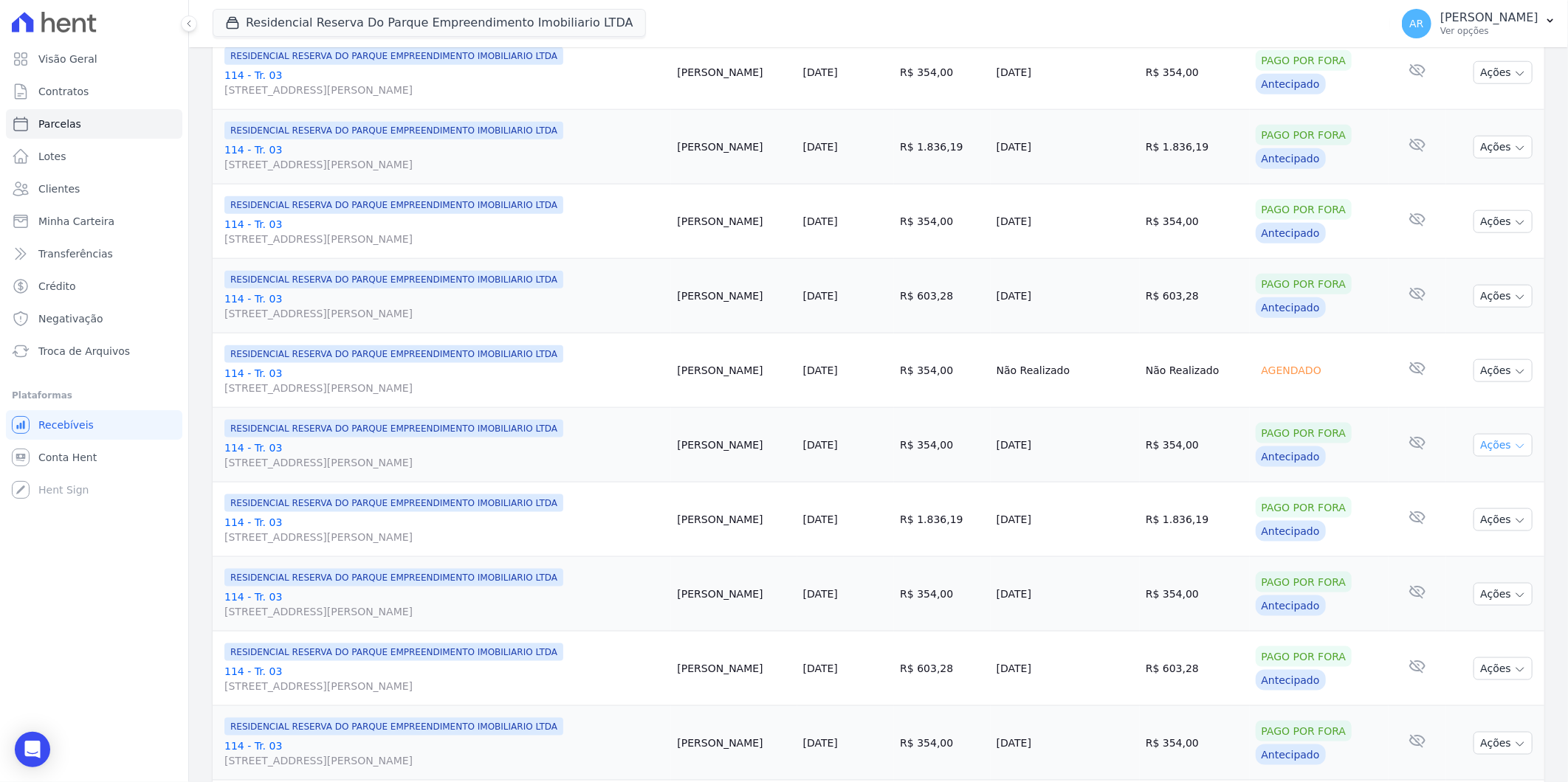
scroll to position [969, 0]
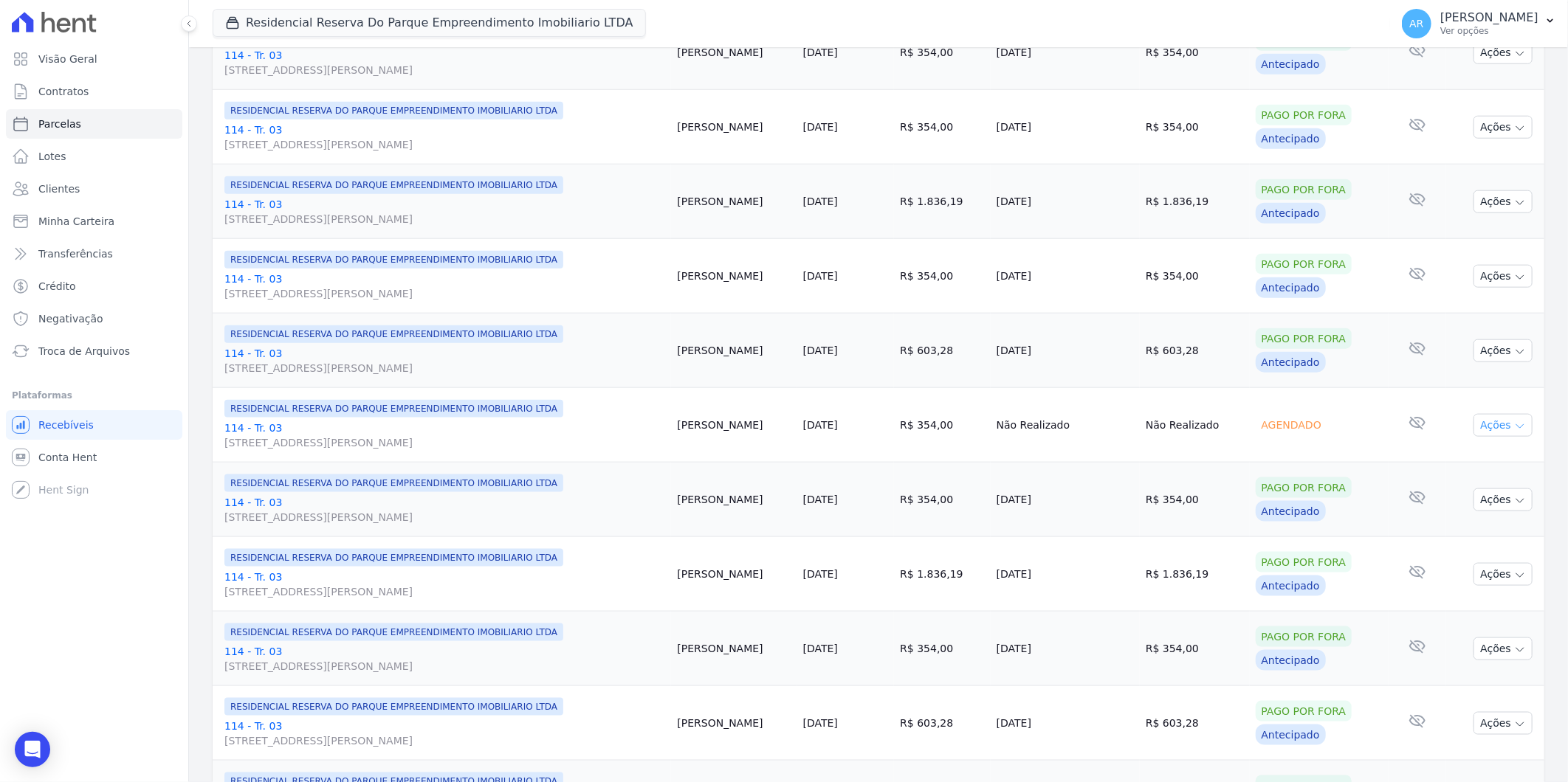
click at [1522, 422] on td "Ações Ver boleto Não é possível visualizar o boleto de um pagamento agendado [G…" at bounding box center [1495, 425] width 98 height 74
click at [1516, 429] on icon "button" at bounding box center [1520, 427] width 7 height 4
click at [1491, 539] on link "Liquidação Manual" at bounding box center [1497, 542] width 142 height 27
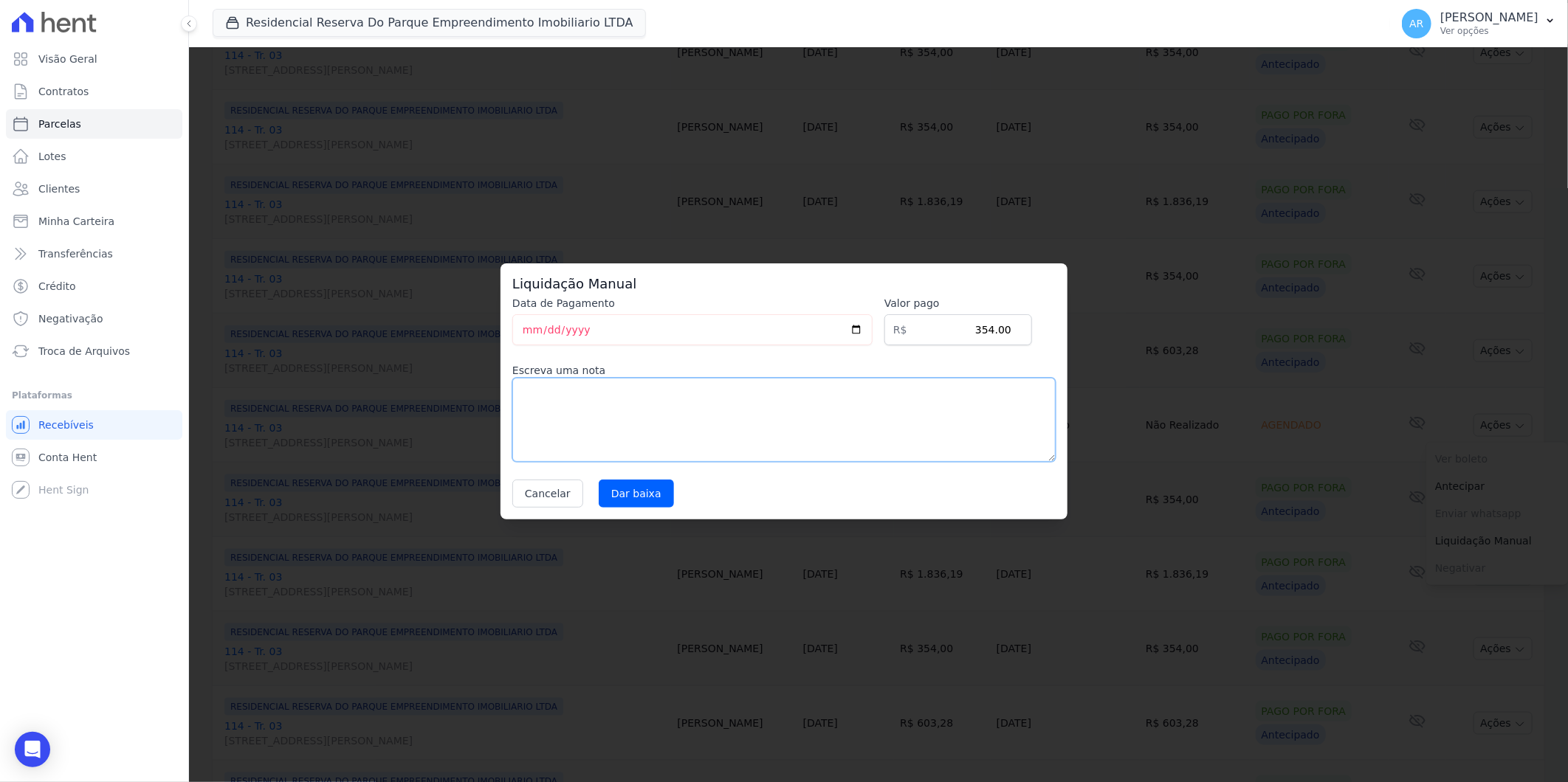
click at [712, 435] on textarea at bounding box center [784, 420] width 544 height 84
paste textarea "DISTRATO"
type textarea "DISTRATO"
click at [623, 482] on input "Dar baixa" at bounding box center [636, 494] width 75 height 28
select select
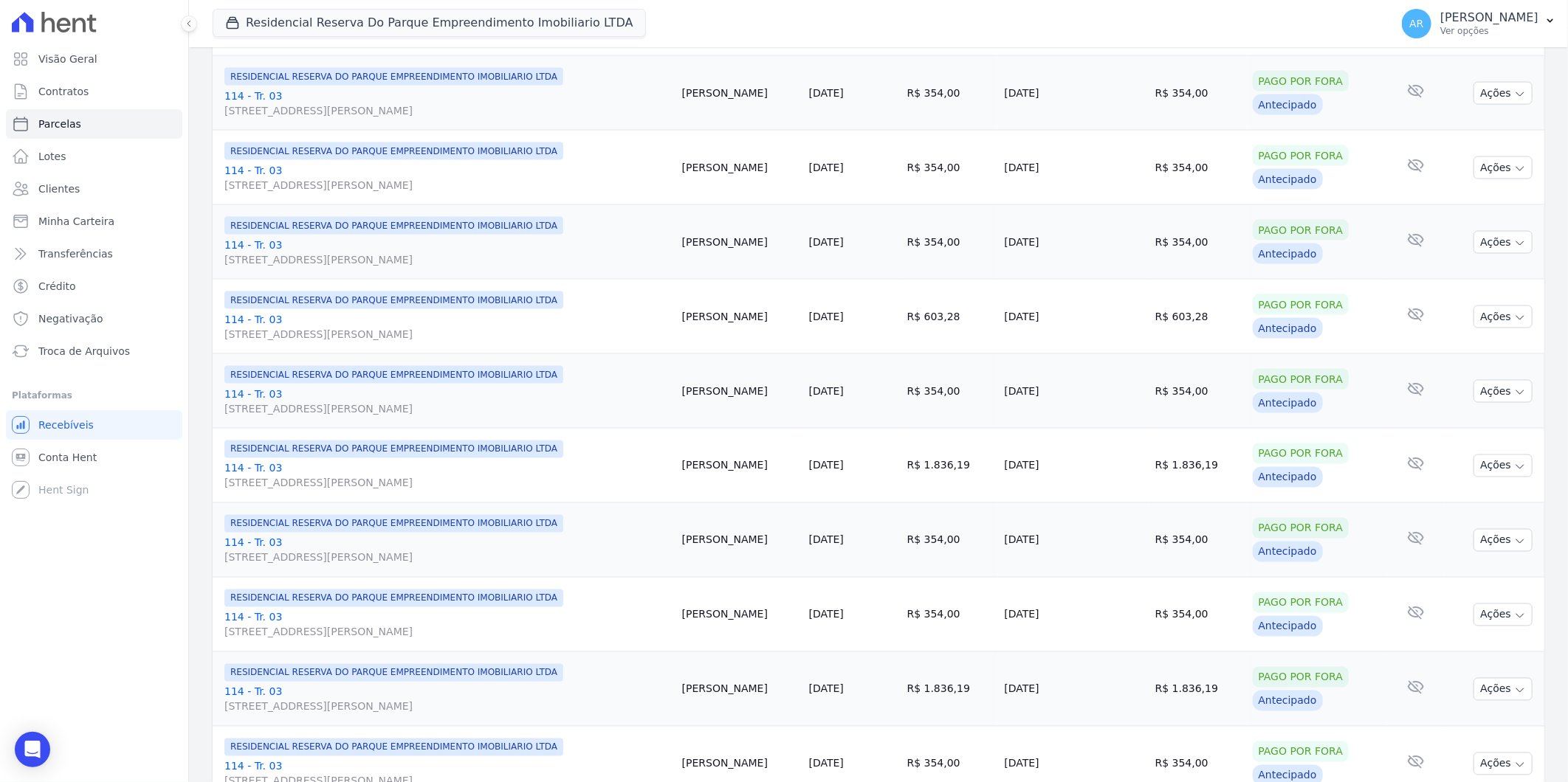
scroll to position [1461, 0]
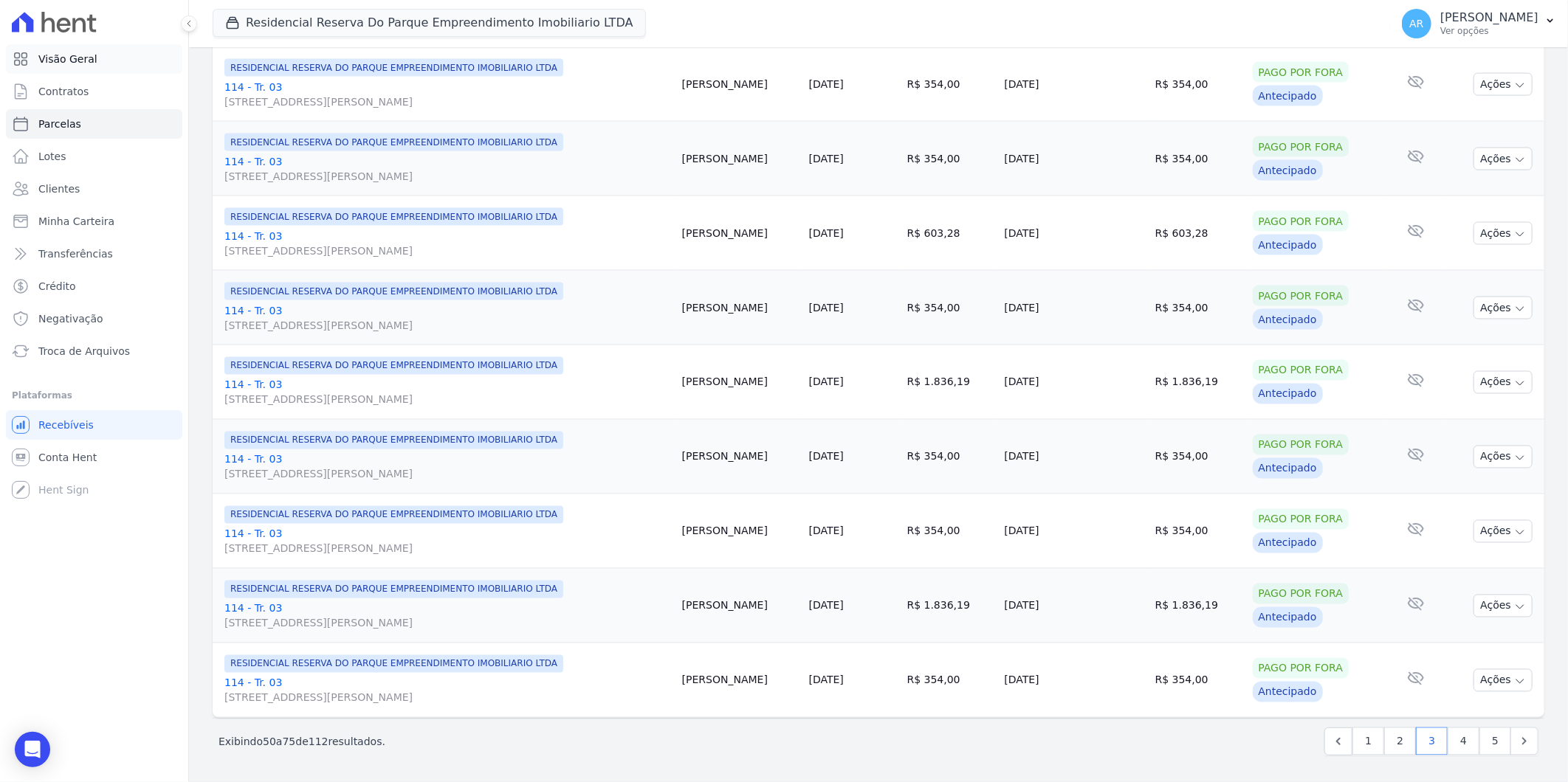
click at [105, 62] on link "Visão Geral" at bounding box center [94, 59] width 176 height 30
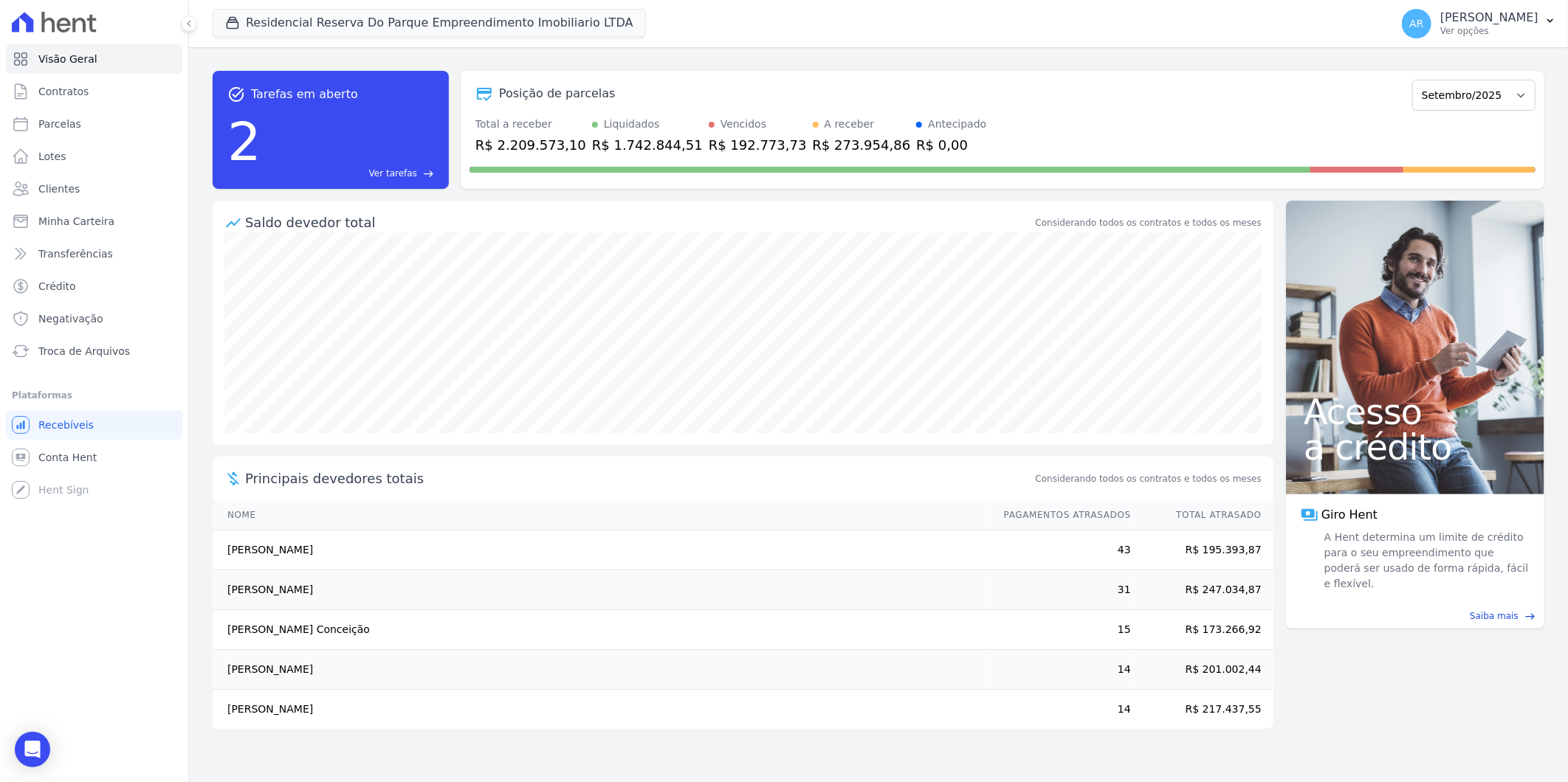
click at [426, 152] on div "2 Ver tarefas east" at bounding box center [331, 142] width 207 height 77
click at [416, 168] on span "Ver tarefas" at bounding box center [393, 173] width 48 height 14
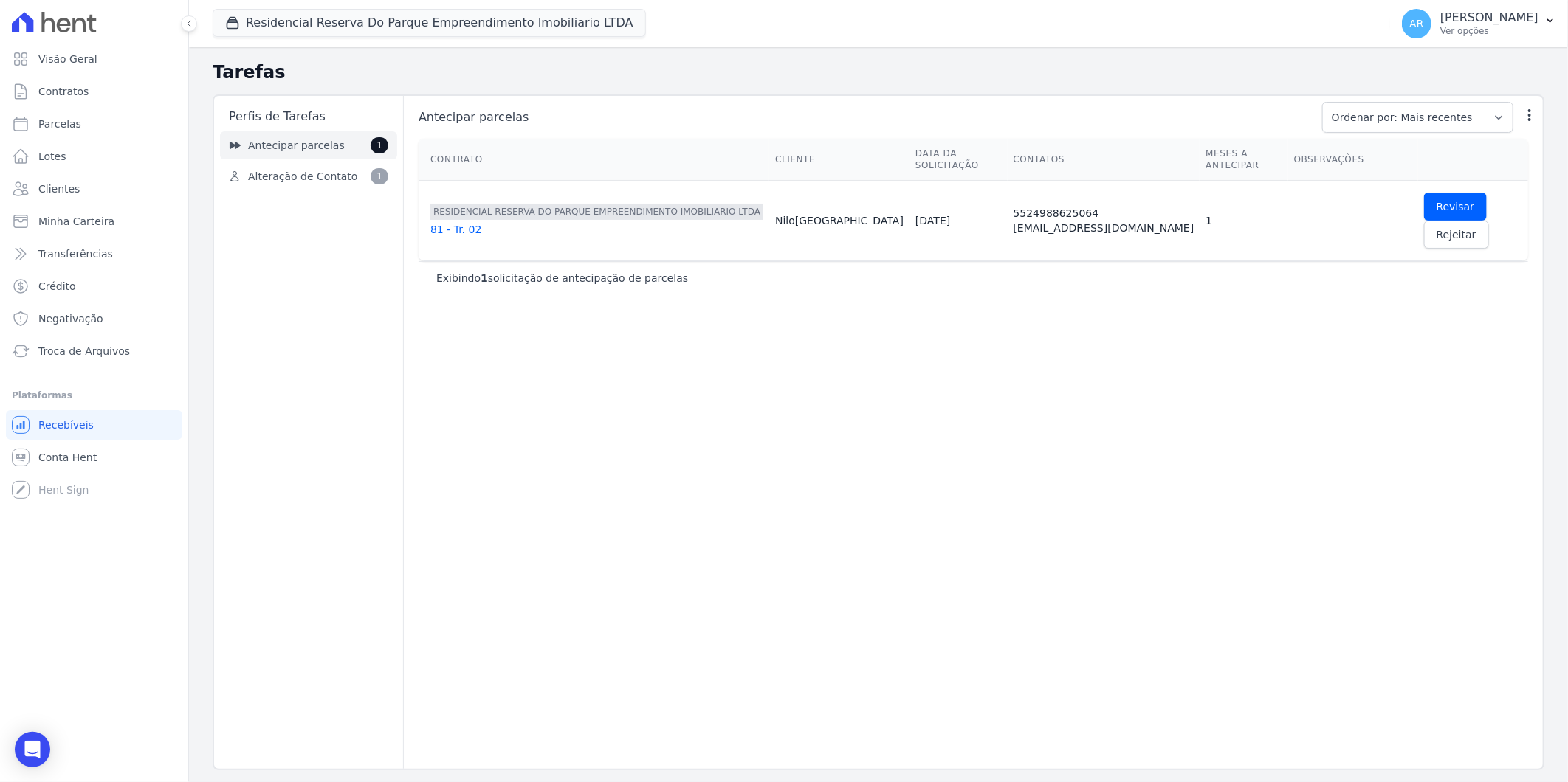
click at [335, 138] on link "Antecipar parcelas 1" at bounding box center [308, 145] width 177 height 28
click at [67, 453] on span "Conta Hent" at bounding box center [67, 457] width 58 height 15
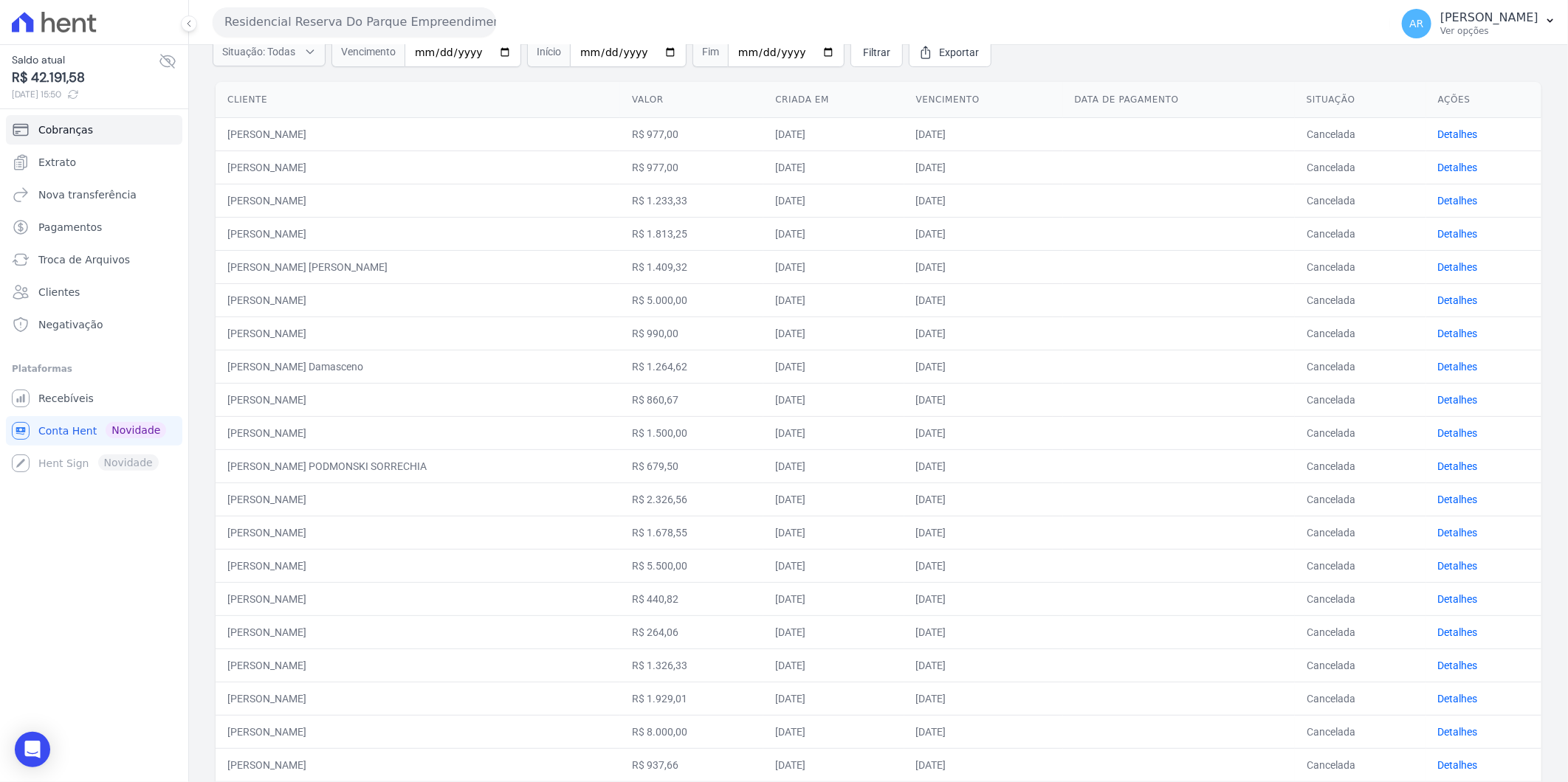
scroll to position [19, 0]
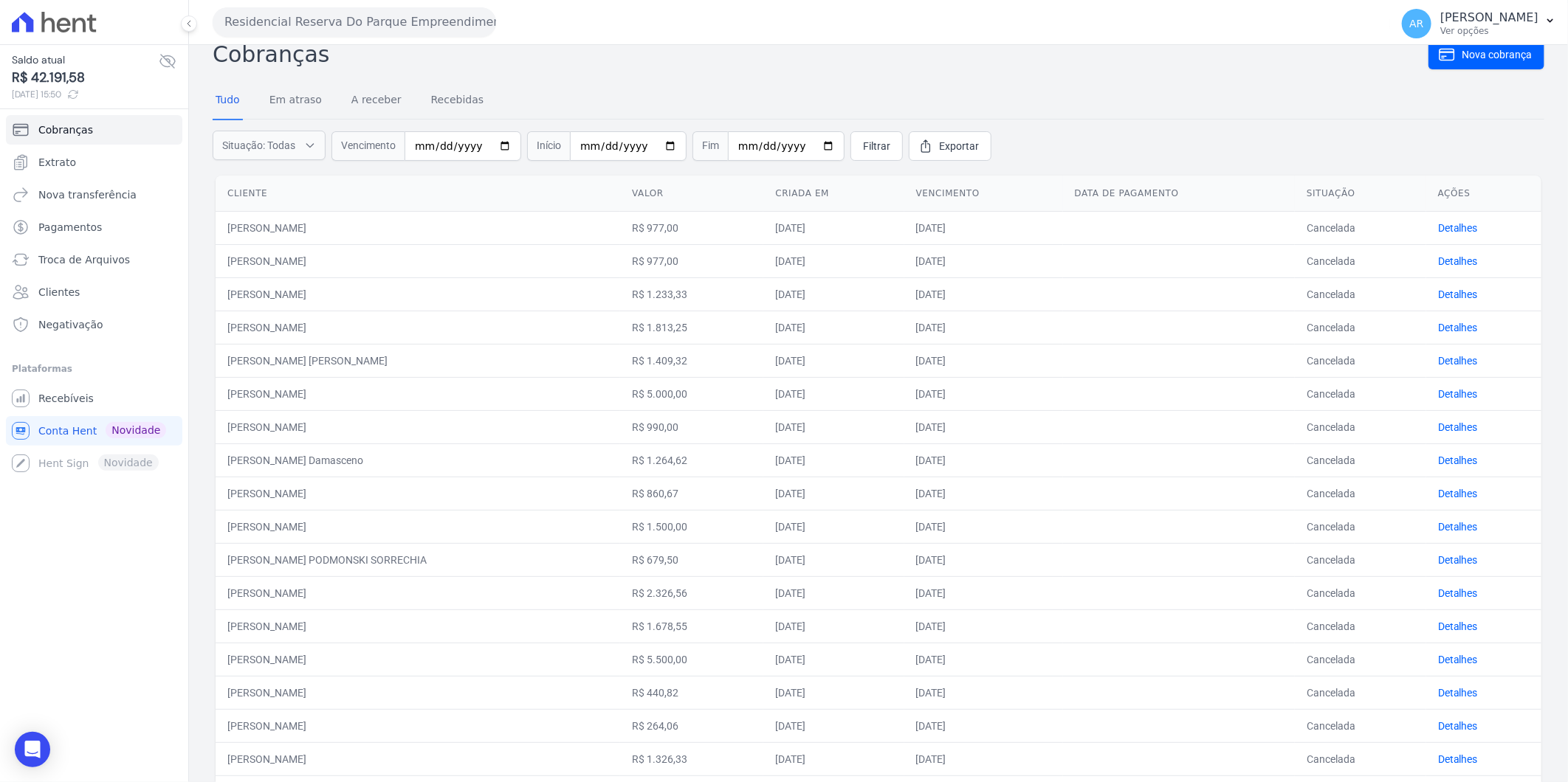
click at [820, 195] on th "Criada em" at bounding box center [833, 194] width 141 height 36
click at [807, 190] on th "Criada em" at bounding box center [833, 194] width 141 height 36
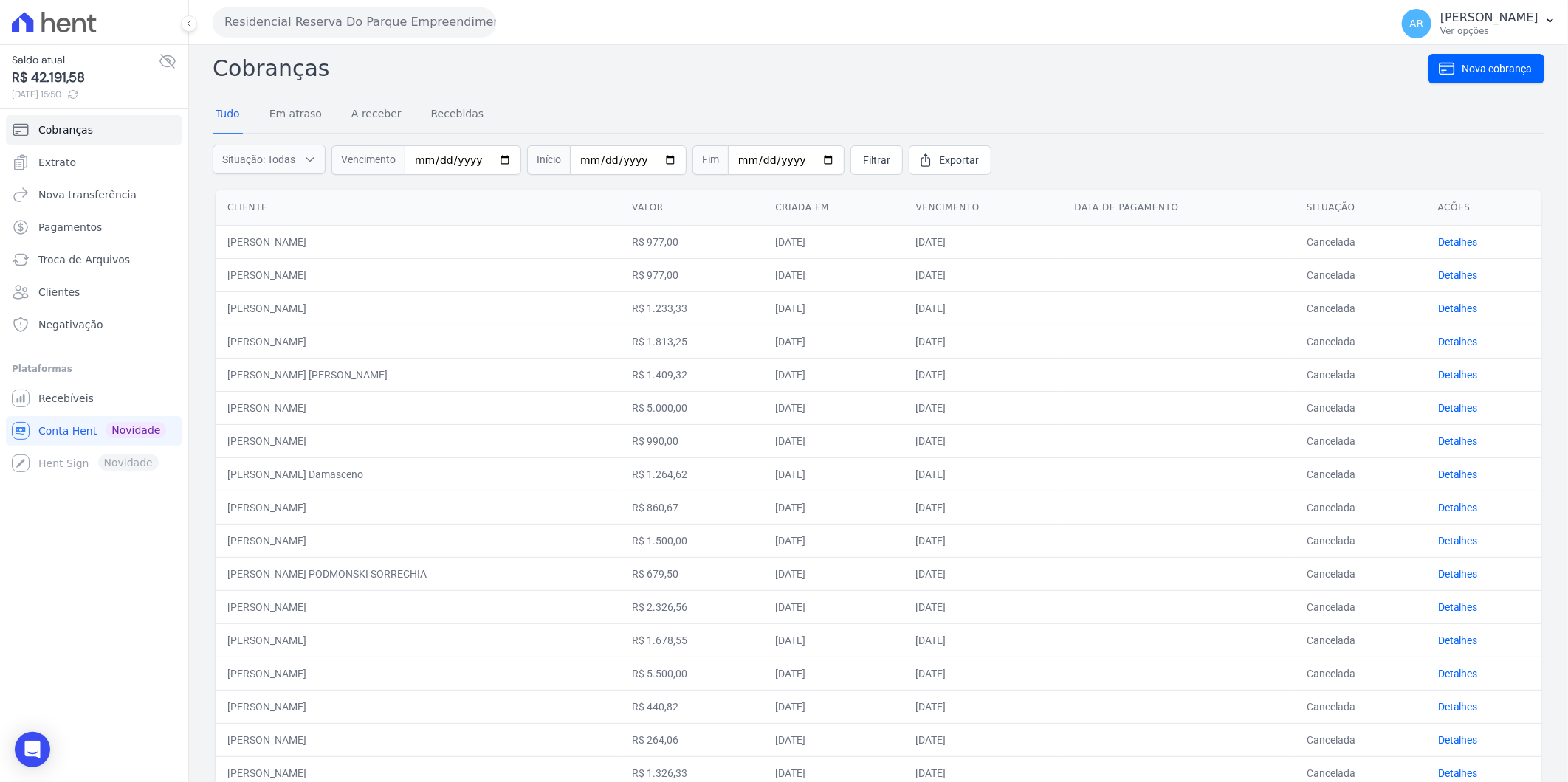
scroll to position [0, 0]
click at [462, 122] on link "Recebidas" at bounding box center [457, 120] width 59 height 38
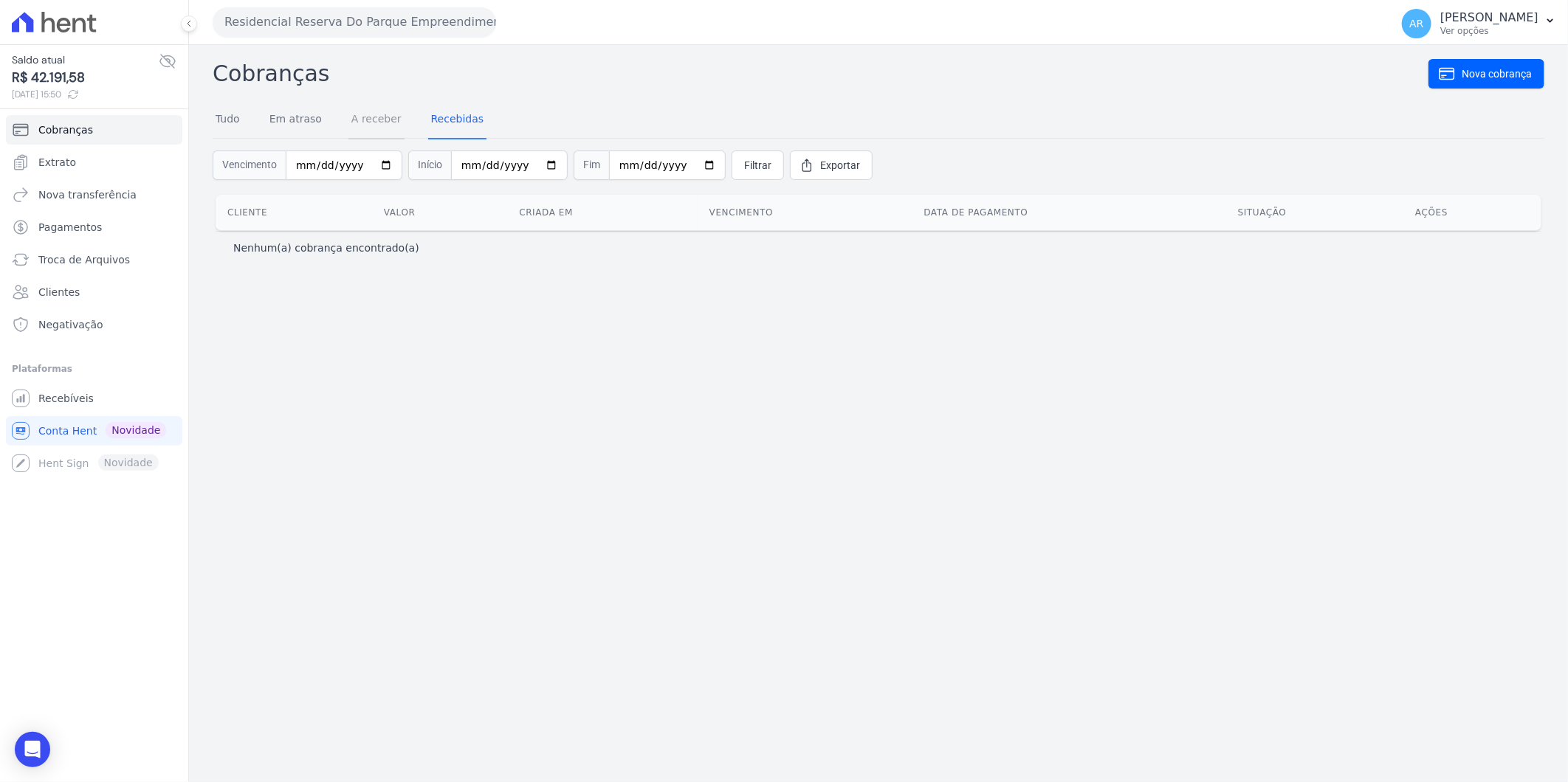
click at [351, 136] on link "A receber" at bounding box center [377, 120] width 56 height 38
click at [113, 271] on link "Troca de Arquivos" at bounding box center [94, 259] width 176 height 30
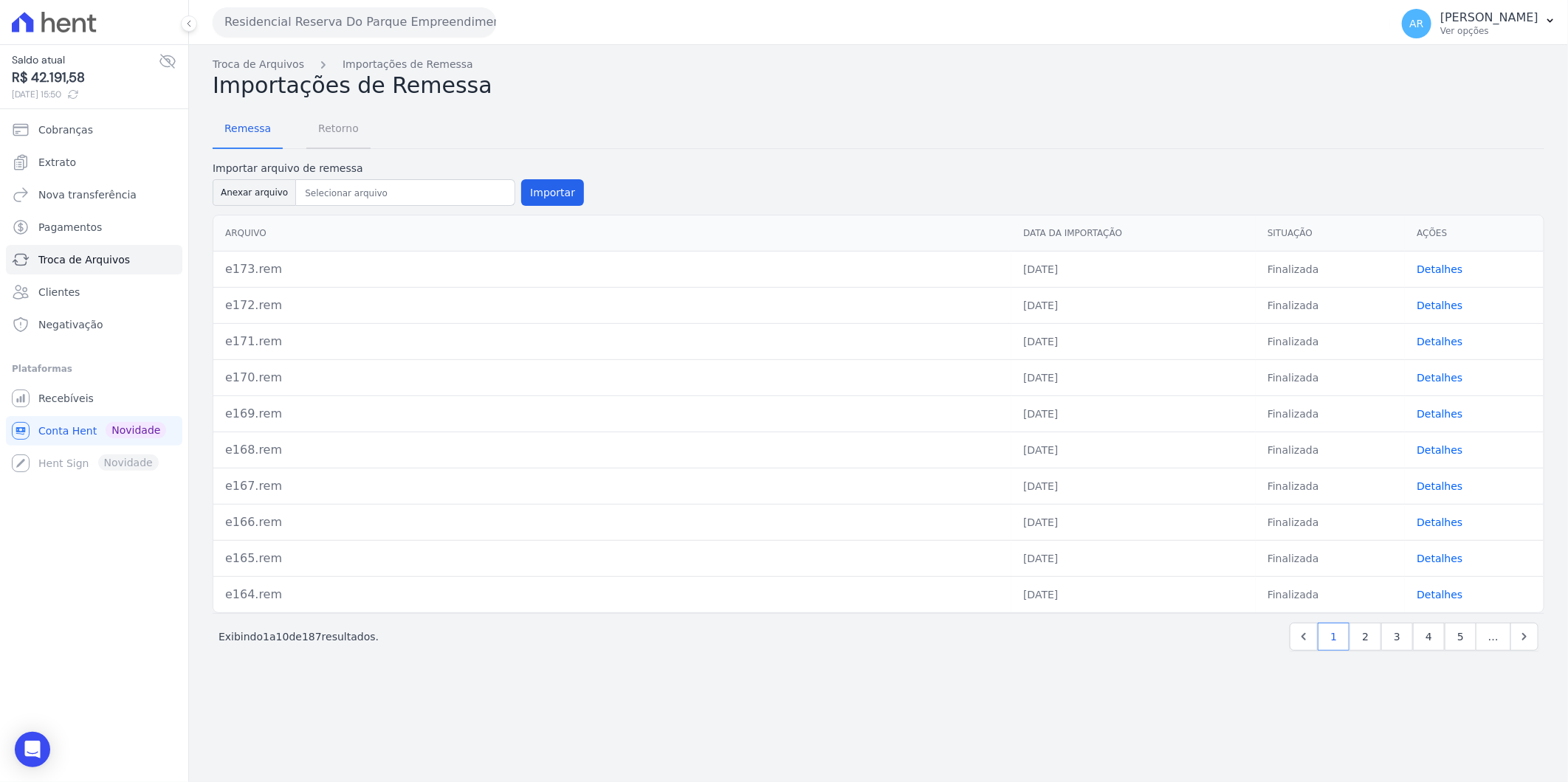
click at [327, 135] on span "Retorno" at bounding box center [338, 128] width 58 height 30
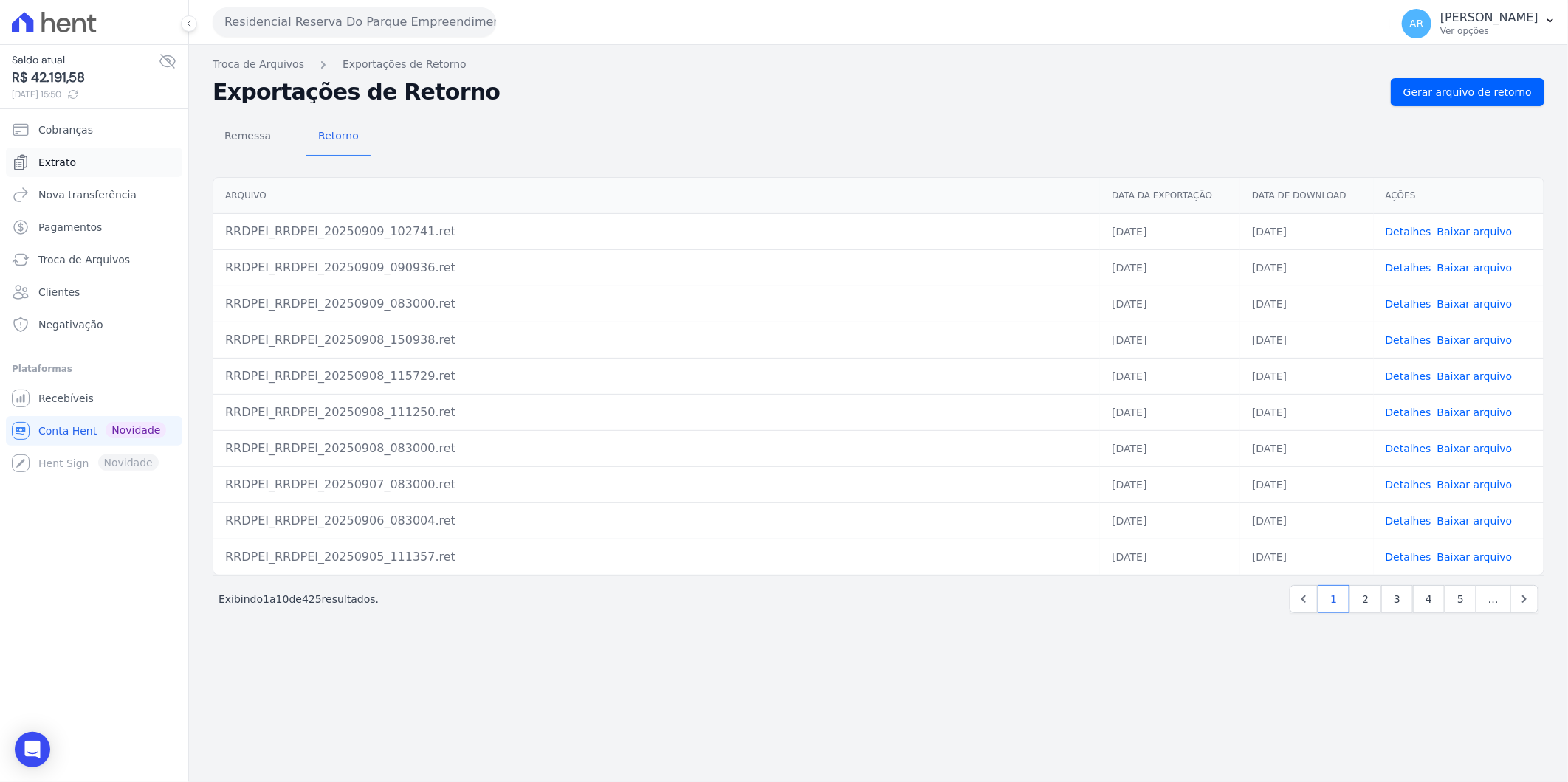
click at [168, 168] on link "Extrato" at bounding box center [94, 162] width 176 height 30
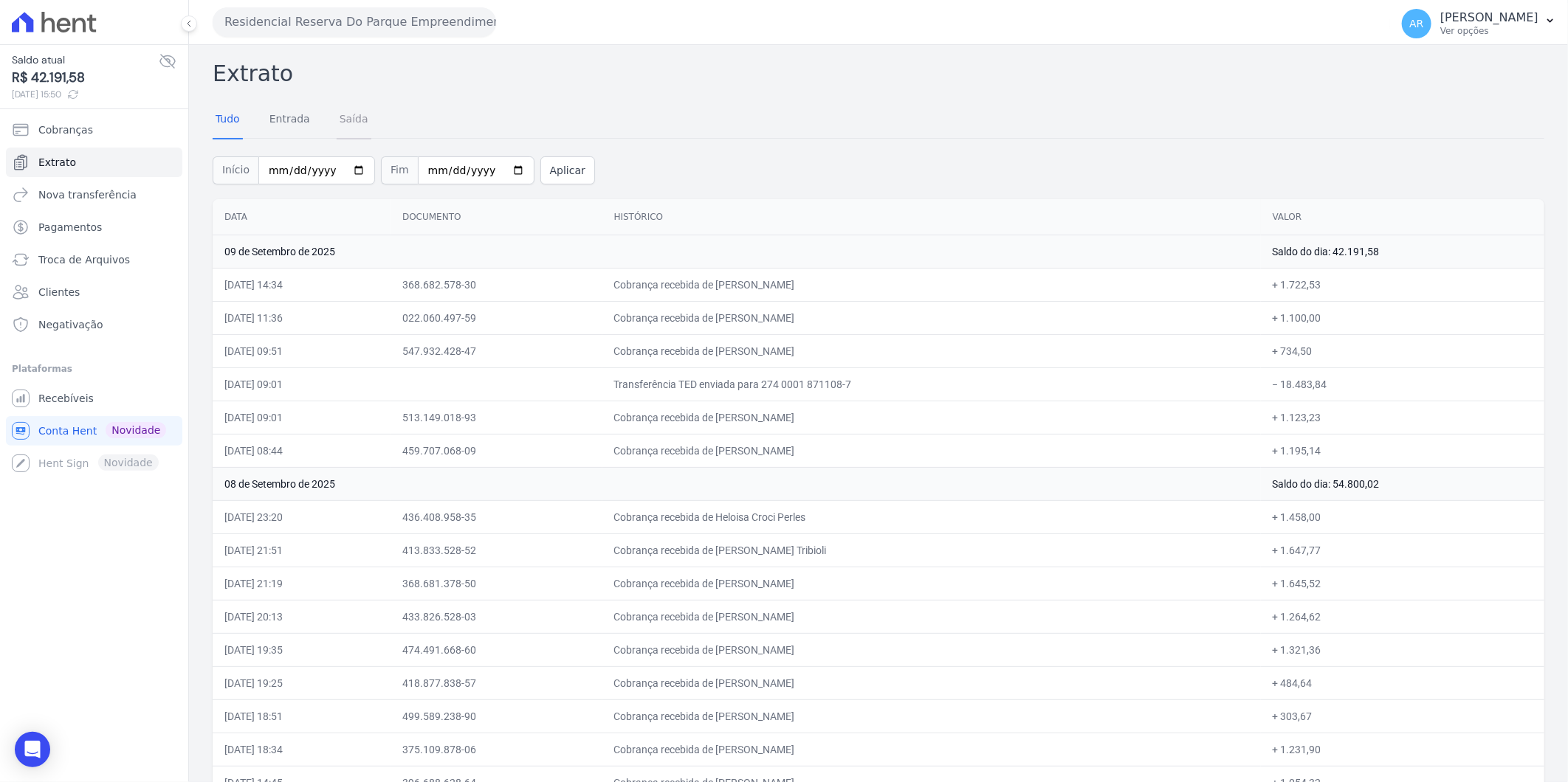
click at [350, 121] on link "Saída" at bounding box center [354, 120] width 34 height 38
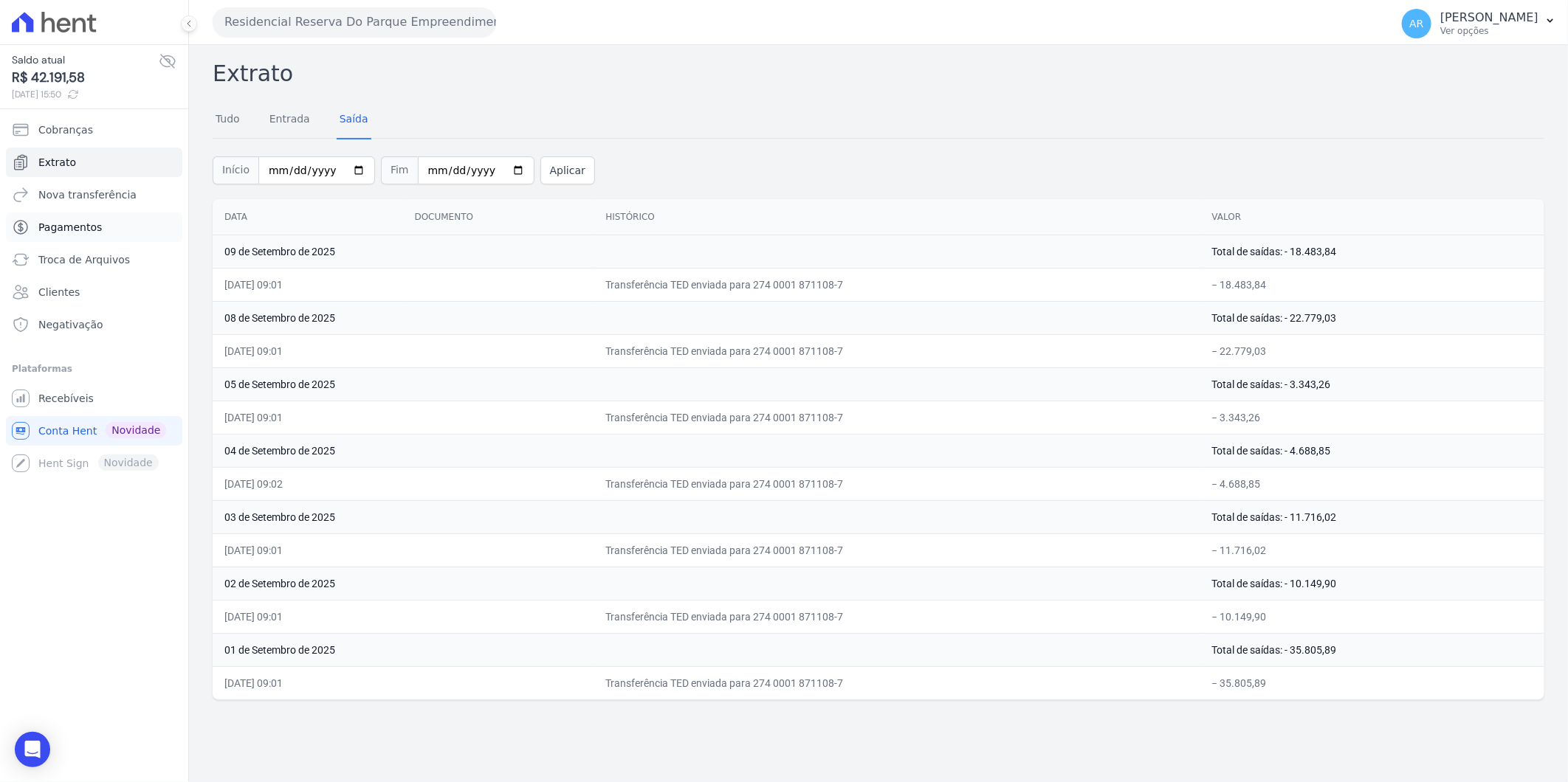
click at [93, 233] on span "Pagamentos" at bounding box center [70, 227] width 64 height 15
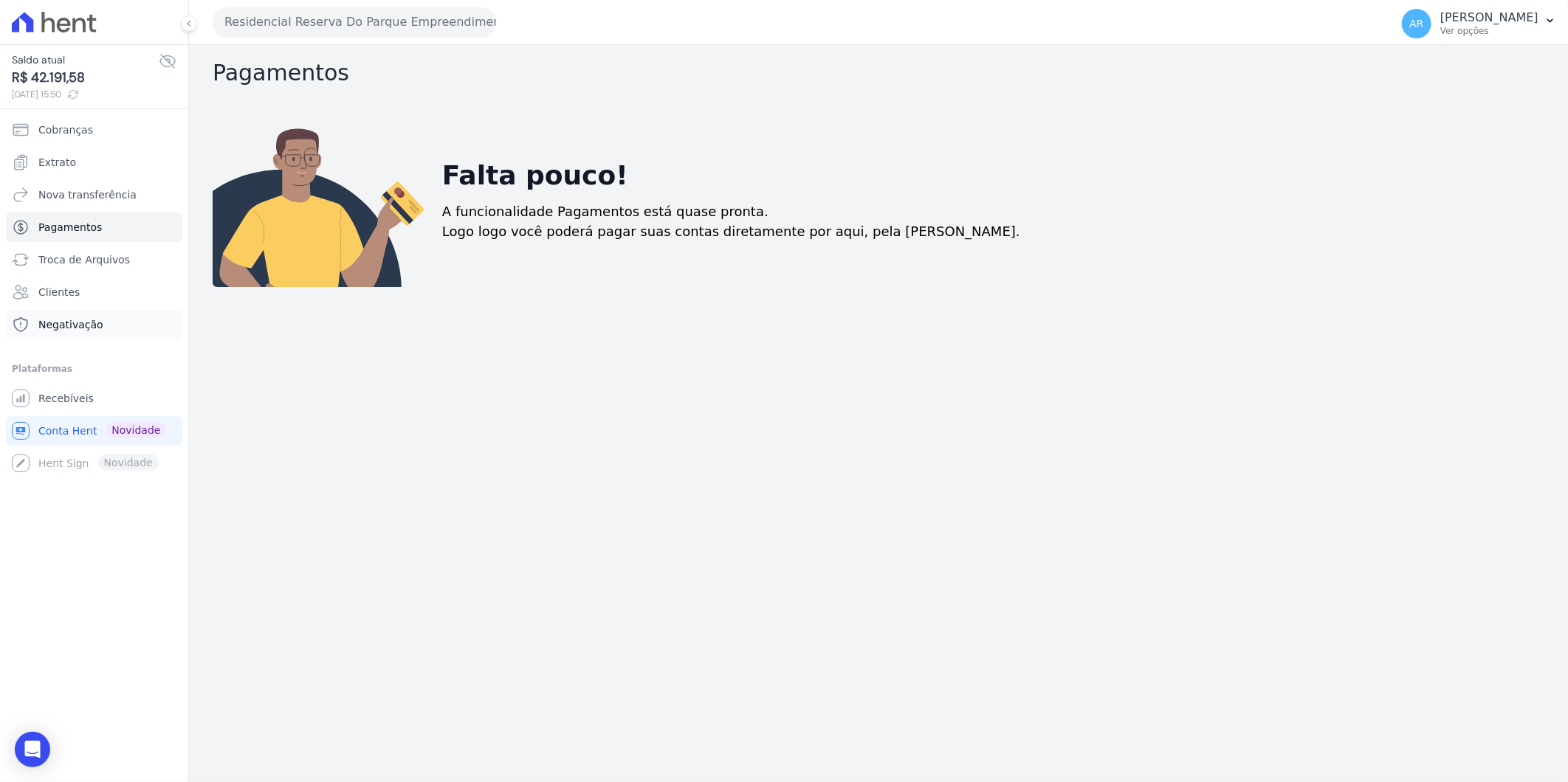
click at [101, 326] on link "Negativação" at bounding box center [94, 325] width 176 height 30
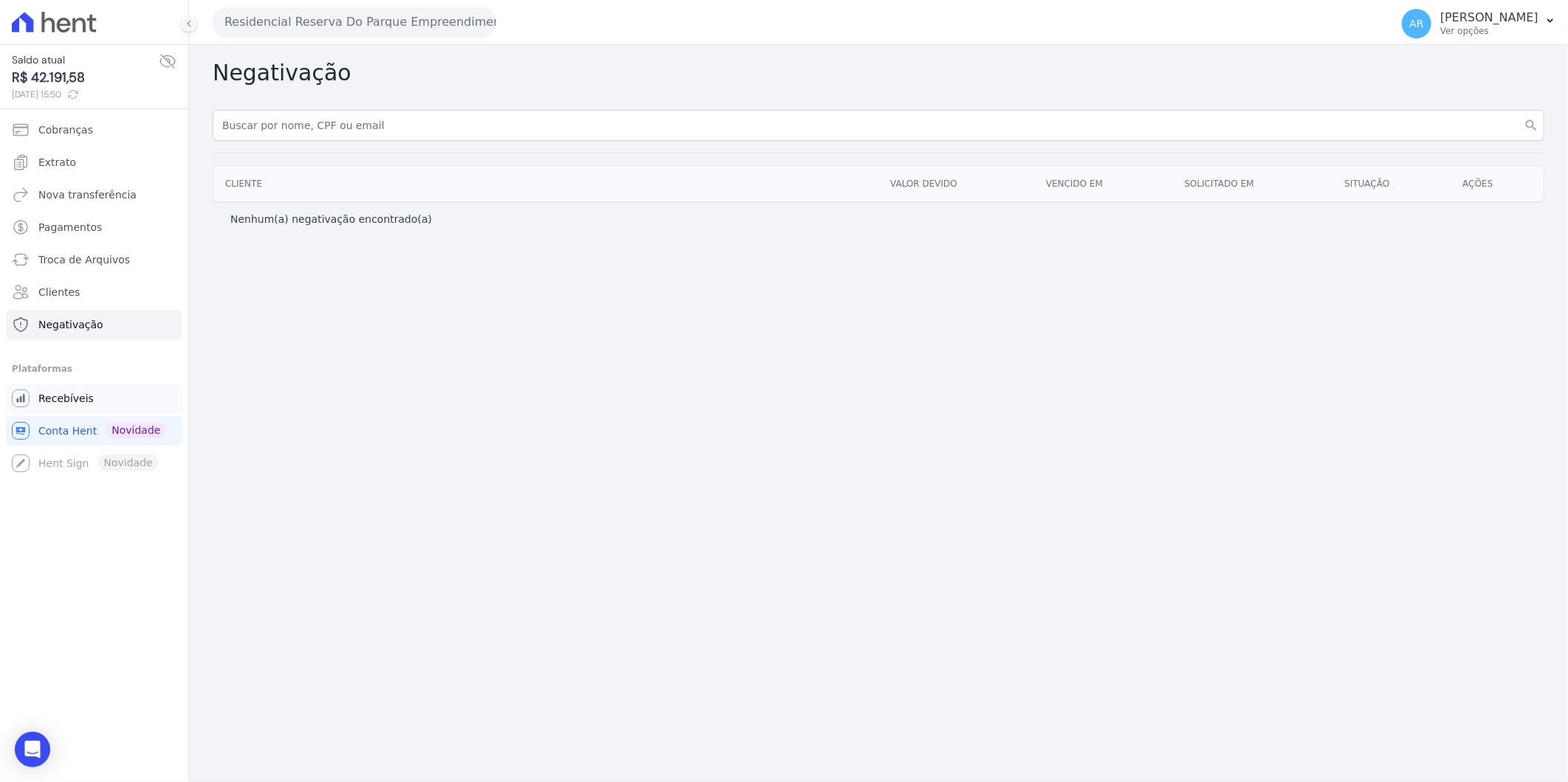
click at [63, 401] on span "Recebíveis" at bounding box center [65, 398] width 55 height 15
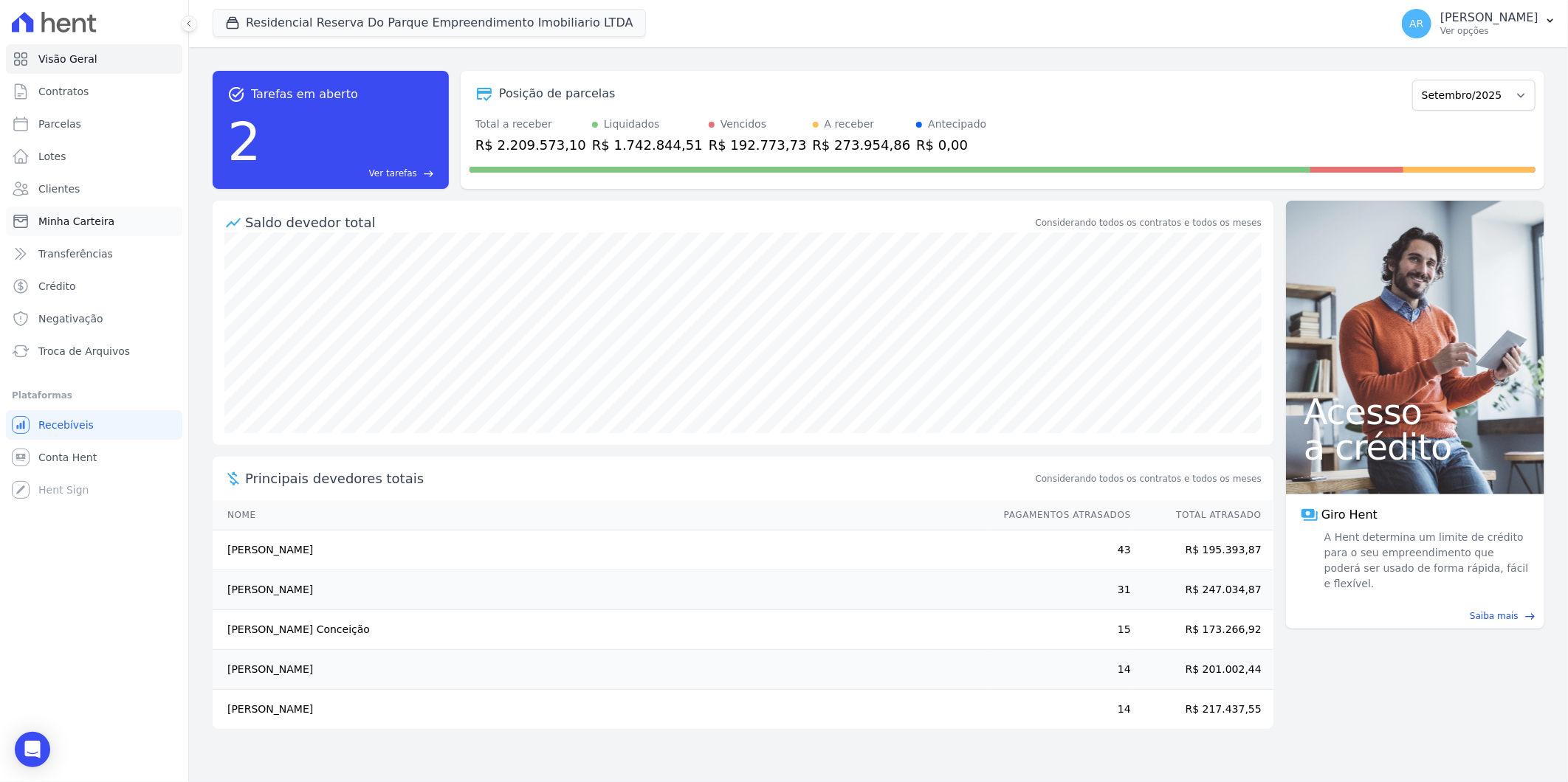
click at [65, 224] on span "Minha Carteira" at bounding box center [76, 221] width 76 height 15
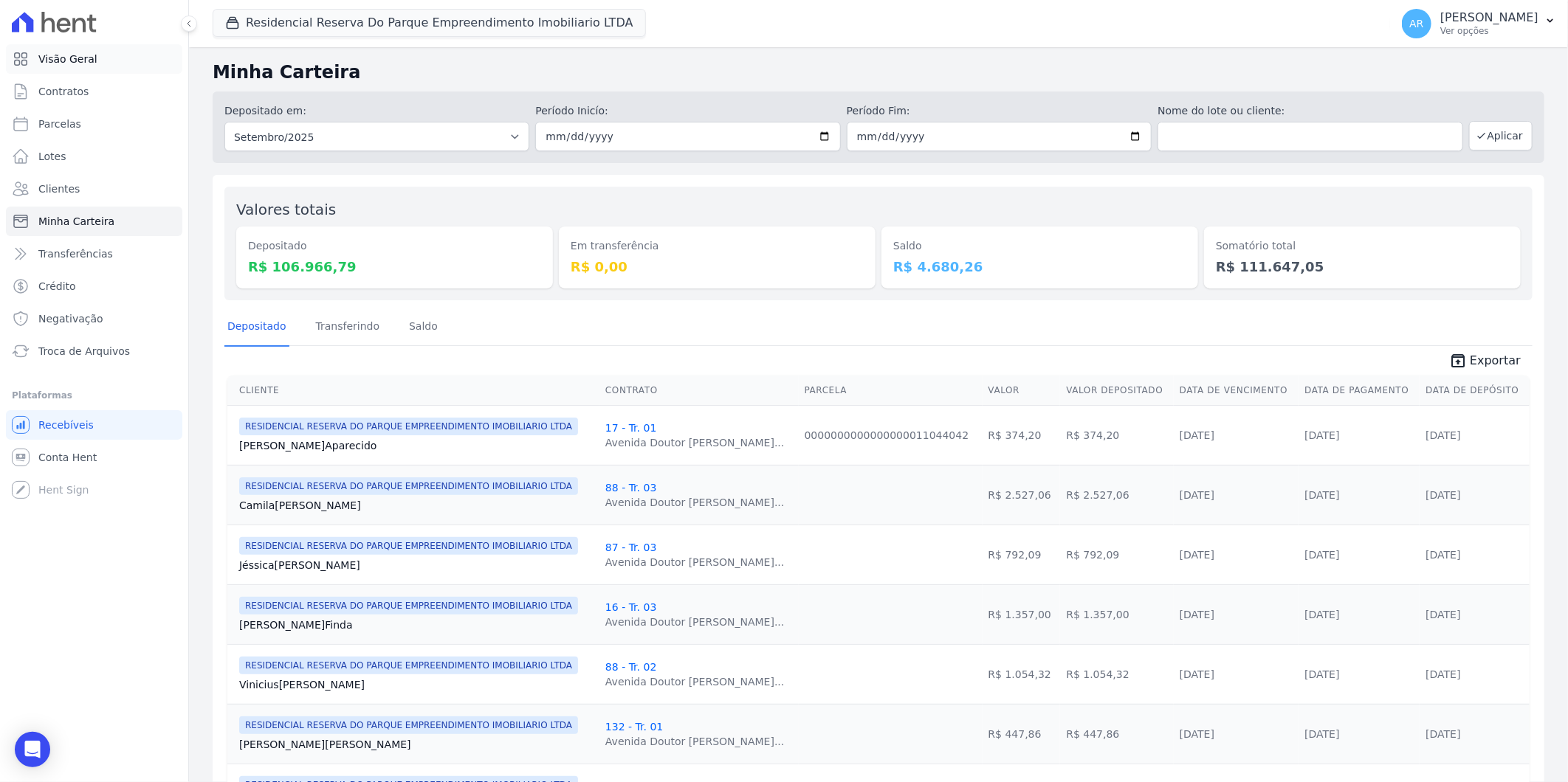
click at [46, 72] on link "Visão Geral" at bounding box center [94, 59] width 176 height 30
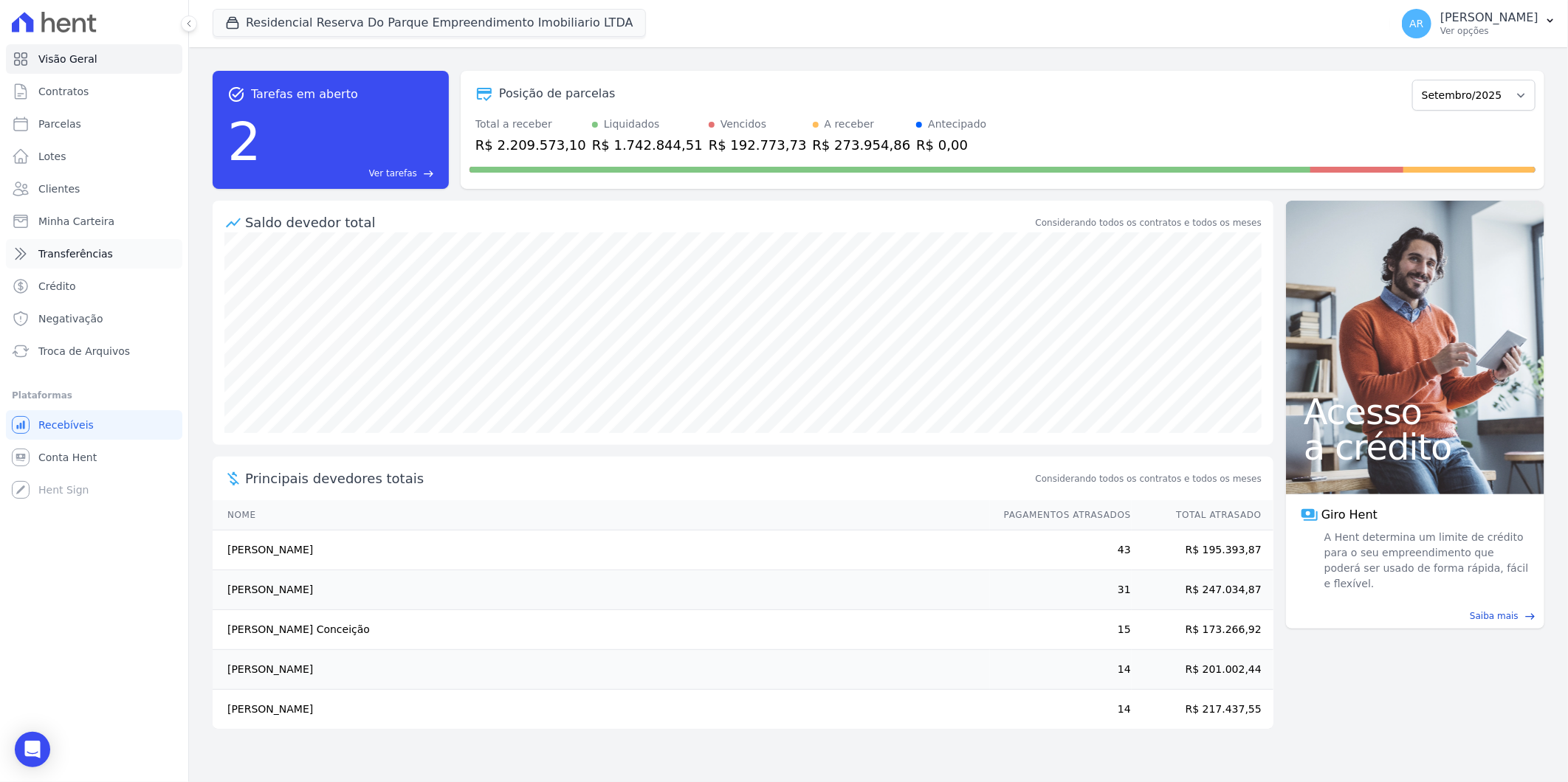
click at [89, 254] on span "Transferências" at bounding box center [75, 254] width 74 height 15
click at [78, 163] on link "Lotes" at bounding box center [94, 156] width 176 height 30
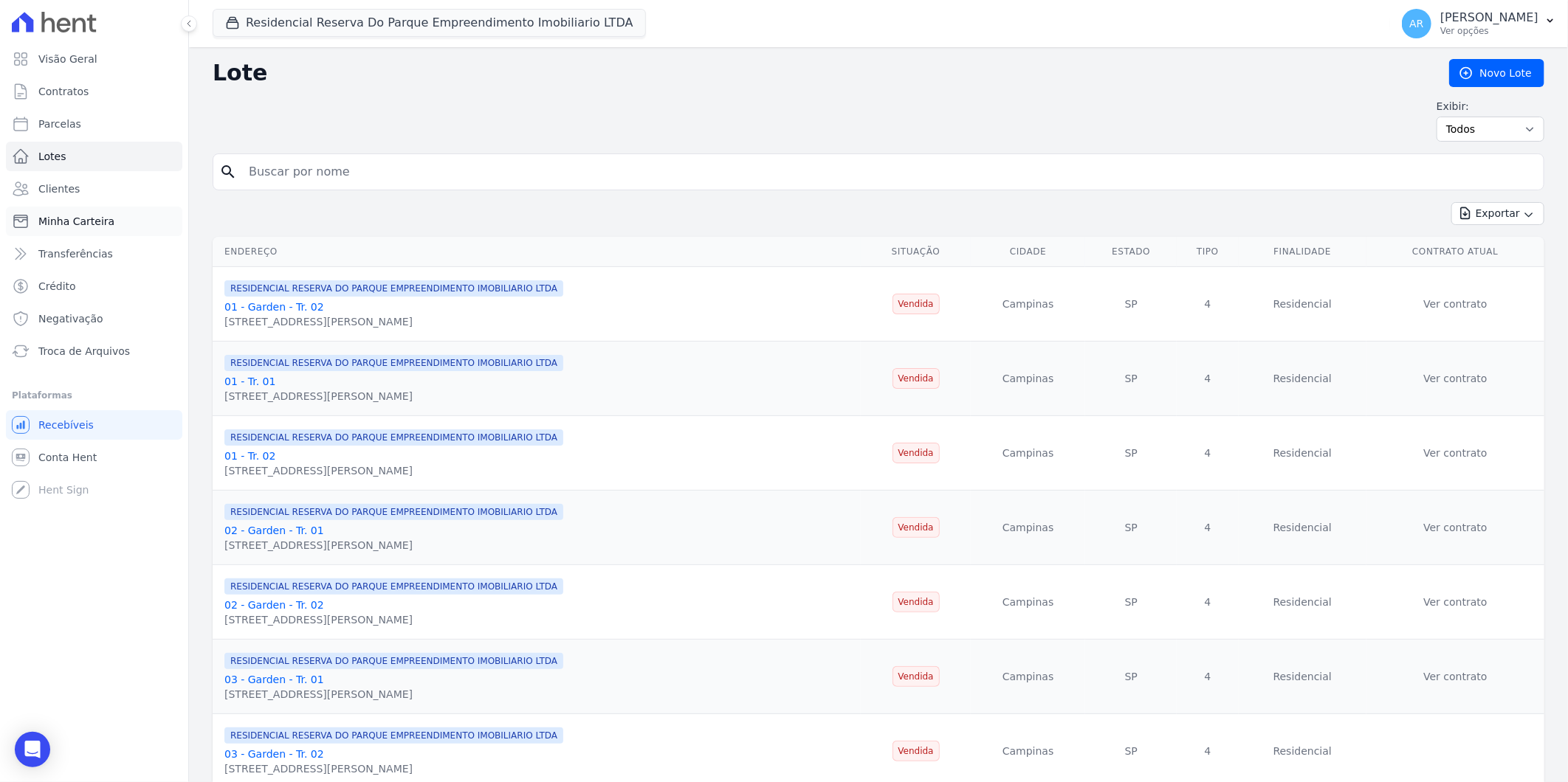
click at [46, 216] on span "Minha Carteira" at bounding box center [76, 221] width 76 height 15
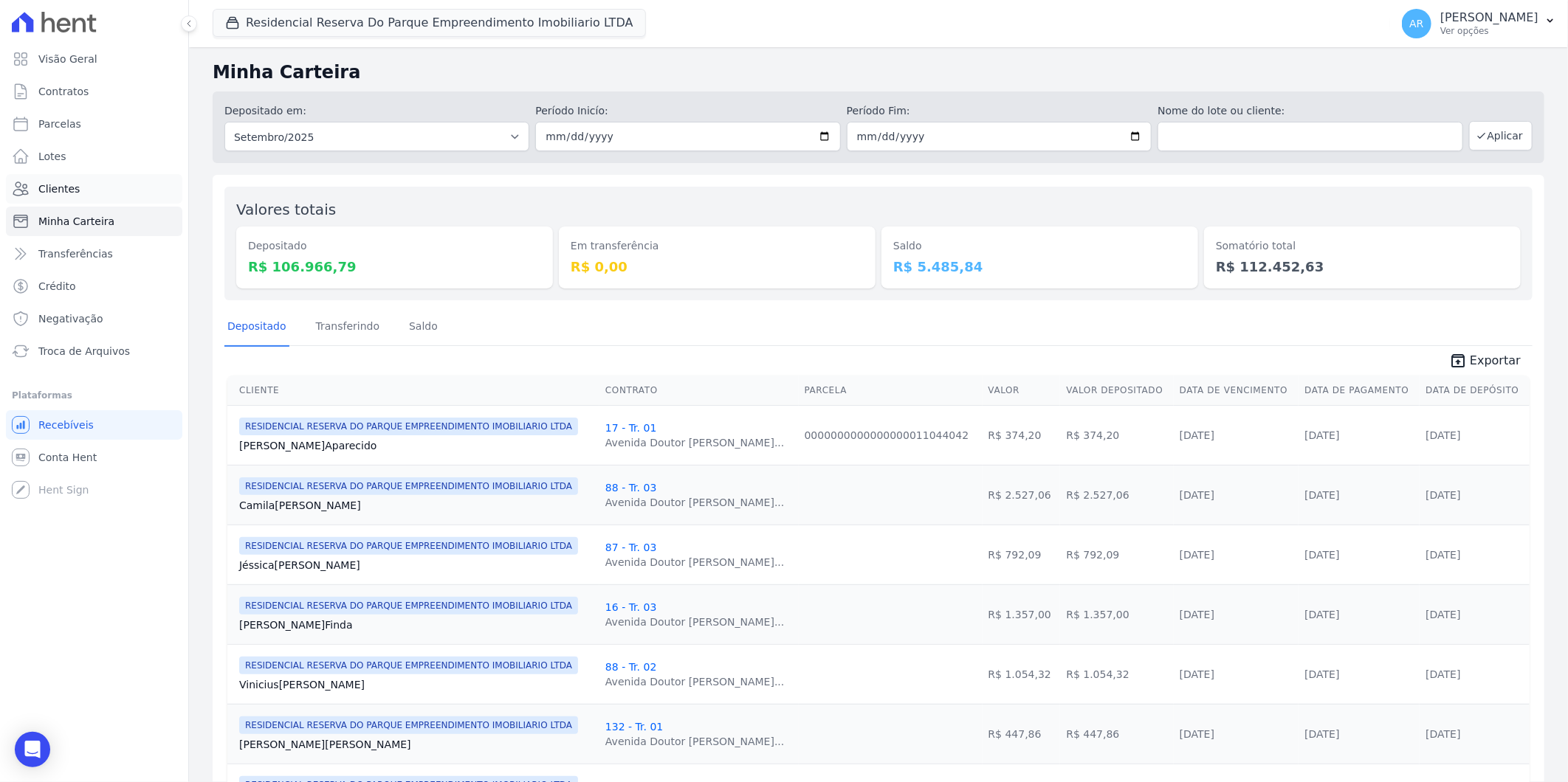
click at [84, 174] on link "Clientes" at bounding box center [94, 189] width 176 height 30
